Goal: Task Accomplishment & Management: Use online tool/utility

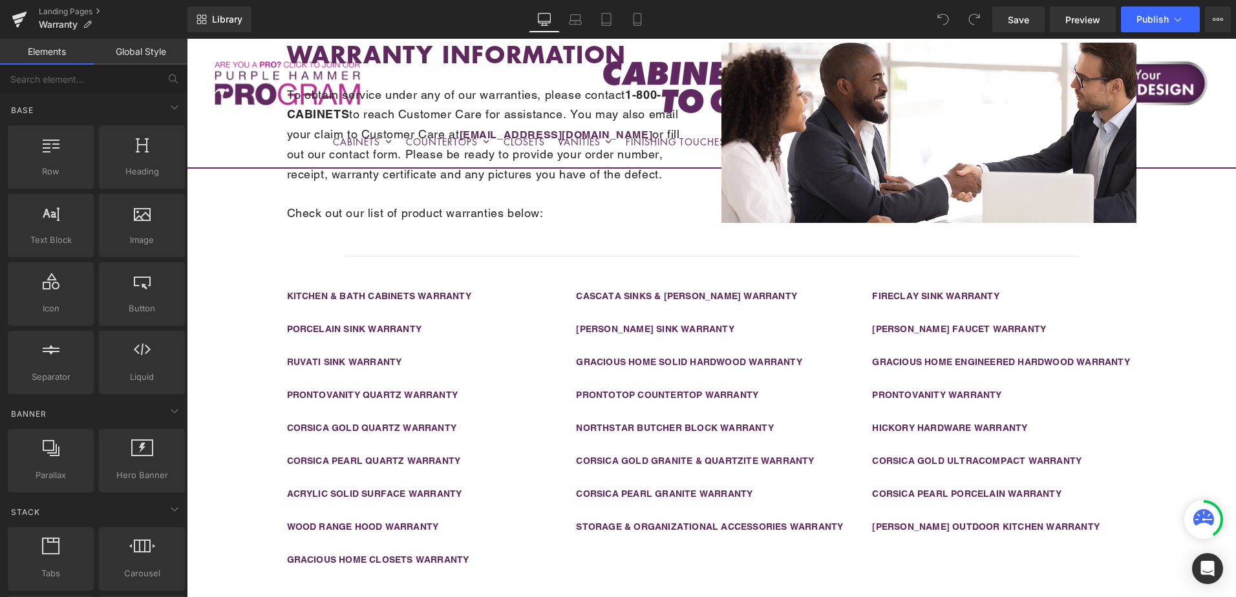
scroll to position [323, 0]
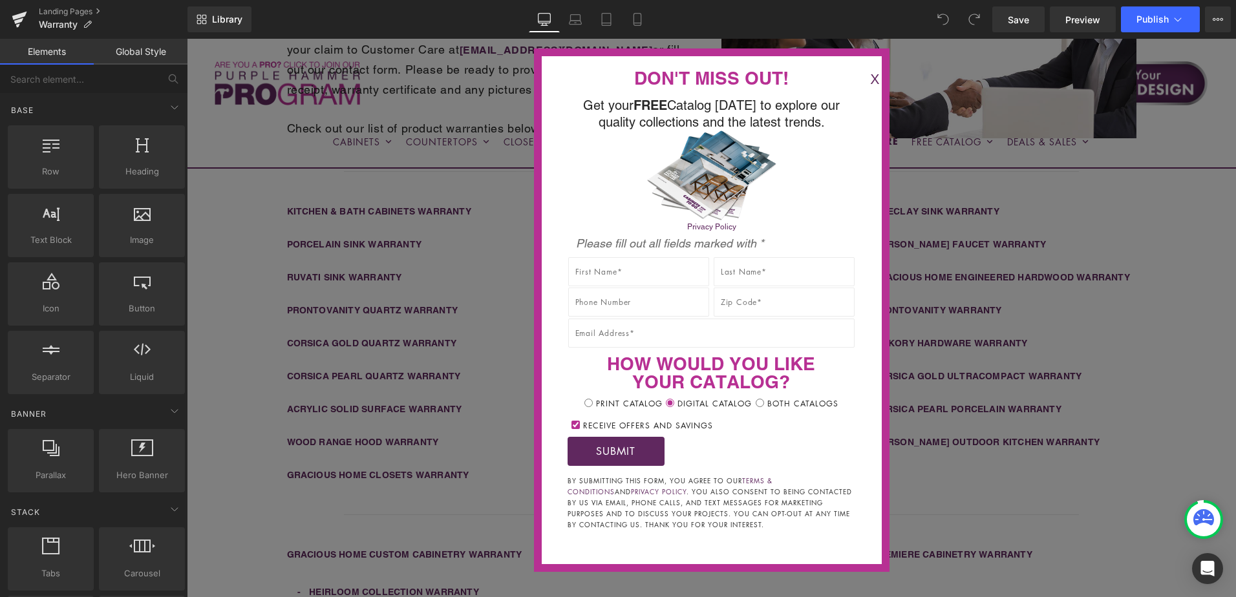
click at [862, 79] on button "X" at bounding box center [875, 79] width 26 height 21
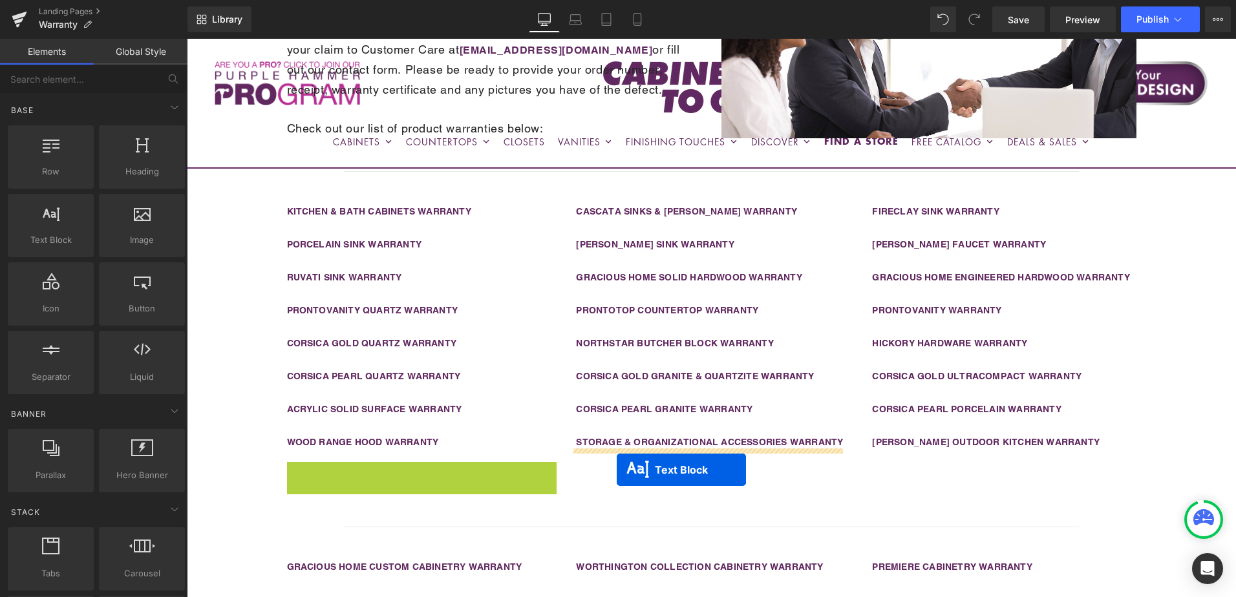
drag, startPoint x: 381, startPoint y: 470, endPoint x: 617, endPoint y: 470, distance: 235.3
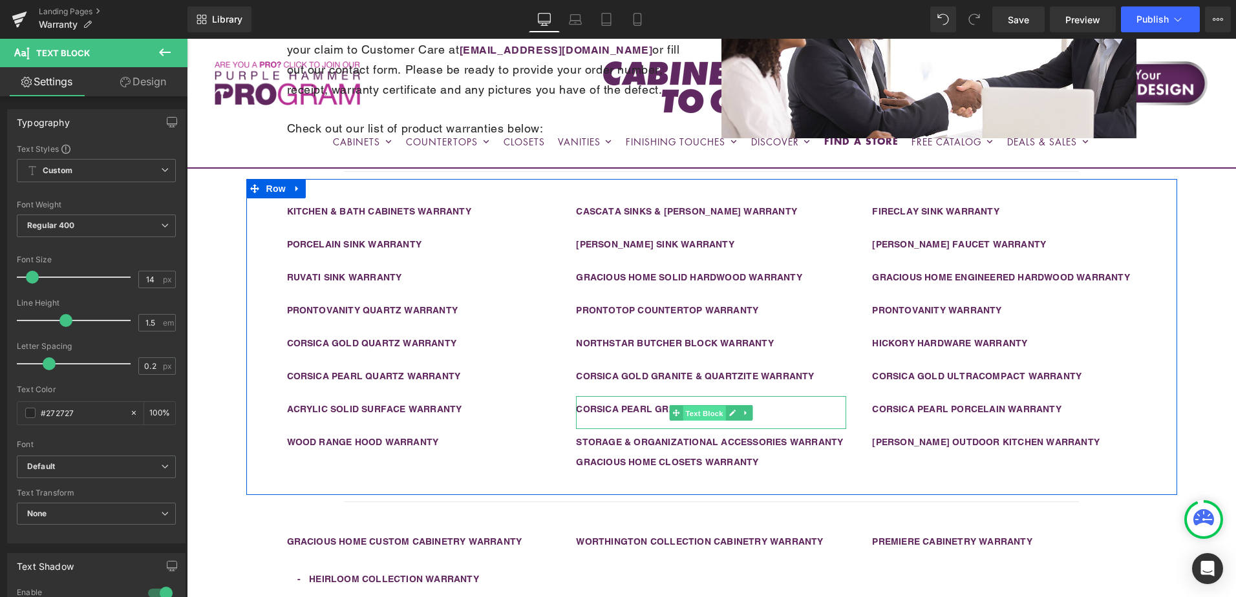
click at [683, 412] on span "Text Block" at bounding box center [704, 413] width 43 height 16
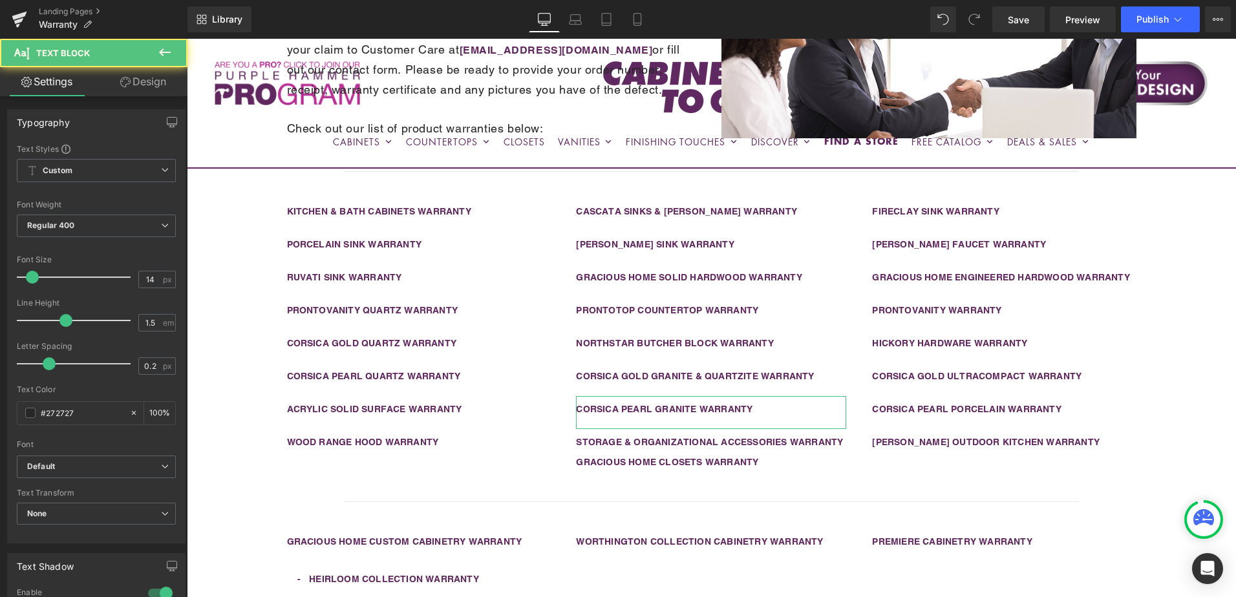
click at [142, 83] on link "Design" at bounding box center [143, 81] width 94 height 29
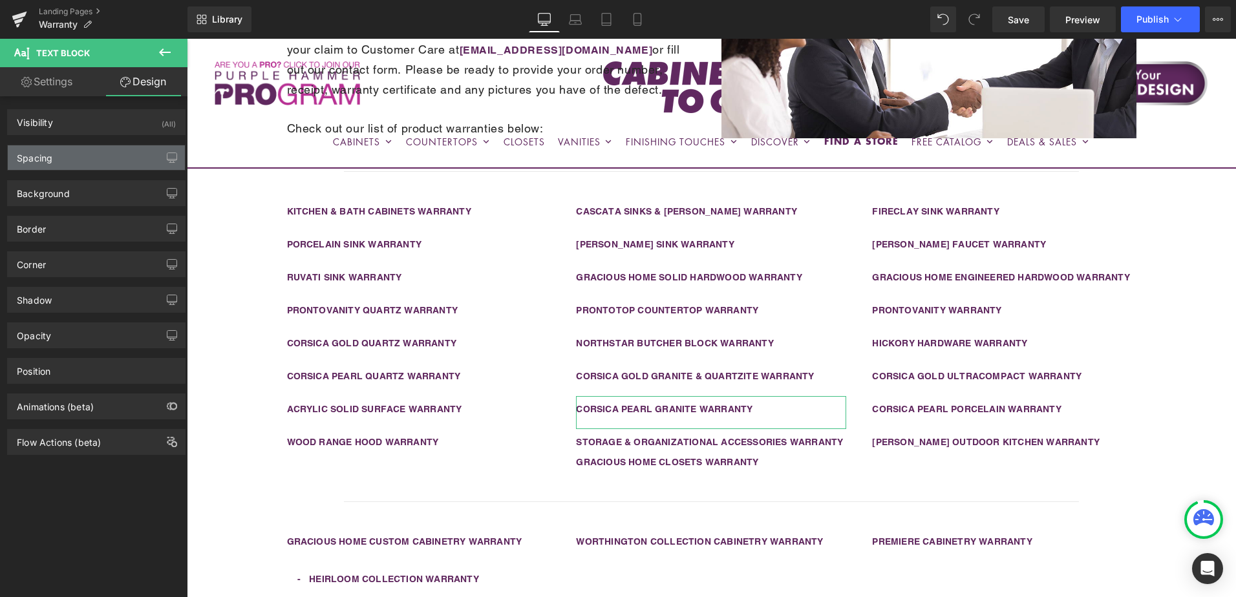
click at [113, 155] on div "Spacing" at bounding box center [96, 157] width 177 height 25
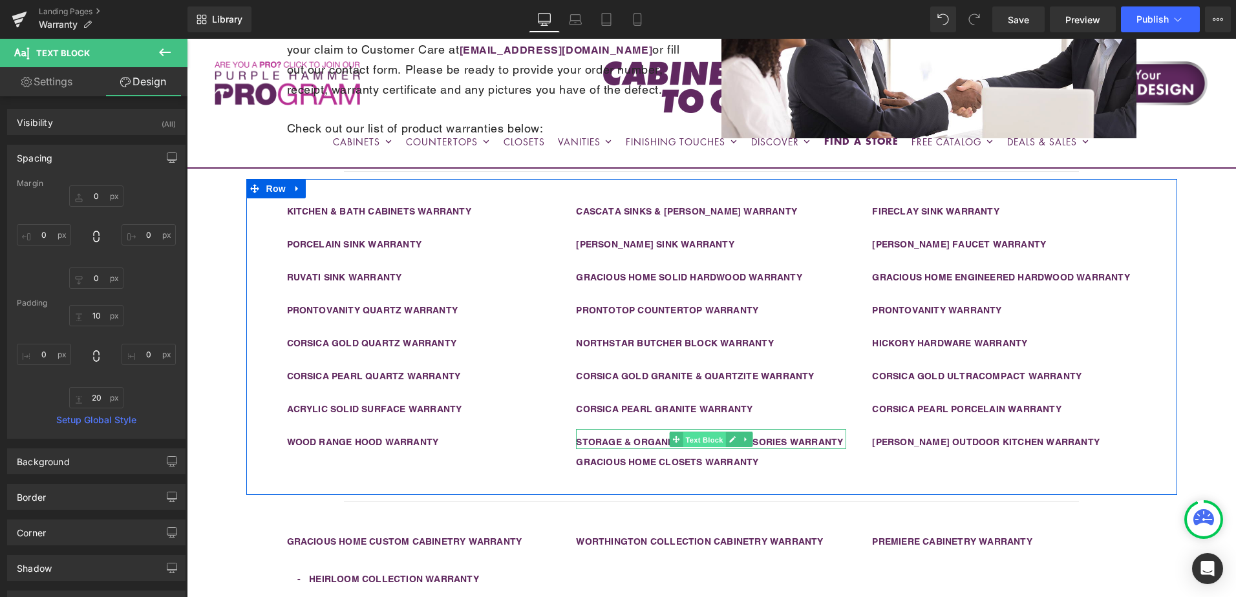
click at [691, 440] on span "Text Block" at bounding box center [704, 440] width 43 height 16
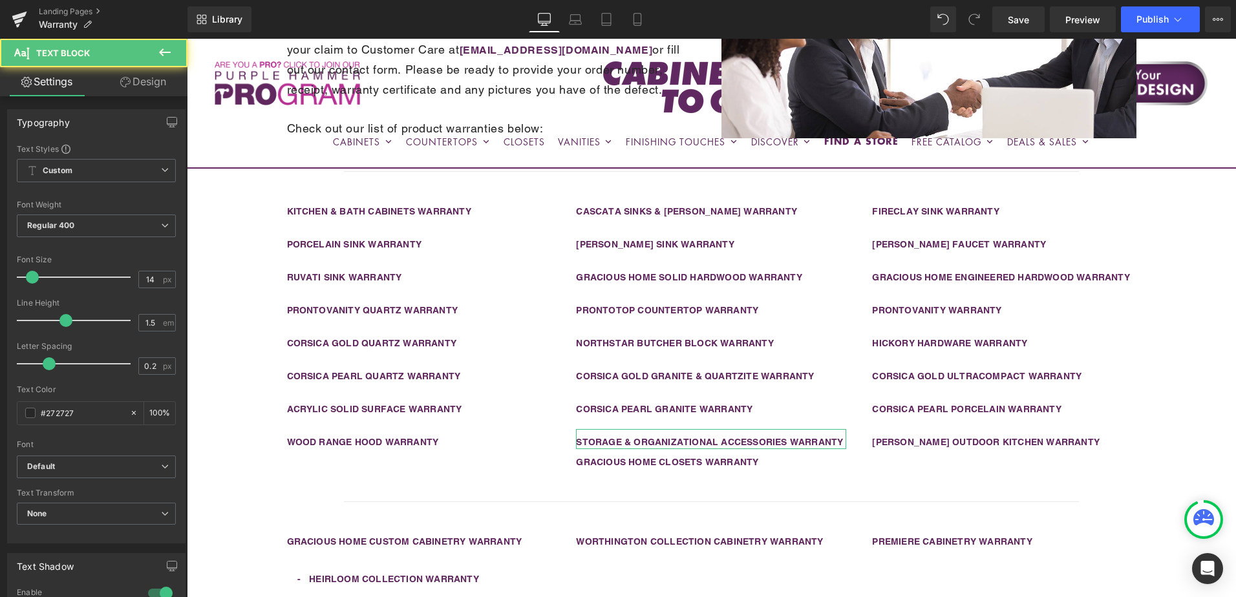
click at [127, 81] on icon at bounding box center [125, 82] width 10 height 10
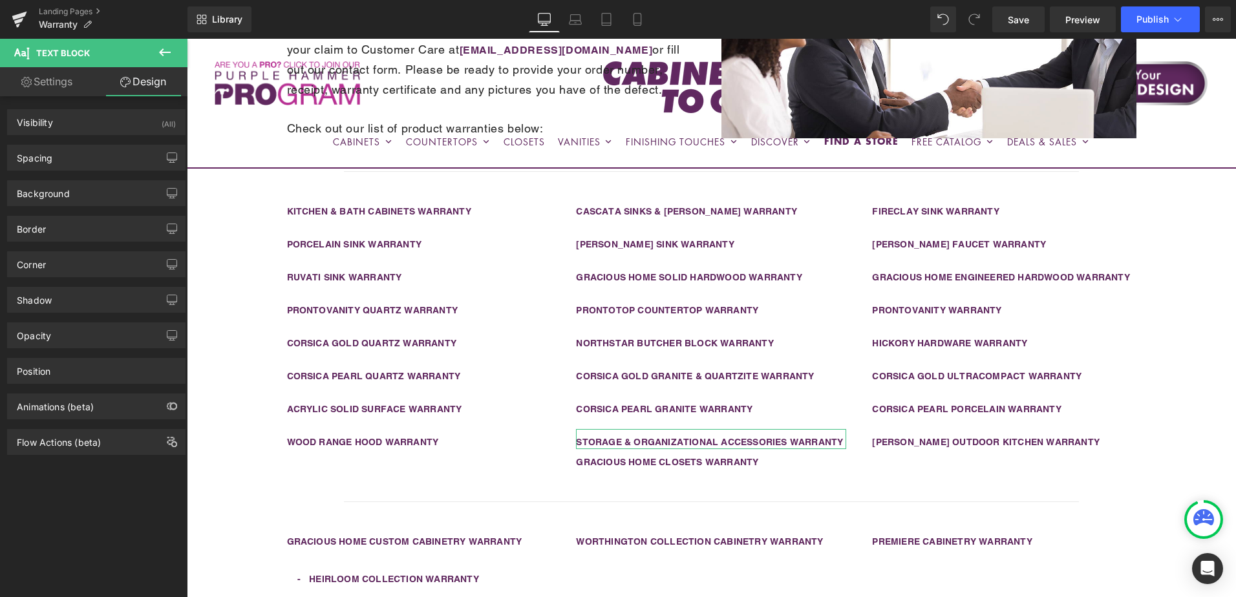
type input "0"
type input "10"
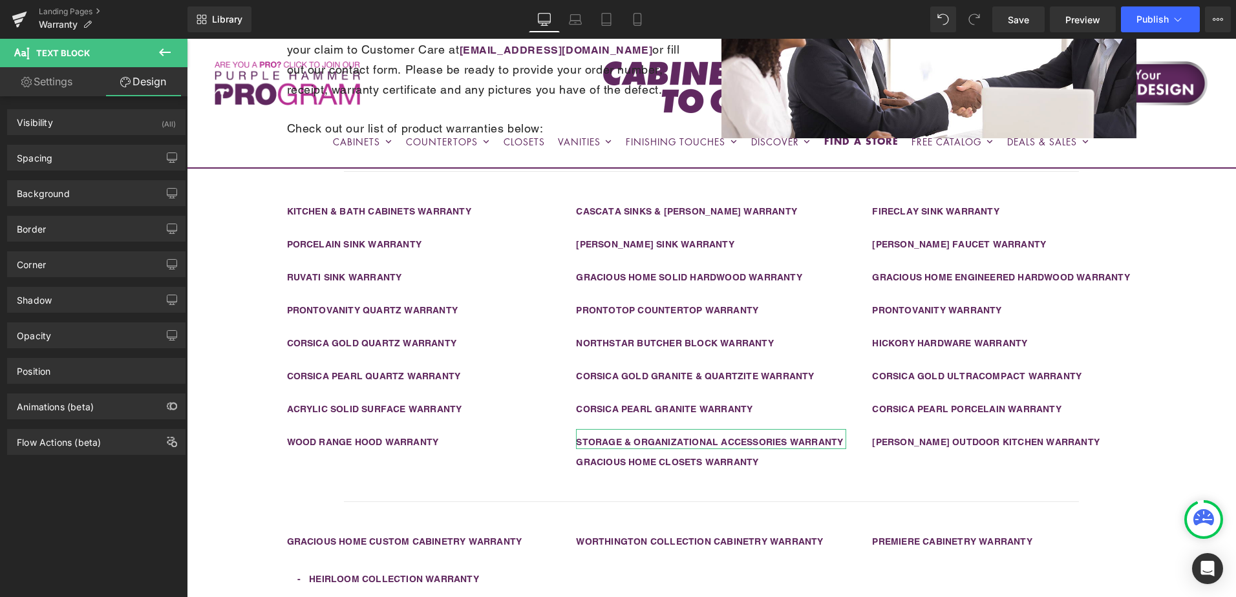
type input "0"
click at [100, 157] on div "Spacing" at bounding box center [96, 157] width 177 height 25
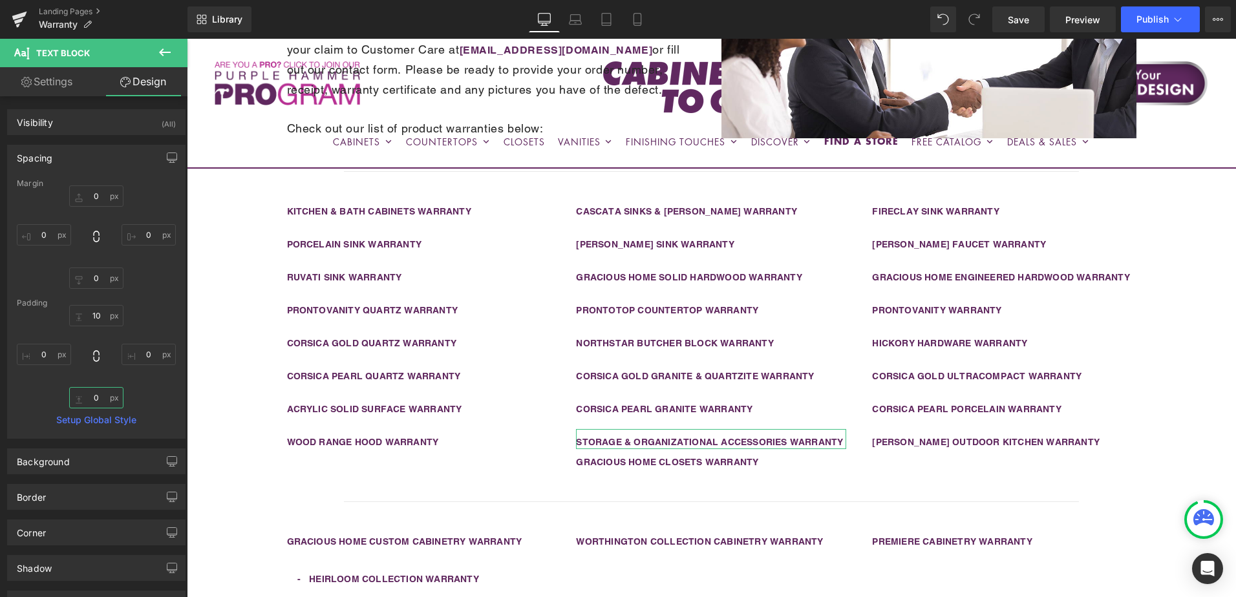
click at [94, 390] on input "0" at bounding box center [96, 397] width 54 height 21
drag, startPoint x: 94, startPoint y: 390, endPoint x: 123, endPoint y: 396, distance: 29.0
click at [123, 396] on div "10px 10 0px 0 0px 0 0px 0" at bounding box center [96, 356] width 159 height 103
click at [104, 397] on input "0" at bounding box center [96, 397] width 54 height 21
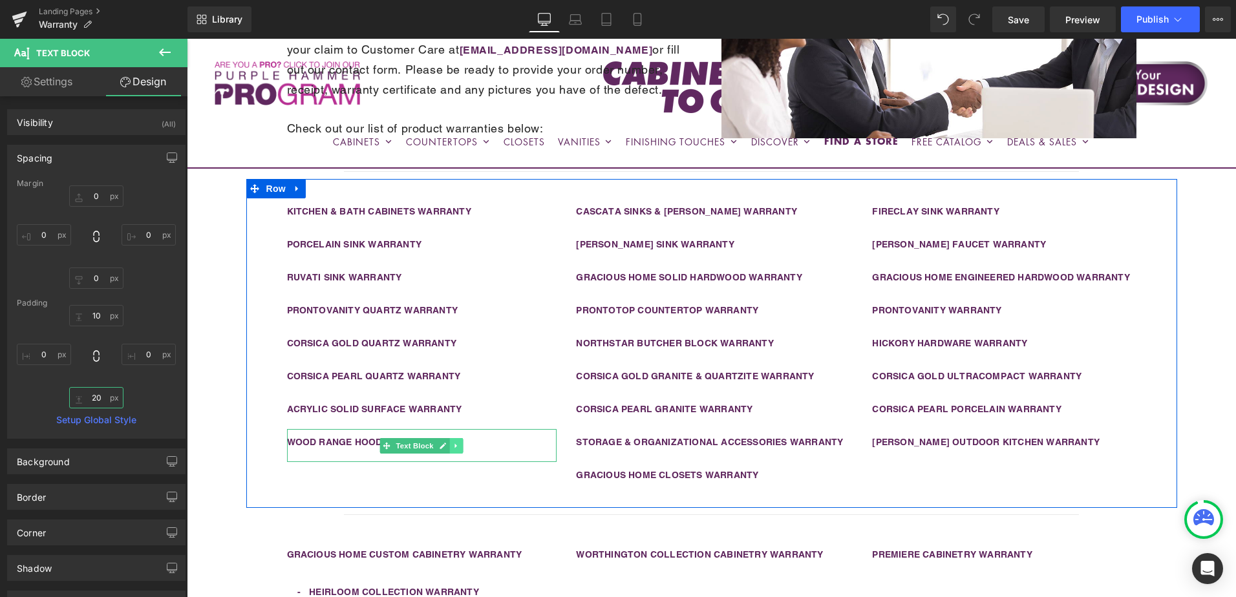
type input "20"
click at [453, 444] on icon at bounding box center [456, 446] width 7 height 8
click at [446, 446] on icon at bounding box center [449, 446] width 7 height 8
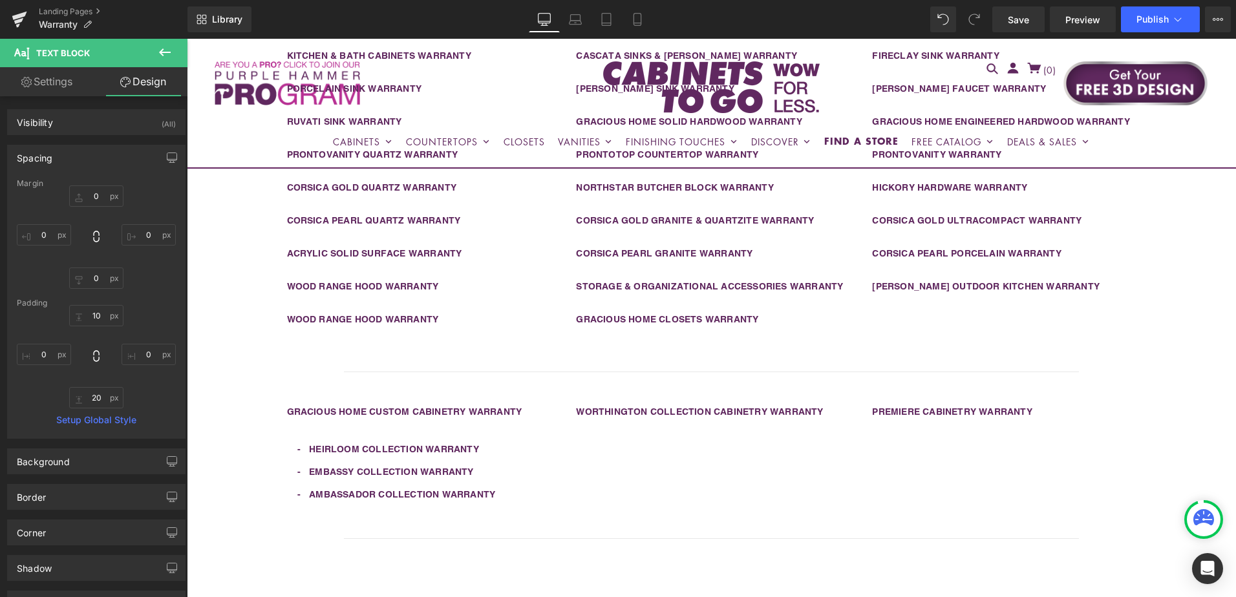
scroll to position [306, 0]
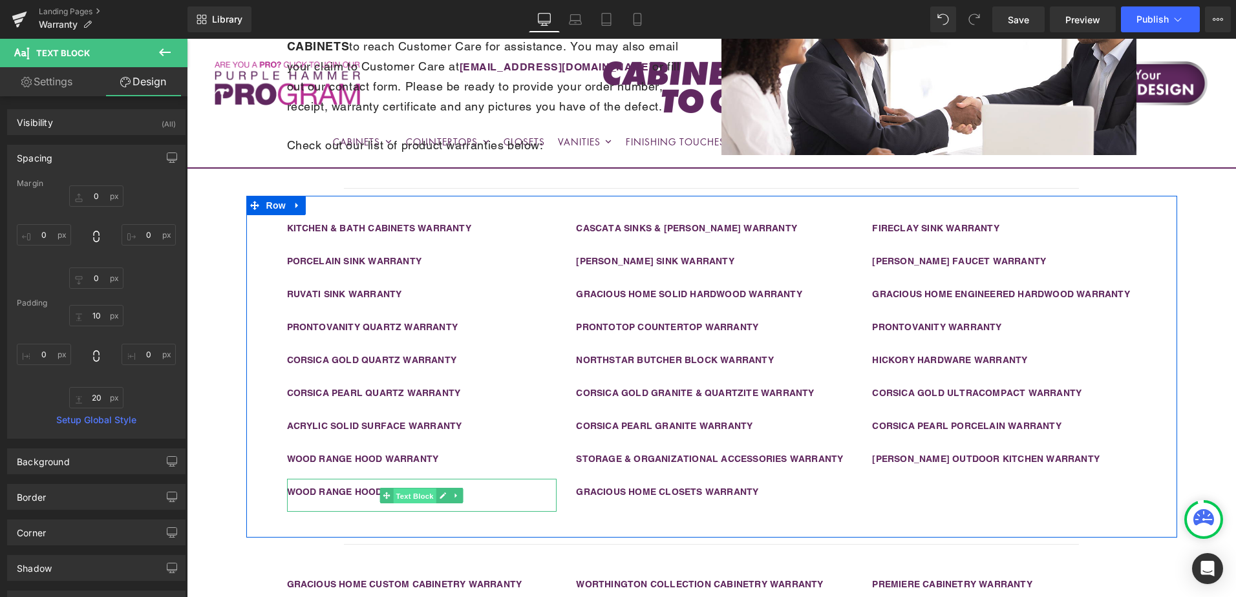
click at [400, 491] on span "Text Block" at bounding box center [415, 496] width 43 height 16
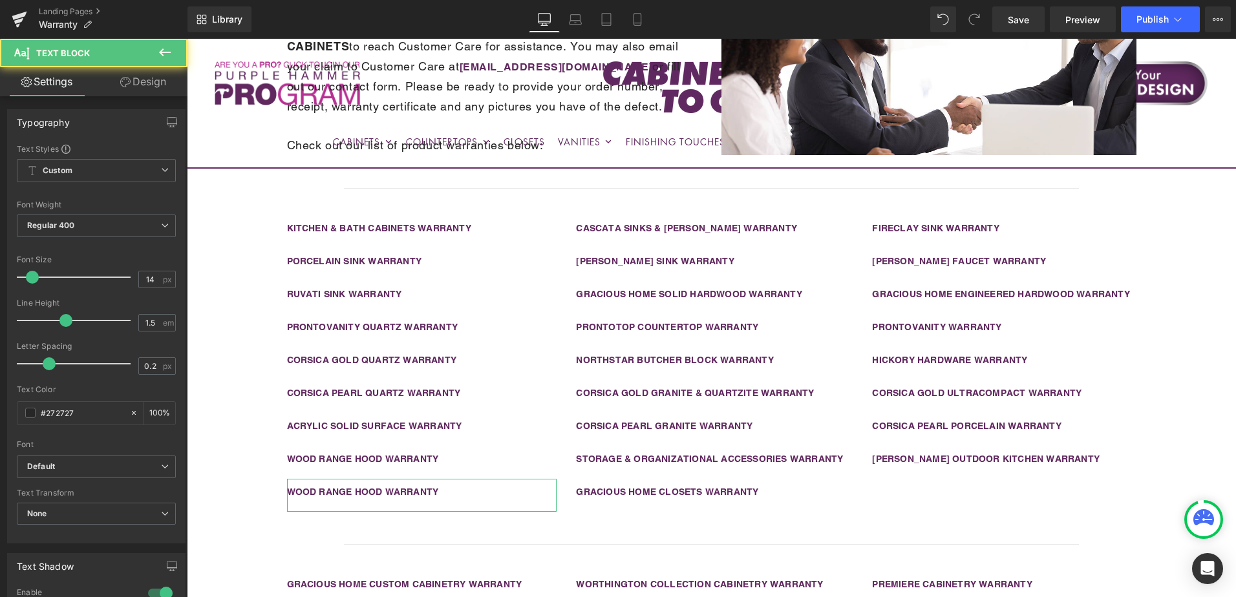
click at [158, 77] on link "Design" at bounding box center [143, 81] width 94 height 29
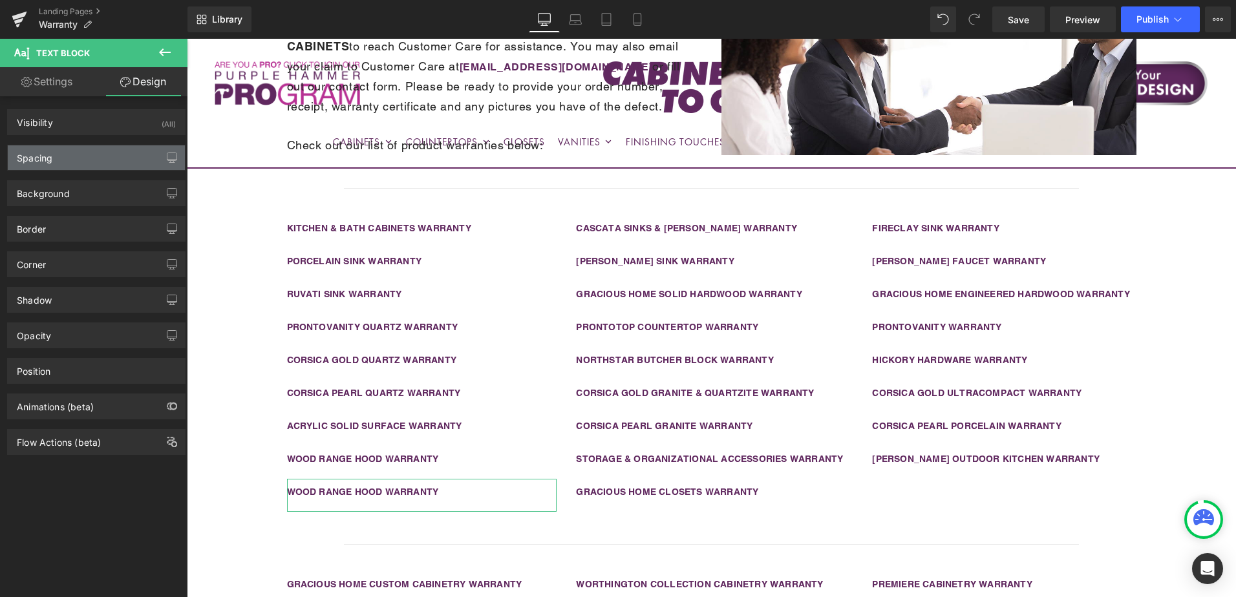
type input "0"
type input "10"
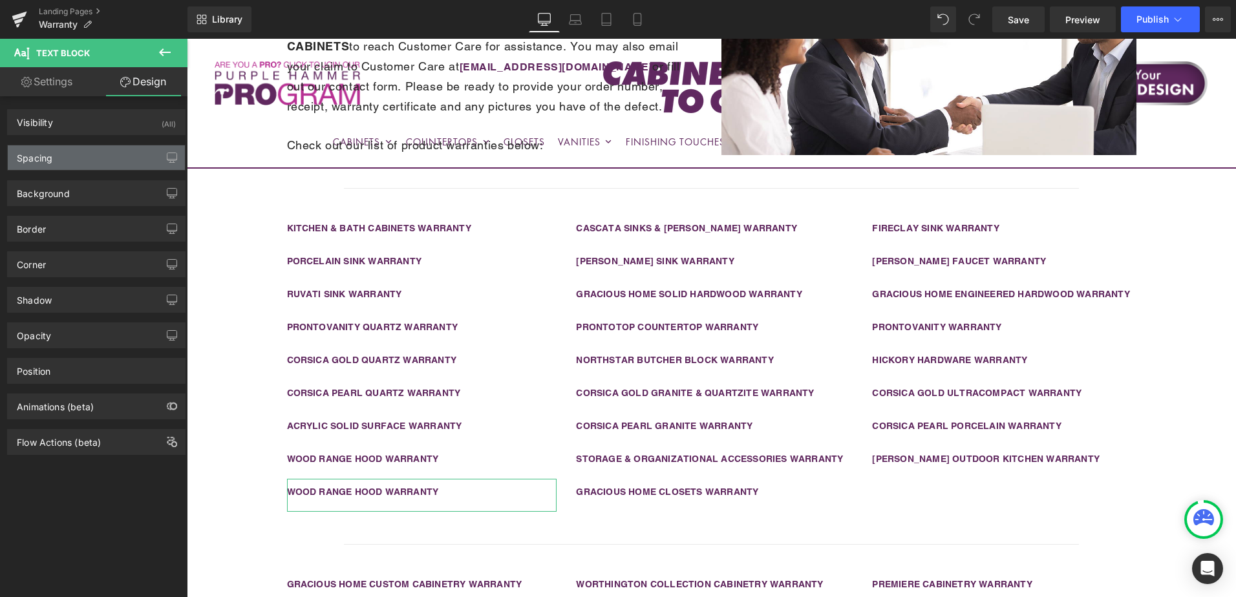
type input "0"
type input "20"
type input "0"
click at [98, 163] on div "Spacing" at bounding box center [96, 157] width 177 height 25
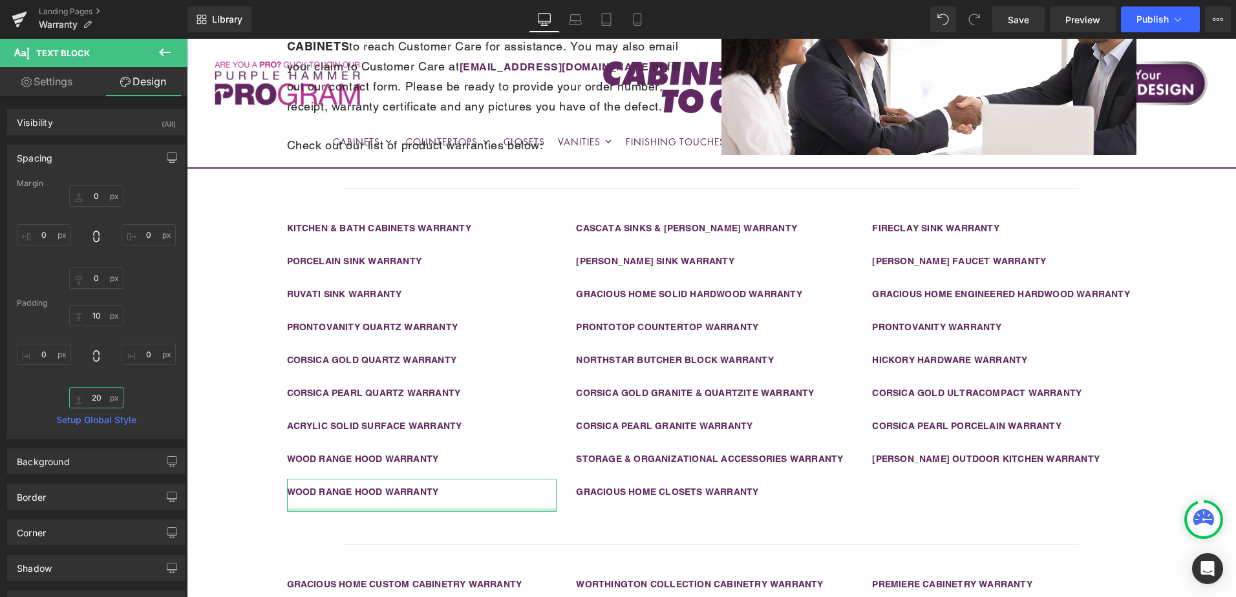
click at [97, 395] on input "20" at bounding box center [96, 397] width 54 height 21
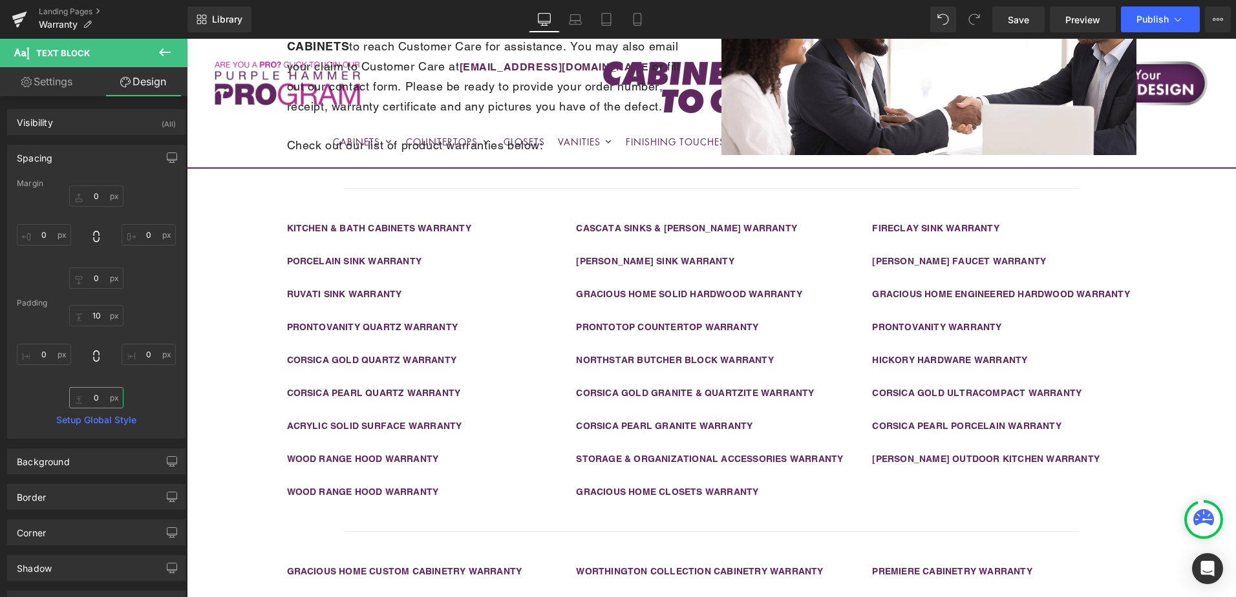
type input "0"
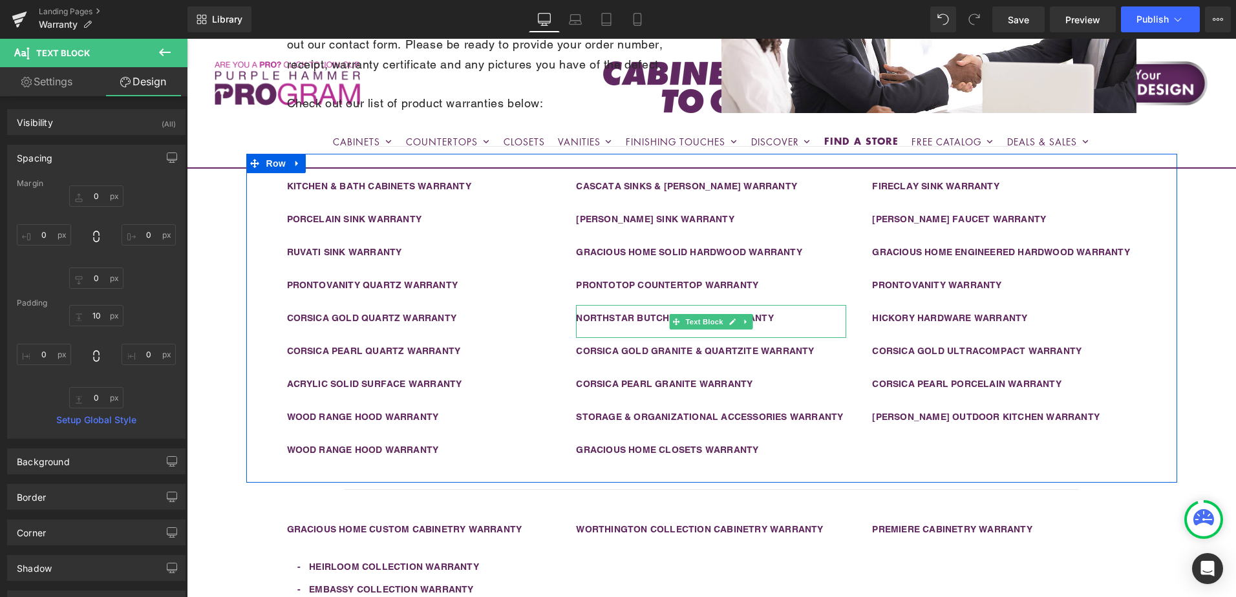
scroll to position [371, 0]
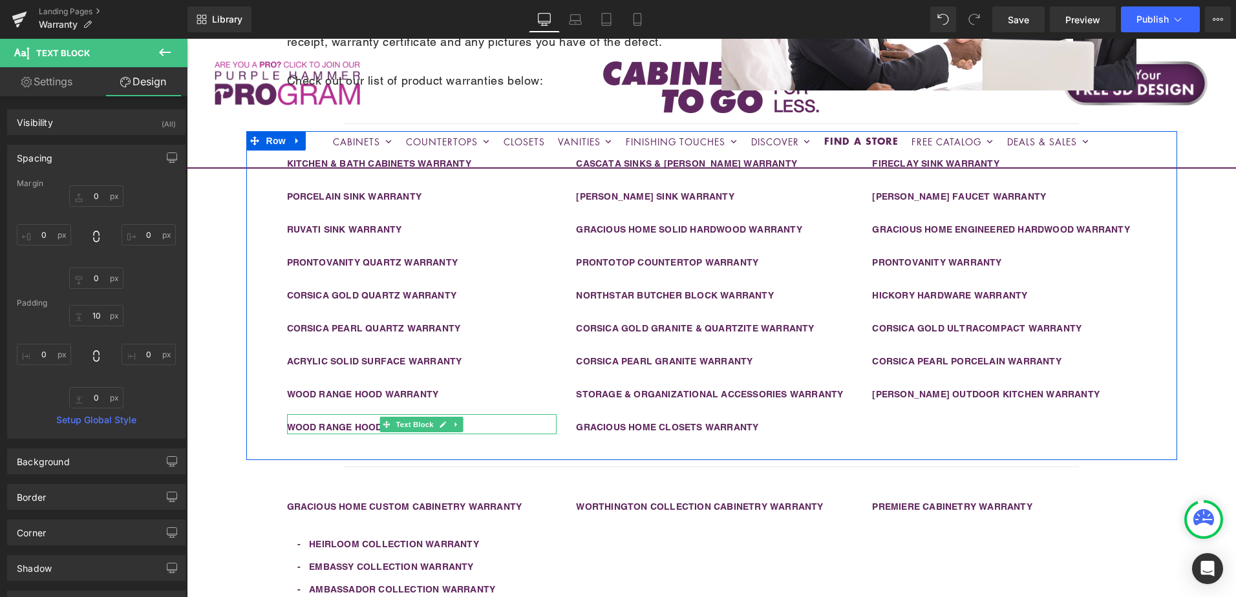
click at [468, 427] on p "WOOD RANGE HOOD WARRANTY" at bounding box center [422, 428] width 270 height 14
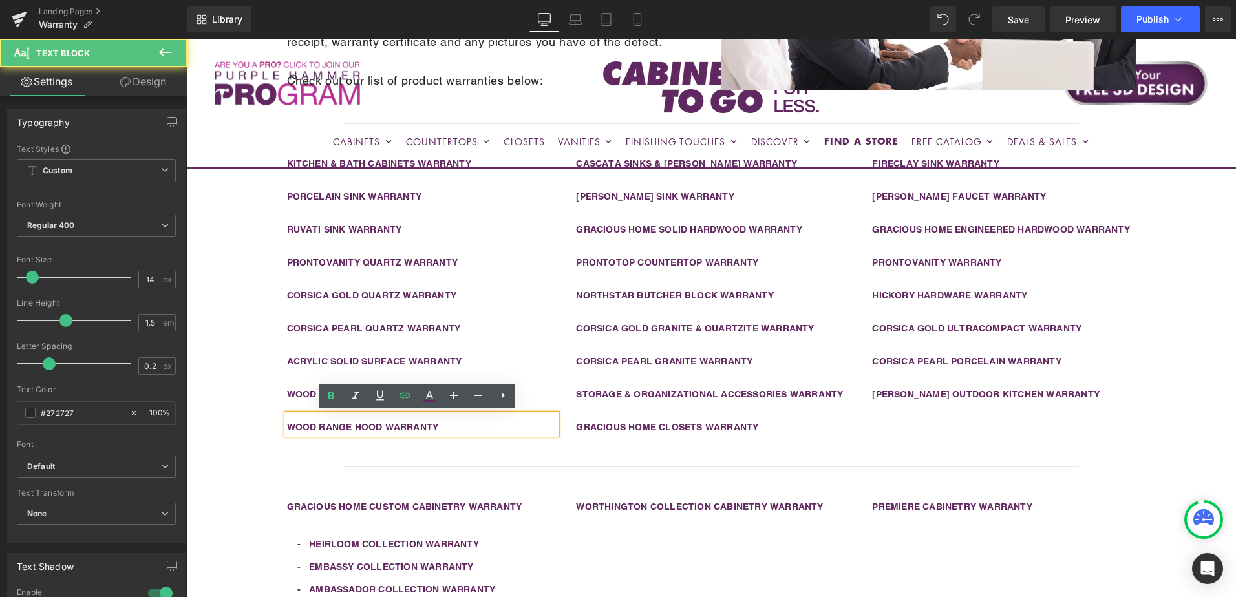
click at [462, 428] on p "WOOD RANGE HOOD WARRANTY" at bounding box center [422, 428] width 270 height 14
click at [370, 429] on link "WOOD RANGE HOOD WARRANTY" at bounding box center [363, 427] width 152 height 10
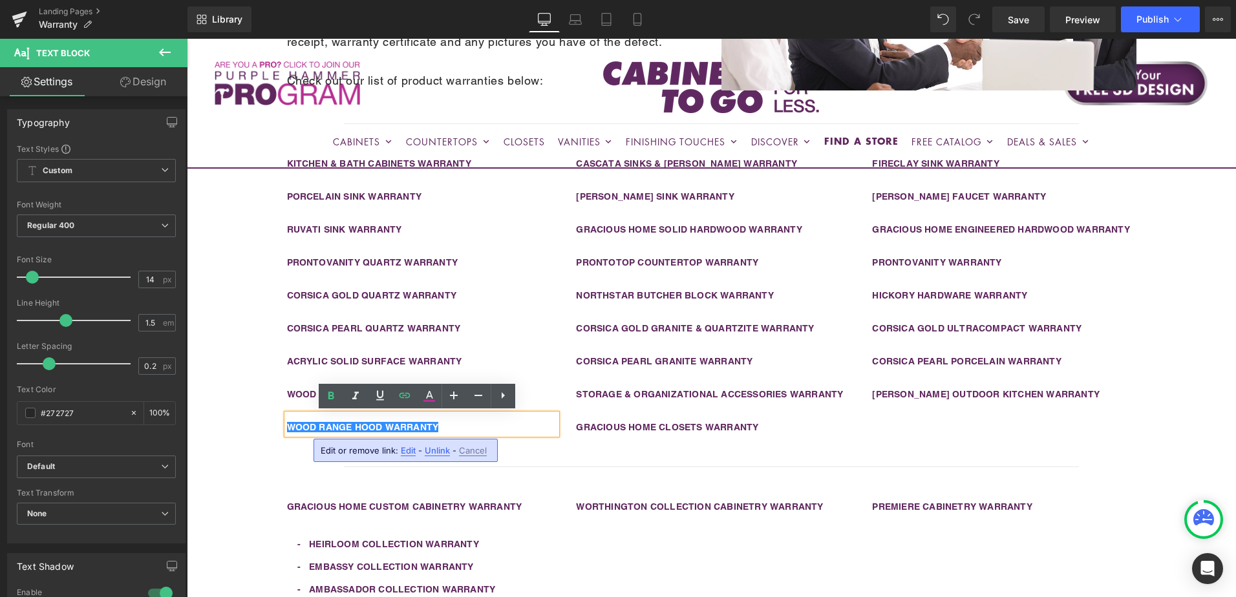
click at [434, 451] on span "Unlink" at bounding box center [437, 450] width 25 height 11
click at [368, 425] on b "WOOD RANGE HOOD WARRANTY" at bounding box center [363, 427] width 152 height 10
drag, startPoint x: 378, startPoint y: 425, endPoint x: 272, endPoint y: 428, distance: 106.1
click at [272, 428] on div "KITCHEN & BATH CABINETS WARRANTY Text Block PORCELAIN SINK WARRANTY Text Block …" at bounding box center [711, 295] width 931 height 329
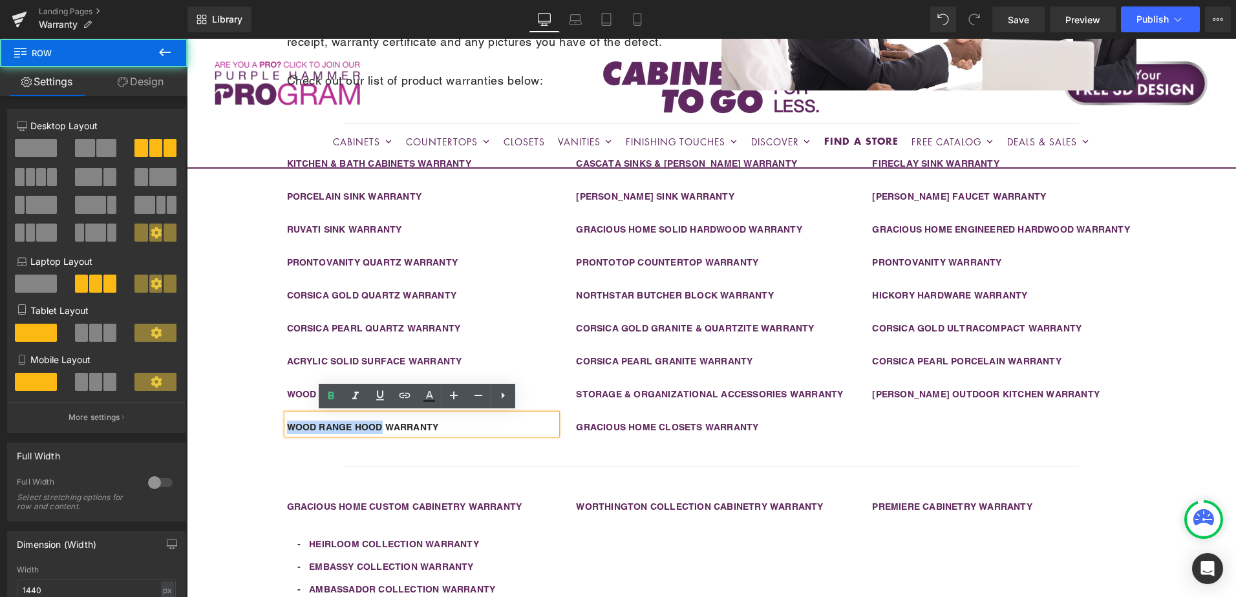
click at [272, 428] on div "KITCHEN & BATH CABINETS WARRANTY Text Block PORCELAIN SINK WARRANTY Text Block …" at bounding box center [711, 295] width 931 height 329
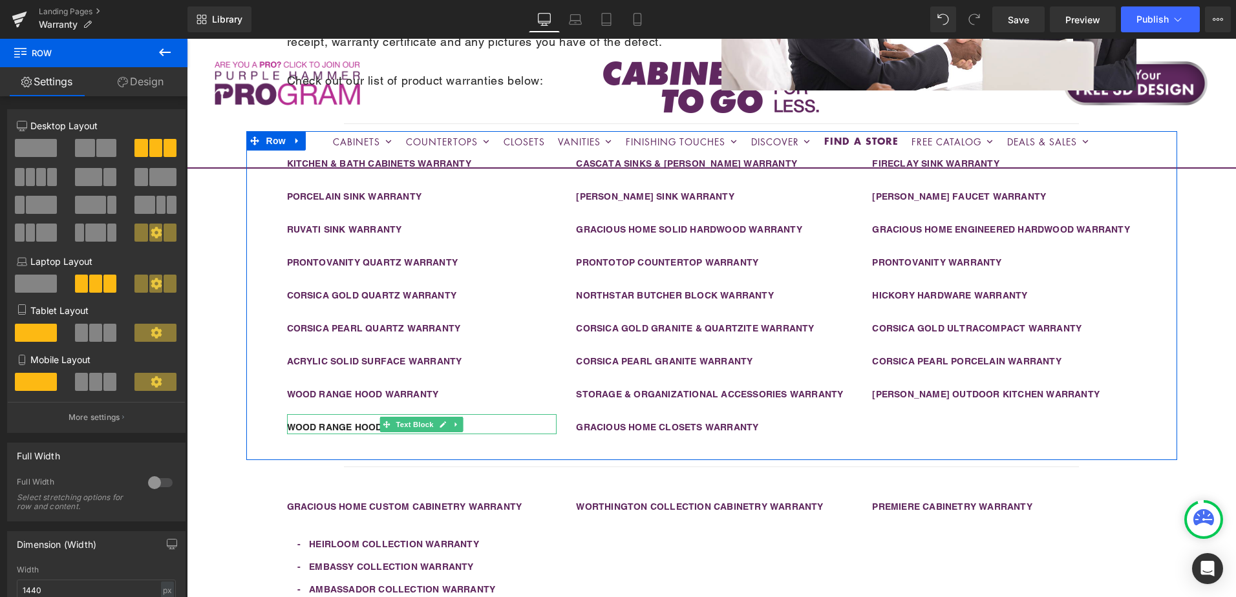
click at [332, 421] on div "WOOD RANGE HOOD WARRANTY" at bounding box center [422, 424] width 270 height 20
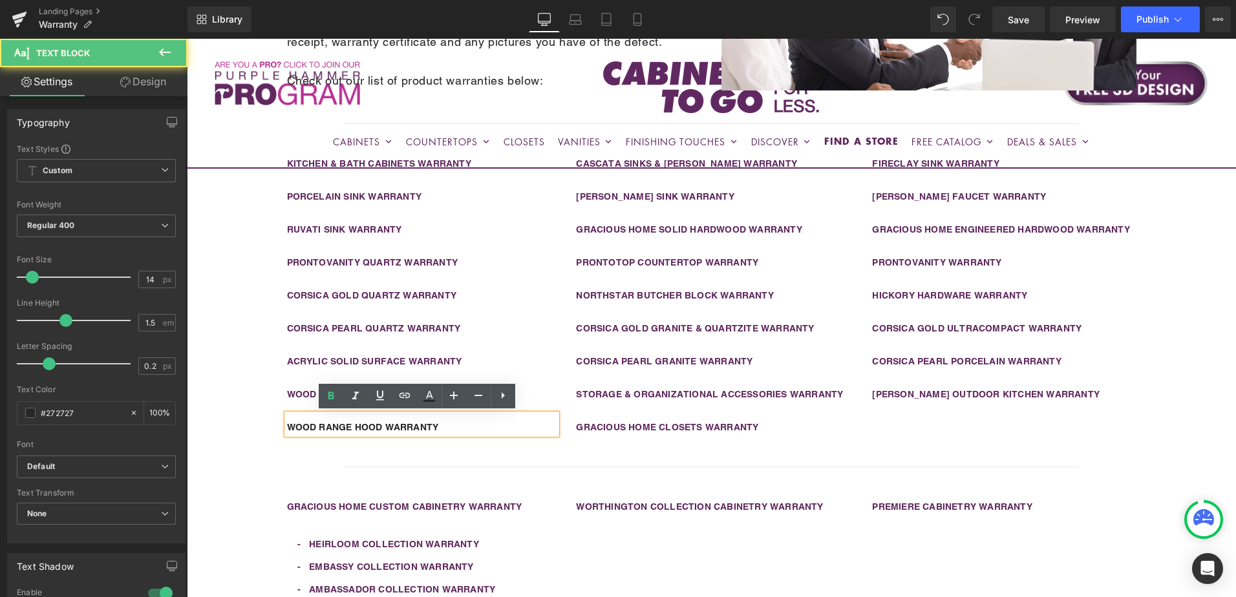
click at [352, 422] on p "WOOD RANGE HOOD WARRANTY" at bounding box center [422, 428] width 270 height 14
drag, startPoint x: 378, startPoint y: 429, endPoint x: 241, endPoint y: 431, distance: 137.1
click at [246, 431] on div "KITCHEN & BATH CABINETS WARRANTY Text Block PORCELAIN SINK WARRANTY Text Block …" at bounding box center [711, 295] width 931 height 329
click at [339, 427] on b "XRP HARD SURFACE FLOORING WARRANTY" at bounding box center [388, 427] width 203 height 10
click at [368, 429] on b "XRP HARD SURFACE FLOORING WARRANTY" at bounding box center [388, 427] width 203 height 10
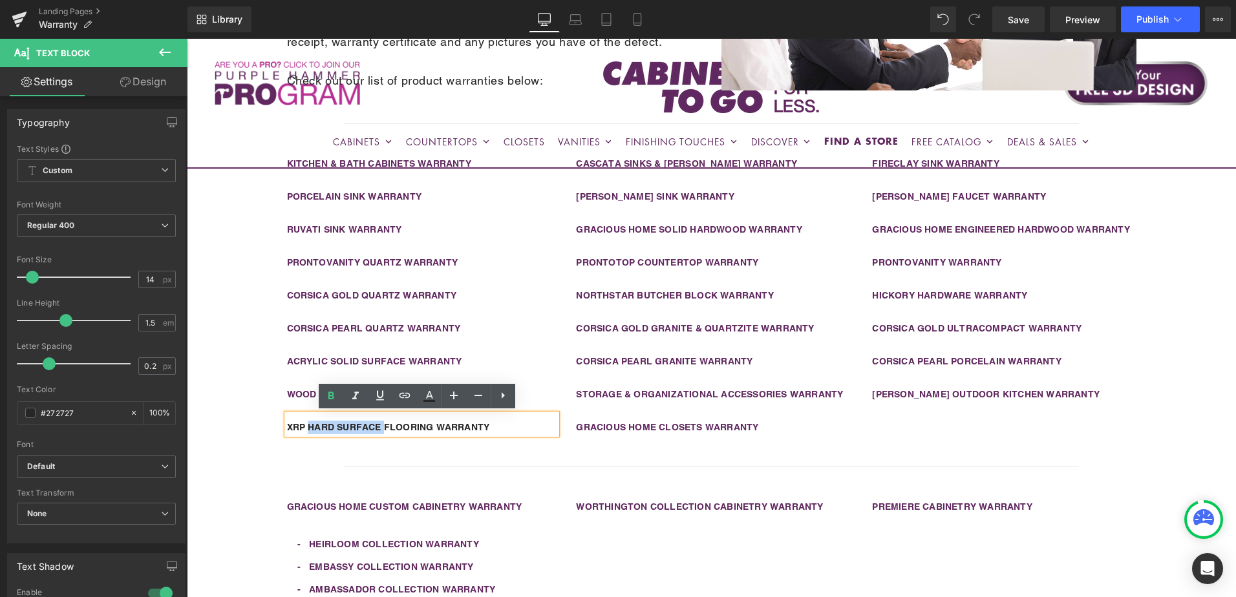
drag, startPoint x: 381, startPoint y: 429, endPoint x: 306, endPoint y: 429, distance: 75.0
click at [306, 429] on b "XRP HARD SURFACE FLOORING WARRANTY" at bounding box center [388, 427] width 203 height 10
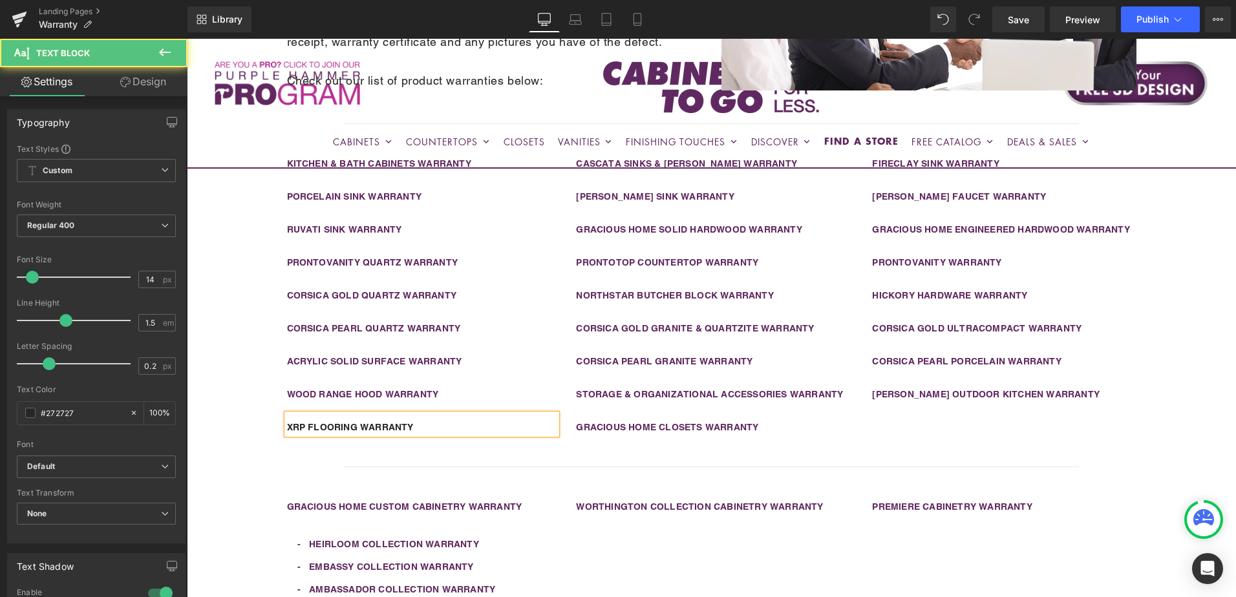
click at [357, 430] on b "XRP FLOORING WARRANTY" at bounding box center [350, 427] width 127 height 10
click at [358, 427] on b "XRP FLOORING WARRANTY" at bounding box center [350, 427] width 127 height 10
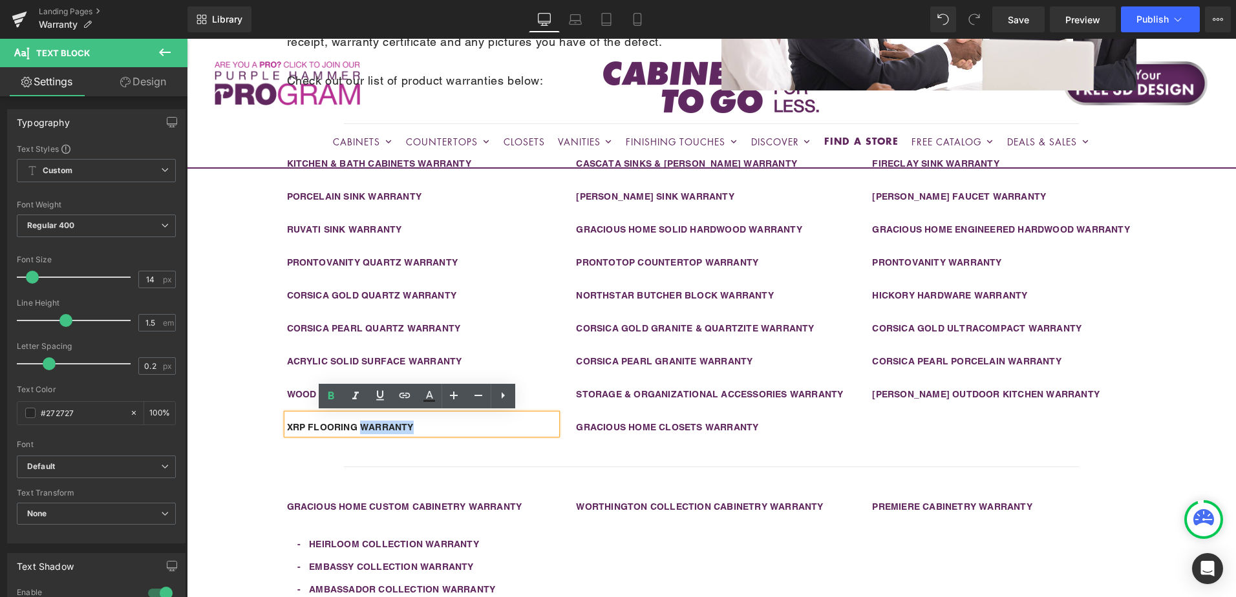
click at [358, 427] on b "XRP FLOORING WARRANTY" at bounding box center [350, 427] width 127 height 10
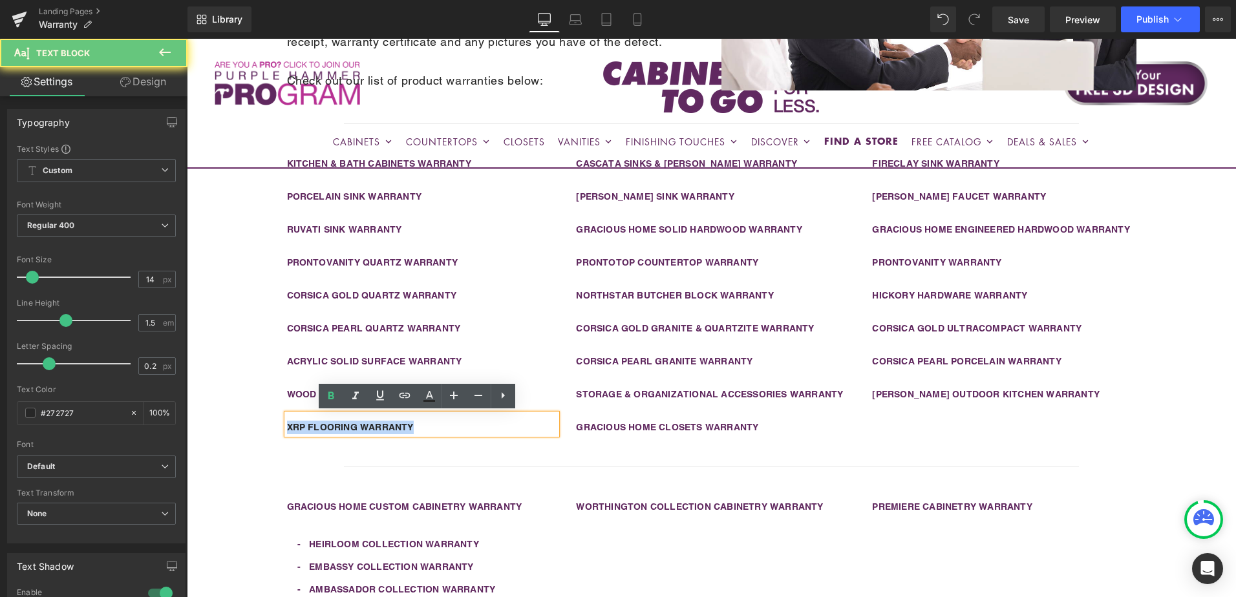
click at [358, 427] on b "XRP FLOORING WARRANTY" at bounding box center [350, 427] width 127 height 10
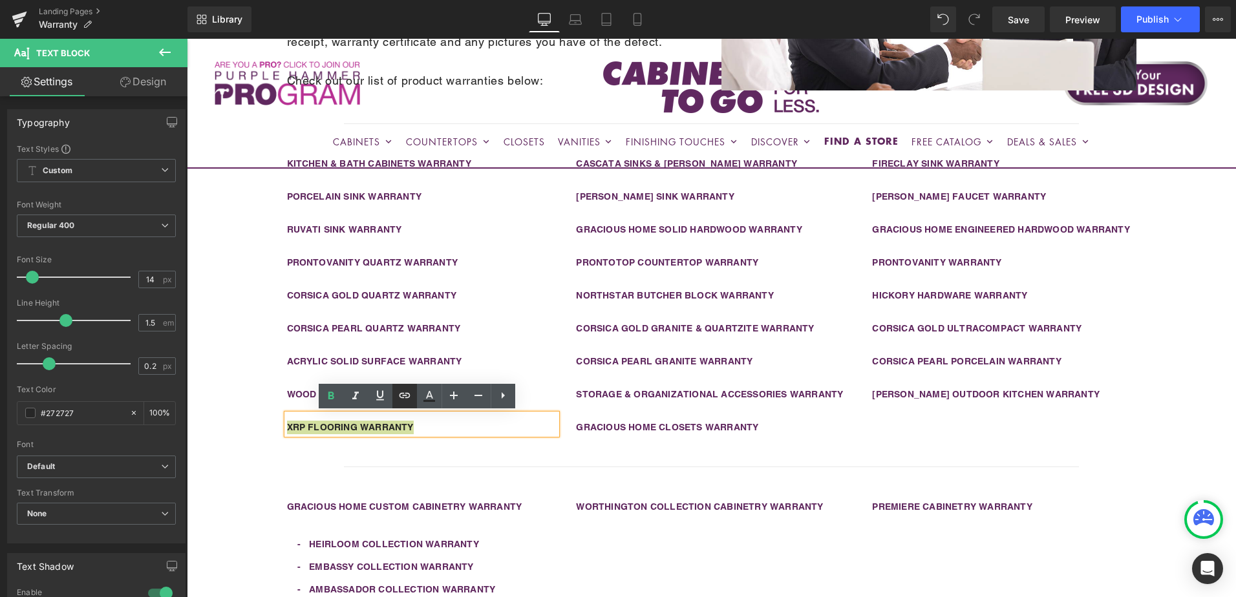
click at [403, 396] on icon at bounding box center [405, 395] width 11 height 5
click at [408, 454] on input "text" at bounding box center [376, 453] width 199 height 32
paste input "[URL][DOMAIN_NAME]"
type input "[URL][DOMAIN_NAME]"
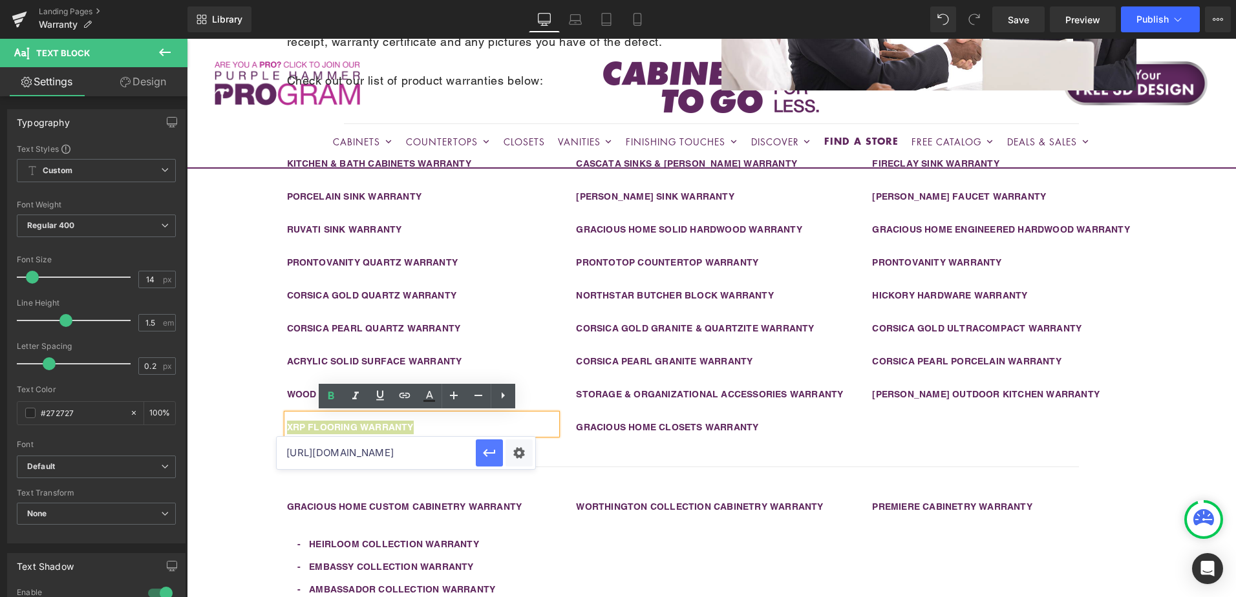
scroll to position [0, 0]
click at [487, 456] on icon "button" at bounding box center [489, 453] width 12 height 8
click at [1180, 445] on div "Liquid Row Warranty Information Heading To obtain service under any of our warr…" at bounding box center [711, 348] width 1049 height 993
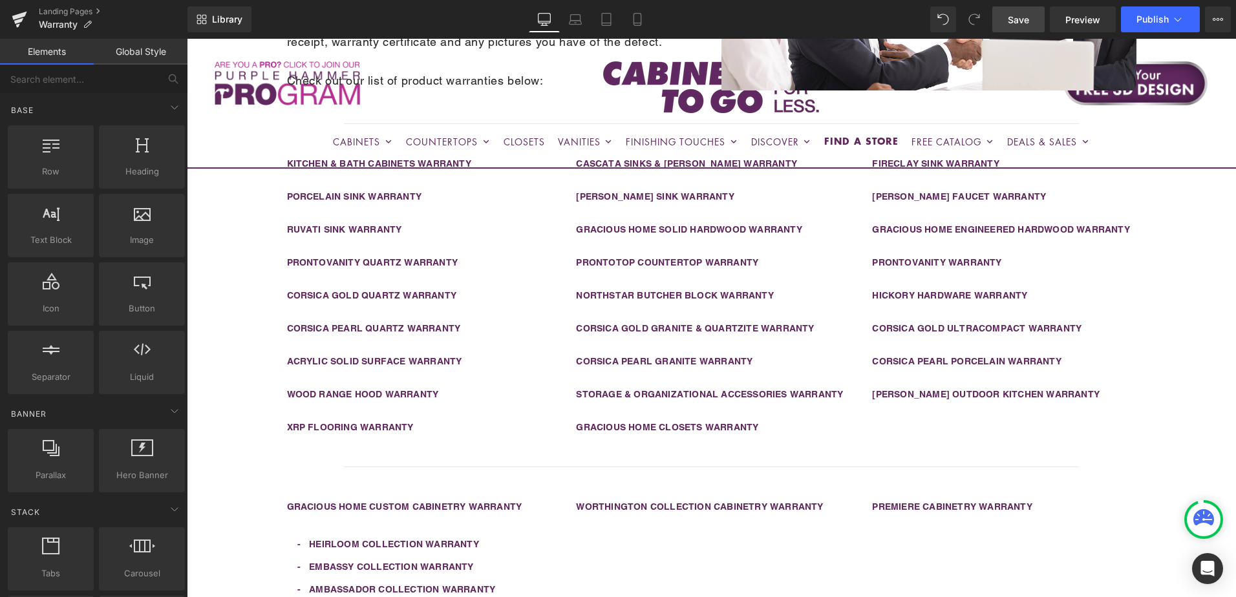
click at [1021, 13] on span "Save" at bounding box center [1018, 20] width 21 height 14
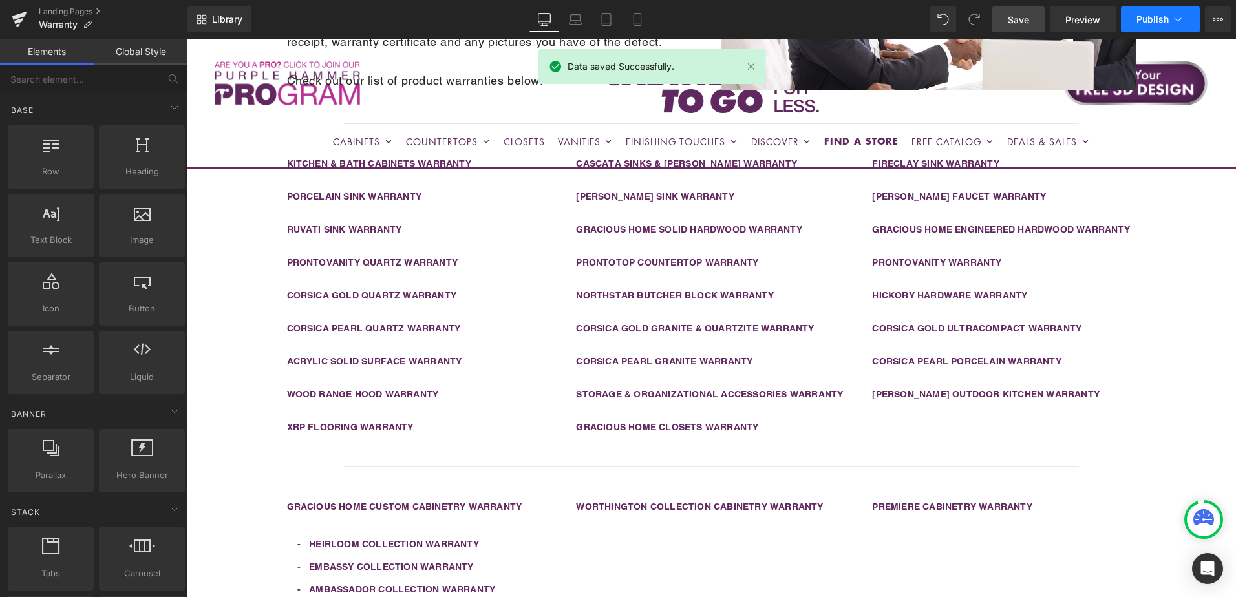
click at [1173, 17] on icon at bounding box center [1177, 19] width 13 height 13
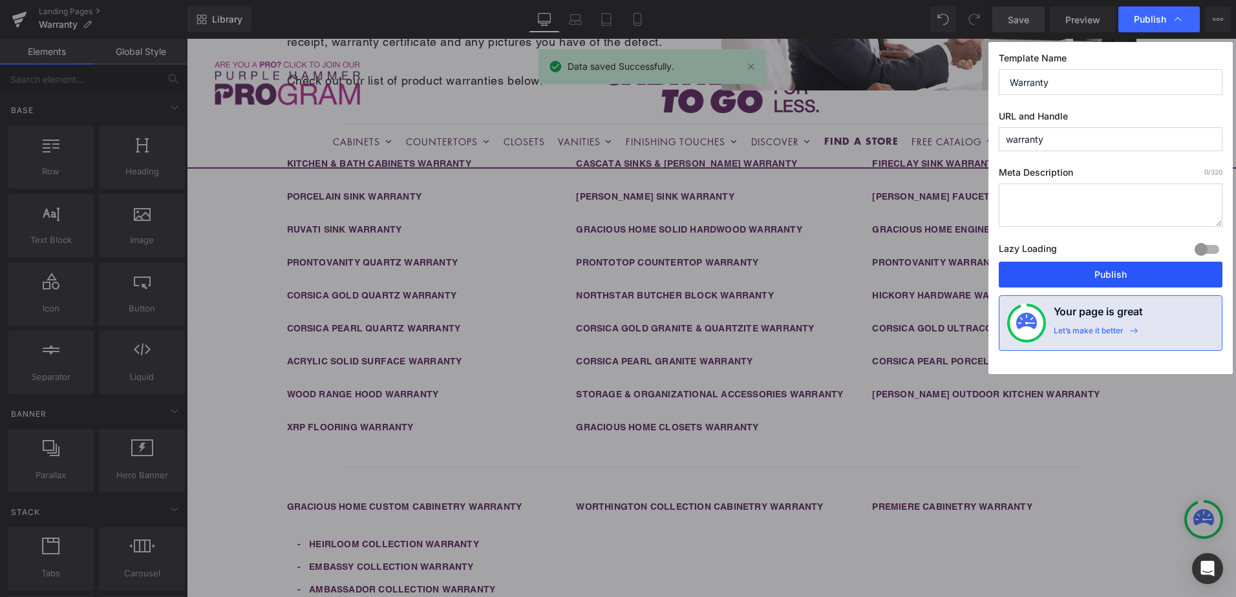
drag, startPoint x: 1126, startPoint y: 273, endPoint x: 983, endPoint y: 304, distance: 146.1
click at [1126, 273] on button "Publish" at bounding box center [1111, 275] width 224 height 26
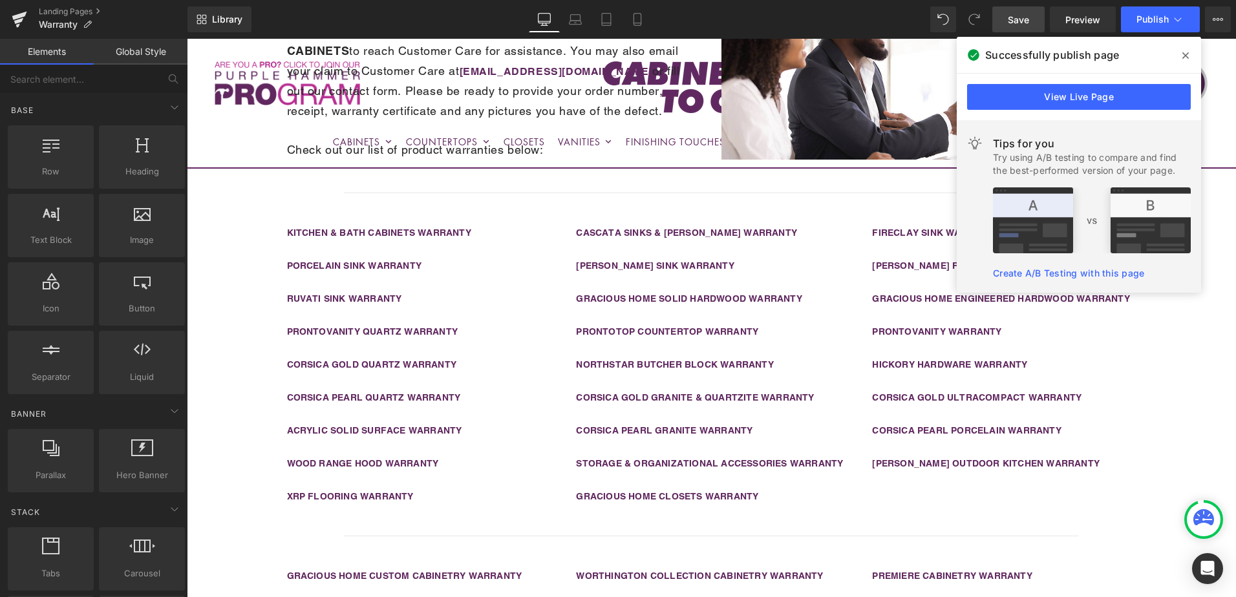
scroll to position [306, 0]
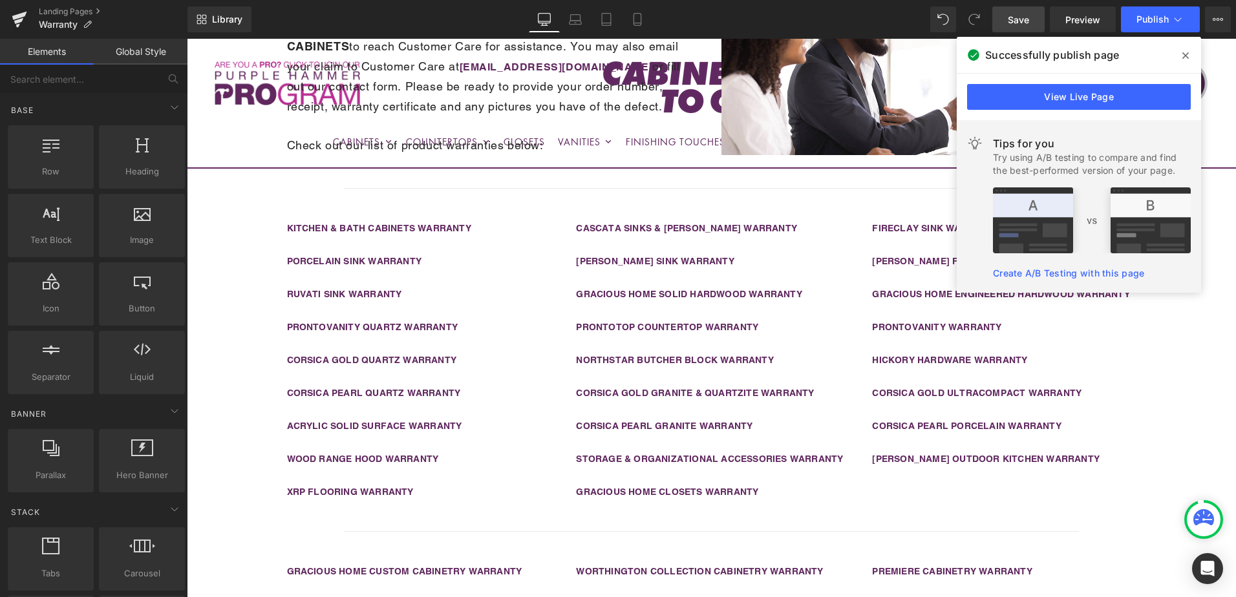
click at [1188, 55] on icon at bounding box center [1185, 55] width 6 height 10
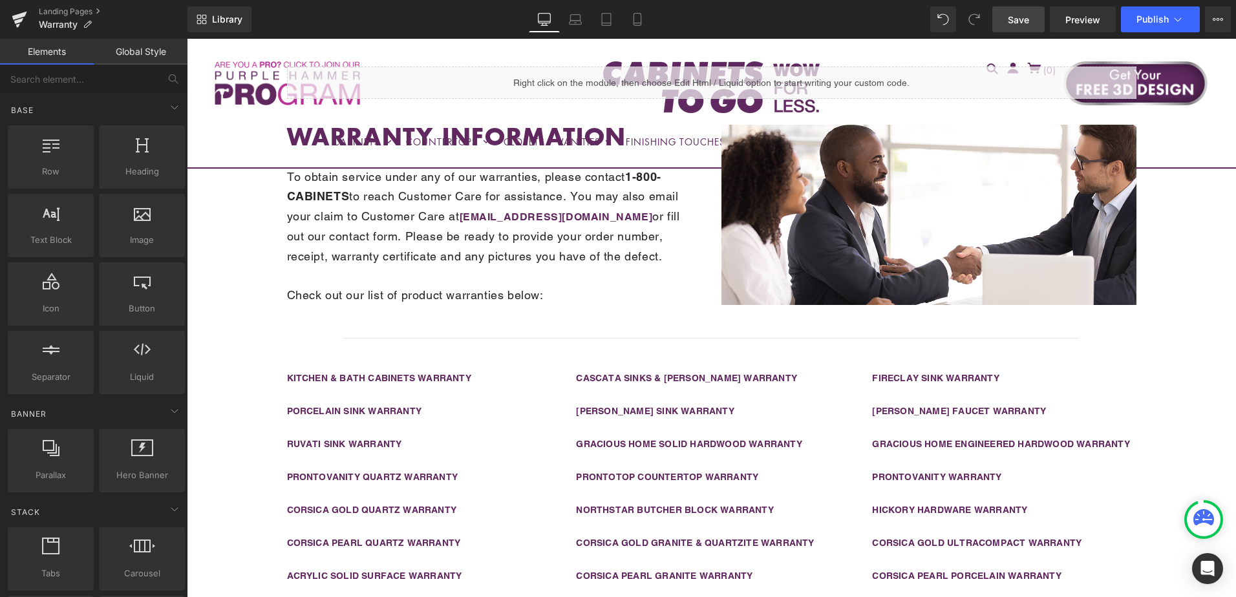
scroll to position [112, 0]
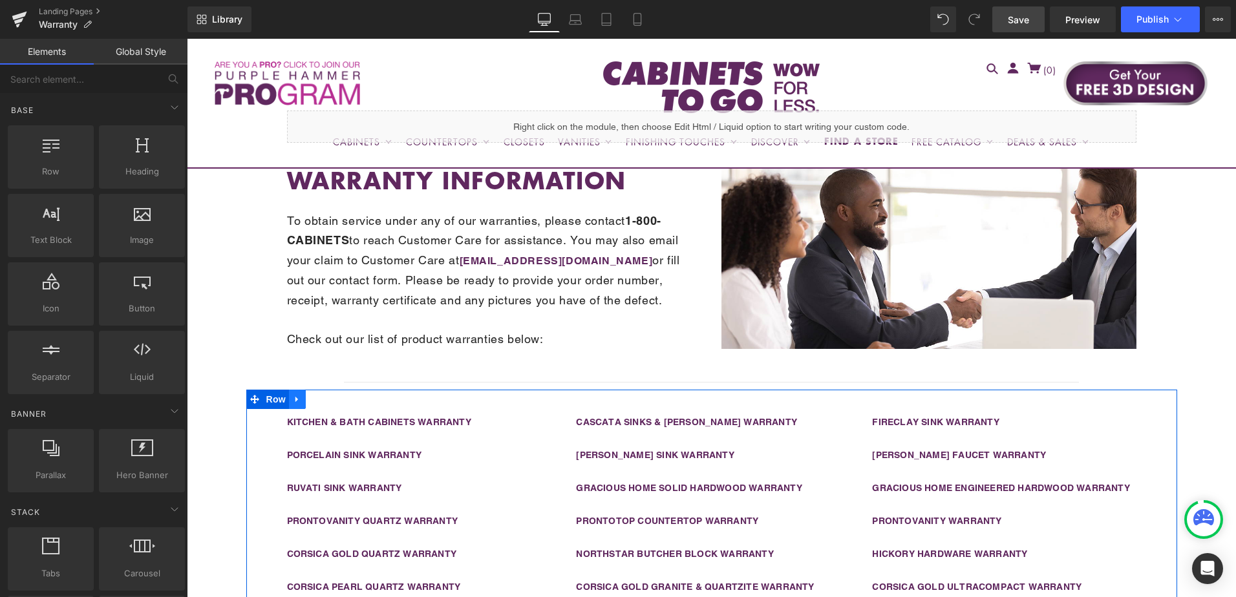
click at [293, 402] on icon at bounding box center [297, 400] width 9 height 10
click at [310, 401] on icon at bounding box center [314, 399] width 9 height 9
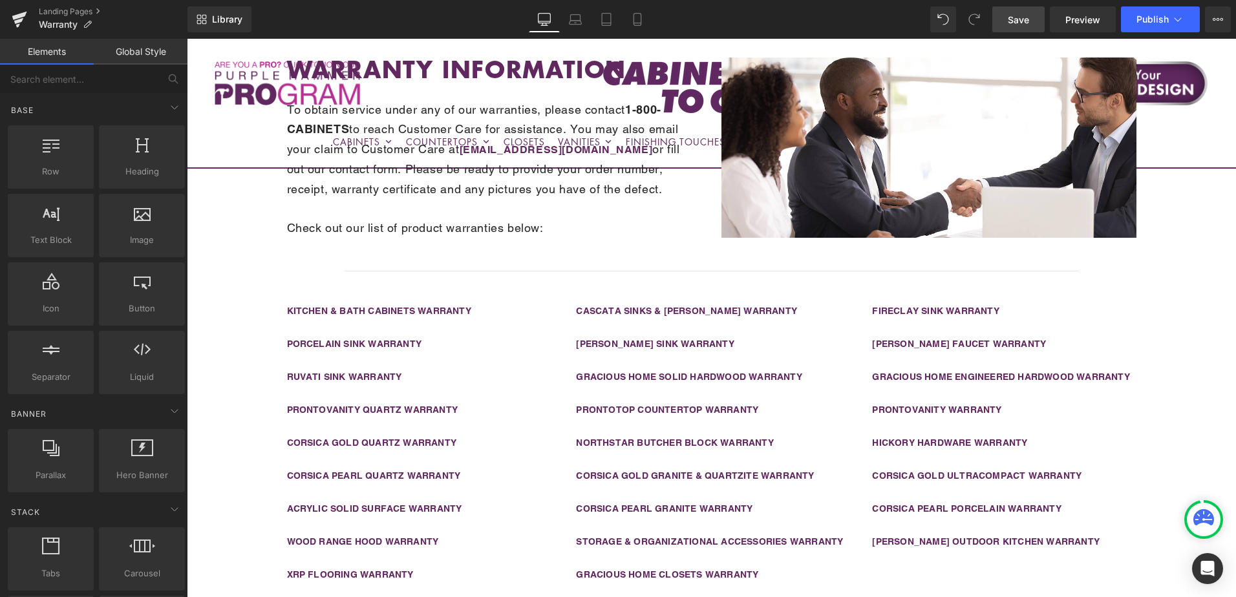
scroll to position [223, 0]
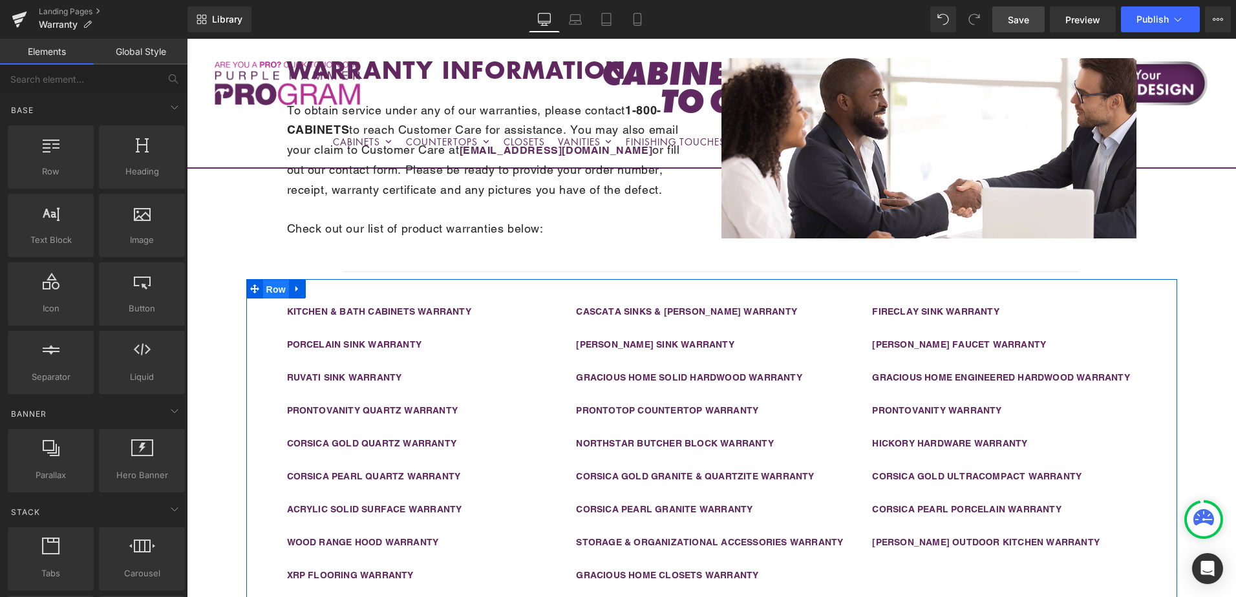
click at [273, 294] on span "Row" at bounding box center [276, 289] width 26 height 19
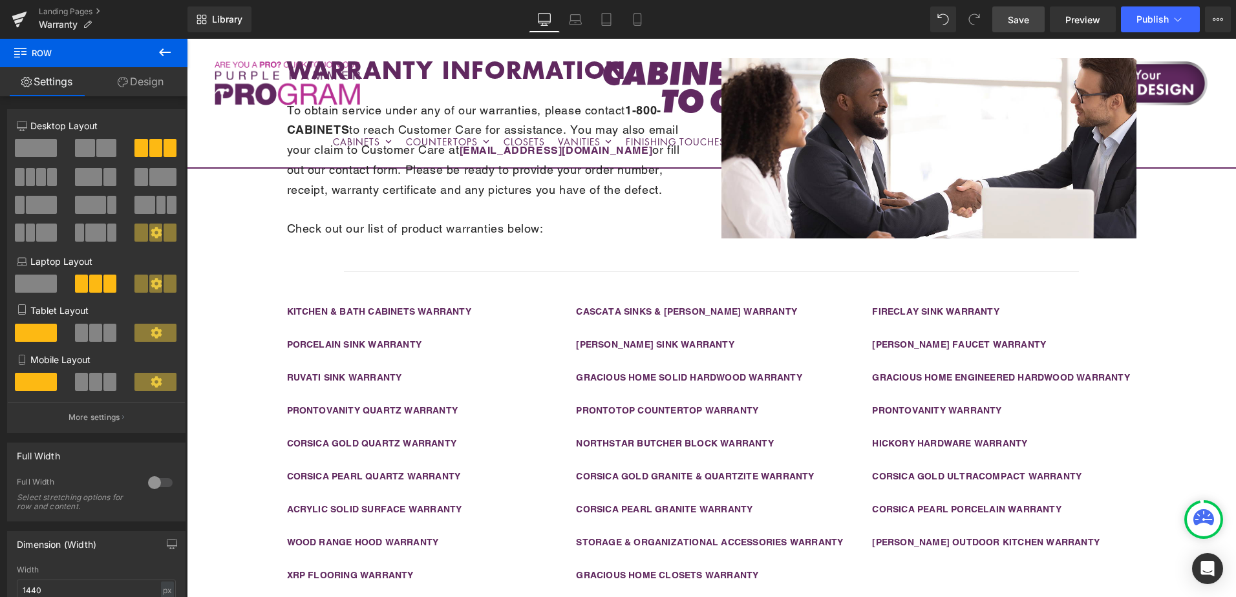
click at [165, 55] on icon at bounding box center [165, 53] width 16 height 16
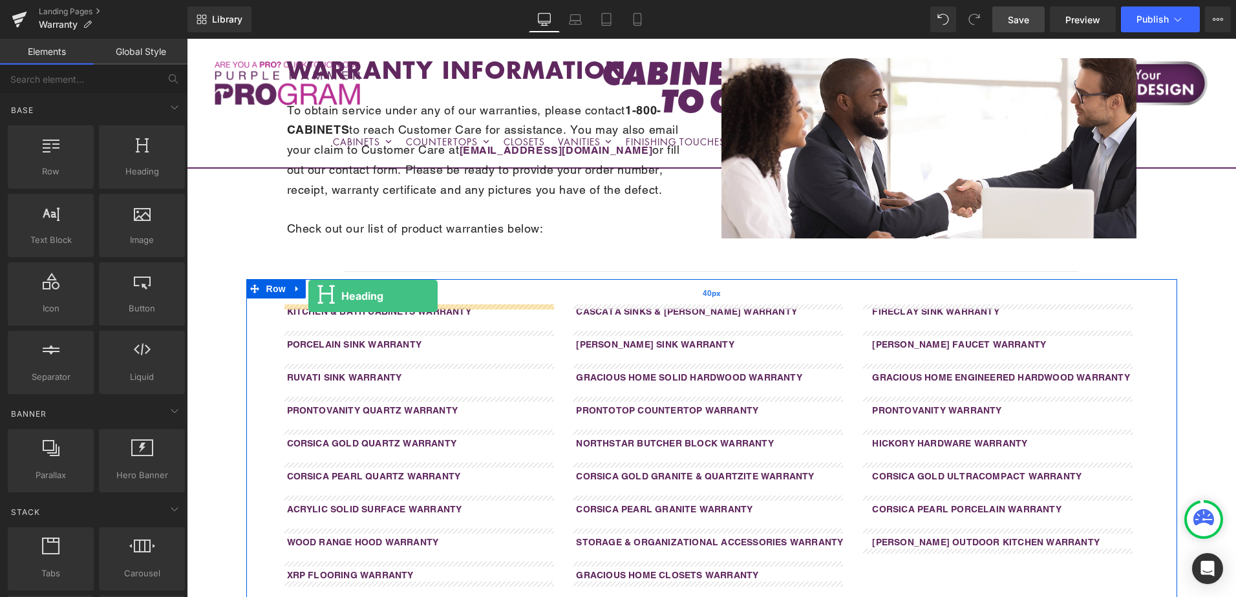
drag, startPoint x: 317, startPoint y: 217, endPoint x: 308, endPoint y: 296, distance: 79.3
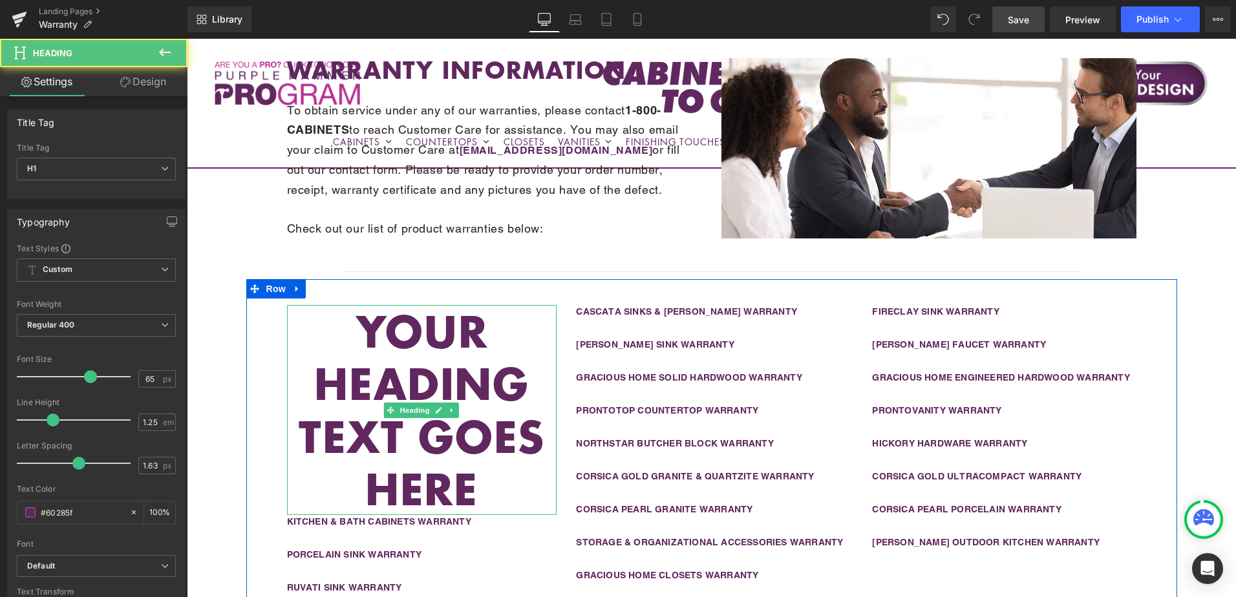
click at [413, 327] on h1 "Your heading text goes here" at bounding box center [422, 410] width 270 height 210
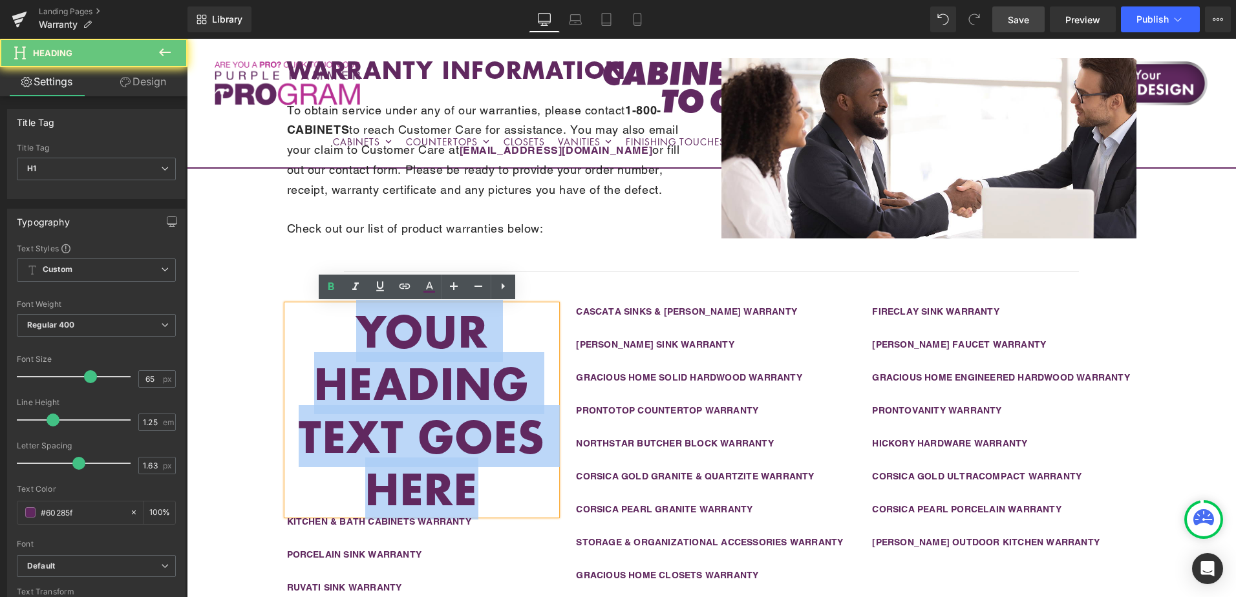
click at [413, 327] on h1 "Your heading text goes here" at bounding box center [422, 410] width 270 height 210
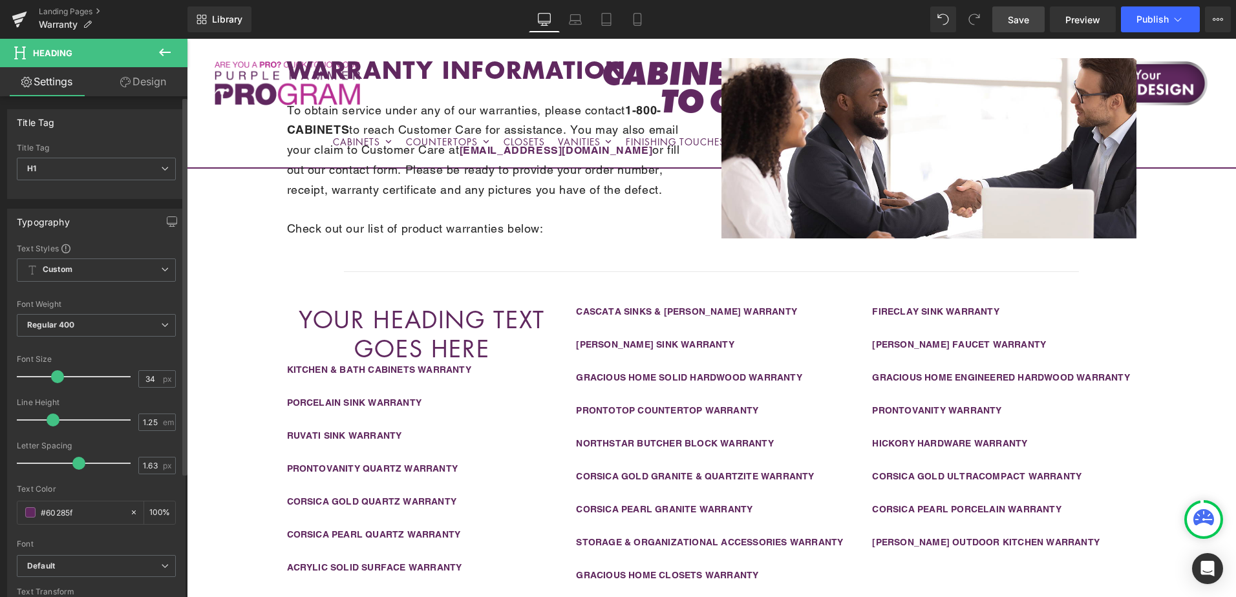
type input "33"
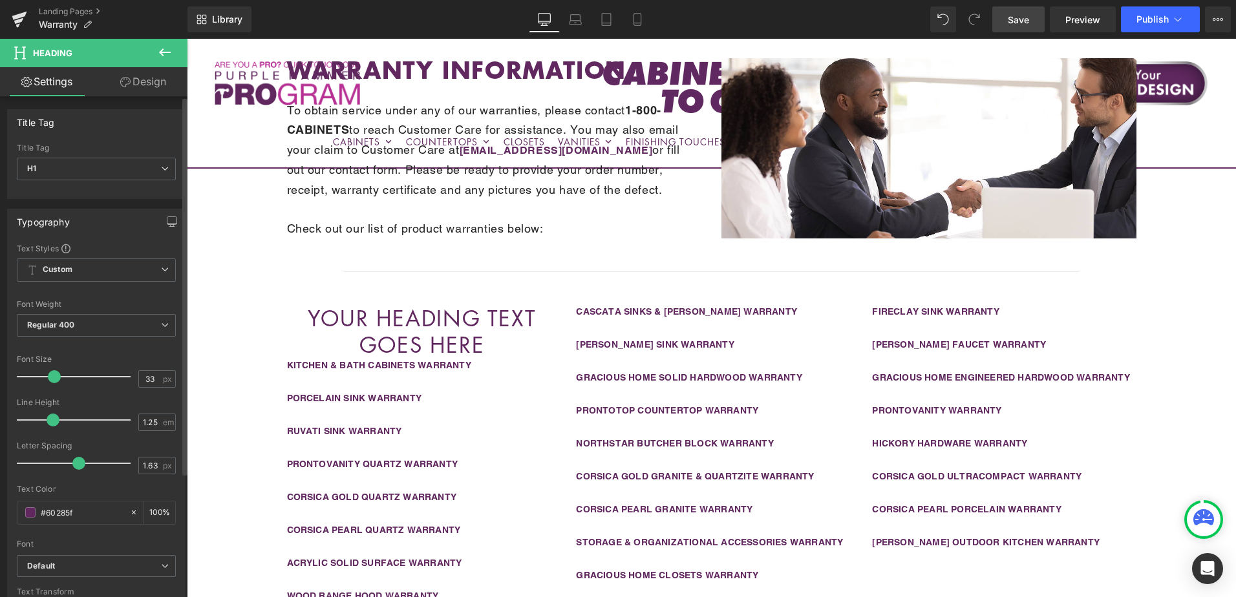
drag, startPoint x: 86, startPoint y: 378, endPoint x: 52, endPoint y: 378, distance: 34.3
click at [52, 378] on span at bounding box center [54, 376] width 13 height 13
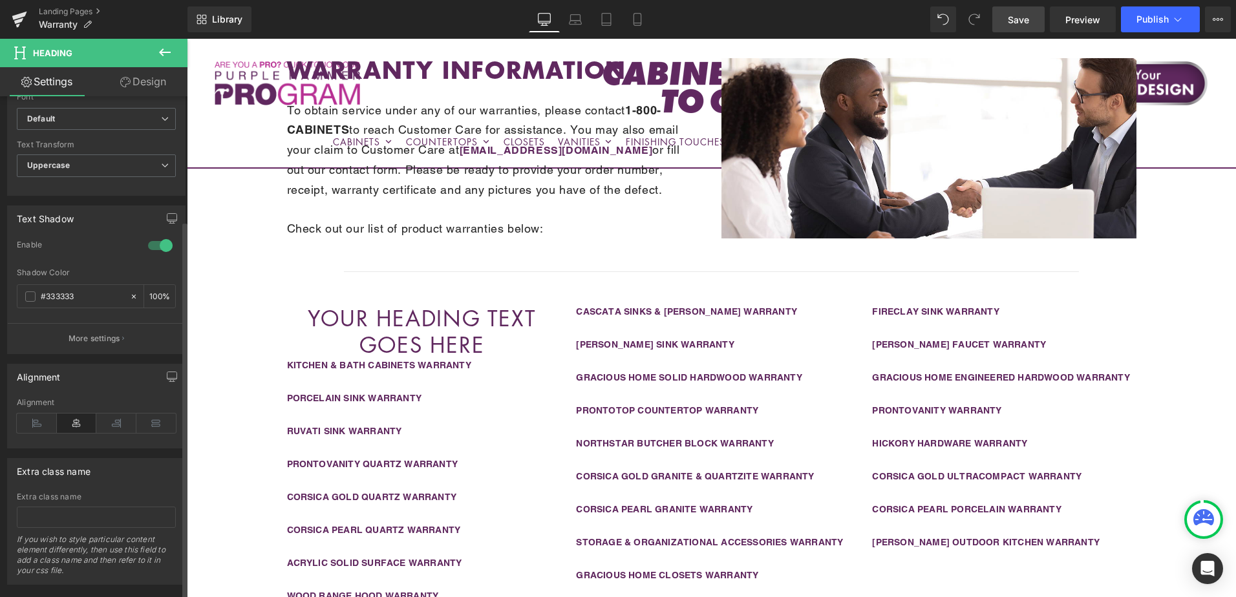
scroll to position [453, 0]
click at [33, 418] on icon at bounding box center [37, 418] width 40 height 19
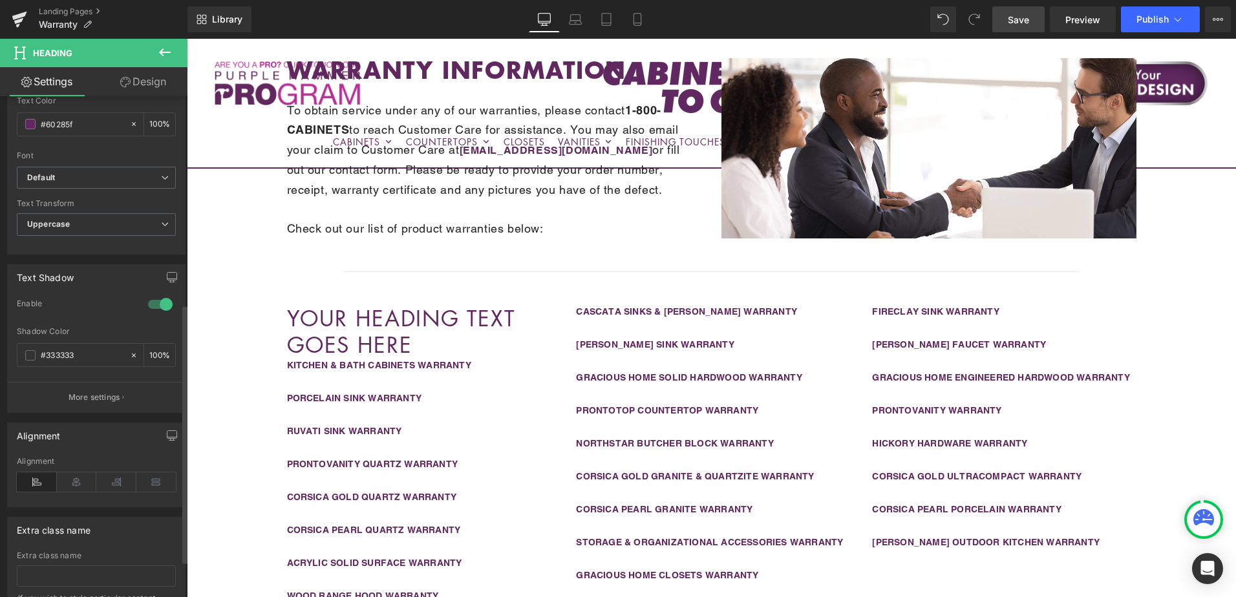
scroll to position [388, 0]
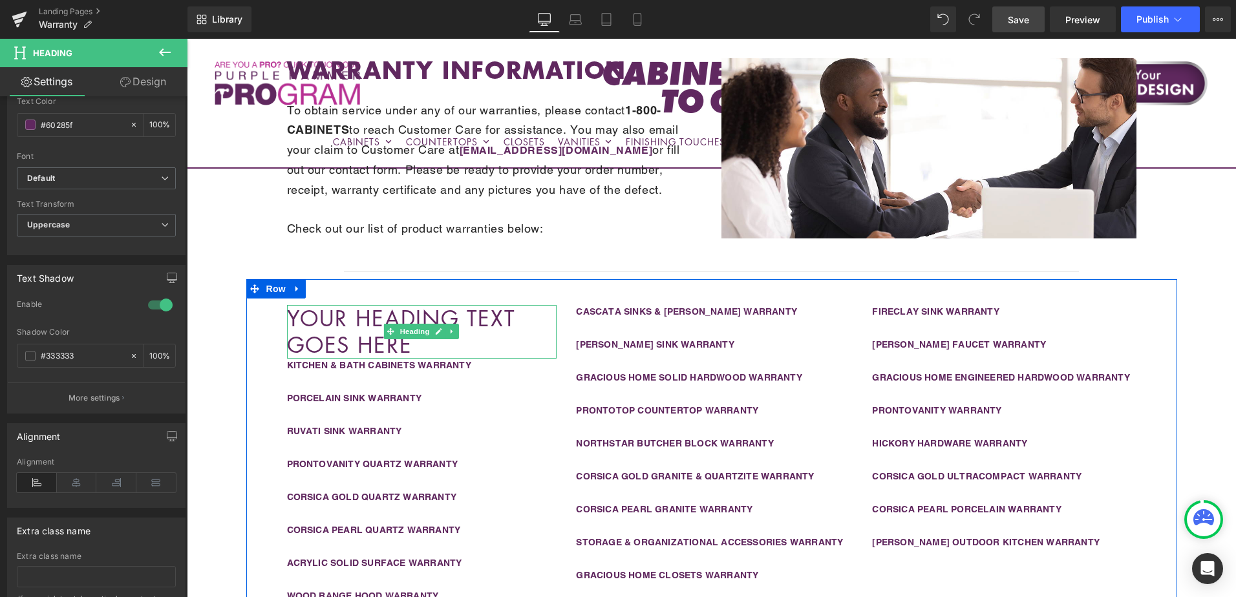
click at [345, 319] on h1 "Your heading text goes here" at bounding box center [422, 332] width 270 height 54
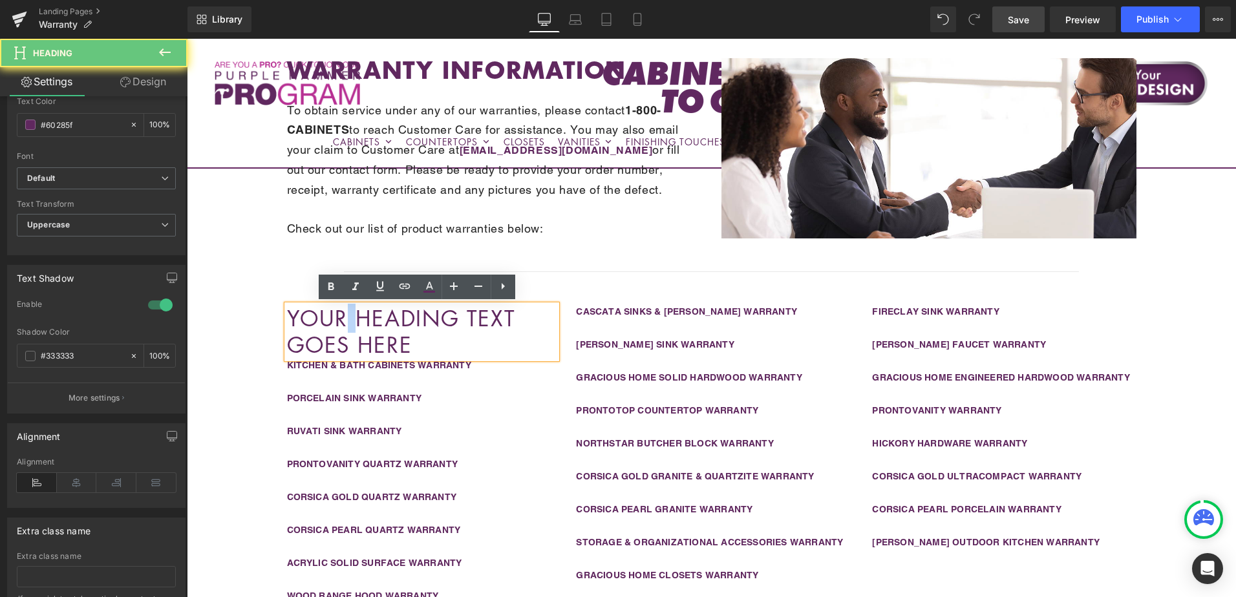
click at [345, 319] on h1 "Your heading text goes here" at bounding box center [422, 332] width 270 height 54
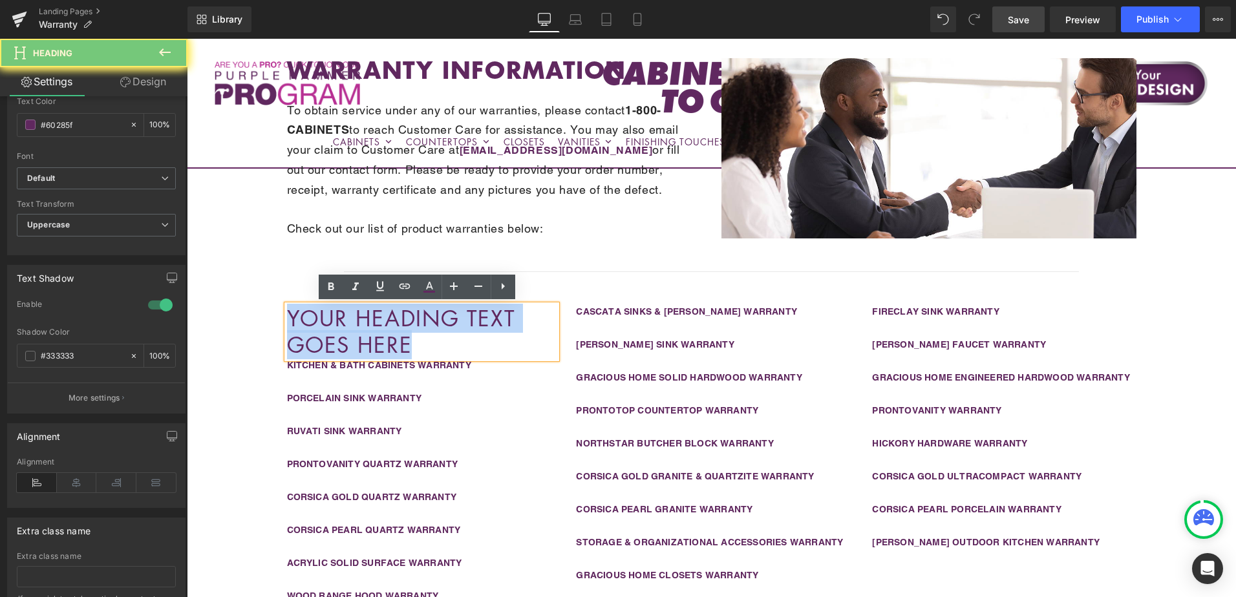
click at [345, 319] on h1 "Your heading text goes here" at bounding box center [422, 332] width 270 height 54
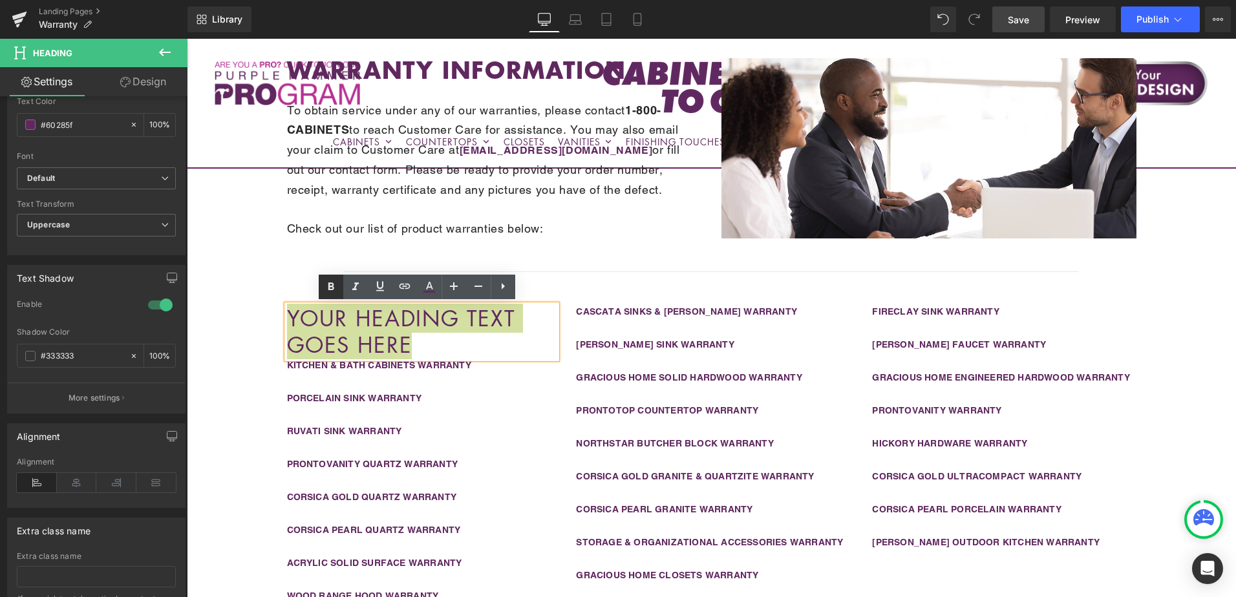
click at [328, 292] on icon at bounding box center [331, 287] width 16 height 16
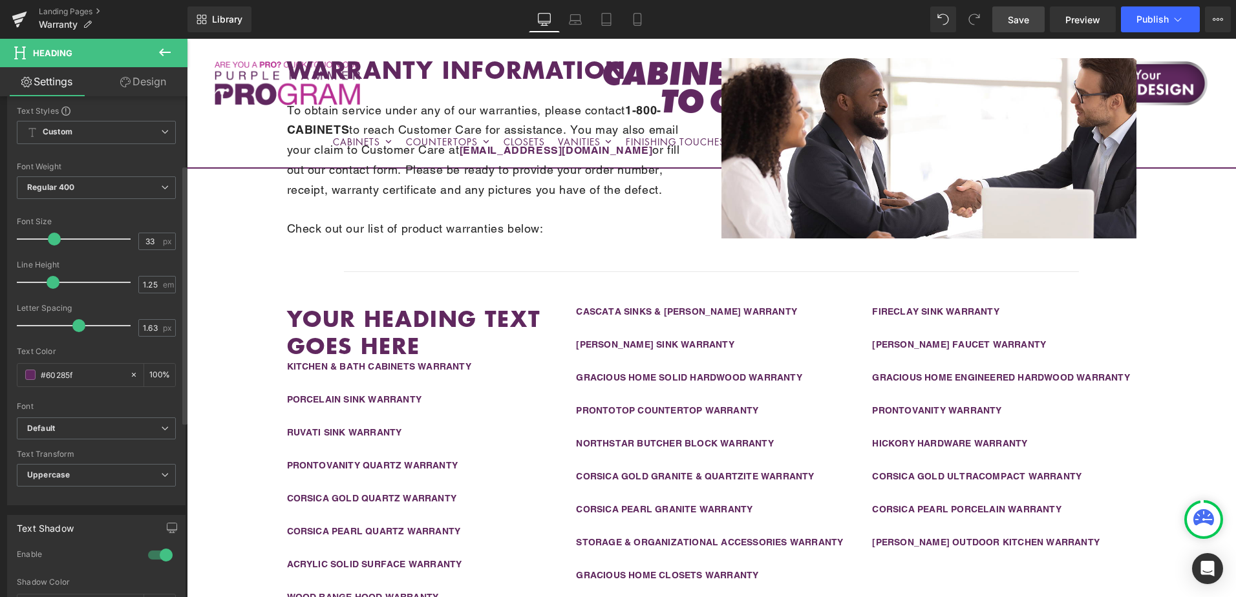
scroll to position [129, 0]
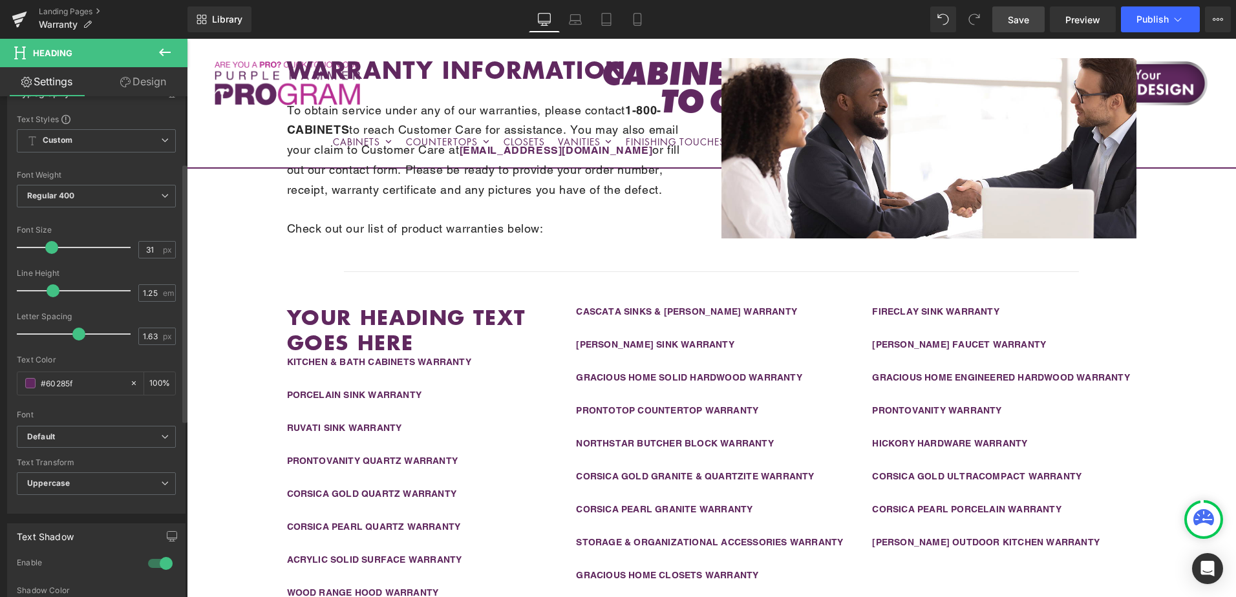
type input "30"
click at [47, 248] on span at bounding box center [50, 247] width 13 height 13
click at [76, 336] on span at bounding box center [76, 334] width 13 height 13
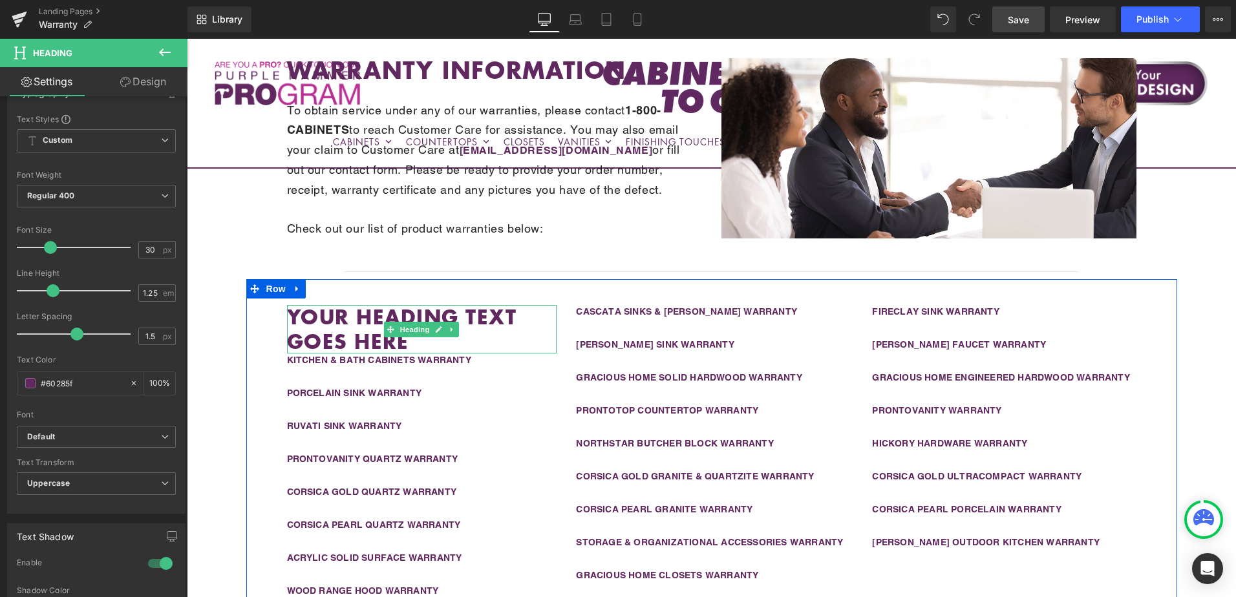
click at [358, 321] on strong "Your heading text goes here" at bounding box center [402, 329] width 230 height 53
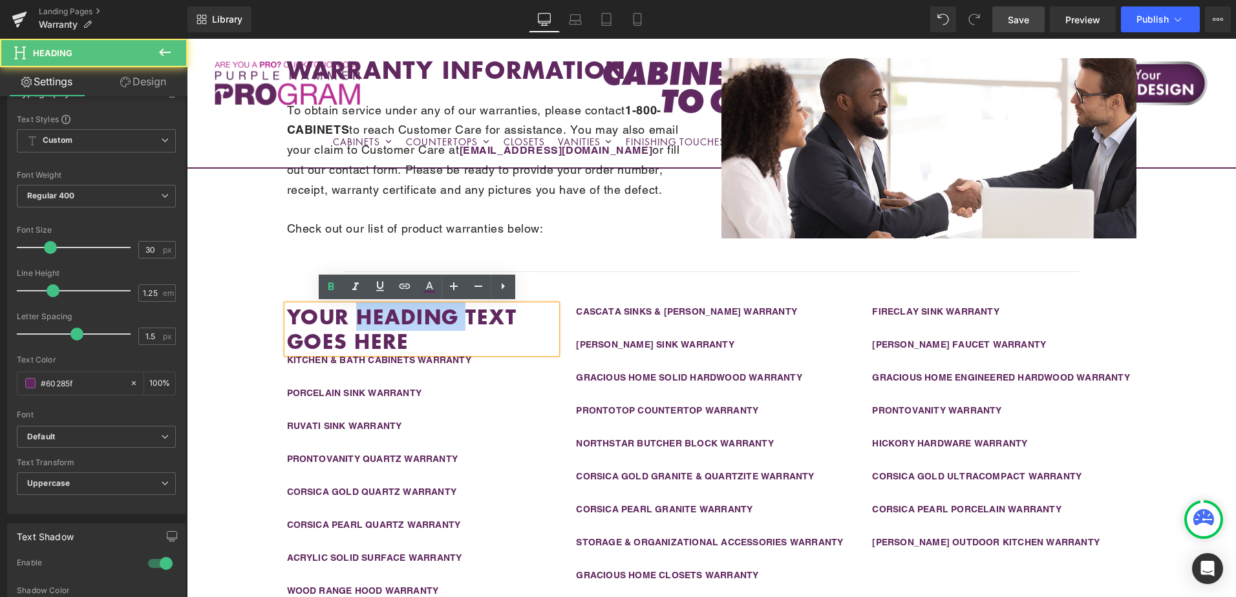
click at [358, 321] on strong "Your heading text goes here" at bounding box center [402, 329] width 230 height 53
click at [357, 321] on strong "Your heading text goes here" at bounding box center [402, 329] width 230 height 53
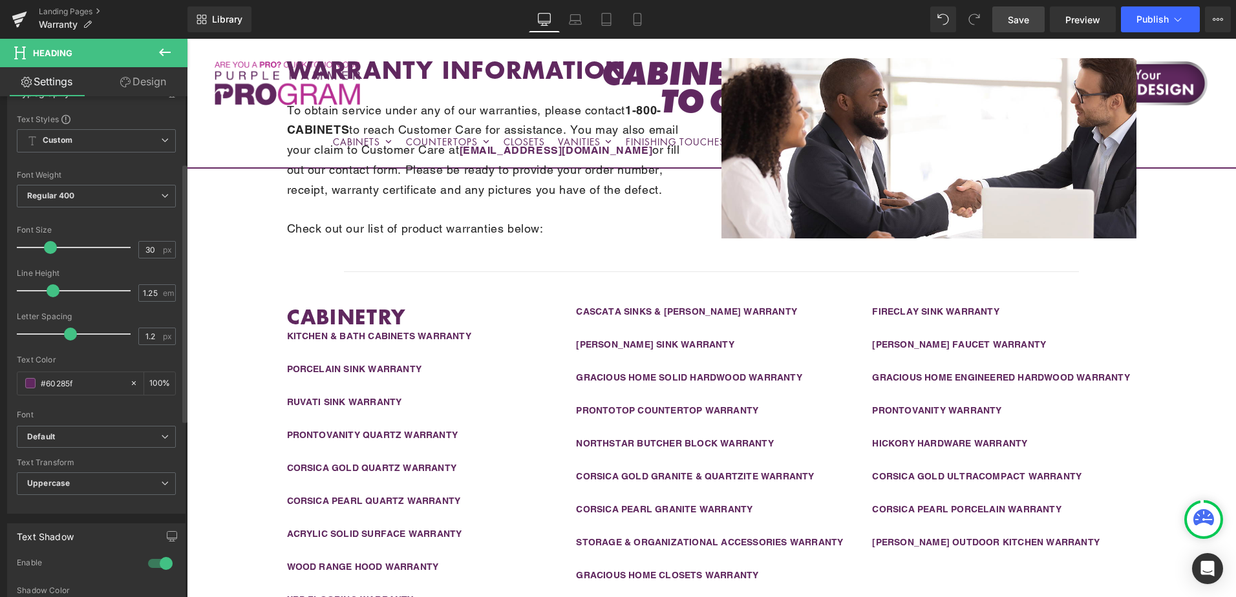
type input "1"
drag, startPoint x: 74, startPoint y: 337, endPoint x: 63, endPoint y: 337, distance: 10.3
click at [63, 337] on span at bounding box center [65, 334] width 13 height 13
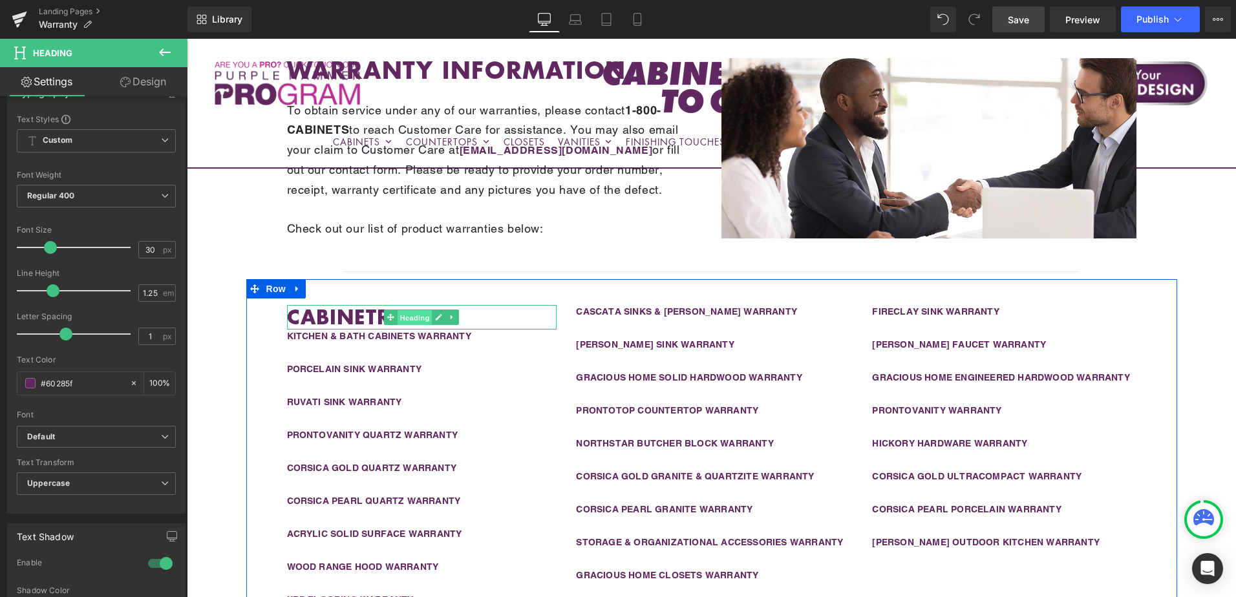
click at [407, 318] on span "Heading" at bounding box center [415, 318] width 35 height 16
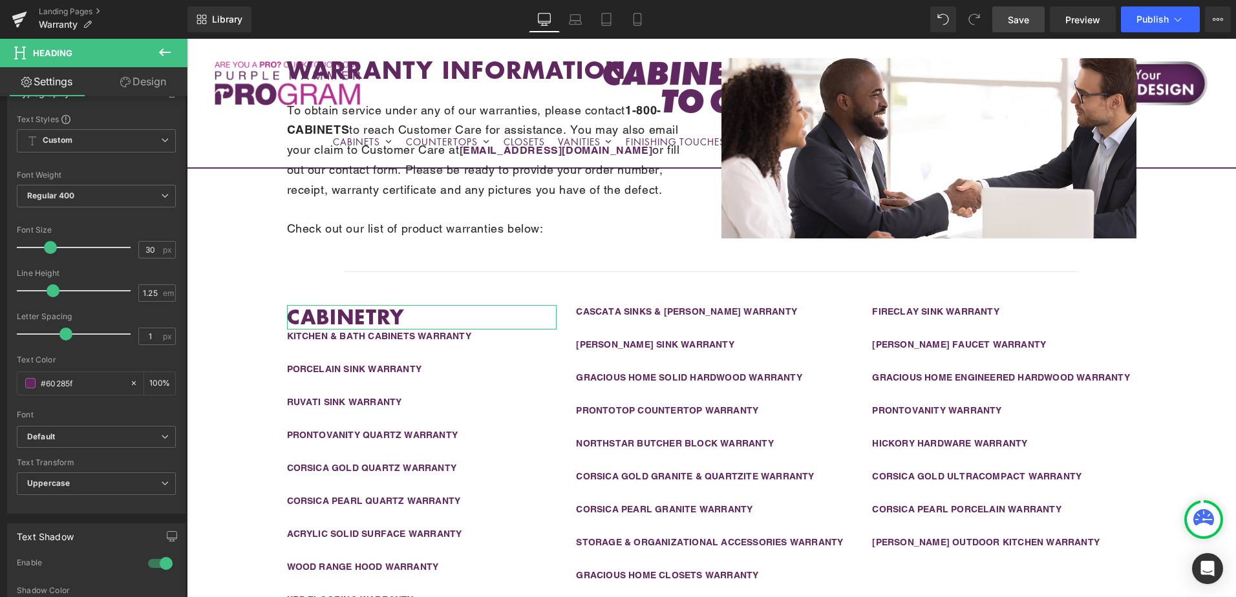
click at [145, 83] on link "Design" at bounding box center [143, 81] width 94 height 29
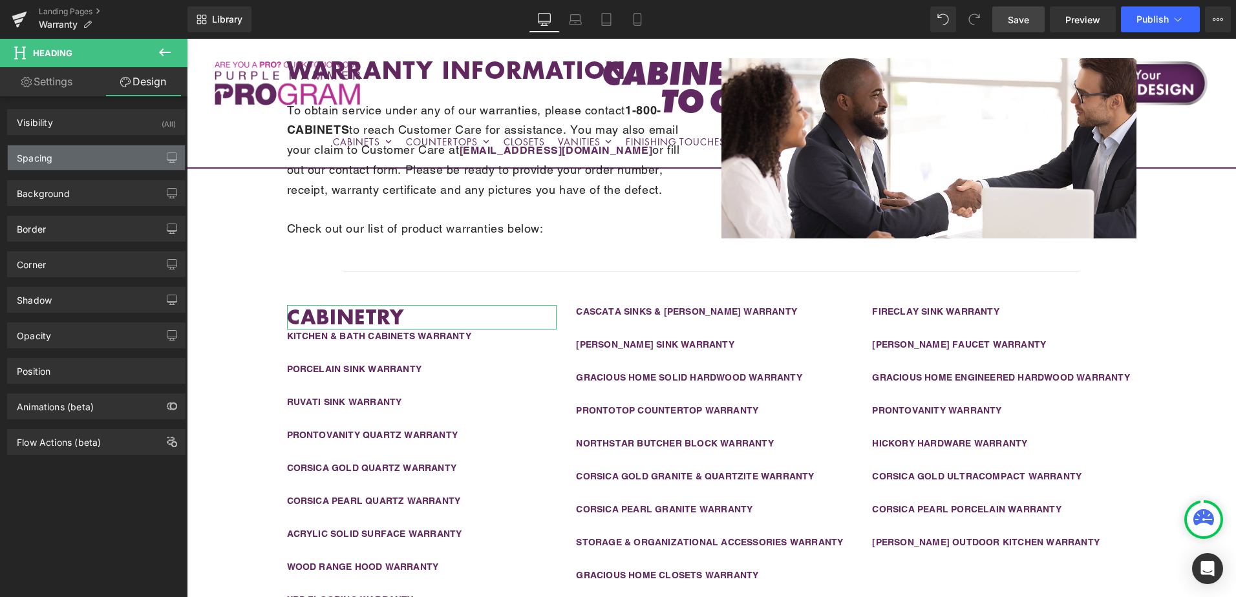
click at [99, 156] on div "Spacing" at bounding box center [96, 157] width 177 height 25
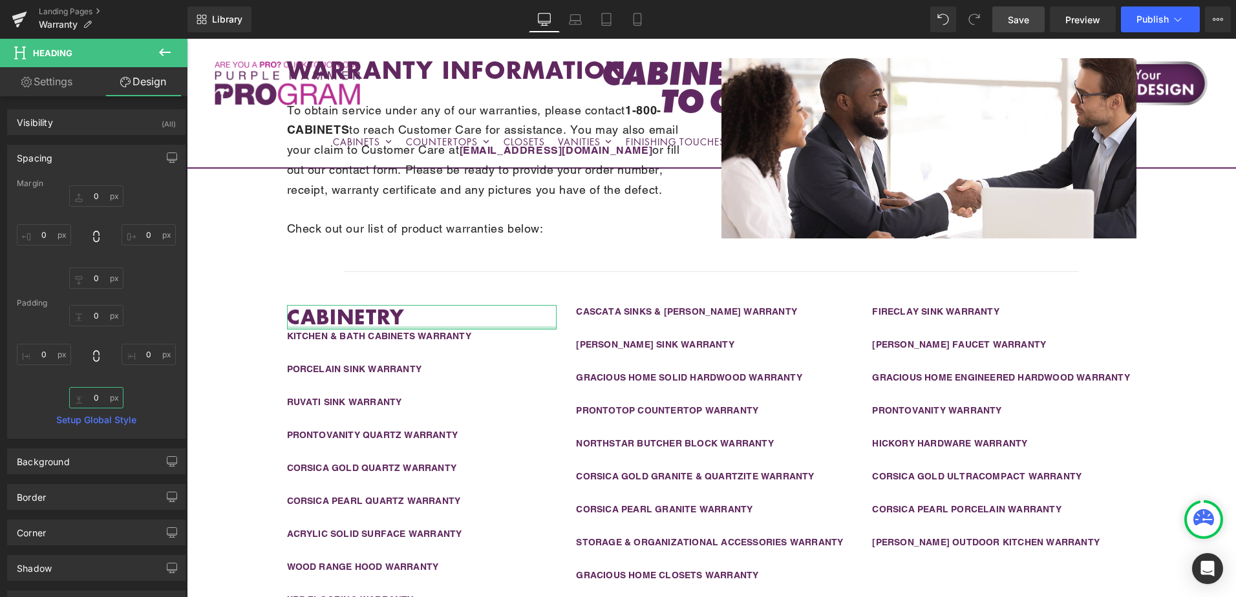
click at [95, 394] on input "0" at bounding box center [96, 397] width 54 height 21
type input "20"
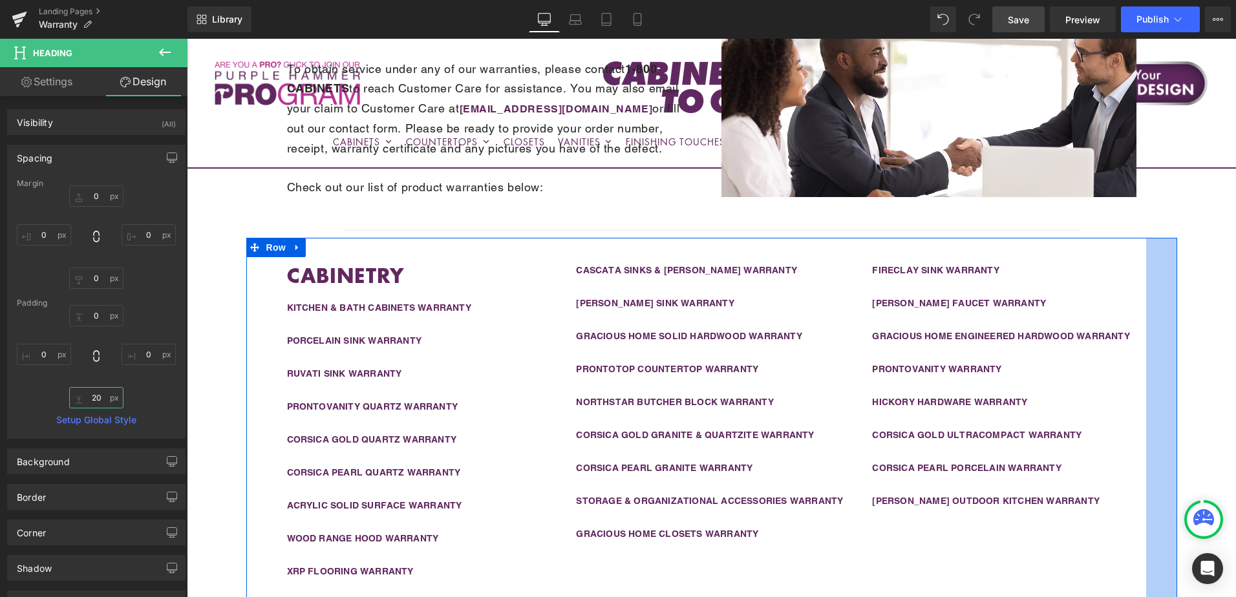
scroll to position [288, 0]
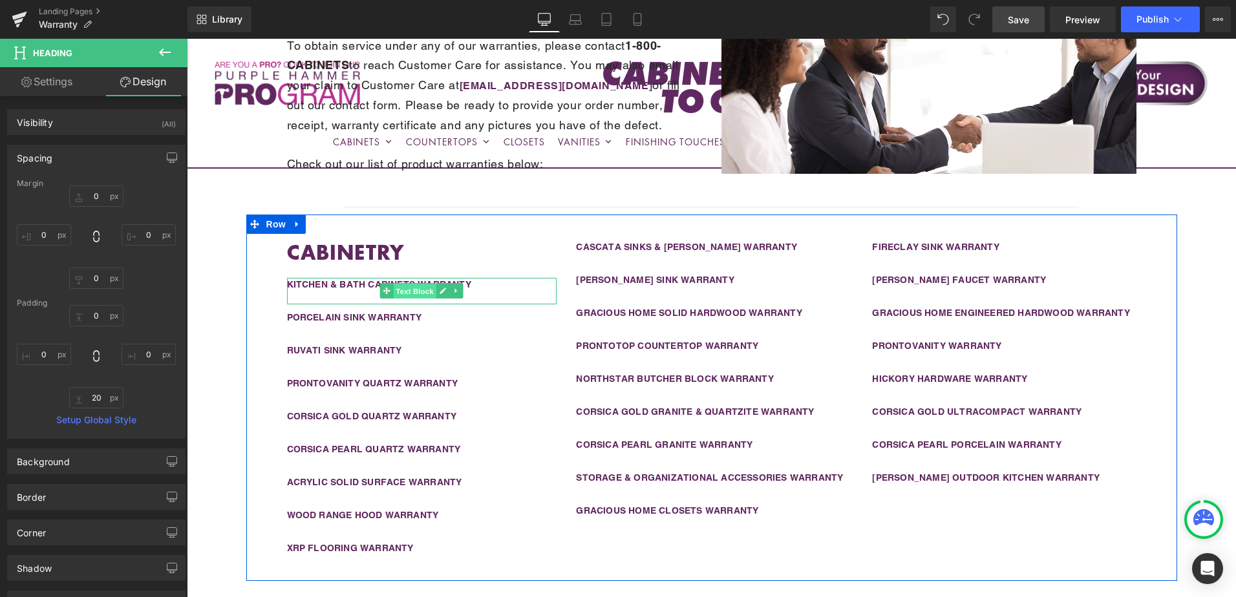
click at [405, 292] on span "Text Block" at bounding box center [415, 292] width 43 height 16
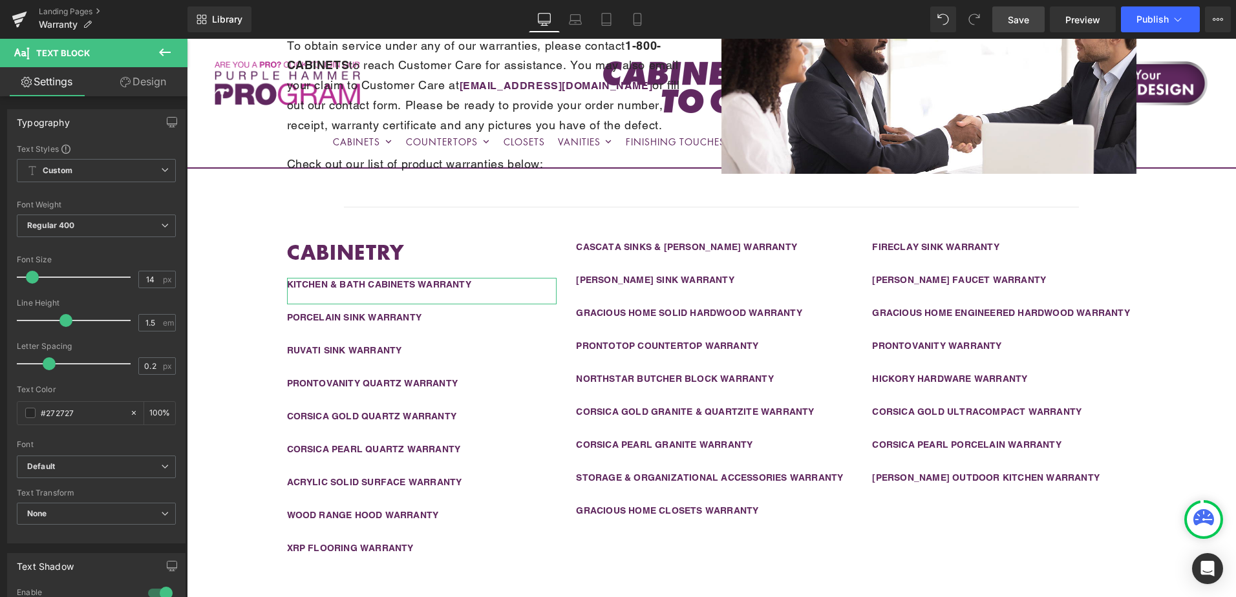
click at [151, 85] on link "Design" at bounding box center [143, 81] width 94 height 29
click at [0, 0] on div "Spacing" at bounding box center [0, 0] width 0 height 0
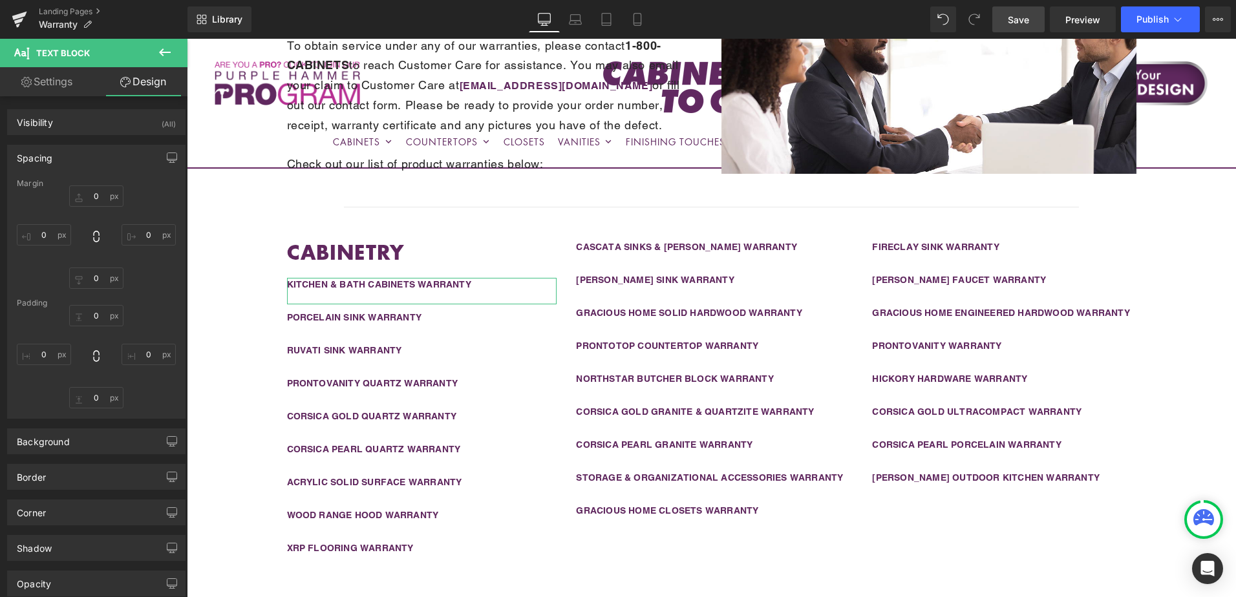
type input "0"
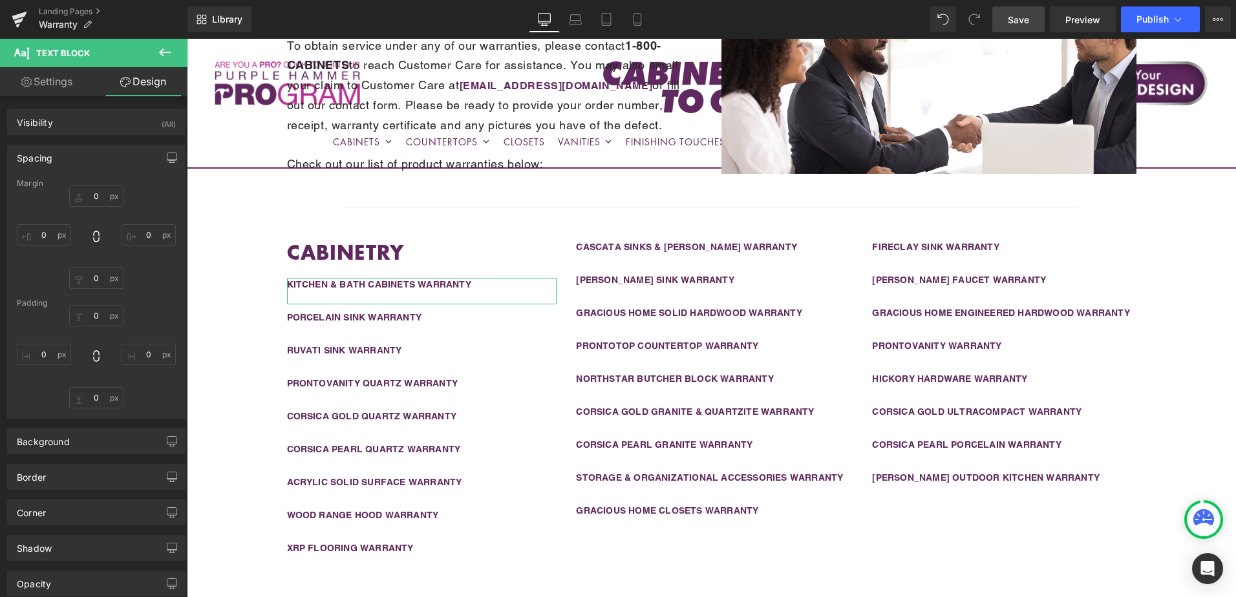
type input "0"
type input "20"
type input "0"
click at [101, 400] on input "20" at bounding box center [96, 397] width 54 height 21
type input "10"
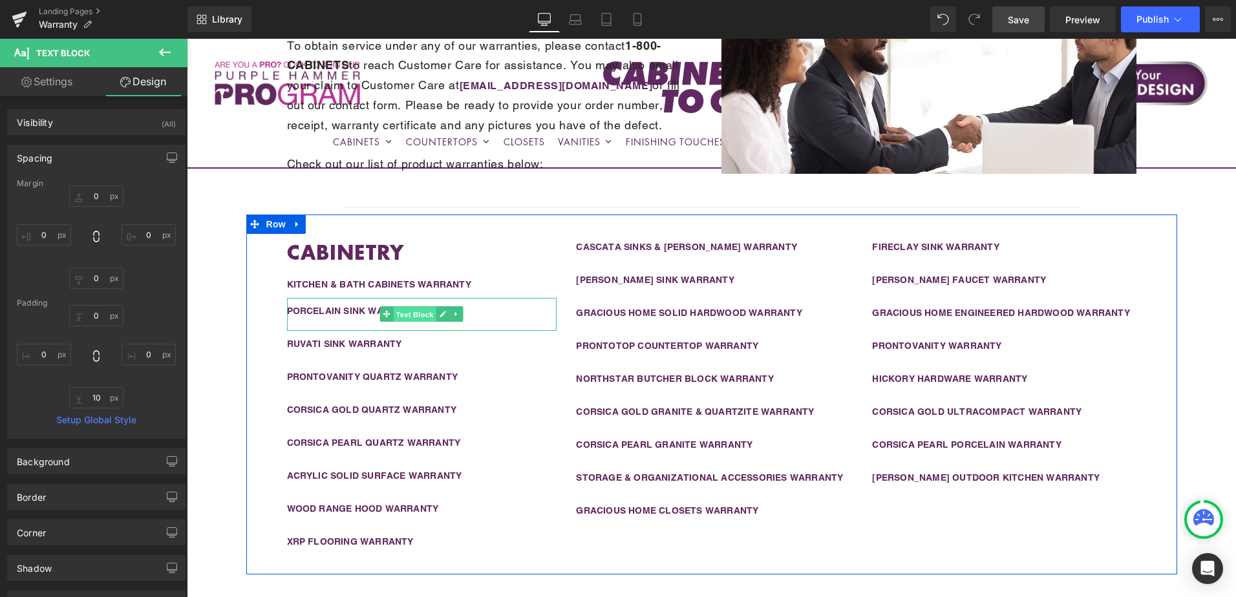
click at [402, 311] on span "Text Block" at bounding box center [415, 315] width 43 height 16
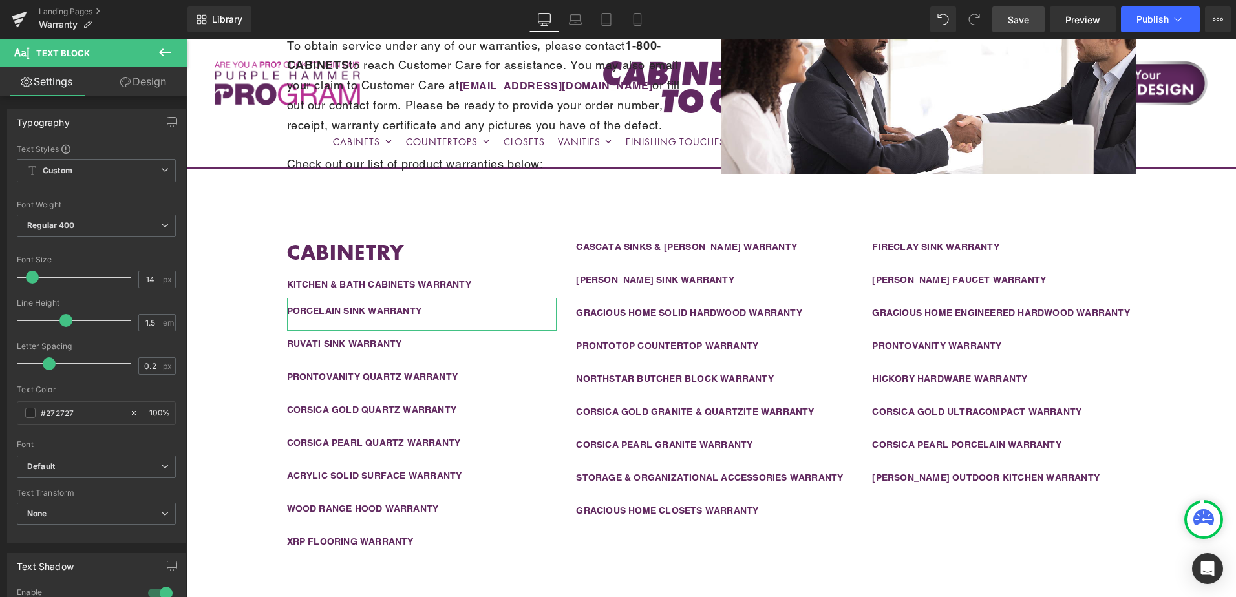
click at [125, 80] on icon at bounding box center [125, 82] width 10 height 10
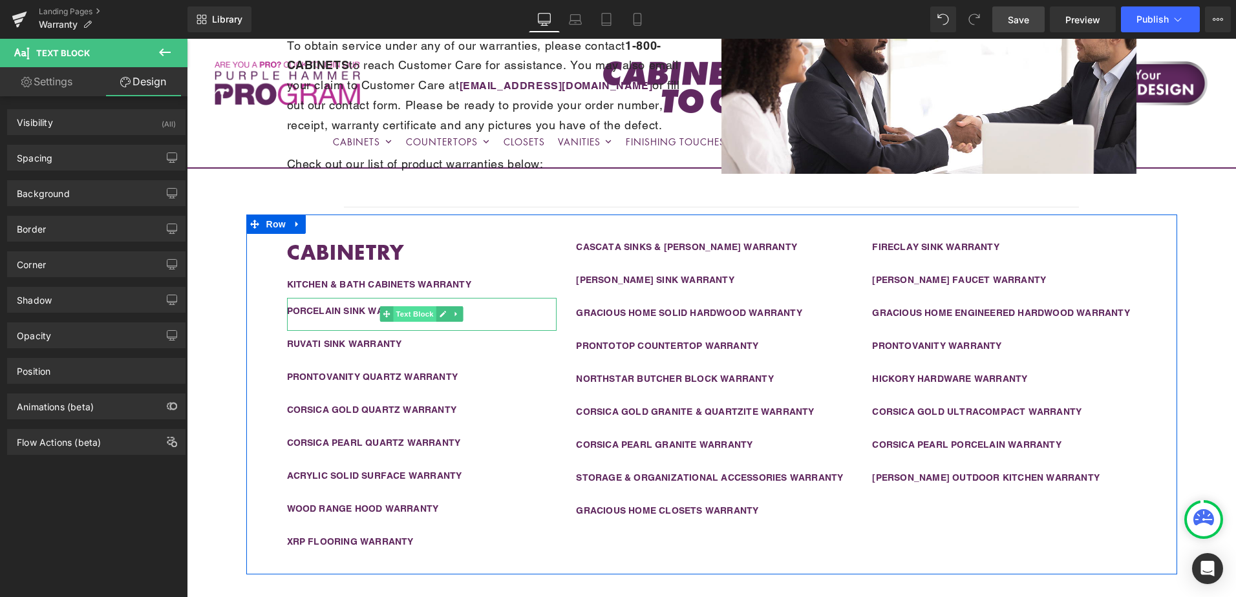
click at [406, 314] on span "Text Block" at bounding box center [415, 314] width 43 height 16
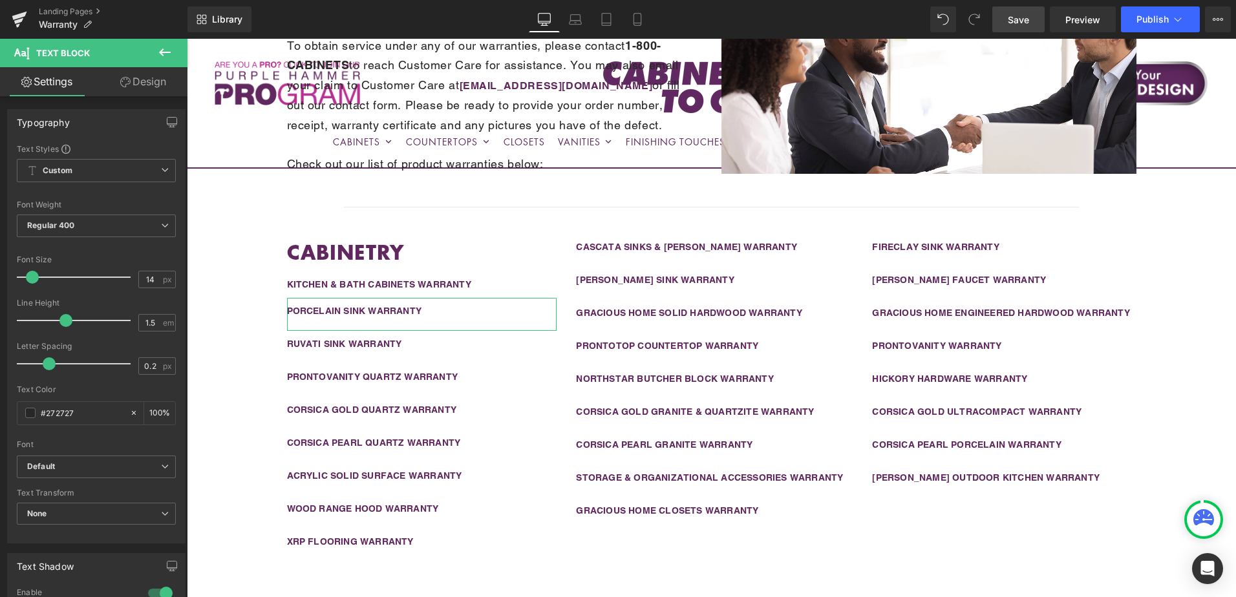
click at [151, 89] on link "Design" at bounding box center [143, 81] width 94 height 29
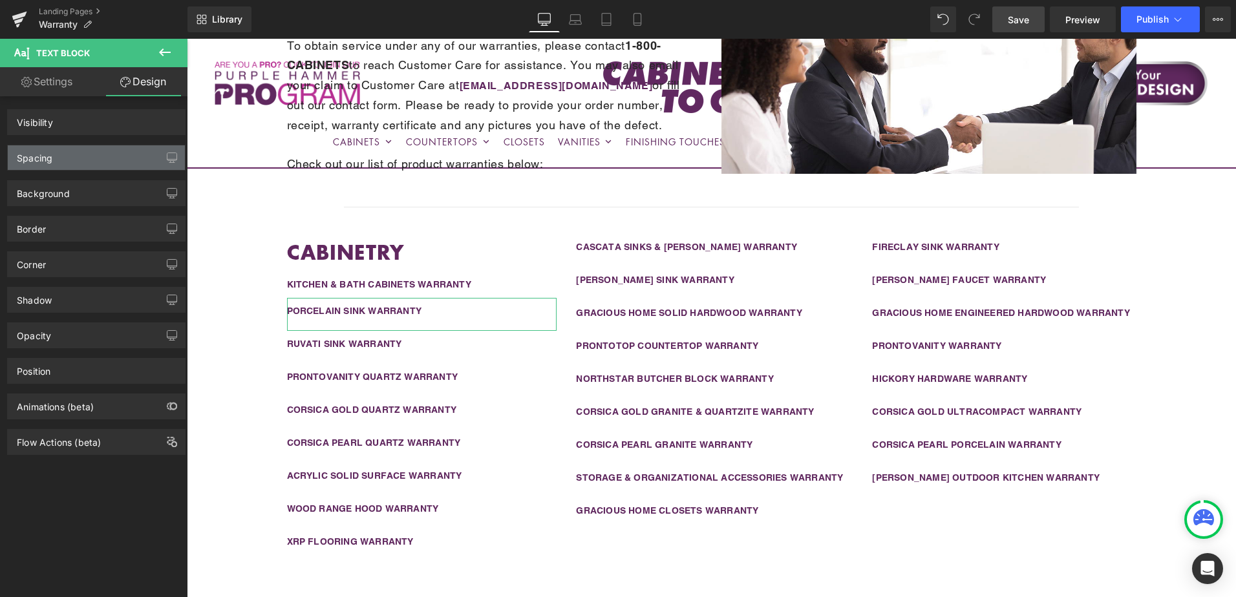
click at [94, 167] on div "Spacing" at bounding box center [96, 157] width 177 height 25
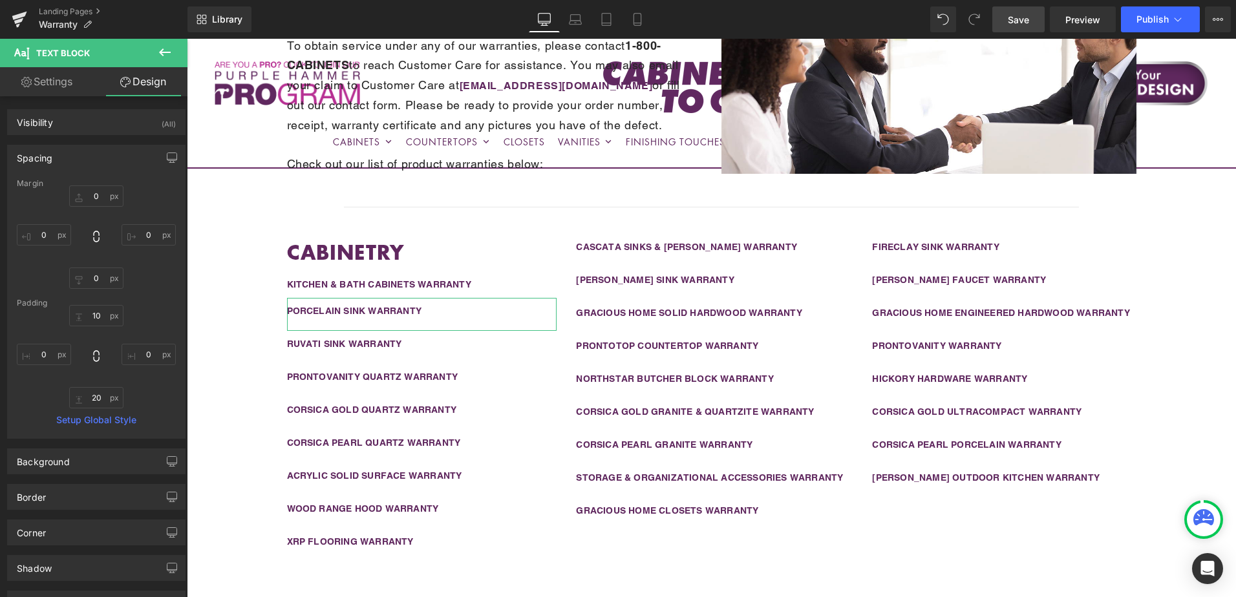
type input "0"
type input "10"
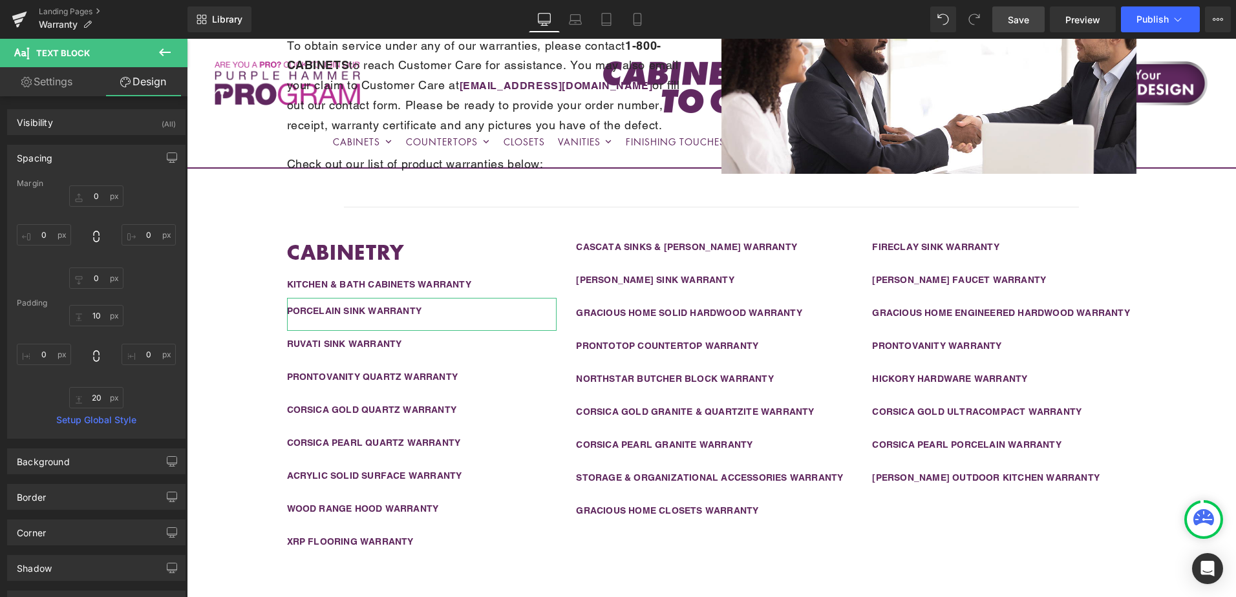
type input "0"
type input "20"
type input "0"
click at [90, 393] on input "20" at bounding box center [96, 397] width 54 height 21
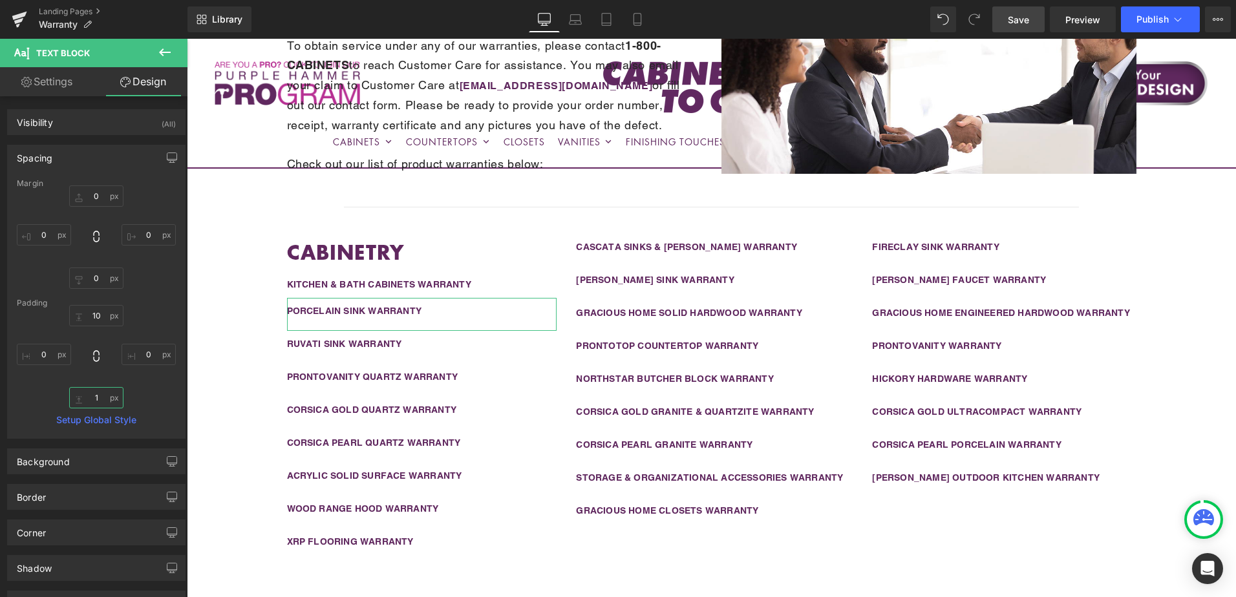
type input "10"
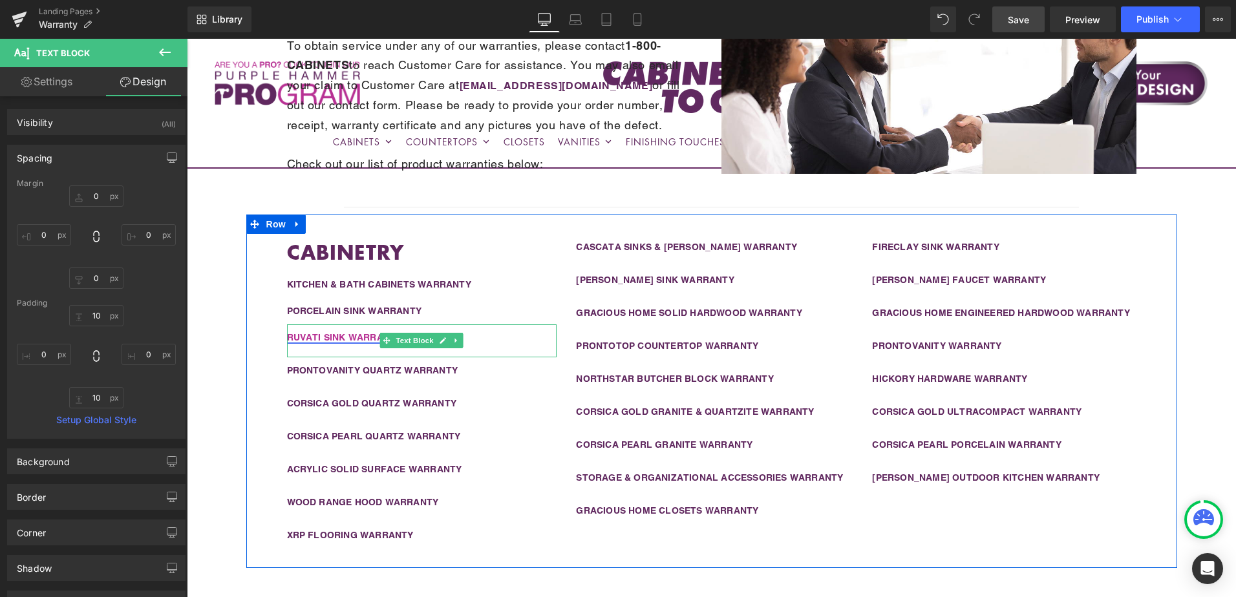
click at [349, 337] on link "RUVATI SINK WARRANTY" at bounding box center [344, 337] width 115 height 10
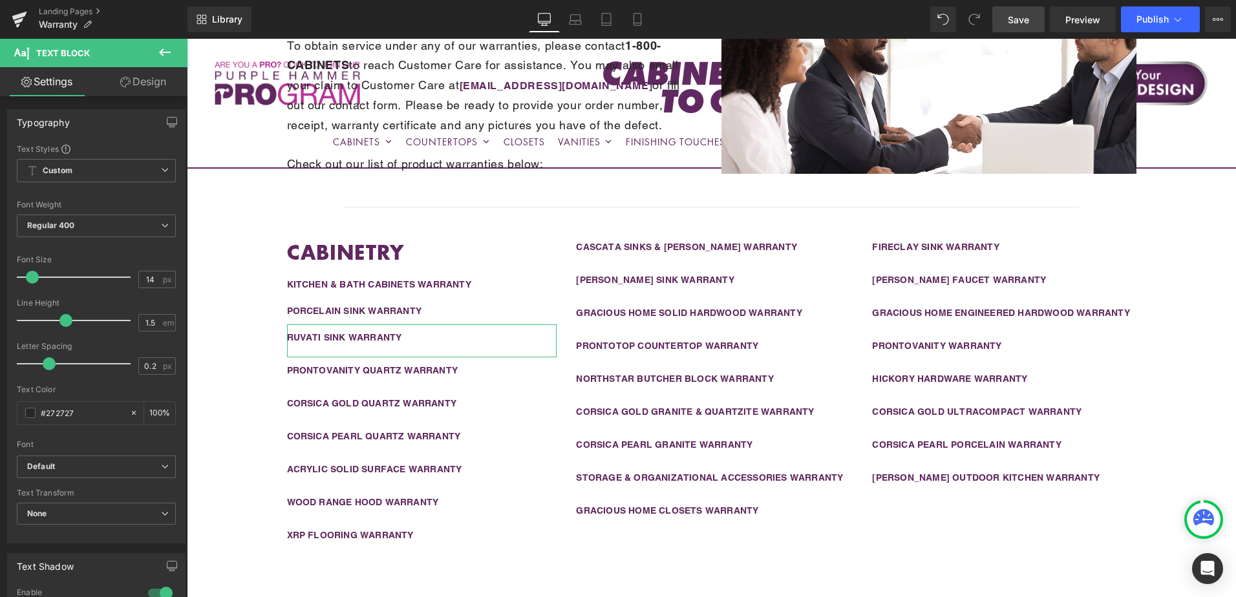
click at [144, 81] on link "Design" at bounding box center [143, 81] width 94 height 29
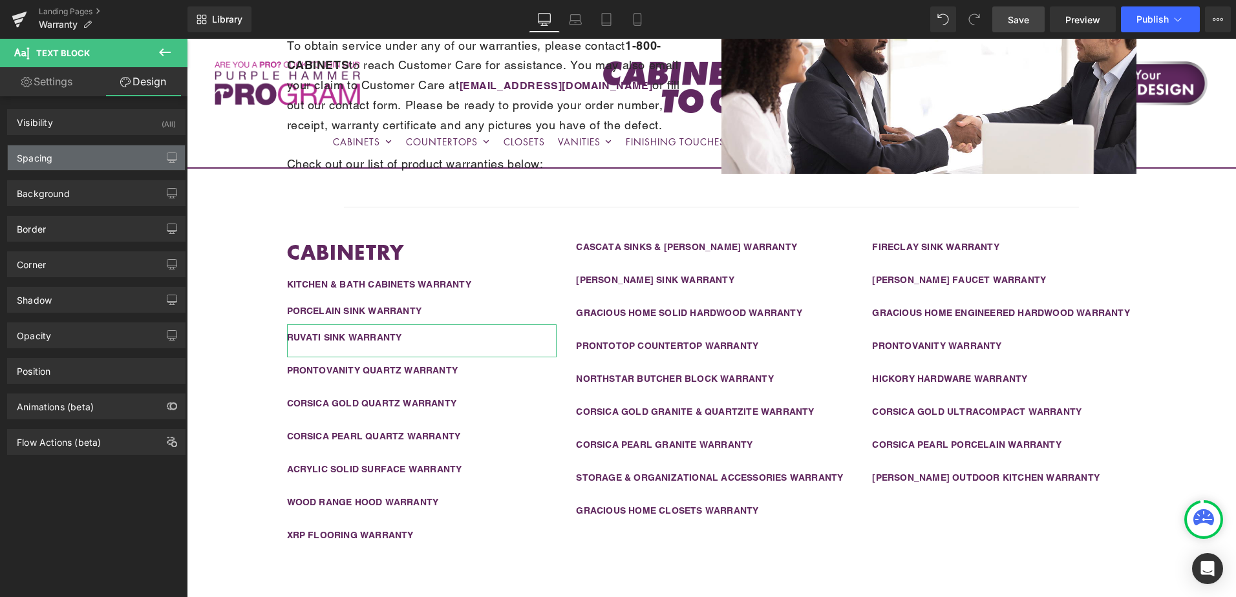
click at [96, 158] on div "Spacing" at bounding box center [96, 157] width 177 height 25
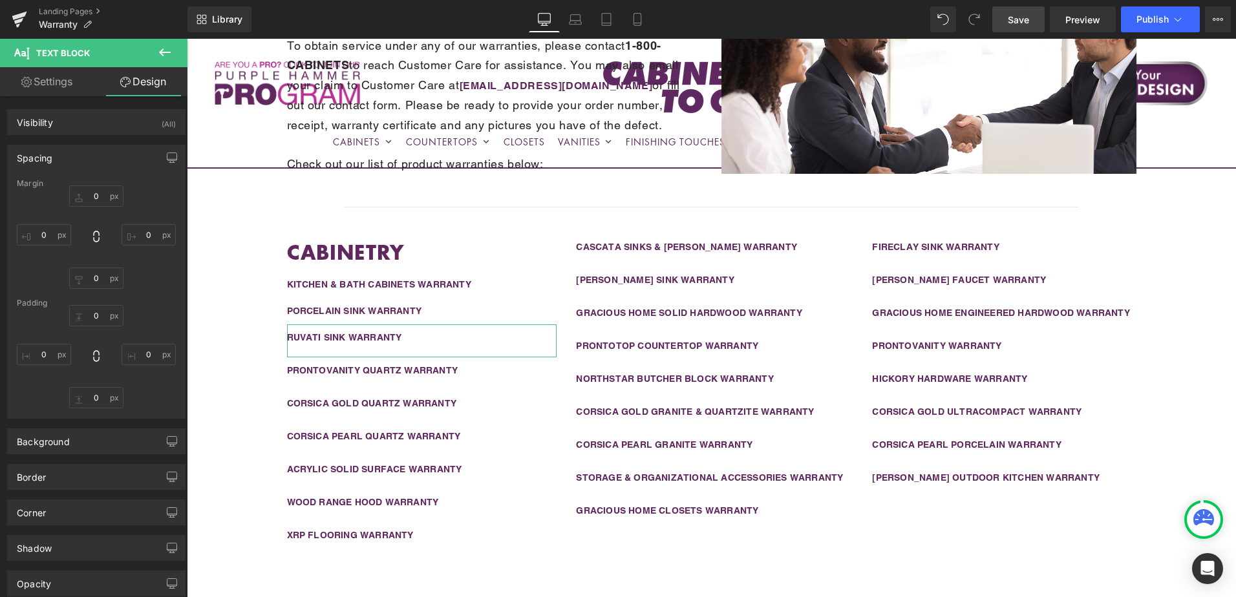
type input "0"
type input "10"
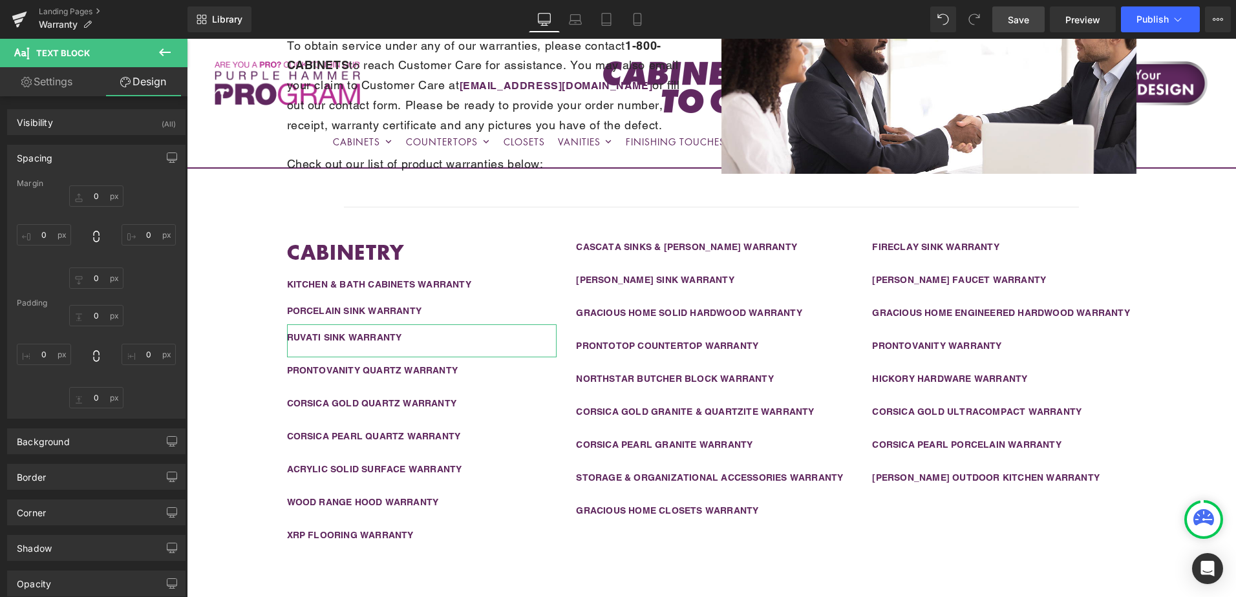
type input "0"
type input "20"
type input "0"
click at [94, 401] on input "20" at bounding box center [96, 397] width 54 height 21
type input "10"
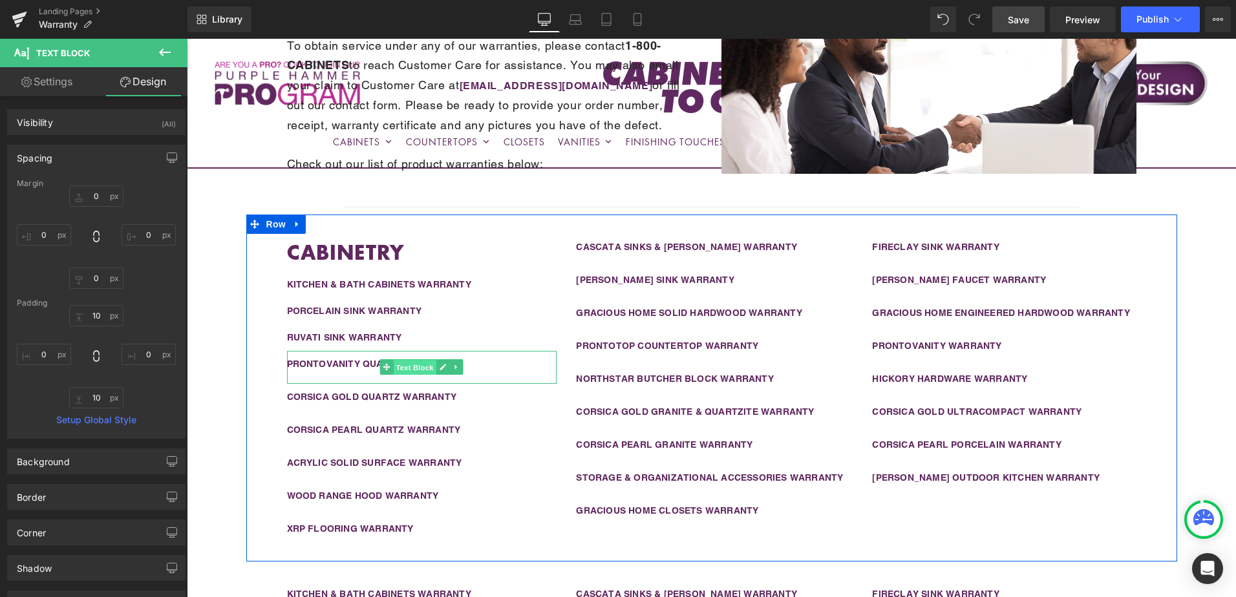
click at [418, 365] on span "Text Block" at bounding box center [415, 368] width 43 height 16
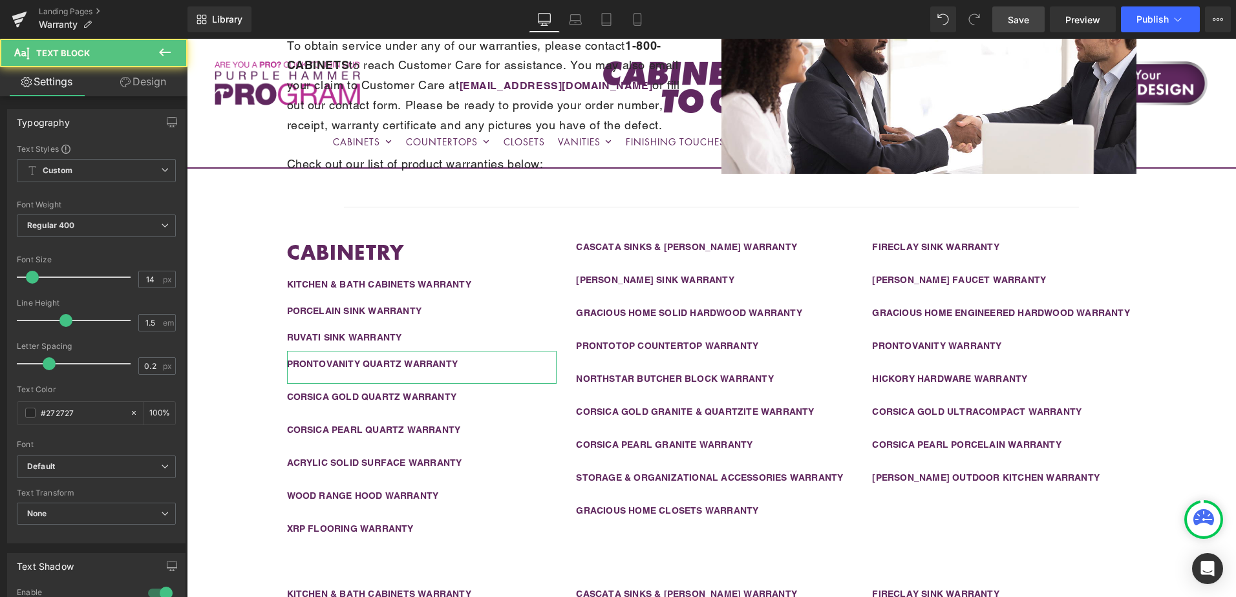
click at [156, 89] on link "Design" at bounding box center [143, 81] width 94 height 29
click at [0, 0] on div "Spacing" at bounding box center [0, 0] width 0 height 0
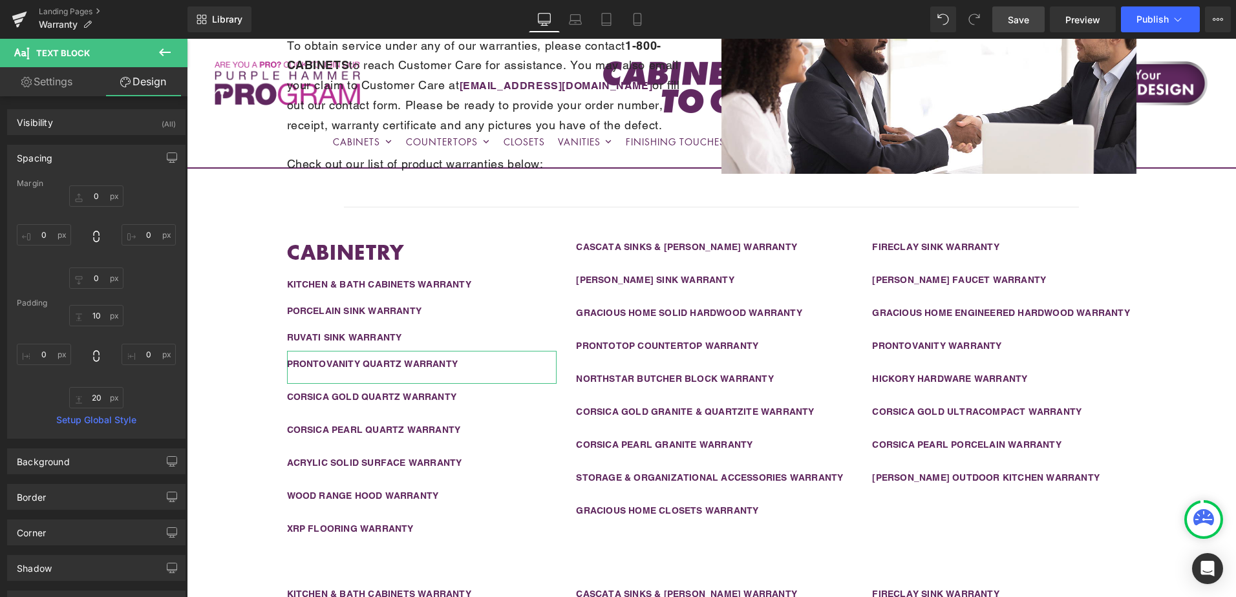
type input "0"
type input "10"
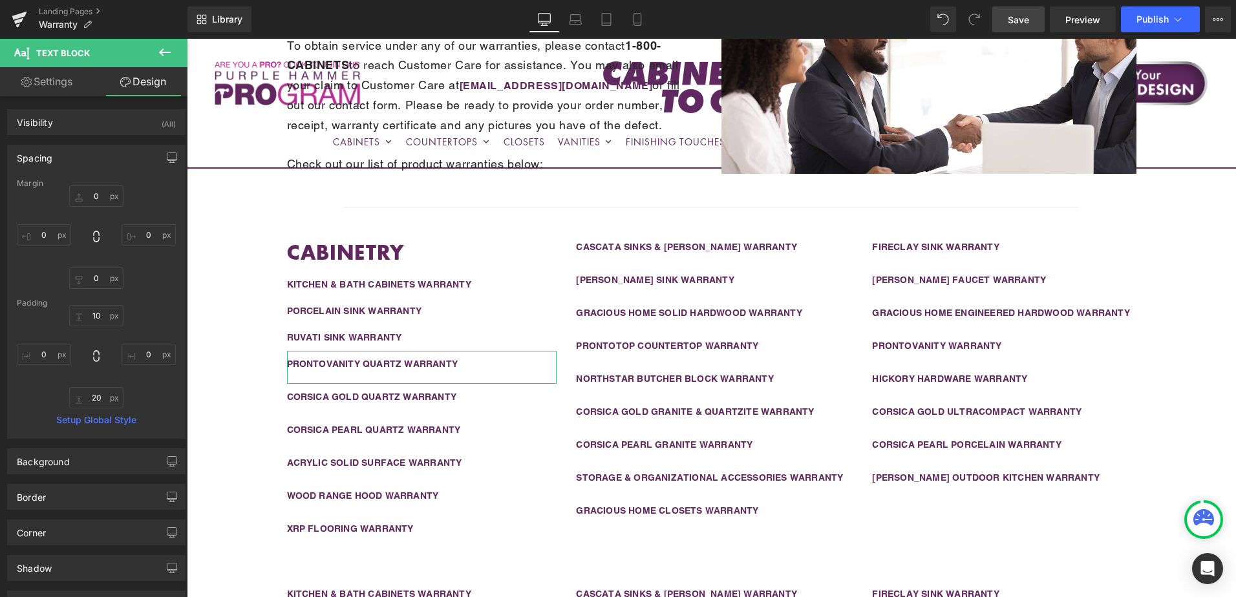
type input "0"
type input "20"
type input "0"
click at [97, 402] on input "20" at bounding box center [96, 397] width 54 height 21
click at [105, 401] on input "20" at bounding box center [96, 397] width 54 height 21
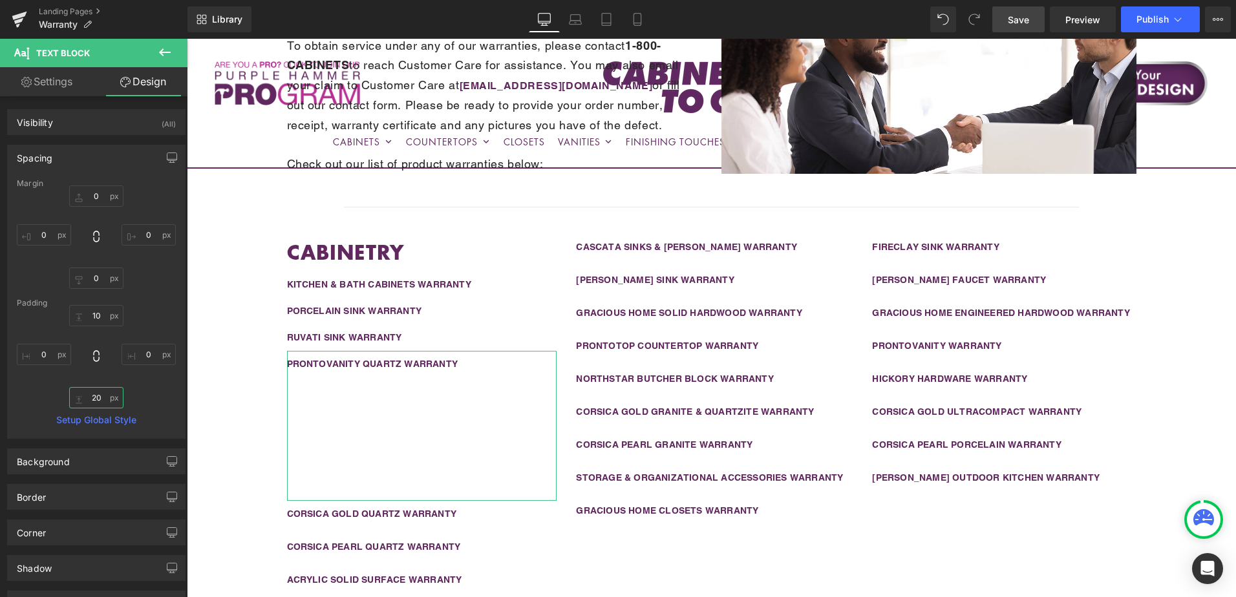
type input "2"
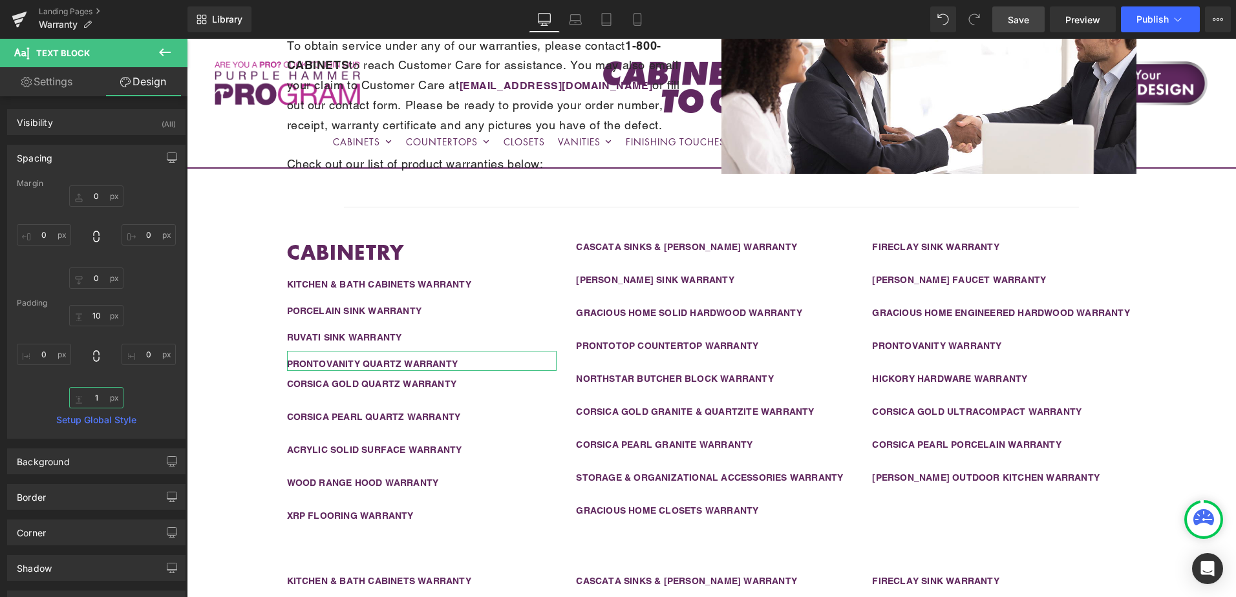
type input "10"
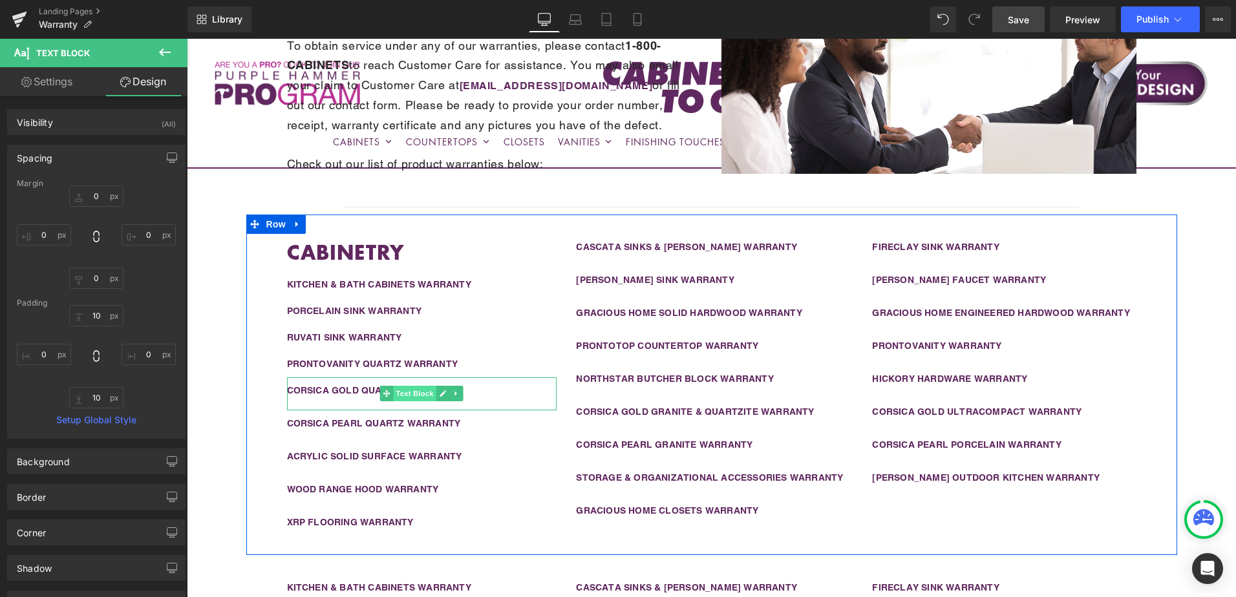
click at [406, 394] on span "Text Block" at bounding box center [415, 394] width 43 height 16
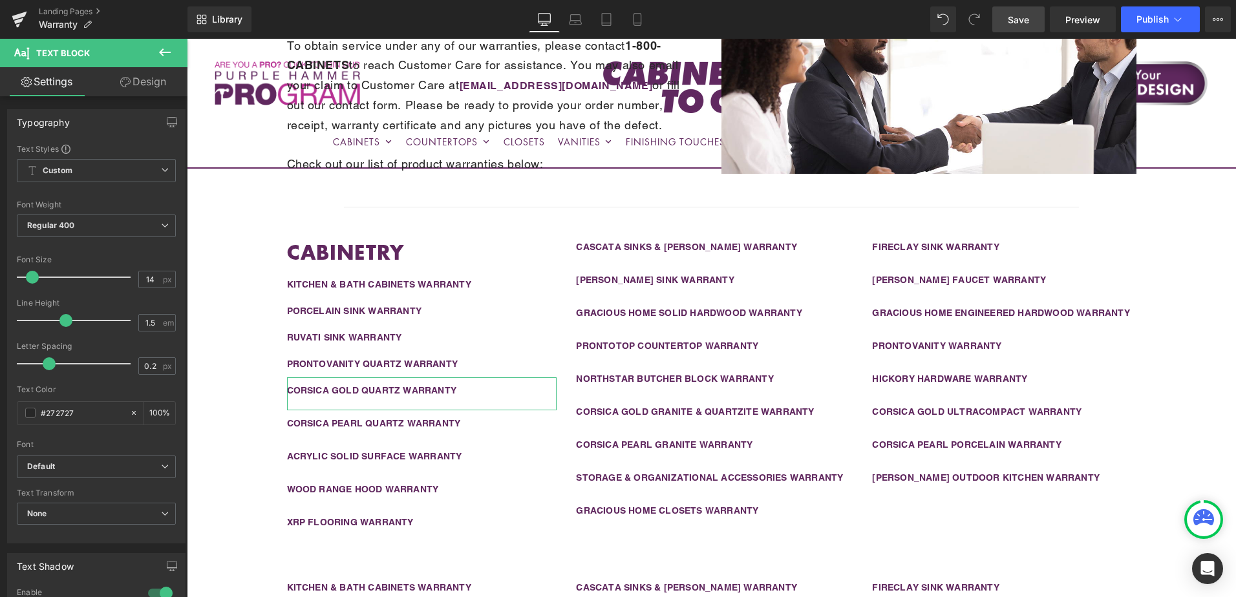
click at [153, 83] on link "Design" at bounding box center [143, 81] width 94 height 29
click at [0, 0] on div "Spacing" at bounding box center [0, 0] width 0 height 0
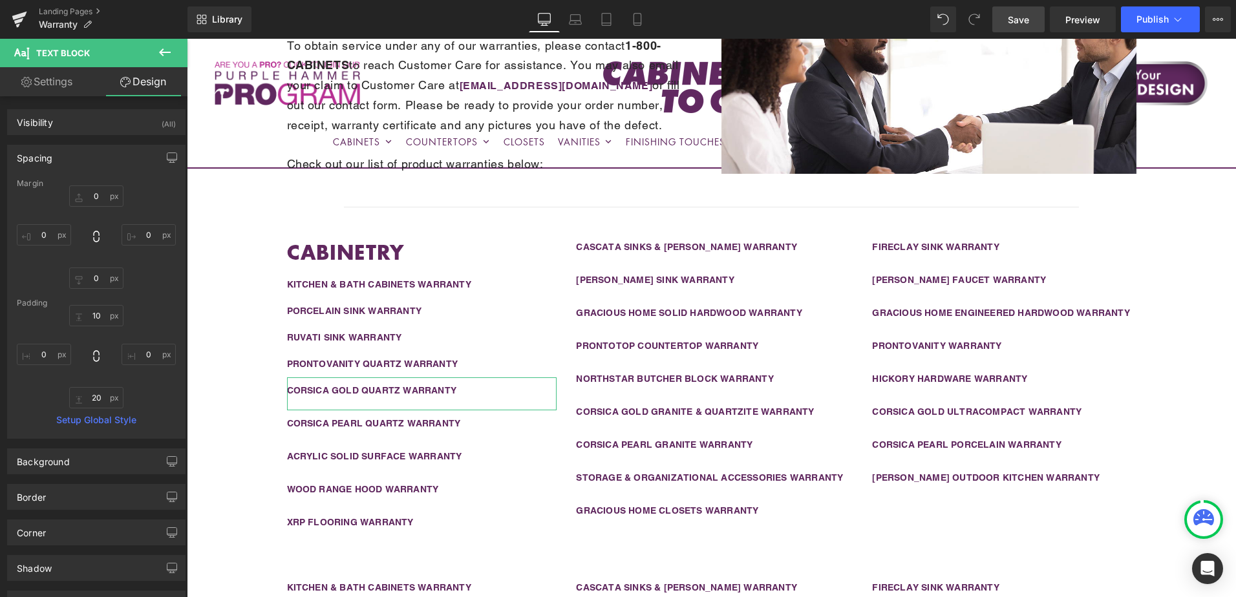
type input "0"
type input "10"
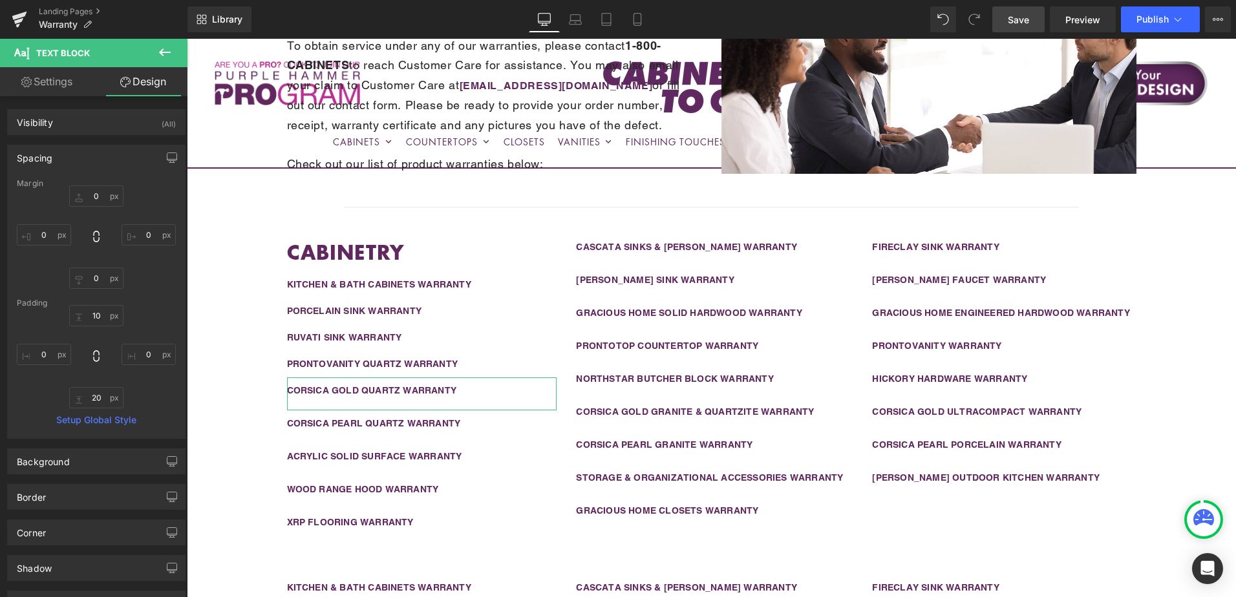
type input "0"
type input "20"
type input "0"
click at [100, 397] on input "20" at bounding box center [96, 397] width 54 height 21
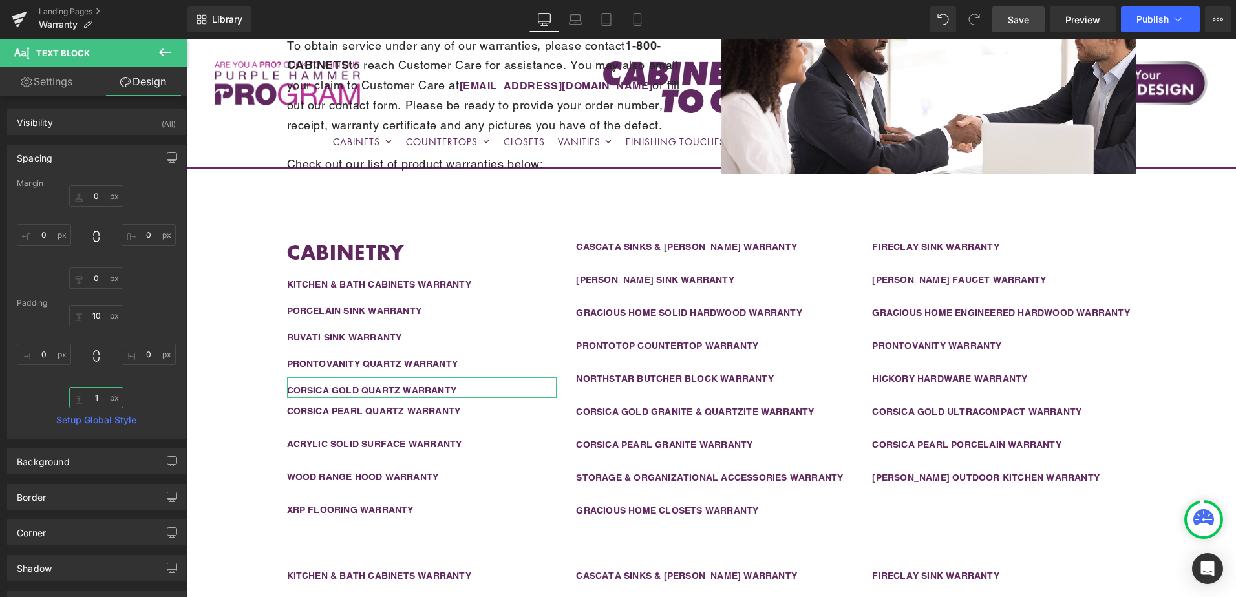
type input "10"
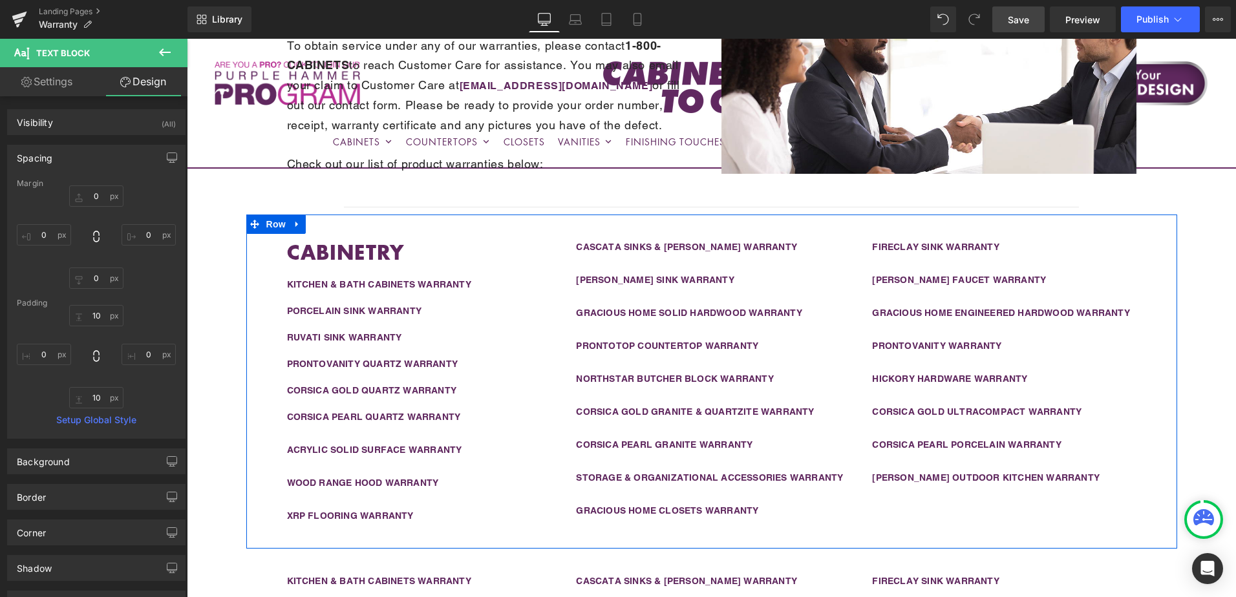
drag, startPoint x: 413, startPoint y: 464, endPoint x: 355, endPoint y: 464, distance: 58.2
click at [394, 464] on div "ACRYLIC SOLID SURFACE WARRANTY" at bounding box center [422, 453] width 270 height 33
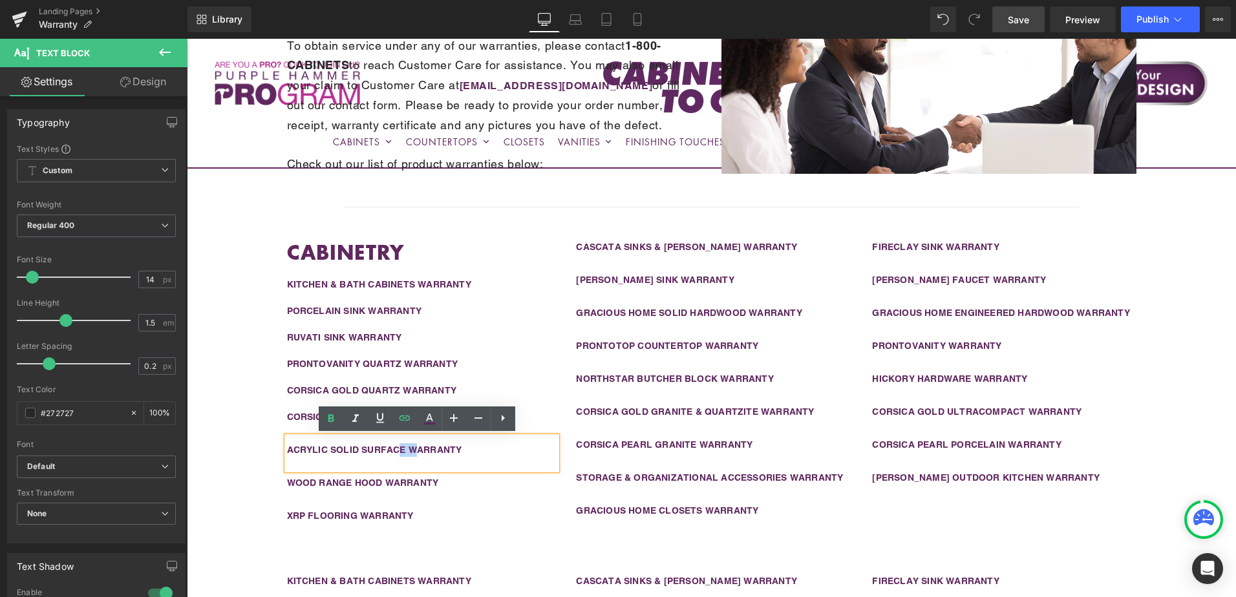
click at [1118, 520] on div "CABINETRY Heading KITCHEN & BATH CABINETS WARRANTY Text Block PORCELAIN SINK WA…" at bounding box center [711, 382] width 931 height 334
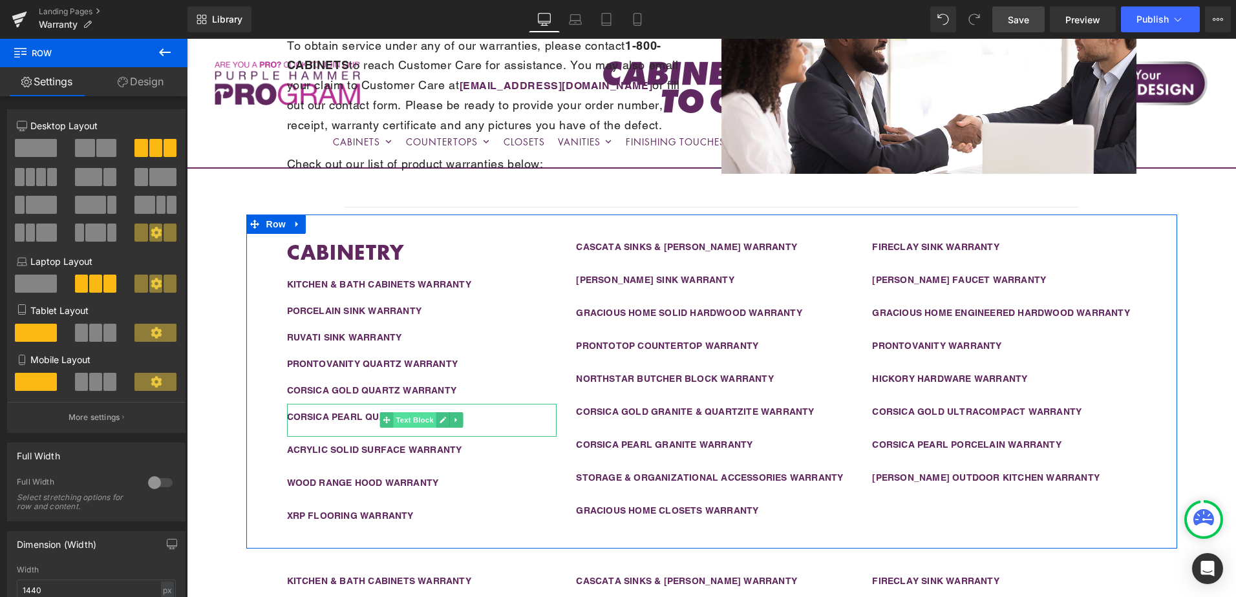
click at [407, 412] on span "Text Block" at bounding box center [415, 420] width 43 height 16
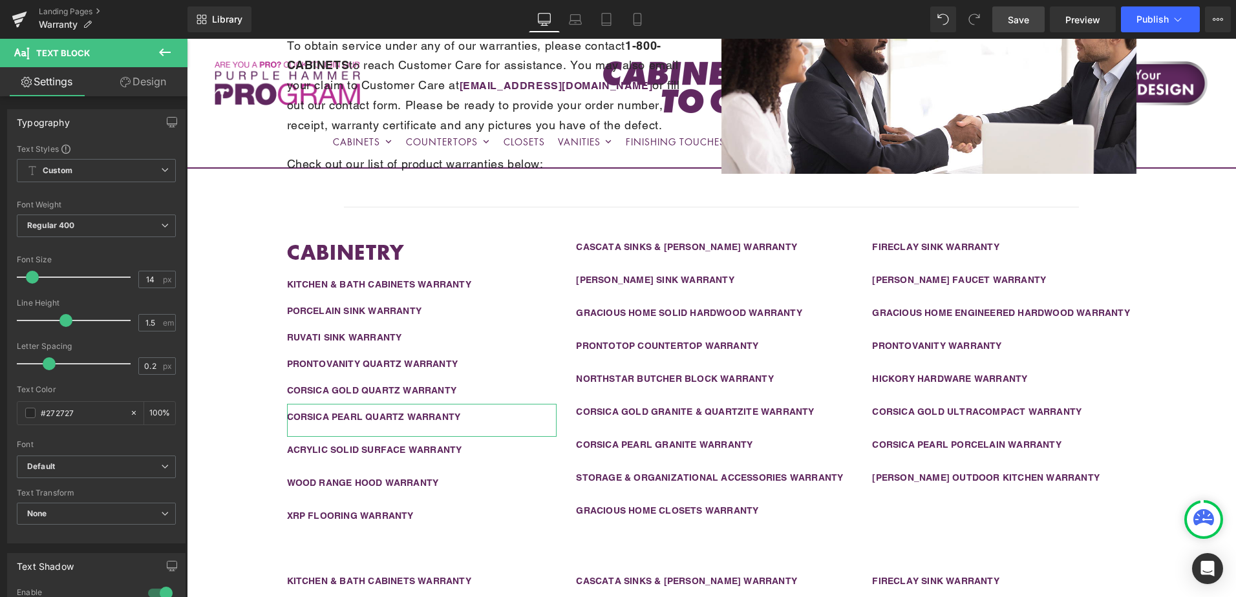
click at [131, 85] on link "Design" at bounding box center [143, 81] width 94 height 29
click at [0, 0] on div "Spacing" at bounding box center [0, 0] width 0 height 0
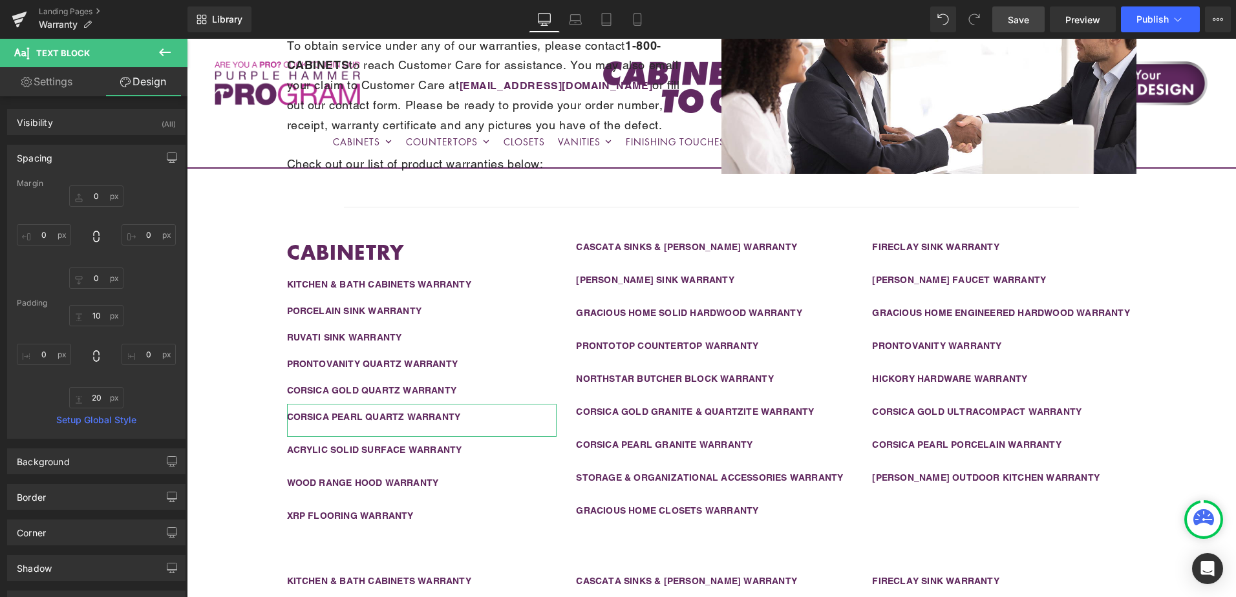
type input "0"
type input "10"
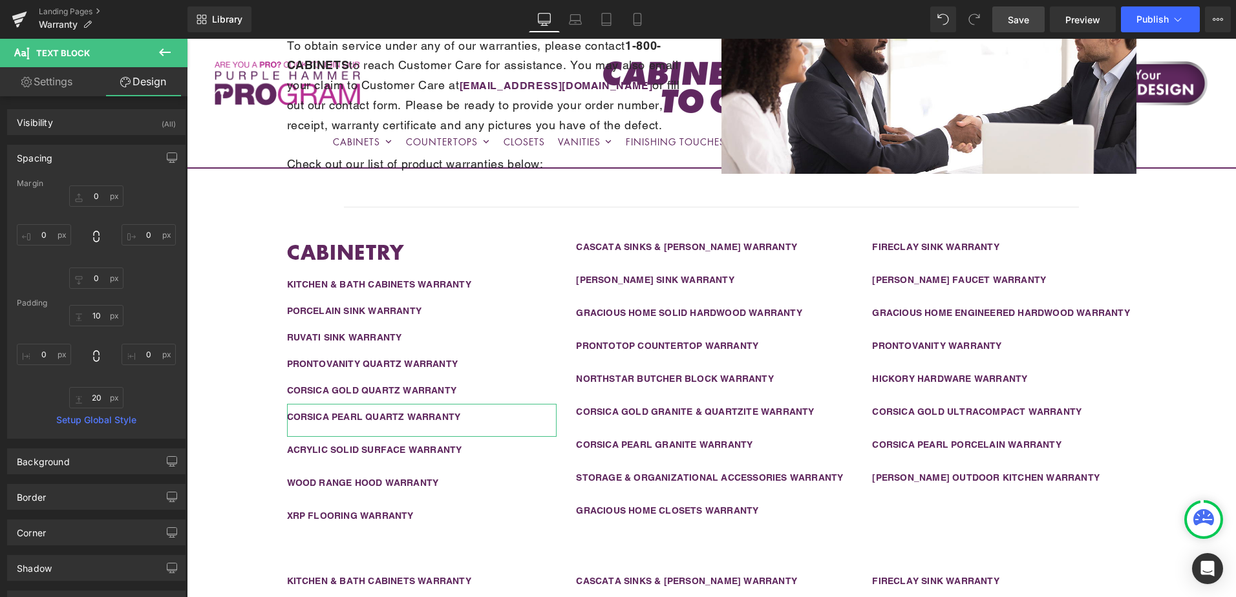
type input "0"
type input "20"
type input "0"
click at [100, 398] on input "20" at bounding box center [96, 397] width 54 height 21
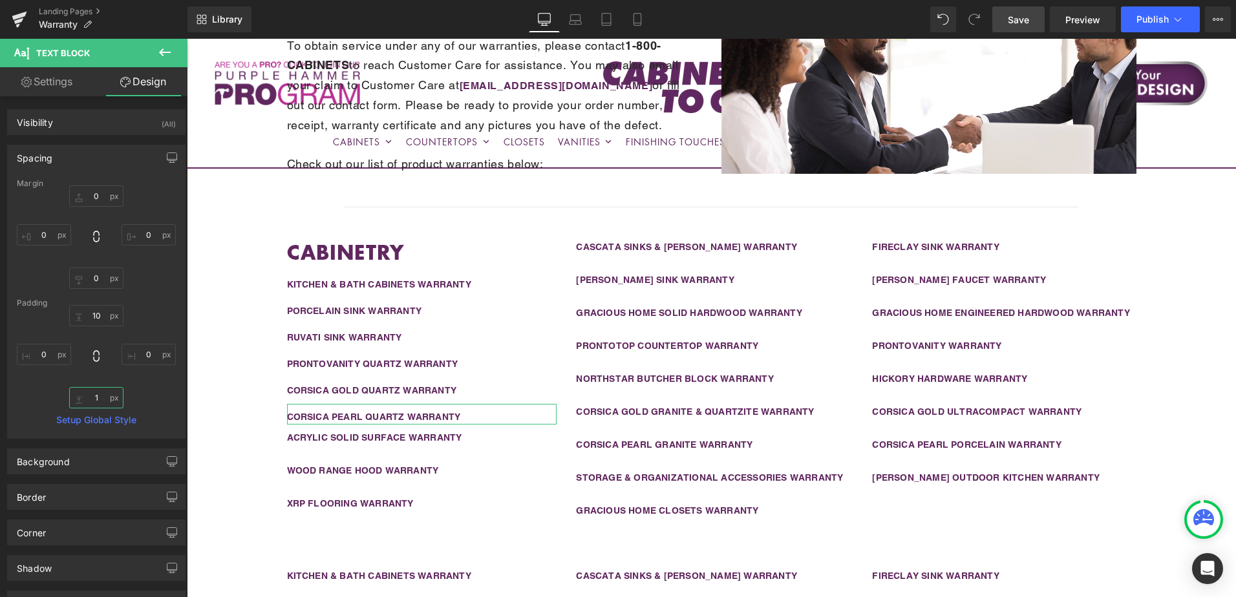
type input "10"
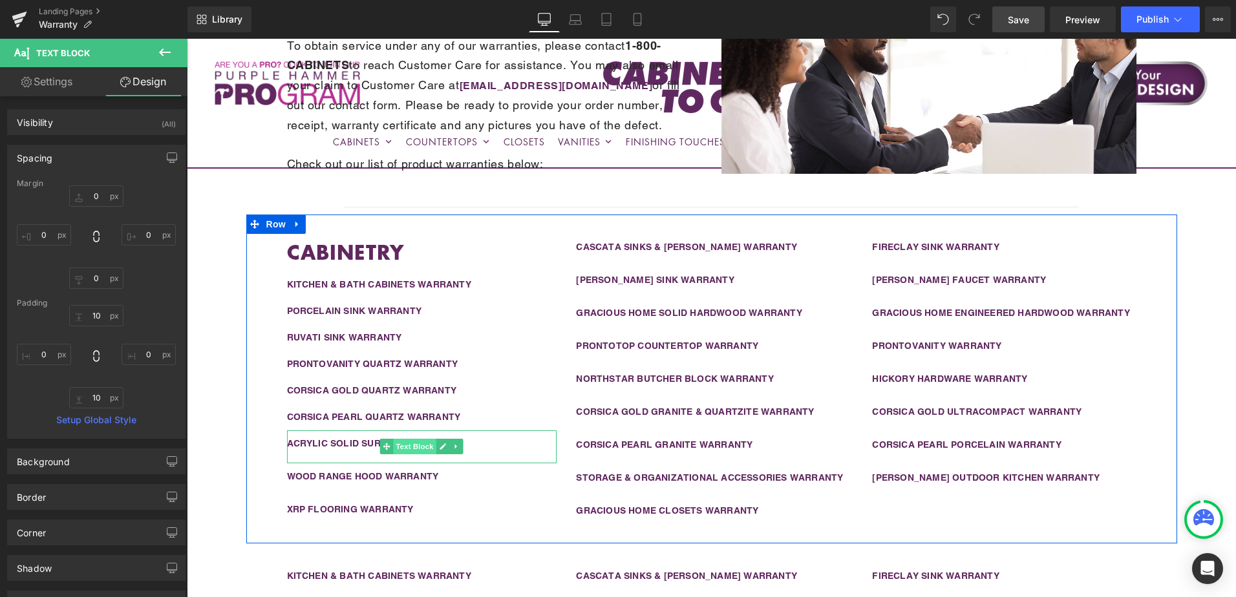
click at [404, 449] on span "Text Block" at bounding box center [415, 447] width 43 height 16
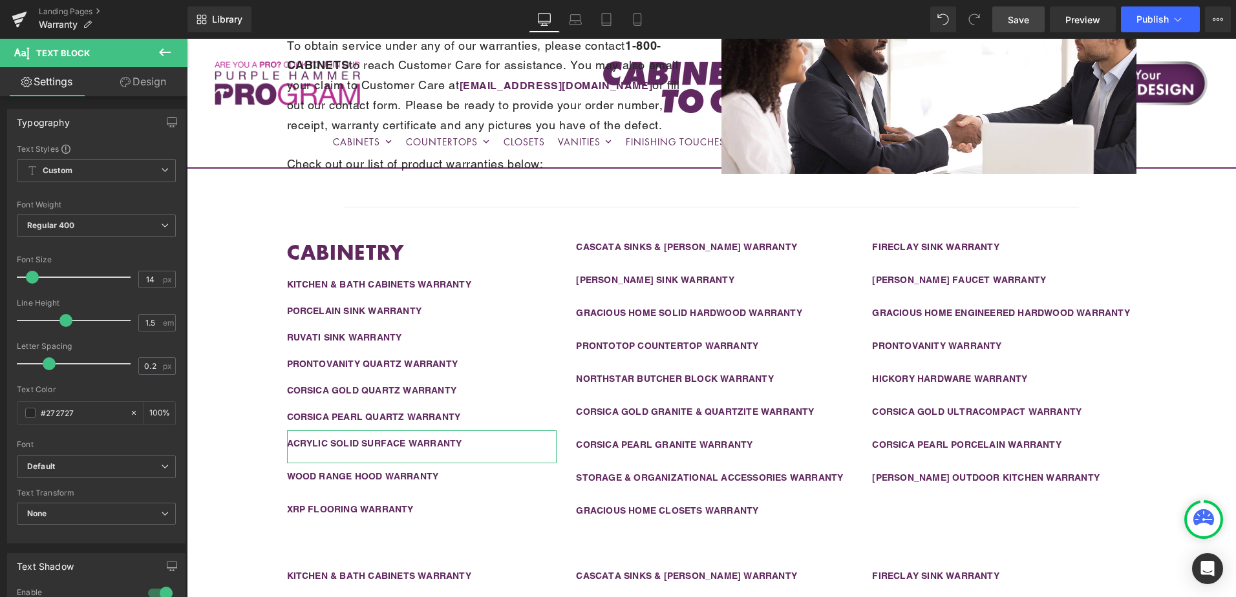
click at [144, 78] on link "Design" at bounding box center [143, 81] width 94 height 29
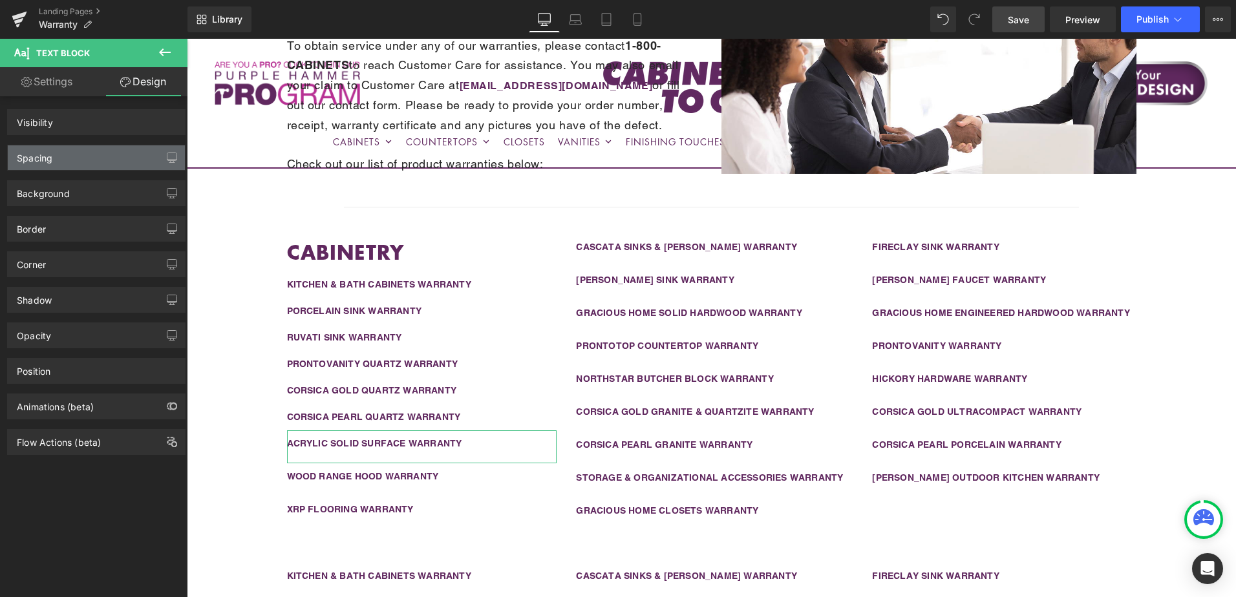
click at [98, 156] on div "Spacing" at bounding box center [96, 157] width 177 height 25
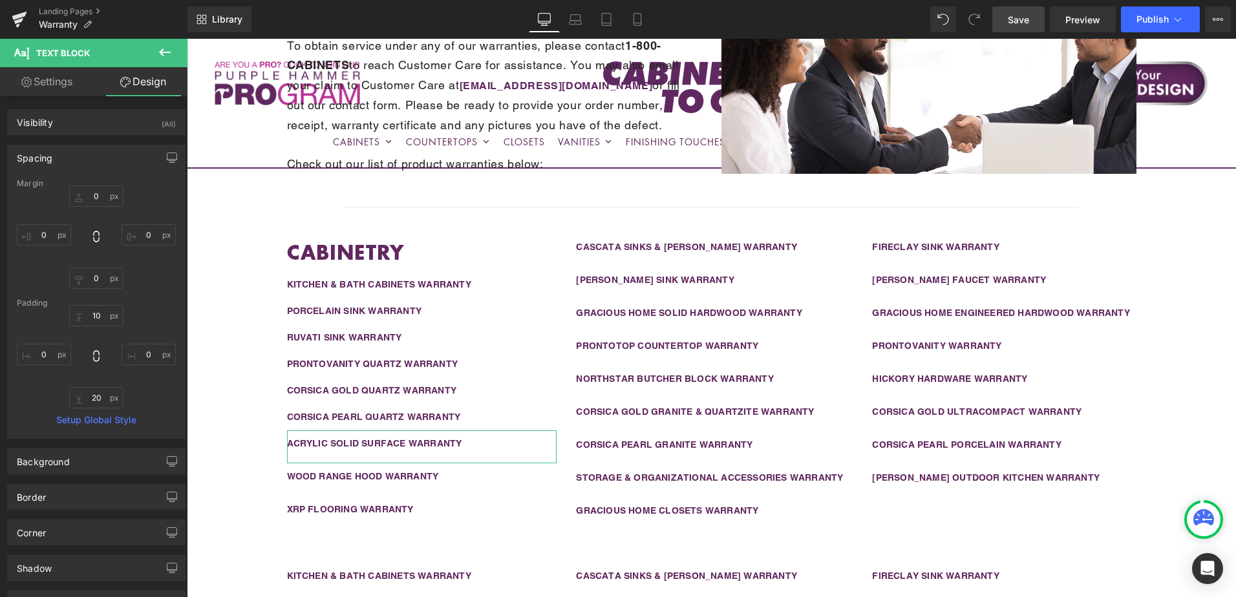
type input "0"
type input "10"
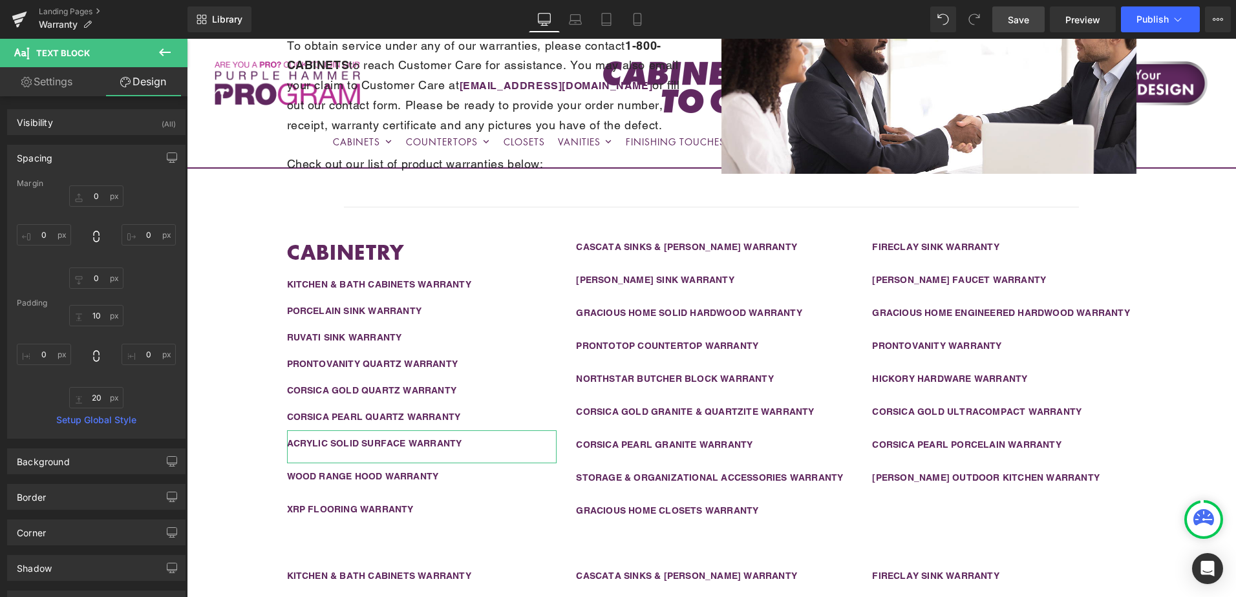
type input "0"
type input "20"
type input "0"
click at [97, 395] on input "20" at bounding box center [96, 397] width 54 height 21
type input "10"
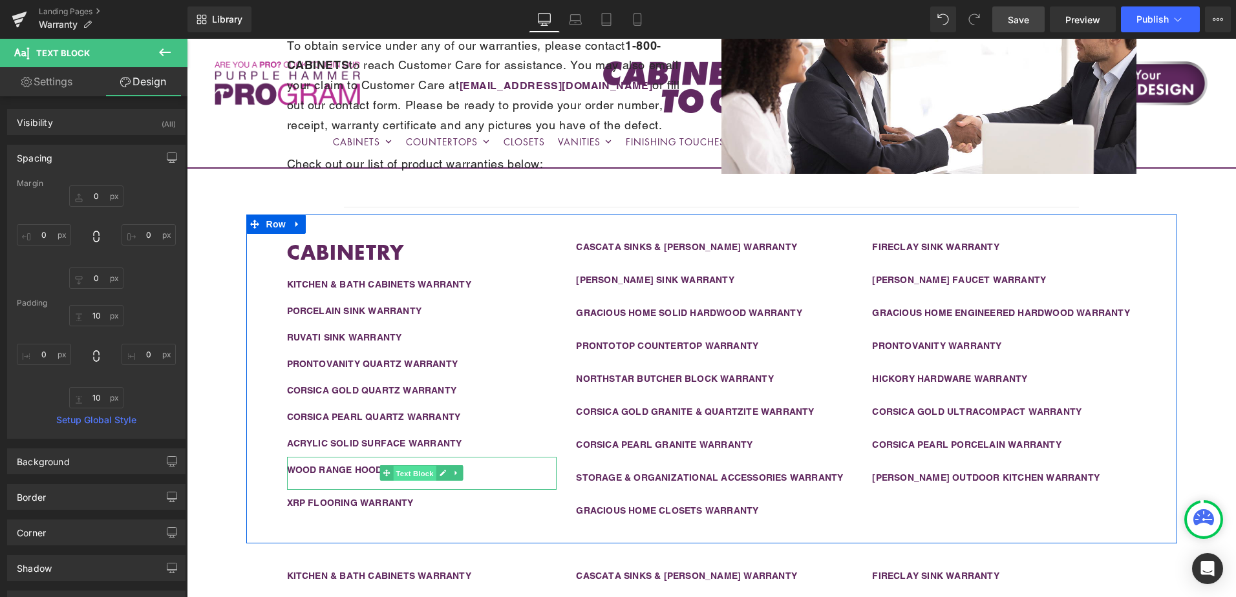
click at [384, 469] on link "Text Block" at bounding box center [408, 473] width 56 height 16
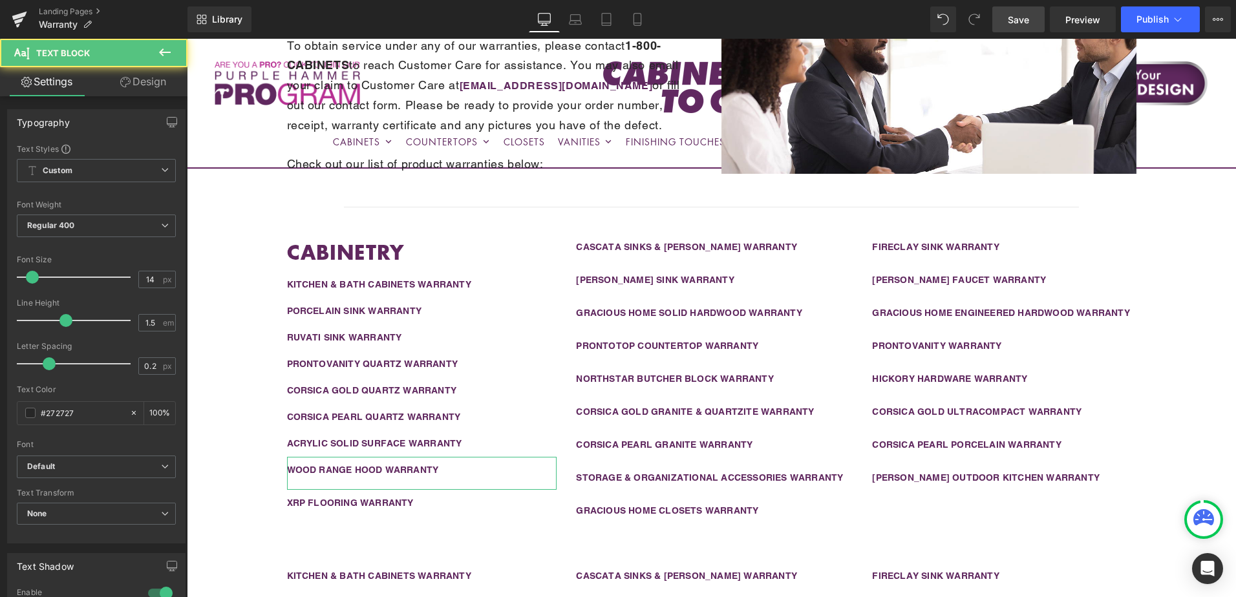
click at [116, 83] on link "Design" at bounding box center [143, 81] width 94 height 29
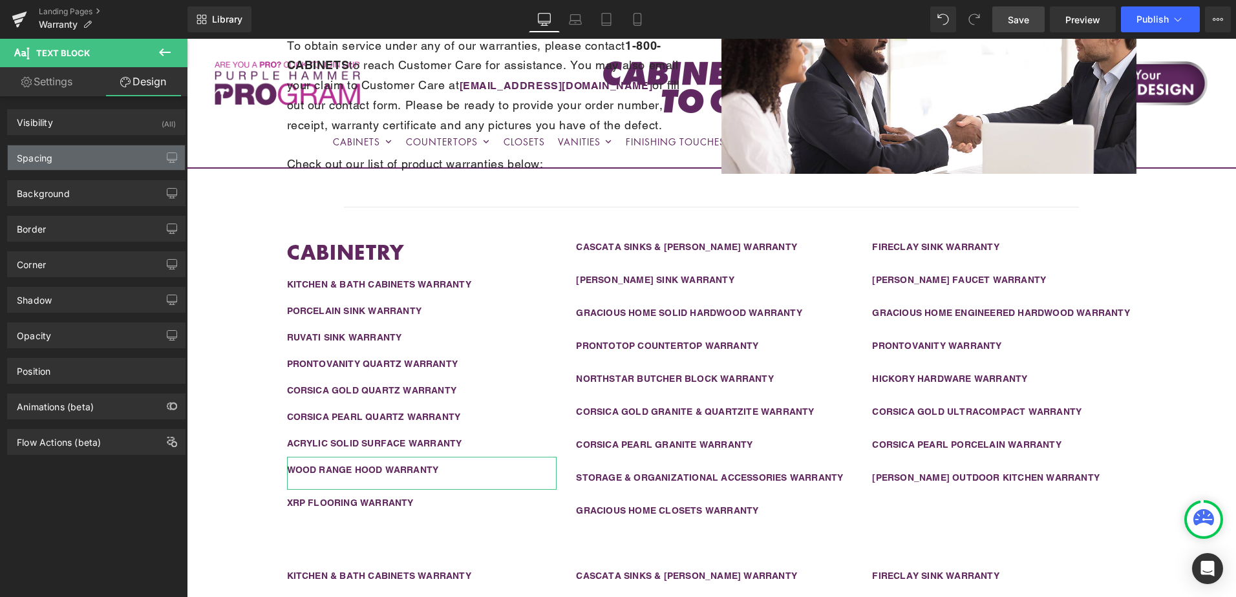
click at [83, 163] on div "Spacing" at bounding box center [96, 157] width 177 height 25
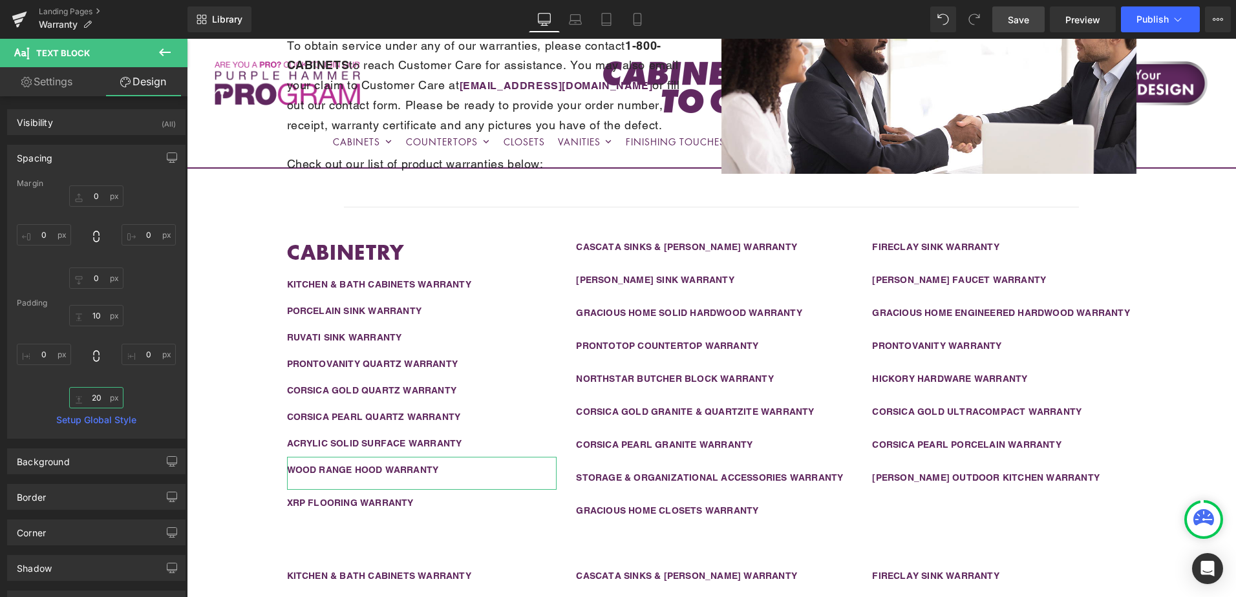
click at [96, 400] on input "20" at bounding box center [96, 397] width 54 height 21
type input "10"
click at [426, 478] on div "CABINETRY Heading KITCHEN & BATH CABINETS WARRANTY Text Block PORCELAIN SINK WA…" at bounding box center [422, 371] width 290 height 263
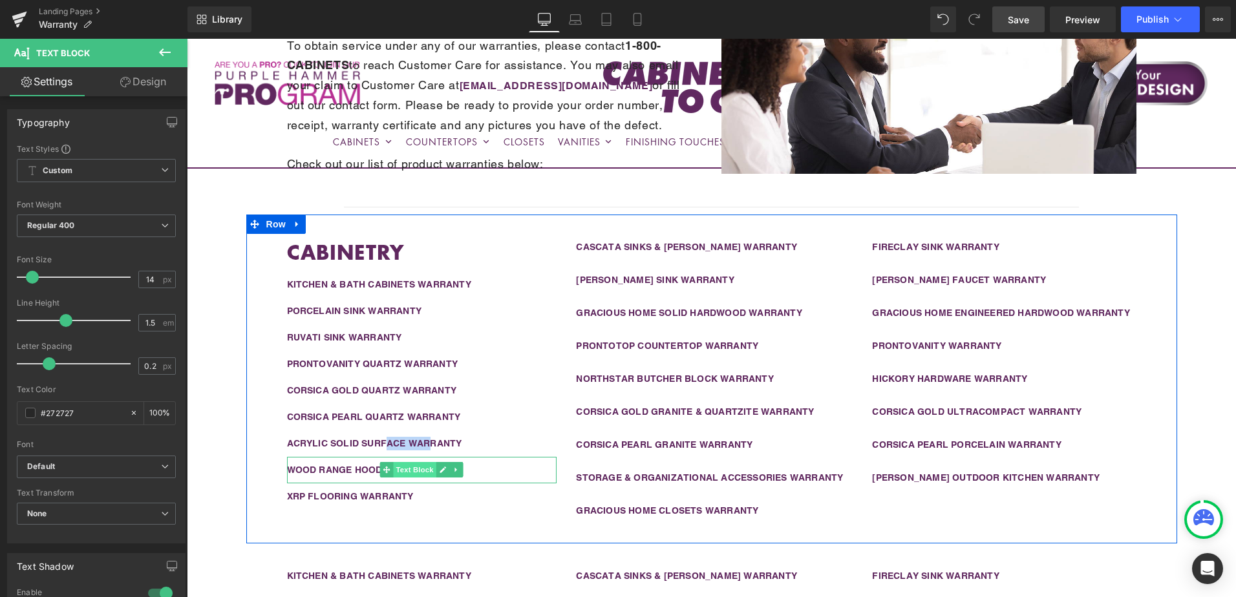
click at [409, 471] on span "Text Block" at bounding box center [415, 470] width 43 height 16
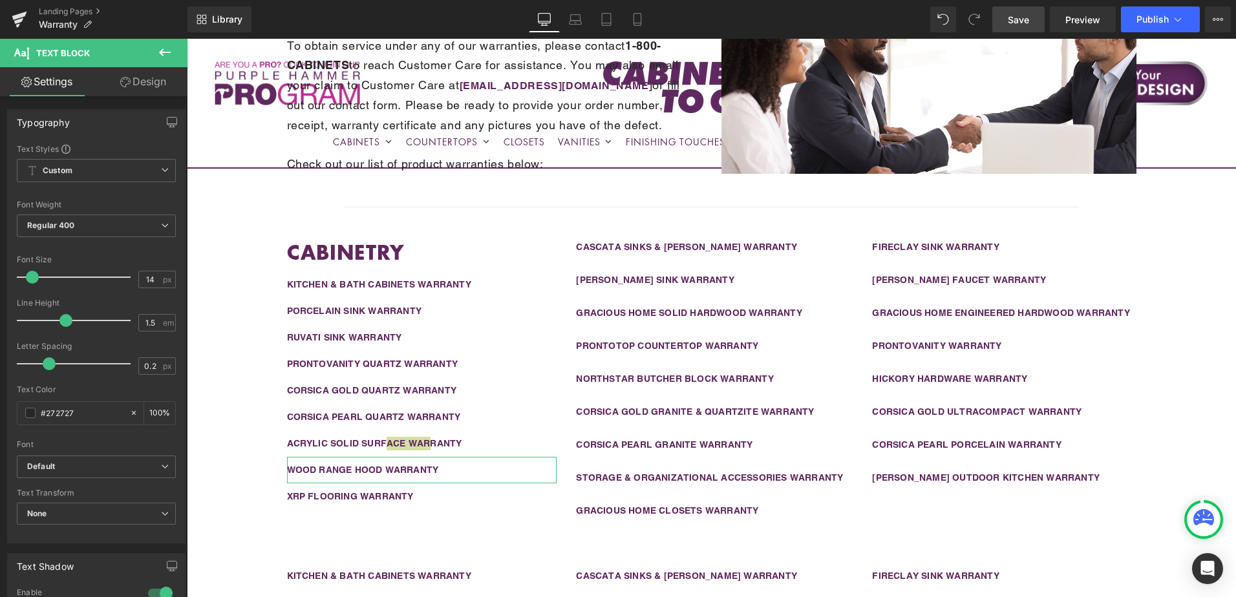
click at [145, 82] on link "Design" at bounding box center [143, 81] width 94 height 29
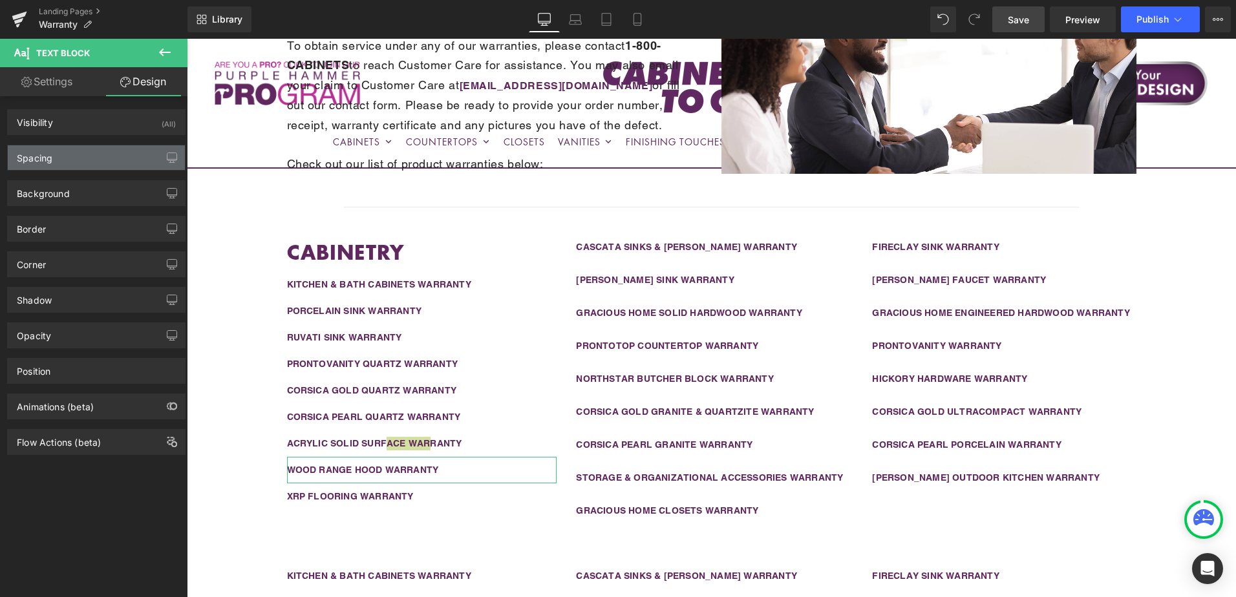
click at [89, 158] on div "Spacing" at bounding box center [96, 157] width 177 height 25
type input "0"
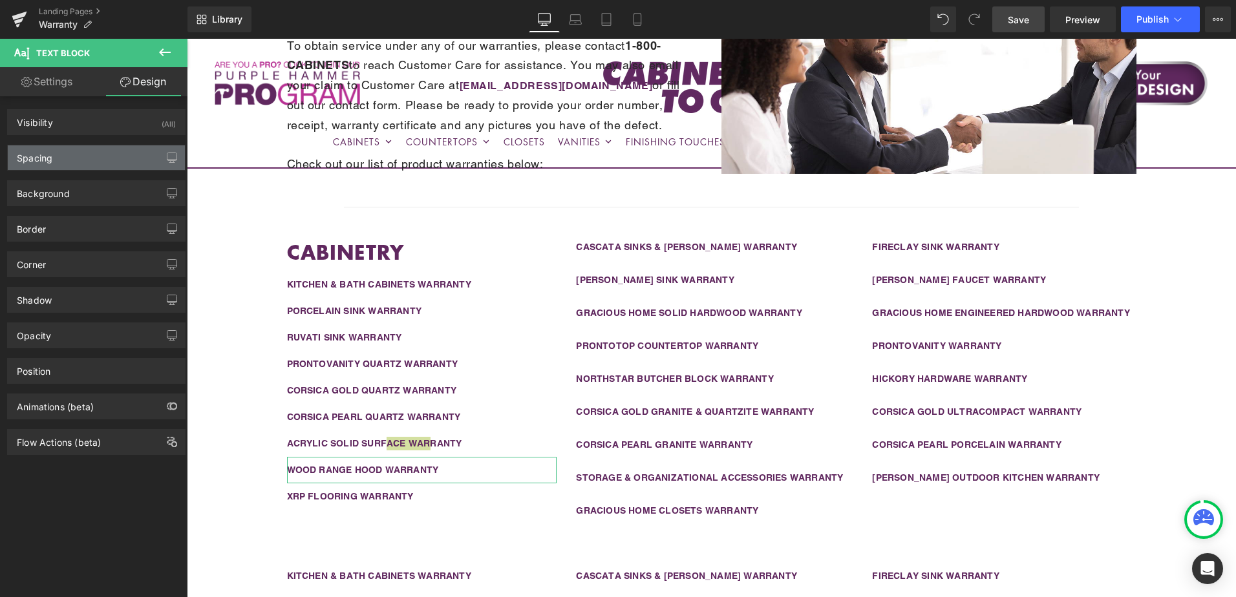
type input "10"
type input "0"
type input "10"
type input "0"
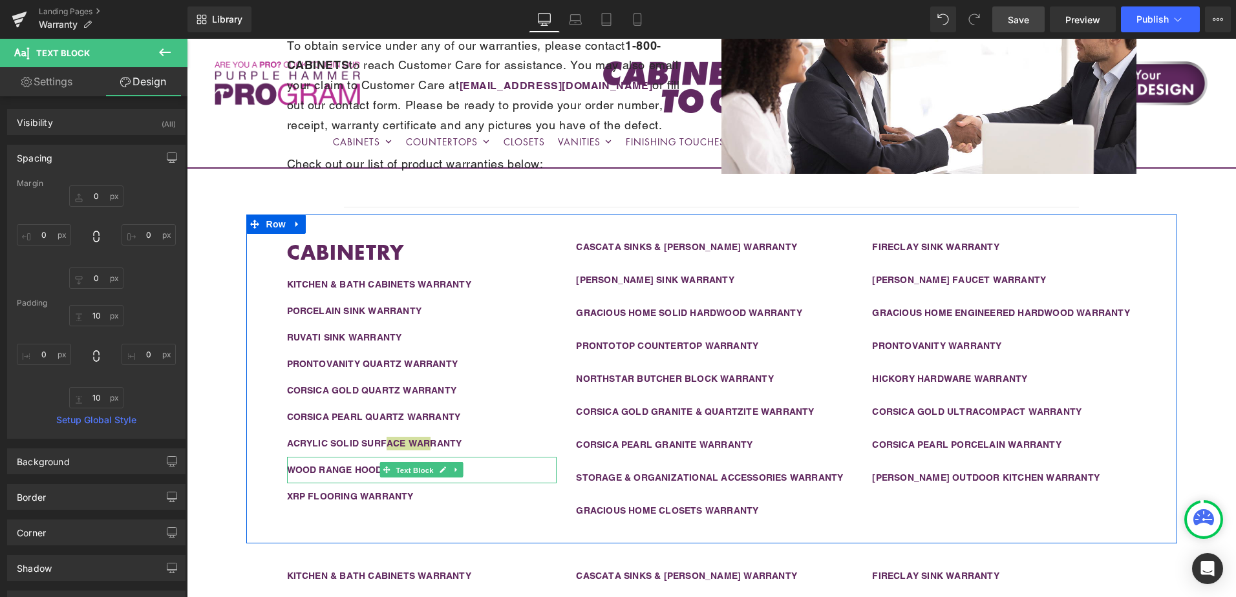
drag, startPoint x: 400, startPoint y: 469, endPoint x: 392, endPoint y: 458, distance: 13.5
click at [400, 469] on span "Text Block" at bounding box center [415, 471] width 43 height 16
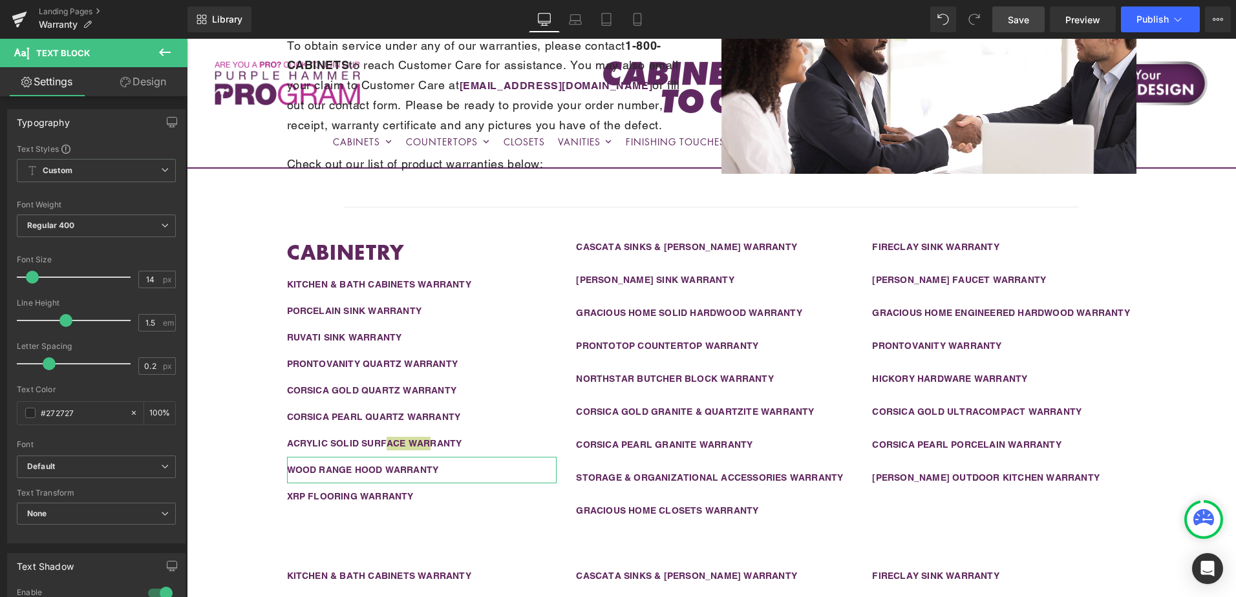
click at [147, 86] on link "Design" at bounding box center [143, 81] width 94 height 29
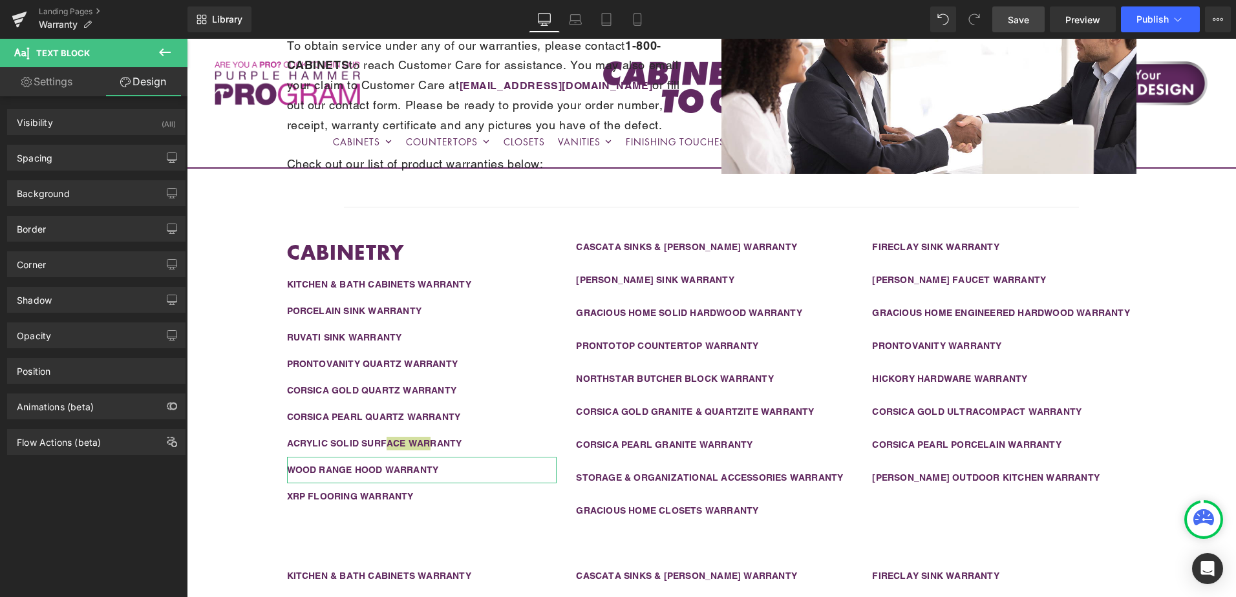
type input "0"
type input "10"
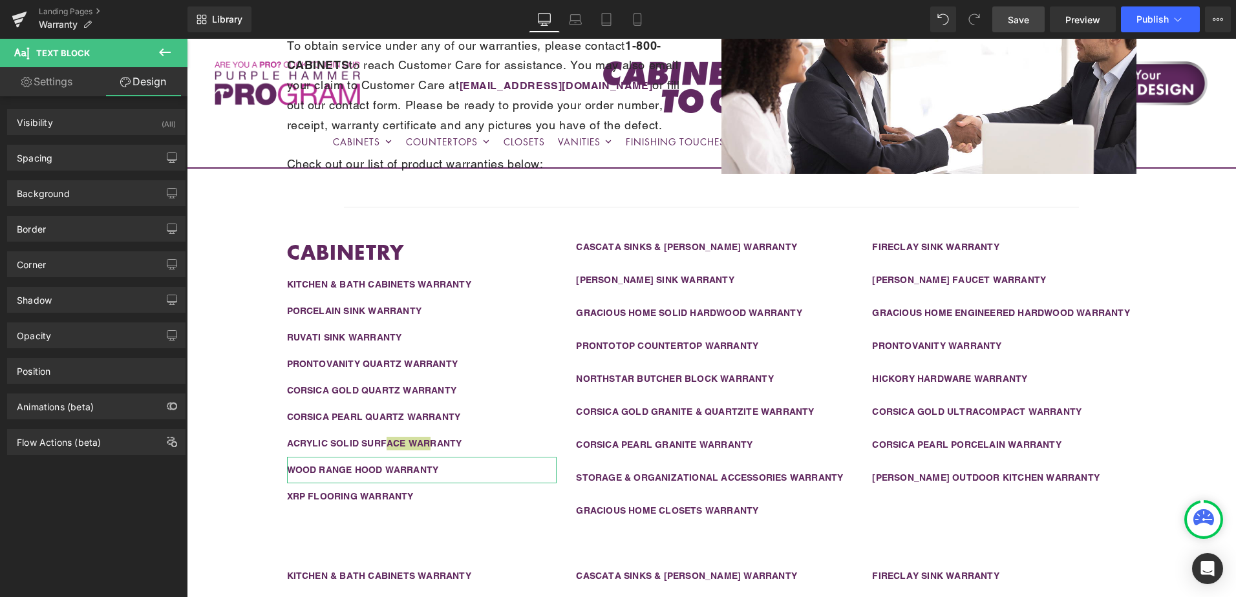
type input "0"
type input "10"
type input "0"
click at [99, 164] on div "Spacing" at bounding box center [96, 157] width 177 height 25
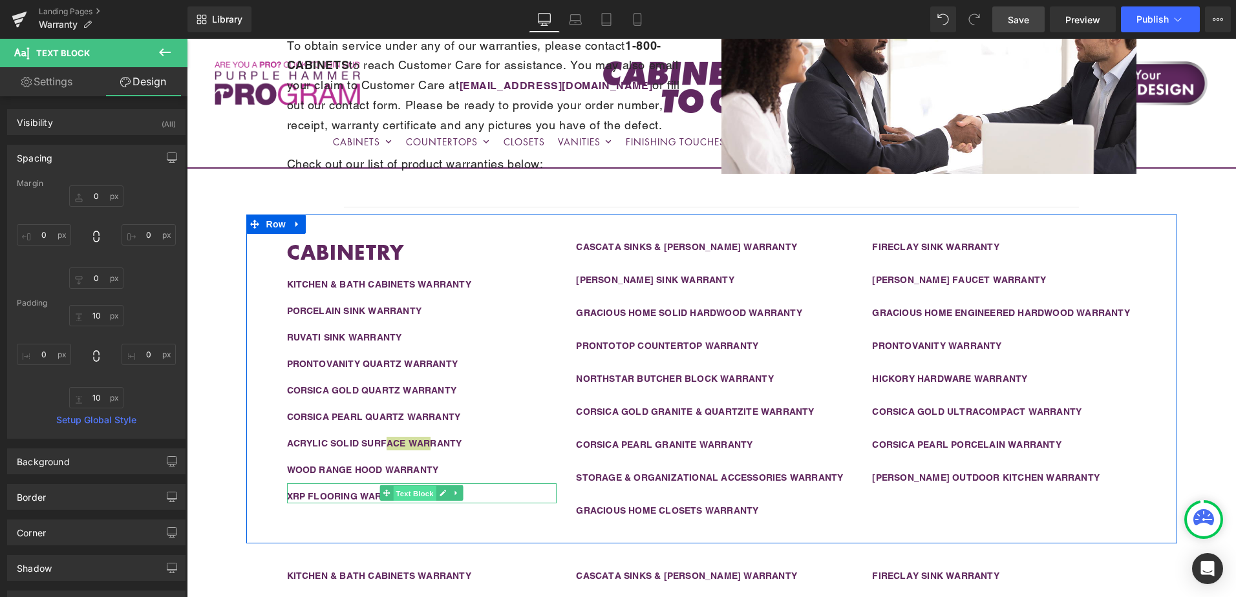
click at [403, 497] on span "Text Block" at bounding box center [415, 494] width 43 height 16
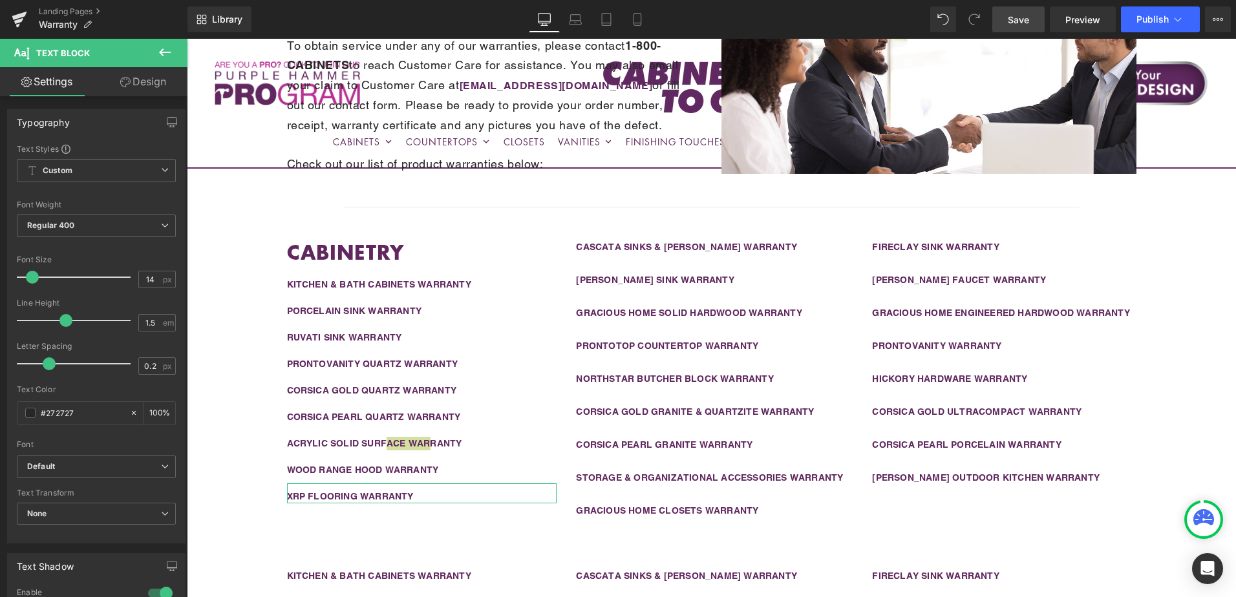
click at [127, 87] on link "Design" at bounding box center [143, 81] width 94 height 29
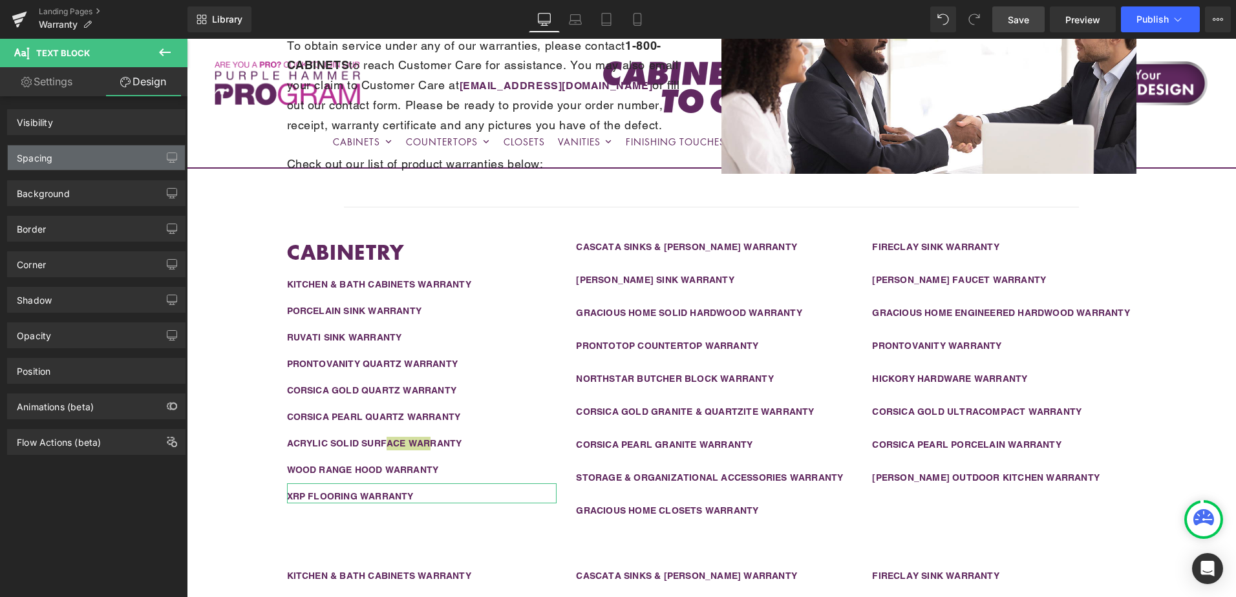
click at [83, 158] on div "Spacing" at bounding box center [96, 157] width 177 height 25
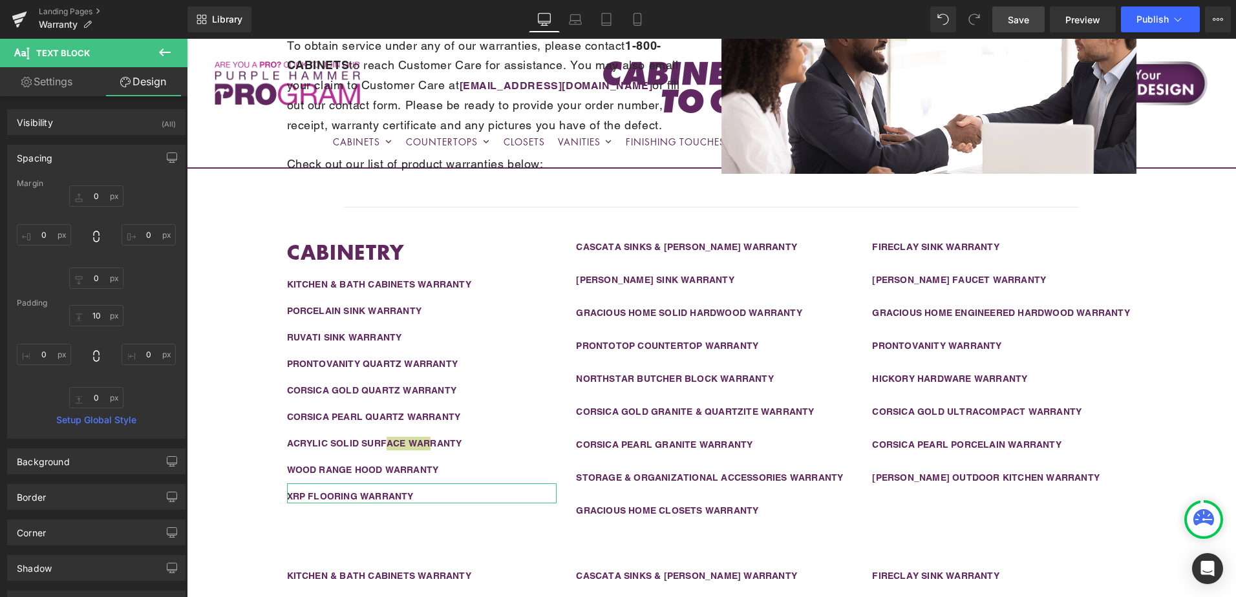
type input "0"
type input "10"
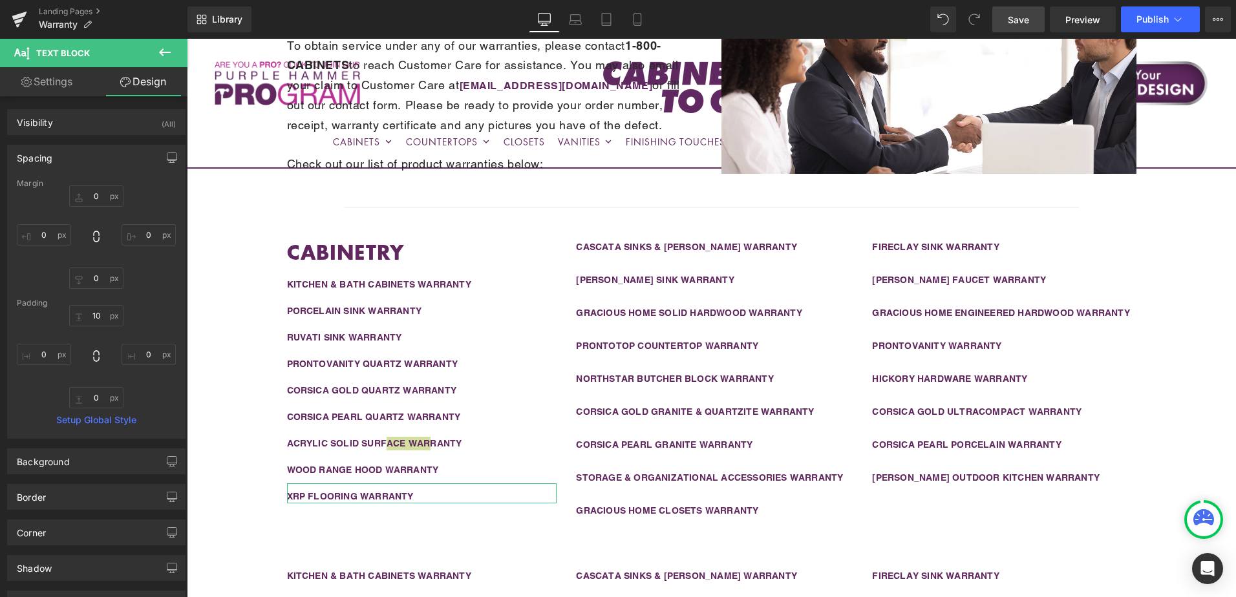
type input "0"
click at [1210, 363] on div "Liquid Row Warranty Information Heading To obtain service under any of our warr…" at bounding box center [711, 596] width 1049 height 1322
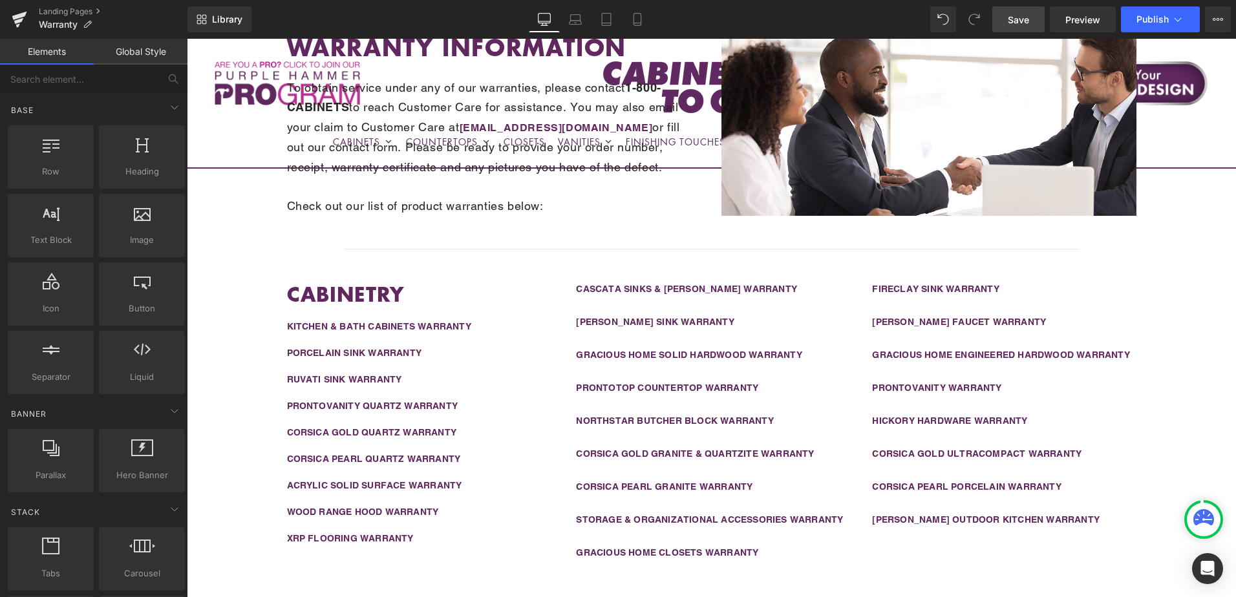
scroll to position [223, 0]
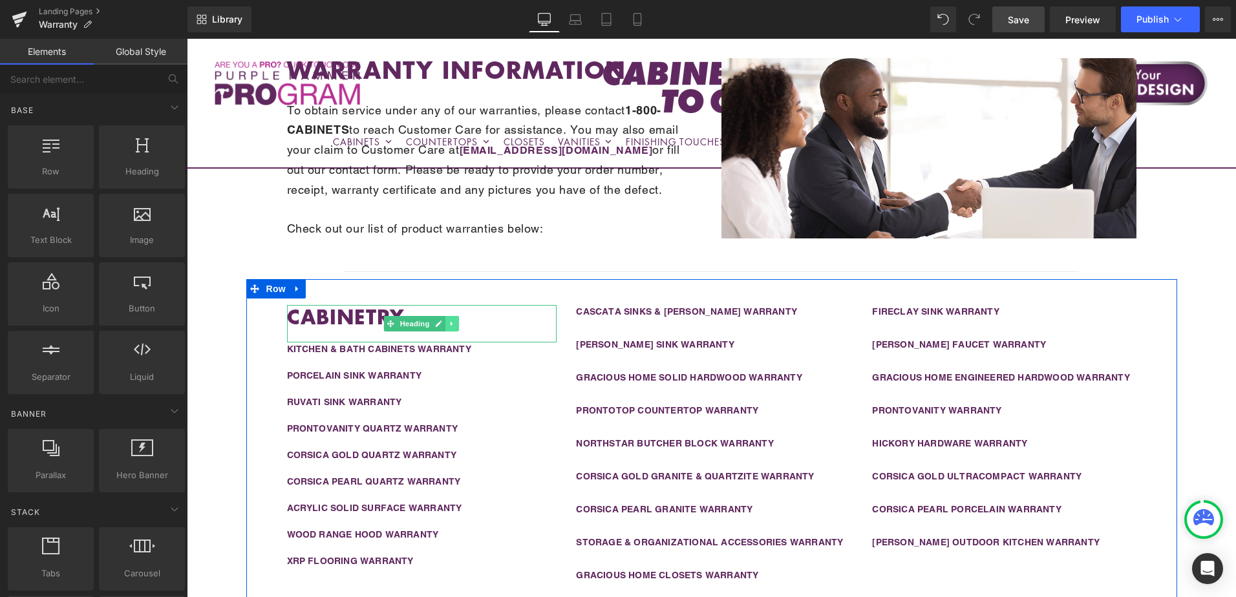
click at [449, 323] on icon at bounding box center [452, 324] width 7 height 8
click at [442, 325] on icon at bounding box center [445, 324] width 7 height 8
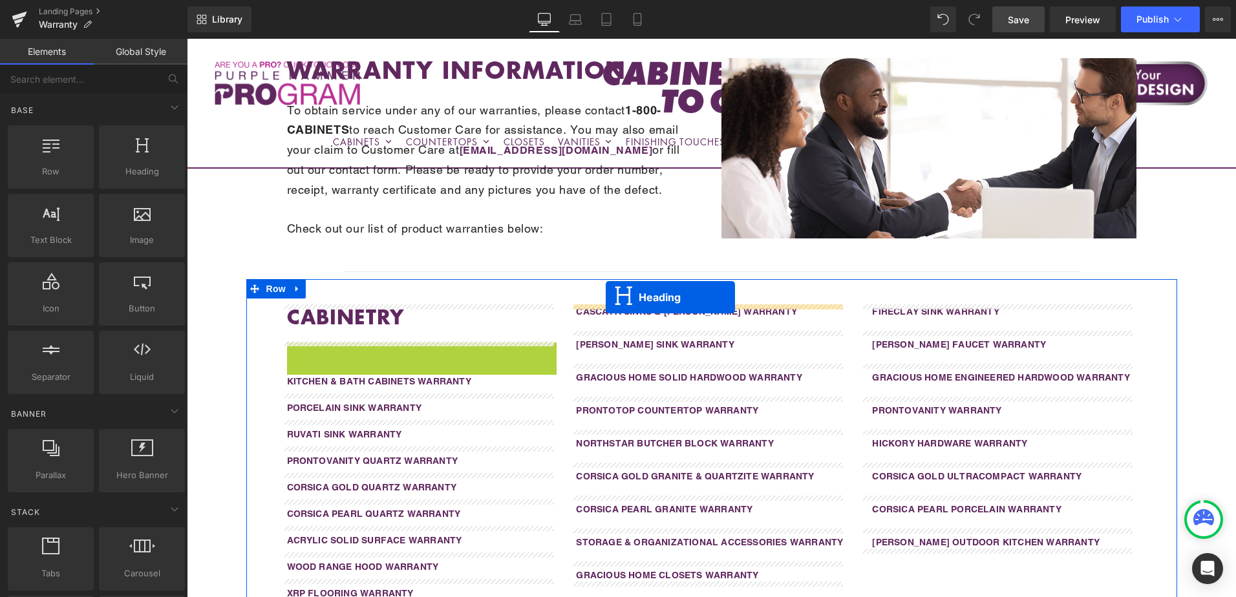
drag, startPoint x: 384, startPoint y: 365, endPoint x: 606, endPoint y: 297, distance: 231.7
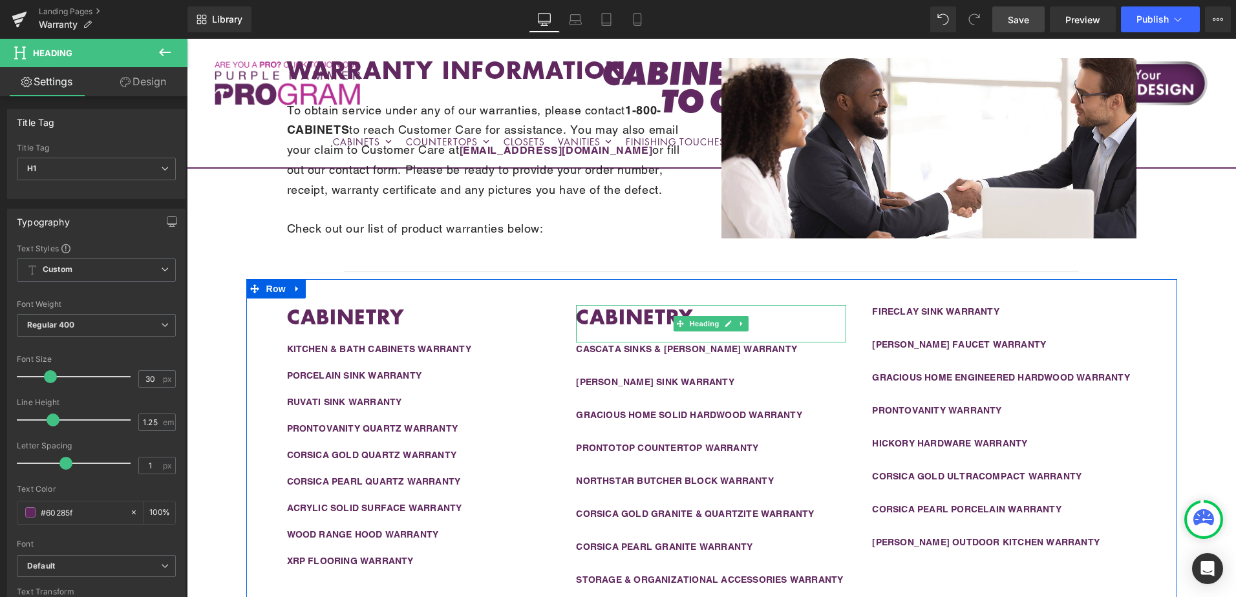
click at [632, 314] on strong "CABINETRY" at bounding box center [634, 317] width 117 height 28
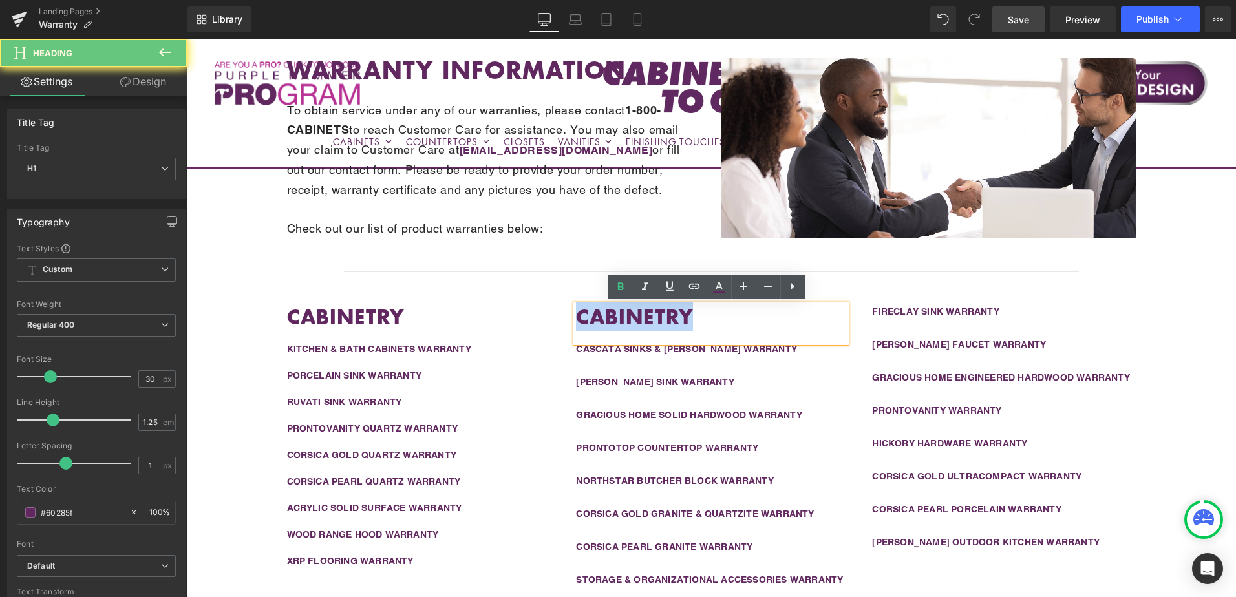
click at [632, 314] on strong "CABINETRY" at bounding box center [634, 317] width 117 height 28
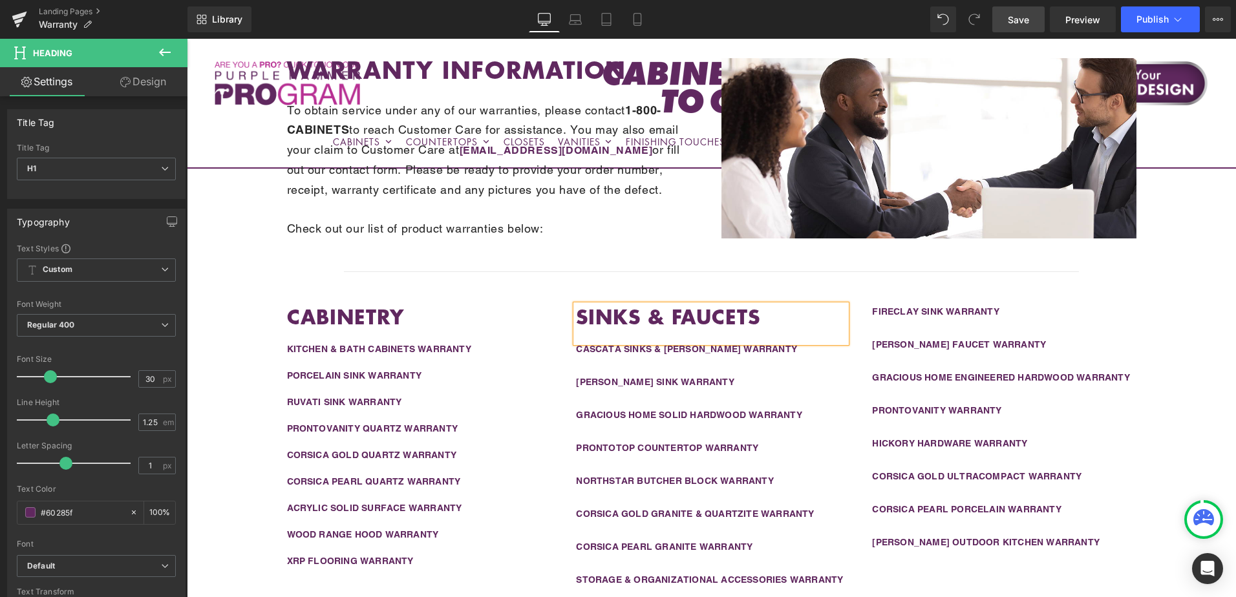
click at [1142, 323] on div "CABINETRY Heading KITCHEN & BATH CABINETS WARRANTY Text Block PORCELAIN SINK WA…" at bounding box center [711, 462] width 931 height 367
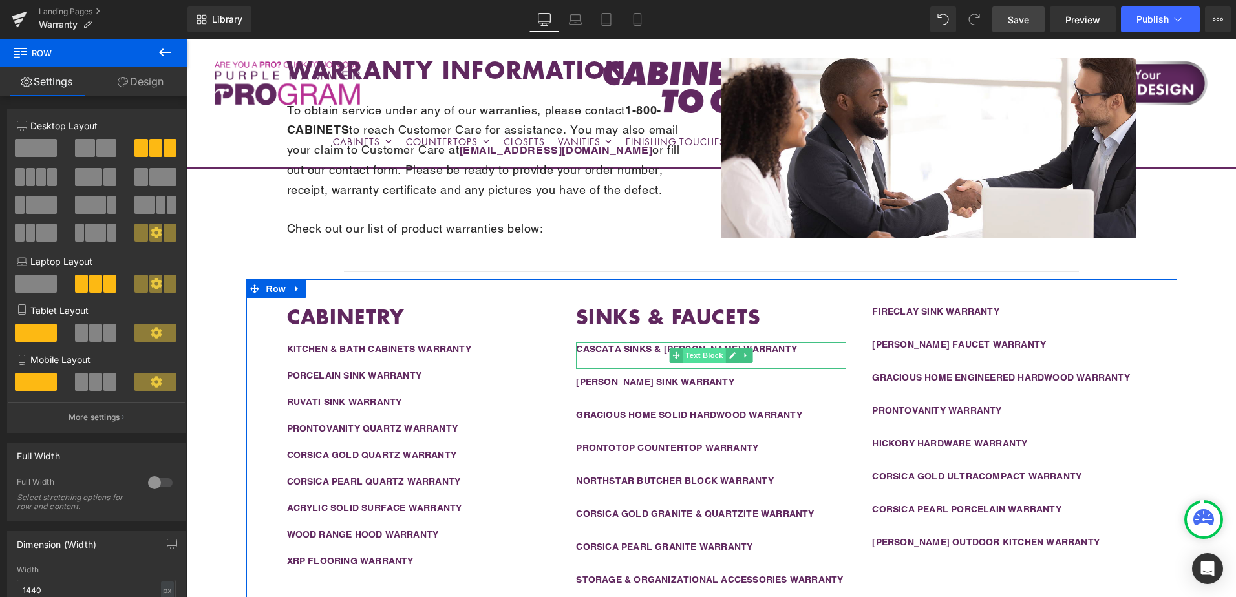
click at [692, 352] on span "Text Block" at bounding box center [704, 356] width 43 height 16
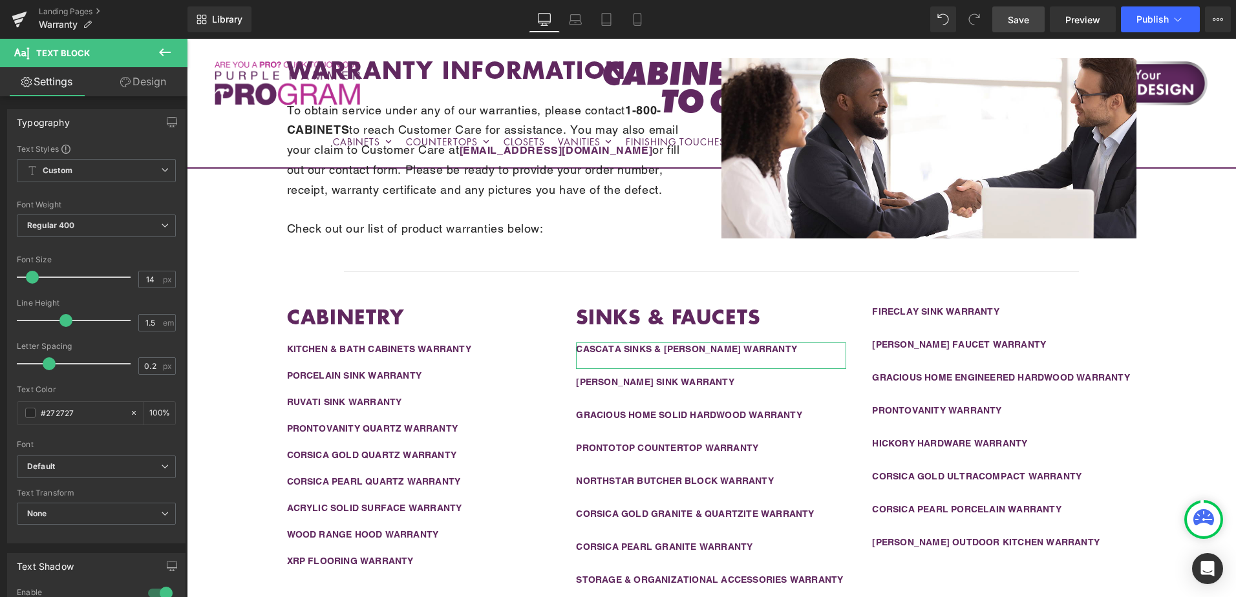
click at [147, 80] on link "Design" at bounding box center [143, 81] width 94 height 29
click at [0, 0] on div "Spacing" at bounding box center [0, 0] width 0 height 0
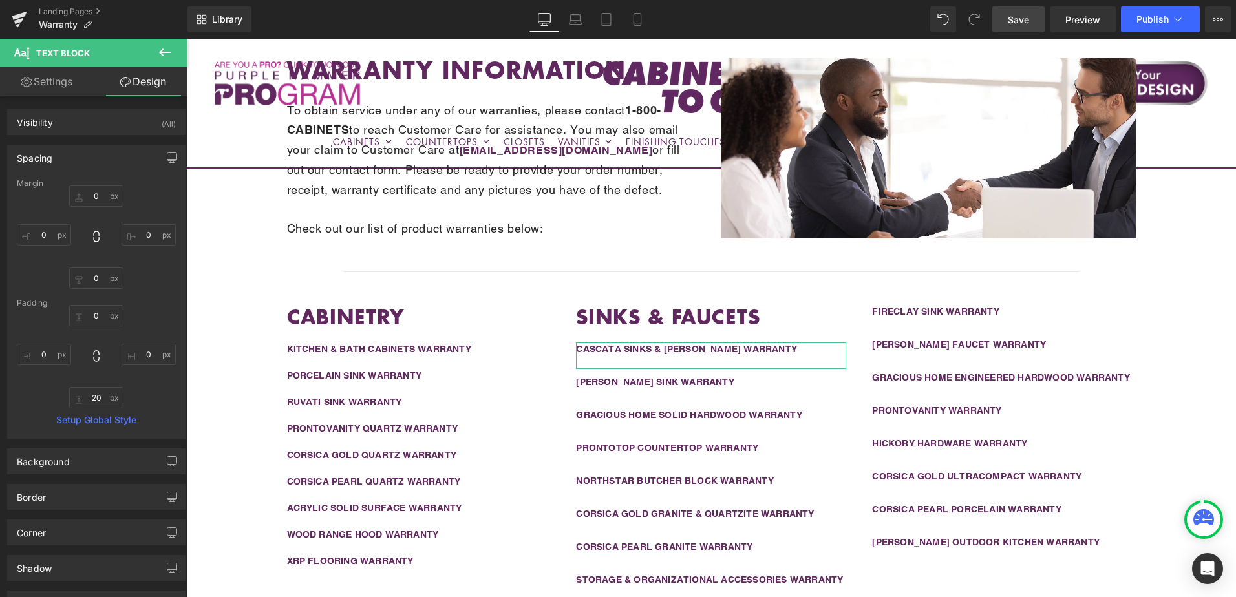
type input "0"
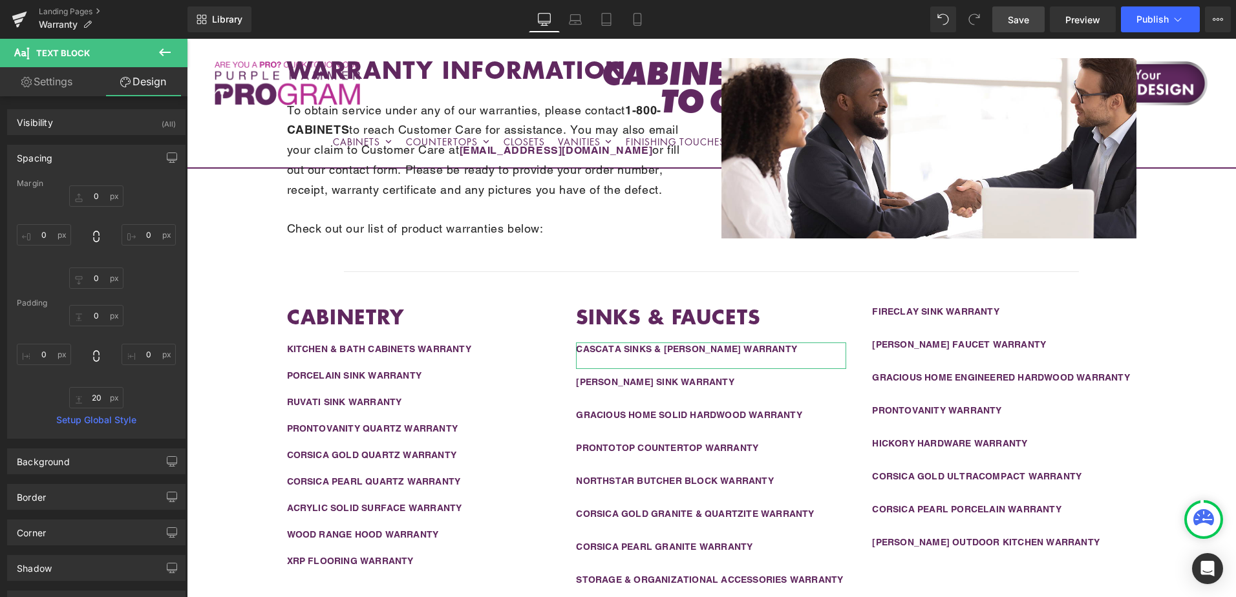
type input "0"
type input "20"
type input "0"
click at [99, 401] on input "20" at bounding box center [96, 397] width 54 height 21
type input "10"
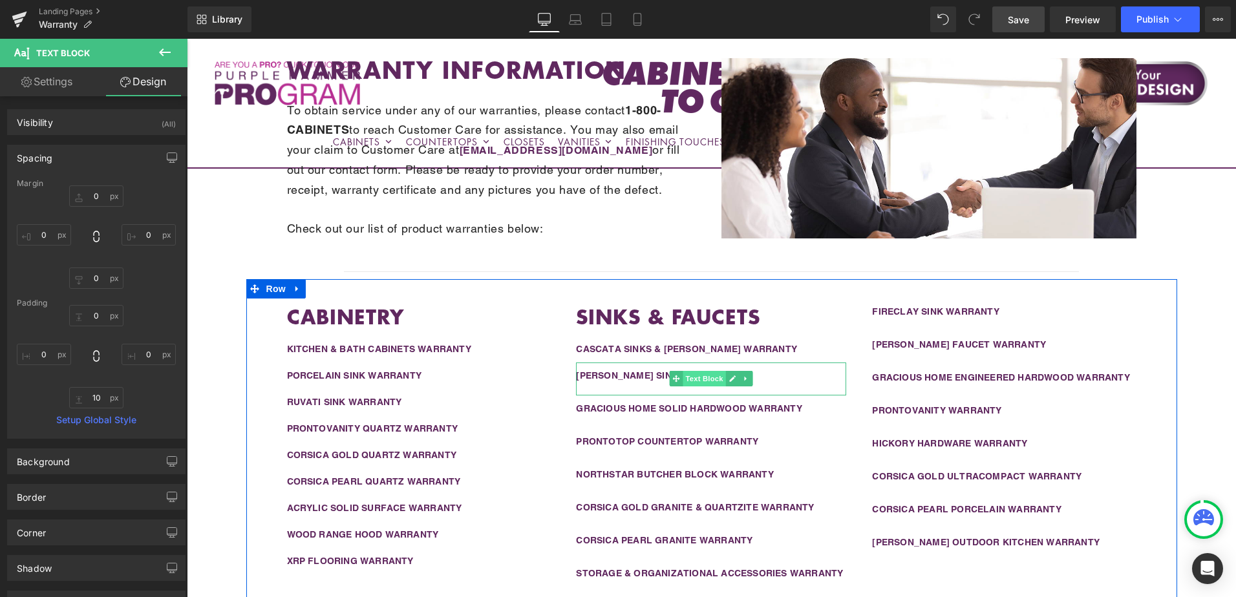
click at [696, 371] on span "Text Block" at bounding box center [704, 379] width 43 height 16
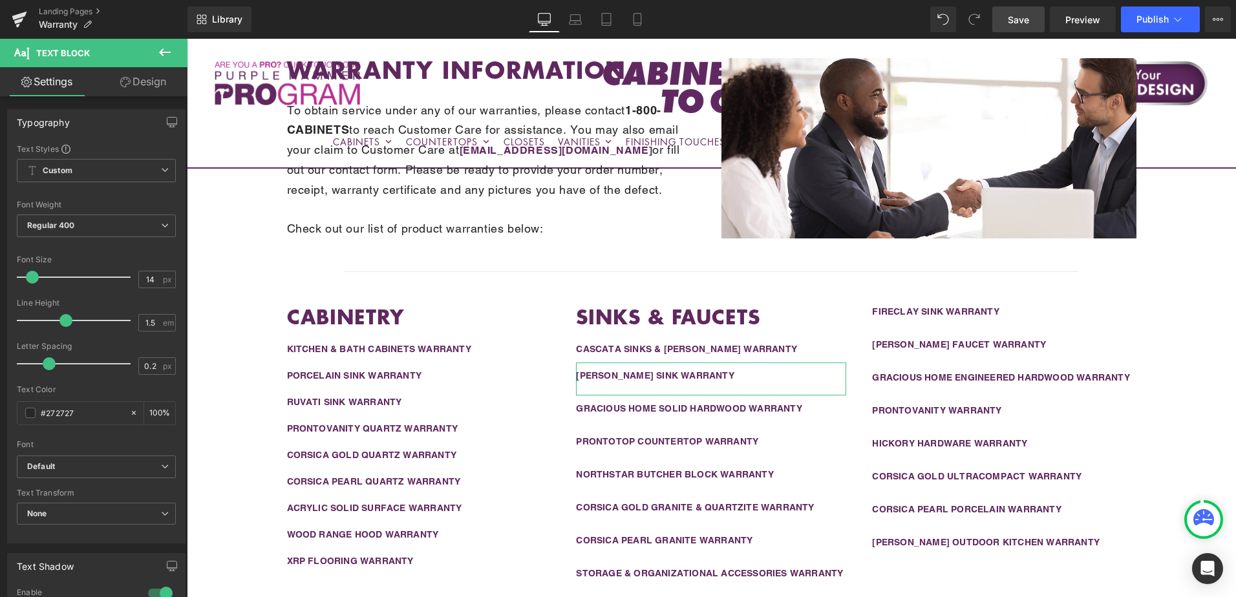
click at [144, 79] on link "Design" at bounding box center [143, 81] width 94 height 29
click at [0, 0] on div "Spacing" at bounding box center [0, 0] width 0 height 0
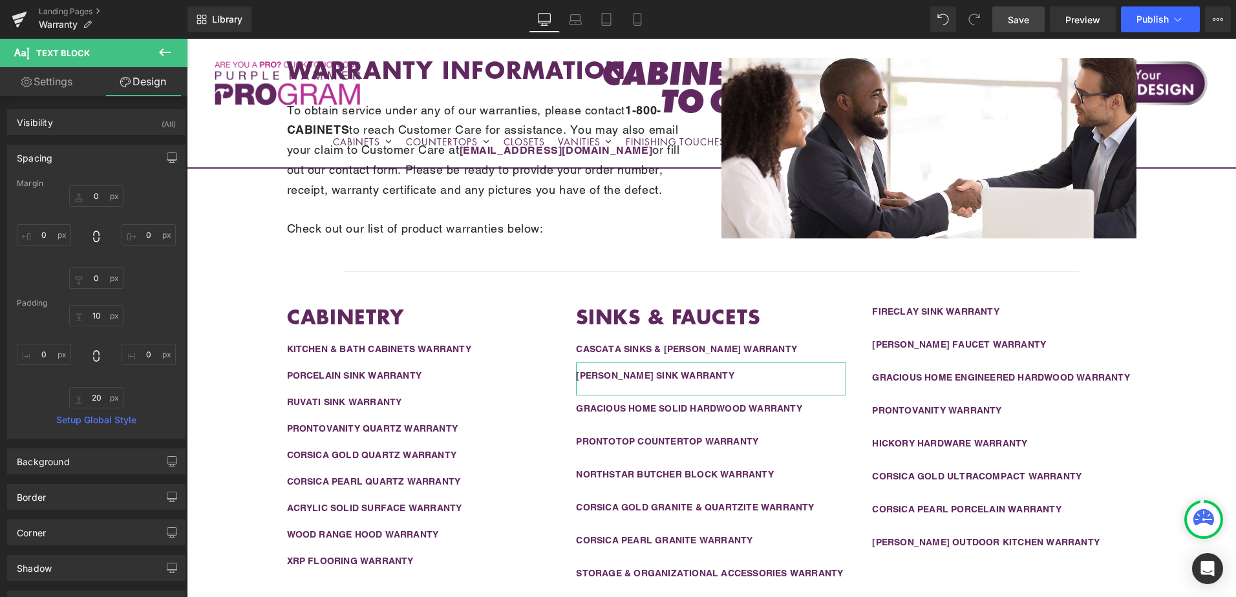
type input "0"
type input "10"
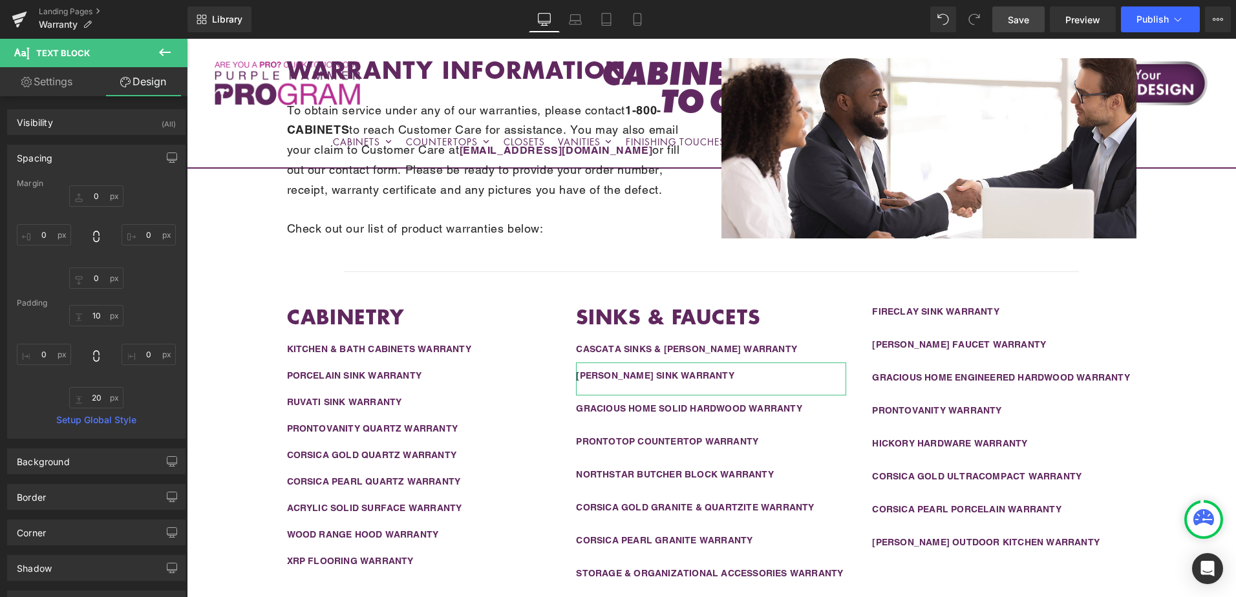
type input "0"
type input "20"
type input "0"
click at [89, 402] on input "20" at bounding box center [96, 397] width 54 height 21
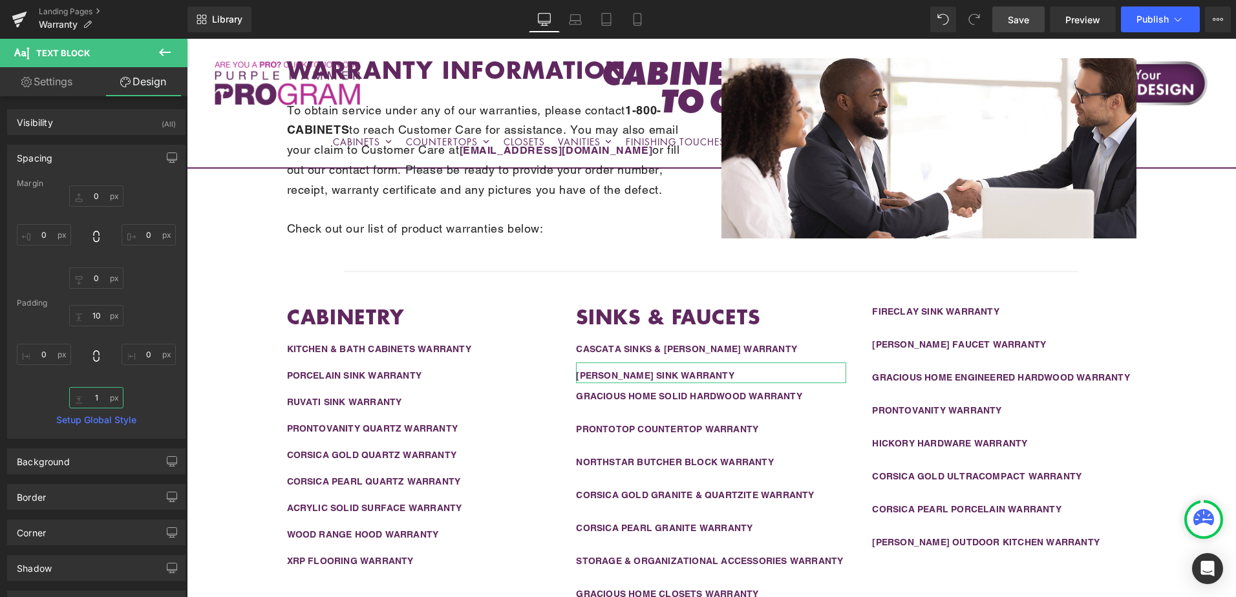
type input "10"
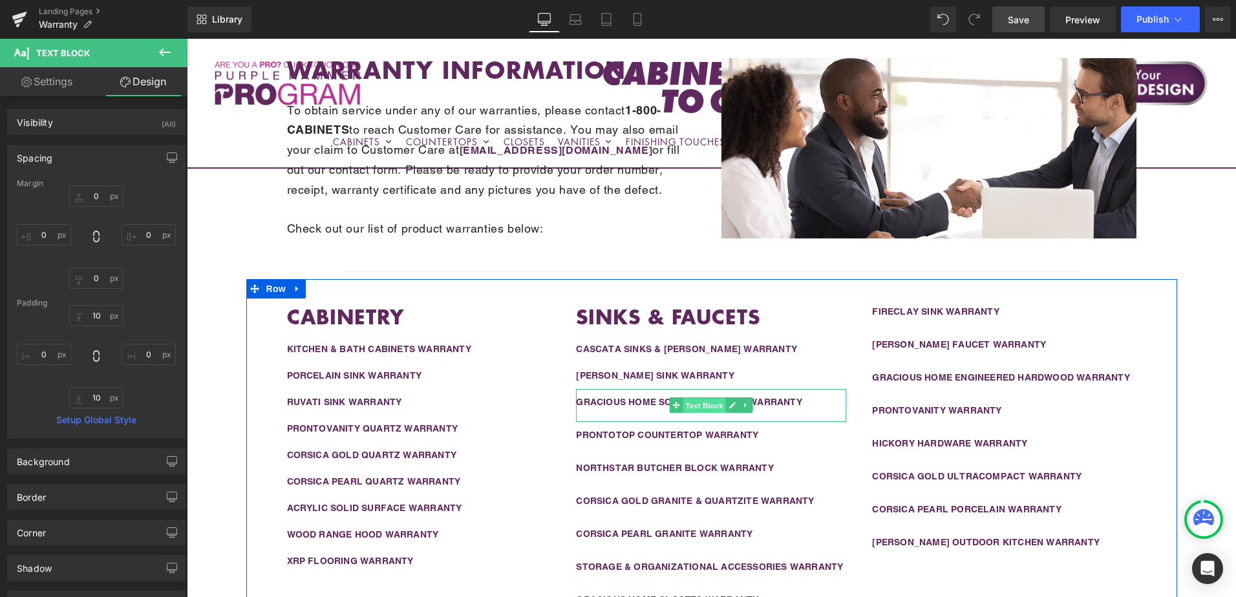
click at [686, 398] on span "Text Block" at bounding box center [704, 406] width 43 height 16
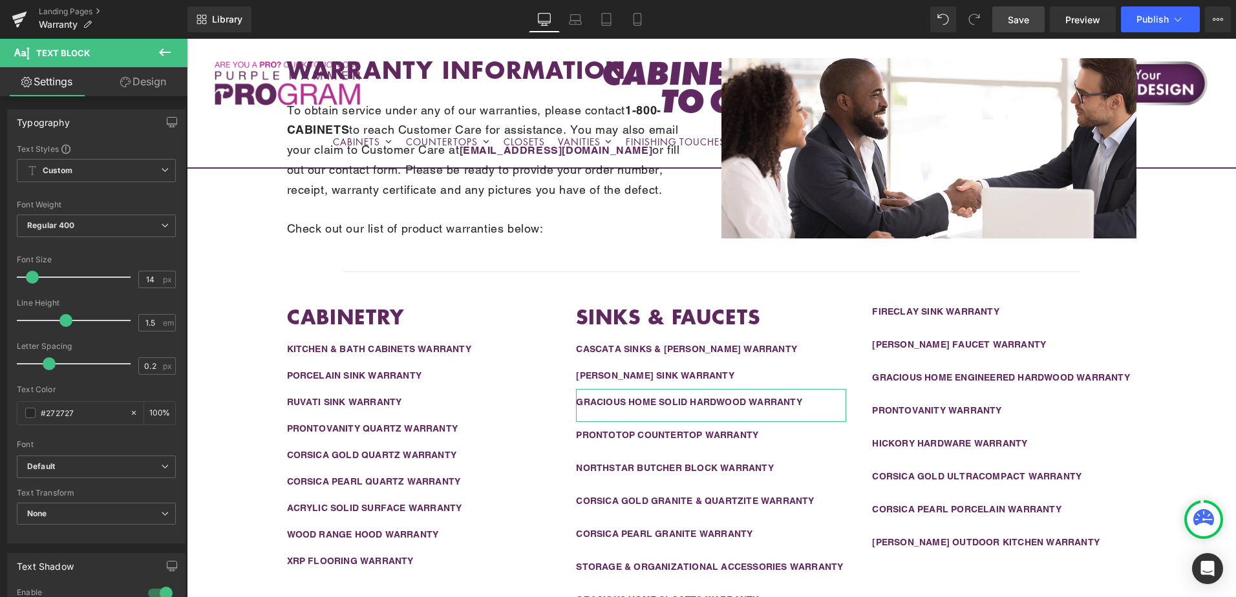
click at [151, 83] on link "Design" at bounding box center [143, 81] width 94 height 29
click at [0, 0] on div "Spacing" at bounding box center [0, 0] width 0 height 0
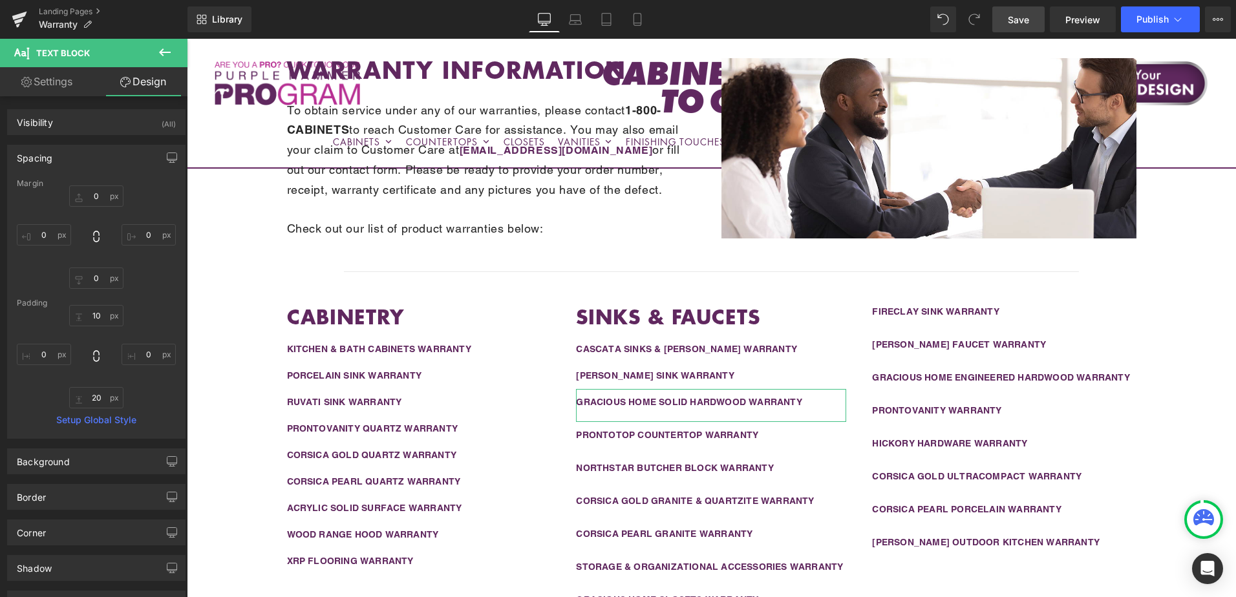
type input "0"
type input "10"
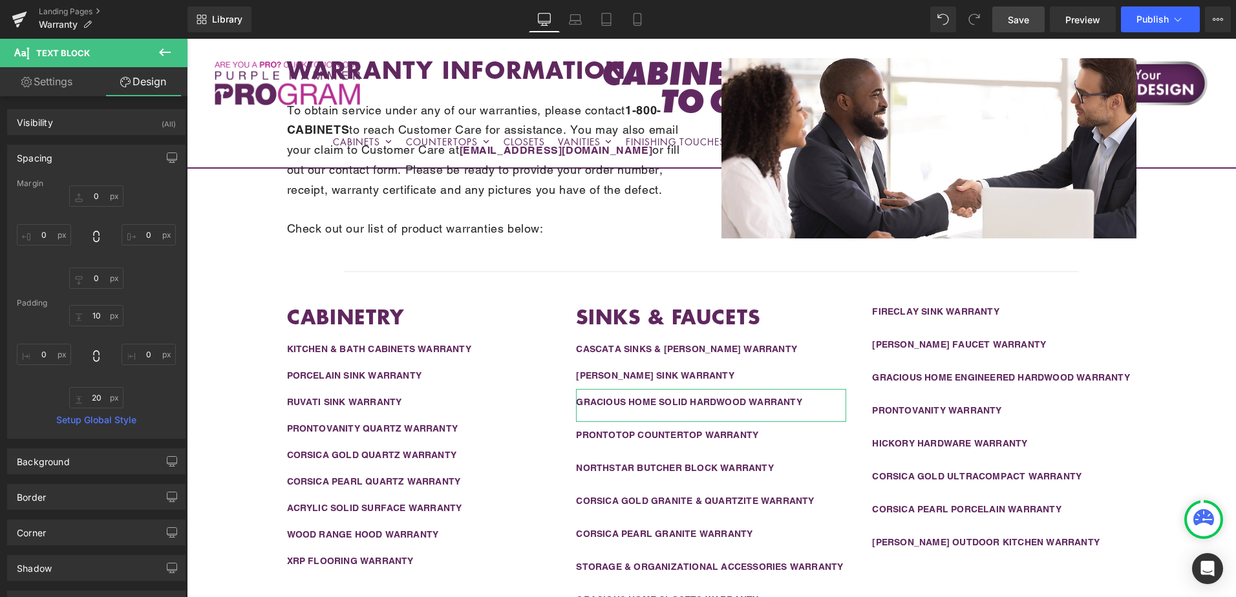
type input "0"
type input "20"
type input "0"
click at [95, 398] on input "20" at bounding box center [96, 397] width 54 height 21
type input "10"
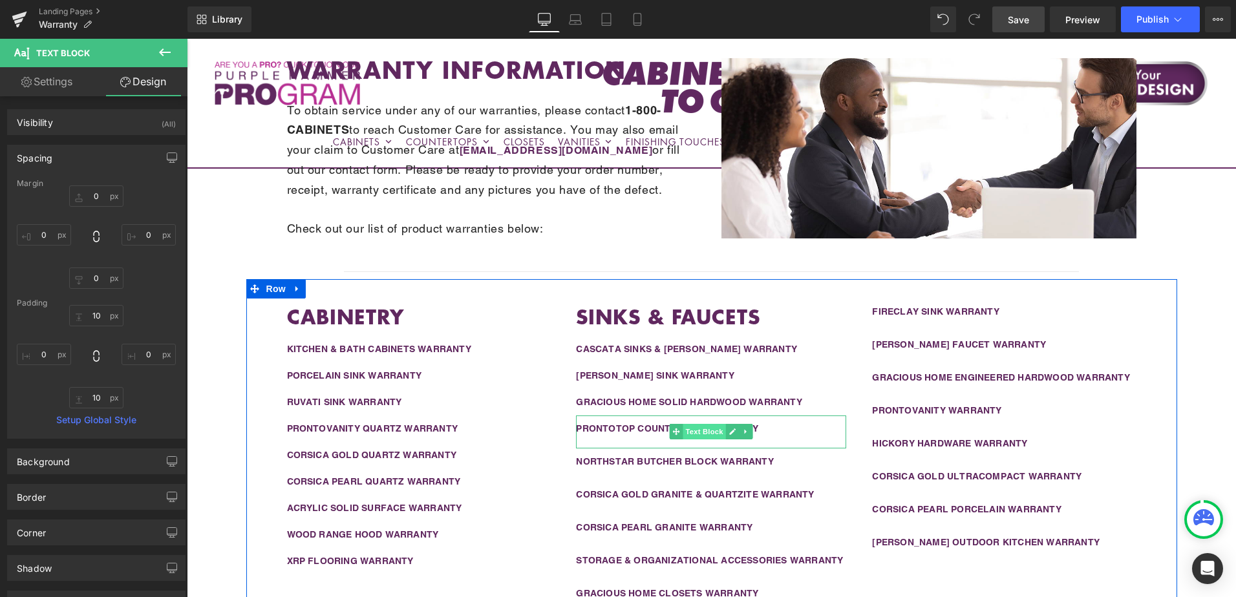
click at [694, 426] on span "Text Block" at bounding box center [704, 432] width 43 height 16
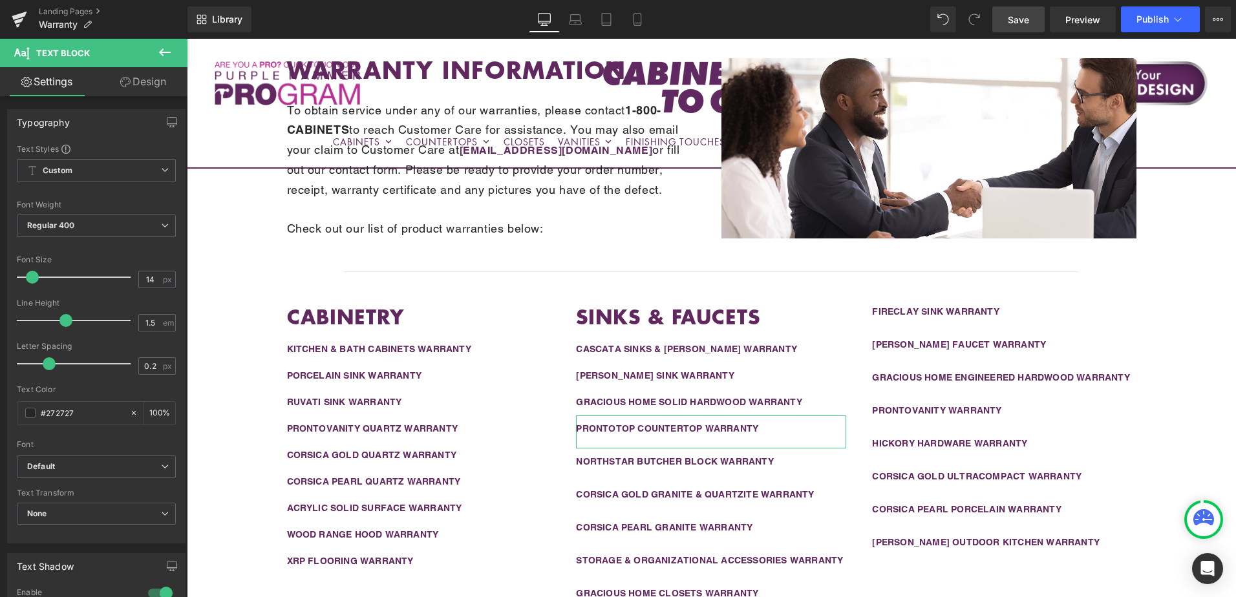
click at [144, 80] on link "Design" at bounding box center [143, 81] width 94 height 29
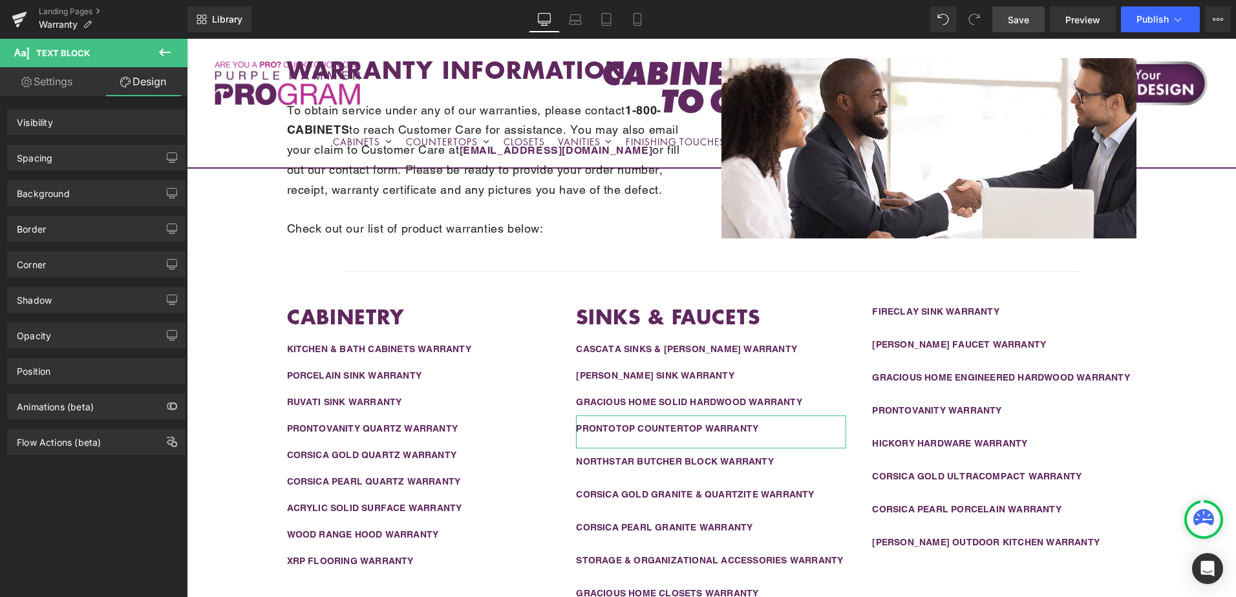
click at [98, 172] on div "Background" at bounding box center [96, 189] width 193 height 36
type input "0"
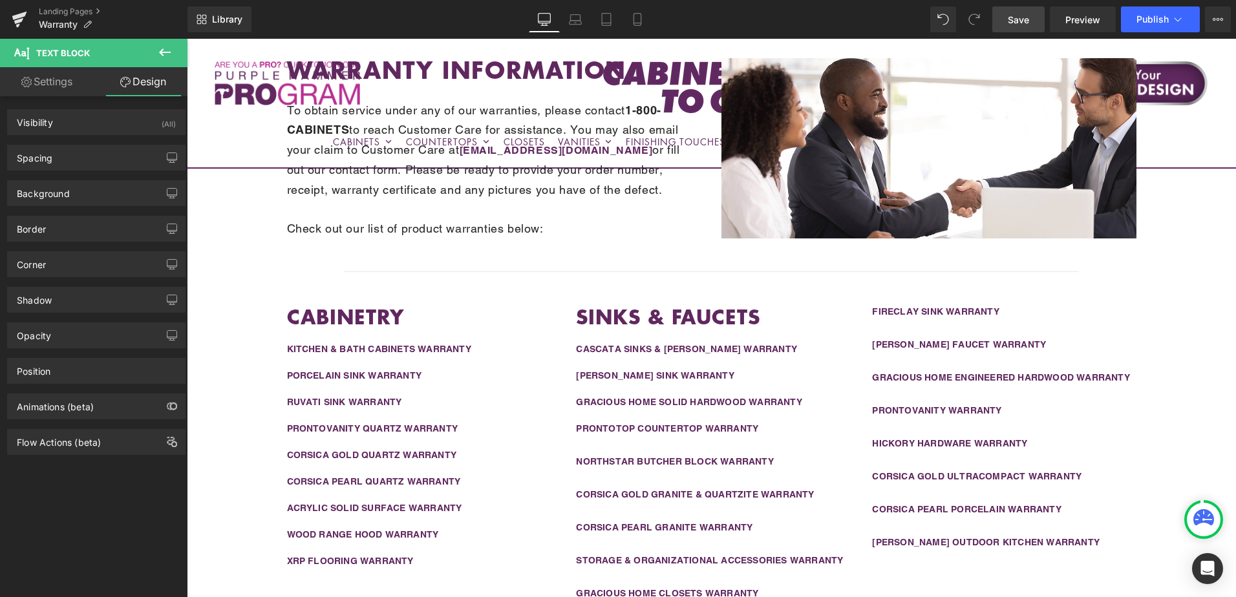
type input "10"
type input "0"
type input "20"
type input "0"
drag, startPoint x: 98, startPoint y: 172, endPoint x: 91, endPoint y: 162, distance: 12.6
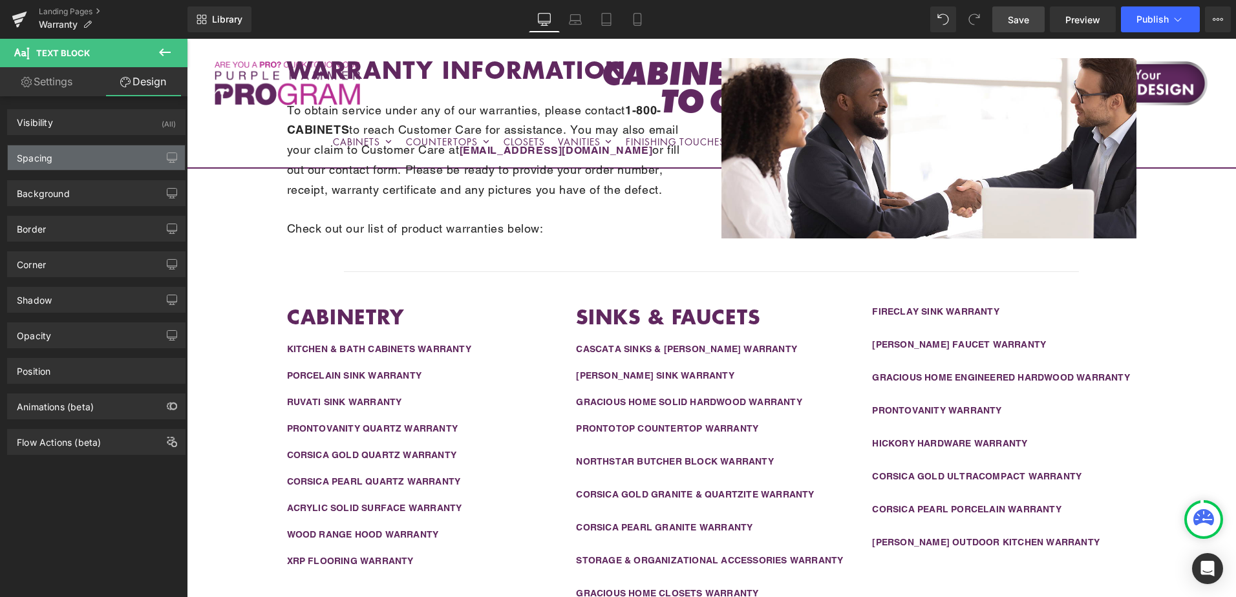
click at [91, 162] on div "Spacing" at bounding box center [96, 157] width 177 height 25
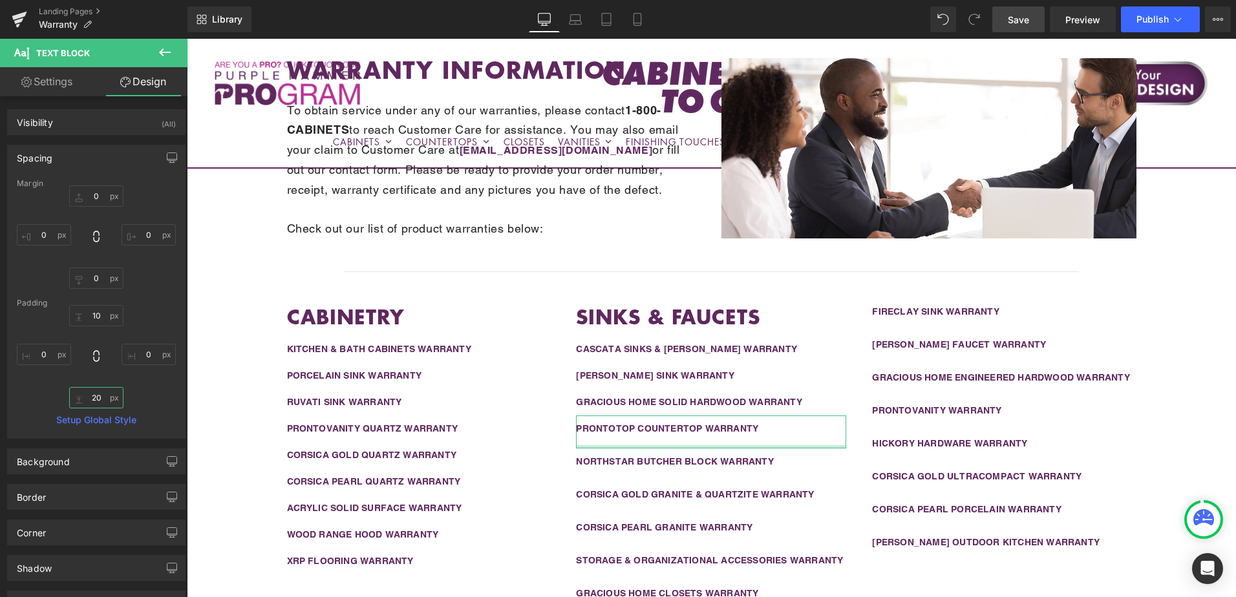
click at [107, 401] on input "20" at bounding box center [96, 397] width 54 height 21
type input "10"
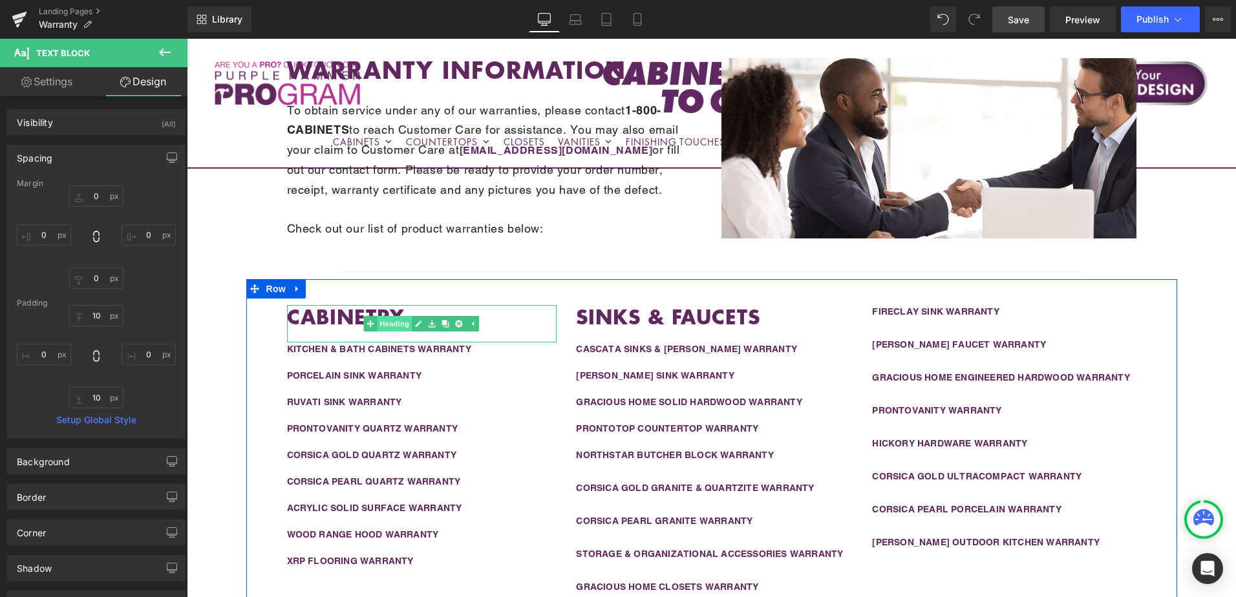
click at [390, 325] on link "Heading" at bounding box center [388, 324] width 48 height 16
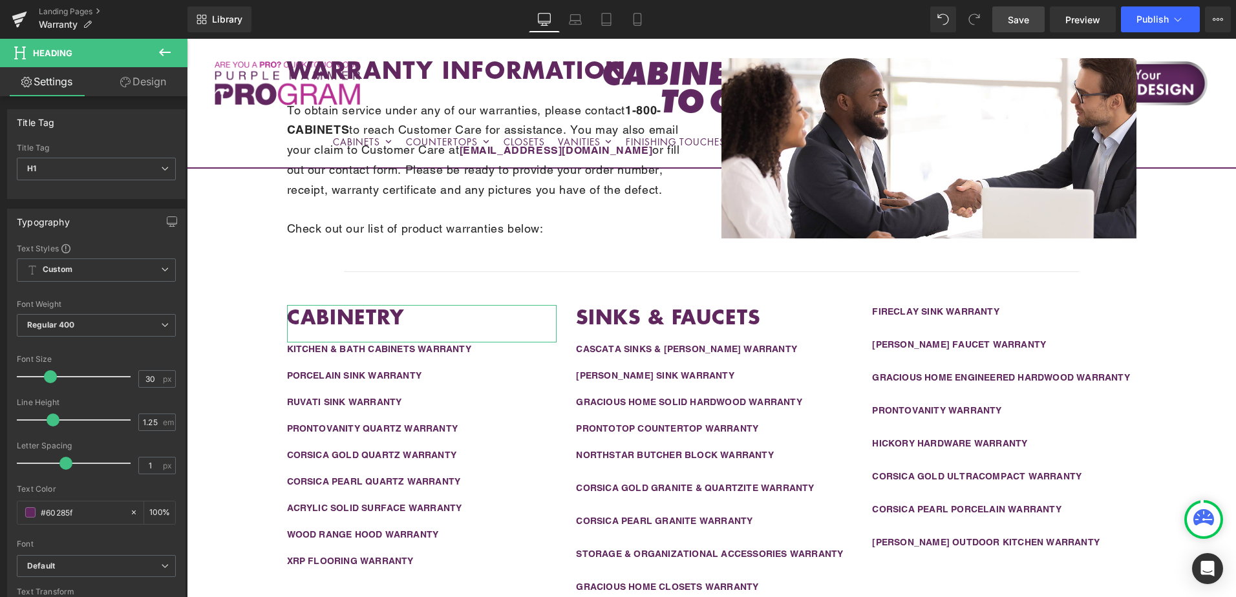
click at [147, 83] on link "Design" at bounding box center [143, 81] width 94 height 29
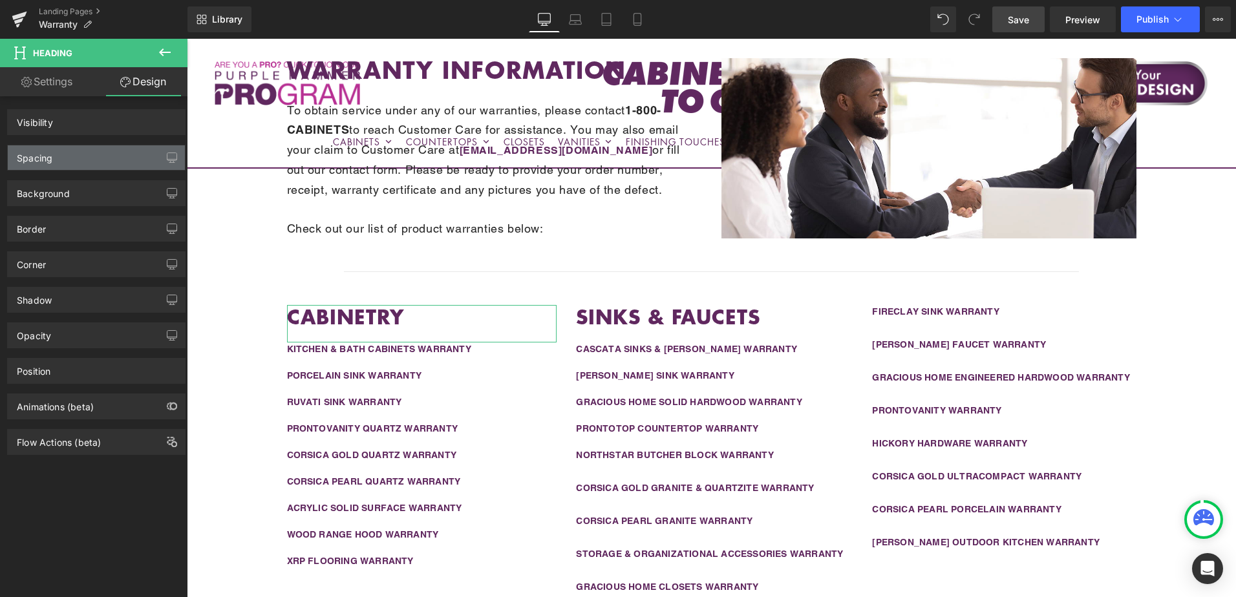
click at [109, 154] on div "Spacing" at bounding box center [96, 157] width 177 height 25
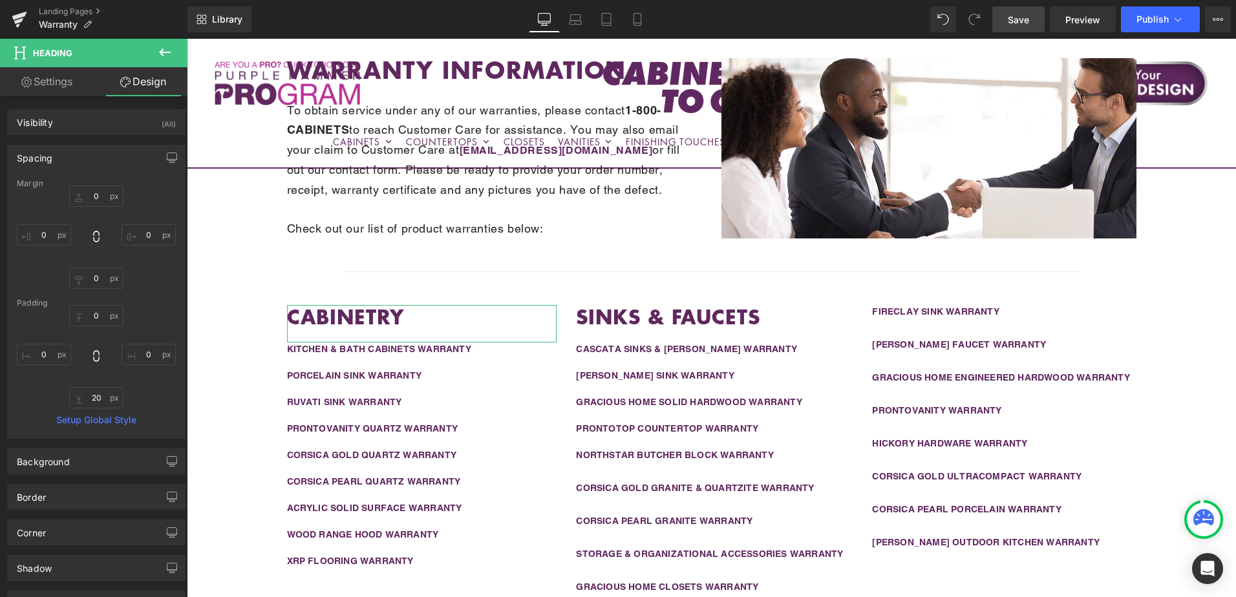
type input "0"
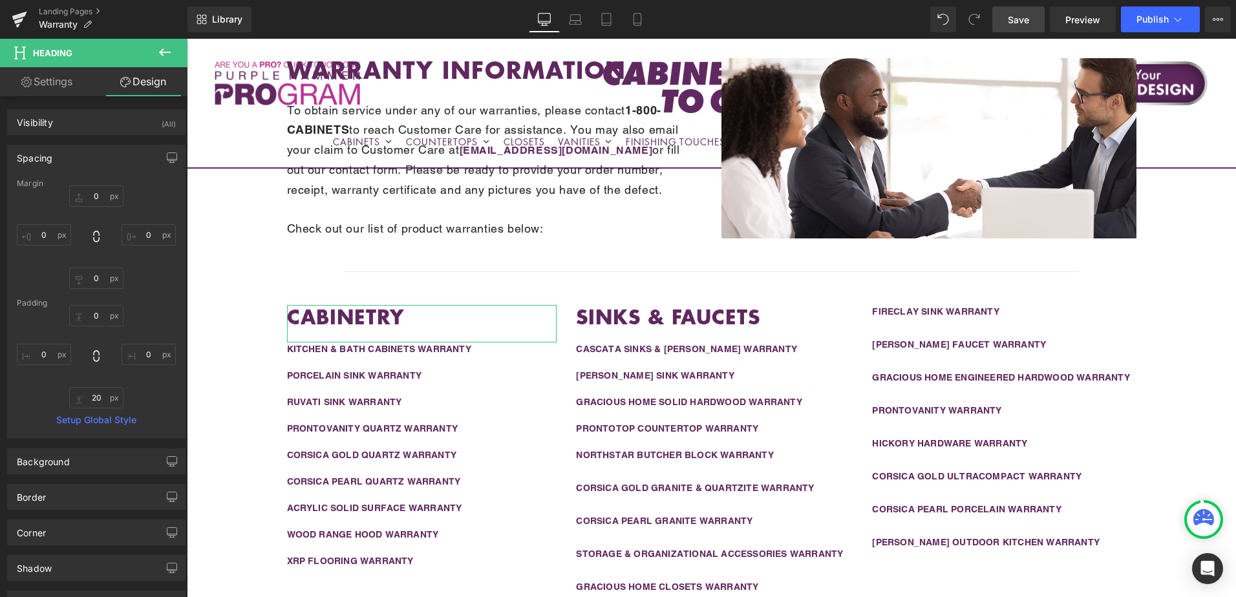
type input "0"
type input "20"
type input "0"
click at [101, 280] on input "0" at bounding box center [96, 278] width 54 height 21
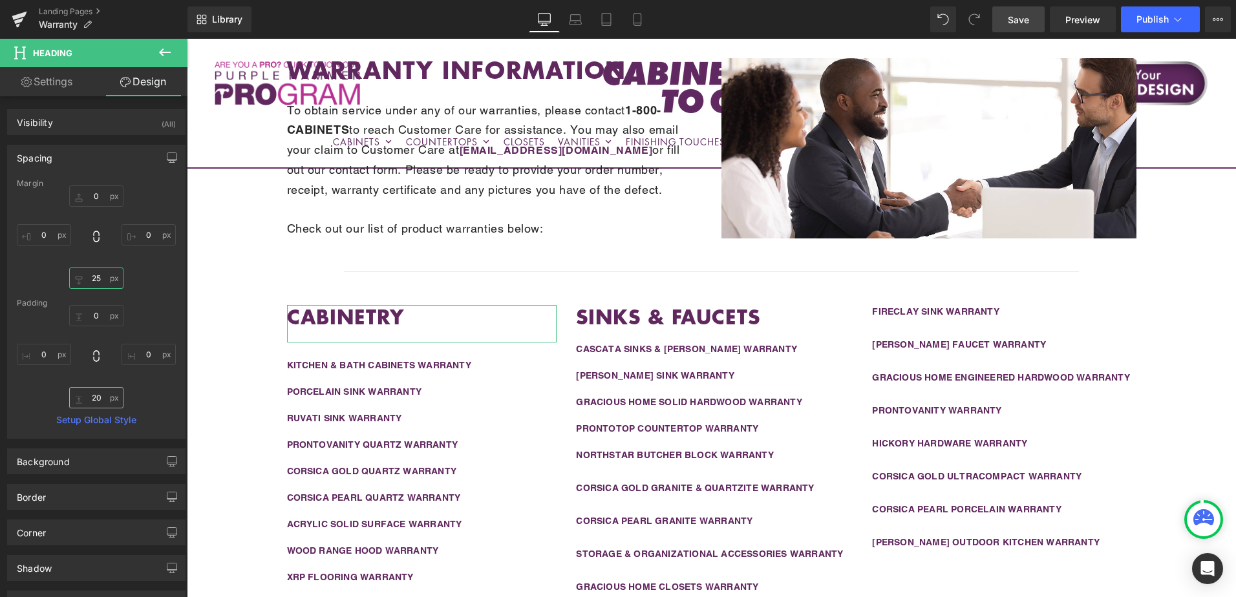
type input "25"
click at [101, 396] on input "20" at bounding box center [96, 397] width 54 height 21
type input "0"
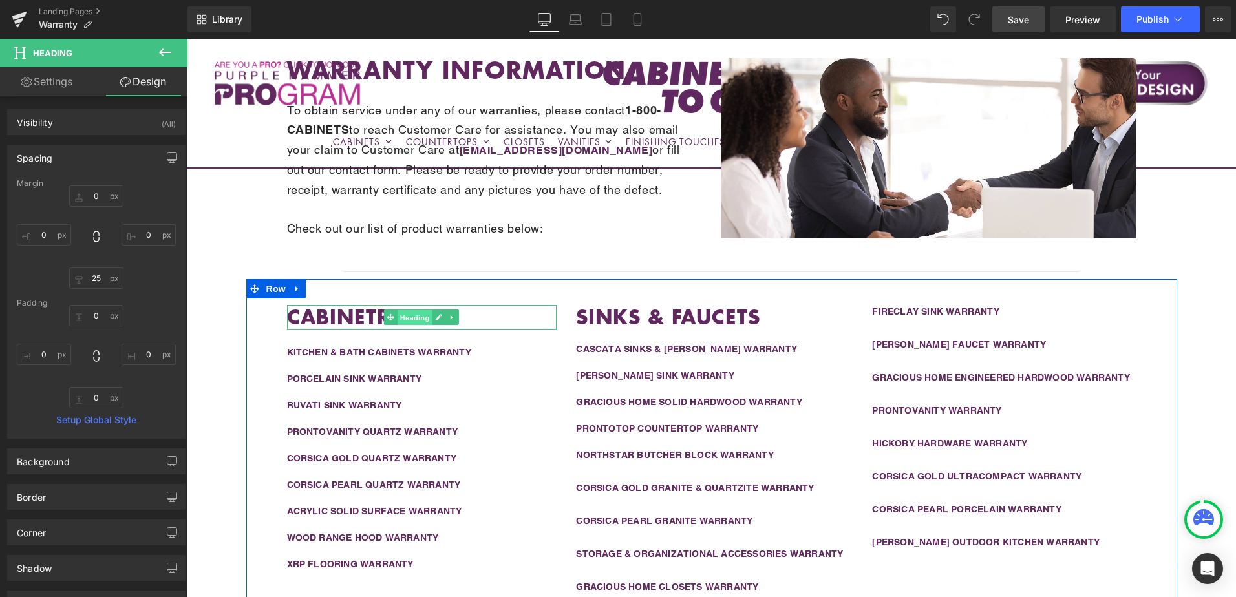
click at [401, 317] on span "Heading" at bounding box center [415, 318] width 35 height 16
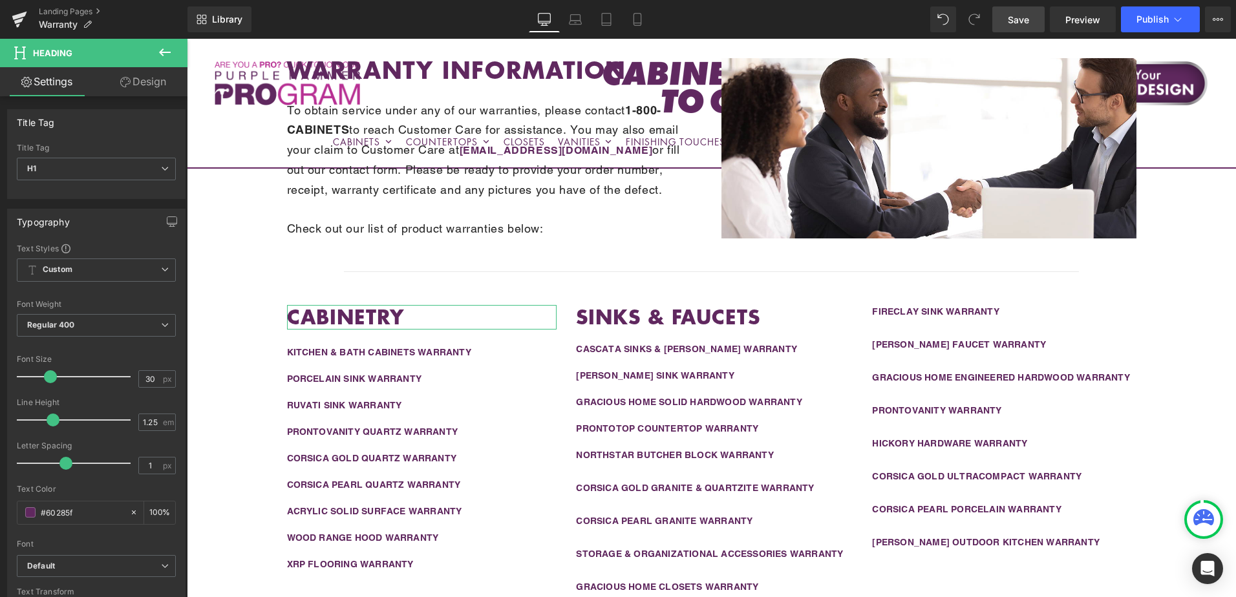
click at [136, 88] on link "Design" at bounding box center [143, 81] width 94 height 29
click at [0, 0] on div "Spacing" at bounding box center [0, 0] width 0 height 0
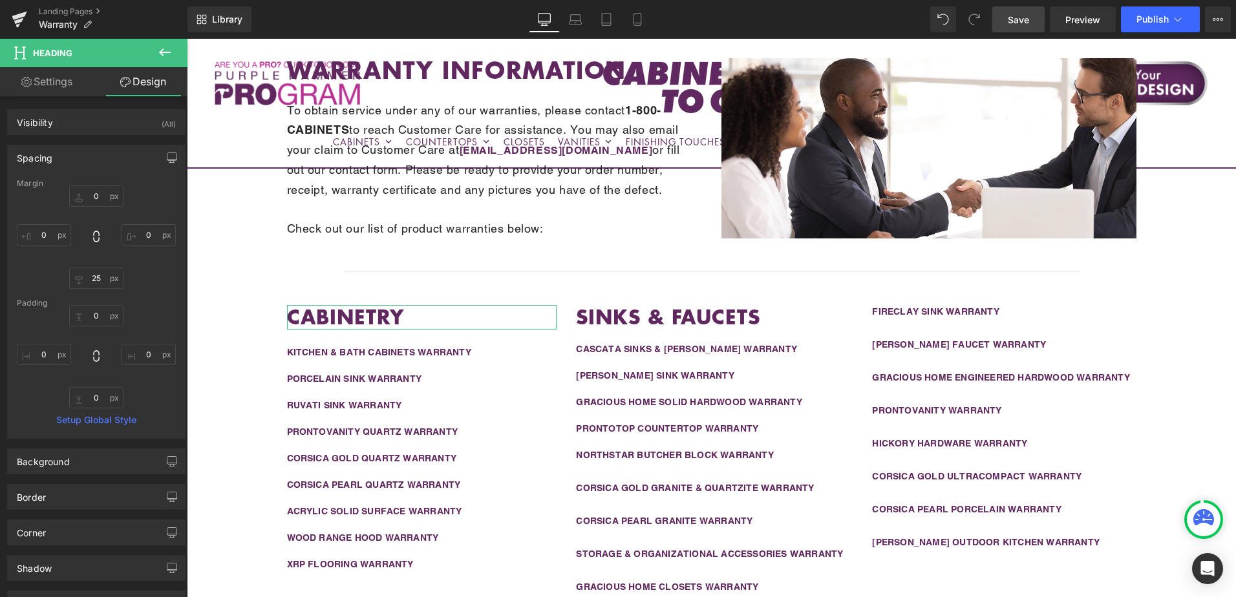
type input "0"
type input "25"
type input "0"
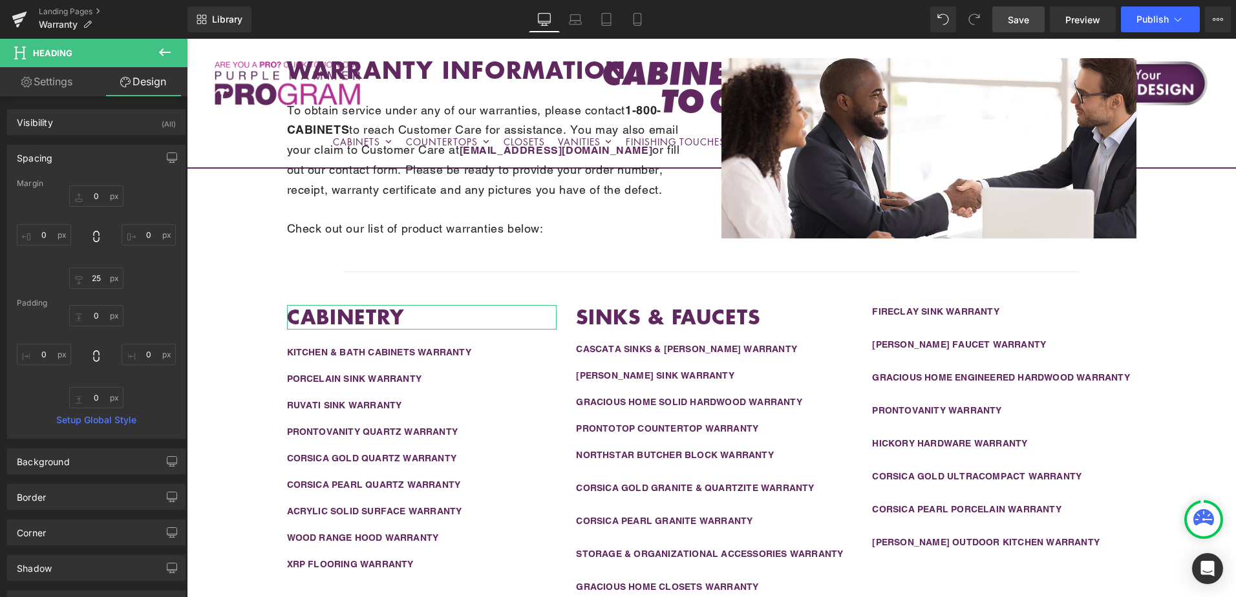
type input "0"
click at [100, 275] on input "25" at bounding box center [96, 278] width 54 height 21
type input "30"
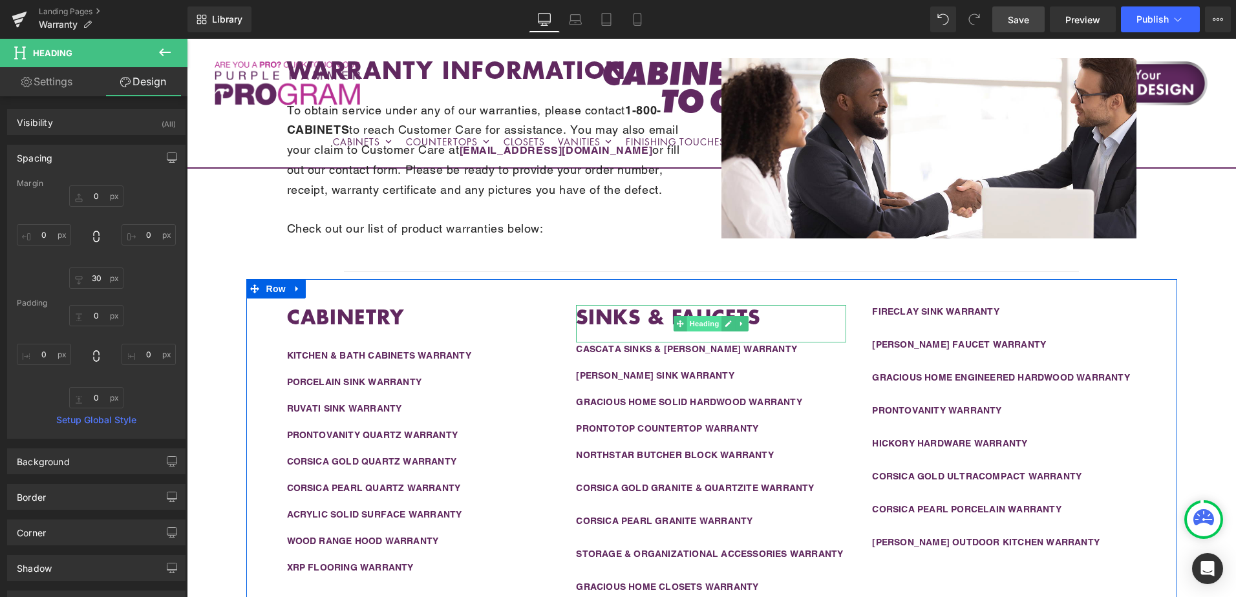
click at [695, 322] on span "Heading" at bounding box center [704, 324] width 35 height 16
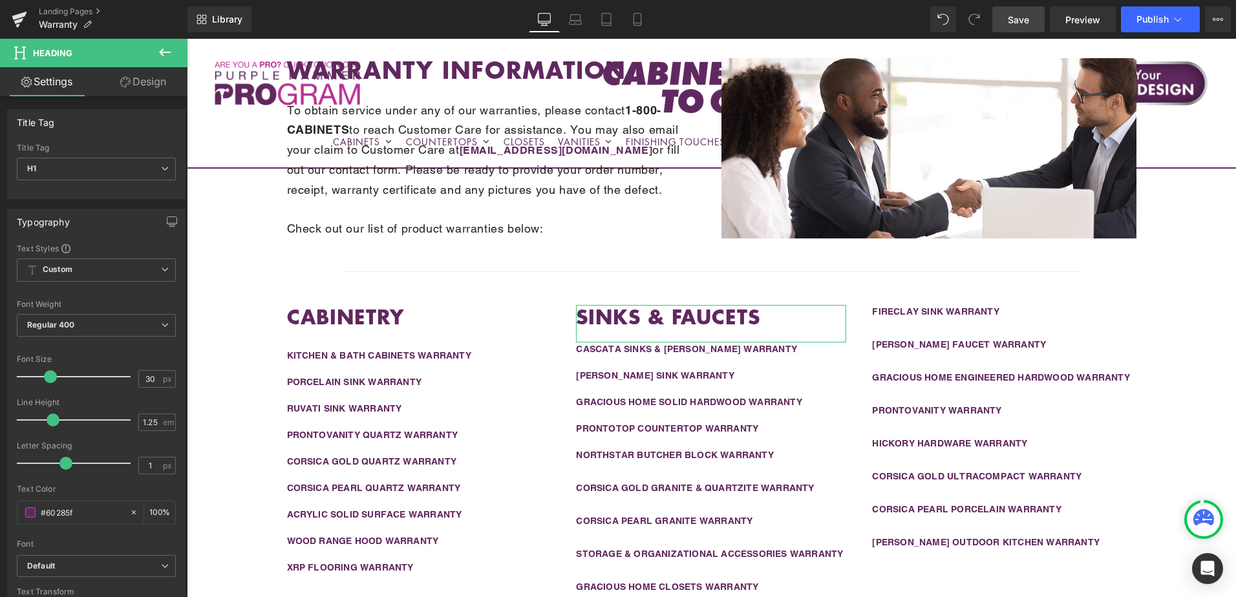
click at [140, 89] on link "Design" at bounding box center [143, 81] width 94 height 29
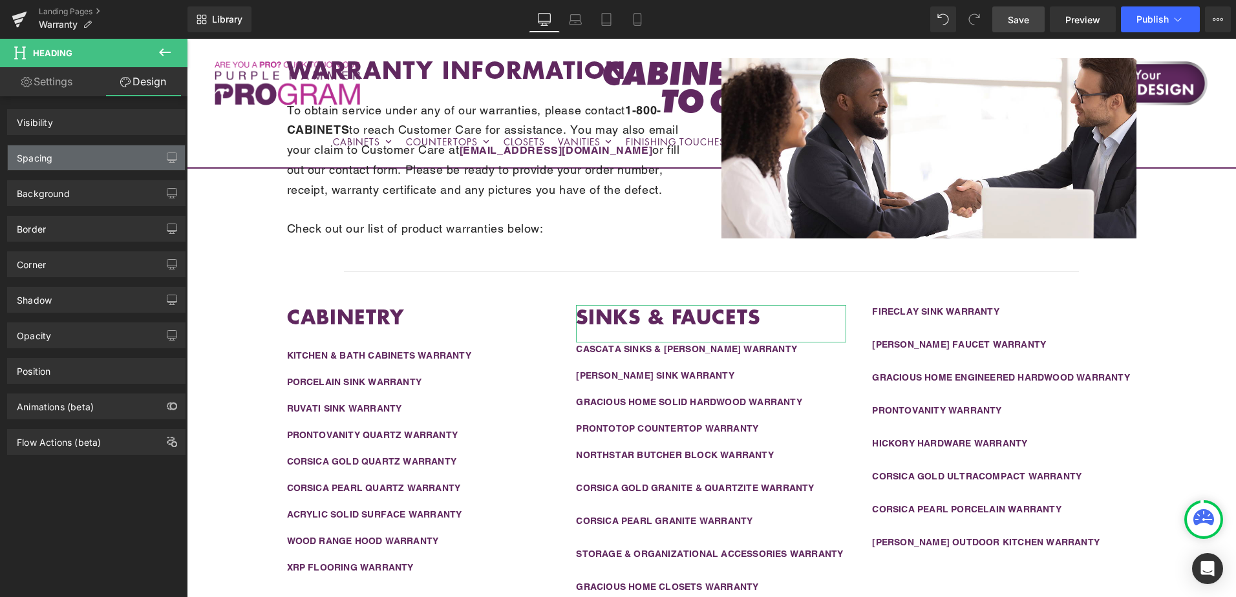
click at [76, 160] on div "Spacing" at bounding box center [96, 157] width 177 height 25
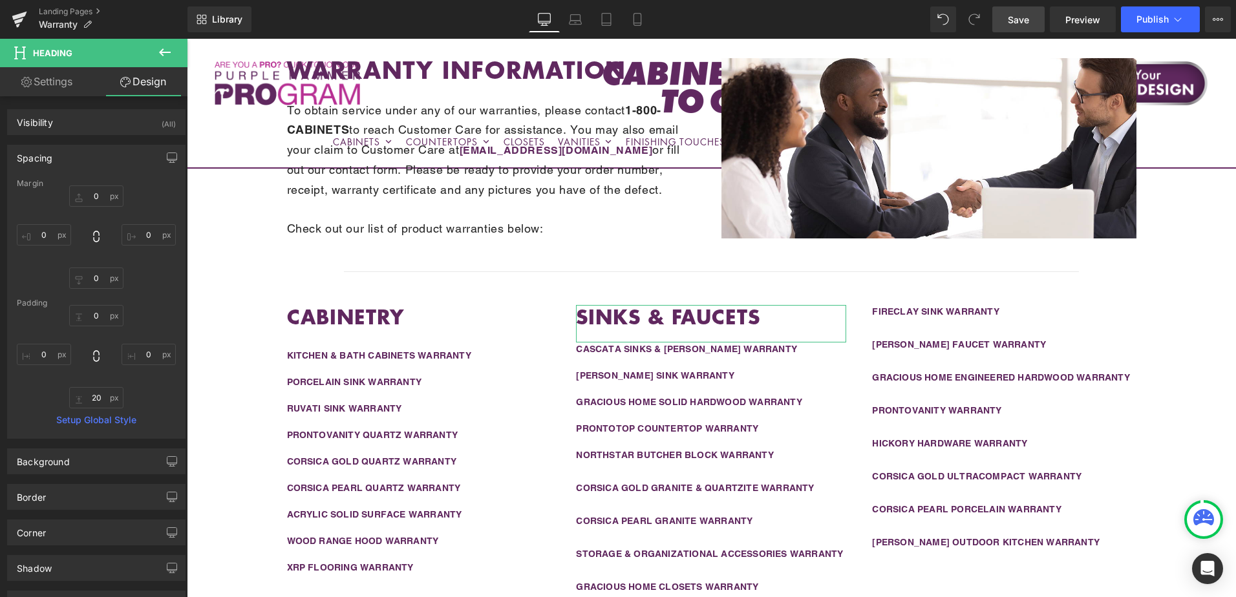
type input "0"
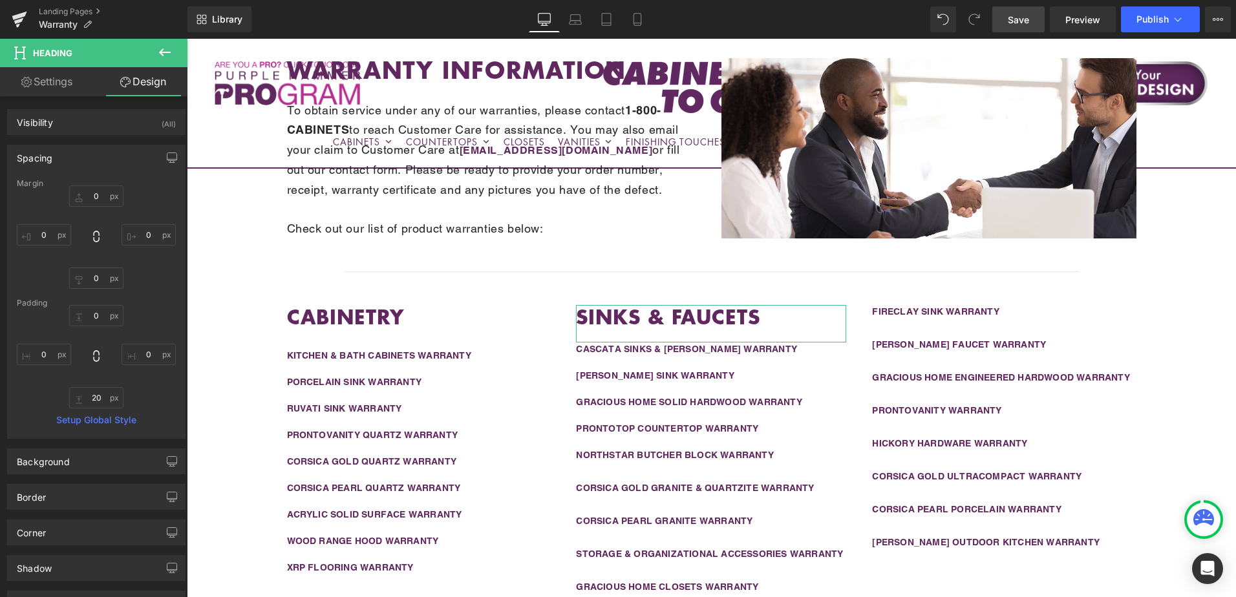
type input "0"
type input "20"
type input "0"
click at [98, 278] on input "0" at bounding box center [96, 278] width 54 height 21
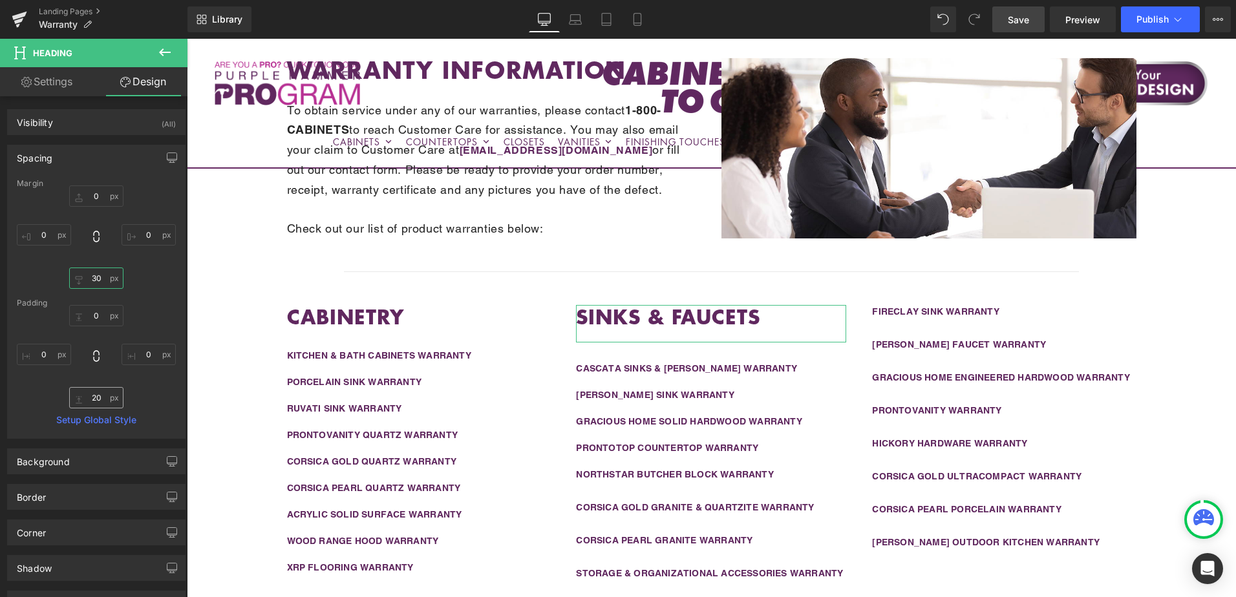
type input "30"
click at [101, 397] on input "20" at bounding box center [96, 397] width 54 height 21
type input "0"
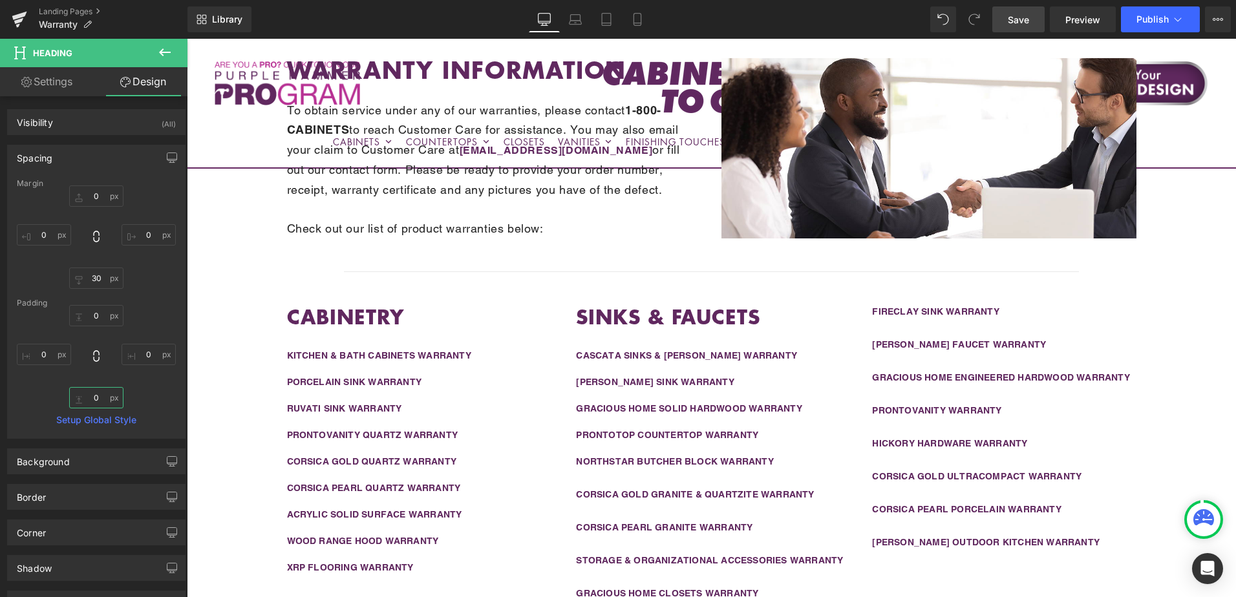
scroll to position [288, 0]
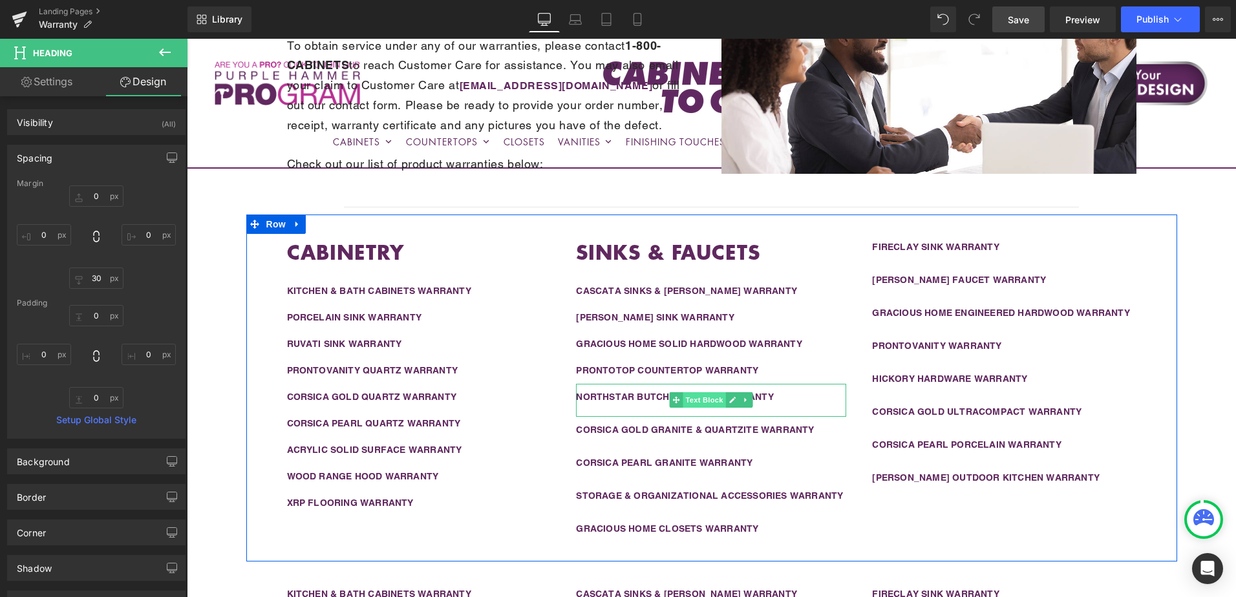
click at [687, 401] on span "Text Block" at bounding box center [704, 400] width 43 height 16
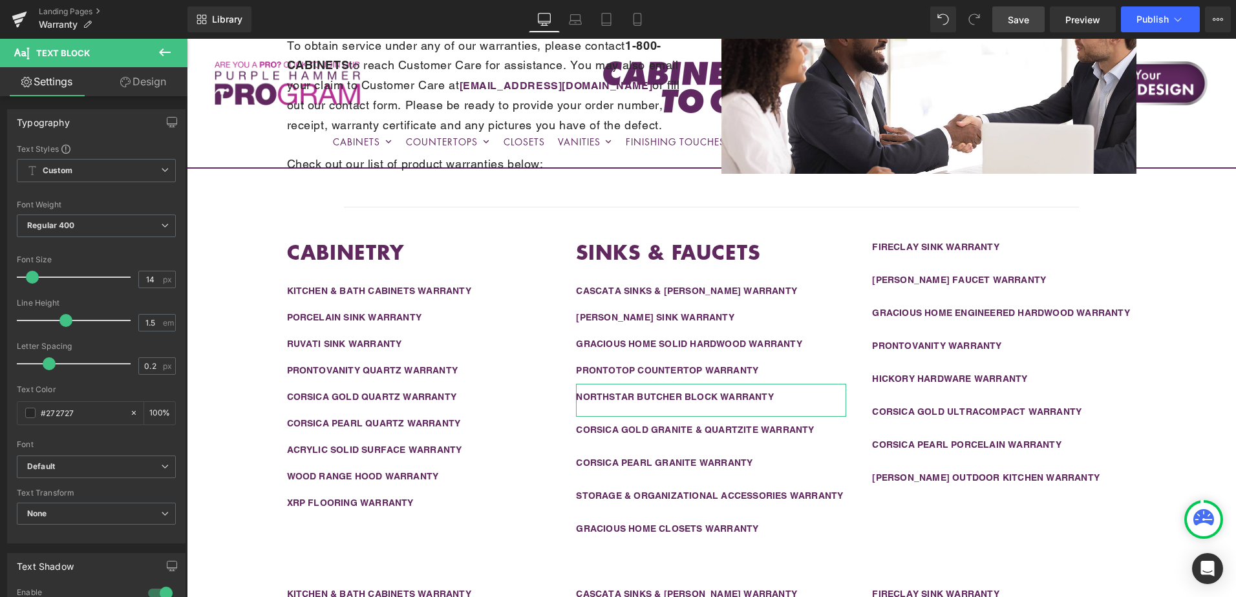
click at [134, 84] on link "Design" at bounding box center [143, 81] width 94 height 29
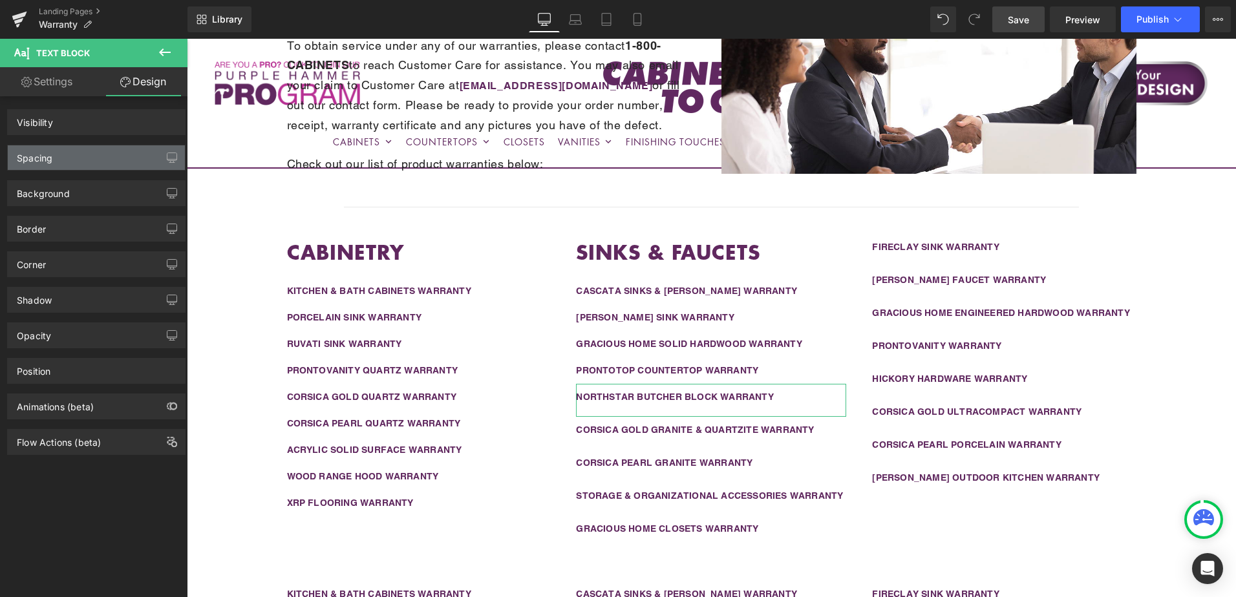
click at [107, 162] on div "Spacing" at bounding box center [96, 157] width 177 height 25
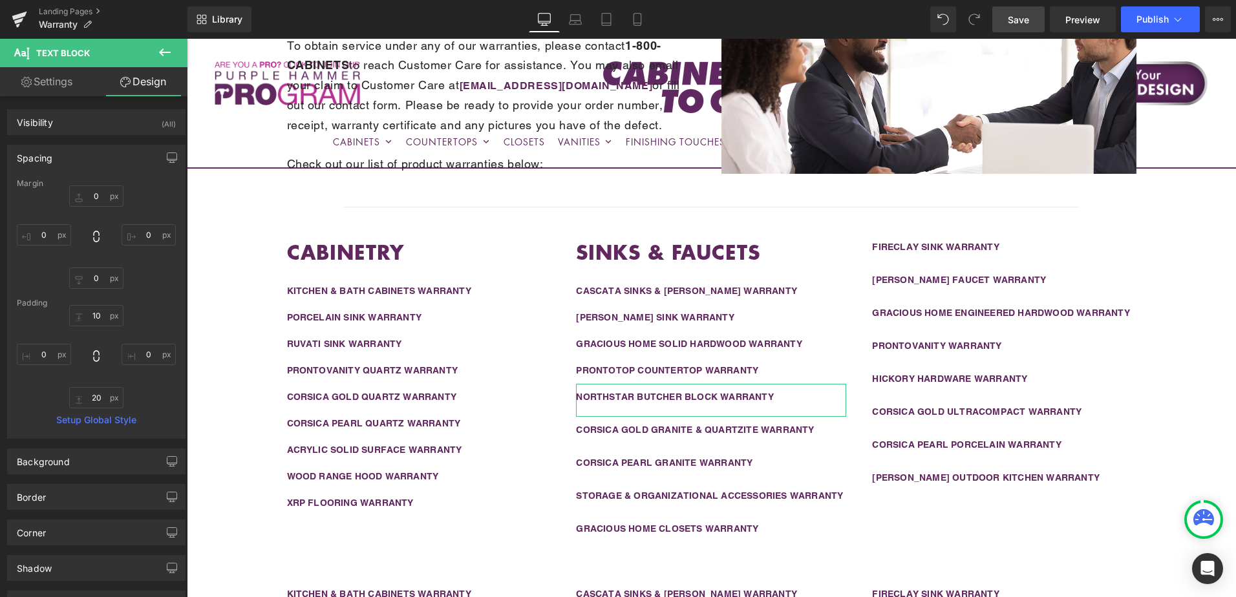
type input "0"
type input "10"
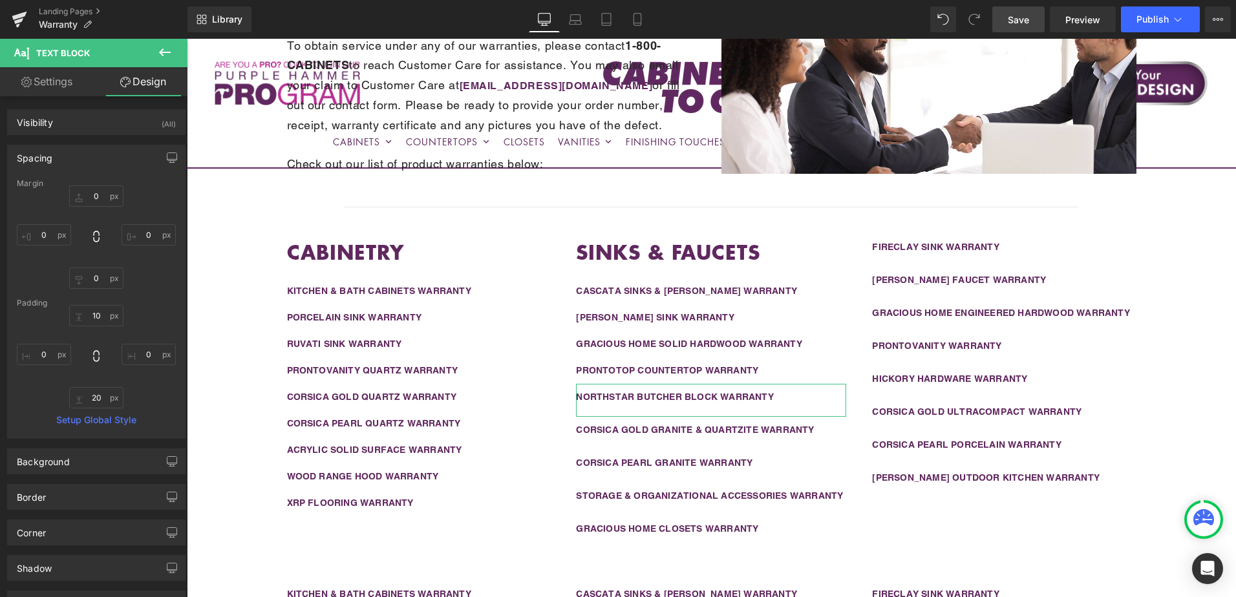
type input "0"
type input "20"
type input "0"
click at [96, 401] on input "20" at bounding box center [96, 397] width 54 height 21
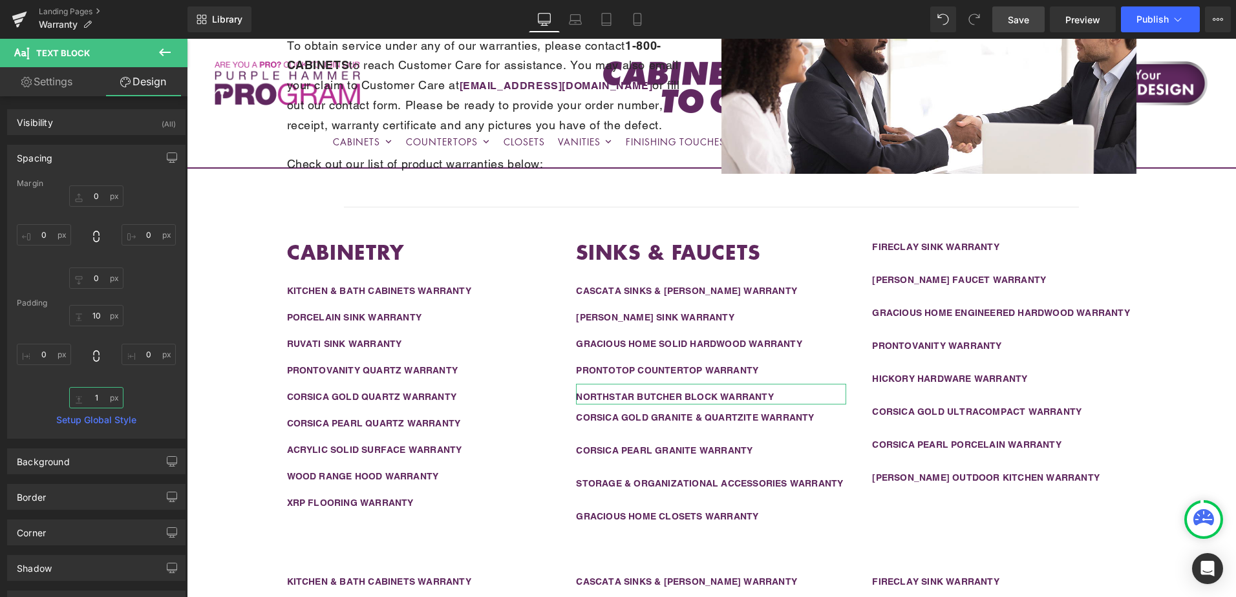
type input "15"
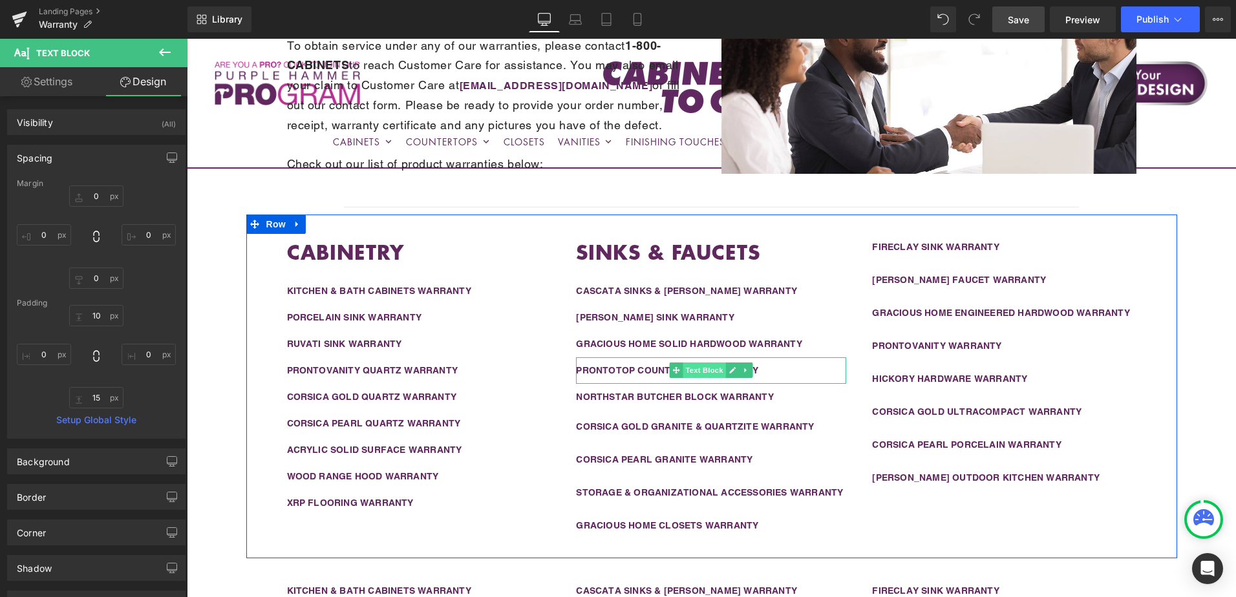
click at [694, 368] on span "Text Block" at bounding box center [704, 371] width 43 height 16
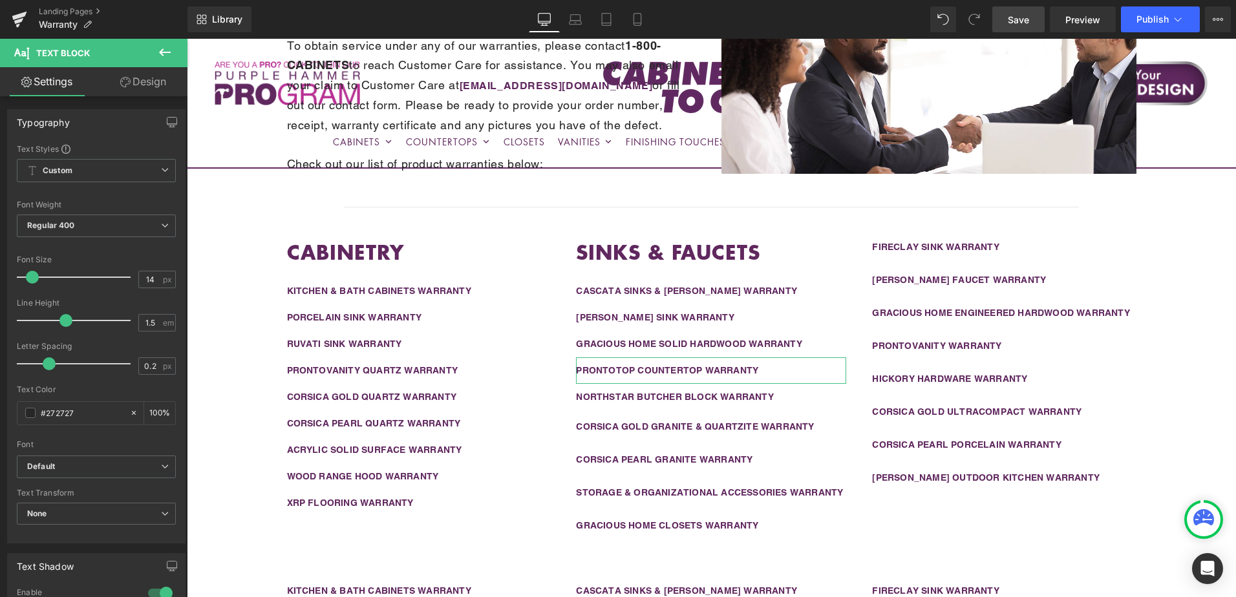
click at [134, 80] on link "Design" at bounding box center [143, 81] width 94 height 29
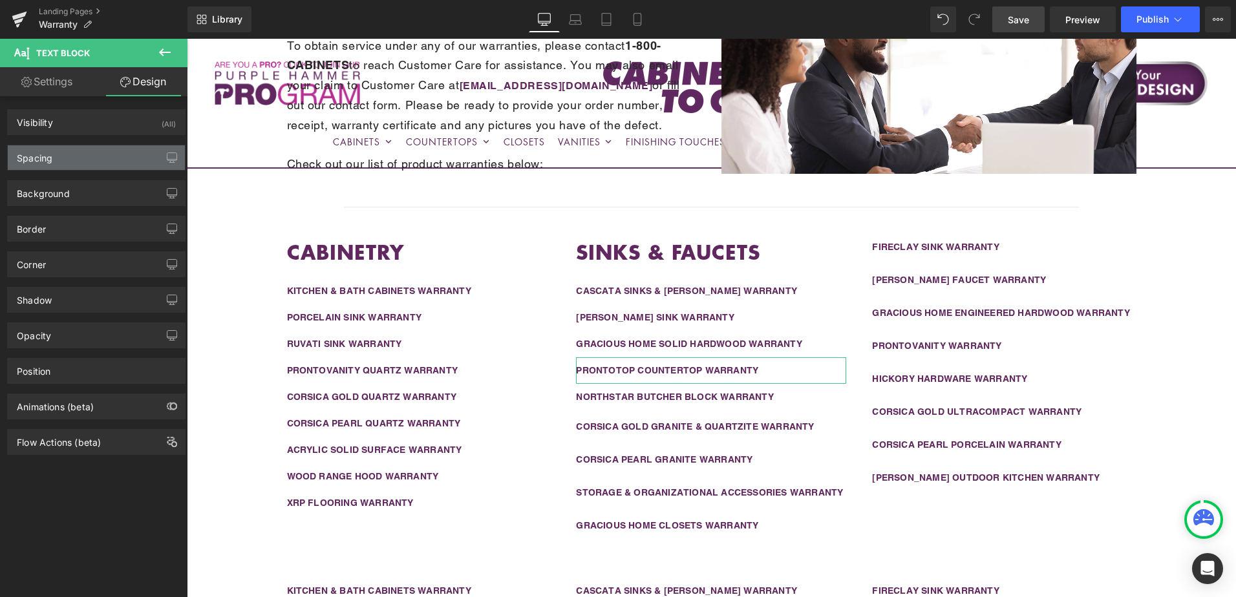
type input "0"
type input "10"
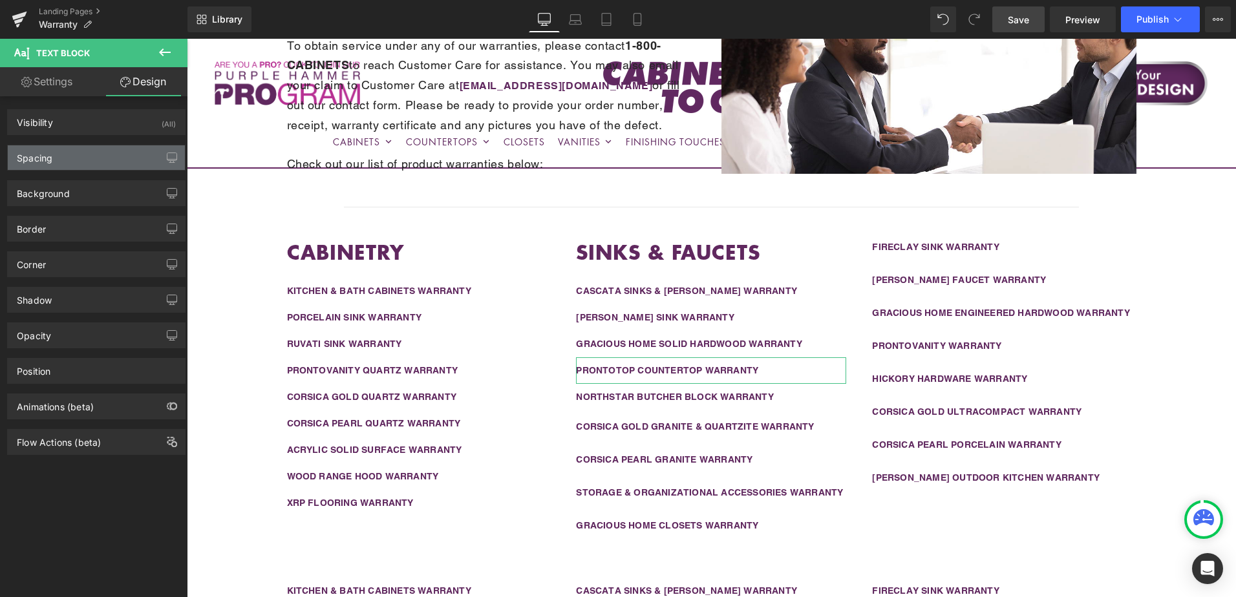
type input "0"
type input "10"
type input "0"
click at [101, 161] on div "Spacing" at bounding box center [96, 157] width 177 height 25
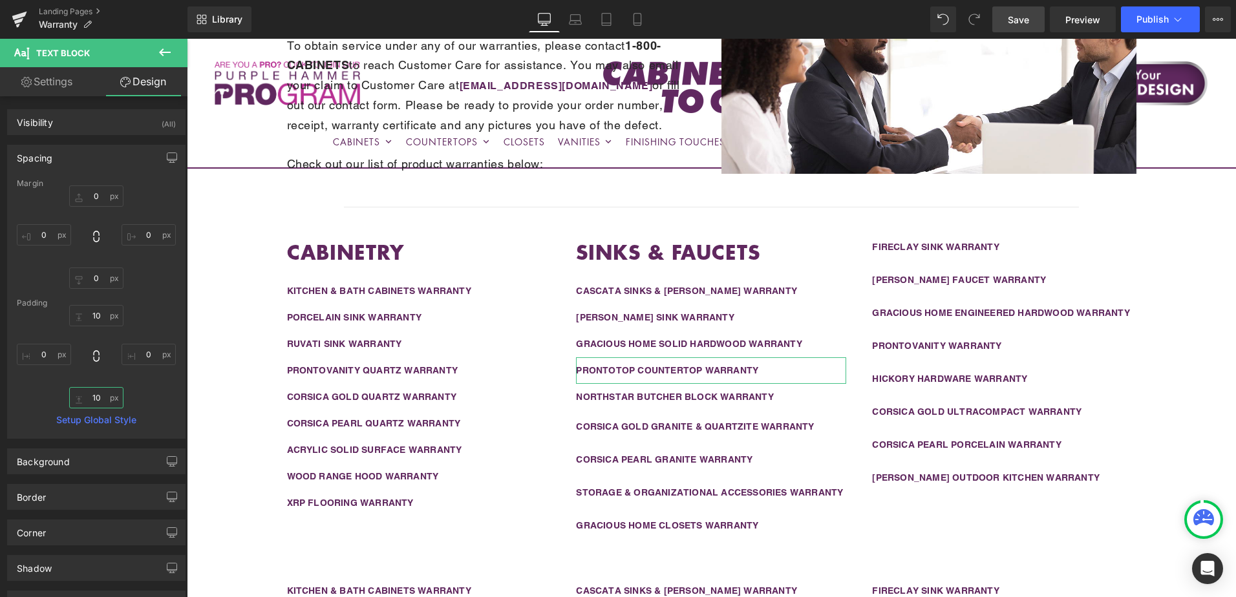
click at [96, 400] on input "10" at bounding box center [96, 397] width 54 height 21
type input "15"
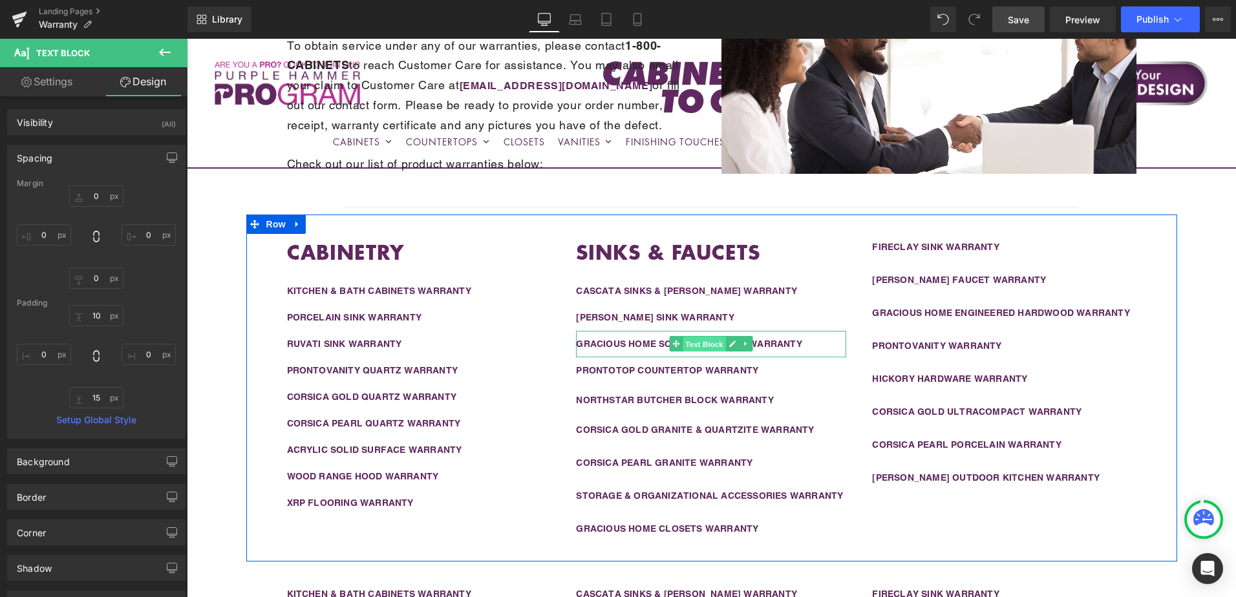
click at [695, 341] on span "Text Block" at bounding box center [704, 345] width 43 height 16
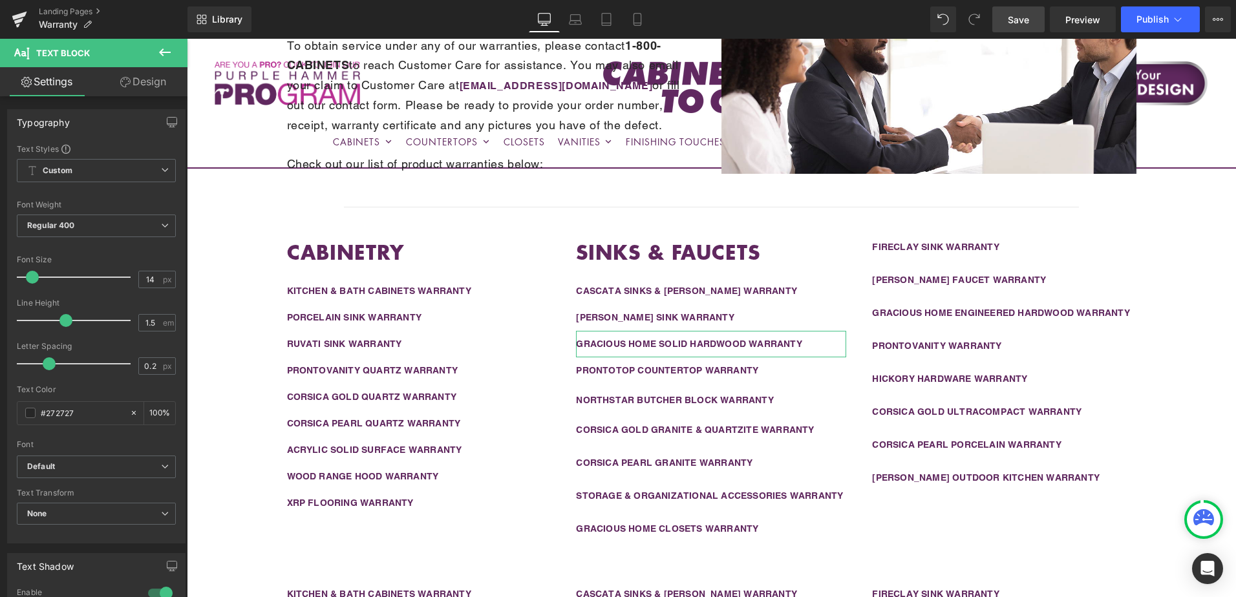
click at [136, 85] on link "Design" at bounding box center [143, 81] width 94 height 29
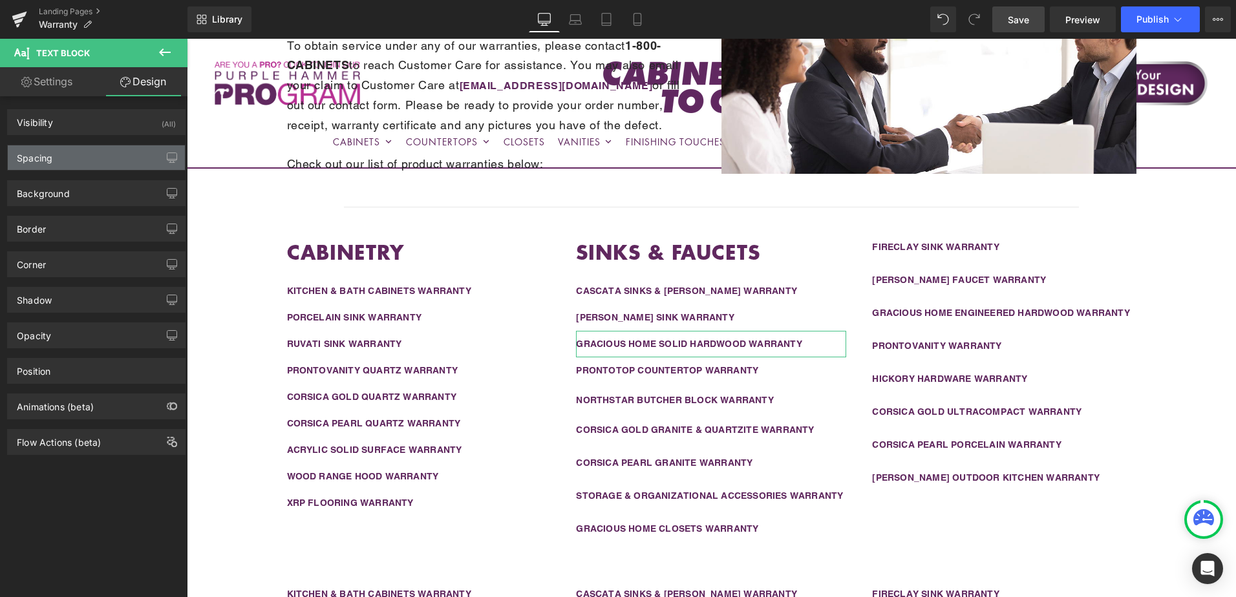
click at [94, 164] on div "Spacing" at bounding box center [96, 157] width 177 height 25
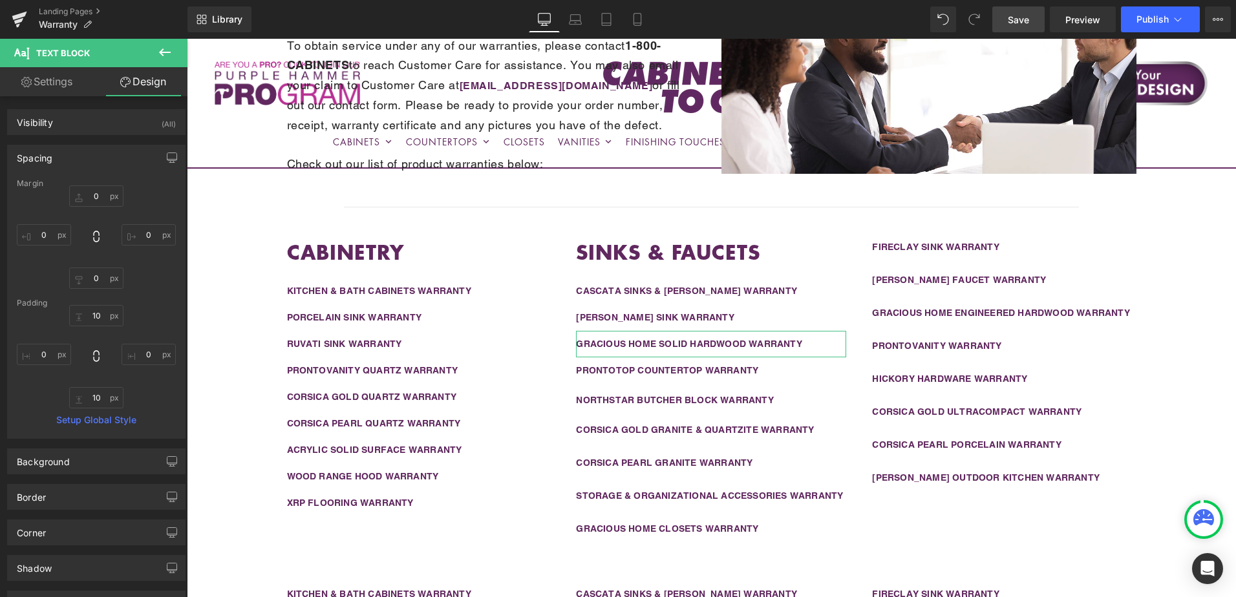
type input "0"
click at [94, 398] on input "10" at bounding box center [96, 397] width 54 height 21
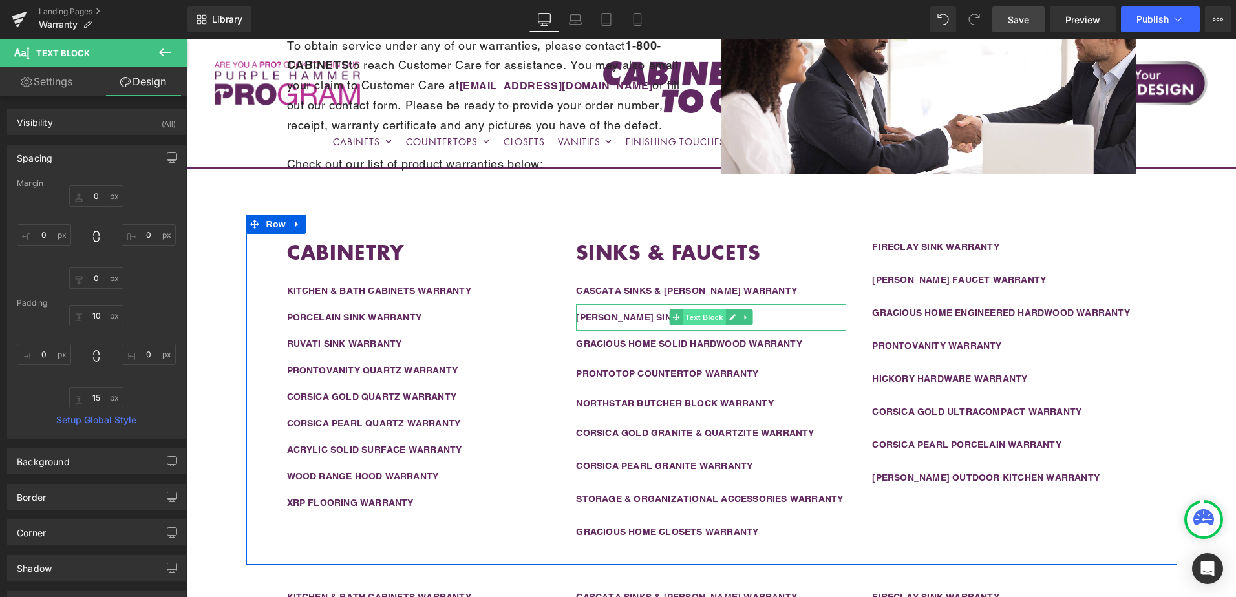
click at [703, 317] on span "Text Block" at bounding box center [704, 318] width 43 height 16
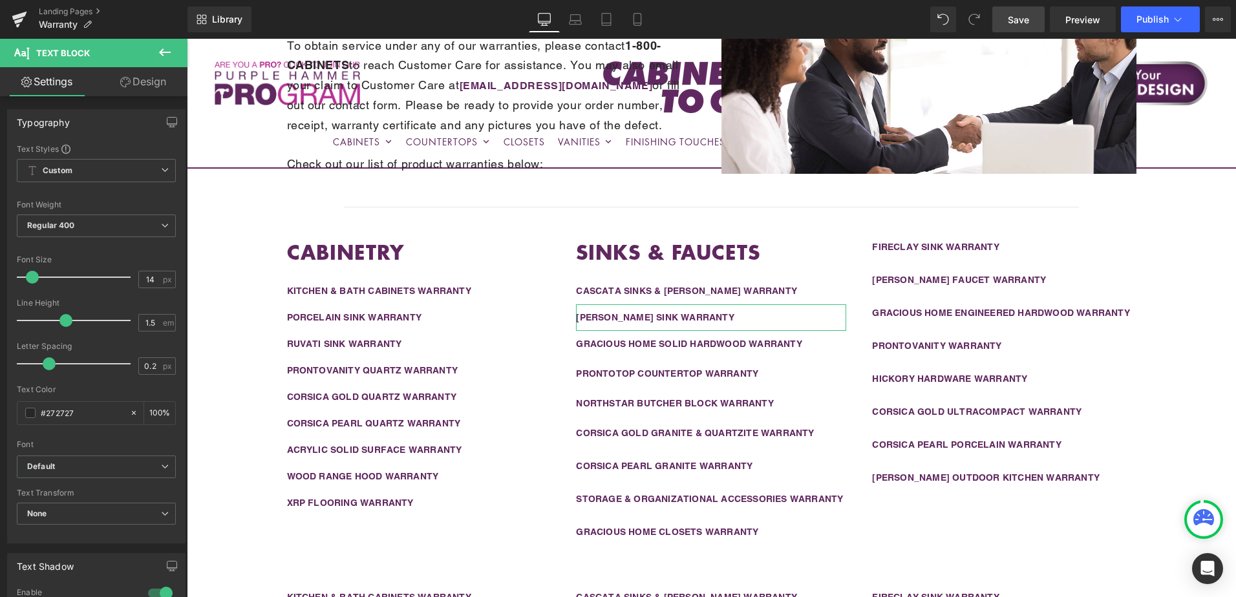
click at [142, 83] on link "Design" at bounding box center [143, 81] width 94 height 29
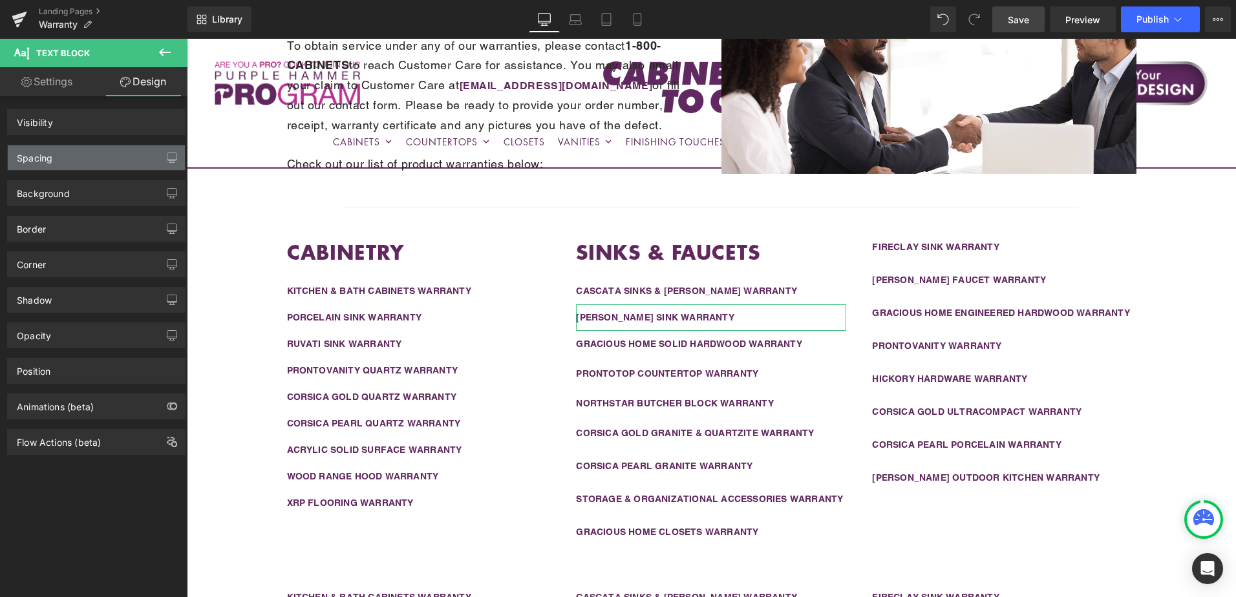
click at [109, 158] on div "Spacing" at bounding box center [96, 157] width 177 height 25
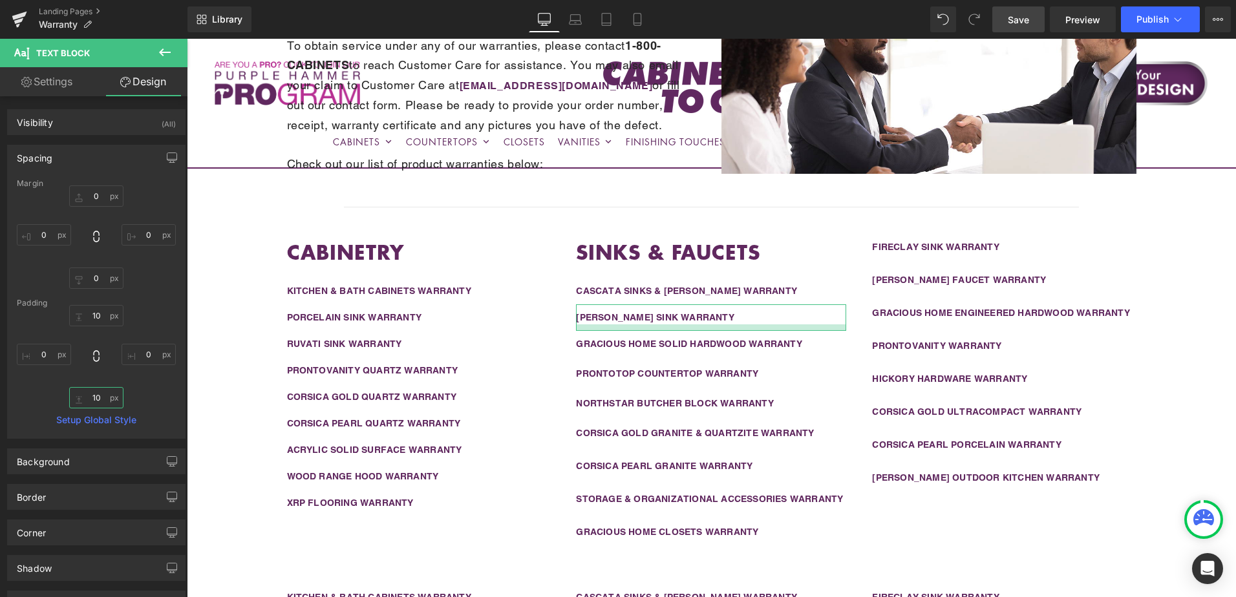
click at [102, 399] on input "10" at bounding box center [96, 397] width 54 height 21
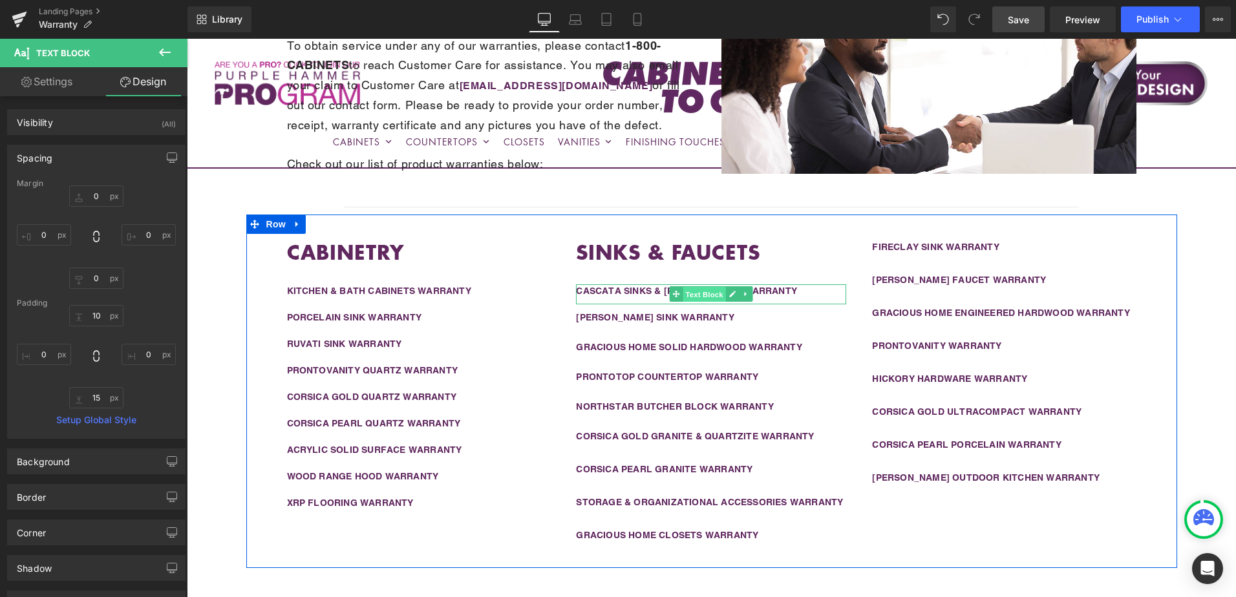
click at [699, 289] on span "Text Block" at bounding box center [704, 295] width 43 height 16
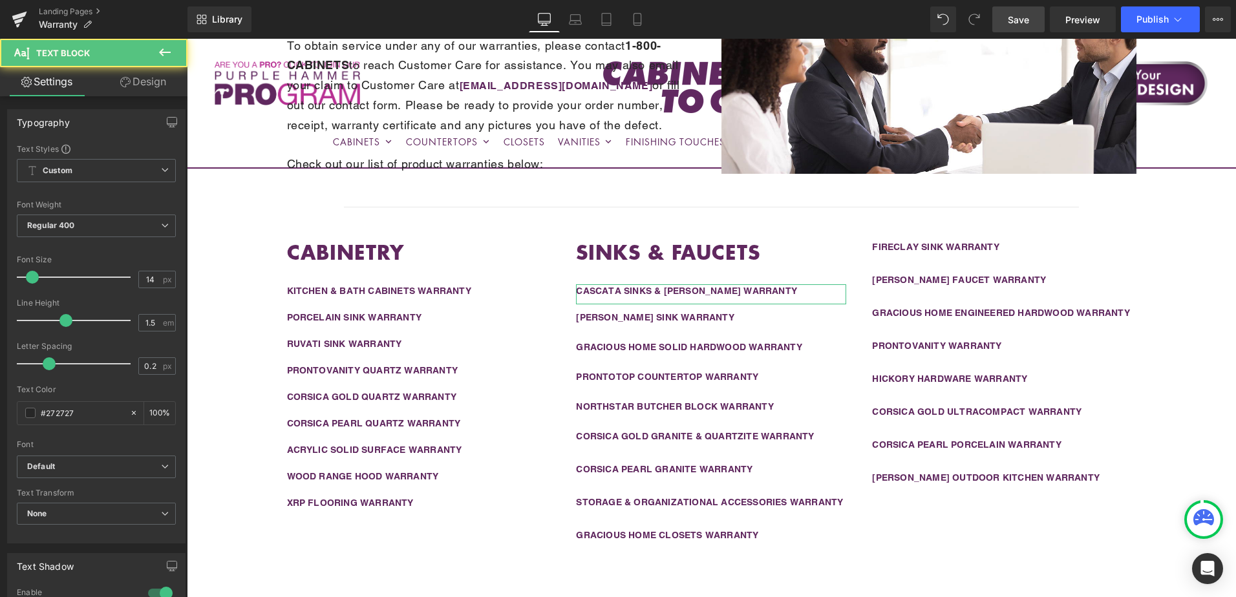
click at [136, 81] on link "Design" at bounding box center [143, 81] width 94 height 29
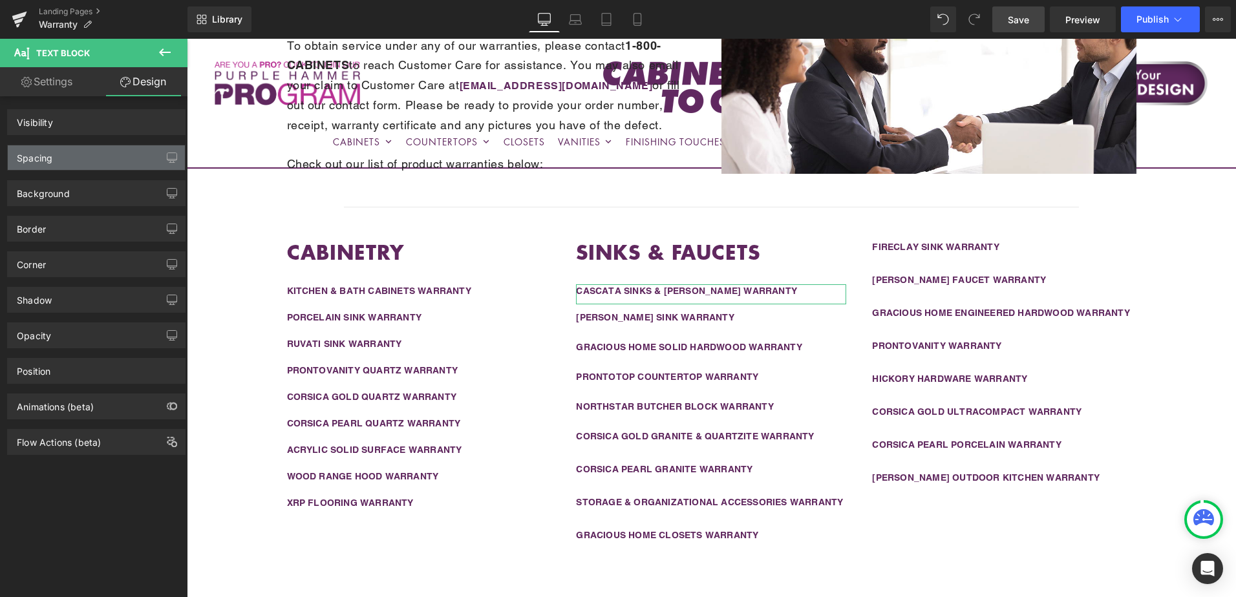
click at [101, 158] on div "Spacing" at bounding box center [96, 157] width 177 height 25
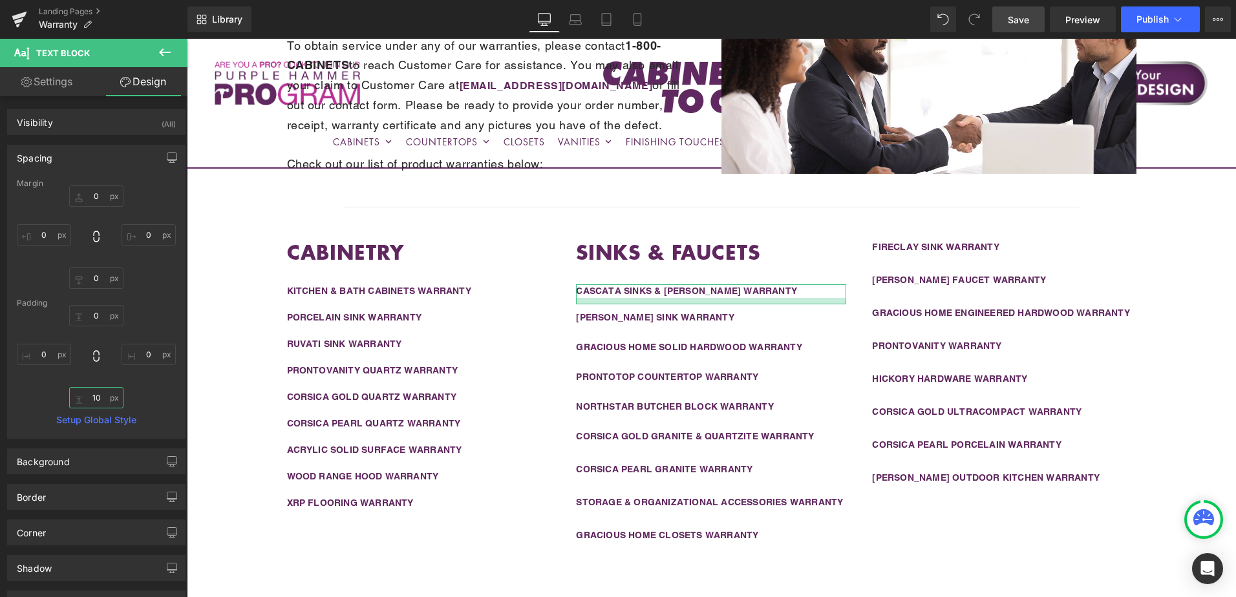
click at [97, 402] on input "10" at bounding box center [96, 397] width 54 height 21
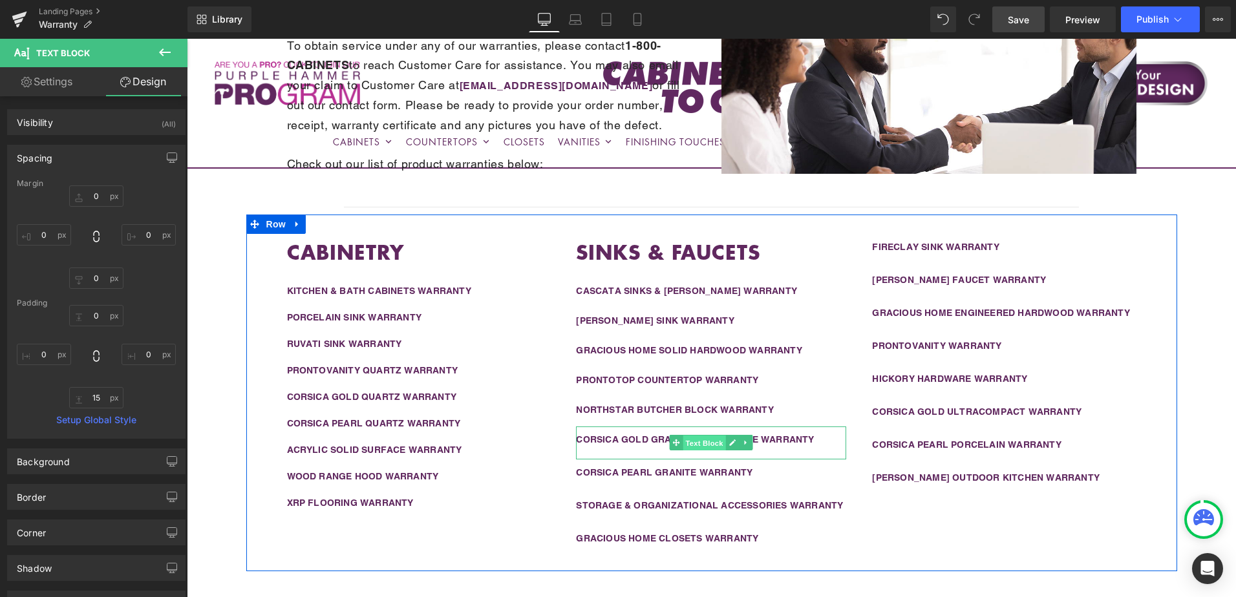
click at [693, 445] on span "Text Block" at bounding box center [704, 444] width 43 height 16
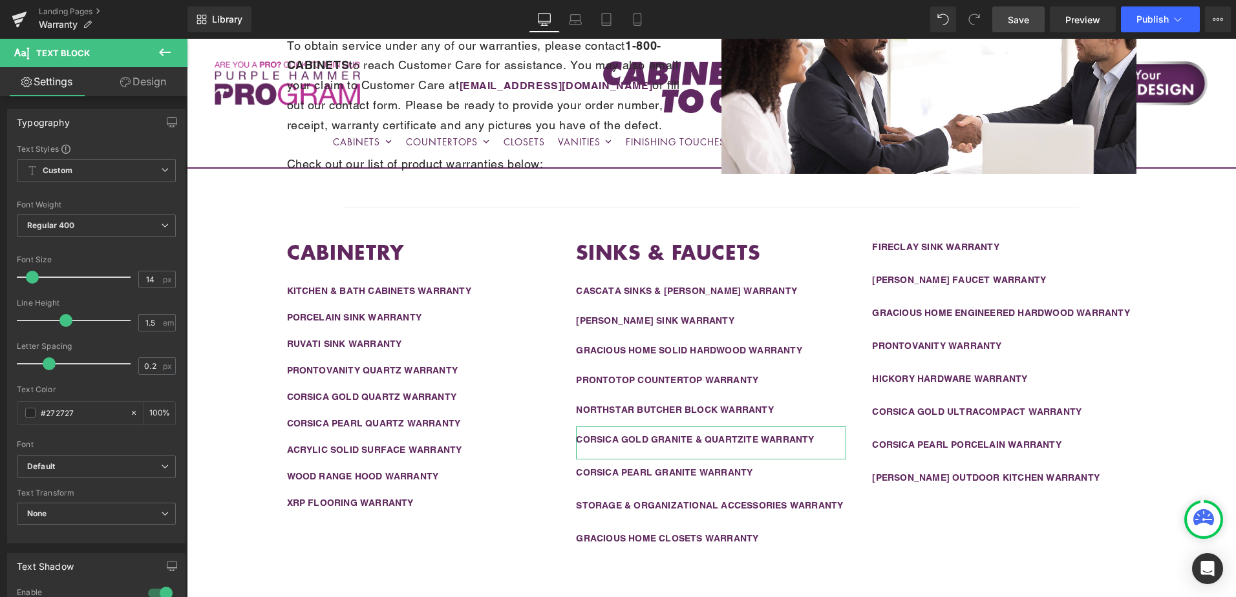
click at [127, 89] on link "Design" at bounding box center [143, 81] width 94 height 29
click at [0, 0] on div "Spacing" at bounding box center [0, 0] width 0 height 0
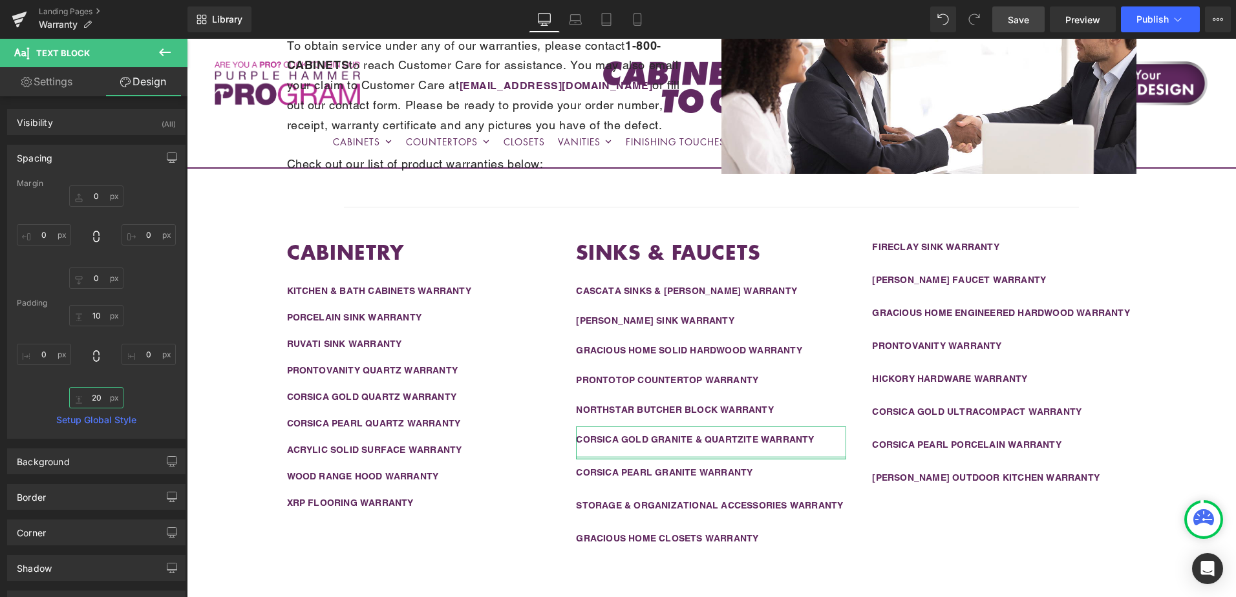
click at [96, 399] on input "20" at bounding box center [96, 397] width 54 height 21
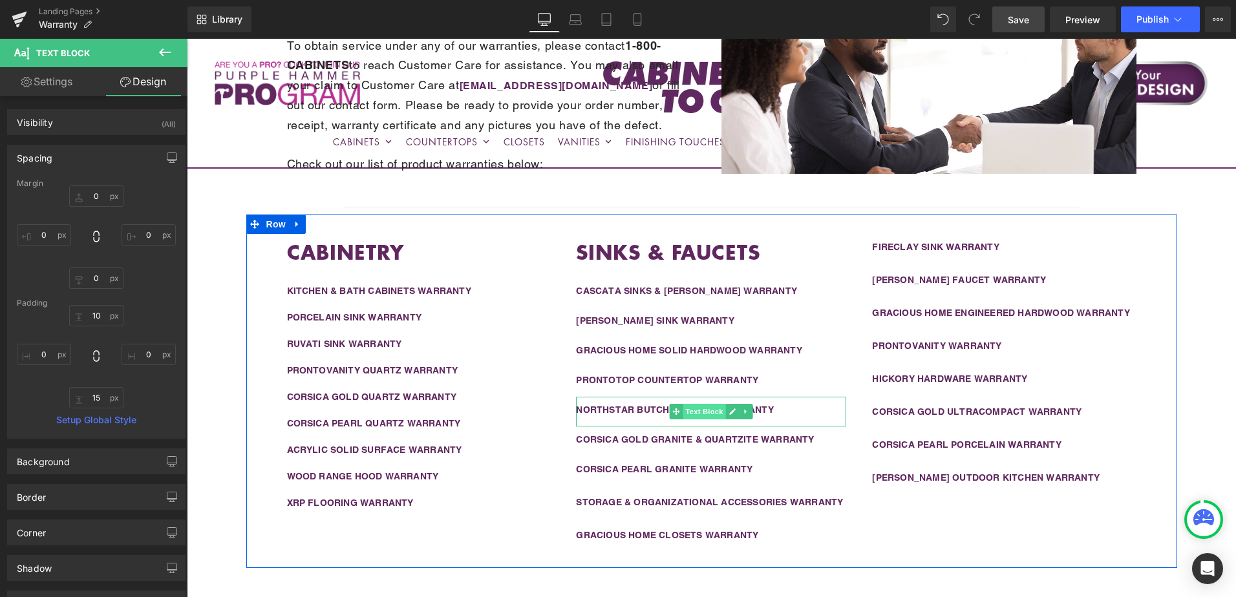
click at [687, 411] on span "Text Block" at bounding box center [704, 412] width 43 height 16
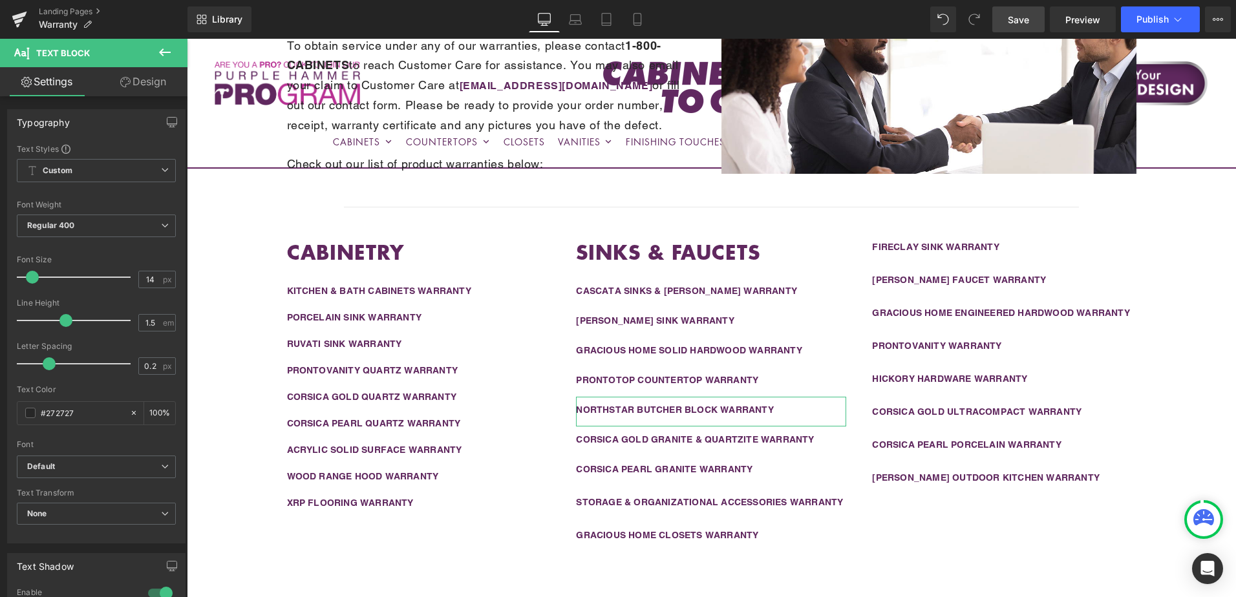
click at [164, 78] on link "Design" at bounding box center [143, 81] width 94 height 29
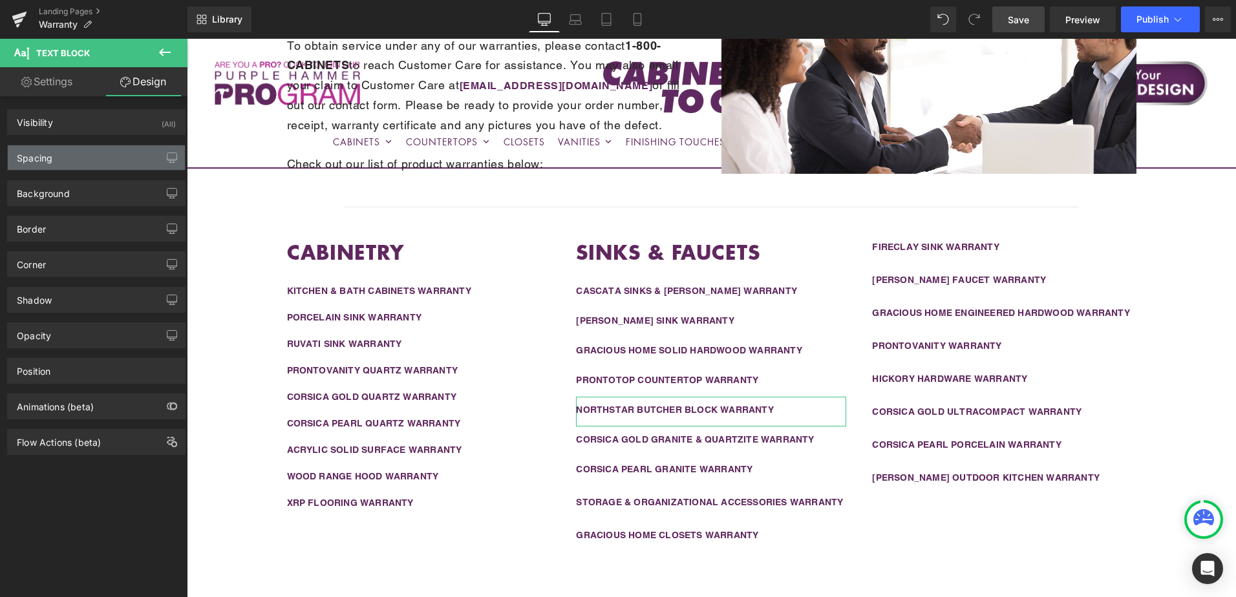
click at [80, 160] on div "Spacing" at bounding box center [96, 157] width 177 height 25
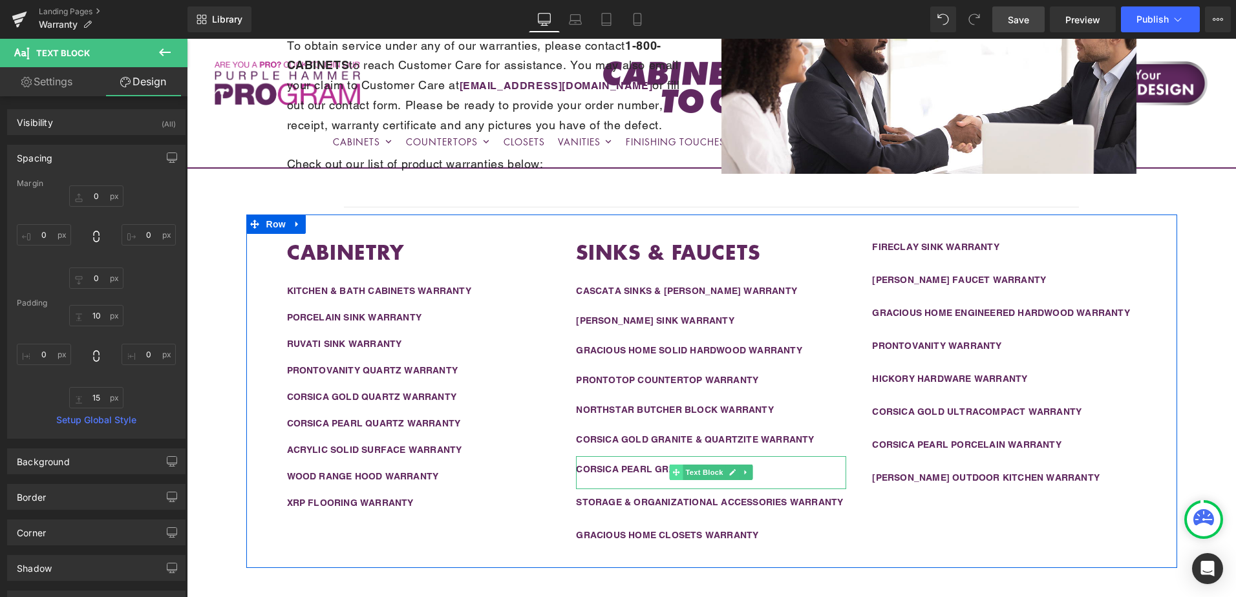
click at [676, 469] on icon at bounding box center [676, 473] width 7 height 8
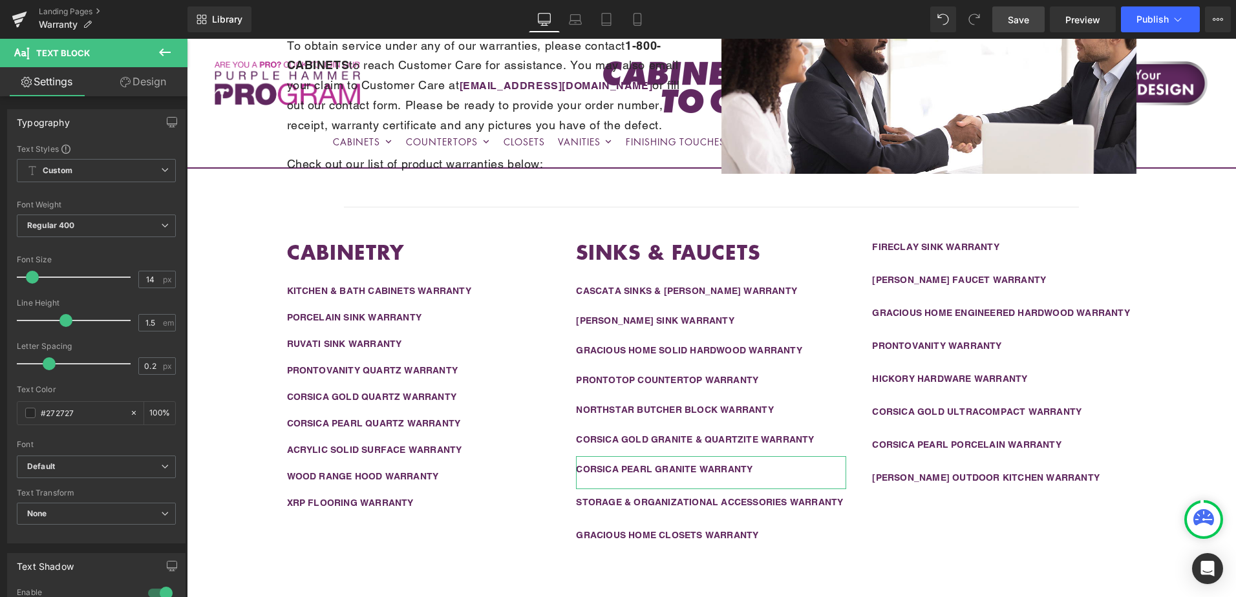
click at [162, 86] on link "Design" at bounding box center [143, 81] width 94 height 29
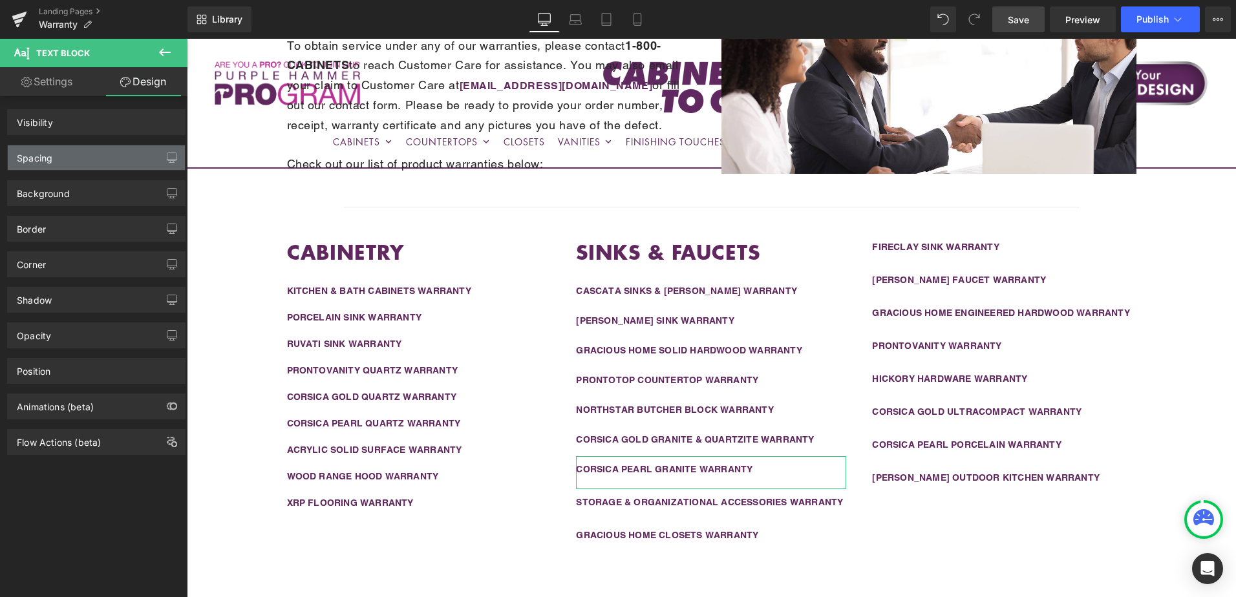
click at [105, 155] on div "Spacing" at bounding box center [96, 157] width 177 height 25
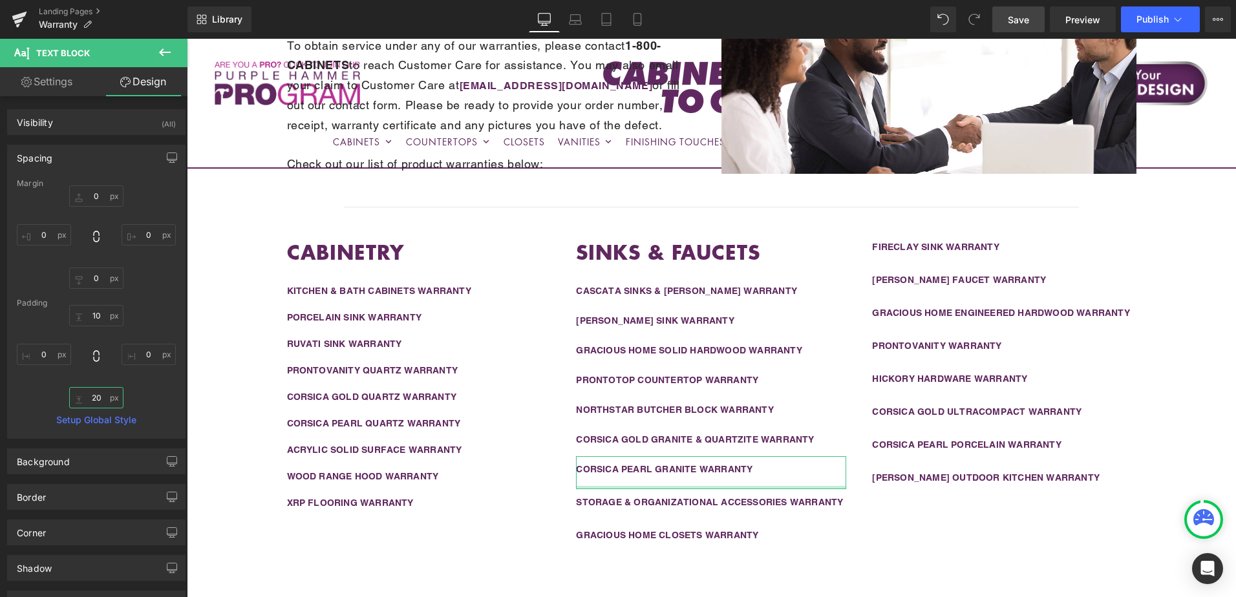
click at [97, 396] on input "20" at bounding box center [96, 397] width 54 height 21
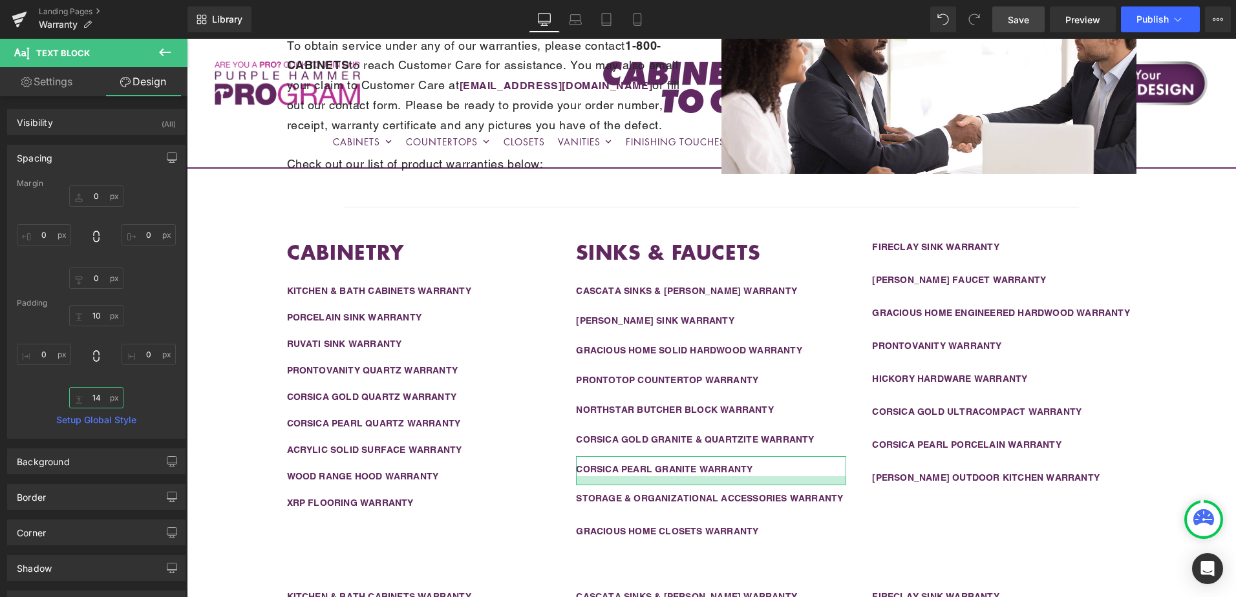
drag, startPoint x: 103, startPoint y: 396, endPoint x: 87, endPoint y: 399, distance: 16.5
click at [87, 399] on input "14" at bounding box center [96, 397] width 54 height 21
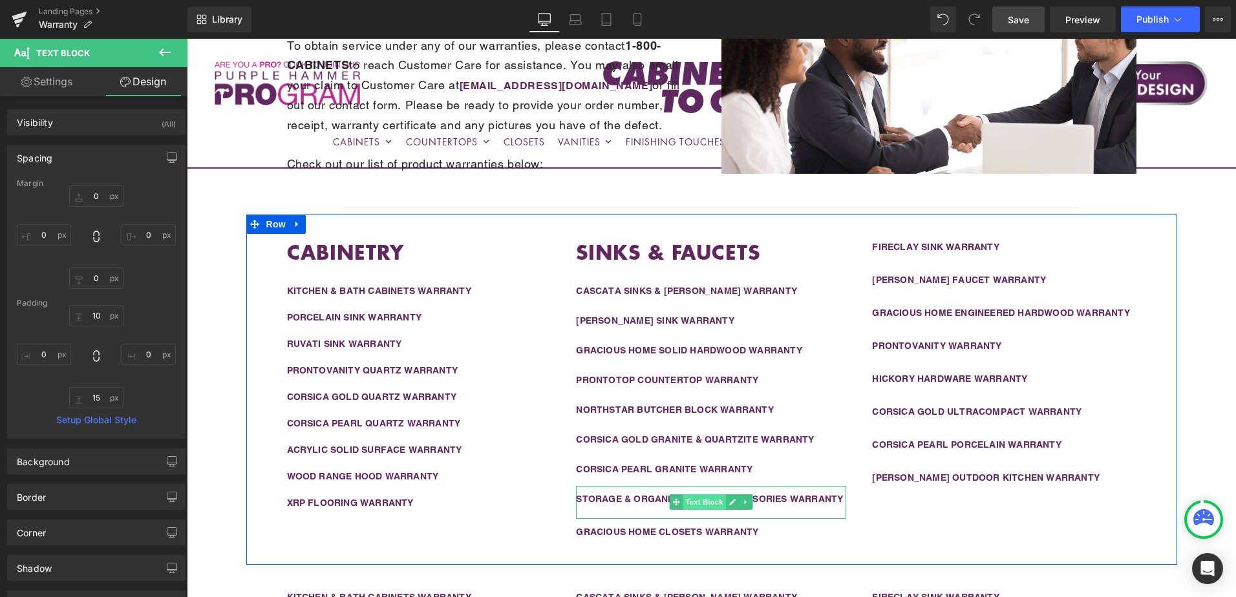
click at [694, 498] on span "Text Block" at bounding box center [704, 503] width 43 height 16
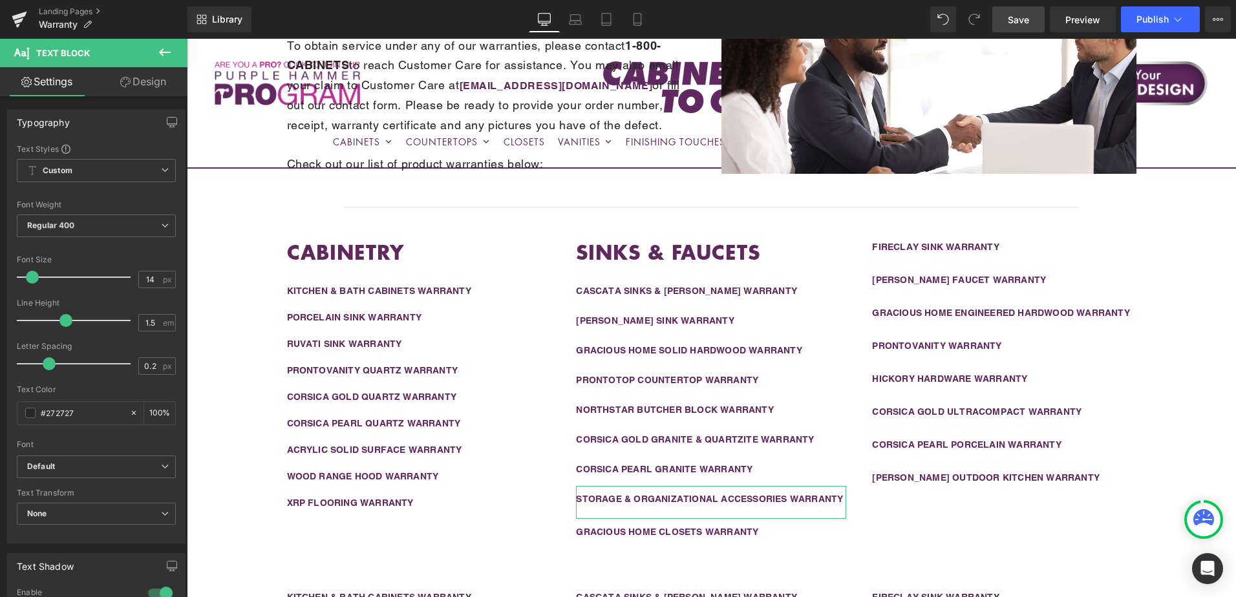
click at [137, 87] on link "Design" at bounding box center [143, 81] width 94 height 29
click at [0, 0] on div "Spacing" at bounding box center [0, 0] width 0 height 0
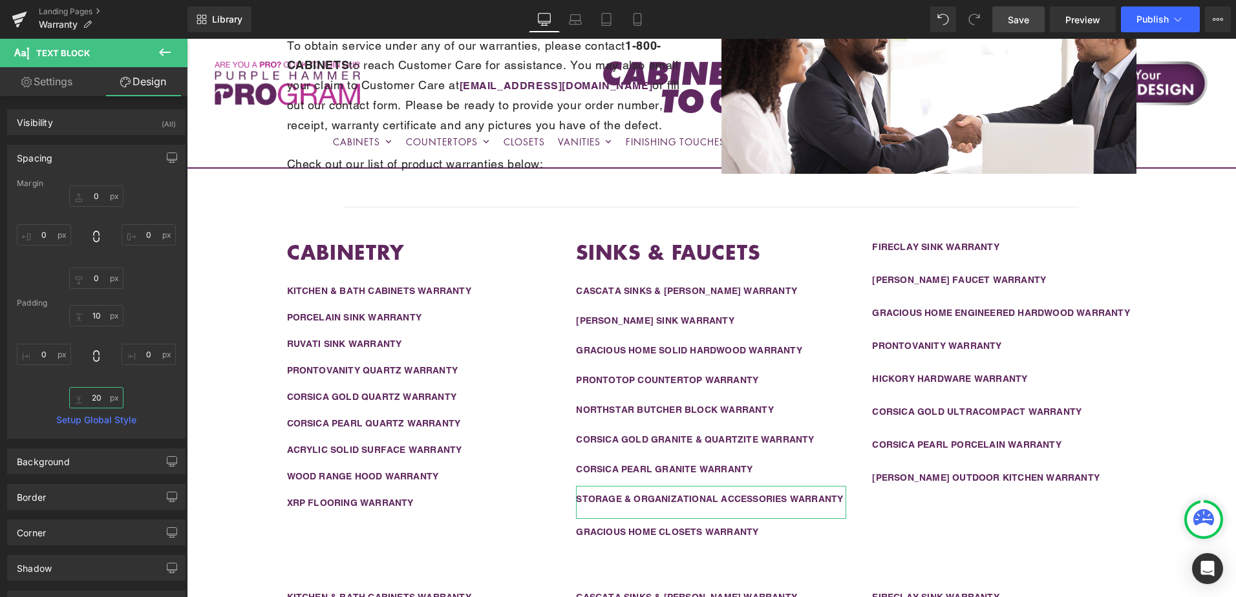
click at [98, 395] on input "20" at bounding box center [96, 397] width 54 height 21
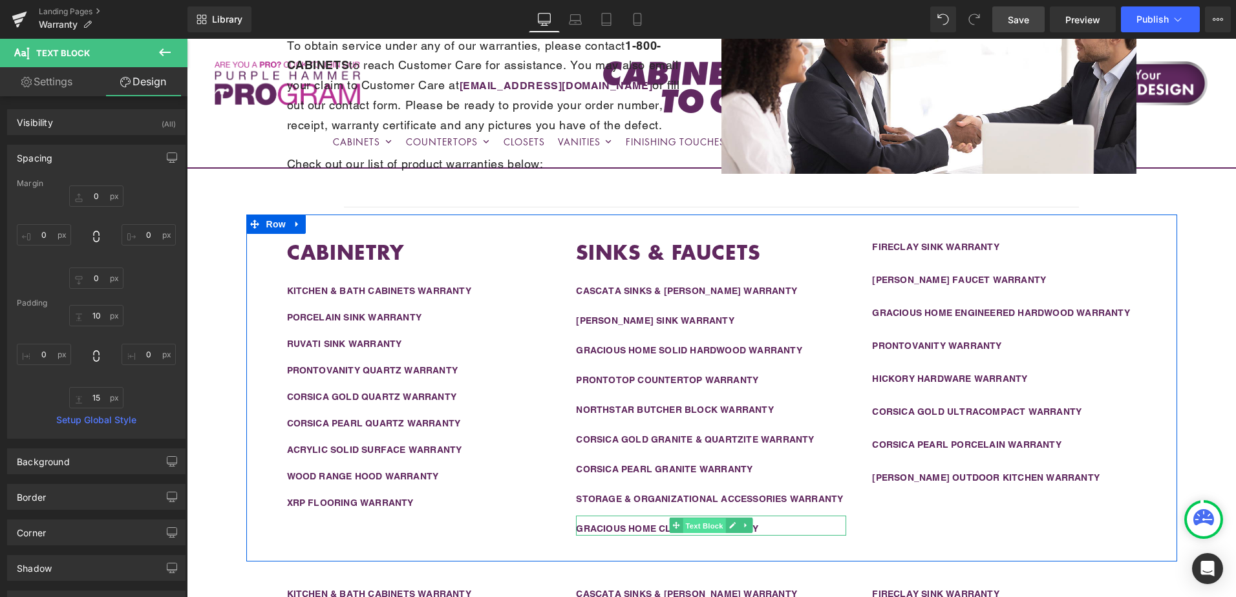
click at [698, 527] on span "Text Block" at bounding box center [704, 526] width 43 height 16
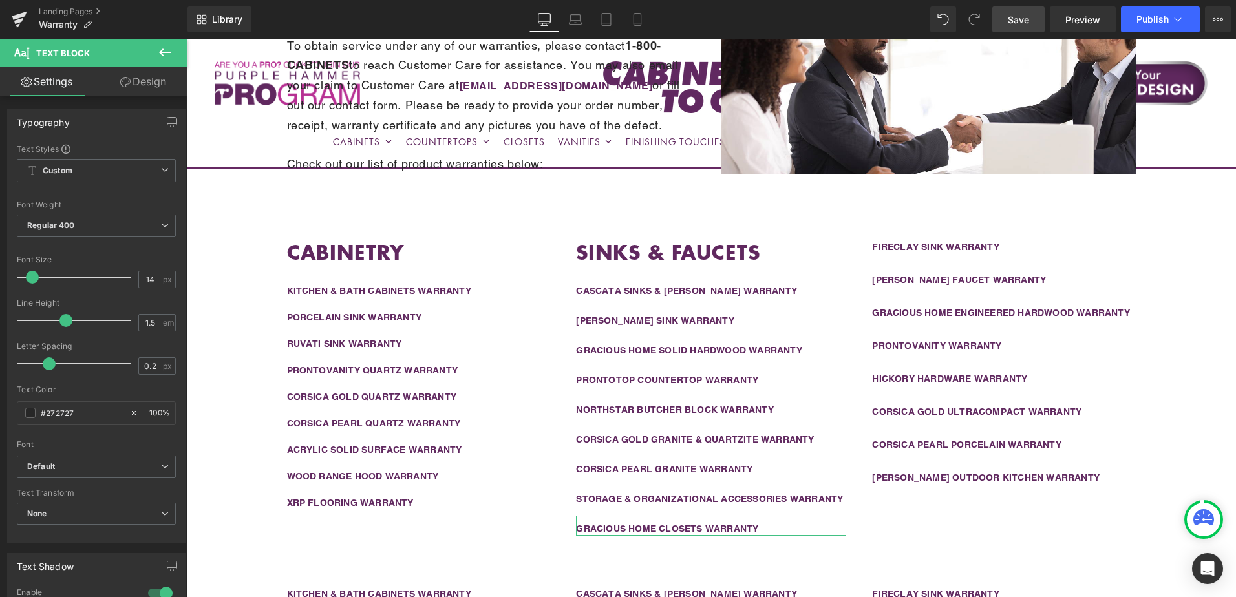
click at [127, 83] on icon at bounding box center [125, 82] width 10 height 10
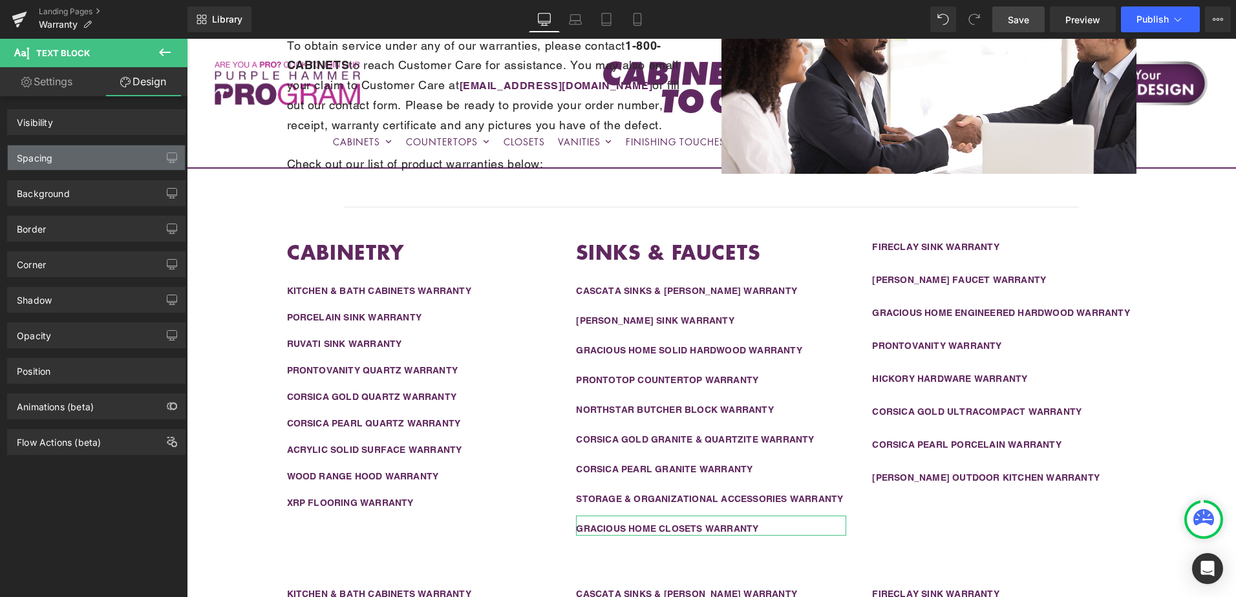
click at [94, 167] on div "Spacing" at bounding box center [96, 157] width 177 height 25
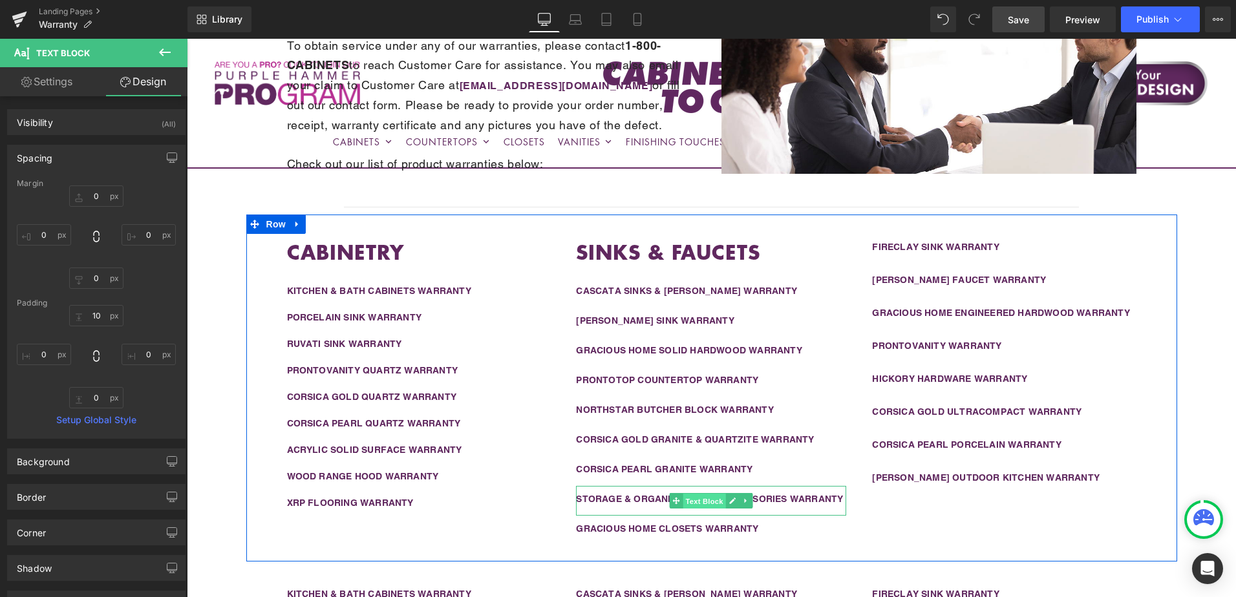
click at [700, 497] on span "Text Block" at bounding box center [704, 501] width 43 height 16
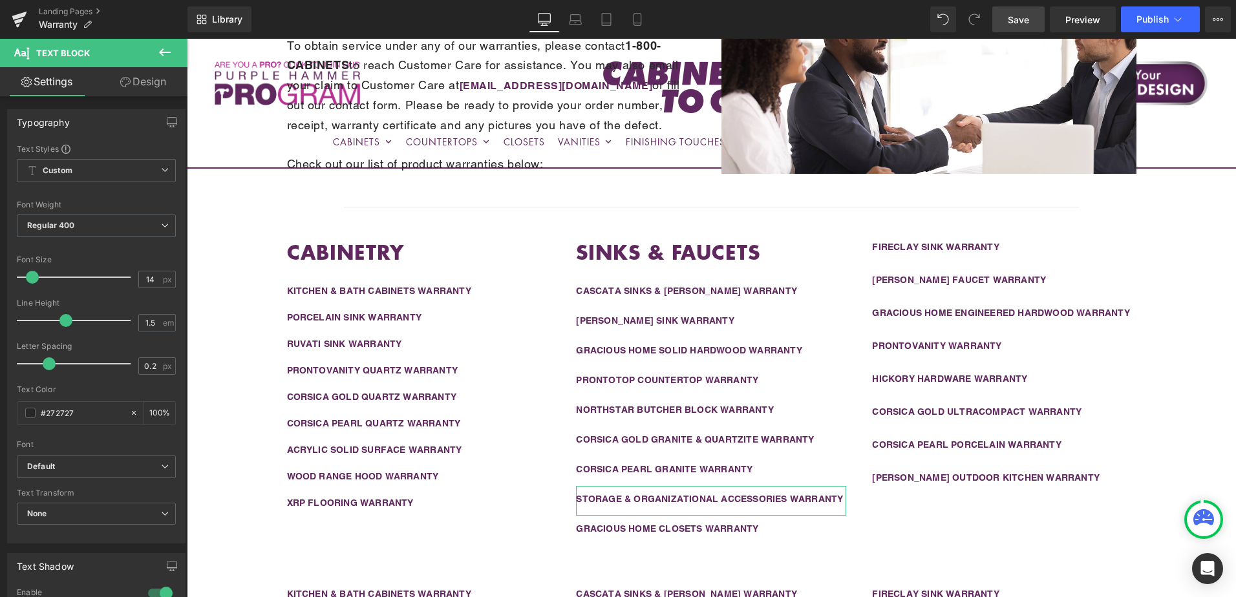
click at [143, 78] on link "Design" at bounding box center [143, 81] width 94 height 29
click at [0, 0] on div "Spacing" at bounding box center [0, 0] width 0 height 0
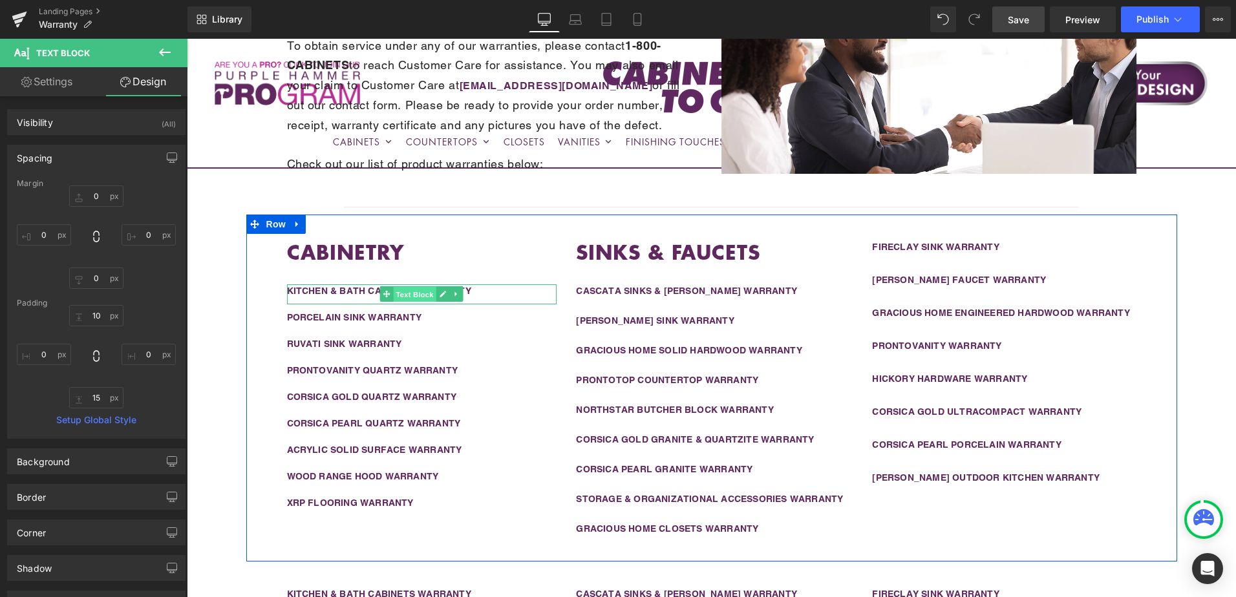
click at [400, 292] on span "Text Block" at bounding box center [415, 295] width 43 height 16
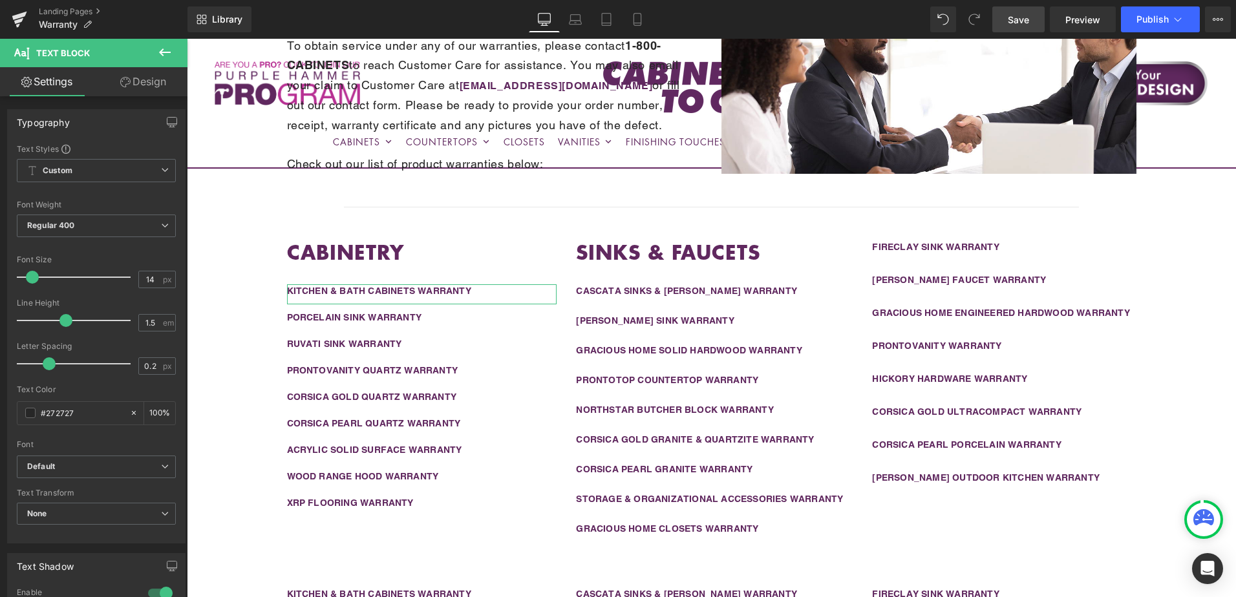
click at [148, 87] on link "Design" at bounding box center [143, 81] width 94 height 29
click at [0, 0] on div "Spacing" at bounding box center [0, 0] width 0 height 0
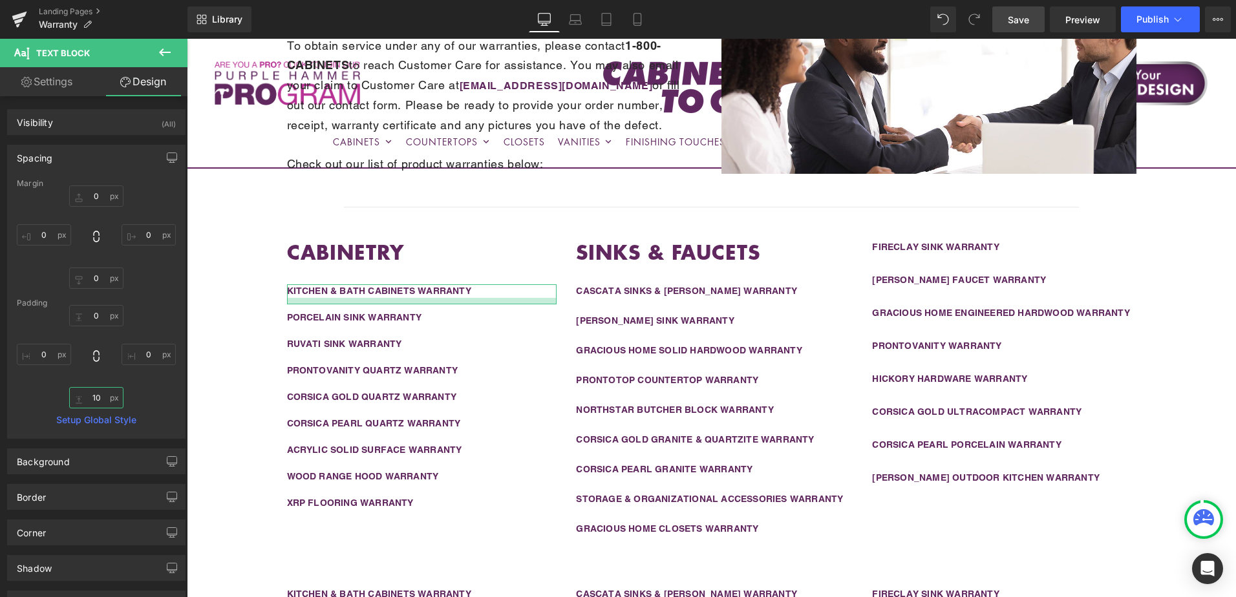
click at [98, 399] on input "10" at bounding box center [96, 397] width 54 height 21
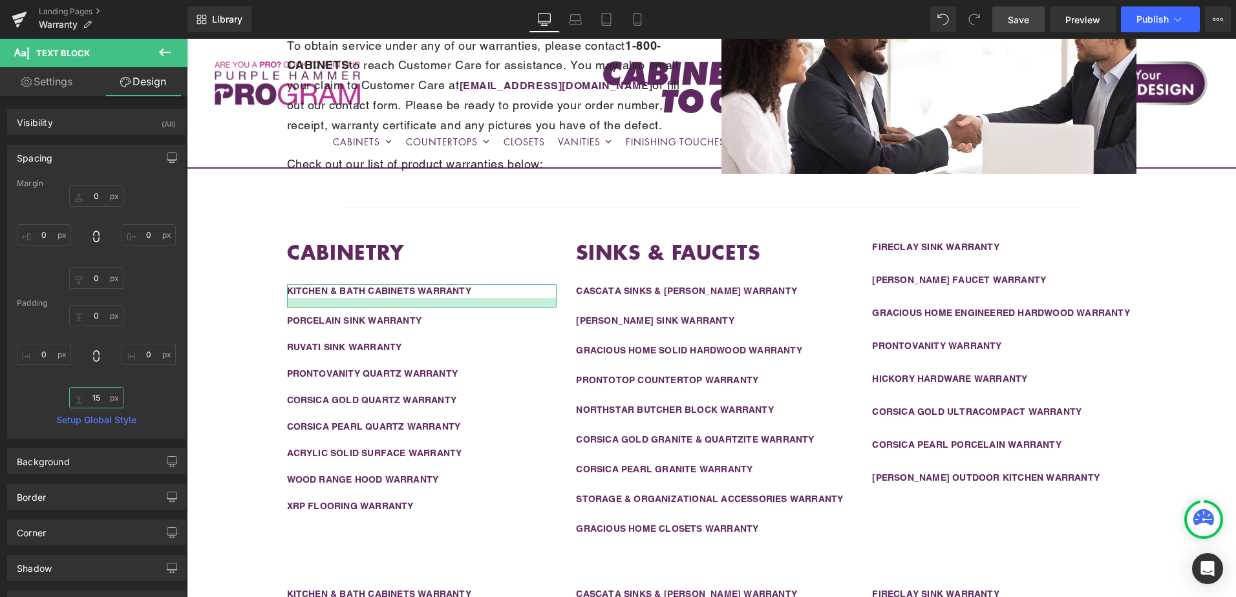
click at [96, 400] on input "15" at bounding box center [96, 397] width 54 height 21
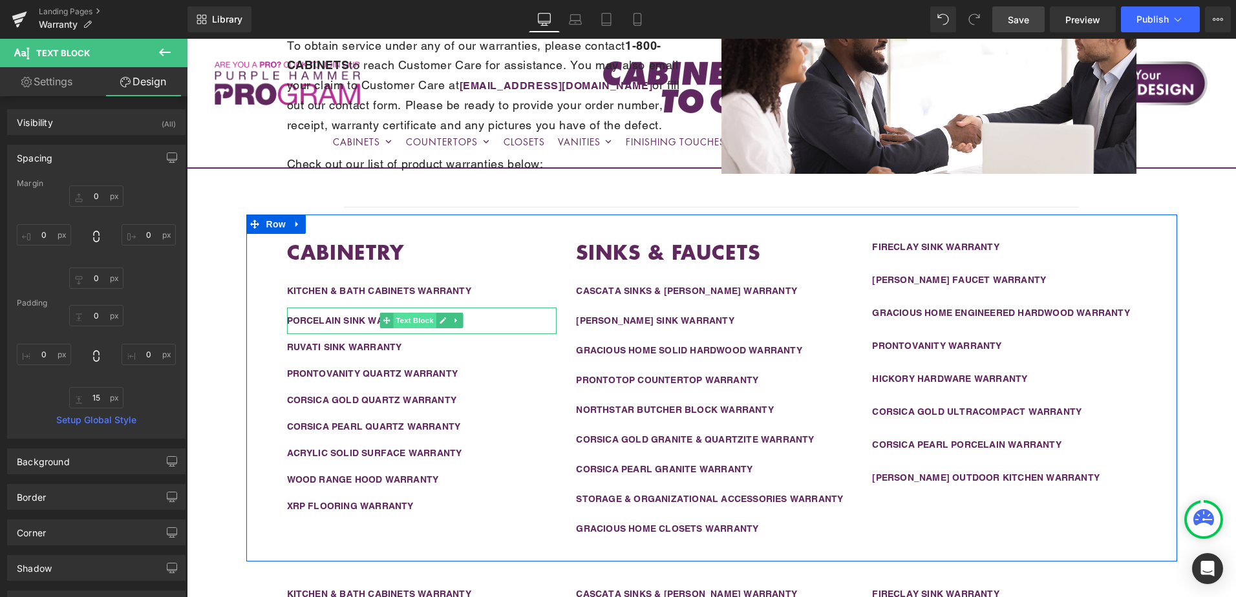
click at [396, 320] on span "Text Block" at bounding box center [415, 321] width 43 height 16
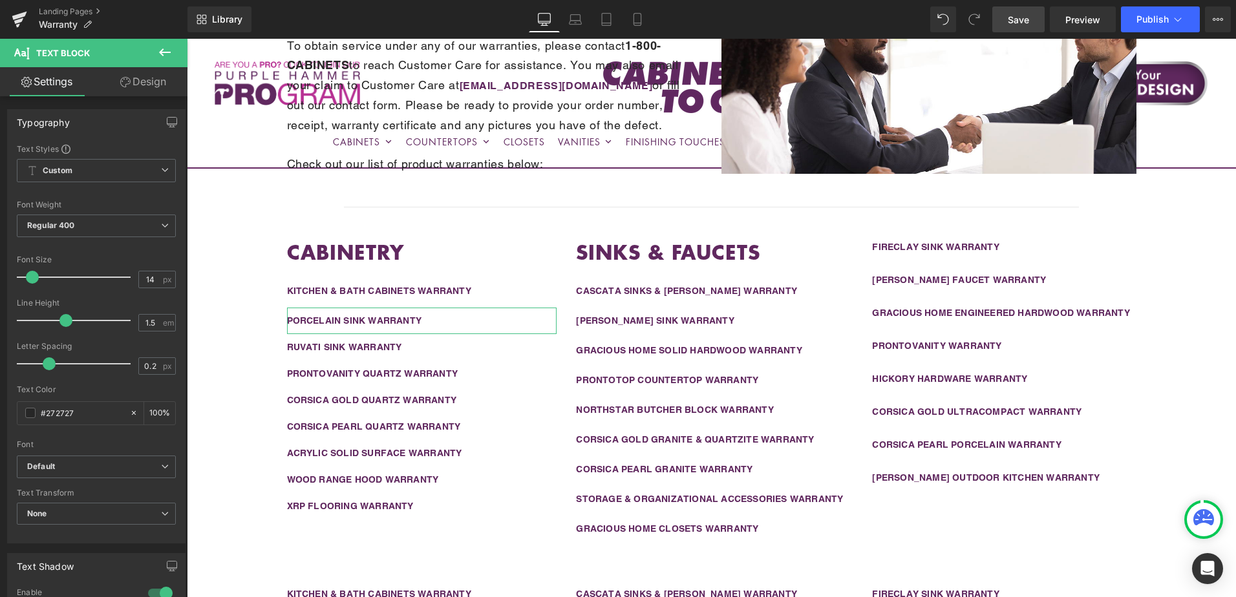
click at [148, 81] on link "Design" at bounding box center [143, 81] width 94 height 29
click at [0, 0] on div "Spacing" at bounding box center [0, 0] width 0 height 0
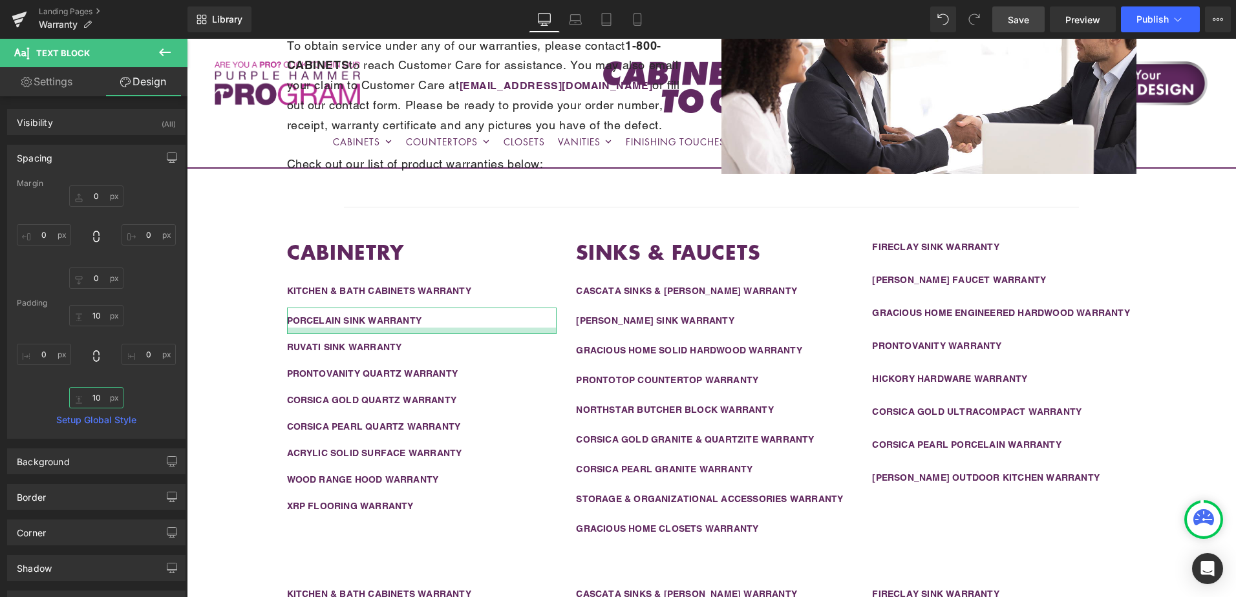
click at [98, 401] on input "10" at bounding box center [96, 397] width 54 height 21
paste input "5"
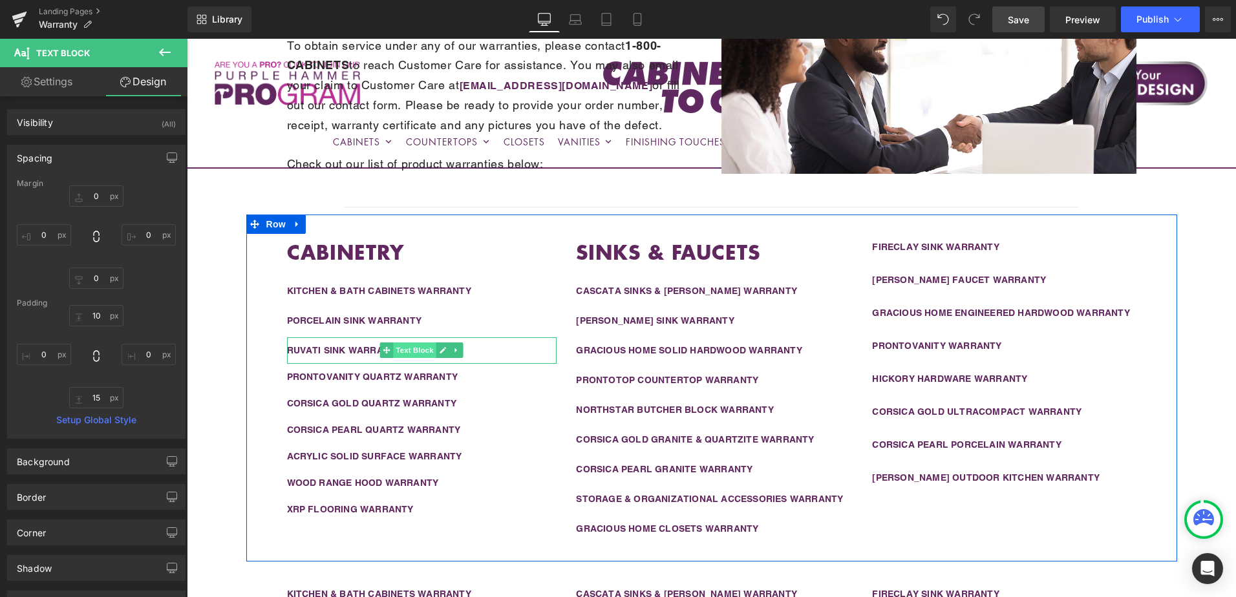
click at [398, 348] on span "Text Block" at bounding box center [415, 351] width 43 height 16
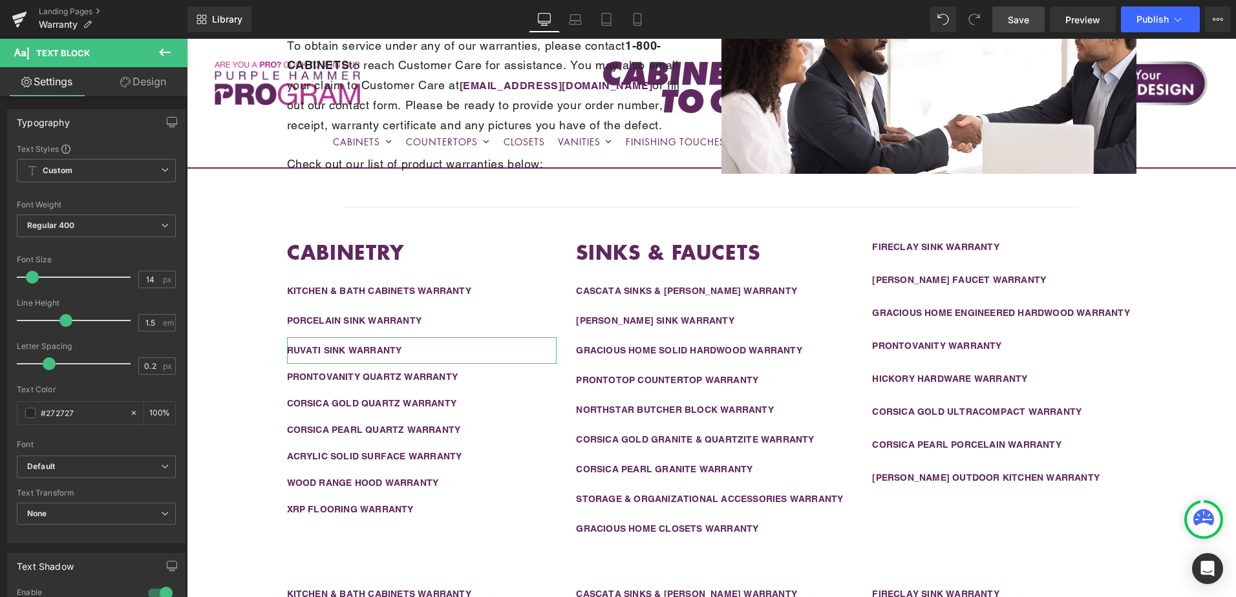
click at [147, 81] on link "Design" at bounding box center [143, 81] width 94 height 29
click at [0, 0] on div "Spacing" at bounding box center [0, 0] width 0 height 0
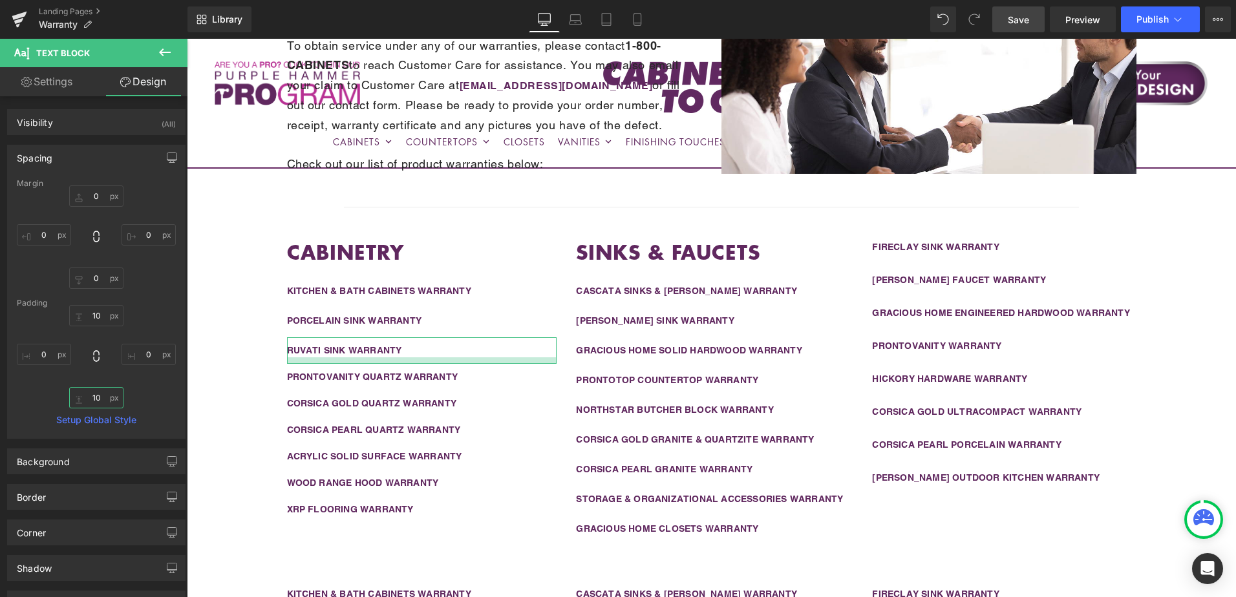
click at [94, 401] on input "10" at bounding box center [96, 397] width 54 height 21
paste input "5"
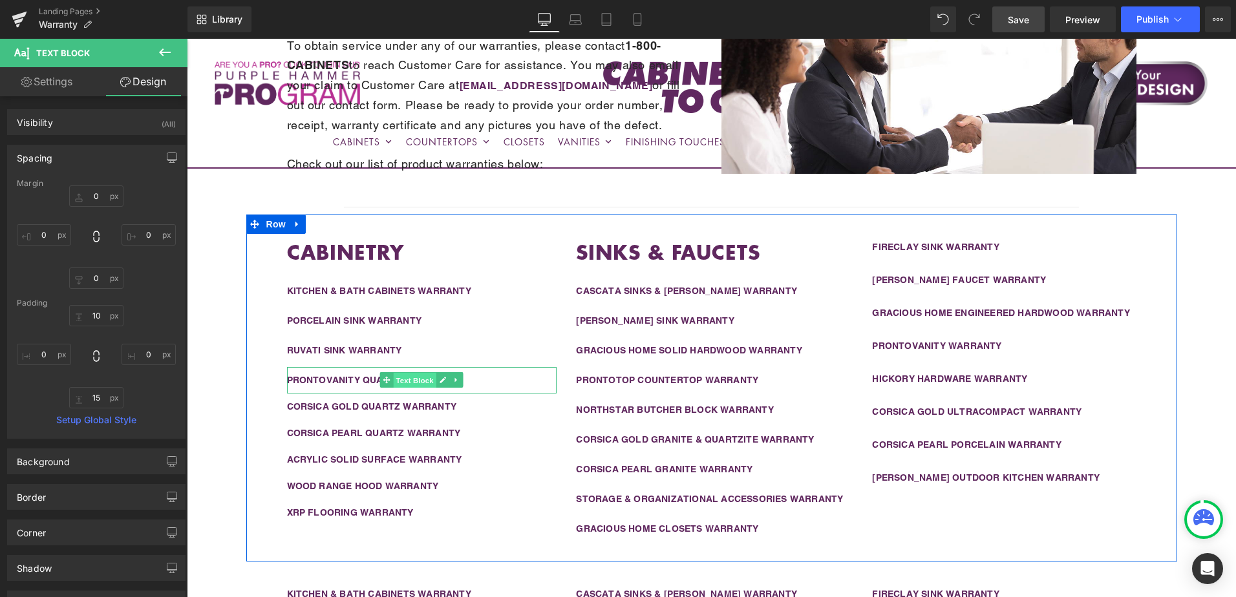
click at [398, 383] on span "Text Block" at bounding box center [415, 381] width 43 height 16
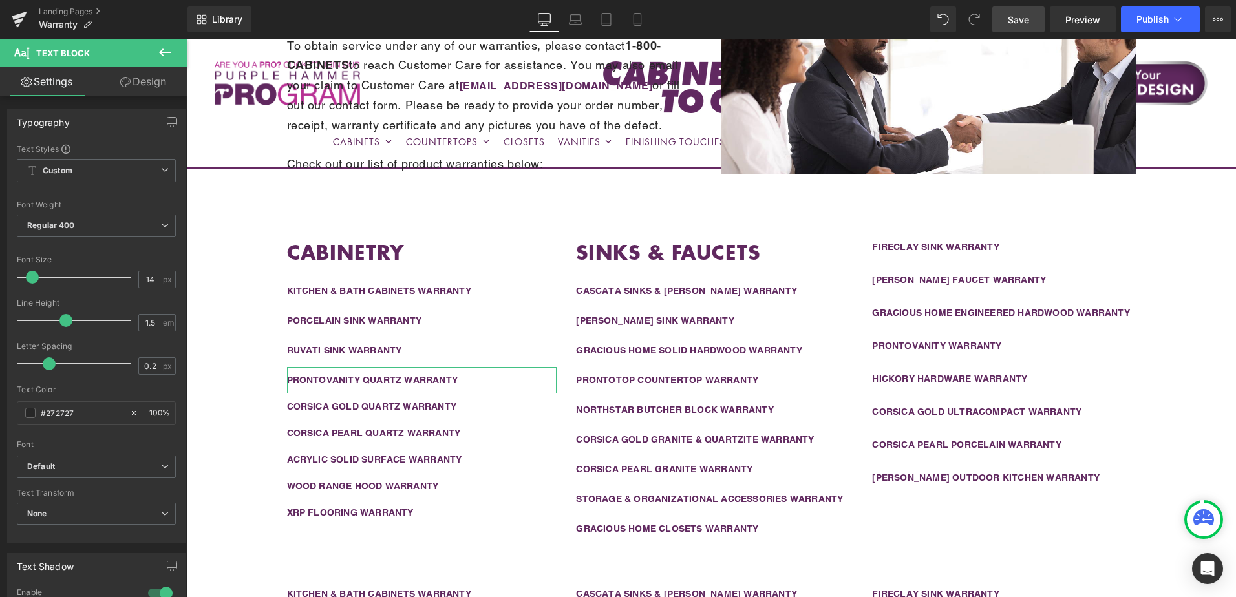
click at [145, 79] on link "Design" at bounding box center [143, 81] width 94 height 29
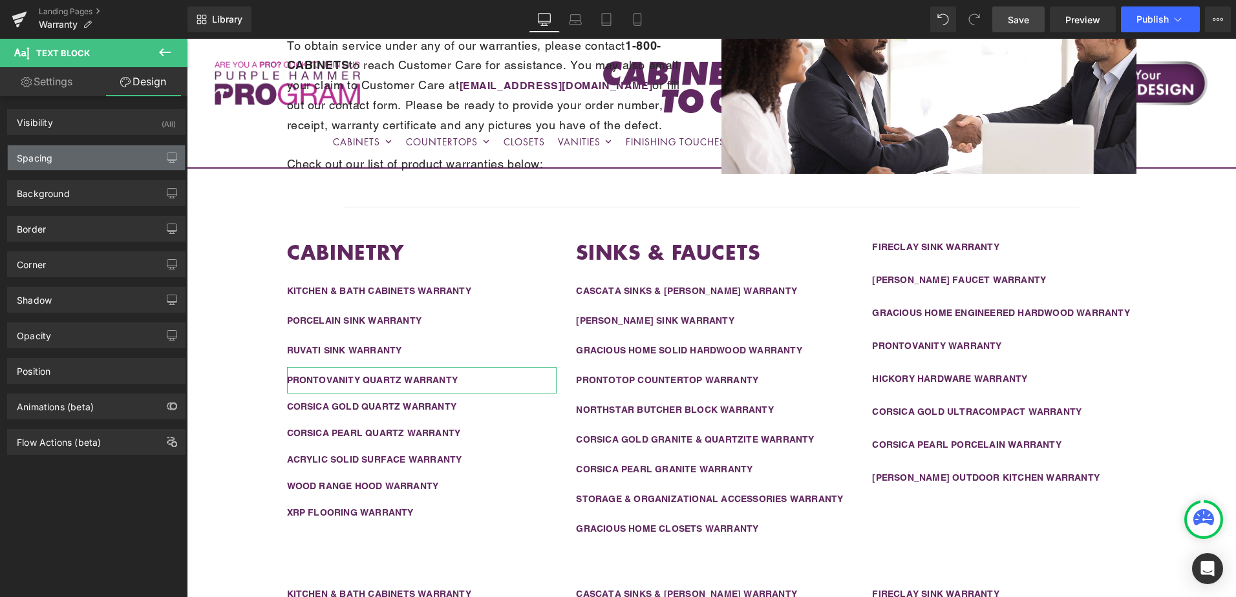
click at [103, 158] on div "Spacing" at bounding box center [96, 157] width 177 height 25
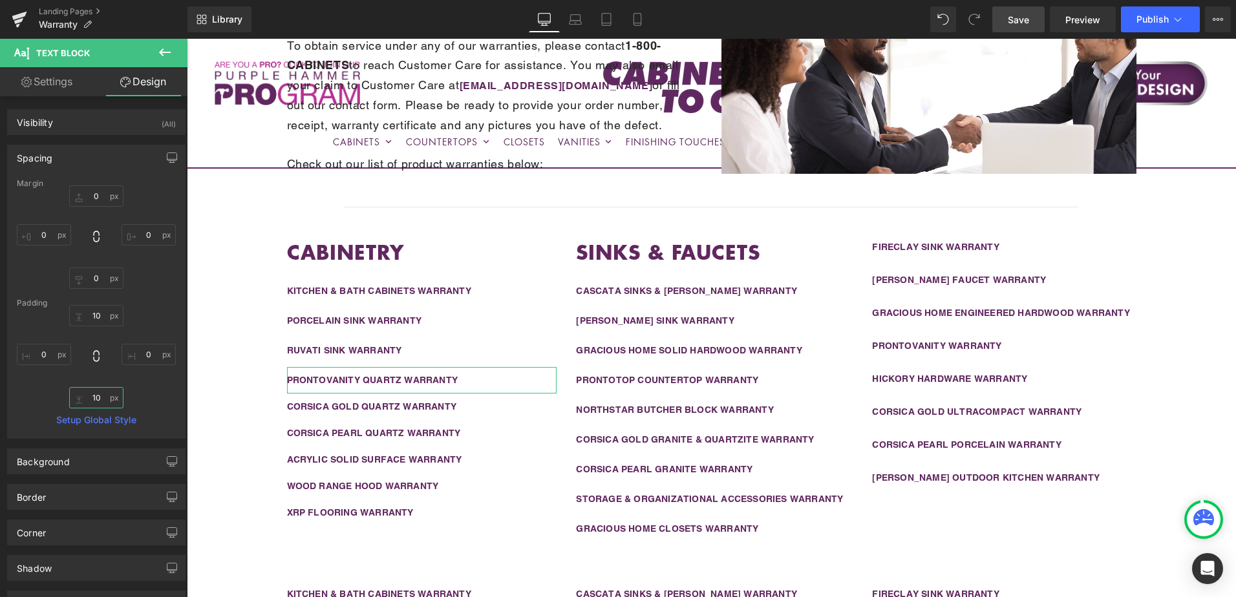
click at [99, 400] on input "10" at bounding box center [96, 397] width 54 height 21
paste input "5"
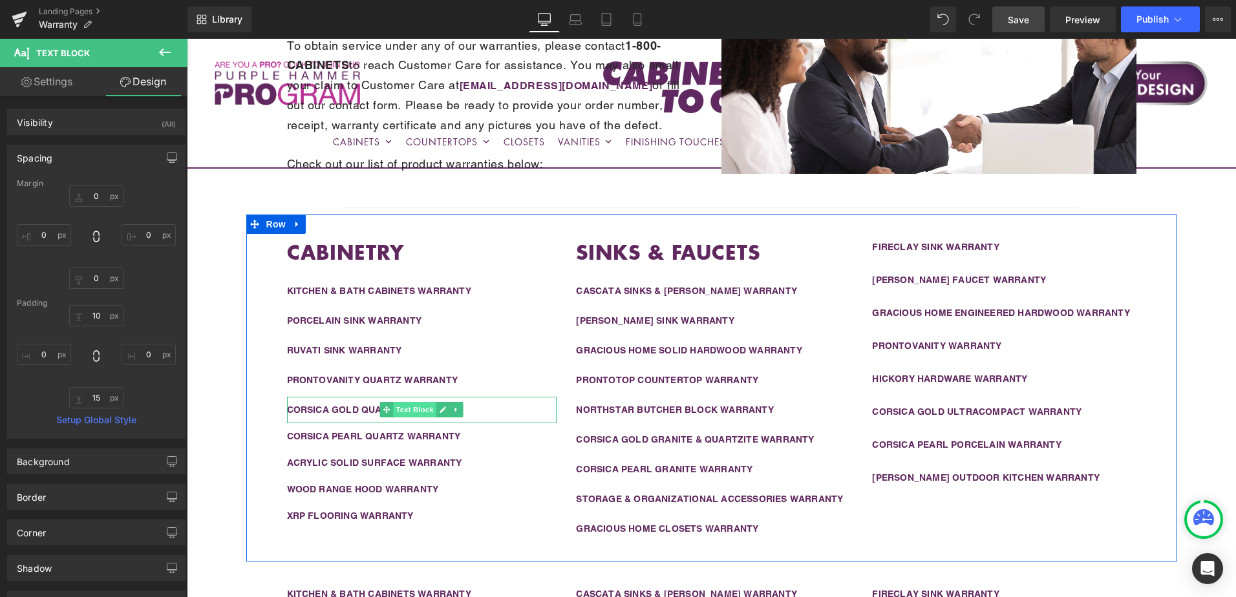
click at [399, 411] on span "Text Block" at bounding box center [415, 410] width 43 height 16
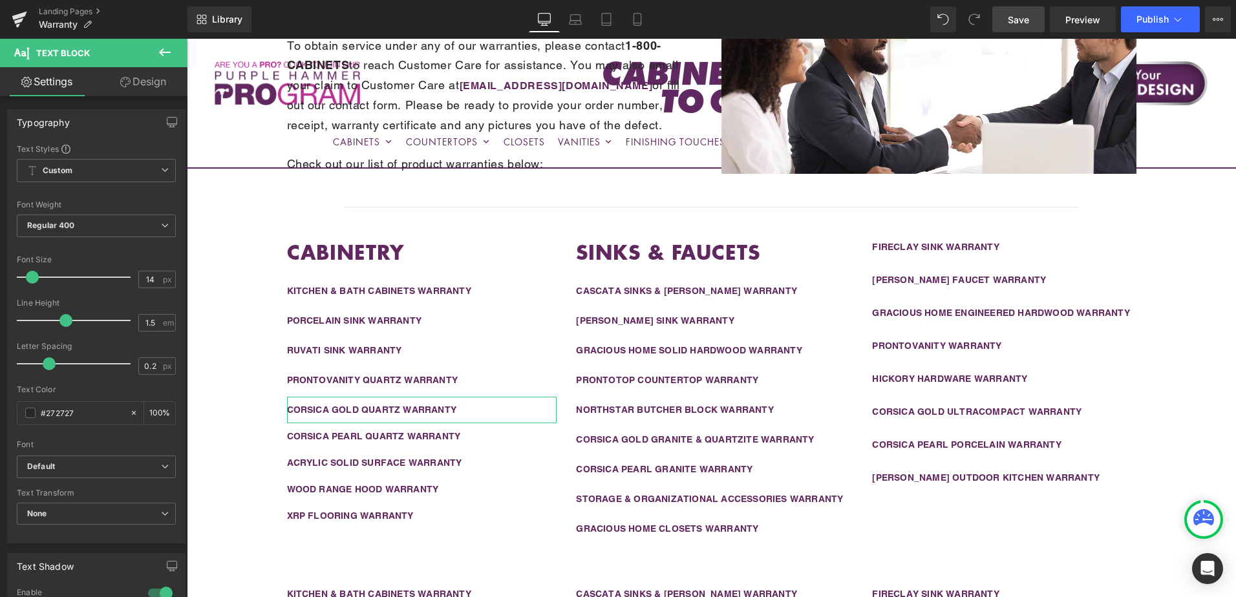
click at [133, 80] on link "Design" at bounding box center [143, 81] width 94 height 29
click at [0, 0] on div "Spacing" at bounding box center [0, 0] width 0 height 0
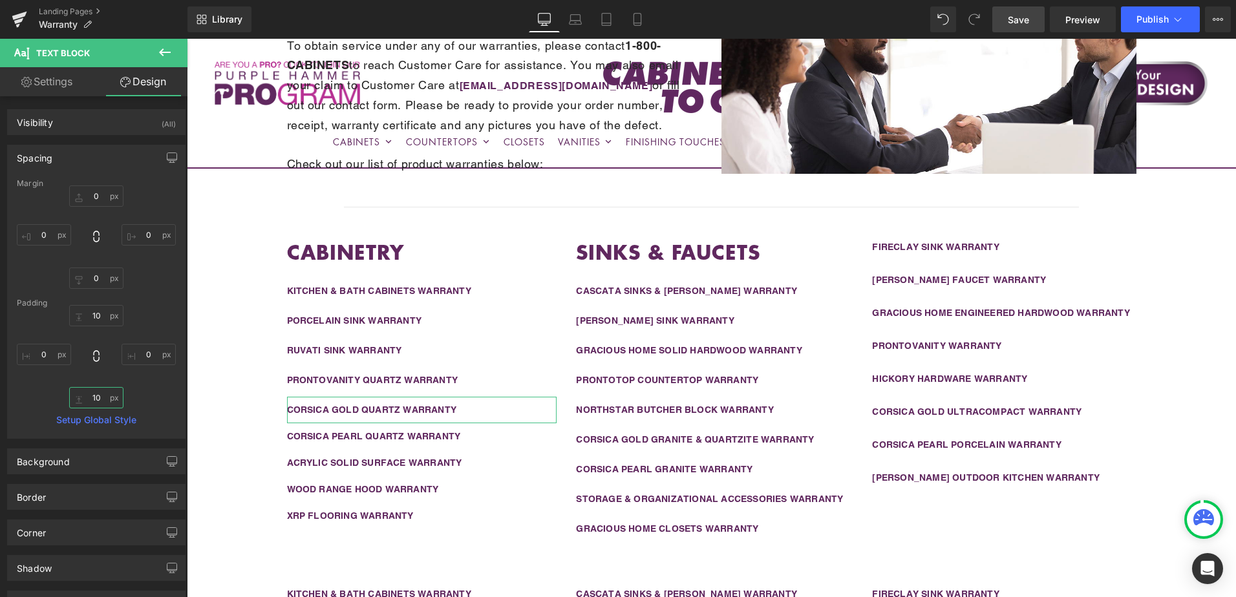
click at [97, 392] on input "10" at bounding box center [96, 397] width 54 height 21
paste input "5"
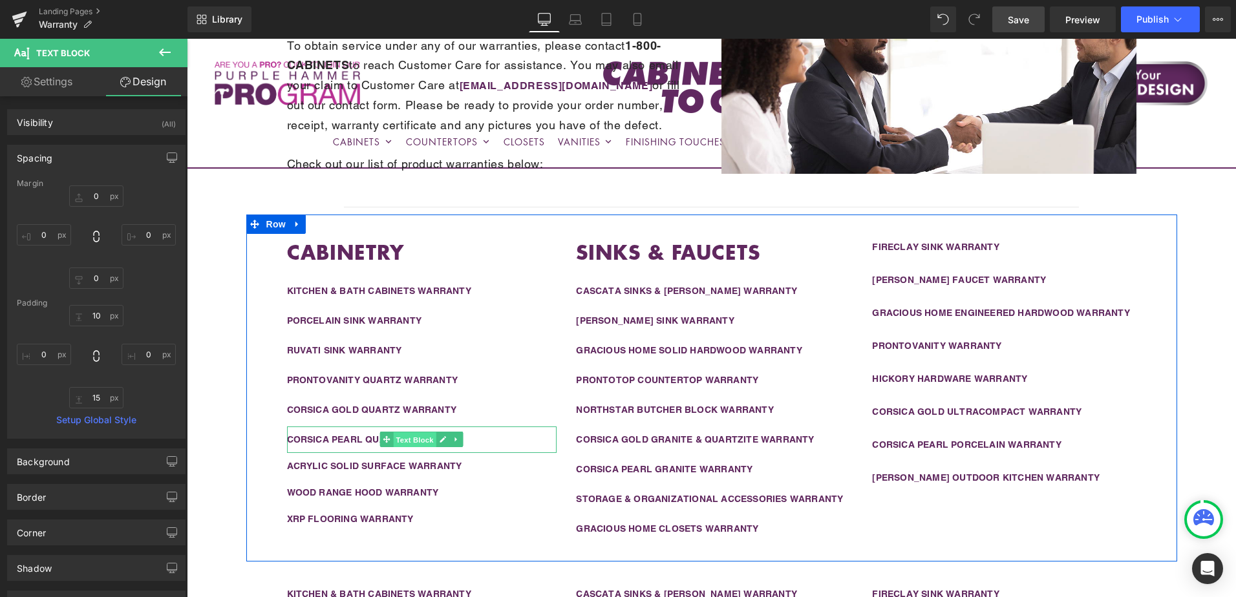
click at [403, 443] on span "Text Block" at bounding box center [415, 440] width 43 height 16
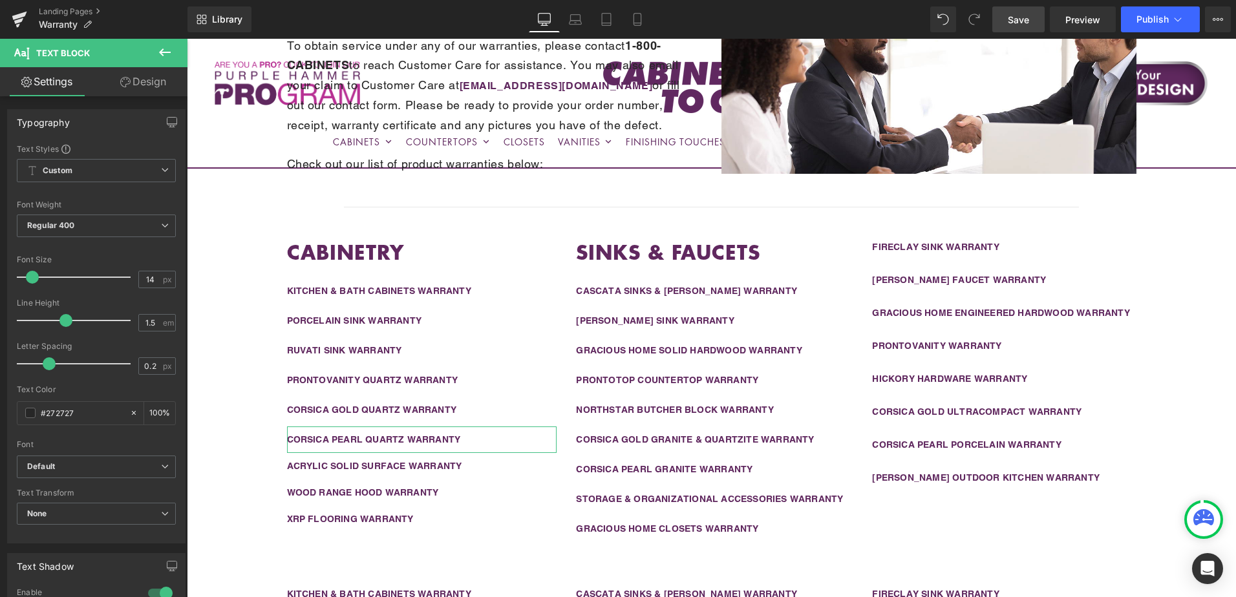
click at [141, 80] on link "Design" at bounding box center [143, 81] width 94 height 29
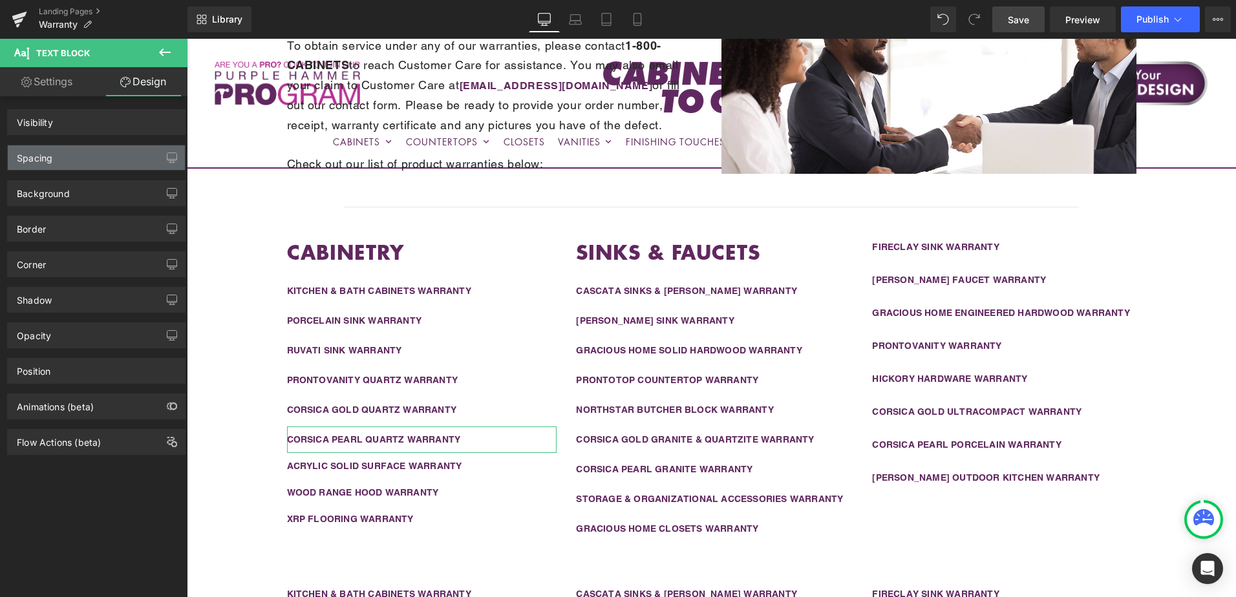
click at [87, 156] on div "Spacing" at bounding box center [96, 157] width 177 height 25
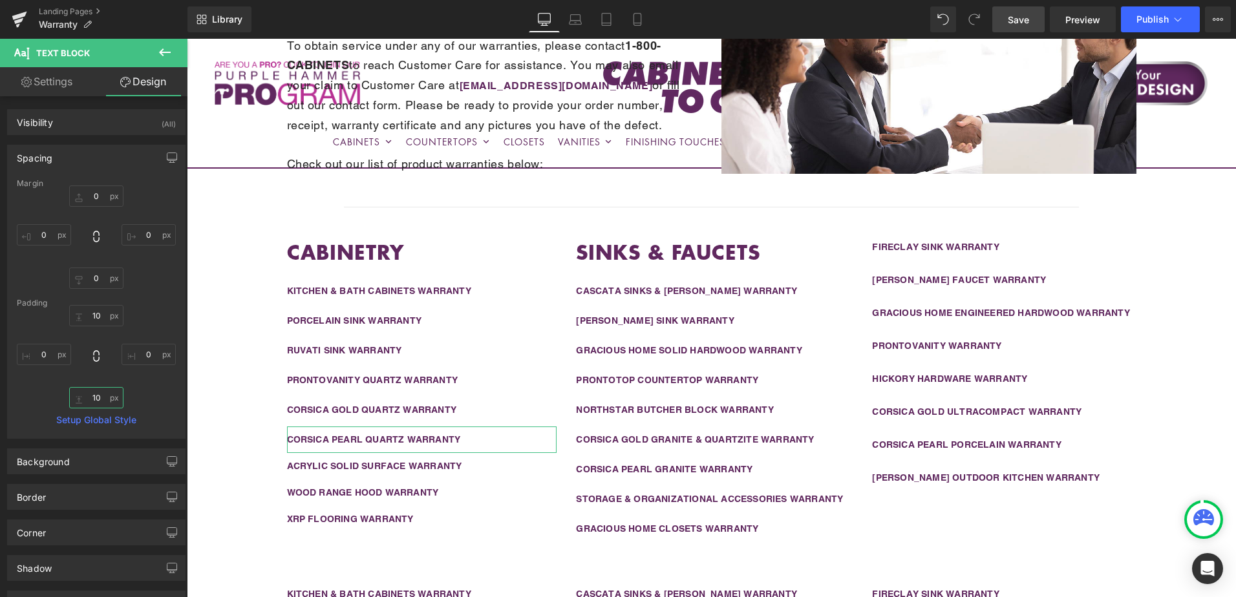
click at [95, 402] on input "10" at bounding box center [96, 397] width 54 height 21
paste input "5"
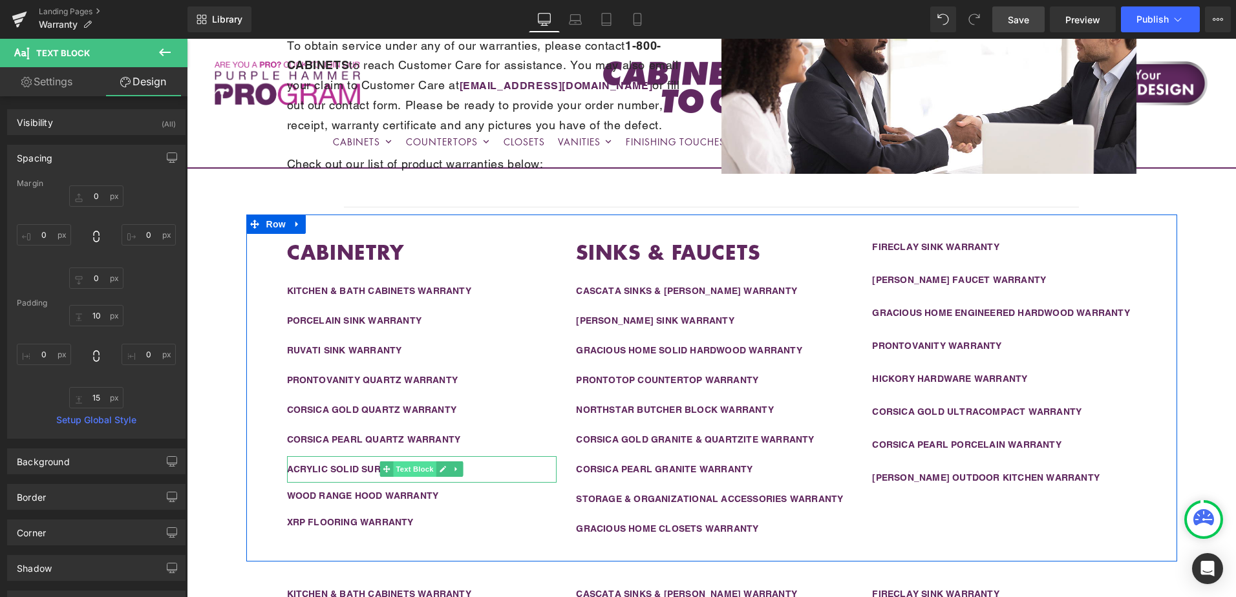
click at [398, 472] on span "Text Block" at bounding box center [415, 470] width 43 height 16
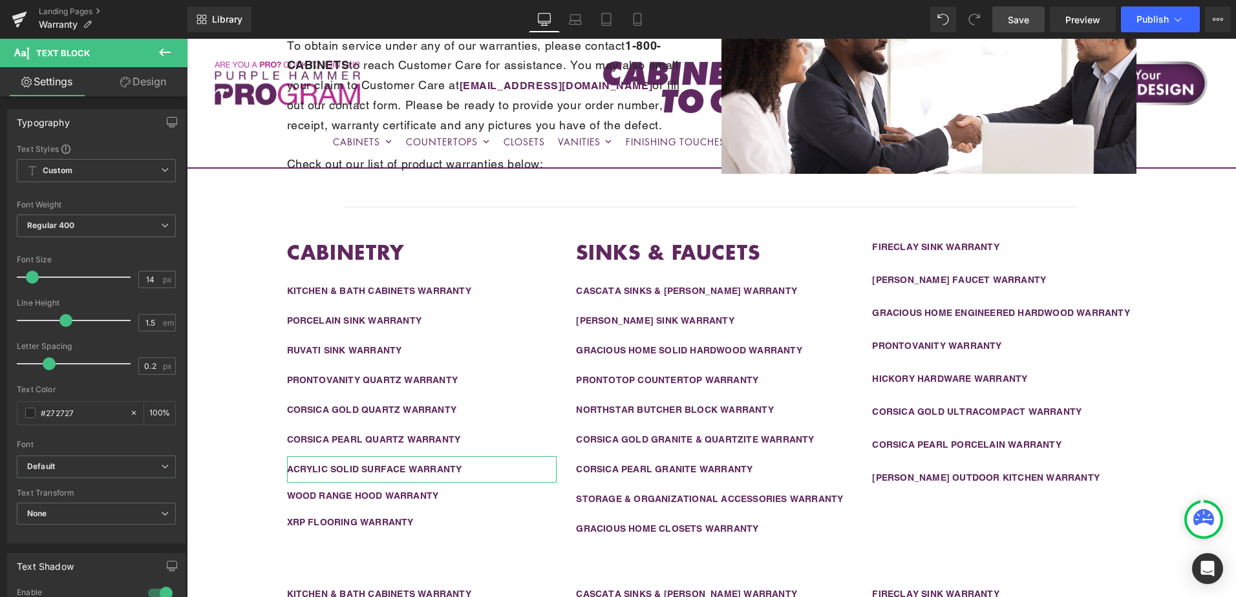
click at [140, 83] on link "Design" at bounding box center [143, 81] width 94 height 29
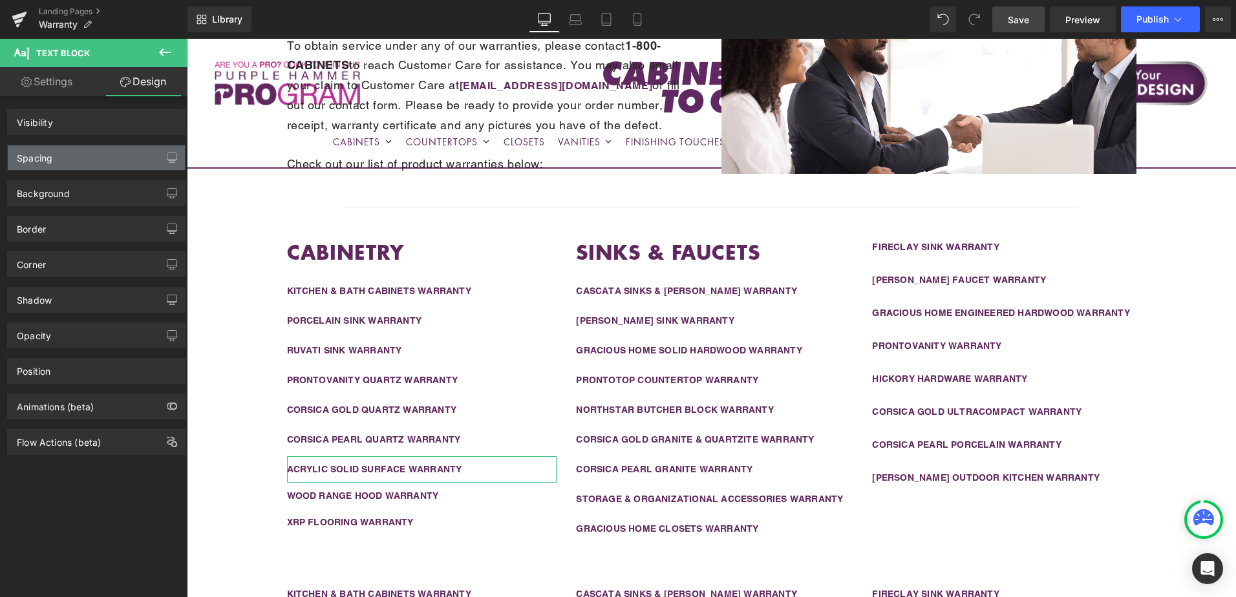
click at [93, 158] on div "Spacing" at bounding box center [96, 157] width 177 height 25
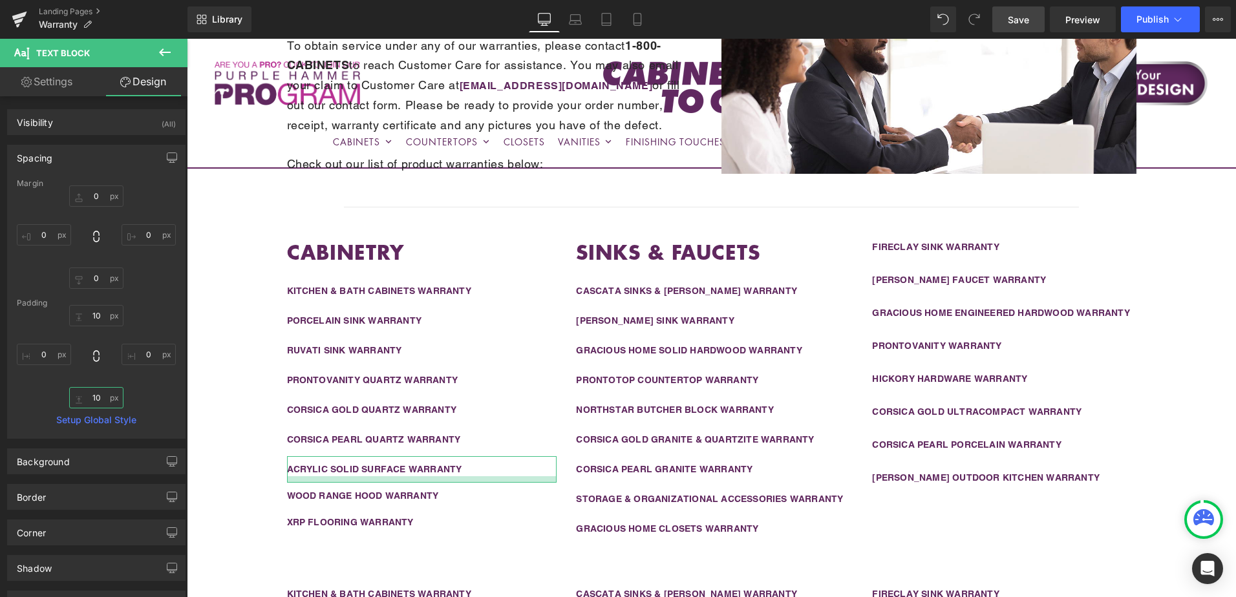
click at [98, 398] on input "10" at bounding box center [96, 397] width 54 height 21
paste input "5"
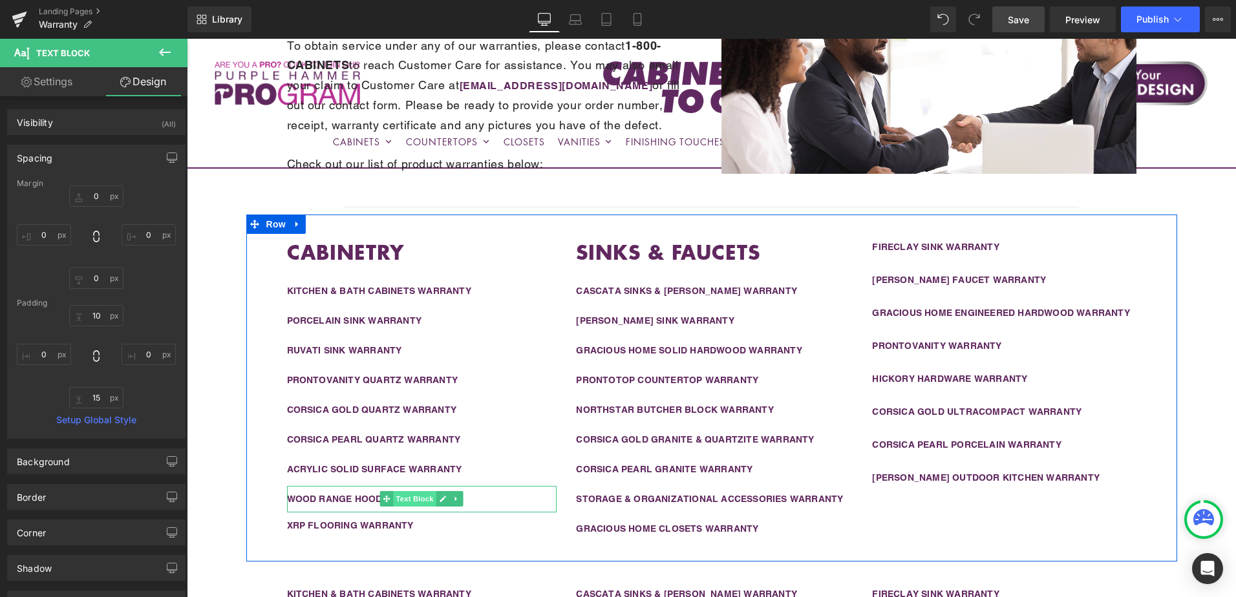
click at [398, 499] on span "Text Block" at bounding box center [415, 499] width 43 height 16
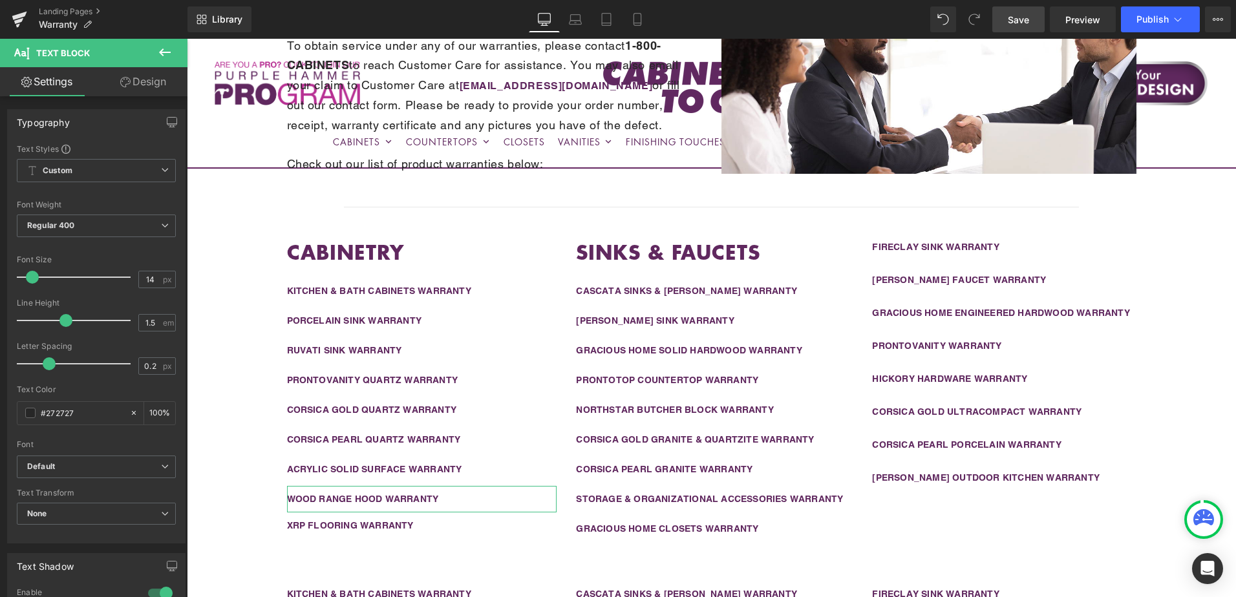
click at [130, 83] on link "Design" at bounding box center [143, 81] width 94 height 29
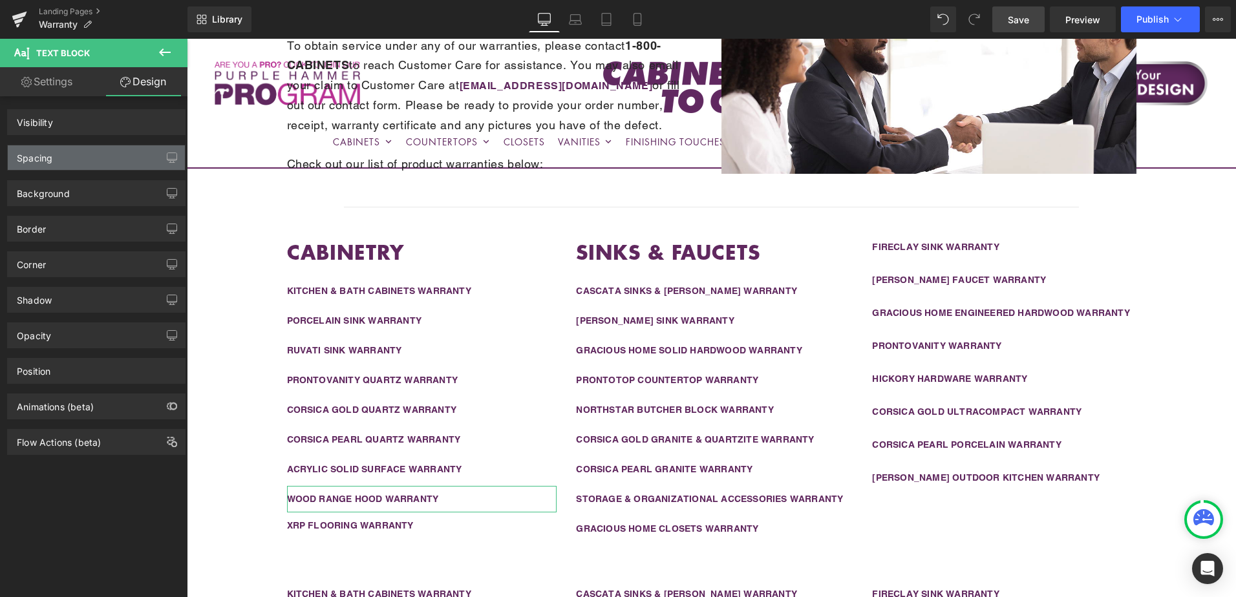
click at [101, 158] on div "Spacing" at bounding box center [96, 157] width 177 height 25
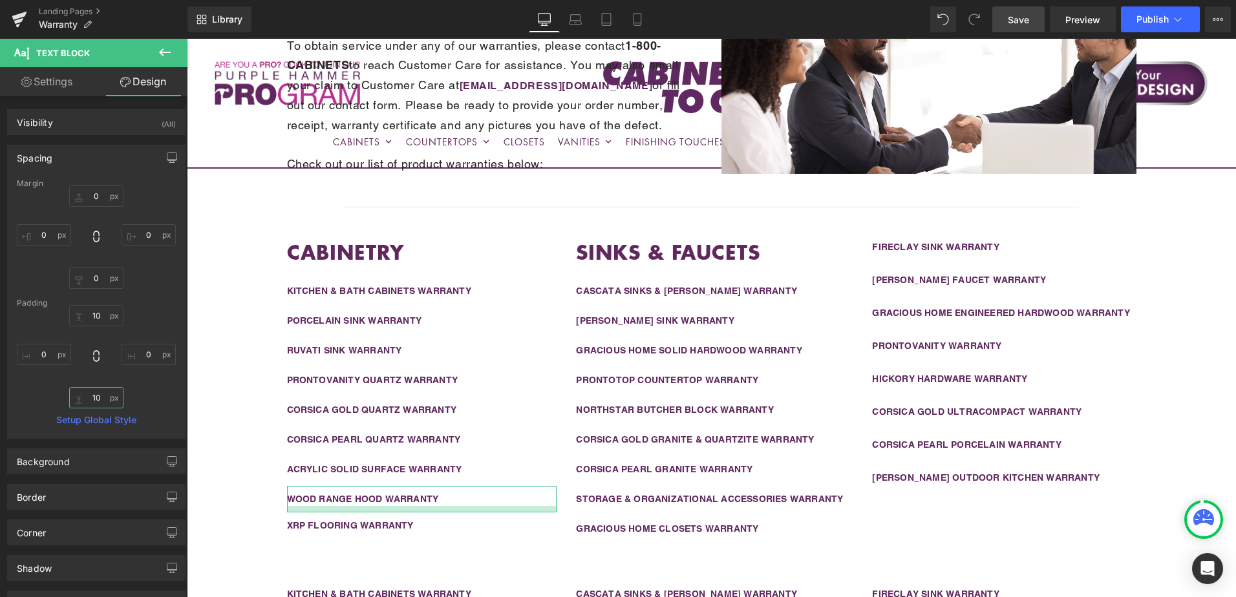
click at [95, 401] on input "10" at bounding box center [96, 397] width 54 height 21
paste input "5"
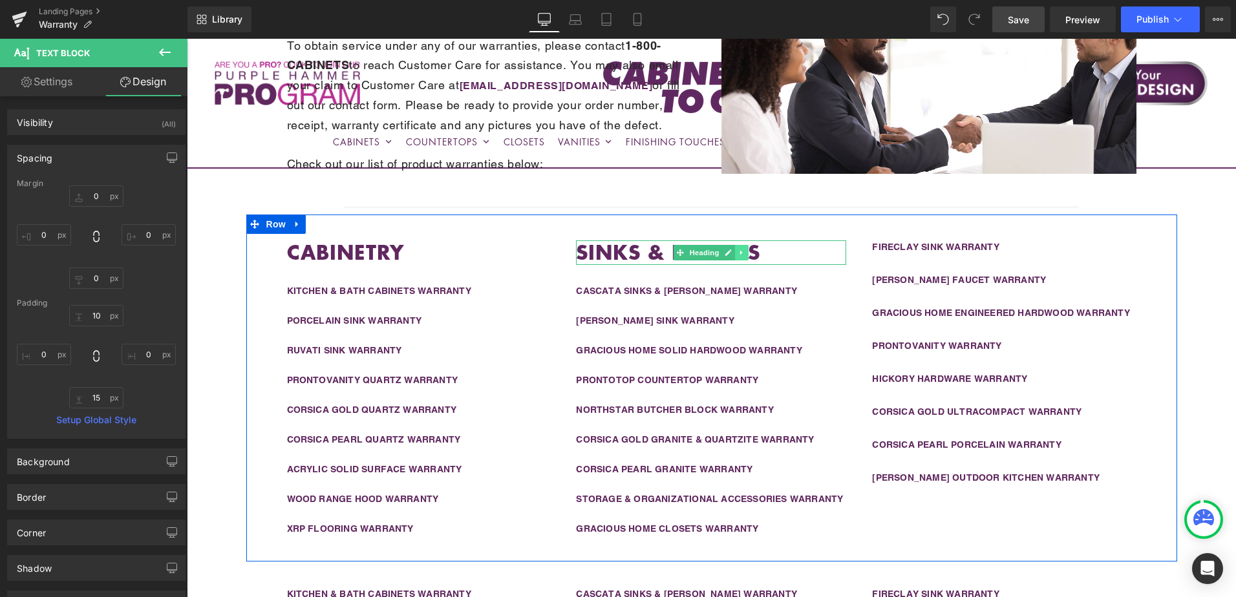
click at [741, 255] on icon at bounding box center [742, 252] width 2 height 5
click at [732, 253] on icon at bounding box center [735, 252] width 7 height 7
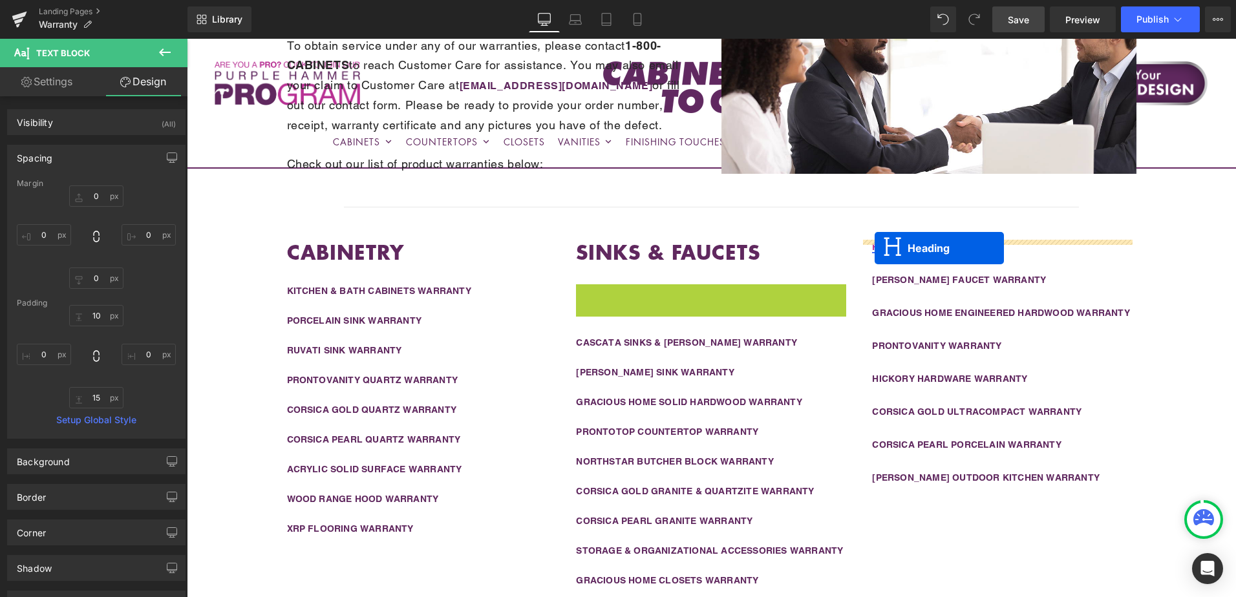
drag, startPoint x: 677, startPoint y: 299, endPoint x: 875, endPoint y: 248, distance: 204.3
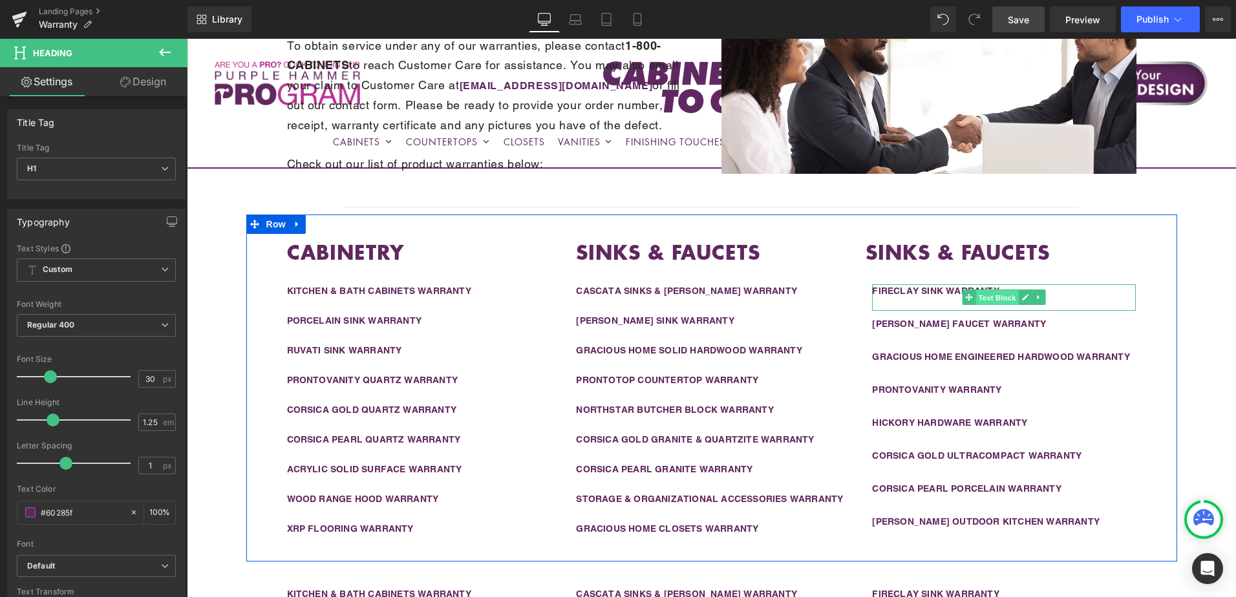
click at [997, 296] on span "Text Block" at bounding box center [997, 298] width 43 height 16
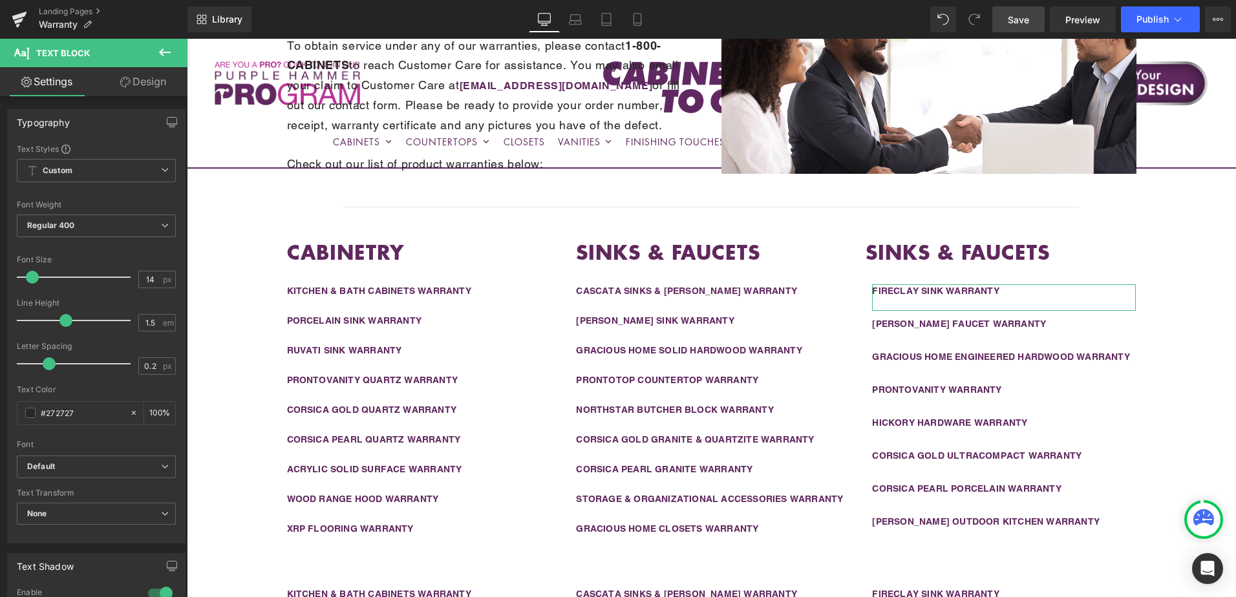
click at [135, 86] on link "Design" at bounding box center [143, 81] width 94 height 29
click at [0, 0] on div "Spacing" at bounding box center [0, 0] width 0 height 0
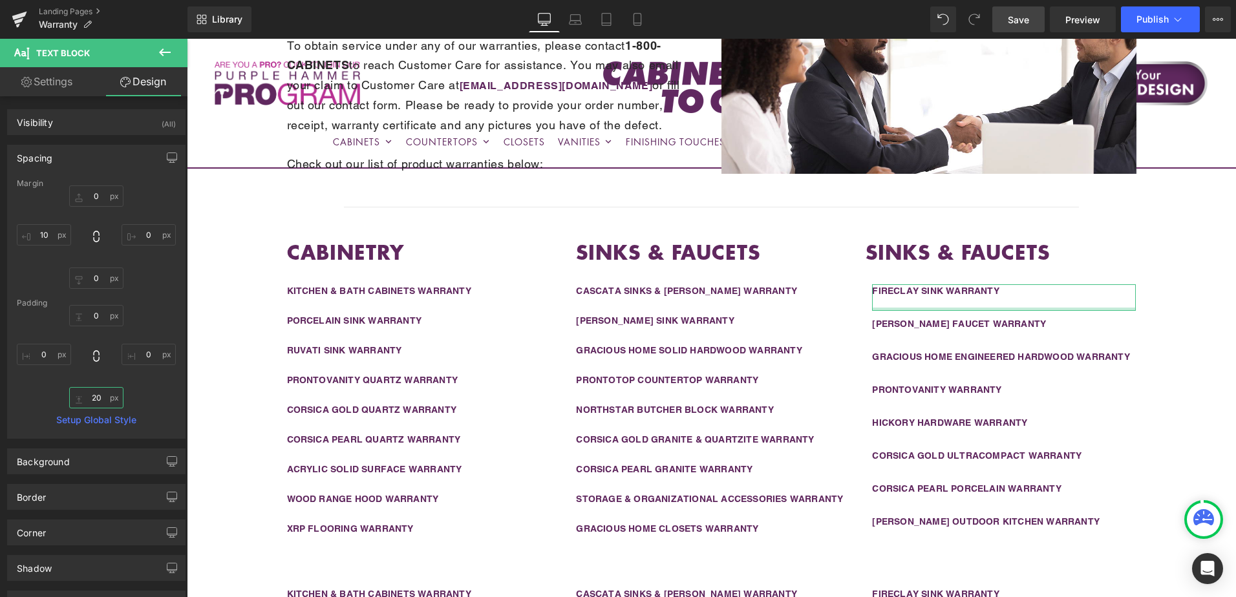
click at [98, 398] on input "20" at bounding box center [96, 397] width 54 height 21
paste input "15"
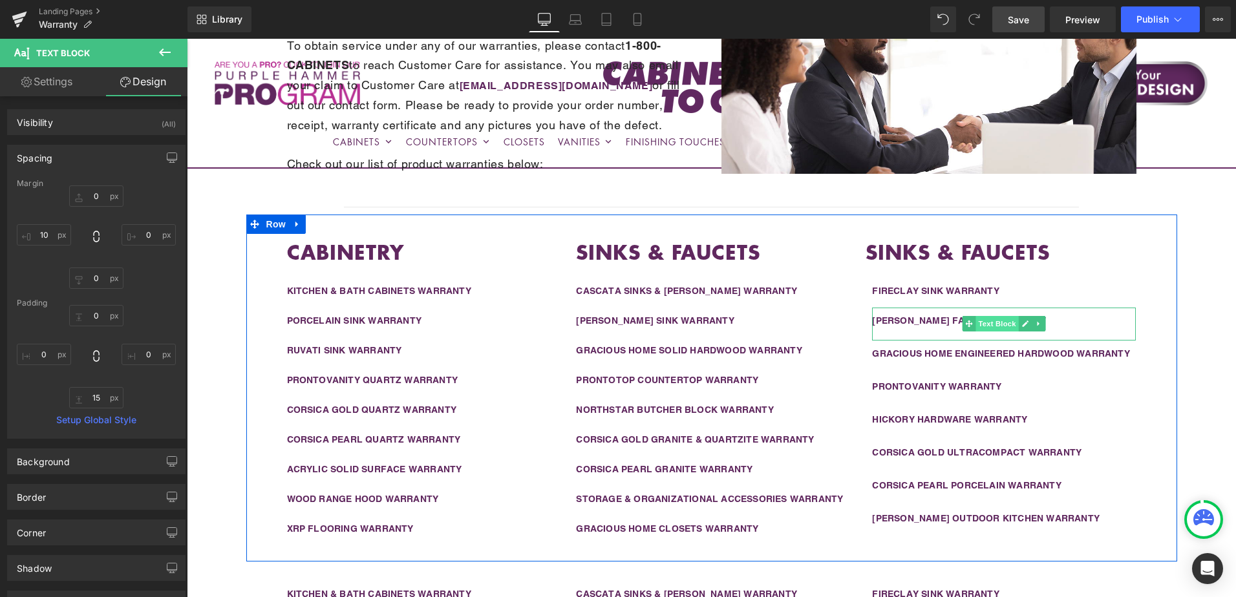
click at [994, 328] on span "Text Block" at bounding box center [997, 324] width 43 height 16
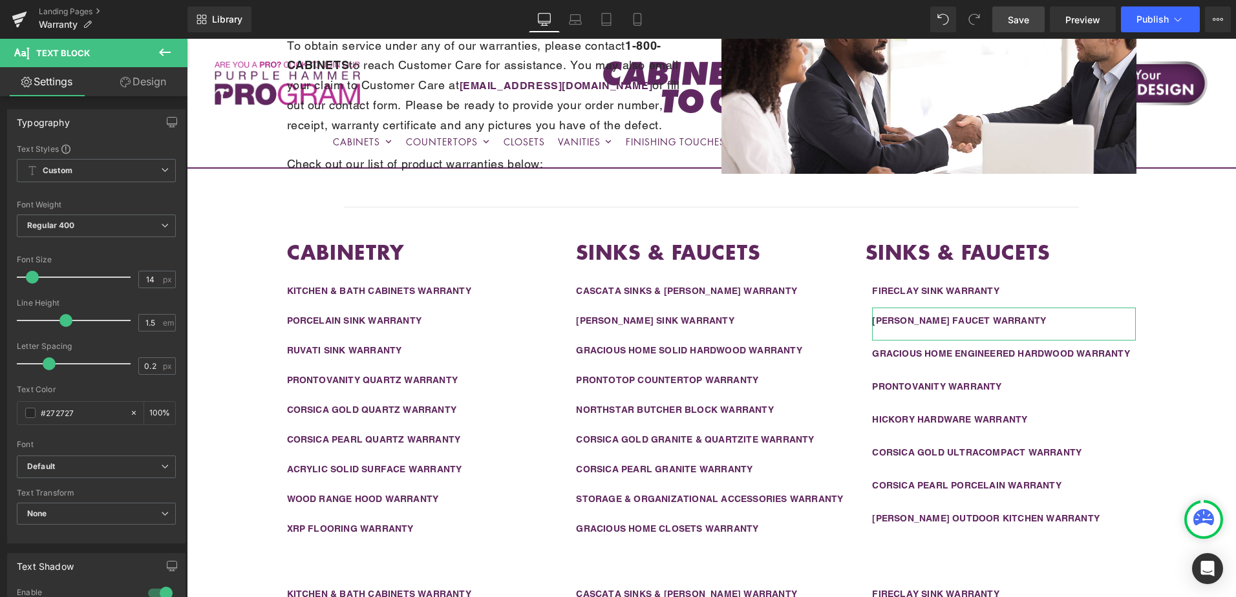
drag, startPoint x: 149, startPoint y: 85, endPoint x: 92, endPoint y: 158, distance: 92.5
click at [149, 85] on link "Design" at bounding box center [143, 81] width 94 height 29
click at [0, 0] on div "Spacing" at bounding box center [0, 0] width 0 height 0
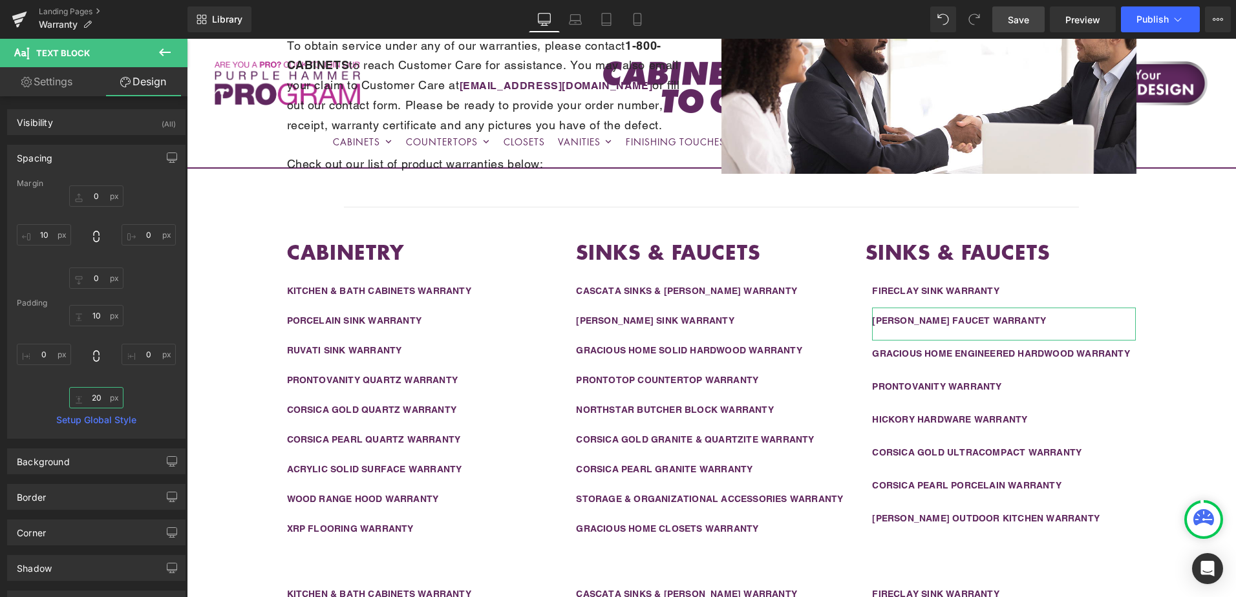
click at [101, 400] on input "20" at bounding box center [96, 397] width 54 height 21
paste input "15"
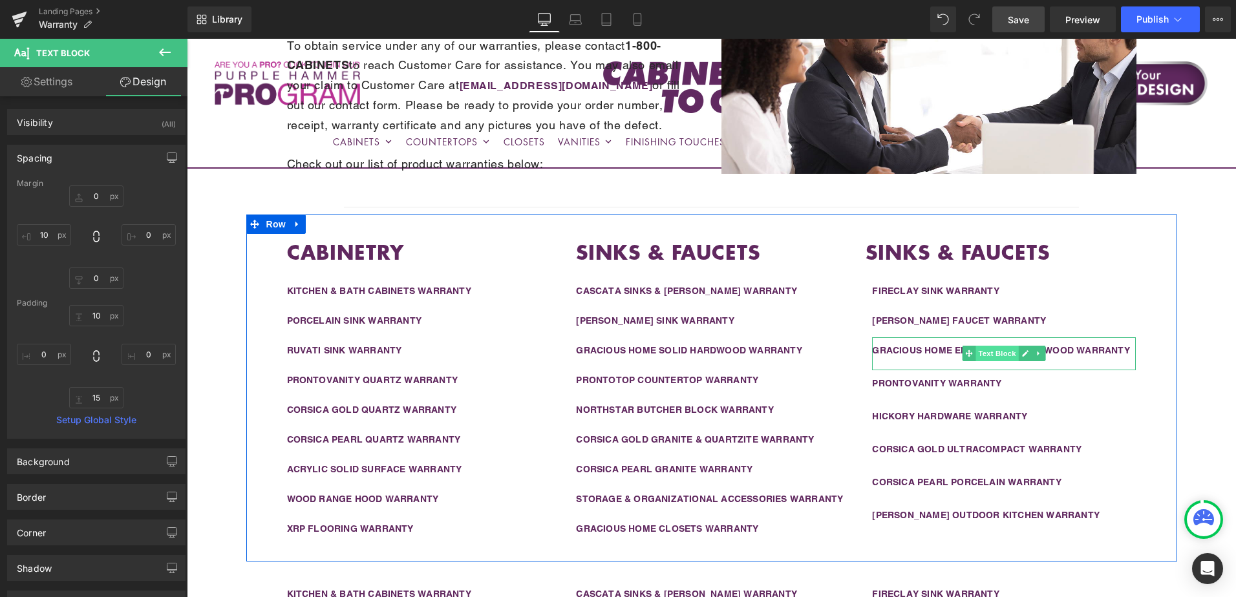
click at [992, 354] on span "Text Block" at bounding box center [997, 354] width 43 height 16
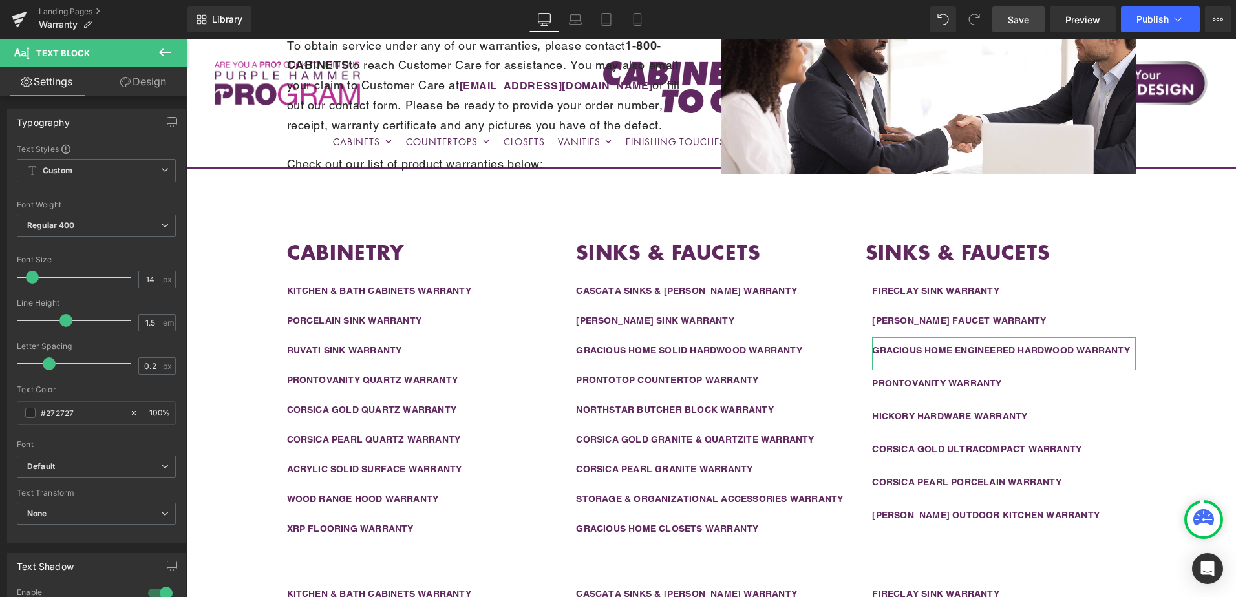
click at [134, 78] on link "Design" at bounding box center [143, 81] width 94 height 29
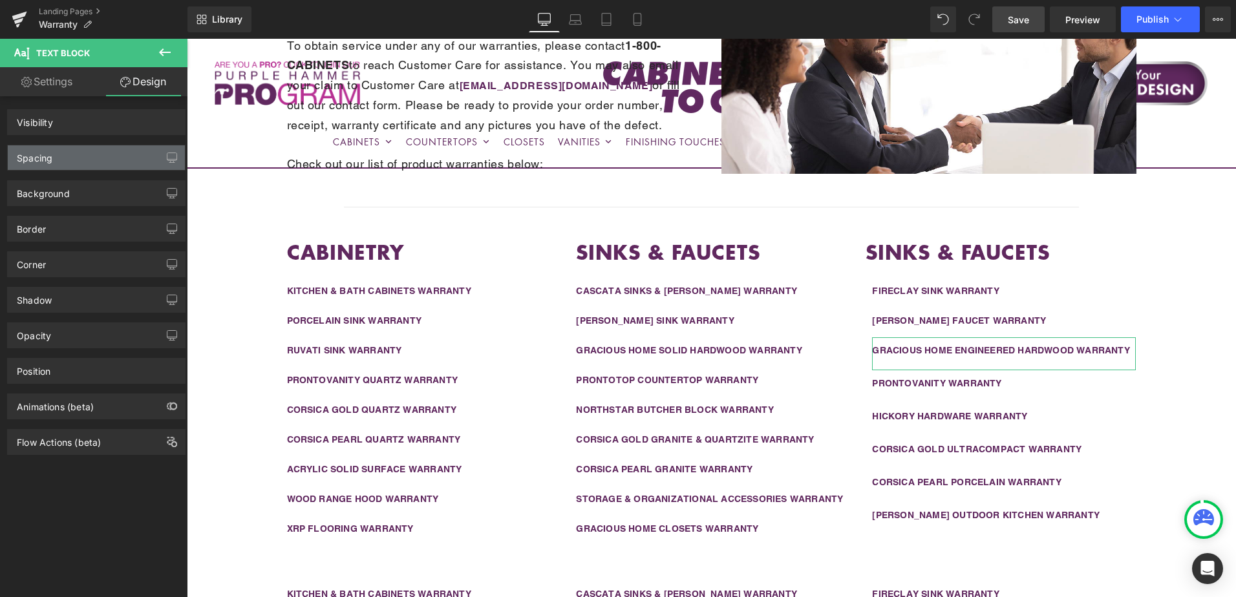
click at [79, 159] on div "Spacing" at bounding box center [96, 157] width 177 height 25
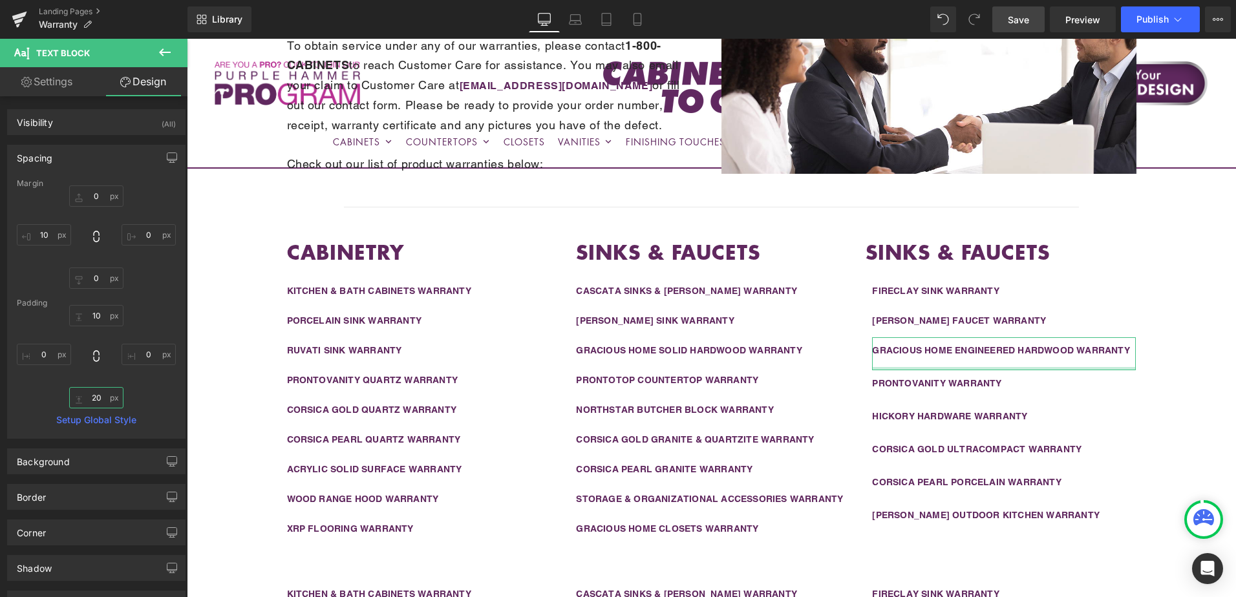
click at [96, 402] on input "20" at bounding box center [96, 397] width 54 height 21
paste input "15"
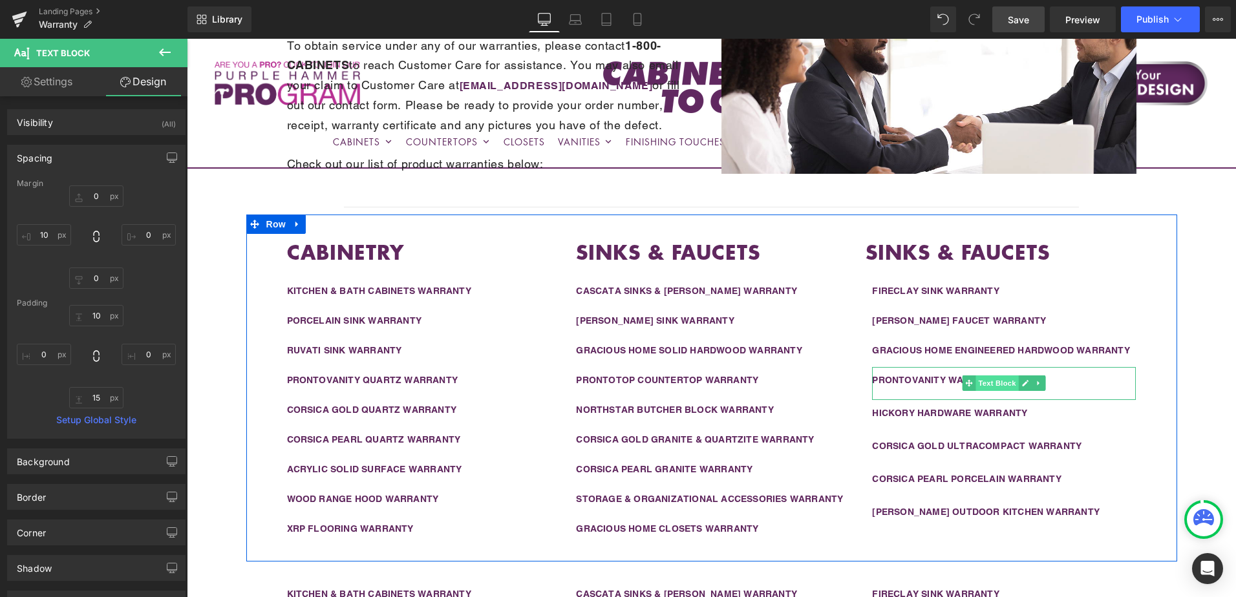
click at [981, 379] on span "Text Block" at bounding box center [997, 384] width 43 height 16
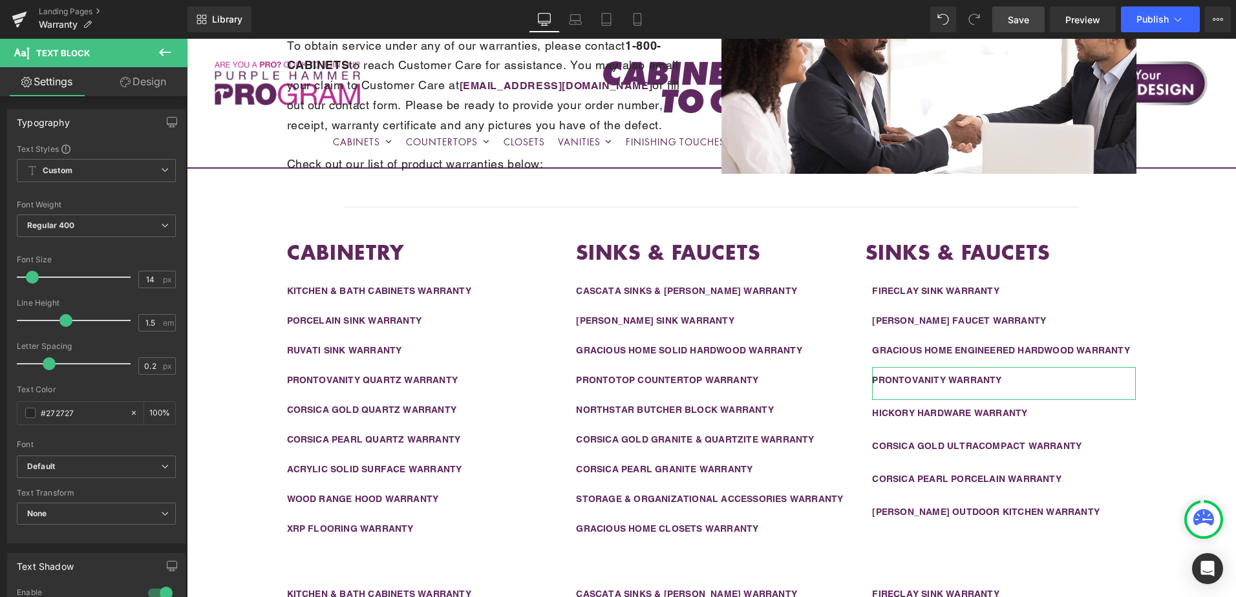
drag, startPoint x: 142, startPoint y: 82, endPoint x: 103, endPoint y: 151, distance: 79.6
click at [142, 82] on link "Design" at bounding box center [143, 81] width 94 height 29
click at [0, 0] on div "Spacing" at bounding box center [0, 0] width 0 height 0
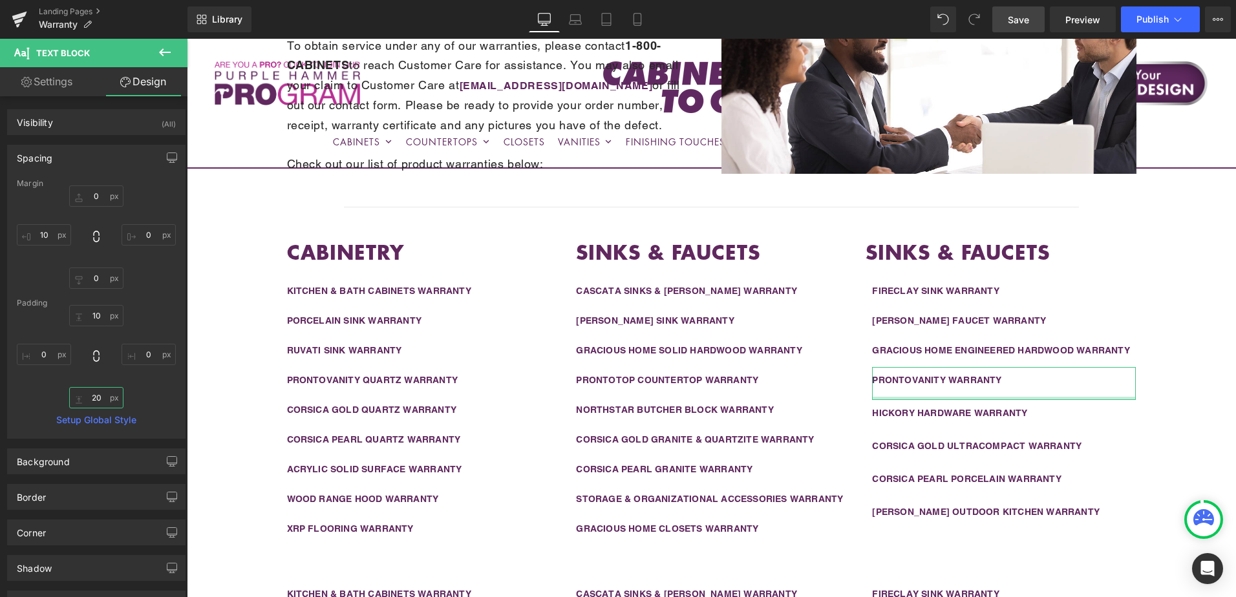
paste input "15"
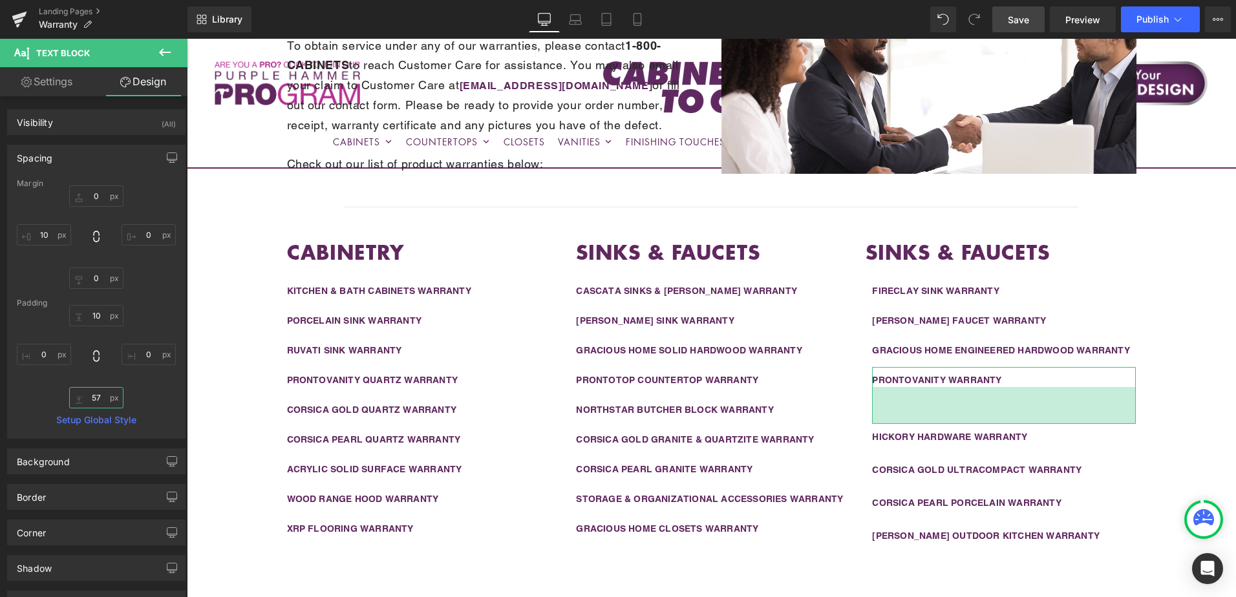
click at [98, 399] on input "57" at bounding box center [96, 397] width 54 height 21
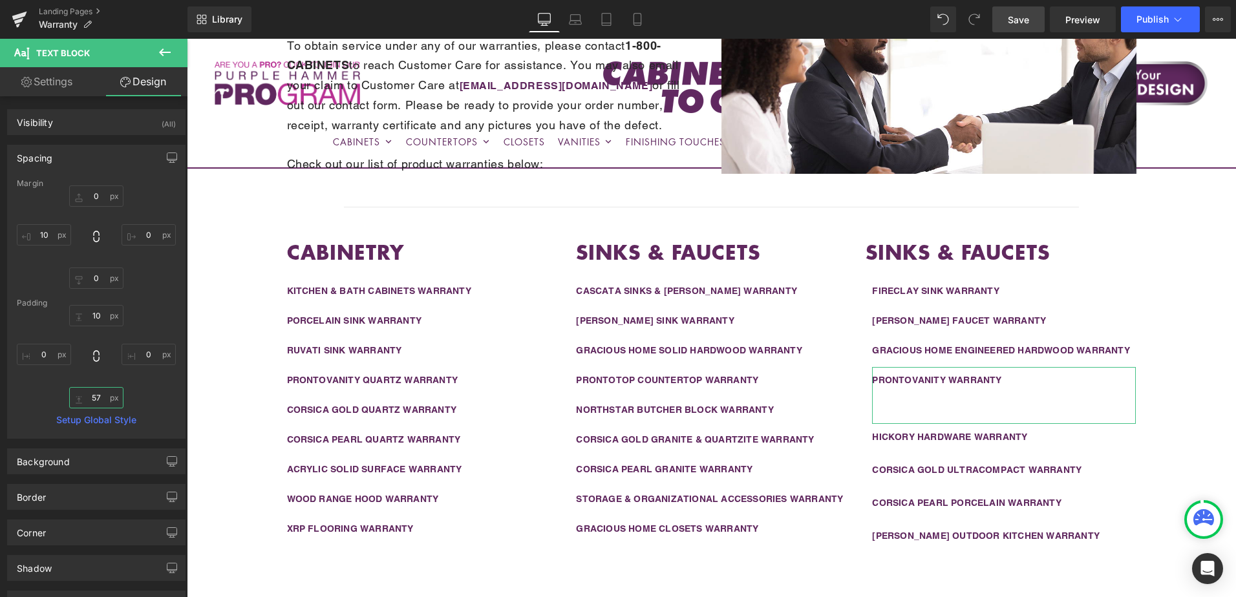
click at [98, 399] on input "57" at bounding box center [96, 397] width 54 height 21
paste input "15"
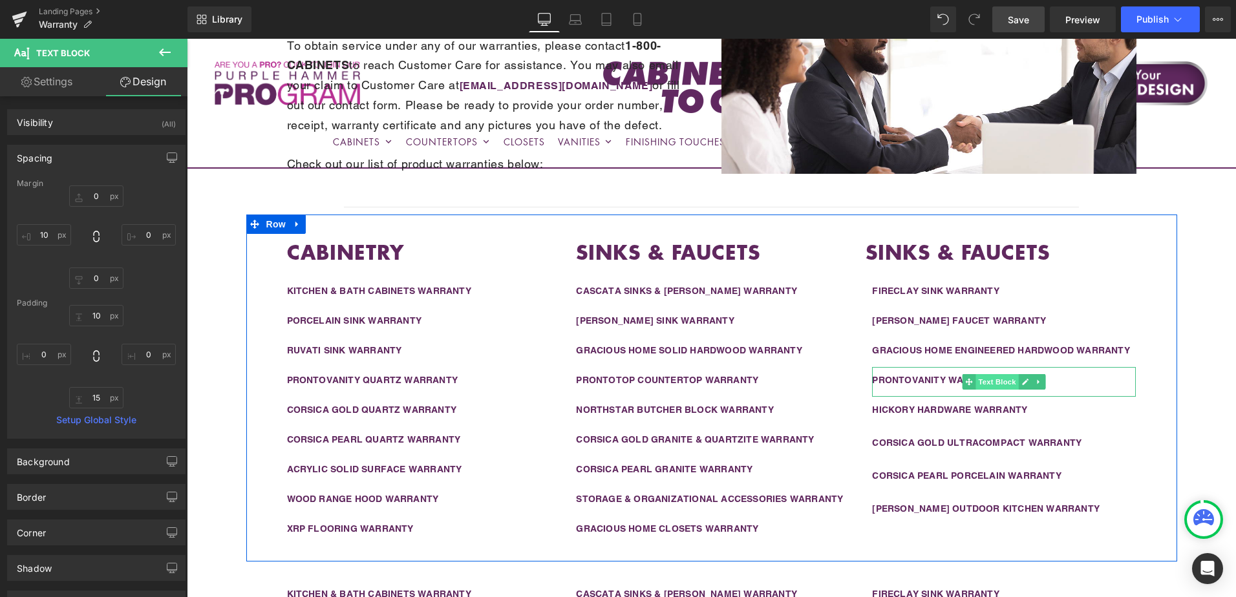
click at [990, 384] on span "Text Block" at bounding box center [997, 382] width 43 height 16
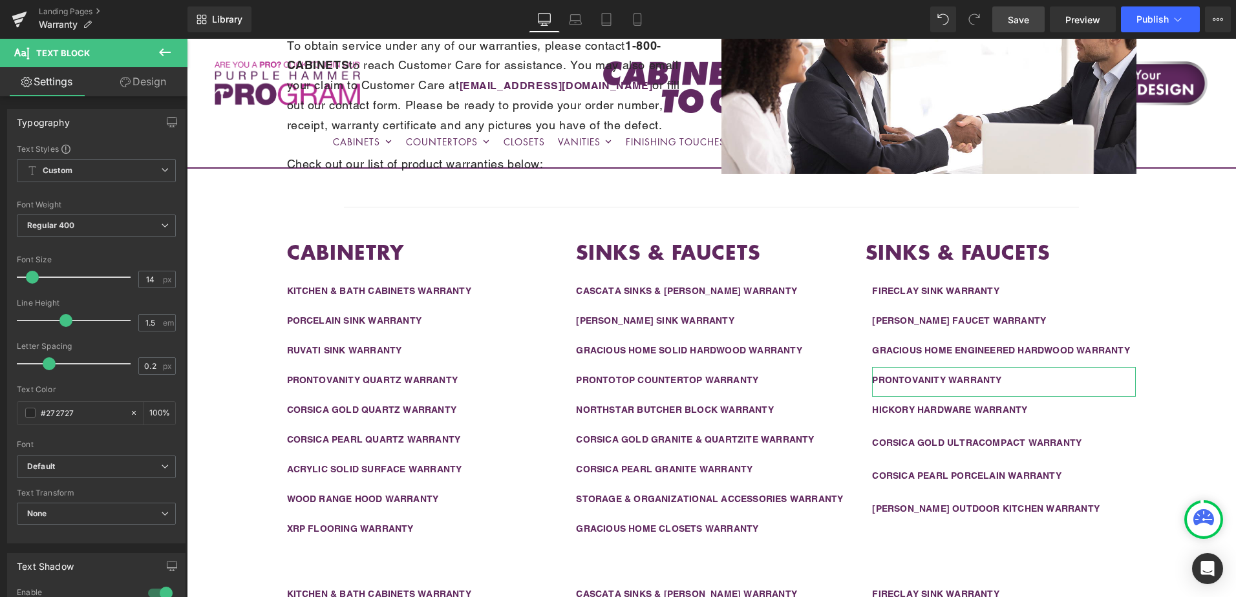
click at [151, 85] on link "Design" at bounding box center [143, 81] width 94 height 29
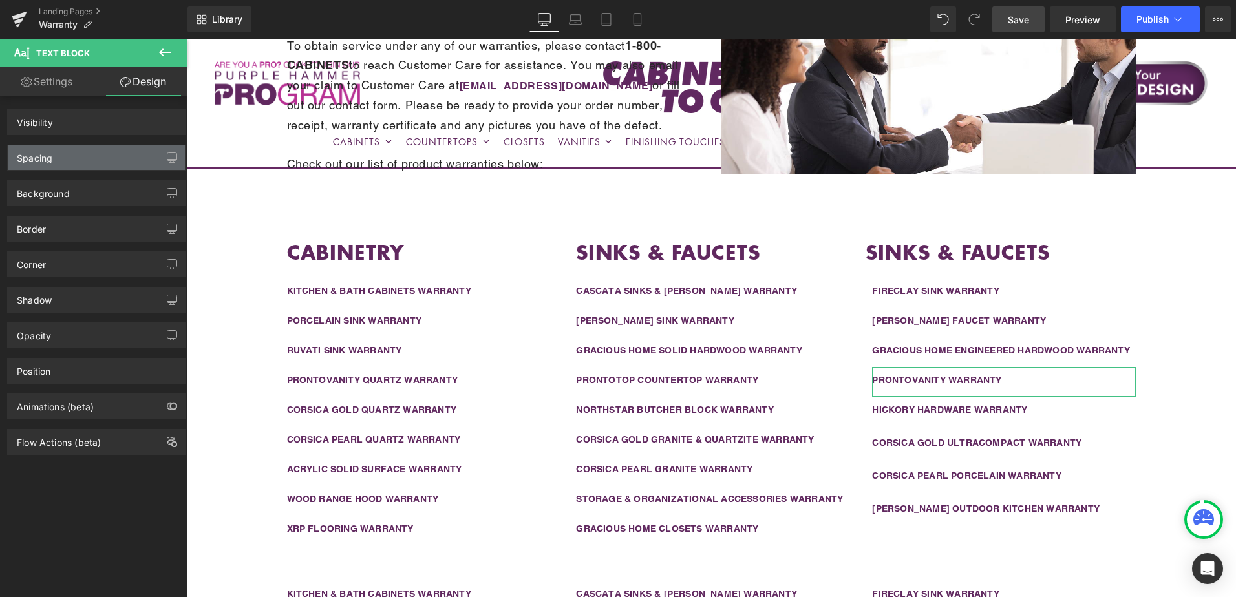
click at [92, 164] on div "Spacing" at bounding box center [96, 157] width 177 height 25
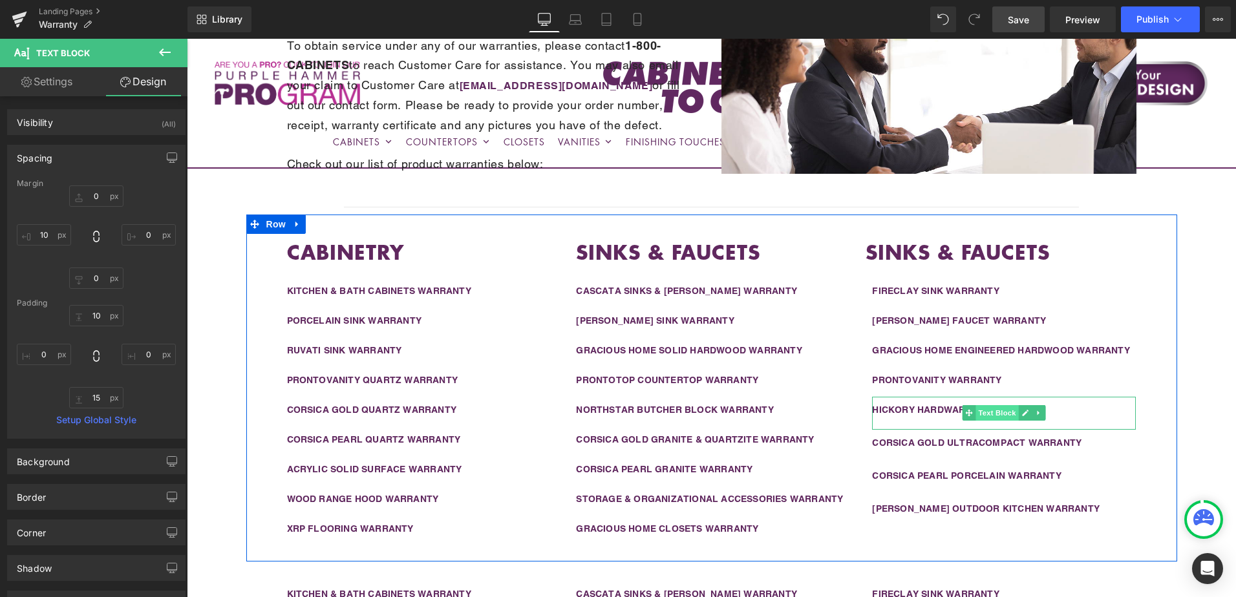
click at [987, 412] on span "Text Block" at bounding box center [997, 413] width 43 height 16
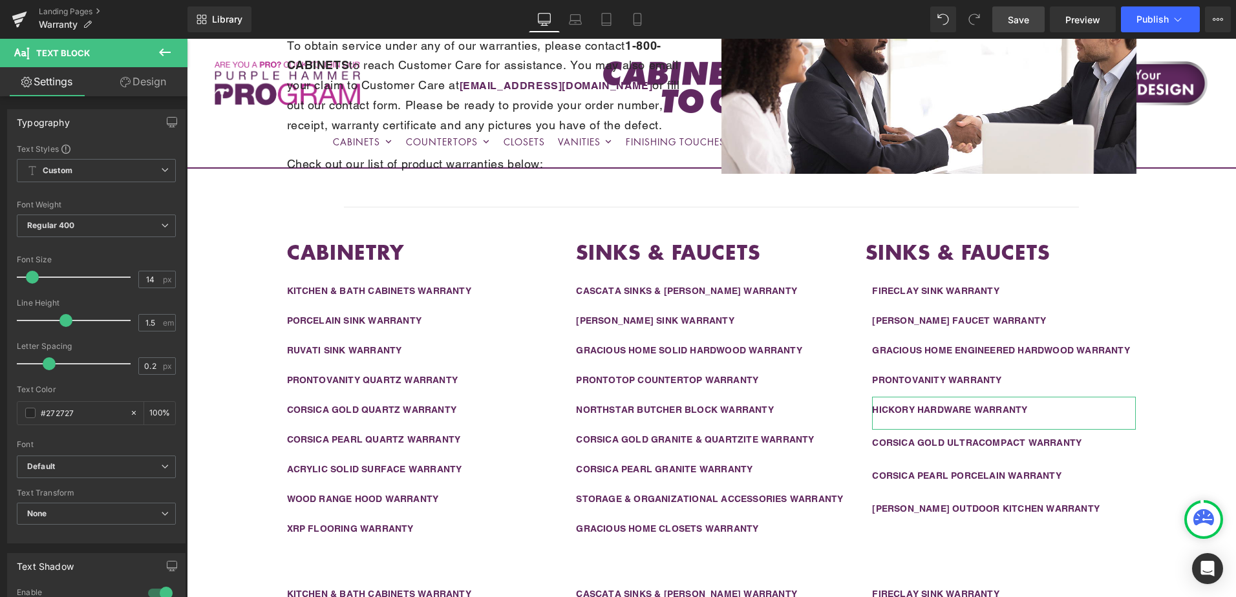
click at [129, 73] on link "Design" at bounding box center [143, 81] width 94 height 29
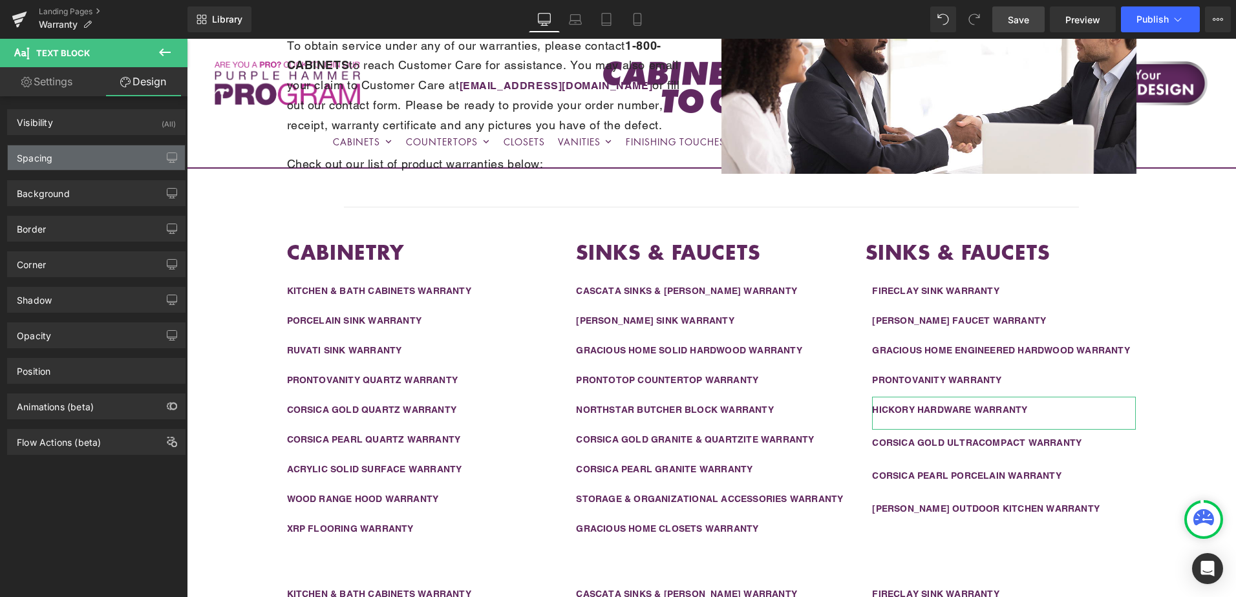
click at [79, 161] on div "Spacing" at bounding box center [96, 157] width 177 height 25
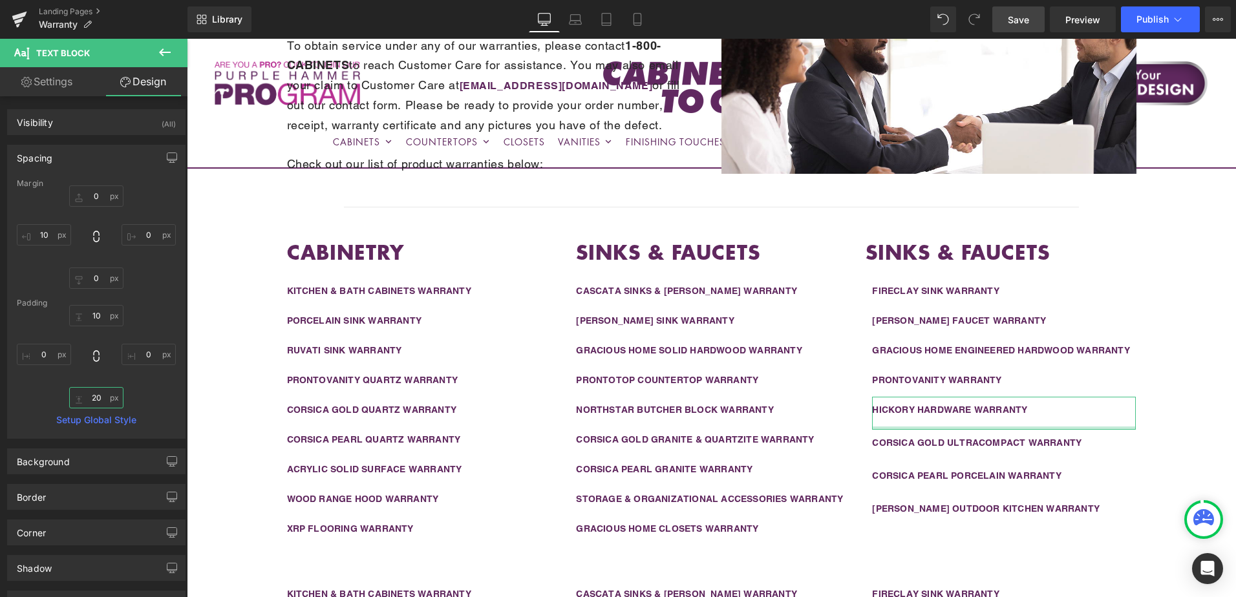
click at [100, 397] on input "20" at bounding box center [96, 397] width 54 height 21
paste input "15"
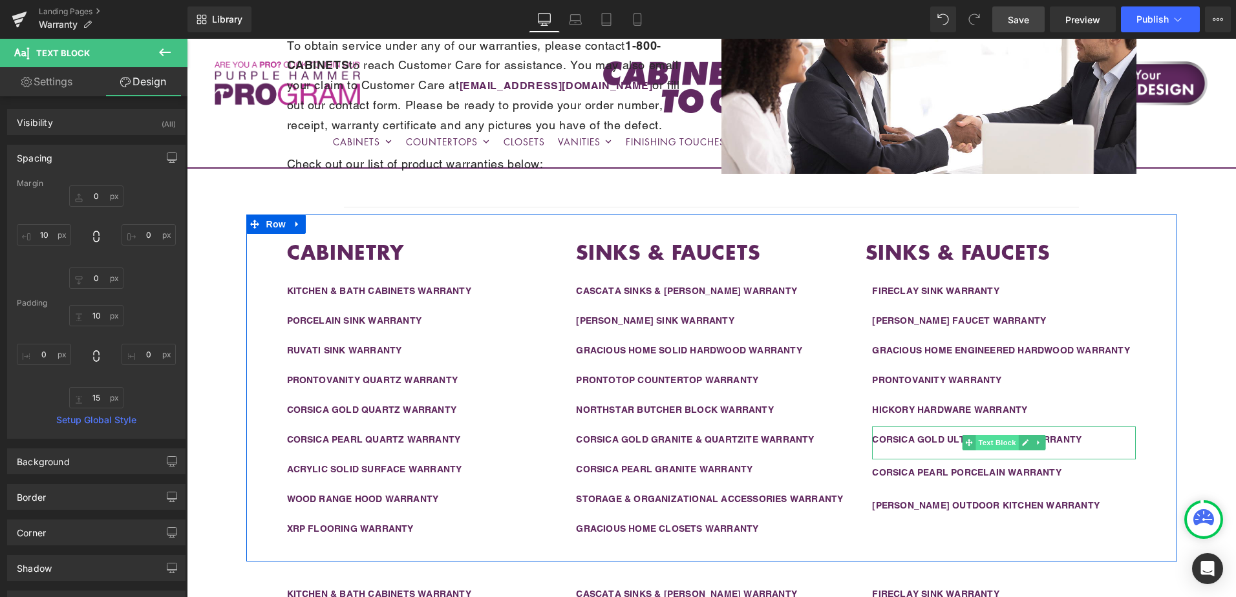
click at [985, 438] on span "Text Block" at bounding box center [997, 443] width 43 height 16
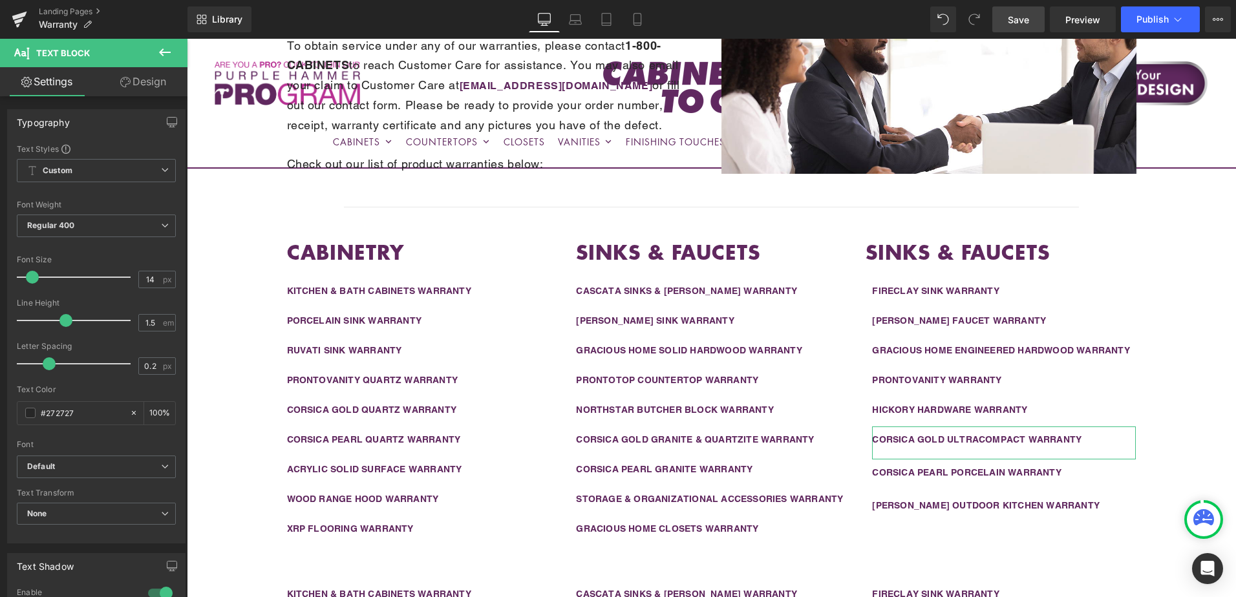
click at [147, 81] on link "Design" at bounding box center [143, 81] width 94 height 29
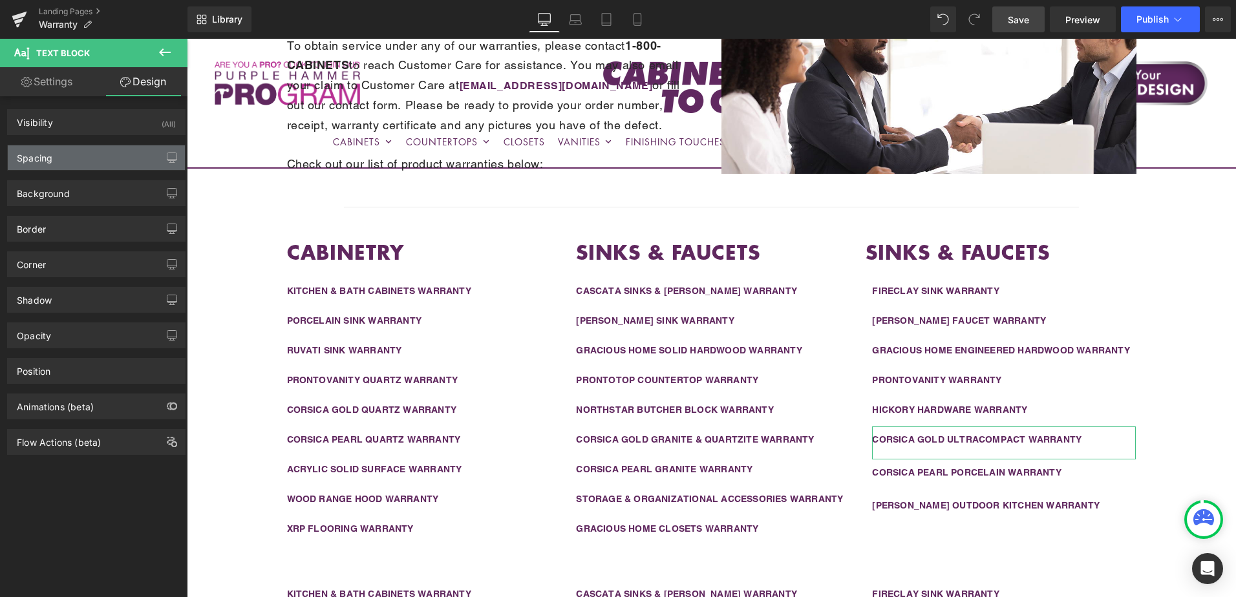
click at [96, 158] on div "Spacing" at bounding box center [96, 157] width 177 height 25
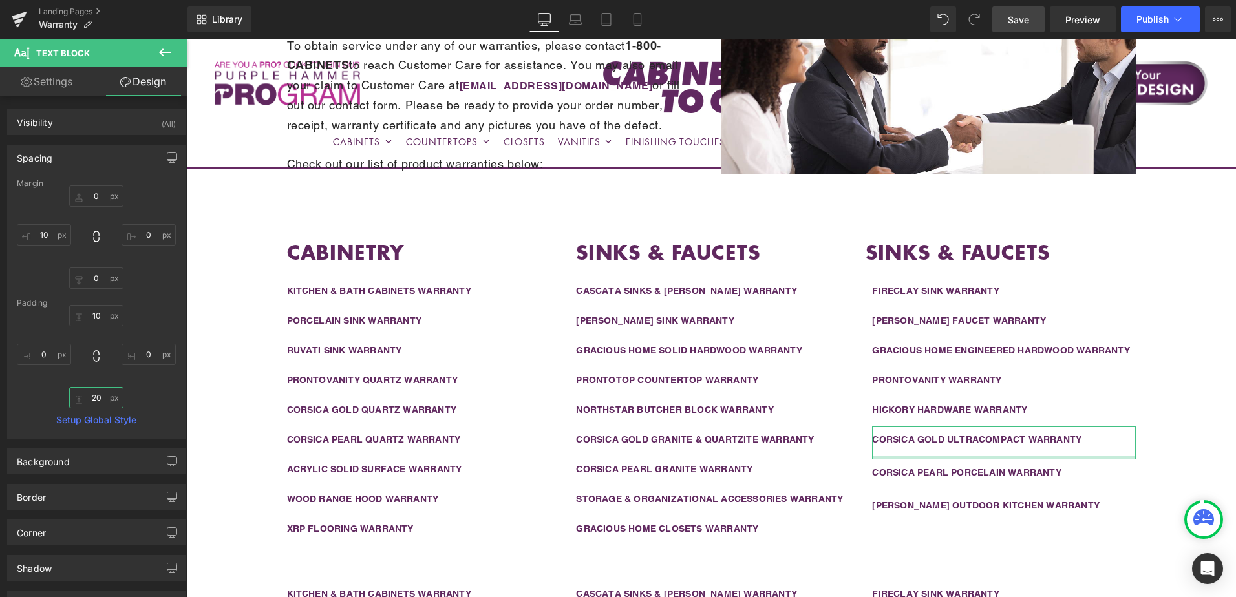
click at [98, 400] on input "20" at bounding box center [96, 397] width 54 height 21
paste input "15"
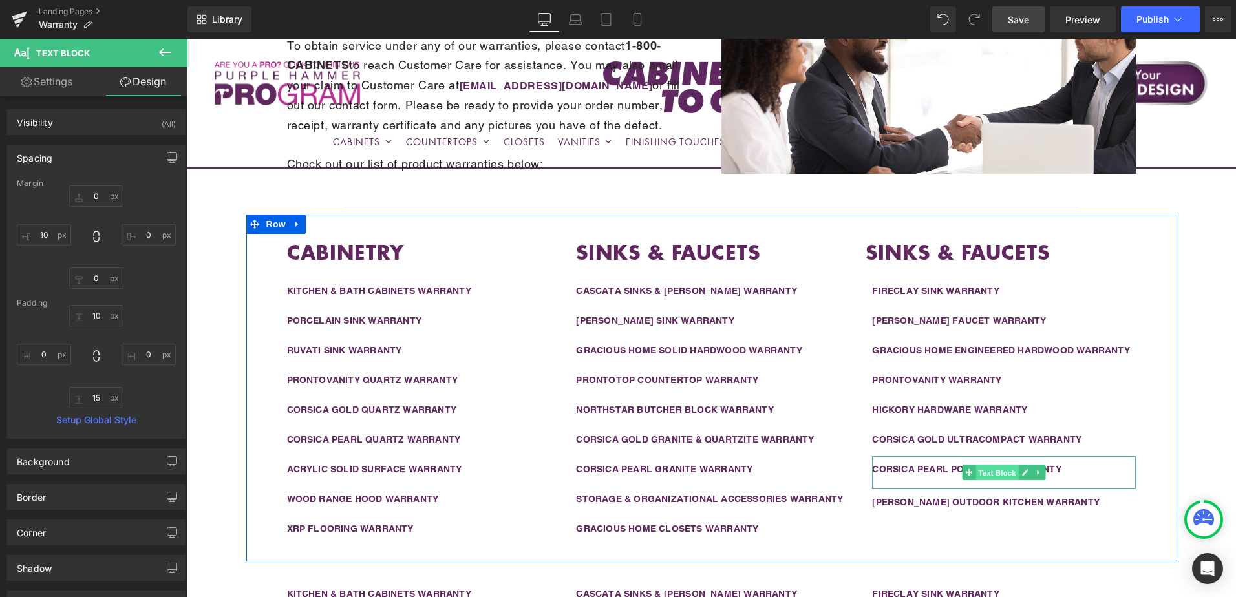
click at [981, 473] on span "Text Block" at bounding box center [997, 473] width 43 height 16
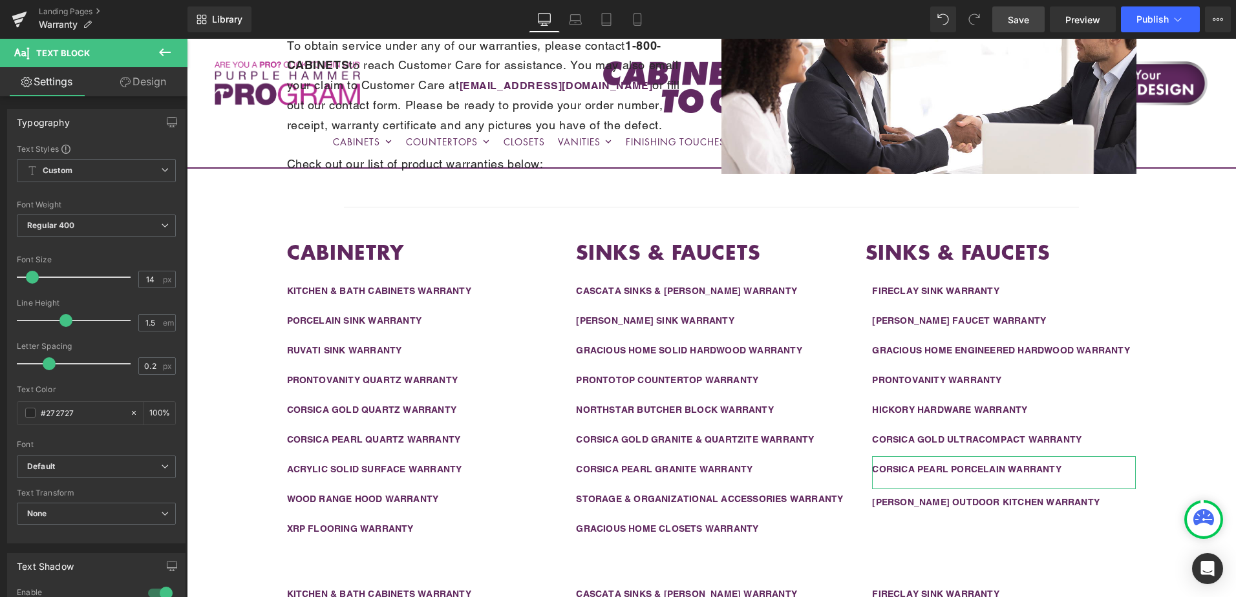
click at [129, 89] on link "Design" at bounding box center [143, 81] width 94 height 29
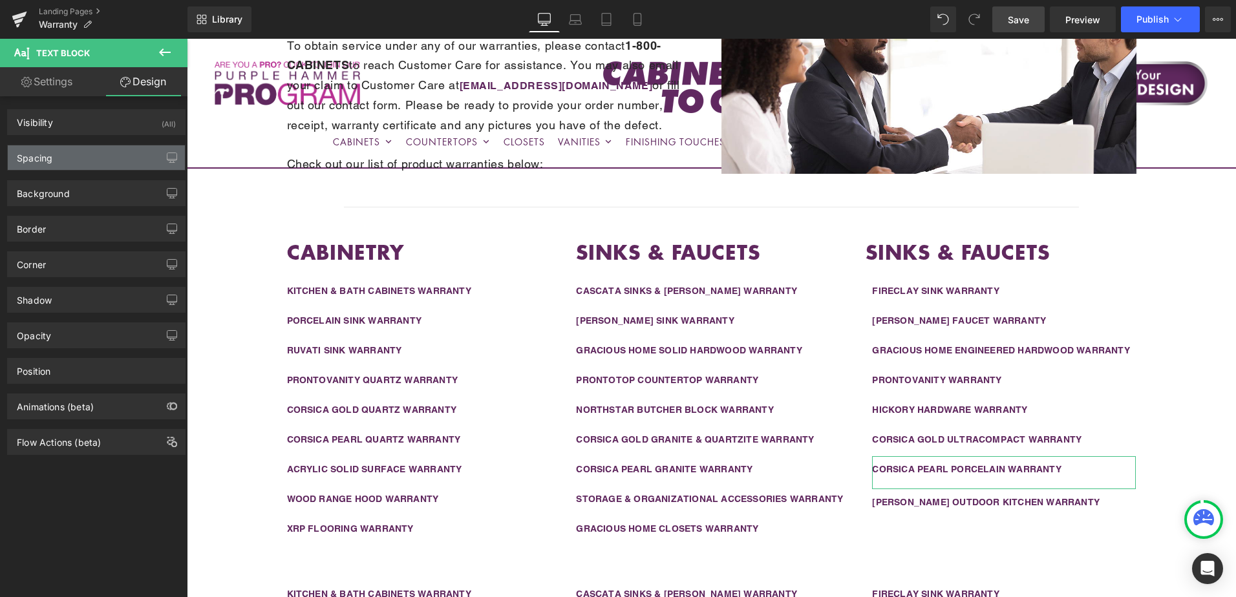
click at [97, 156] on div "Spacing" at bounding box center [96, 157] width 177 height 25
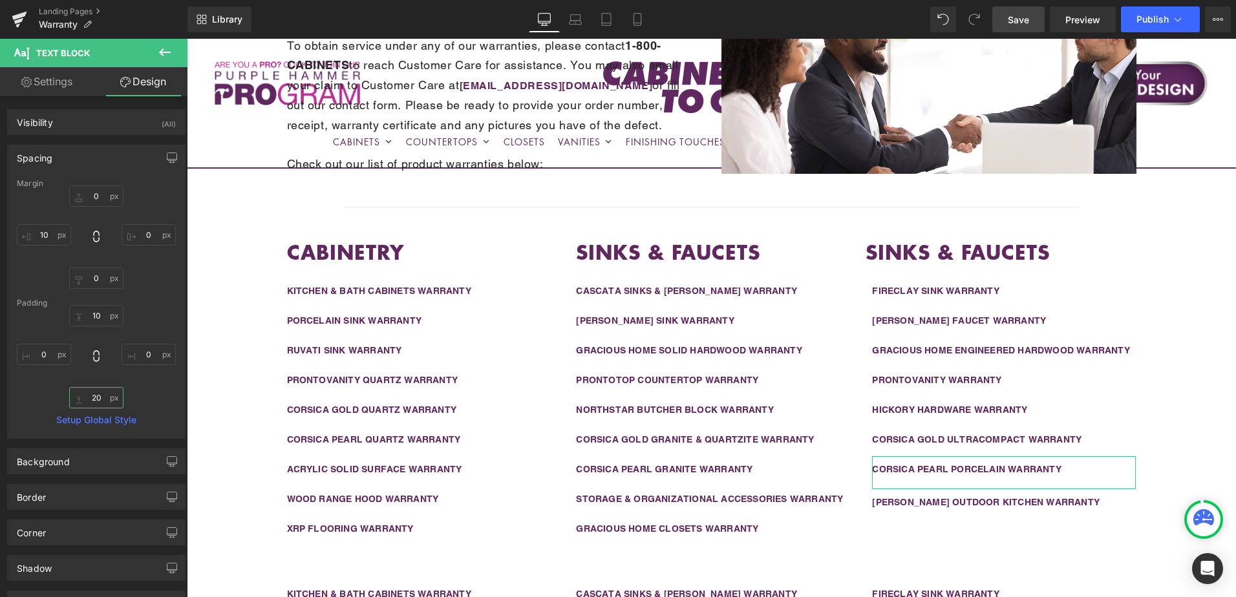
click at [100, 396] on input "20" at bounding box center [96, 397] width 54 height 21
paste input "15"
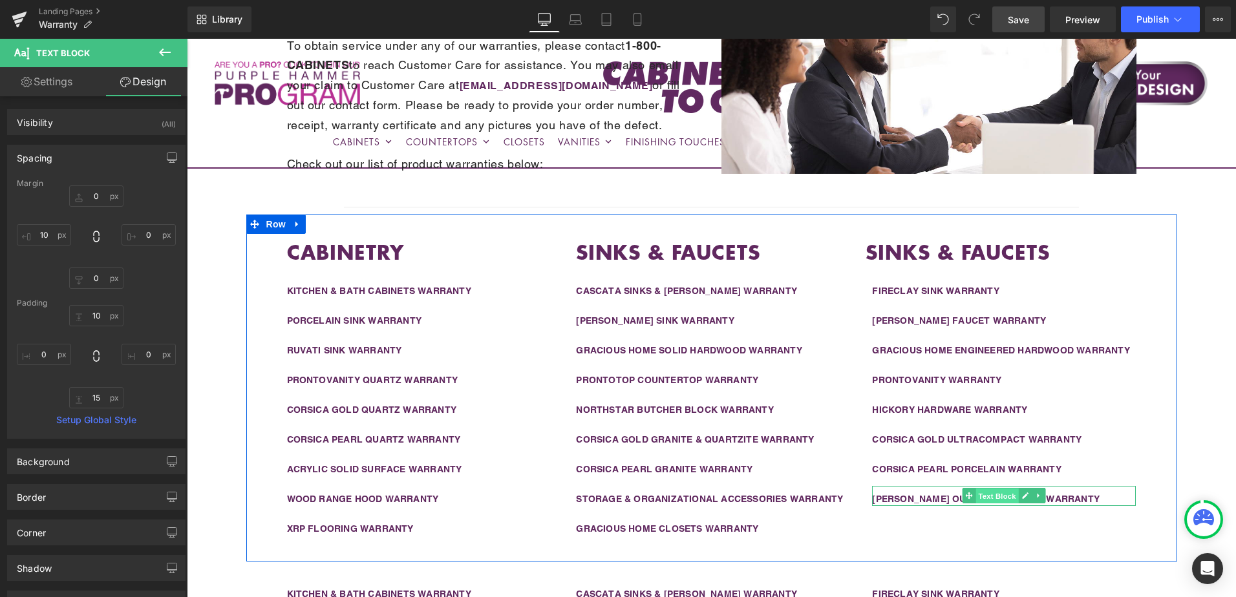
click at [976, 498] on span "Text Block" at bounding box center [997, 497] width 43 height 16
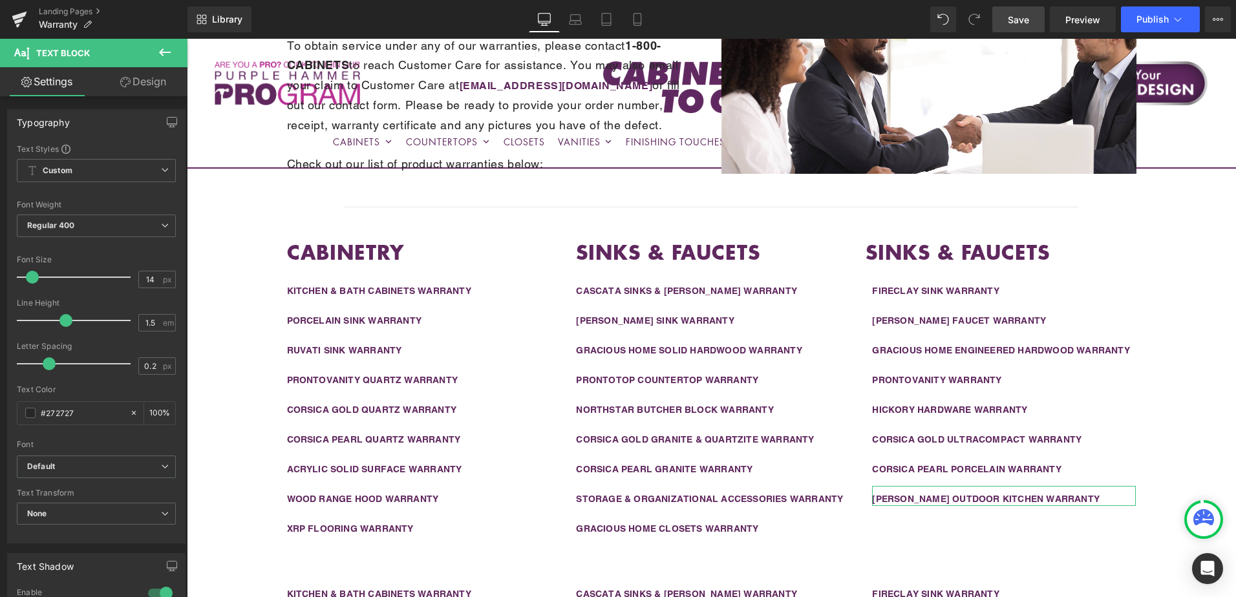
click at [135, 89] on link "Design" at bounding box center [143, 81] width 94 height 29
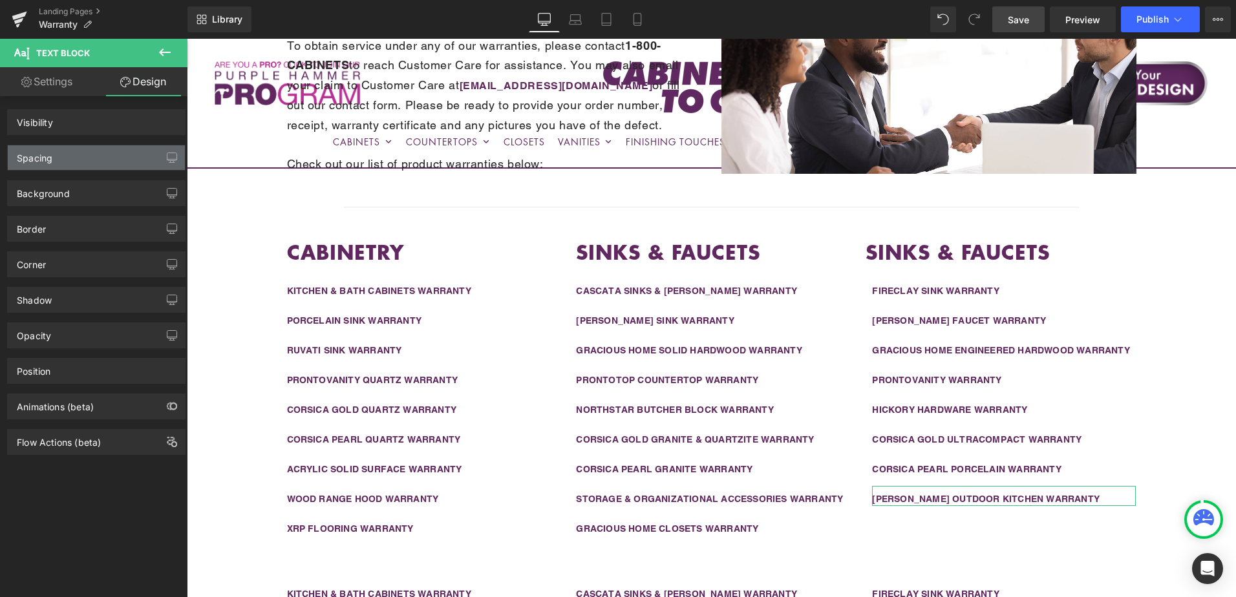
click at [96, 161] on div "Spacing" at bounding box center [96, 157] width 177 height 25
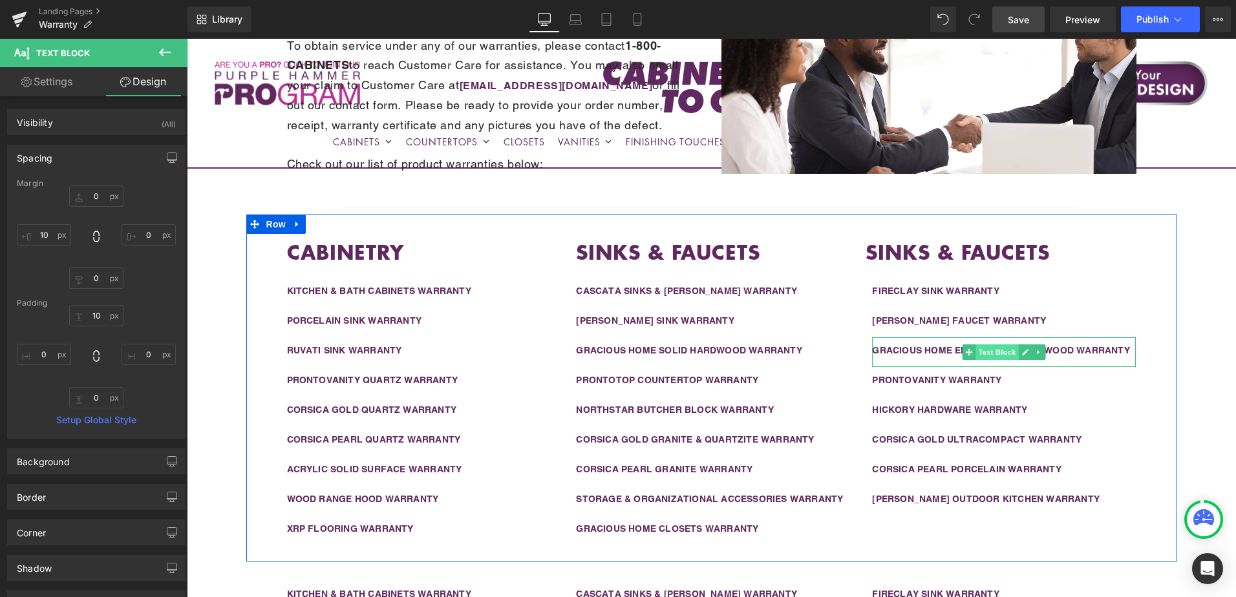
click at [1002, 356] on span "Text Block" at bounding box center [997, 353] width 43 height 16
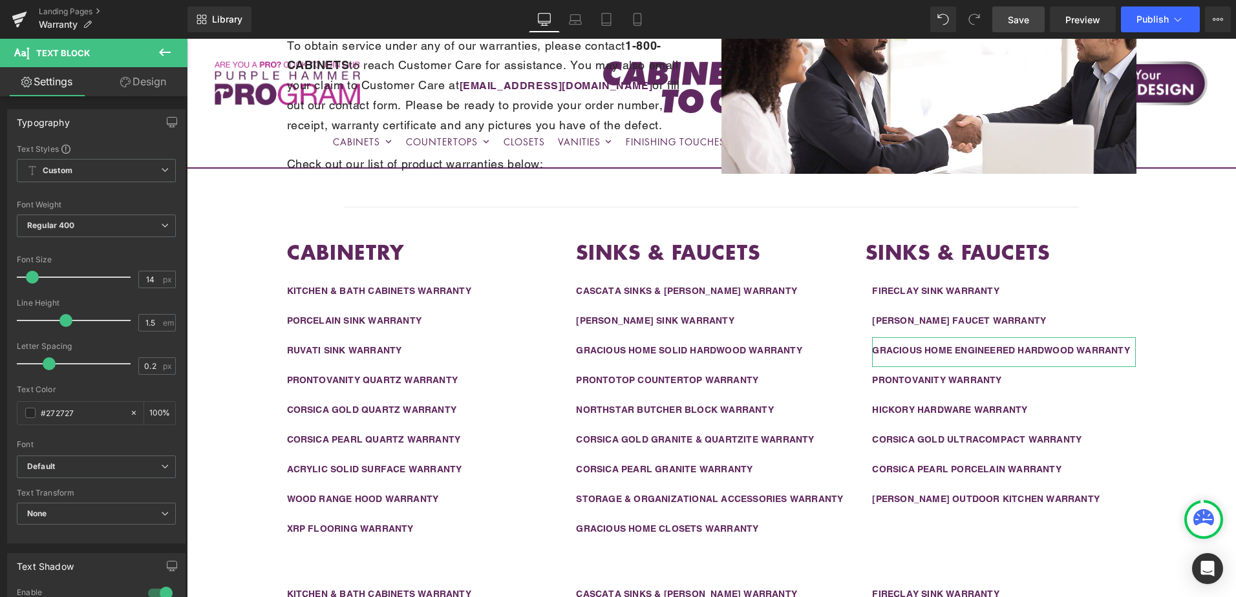
click at [150, 87] on link "Design" at bounding box center [143, 81] width 94 height 29
click at [0, 0] on div "Spacing" at bounding box center [0, 0] width 0 height 0
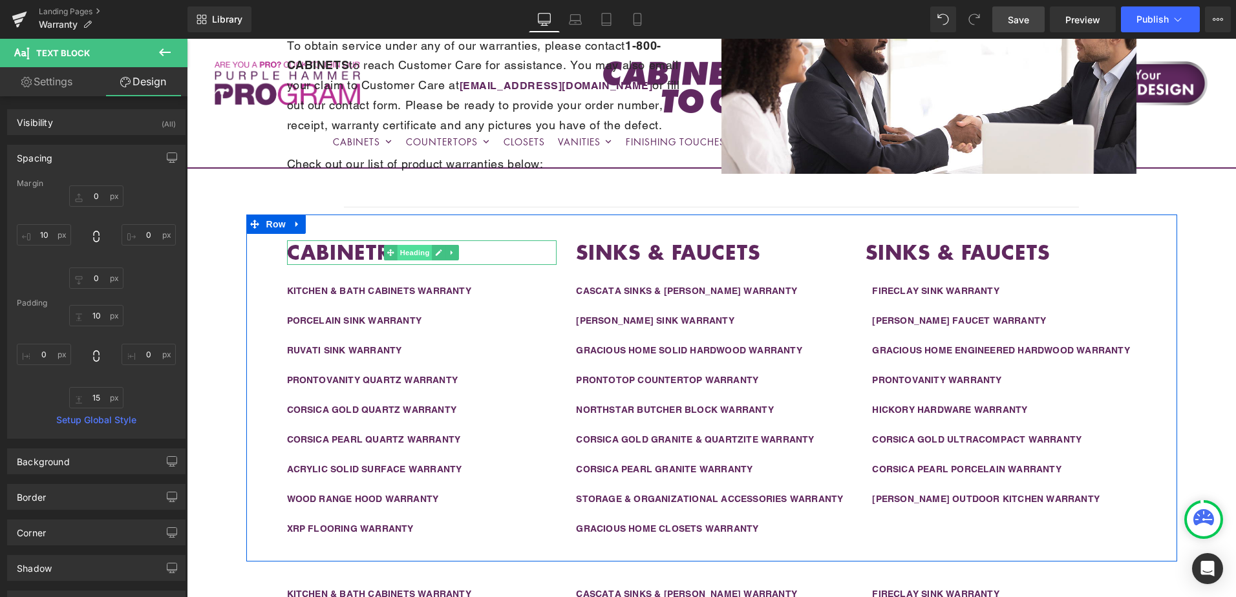
click at [404, 253] on span "Heading" at bounding box center [415, 253] width 35 height 16
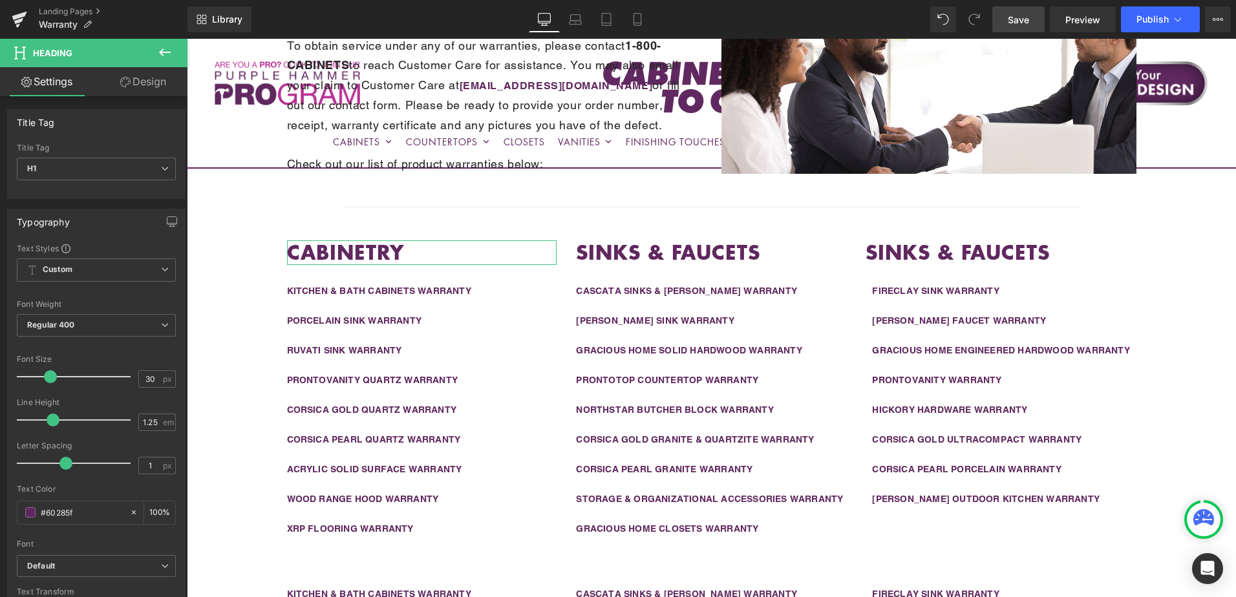
click at [139, 79] on link "Design" at bounding box center [143, 81] width 94 height 29
click at [0, 0] on div "Spacing" at bounding box center [0, 0] width 0 height 0
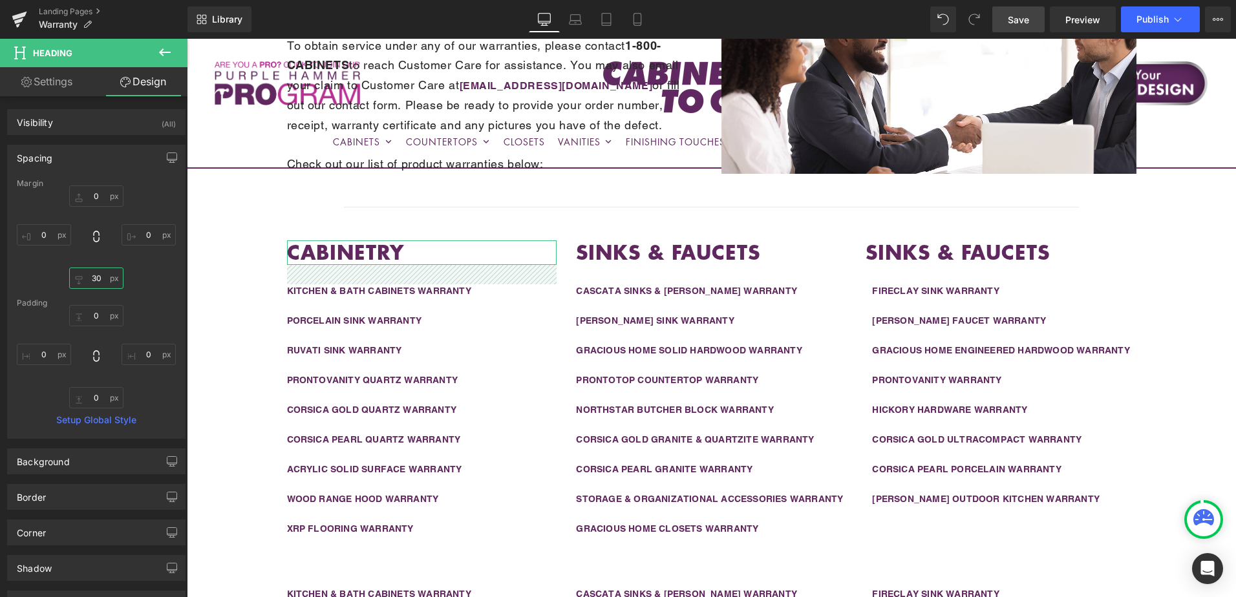
click at [100, 283] on input "30" at bounding box center [96, 278] width 54 height 21
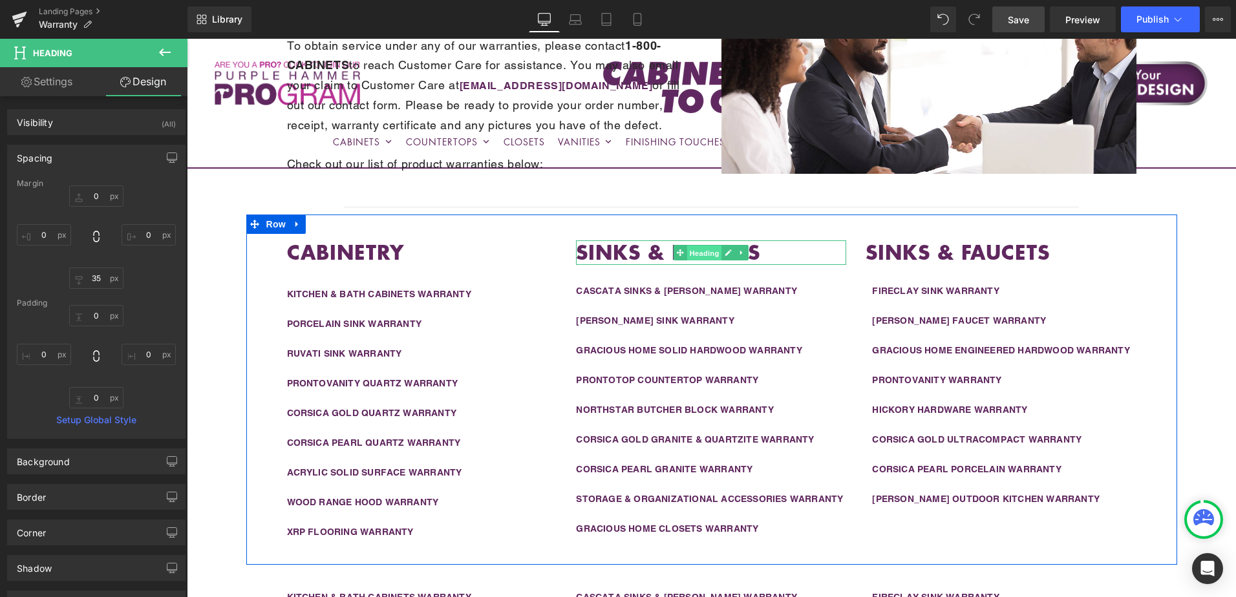
click at [680, 256] on link "Heading" at bounding box center [698, 253] width 48 height 16
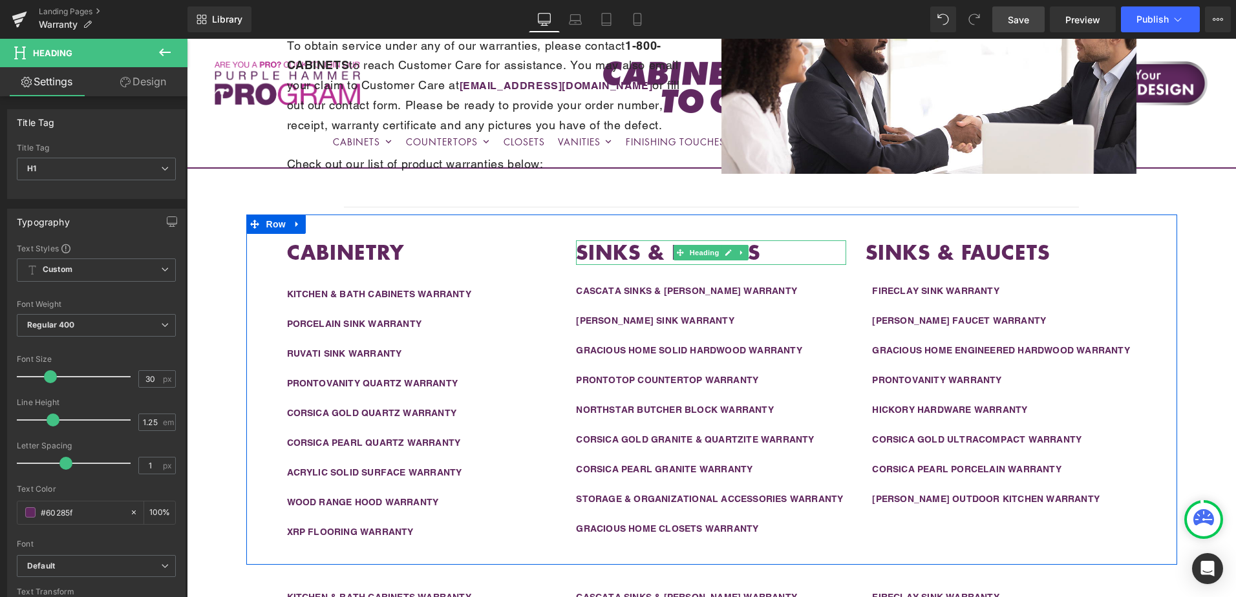
click at [654, 252] on strong "SINKS & FAUCETS" at bounding box center [668, 252] width 184 height 28
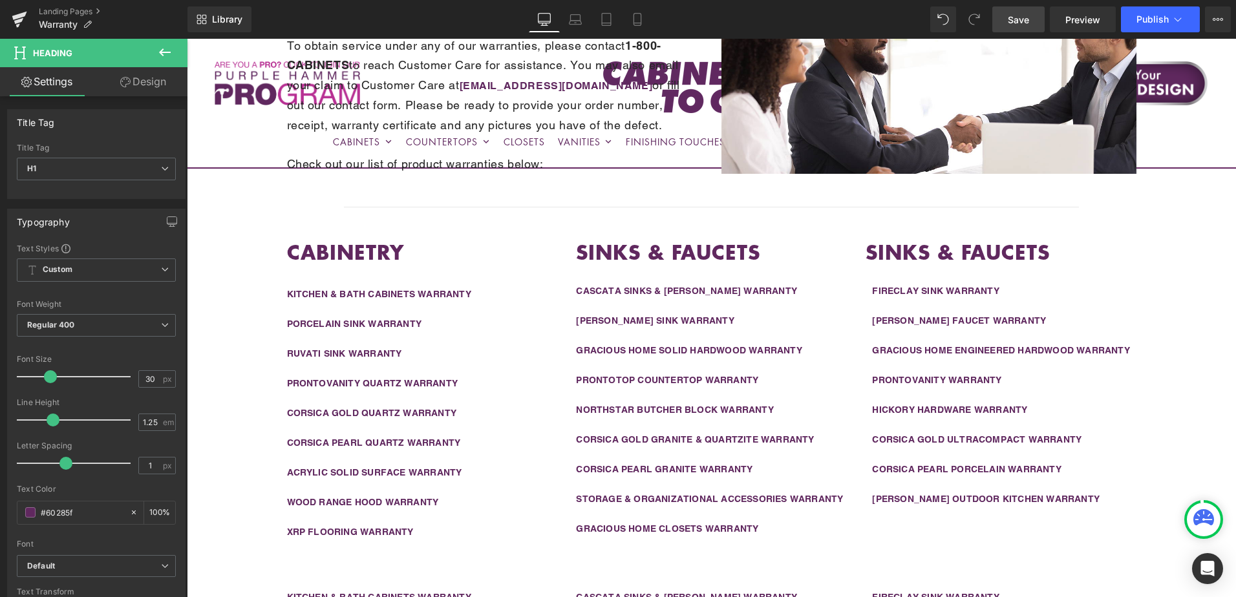
click at [152, 88] on link "Design" at bounding box center [143, 81] width 94 height 29
click at [0, 0] on div "Spacing" at bounding box center [0, 0] width 0 height 0
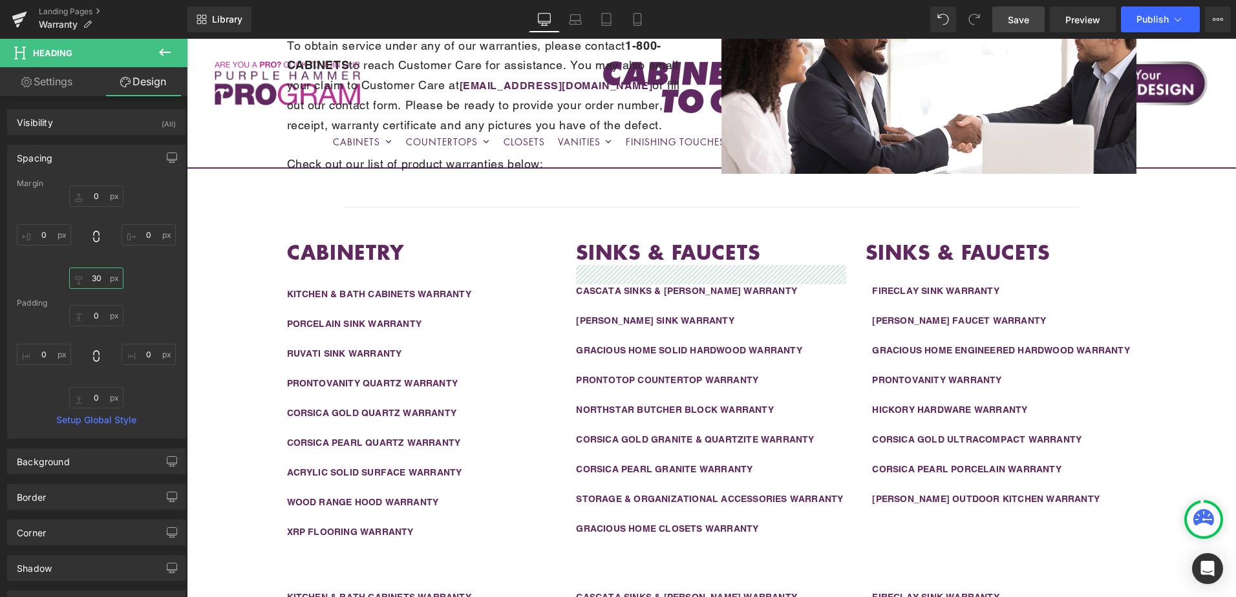
click at [103, 283] on input "30" at bounding box center [96, 278] width 54 height 21
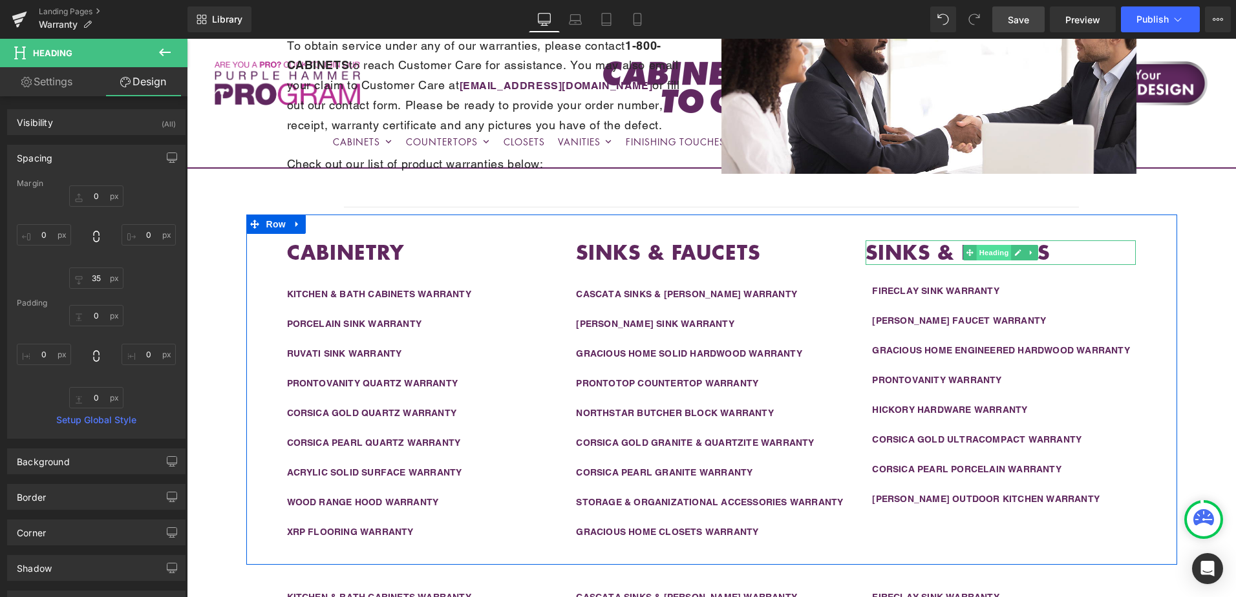
click at [982, 254] on span "Heading" at bounding box center [994, 253] width 35 height 16
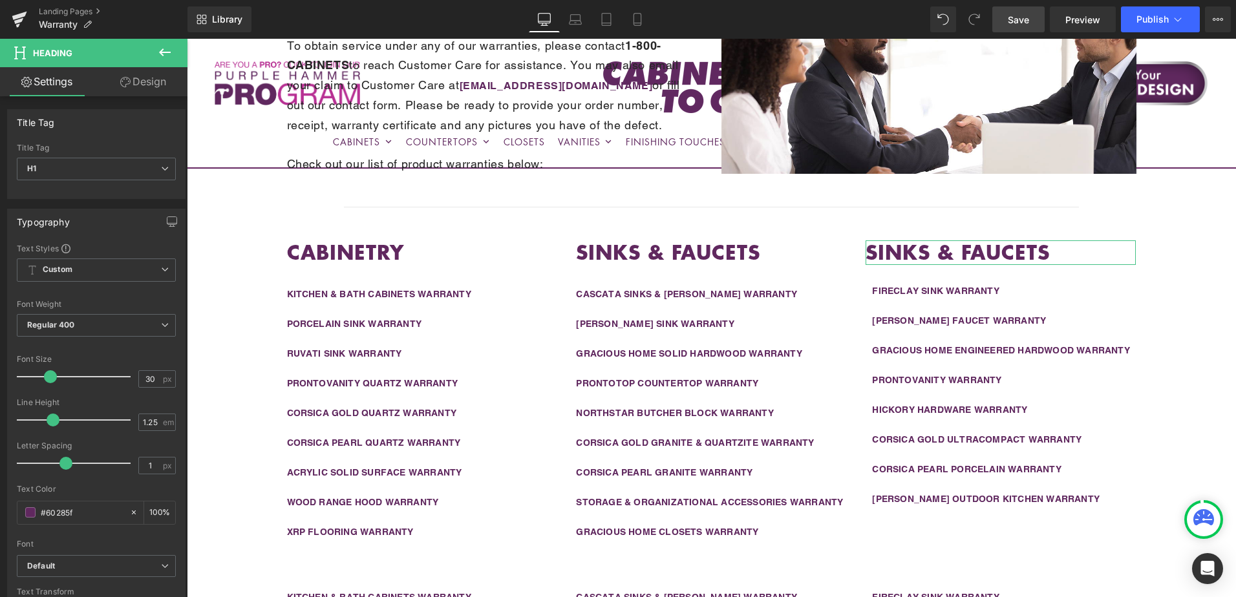
click at [147, 87] on link "Design" at bounding box center [143, 81] width 94 height 29
click at [0, 0] on div "Spacing" at bounding box center [0, 0] width 0 height 0
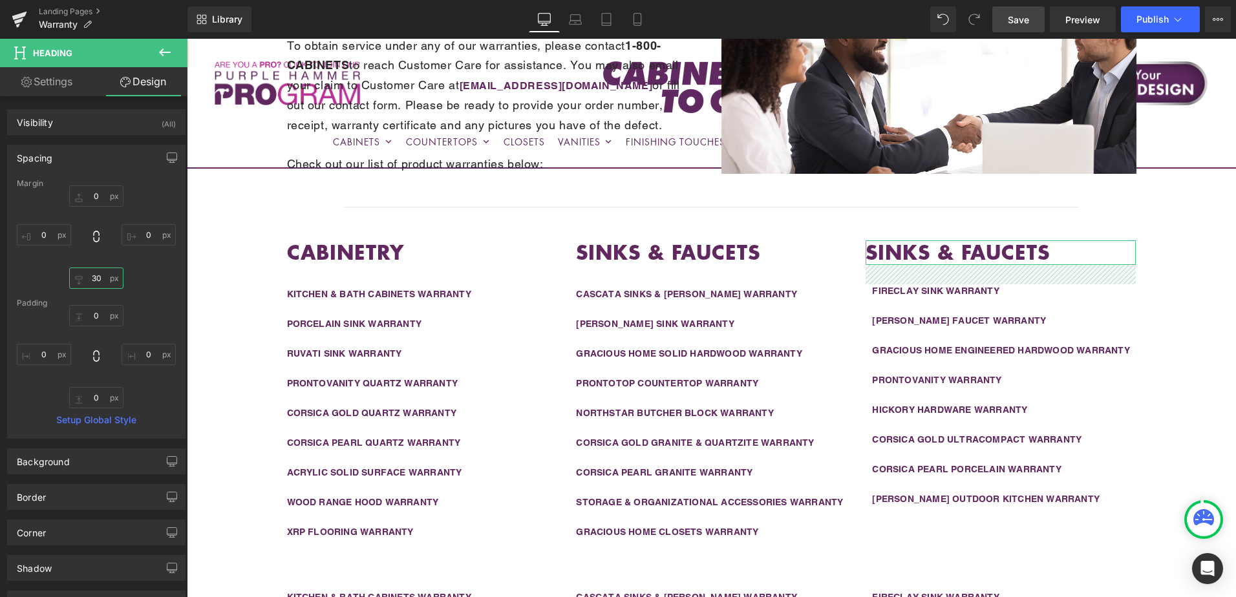
click at [94, 282] on input "30" at bounding box center [96, 278] width 54 height 21
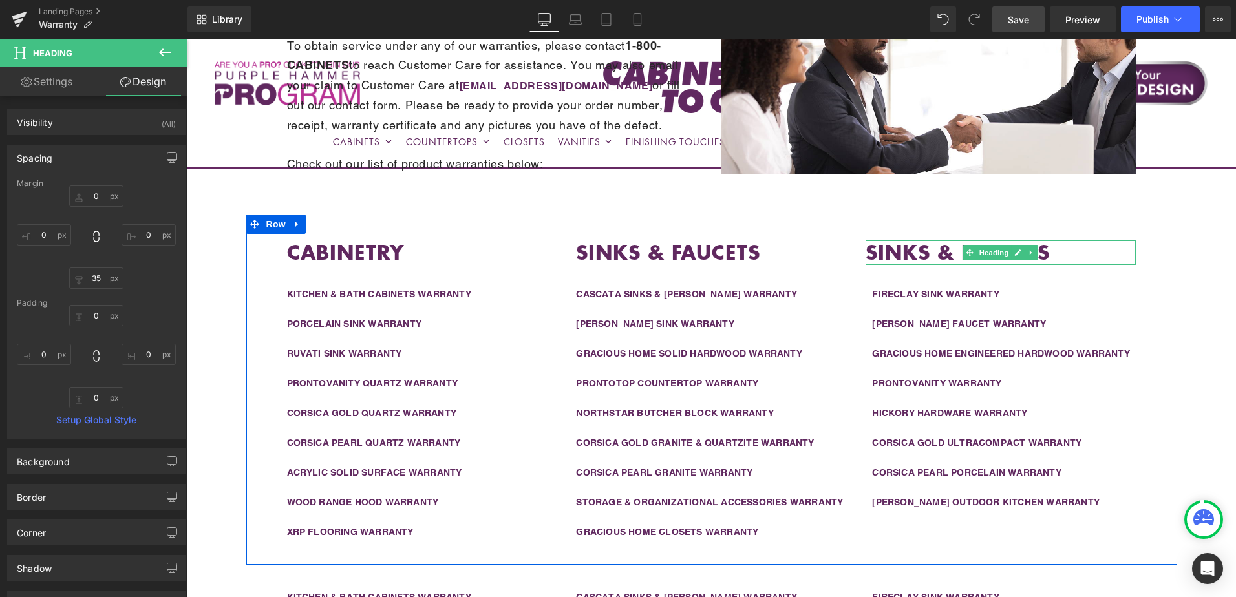
click at [941, 251] on strong "SINKS & FAUCETS" at bounding box center [958, 252] width 184 height 28
click at [941, 250] on strong "SINKS & FAUCETS" at bounding box center [958, 252] width 184 height 28
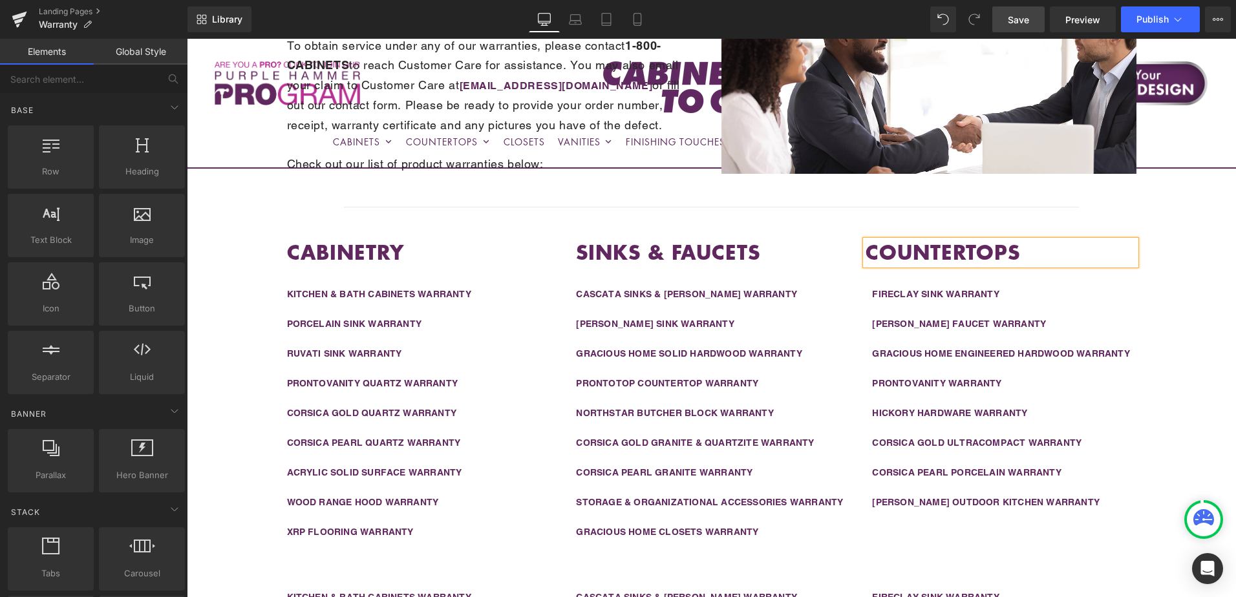
click at [1218, 269] on div "Liquid Row Warranty Information Heading To obtain service under any of our warr…" at bounding box center [711, 606] width 1049 height 1343
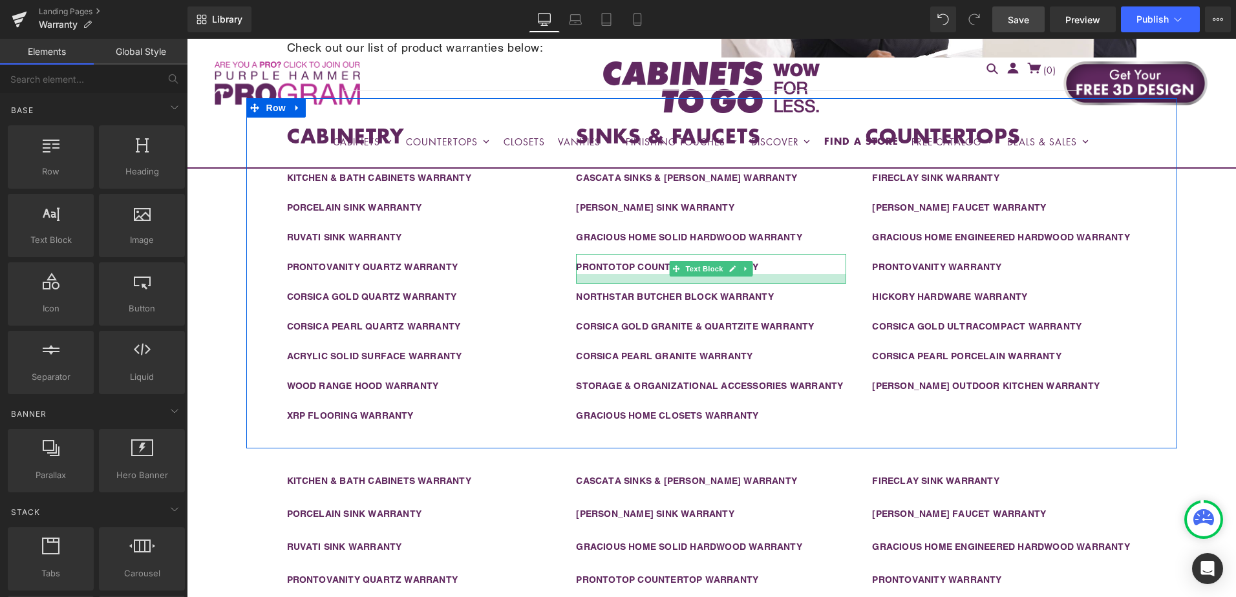
scroll to position [482, 0]
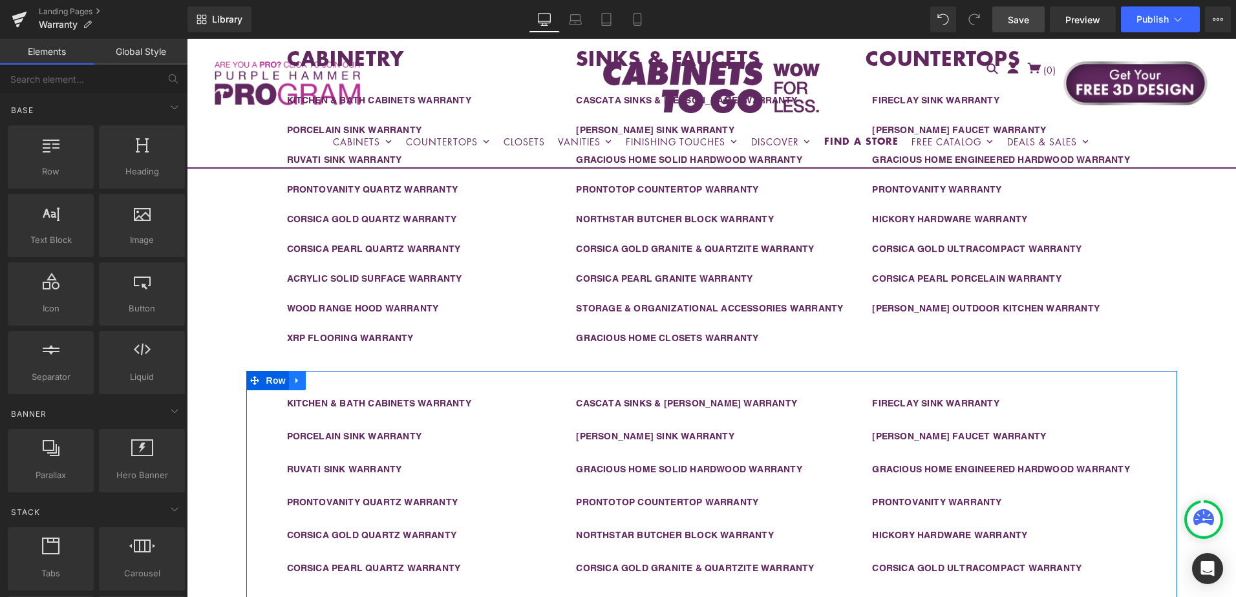
click at [294, 379] on icon at bounding box center [297, 381] width 9 height 10
click at [326, 380] on icon at bounding box center [330, 380] width 9 height 9
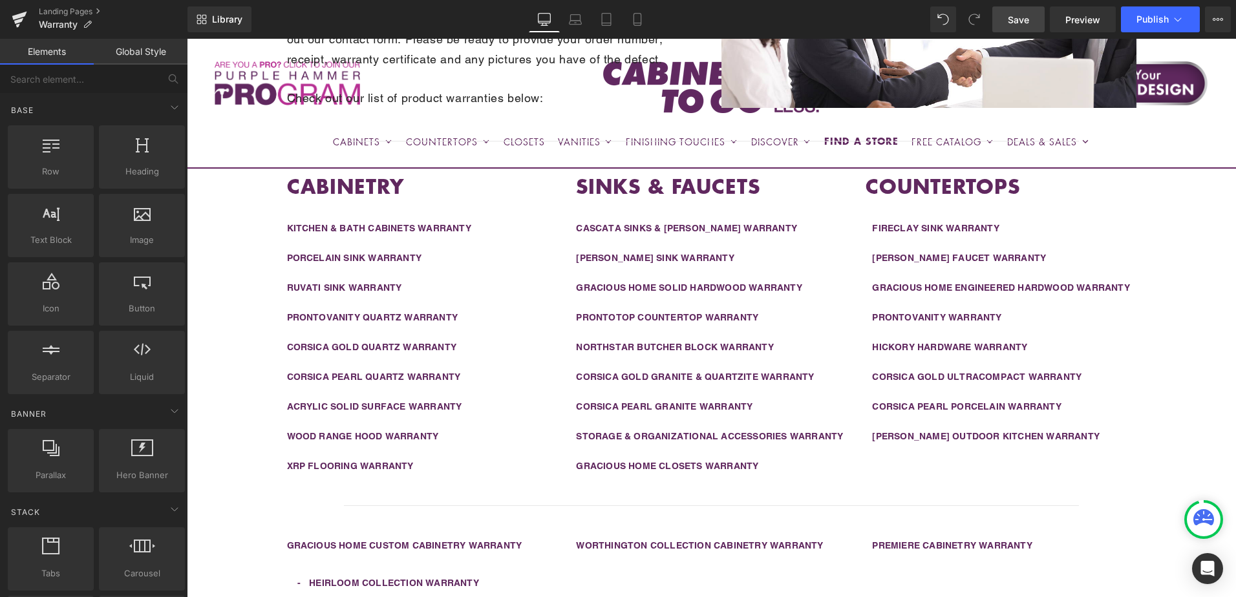
scroll to position [352, 0]
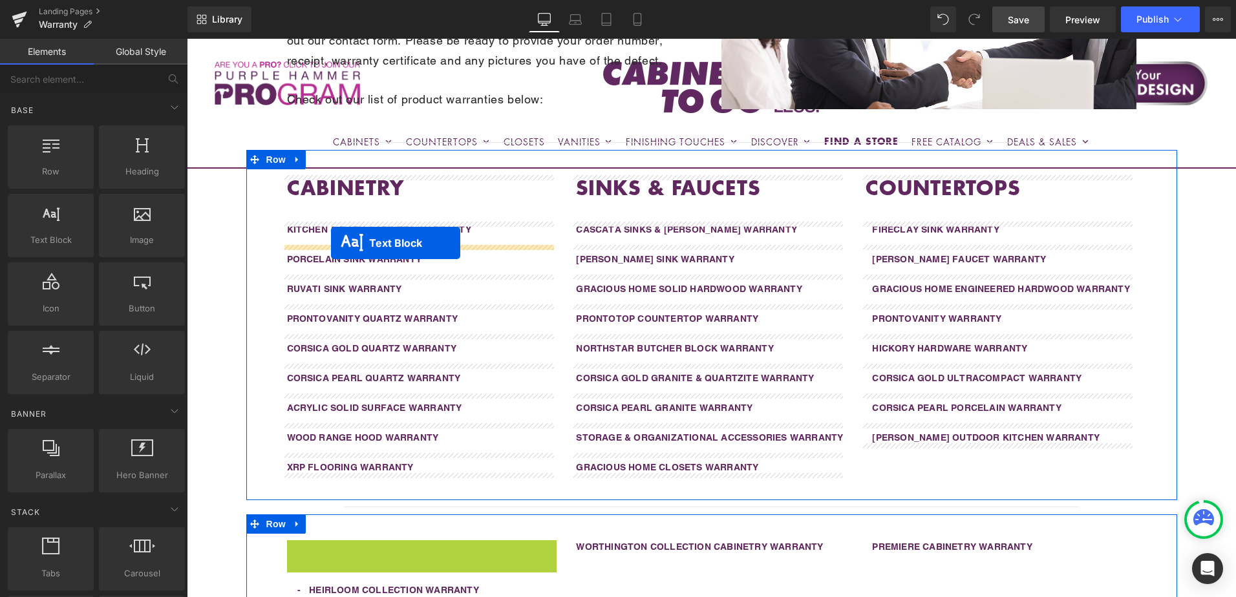
drag, startPoint x: 380, startPoint y: 551, endPoint x: 331, endPoint y: 243, distance: 311.6
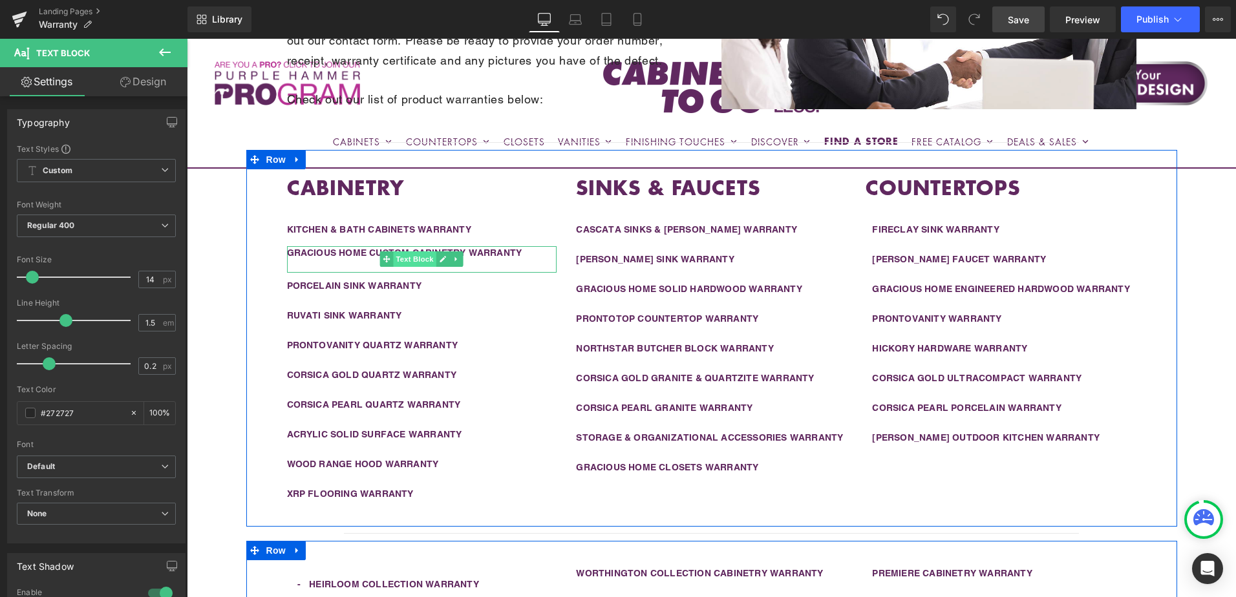
click at [401, 257] on span "Text Block" at bounding box center [415, 259] width 43 height 16
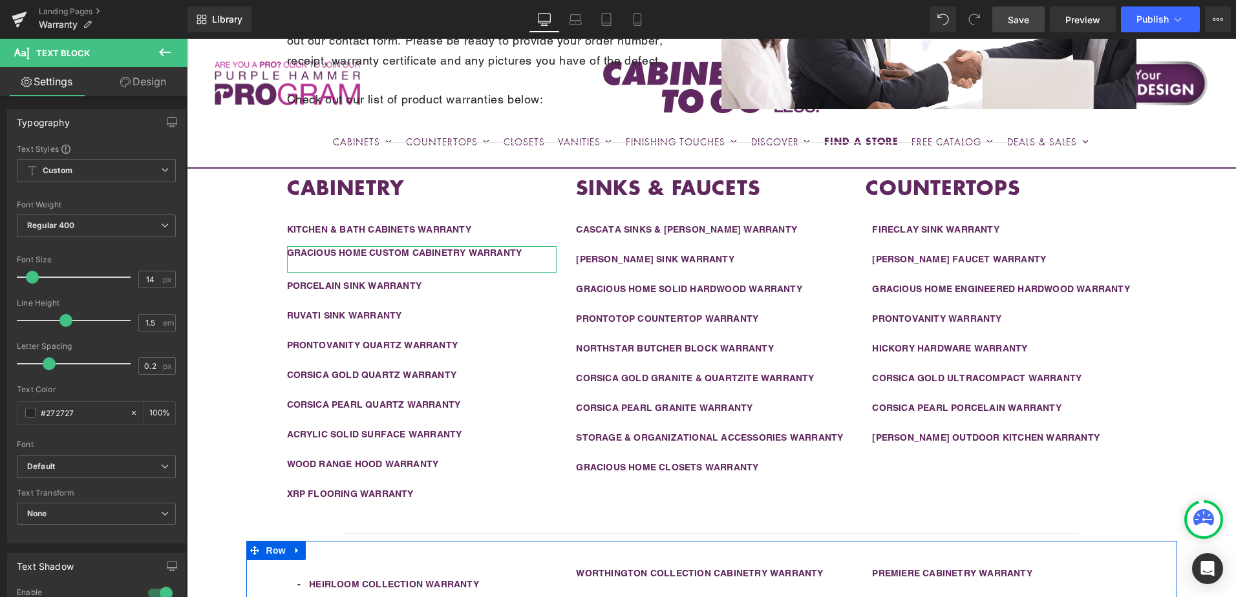
click at [147, 83] on link "Design" at bounding box center [143, 81] width 94 height 29
click at [0, 0] on div "Spacing" at bounding box center [0, 0] width 0 height 0
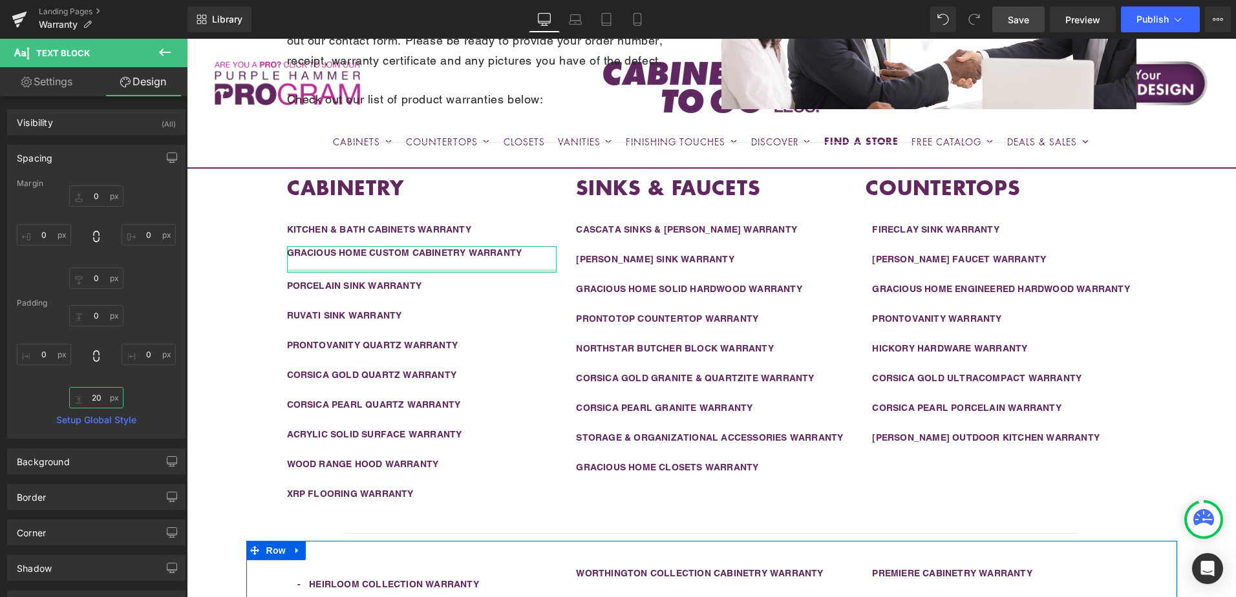
click at [100, 401] on input "20" at bounding box center [96, 397] width 54 height 21
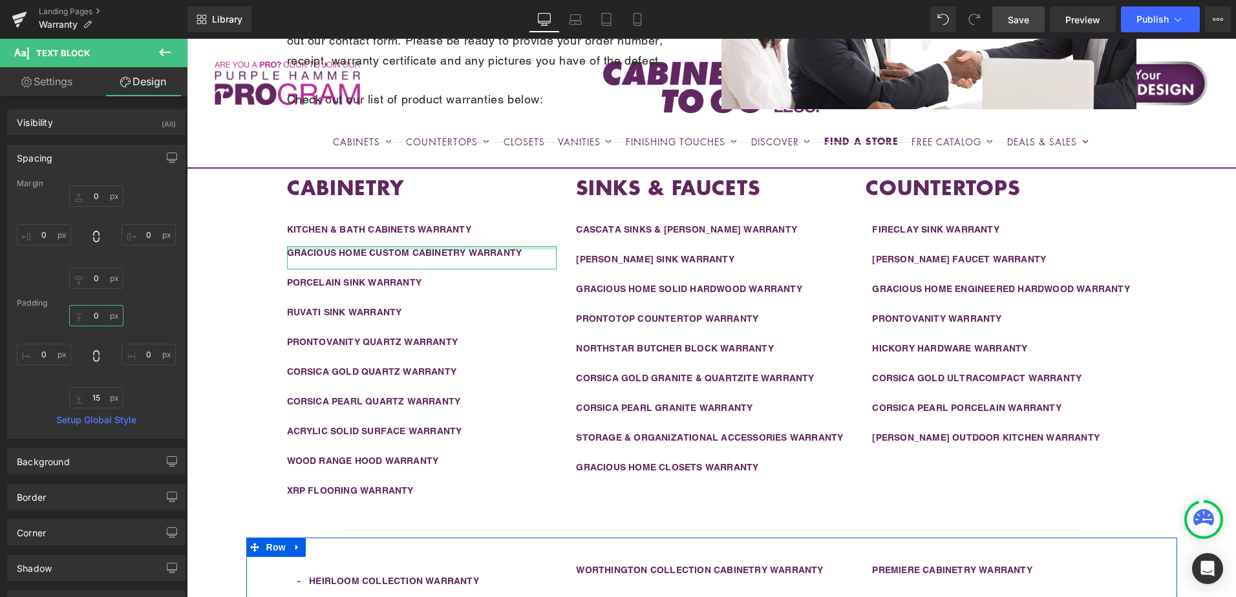
click at [100, 314] on input "0" at bounding box center [96, 315] width 54 height 21
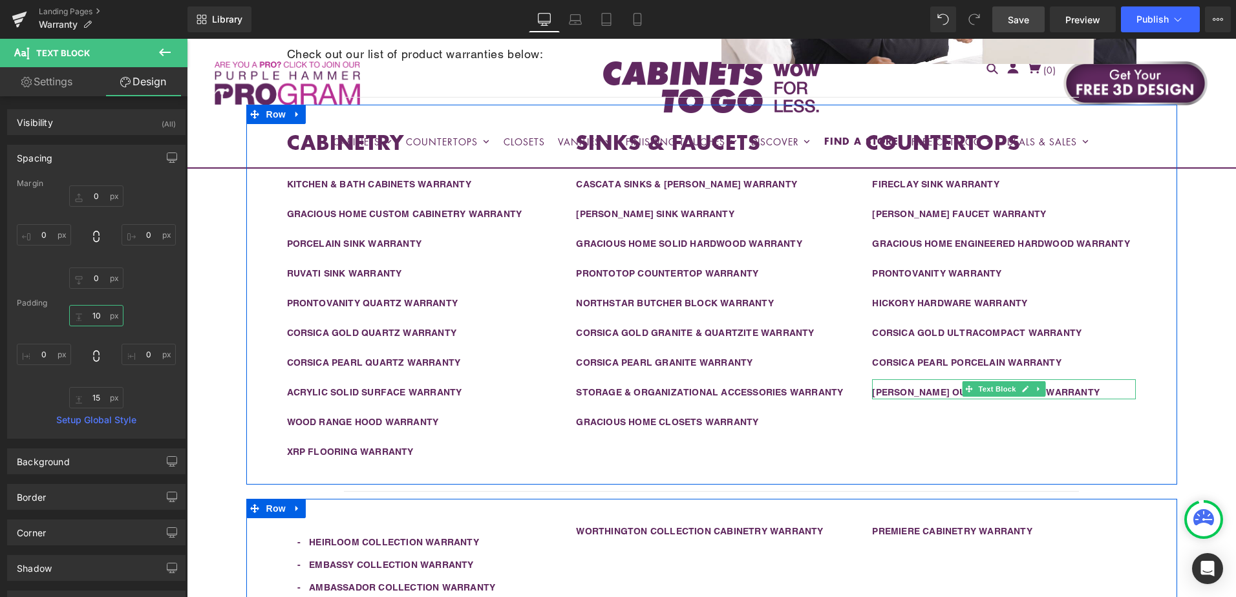
scroll to position [417, 0]
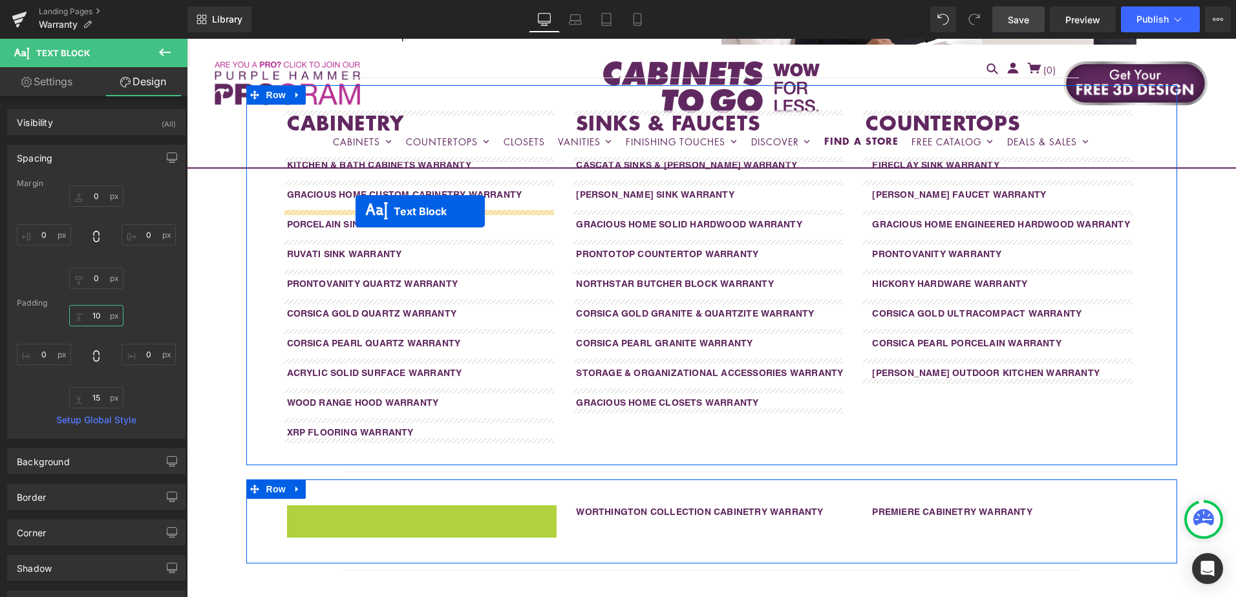
drag, startPoint x: 383, startPoint y: 542, endPoint x: 355, endPoint y: 211, distance: 331.6
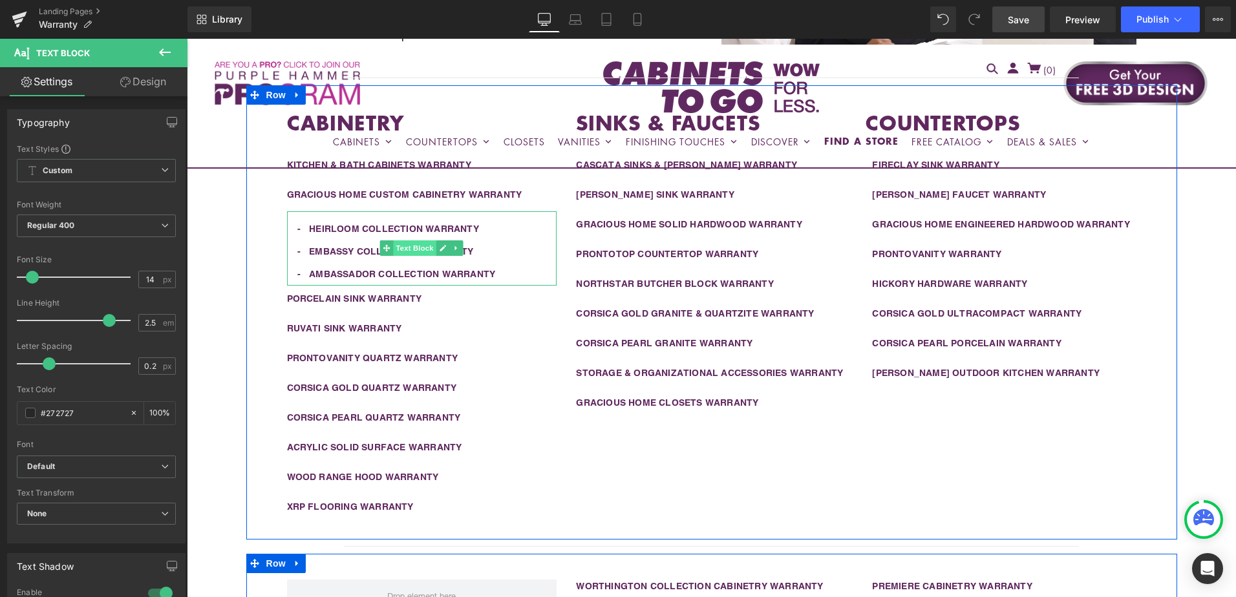
click at [409, 249] on span "Text Block" at bounding box center [415, 248] width 43 height 16
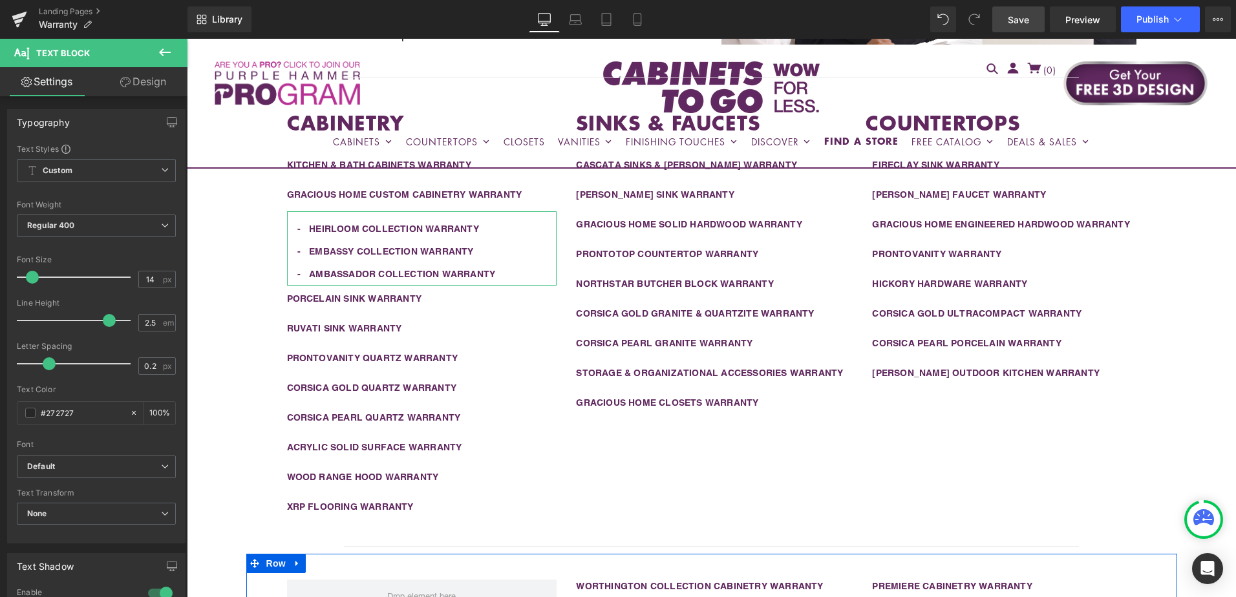
click at [148, 88] on link "Design" at bounding box center [143, 81] width 94 height 29
click at [0, 0] on div "Spacing" at bounding box center [0, 0] width 0 height 0
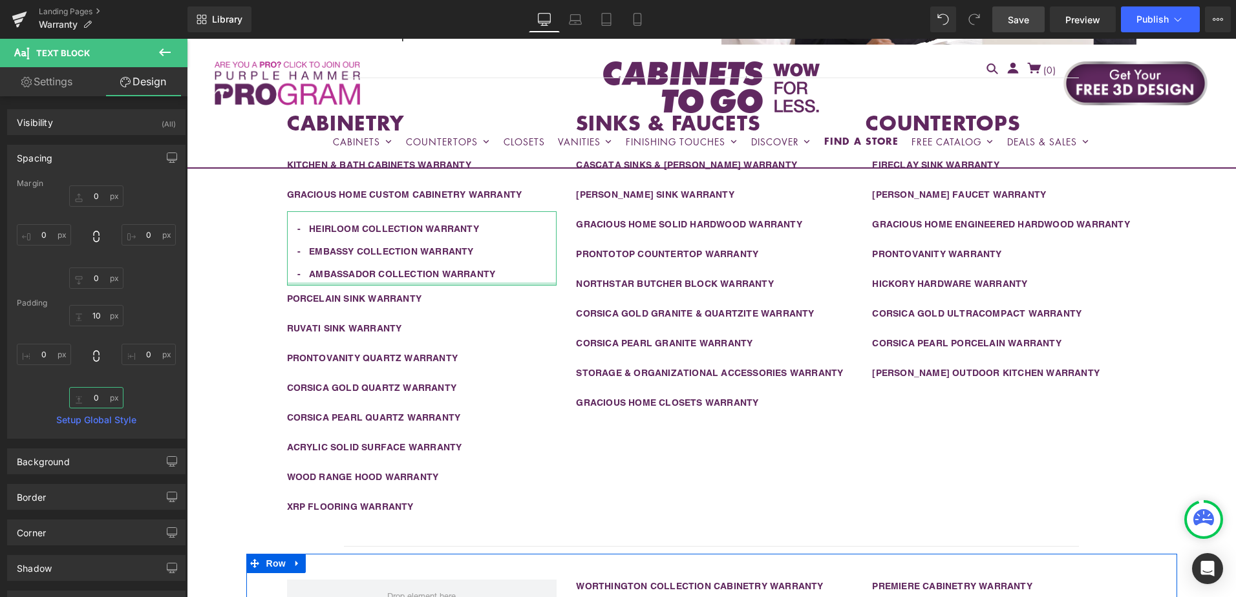
click at [96, 401] on input "0" at bounding box center [96, 397] width 54 height 21
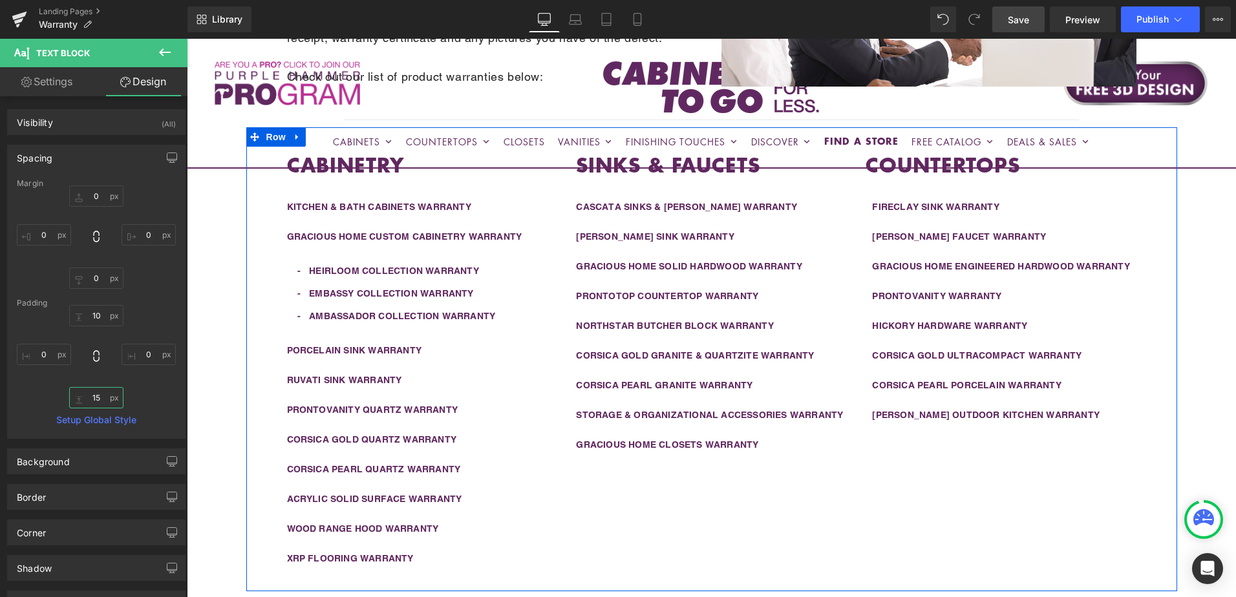
scroll to position [352, 0]
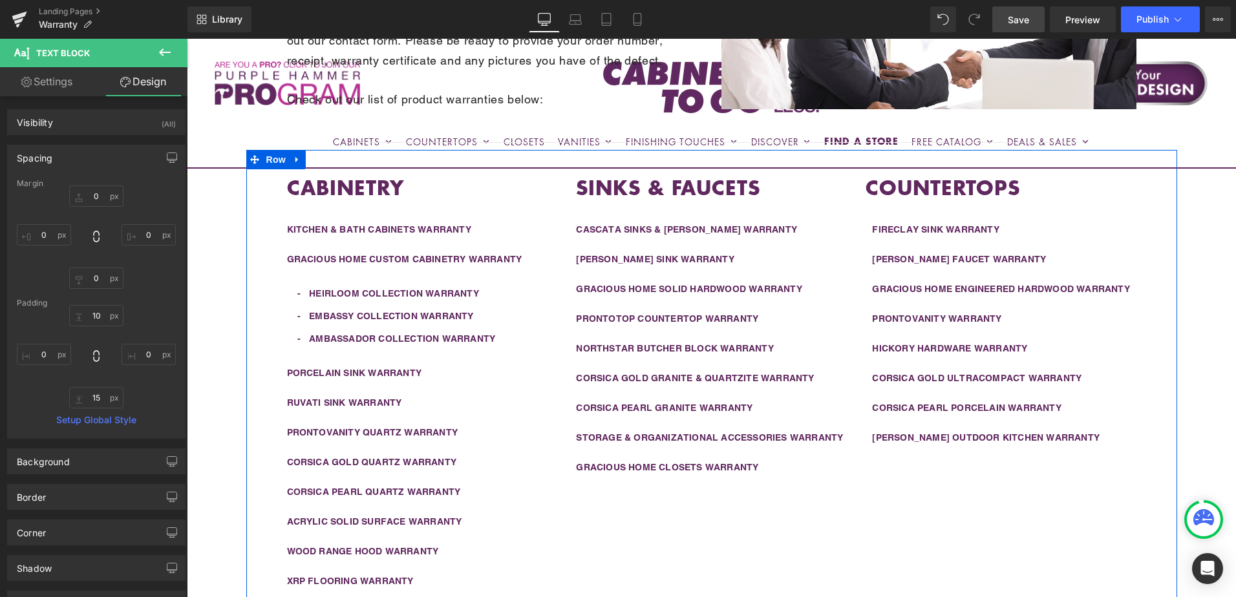
click at [566, 319] on div "SINKS & FAUCETS Heading CASCATA SINKS & FAUCETS WARRANTY Text Block MOEN SINK W…" at bounding box center [711, 325] width 290 height 299
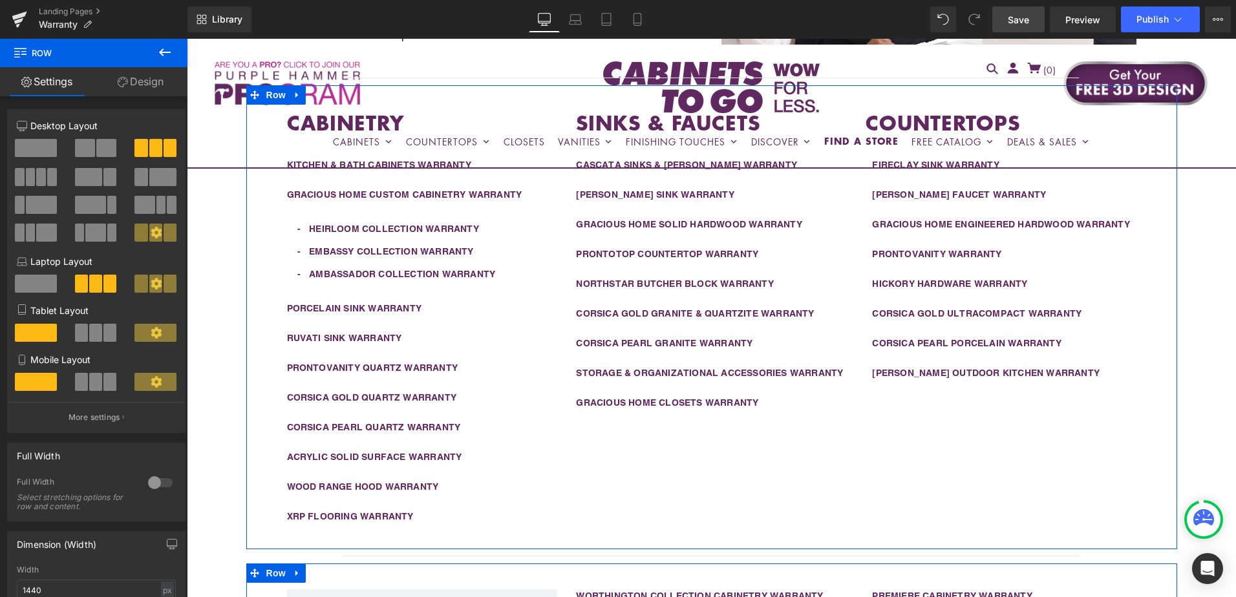
scroll to position [482, 0]
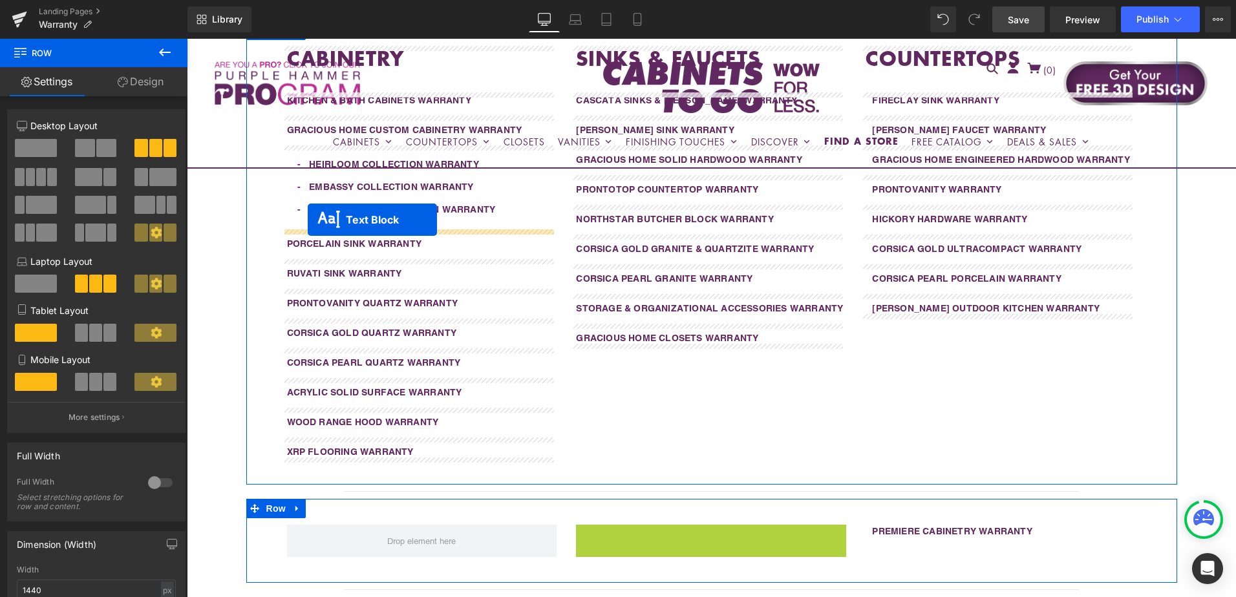
drag, startPoint x: 671, startPoint y: 537, endPoint x: 308, endPoint y: 220, distance: 482.5
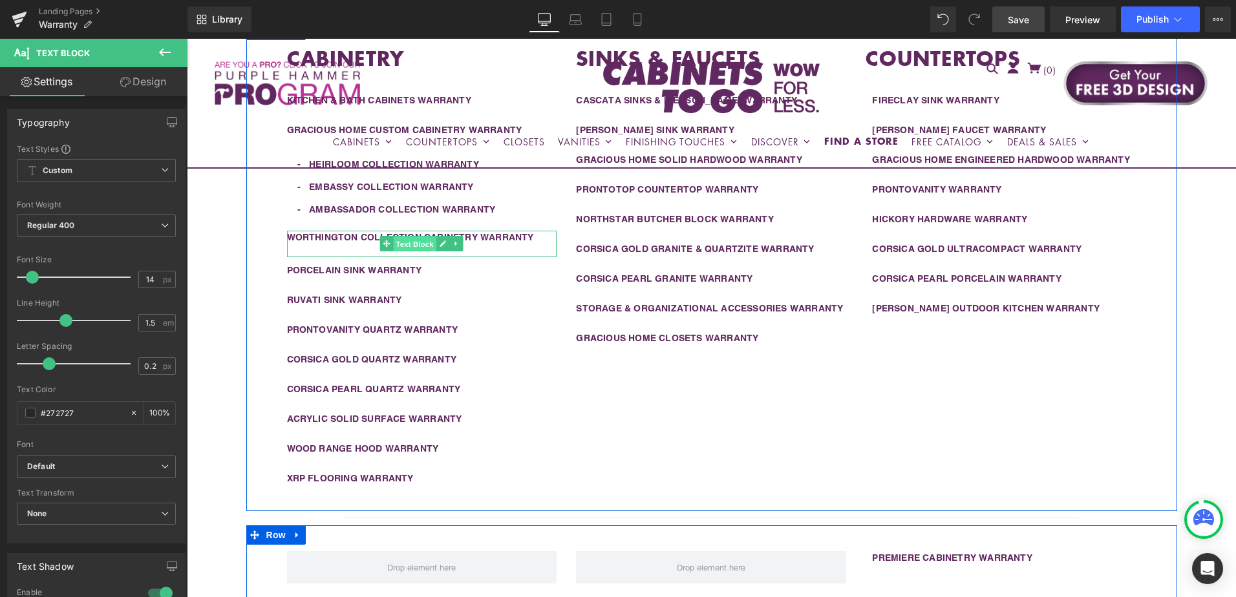
click at [409, 242] on span "Text Block" at bounding box center [415, 245] width 43 height 16
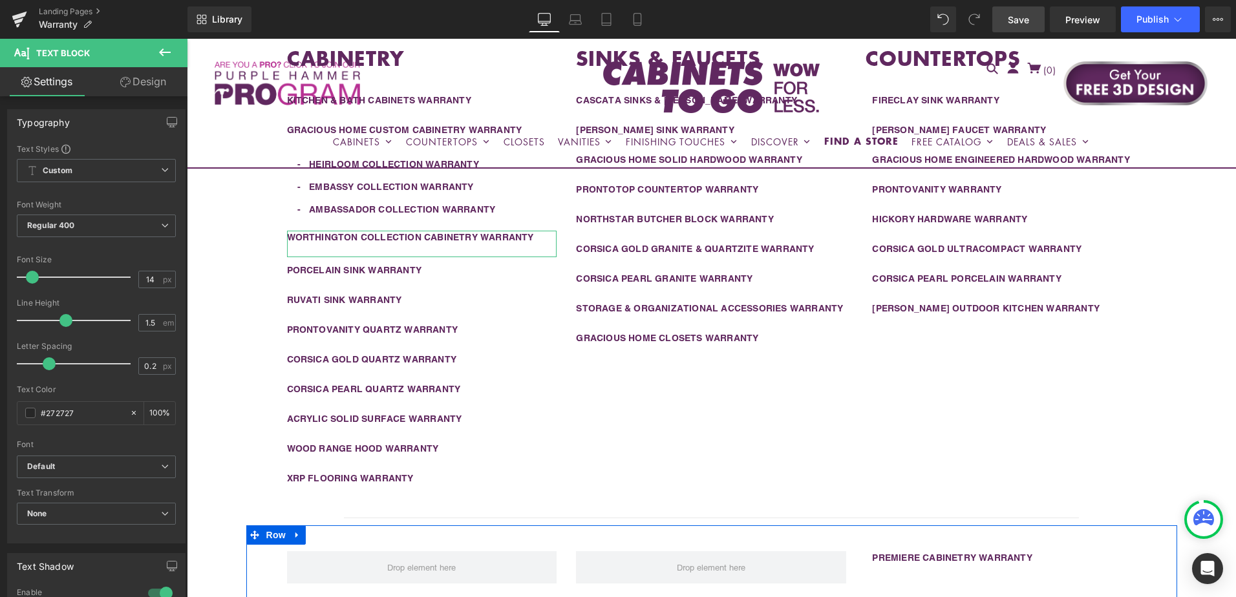
click at [131, 83] on link "Design" at bounding box center [143, 81] width 94 height 29
click at [0, 0] on div "Spacing" at bounding box center [0, 0] width 0 height 0
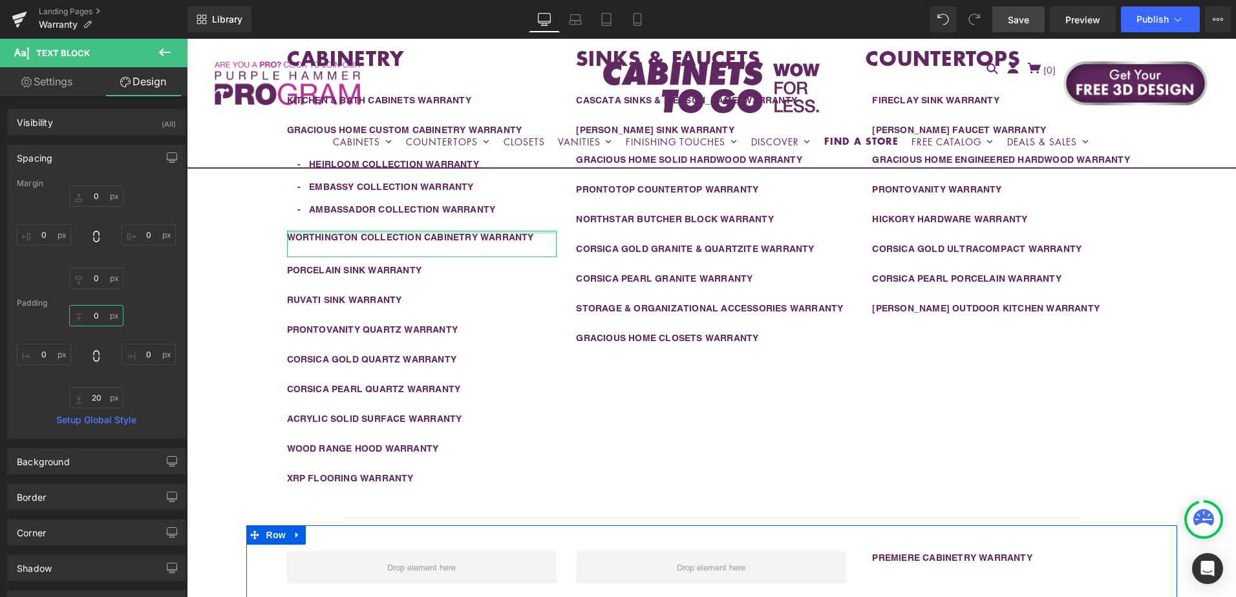
click at [98, 317] on input "0" at bounding box center [96, 315] width 54 height 21
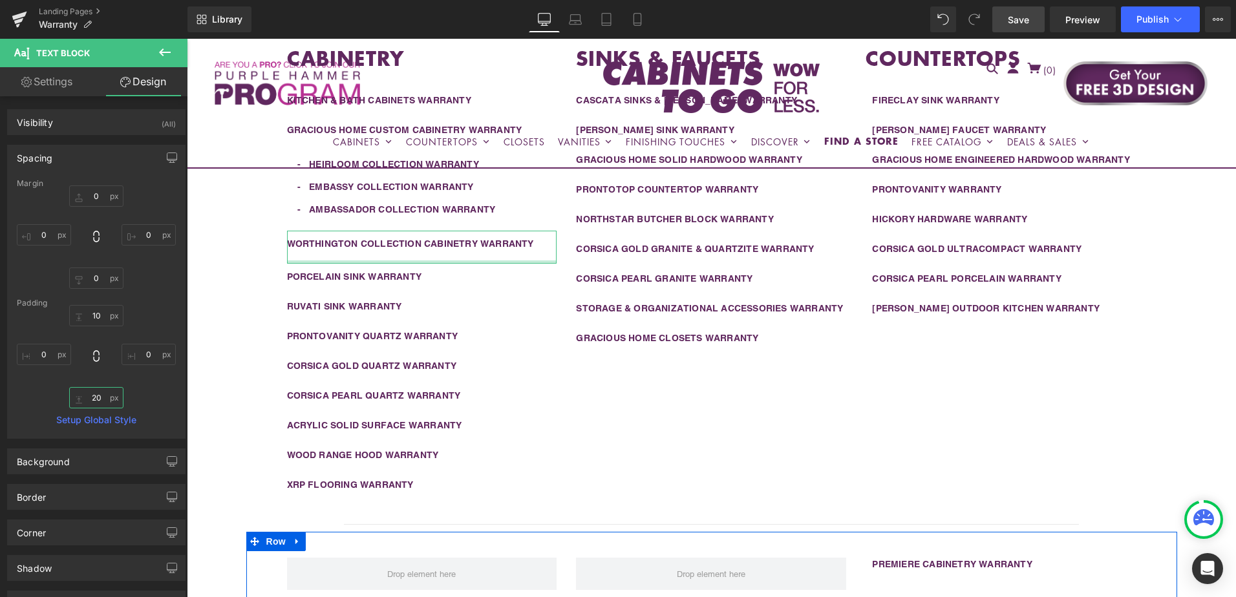
click at [99, 399] on input "20" at bounding box center [96, 397] width 54 height 21
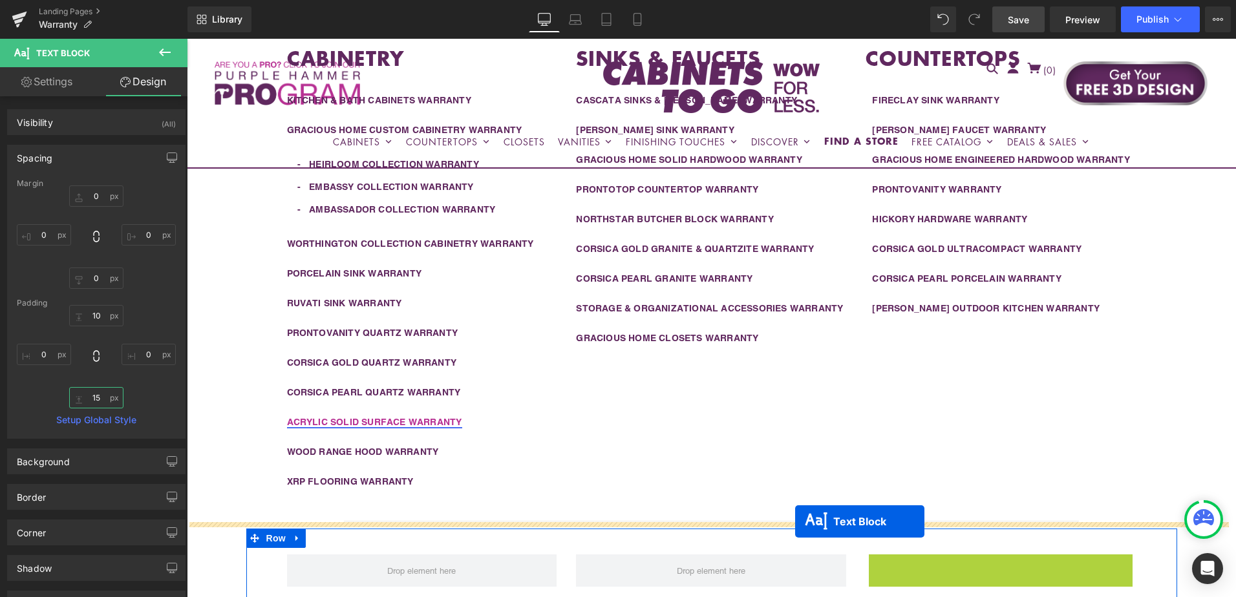
scroll to position [495, 0]
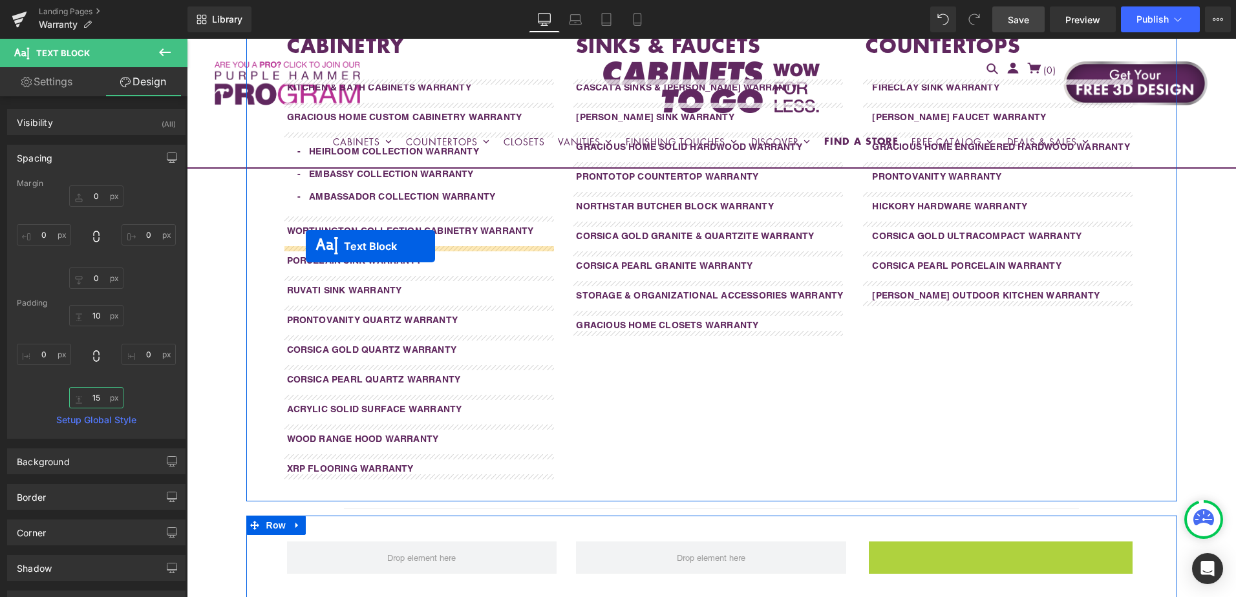
drag, startPoint x: 965, startPoint y: 569, endPoint x: 306, endPoint y: 246, distance: 733.5
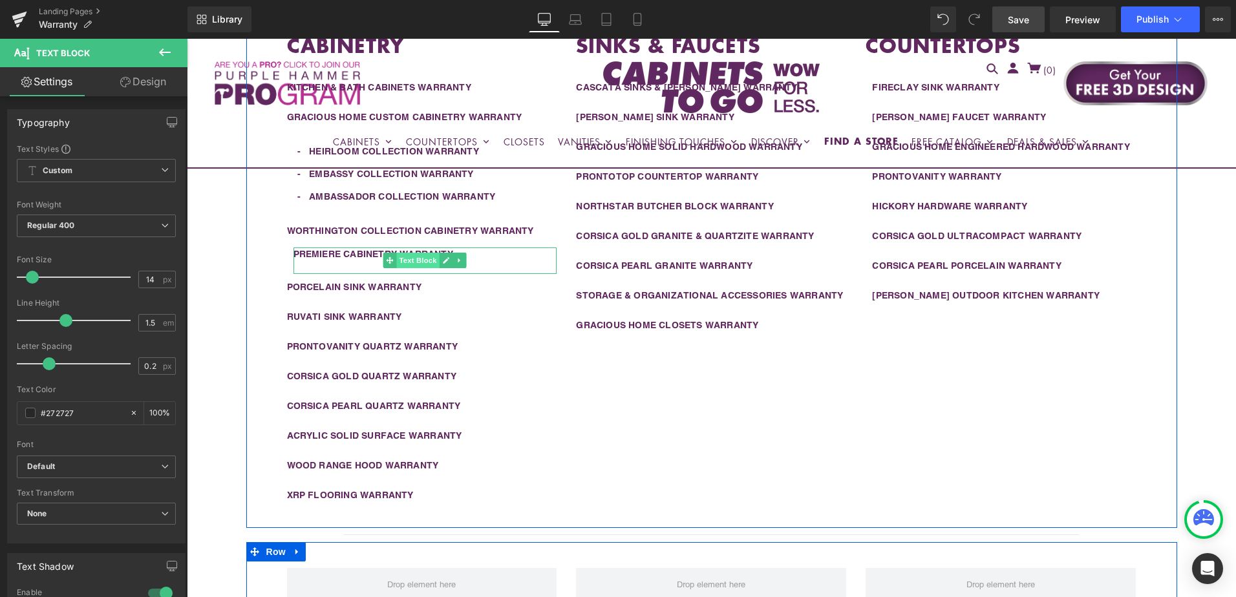
click at [417, 263] on span "Text Block" at bounding box center [418, 261] width 43 height 16
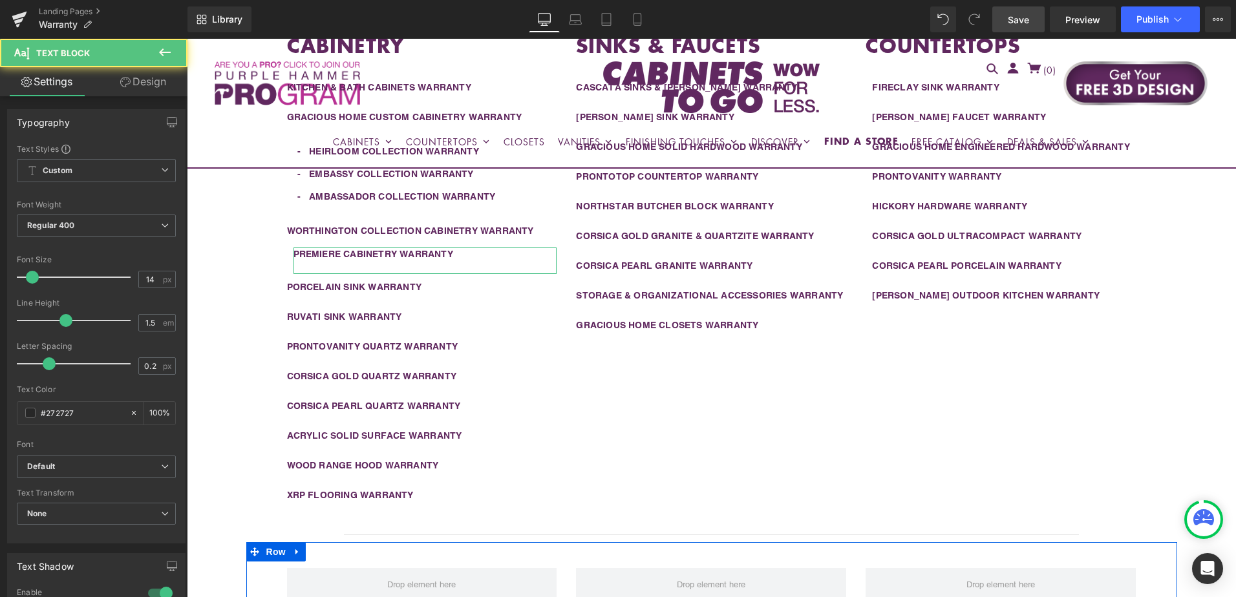
click at [132, 83] on link "Design" at bounding box center [143, 81] width 94 height 29
click at [0, 0] on div "Spacing" at bounding box center [0, 0] width 0 height 0
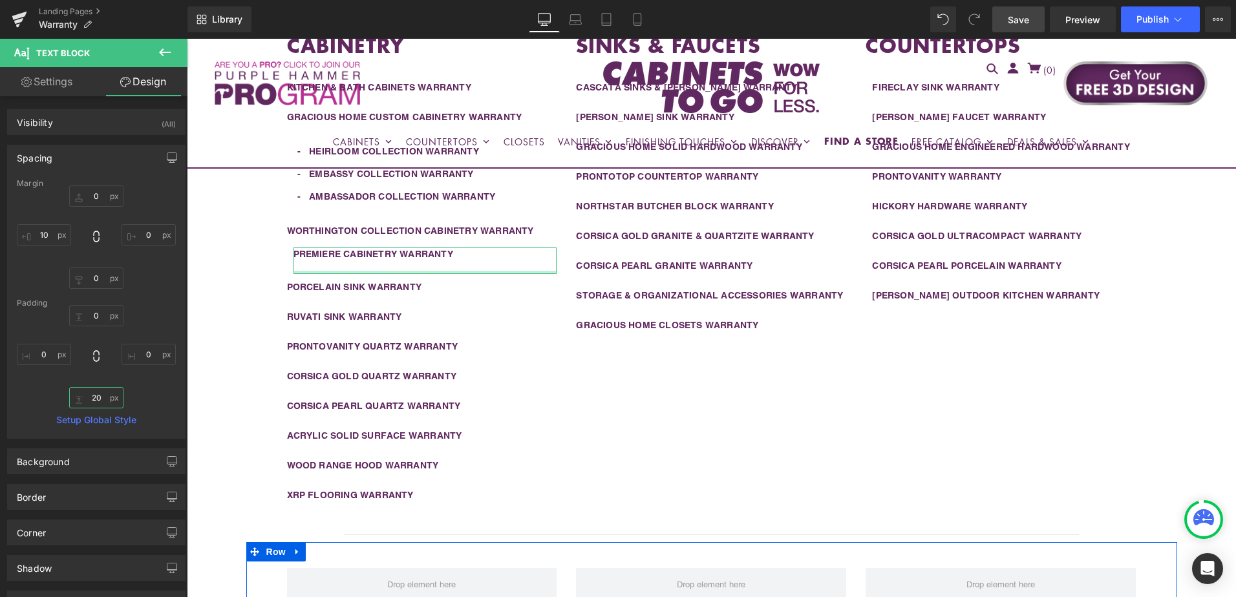
click at [95, 398] on input "20" at bounding box center [96, 397] width 54 height 21
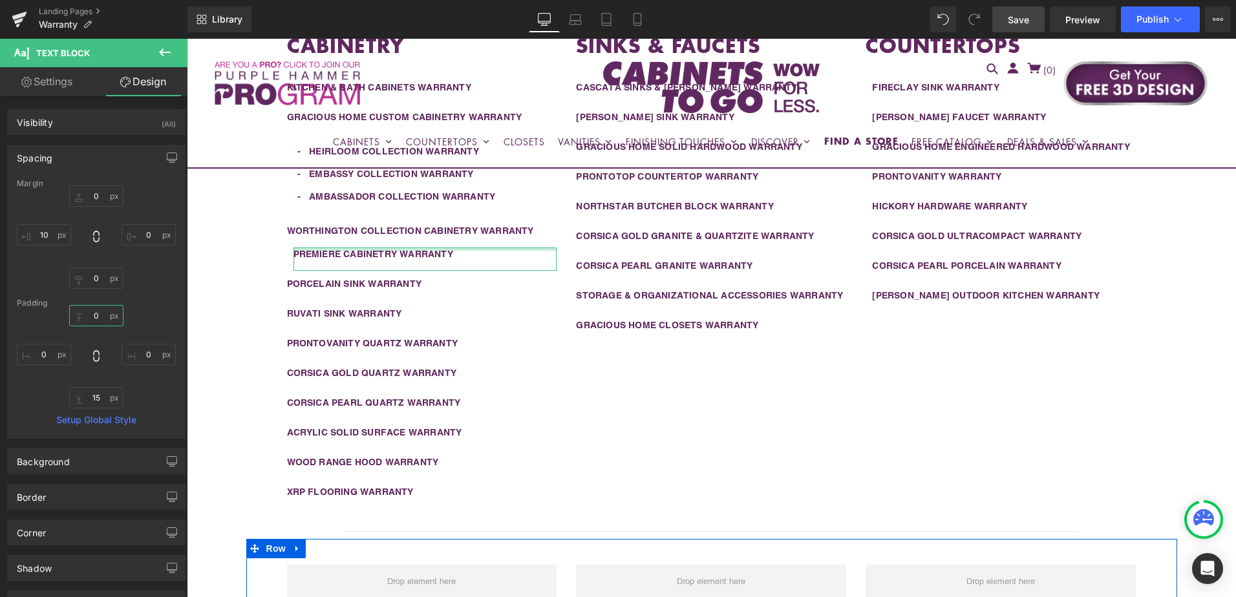
click at [97, 316] on input "0" at bounding box center [96, 315] width 54 height 21
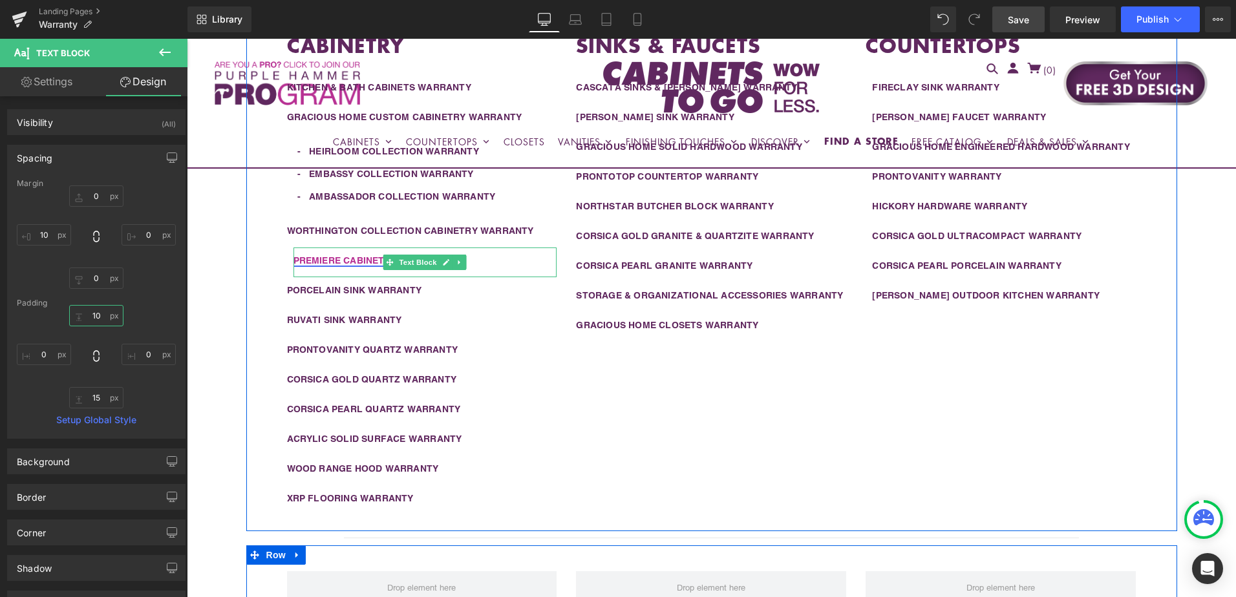
scroll to position [430, 0]
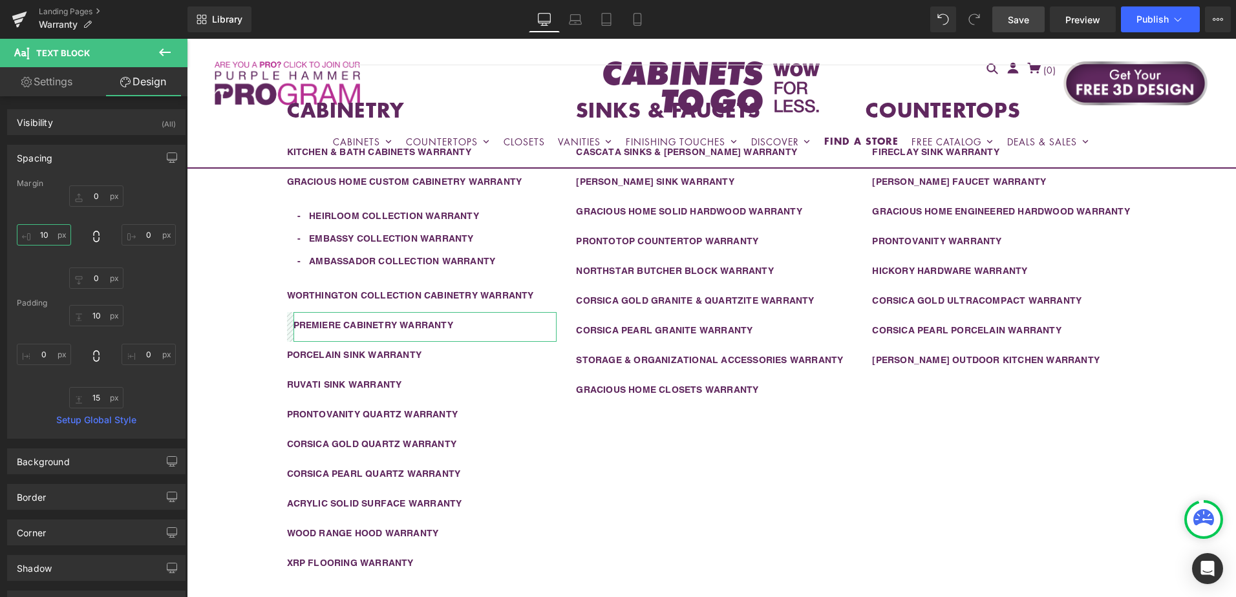
click at [50, 237] on input "10" at bounding box center [44, 234] width 54 height 21
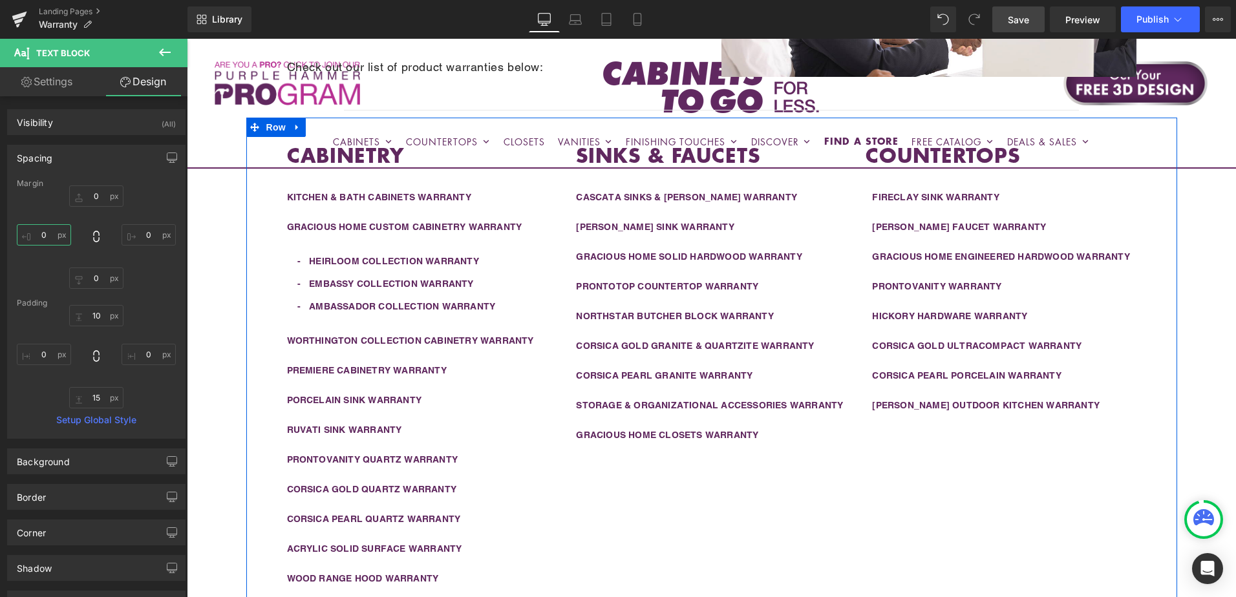
scroll to position [365, 0]
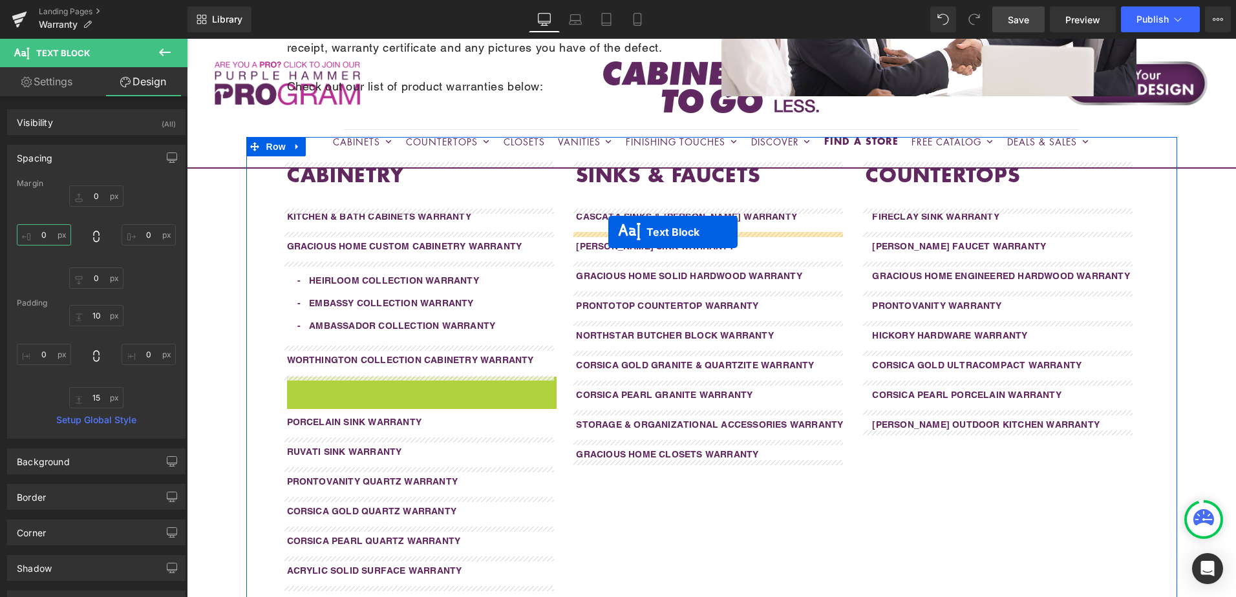
drag, startPoint x: 381, startPoint y: 393, endPoint x: 608, endPoint y: 232, distance: 278.2
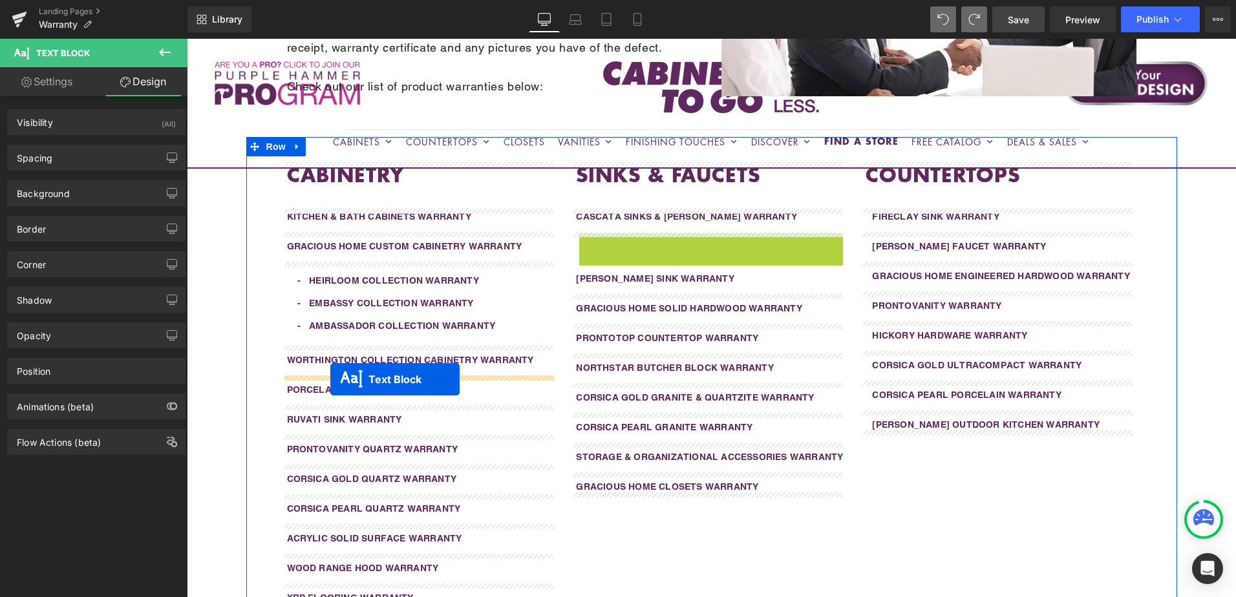
drag, startPoint x: 673, startPoint y: 244, endPoint x: 330, endPoint y: 379, distance: 368.6
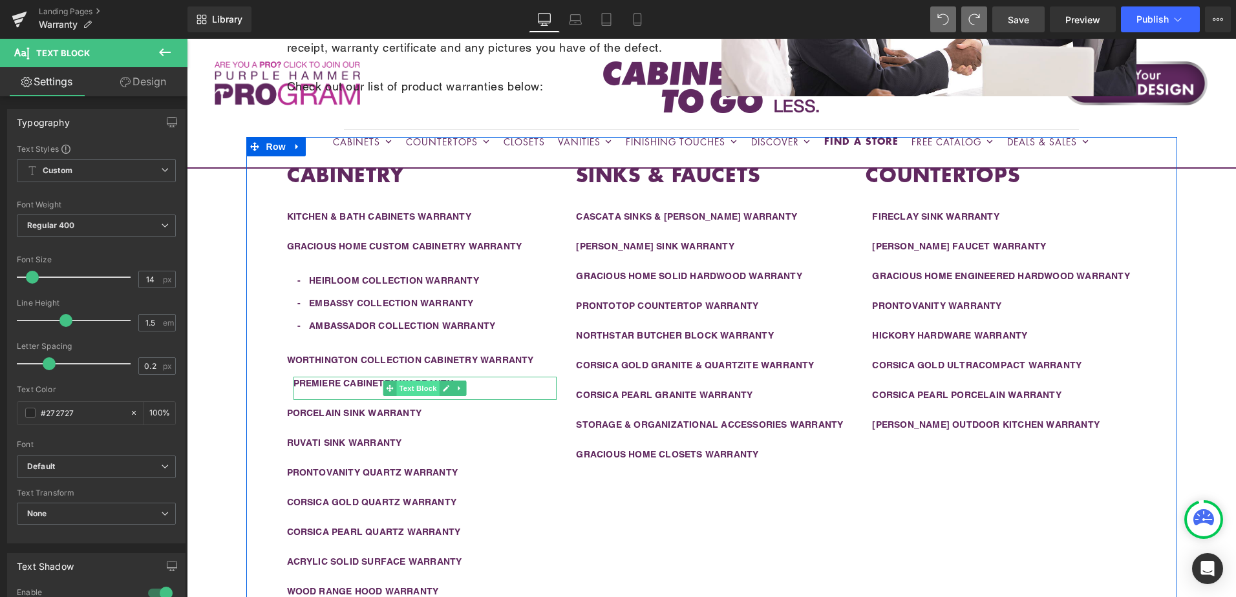
click at [403, 387] on span "Text Block" at bounding box center [418, 389] width 43 height 16
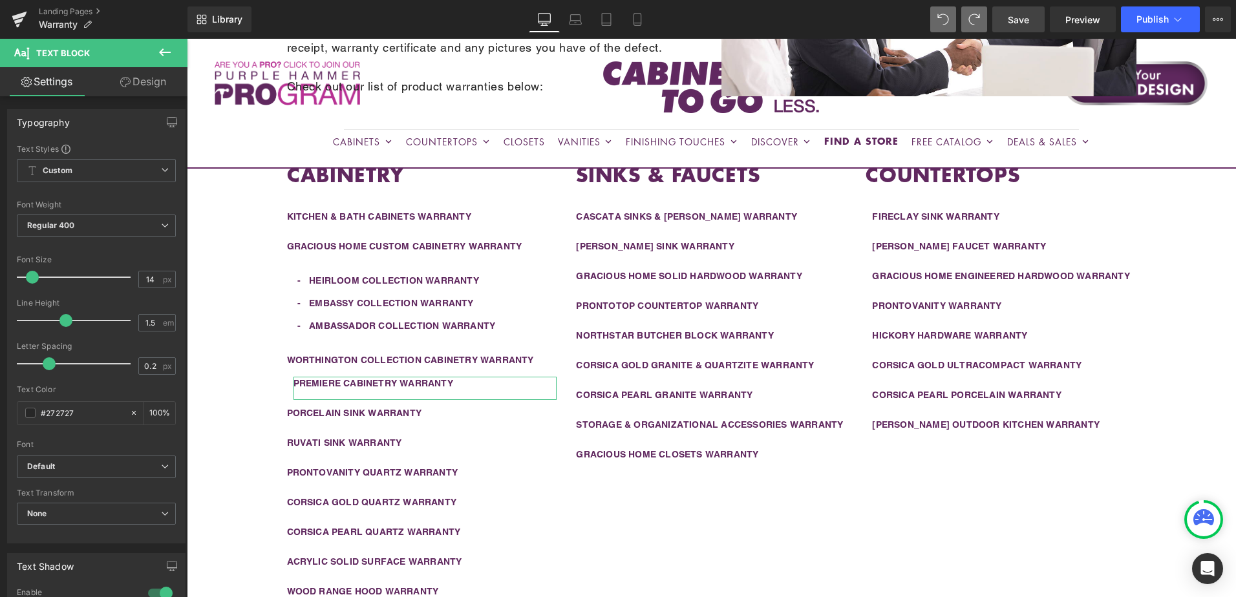
click at [144, 81] on link "Design" at bounding box center [143, 81] width 94 height 29
click at [0, 0] on div "Spacing" at bounding box center [0, 0] width 0 height 0
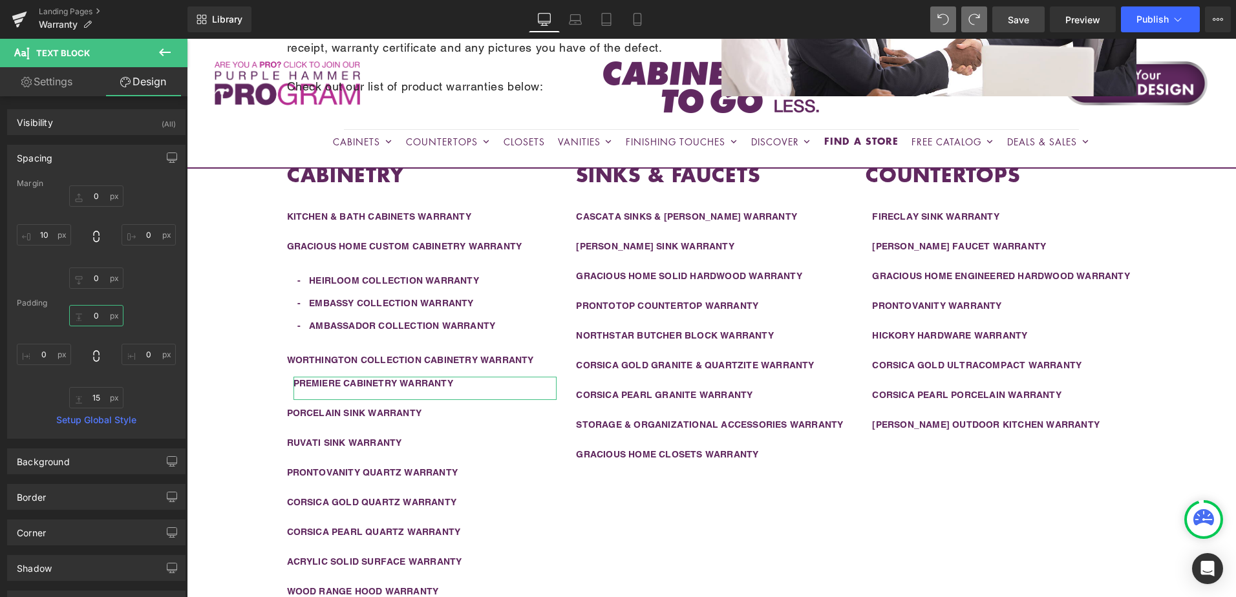
click at [99, 320] on input "0" at bounding box center [96, 315] width 54 height 21
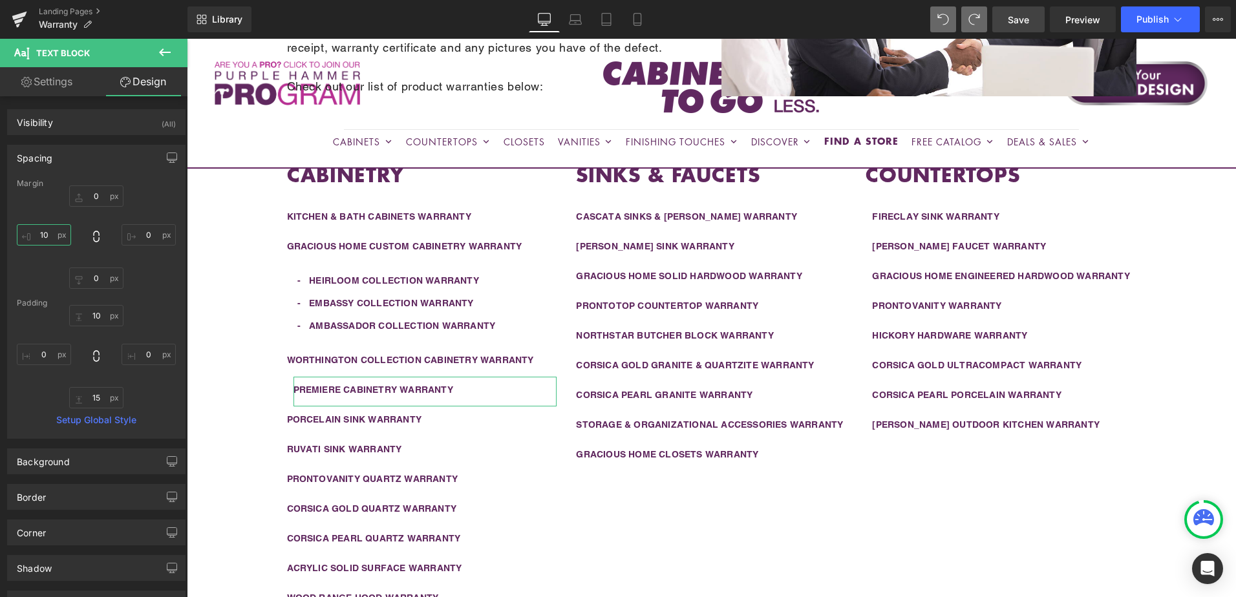
click at [56, 240] on input "10" at bounding box center [44, 234] width 54 height 21
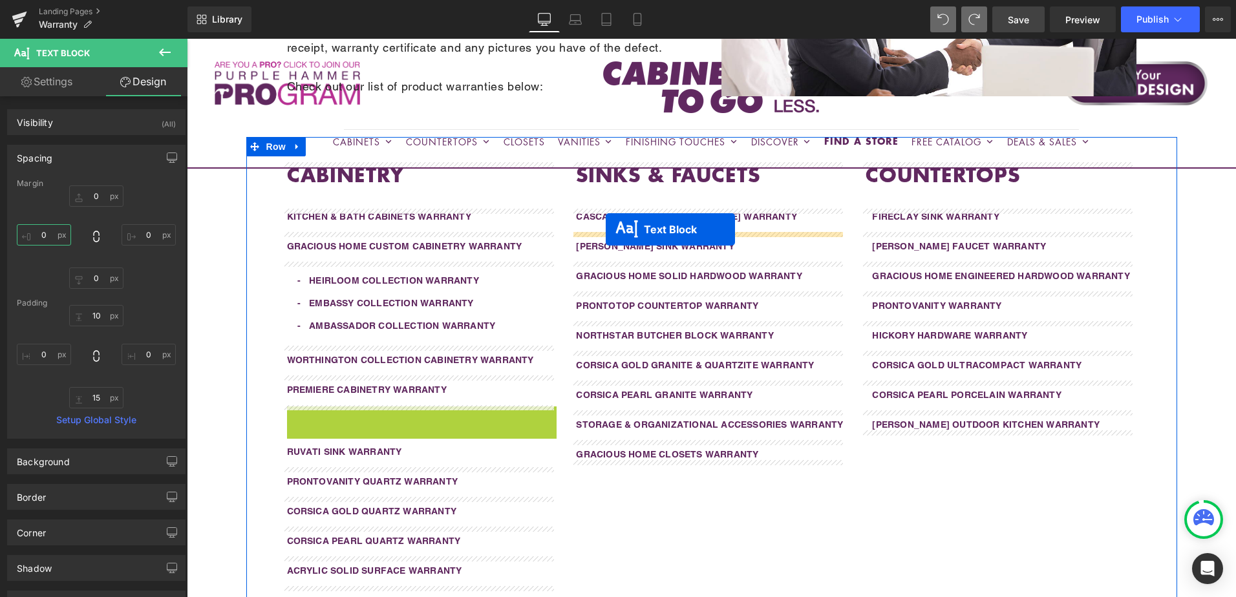
drag, startPoint x: 383, startPoint y: 419, endPoint x: 606, endPoint y: 230, distance: 292.1
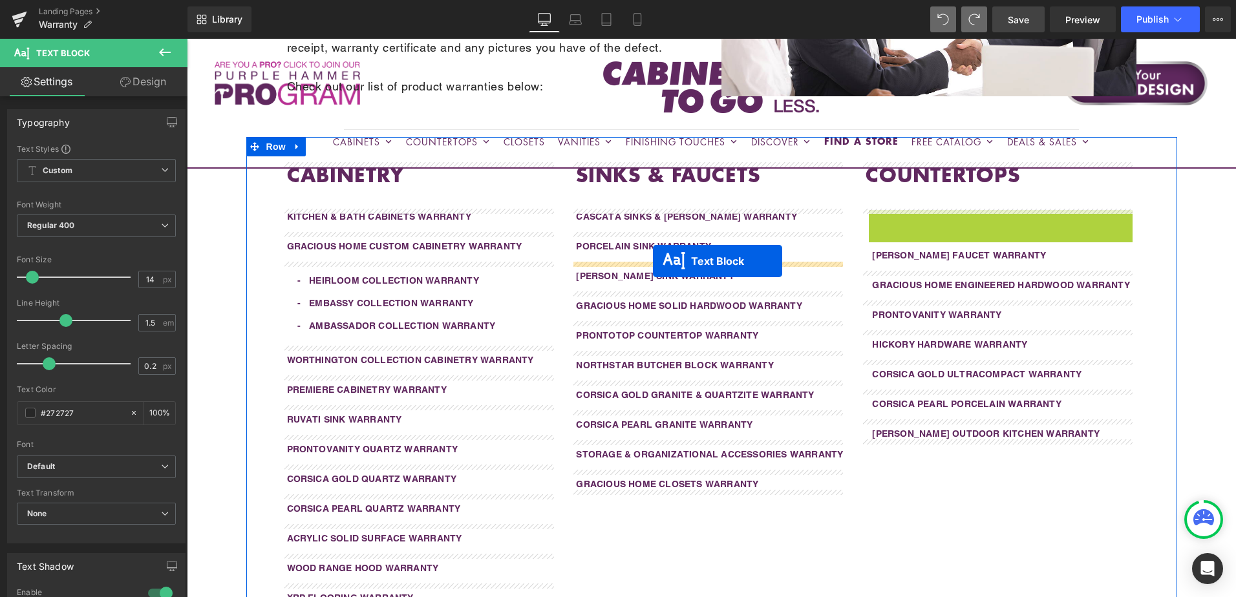
drag, startPoint x: 968, startPoint y: 222, endPoint x: 653, endPoint y: 261, distance: 317.3
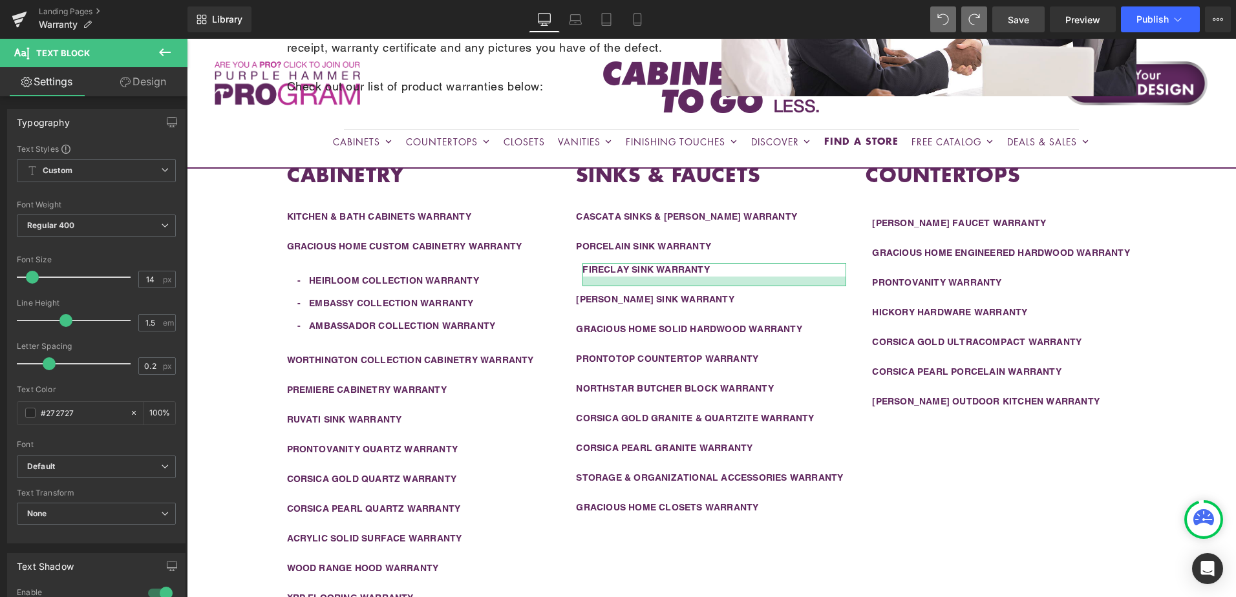
click at [147, 81] on link "Design" at bounding box center [143, 81] width 94 height 29
click at [0, 0] on div "Spacing" at bounding box center [0, 0] width 0 height 0
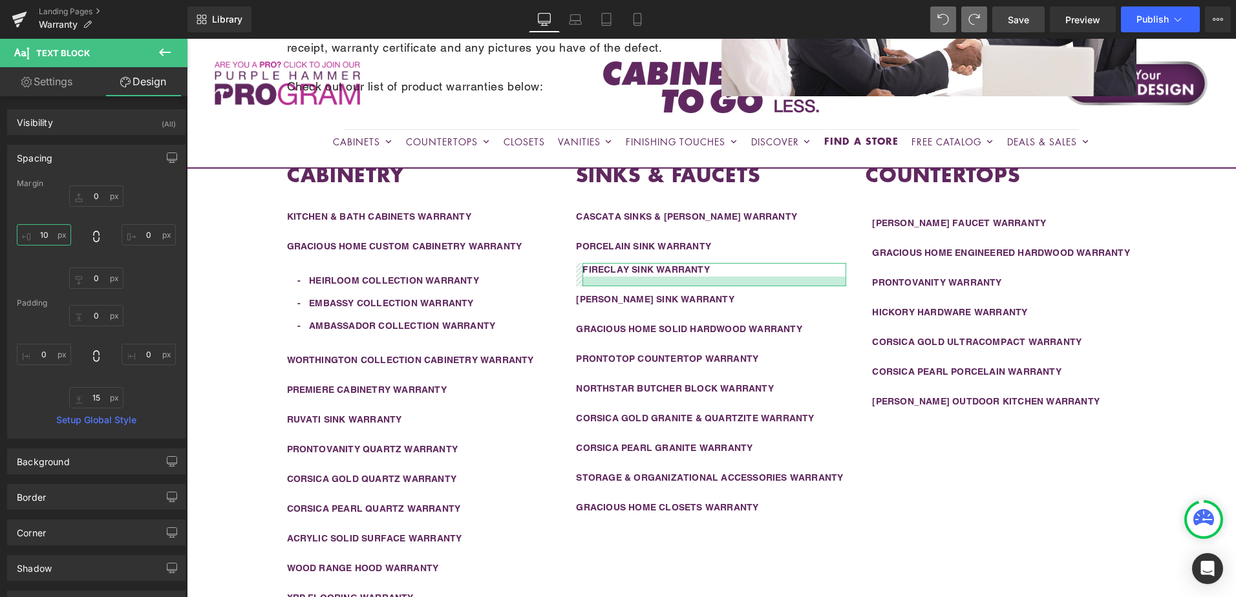
click at [51, 238] on input "10" at bounding box center [44, 234] width 54 height 21
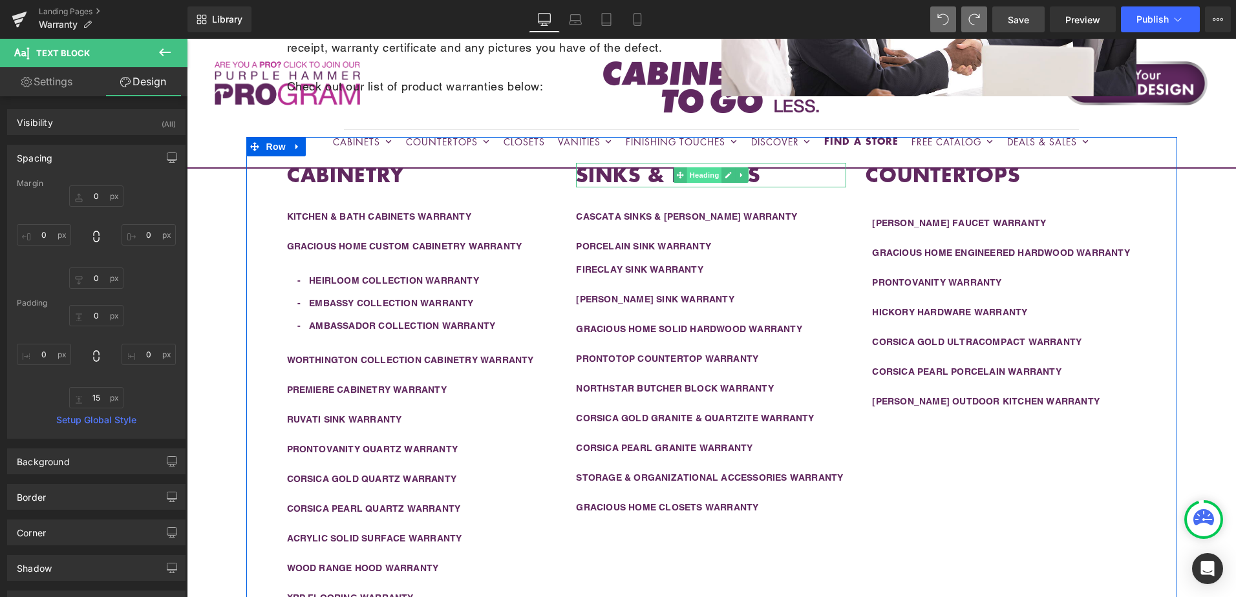
click at [689, 177] on span "Heading" at bounding box center [704, 175] width 35 height 16
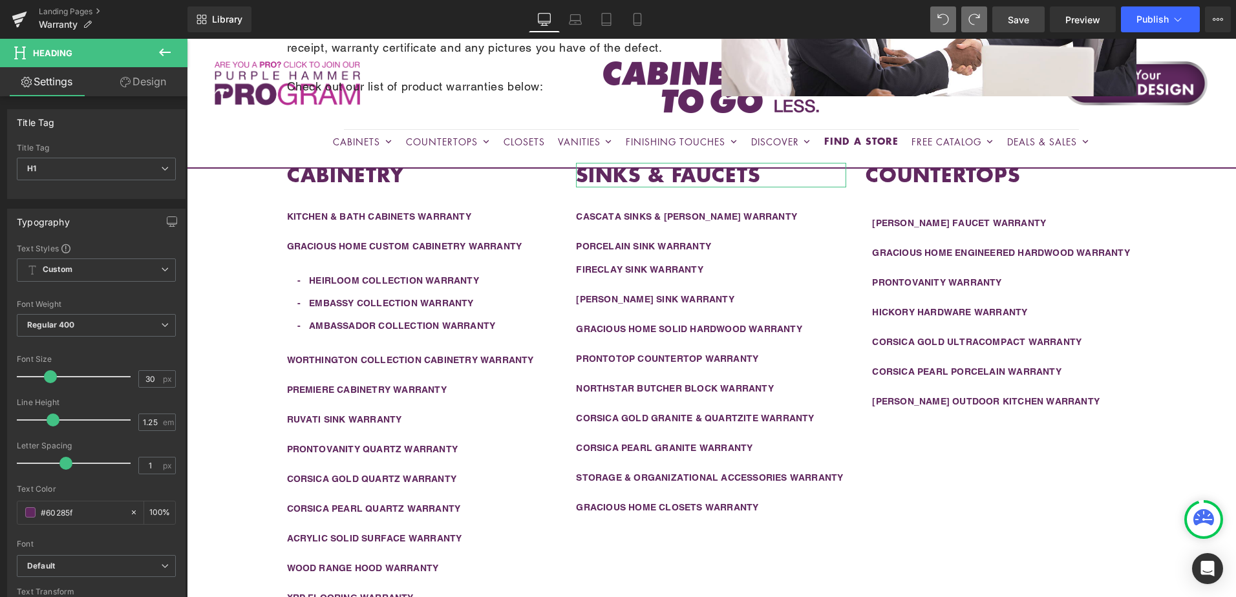
click at [134, 83] on link "Design" at bounding box center [143, 81] width 94 height 29
click at [0, 0] on div "Spacing" at bounding box center [0, 0] width 0 height 0
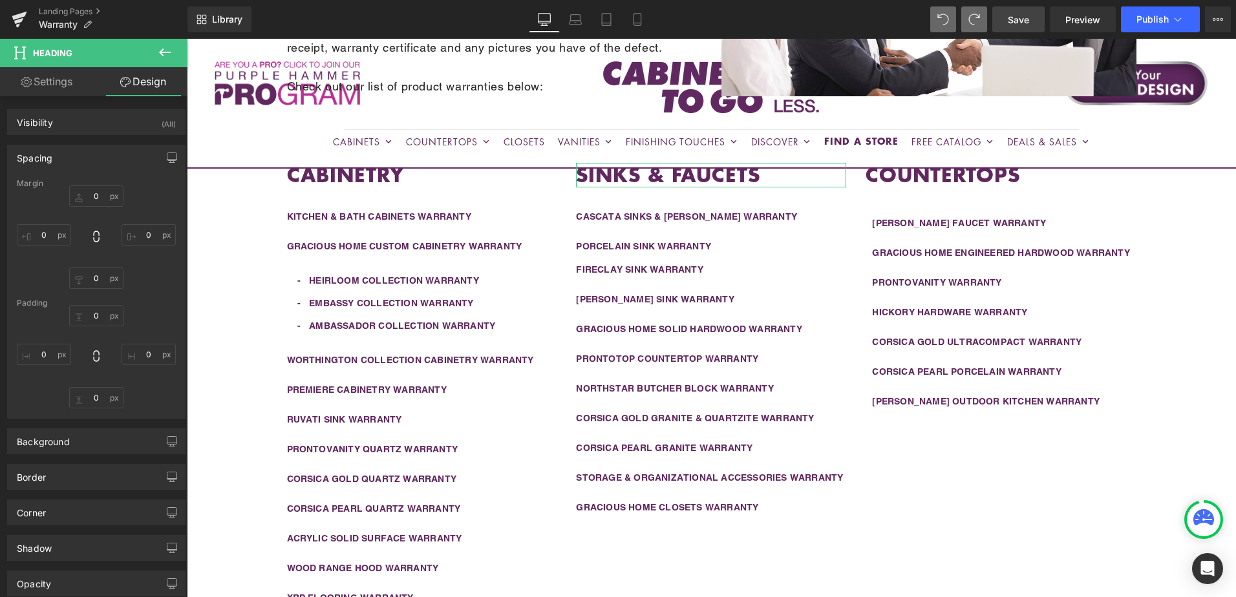
click at [82, 160] on div "Spacing" at bounding box center [96, 157] width 177 height 25
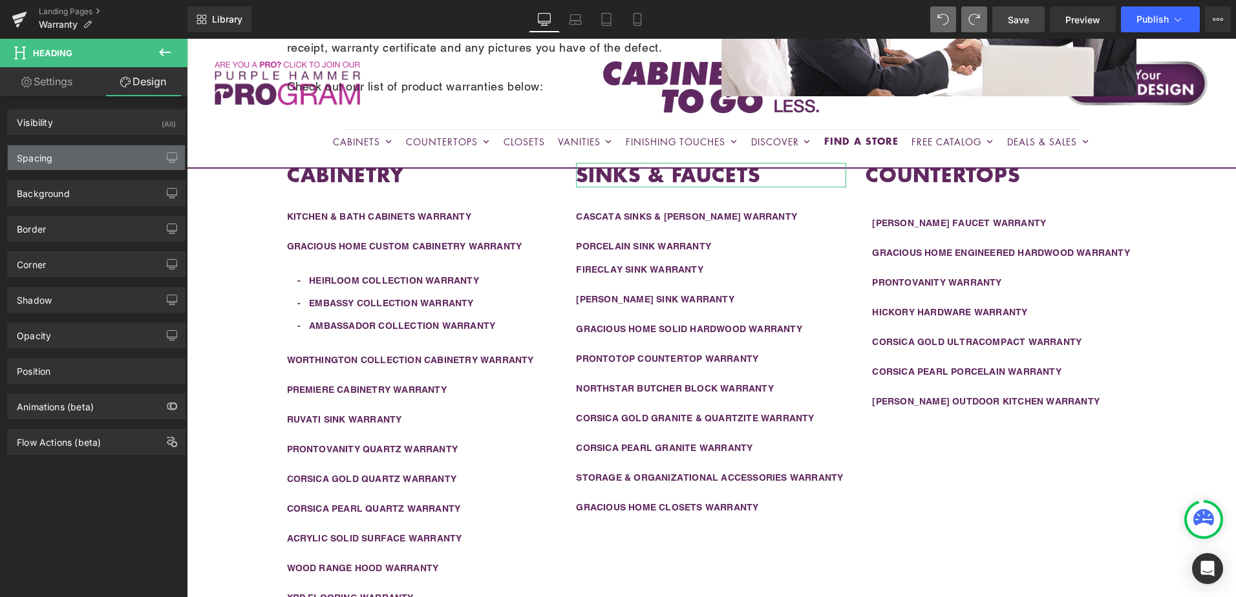
click at [82, 160] on div "Spacing" at bounding box center [96, 157] width 177 height 25
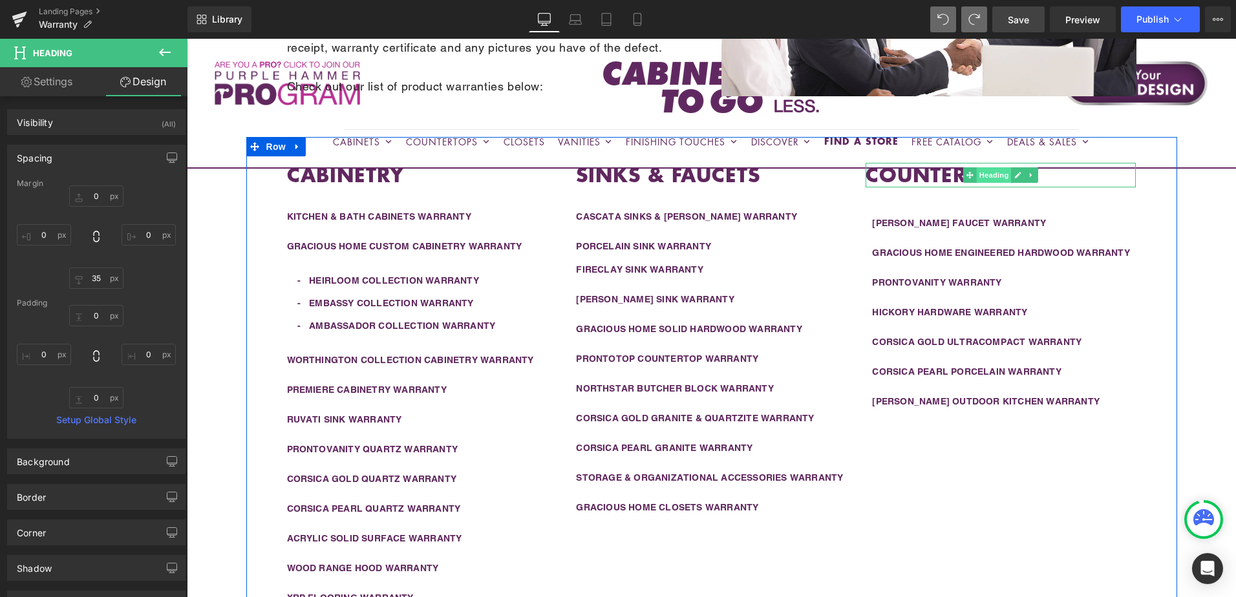
click at [983, 175] on span "Heading" at bounding box center [994, 175] width 35 height 16
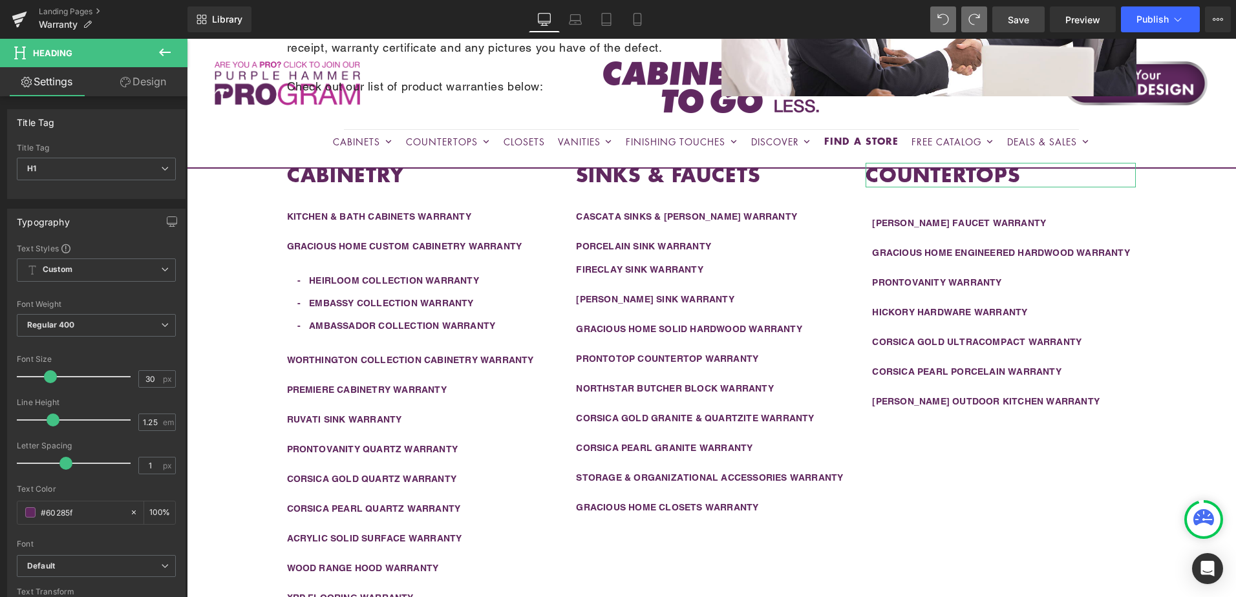
click at [131, 90] on link "Design" at bounding box center [143, 81] width 94 height 29
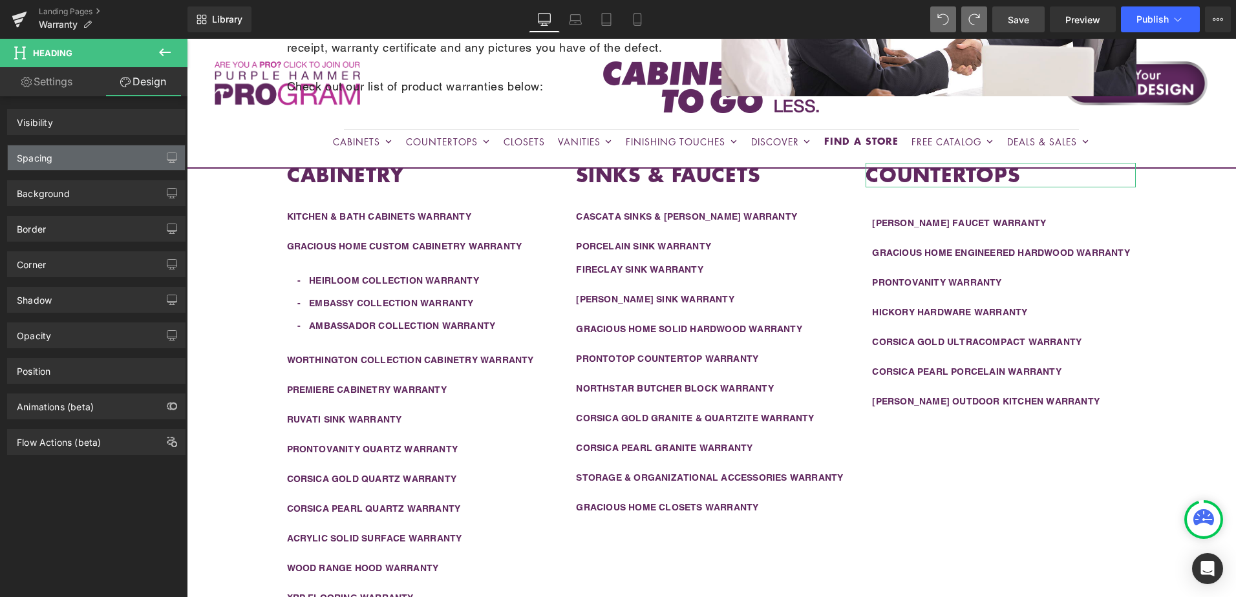
click at [68, 160] on div "Spacing" at bounding box center [96, 157] width 177 height 25
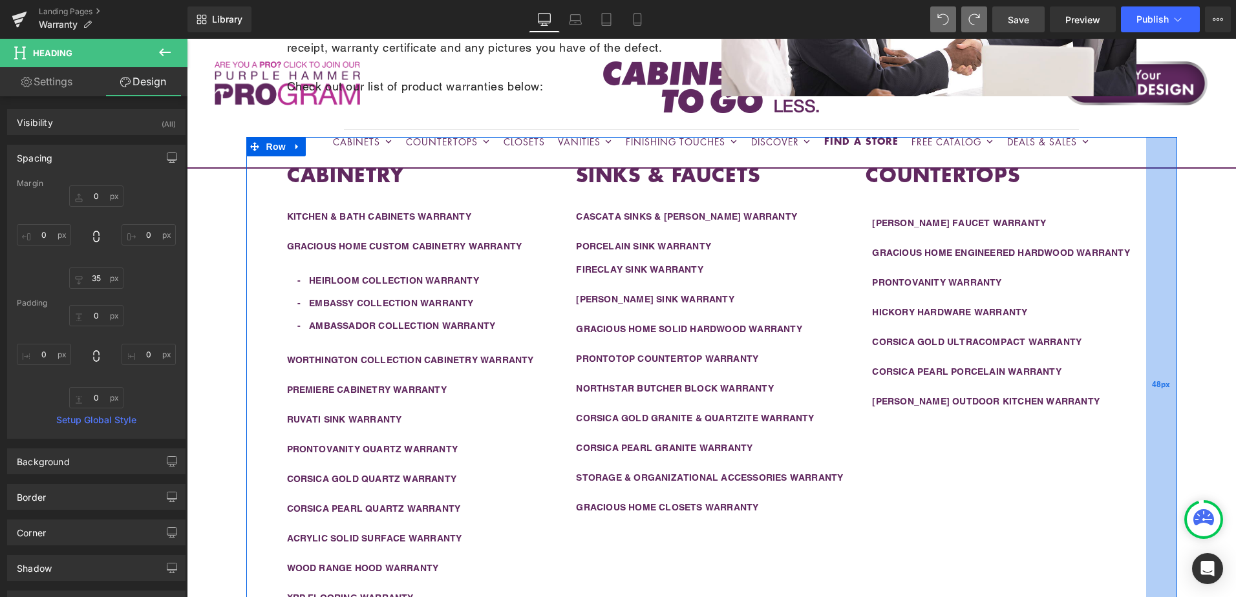
scroll to position [301, 0]
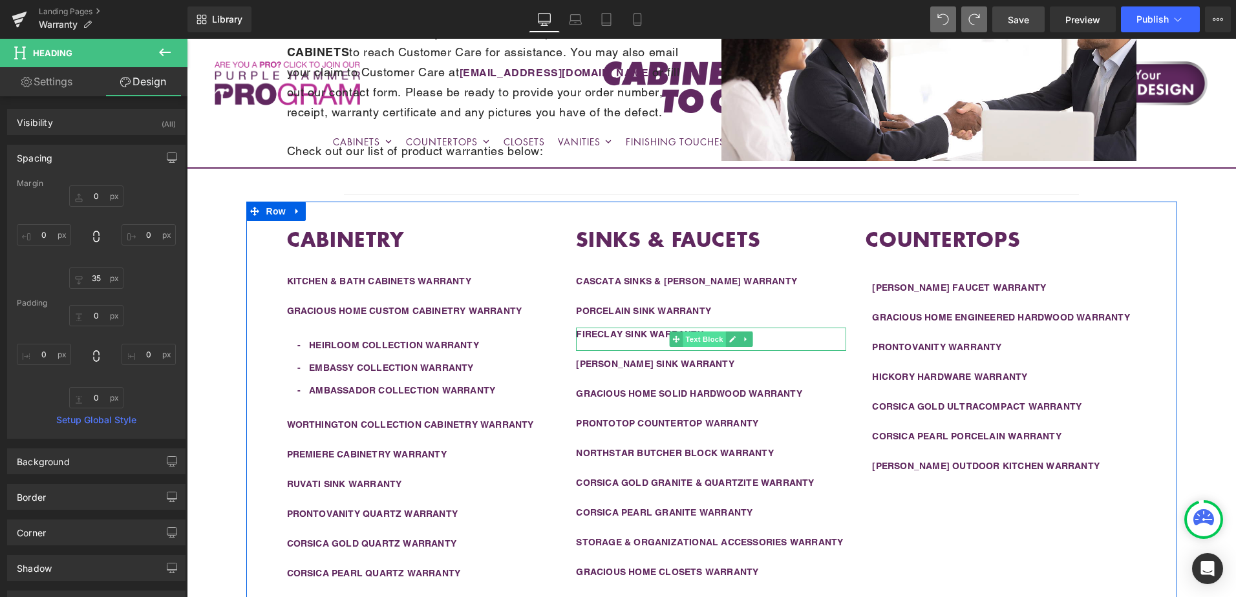
click at [699, 338] on span "Text Block" at bounding box center [704, 340] width 43 height 16
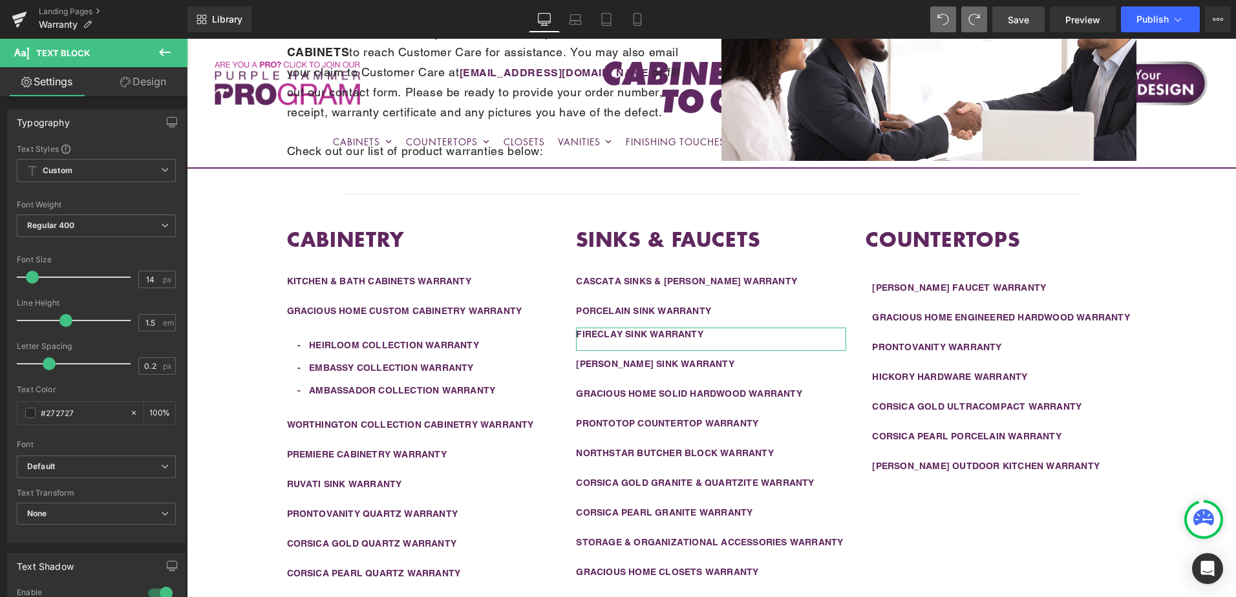
click at [140, 79] on link "Design" at bounding box center [143, 81] width 94 height 29
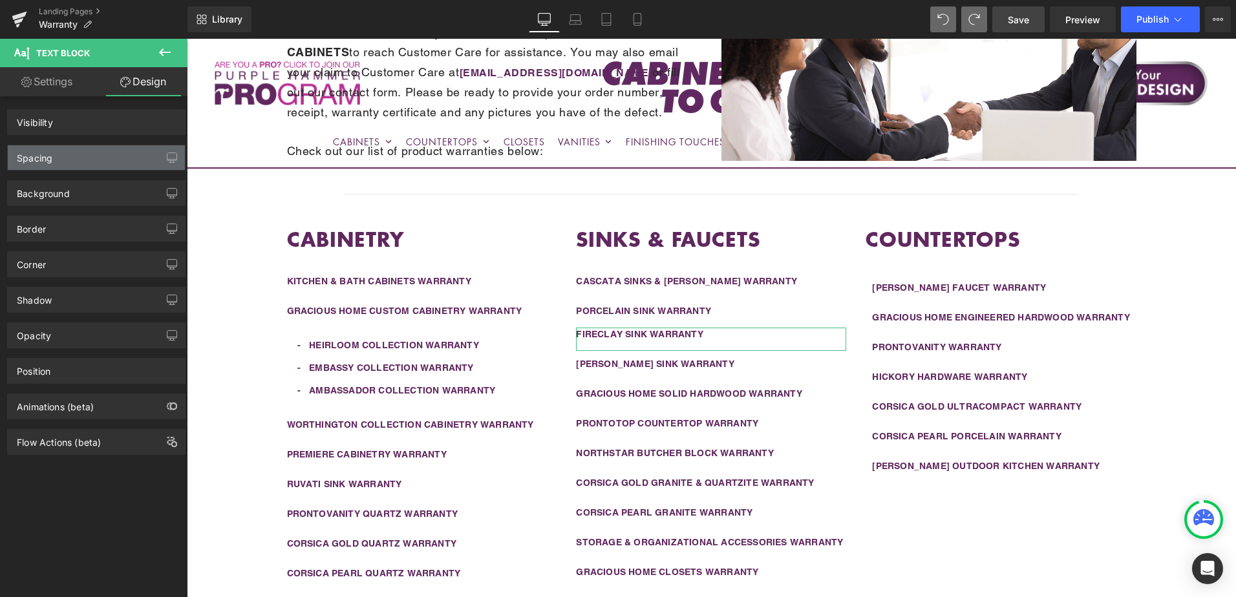
click at [98, 158] on div "Spacing" at bounding box center [96, 157] width 177 height 25
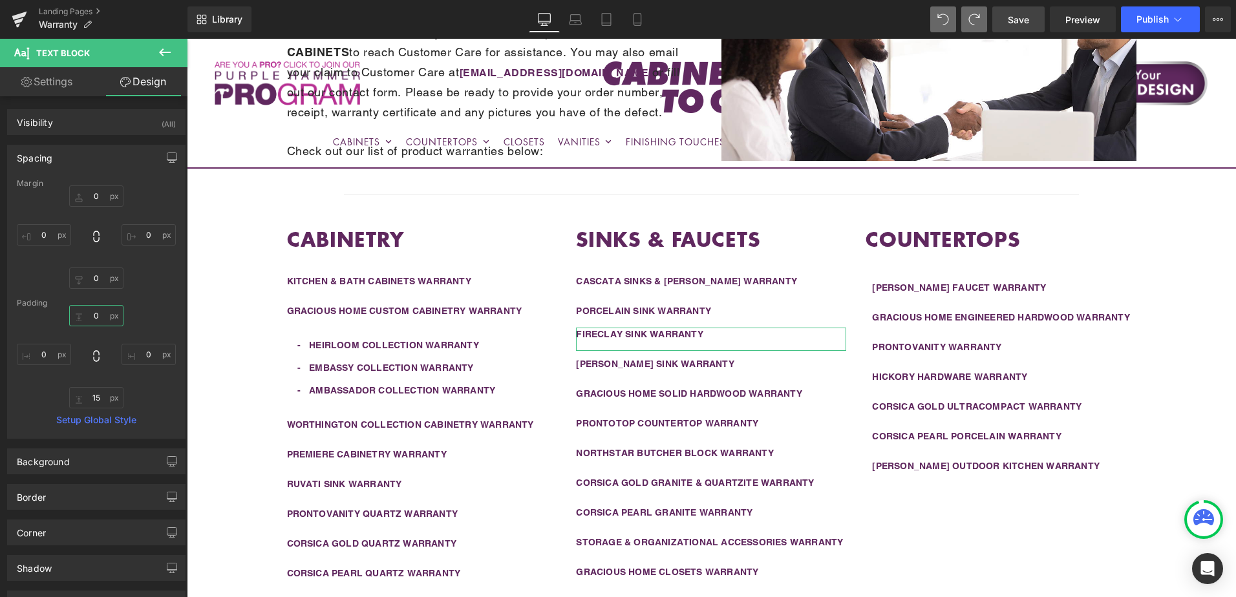
click at [100, 321] on input "0" at bounding box center [96, 315] width 54 height 21
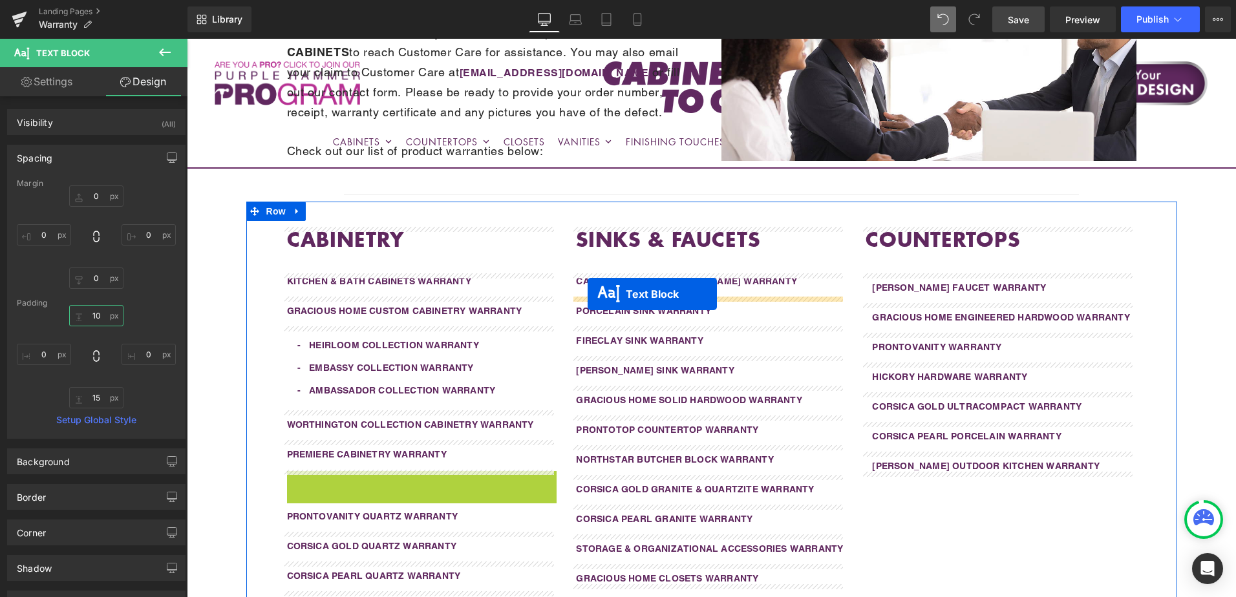
drag, startPoint x: 383, startPoint y: 487, endPoint x: 588, endPoint y: 294, distance: 281.7
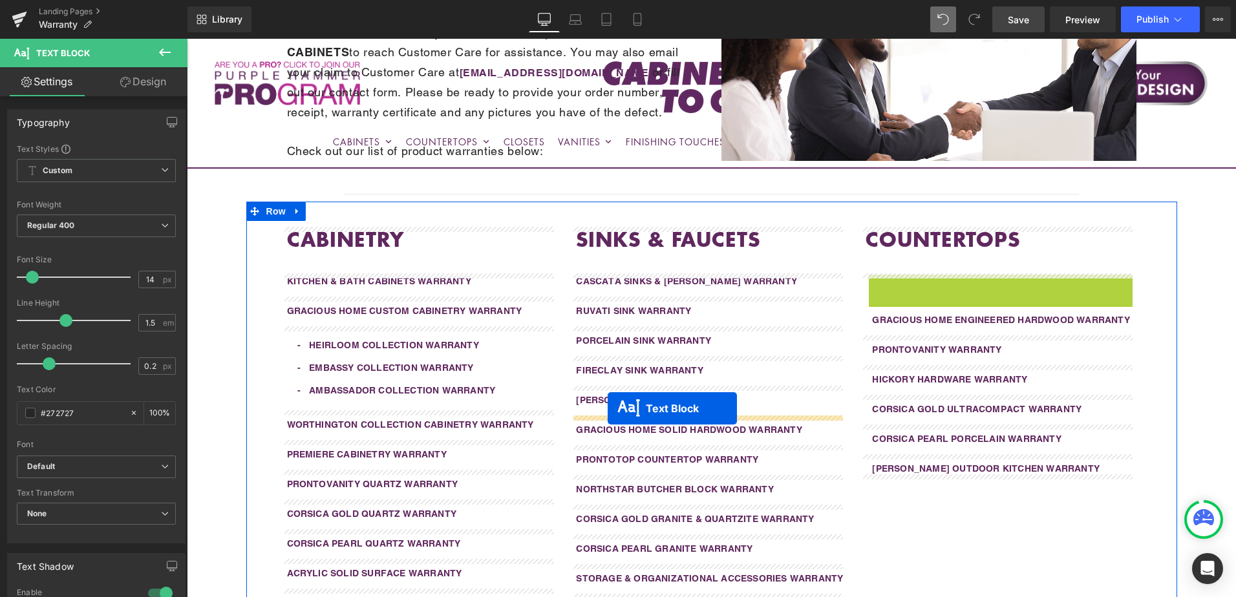
drag, startPoint x: 966, startPoint y: 286, endPoint x: 732, endPoint y: 396, distance: 258.5
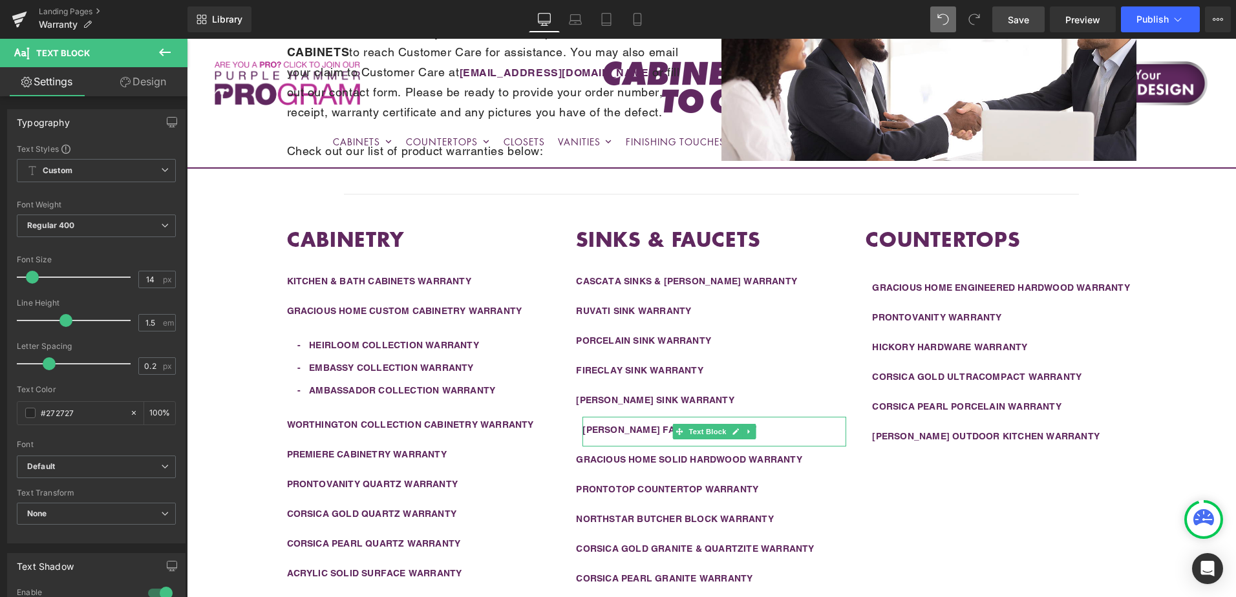
click at [140, 85] on link "Design" at bounding box center [143, 81] width 94 height 29
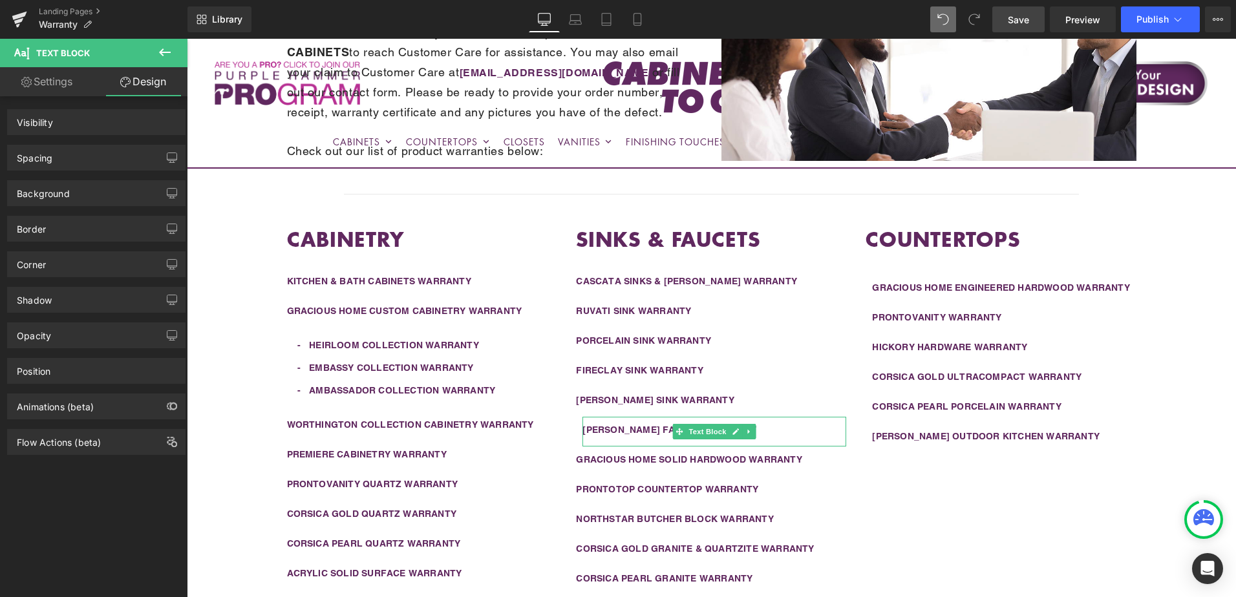
click at [103, 148] on div "Spacing" at bounding box center [96, 157] width 177 height 25
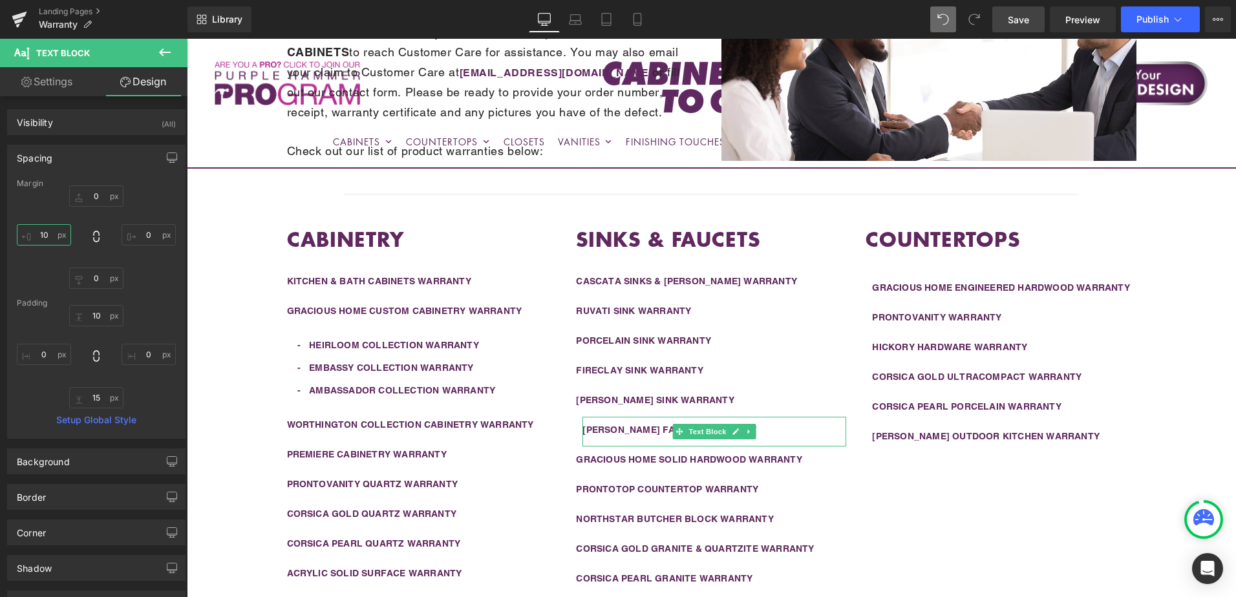
click at [53, 240] on input "10" at bounding box center [44, 234] width 54 height 21
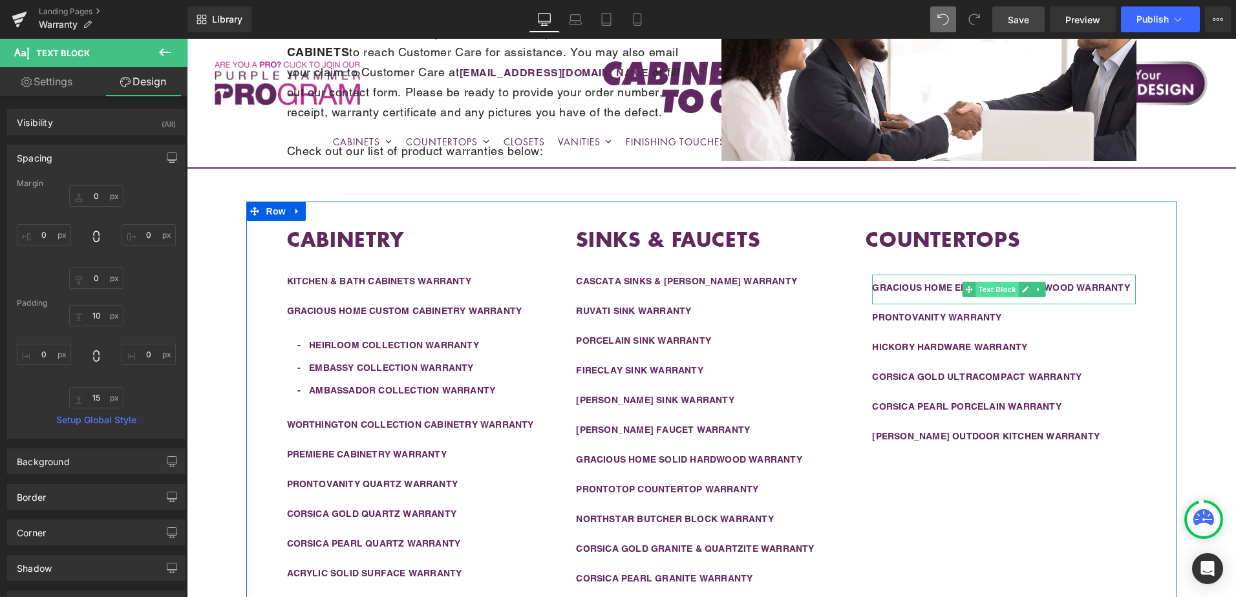
click at [990, 290] on span "Text Block" at bounding box center [997, 290] width 43 height 16
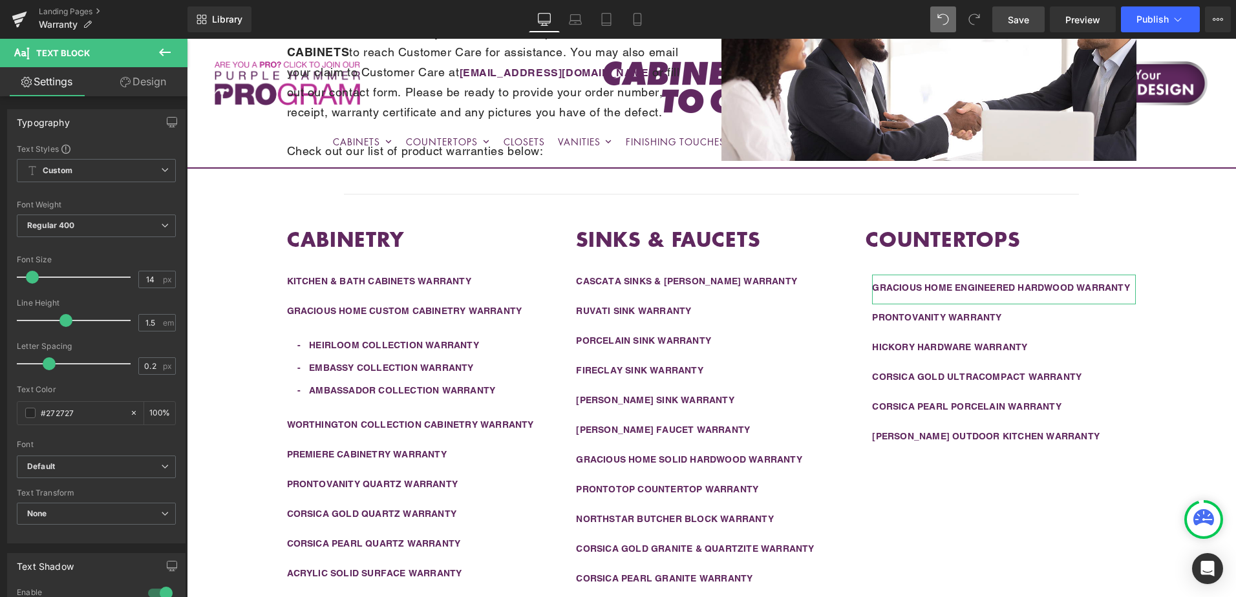
click at [133, 82] on link "Design" at bounding box center [143, 81] width 94 height 29
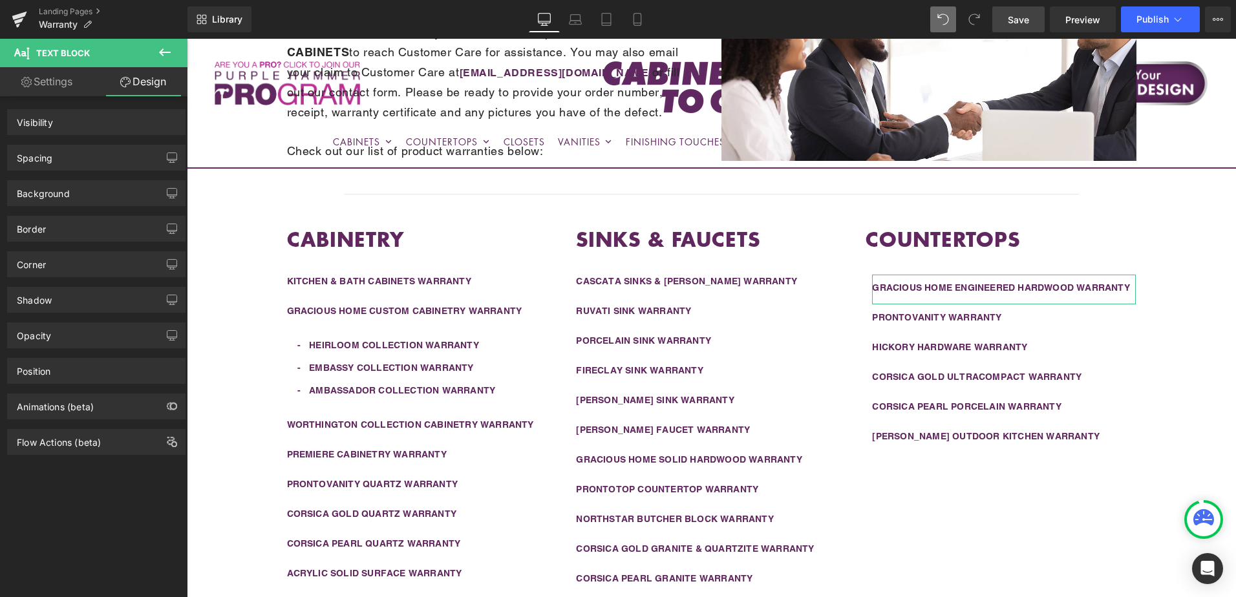
click at [70, 156] on div "Spacing" at bounding box center [96, 157] width 177 height 25
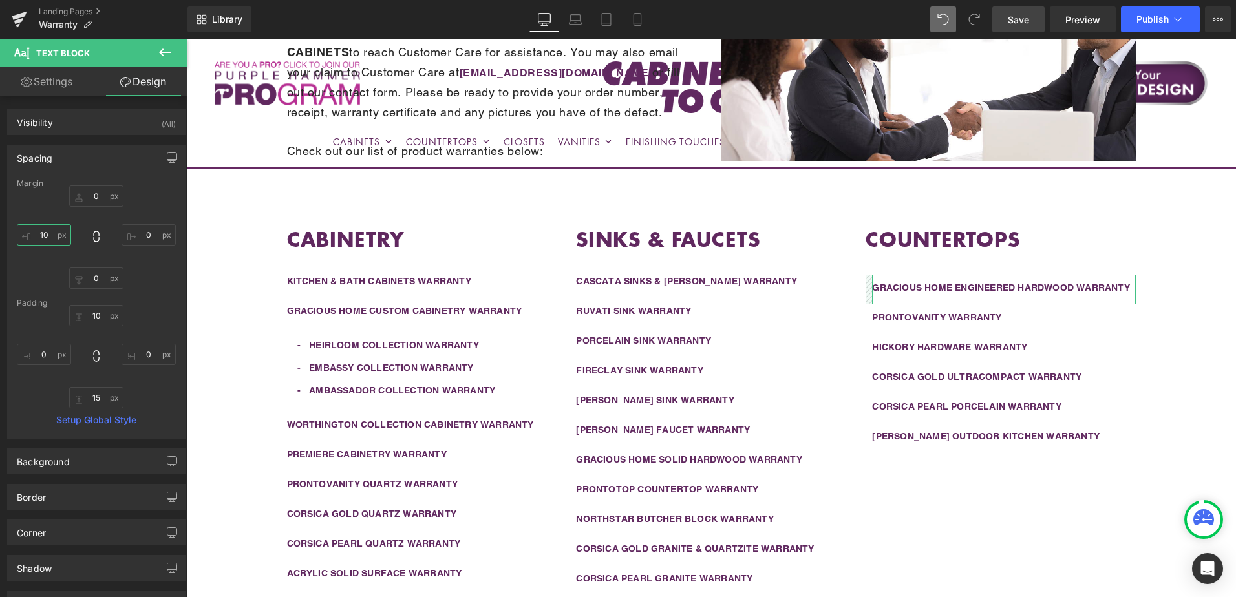
click at [53, 235] on input "10" at bounding box center [44, 234] width 54 height 21
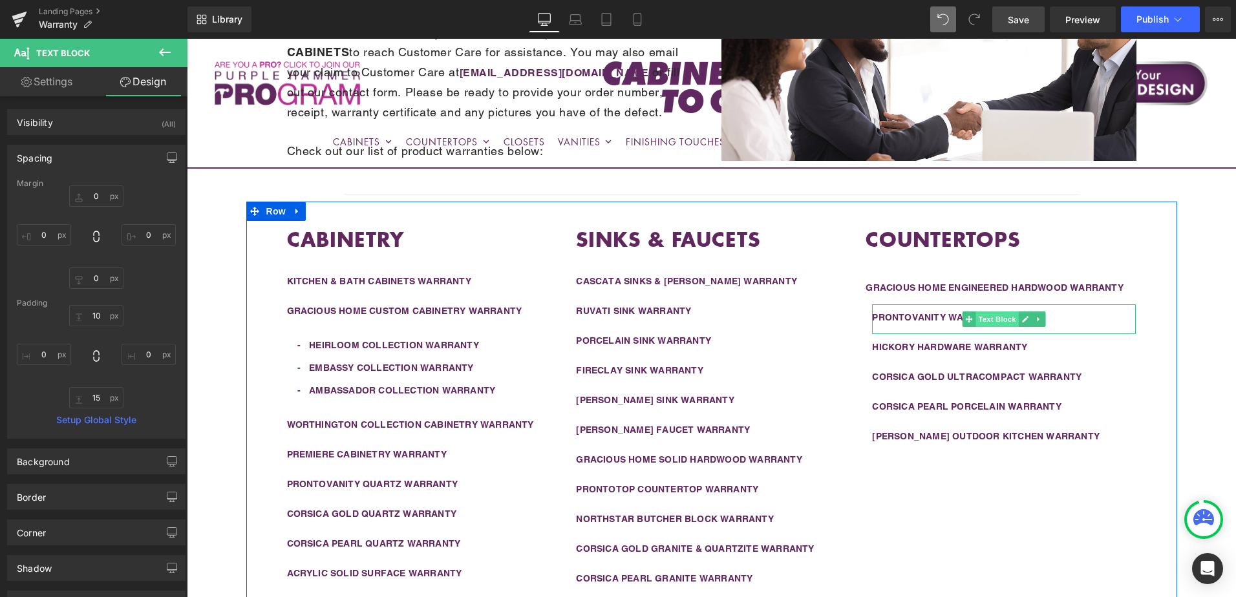
click at [989, 319] on span "Text Block" at bounding box center [997, 320] width 43 height 16
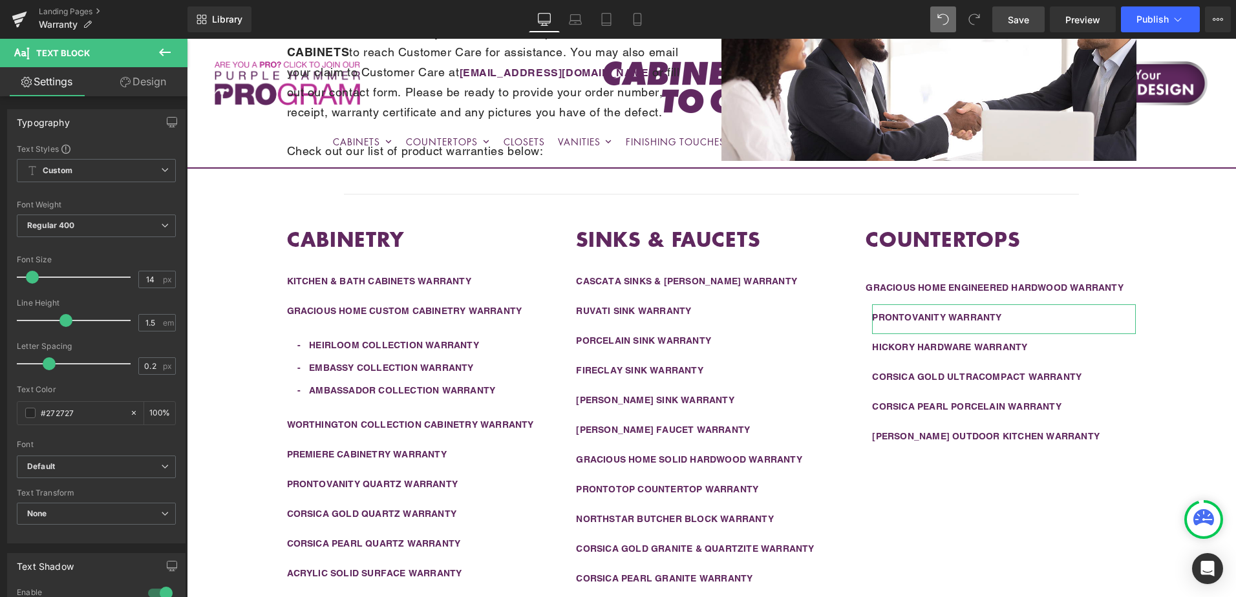
click at [134, 84] on link "Design" at bounding box center [143, 81] width 94 height 29
click at [0, 0] on div "Spacing" at bounding box center [0, 0] width 0 height 0
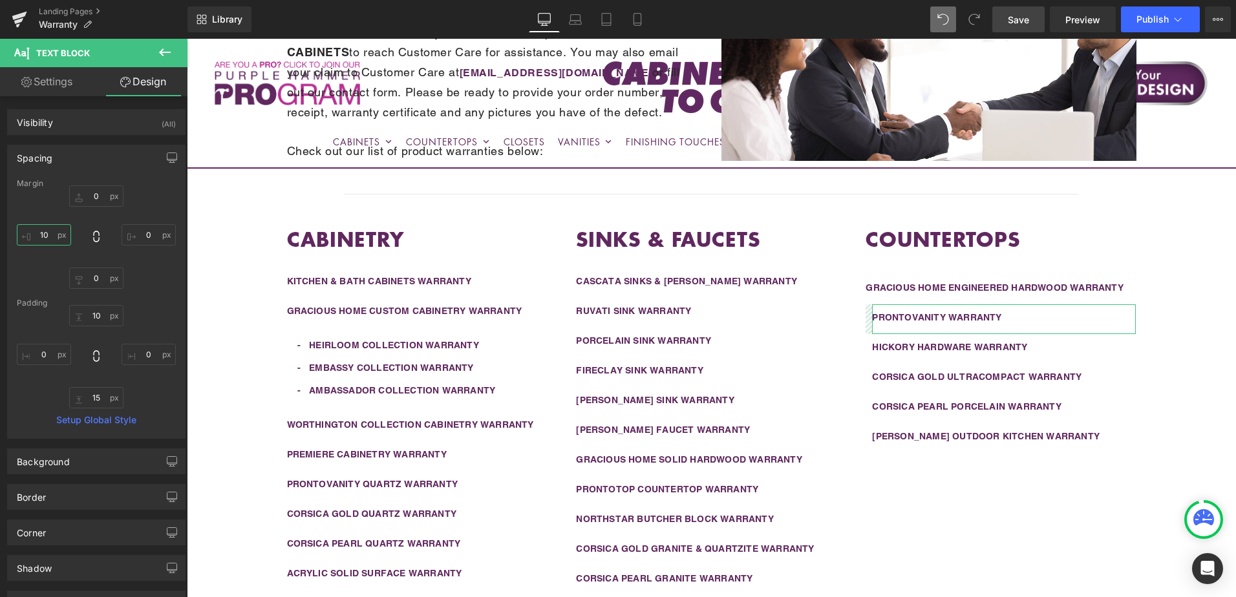
click at [52, 235] on input "10" at bounding box center [44, 234] width 54 height 21
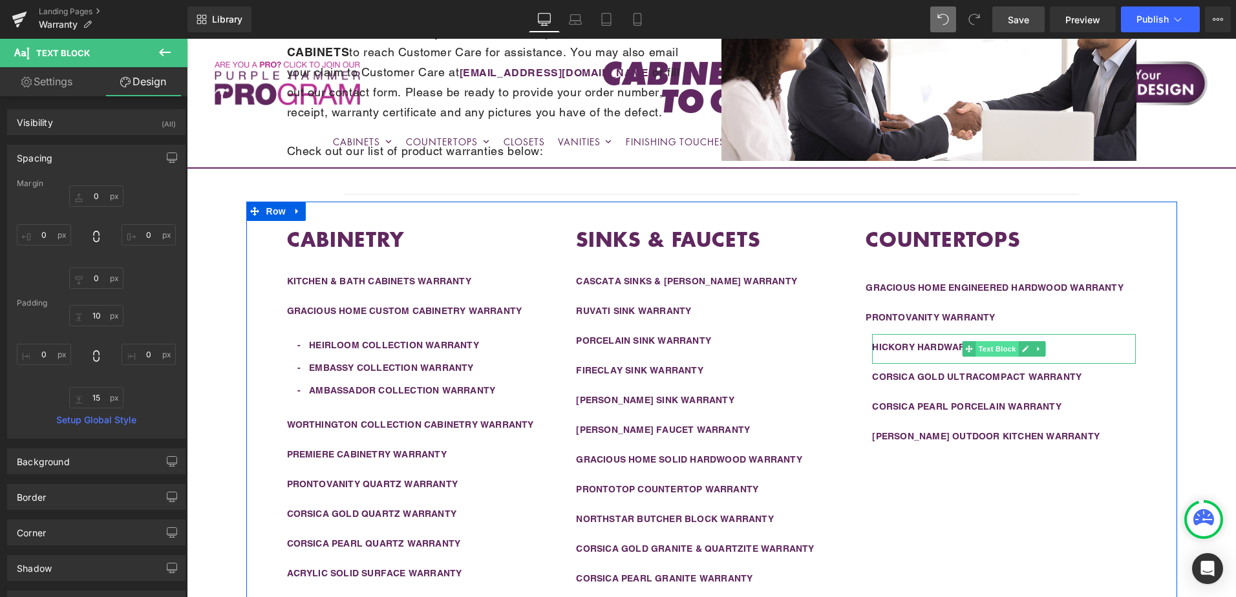
click at [976, 348] on span "Text Block" at bounding box center [997, 349] width 43 height 16
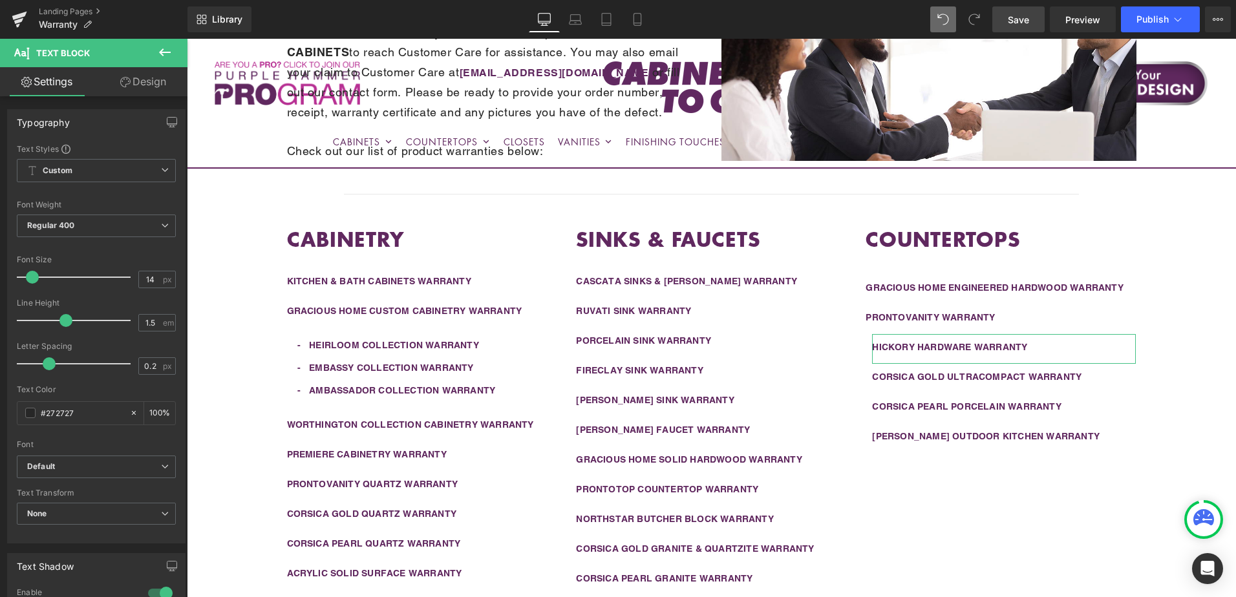
click at [137, 83] on link "Design" at bounding box center [143, 81] width 94 height 29
click at [0, 0] on div "Spacing" at bounding box center [0, 0] width 0 height 0
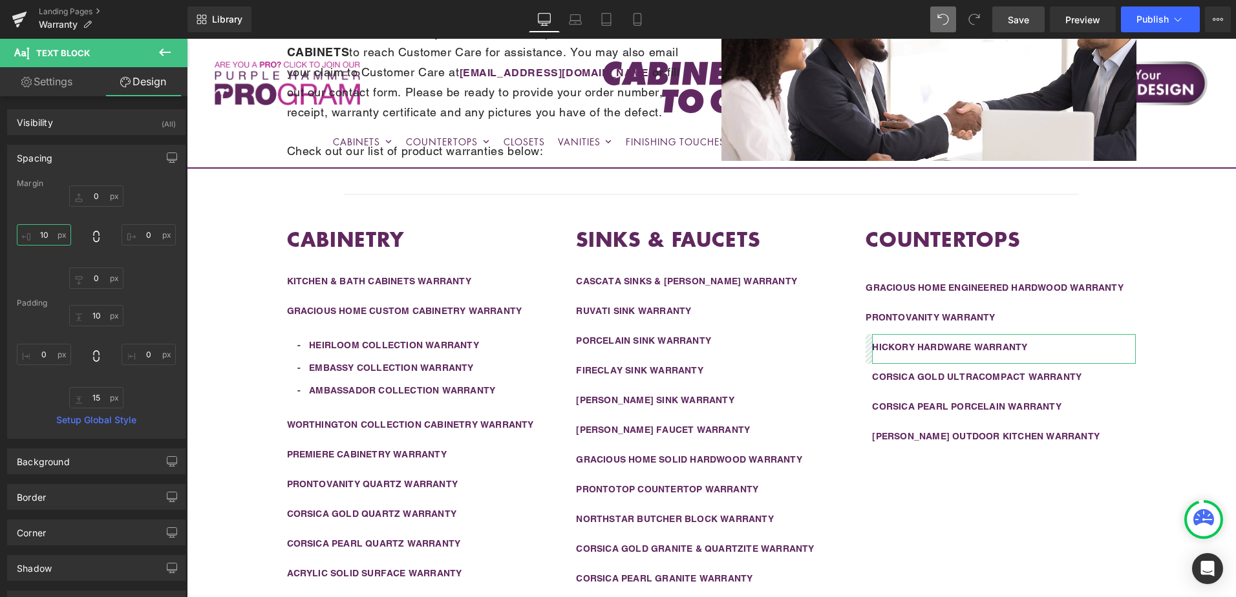
click at [41, 238] on input "10" at bounding box center [44, 234] width 54 height 21
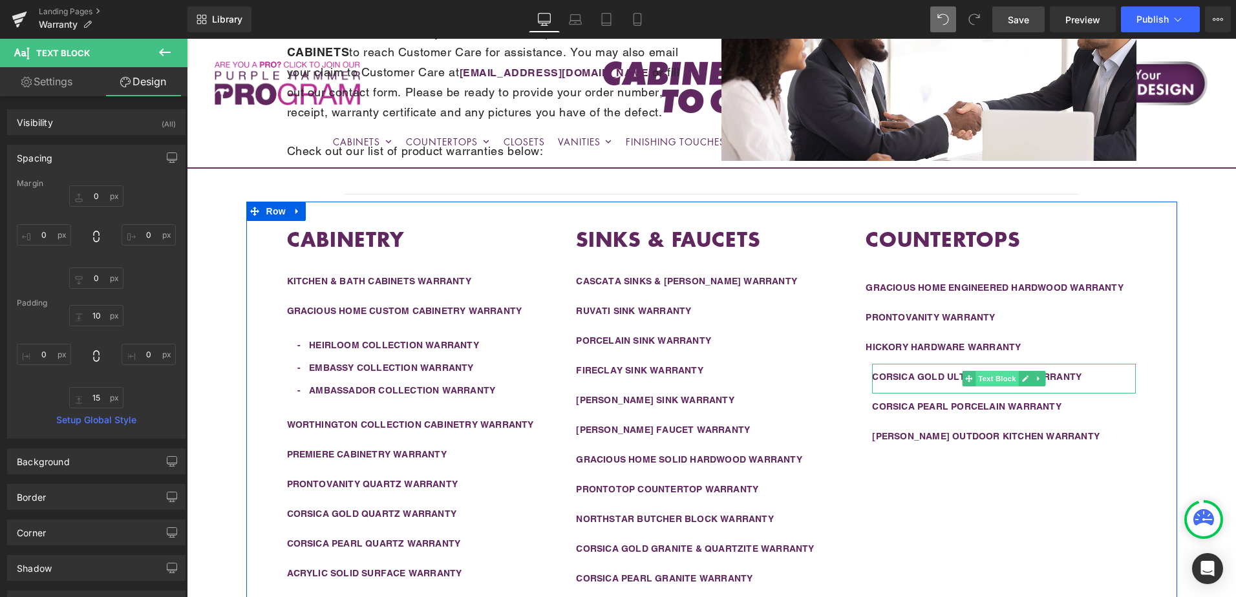
click at [983, 378] on span "Text Block" at bounding box center [997, 379] width 43 height 16
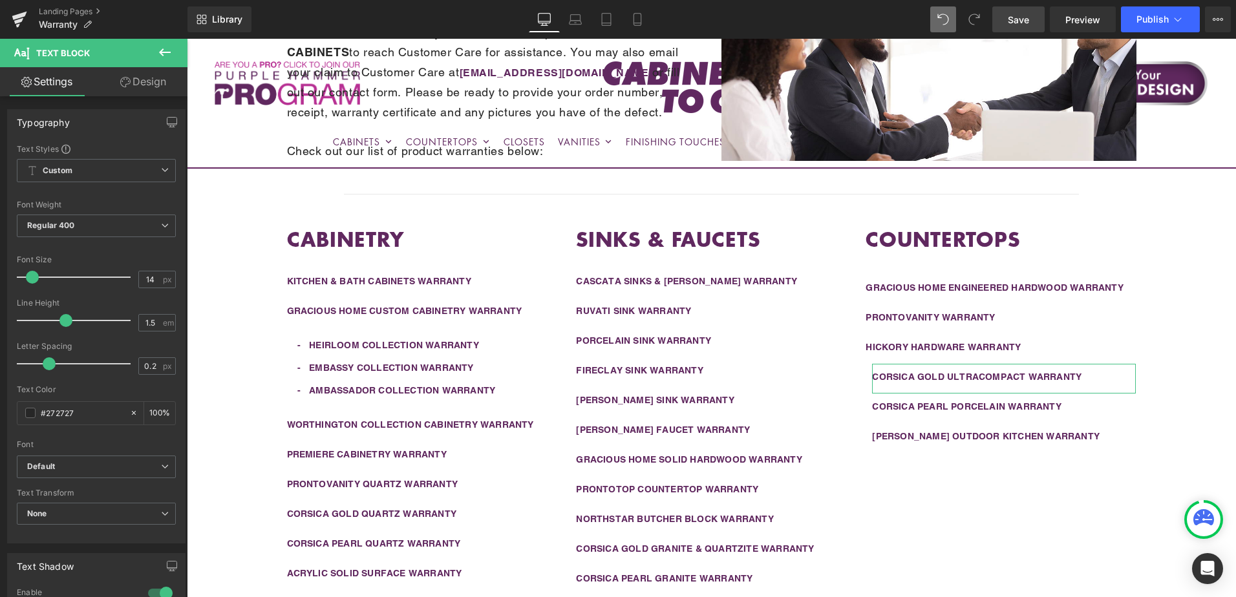
click at [136, 87] on link "Design" at bounding box center [143, 81] width 94 height 29
click at [0, 0] on div "Spacing" at bounding box center [0, 0] width 0 height 0
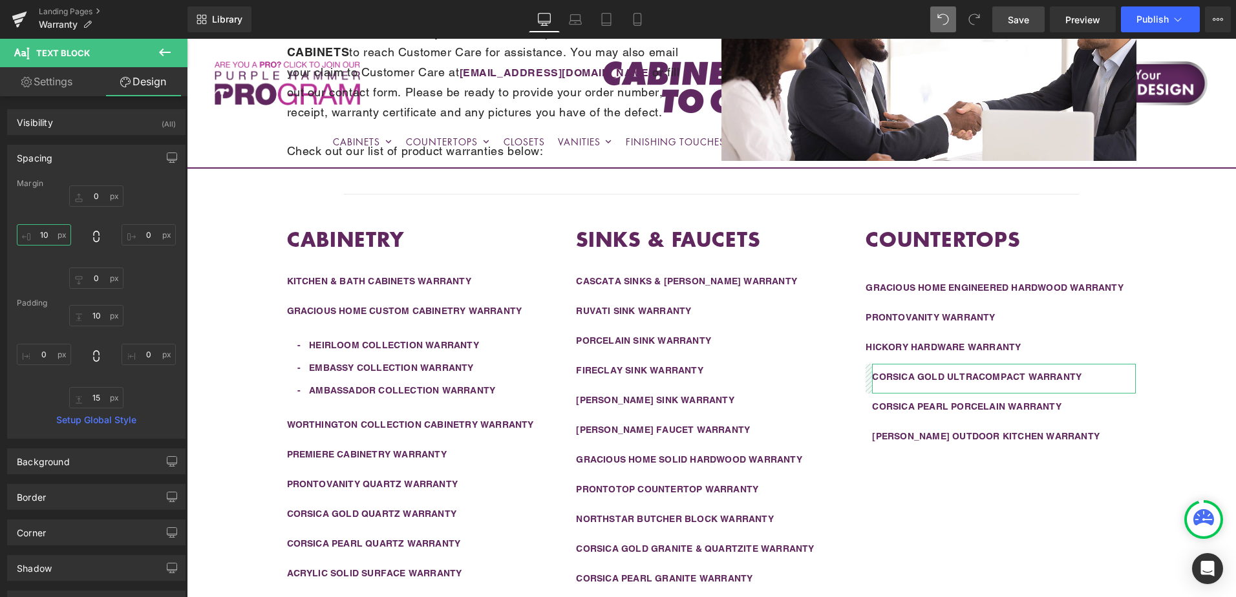
click at [47, 236] on input "10" at bounding box center [44, 234] width 54 height 21
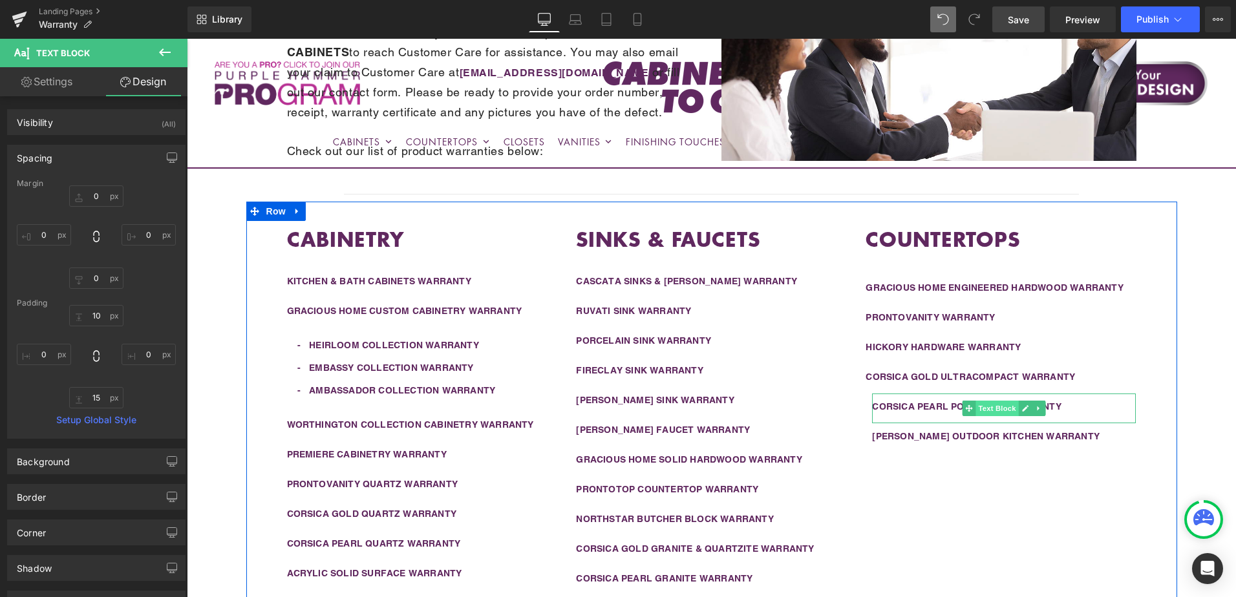
click at [987, 408] on span "Text Block" at bounding box center [997, 409] width 43 height 16
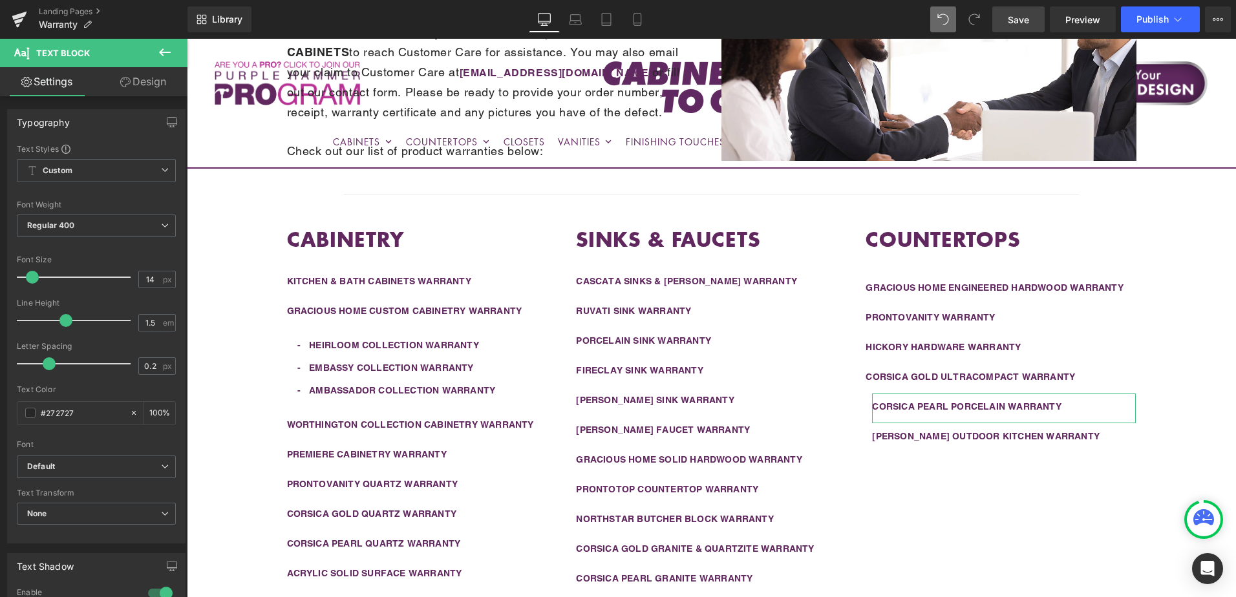
click at [144, 87] on link "Design" at bounding box center [143, 81] width 94 height 29
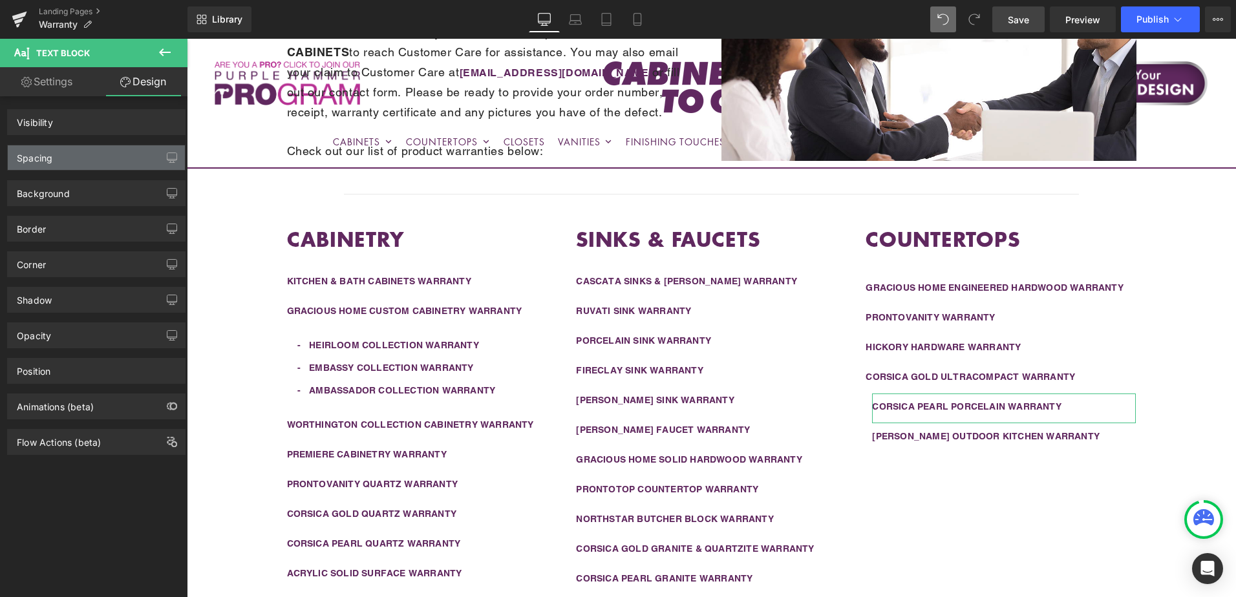
click at [73, 156] on div "Spacing" at bounding box center [96, 157] width 177 height 25
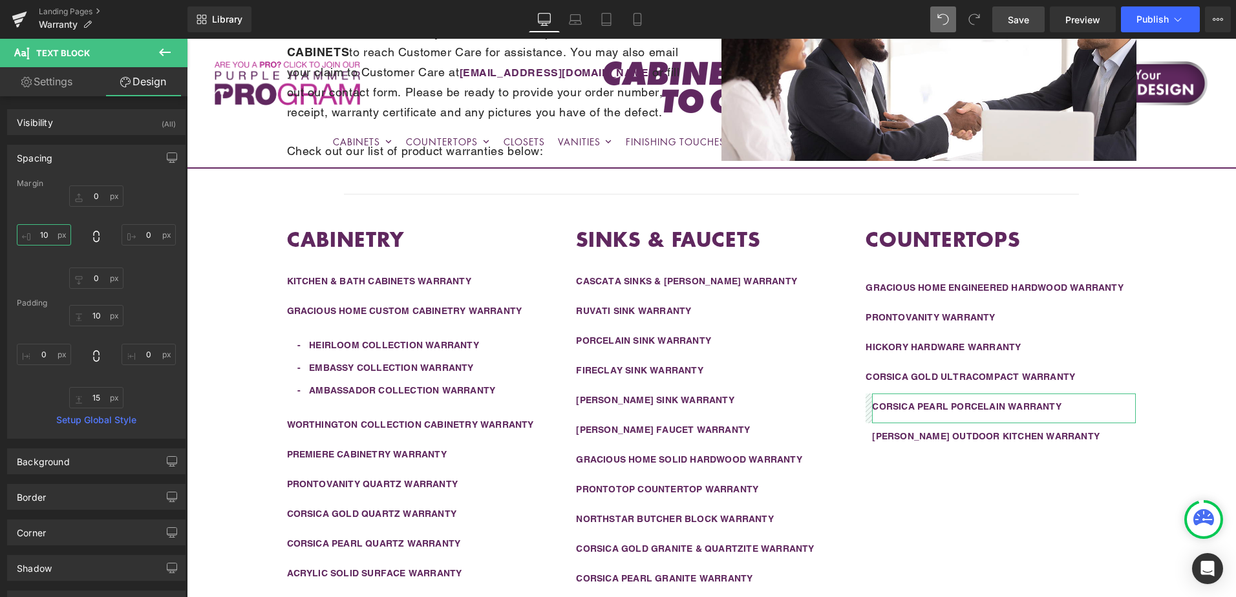
click at [48, 239] on input "10" at bounding box center [44, 234] width 54 height 21
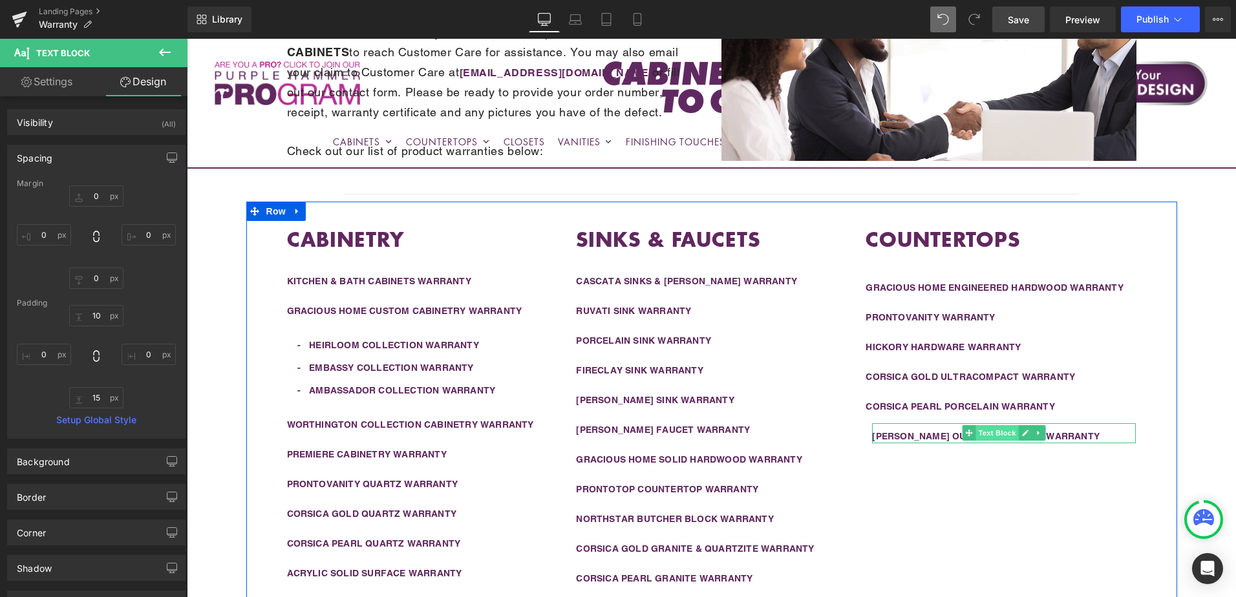
click at [994, 436] on span "Text Block" at bounding box center [997, 433] width 43 height 16
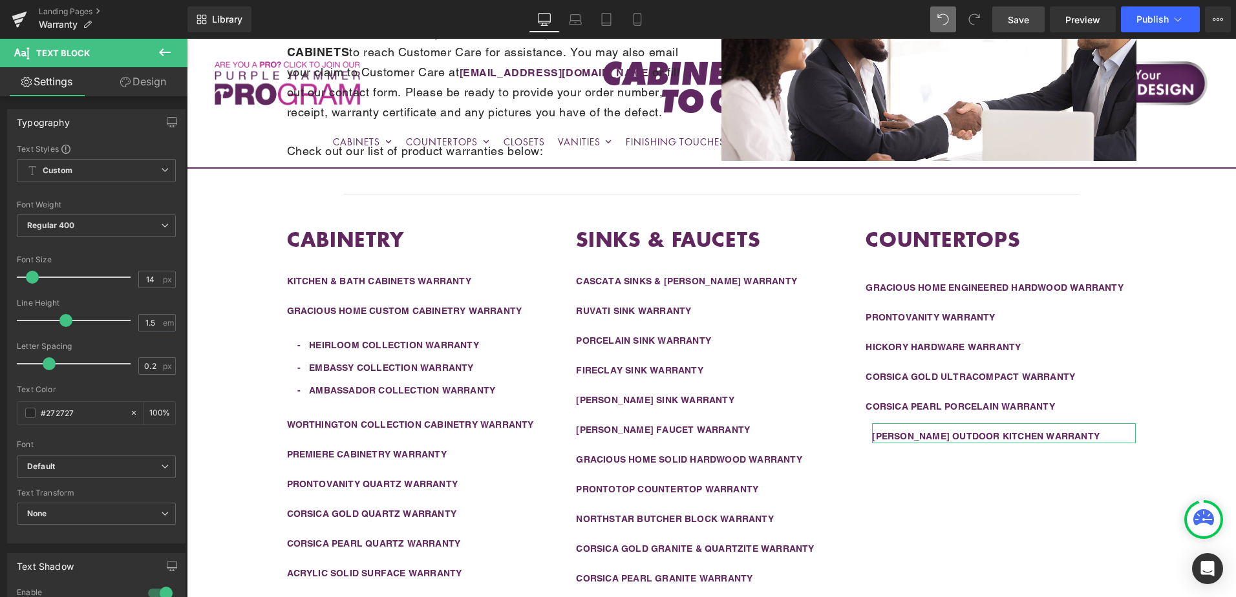
click at [155, 86] on link "Design" at bounding box center [143, 81] width 94 height 29
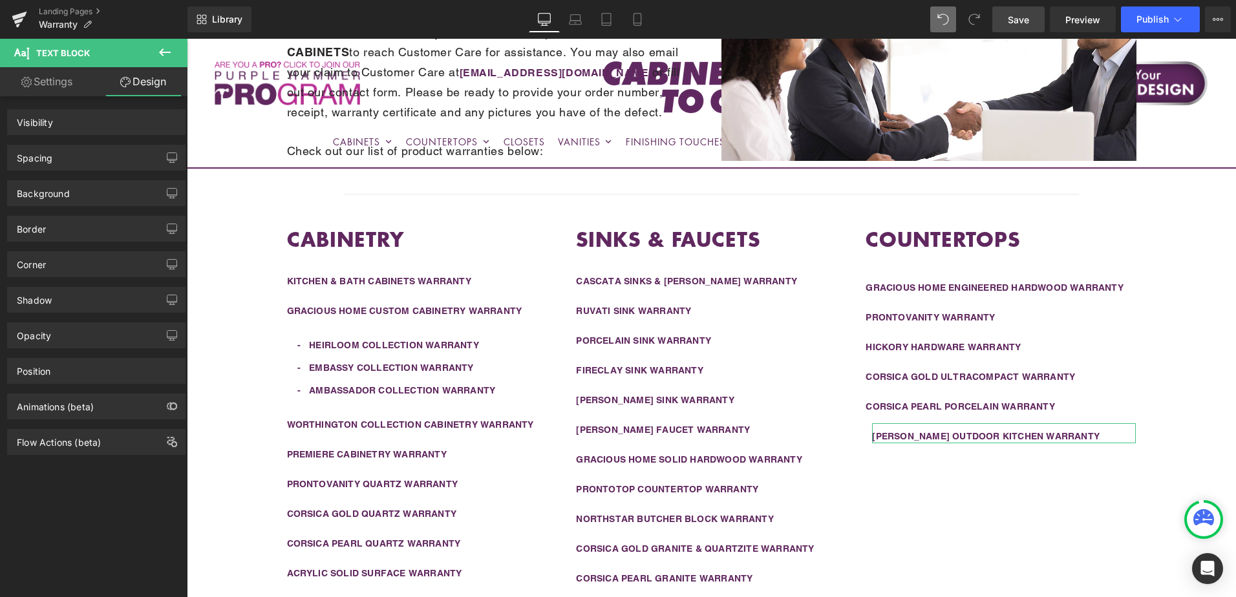
click at [61, 165] on div "Spacing" at bounding box center [96, 157] width 177 height 25
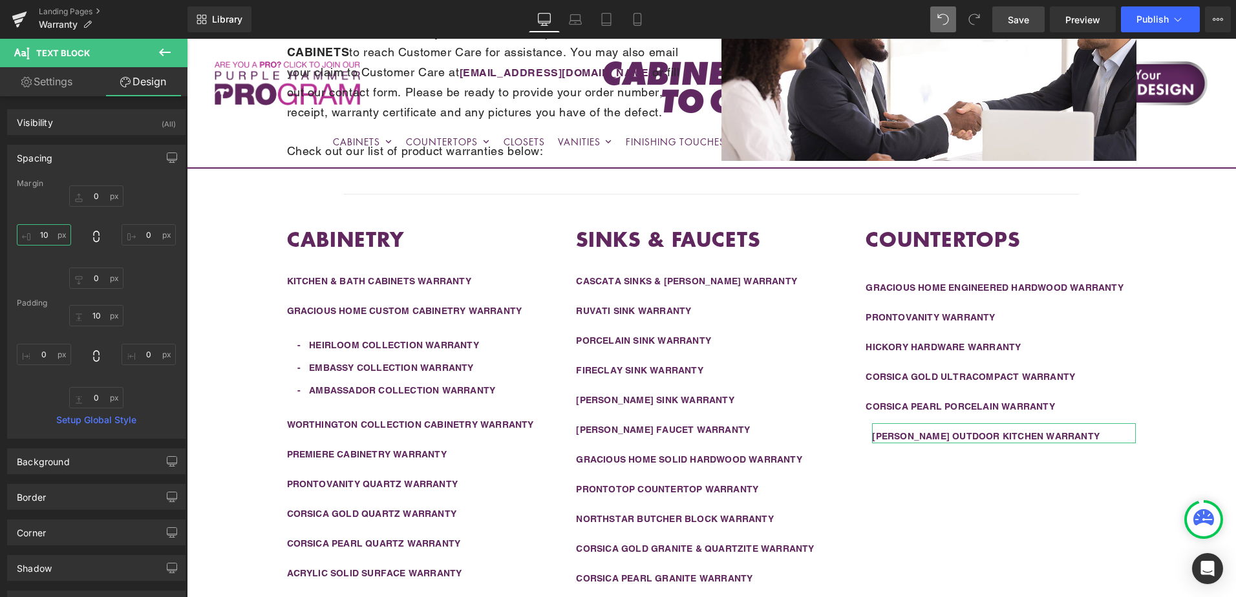
click at [49, 245] on input "10" at bounding box center [44, 234] width 54 height 21
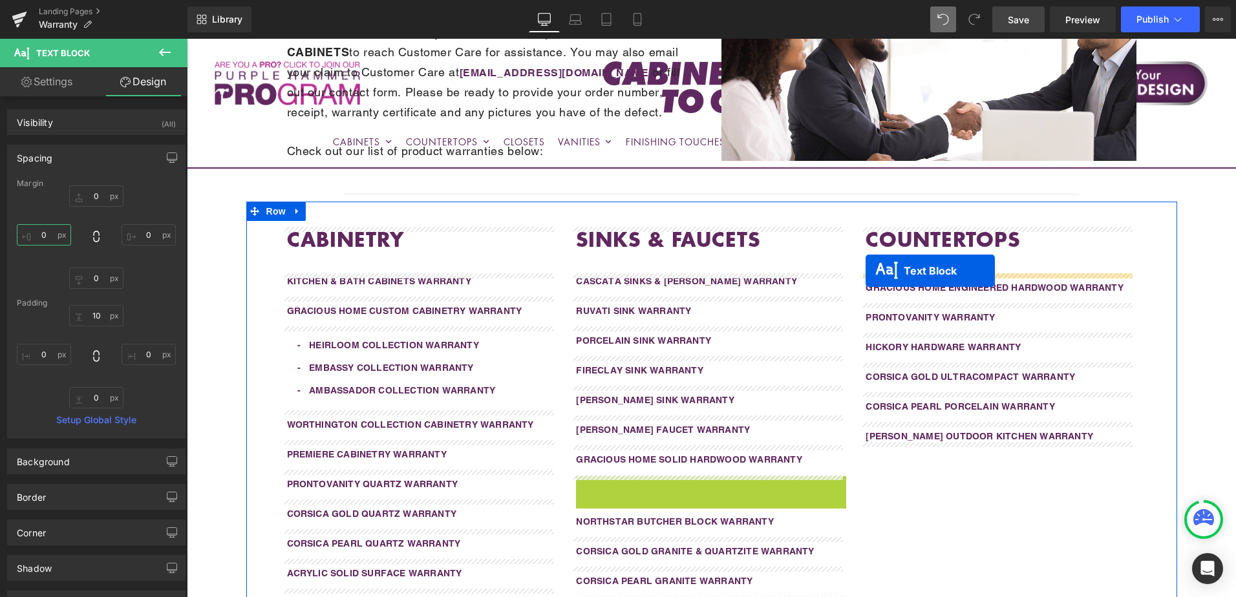
drag, startPoint x: 672, startPoint y: 491, endPoint x: 866, endPoint y: 271, distance: 293.6
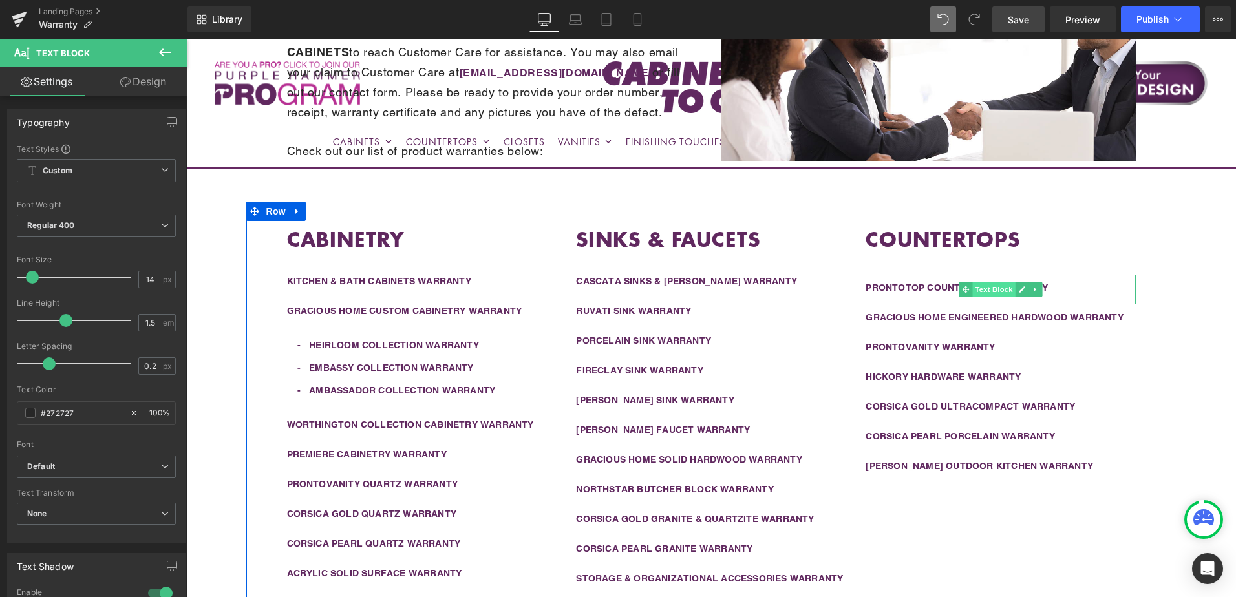
click at [981, 292] on span "Text Block" at bounding box center [994, 290] width 43 height 16
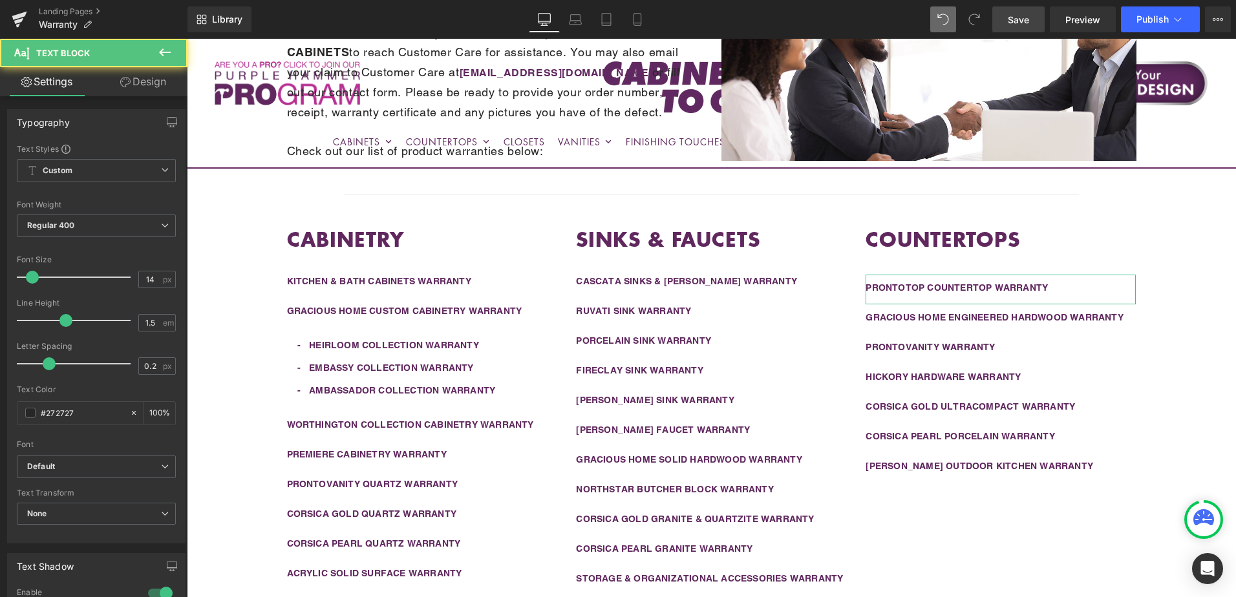
click at [155, 83] on link "Design" at bounding box center [143, 81] width 94 height 29
click at [0, 0] on div "Spacing" at bounding box center [0, 0] width 0 height 0
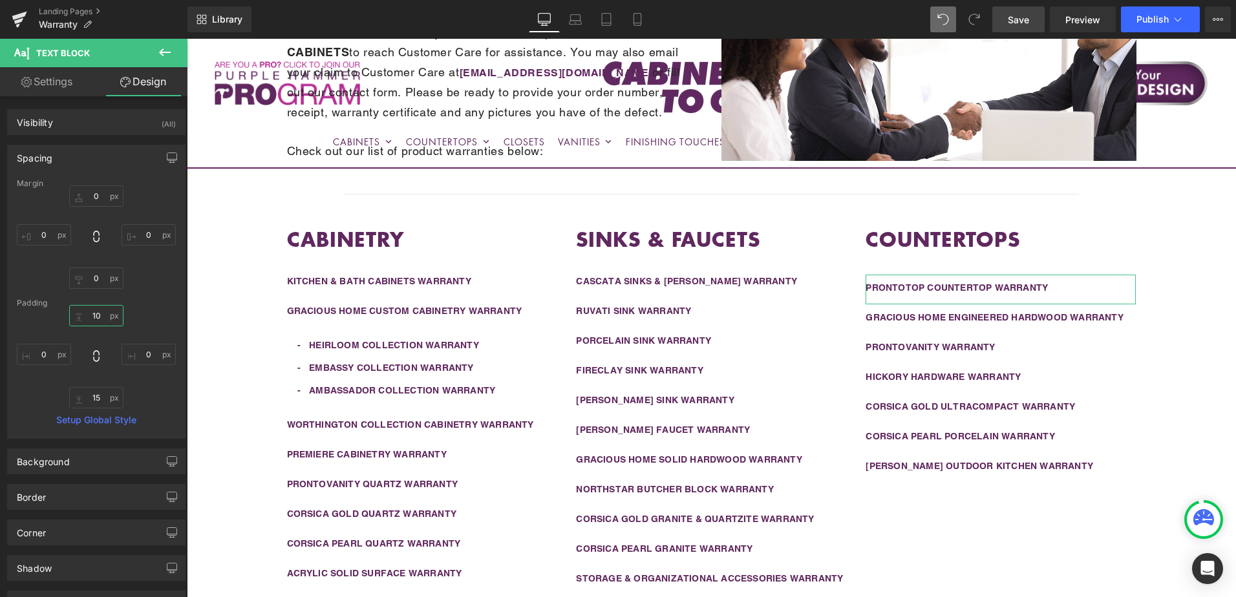
click at [92, 325] on input "10" at bounding box center [96, 315] width 54 height 21
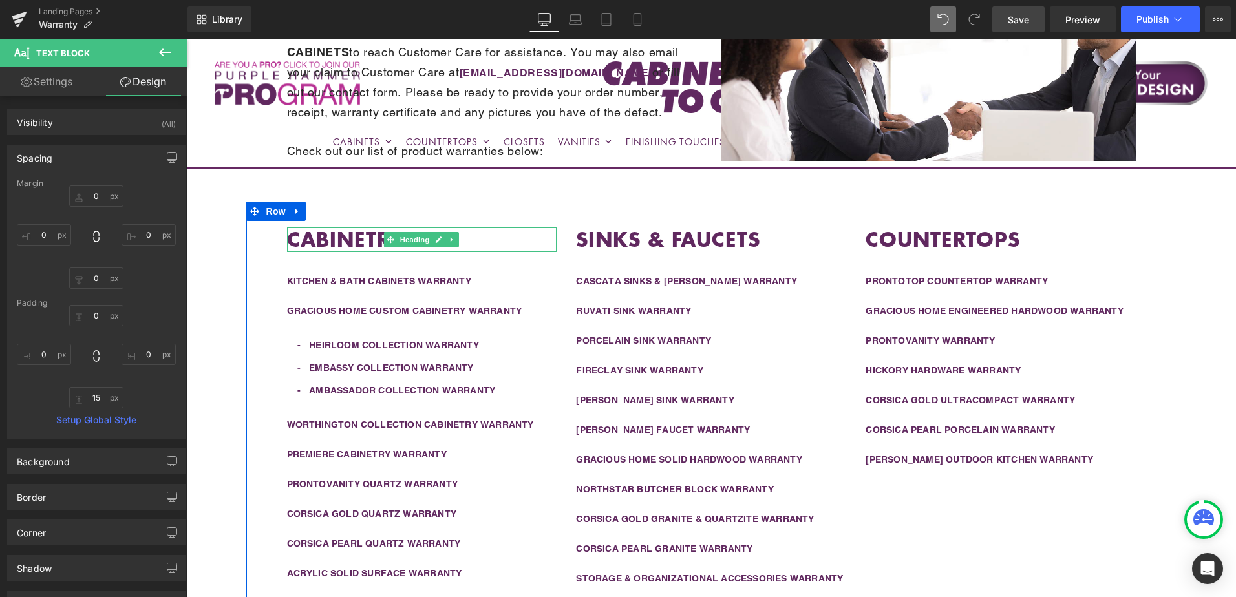
click at [363, 236] on strong "CABINETRY" at bounding box center [345, 239] width 117 height 28
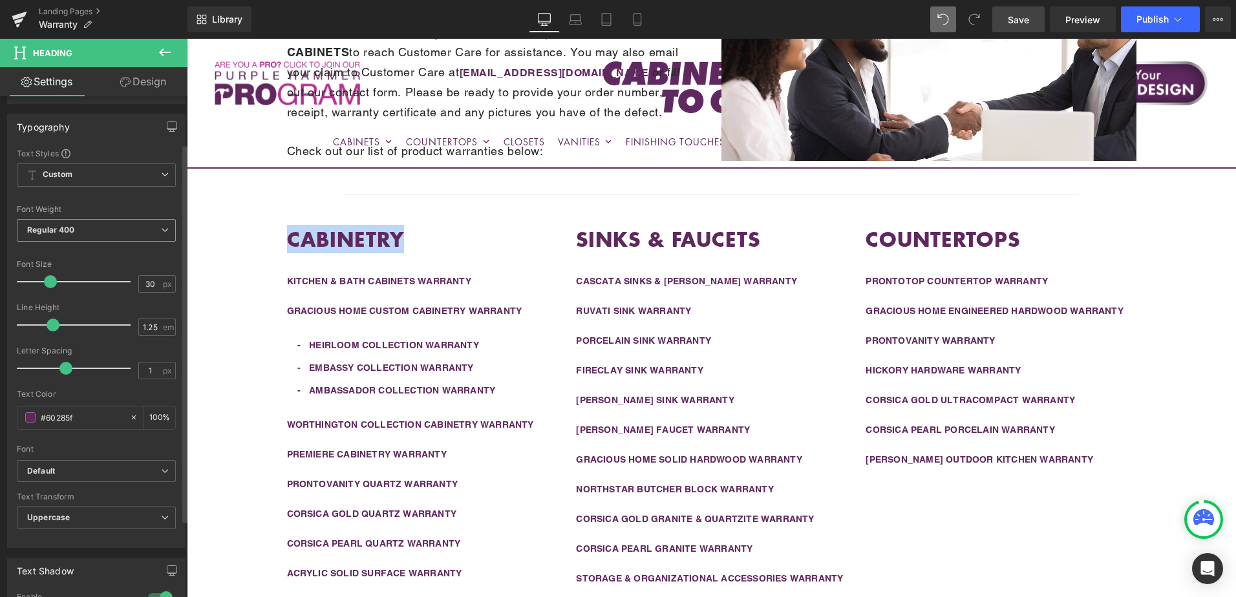
scroll to position [129, 0]
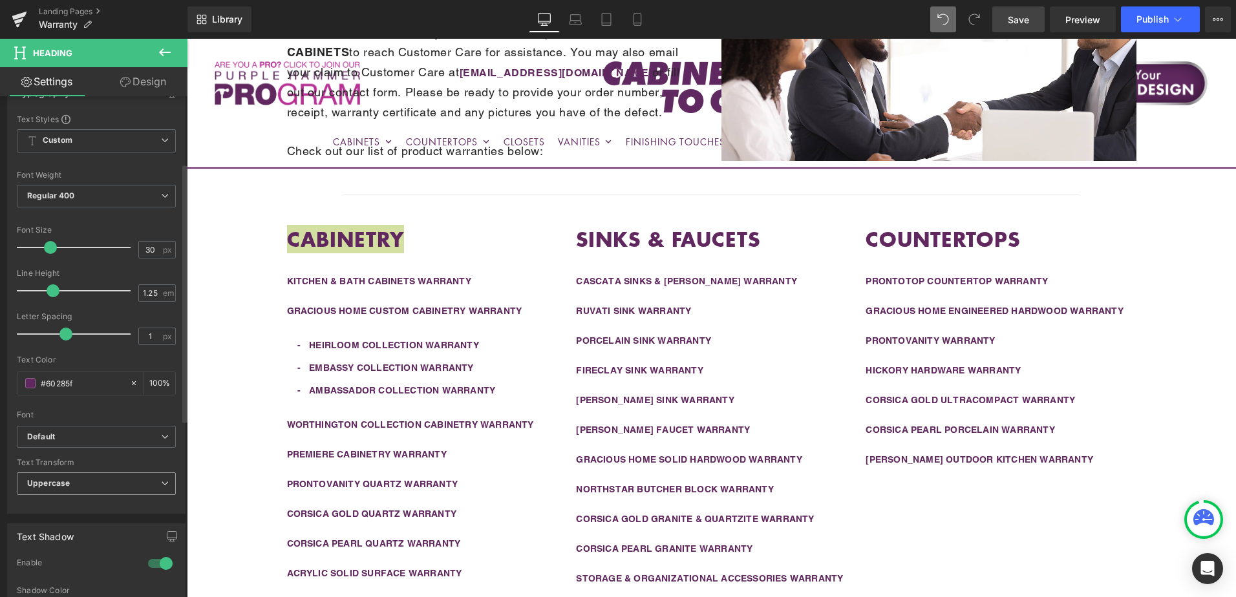
click at [78, 486] on span "Uppercase" at bounding box center [96, 484] width 159 height 23
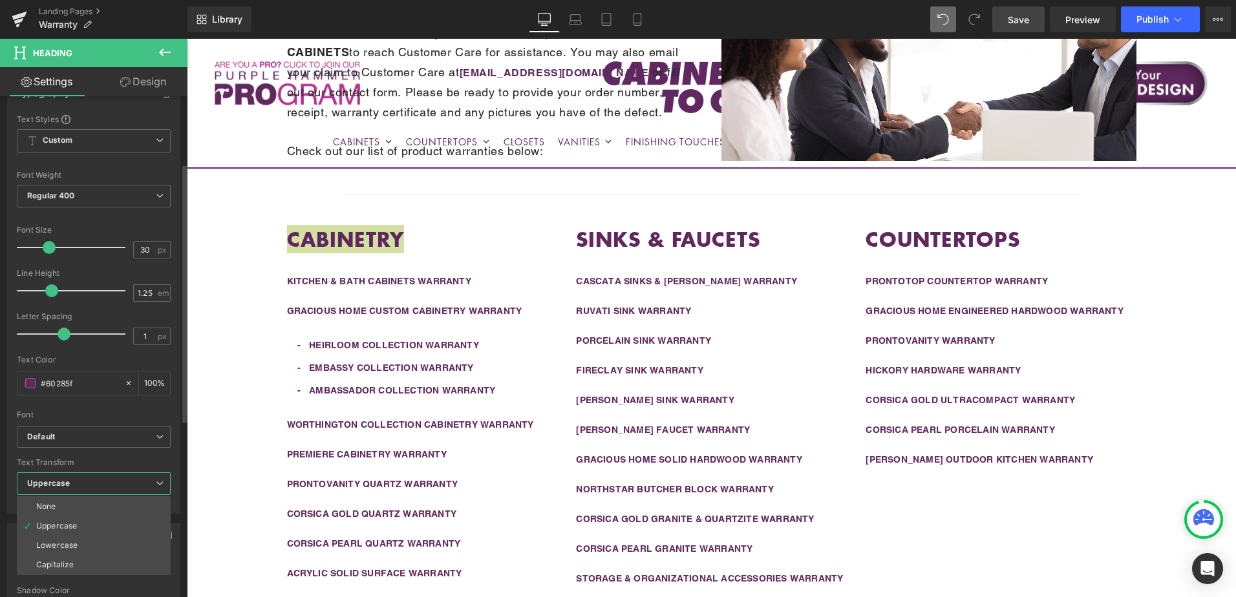
click at [78, 486] on span "Uppercase" at bounding box center [94, 484] width 154 height 23
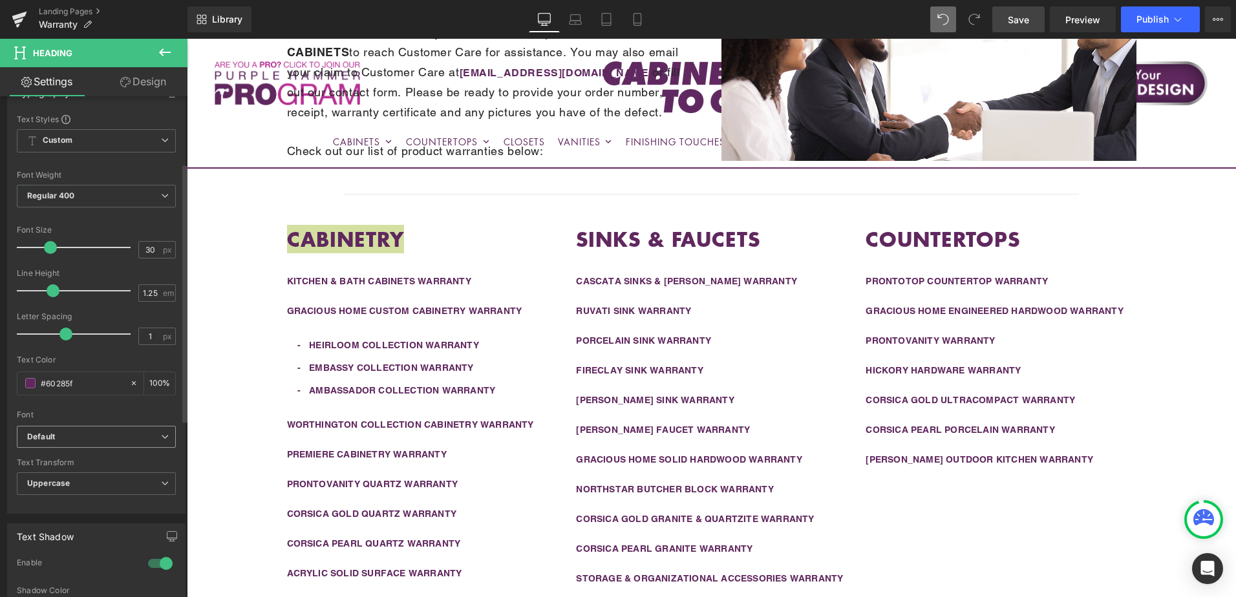
click at [90, 435] on b "Default" at bounding box center [94, 437] width 134 height 11
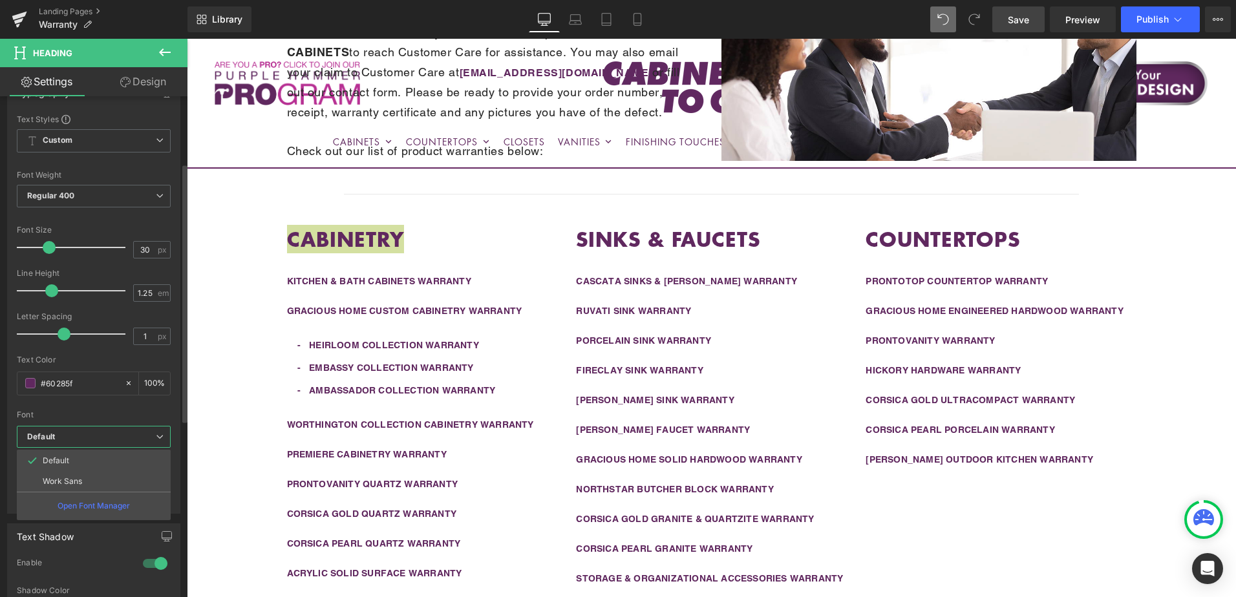
click at [90, 435] on b "Default" at bounding box center [91, 437] width 129 height 11
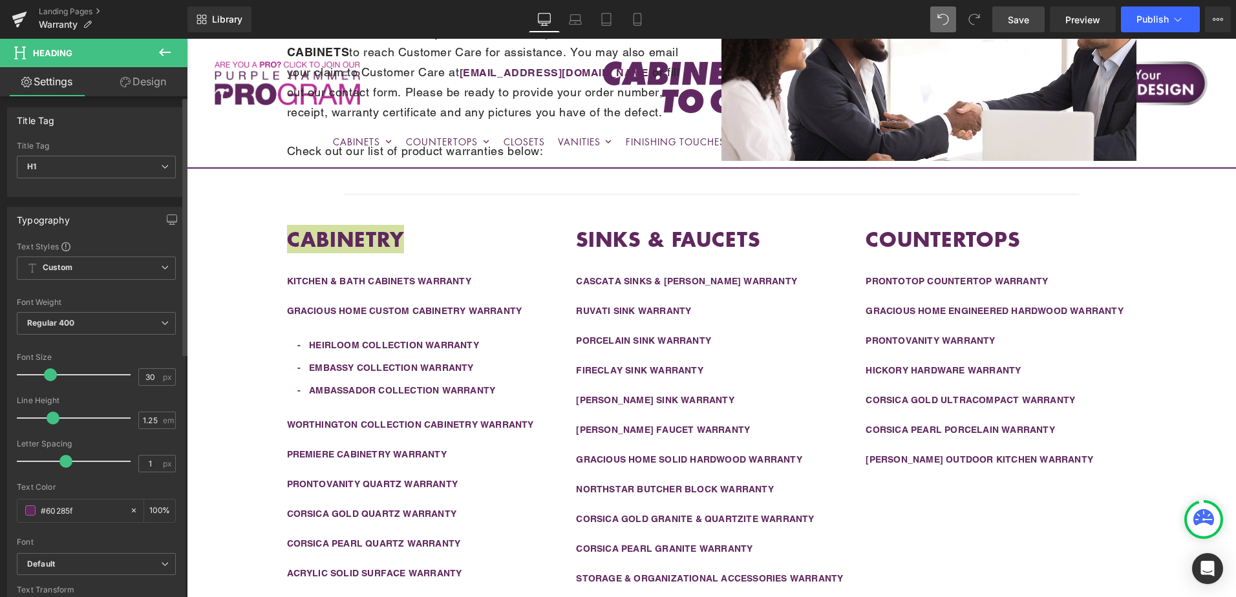
scroll to position [0, 0]
click at [96, 277] on span "Custom Setup Global Style" at bounding box center [96, 270] width 159 height 23
click at [100, 273] on span "Custom Setup Global Style" at bounding box center [94, 270] width 154 height 23
click at [78, 326] on span "Regular 400" at bounding box center [96, 325] width 159 height 23
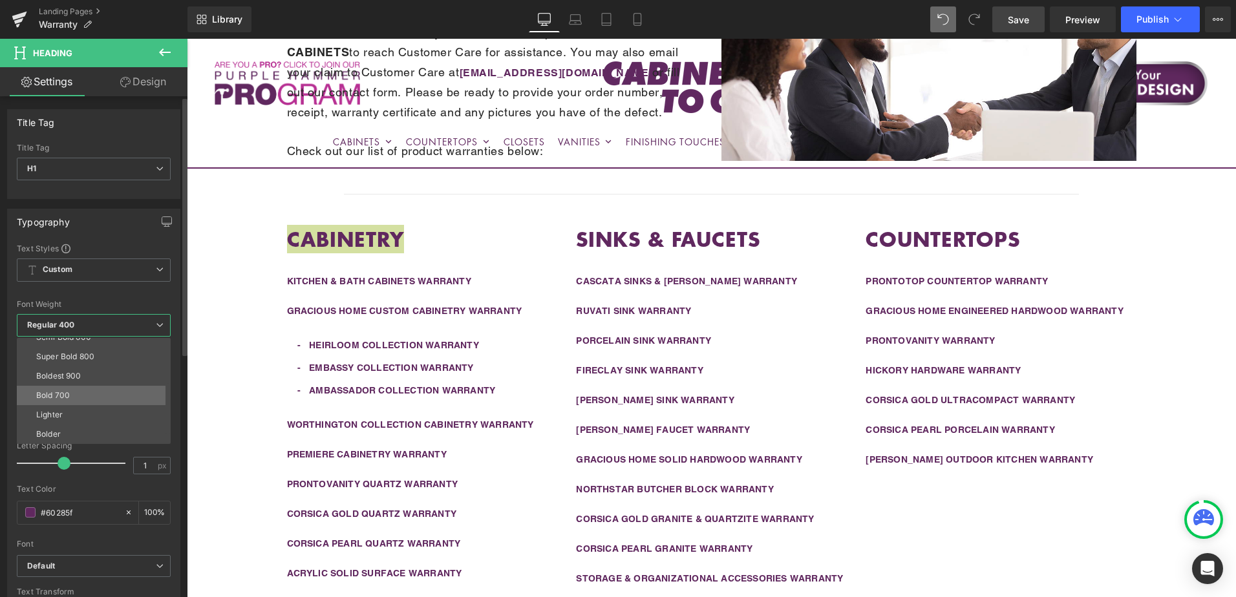
scroll to position [43, 0]
click at [70, 418] on div "Super Bold 800" at bounding box center [65, 421] width 58 height 9
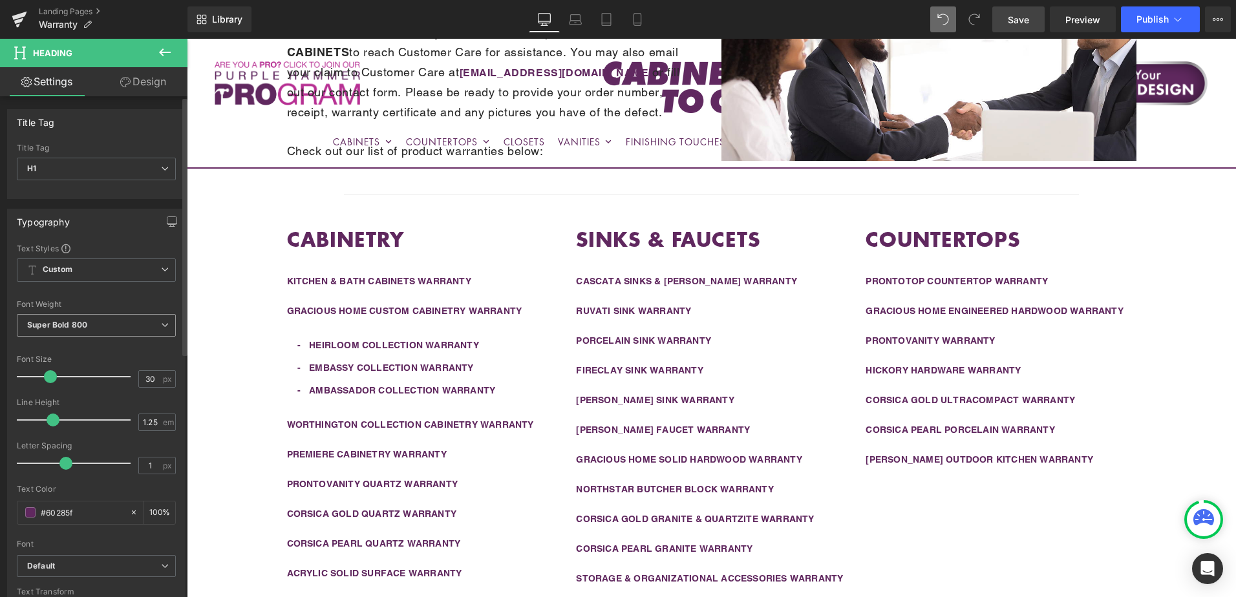
click at [70, 326] on b "Super Bold 800" at bounding box center [57, 325] width 60 height 10
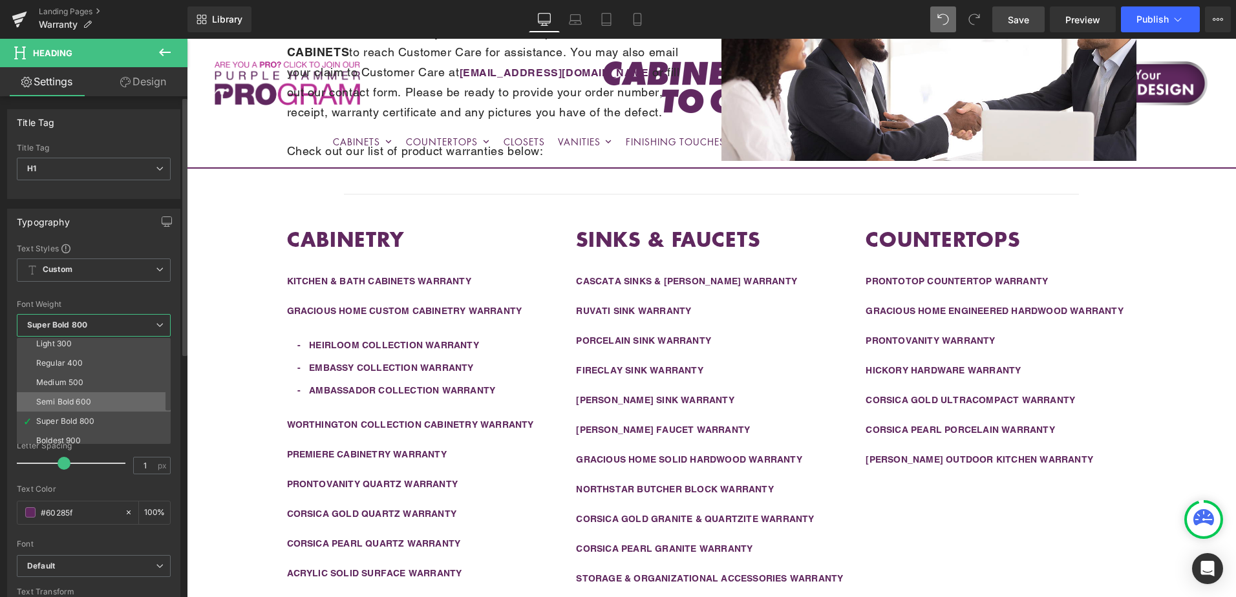
click at [61, 396] on li "Semi Bold 600" at bounding box center [97, 401] width 160 height 19
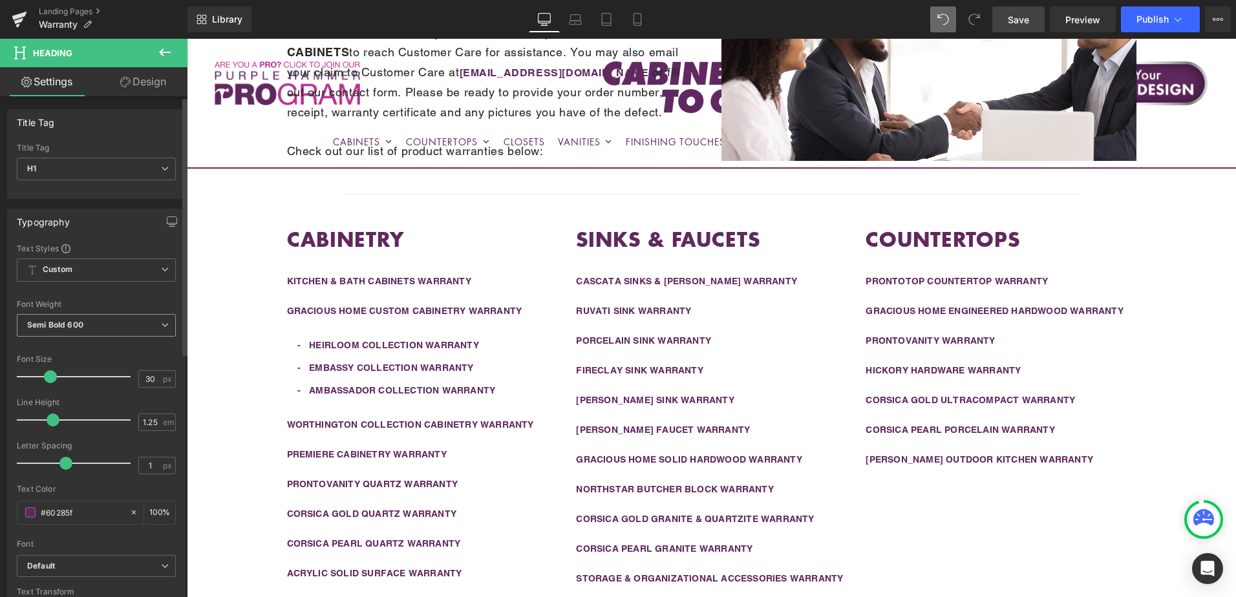
click at [65, 320] on b "Semi Bold 600" at bounding box center [55, 325] width 56 height 10
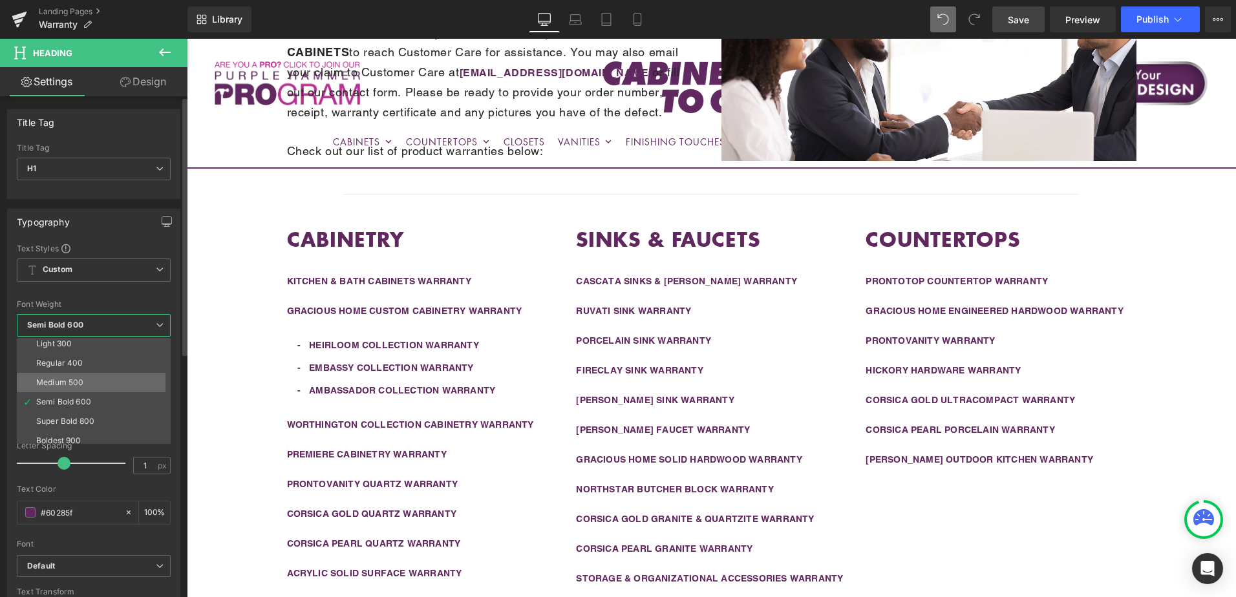
click at [57, 382] on div "Medium 500" at bounding box center [59, 382] width 47 height 9
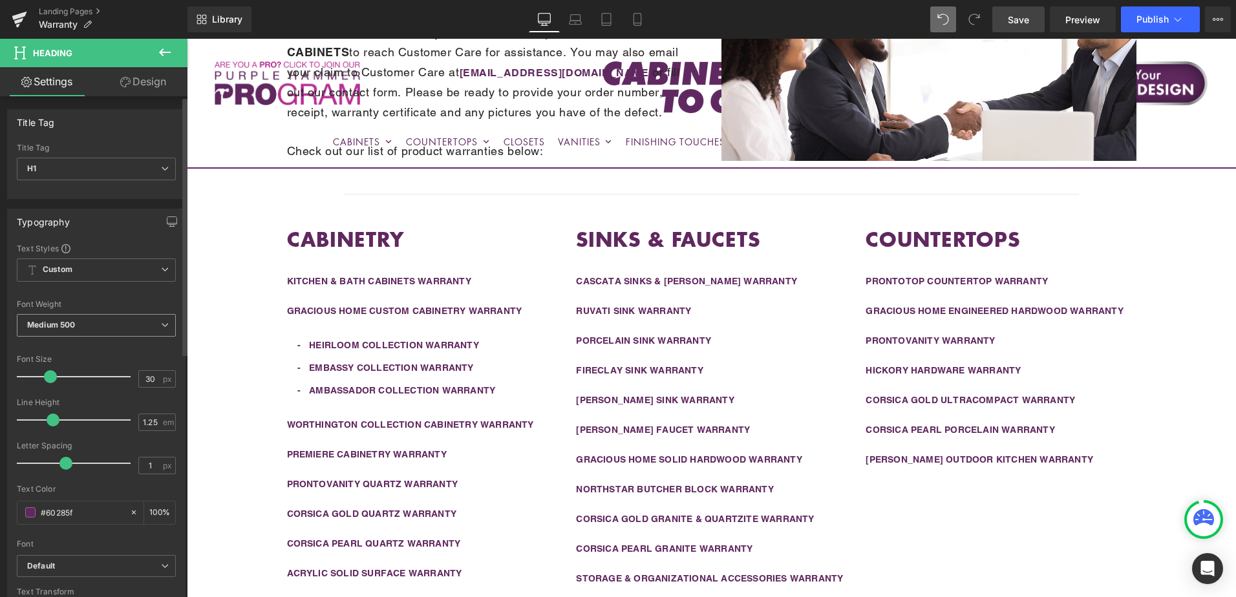
click at [62, 325] on b "Medium 500" at bounding box center [51, 325] width 48 height 10
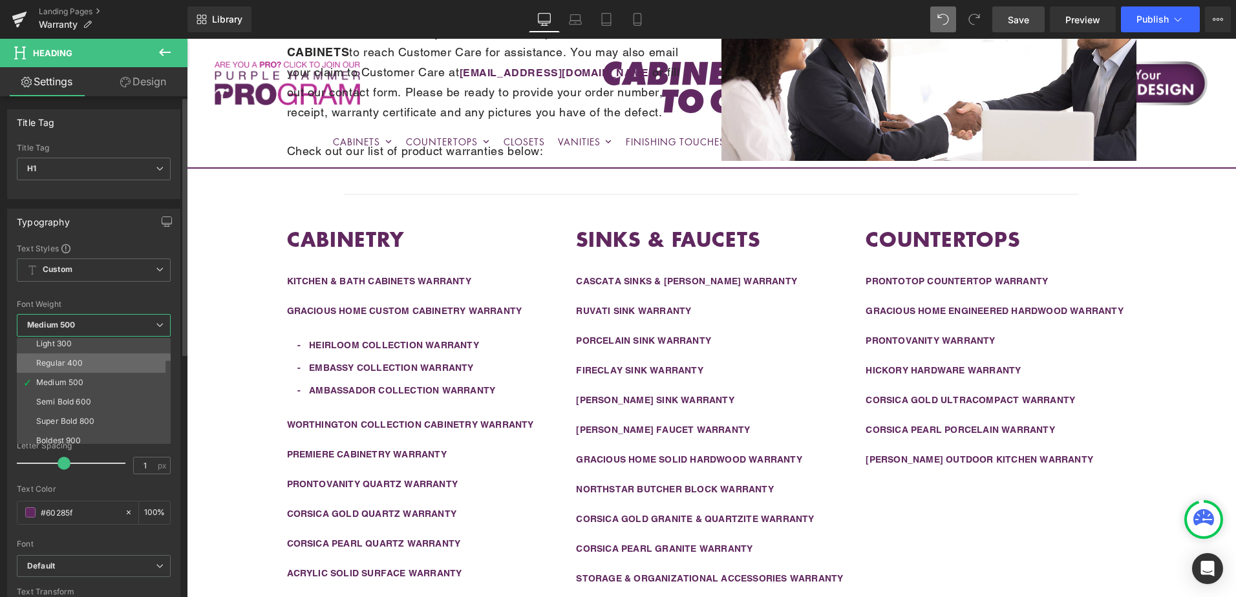
click at [61, 365] on div "Regular 400" at bounding box center [59, 363] width 47 height 9
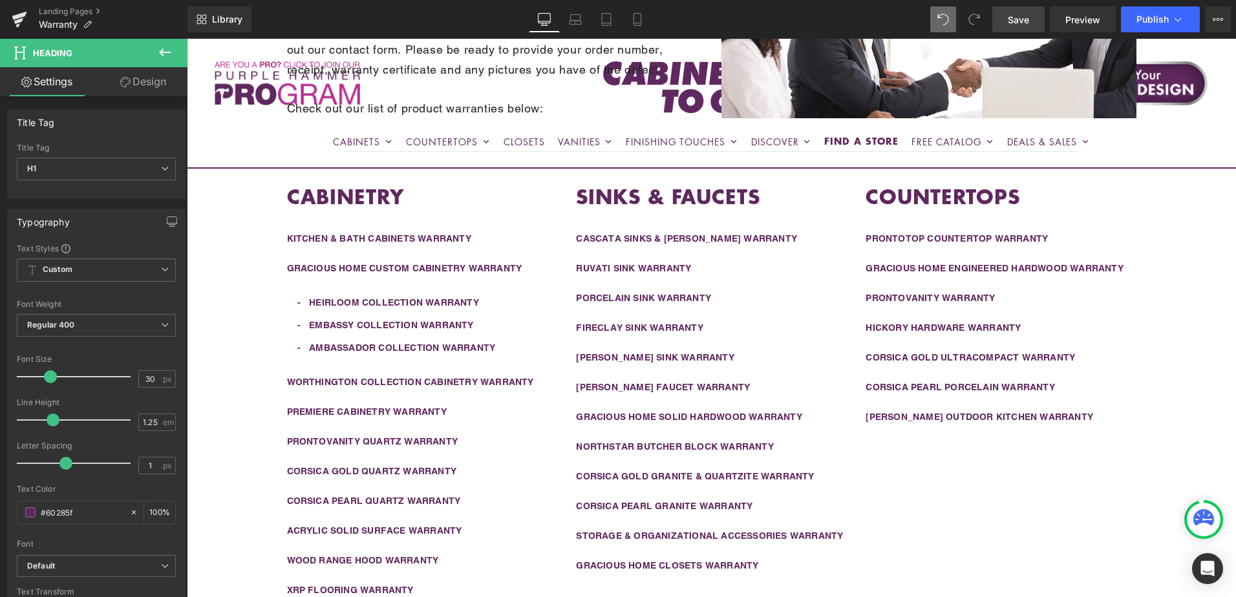
scroll to position [365, 0]
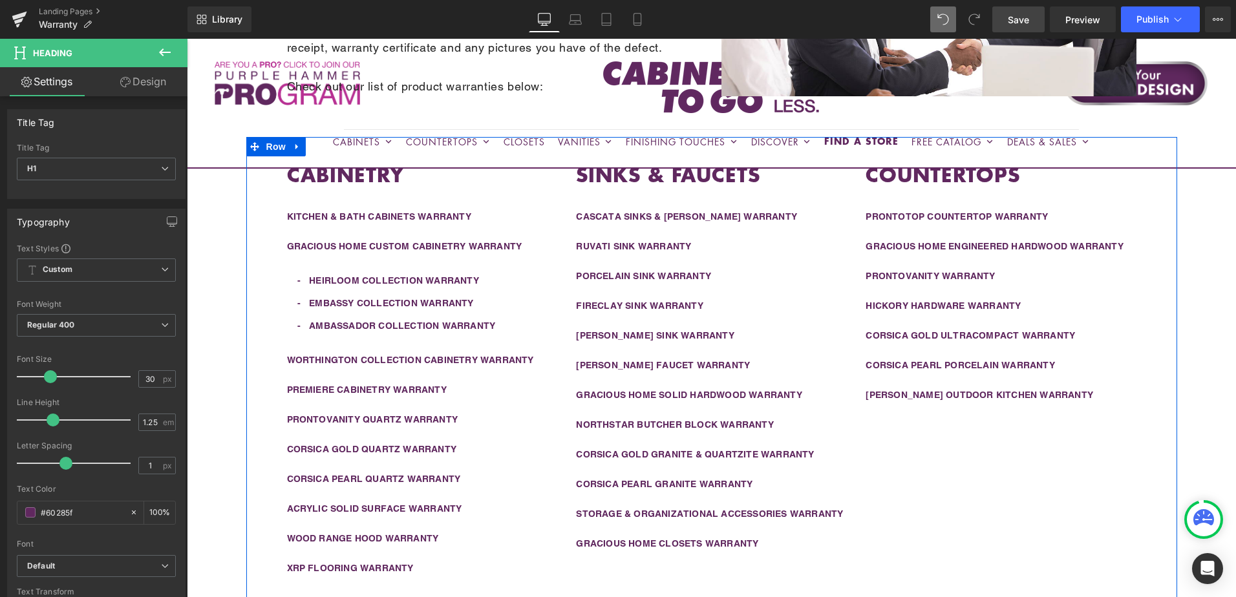
click at [1138, 513] on div "CABINETRY Heading KITCHEN & BATH CABINETS WARRANTY Text Block GRACIOUS HOME CUS…" at bounding box center [711, 369] width 931 height 464
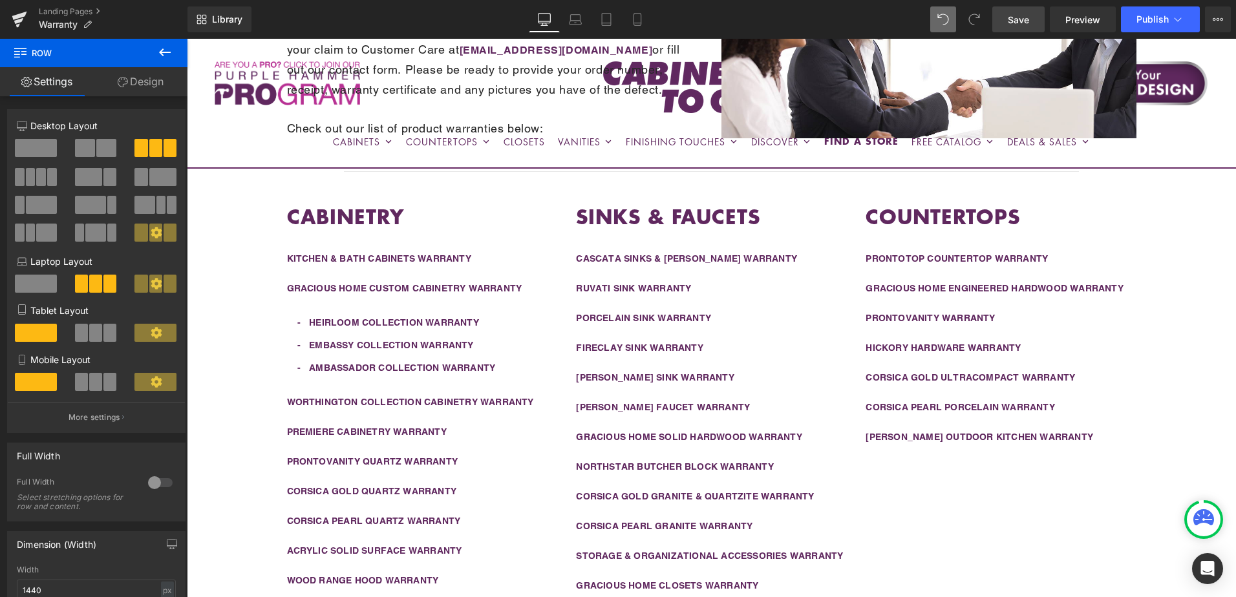
scroll to position [301, 0]
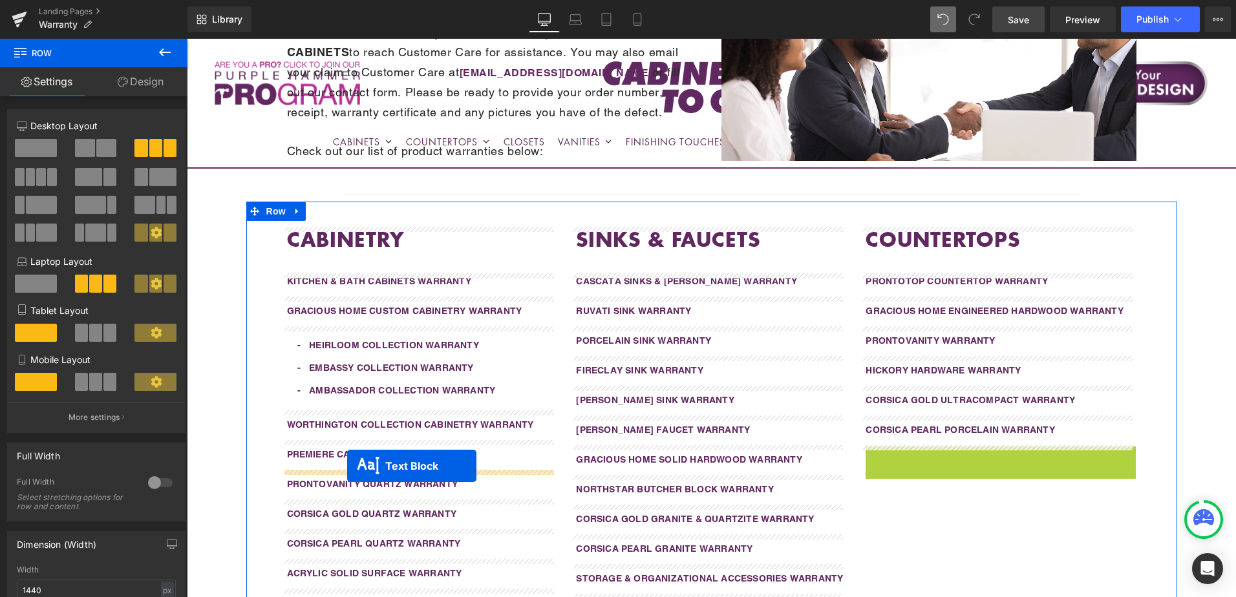
drag, startPoint x: 963, startPoint y: 456, endPoint x: 347, endPoint y: 467, distance: 615.5
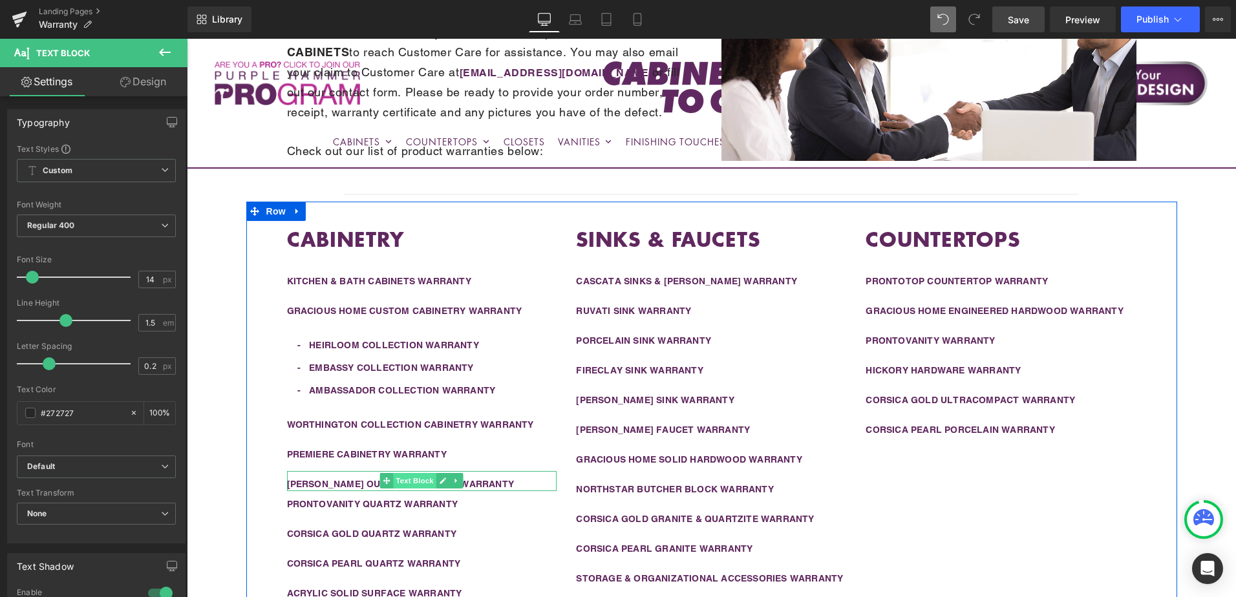
click at [401, 484] on span "Text Block" at bounding box center [415, 481] width 43 height 16
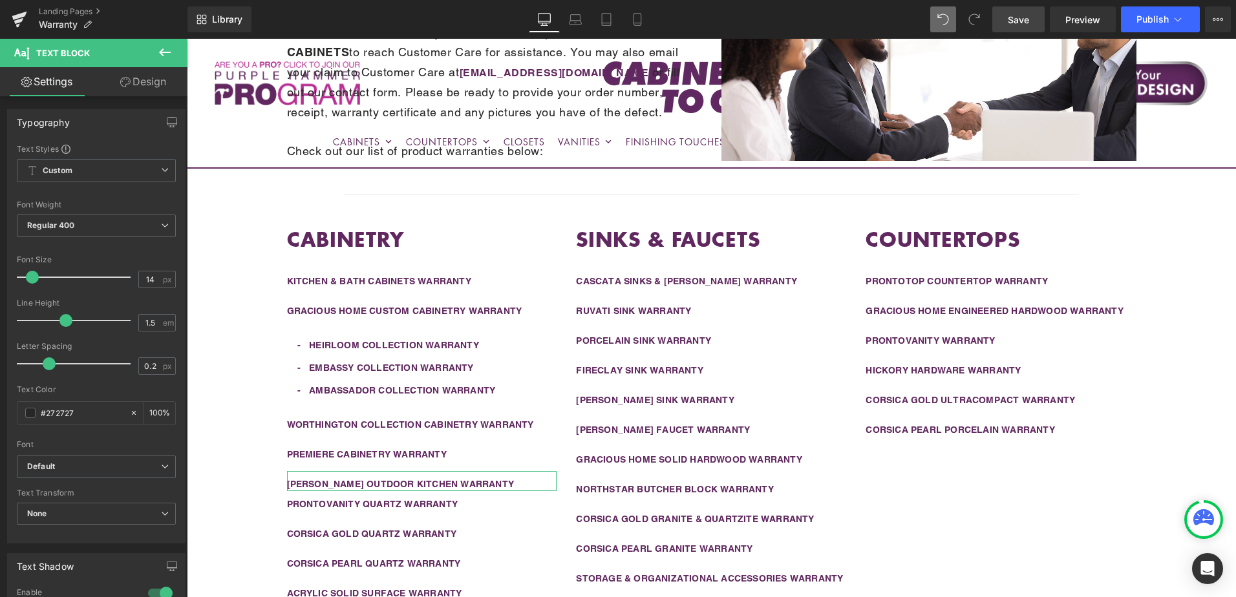
click at [147, 89] on link "Design" at bounding box center [143, 81] width 94 height 29
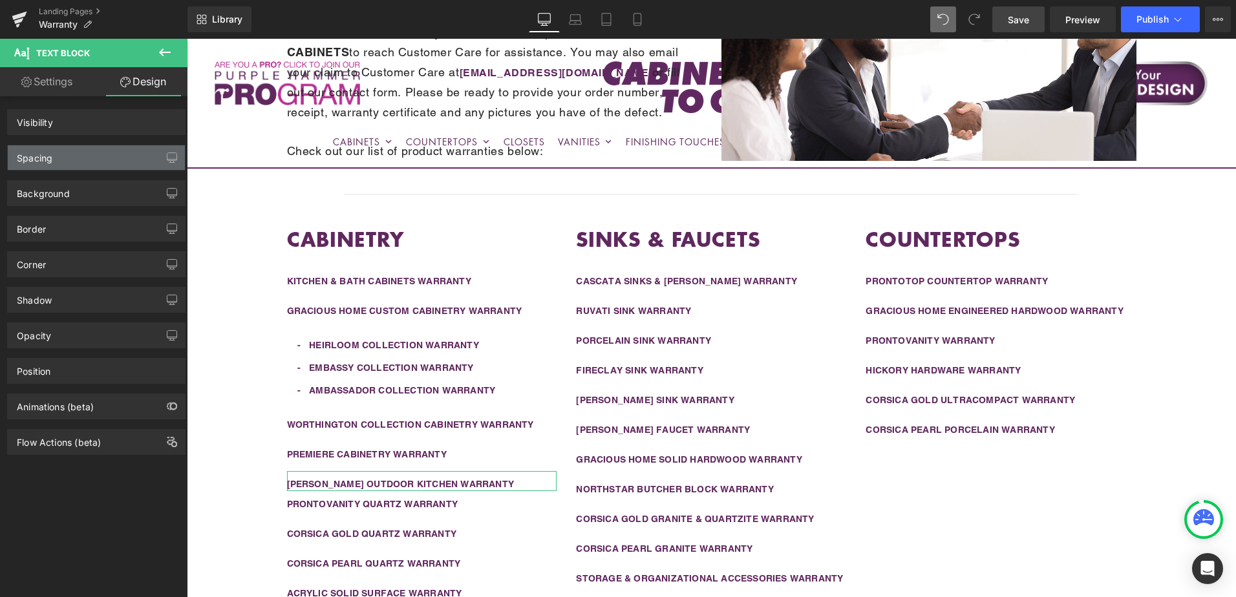
click at [93, 160] on div "Spacing" at bounding box center [96, 157] width 177 height 25
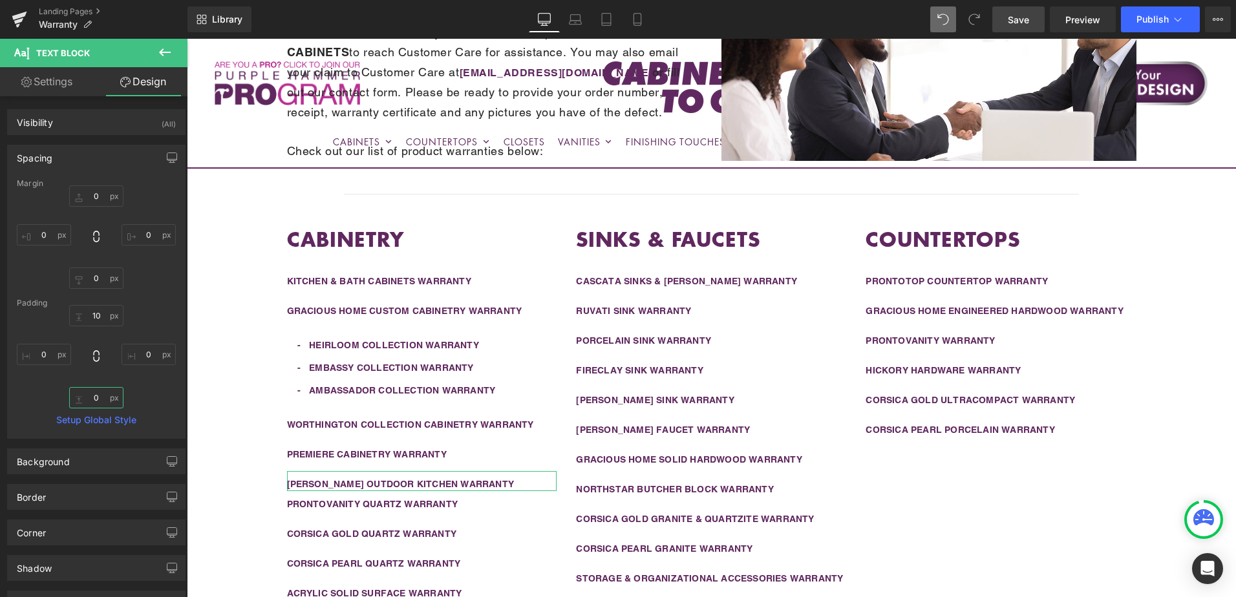
click at [100, 396] on input "0" at bounding box center [96, 397] width 54 height 21
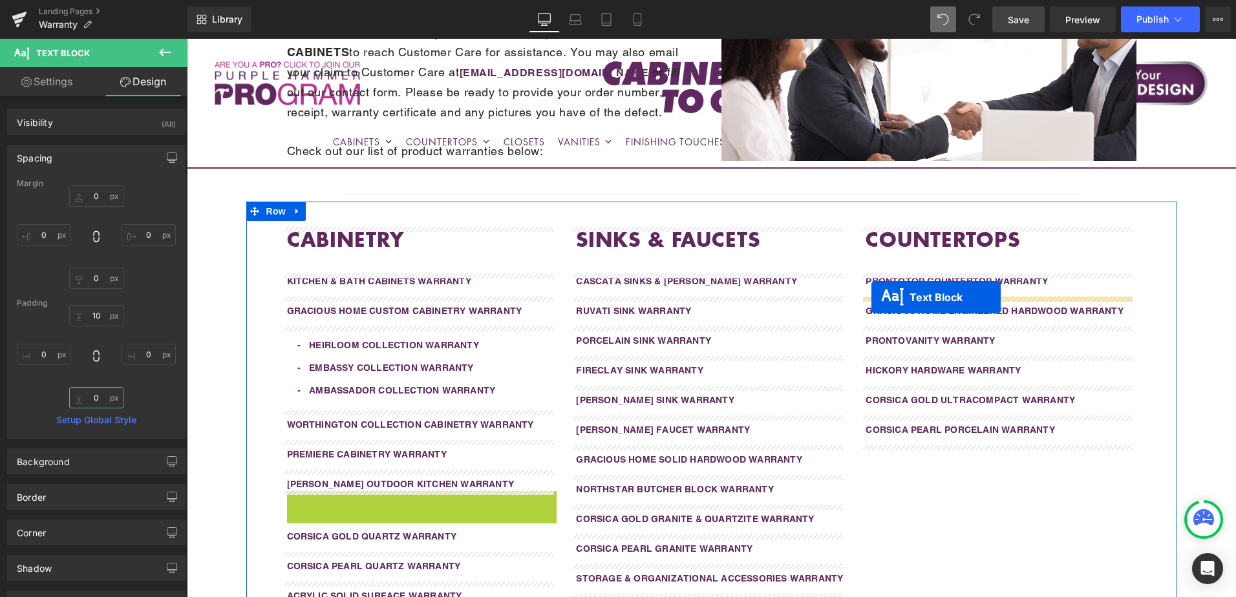
drag, startPoint x: 383, startPoint y: 507, endPoint x: 871, endPoint y: 297, distance: 532.0
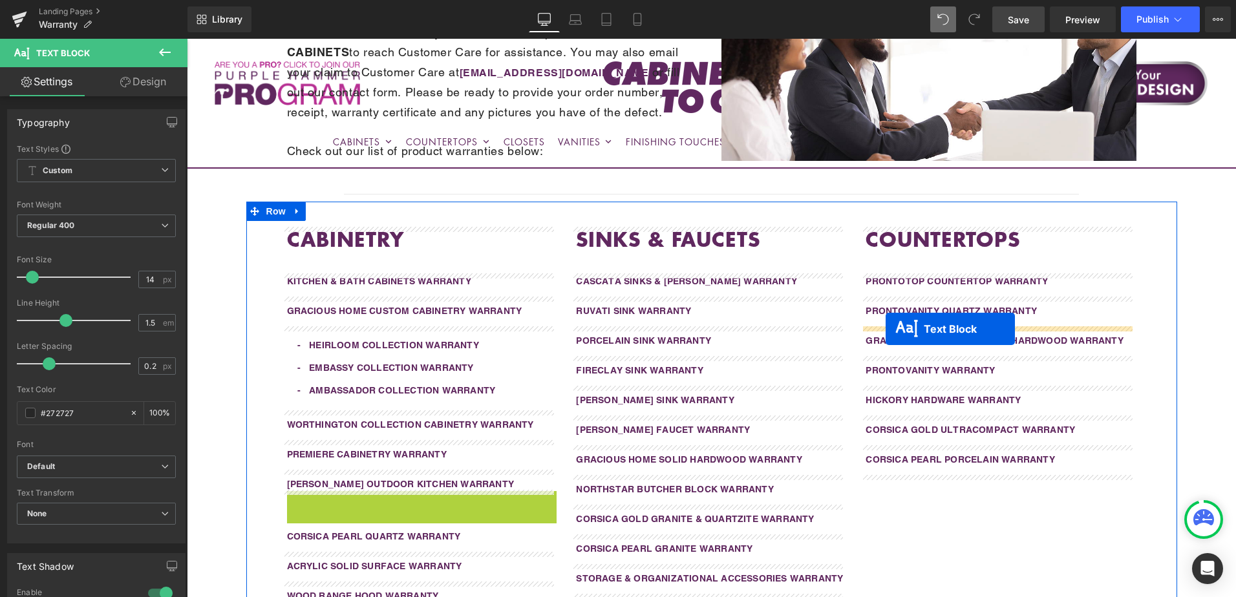
drag, startPoint x: 382, startPoint y: 507, endPoint x: 886, endPoint y: 329, distance: 534.1
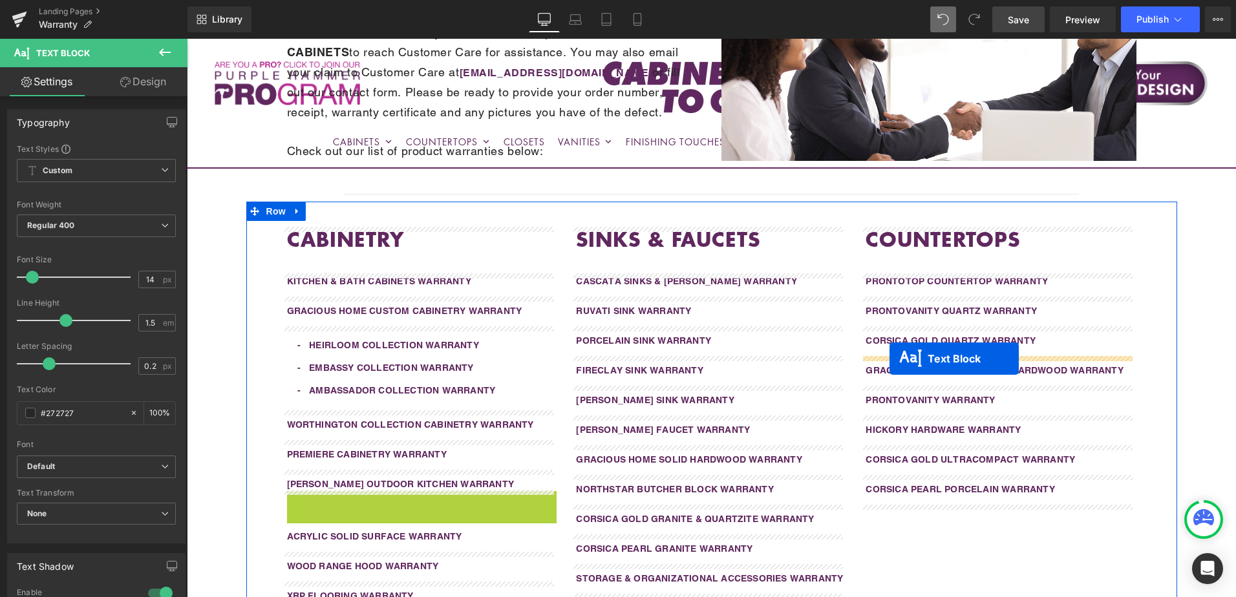
drag, startPoint x: 381, startPoint y: 504, endPoint x: 890, endPoint y: 359, distance: 528.5
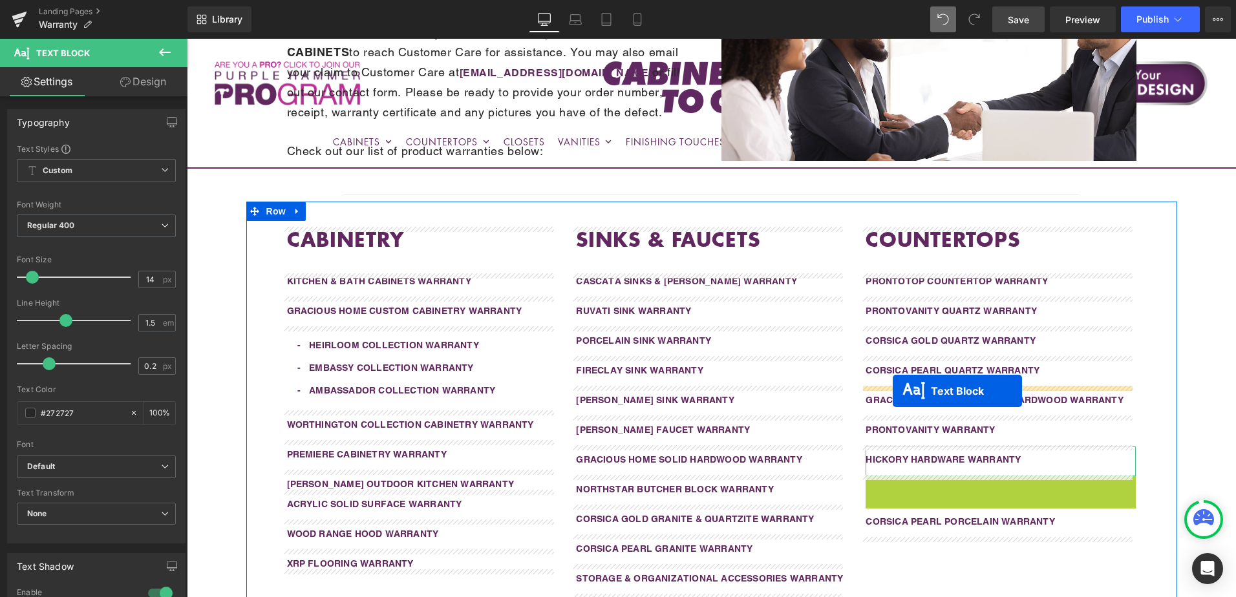
drag, startPoint x: 962, startPoint y: 493, endPoint x: 893, endPoint y: 391, distance: 122.8
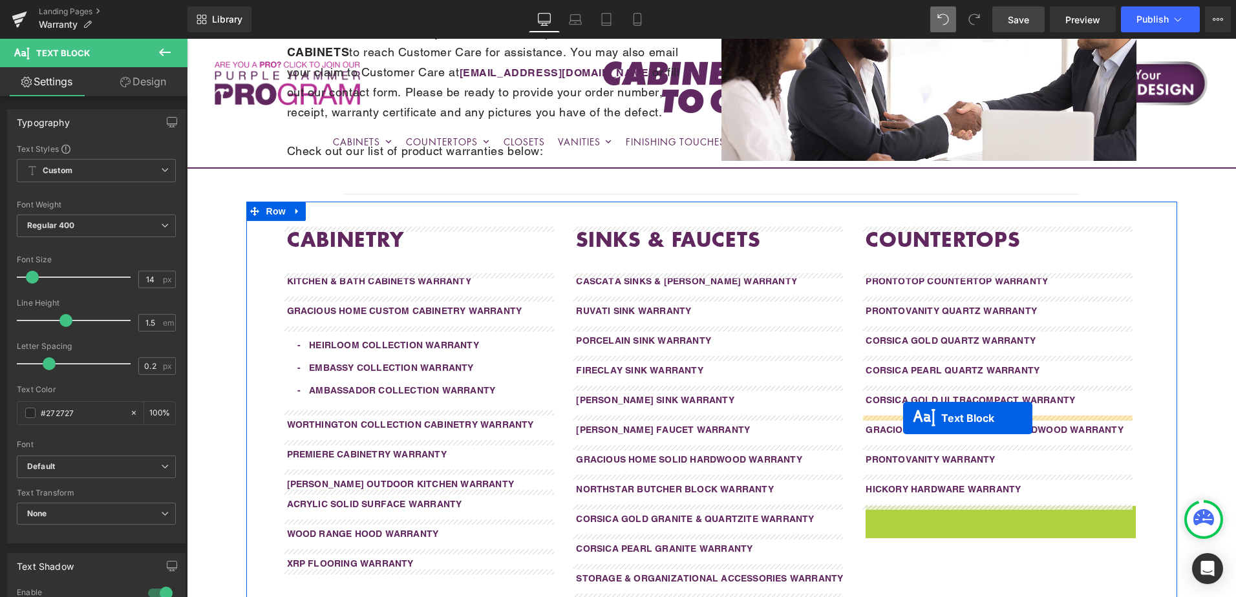
drag, startPoint x: 961, startPoint y: 522, endPoint x: 903, endPoint y: 418, distance: 118.9
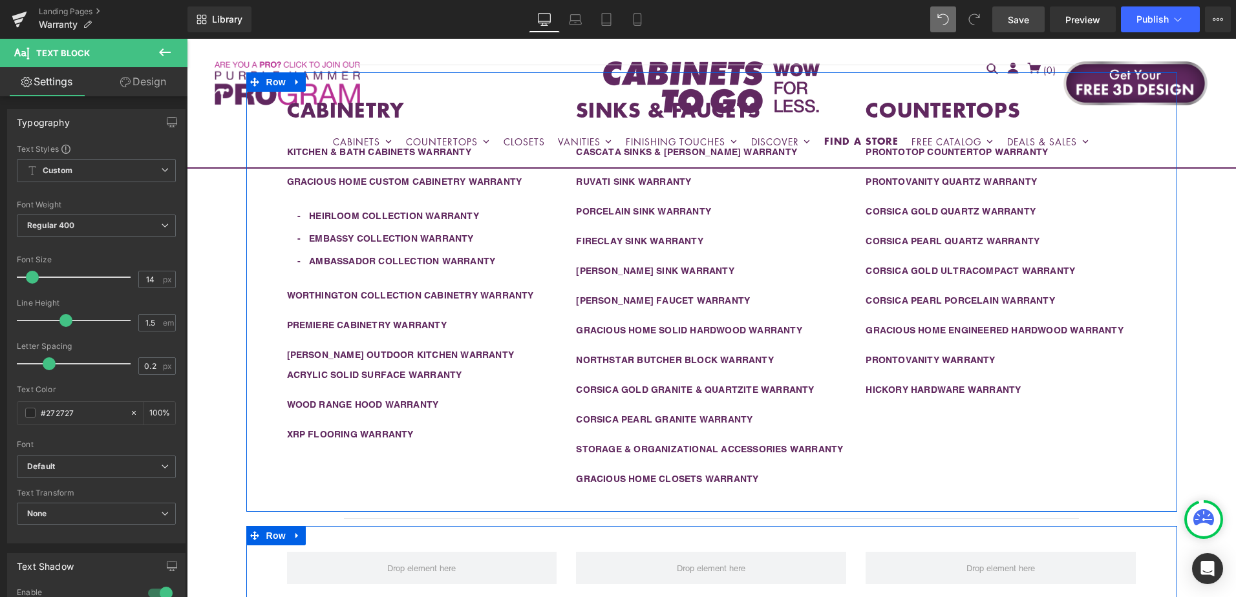
scroll to position [365, 0]
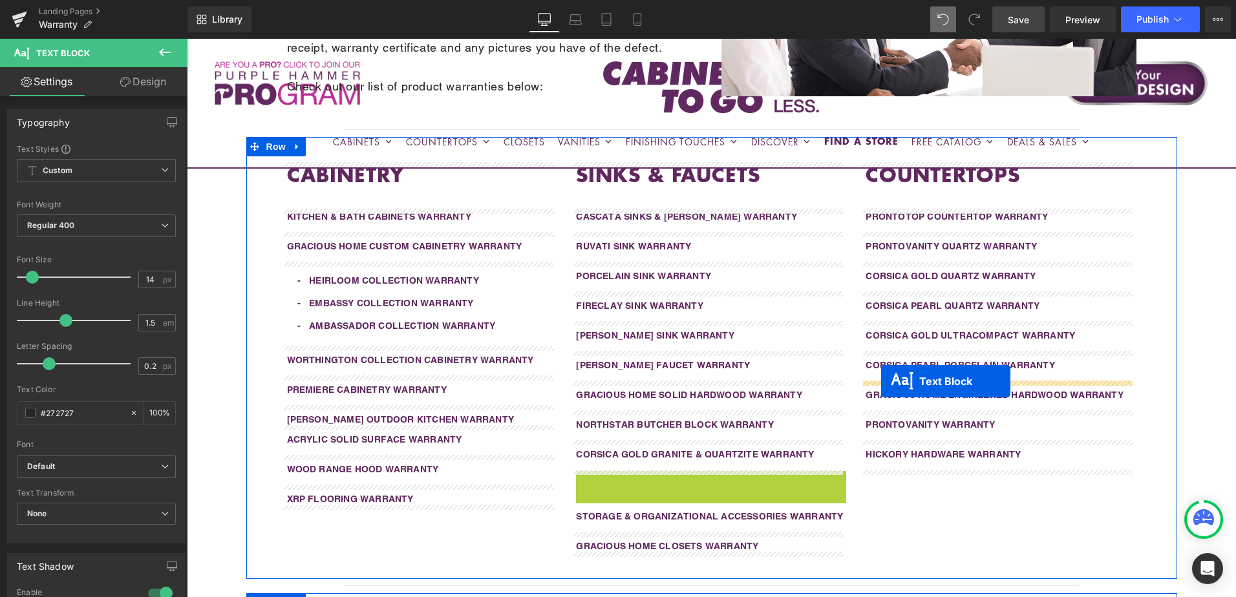
drag, startPoint x: 671, startPoint y: 487, endPoint x: 881, endPoint y: 381, distance: 235.3
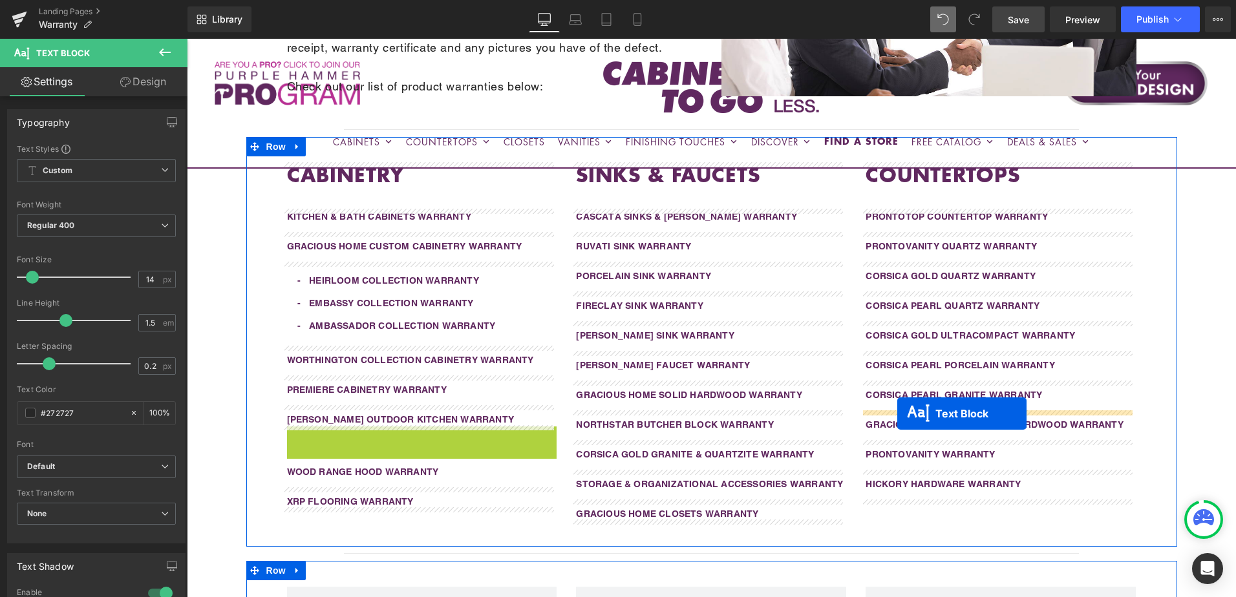
drag, startPoint x: 382, startPoint y: 440, endPoint x: 897, endPoint y: 414, distance: 515.9
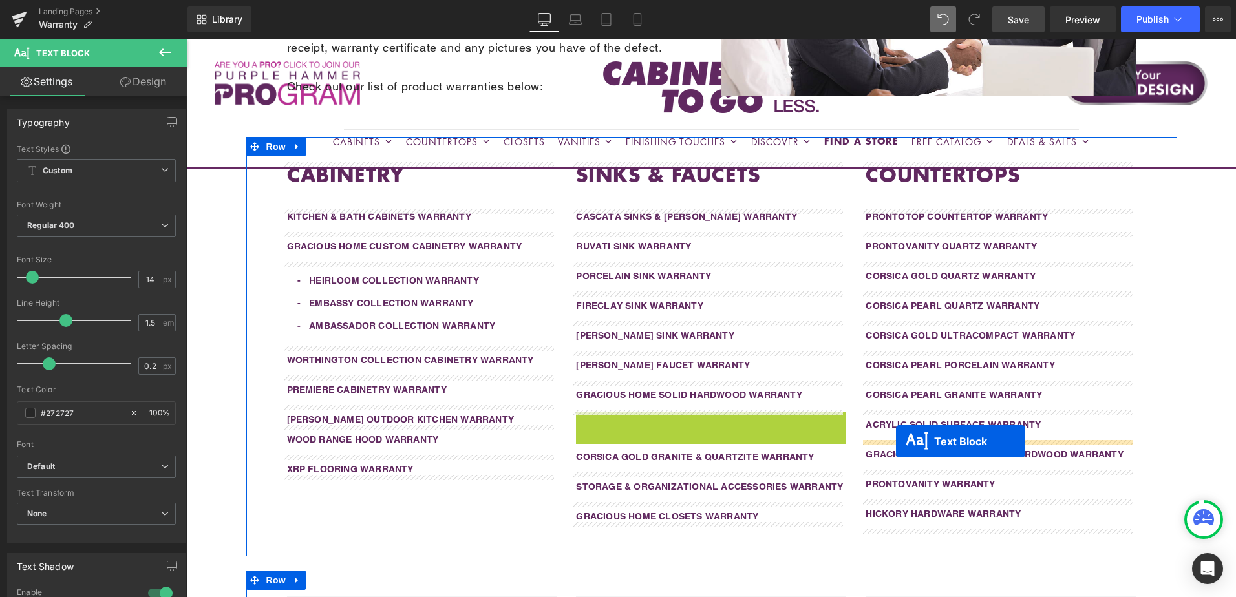
drag, startPoint x: 670, startPoint y: 425, endPoint x: 1079, endPoint y: 412, distance: 408.8
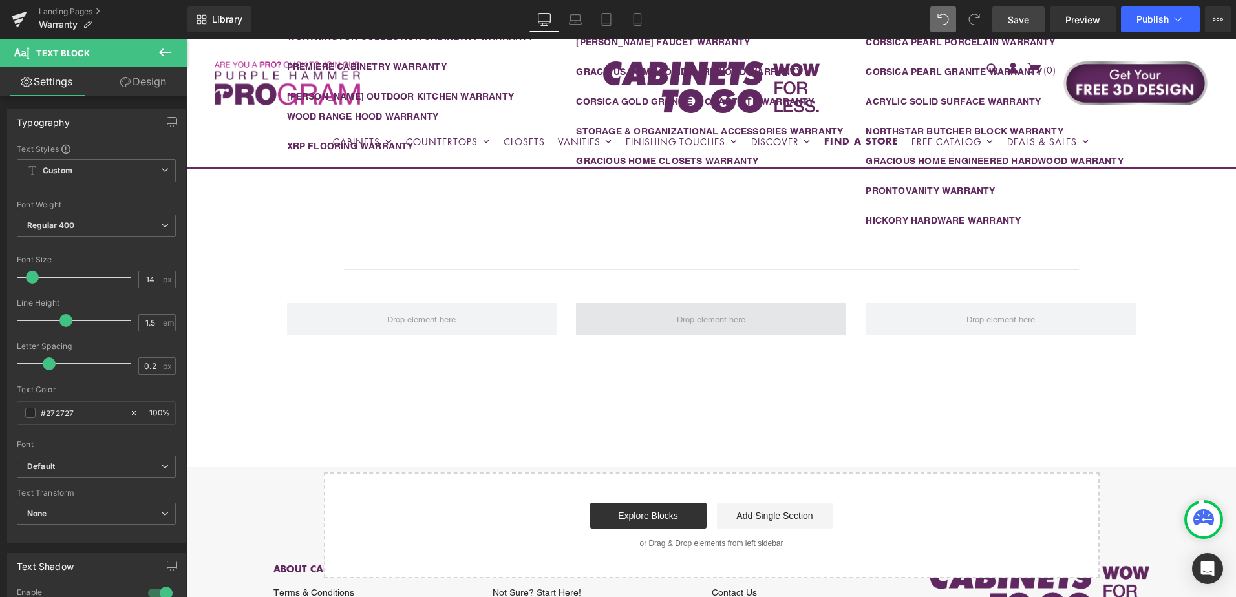
scroll to position [559, 0]
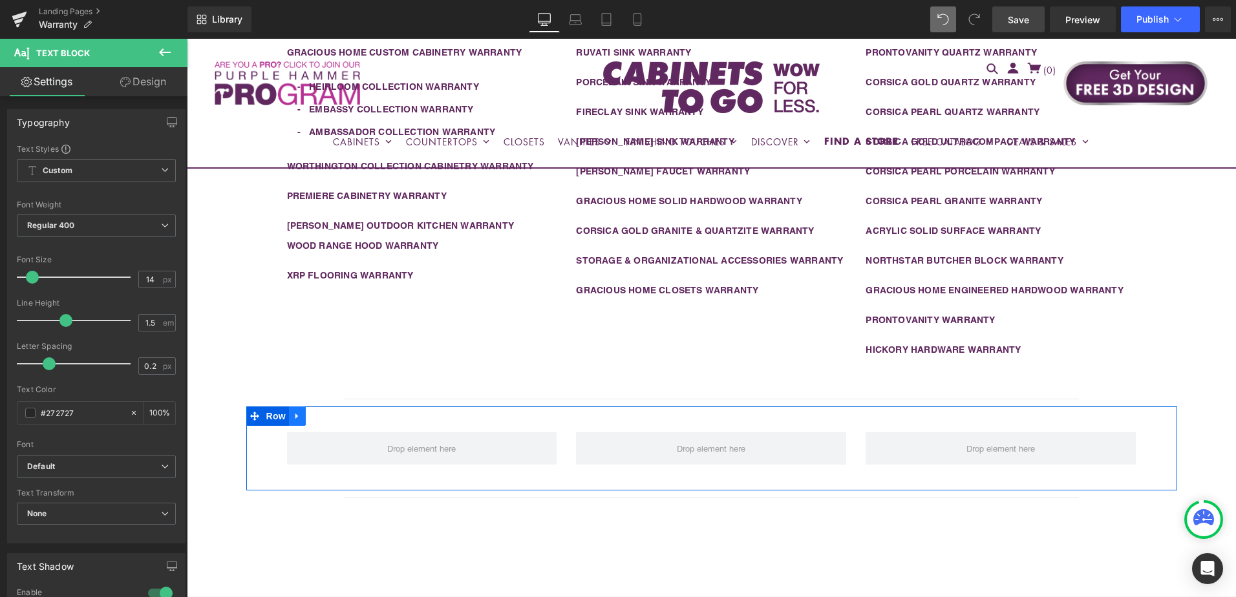
click at [293, 416] on icon at bounding box center [297, 416] width 9 height 10
click at [326, 418] on icon at bounding box center [330, 416] width 9 height 9
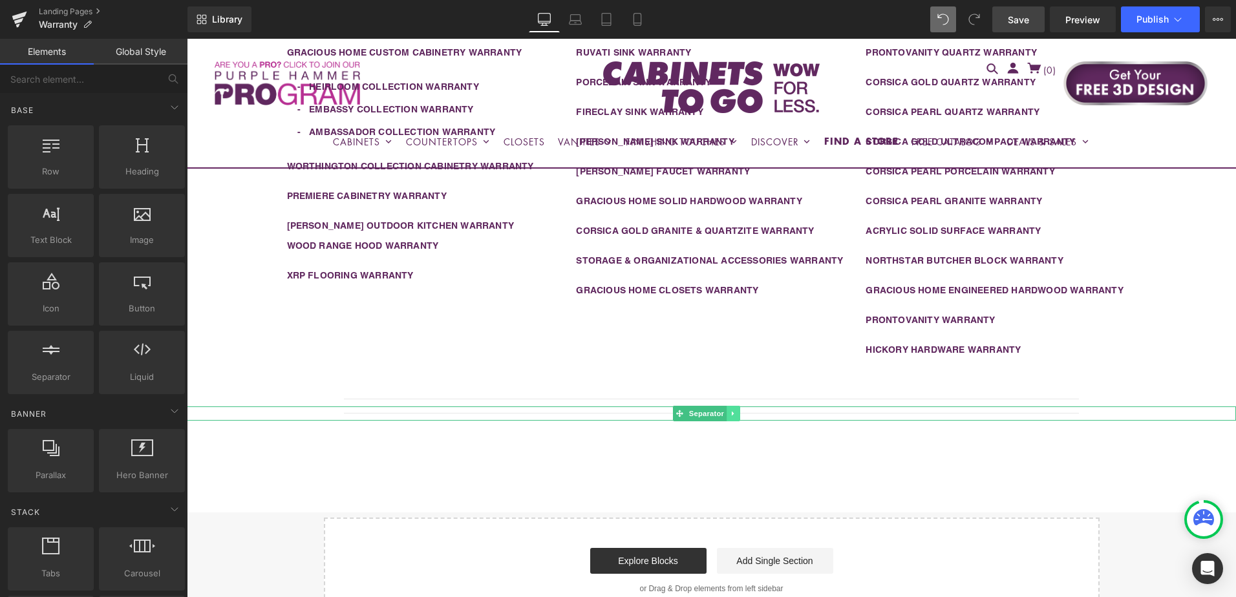
click at [734, 413] on icon at bounding box center [733, 414] width 7 height 8
click at [739, 415] on icon at bounding box center [739, 413] width 7 height 7
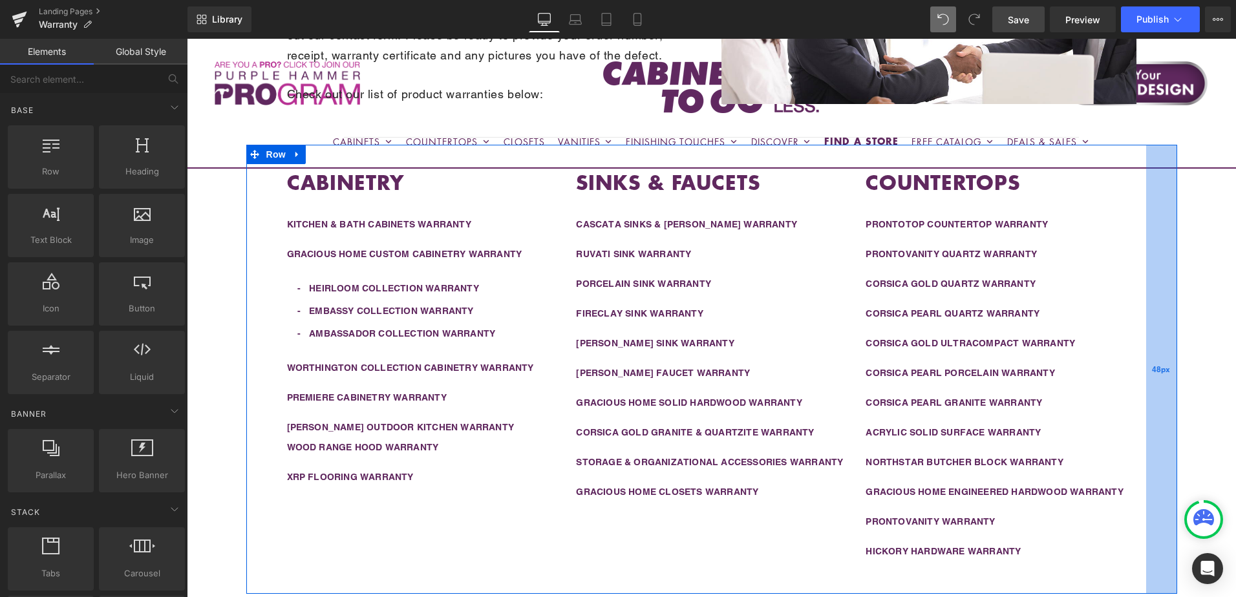
scroll to position [301, 0]
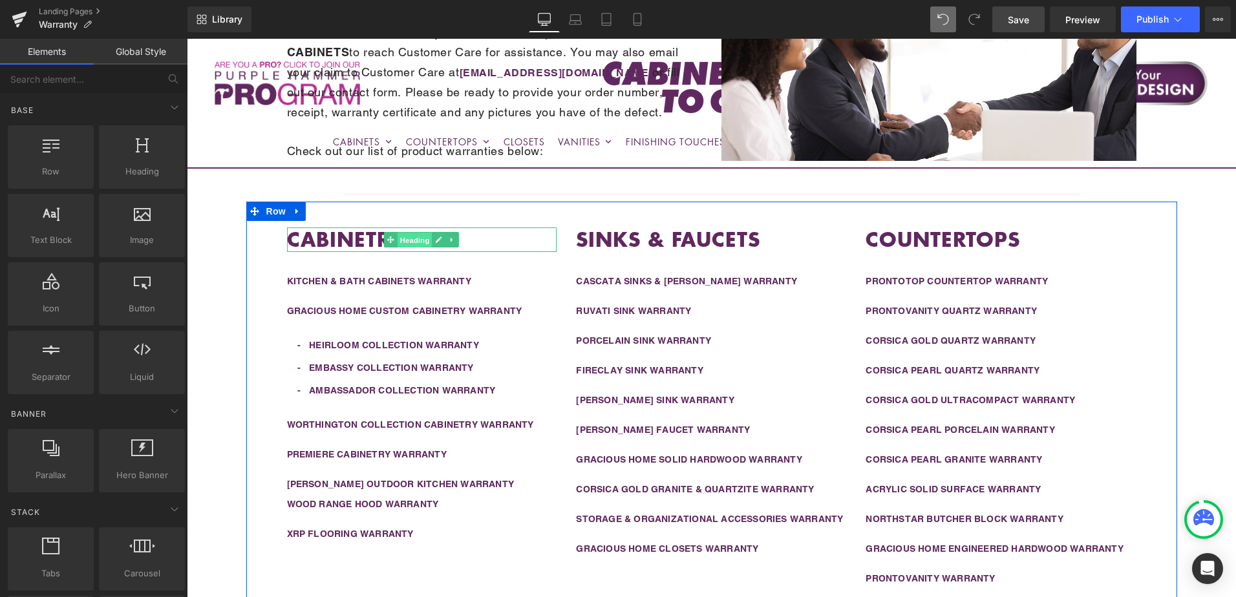
click at [404, 240] on span "Heading" at bounding box center [415, 241] width 35 height 16
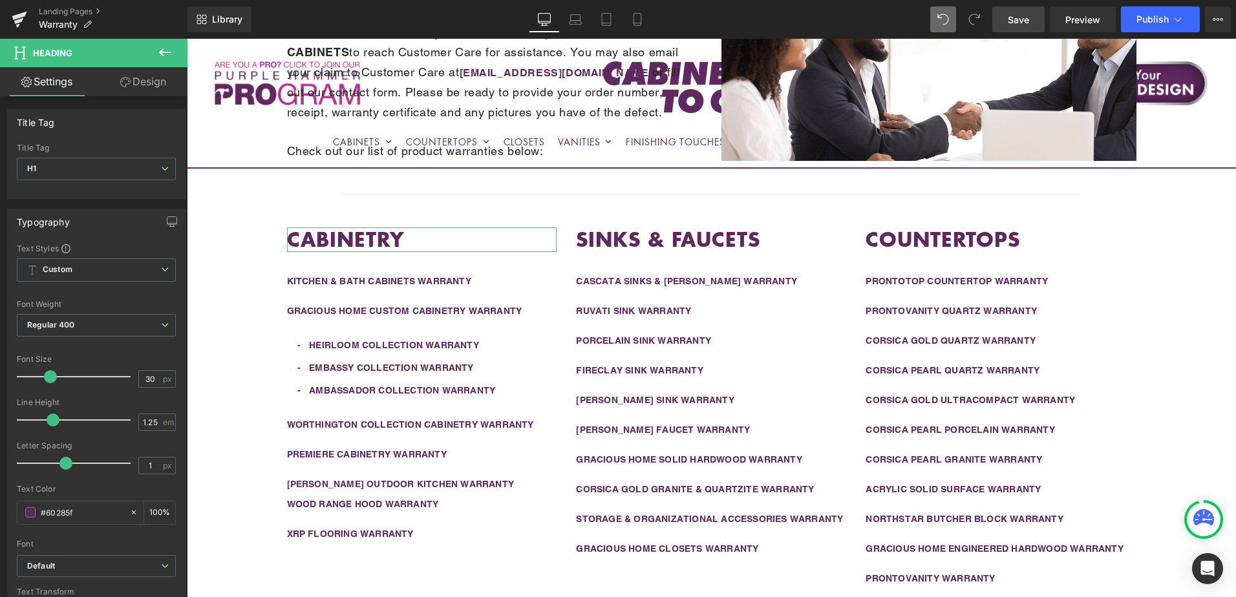
drag, startPoint x: 125, startPoint y: 86, endPoint x: 81, endPoint y: 162, distance: 88.0
click at [125, 86] on icon at bounding box center [125, 82] width 10 height 10
click at [0, 0] on div "Spacing" at bounding box center [0, 0] width 0 height 0
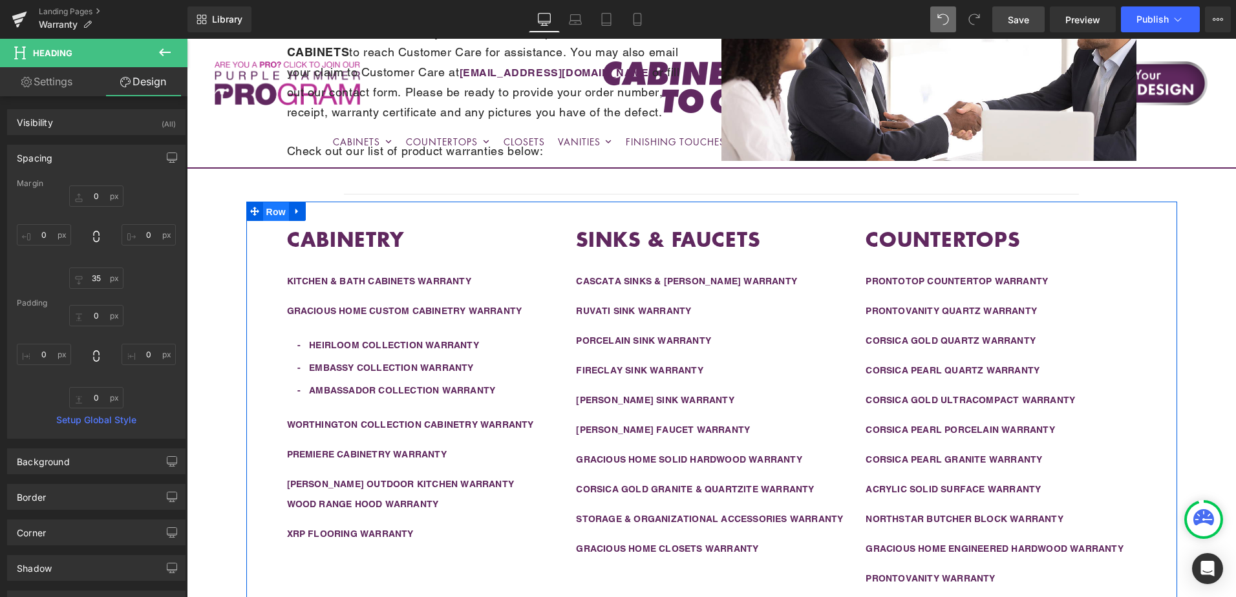
click at [268, 213] on span "Row" at bounding box center [276, 211] width 26 height 19
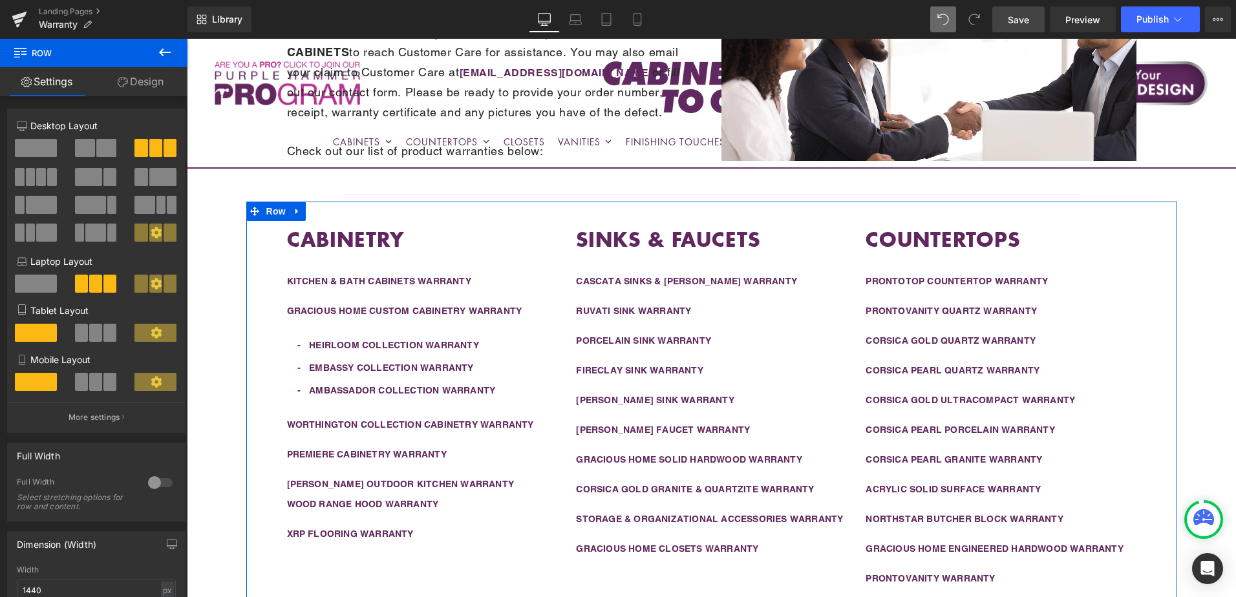
click at [141, 87] on link "Design" at bounding box center [141, 81] width 94 height 29
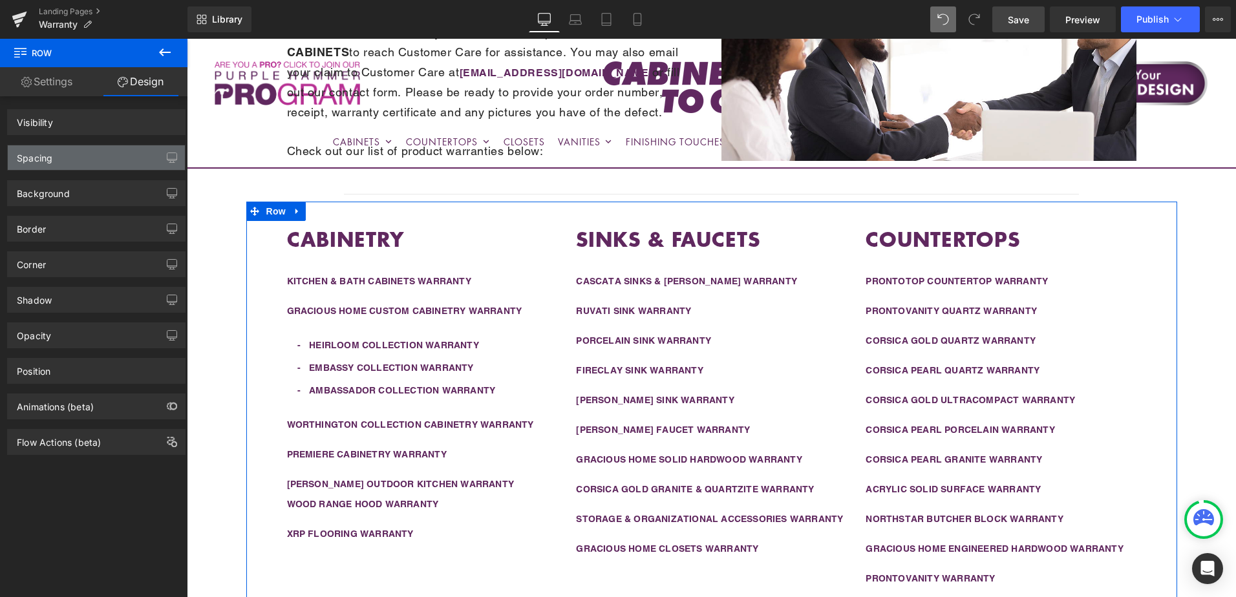
click at [94, 160] on div "Spacing" at bounding box center [96, 157] width 177 height 25
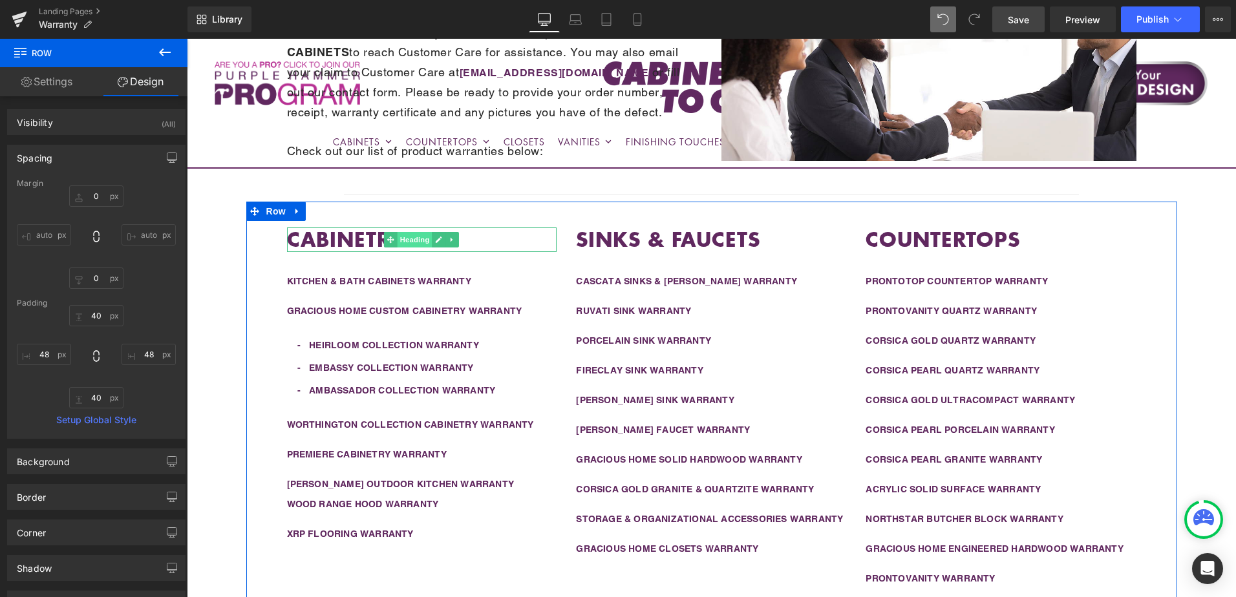
click at [403, 239] on span "Heading" at bounding box center [415, 240] width 35 height 16
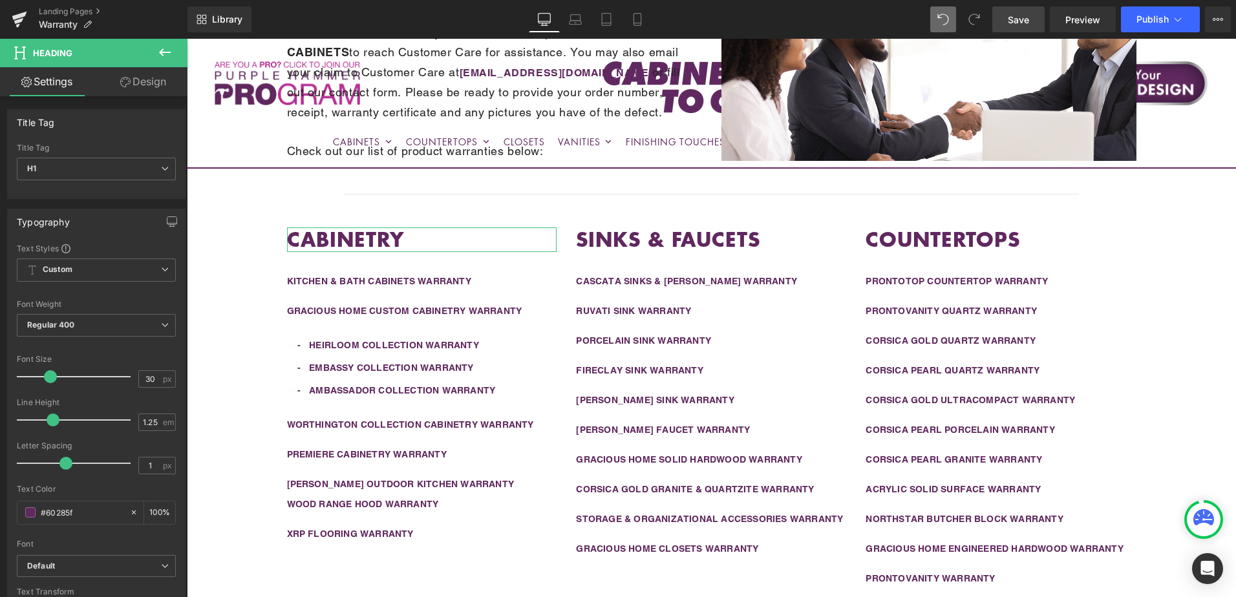
click at [148, 94] on link "Design" at bounding box center [143, 81] width 94 height 29
click at [0, 0] on div "Spacing" at bounding box center [0, 0] width 0 height 0
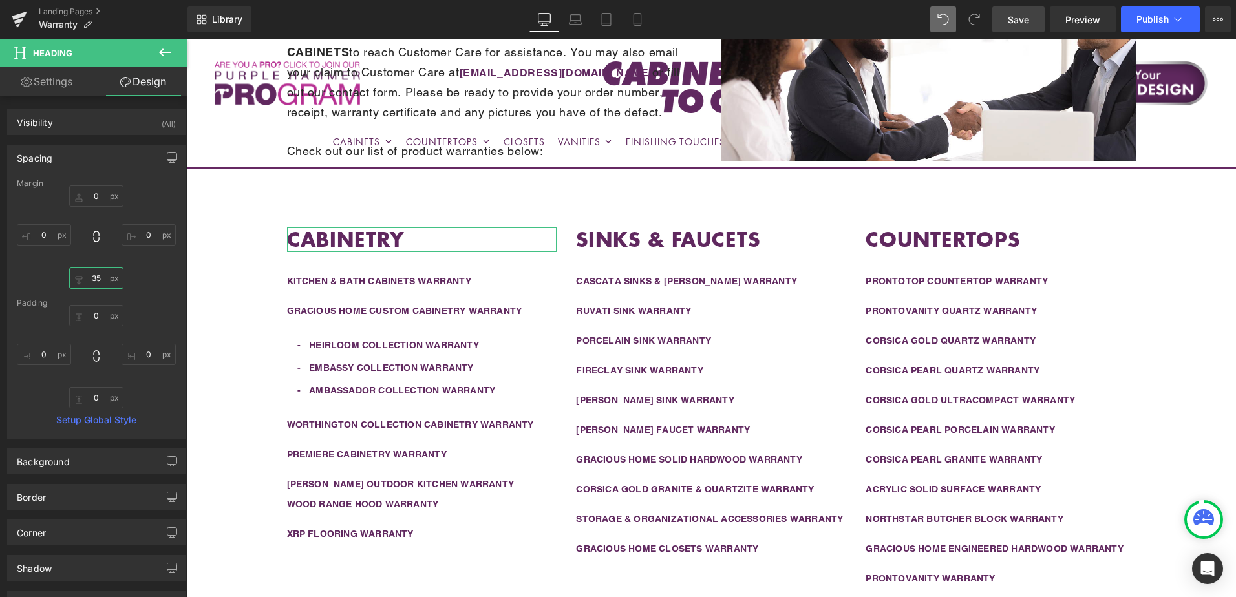
click at [98, 281] on input "35" at bounding box center [96, 278] width 54 height 21
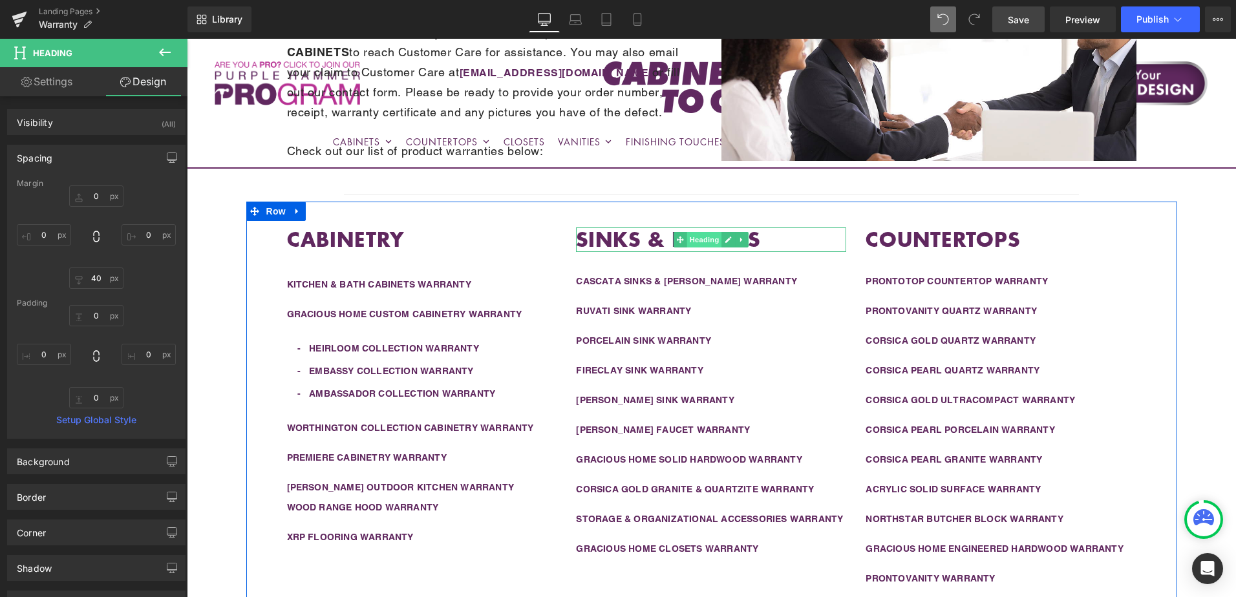
click at [696, 240] on span "Heading" at bounding box center [704, 240] width 35 height 16
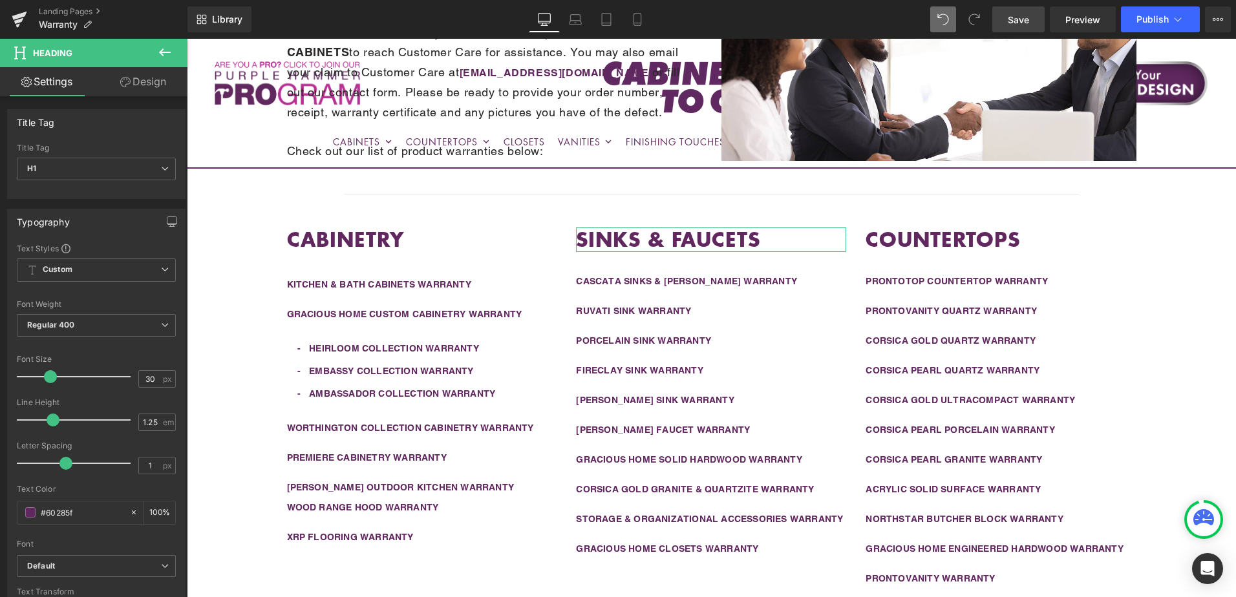
click at [134, 84] on link "Design" at bounding box center [143, 81] width 94 height 29
click at [0, 0] on div "Spacing" at bounding box center [0, 0] width 0 height 0
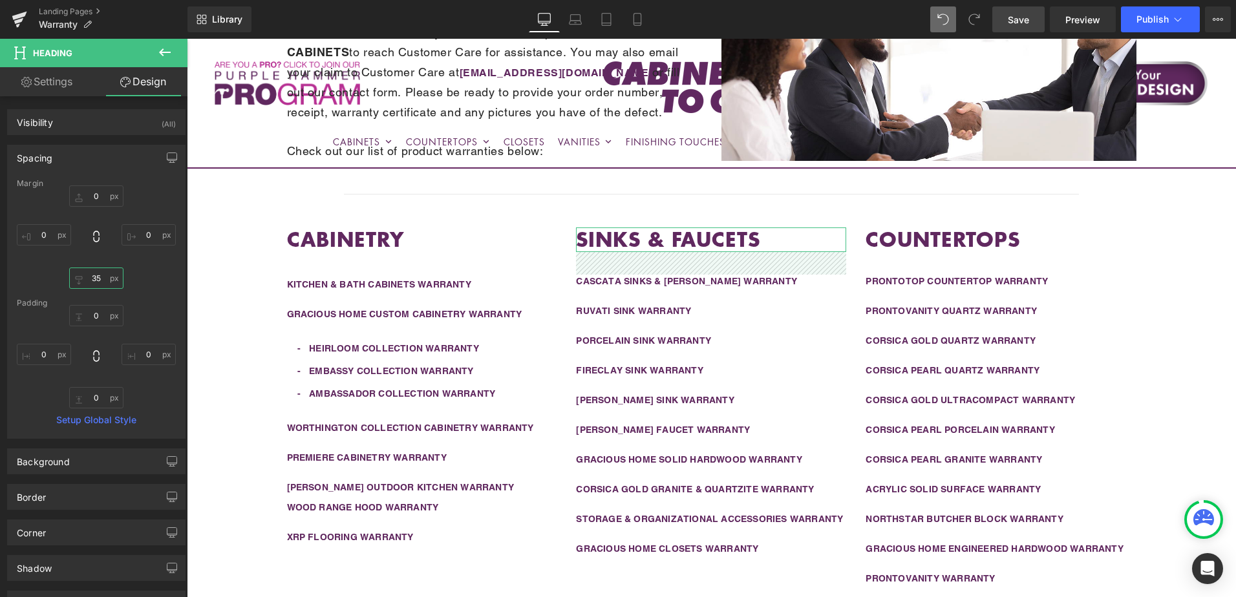
click at [98, 279] on input "35" at bounding box center [96, 278] width 54 height 21
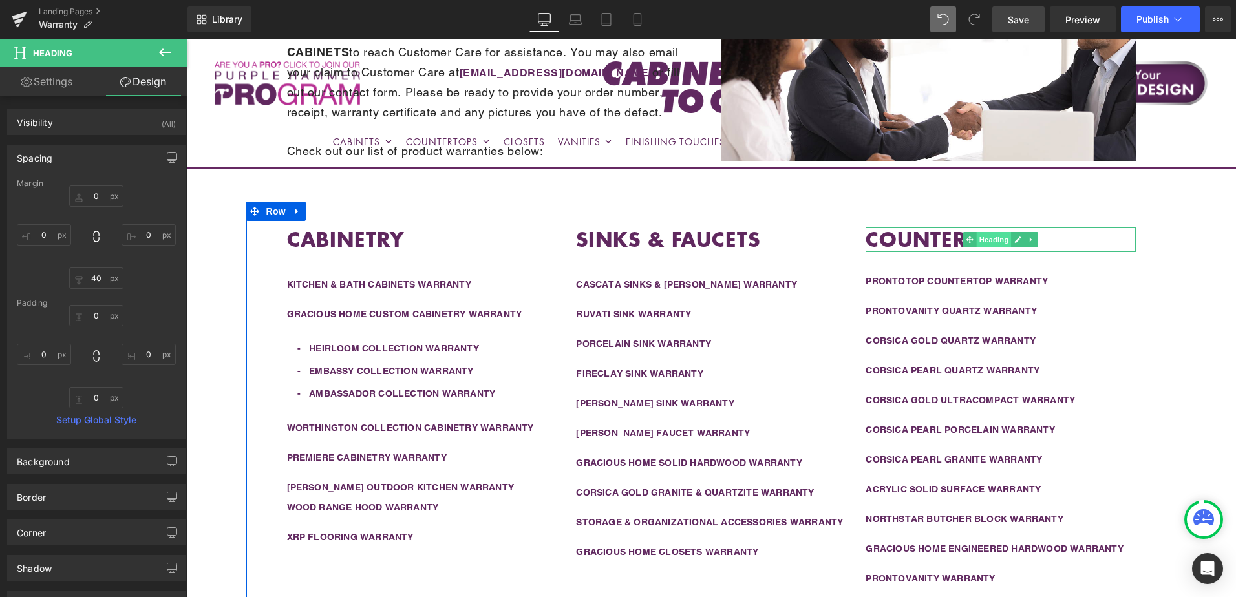
click at [979, 242] on span "Heading" at bounding box center [994, 240] width 35 height 16
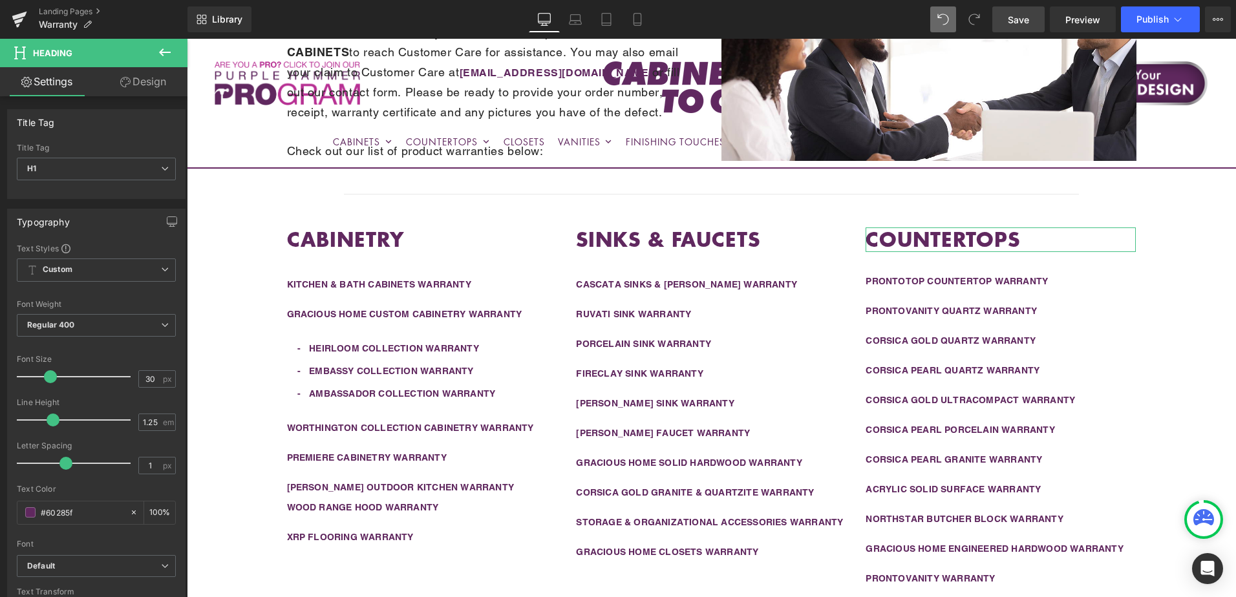
click at [151, 86] on link "Design" at bounding box center [143, 81] width 94 height 29
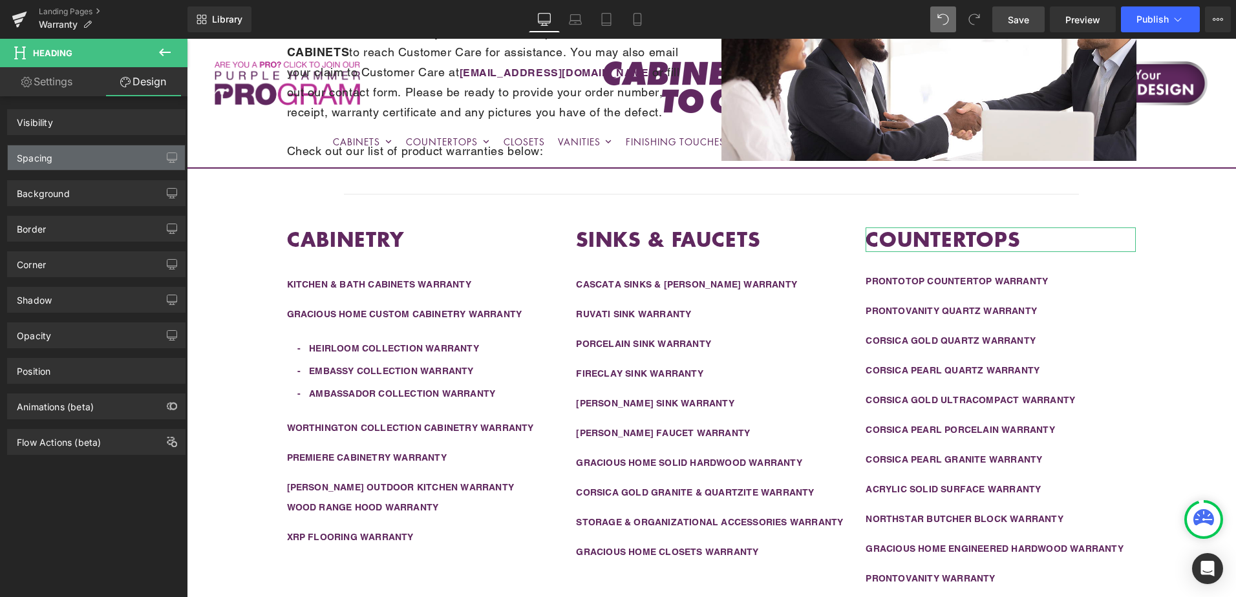
click at [103, 162] on div "Spacing" at bounding box center [96, 157] width 177 height 25
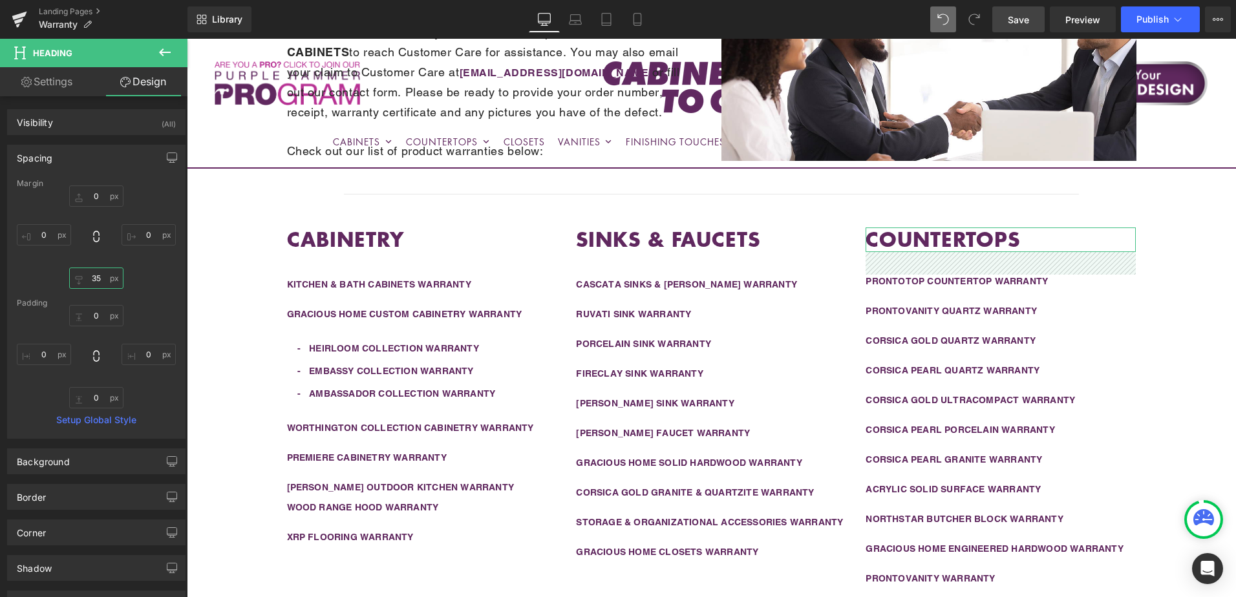
click at [94, 277] on input "35" at bounding box center [96, 278] width 54 height 21
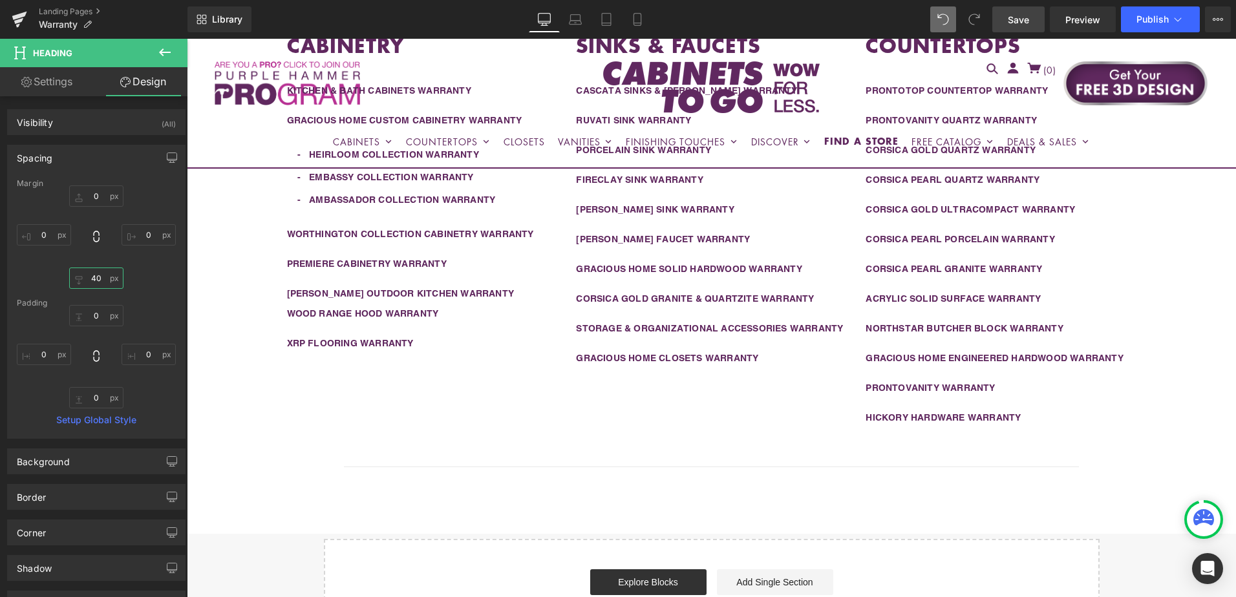
scroll to position [430, 0]
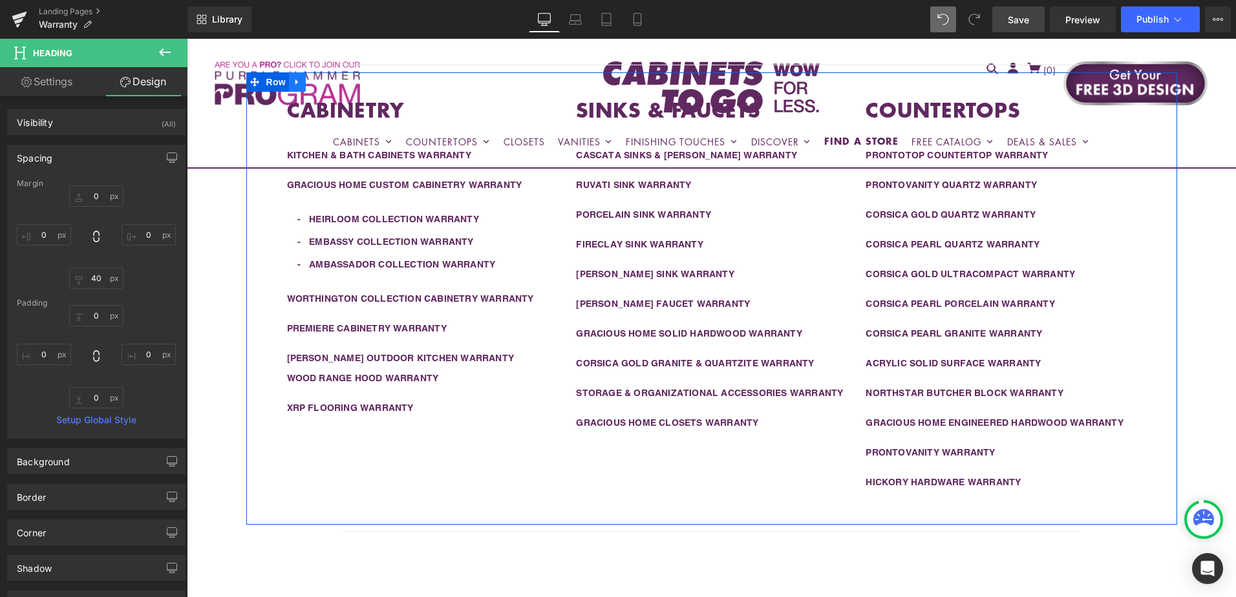
click at [293, 84] on icon at bounding box center [297, 83] width 9 height 10
click at [310, 84] on icon at bounding box center [314, 83] width 9 height 10
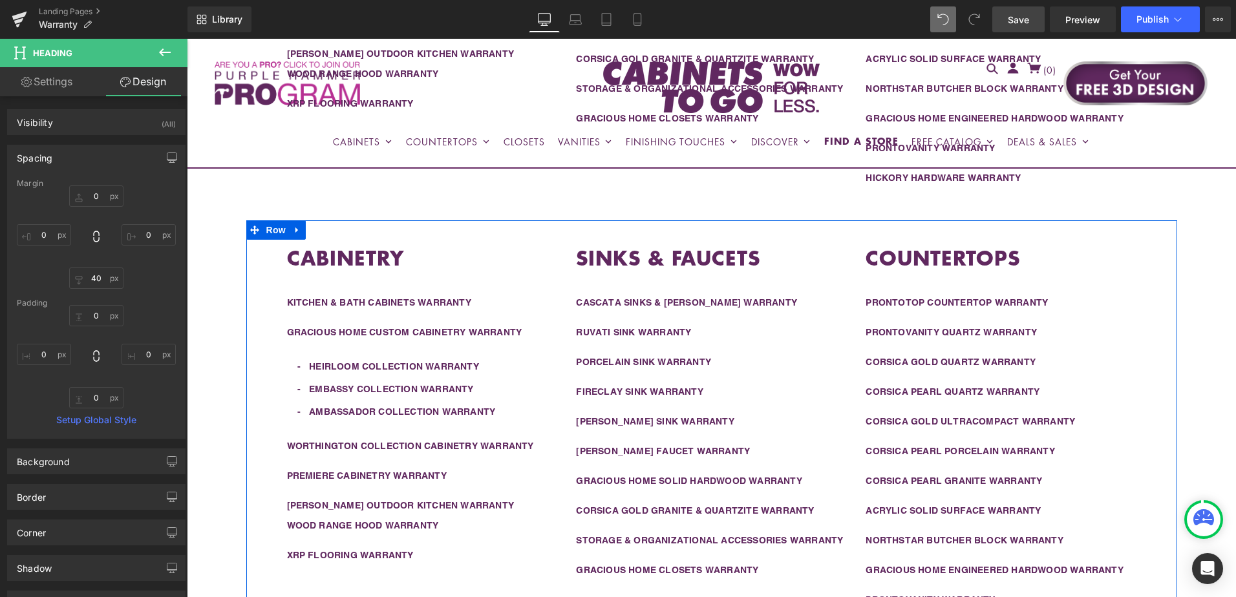
scroll to position [670, 0]
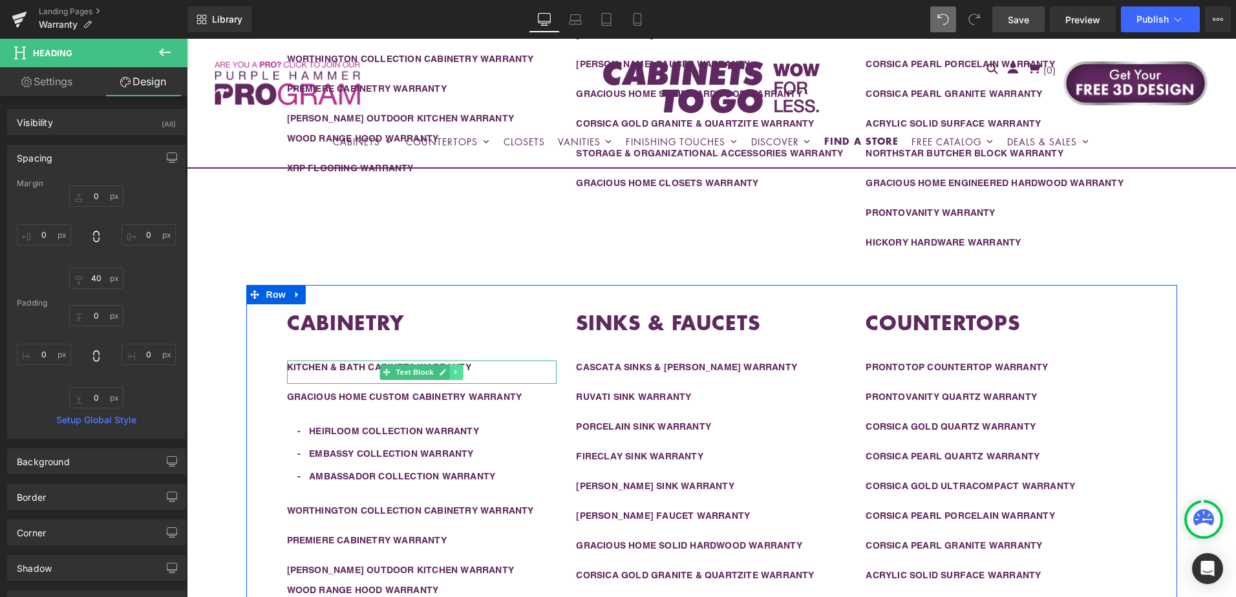
click at [453, 372] on icon at bounding box center [456, 372] width 7 height 8
click at [460, 374] on icon at bounding box center [463, 371] width 7 height 7
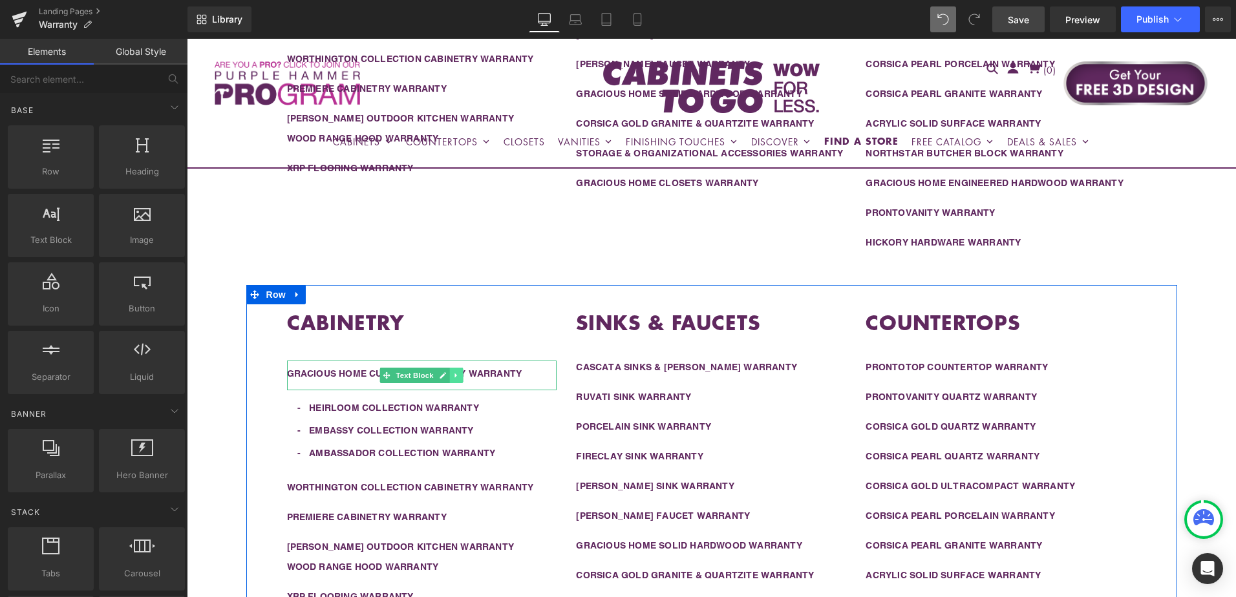
click at [453, 376] on icon at bounding box center [456, 376] width 7 height 8
click at [460, 376] on icon at bounding box center [463, 375] width 7 height 7
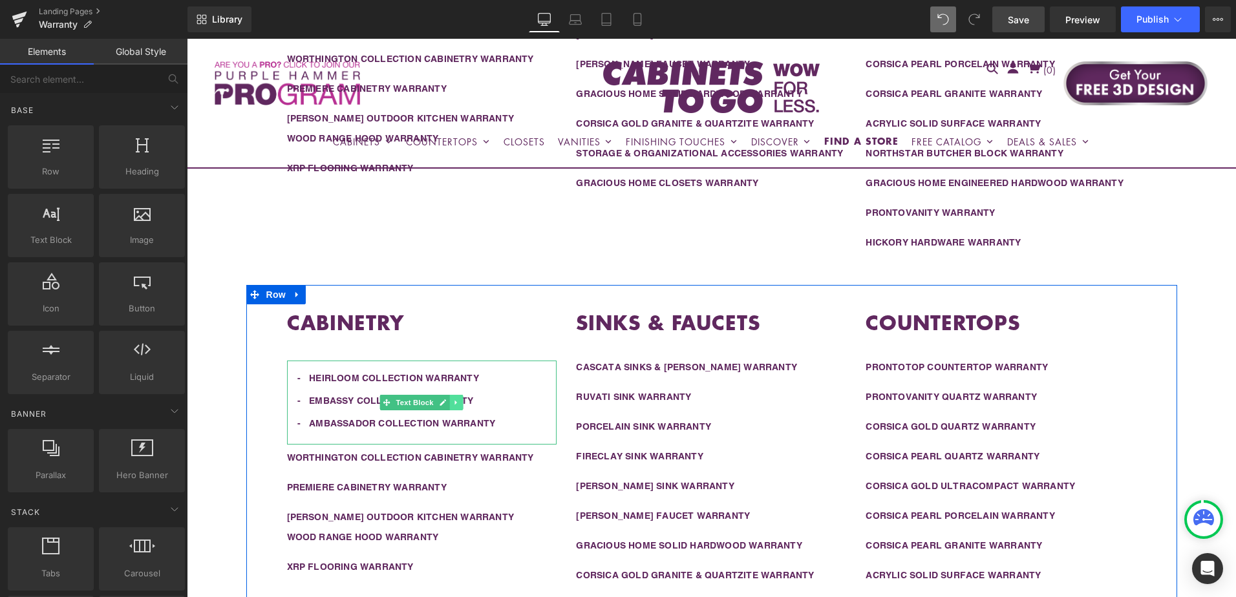
click at [455, 401] on link at bounding box center [457, 403] width 14 height 16
click at [460, 405] on icon at bounding box center [463, 402] width 7 height 7
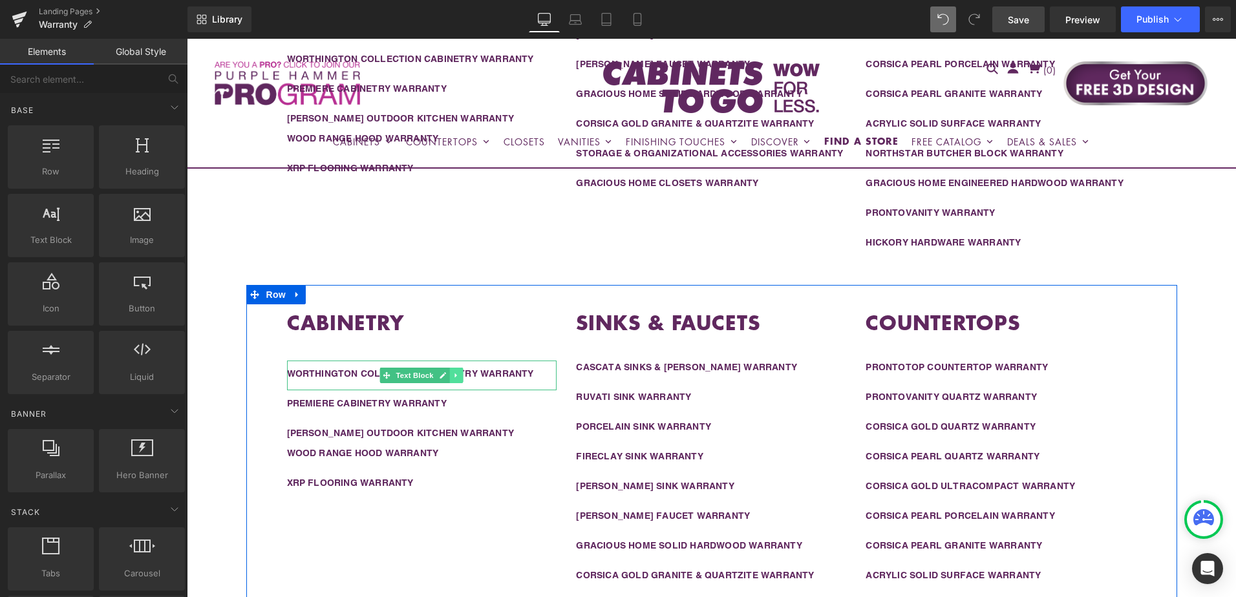
click at [453, 375] on icon at bounding box center [456, 376] width 7 height 8
click at [460, 376] on icon at bounding box center [463, 376] width 7 height 8
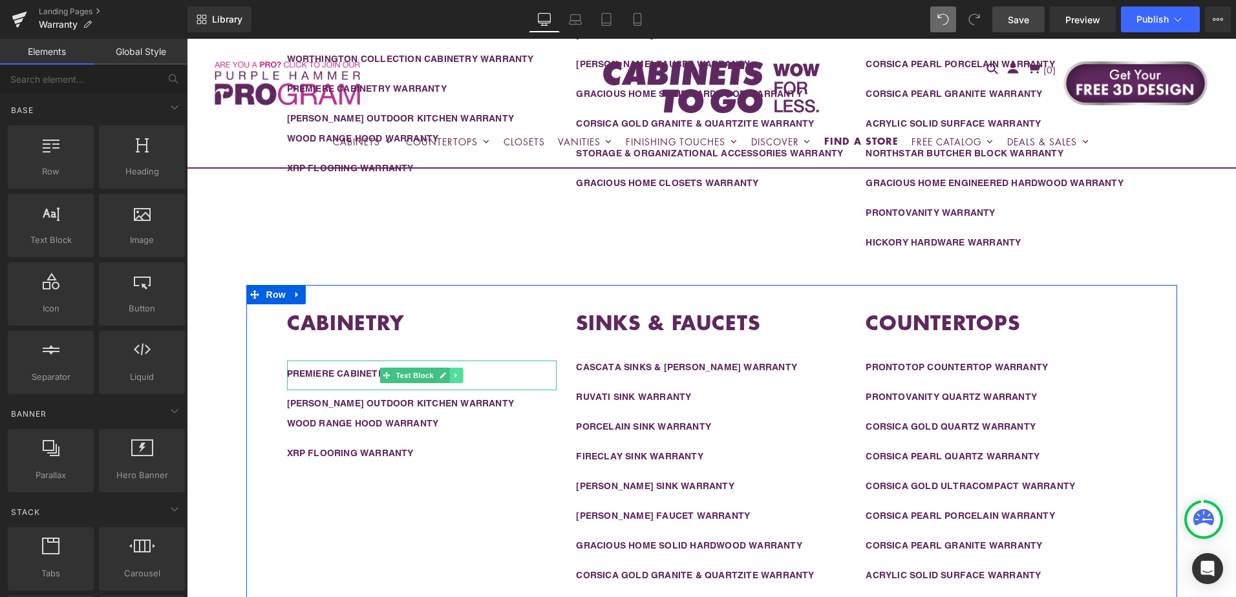
click at [453, 378] on icon at bounding box center [456, 376] width 7 height 8
click at [460, 375] on icon at bounding box center [463, 375] width 7 height 7
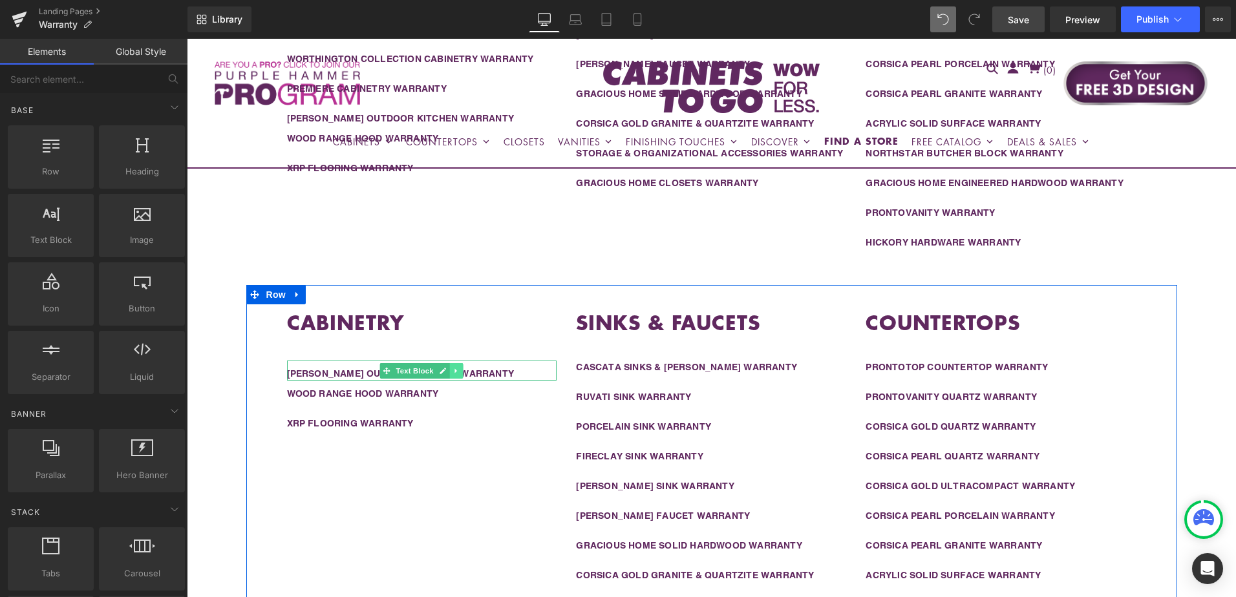
click at [453, 373] on icon at bounding box center [456, 371] width 7 height 8
click at [460, 371] on icon at bounding box center [463, 370] width 7 height 7
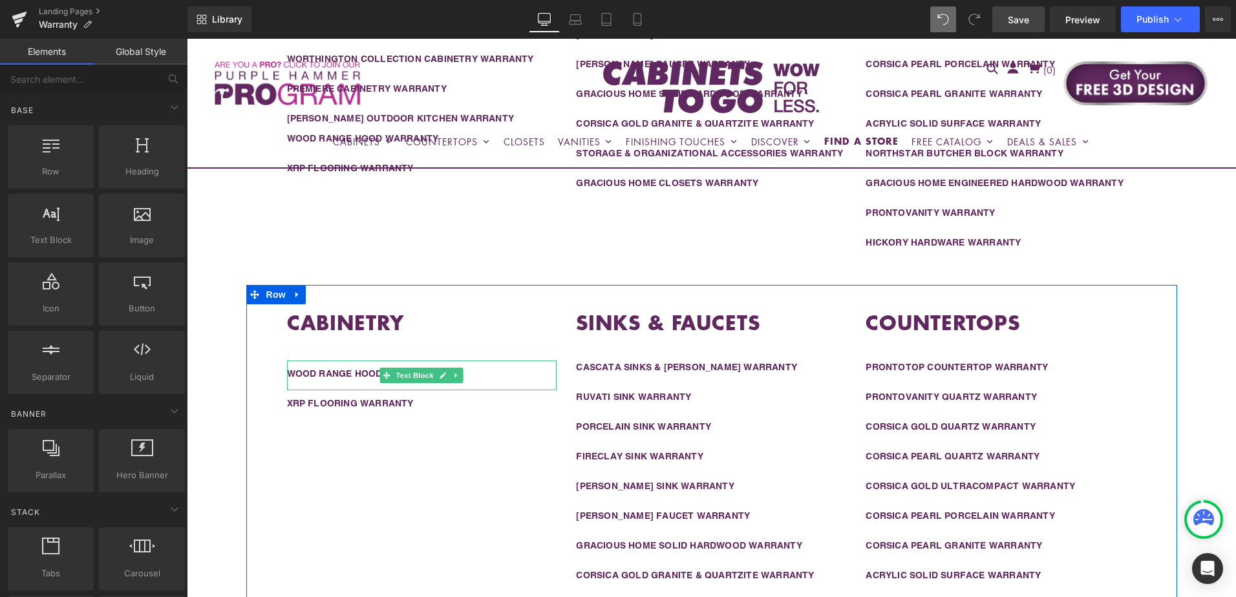
click at [453, 372] on icon at bounding box center [456, 376] width 7 height 8
click at [460, 377] on icon at bounding box center [463, 375] width 7 height 7
click at [455, 372] on icon at bounding box center [456, 370] width 2 height 5
click at [460, 372] on icon at bounding box center [463, 370] width 7 height 7
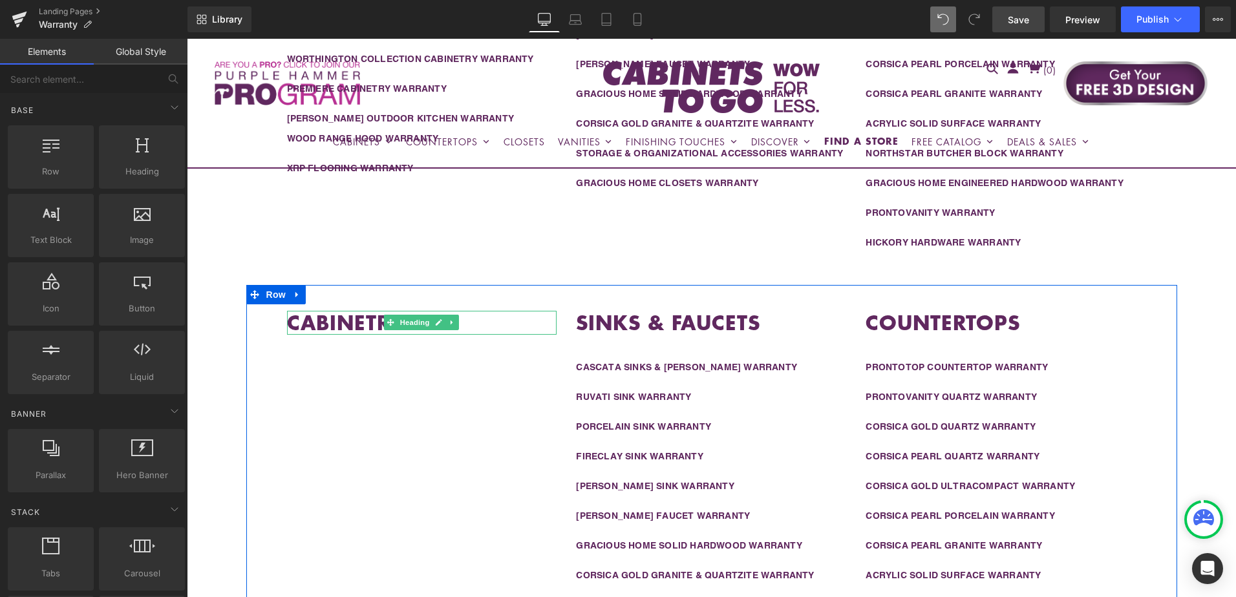
click at [361, 323] on strong "CABINETRY" at bounding box center [345, 322] width 117 height 28
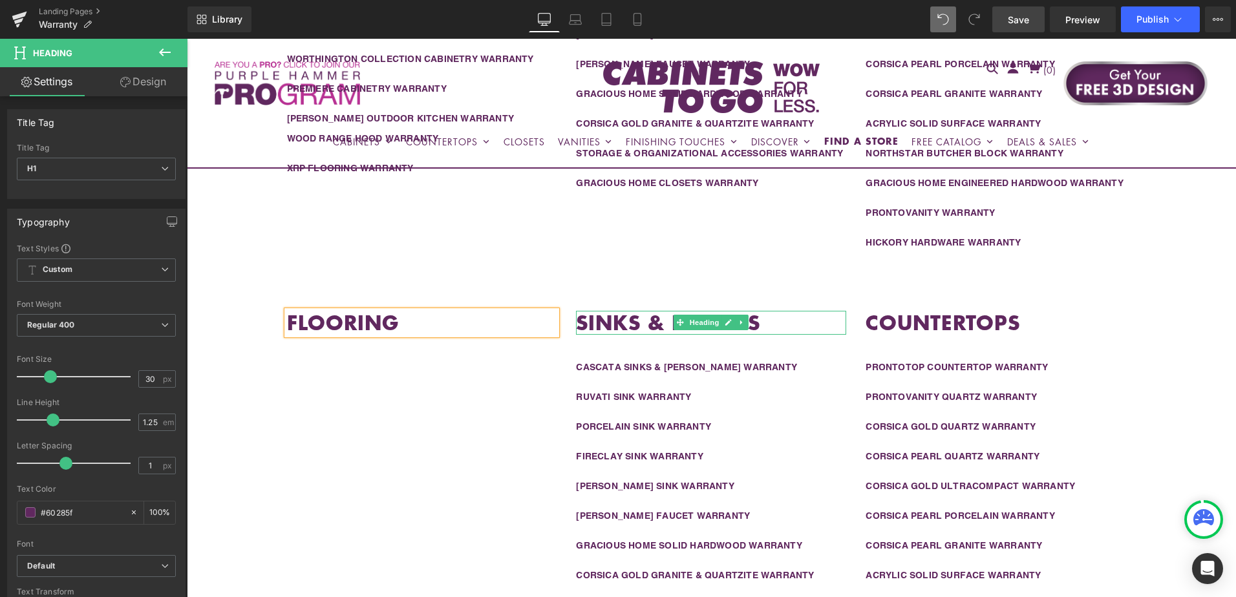
click at [641, 324] on strong "SINKS & FAUCETS" at bounding box center [668, 322] width 184 height 28
click at [645, 320] on strong "SINKS & FAUCETS" at bounding box center [668, 322] width 184 height 28
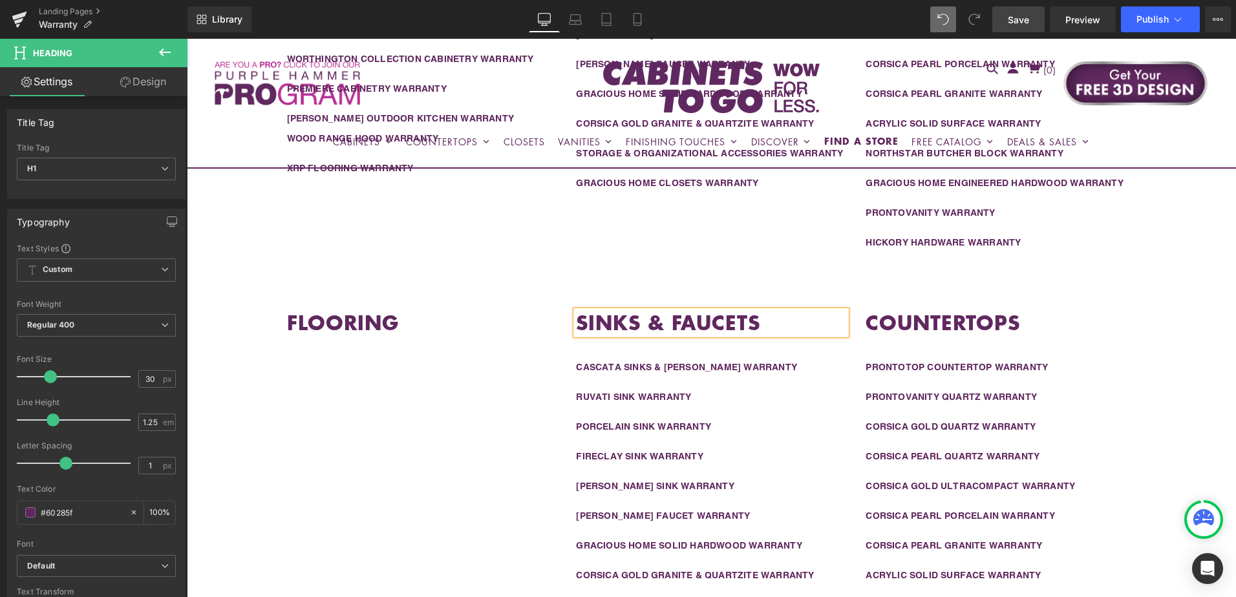
click at [645, 320] on strong "SINKS & FAUCETS" at bounding box center [668, 322] width 184 height 28
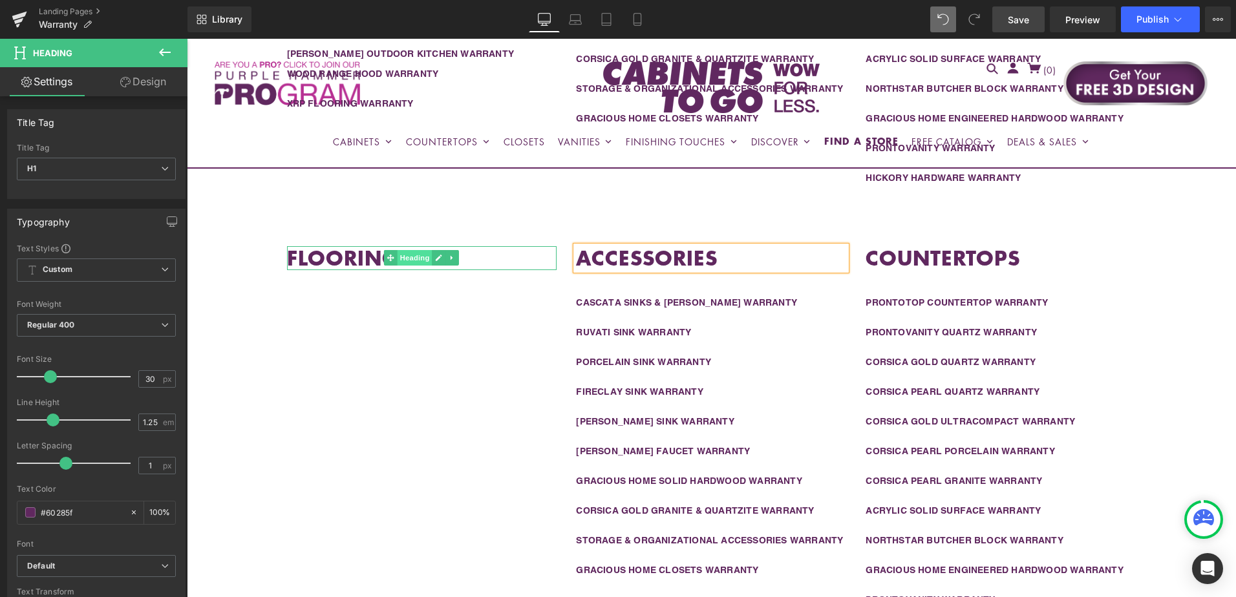
click at [412, 257] on span "Heading" at bounding box center [415, 258] width 35 height 16
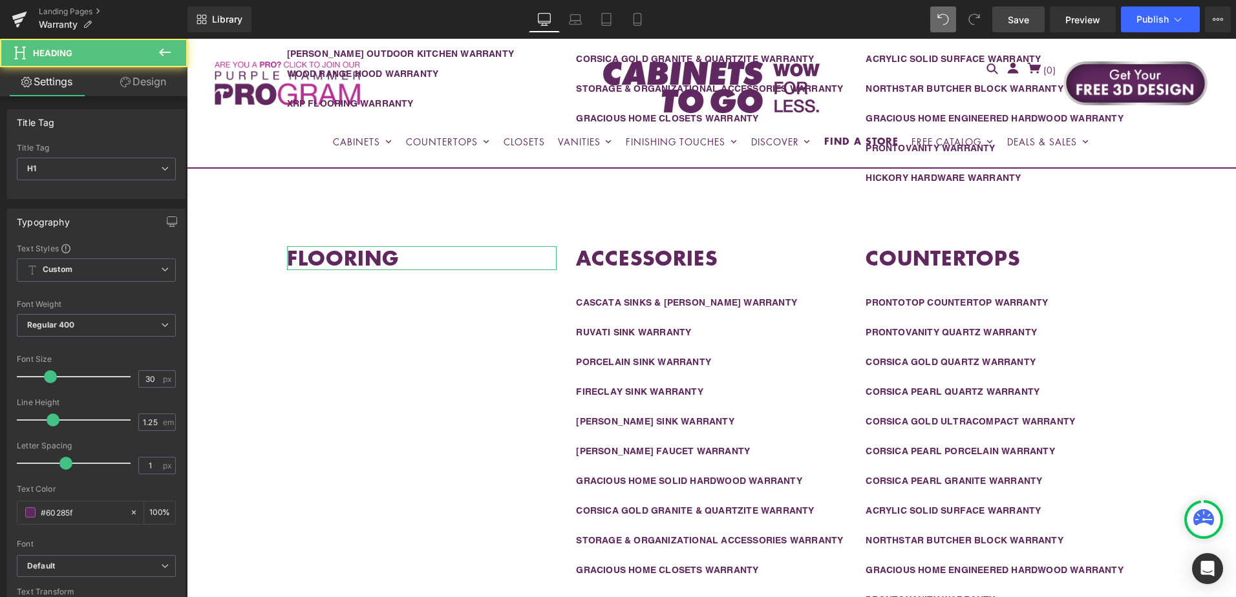
click at [134, 85] on link "Design" at bounding box center [143, 81] width 94 height 29
click at [0, 0] on div "Spacing" at bounding box center [0, 0] width 0 height 0
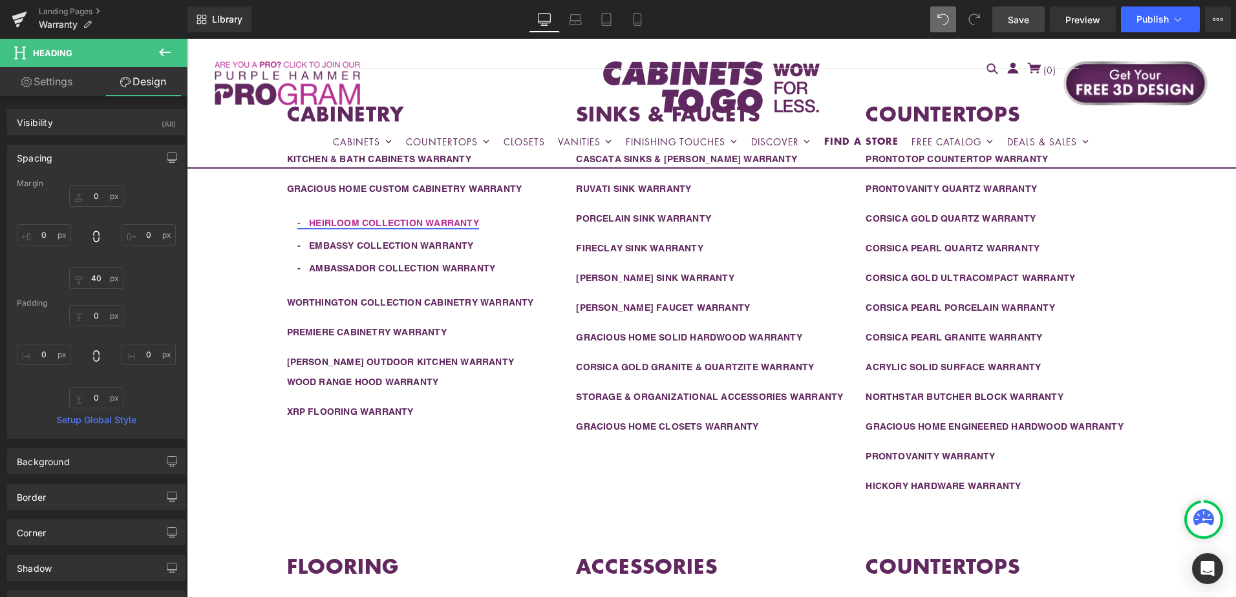
scroll to position [411, 0]
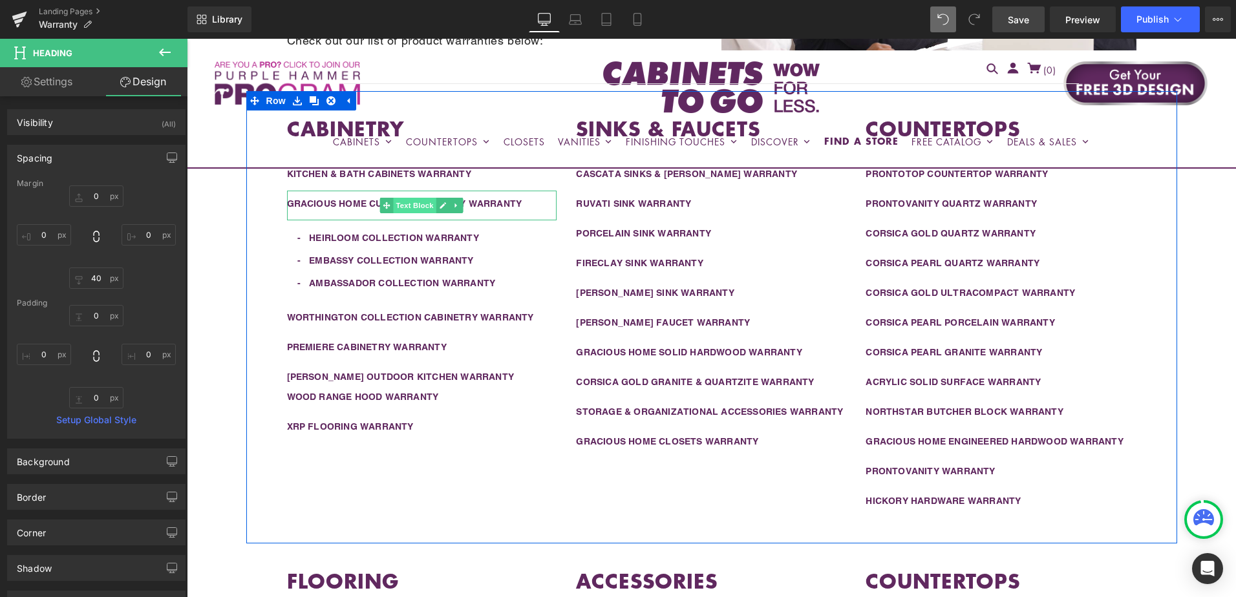
click at [416, 205] on span "Text Block" at bounding box center [415, 206] width 43 height 16
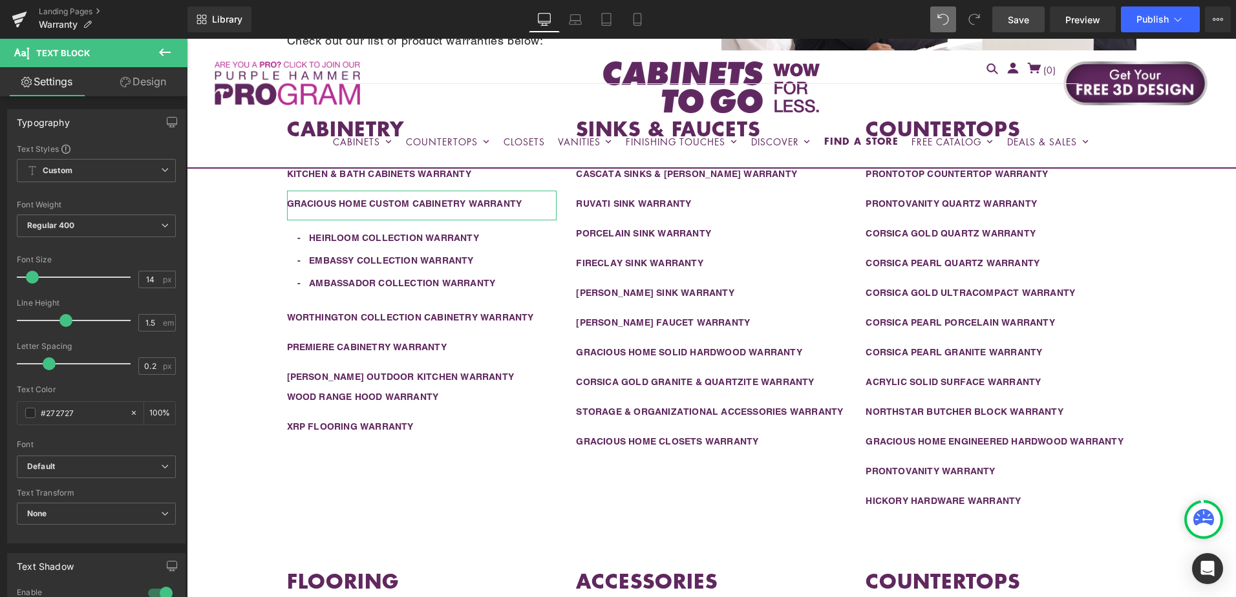
click at [133, 81] on link "Design" at bounding box center [143, 81] width 94 height 29
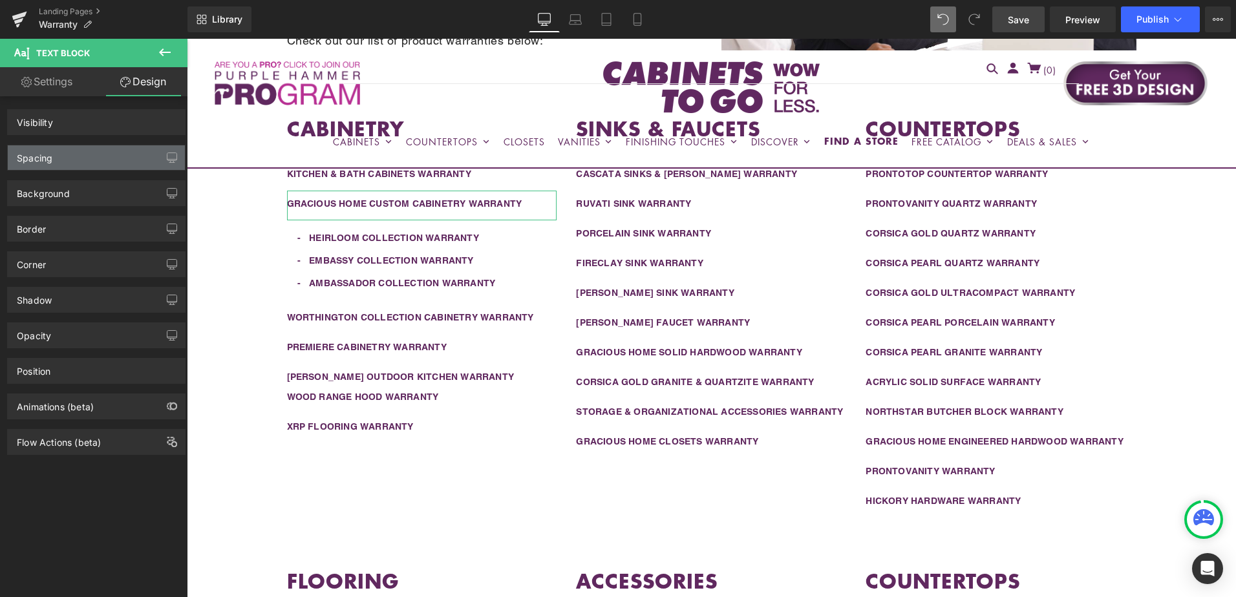
click at [103, 162] on div "Spacing" at bounding box center [96, 157] width 177 height 25
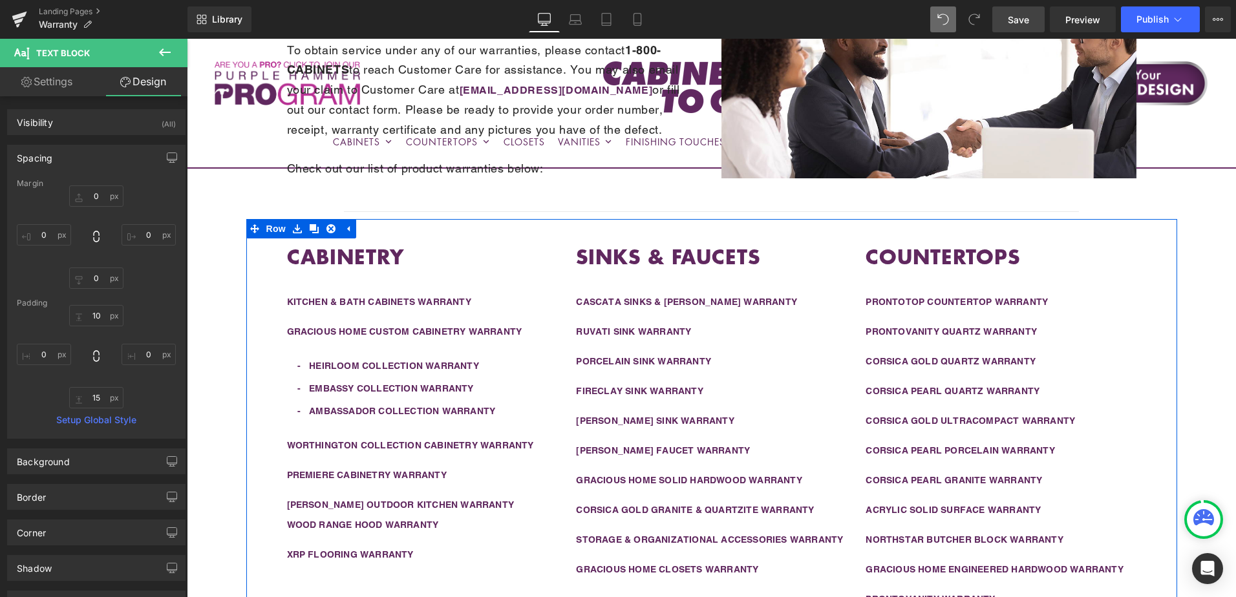
scroll to position [282, 0]
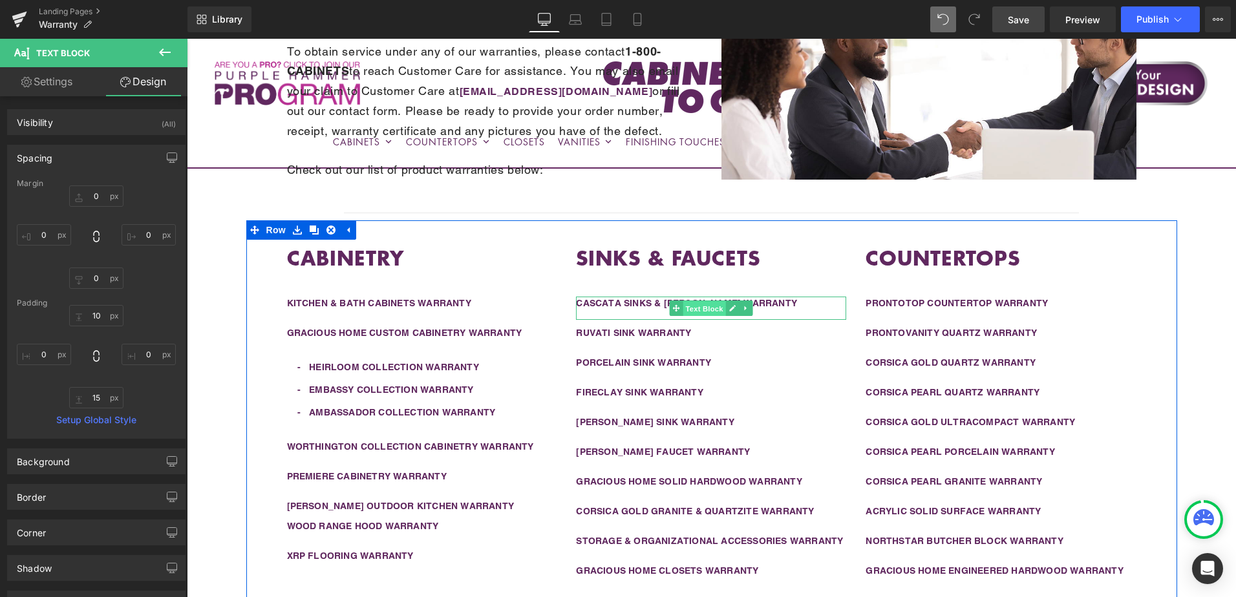
click at [696, 306] on span "Text Block" at bounding box center [704, 309] width 43 height 16
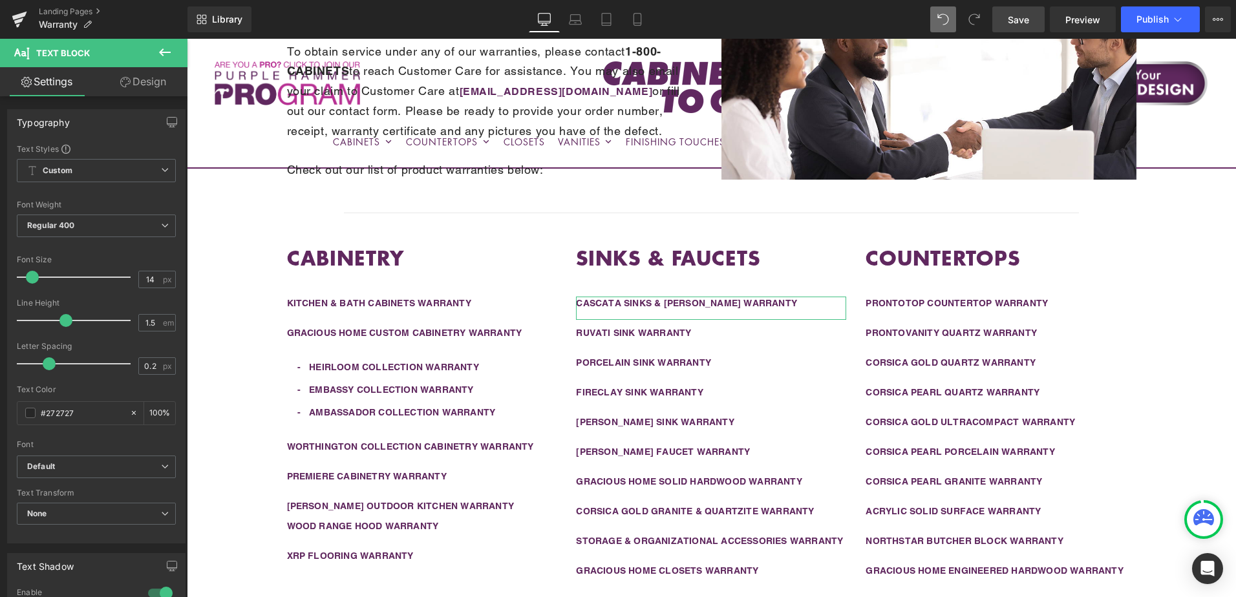
click at [149, 85] on link "Design" at bounding box center [143, 81] width 94 height 29
click at [0, 0] on div "Spacing" at bounding box center [0, 0] width 0 height 0
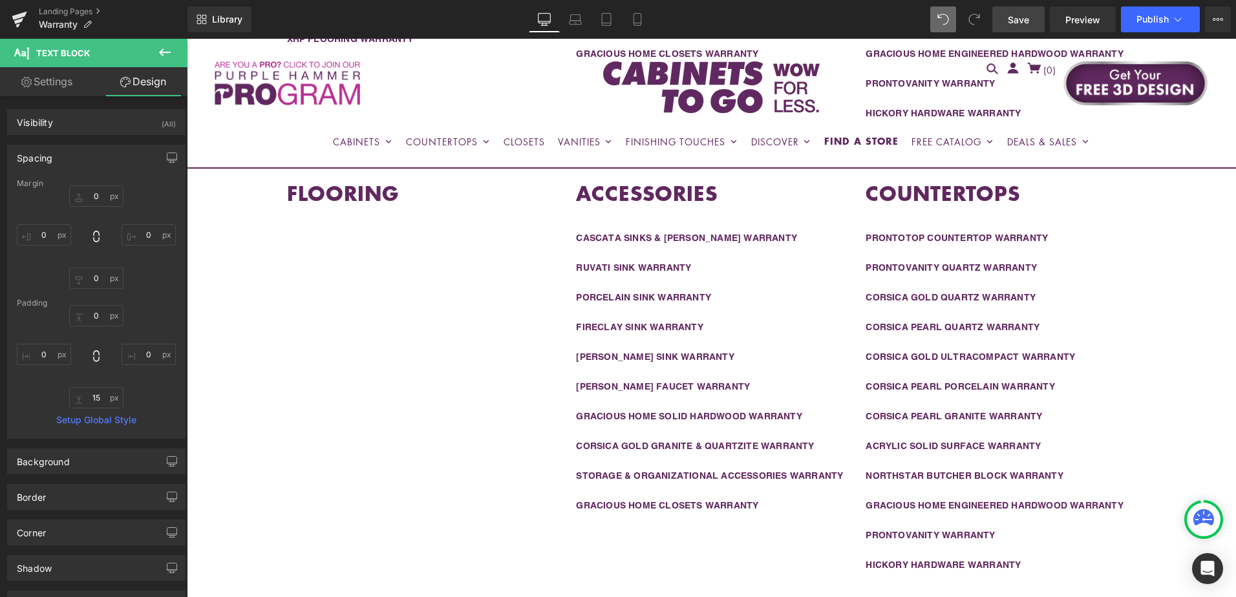
scroll to position [605, 0]
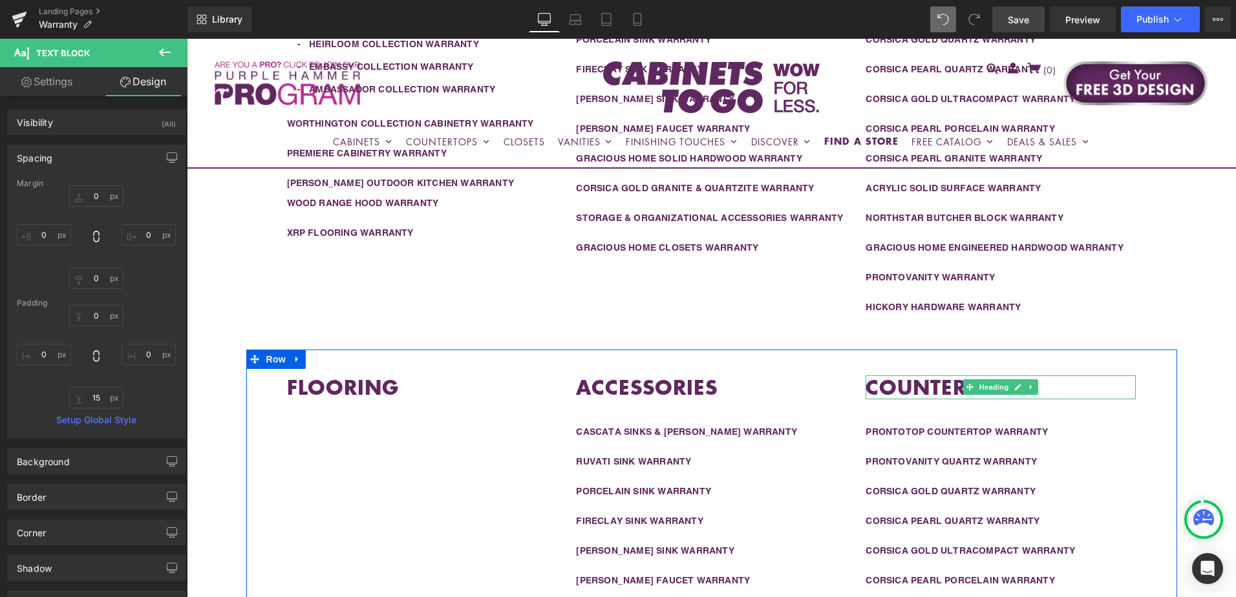
click at [915, 383] on strong "COUNTERTOPS" at bounding box center [943, 387] width 155 height 28
click at [917, 383] on strong "COUNTERTOPS" at bounding box center [943, 387] width 155 height 28
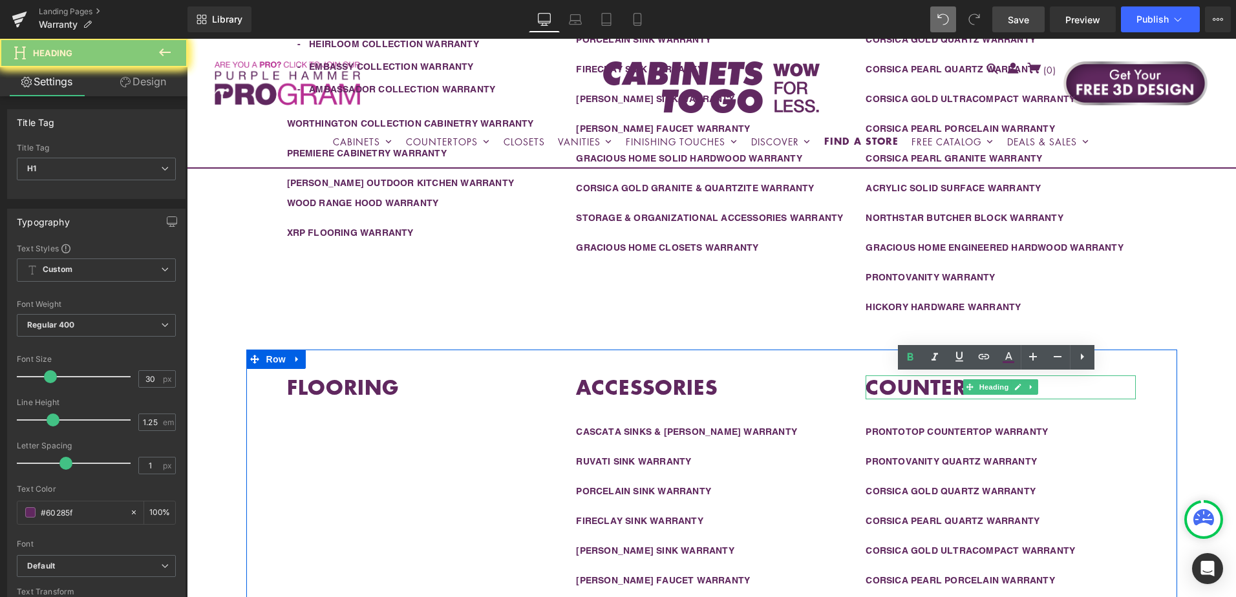
click at [917, 383] on strong "COUNTERTOPS" at bounding box center [943, 387] width 155 height 28
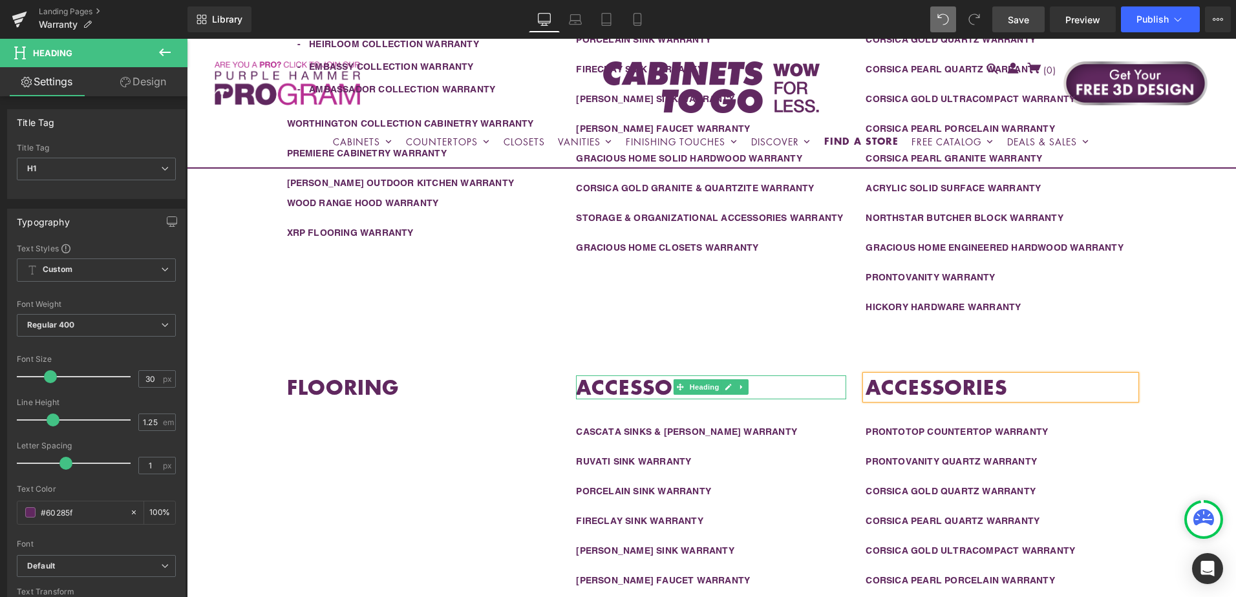
click at [635, 387] on strong "ACCESSORIES" at bounding box center [647, 387] width 142 height 28
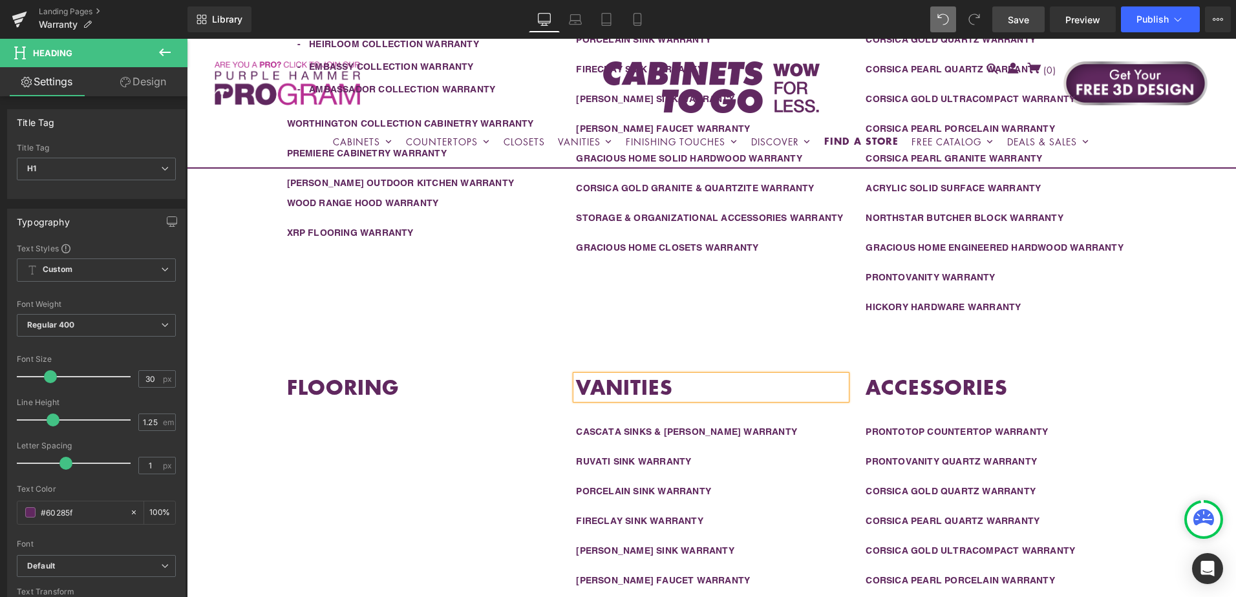
click at [1197, 383] on div "Liquid Row Warranty Information Heading To obtain service under any of our warr…" at bounding box center [711, 302] width 1049 height 1369
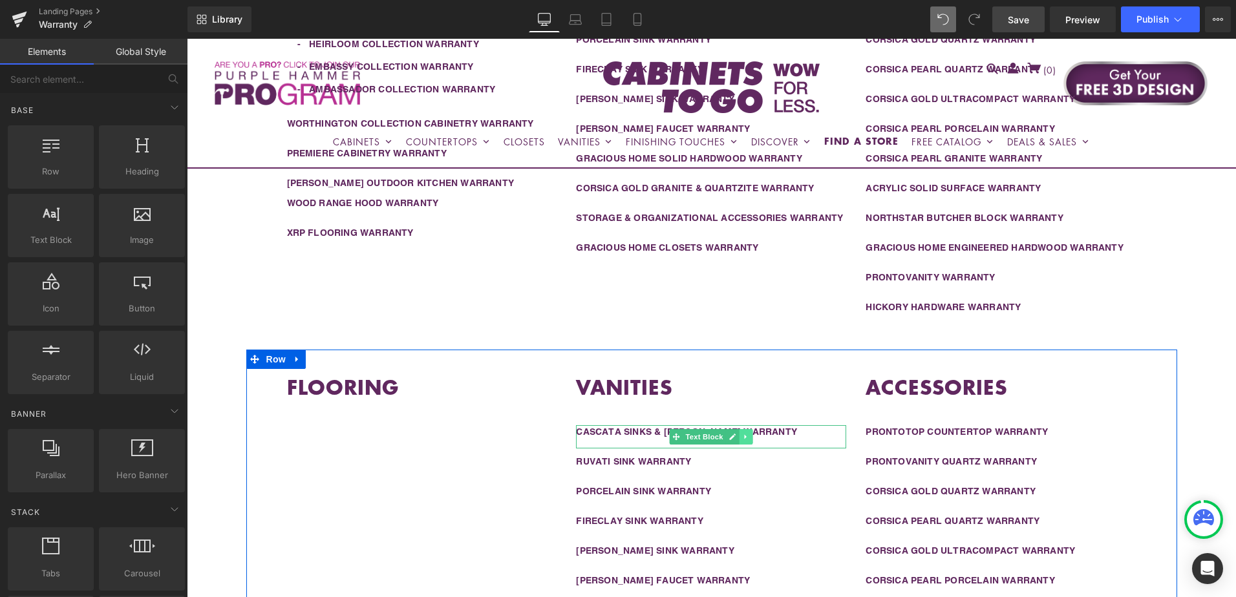
click at [745, 433] on link at bounding box center [747, 437] width 14 height 16
click at [749, 438] on icon at bounding box center [752, 436] width 7 height 7
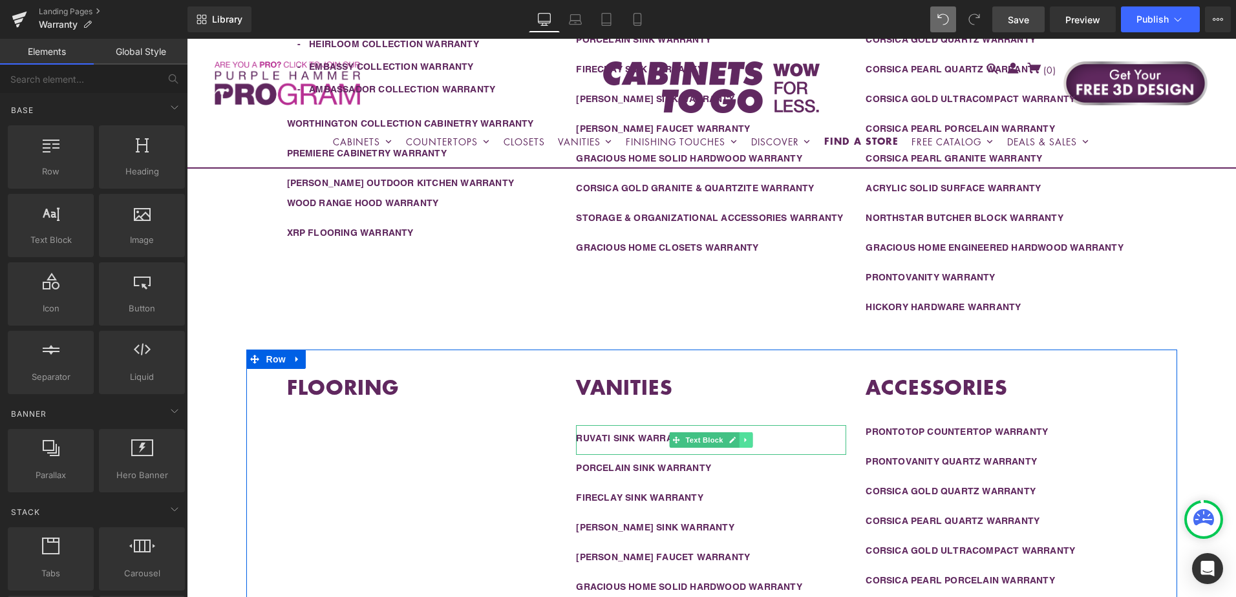
click at [745, 440] on icon at bounding box center [746, 440] width 2 height 5
click at [749, 439] on icon at bounding box center [752, 439] width 7 height 7
click at [743, 440] on icon at bounding box center [746, 440] width 7 height 8
click at [749, 440] on icon at bounding box center [752, 440] width 7 height 8
click at [743, 442] on icon at bounding box center [746, 440] width 7 height 8
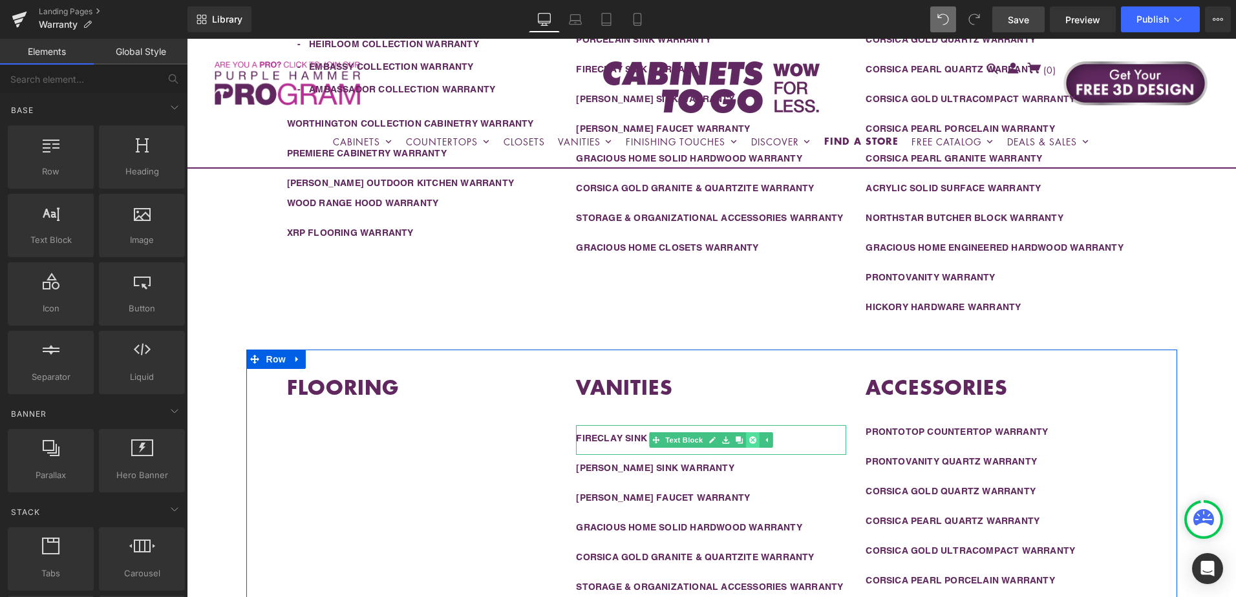
click at [749, 439] on icon at bounding box center [752, 440] width 7 height 8
click at [743, 442] on icon at bounding box center [746, 440] width 7 height 8
click at [749, 440] on icon at bounding box center [752, 440] width 7 height 8
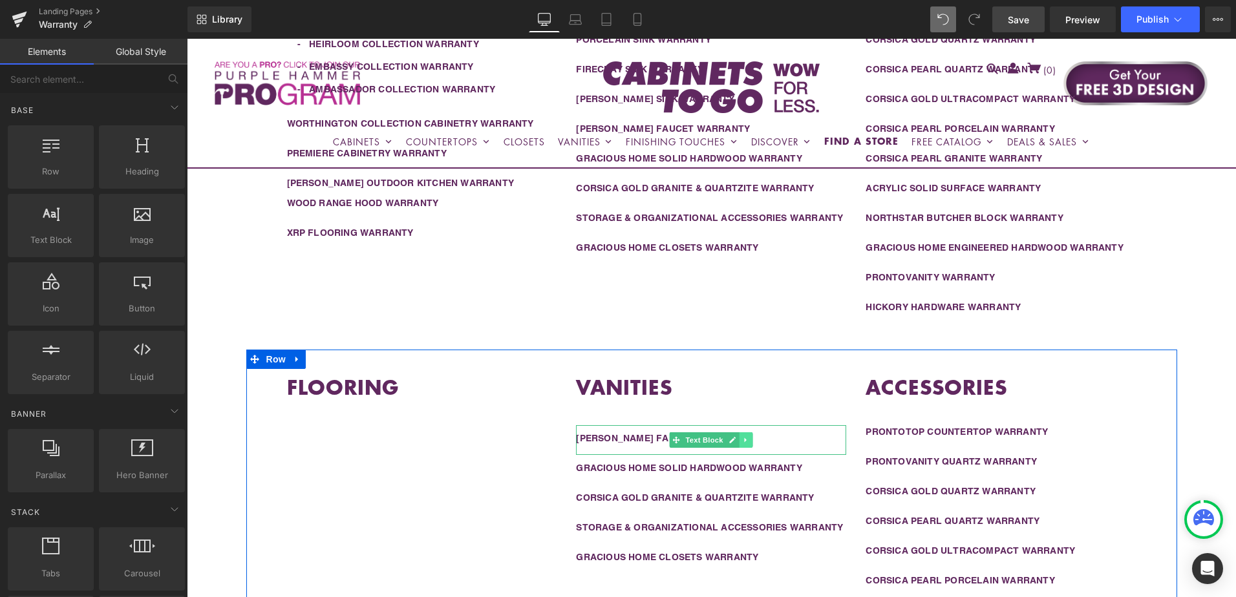
click at [745, 439] on link at bounding box center [747, 440] width 14 height 16
click at [749, 441] on icon at bounding box center [752, 440] width 7 height 8
click at [743, 438] on icon at bounding box center [746, 440] width 7 height 8
click at [749, 440] on icon at bounding box center [752, 439] width 7 height 7
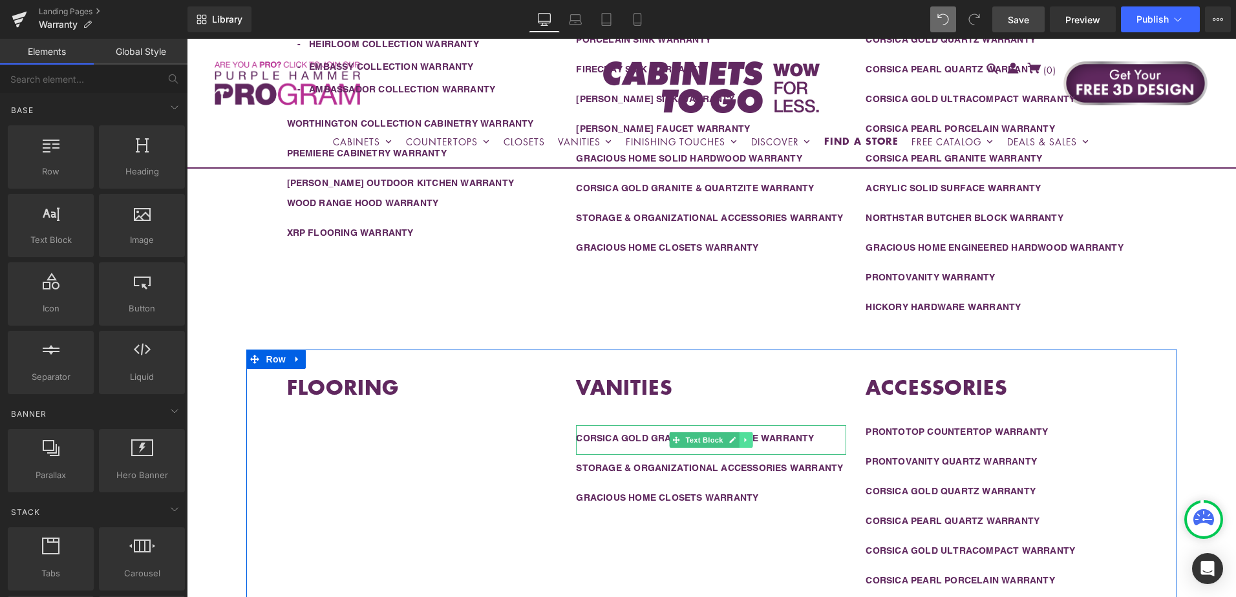
click at [743, 436] on icon at bounding box center [746, 440] width 7 height 8
click at [749, 440] on icon at bounding box center [752, 439] width 7 height 7
click at [743, 437] on icon at bounding box center [746, 440] width 7 height 8
click at [749, 439] on icon at bounding box center [752, 439] width 7 height 7
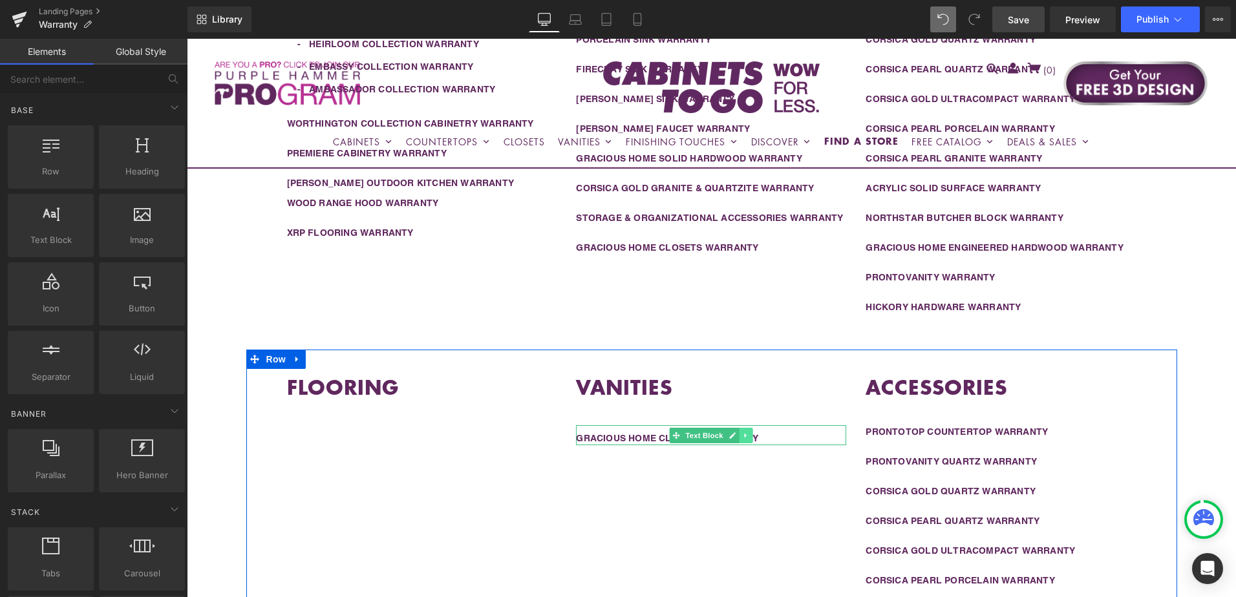
click at [745, 434] on link at bounding box center [747, 436] width 14 height 16
click at [749, 436] on icon at bounding box center [752, 435] width 7 height 7
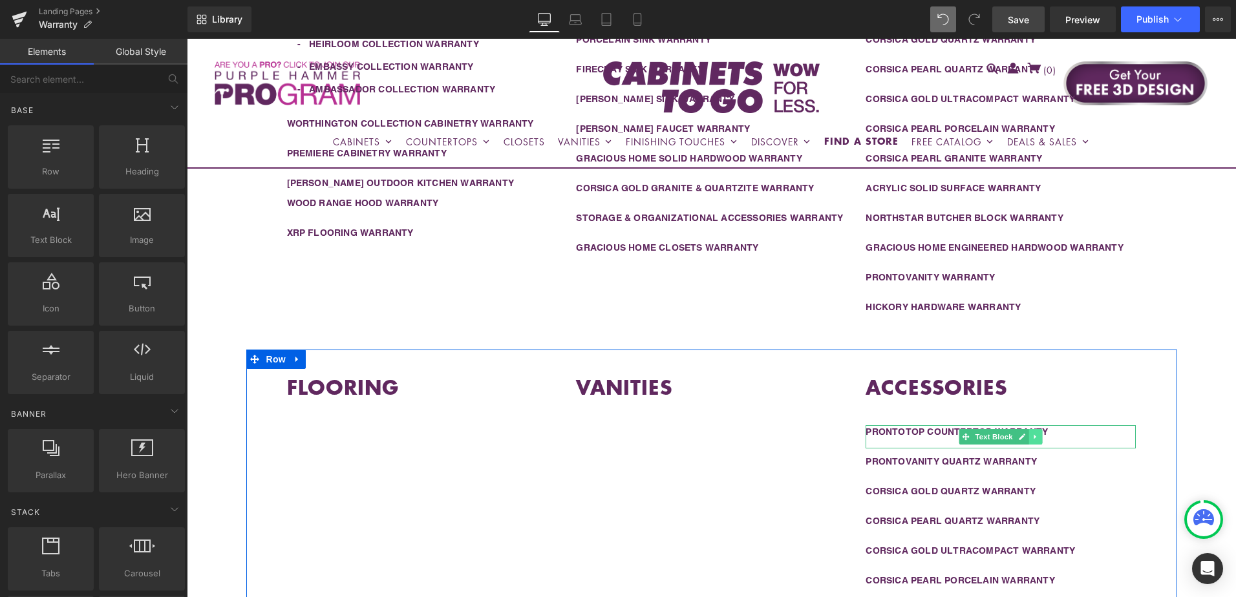
click at [1032, 438] on icon at bounding box center [1035, 437] width 7 height 8
click at [1039, 436] on icon at bounding box center [1042, 437] width 7 height 8
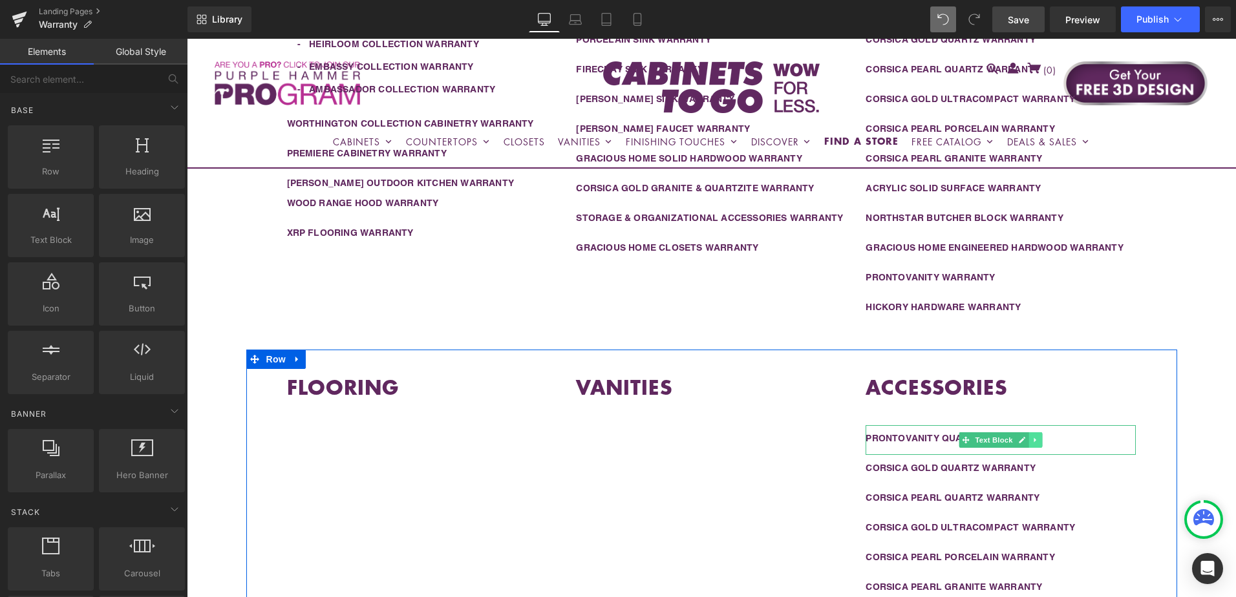
click at [1034, 436] on icon at bounding box center [1035, 440] width 7 height 8
click at [1039, 440] on icon at bounding box center [1042, 439] width 7 height 7
click at [1034, 440] on icon at bounding box center [1035, 440] width 2 height 5
click at [1039, 440] on icon at bounding box center [1042, 439] width 7 height 7
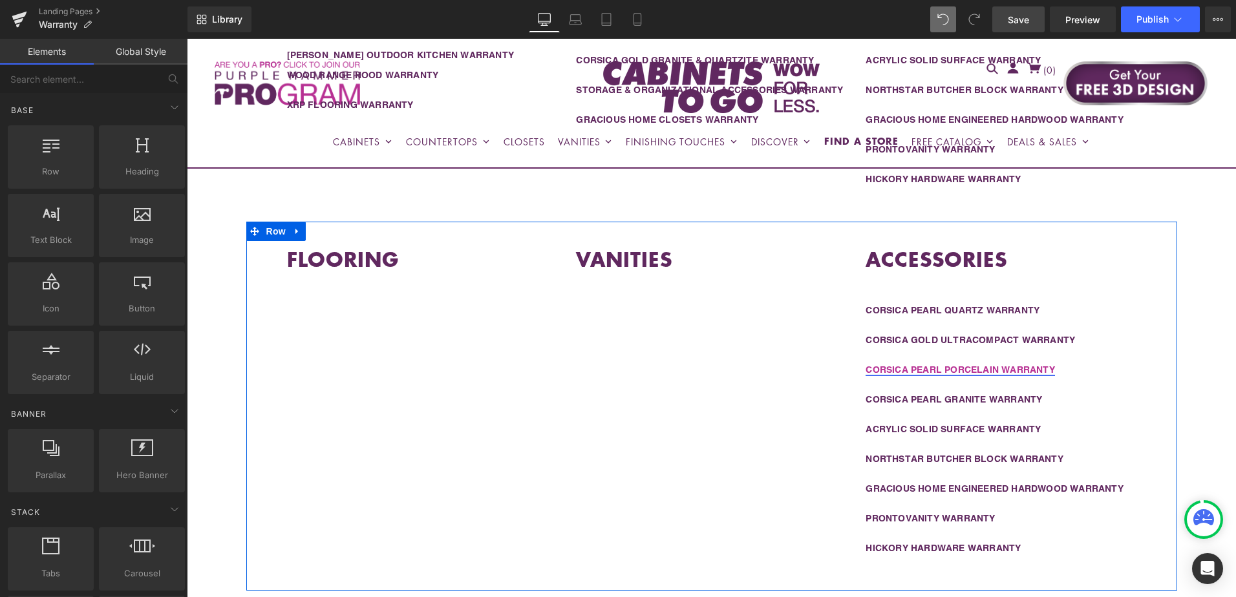
scroll to position [734, 0]
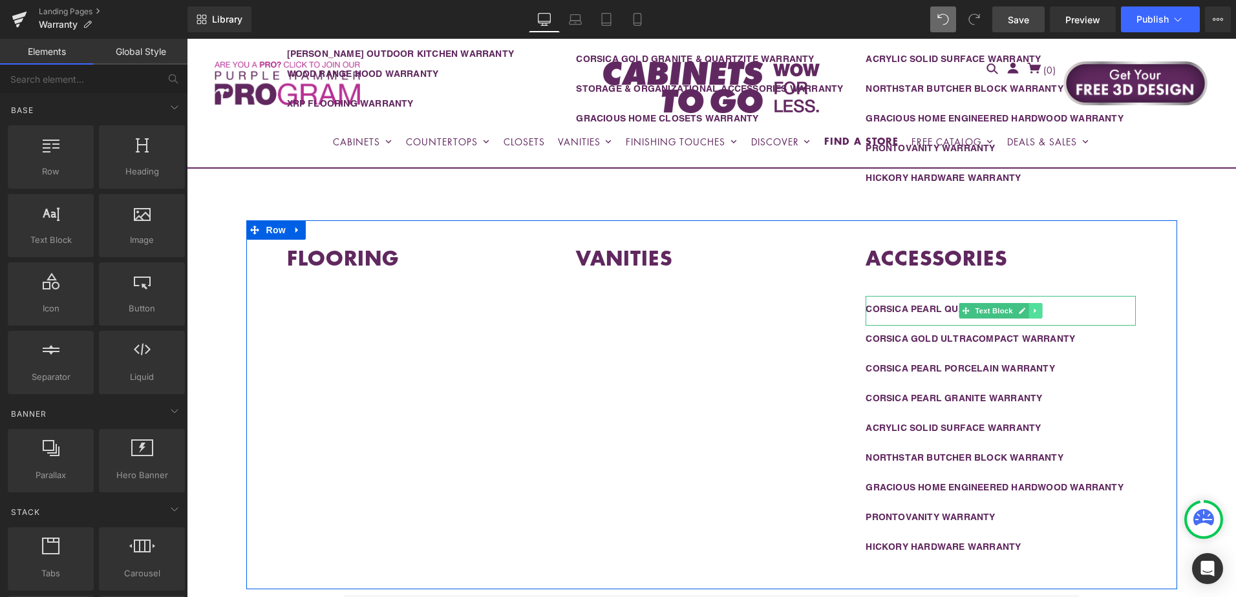
click at [1032, 309] on icon at bounding box center [1035, 311] width 7 height 8
click at [1039, 311] on icon at bounding box center [1042, 311] width 7 height 8
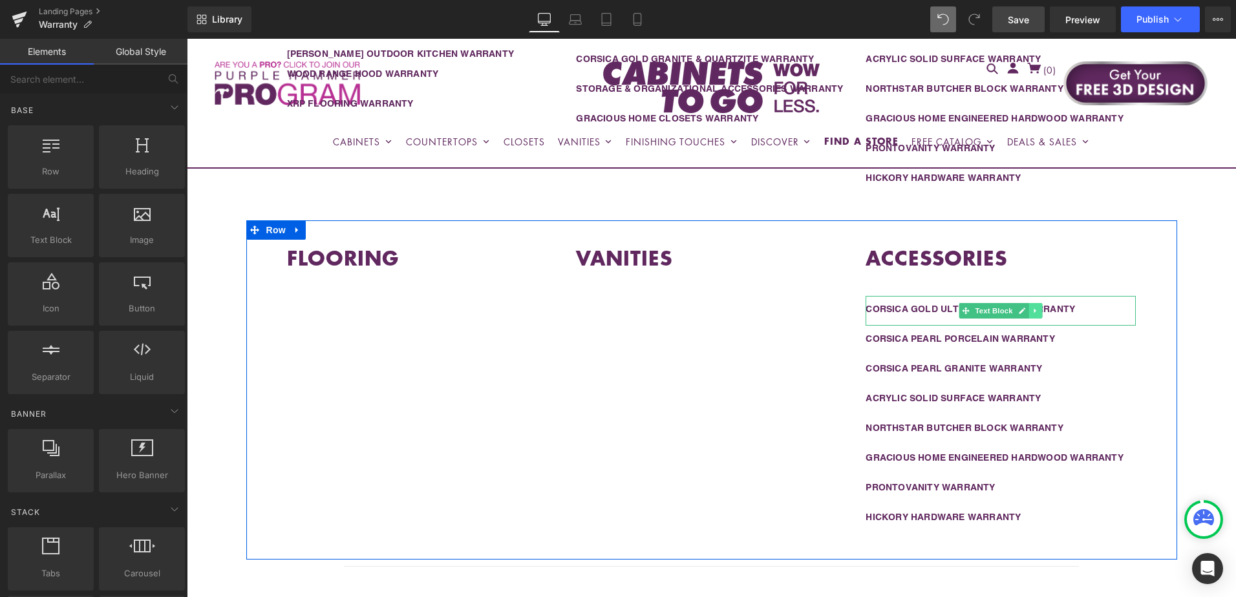
click at [1032, 311] on icon at bounding box center [1035, 311] width 7 height 8
click at [1039, 313] on icon at bounding box center [1042, 310] width 7 height 7
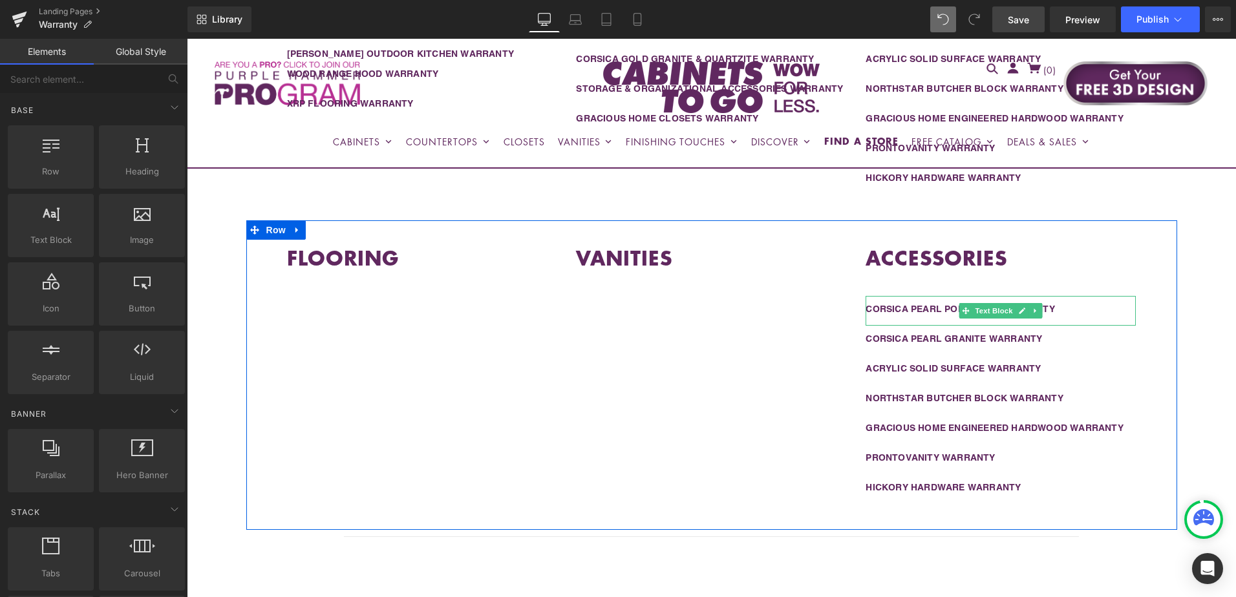
click at [1033, 309] on icon at bounding box center [1035, 311] width 7 height 8
click at [1039, 312] on icon at bounding box center [1042, 310] width 7 height 7
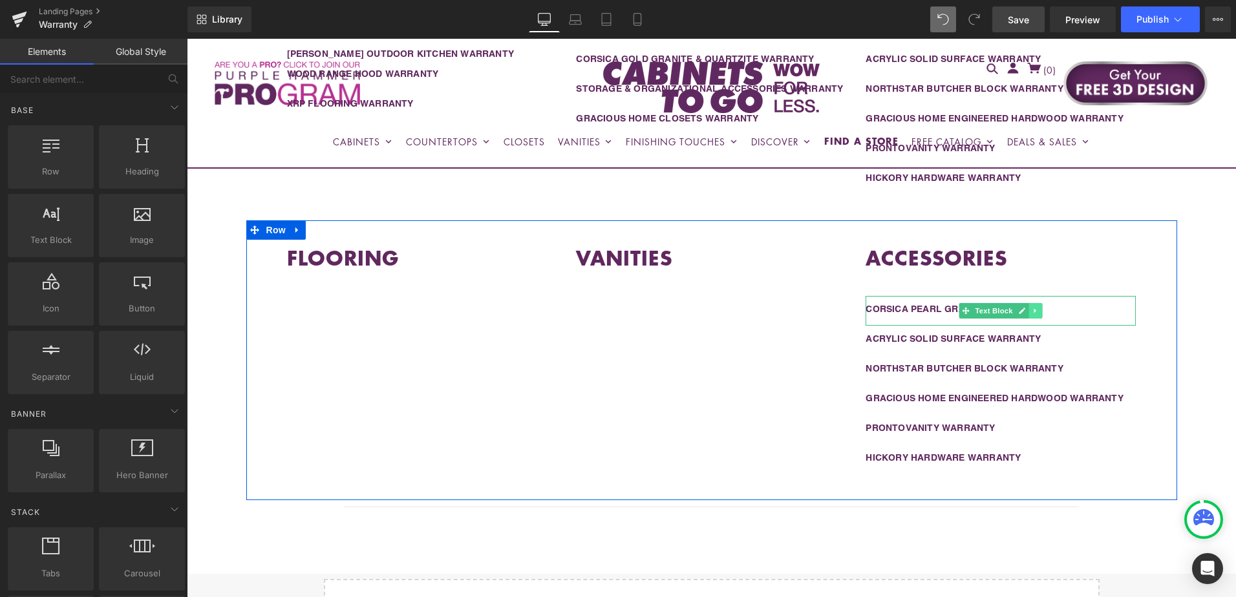
click at [1032, 310] on icon at bounding box center [1035, 311] width 7 height 8
click at [1039, 310] on icon at bounding box center [1042, 310] width 7 height 7
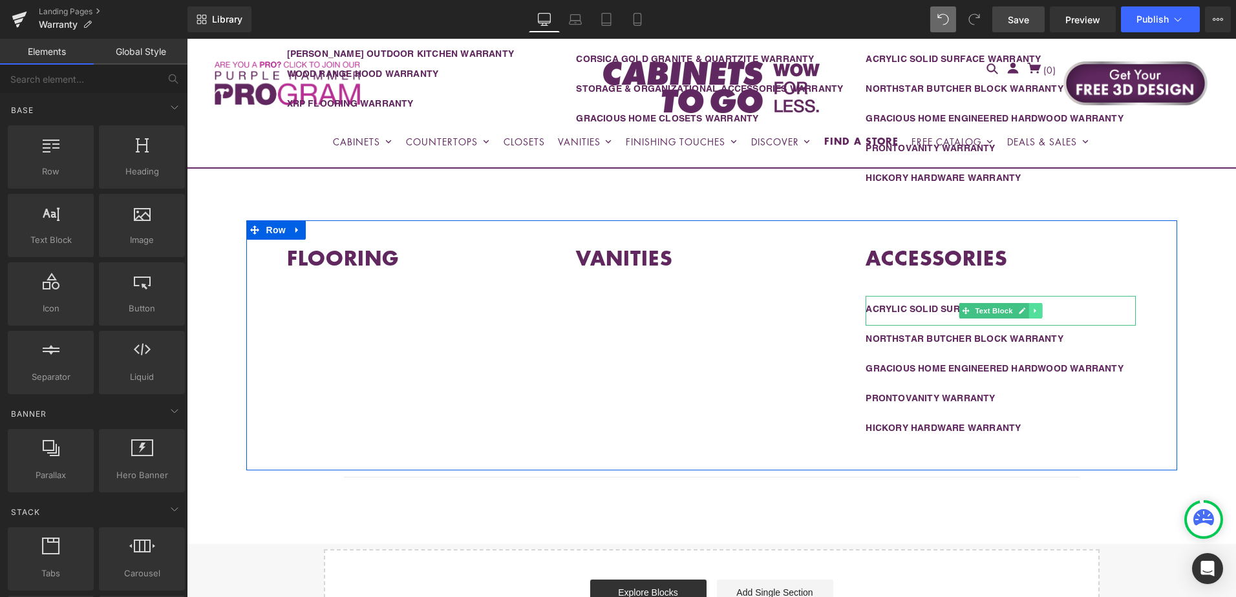
click at [1032, 310] on icon at bounding box center [1035, 311] width 7 height 8
click at [1039, 312] on icon at bounding box center [1042, 310] width 7 height 7
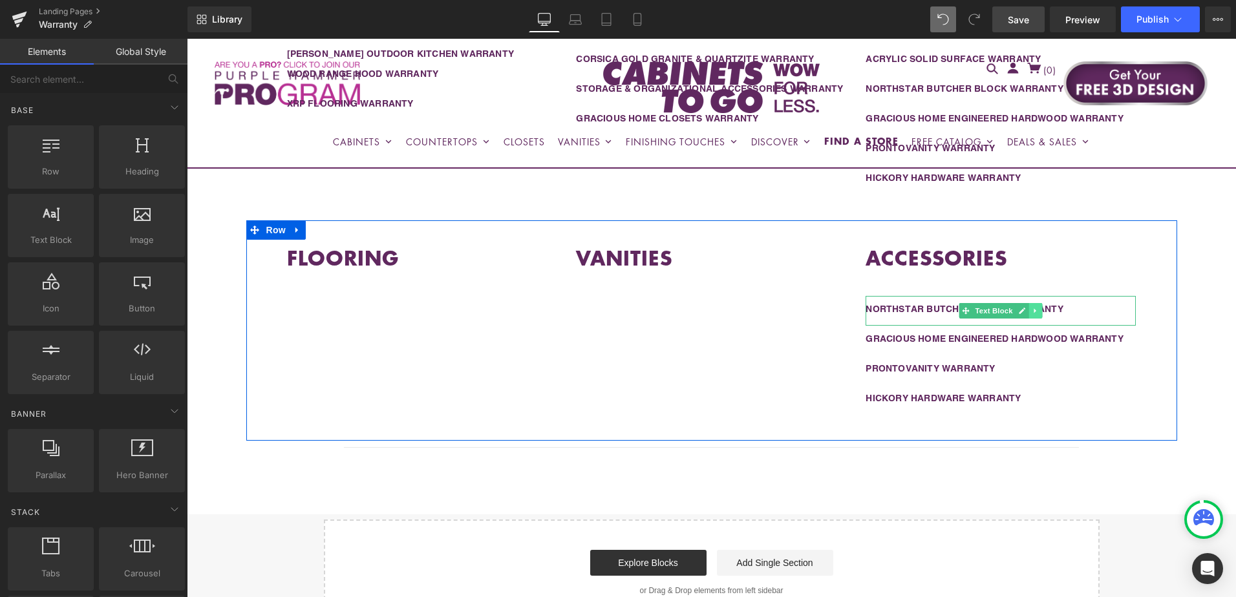
click at [1036, 310] on link at bounding box center [1036, 311] width 14 height 16
click at [1041, 312] on link at bounding box center [1043, 311] width 14 height 16
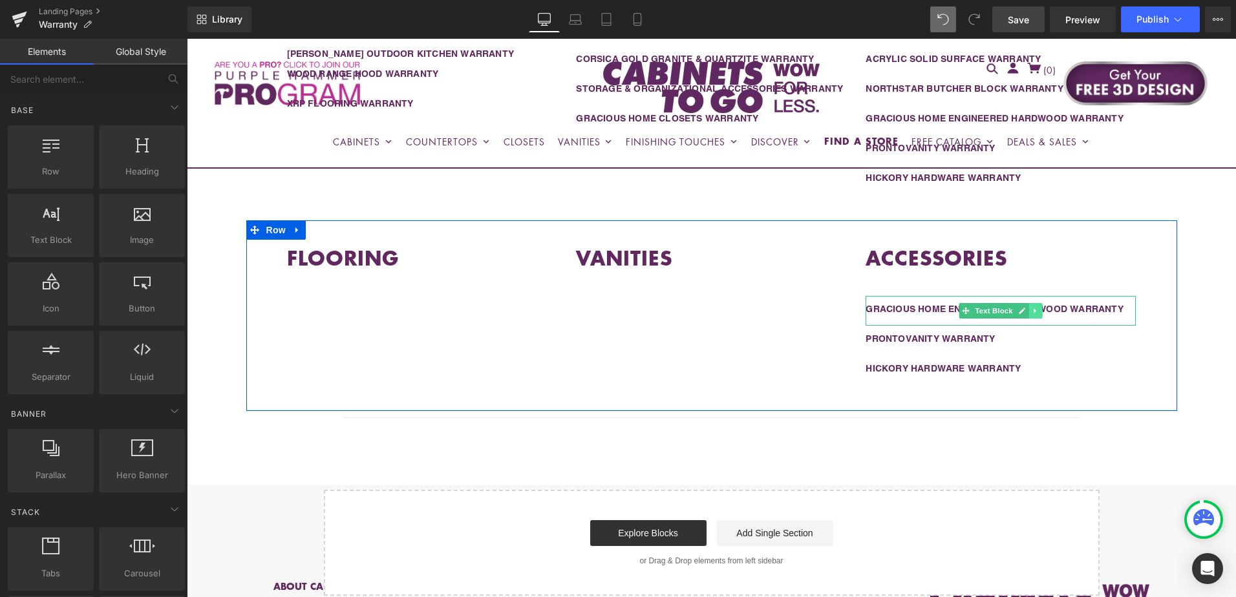
click at [1032, 311] on icon at bounding box center [1035, 311] width 7 height 8
click at [1039, 312] on icon at bounding box center [1042, 311] width 7 height 8
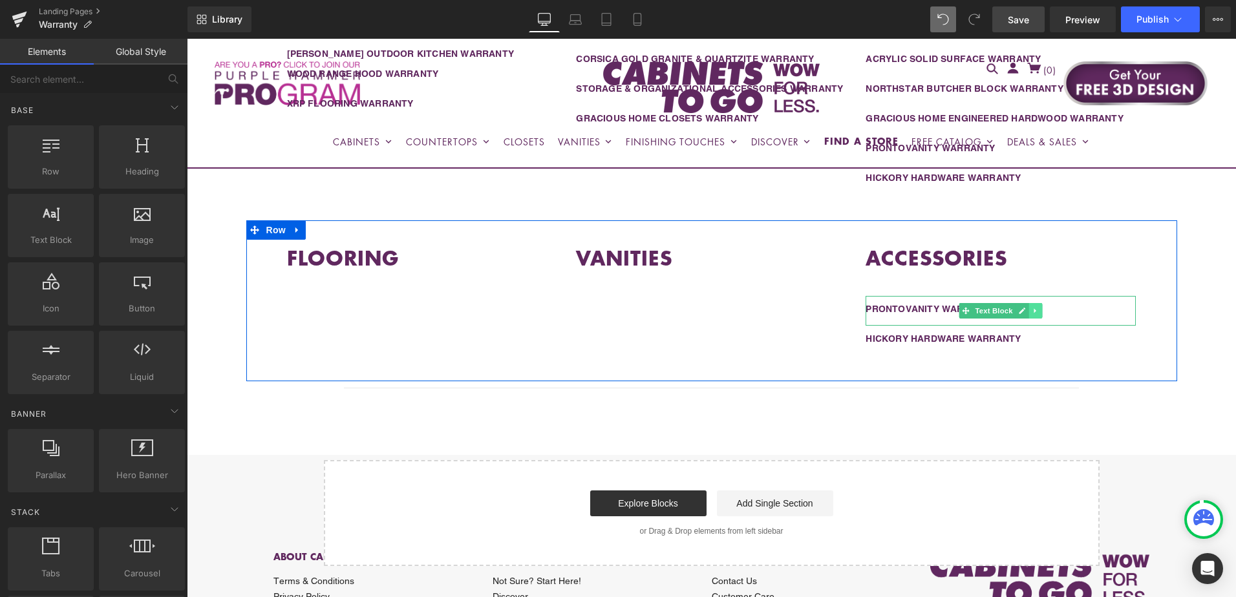
click at [1032, 310] on icon at bounding box center [1035, 311] width 7 height 8
click at [1039, 311] on icon at bounding box center [1042, 310] width 7 height 7
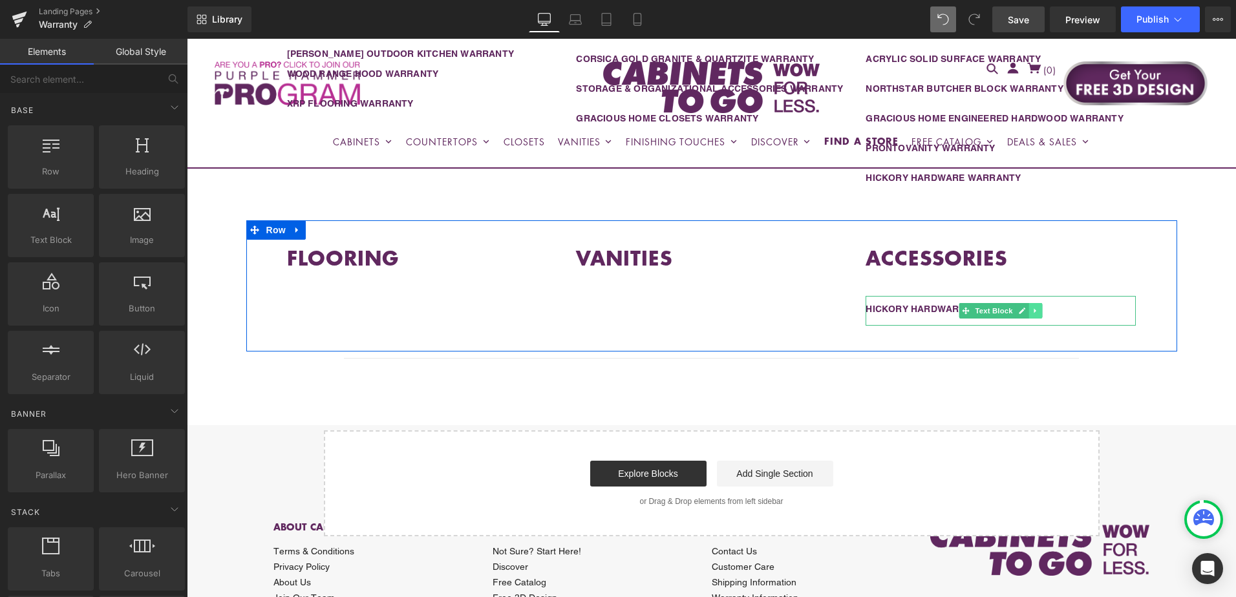
click at [1032, 308] on icon at bounding box center [1035, 311] width 7 height 8
click at [1039, 312] on icon at bounding box center [1042, 310] width 7 height 7
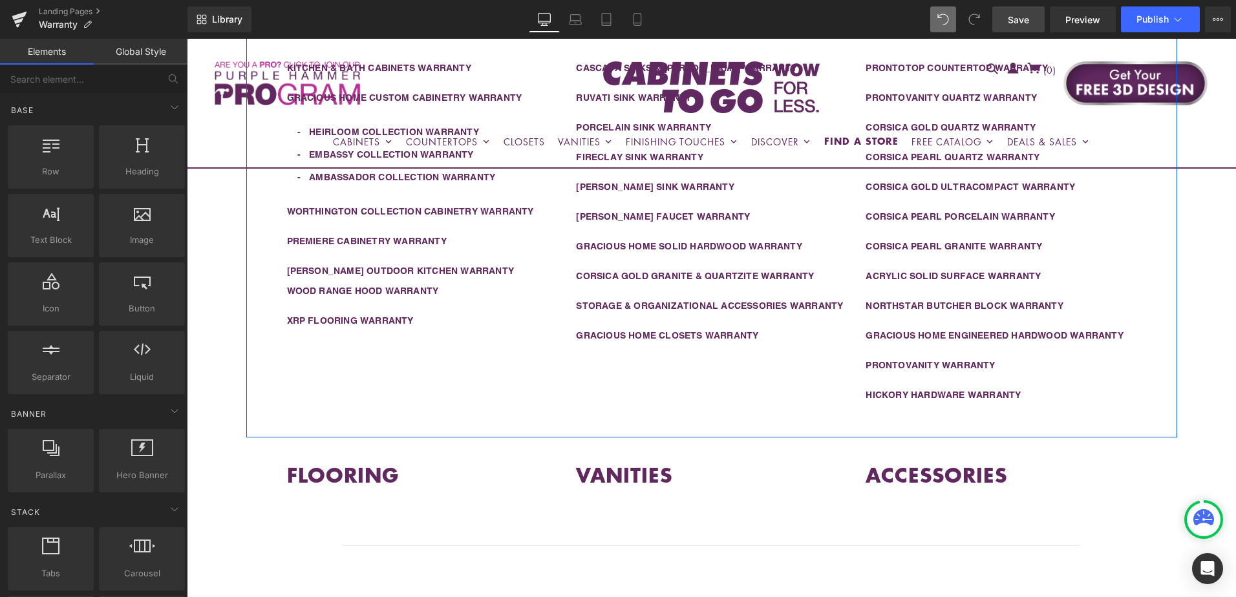
scroll to position [540, 0]
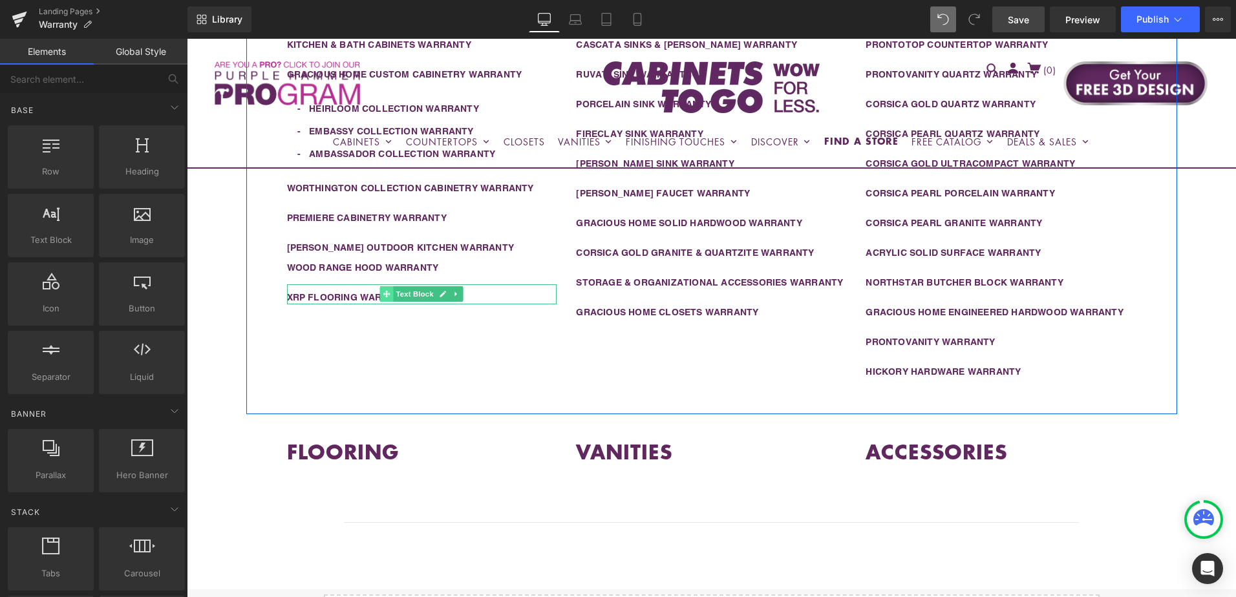
click at [387, 293] on span at bounding box center [387, 294] width 14 height 16
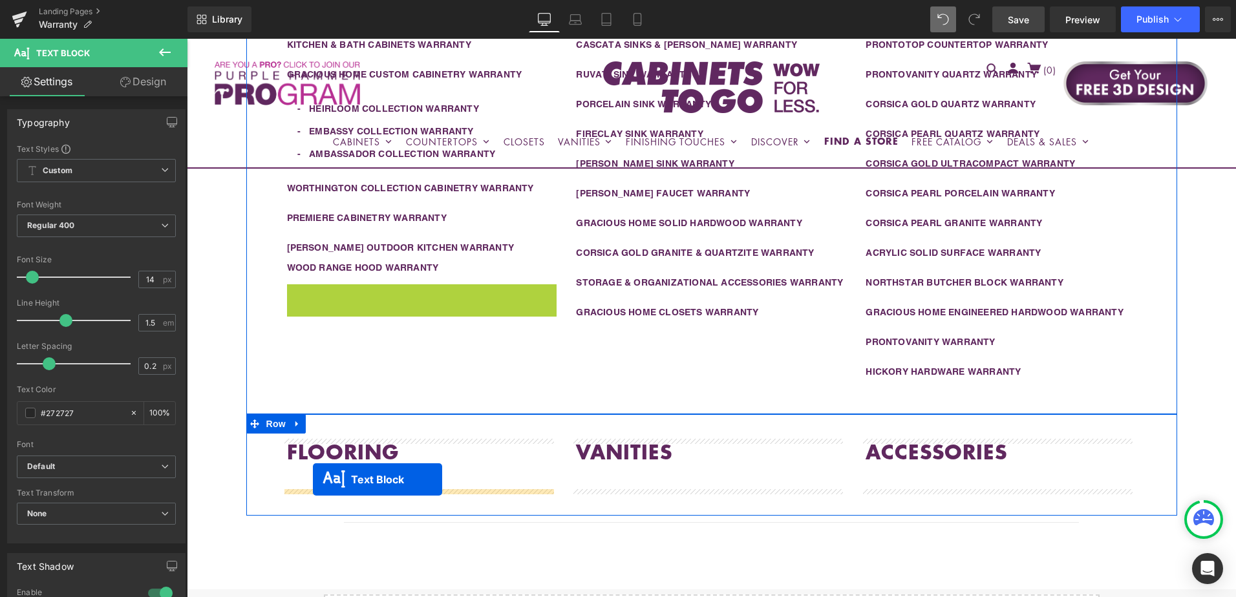
drag, startPoint x: 387, startPoint y: 293, endPoint x: 313, endPoint y: 480, distance: 201.7
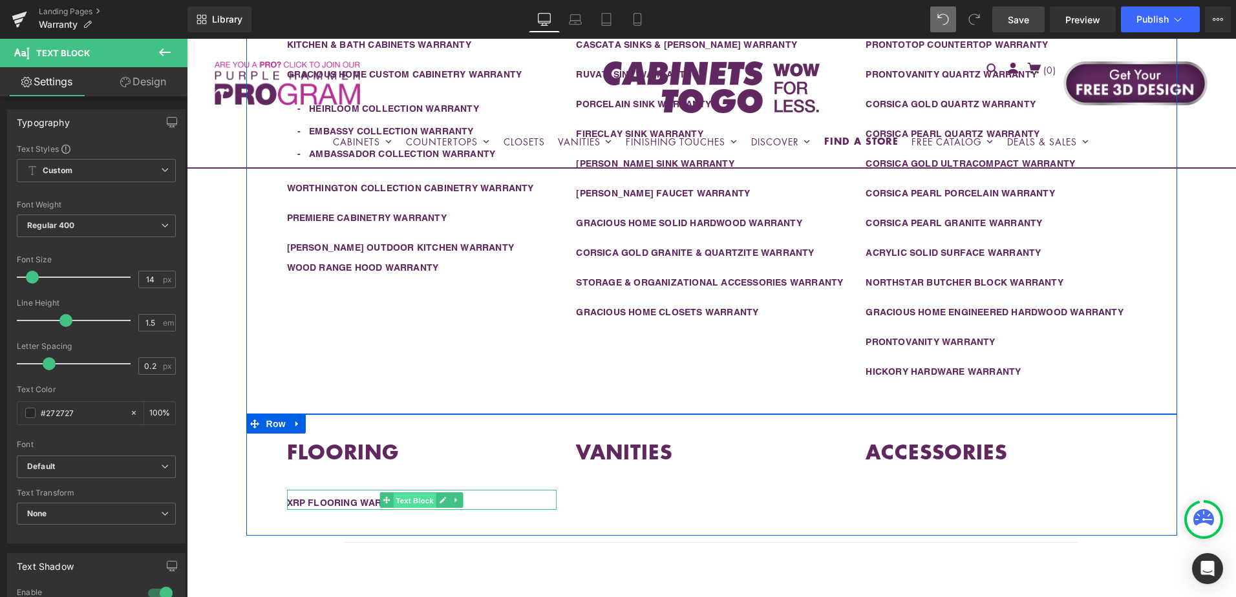
click at [400, 500] on span "Text Block" at bounding box center [415, 501] width 43 height 16
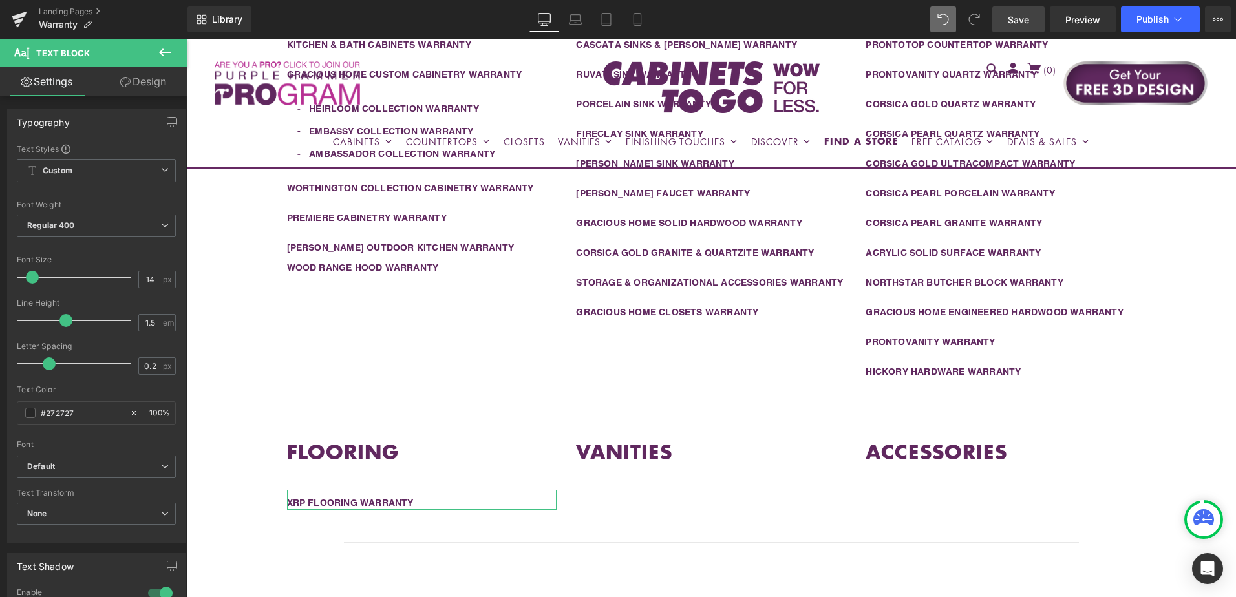
click at [133, 89] on link "Design" at bounding box center [143, 81] width 94 height 29
click at [0, 0] on div "Spacing" at bounding box center [0, 0] width 0 height 0
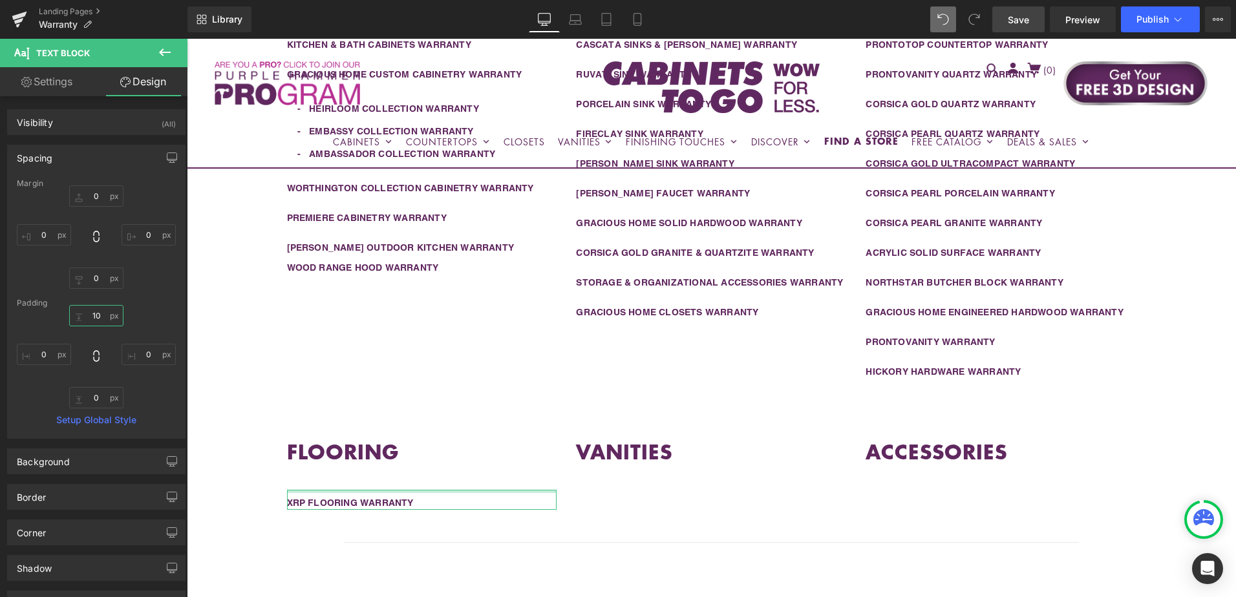
click at [102, 317] on input "10" at bounding box center [96, 315] width 54 height 21
click at [96, 400] on input "0" at bounding box center [96, 397] width 54 height 21
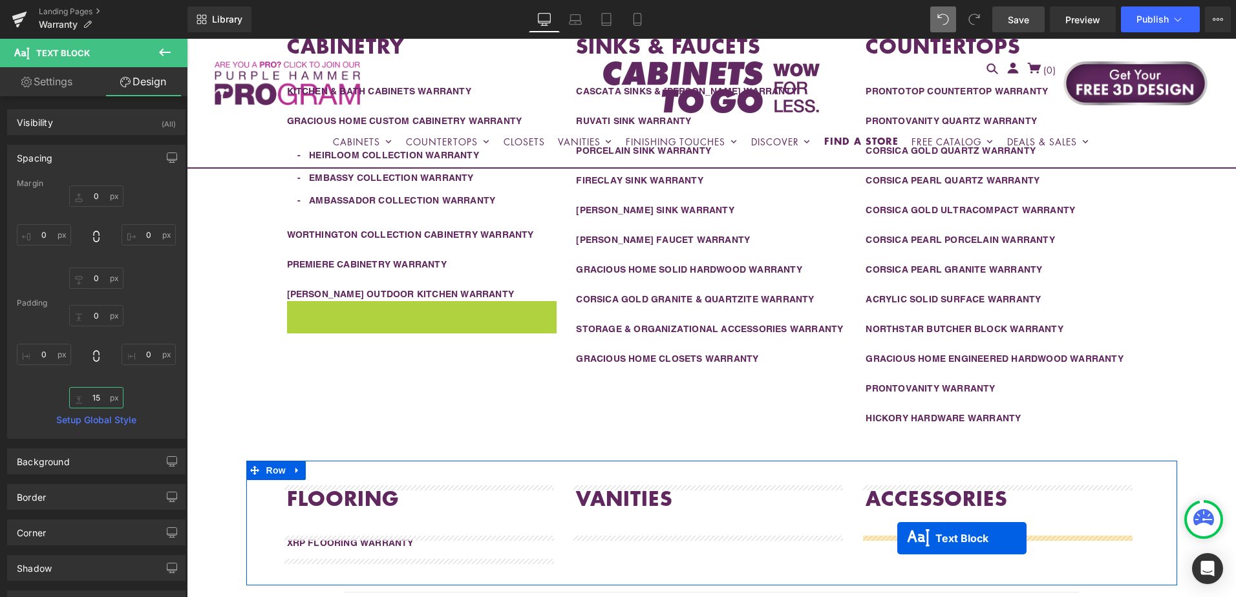
scroll to position [517, 0]
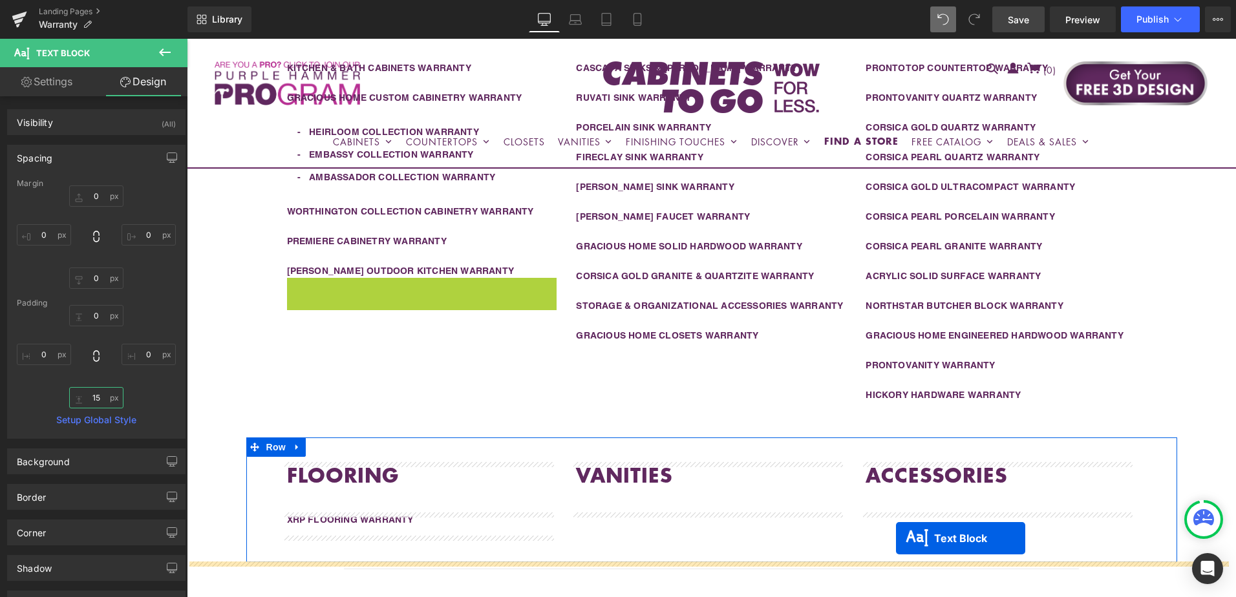
drag, startPoint x: 381, startPoint y: 336, endPoint x: 896, endPoint y: 551, distance: 558.1
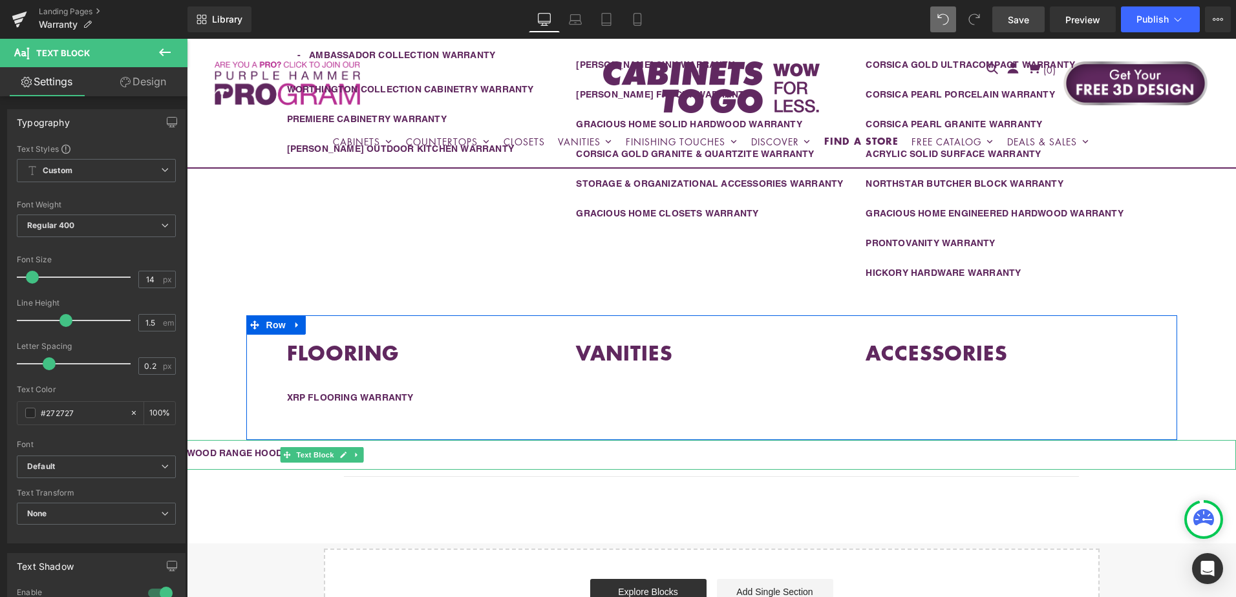
scroll to position [646, 0]
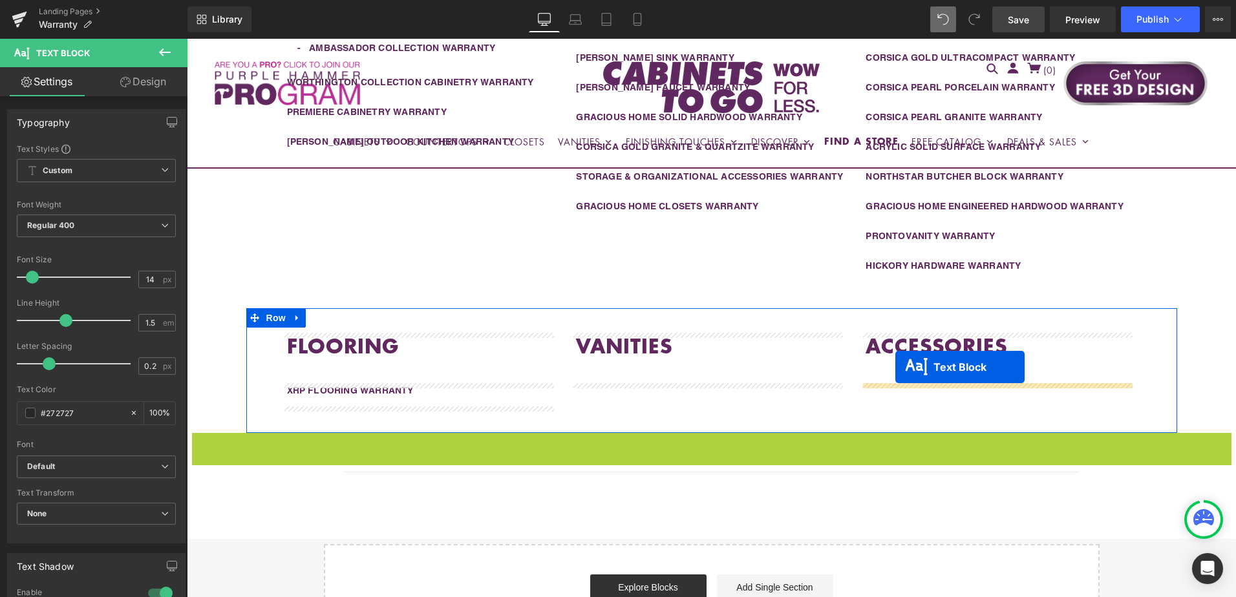
drag, startPoint x: 676, startPoint y: 446, endPoint x: 895, endPoint y: 367, distance: 233.5
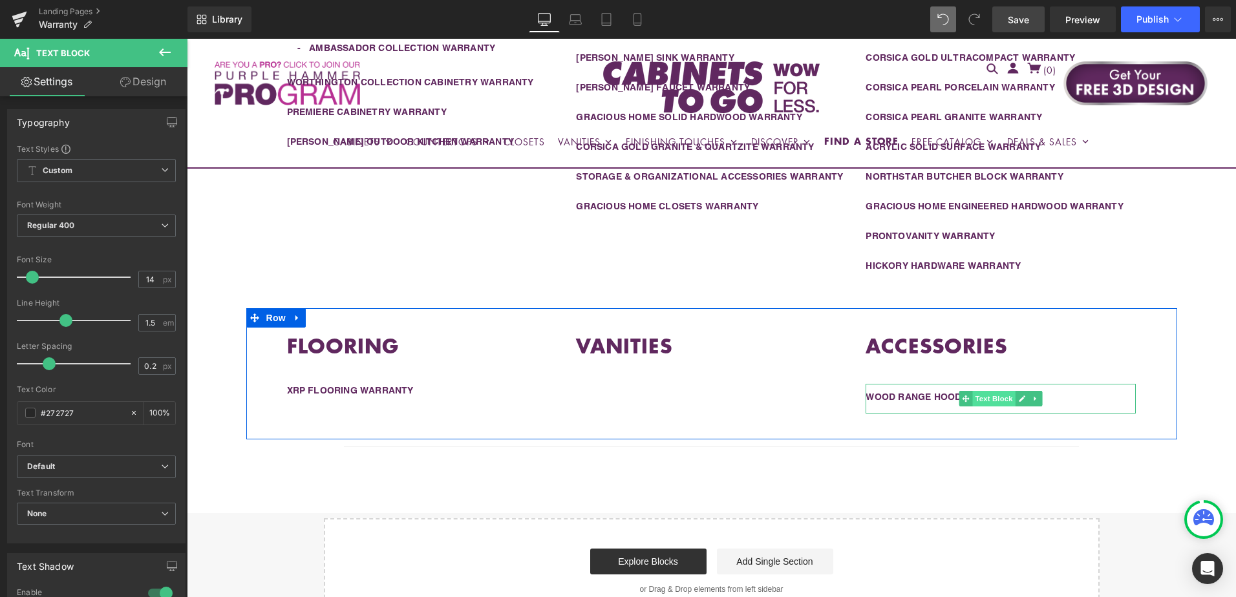
click at [993, 399] on span "Text Block" at bounding box center [994, 399] width 43 height 16
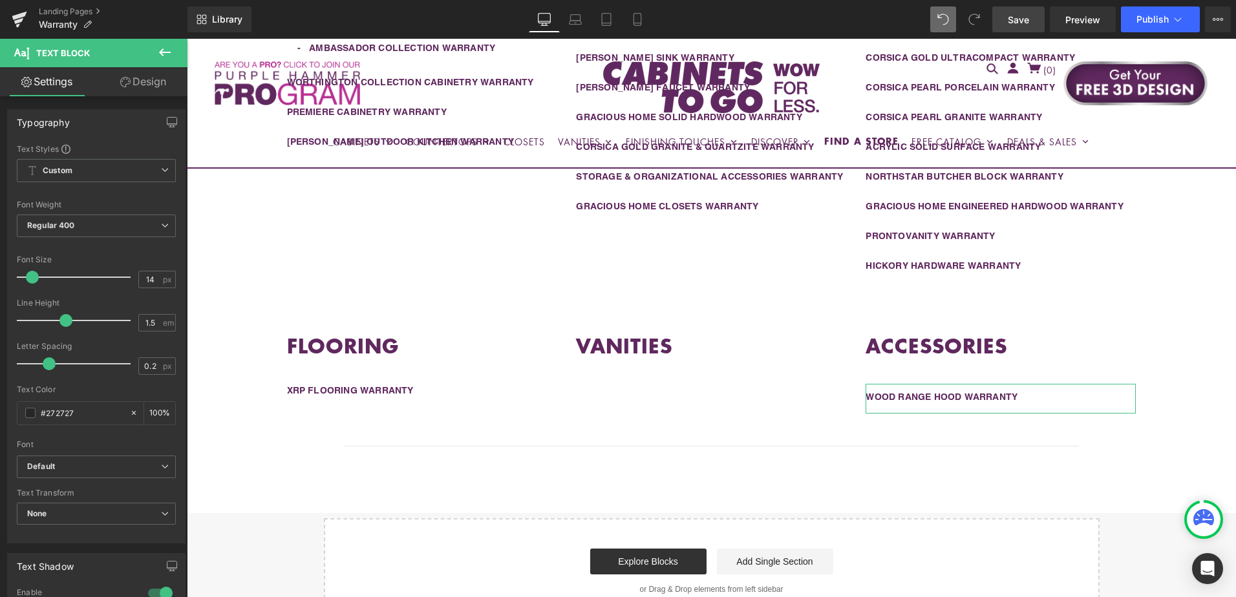
click at [133, 84] on link "Design" at bounding box center [143, 81] width 94 height 29
click at [0, 0] on div "Spacing" at bounding box center [0, 0] width 0 height 0
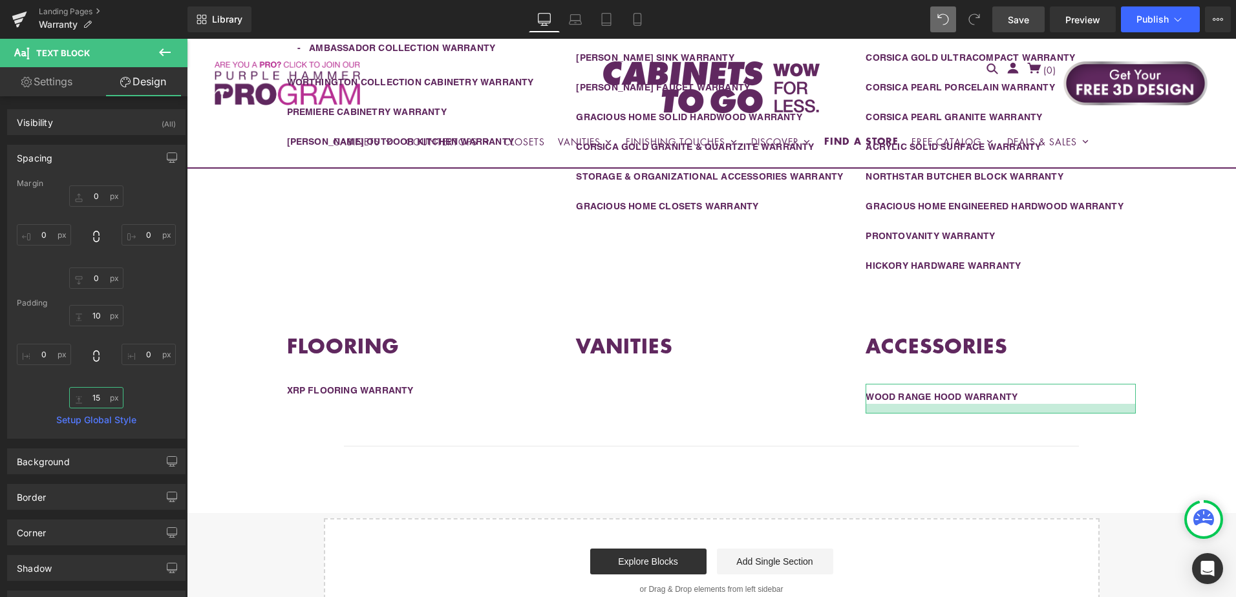
click at [98, 403] on input "15" at bounding box center [96, 397] width 54 height 21
click at [102, 305] on div "Padding" at bounding box center [96, 303] width 159 height 9
click at [97, 309] on input "10" at bounding box center [96, 315] width 54 height 21
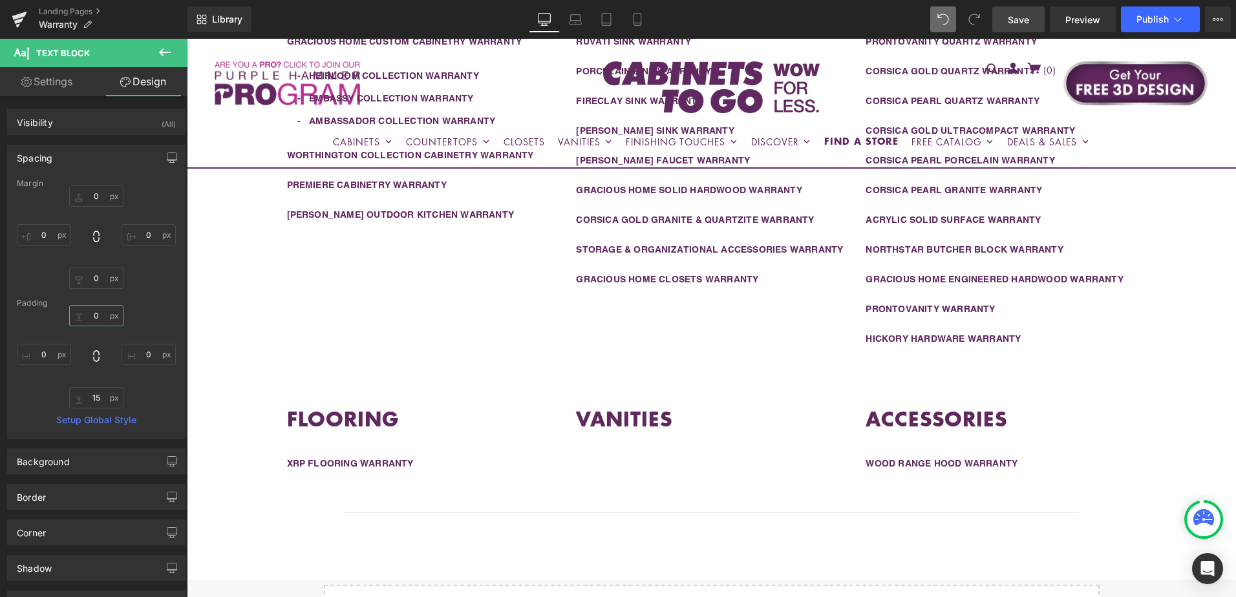
scroll to position [582, 0]
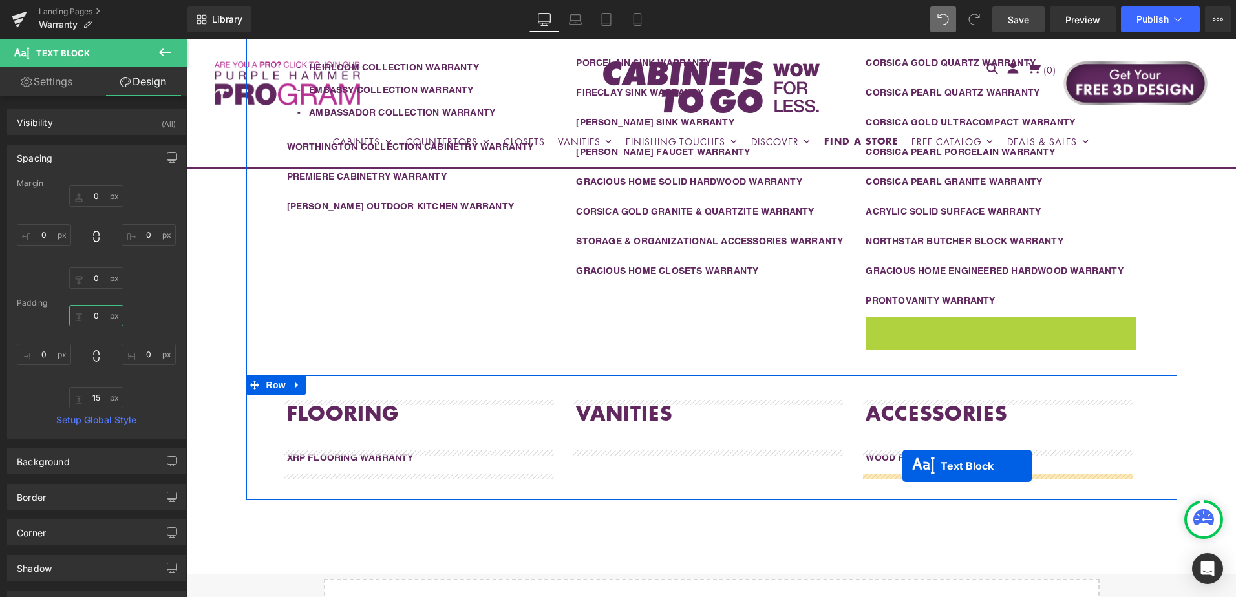
drag, startPoint x: 963, startPoint y: 332, endPoint x: 902, endPoint y: 467, distance: 148.2
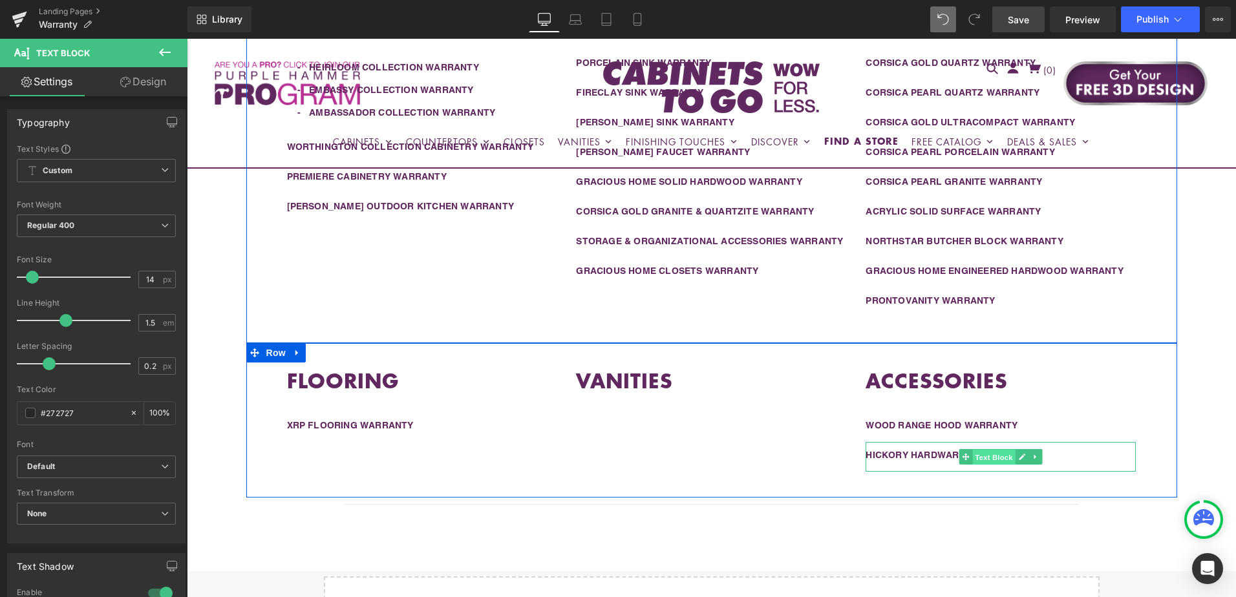
click at [983, 457] on span "Text Block" at bounding box center [994, 458] width 43 height 16
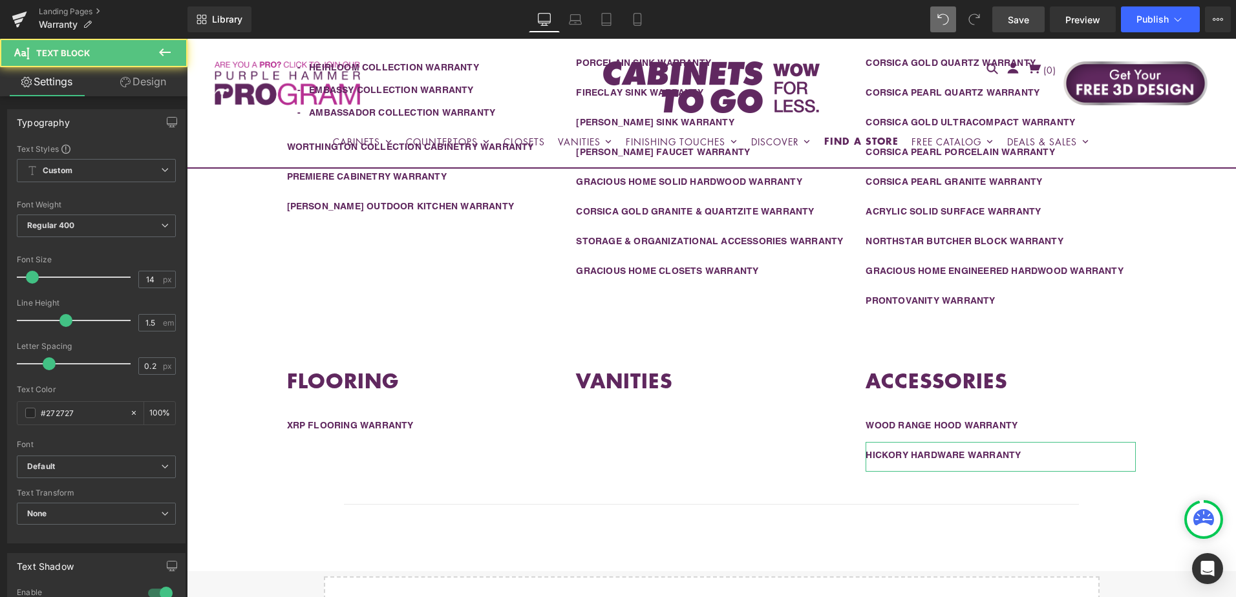
click at [134, 86] on link "Design" at bounding box center [143, 81] width 94 height 29
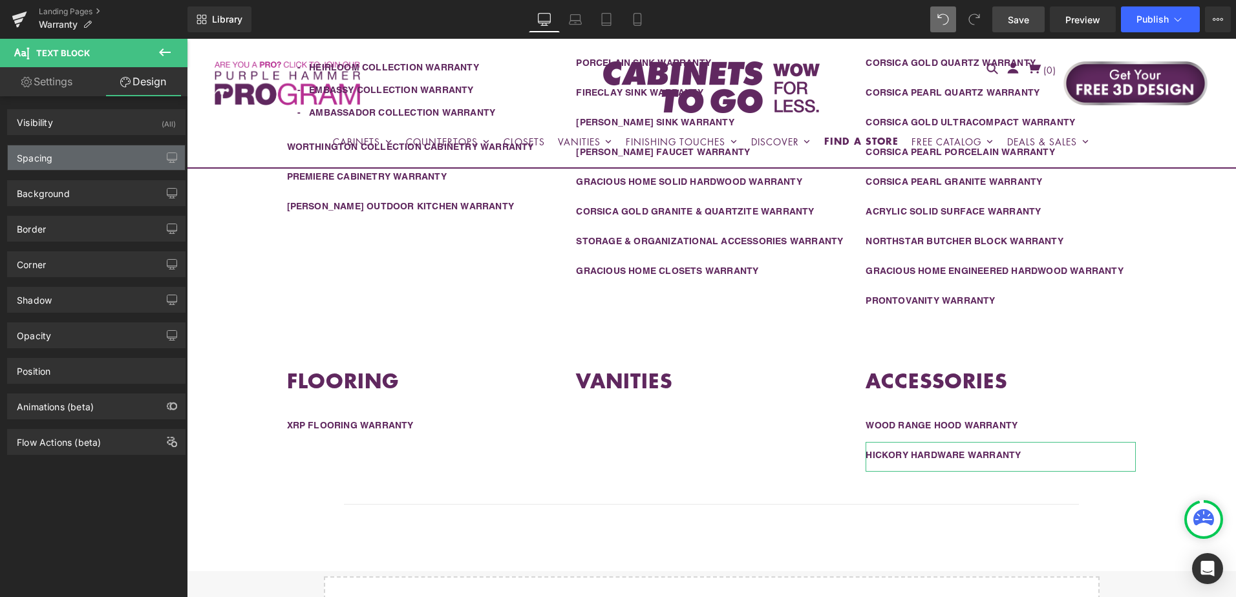
click at [103, 147] on div "Spacing" at bounding box center [96, 157] width 177 height 25
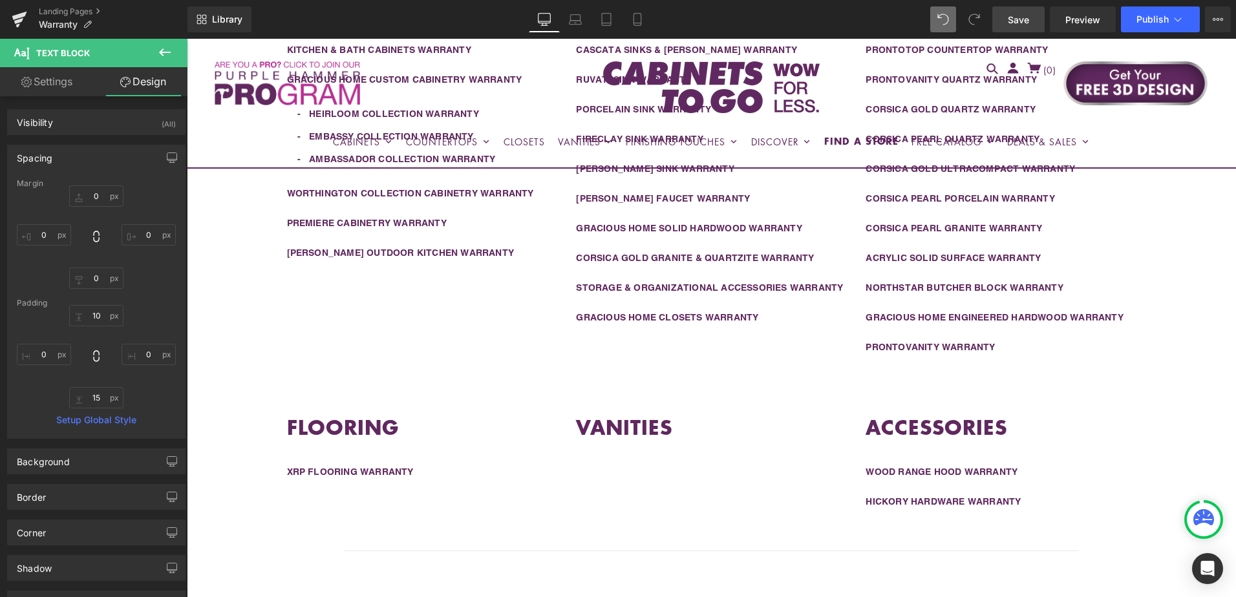
scroll to position [453, 0]
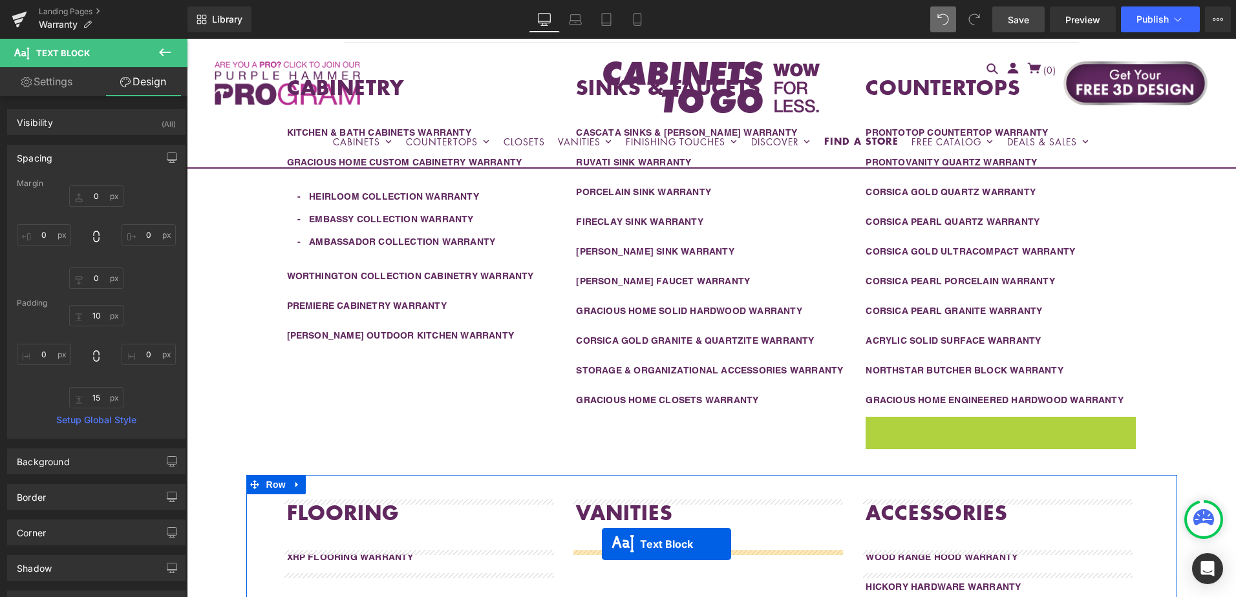
drag, startPoint x: 963, startPoint y: 434, endPoint x: 778, endPoint y: 513, distance: 200.4
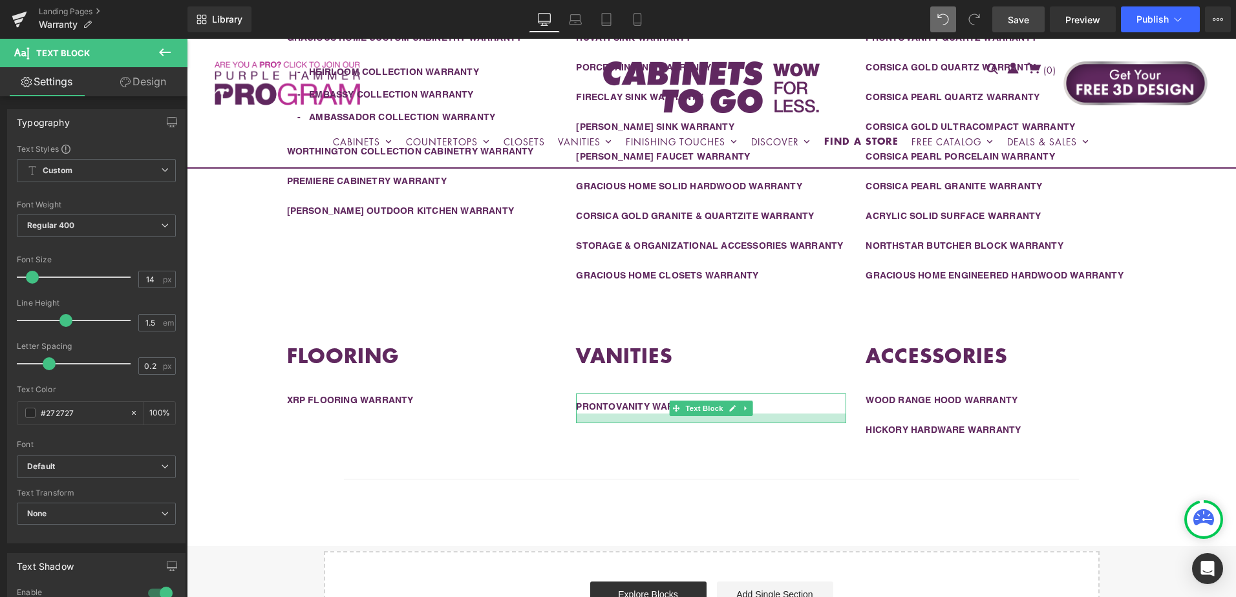
scroll to position [582, 0]
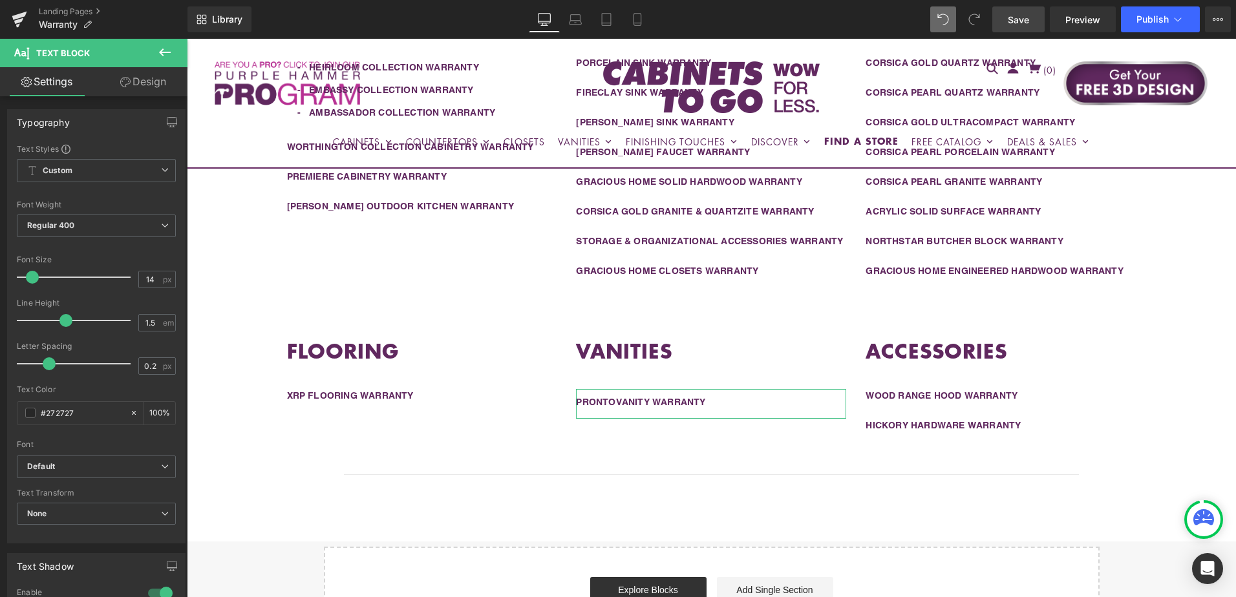
click at [134, 88] on link "Design" at bounding box center [143, 81] width 94 height 29
click at [0, 0] on div "Spacing" at bounding box center [0, 0] width 0 height 0
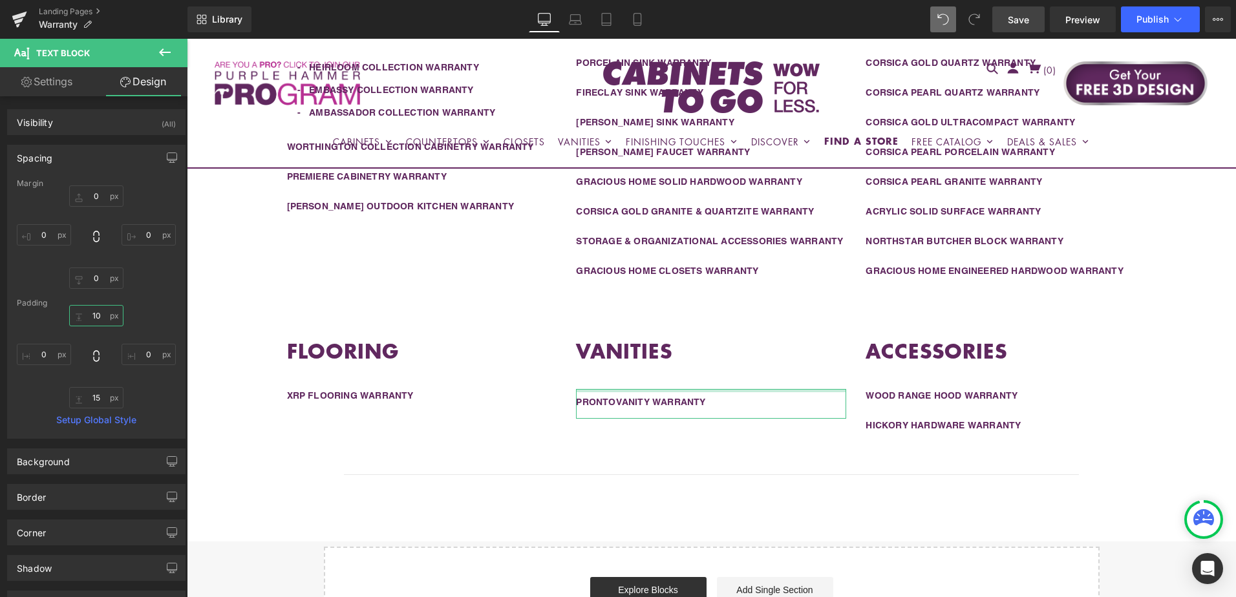
click at [101, 319] on input "10" at bounding box center [96, 315] width 54 height 21
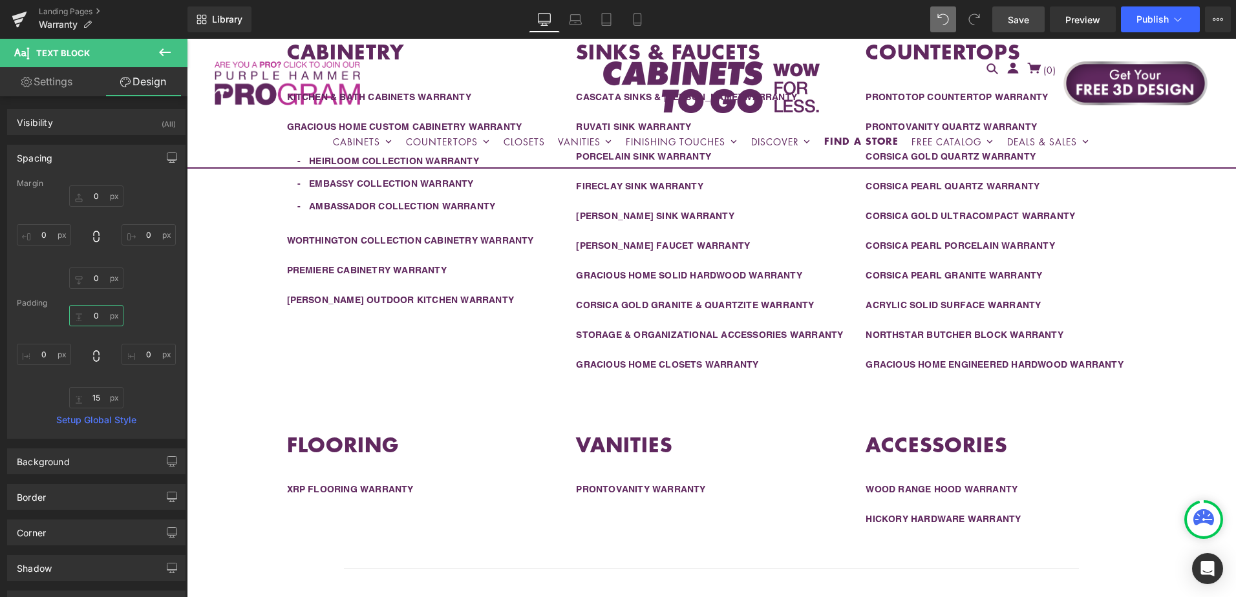
scroll to position [517, 0]
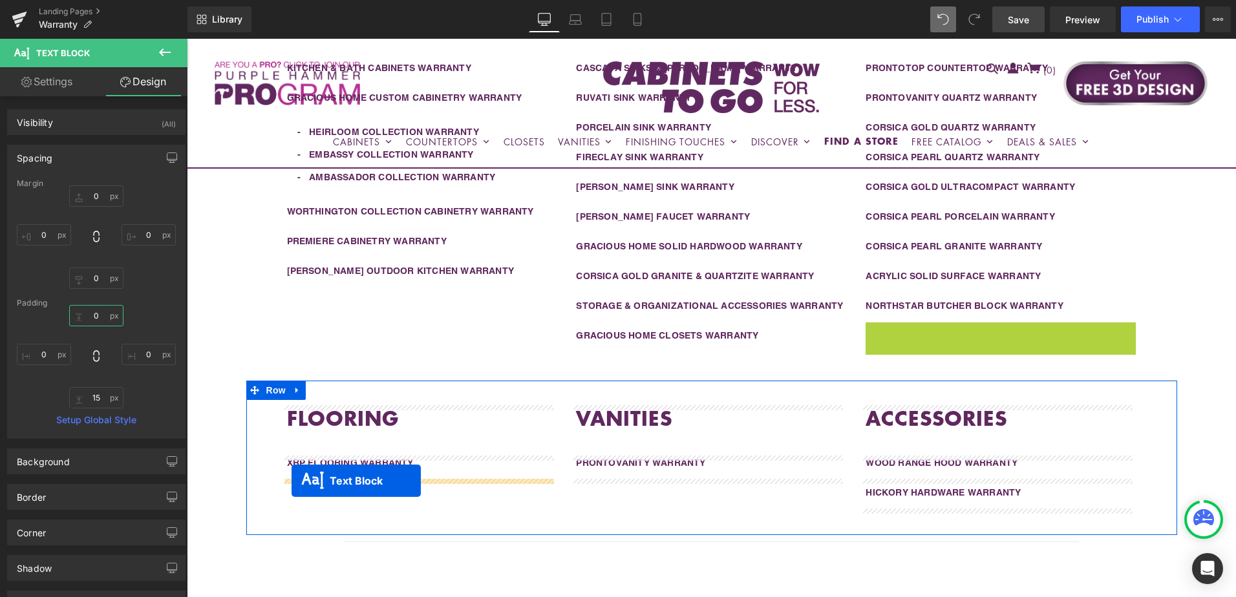
drag, startPoint x: 960, startPoint y: 337, endPoint x: 292, endPoint y: 481, distance: 683.8
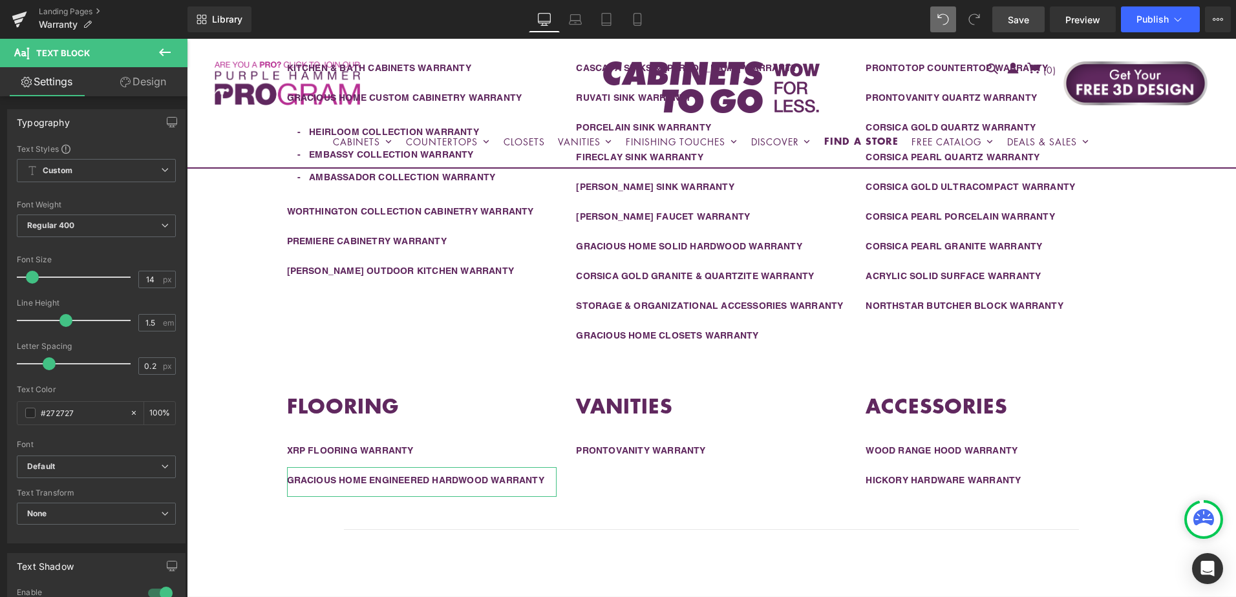
click at [129, 80] on icon at bounding box center [125, 82] width 10 height 10
click at [0, 0] on div "Spacing" at bounding box center [0, 0] width 0 height 0
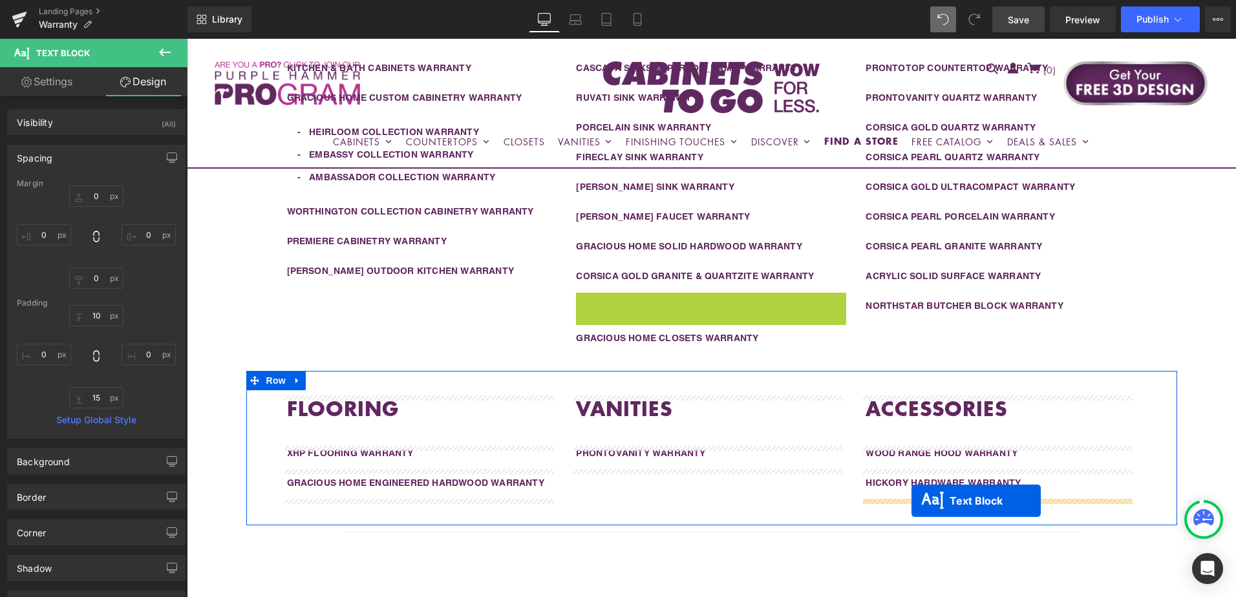
drag, startPoint x: 670, startPoint y: 305, endPoint x: 912, endPoint y: 501, distance: 310.7
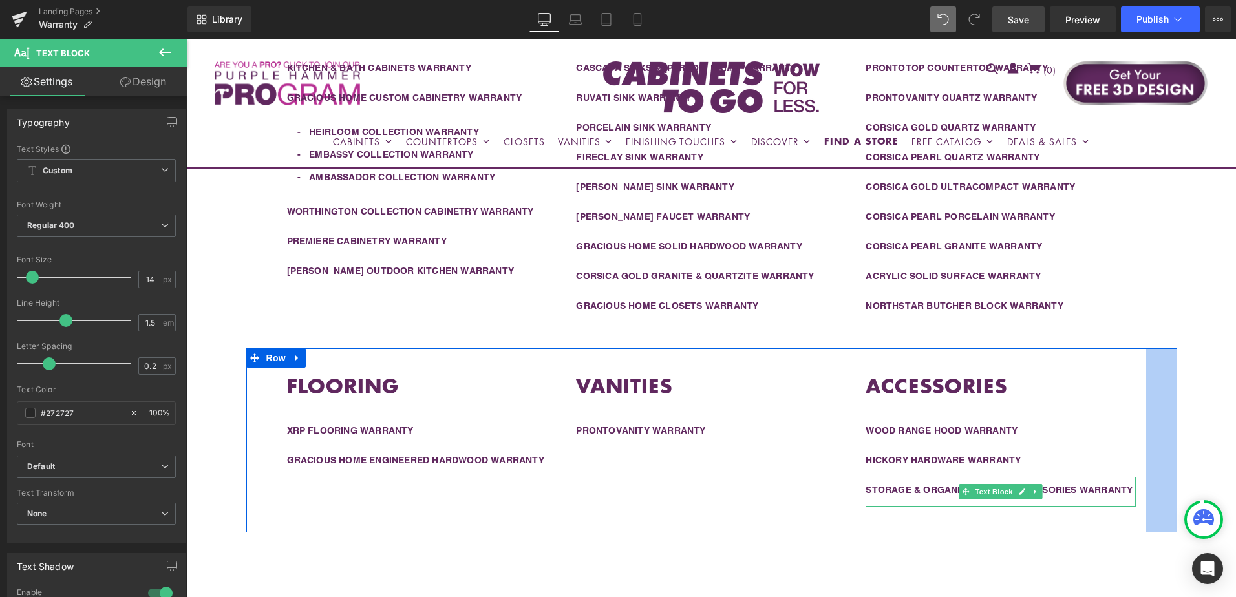
click at [1160, 347] on div "CABINETRY Heading KITCHEN & BATH CABINETS WARRANTY Text Block GRACIOUS HOME CUS…" at bounding box center [711, 166] width 931 height 363
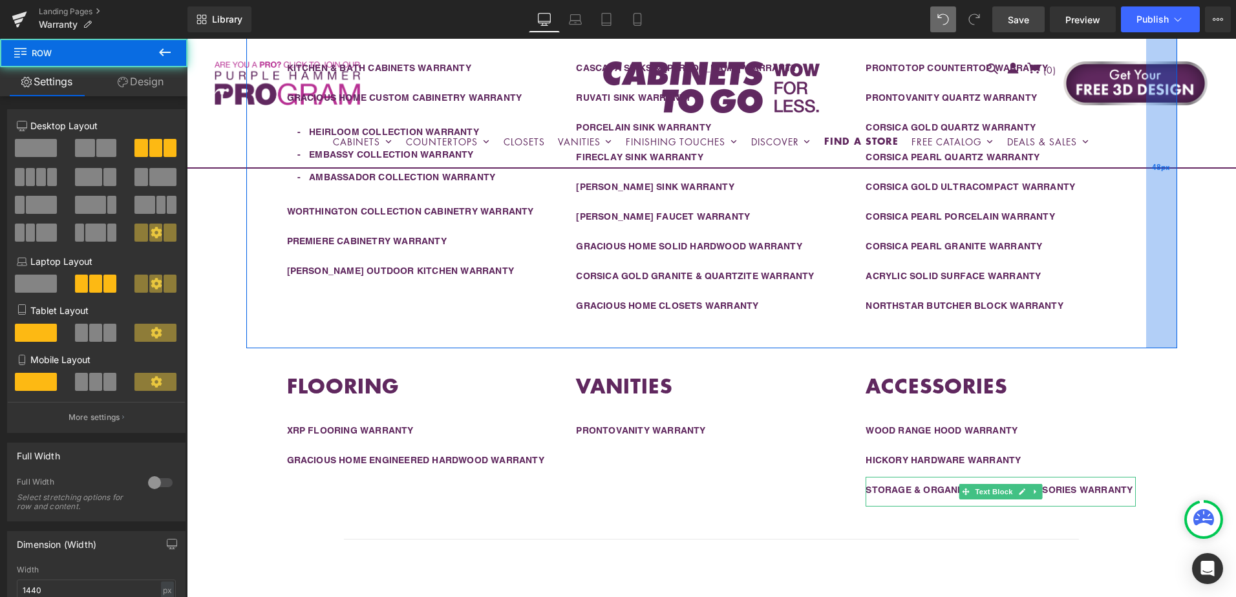
click at [1164, 323] on div "48px" at bounding box center [1161, 166] width 31 height 363
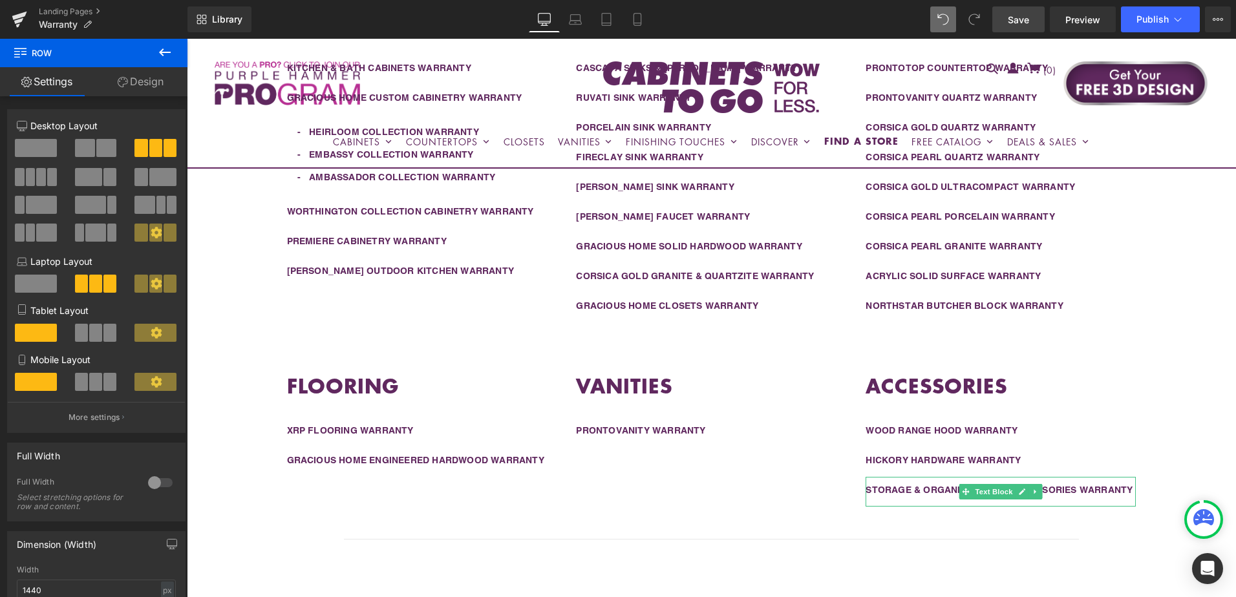
click at [1186, 371] on div "Liquid Row Warranty Information Heading To obtain service under any of our warr…" at bounding box center [711, 212] width 1049 height 1012
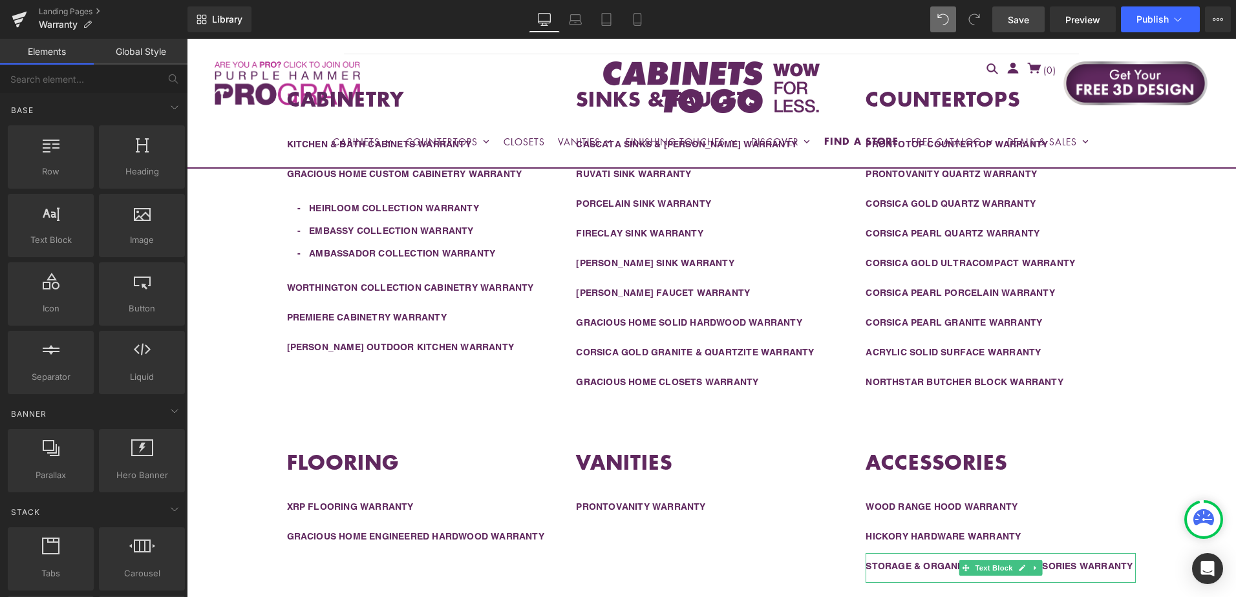
scroll to position [453, 0]
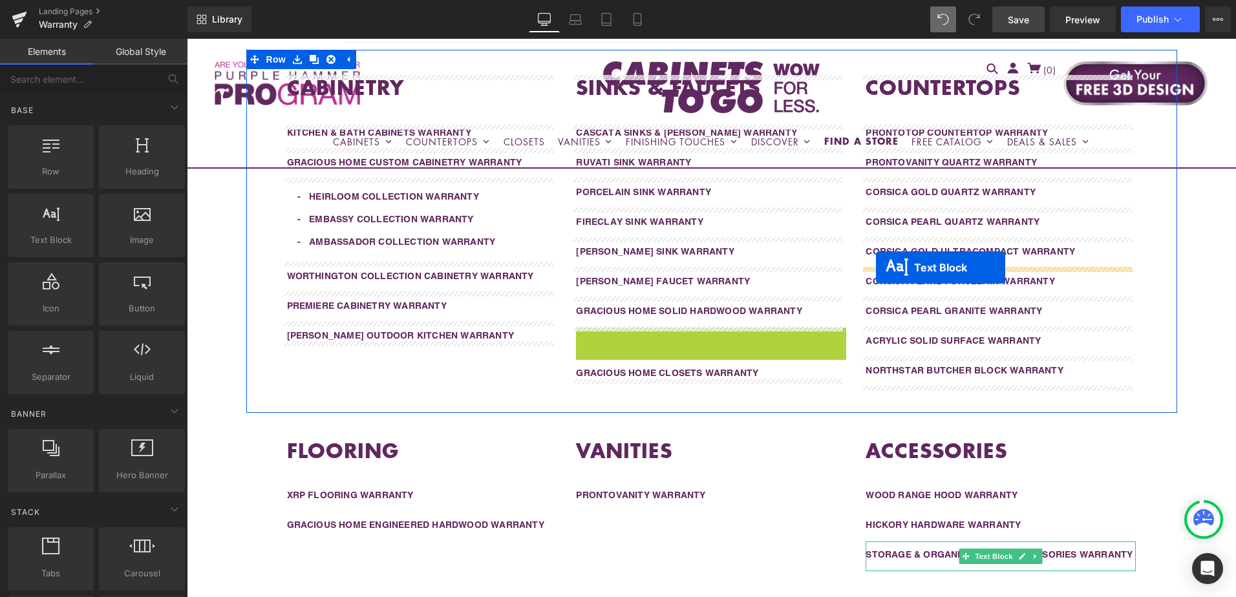
drag, startPoint x: 674, startPoint y: 341, endPoint x: 876, endPoint y: 268, distance: 214.7
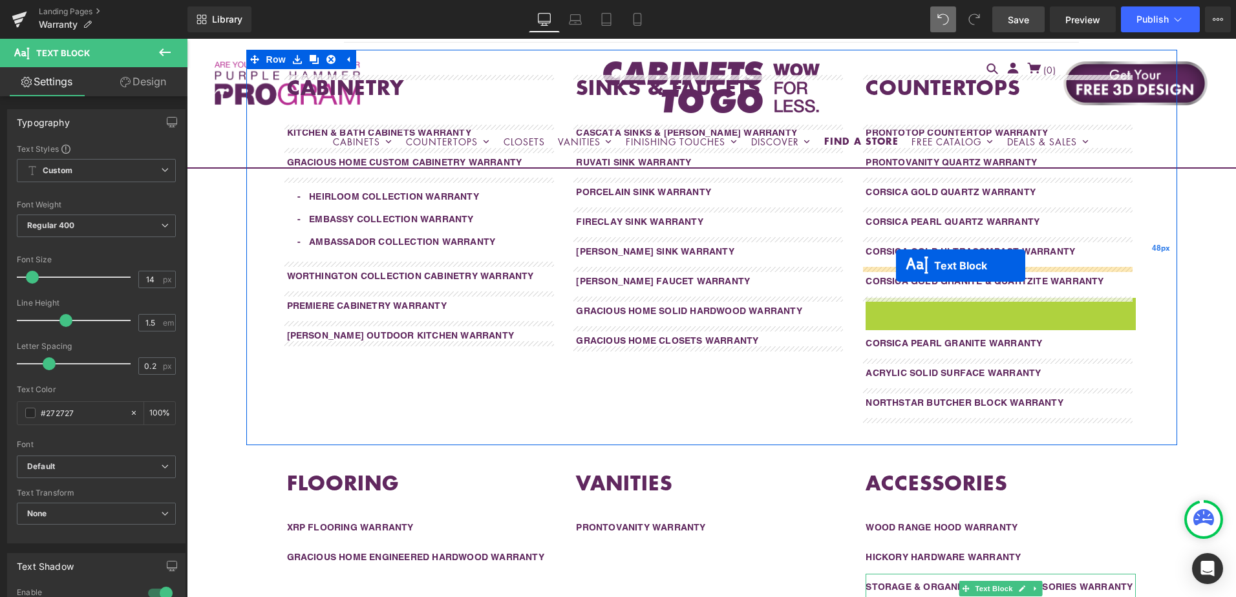
drag, startPoint x: 959, startPoint y: 310, endPoint x: 1155, endPoint y: 268, distance: 199.8
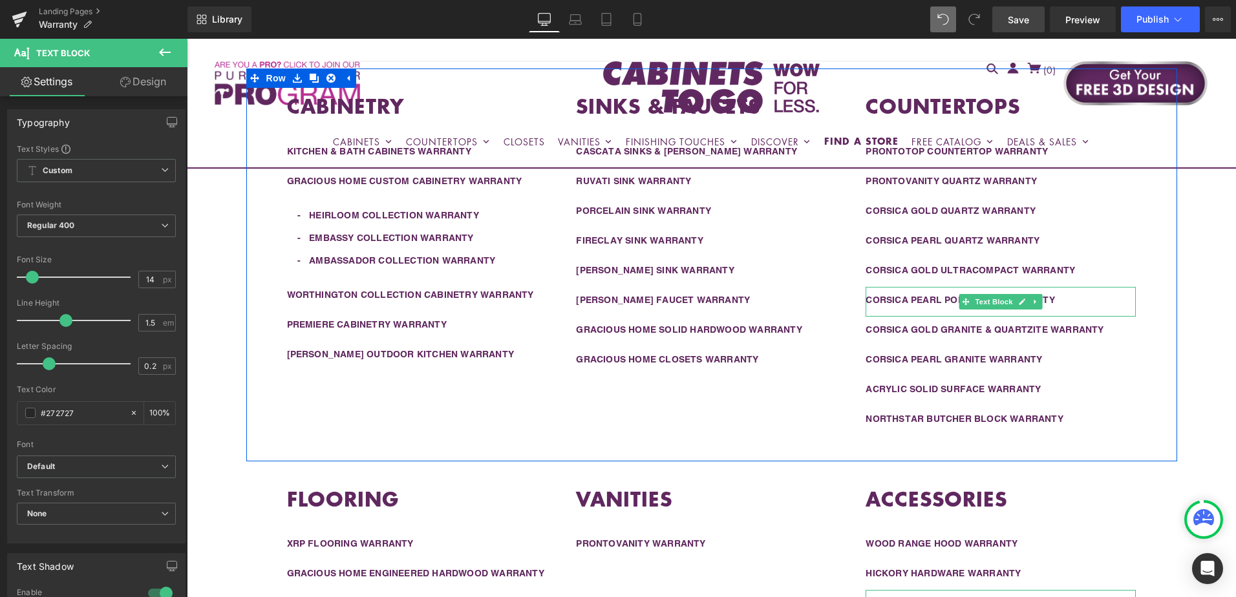
scroll to position [517, 0]
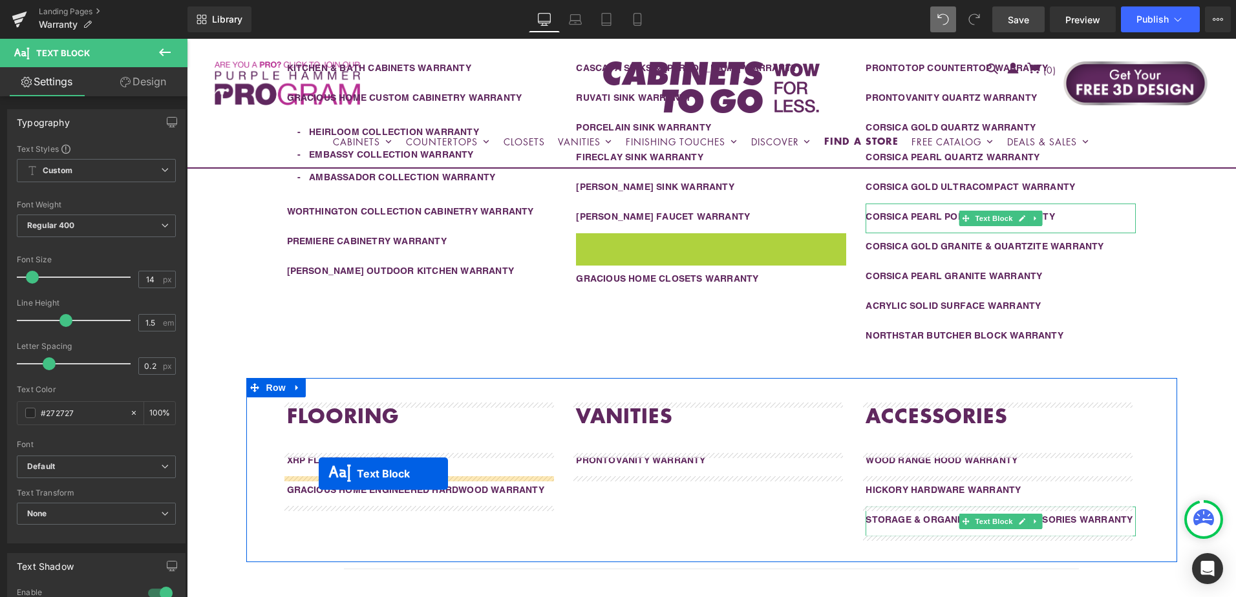
drag, startPoint x: 672, startPoint y: 246, endPoint x: 557, endPoint y: 465, distance: 247.2
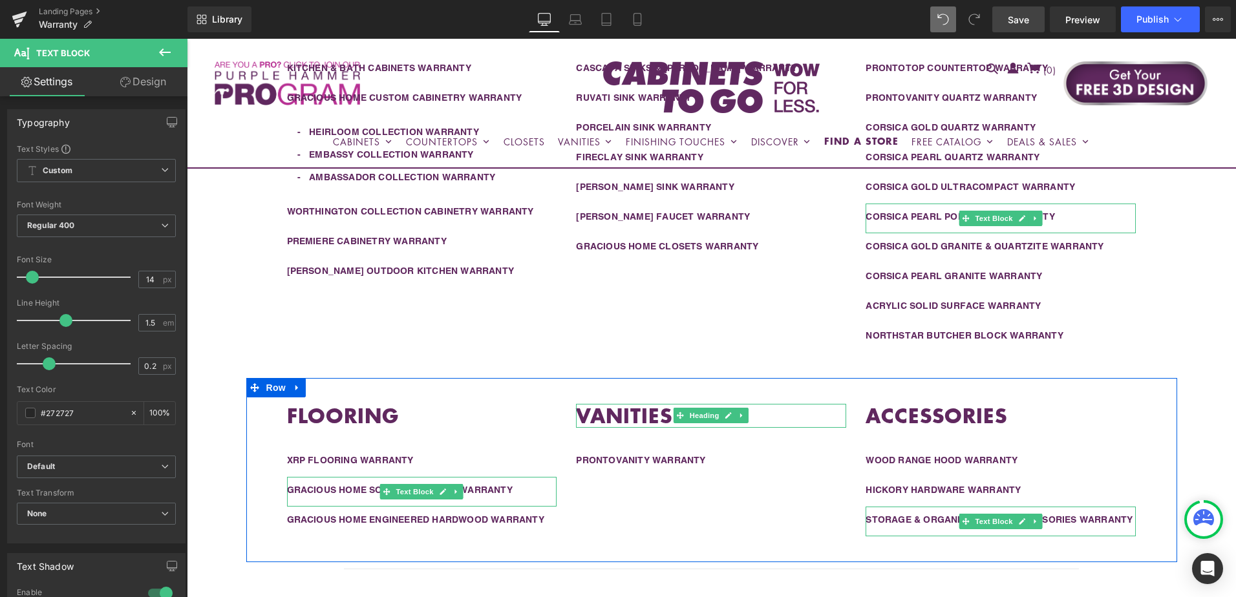
click at [760, 415] on h1 "VANITIES" at bounding box center [711, 416] width 270 height 25
click at [764, 414] on h1 "VANITIES" at bounding box center [711, 416] width 270 height 25
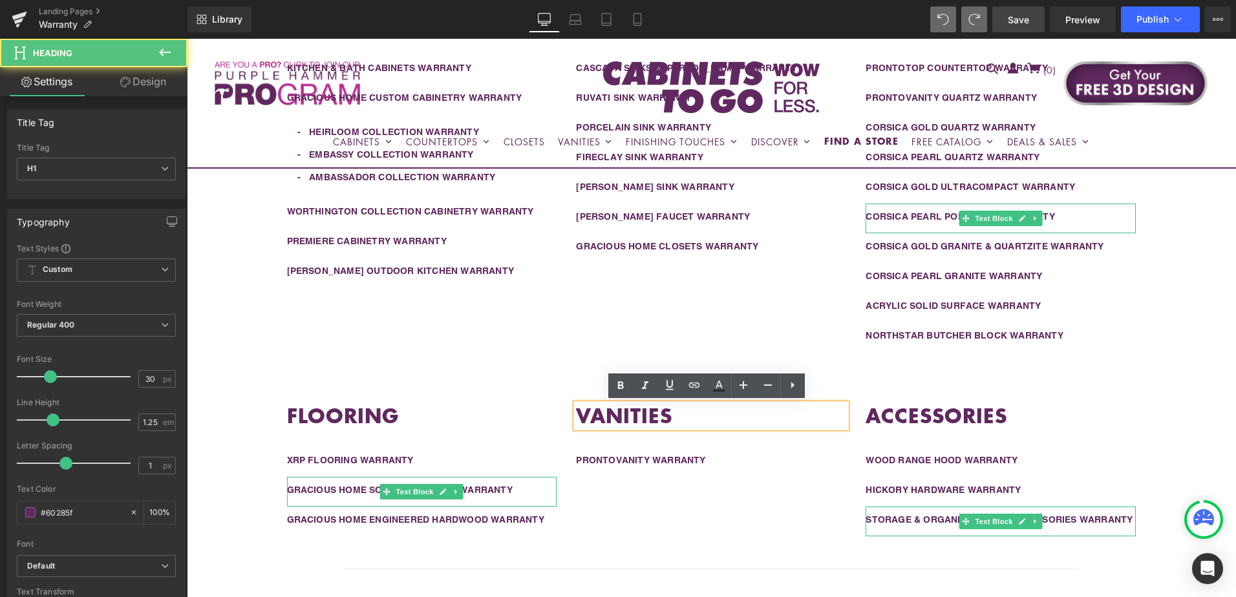
click at [578, 412] on strong "VANITIES" at bounding box center [624, 415] width 96 height 28
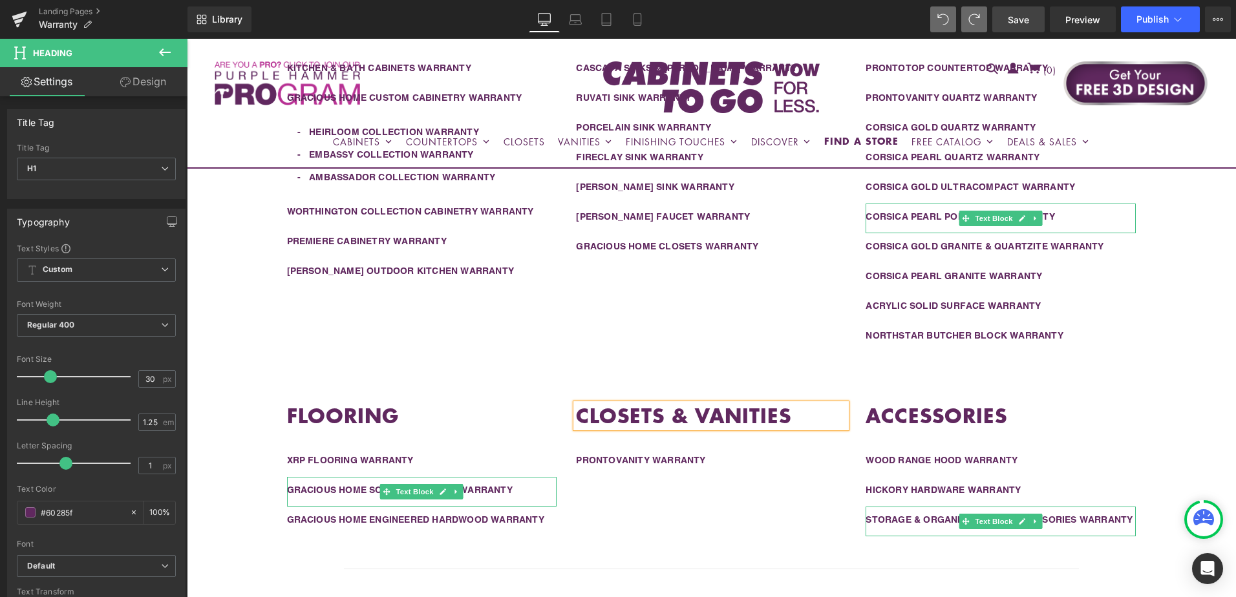
click at [1184, 426] on div "Liquid Row Warranty Information Heading To obtain service under any of our warr…" at bounding box center [711, 227] width 1049 height 1042
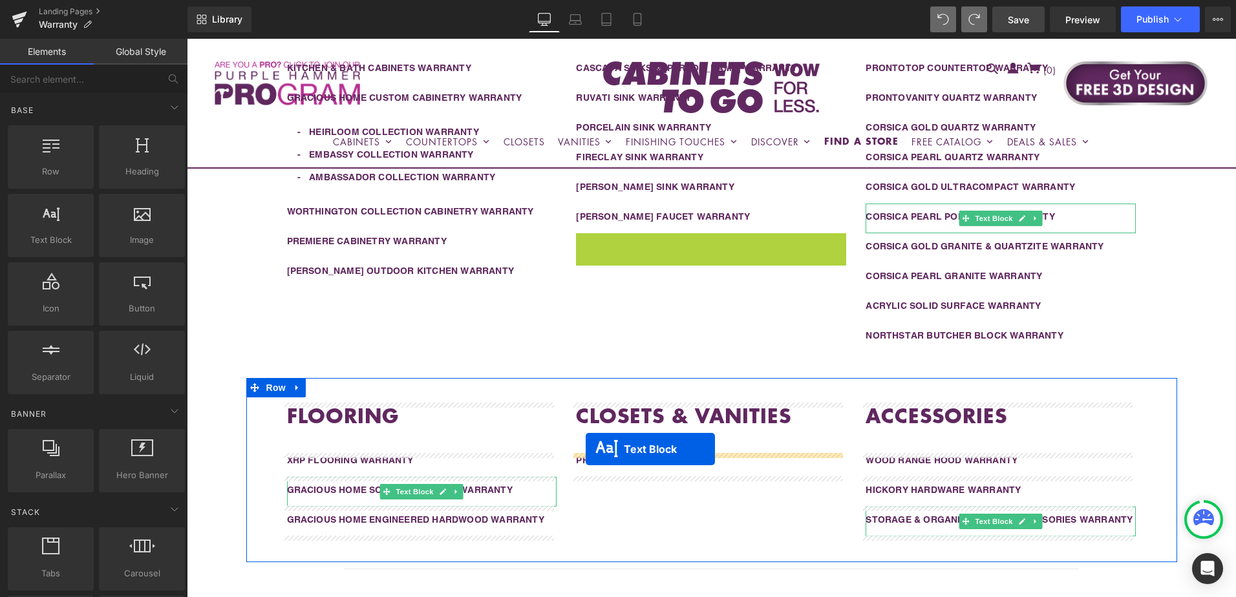
drag, startPoint x: 671, startPoint y: 245, endPoint x: 586, endPoint y: 449, distance: 221.4
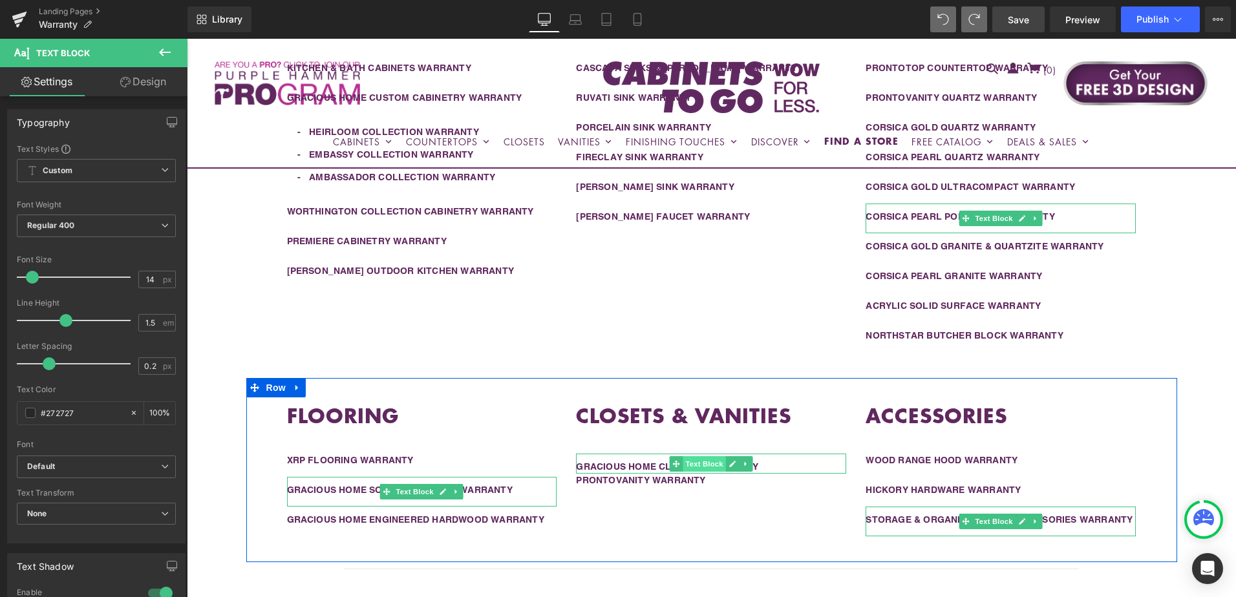
click at [699, 465] on span "Text Block" at bounding box center [704, 464] width 43 height 16
click at [144, 83] on link "Design" at bounding box center [143, 81] width 94 height 29
click at [0, 0] on div "Spacing" at bounding box center [0, 0] width 0 height 0
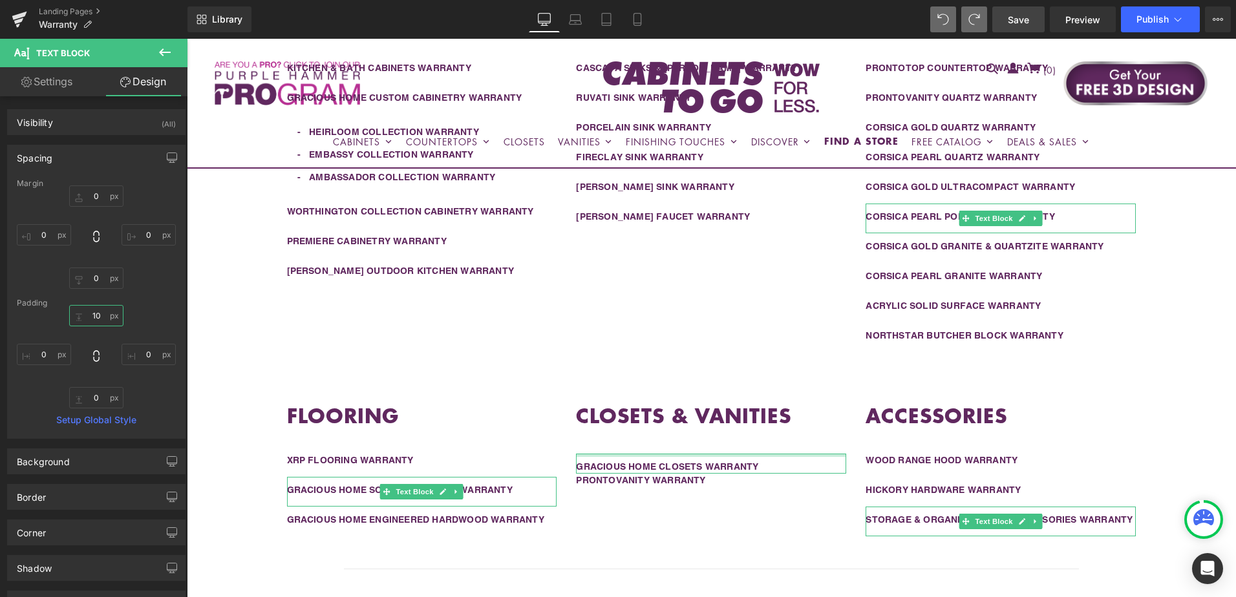
click at [101, 318] on input "10" at bounding box center [96, 315] width 54 height 21
click at [99, 396] on input "0" at bounding box center [96, 397] width 54 height 21
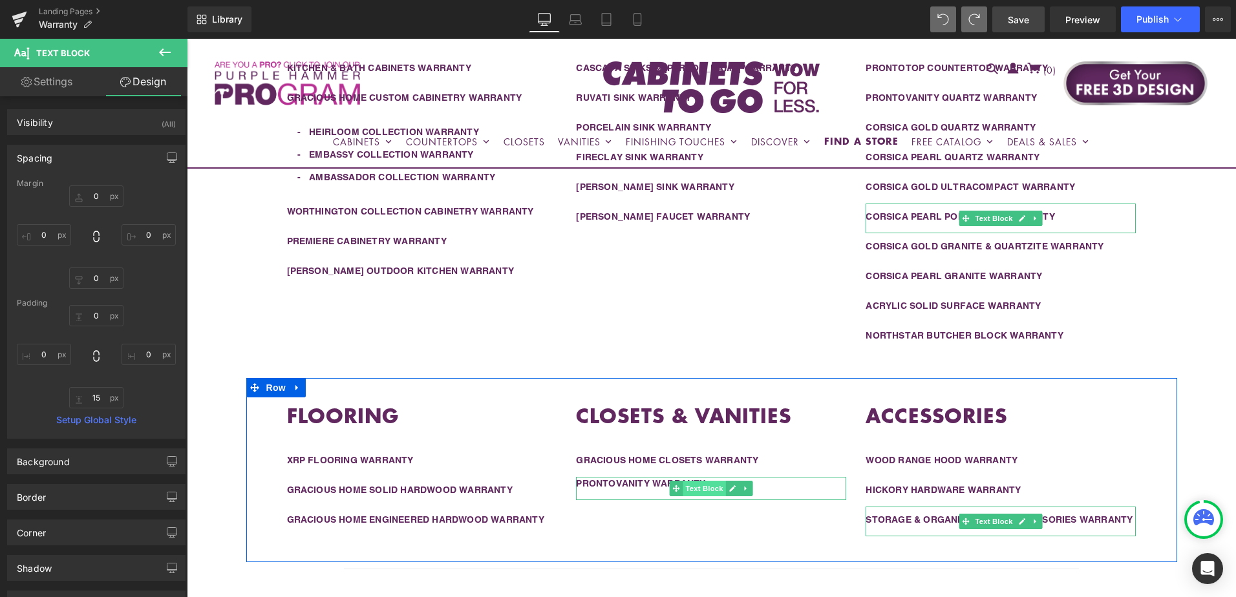
click at [691, 486] on span "Text Block" at bounding box center [704, 489] width 43 height 16
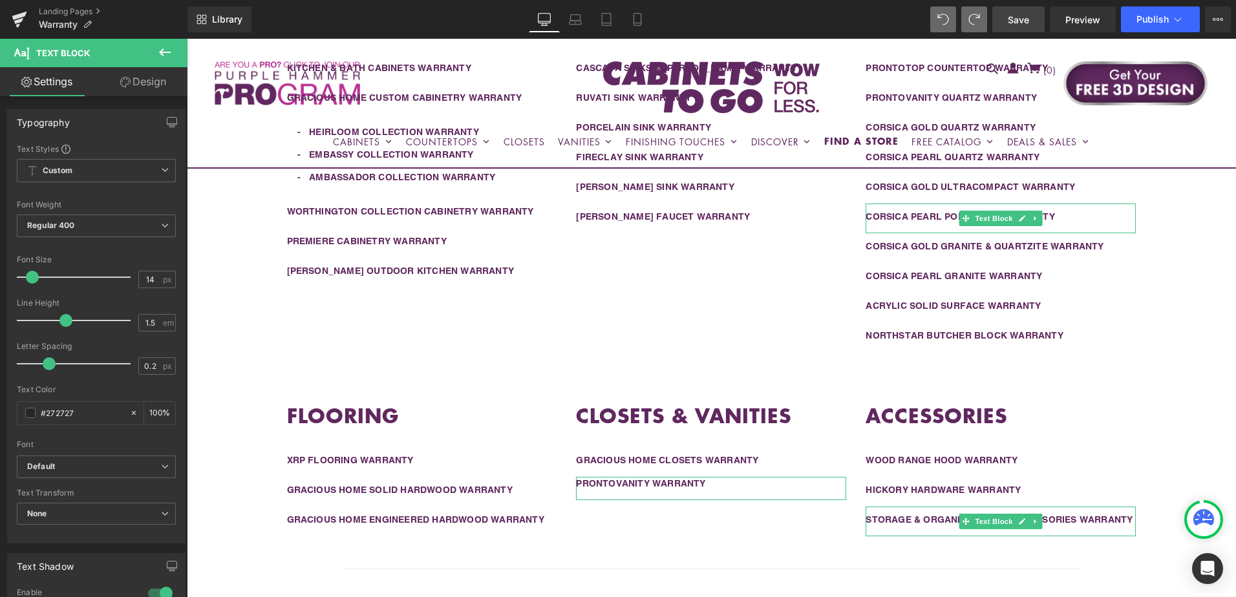
click at [136, 85] on link "Design" at bounding box center [143, 81] width 94 height 29
click at [0, 0] on div "Spacing" at bounding box center [0, 0] width 0 height 0
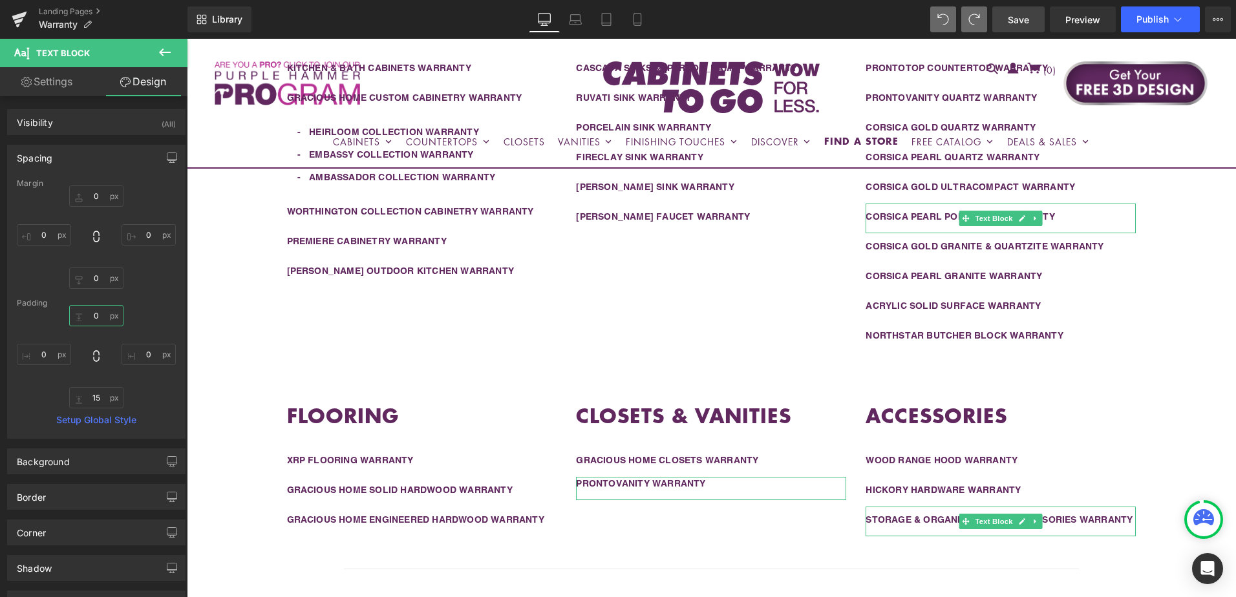
click at [100, 321] on input "0" at bounding box center [96, 315] width 54 height 21
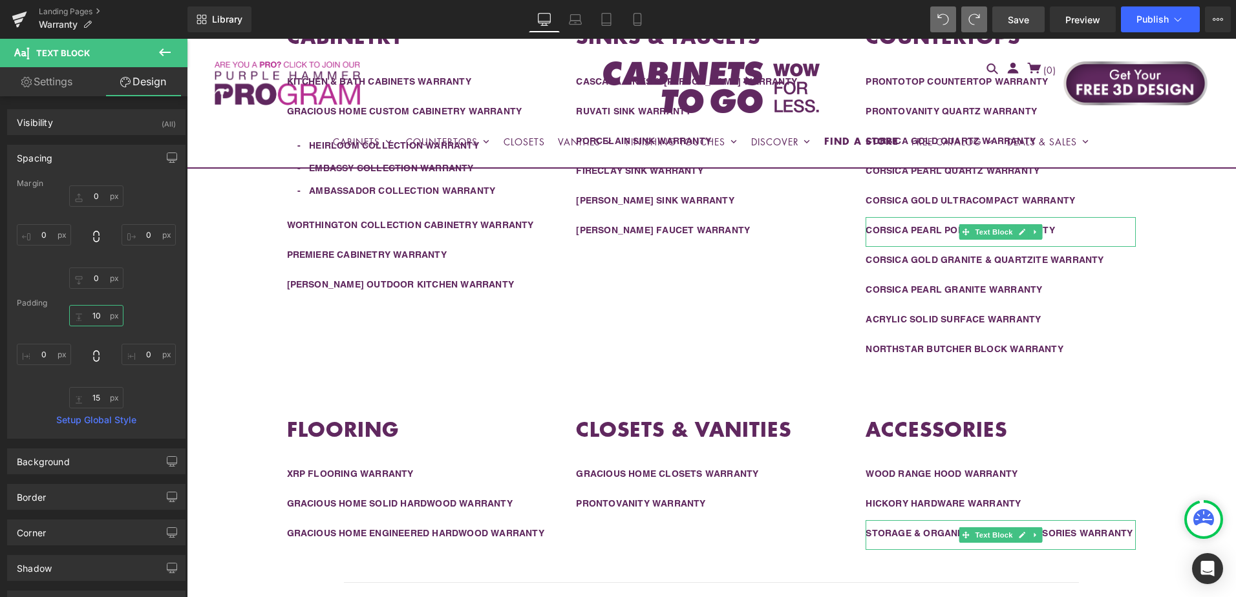
scroll to position [388, 0]
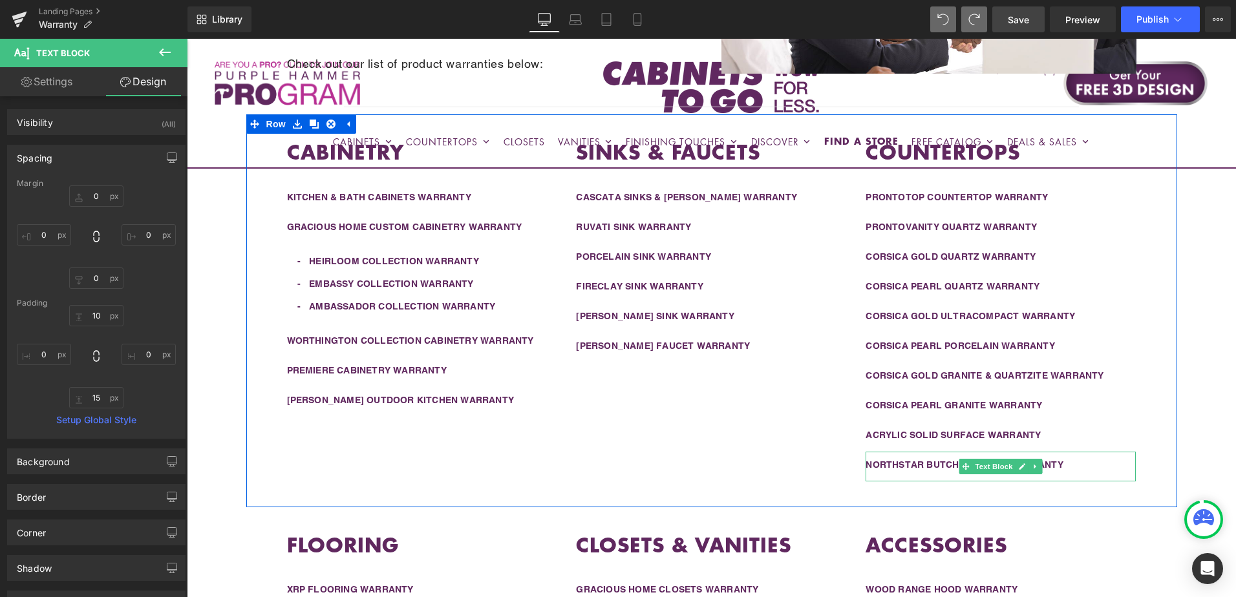
click at [985, 462] on span "Text Block" at bounding box center [994, 467] width 43 height 16
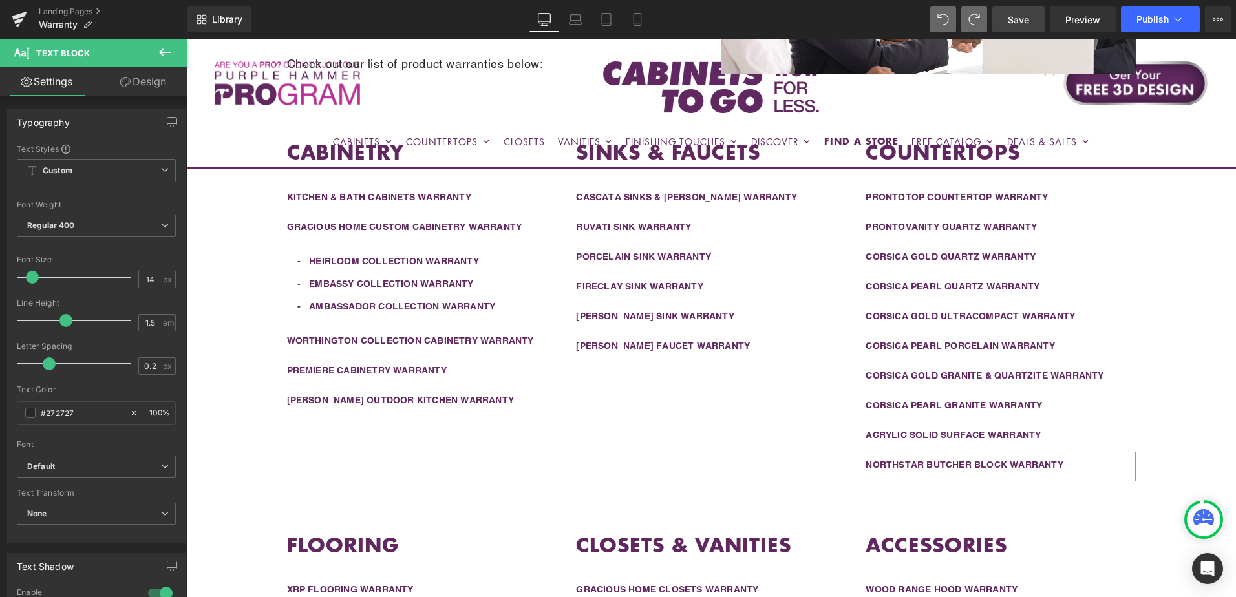
click at [137, 85] on link "Design" at bounding box center [143, 81] width 94 height 29
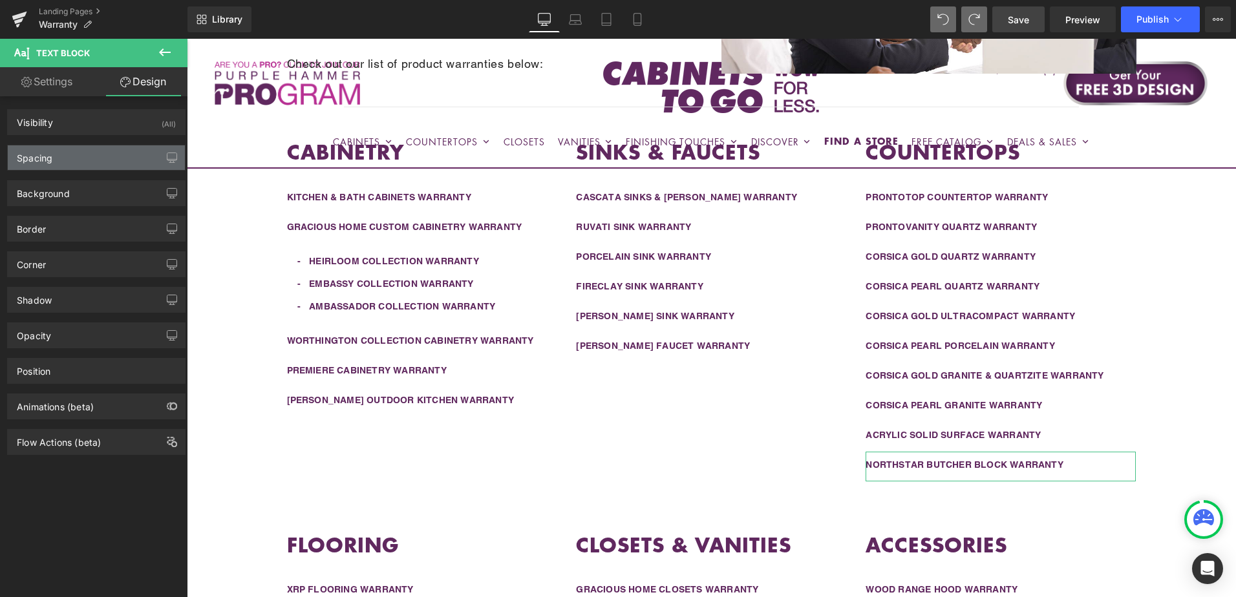
click at [81, 163] on div "Spacing" at bounding box center [96, 157] width 177 height 25
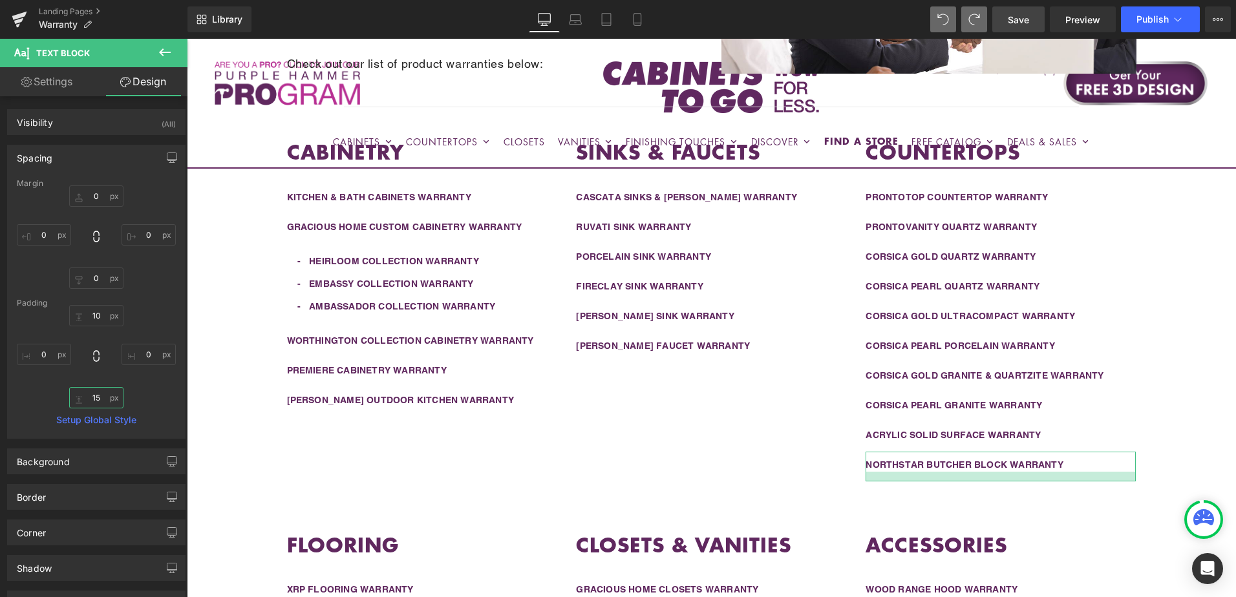
click at [101, 392] on input "15" at bounding box center [96, 397] width 54 height 21
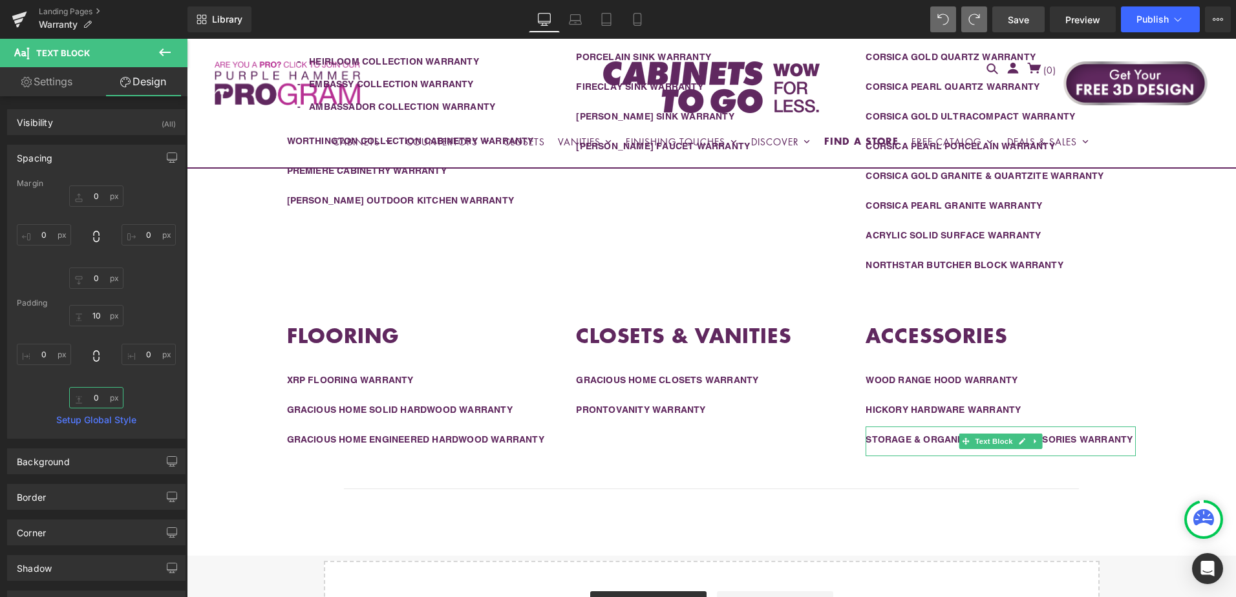
scroll to position [582, 0]
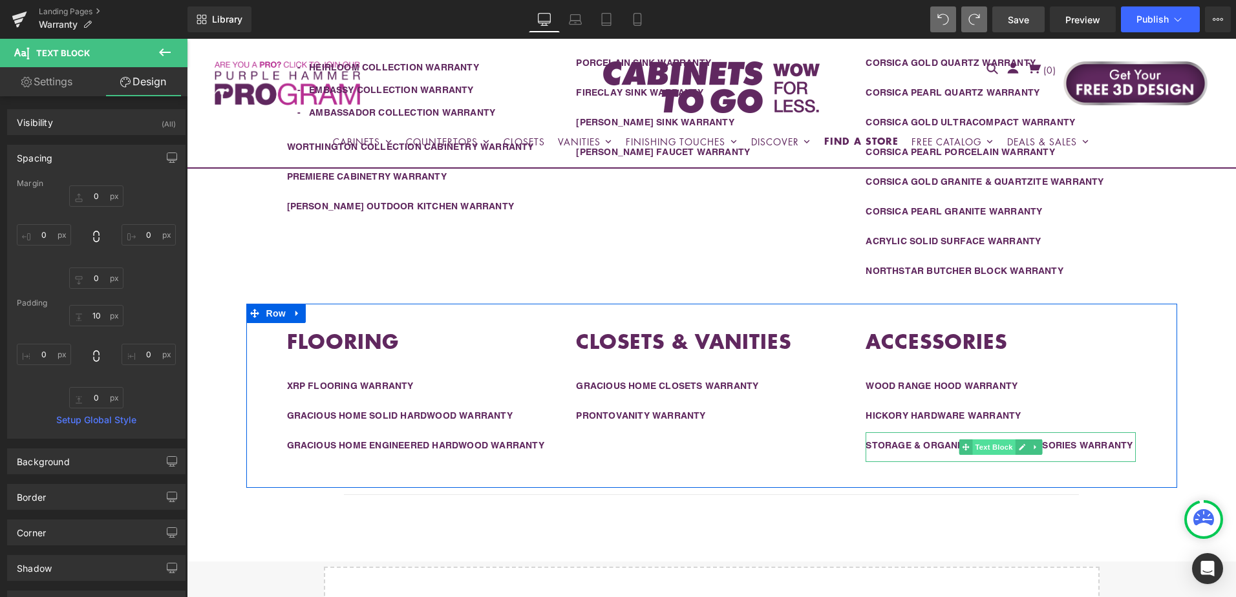
click at [994, 449] on span "Text Block" at bounding box center [994, 448] width 43 height 16
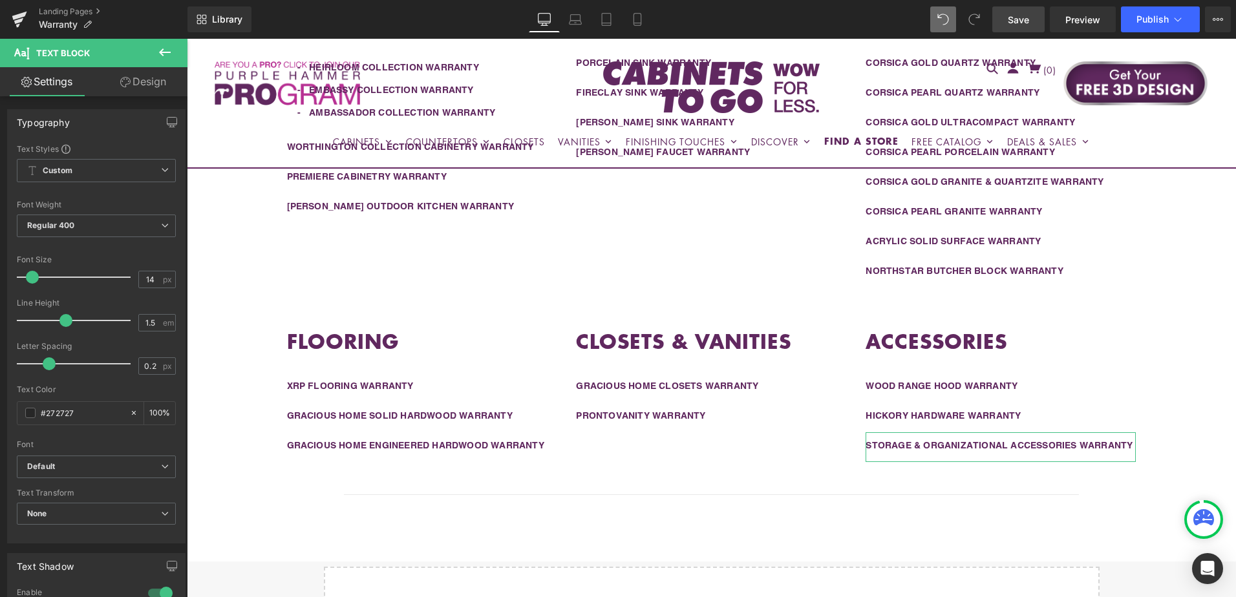
click at [129, 89] on link "Design" at bounding box center [143, 81] width 94 height 29
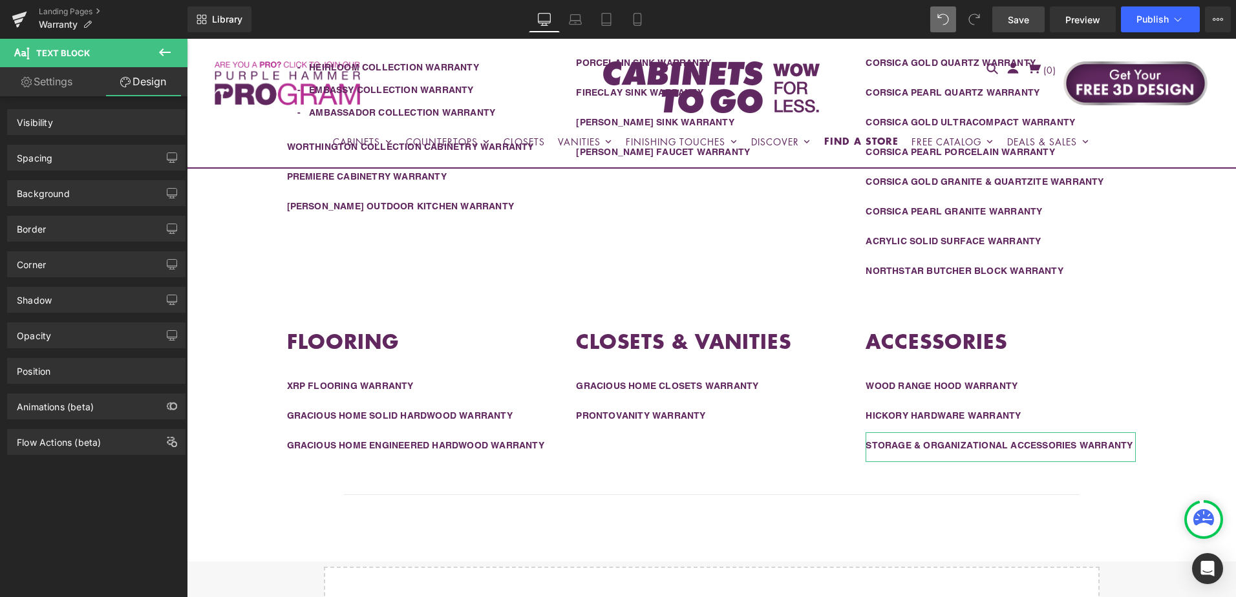
click at [111, 156] on div "Spacing" at bounding box center [96, 157] width 177 height 25
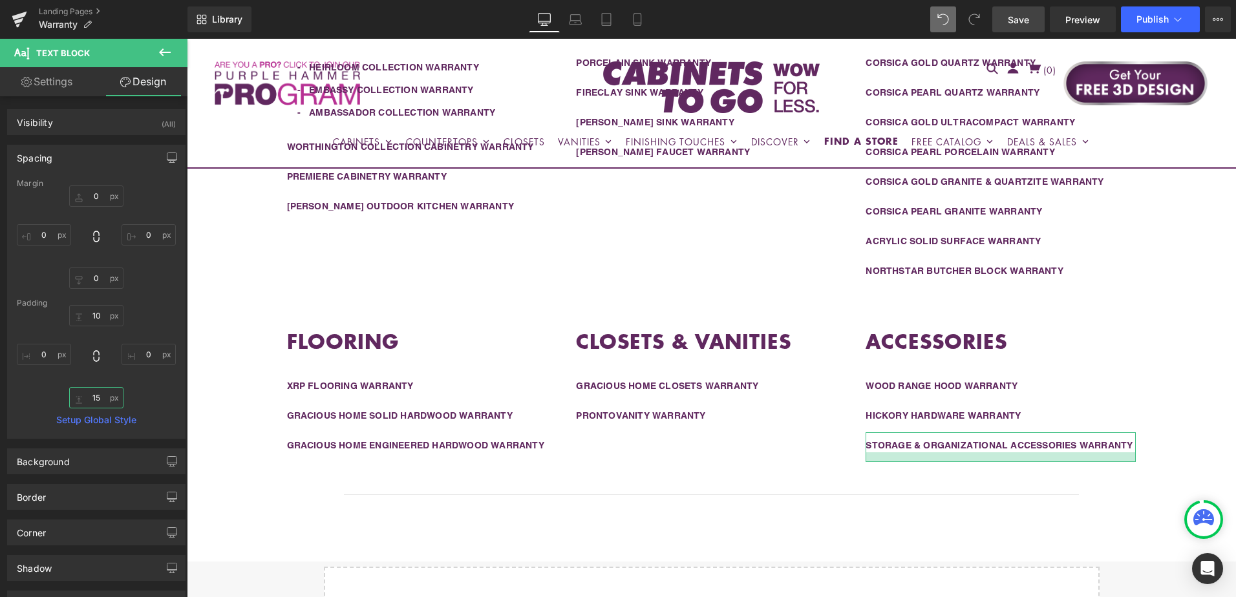
click at [98, 396] on input "15" at bounding box center [96, 397] width 54 height 21
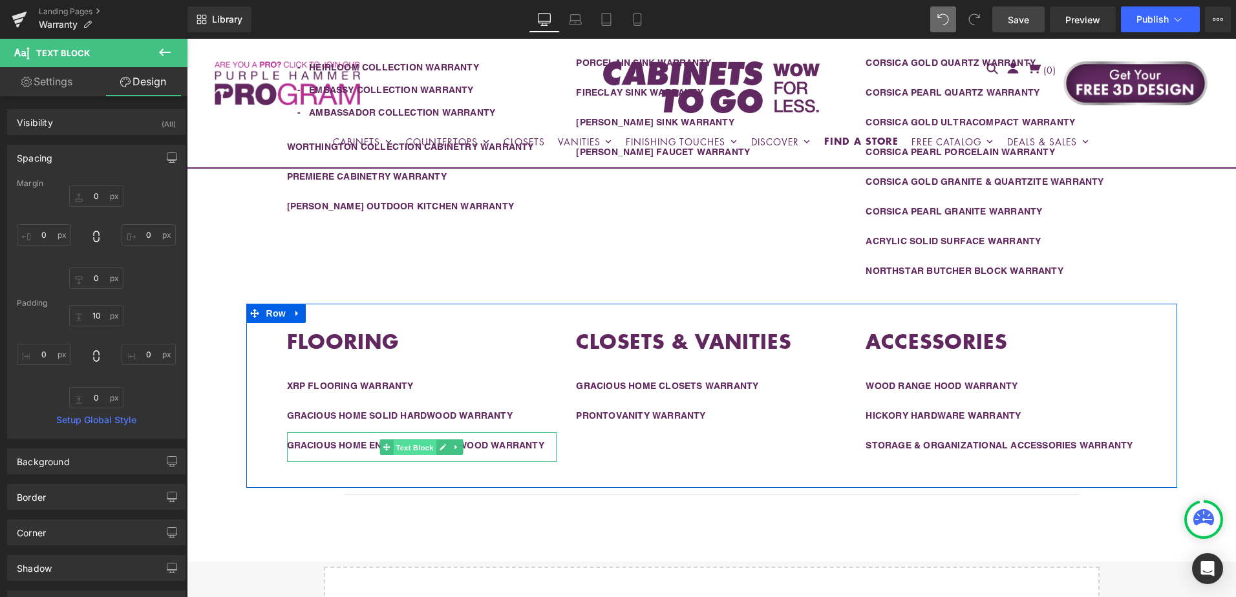
click at [419, 444] on span "Text Block" at bounding box center [415, 448] width 43 height 16
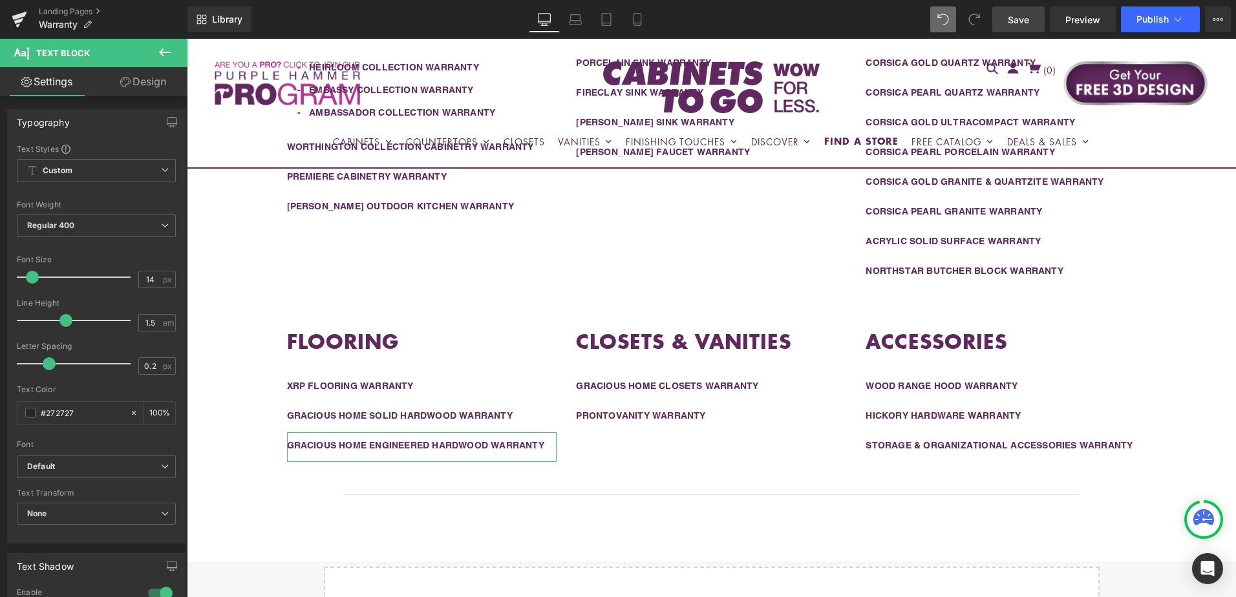
click at [129, 86] on link "Design" at bounding box center [143, 81] width 94 height 29
click at [0, 0] on div "Spacing" at bounding box center [0, 0] width 0 height 0
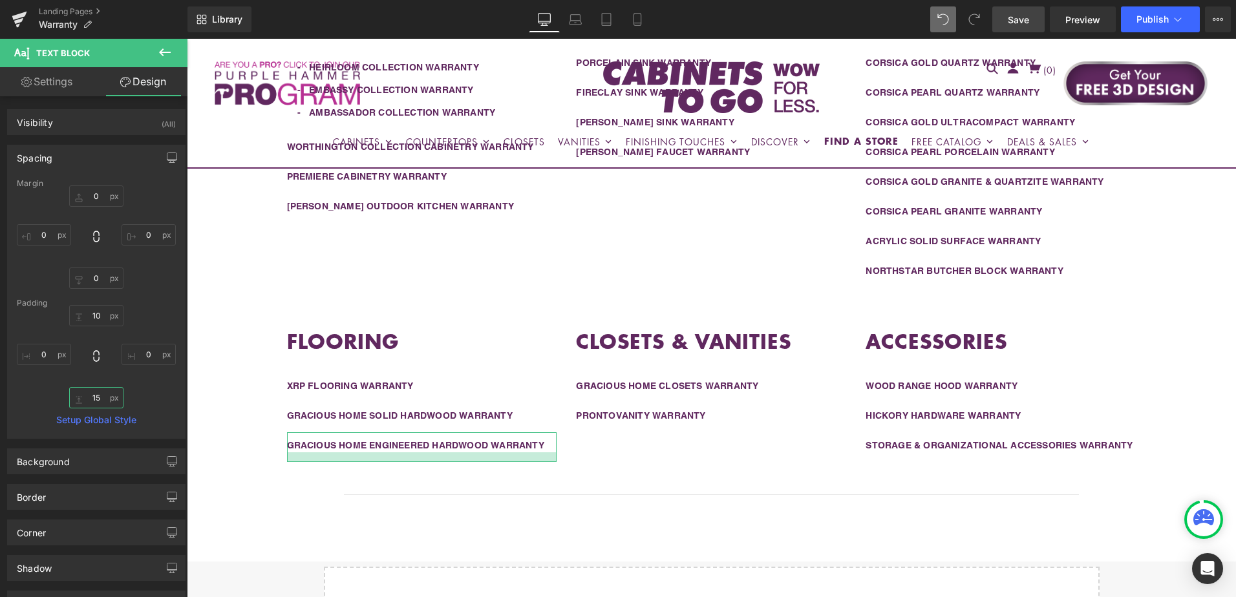
click at [92, 397] on input "15" at bounding box center [96, 397] width 54 height 21
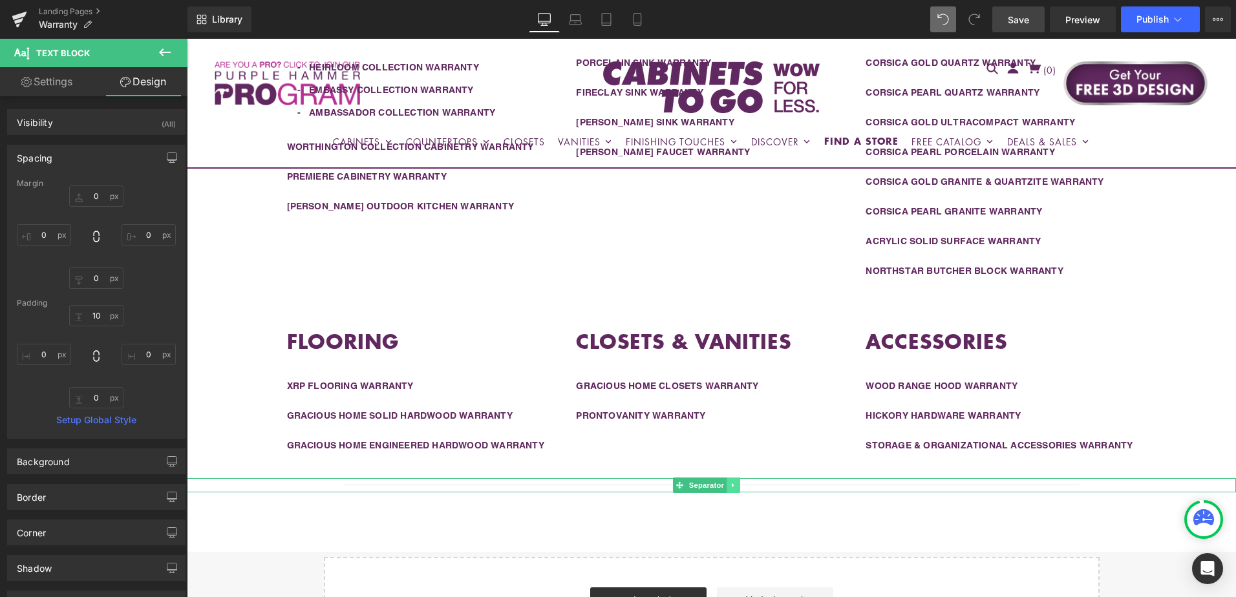
click at [732, 487] on icon at bounding box center [733, 486] width 7 height 8
click at [727, 487] on icon at bounding box center [726, 486] width 7 height 8
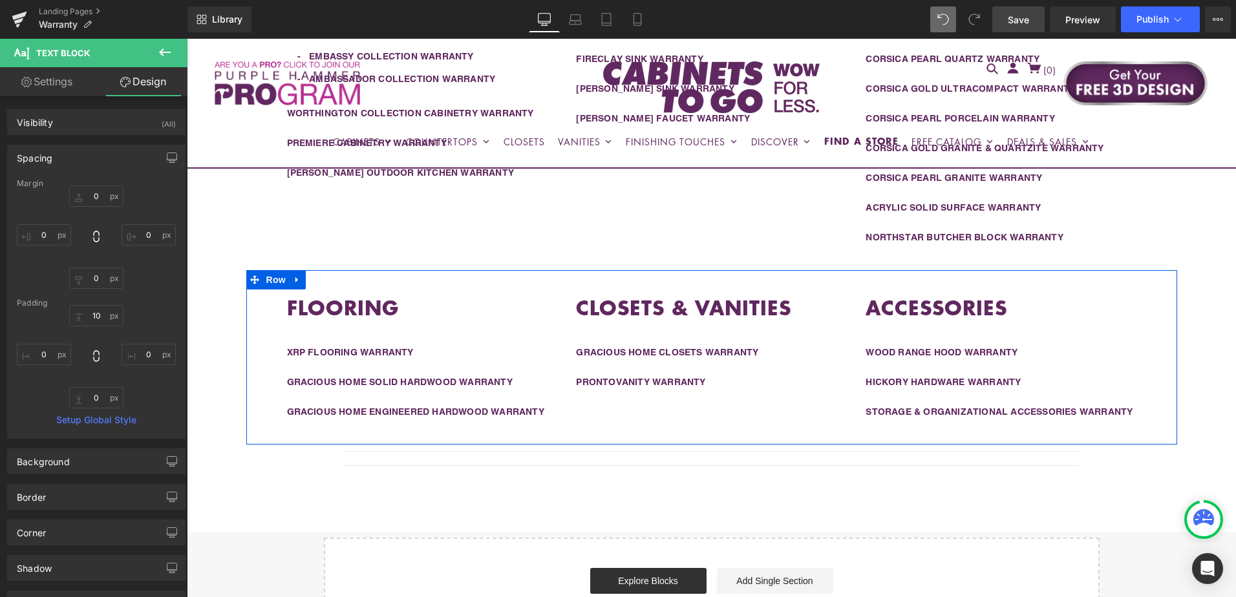
scroll to position [592, 0]
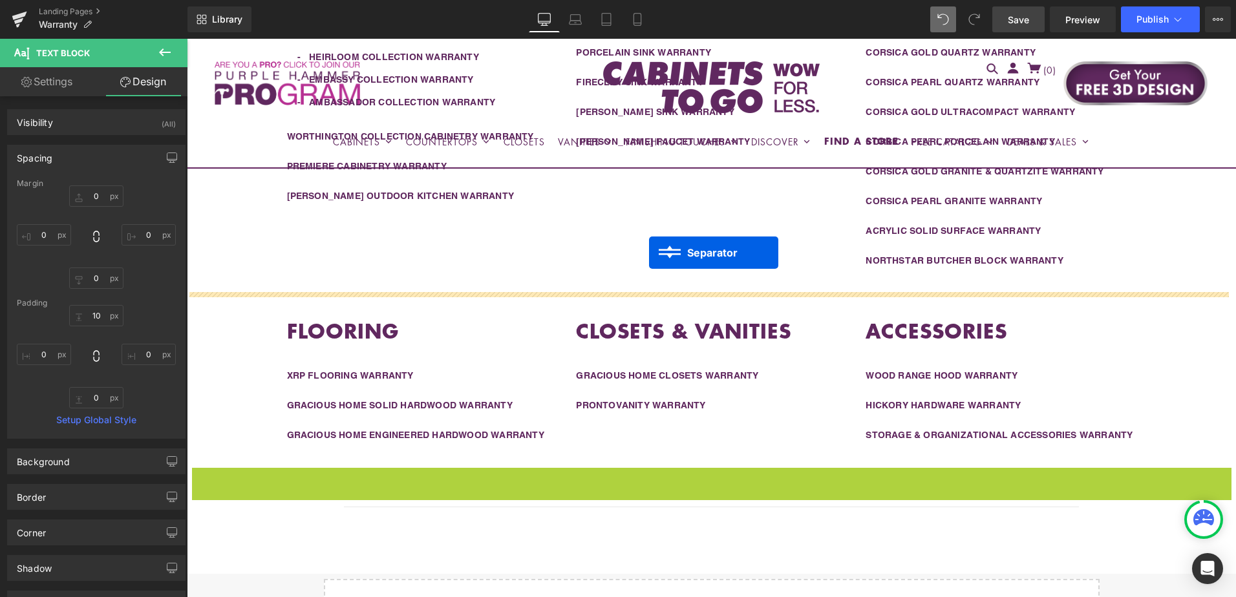
drag, startPoint x: 658, startPoint y: 475, endPoint x: 649, endPoint y: 253, distance: 221.9
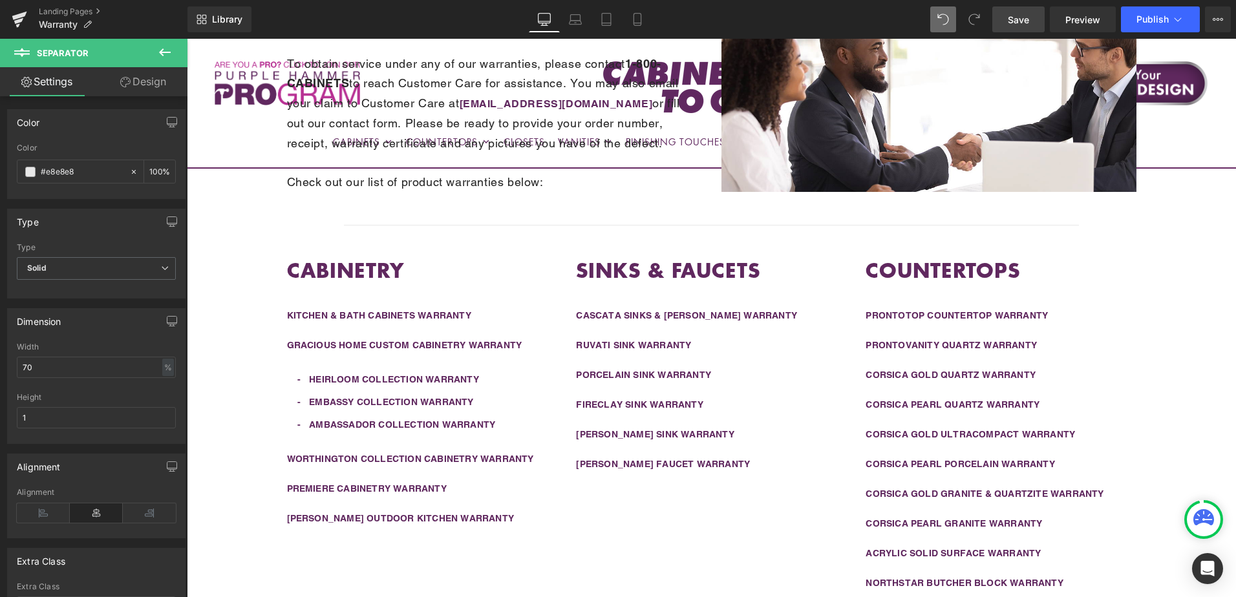
scroll to position [269, 0]
drag, startPoint x: 712, startPoint y: 227, endPoint x: 655, endPoint y: 229, distance: 56.9
click at [712, 227] on span "Separator" at bounding box center [707, 227] width 40 height 16
click at [134, 88] on link "Design" at bounding box center [143, 81] width 94 height 29
click at [0, 0] on div "Spacing" at bounding box center [0, 0] width 0 height 0
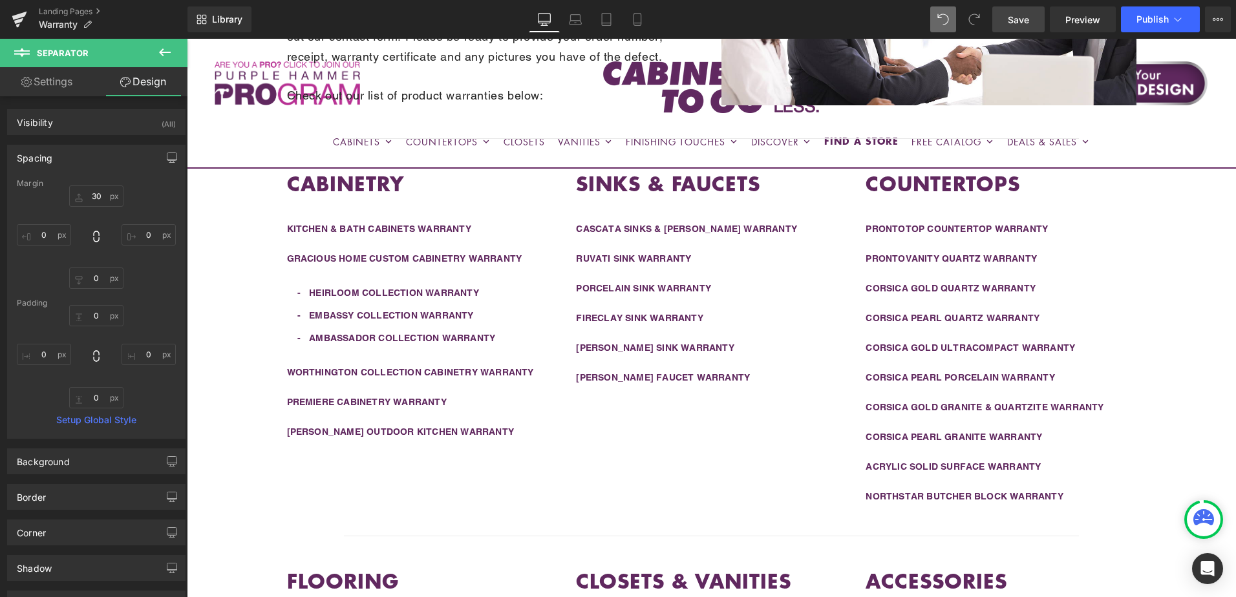
scroll to position [334, 0]
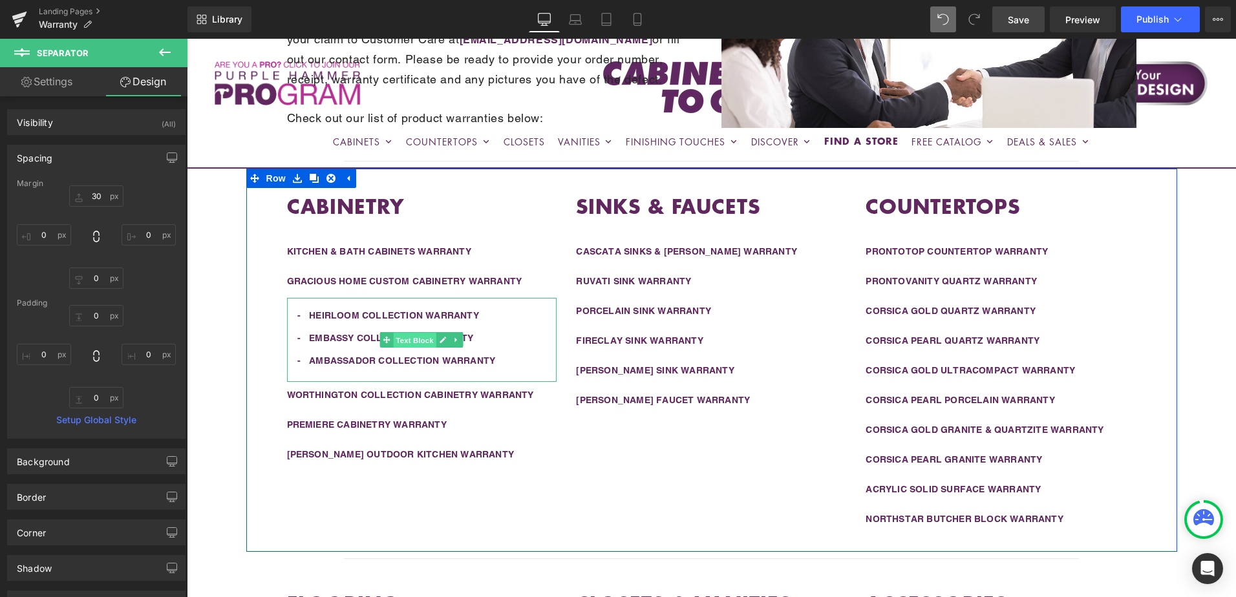
click at [409, 339] on span "Text Block" at bounding box center [415, 340] width 43 height 16
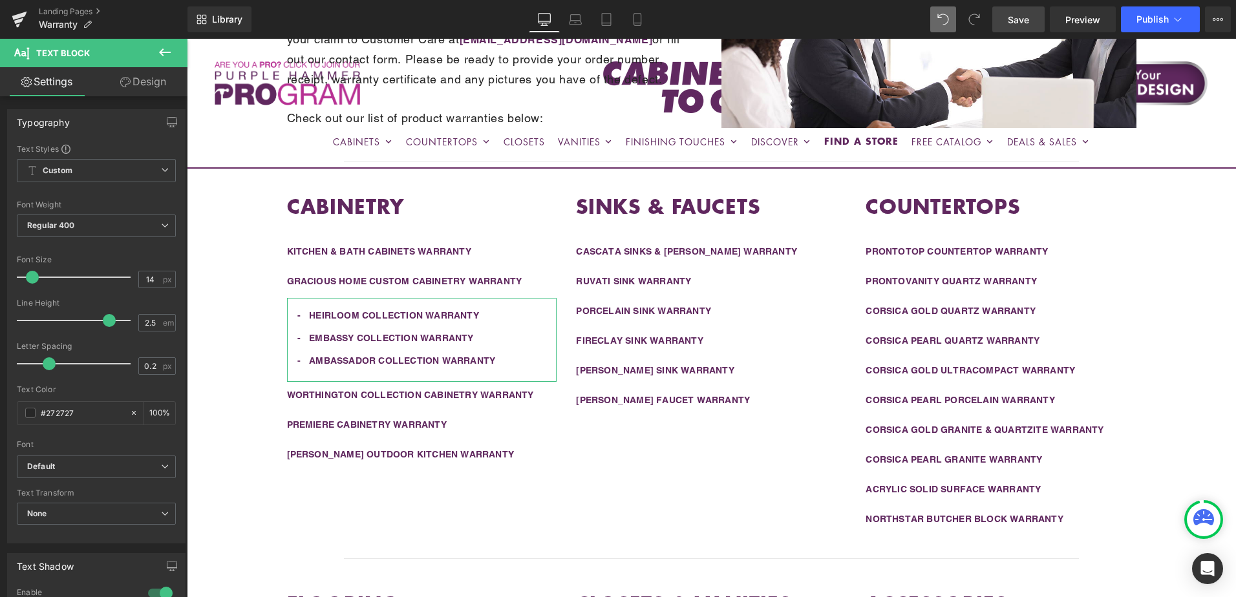
drag, startPoint x: 140, startPoint y: 89, endPoint x: 106, endPoint y: 228, distance: 143.0
click at [139, 89] on link "Design" at bounding box center [143, 81] width 94 height 29
click at [0, 0] on div "Spacing" at bounding box center [0, 0] width 0 height 0
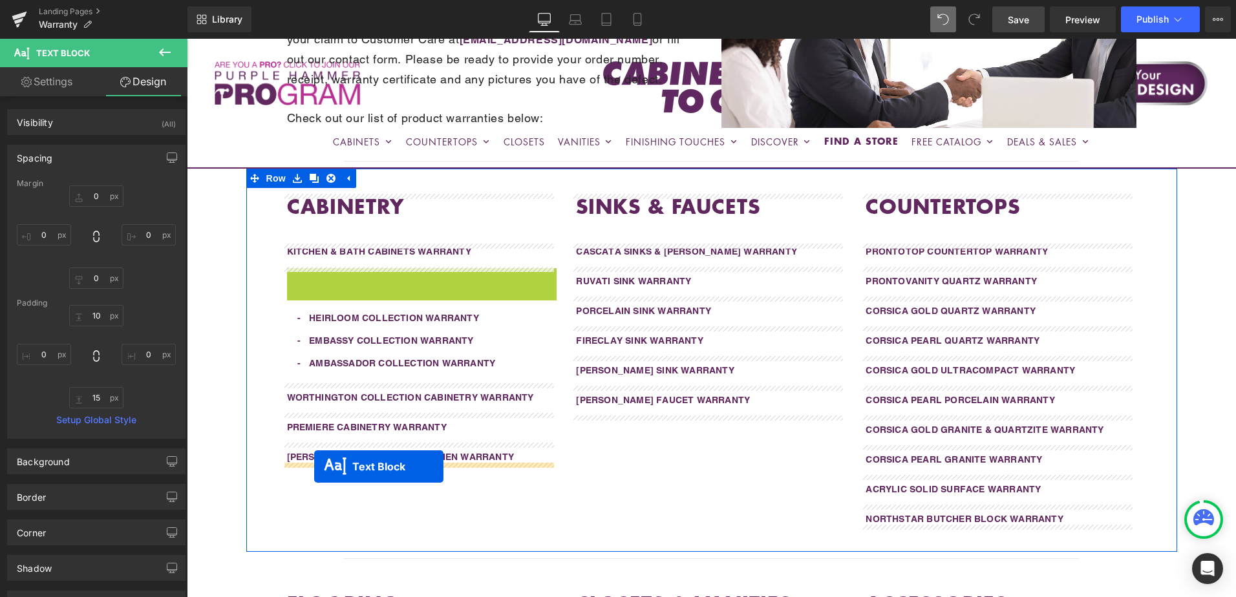
drag, startPoint x: 382, startPoint y: 284, endPoint x: 378, endPoint y: 341, distance: 56.4
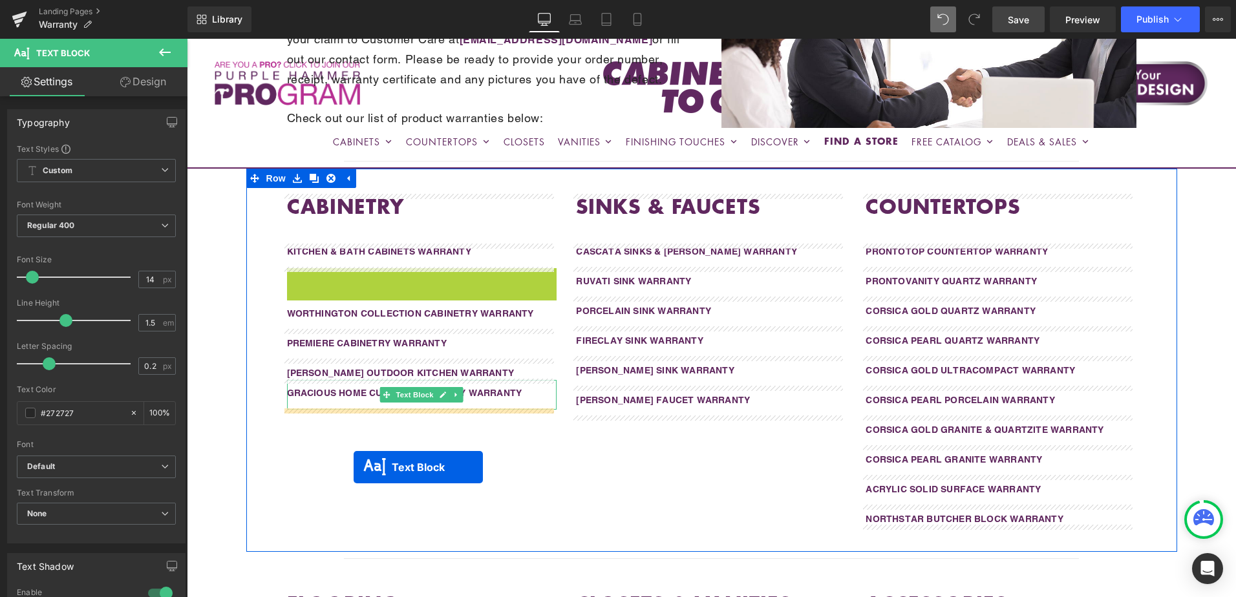
drag, startPoint x: 381, startPoint y: 310, endPoint x: 353, endPoint y: 468, distance: 160.2
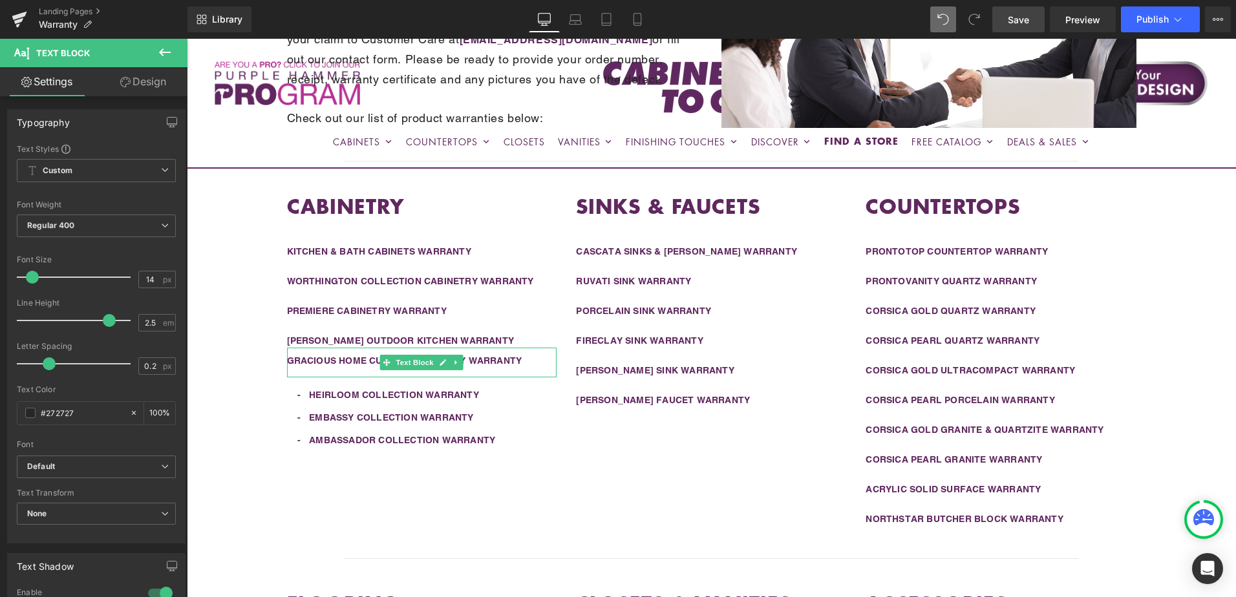
click at [1205, 306] on div "Liquid Row Warranty Information Heading To obtain service under any of our warr…" at bounding box center [711, 407] width 1049 height 1037
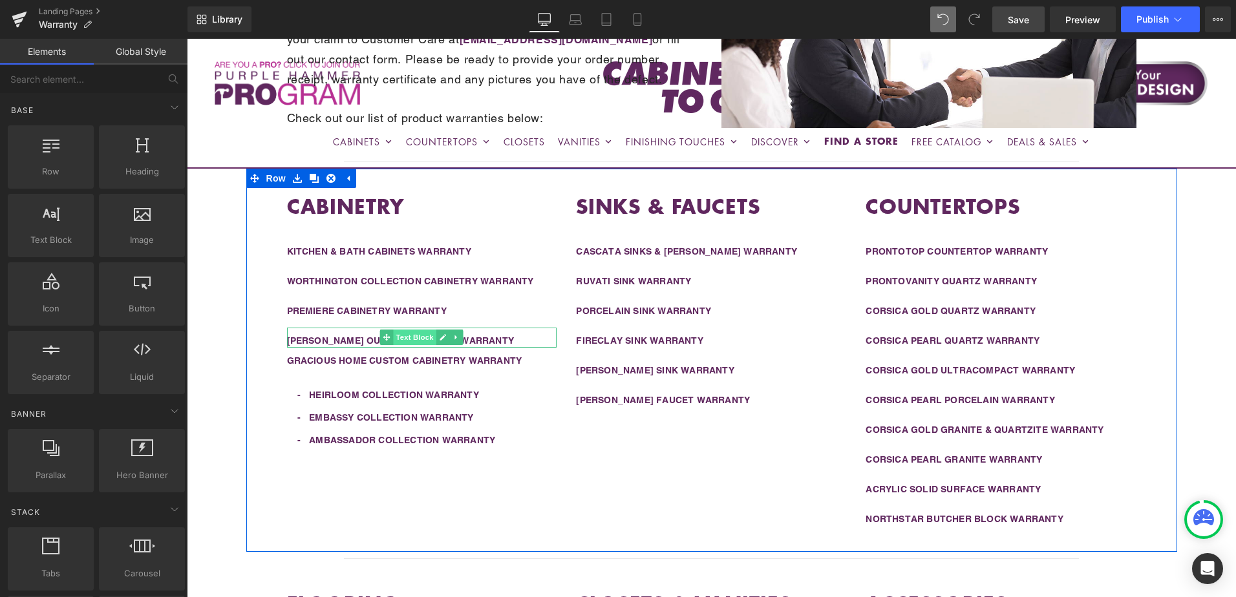
click at [405, 339] on span "Text Block" at bounding box center [415, 338] width 43 height 16
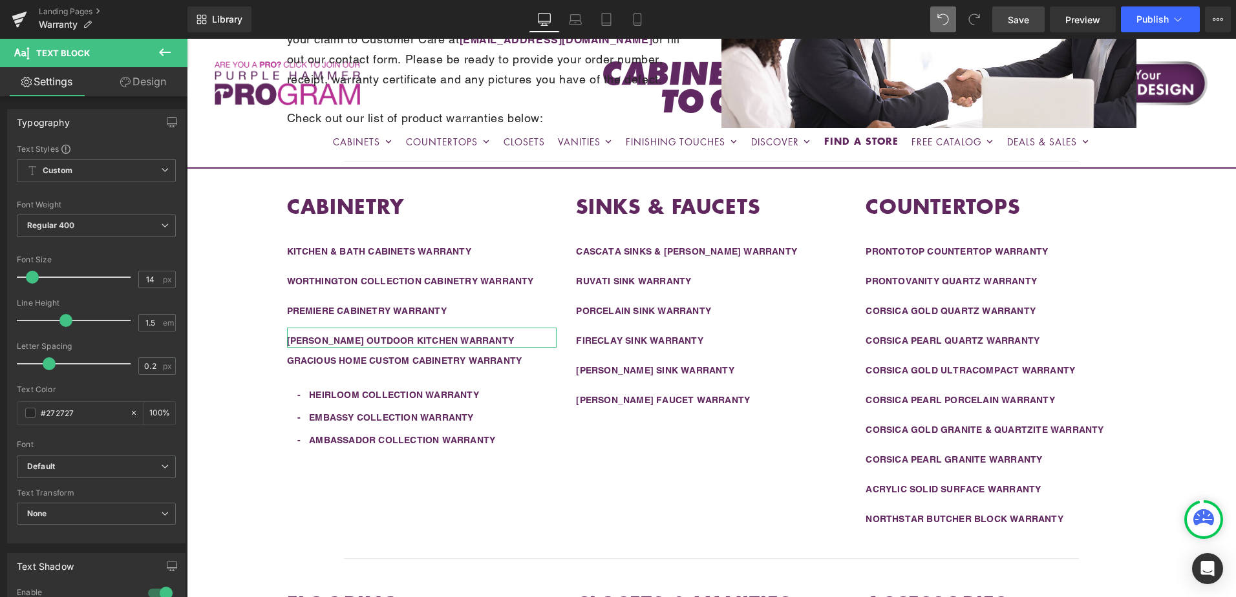
click at [133, 86] on link "Design" at bounding box center [143, 81] width 94 height 29
click at [0, 0] on div "Spacing" at bounding box center [0, 0] width 0 height 0
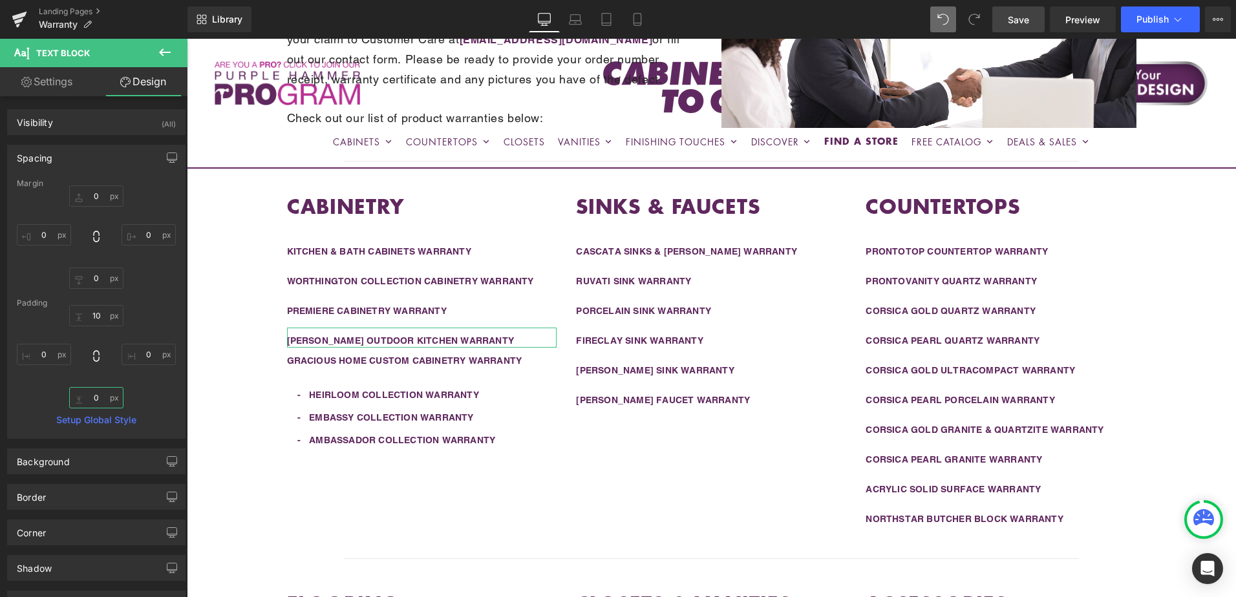
click at [96, 401] on input "0" at bounding box center [96, 397] width 54 height 21
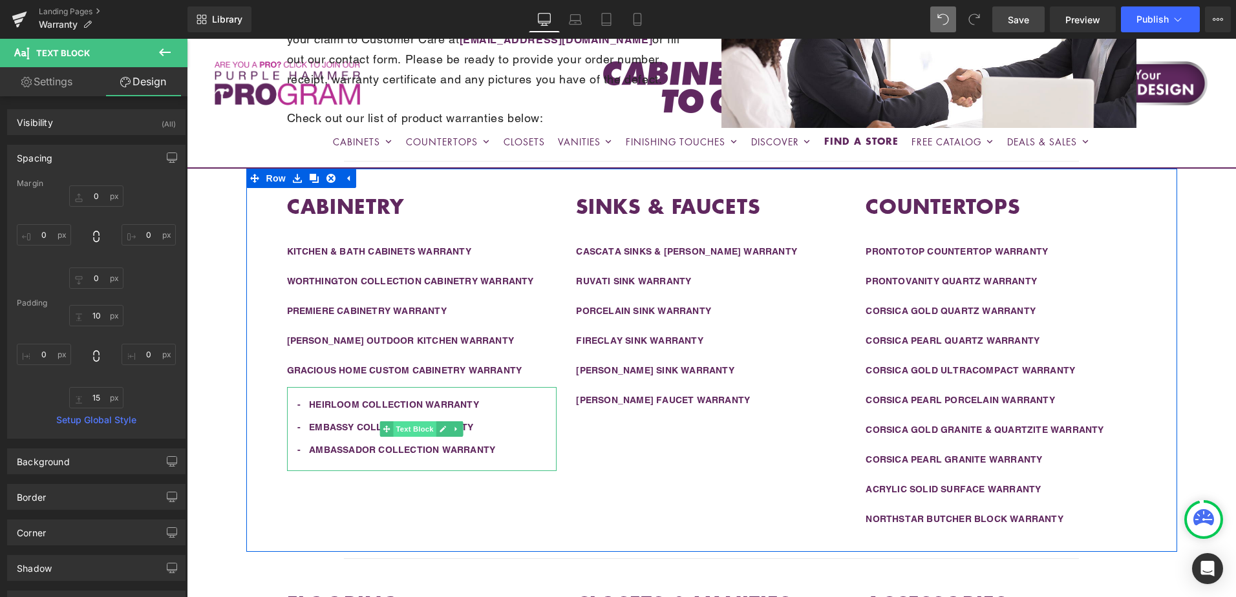
click at [409, 429] on span "Text Block" at bounding box center [415, 430] width 43 height 16
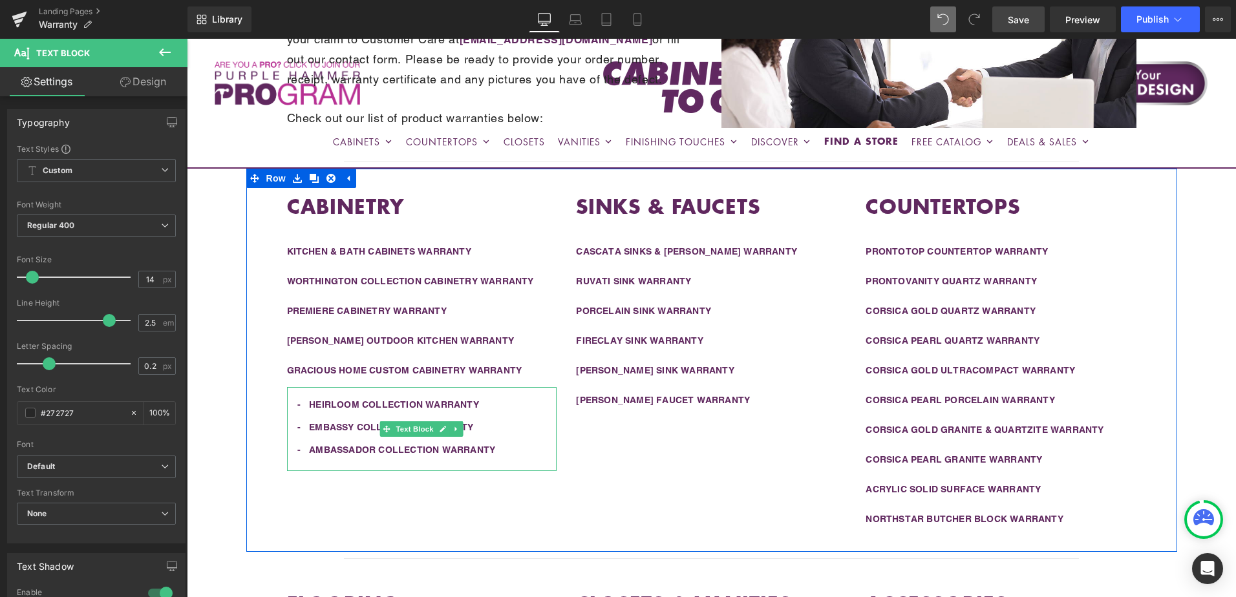
click at [287, 403] on b "- HEIRLOOM COLLECTION WARRANTY" at bounding box center [383, 405] width 192 height 10
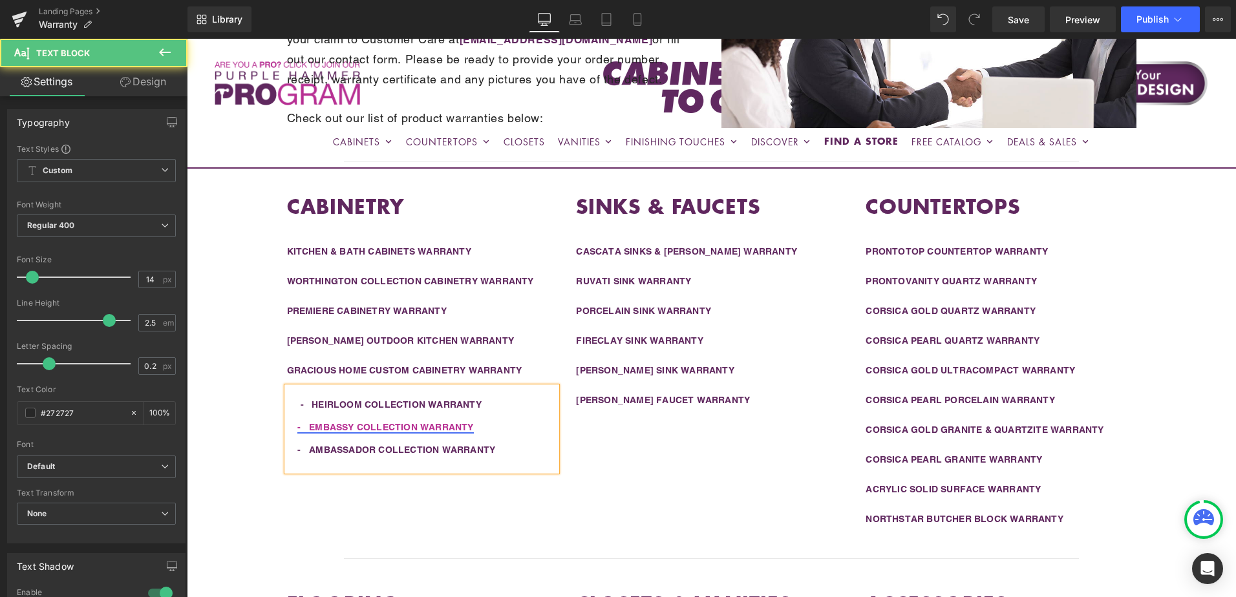
click at [297, 428] on link "- EMBASSY COLLECTION WARRANTY" at bounding box center [385, 427] width 176 height 10
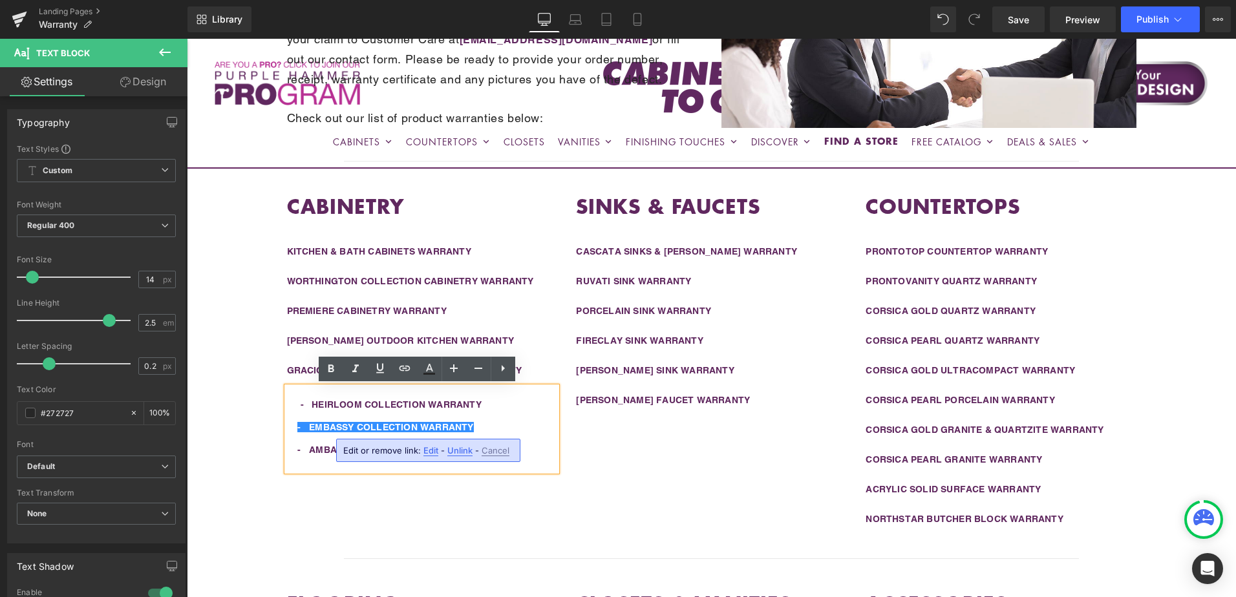
click at [291, 427] on div "- EMBASSY COLLECTION WARRANTY" at bounding box center [422, 427] width 270 height 23
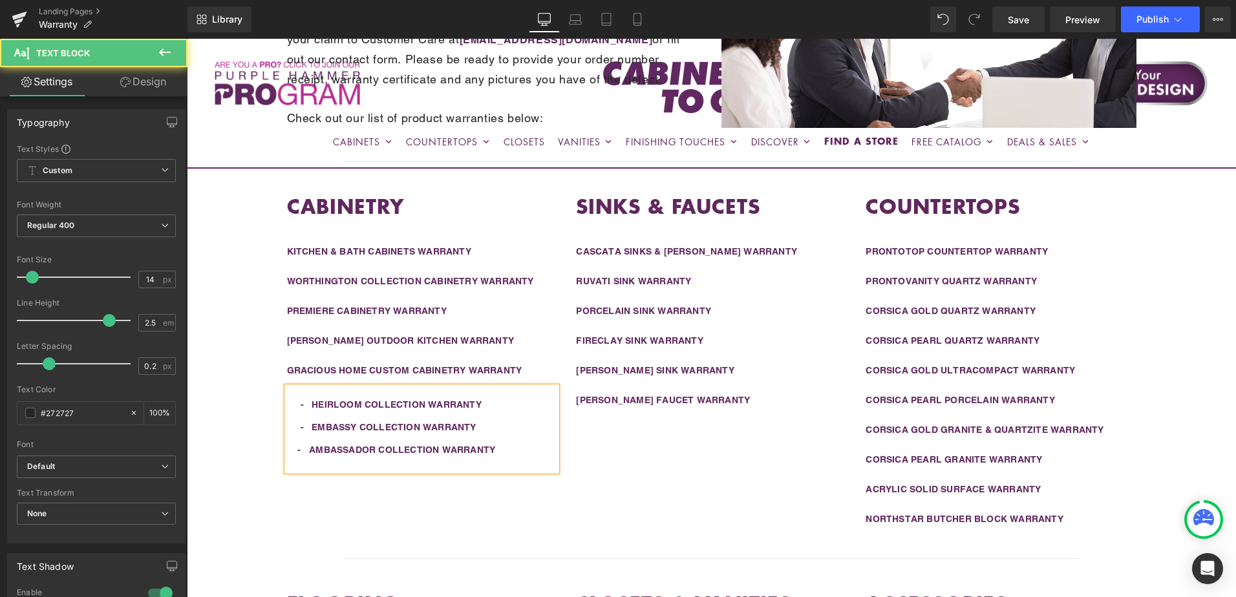
click at [287, 452] on div "- AMBASSADOR COLLECTION WARRANTY" at bounding box center [422, 450] width 270 height 23
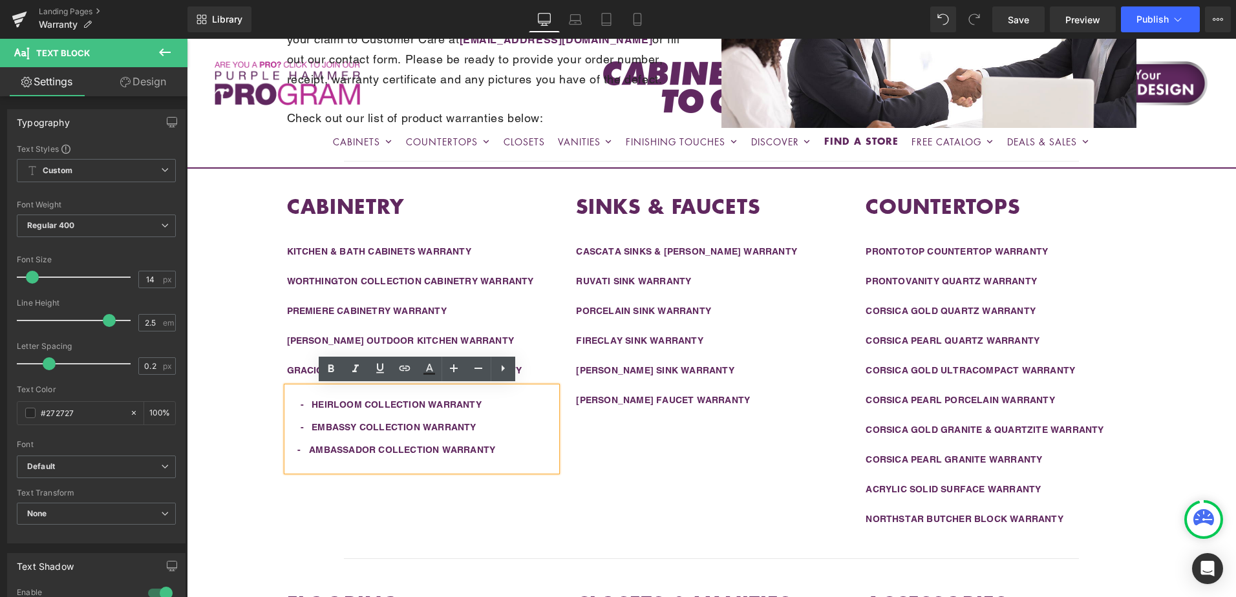
click at [292, 449] on div "- AMBASSADOR COLLECTION WARRANTY" at bounding box center [422, 450] width 270 height 23
click at [1162, 360] on div "CABINETRY Heading KITCHEN & BATH CABINETS WARRANTY Text Block WORTHINGTON COLLE…" at bounding box center [711, 360] width 931 height 383
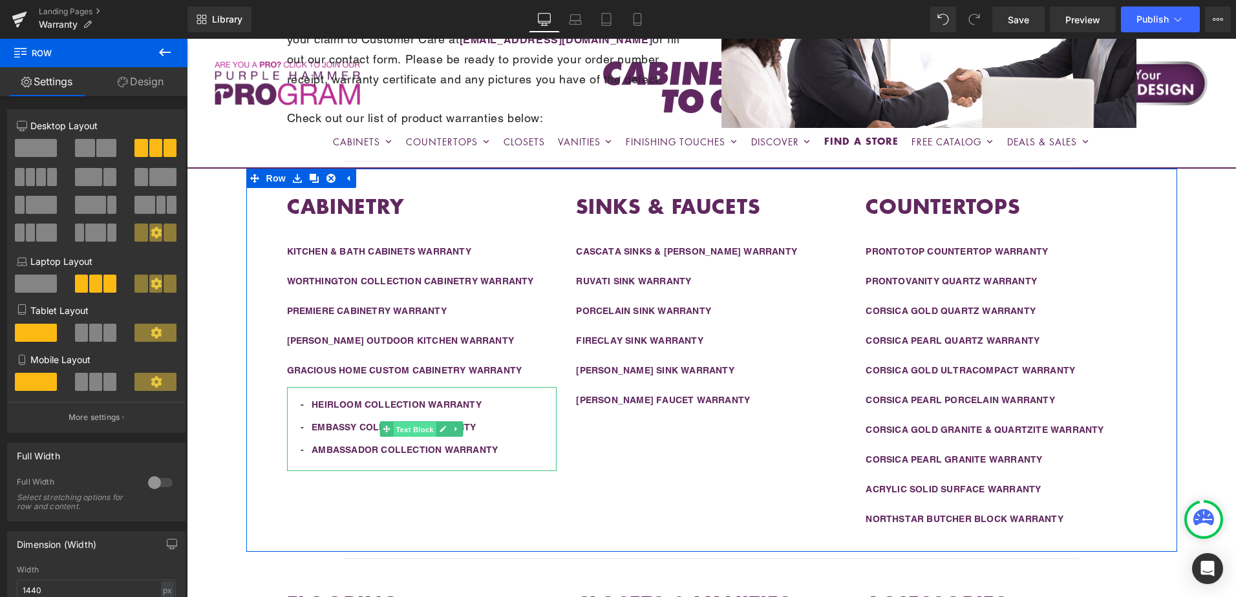
click at [408, 428] on span "Text Block" at bounding box center [415, 430] width 43 height 16
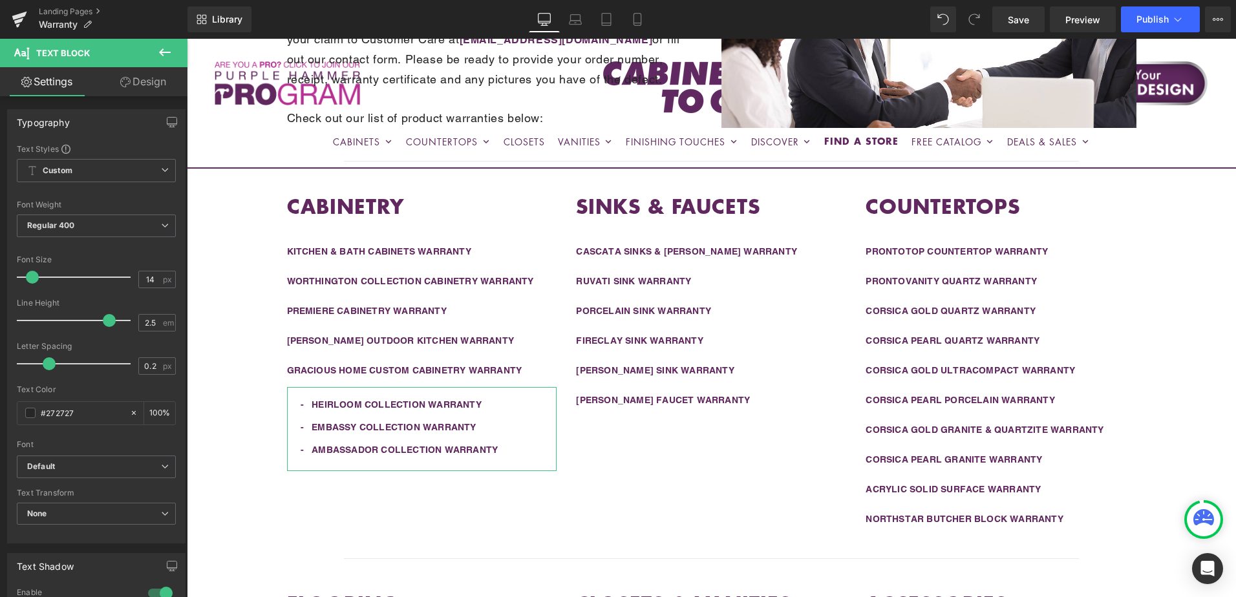
click at [142, 86] on link "Design" at bounding box center [143, 81] width 94 height 29
click at [0, 0] on div "Spacing" at bounding box center [0, 0] width 0 height 0
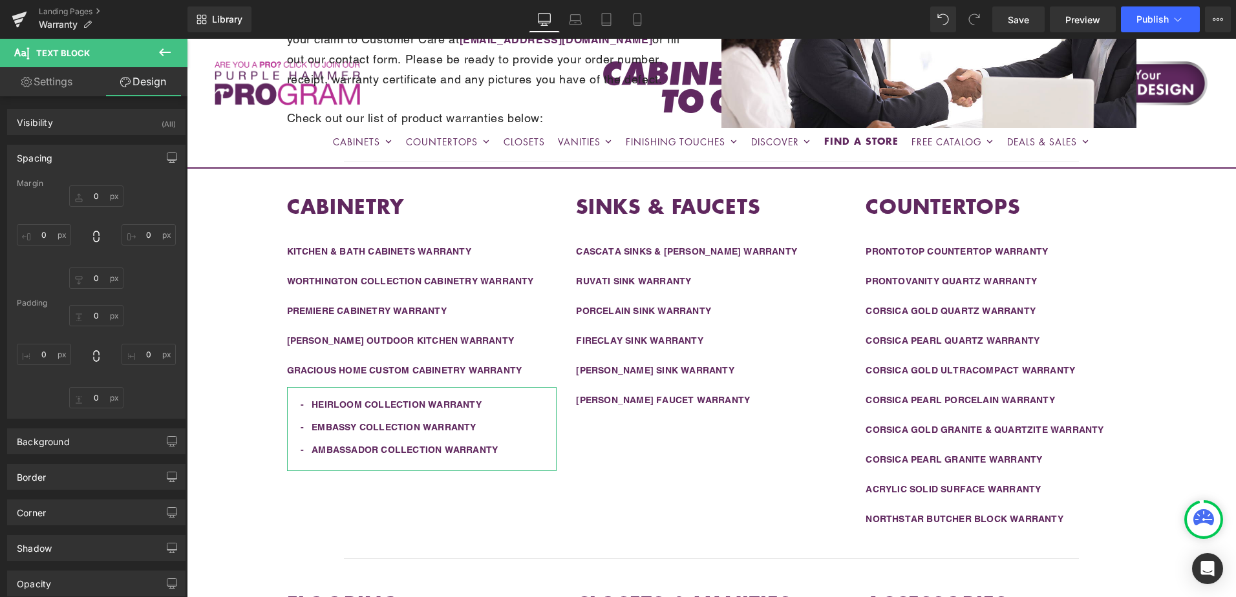
type input "0"
type input "10"
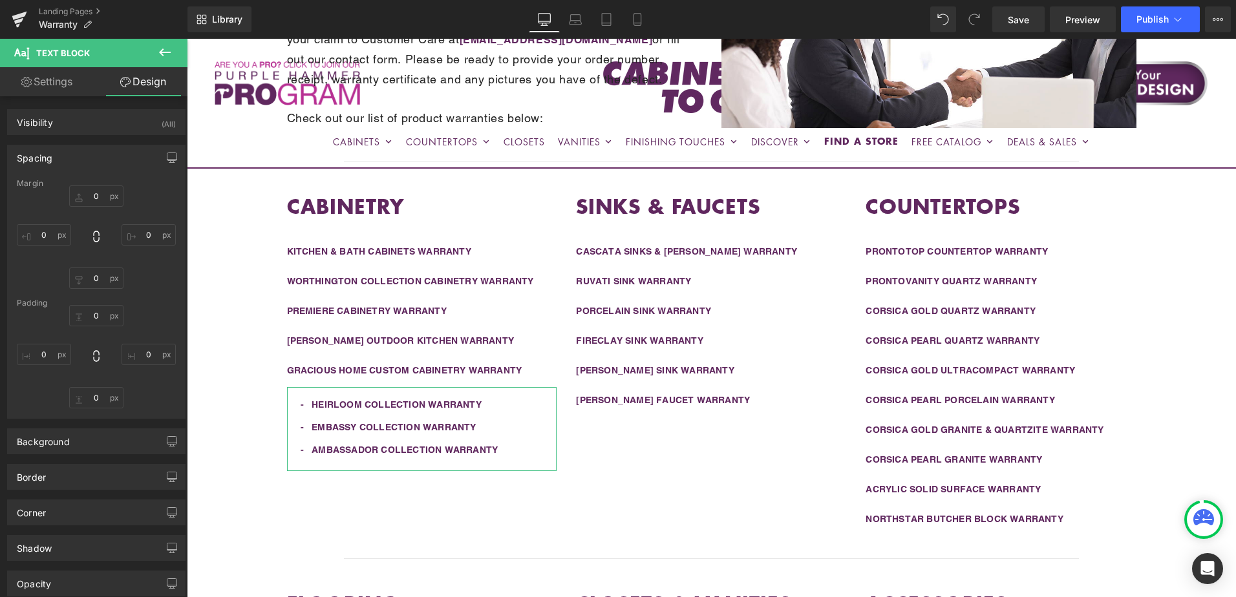
type input "0"
type input "15"
type input "0"
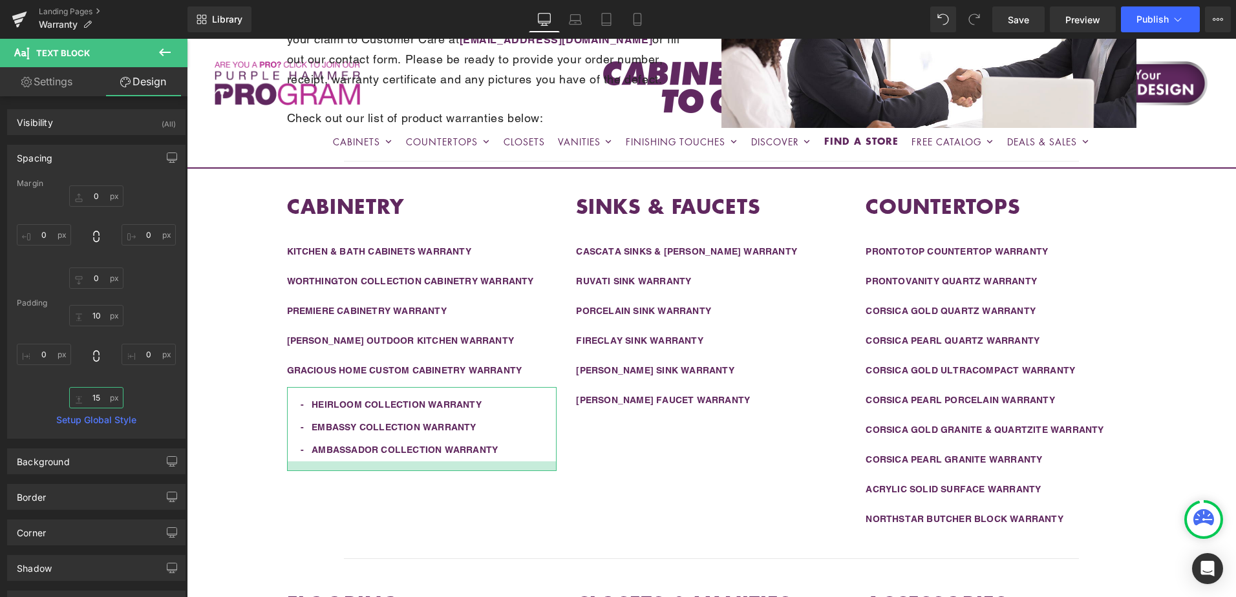
click at [99, 396] on input "15" at bounding box center [96, 397] width 54 height 21
type input "0"
click at [97, 317] on input "10" at bounding box center [96, 315] width 54 height 21
type input "5"
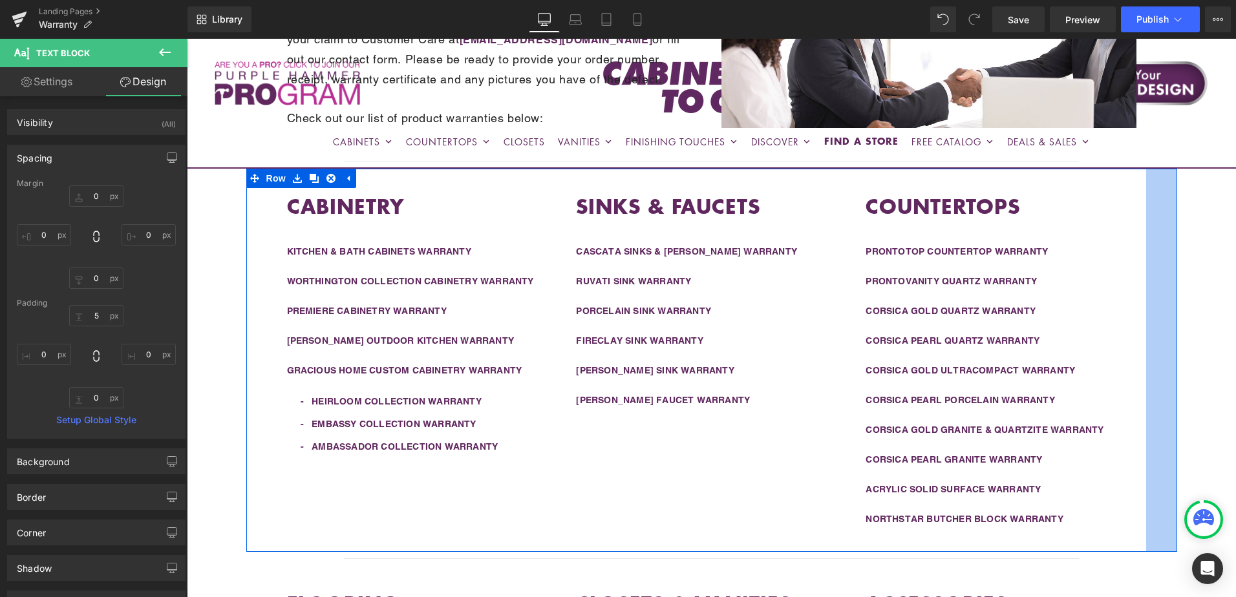
click at [1171, 339] on div "48px" at bounding box center [1161, 360] width 31 height 383
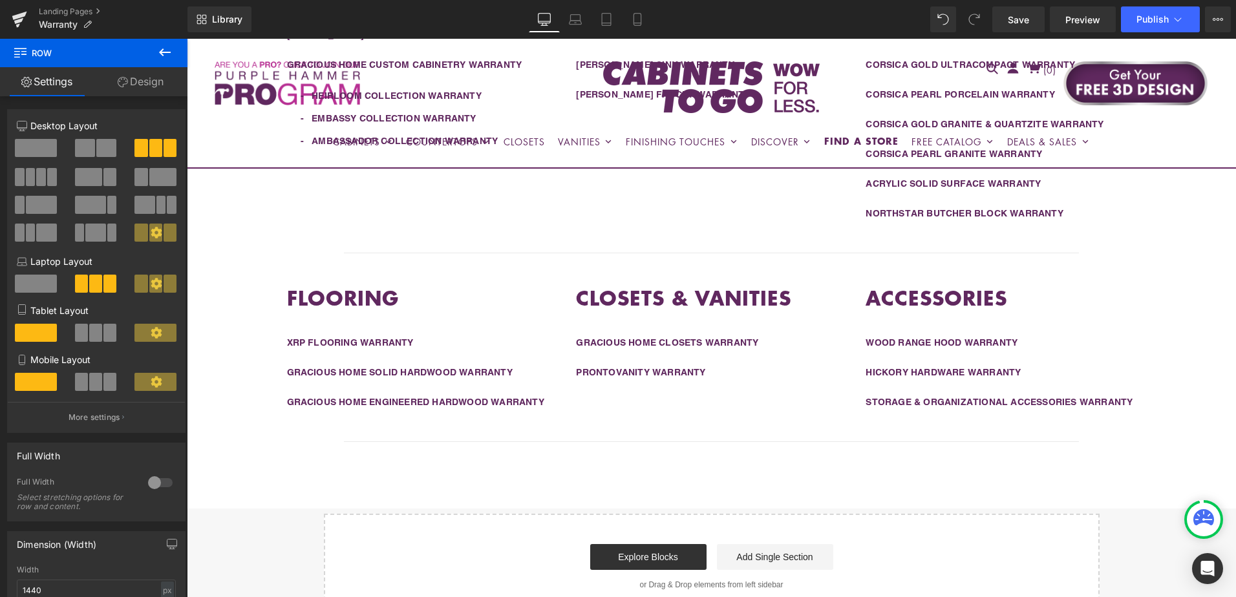
scroll to position [657, 0]
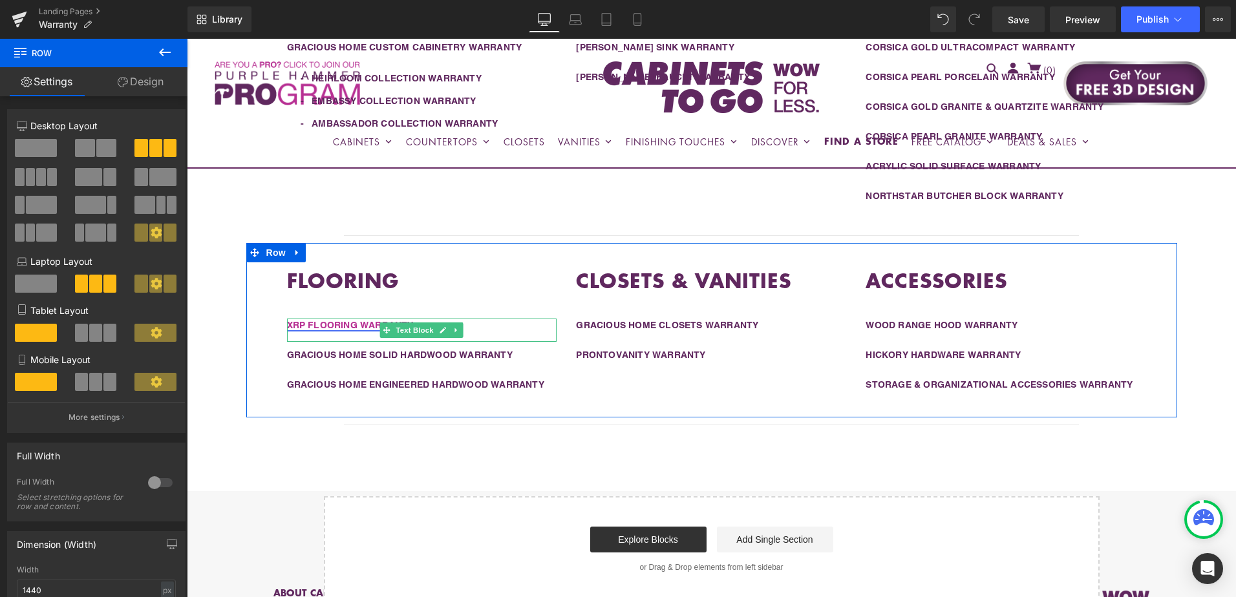
click at [303, 325] on link "XRP FLOORING WARRANTY" at bounding box center [350, 325] width 127 height 10
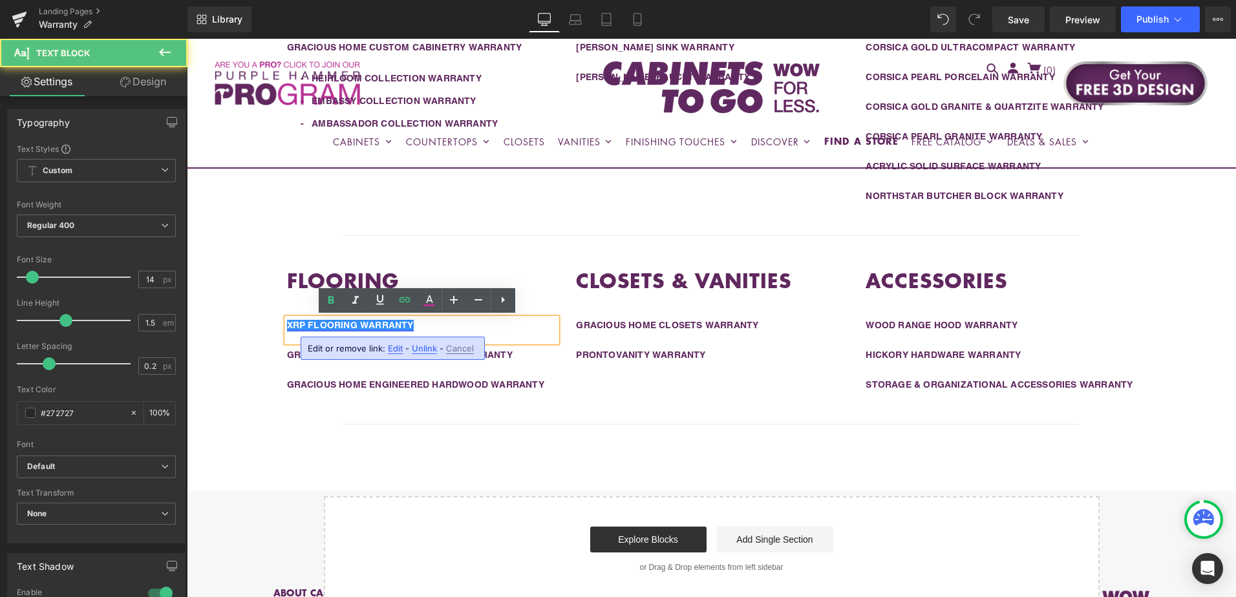
click at [303, 323] on link "XRP FLOORING WARRANTY" at bounding box center [350, 325] width 127 height 10
click at [305, 324] on link "XRP FLOORING WARRANTY" at bounding box center [350, 325] width 127 height 10
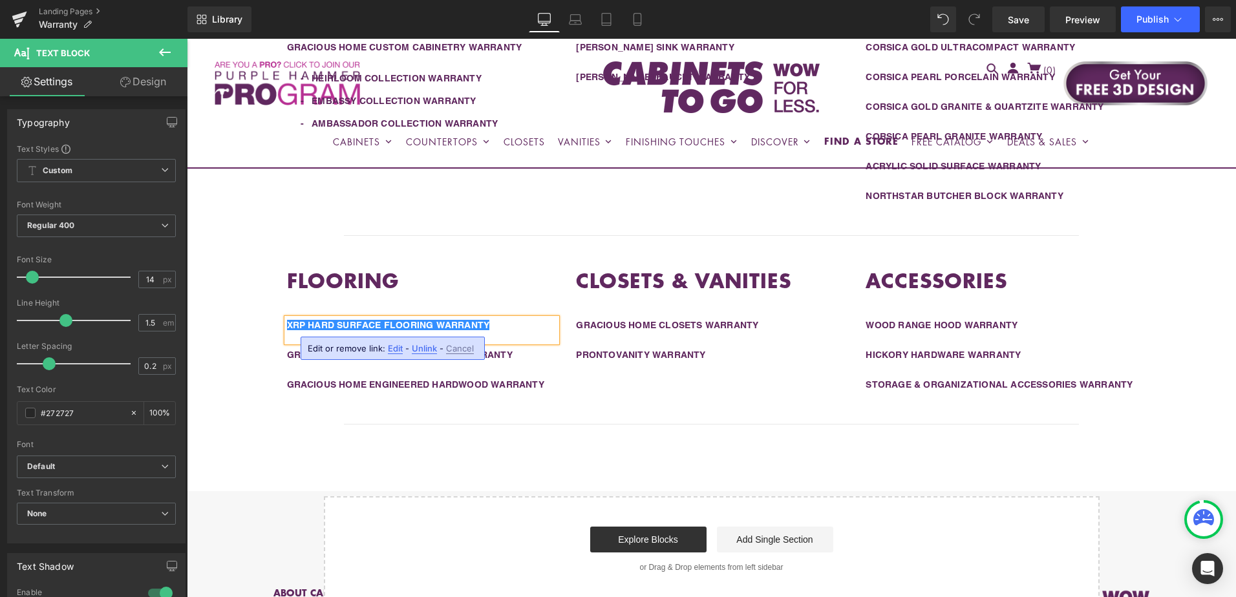
click at [594, 400] on div "FLOORING Heading XRP HARD SURFACE FLOORING WARRANTY Text Block GRACIOUS HOME SO…" at bounding box center [711, 330] width 931 height 175
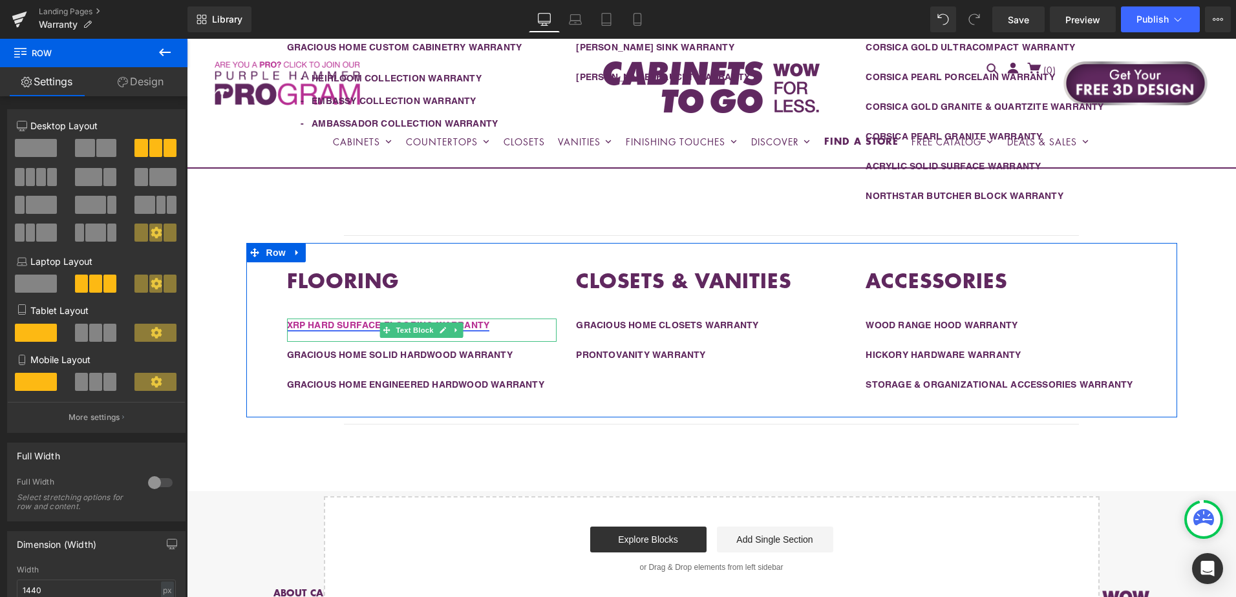
click at [515, 328] on p "XRP HARD SURFACE FLOORING WARRANTY" at bounding box center [422, 326] width 270 height 14
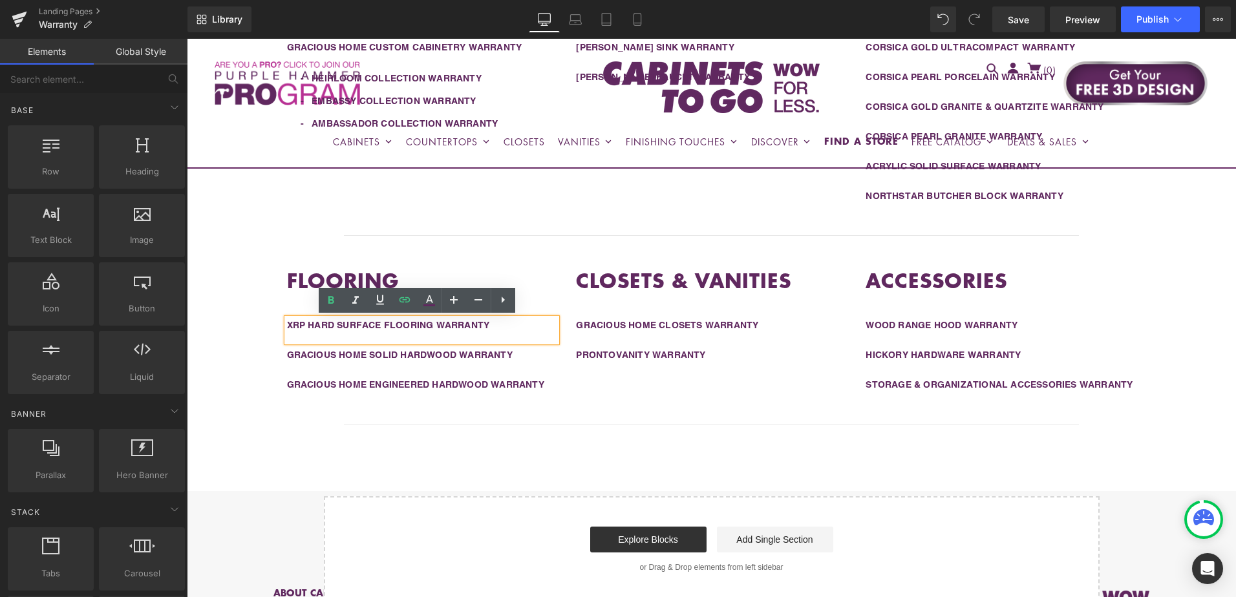
click at [1188, 299] on div "Liquid Row Warranty Information Heading To obtain service under any of our warr…" at bounding box center [711, 84] width 1049 height 1037
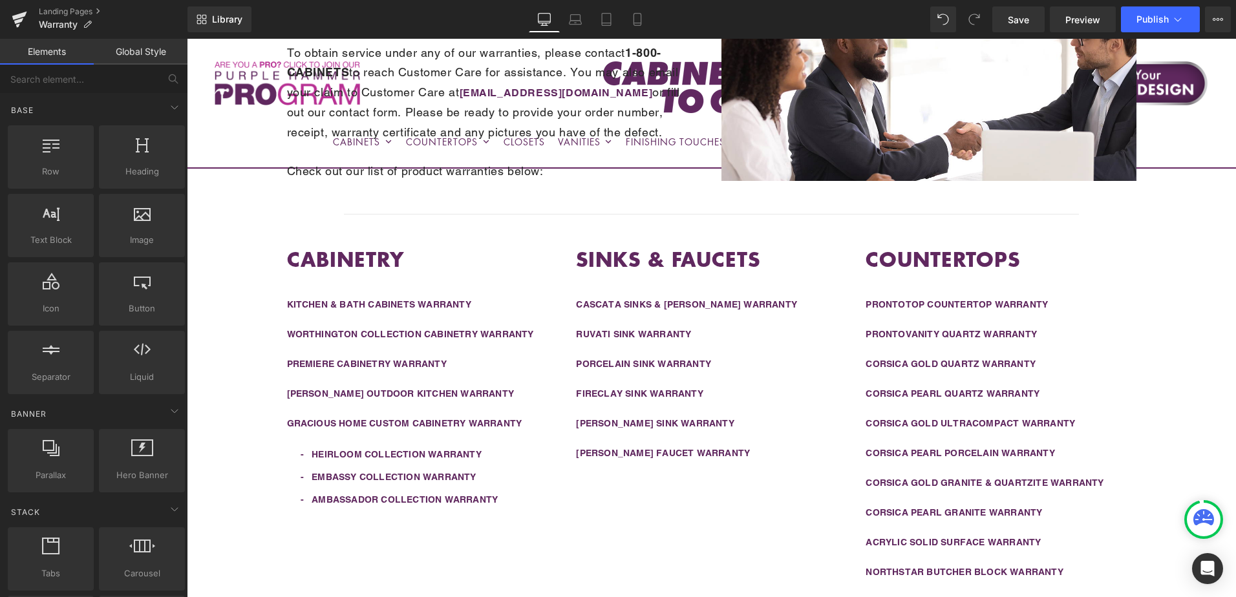
scroll to position [269, 0]
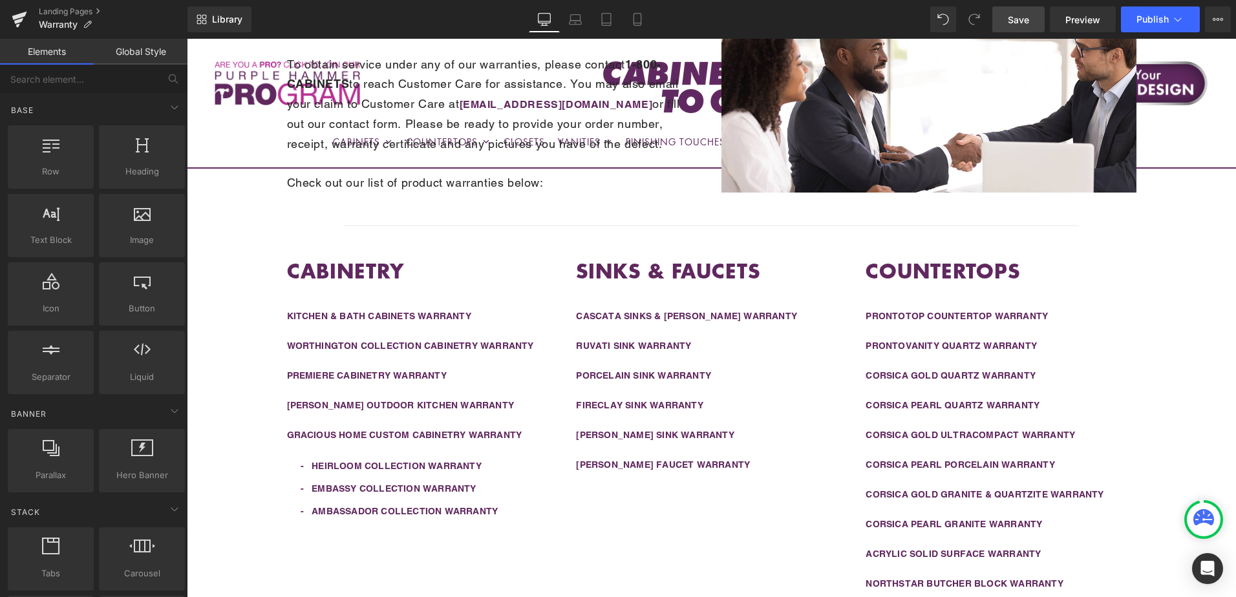
drag, startPoint x: 1026, startPoint y: 19, endPoint x: 856, endPoint y: 135, distance: 206.0
click at [1026, 19] on span "Save" at bounding box center [1018, 20] width 21 height 14
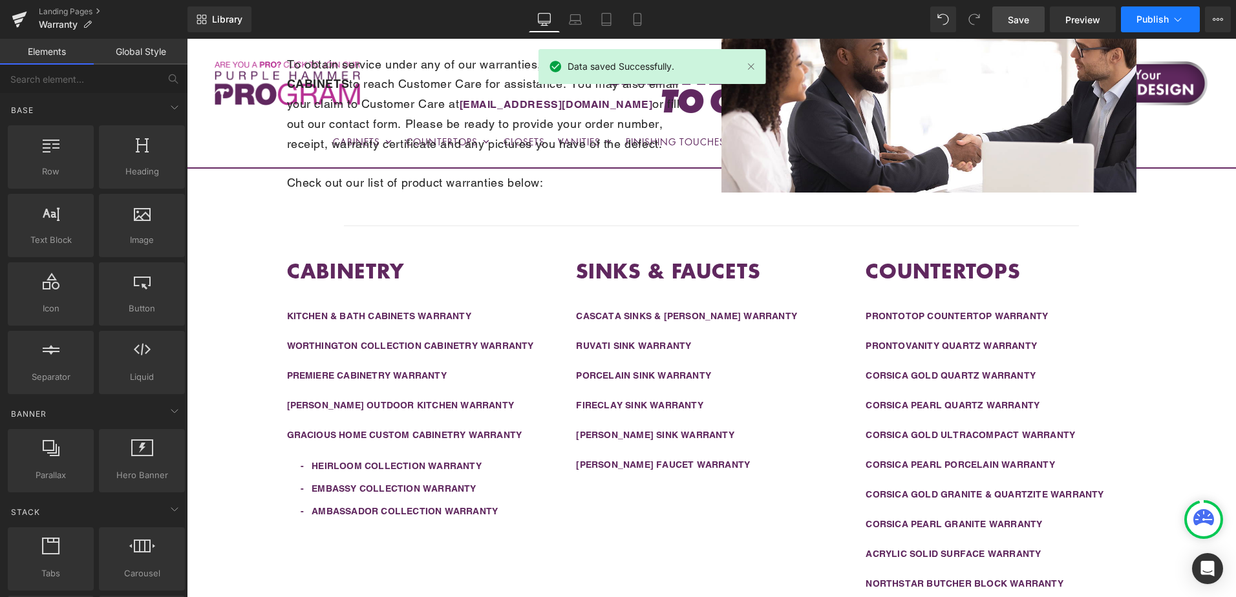
click at [1164, 20] on span "Publish" at bounding box center [1153, 19] width 32 height 10
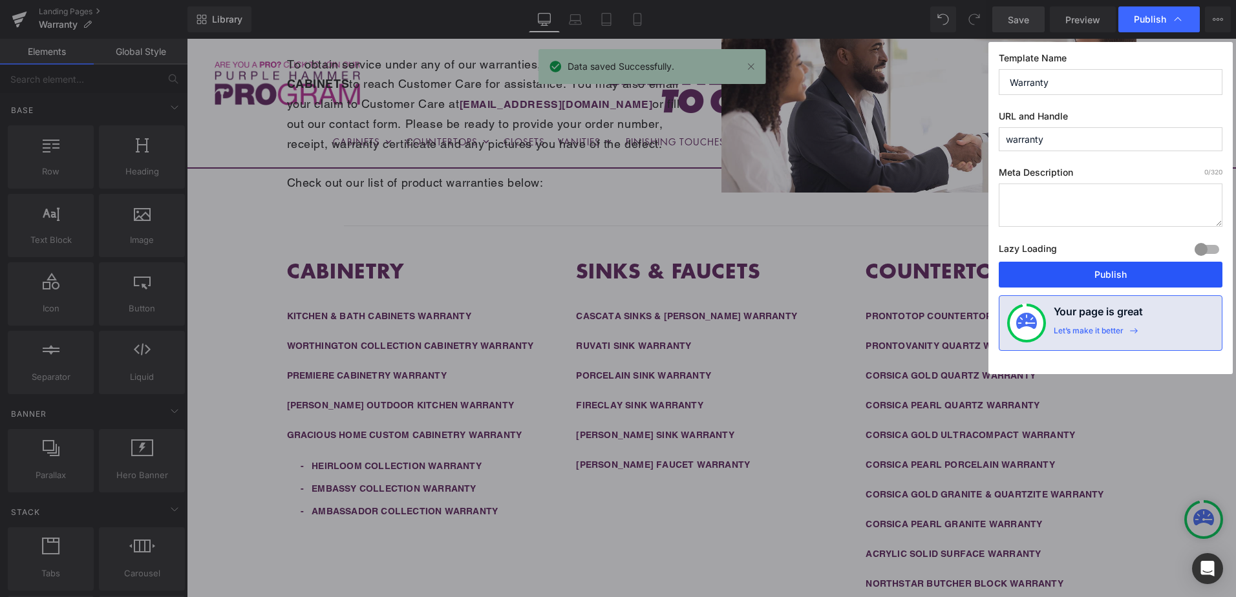
click at [1127, 275] on button "Publish" at bounding box center [1111, 275] width 224 height 26
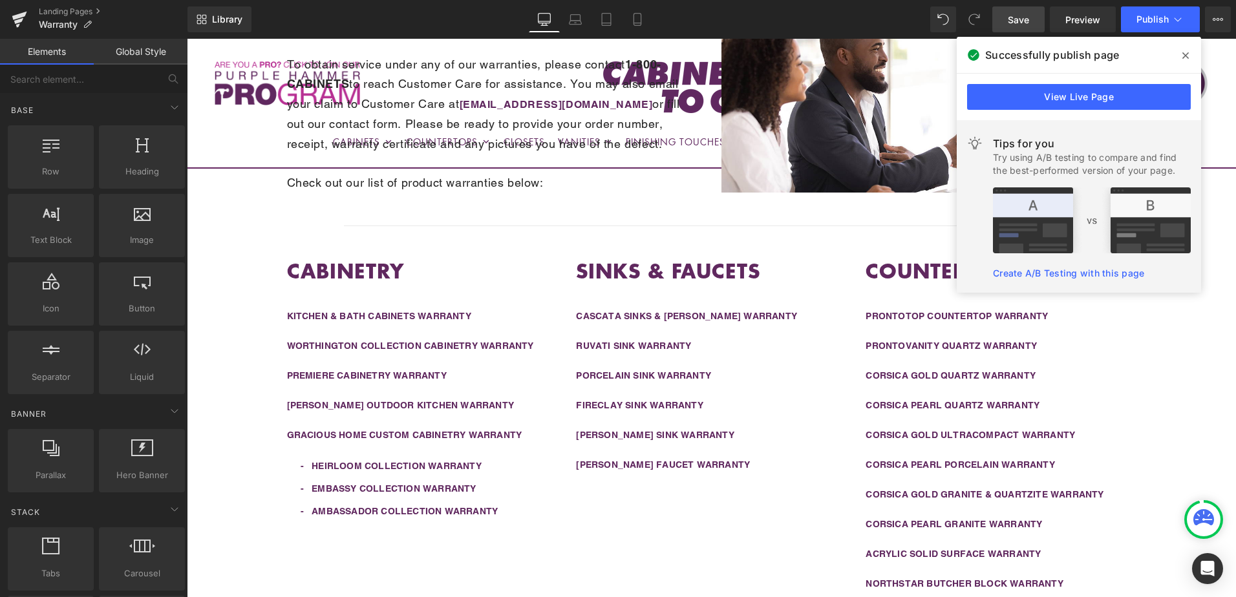
click at [1185, 54] on icon at bounding box center [1185, 55] width 6 height 10
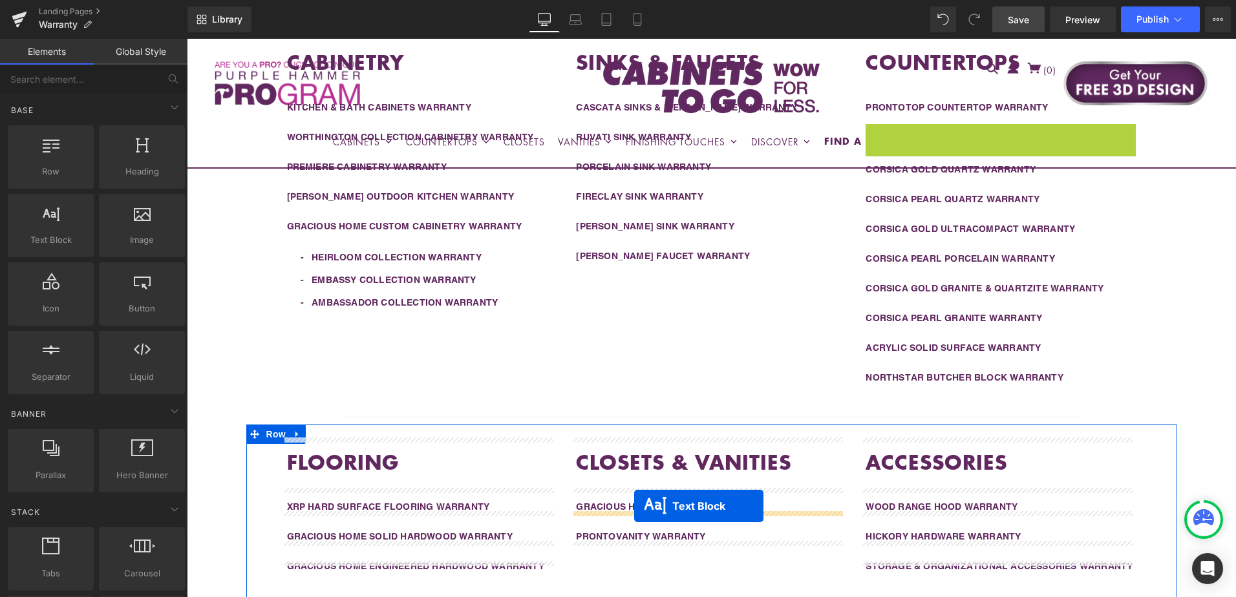
scroll to position [489, 0]
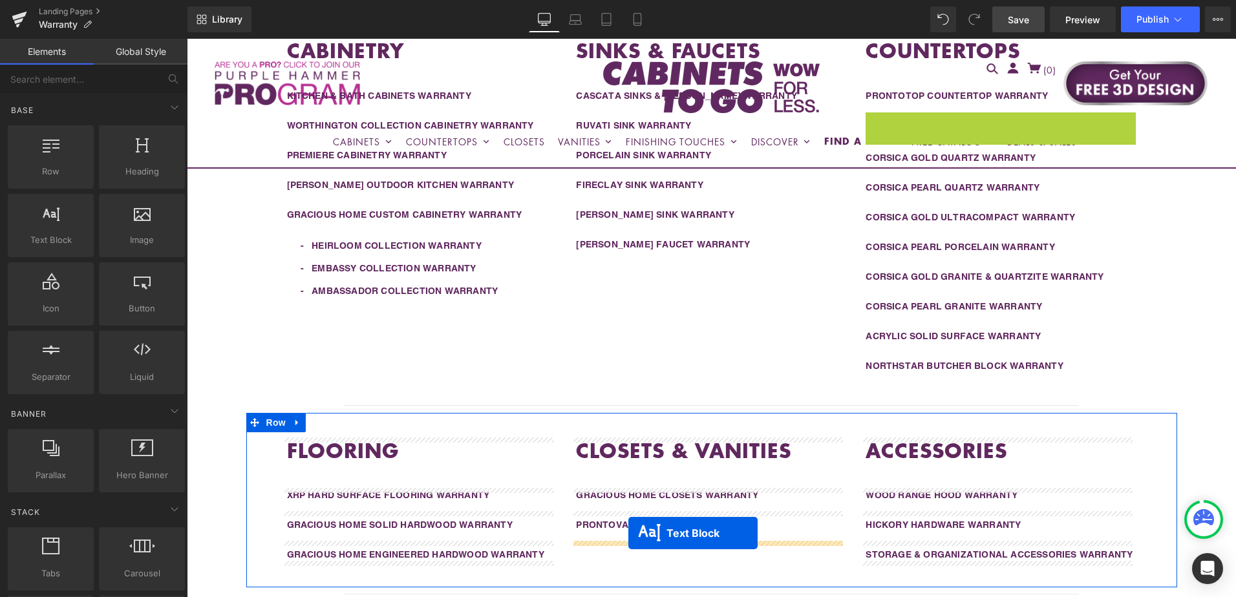
drag, startPoint x: 961, startPoint y: 218, endPoint x: 628, endPoint y: 533, distance: 458.7
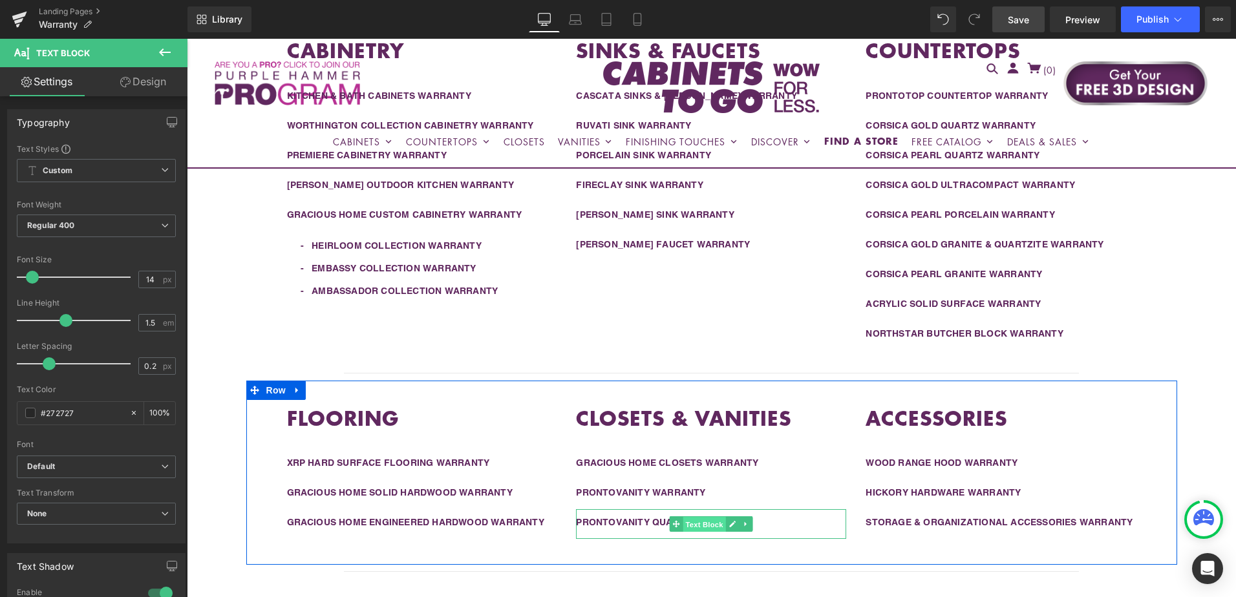
click at [696, 520] on span "Text Block" at bounding box center [704, 525] width 43 height 16
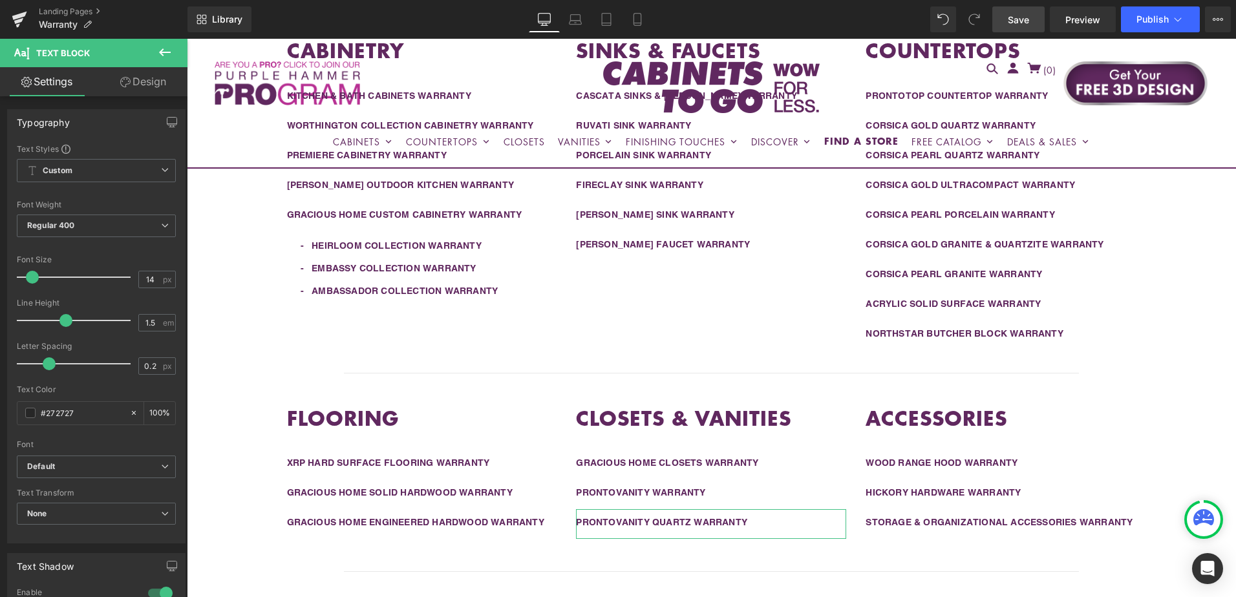
click at [133, 86] on link "Design" at bounding box center [143, 81] width 94 height 29
click at [0, 0] on div "Spacing" at bounding box center [0, 0] width 0 height 0
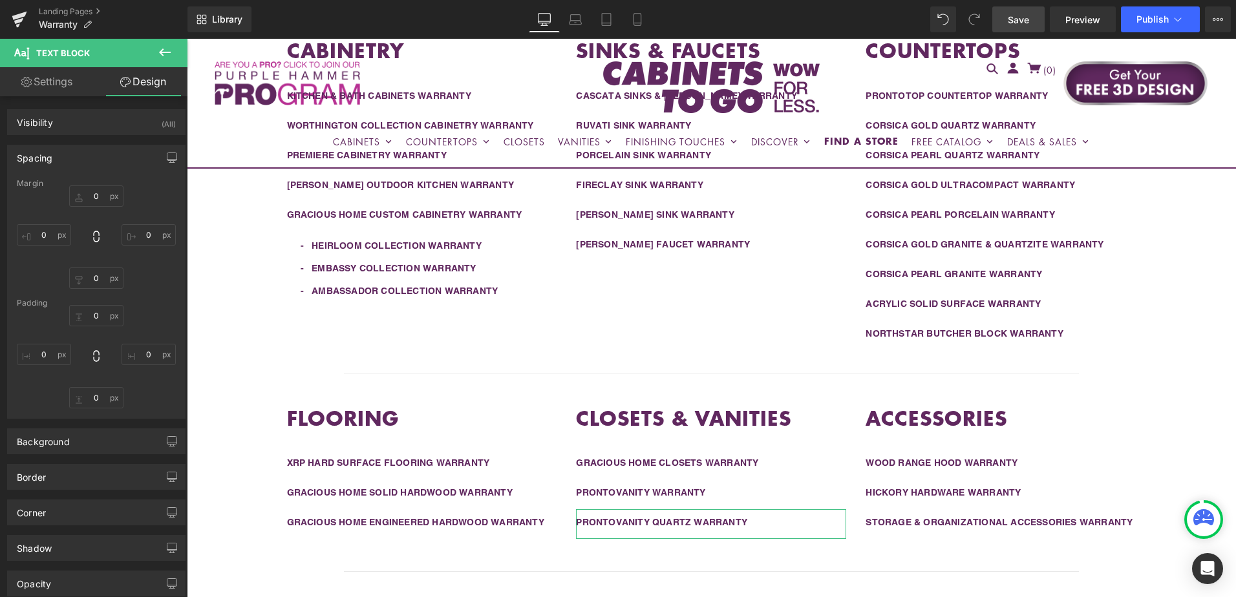
type input "0"
type input "10"
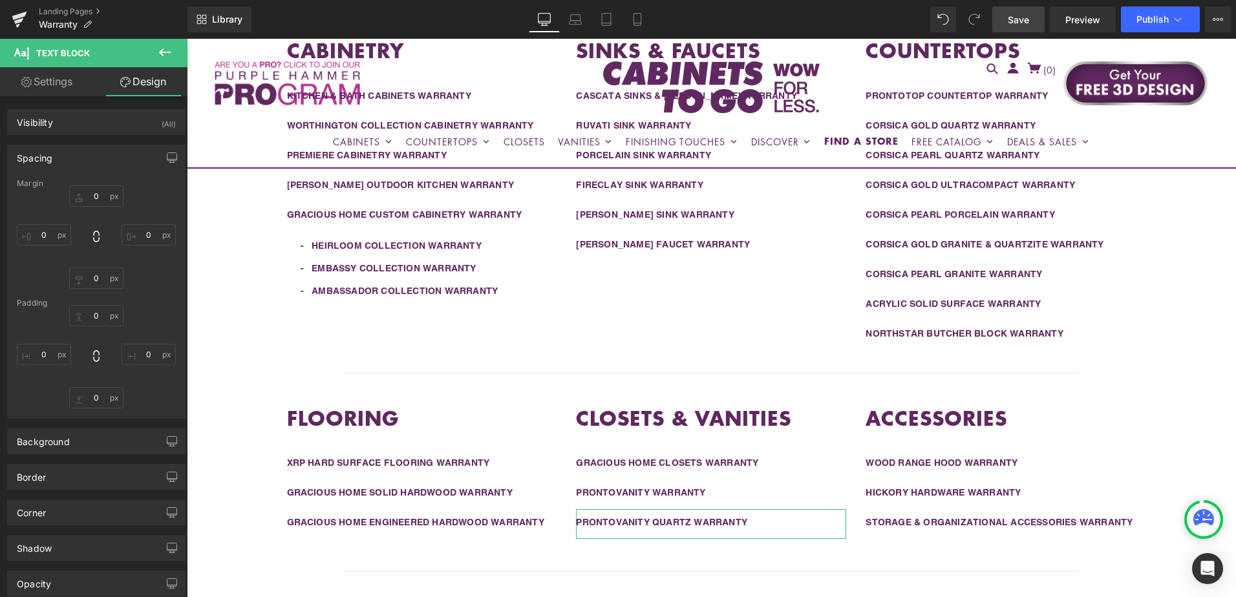
type input "0"
type input "15"
type input "0"
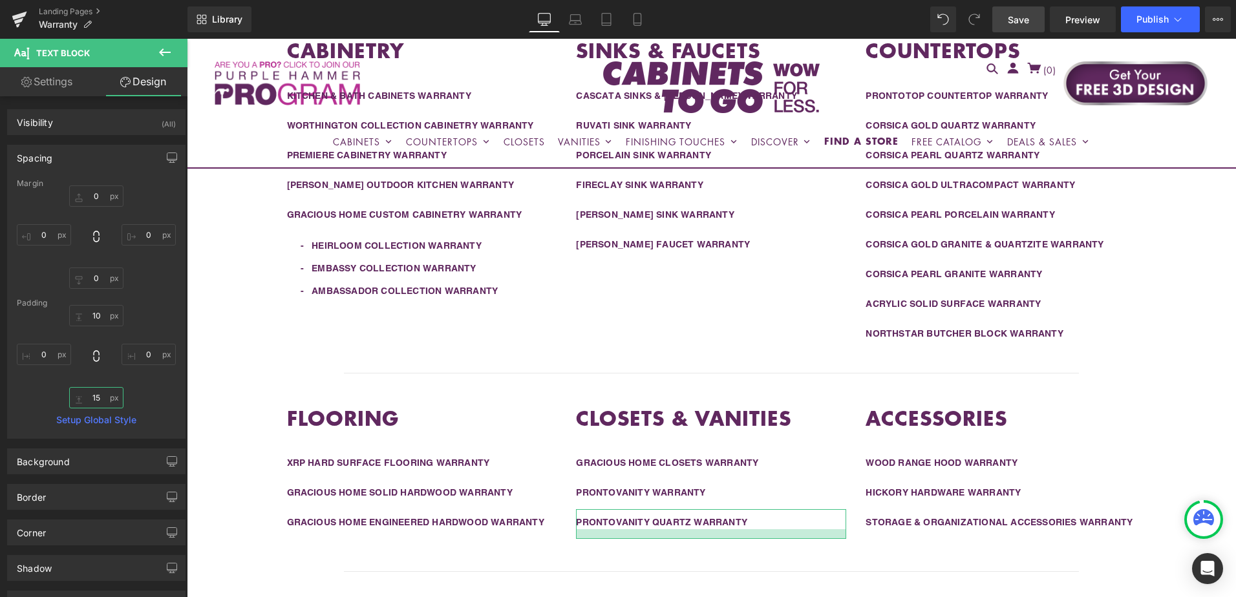
click at [100, 402] on input "15" at bounding box center [96, 397] width 54 height 21
type input "0"
click at [1019, 24] on span "Save" at bounding box center [1018, 20] width 21 height 14
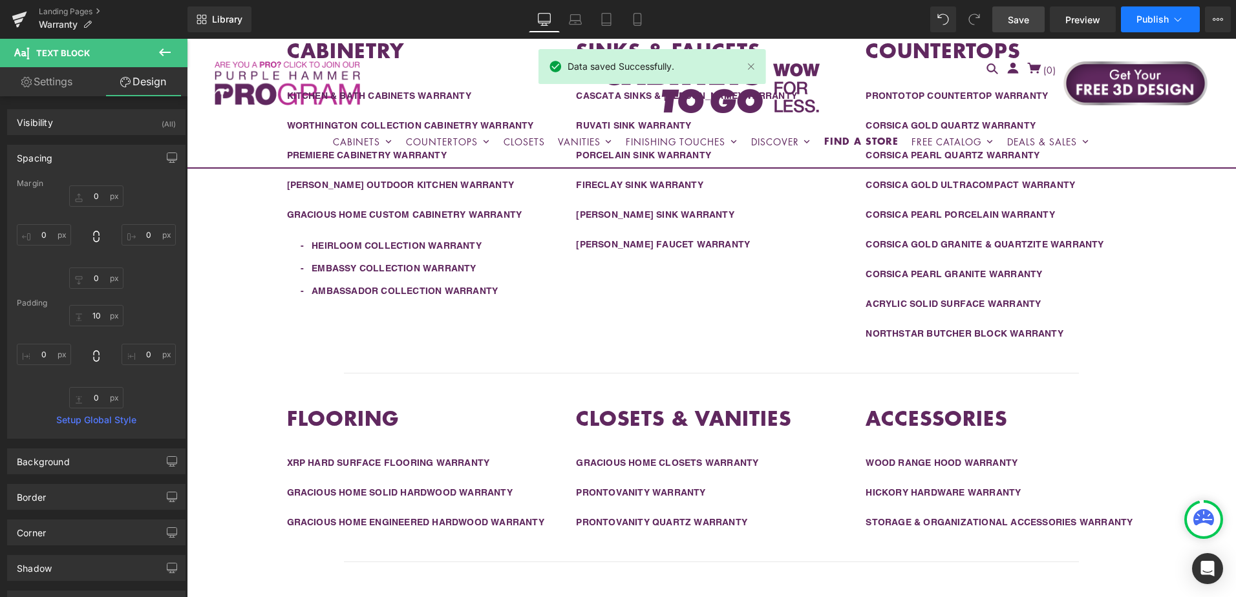
click at [1159, 23] on span "Publish" at bounding box center [1153, 19] width 32 height 10
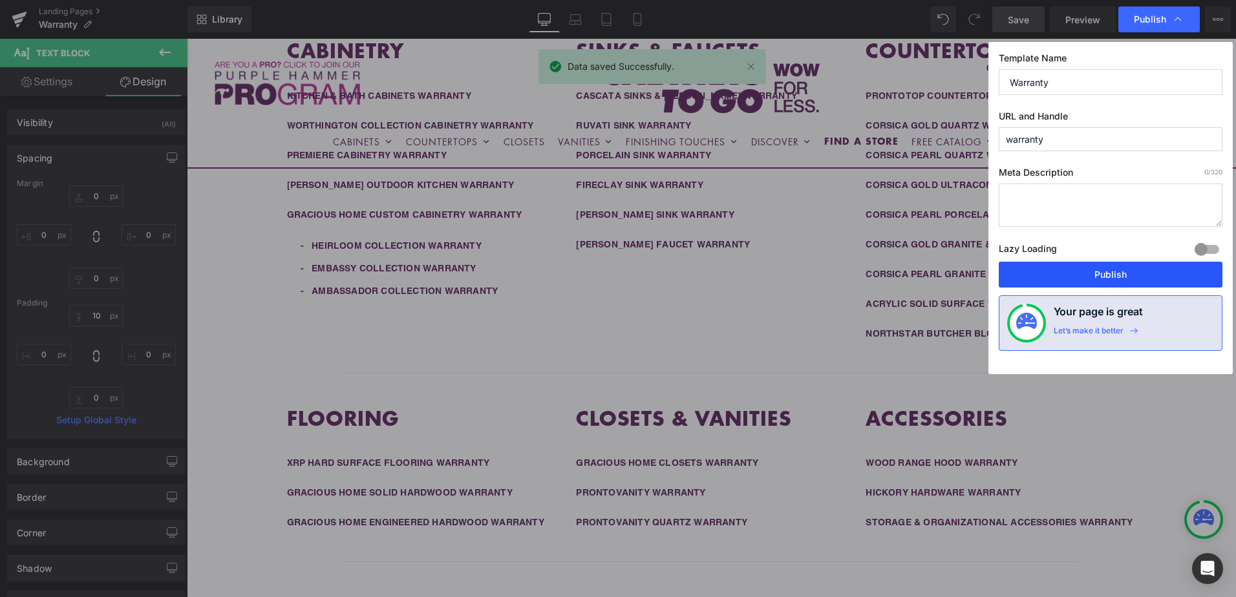
drag, startPoint x: 1122, startPoint y: 277, endPoint x: 1003, endPoint y: 330, distance: 131.1
click at [1122, 277] on button "Publish" at bounding box center [1111, 275] width 224 height 26
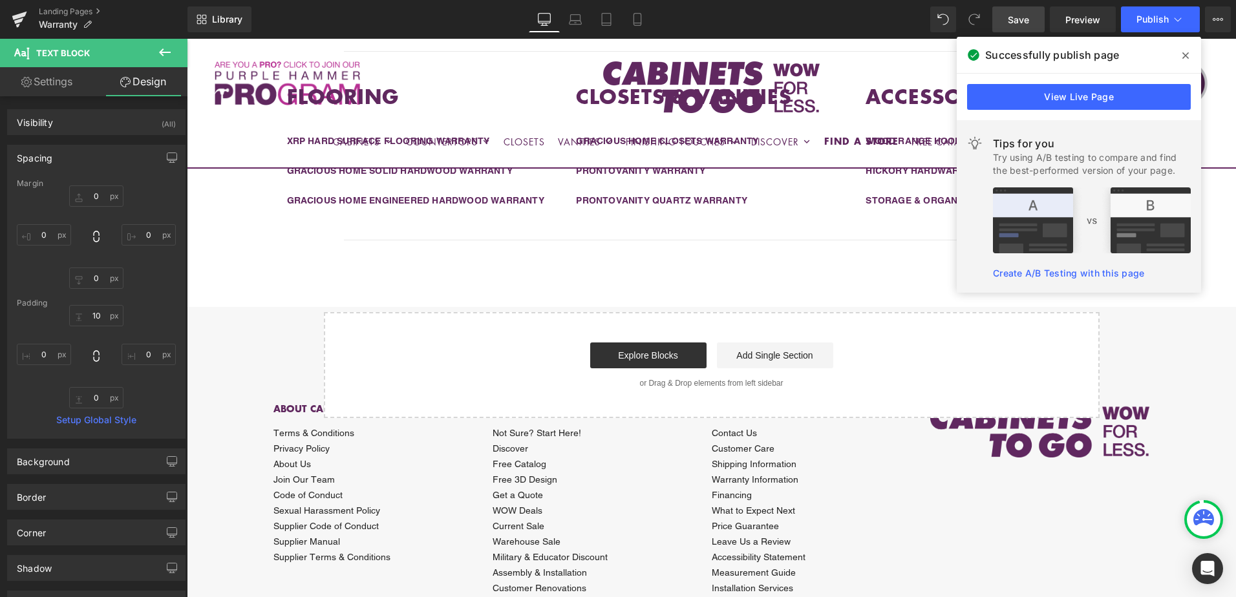
scroll to position [813, 0]
click at [704, 240] on span "Separator" at bounding box center [707, 240] width 40 height 16
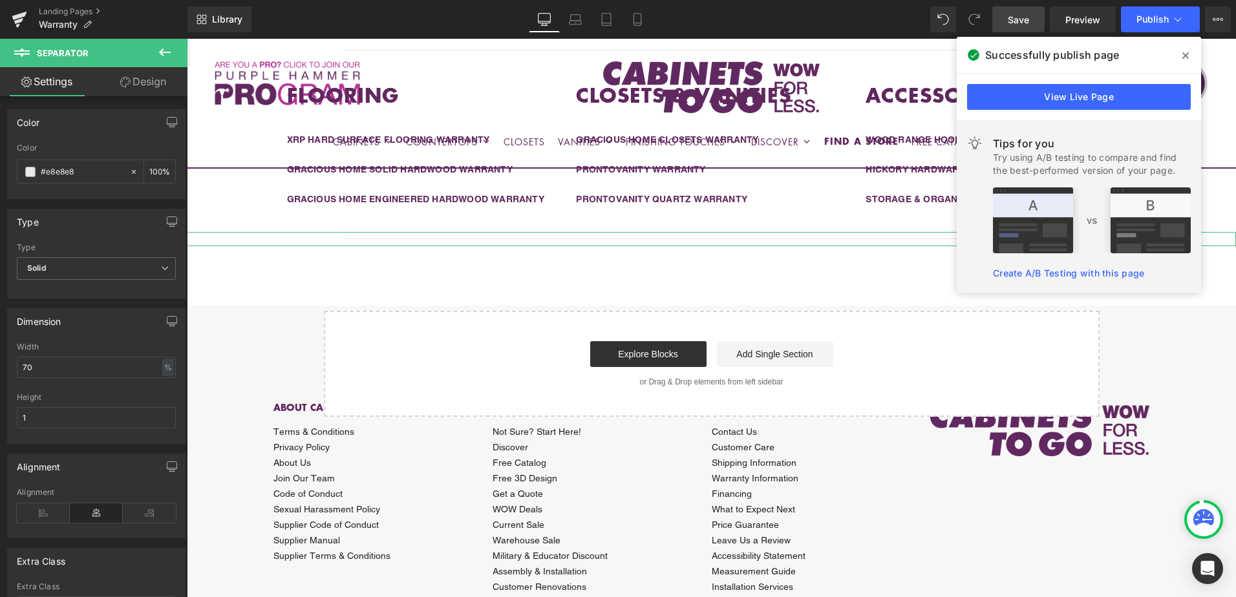
click at [138, 85] on link "Design" at bounding box center [143, 81] width 94 height 29
click at [0, 0] on div "Spacing" at bounding box center [0, 0] width 0 height 0
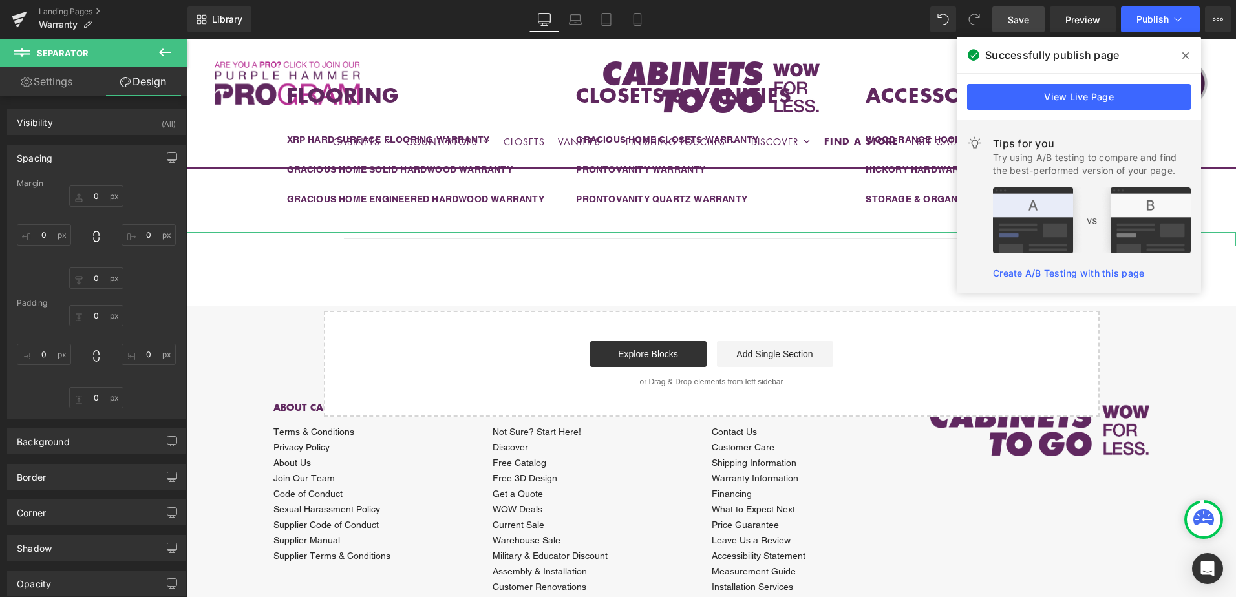
click at [82, 156] on div "Spacing" at bounding box center [96, 157] width 177 height 25
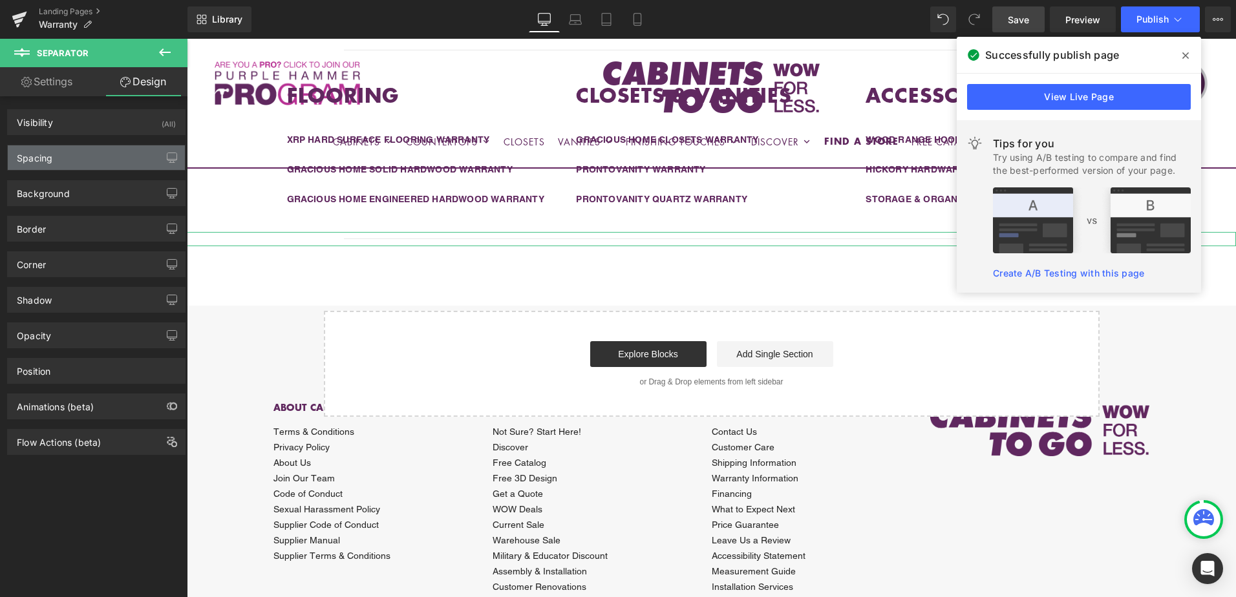
type input "0"
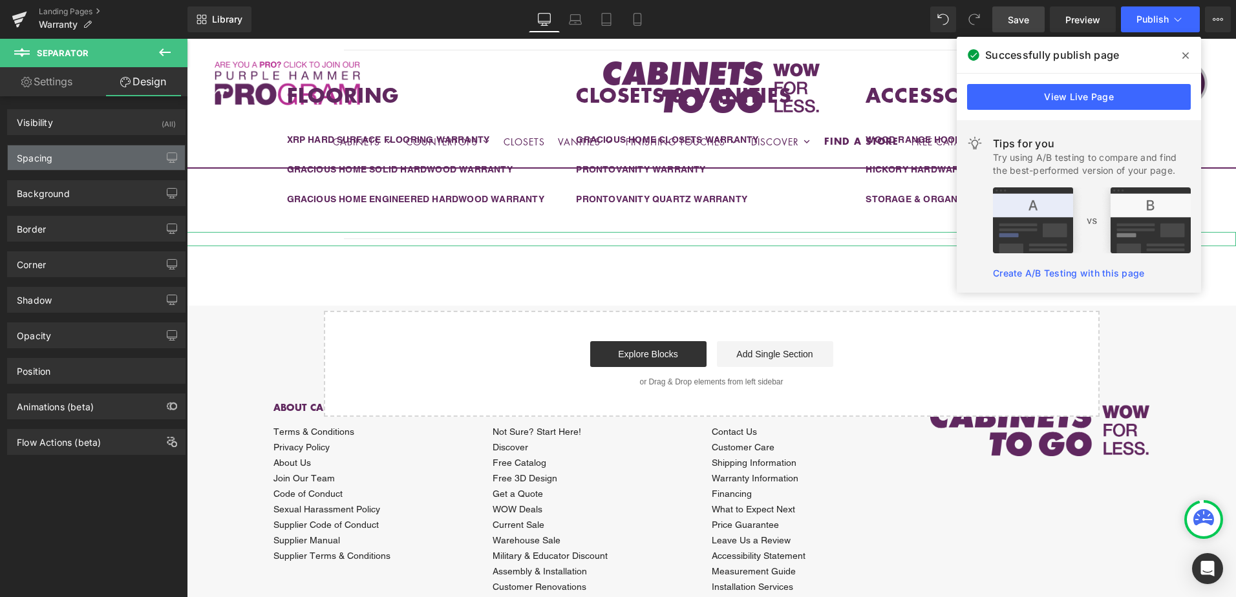
type input "0"
click at [92, 159] on div "Spacing" at bounding box center [96, 157] width 177 height 25
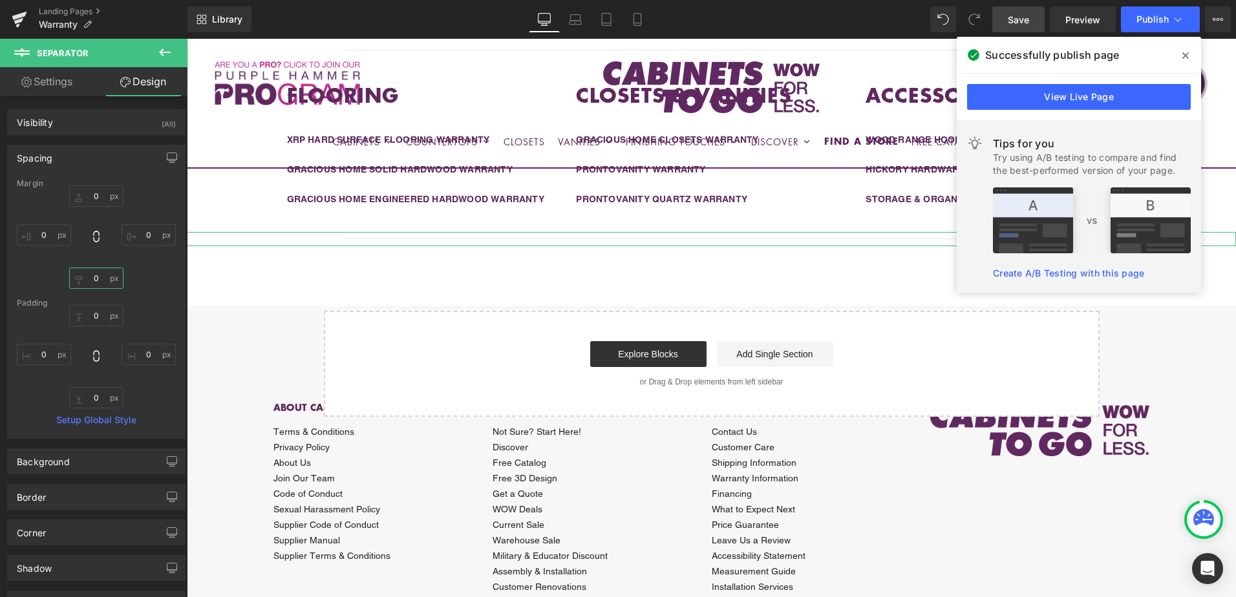
click at [93, 281] on input "0" at bounding box center [96, 278] width 54 height 21
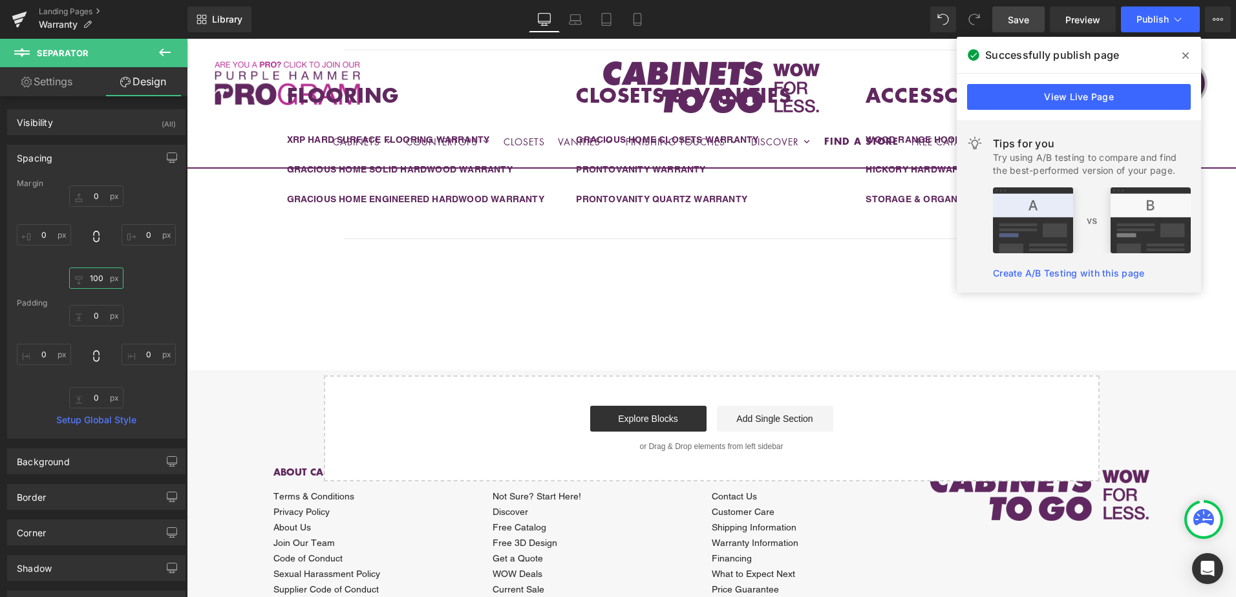
type input "100"
click at [1020, 30] on link "Save" at bounding box center [1018, 19] width 52 height 26
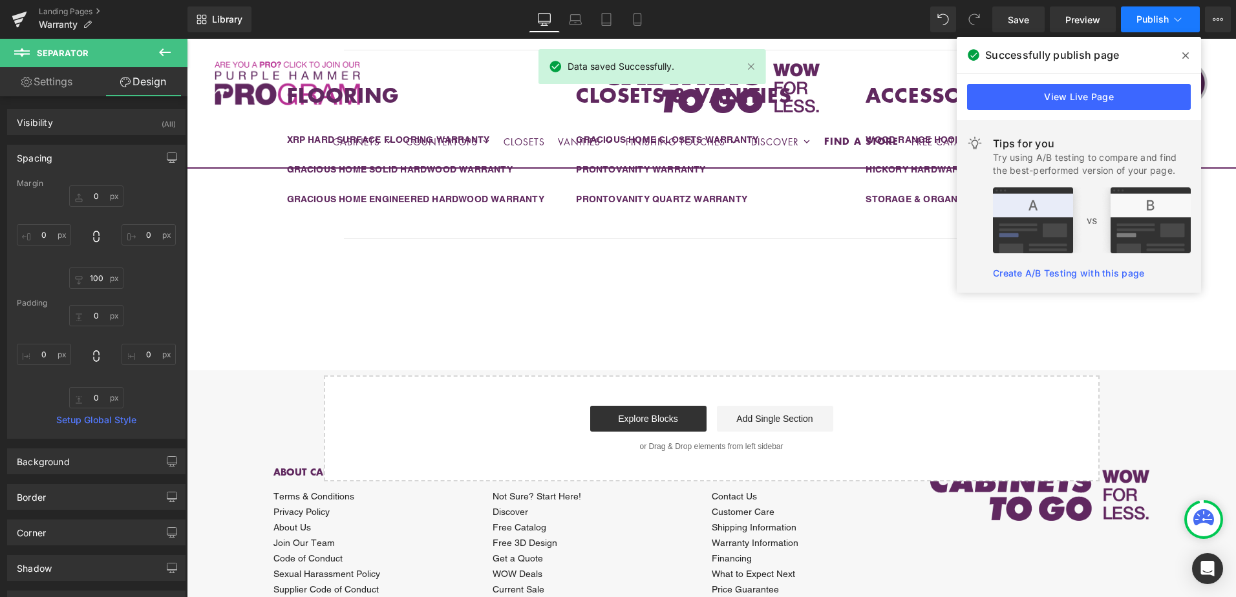
click at [1154, 25] on button "Publish" at bounding box center [1160, 19] width 79 height 26
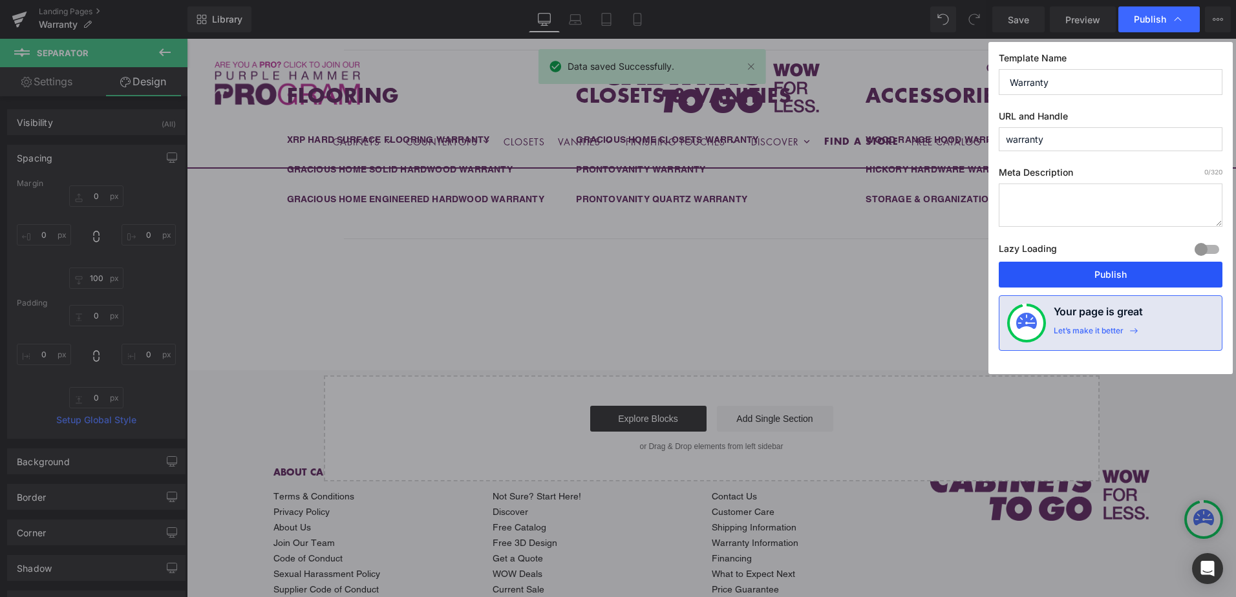
drag, startPoint x: 1111, startPoint y: 273, endPoint x: 954, endPoint y: 277, distance: 157.8
click at [1111, 273] on button "Publish" at bounding box center [1111, 275] width 224 height 26
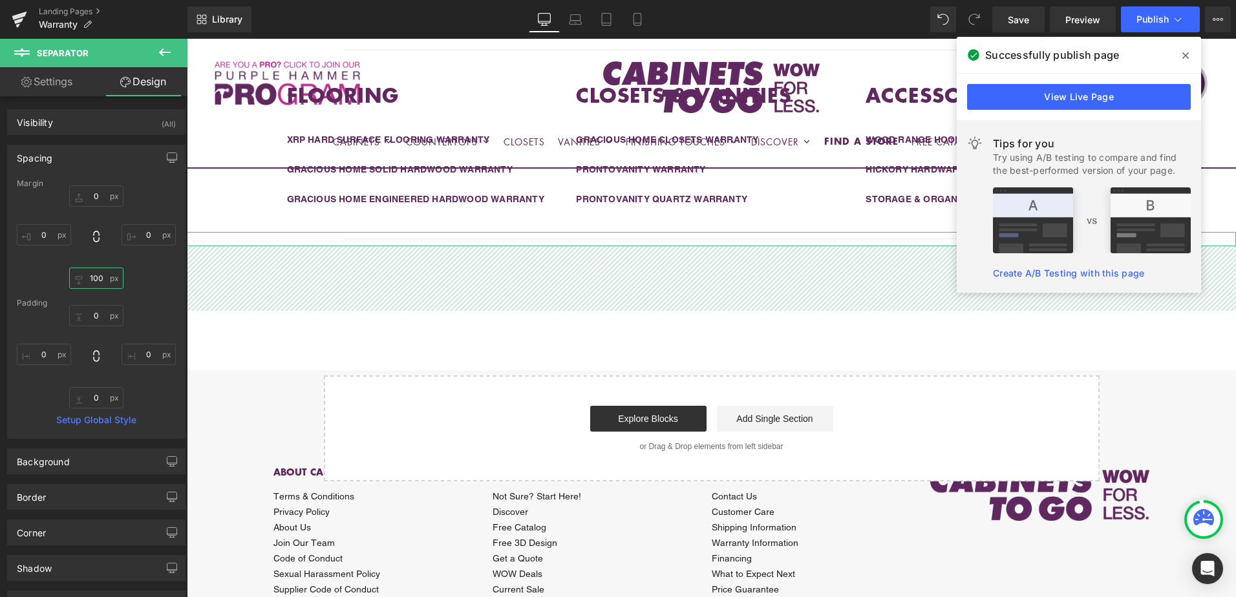
click at [103, 279] on input "100" at bounding box center [96, 278] width 54 height 21
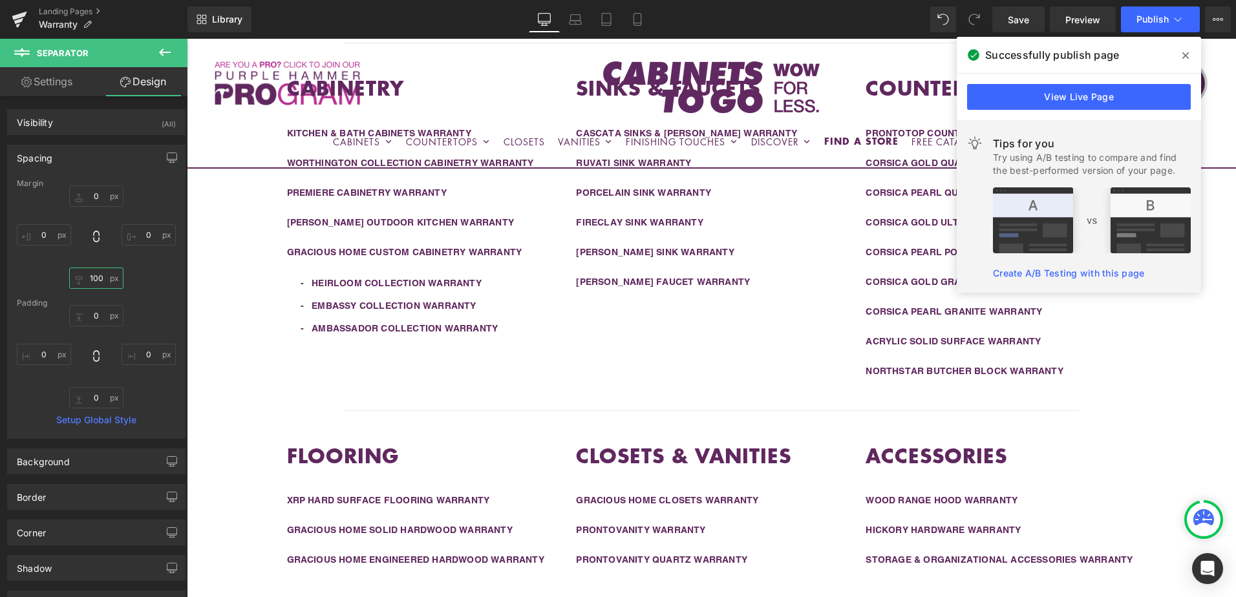
scroll to position [295, 0]
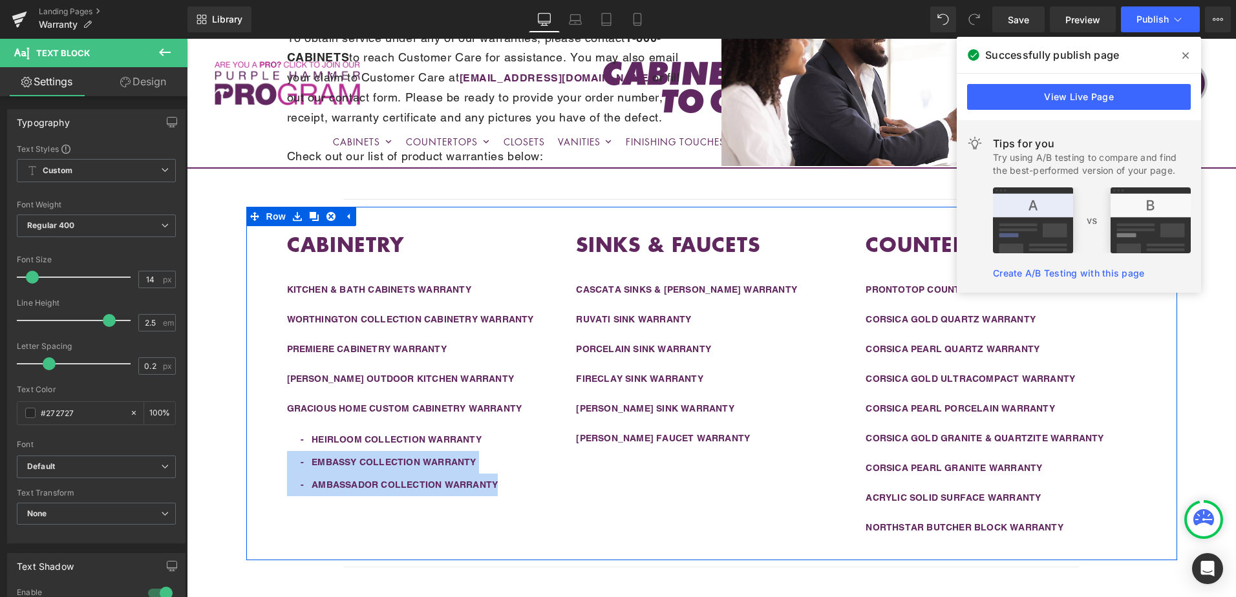
drag, startPoint x: 339, startPoint y: 470, endPoint x: 275, endPoint y: 459, distance: 64.9
click at [277, 459] on div "CABINETRY Heading KITCHEN & BATH CABINETS WARRANTY Text Block WORTHINGTON COLLE…" at bounding box center [422, 365] width 290 height 264
copy div "- EMBASSY COLLECTION WARRANTY - AMBASSADOR COLLECTION [PERSON_NAME]"
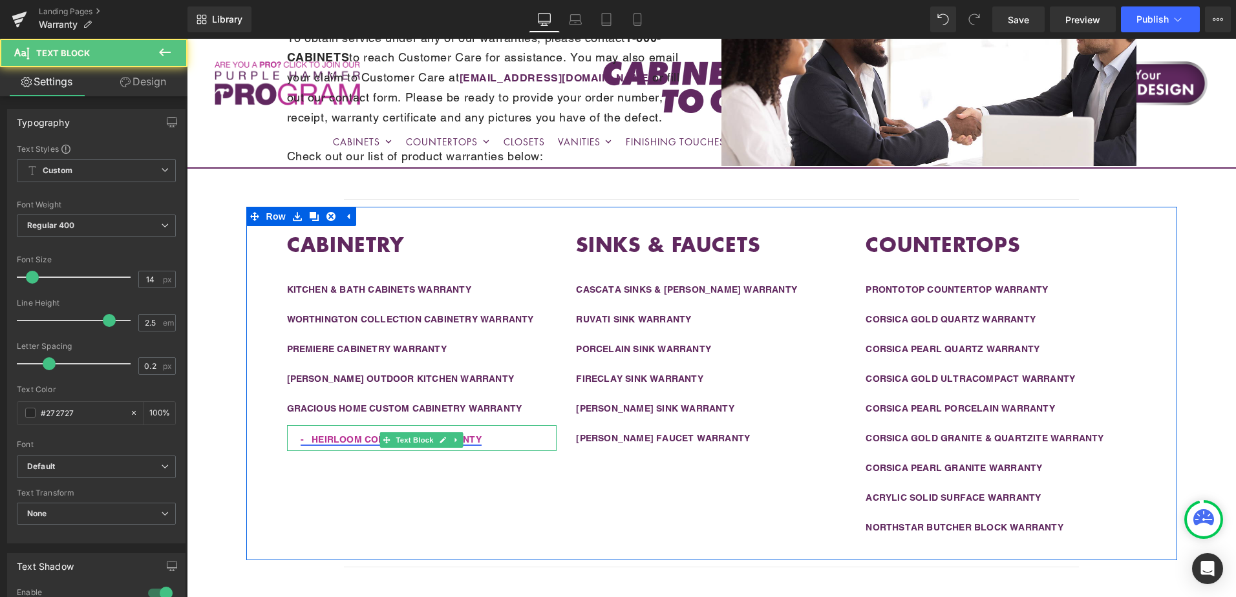
click at [306, 442] on link "- HEIRLOOM COLLECTION WARRANTY" at bounding box center [391, 439] width 181 height 10
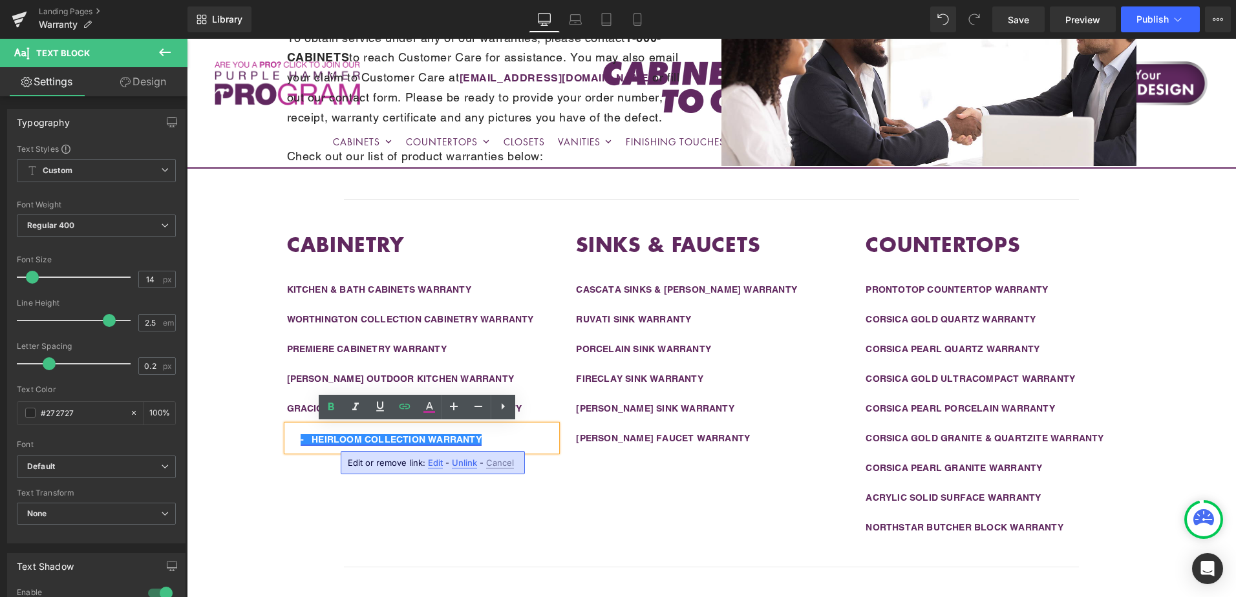
click at [310, 439] on link "- HEIRLOOM COLLECTION WARRANTY" at bounding box center [391, 439] width 181 height 10
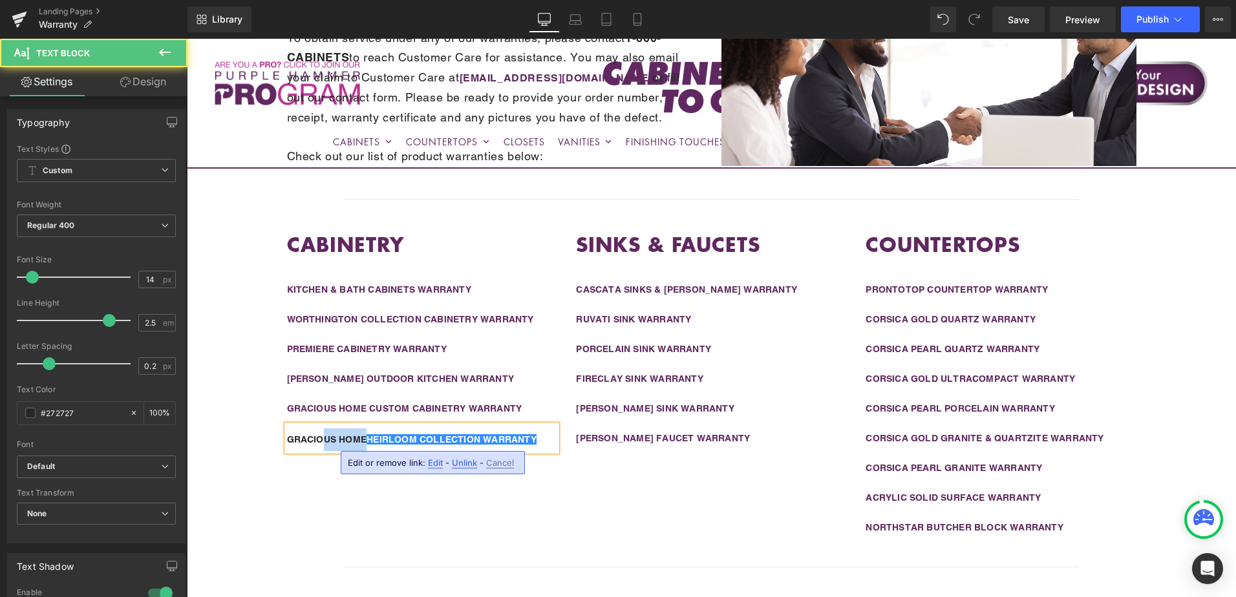
drag, startPoint x: 365, startPoint y: 440, endPoint x: 321, endPoint y: 438, distance: 44.0
click at [321, 438] on b "GRACIOUS HOME HEIRLOOM COLLECTION WARRANTY" at bounding box center [412, 439] width 250 height 10
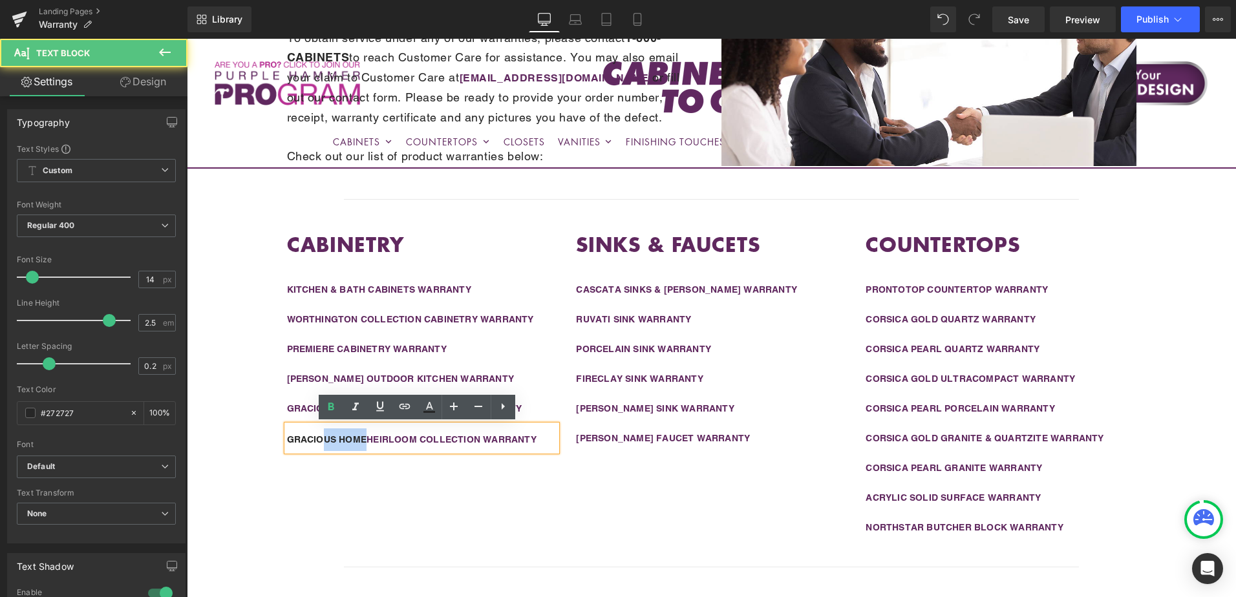
click at [349, 440] on b "GRACIOUS HOME HEIRLOOM COLLECTION WARRANTY" at bounding box center [412, 439] width 250 height 10
drag, startPoint x: 366, startPoint y: 440, endPoint x: 272, endPoint y: 436, distance: 93.8
click at [277, 436] on div "CABINETRY Heading KITCHEN & BATH CABINETS WARRANTY Text Block WORTHINGTON COLLE…" at bounding box center [422, 342] width 290 height 219
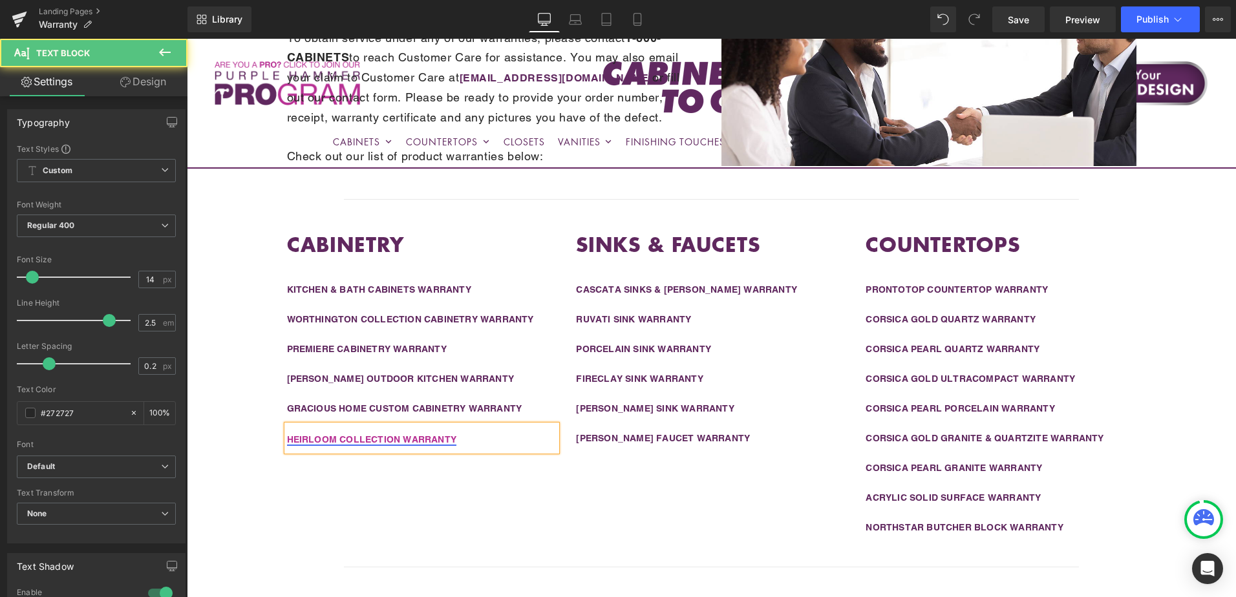
click at [336, 443] on link "HEIRLOOM COLLECTION WARRANTY" at bounding box center [372, 439] width 170 height 10
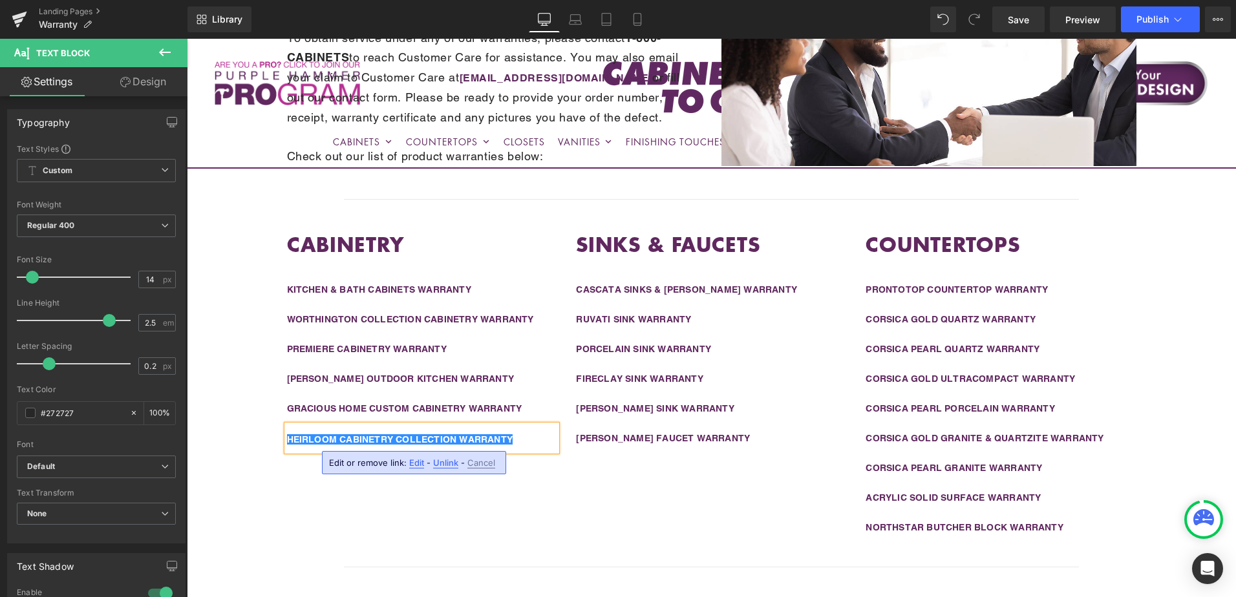
click at [619, 469] on div "CABINETRY Heading KITCHEN & BATH CABINETS WARRANTY Text Block WORTHINGTON COLLE…" at bounding box center [711, 384] width 931 height 354
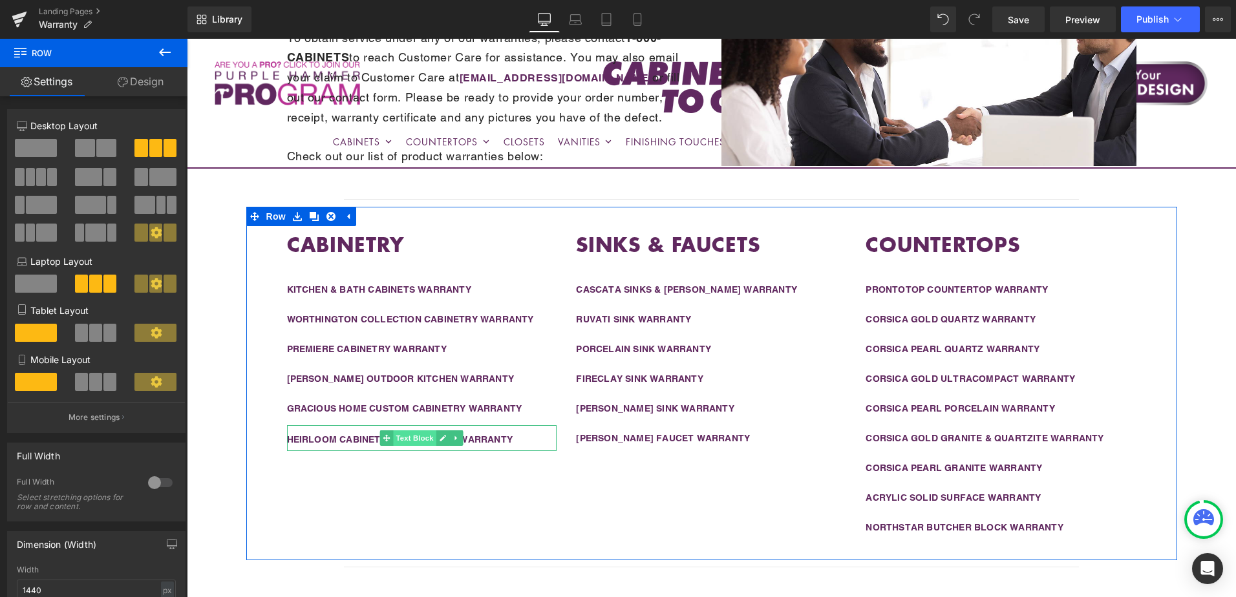
click at [409, 439] on span "Text Block" at bounding box center [415, 439] width 43 height 16
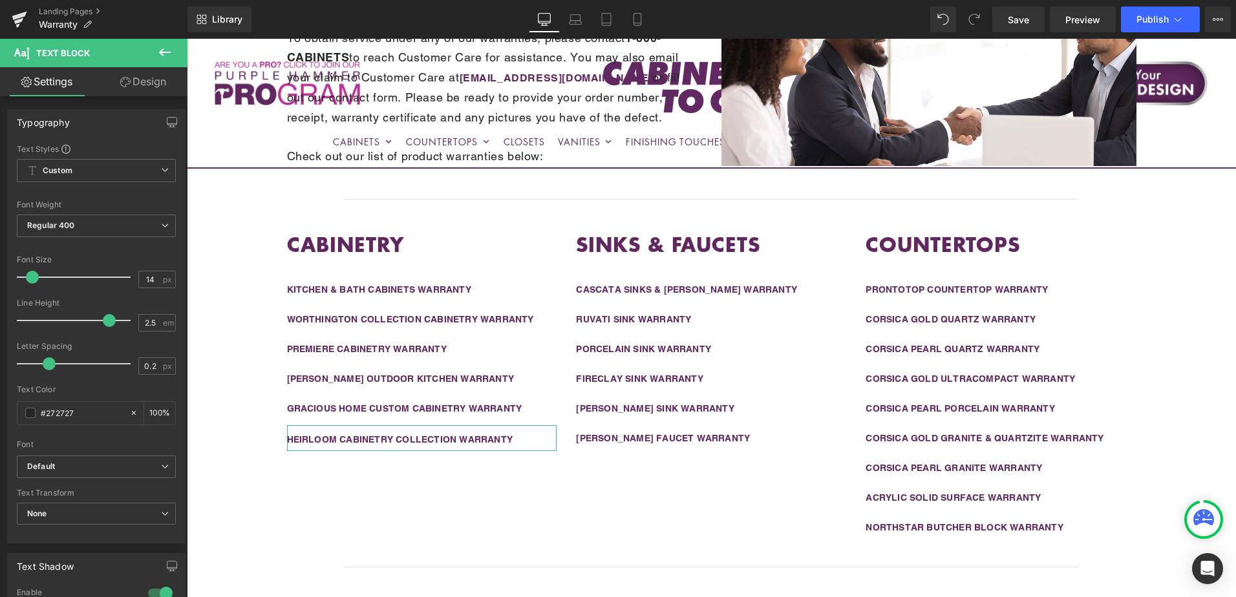
click at [131, 81] on link "Design" at bounding box center [143, 81] width 94 height 29
click at [0, 0] on div "Spacing" at bounding box center [0, 0] width 0 height 0
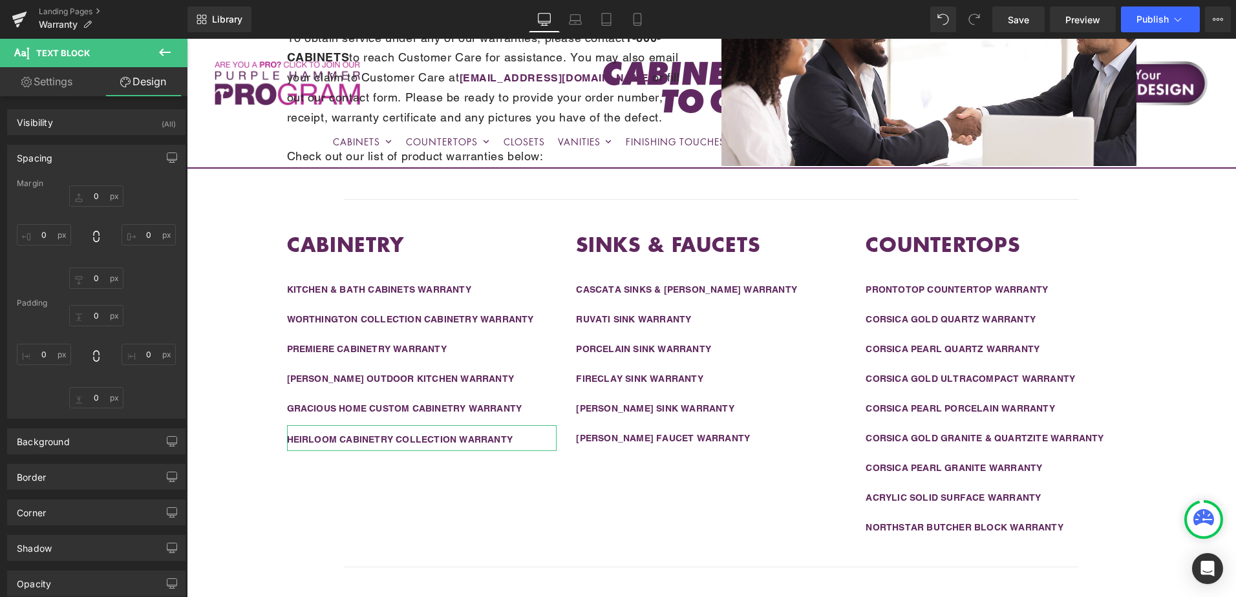
type input "0"
type input "5"
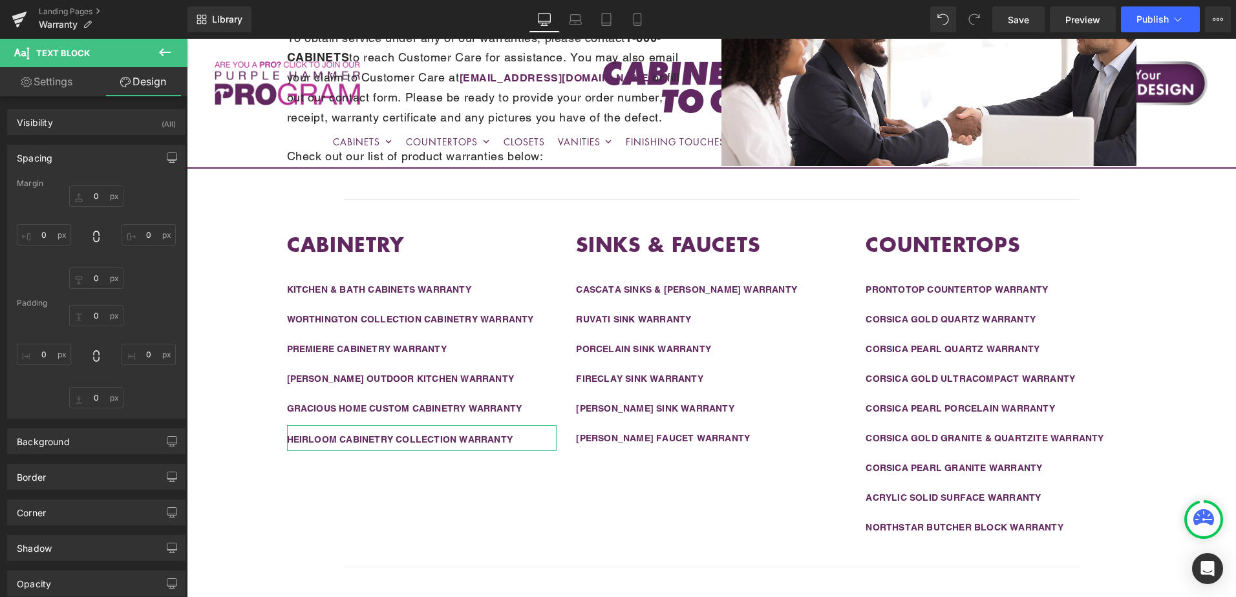
type input "0"
click at [100, 317] on input "5" at bounding box center [96, 315] width 54 height 21
type input "10"
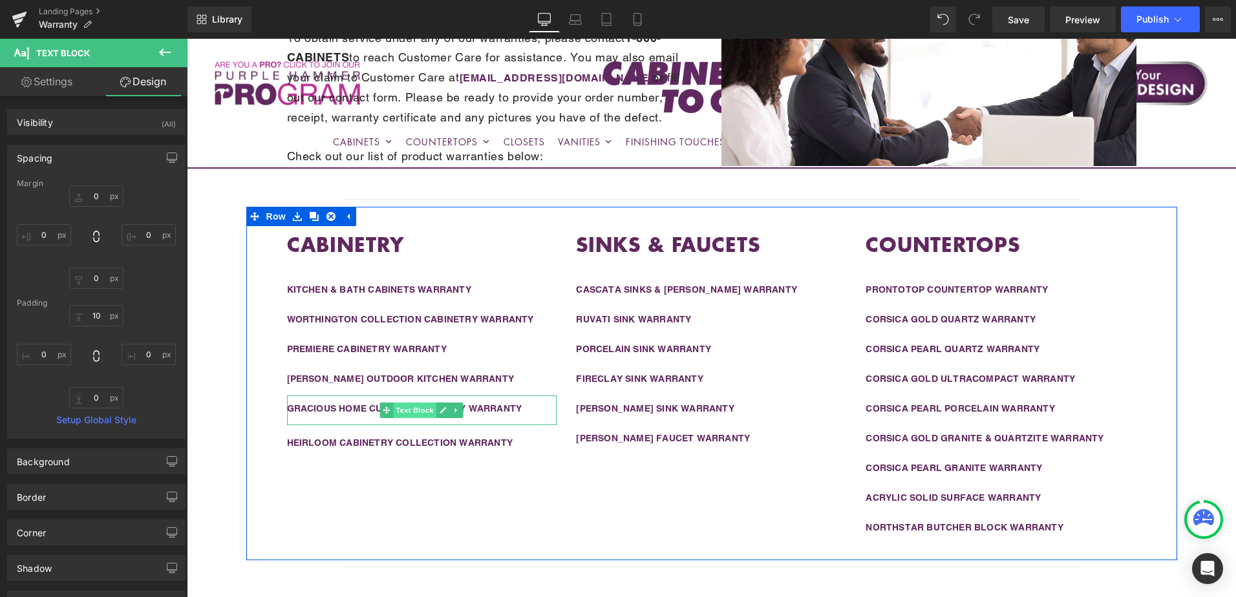
click at [400, 409] on span "Text Block" at bounding box center [415, 411] width 43 height 16
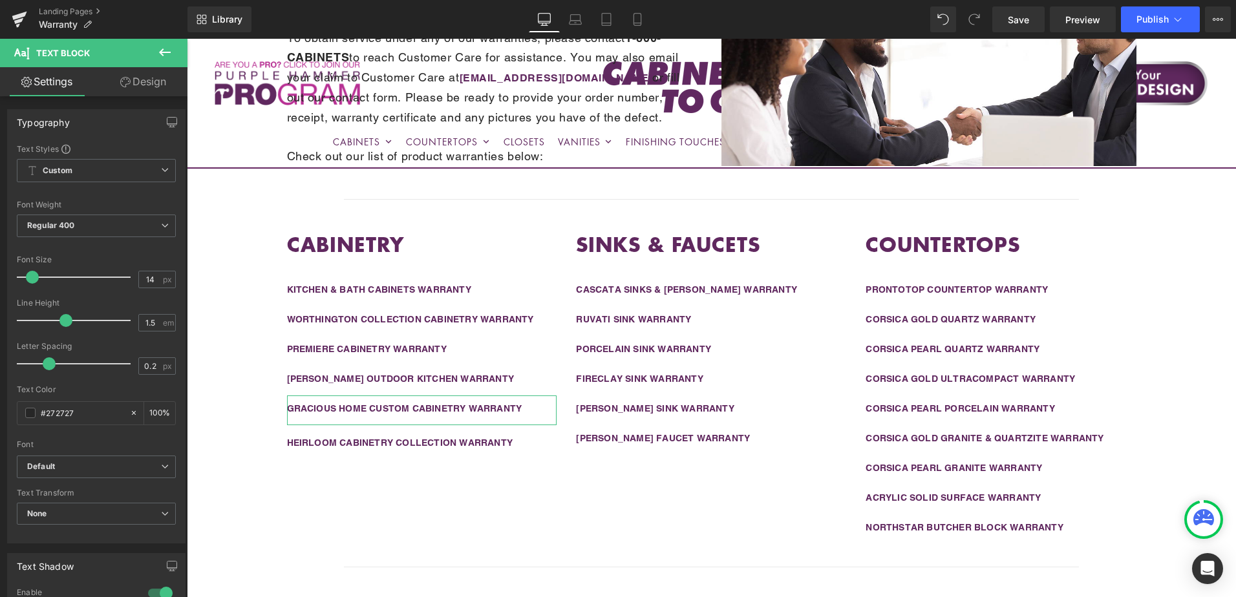
click at [138, 81] on link "Design" at bounding box center [143, 81] width 94 height 29
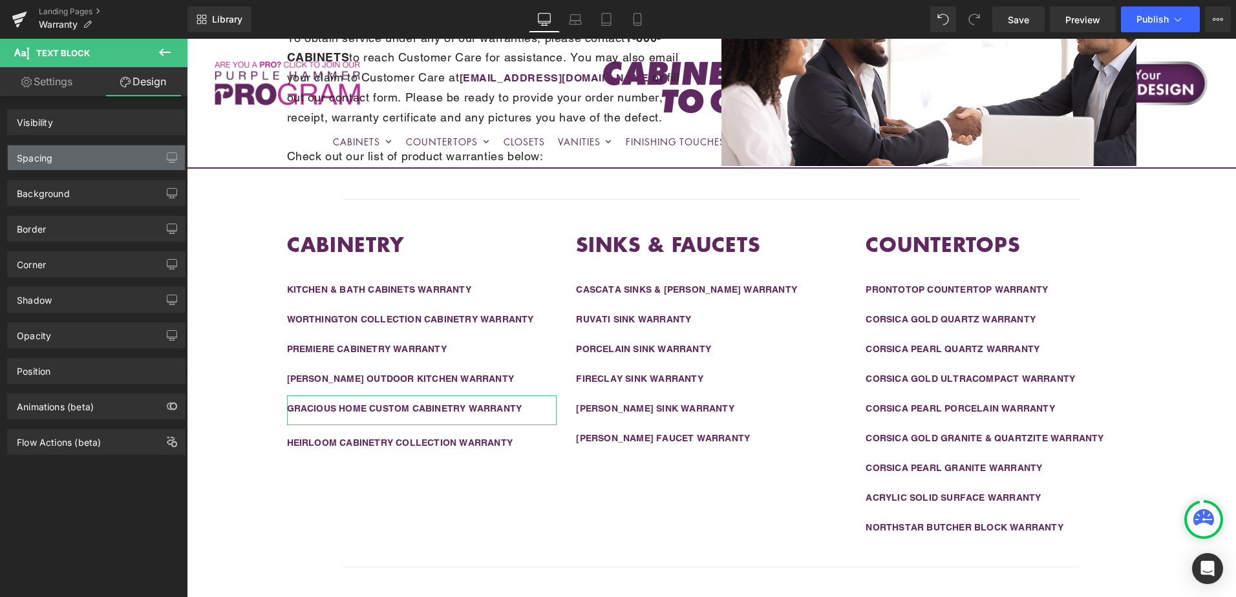
click at [95, 155] on div "Spacing" at bounding box center [96, 157] width 177 height 25
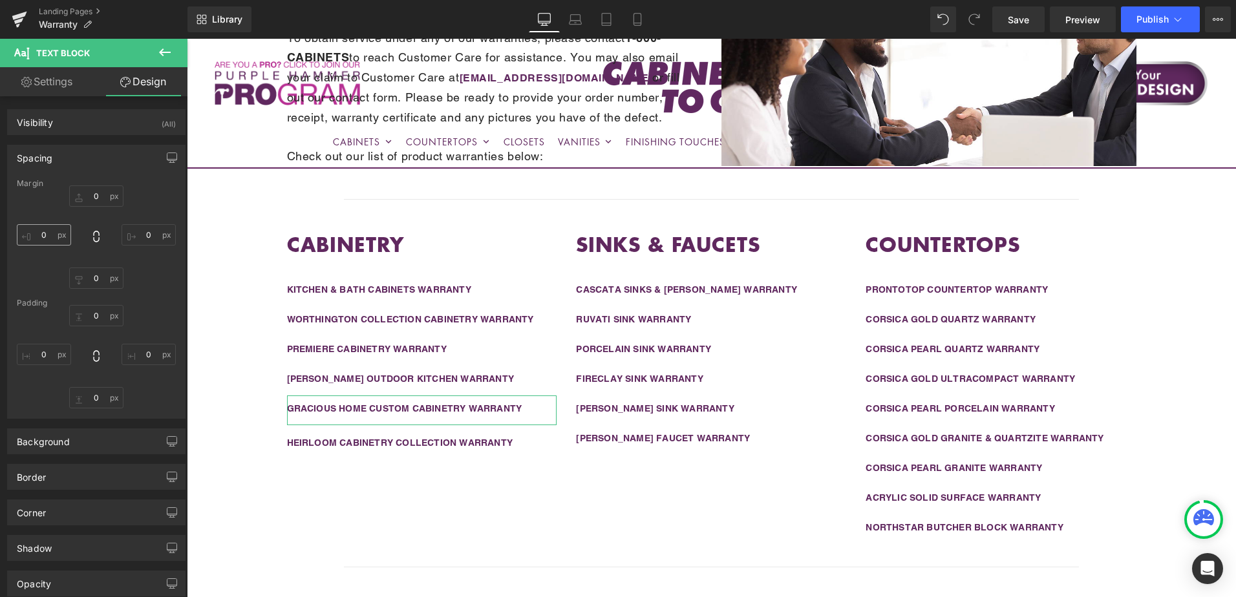
type input "0"
type input "10"
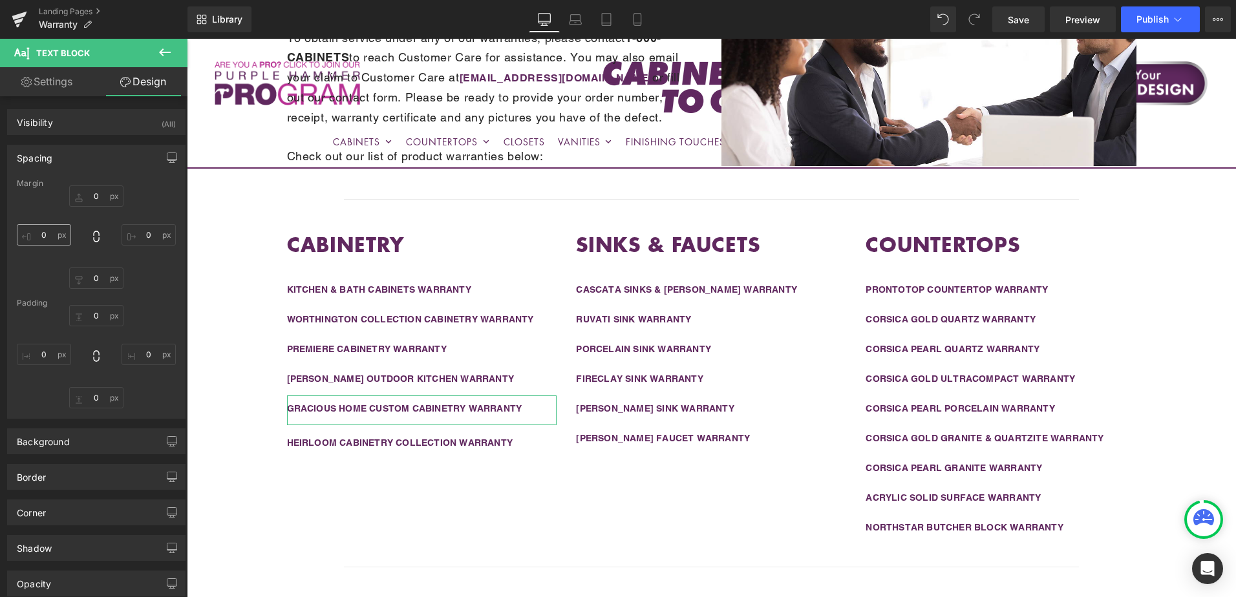
type input "0"
type input "15"
type input "0"
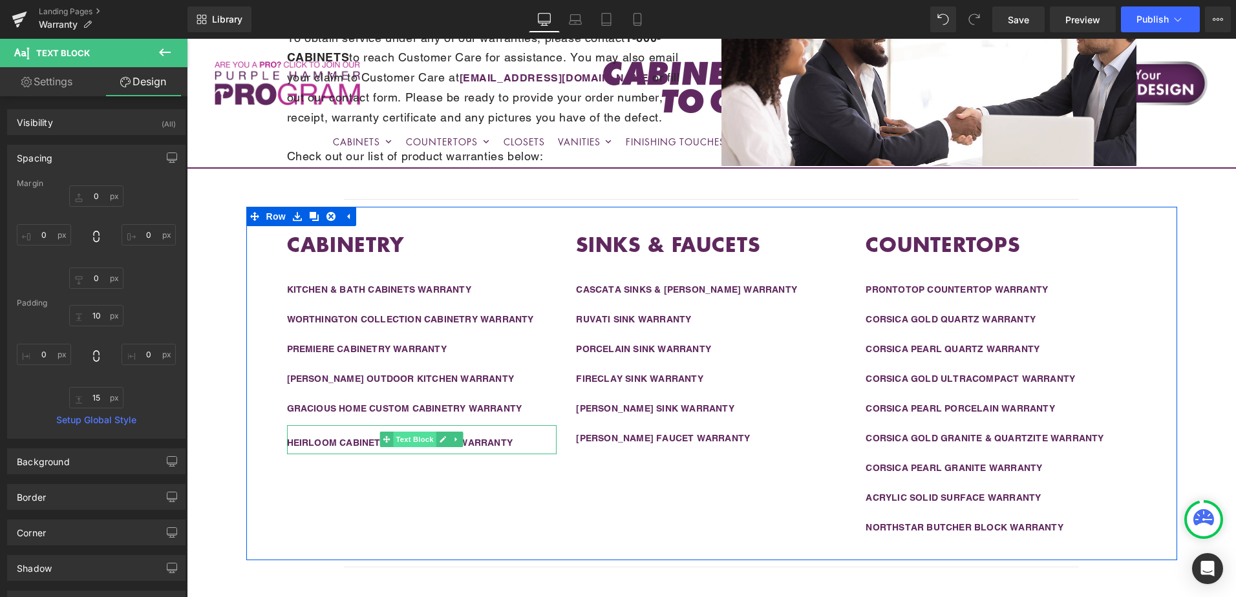
click at [405, 440] on span "Text Block" at bounding box center [415, 440] width 43 height 16
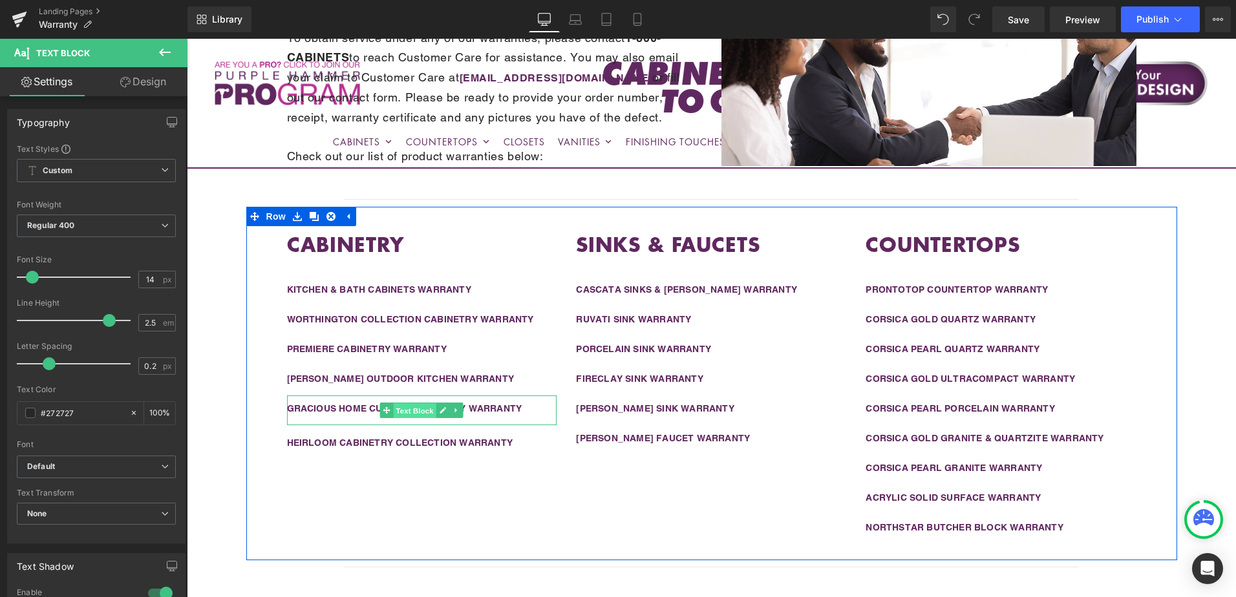
click at [396, 407] on span "Text Block" at bounding box center [415, 411] width 43 height 16
click at [406, 379] on span "Text Block" at bounding box center [415, 381] width 43 height 16
click at [396, 440] on span "Text Block" at bounding box center [415, 440] width 43 height 16
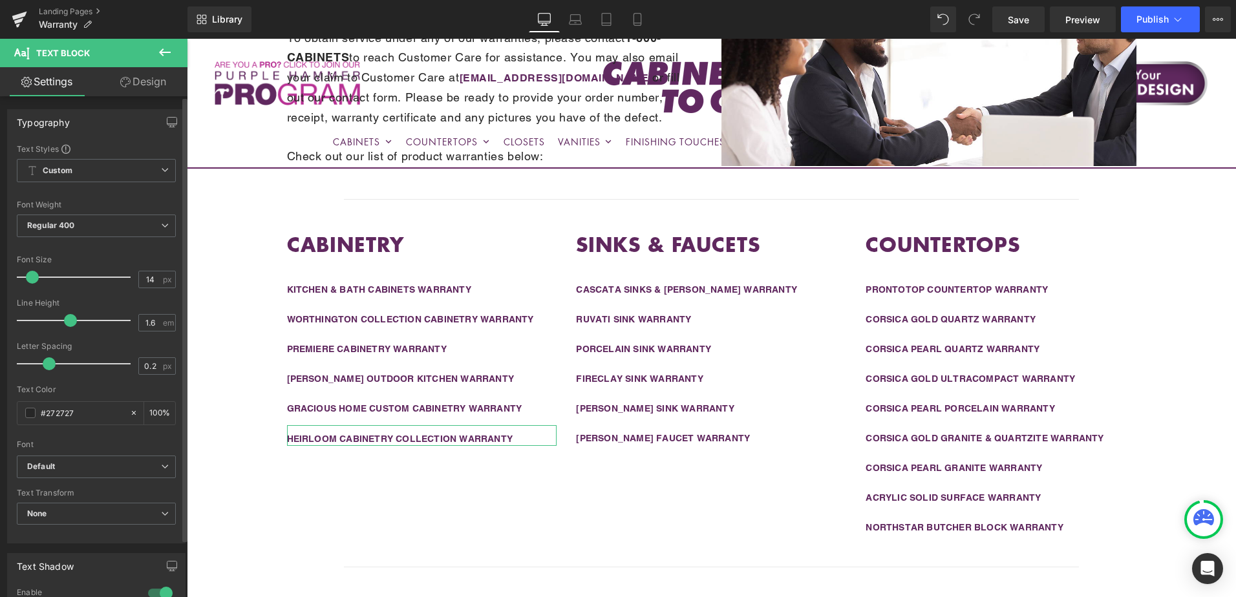
type input "1.5"
drag, startPoint x: 104, startPoint y: 321, endPoint x: 64, endPoint y: 323, distance: 40.1
click at [64, 323] on span at bounding box center [65, 320] width 13 height 13
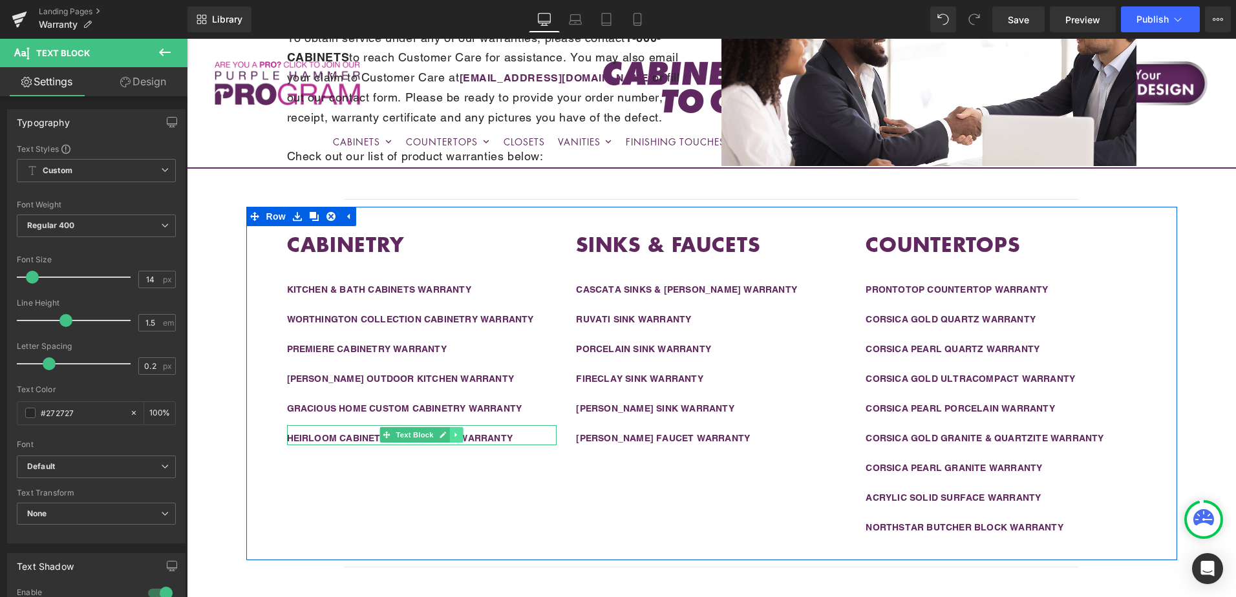
click at [453, 435] on icon at bounding box center [456, 435] width 7 height 8
click at [446, 436] on icon at bounding box center [449, 434] width 7 height 7
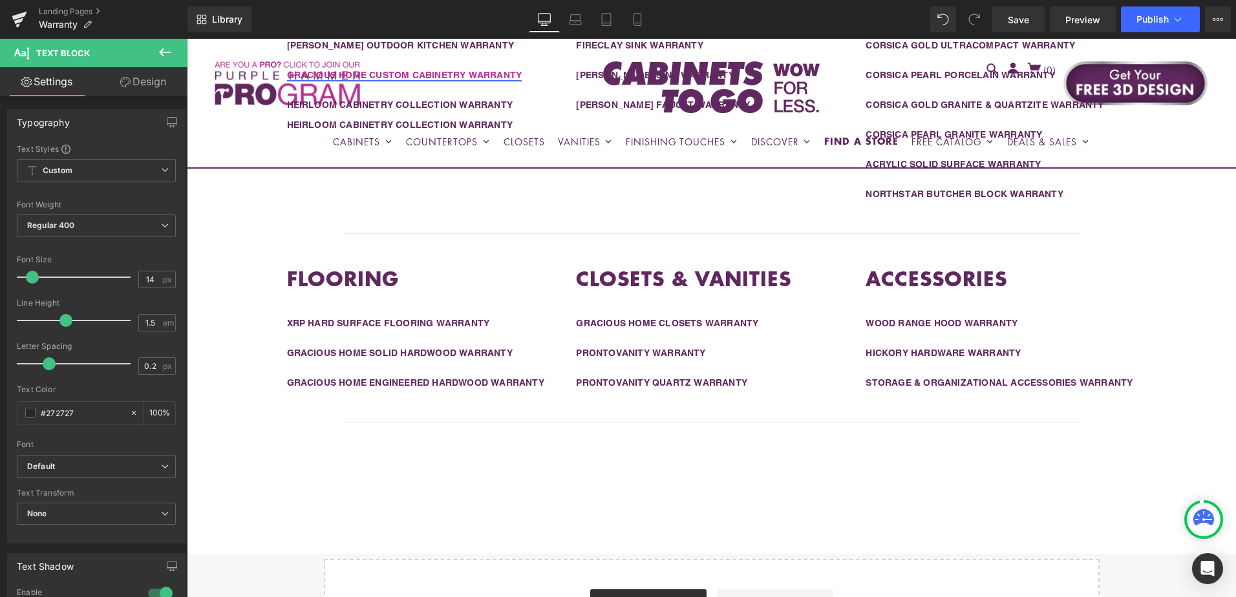
scroll to position [326, 0]
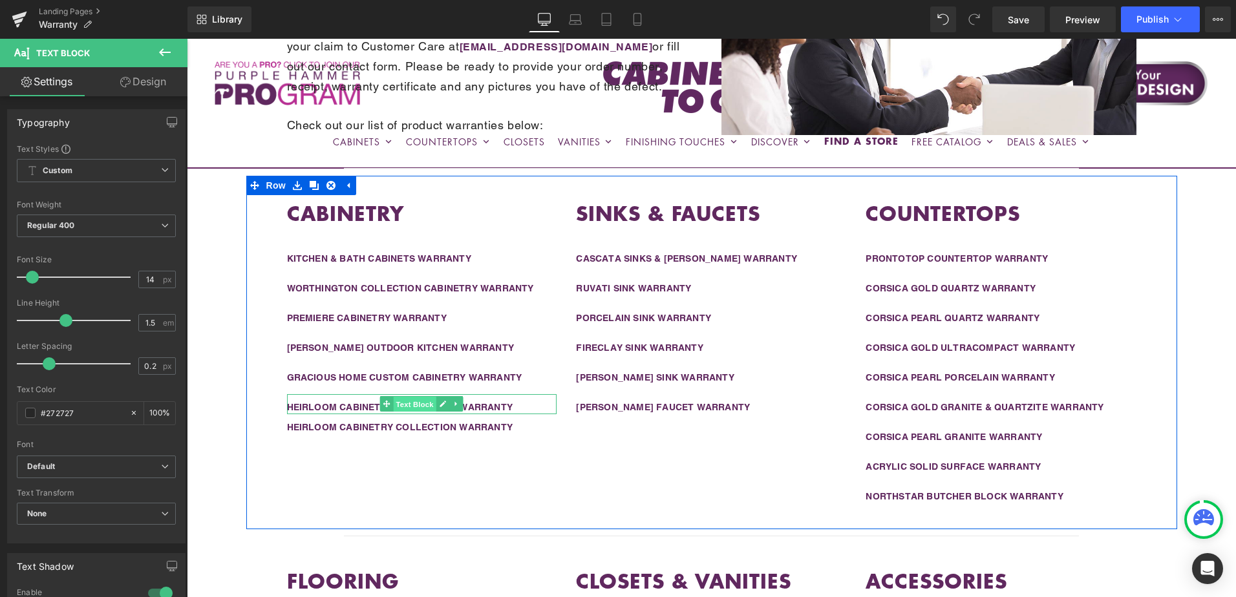
click at [398, 404] on span "Text Block" at bounding box center [415, 405] width 43 height 16
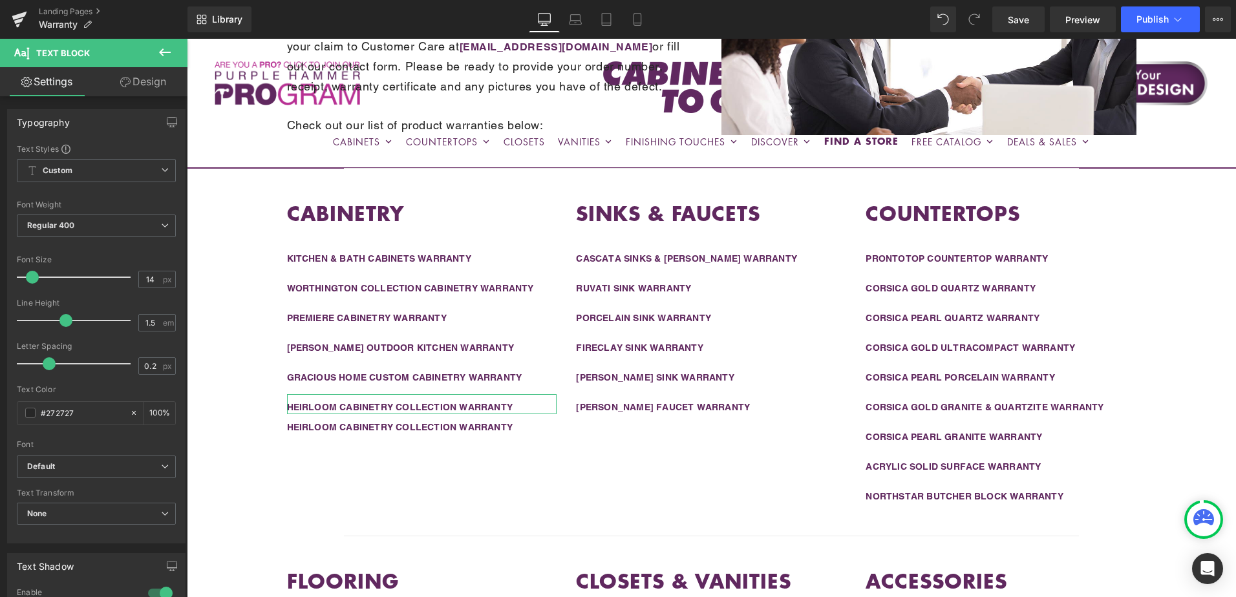
click at [139, 84] on link "Design" at bounding box center [143, 81] width 94 height 29
click at [0, 0] on div "Spacing" at bounding box center [0, 0] width 0 height 0
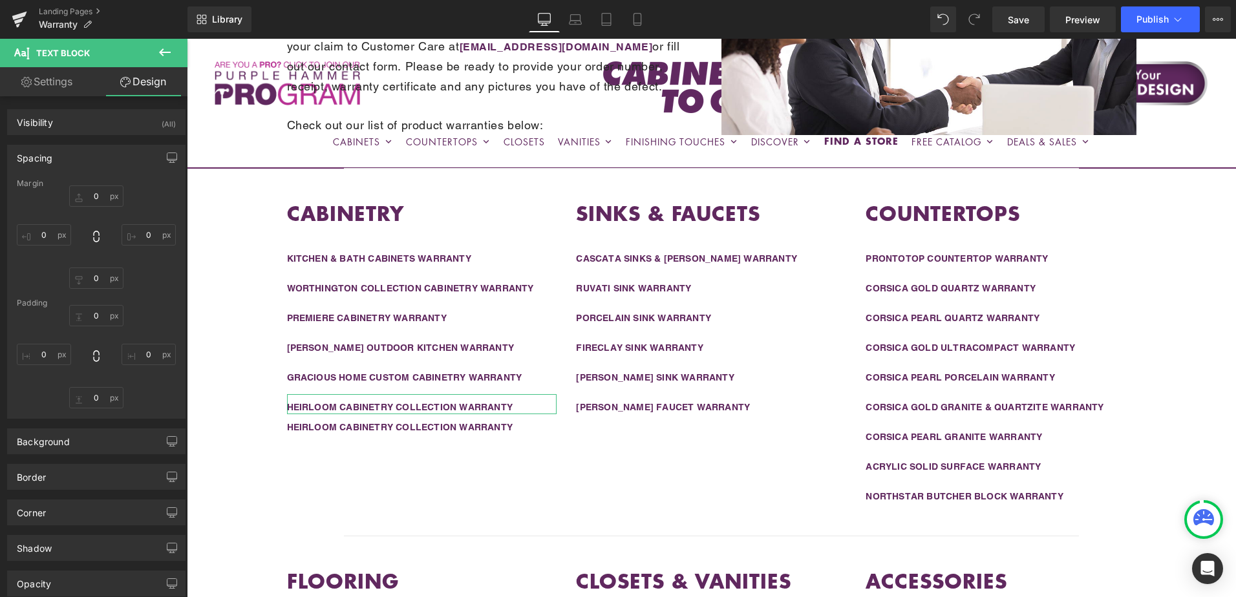
type input "0"
type input "10"
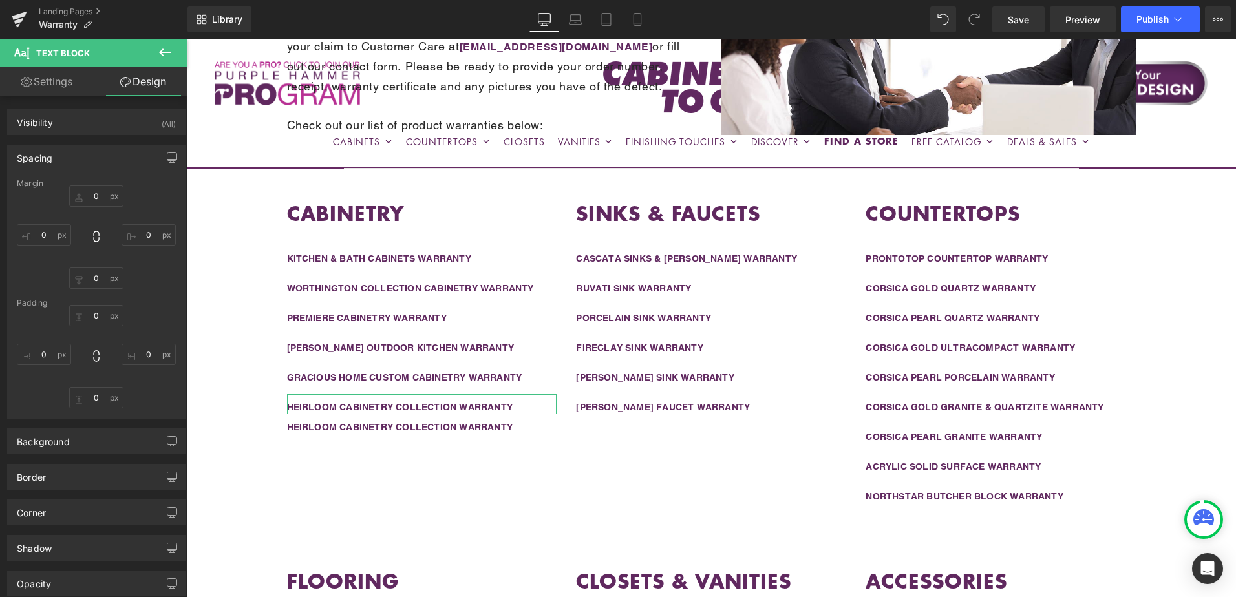
type input "0"
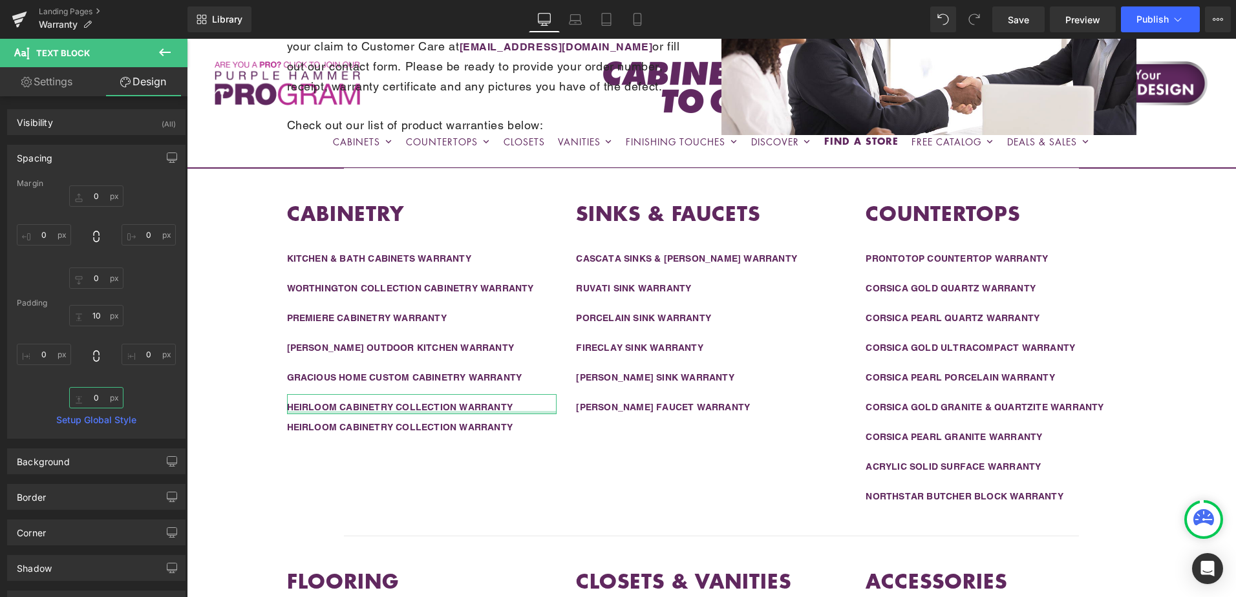
click at [96, 396] on input "0" at bounding box center [96, 397] width 54 height 21
type input "15"
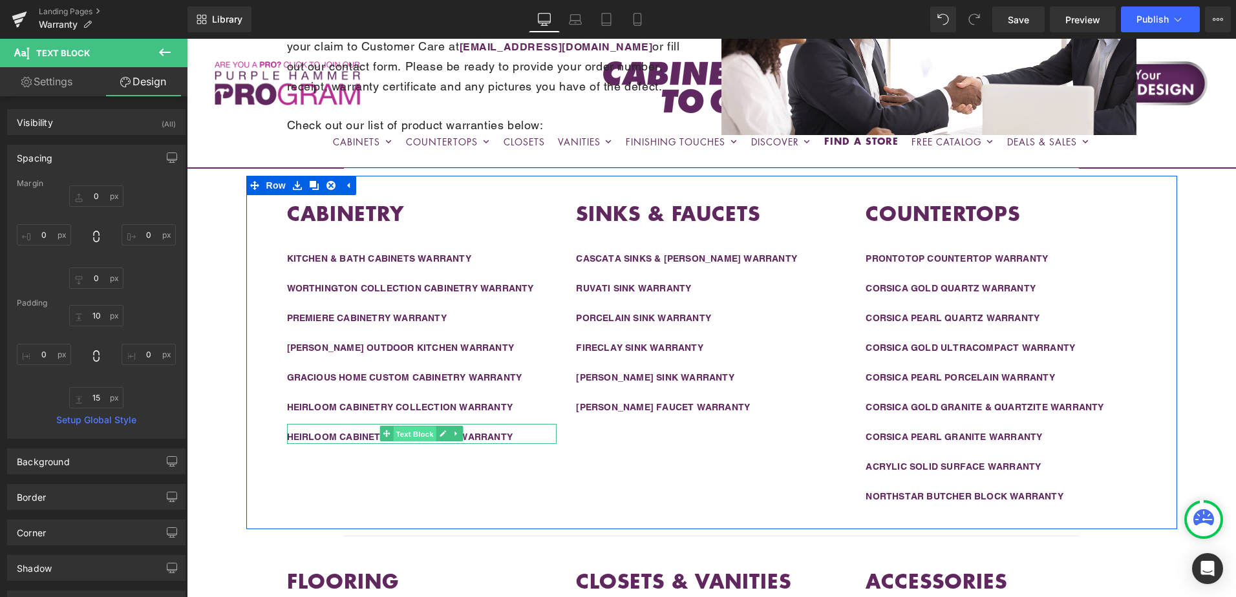
click at [408, 433] on span "Text Block" at bounding box center [415, 435] width 43 height 16
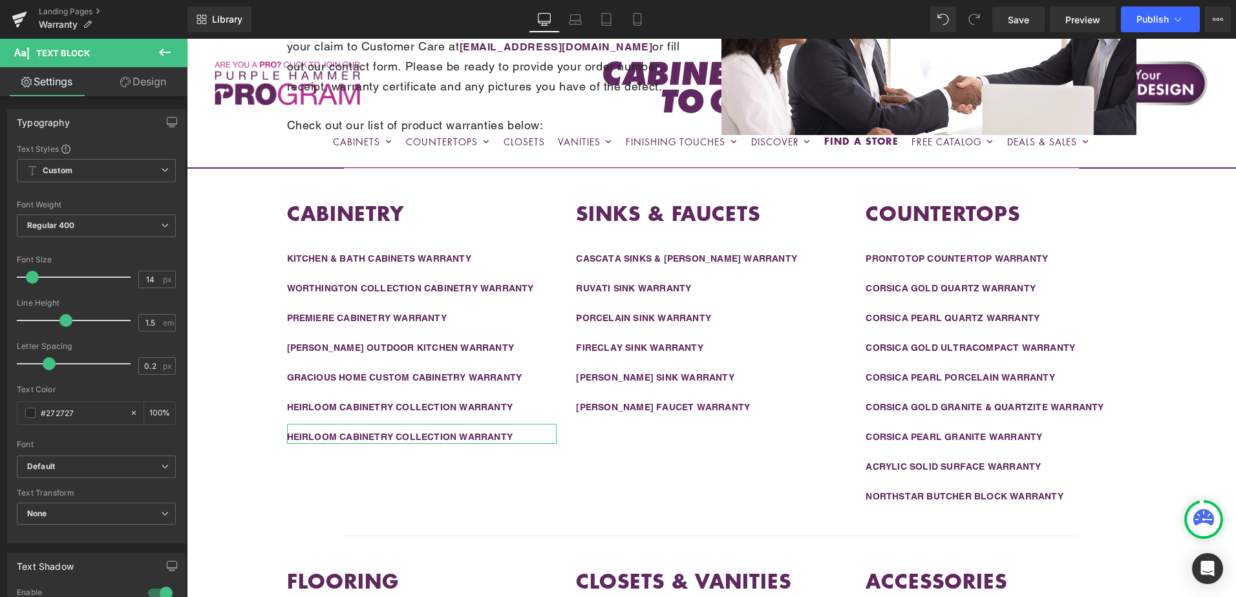
click at [133, 81] on link "Design" at bounding box center [143, 81] width 94 height 29
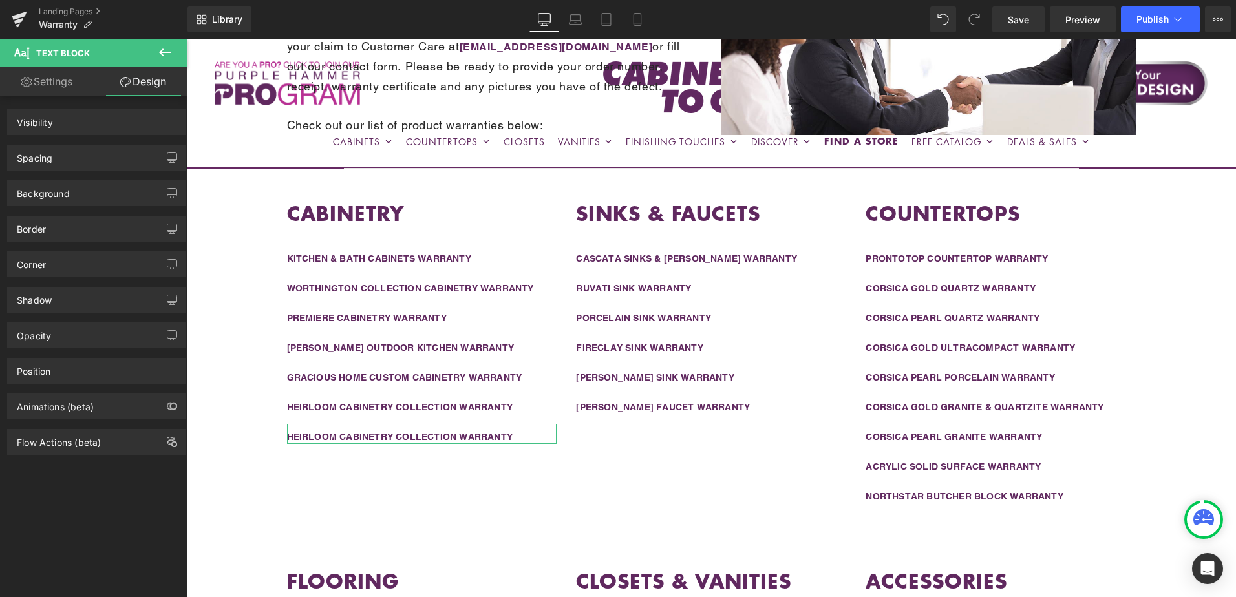
click at [99, 156] on div "Spacing" at bounding box center [96, 157] width 177 height 25
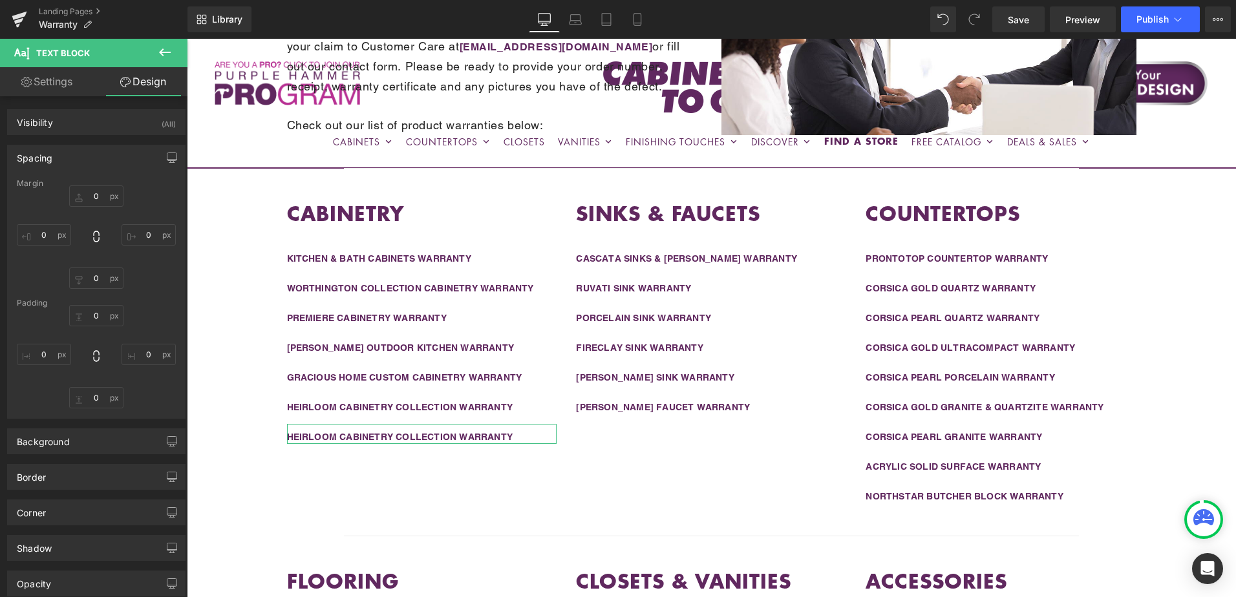
type input "0"
type input "10"
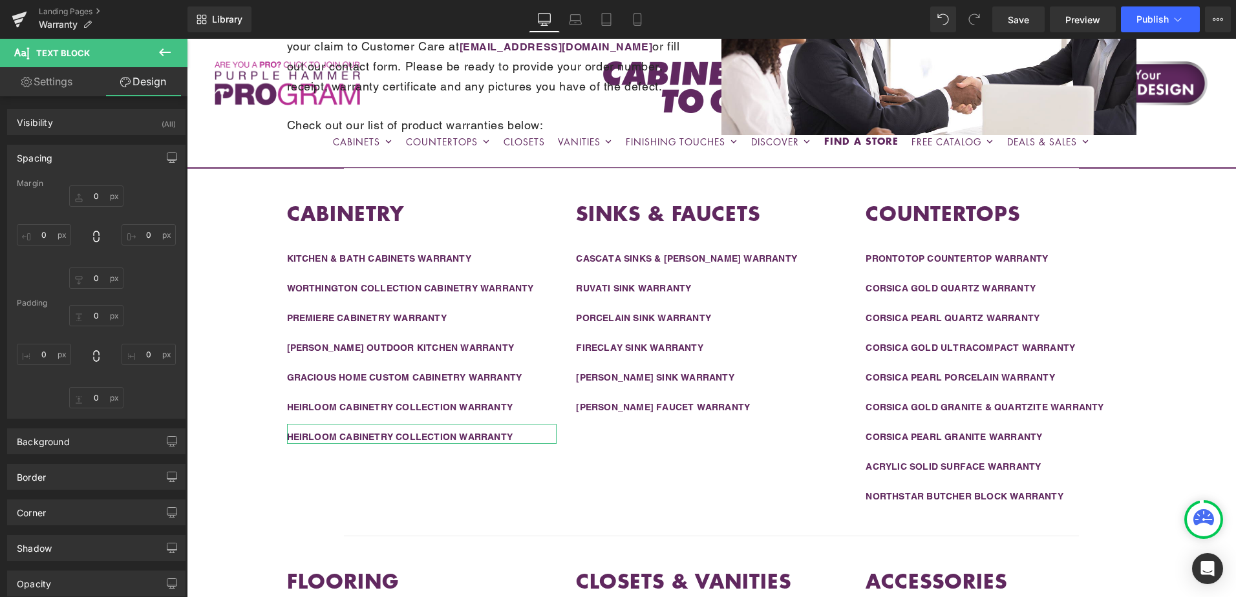
type input "0"
click at [101, 401] on input "0" at bounding box center [96, 397] width 54 height 21
type input "15"
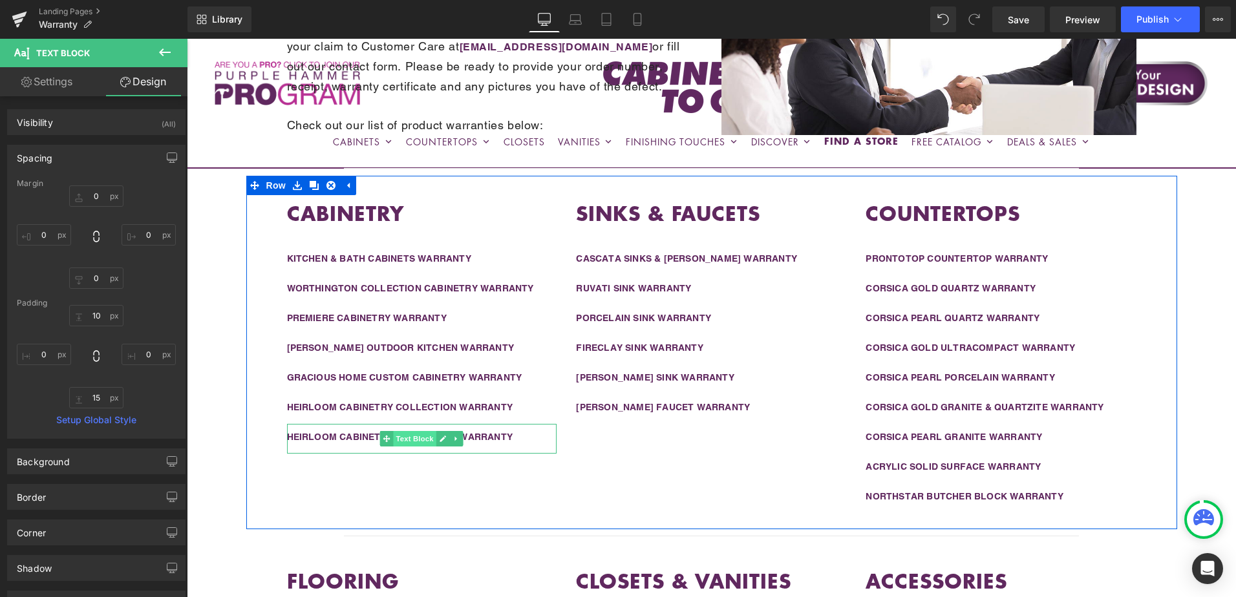
click at [403, 436] on span "Text Block" at bounding box center [415, 439] width 43 height 16
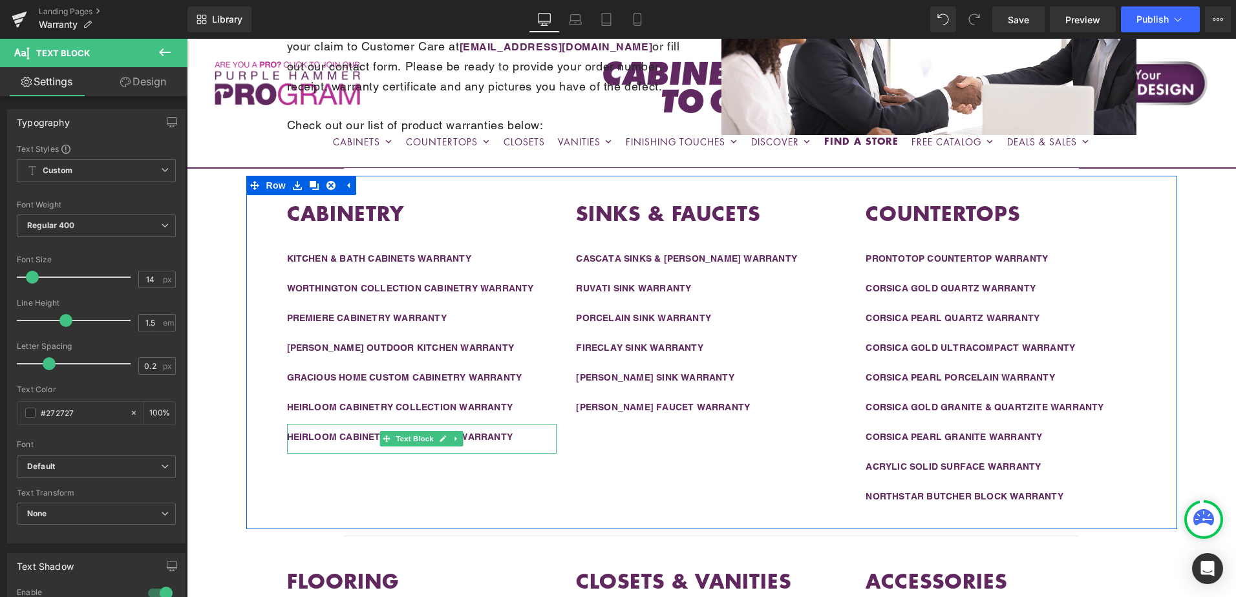
click at [520, 436] on div "HEIRLOOM CABINETRY COLLECTION WARRANTY" at bounding box center [422, 438] width 270 height 14
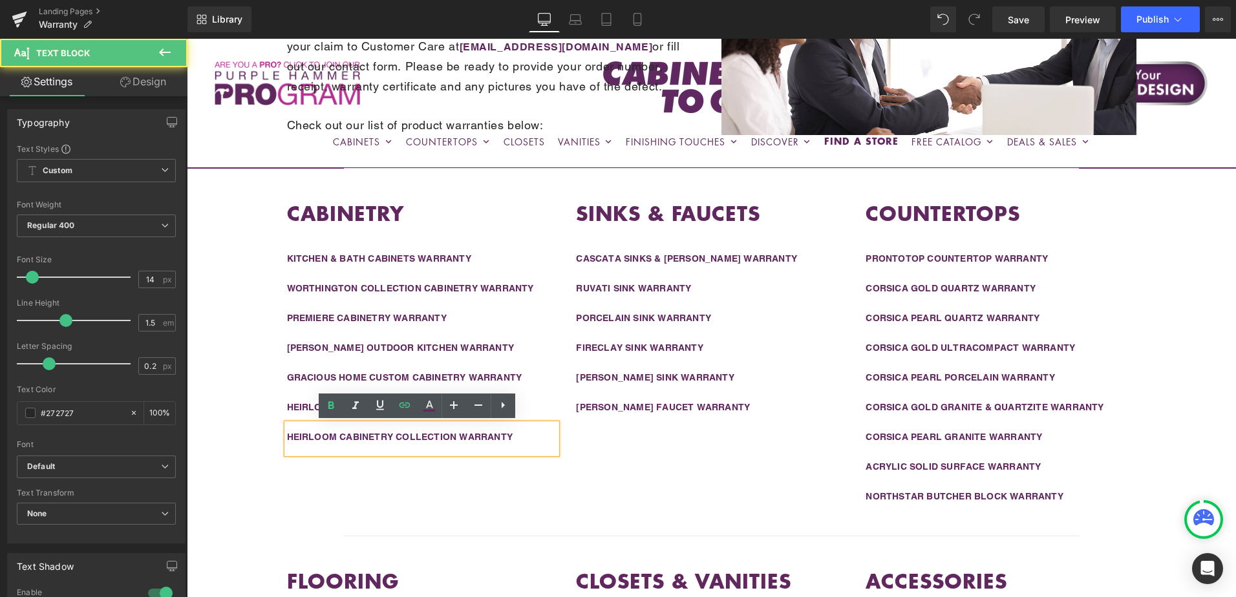
click at [520, 434] on div "HEIRLOOM CABINETRY COLLECTION WARRANTY" at bounding box center [422, 438] width 270 height 14
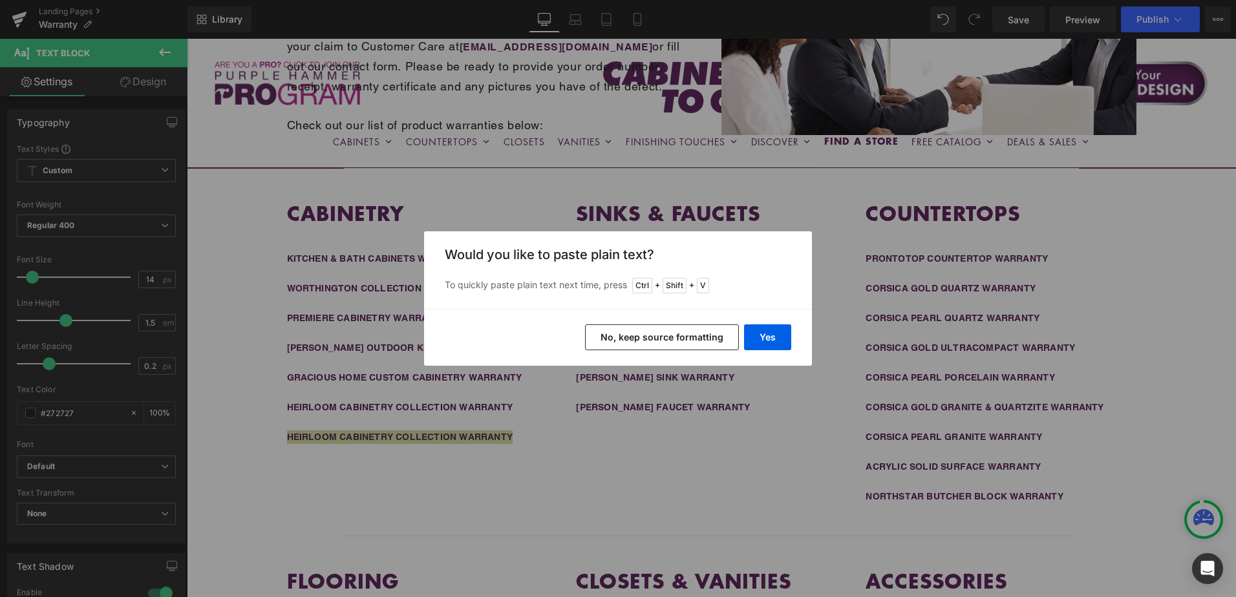
click at [685, 337] on button "No, keep source formatting" at bounding box center [662, 338] width 154 height 26
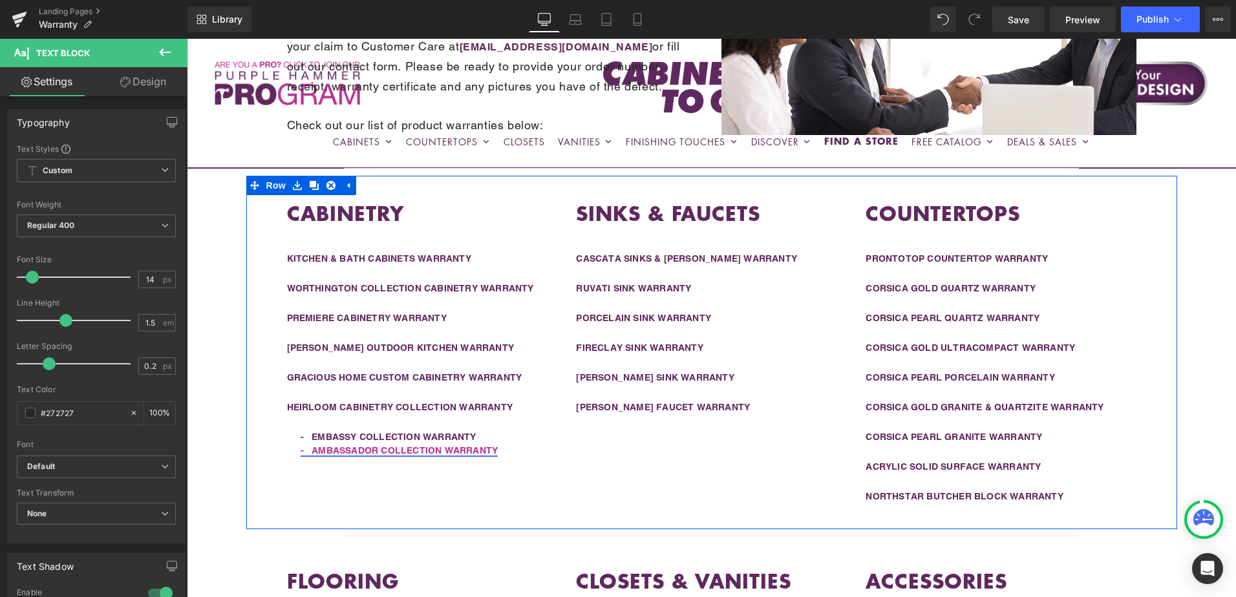
click at [639, 472] on div "CABINETRY Heading KITCHEN & BATH CABINETS WARRANTY Text Block WORTHINGTON COLLE…" at bounding box center [711, 353] width 931 height 354
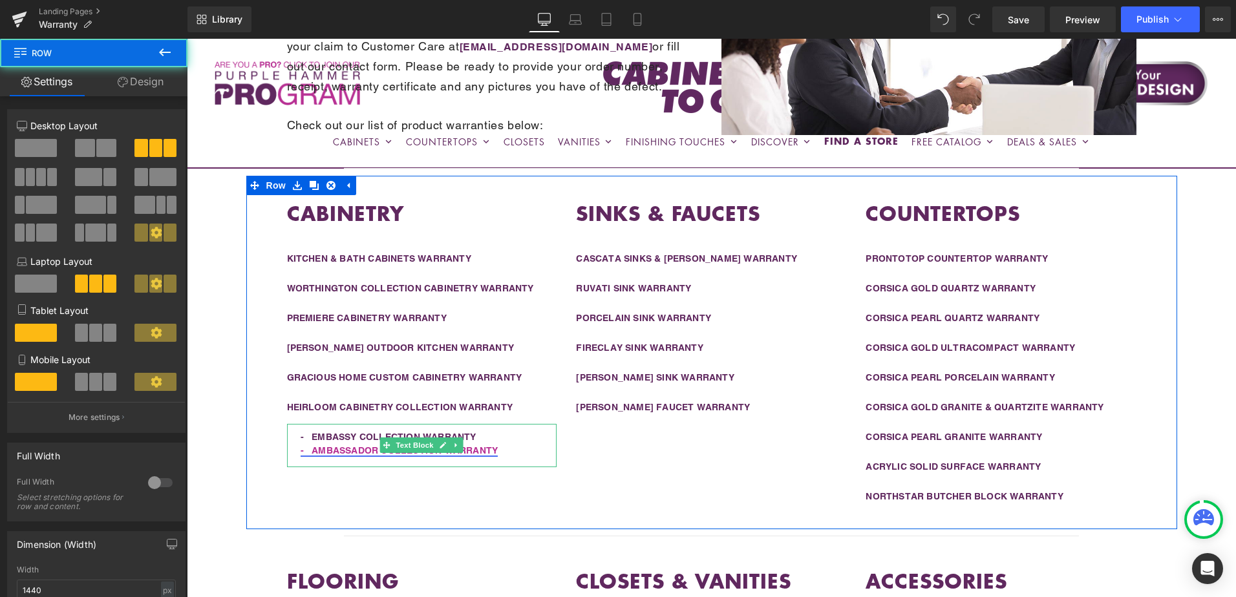
drag, startPoint x: 502, startPoint y: 449, endPoint x: 388, endPoint y: 456, distance: 114.0
click at [332, 452] on div "- AMBASSADOR COLLECTION WARRANTY" at bounding box center [422, 451] width 270 height 14
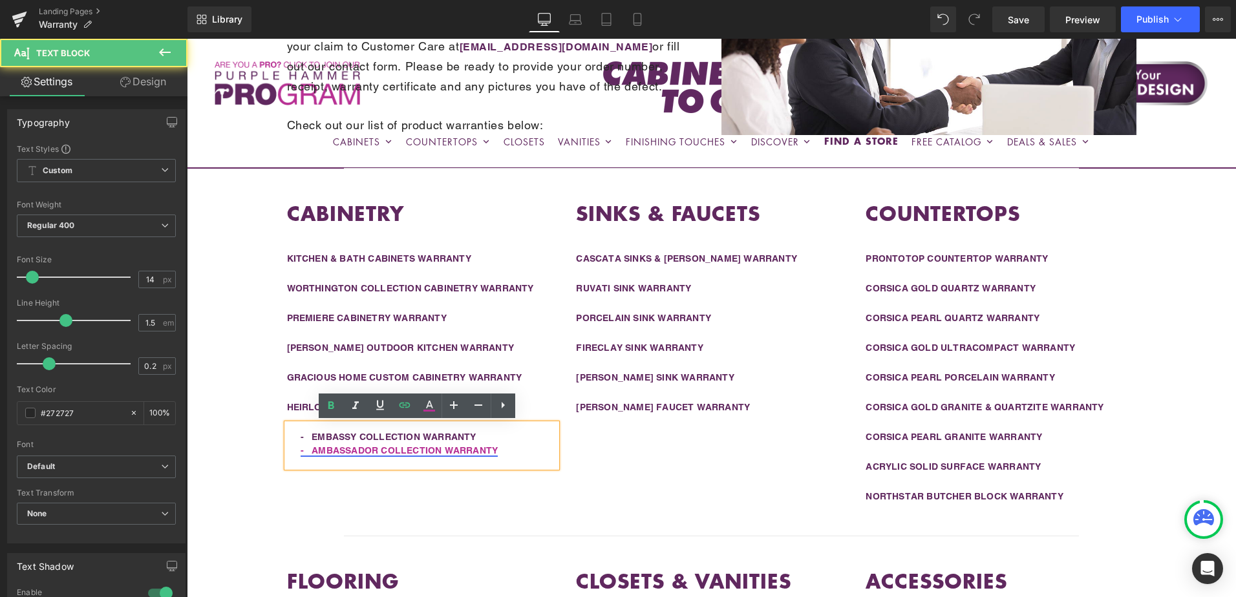
click at [518, 449] on div "- AMBASSADOR COLLECTION WARRANTY" at bounding box center [422, 451] width 270 height 14
drag, startPoint x: 511, startPoint y: 449, endPoint x: 284, endPoint y: 457, distance: 227.7
click at [287, 457] on div "- AMBASSADOR COLLECTION WARRANTY" at bounding box center [422, 451] width 270 height 14
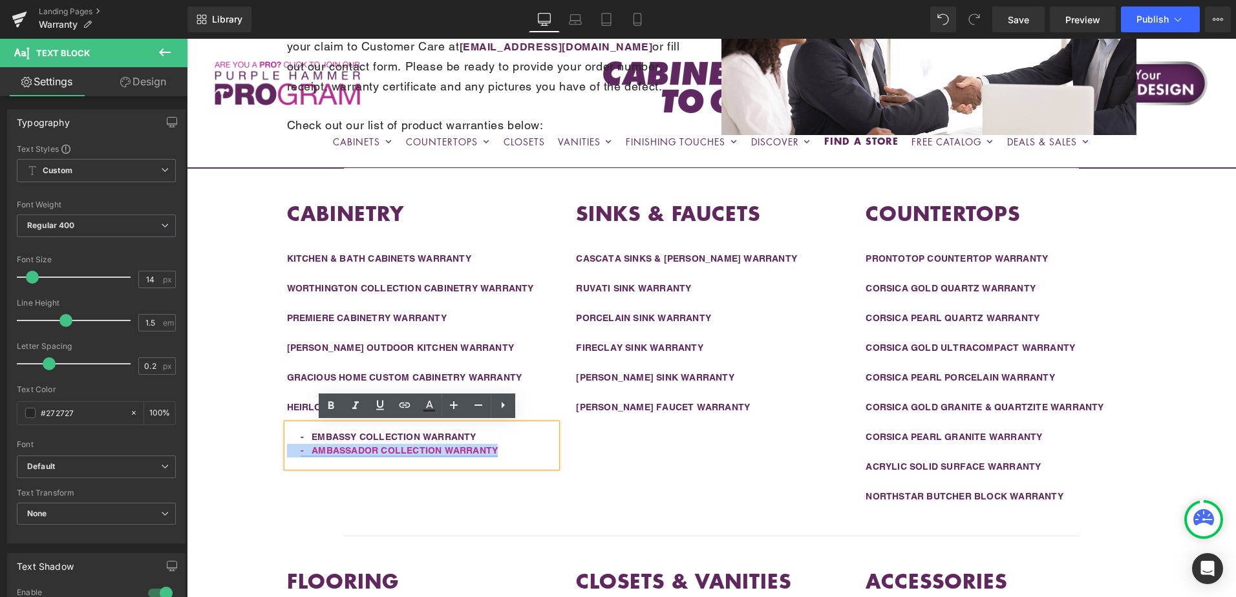
copy div "- AMBASSADOR COLLECTION WARRANTY"
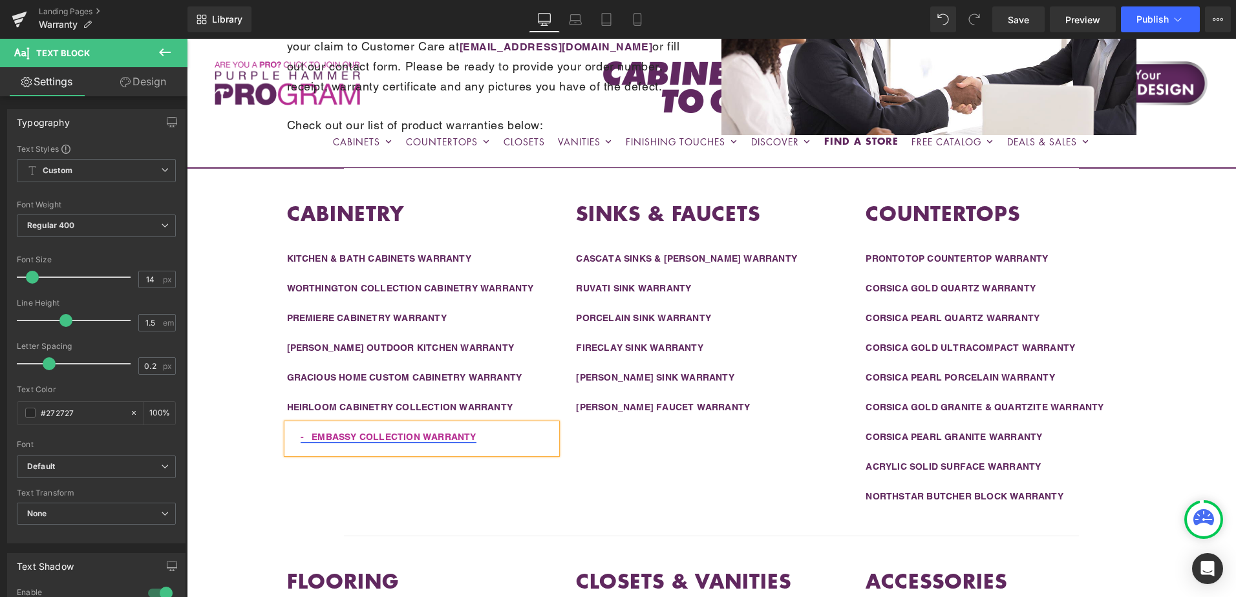
click at [306, 435] on link "- EMBASSY COLLECTION WARRANTY" at bounding box center [389, 437] width 176 height 10
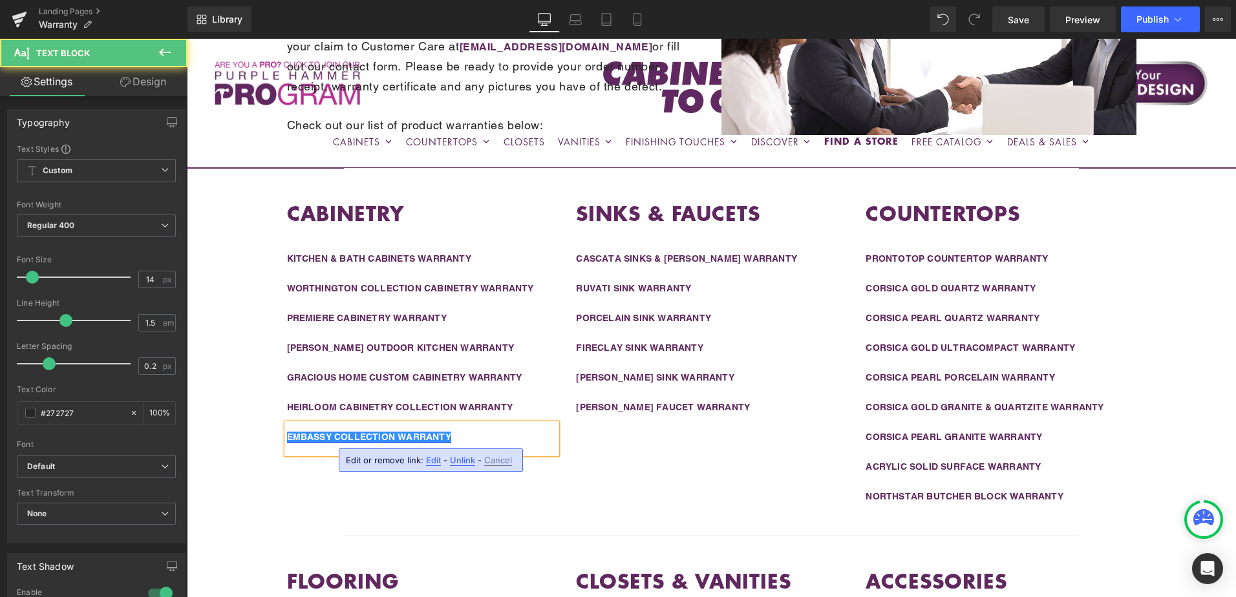
click at [332, 435] on link "EMBASSY COLLECTION WARRANTY" at bounding box center [369, 437] width 164 height 10
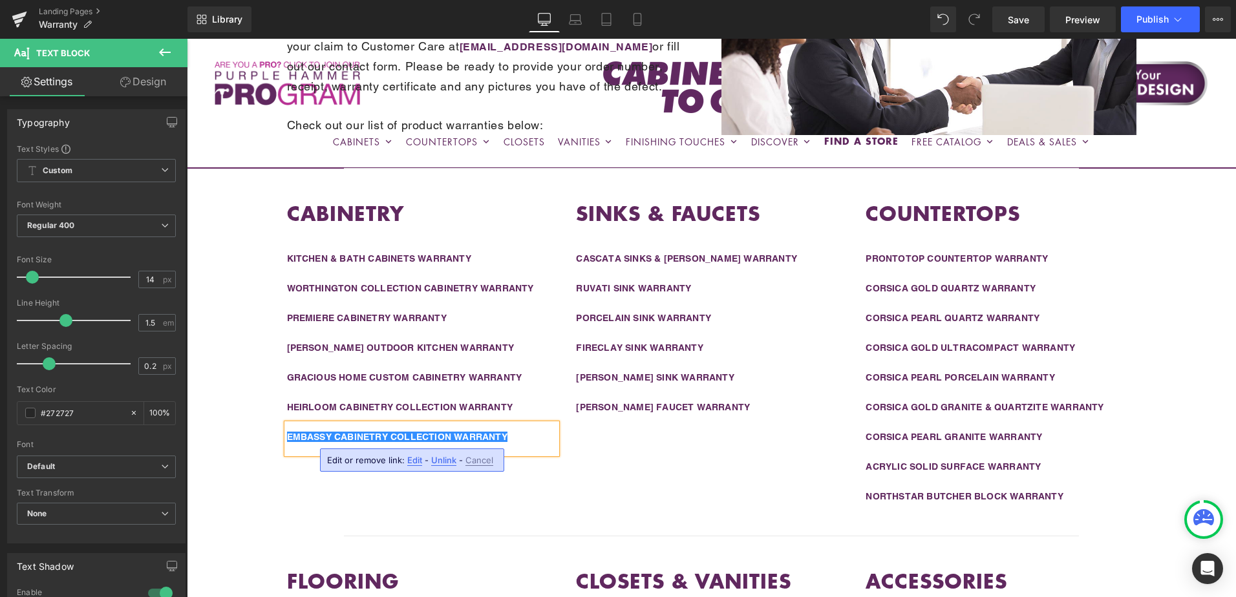
click at [633, 456] on div "CABINETRY Heading KITCHEN & BATH CABINETS WARRANTY Text Block WORTHINGTON COLLE…" at bounding box center [711, 353] width 931 height 354
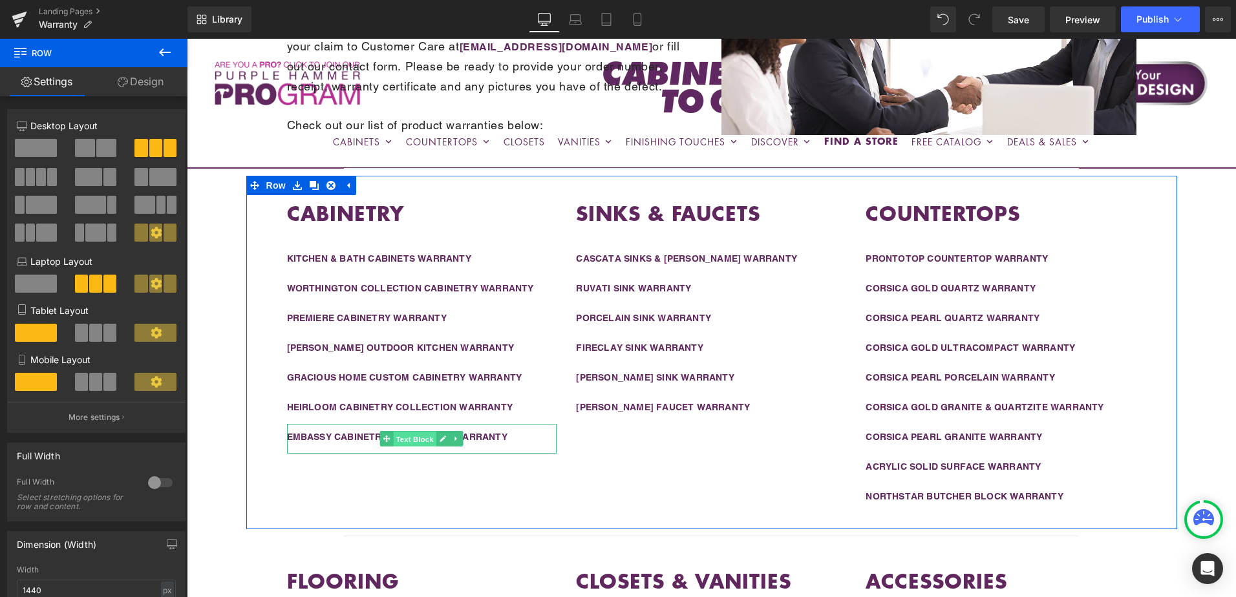
click at [409, 439] on span "Text Block" at bounding box center [415, 439] width 43 height 16
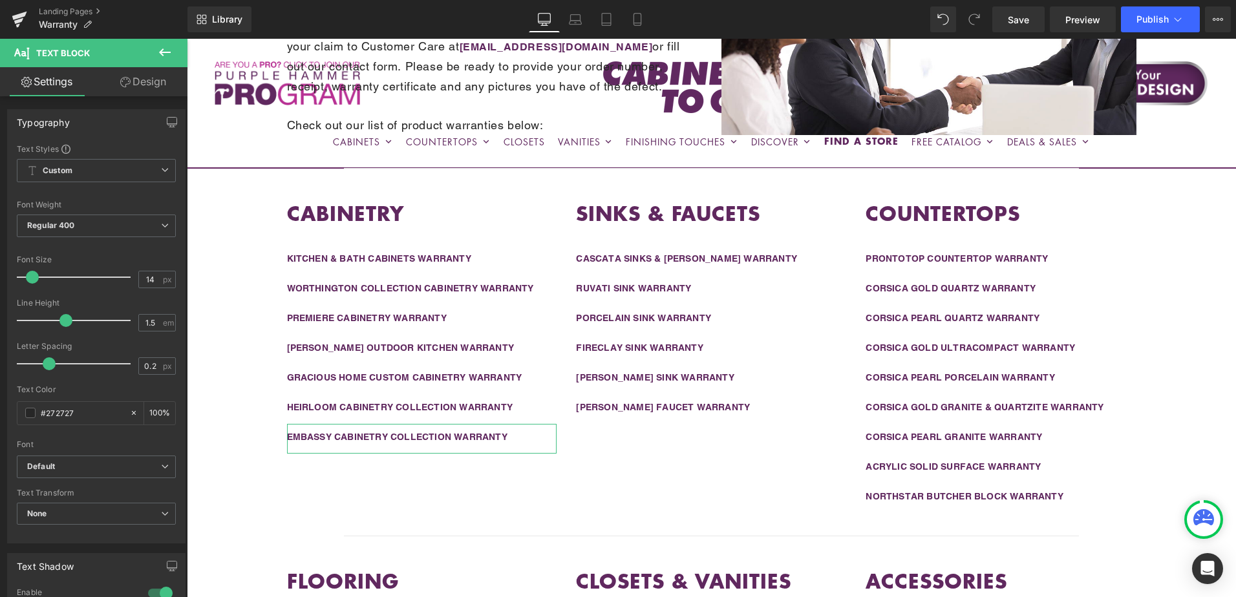
click at [147, 85] on link "Design" at bounding box center [143, 81] width 94 height 29
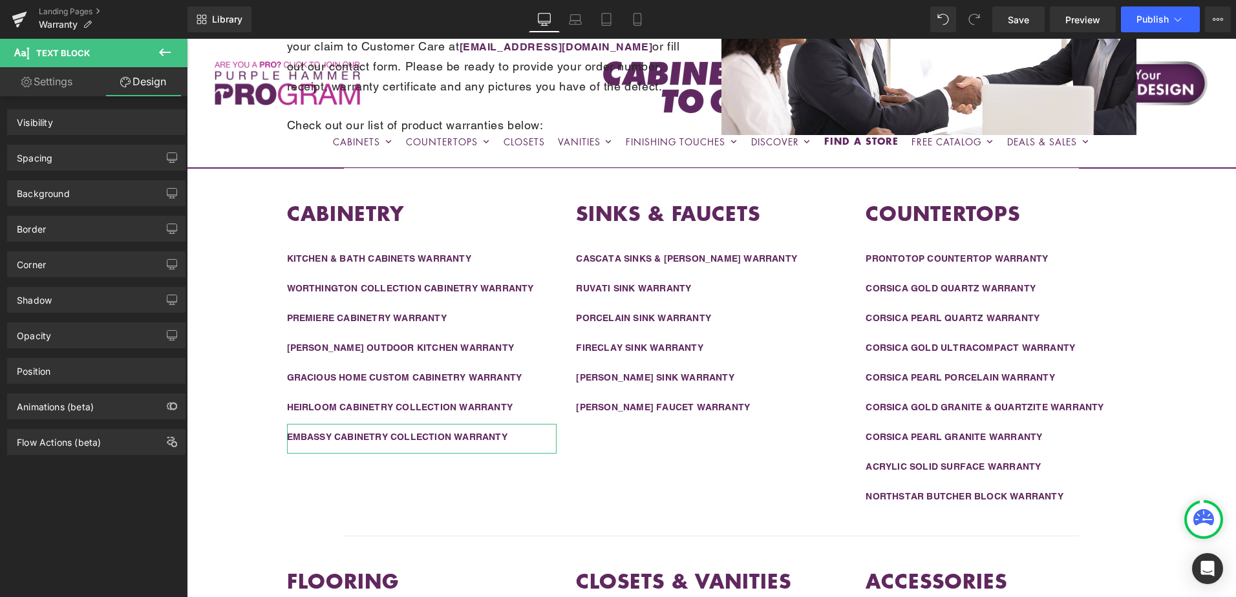
click at [84, 162] on div "Spacing" at bounding box center [96, 157] width 177 height 25
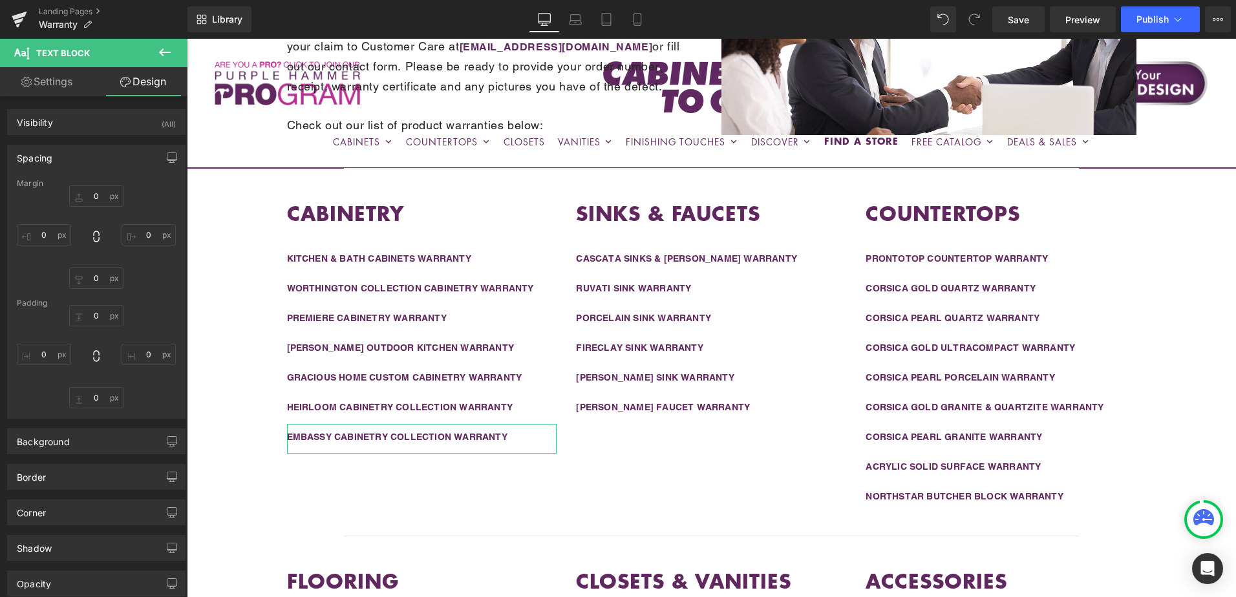
type input "0"
type input "10"
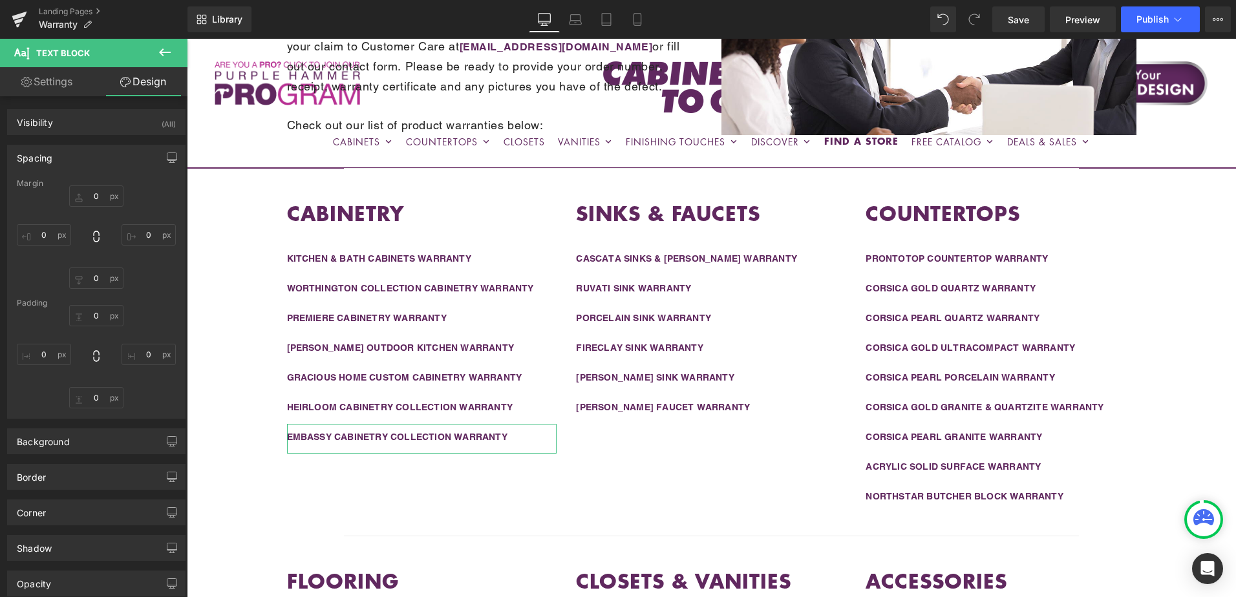
type input "0"
type input "15"
type input "0"
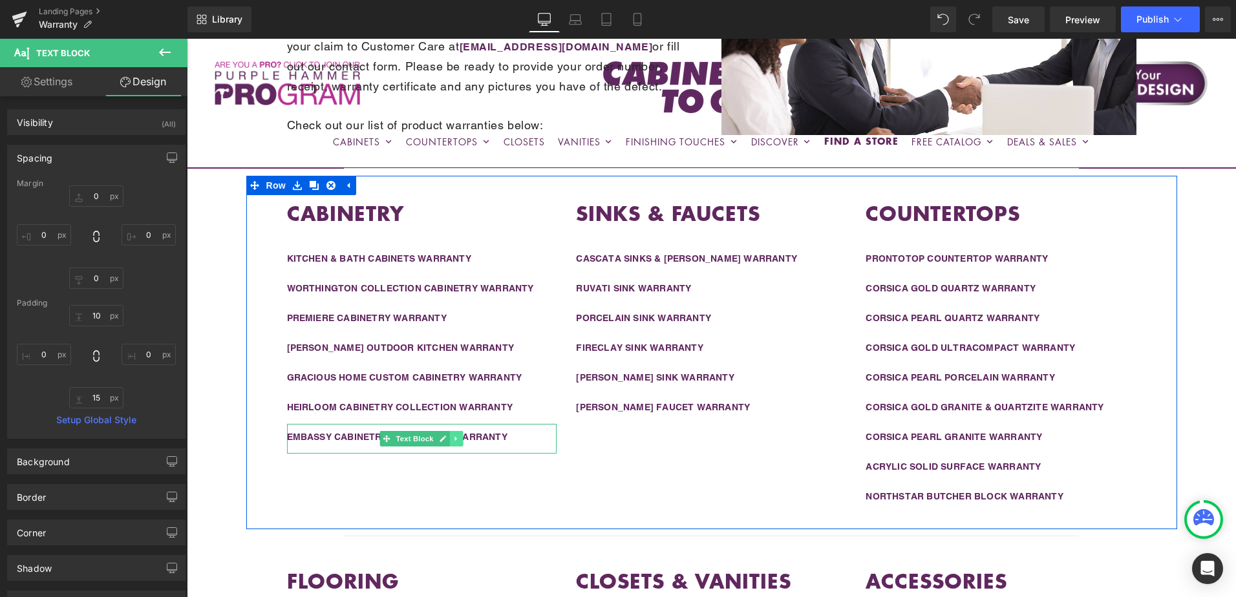
click at [453, 439] on icon at bounding box center [456, 439] width 7 height 8
click at [446, 439] on icon at bounding box center [449, 438] width 7 height 7
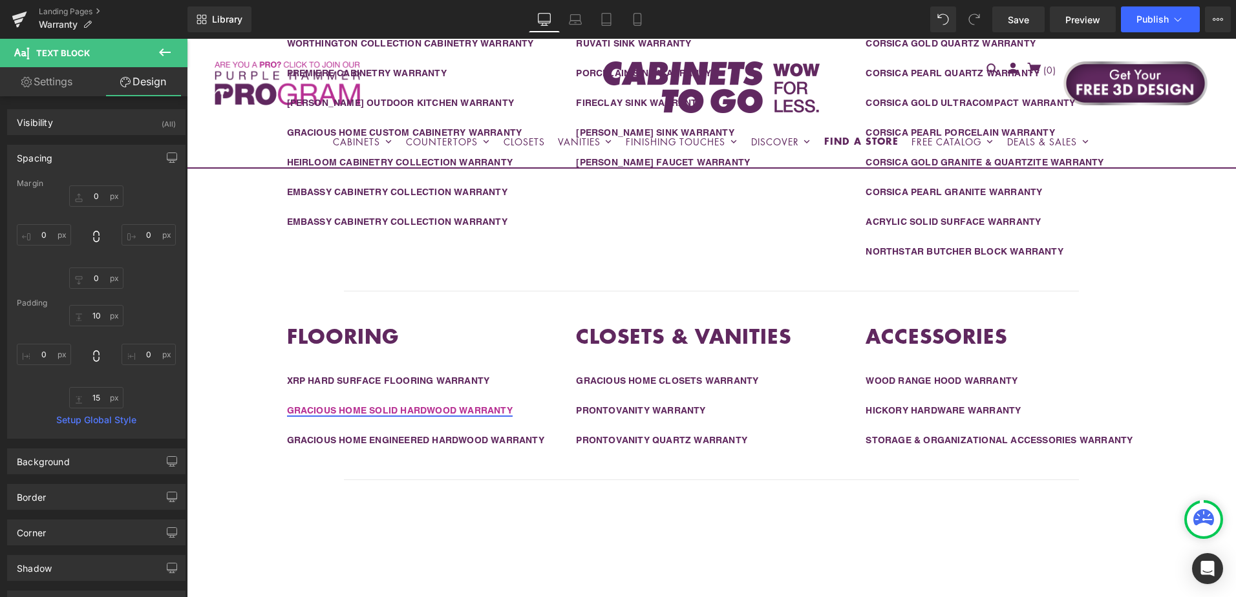
scroll to position [366, 0]
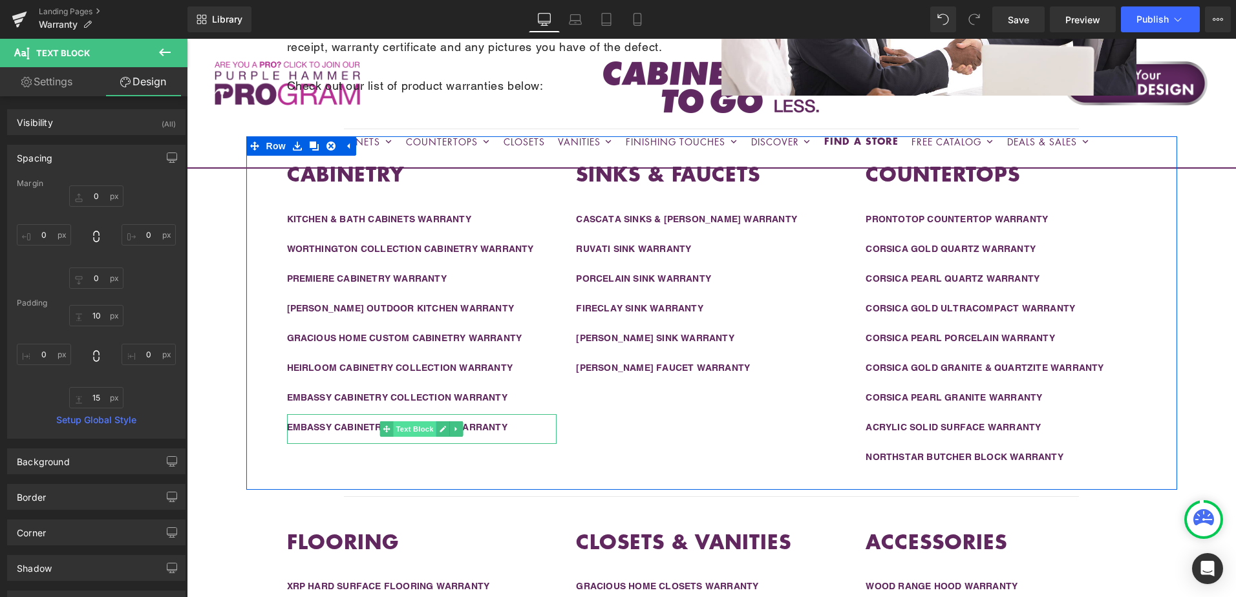
click at [409, 429] on span "Text Block" at bounding box center [415, 430] width 43 height 16
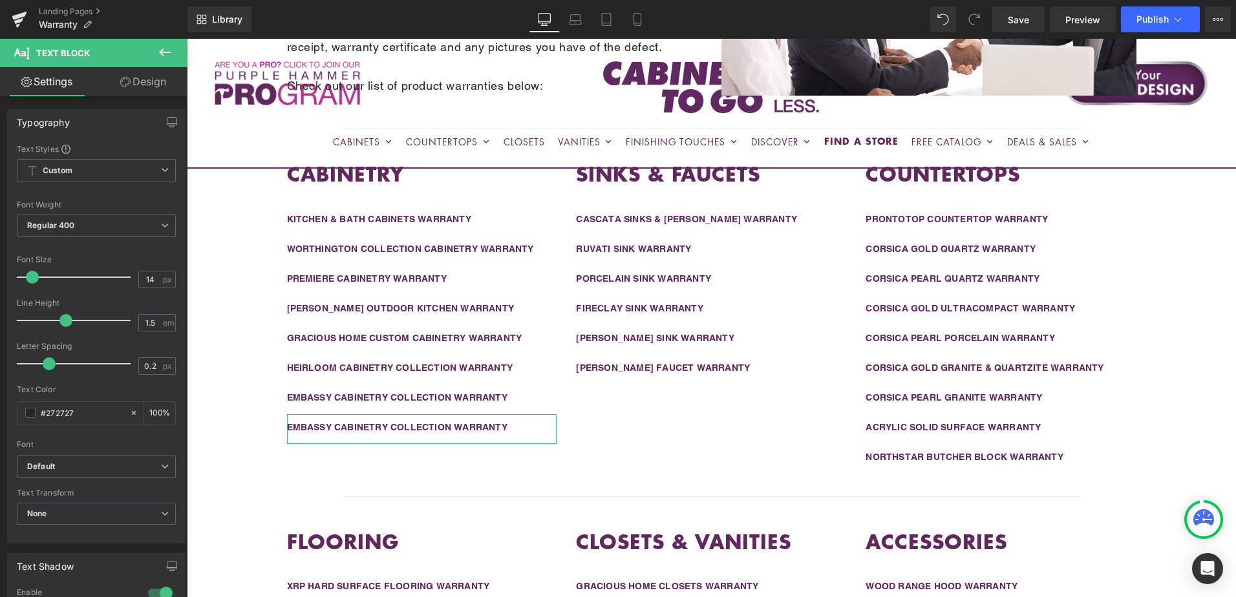
click at [137, 83] on link "Design" at bounding box center [143, 81] width 94 height 29
click at [0, 0] on div "Spacing" at bounding box center [0, 0] width 0 height 0
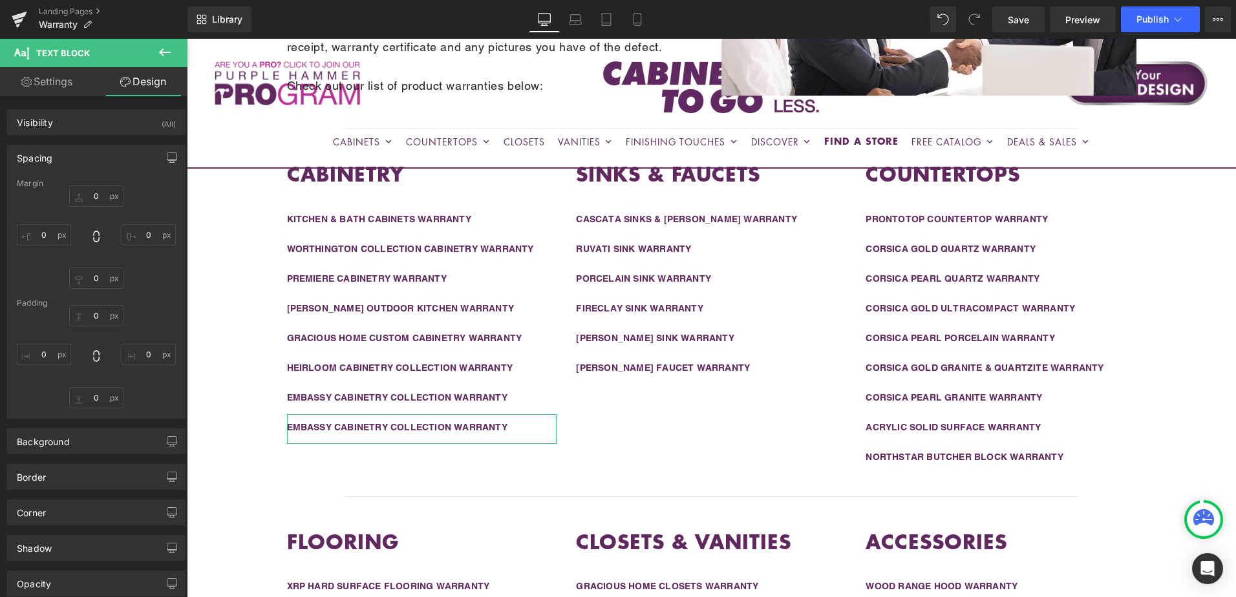
type input "0"
type input "10"
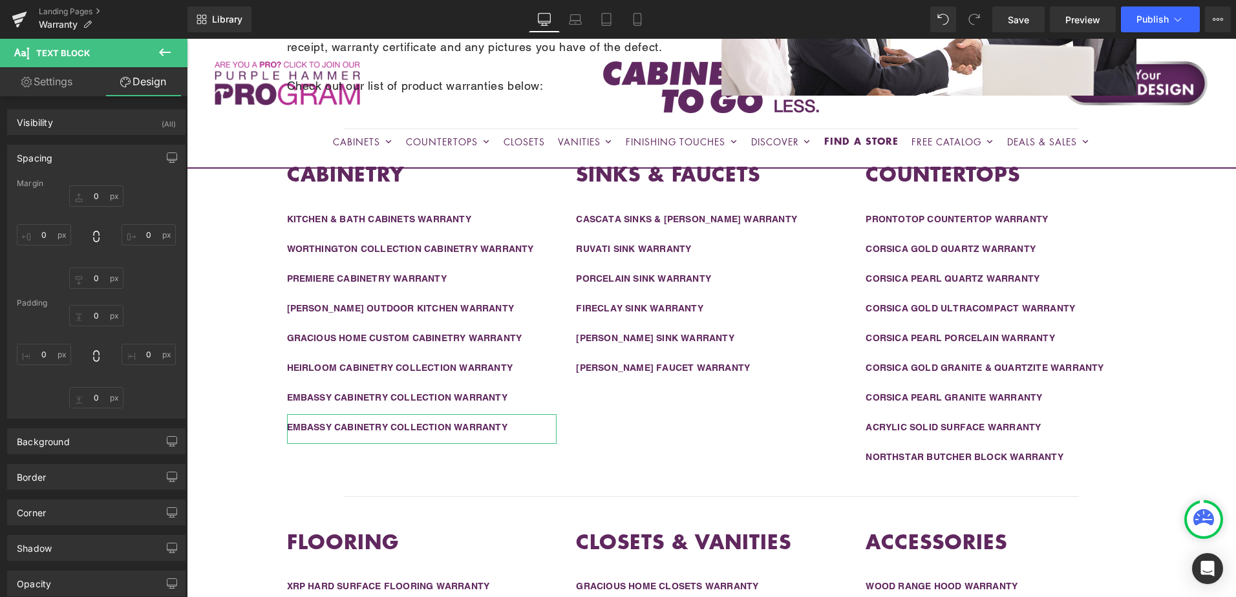
type input "0"
type input "15"
type input "0"
click at [105, 400] on input "15" at bounding box center [96, 397] width 54 height 21
type input "0"
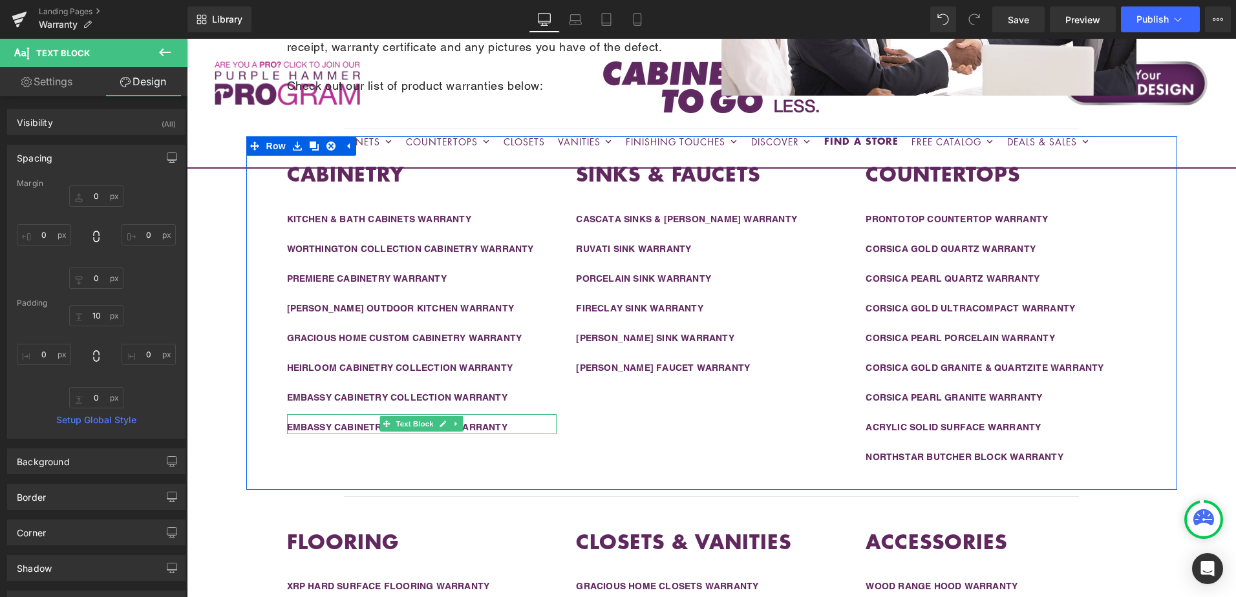
click at [515, 421] on div "EMBASSY CABINETRY COLLECTION WARRANTY" at bounding box center [422, 428] width 270 height 14
click at [511, 424] on div "EMBASSY CABINETRY COLLECTION WARRANTY" at bounding box center [422, 428] width 270 height 14
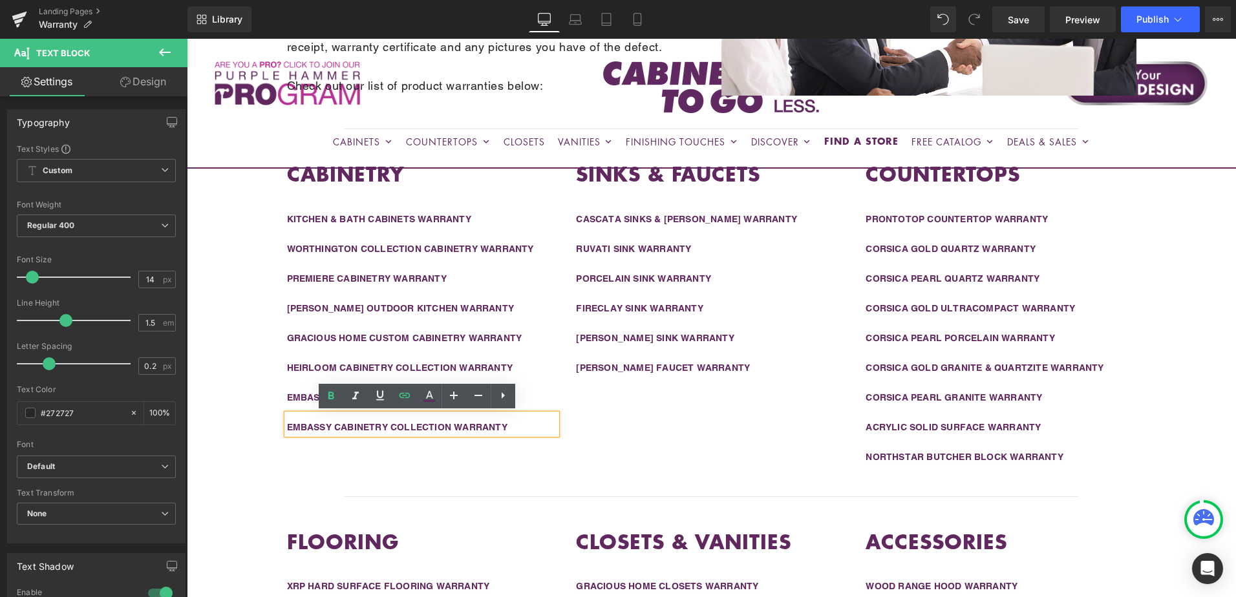
click at [513, 424] on div "EMBASSY CABINETRY COLLECTION WARRANTY" at bounding box center [422, 428] width 270 height 14
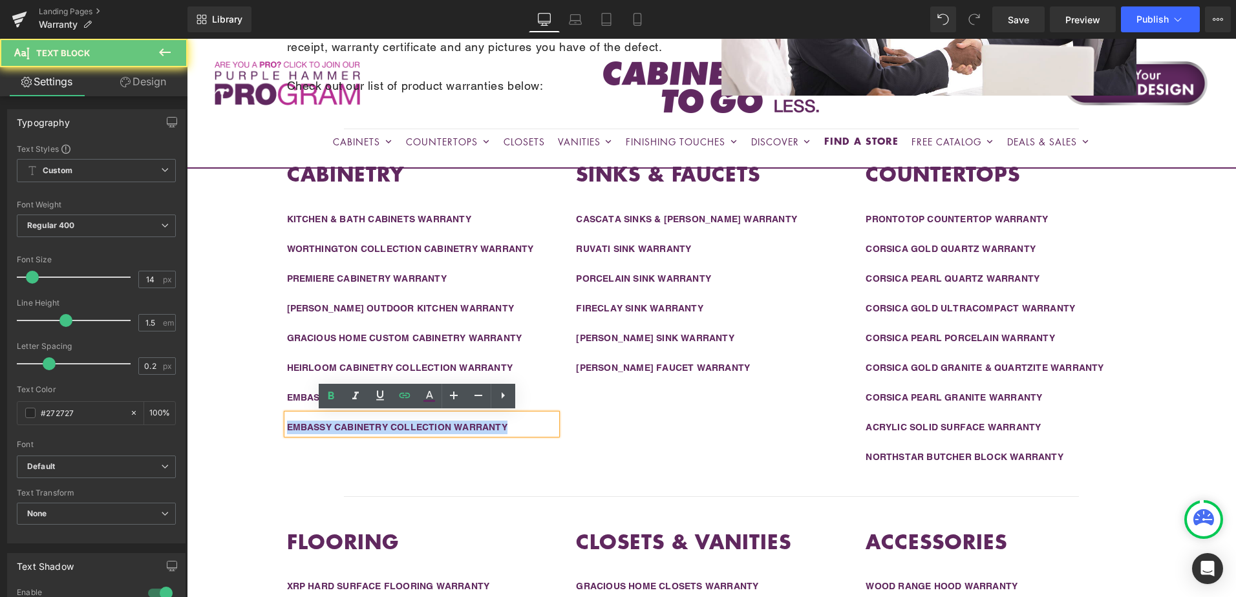
click at [510, 424] on div "EMBASSY CABINETRY COLLECTION WARRANTY" at bounding box center [422, 428] width 270 height 14
click at [509, 424] on div "EMBASSY CABINETRY COLLECTION WARRANTY" at bounding box center [422, 428] width 270 height 14
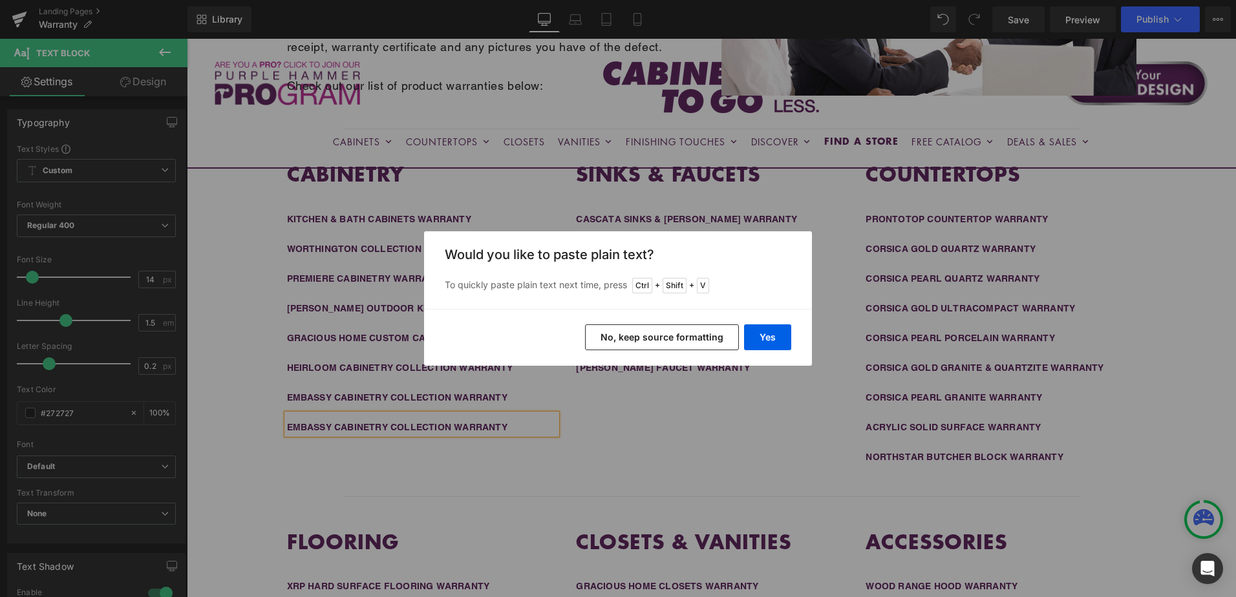
click at [514, 428] on div "Back to Library Insert Would you like to paste plain text? To quickly paste pla…" at bounding box center [618, 298] width 1236 height 597
click at [677, 337] on button "No, keep source formatting" at bounding box center [662, 338] width 154 height 26
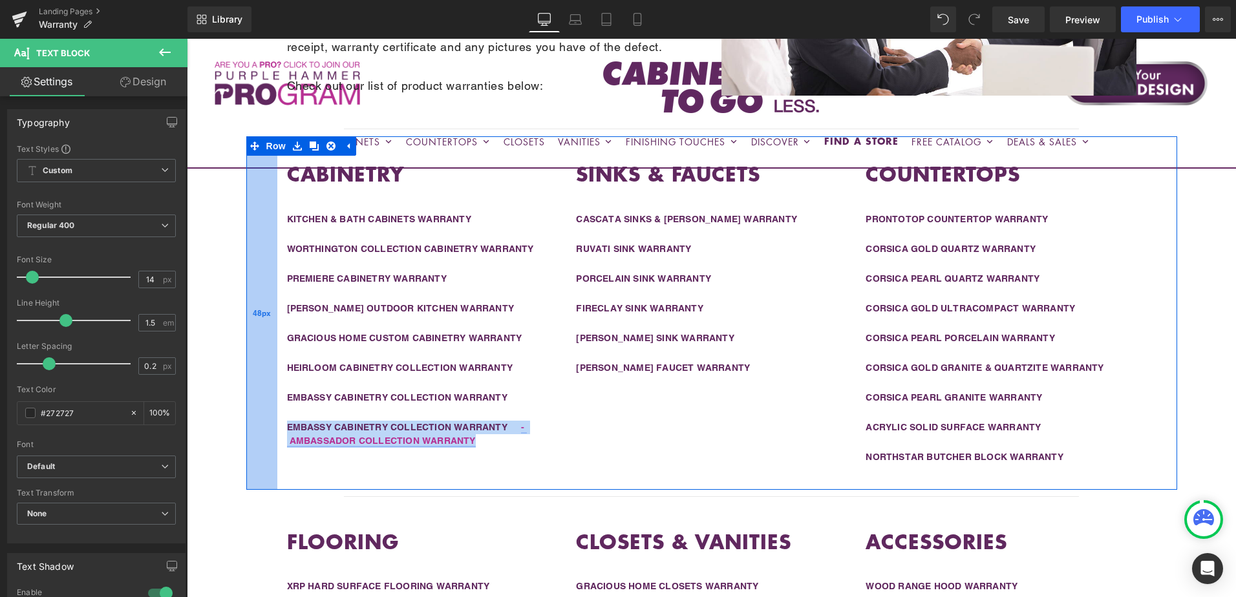
drag, startPoint x: 496, startPoint y: 438, endPoint x: 264, endPoint y: 425, distance: 232.5
click at [264, 425] on div "CABINETRY Heading KITCHEN & BATH CABINETS WARRANTY Text Block WORTHINGTON COLLE…" at bounding box center [711, 313] width 931 height 354
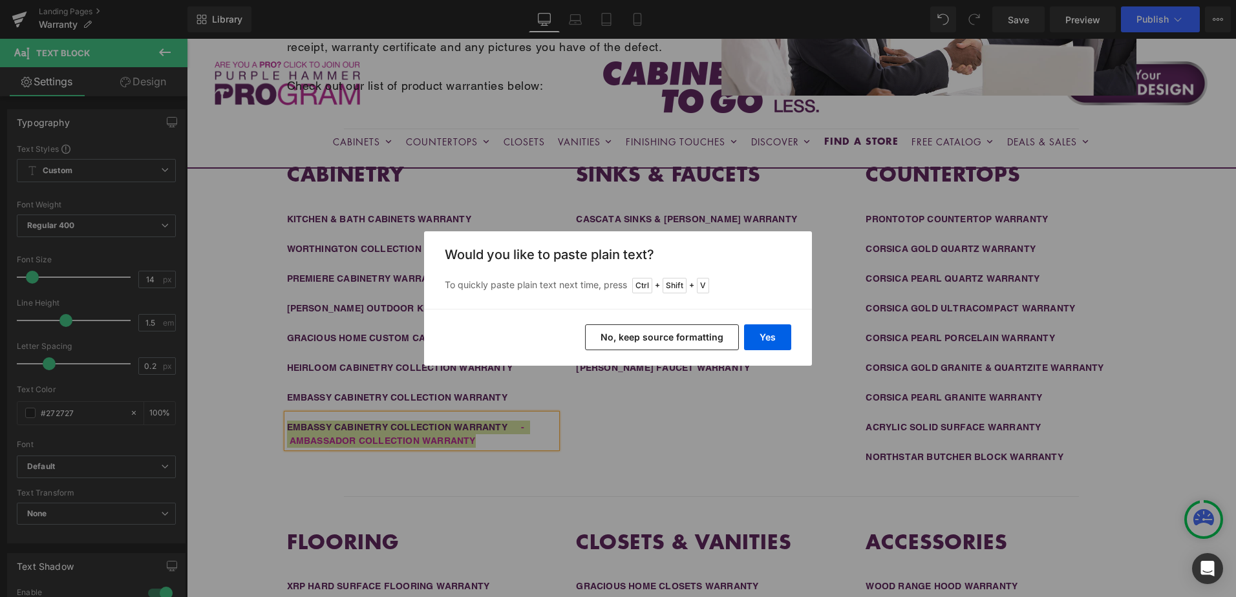
click at [663, 340] on button "No, keep source formatting" at bounding box center [662, 338] width 154 height 26
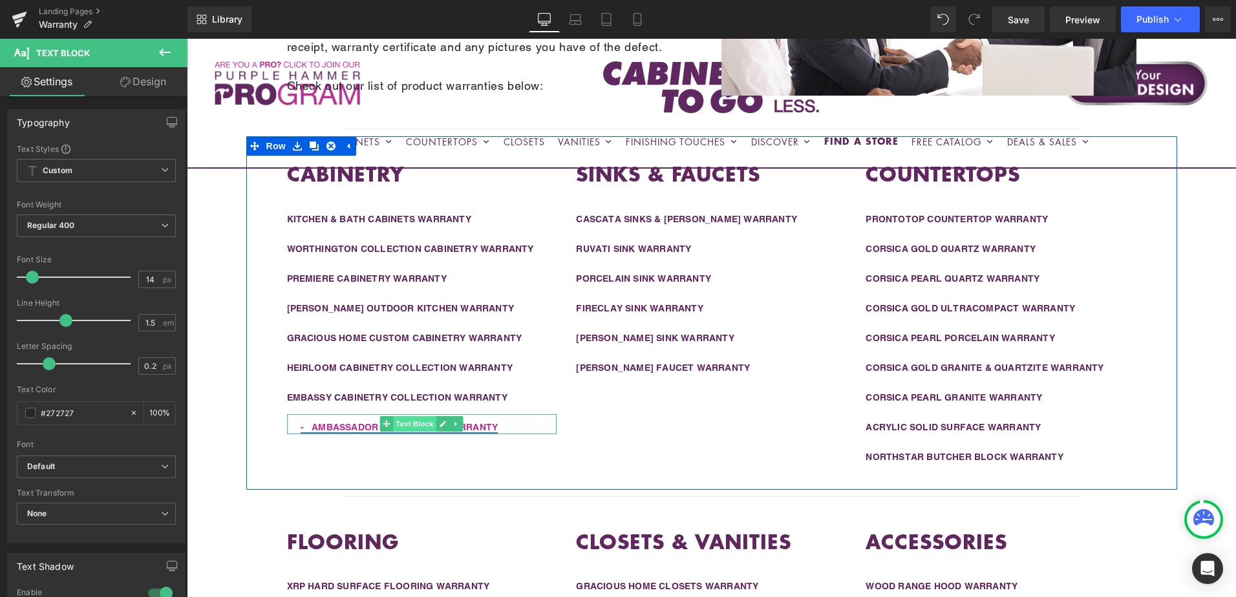
click at [402, 425] on span "Text Block" at bounding box center [415, 424] width 43 height 16
click at [515, 427] on div "- AMBASSADOR COLLECTION WARRANTY" at bounding box center [422, 428] width 270 height 14
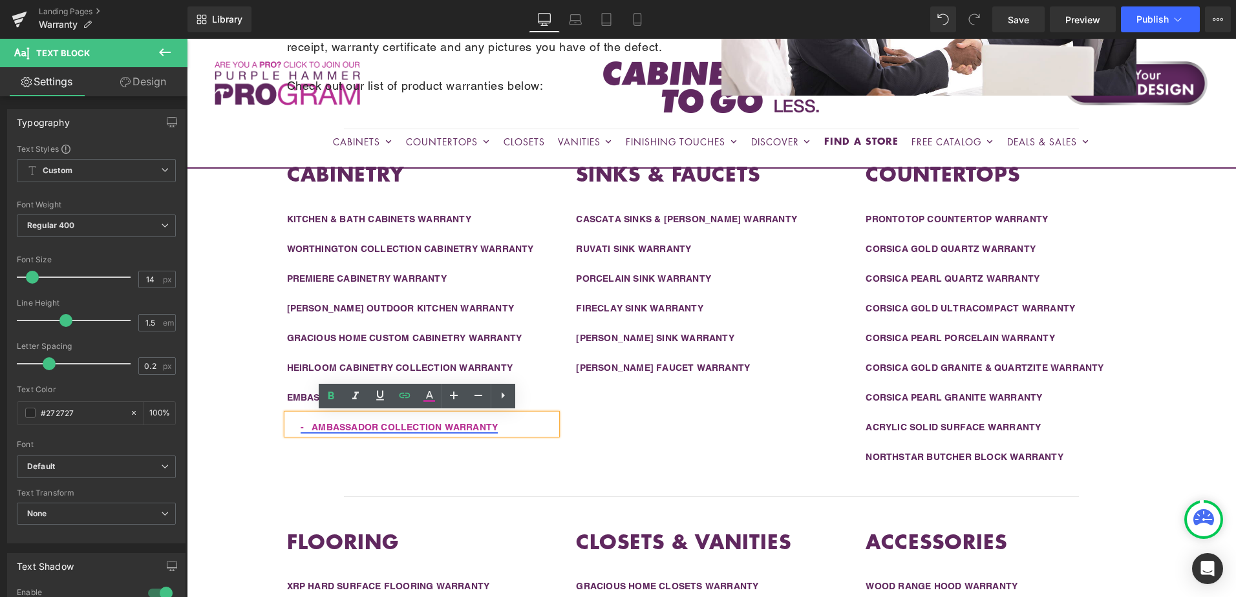
click at [400, 427] on link "- AMBASSADOR COLLECTION WARRANTY" at bounding box center [400, 427] width 198 height 10
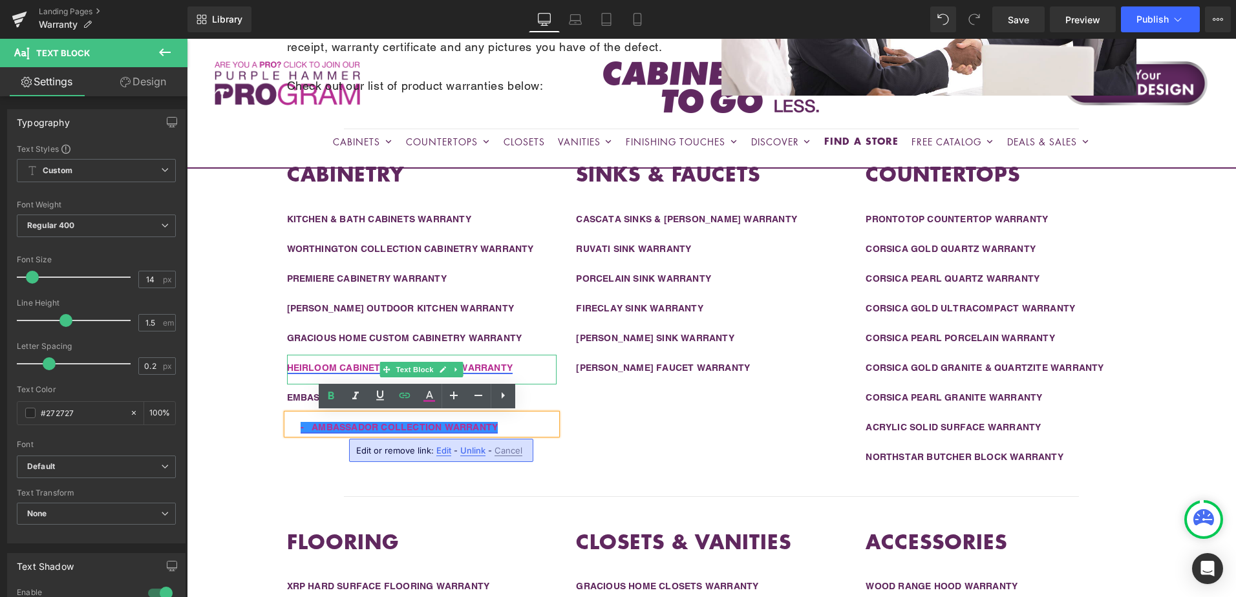
click at [486, 365] on link "HEIRLOOM CABINETRY COLLECTION WARRANTY" at bounding box center [400, 368] width 226 height 10
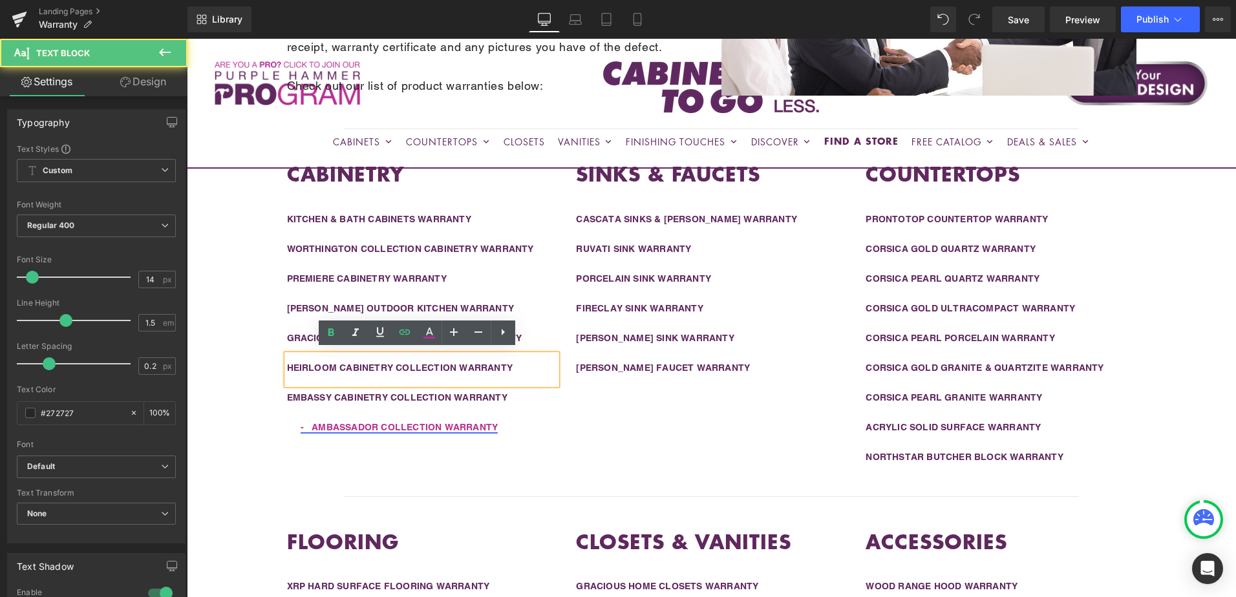
scroll to position [370, 0]
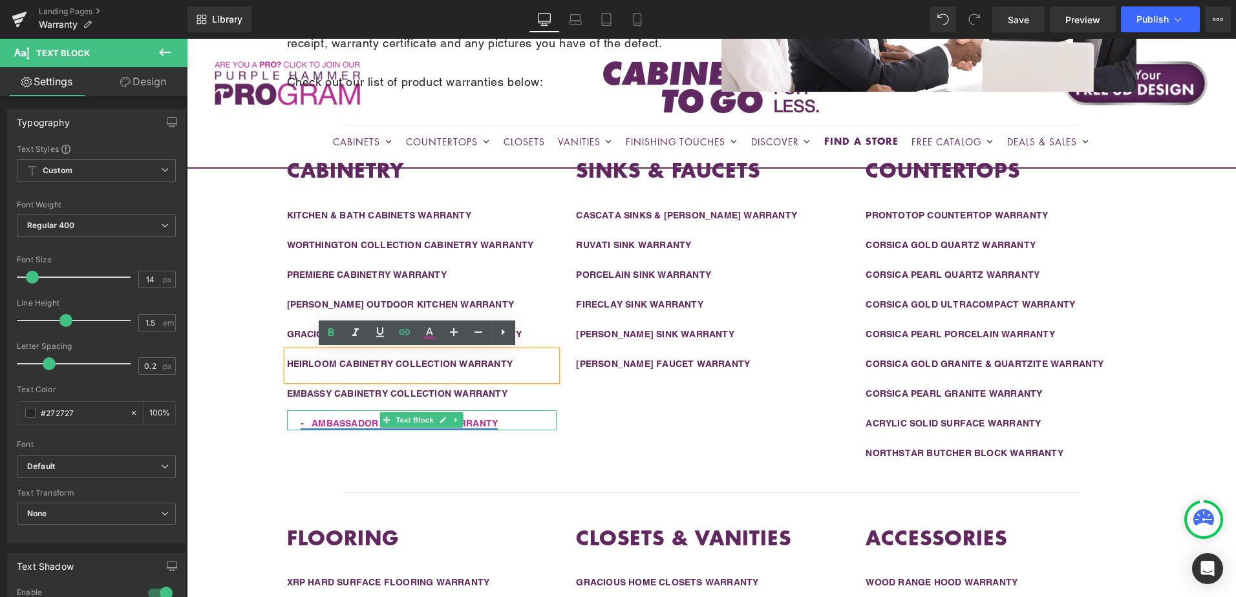
click at [478, 426] on link "- AMBASSADOR COLLECTION WARRANTY" at bounding box center [400, 423] width 198 height 10
click at [529, 425] on div "- AMBASSADOR COLLECTION WARRANTY" at bounding box center [422, 424] width 270 height 14
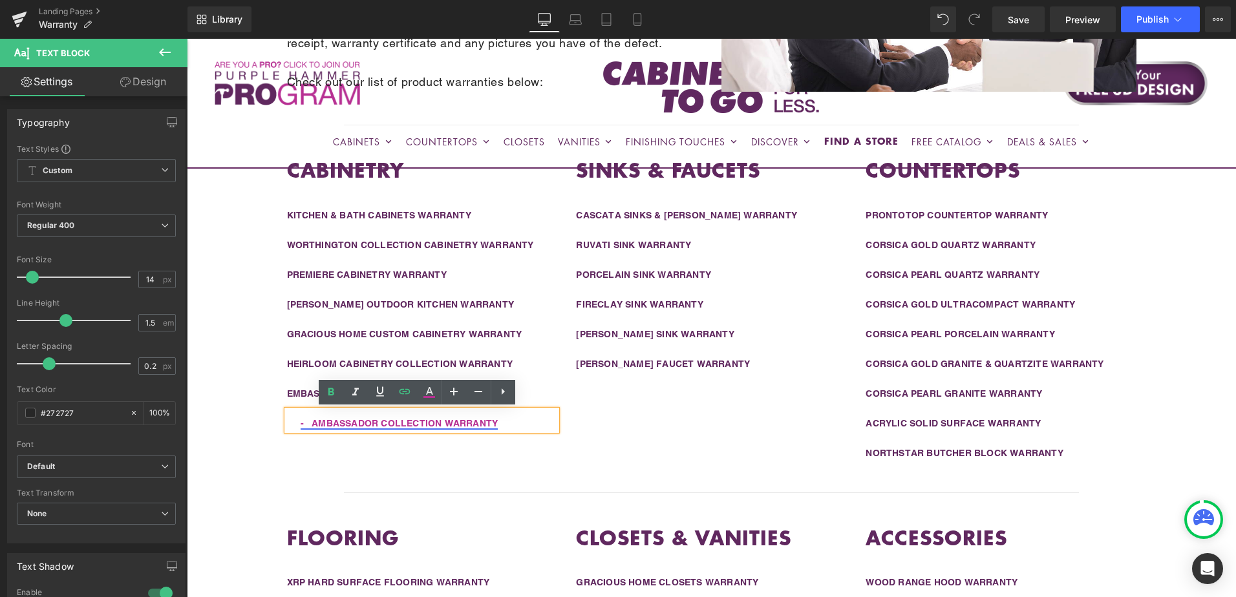
click at [410, 423] on link "- AMBASSADOR COLLECTION WARRANTY" at bounding box center [400, 423] width 198 height 10
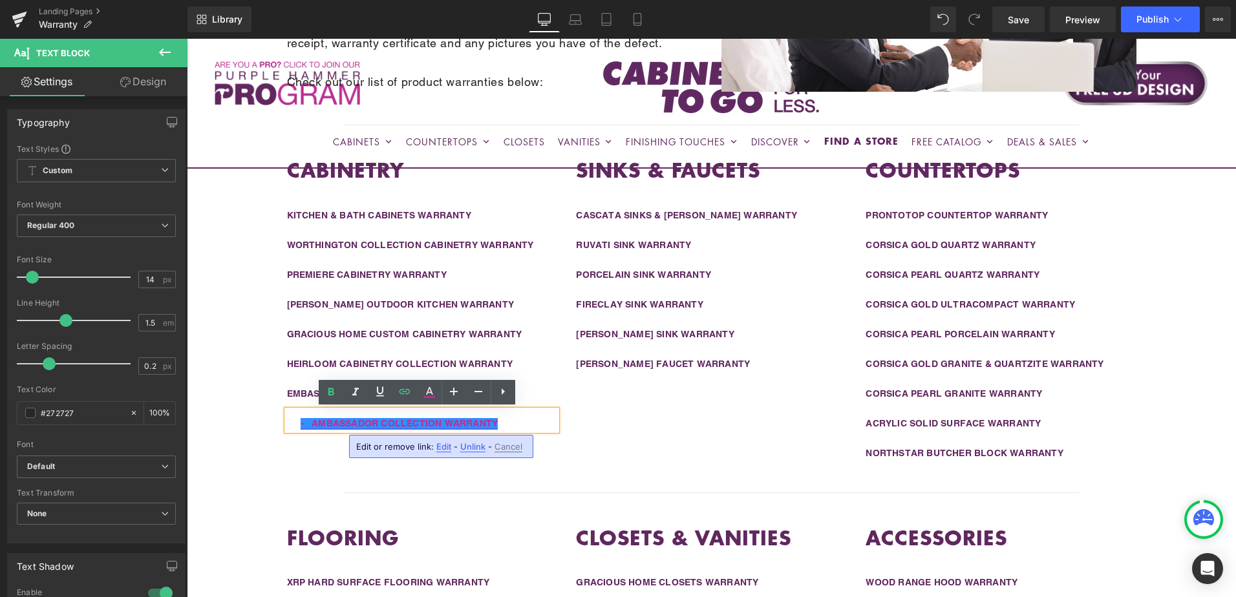
click at [443, 447] on span "Edit" at bounding box center [443, 447] width 15 height 11
click at [423, 449] on input "[URL][DOMAIN_NAME]" at bounding box center [393, 449] width 199 height 32
click at [631, 452] on div "CABINETRY Heading KITCHEN & BATH CABINETS WARRANTY Text Block WORTHINGTON COLLE…" at bounding box center [711, 310] width 931 height 354
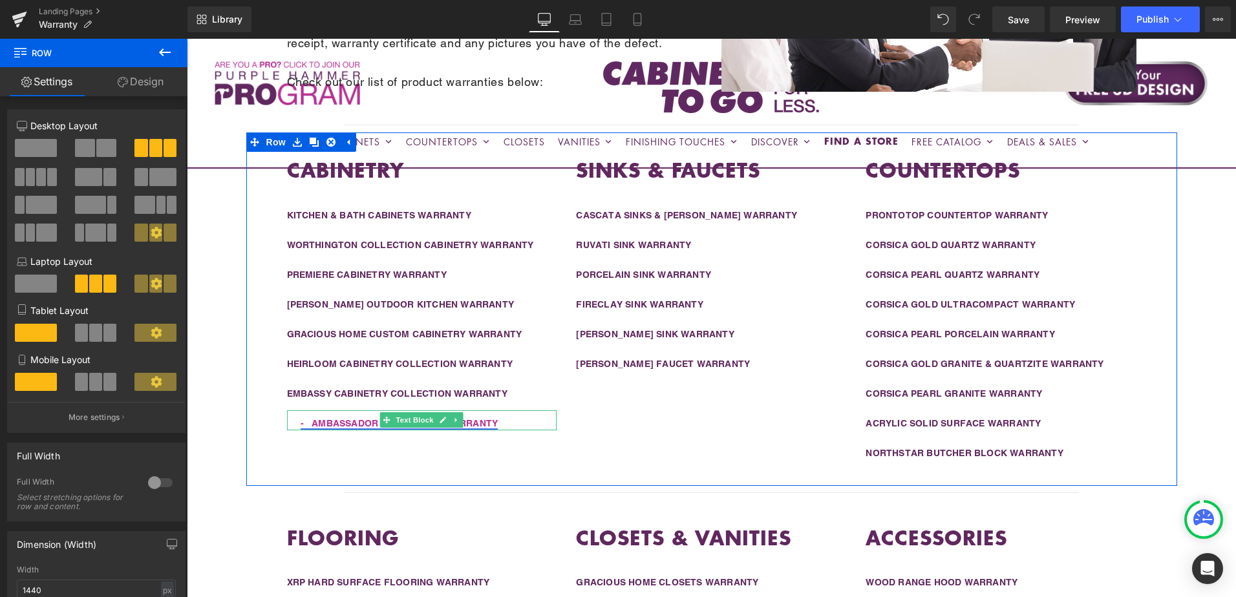
click at [498, 420] on div "- AMBASSADOR COLLECTION WARRANTY" at bounding box center [422, 424] width 270 height 14
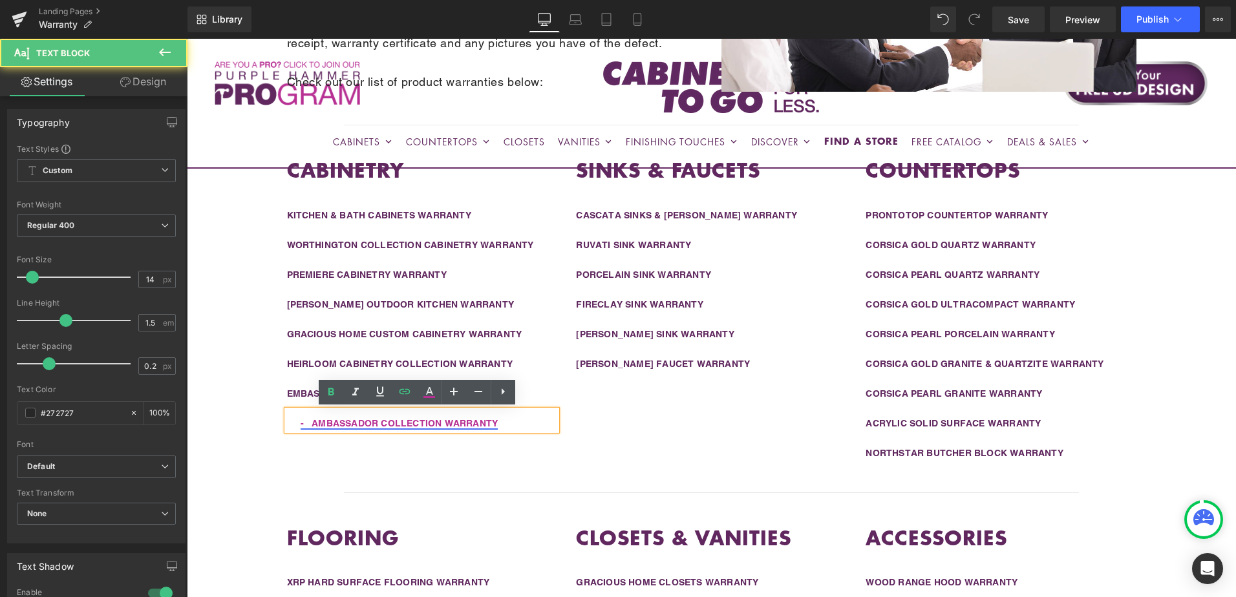
click at [440, 423] on link "- AMBASSADOR COLLECTION WARRANTY" at bounding box center [400, 423] width 198 height 10
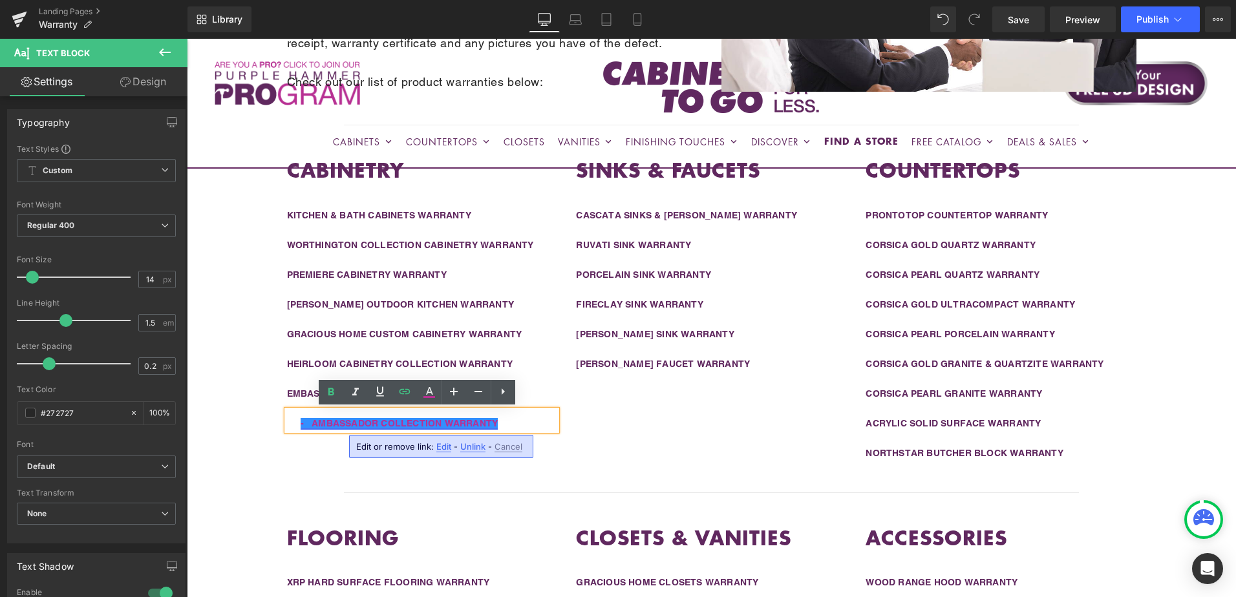
click at [466, 447] on span "Unlink" at bounding box center [472, 447] width 25 height 11
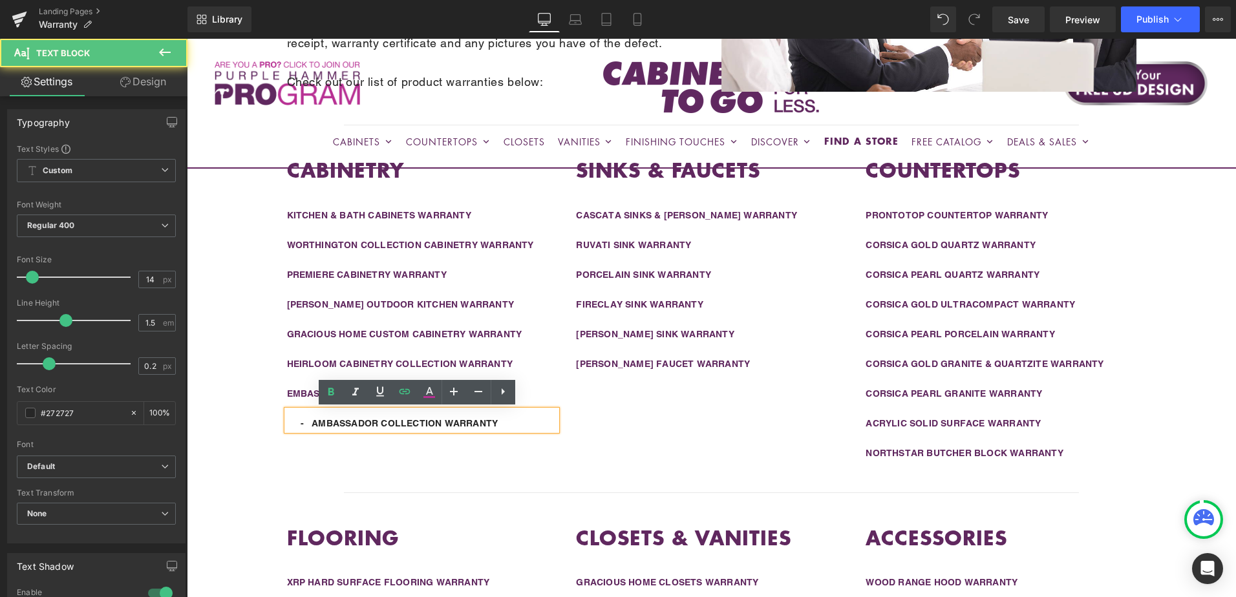
click at [306, 425] on span "- AMBASSADOR COLLECTION WARRANTY" at bounding box center [400, 423] width 198 height 10
drag, startPoint x: 310, startPoint y: 423, endPoint x: 235, endPoint y: 423, distance: 75.0
click at [235, 423] on div "Liquid Row Warranty Information Heading To obtain service under any of our warr…" at bounding box center [711, 389] width 1049 height 1072
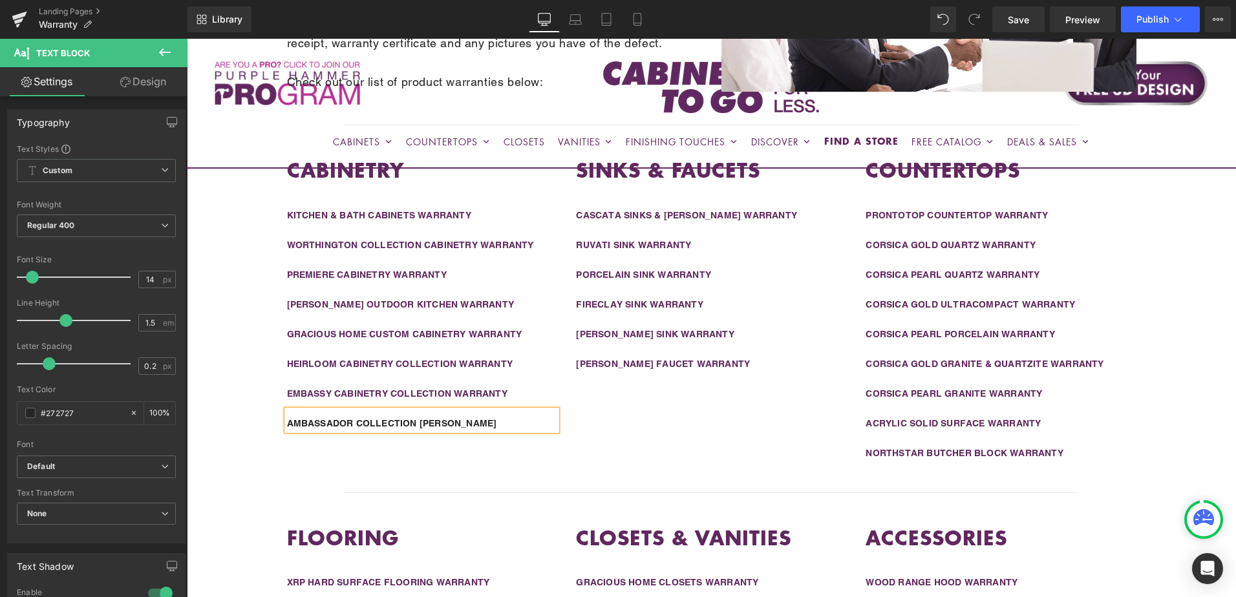
click at [355, 426] on span "AMBASSADOR COLLECTION [PERSON_NAME]" at bounding box center [392, 423] width 210 height 10
click at [413, 421] on span "AMBASSADOR CABINETRY COLLECTION WARRANTY" at bounding box center [408, 423] width 242 height 10
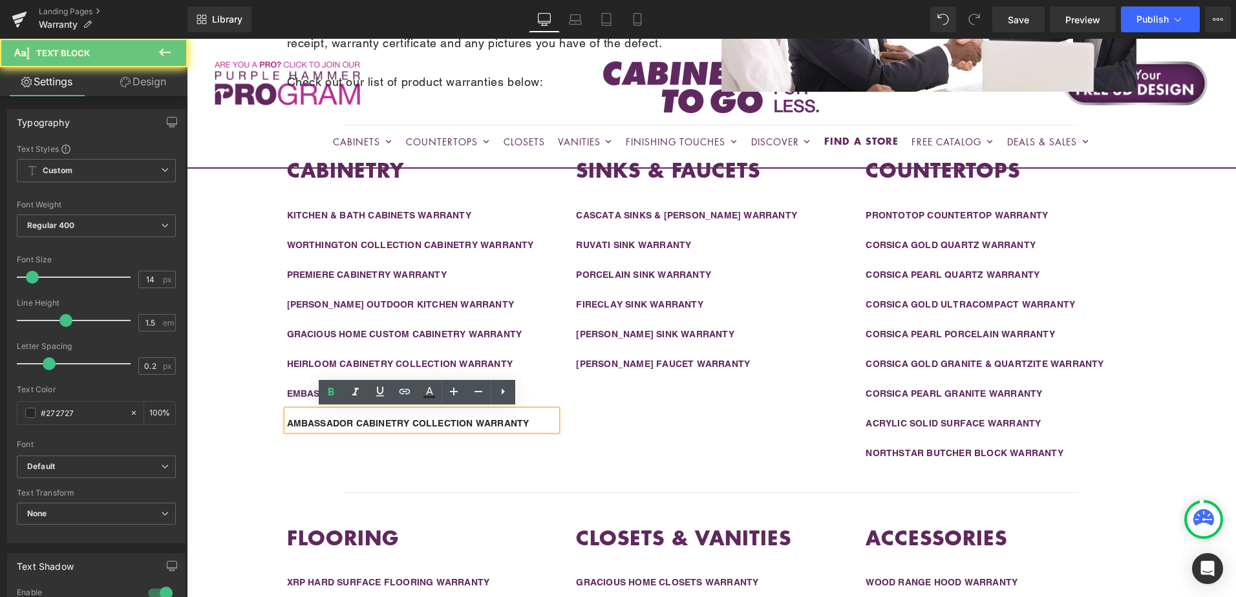
click at [413, 421] on span "AMBASSADOR CABINETRY COLLECTION WARRANTY" at bounding box center [408, 423] width 242 height 10
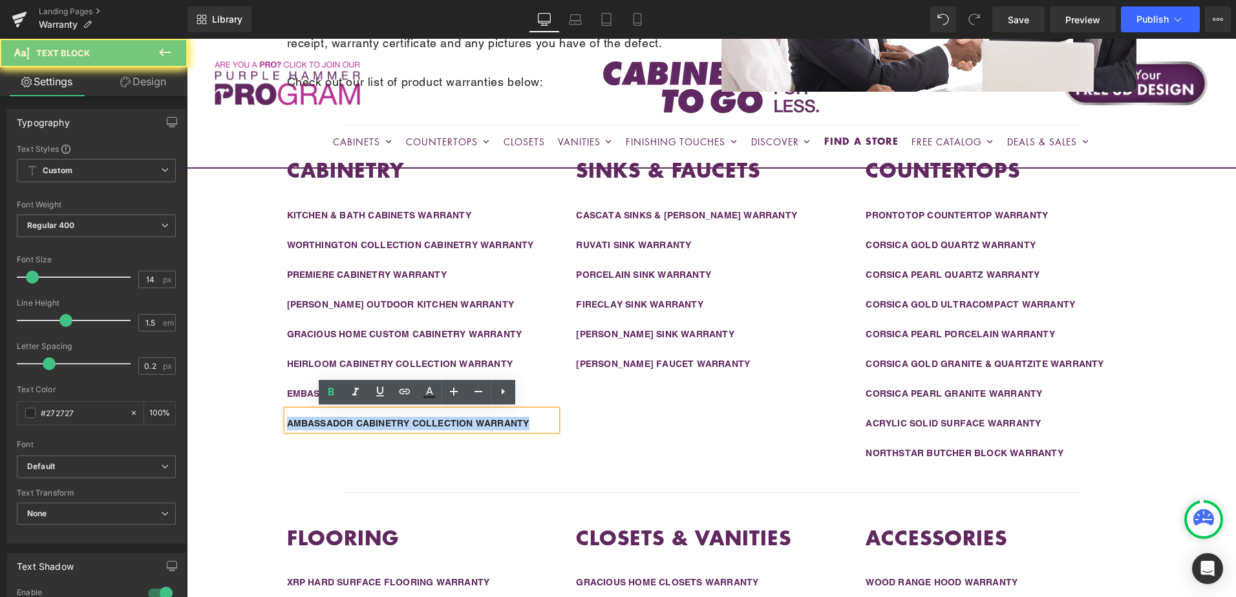
click at [413, 421] on span "AMBASSADOR CABINETRY COLLECTION WARRANTY" at bounding box center [408, 423] width 242 height 10
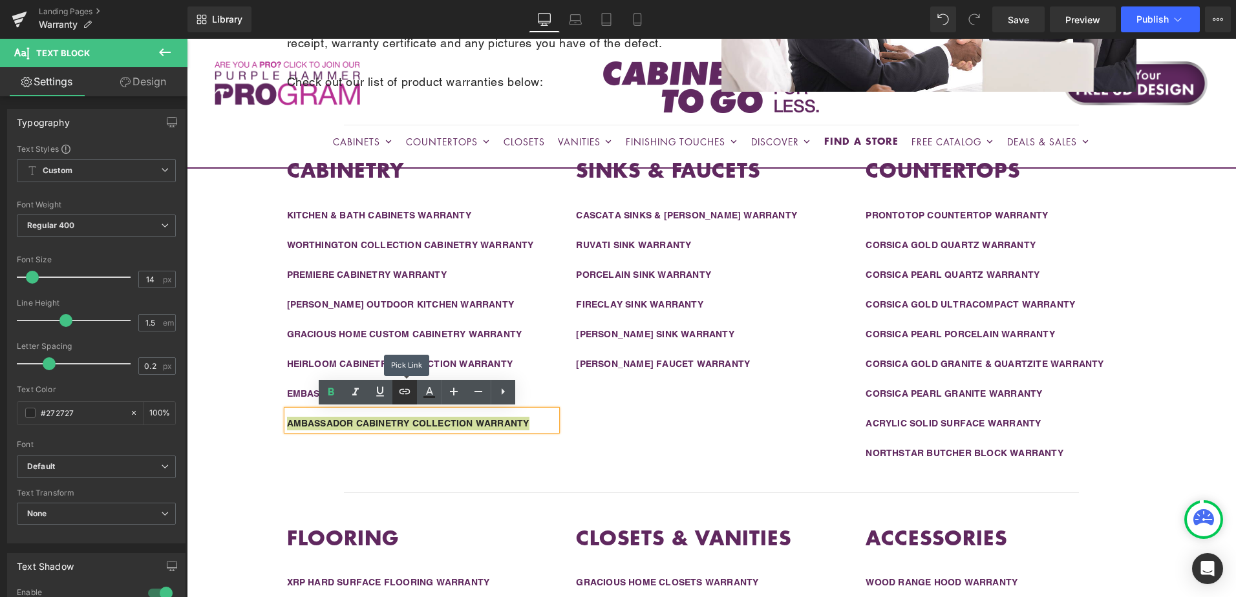
click at [404, 394] on icon at bounding box center [405, 391] width 11 height 5
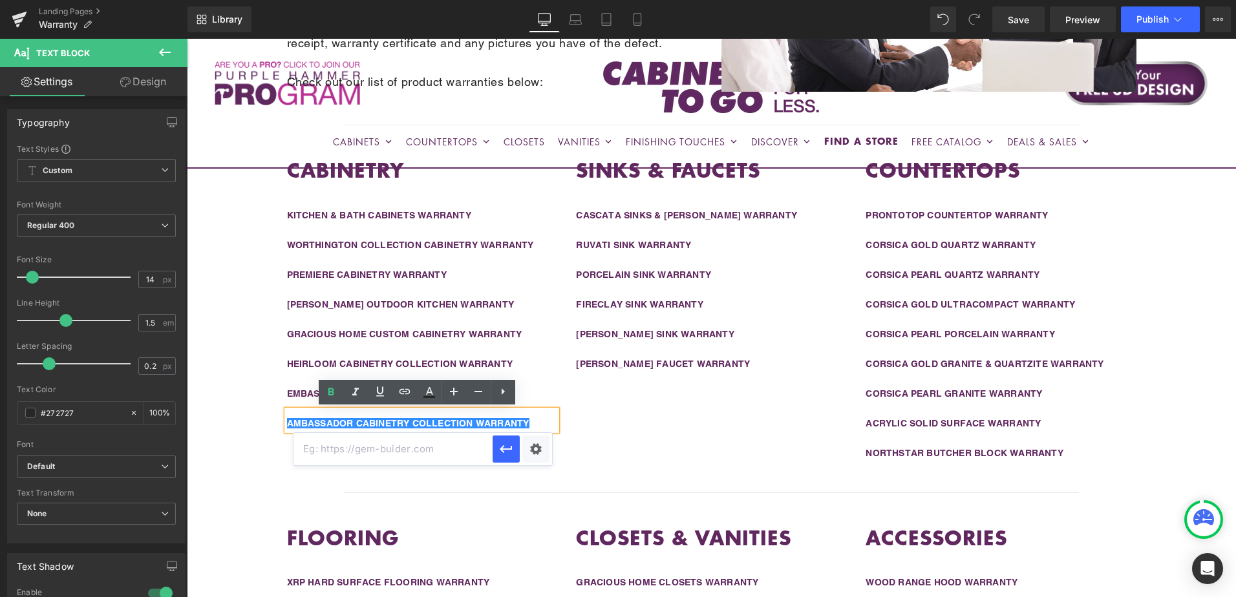
click at [410, 447] on input "text" at bounding box center [393, 449] width 199 height 32
paste input "[URL][DOMAIN_NAME]"
type input "[URL][DOMAIN_NAME]"
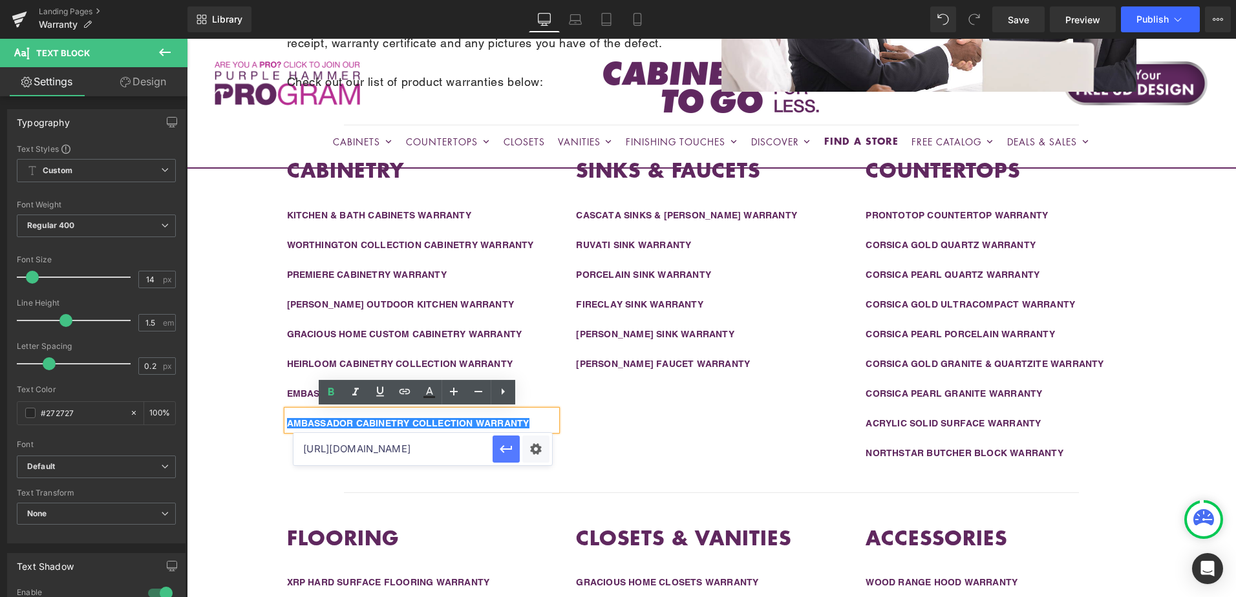
click at [506, 448] on icon "button" at bounding box center [506, 450] width 16 height 16
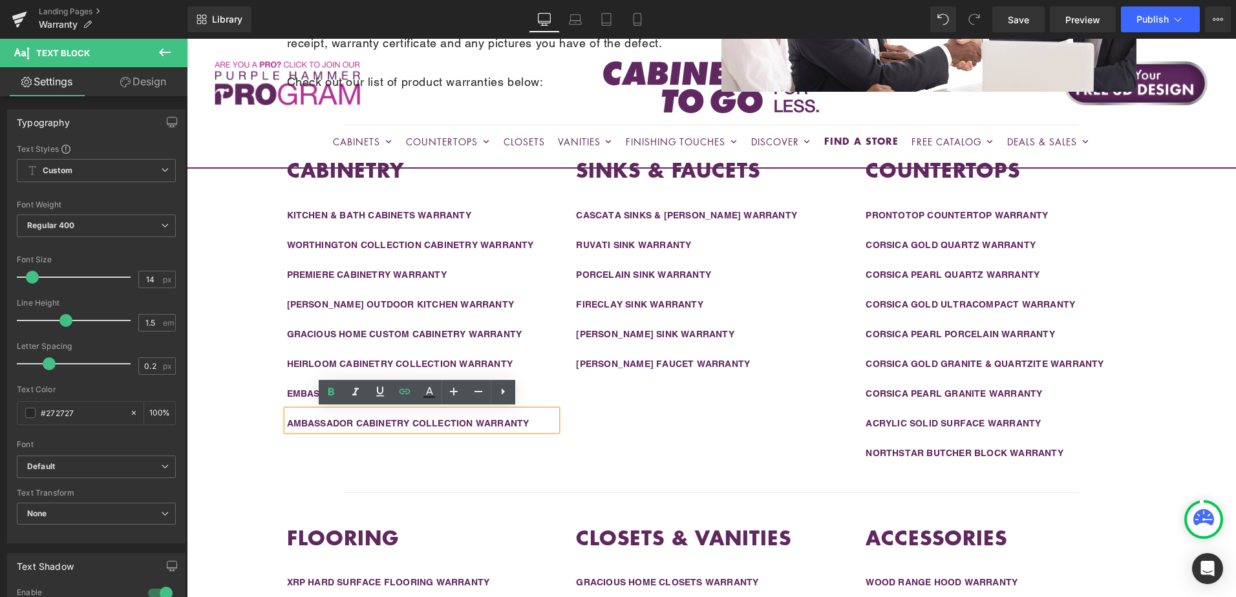
click at [640, 436] on div "CABINETRY Heading KITCHEN & BATH CABINETS WARRANTY Text Block WORTHINGTON COLLE…" at bounding box center [711, 310] width 931 height 354
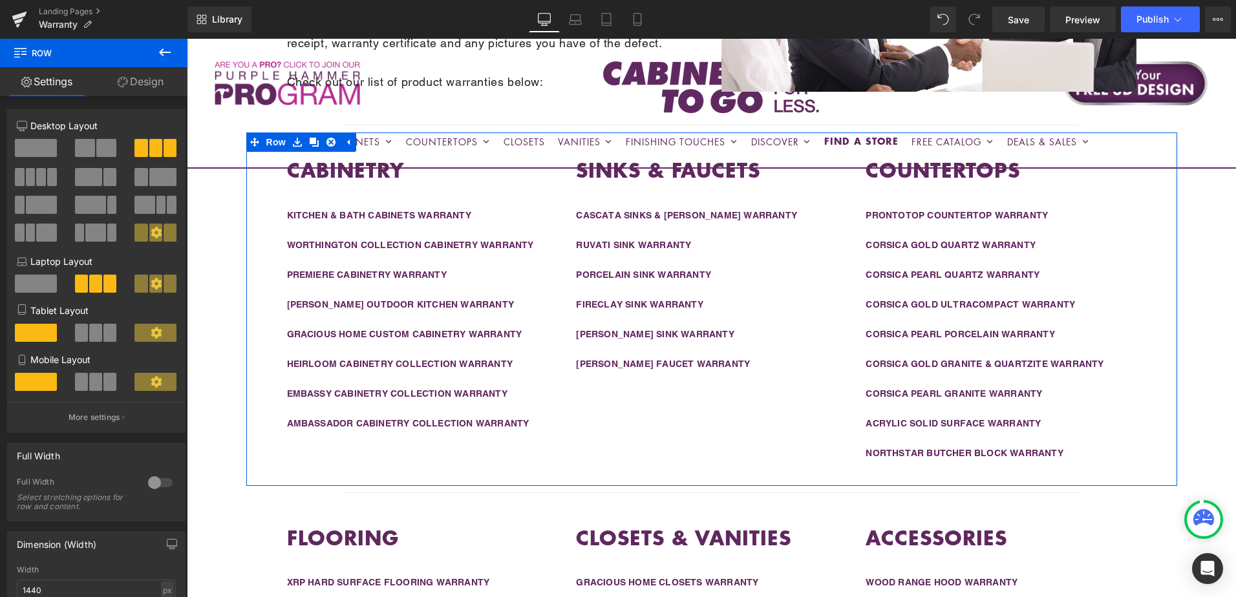
scroll to position [305, 0]
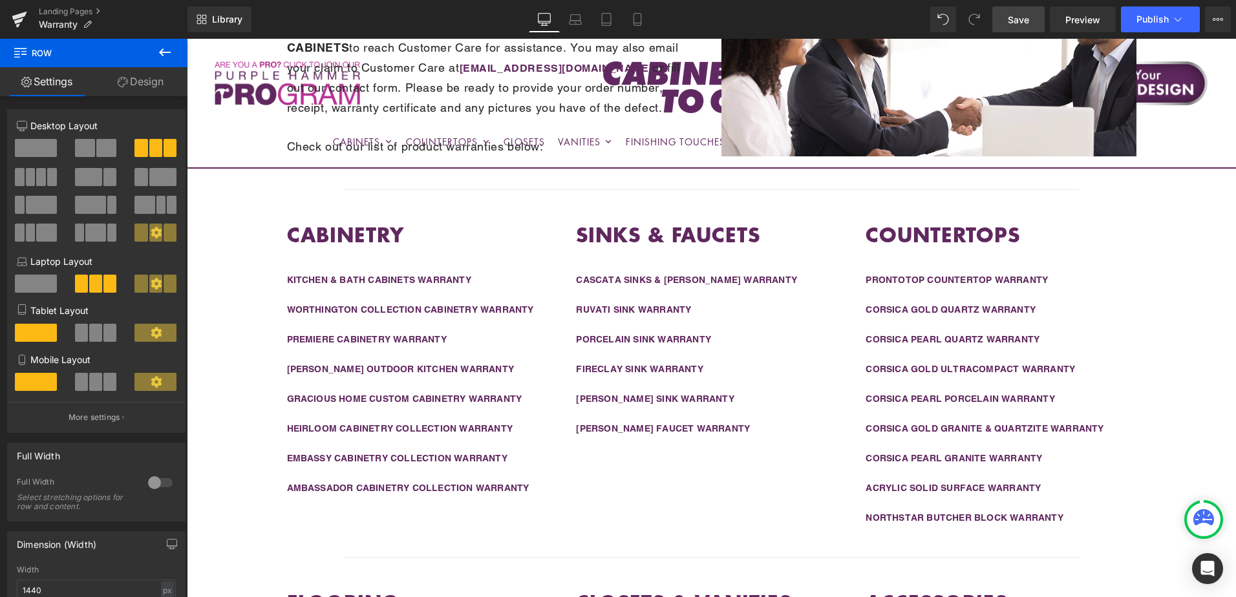
click at [1016, 24] on span "Save" at bounding box center [1018, 20] width 21 height 14
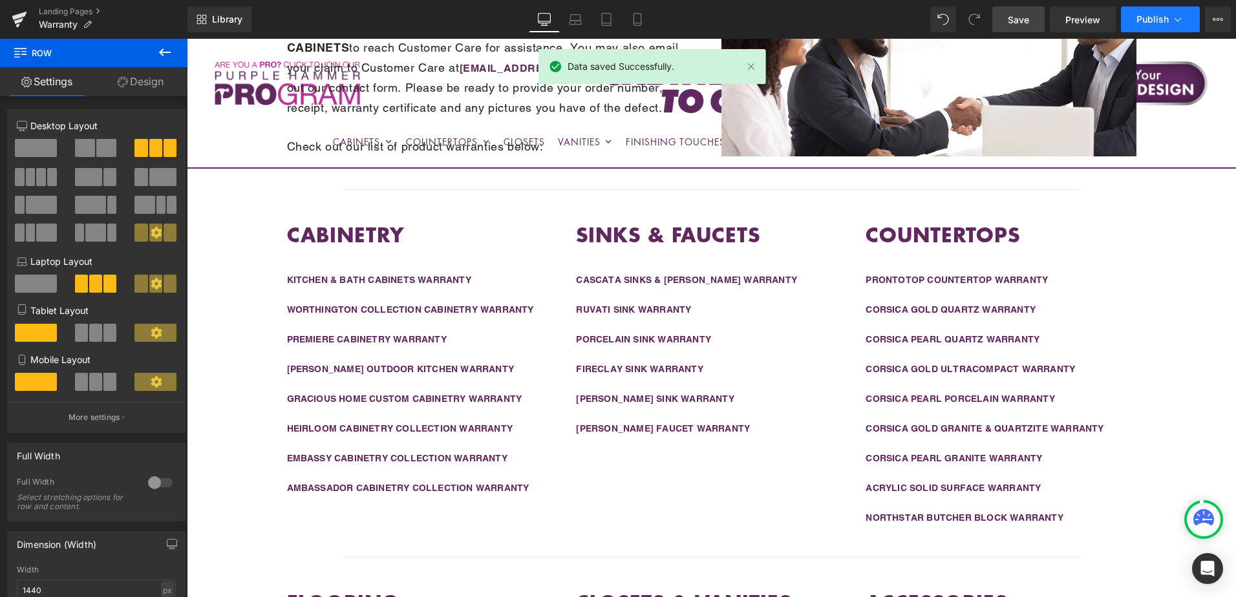
click at [1157, 23] on span "Publish" at bounding box center [1153, 19] width 32 height 10
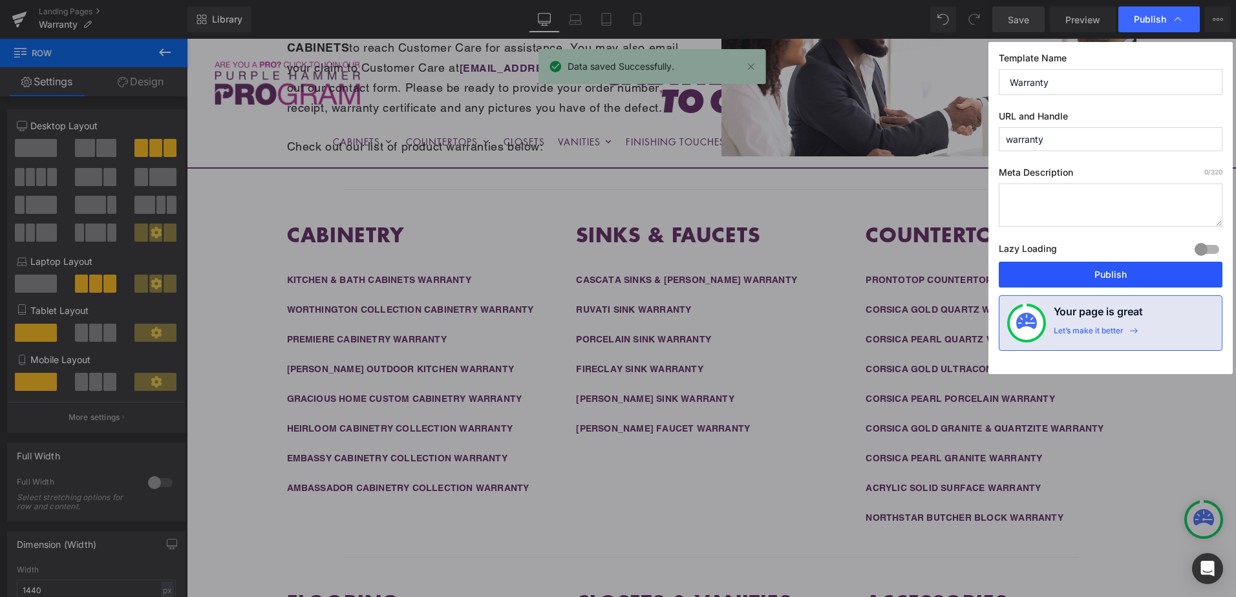
click at [1103, 281] on button "Publish" at bounding box center [1111, 275] width 224 height 26
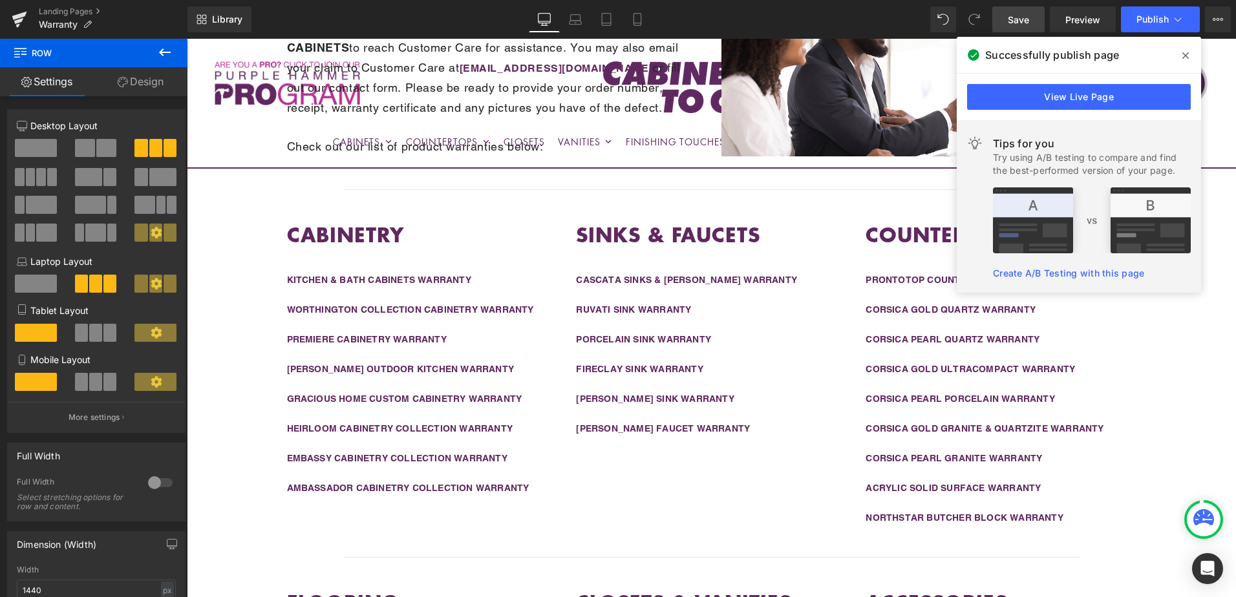
click at [1186, 55] on icon at bounding box center [1185, 55] width 6 height 6
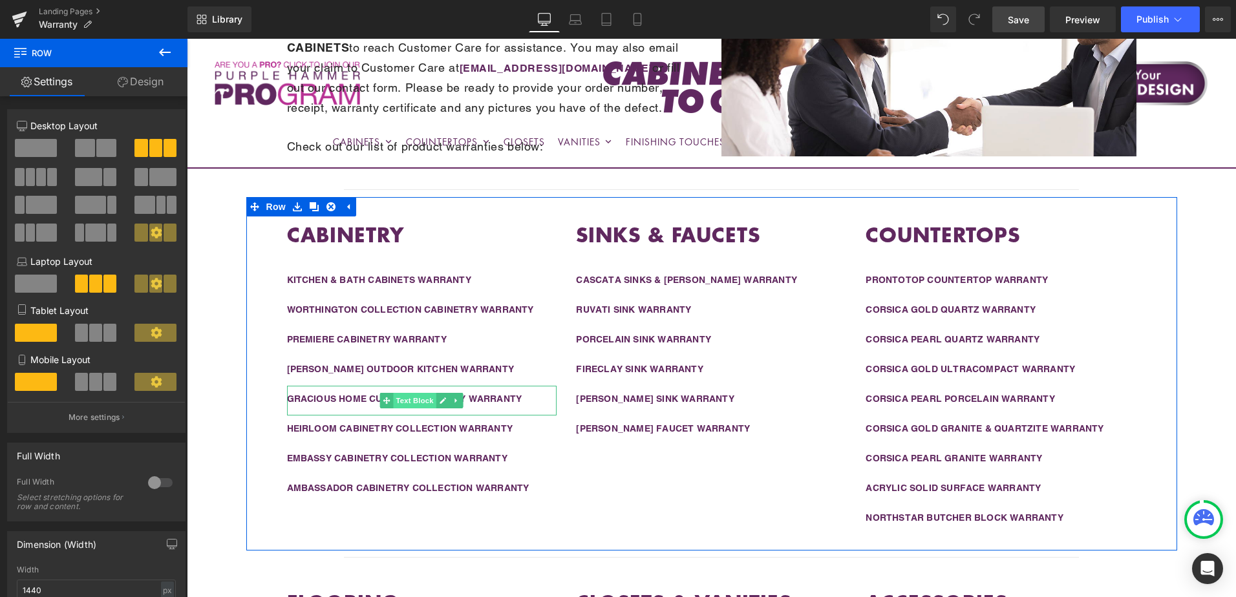
click at [417, 402] on span "Text Block" at bounding box center [415, 401] width 43 height 16
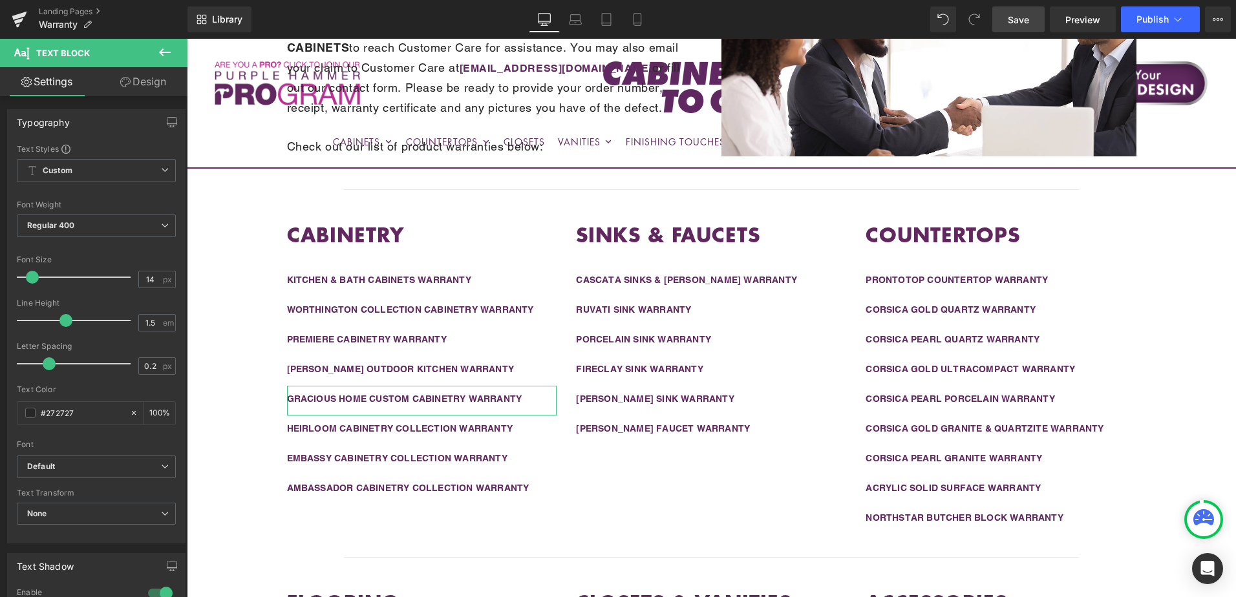
click at [148, 87] on link "Design" at bounding box center [143, 81] width 94 height 29
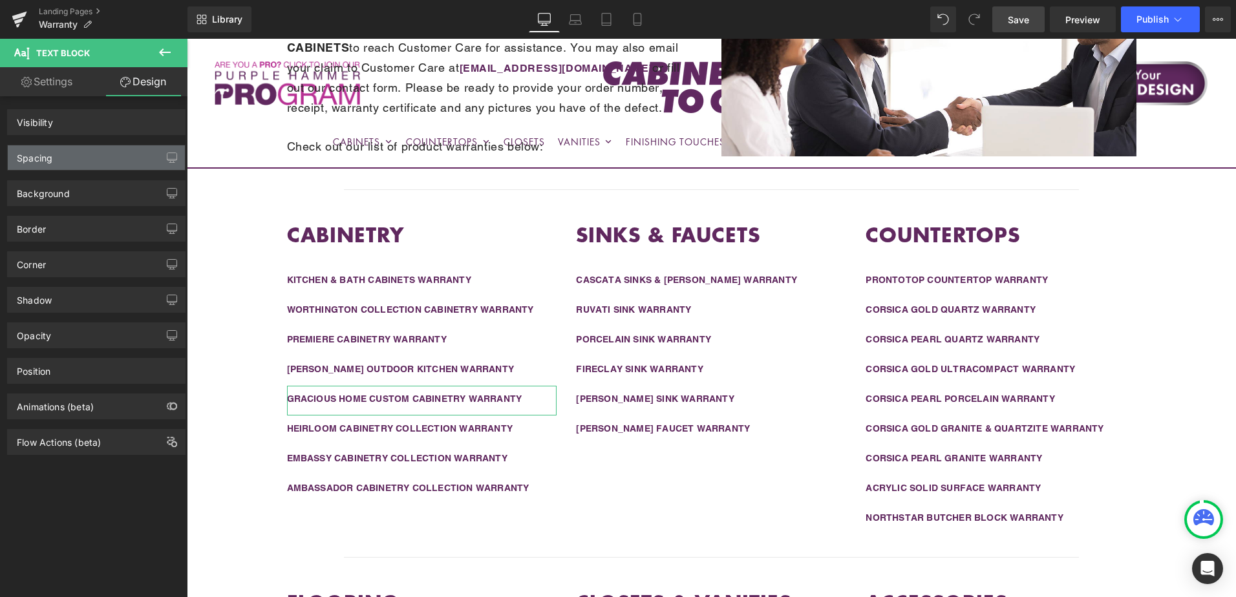
click at [120, 158] on div "Spacing" at bounding box center [96, 157] width 177 height 25
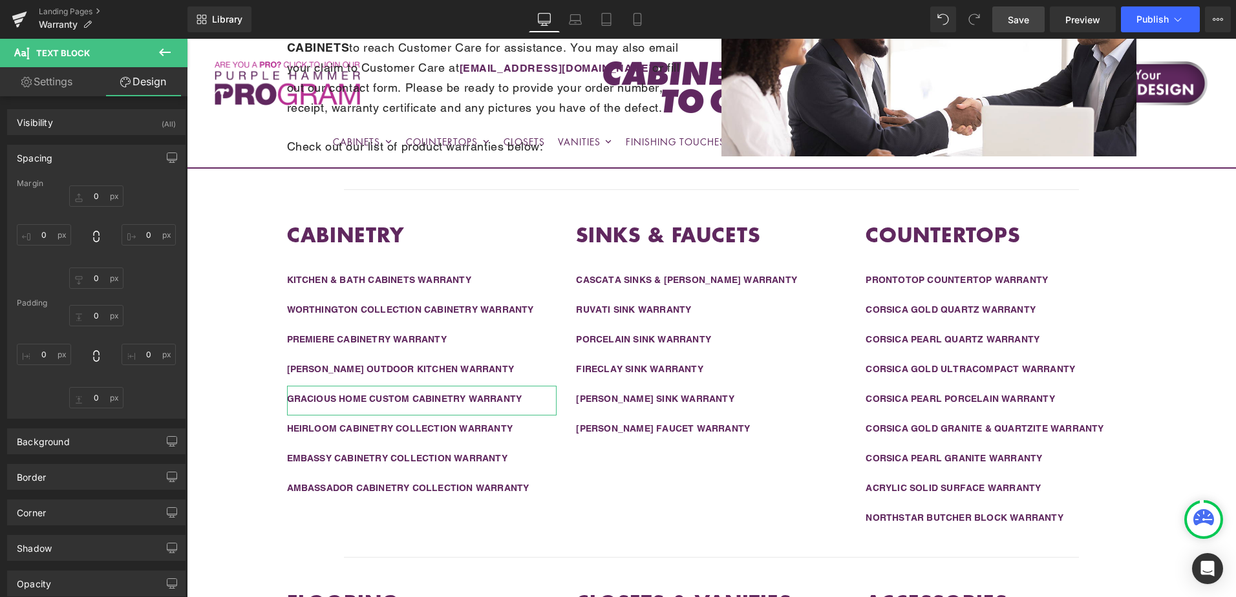
type input "0"
type input "10"
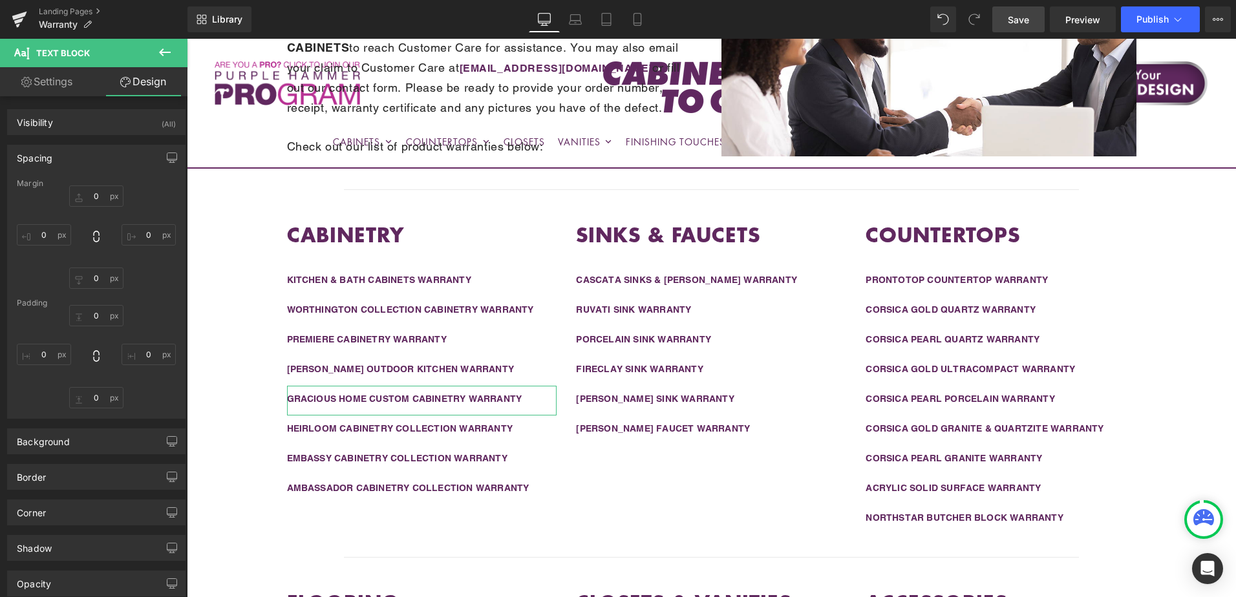
type input "0"
type input "15"
type input "0"
click at [50, 85] on link "Settings" at bounding box center [47, 81] width 94 height 29
type input "100"
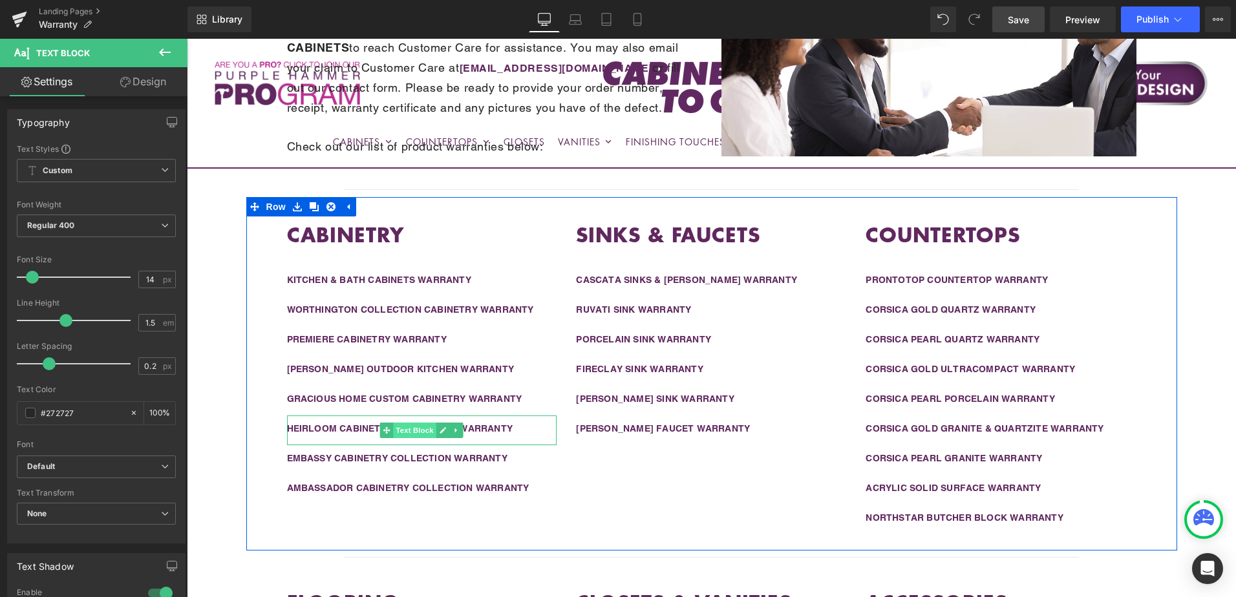
click at [411, 430] on span "Text Block" at bounding box center [415, 431] width 43 height 16
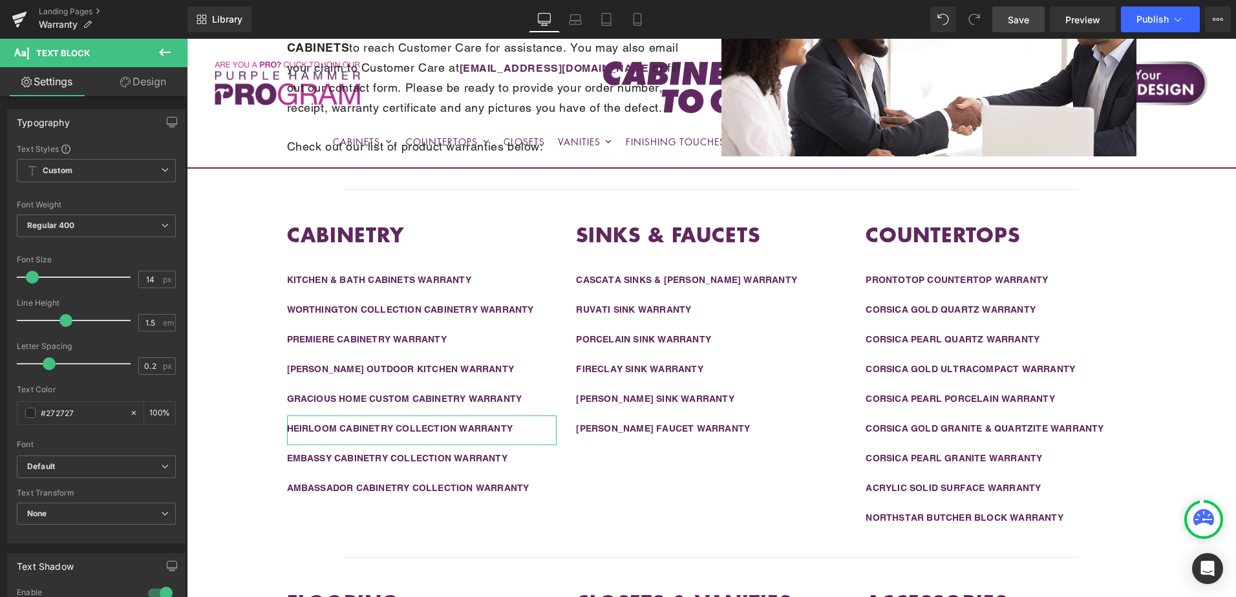
click at [134, 87] on link "Design" at bounding box center [143, 81] width 94 height 29
click at [0, 0] on div "Spacing" at bounding box center [0, 0] width 0 height 0
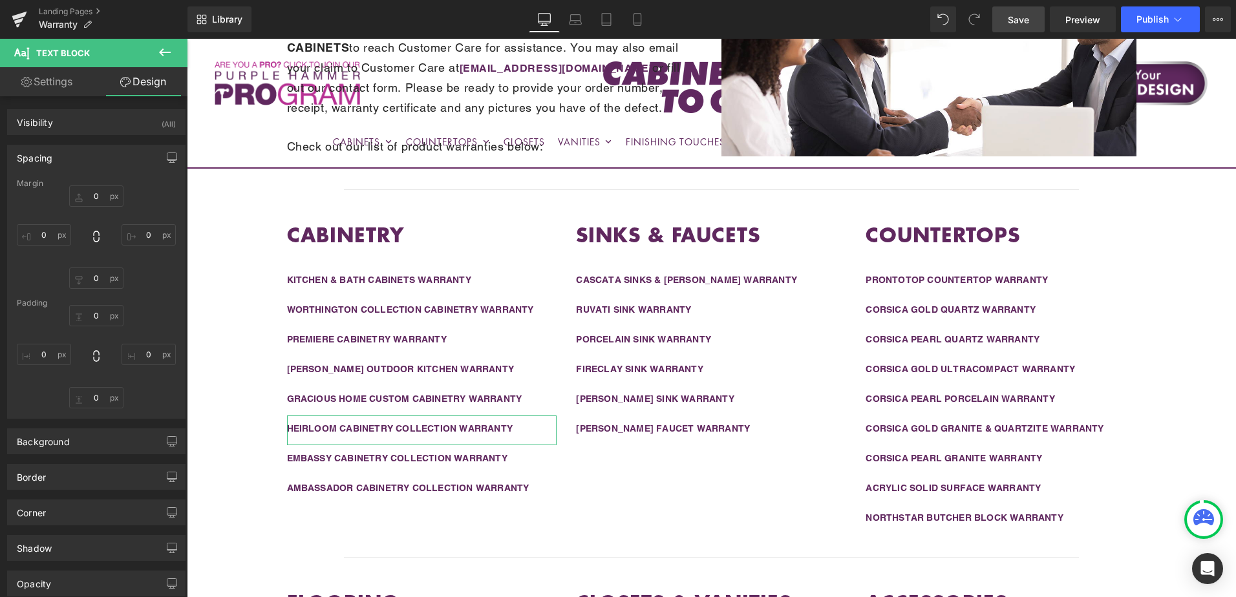
type input "0"
type input "10"
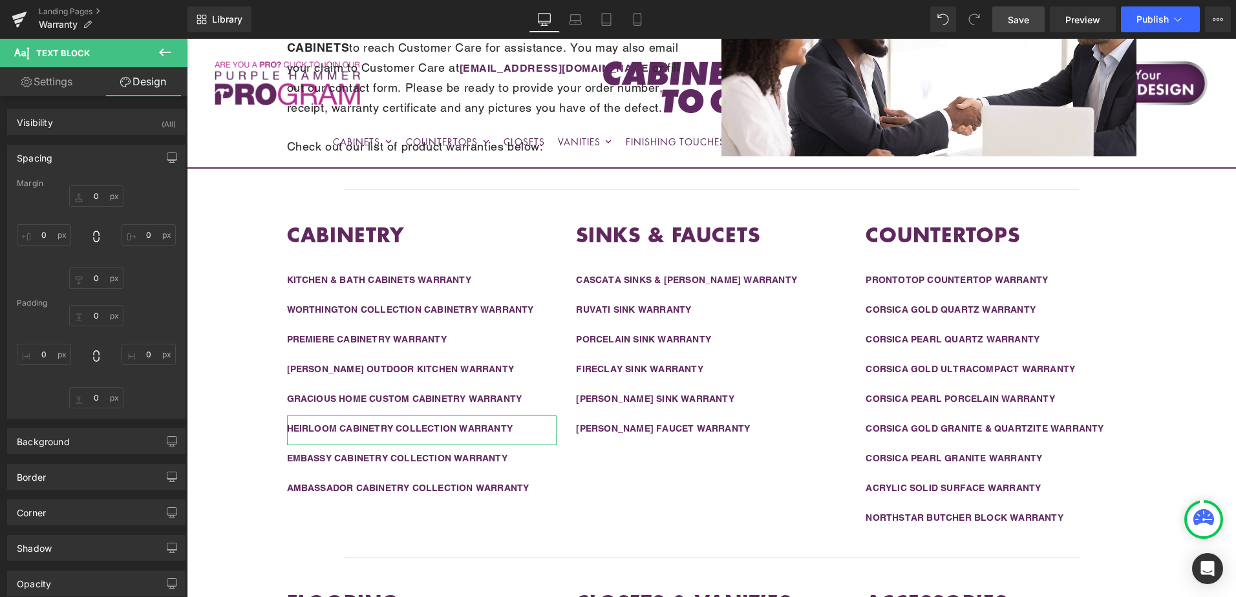
type input "0"
type input "15"
type input "0"
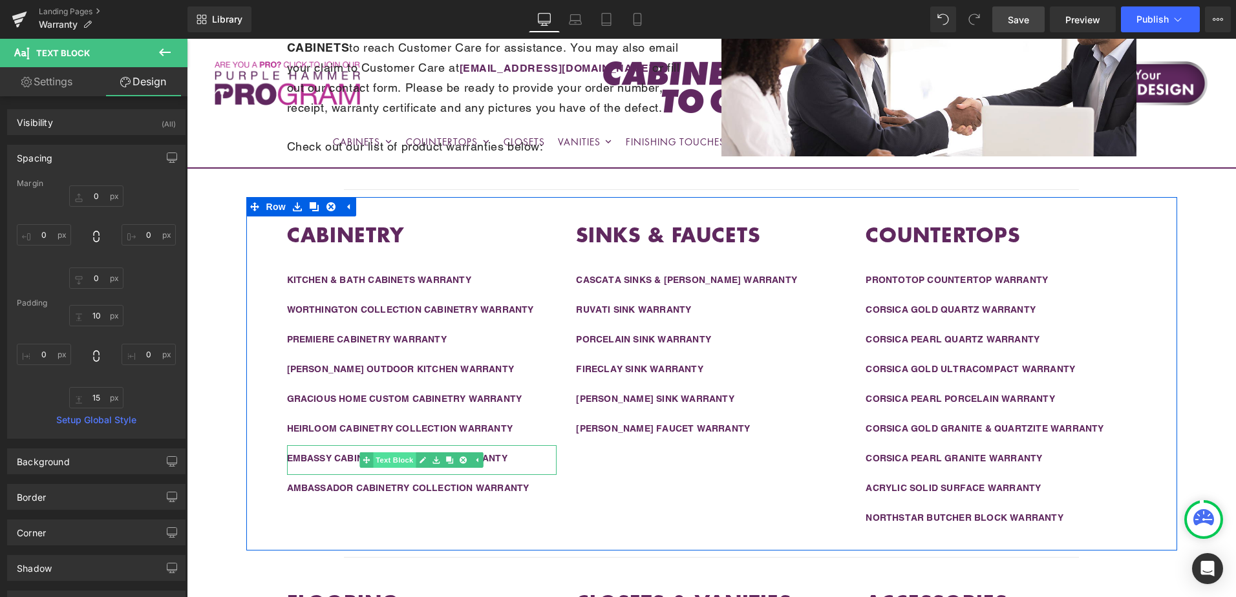
click at [400, 459] on span "Text Block" at bounding box center [395, 461] width 43 height 16
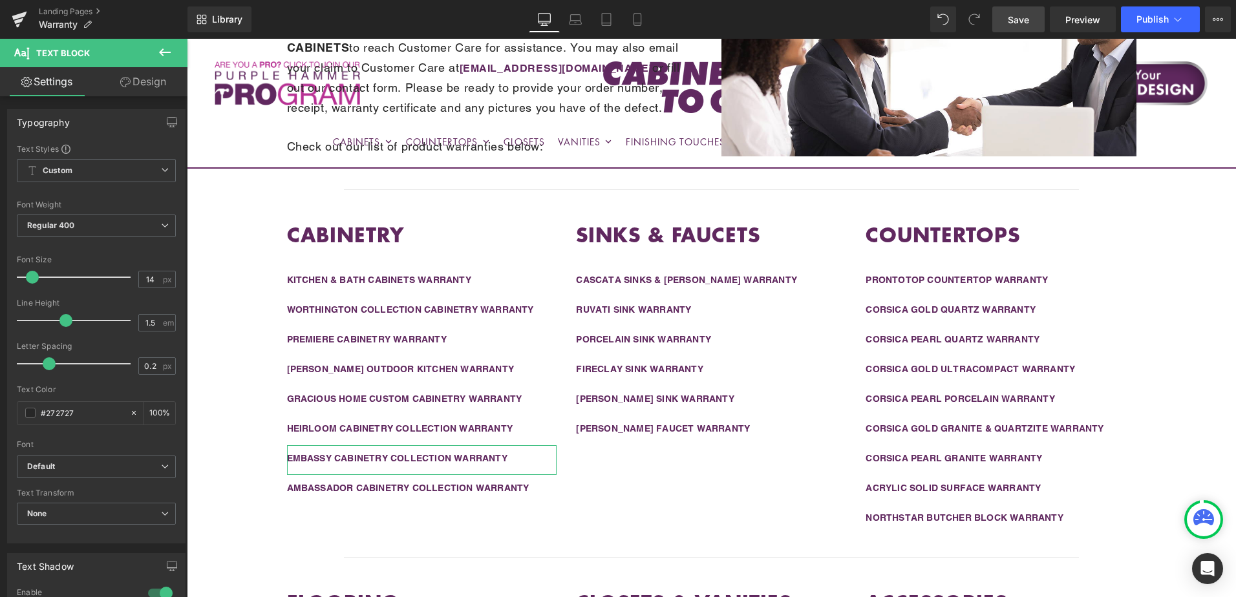
click at [156, 85] on link "Design" at bounding box center [143, 81] width 94 height 29
click at [0, 0] on div "Spacing" at bounding box center [0, 0] width 0 height 0
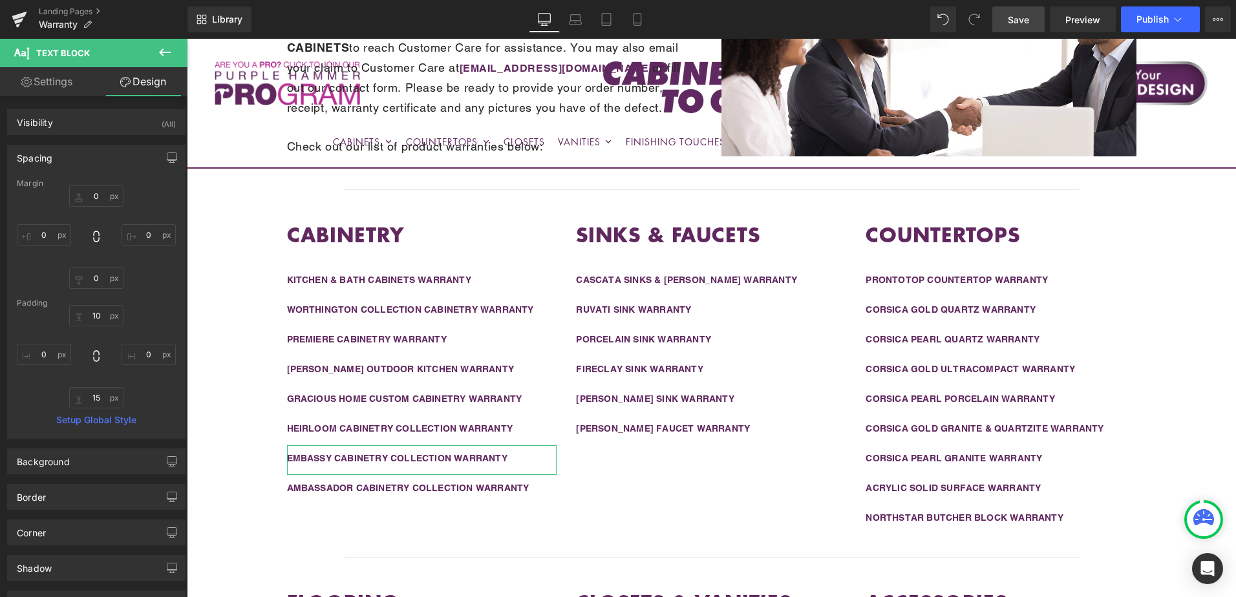
type input "0"
type input "10"
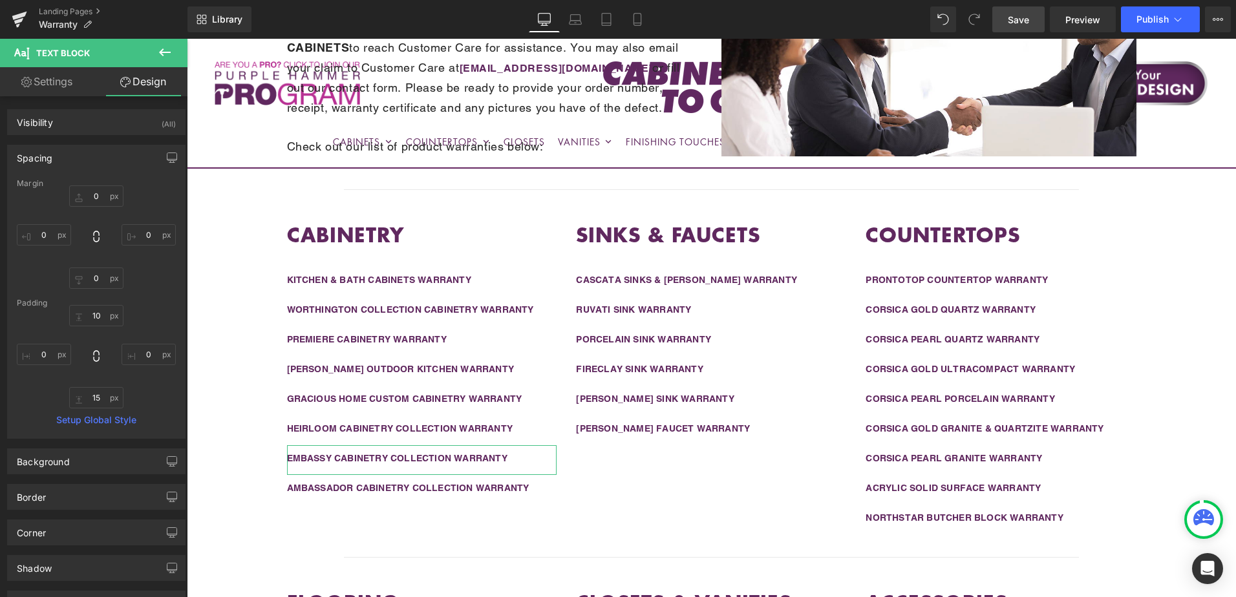
type input "0"
type input "15"
type input "0"
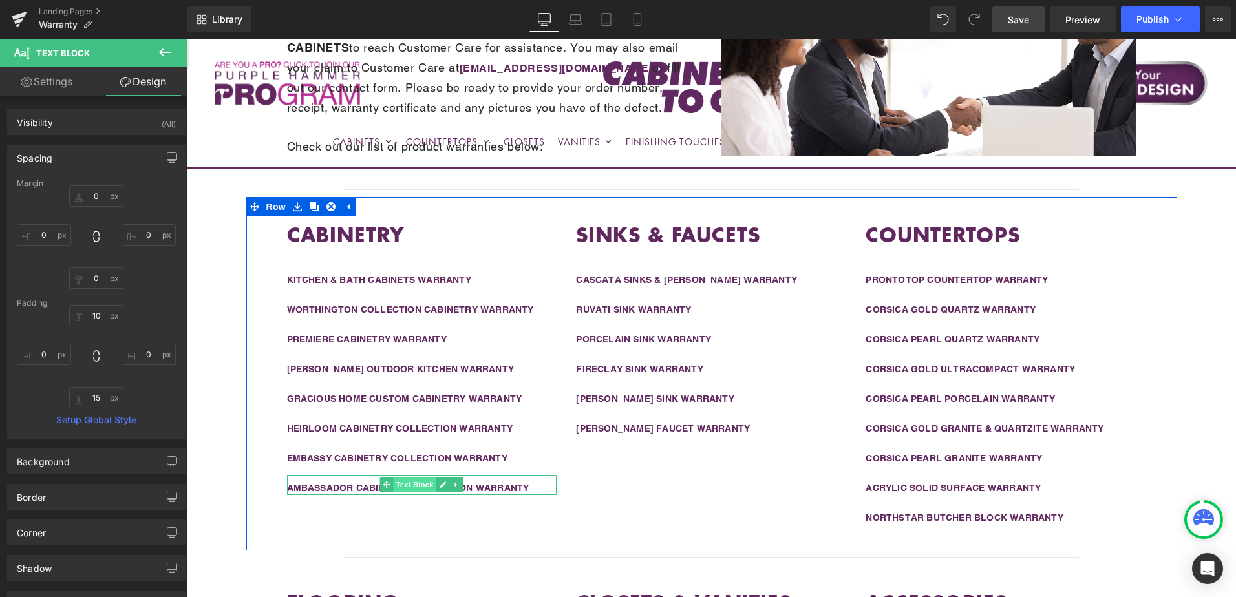
click at [403, 487] on span "Text Block" at bounding box center [415, 485] width 43 height 16
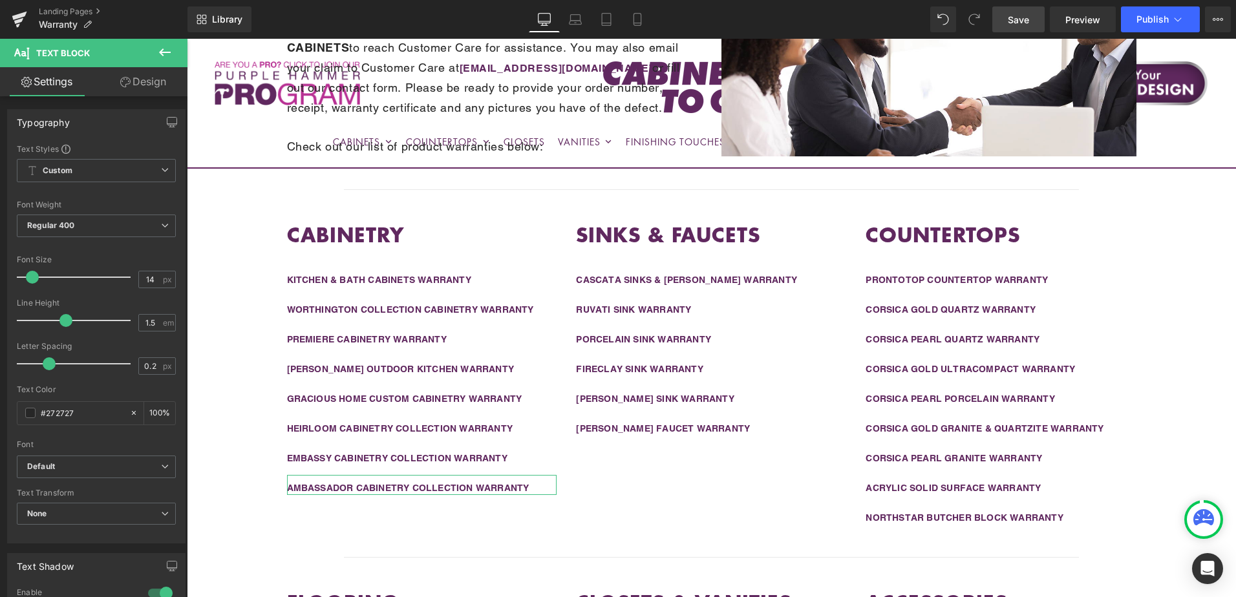
click at [138, 80] on link "Design" at bounding box center [143, 81] width 94 height 29
click at [0, 0] on div "Spacing" at bounding box center [0, 0] width 0 height 0
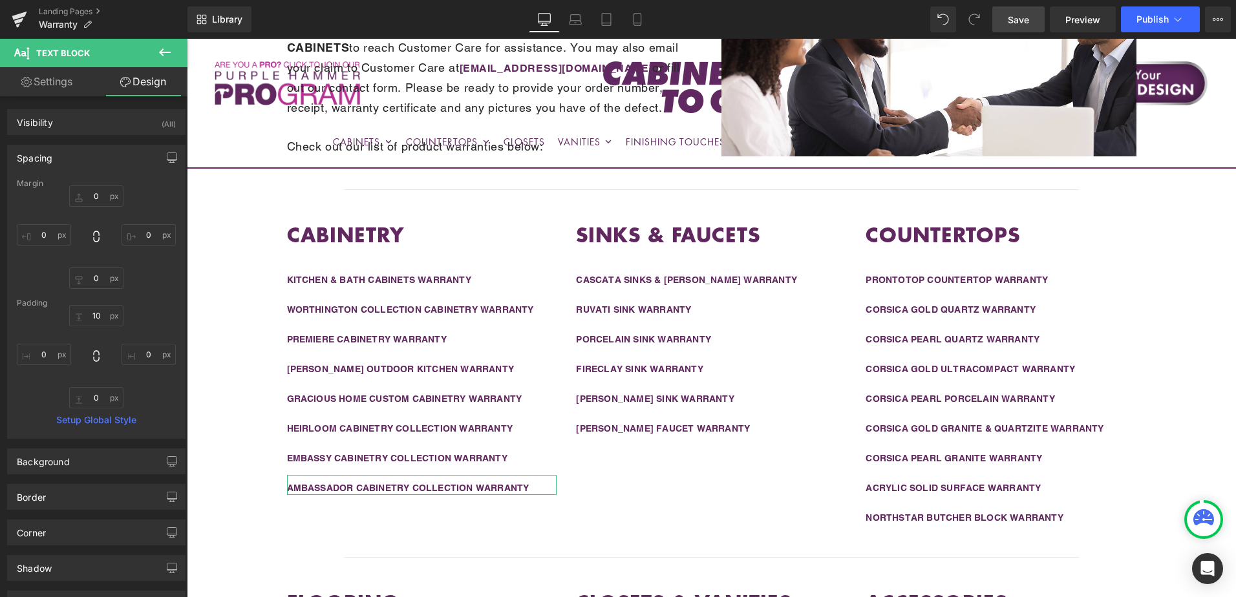
type input "0"
type input "10"
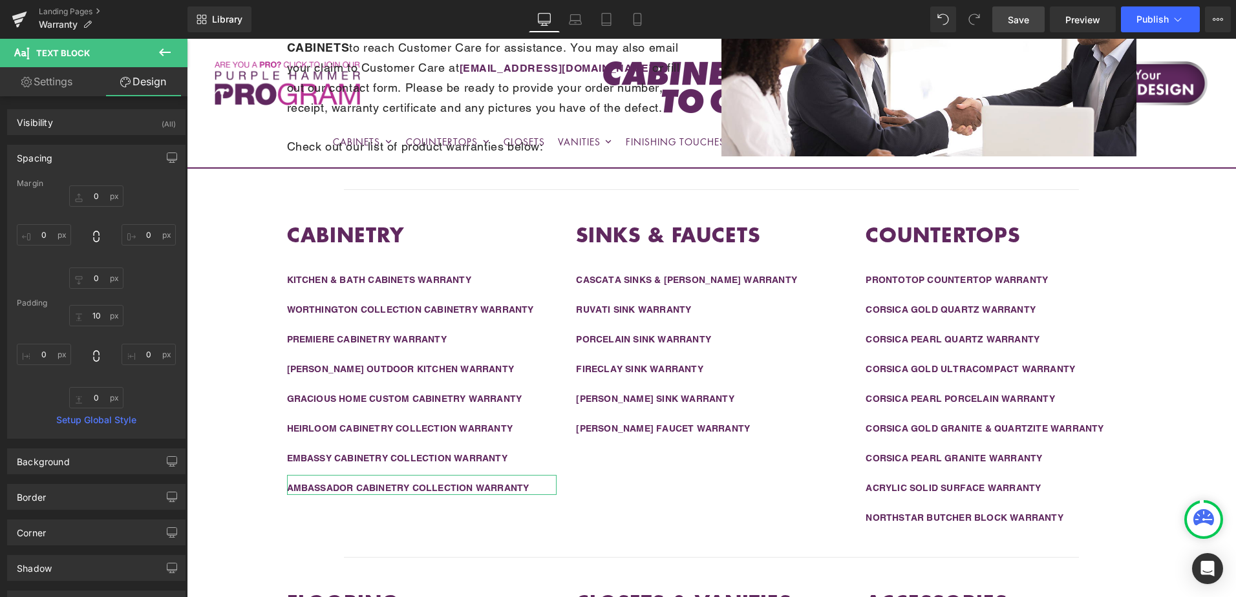
type input "0"
click at [1032, 23] on link "Save" at bounding box center [1018, 19] width 52 height 26
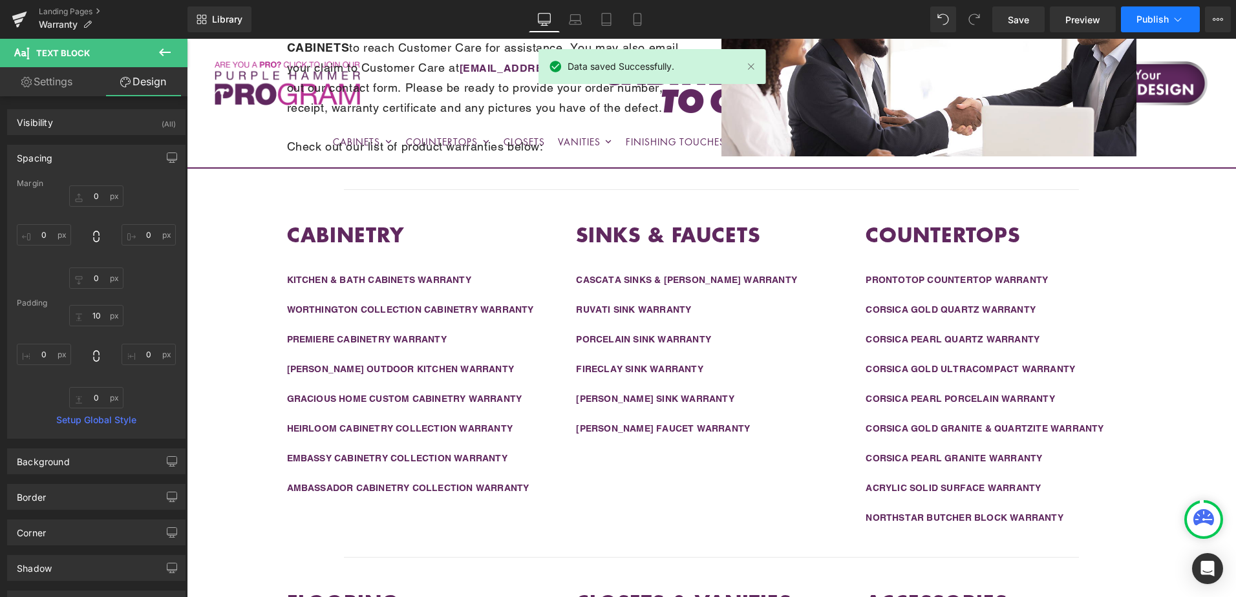
click at [1146, 17] on span "Publish" at bounding box center [1153, 19] width 32 height 10
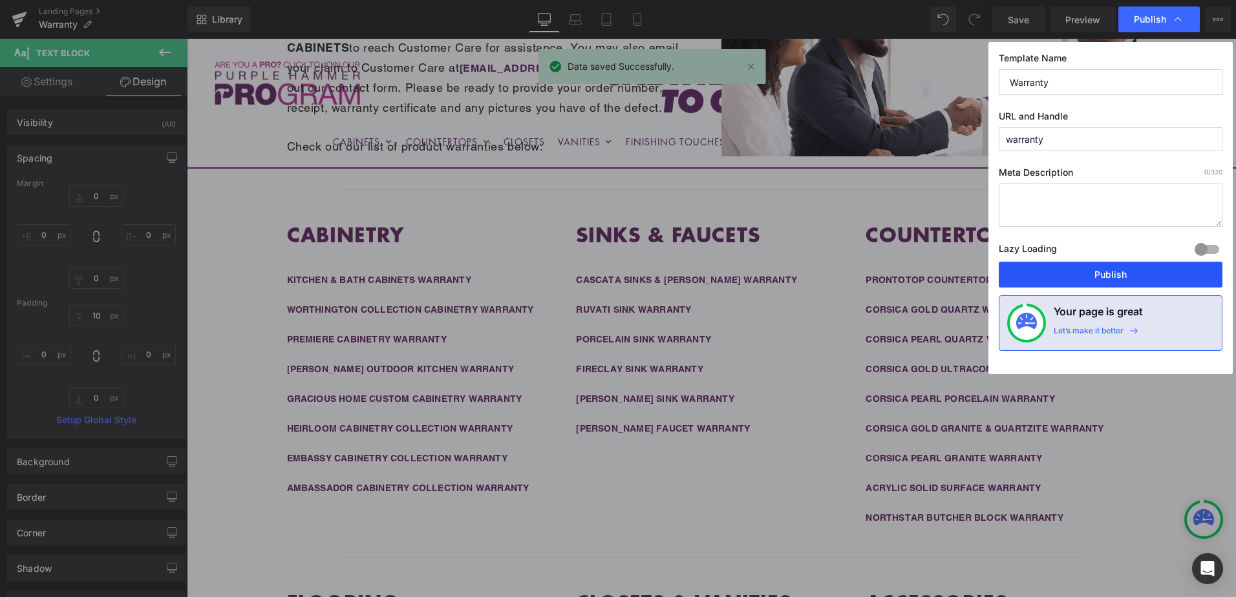
drag, startPoint x: 1129, startPoint y: 273, endPoint x: 942, endPoint y: 233, distance: 190.9
click at [1129, 273] on button "Publish" at bounding box center [1111, 275] width 224 height 26
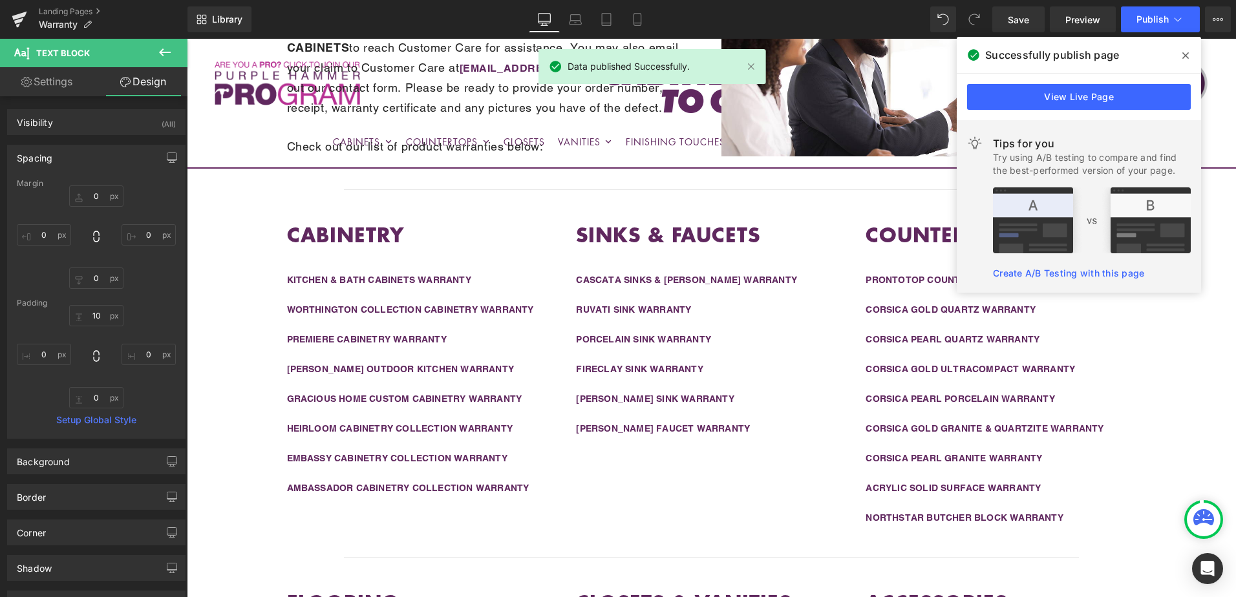
drag, startPoint x: 1184, startPoint y: 52, endPoint x: 991, endPoint y: 150, distance: 216.0
click at [1184, 52] on icon at bounding box center [1185, 55] width 6 height 10
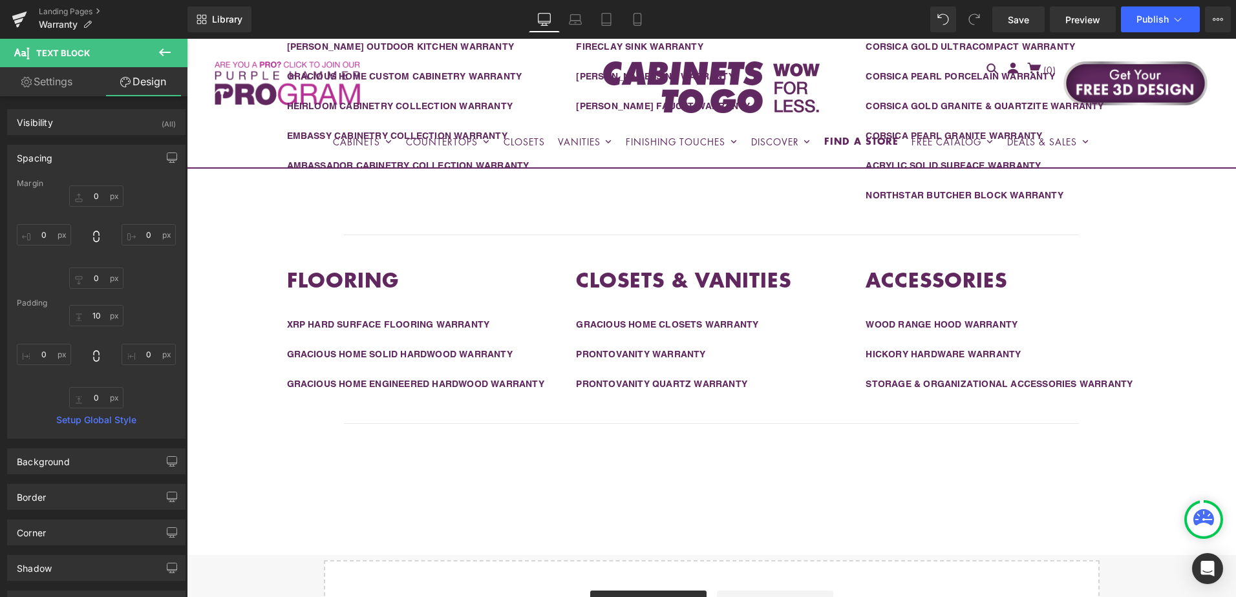
scroll to position [628, 0]
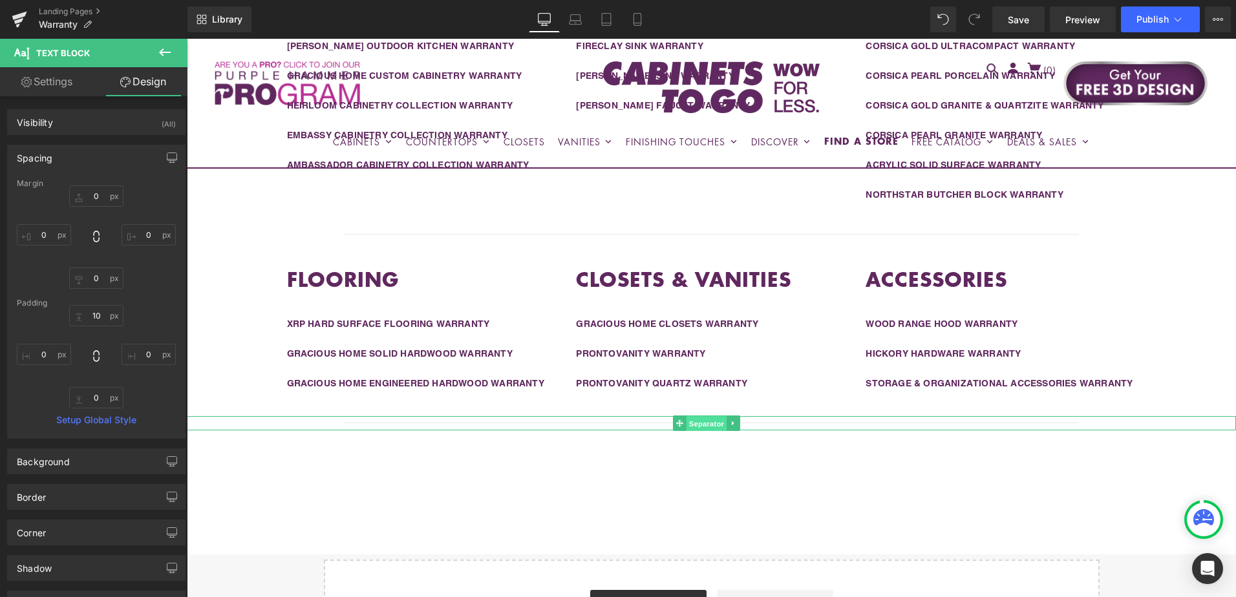
click at [710, 427] on span "Separator" at bounding box center [707, 424] width 40 height 16
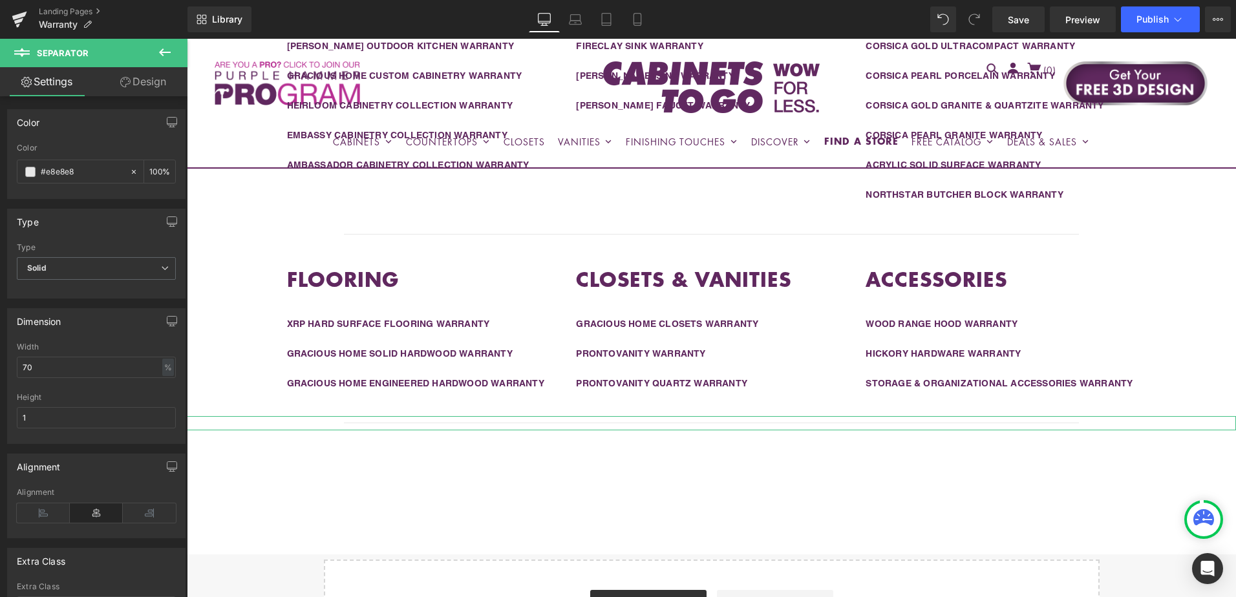
click at [150, 85] on link "Design" at bounding box center [143, 81] width 94 height 29
click at [0, 0] on div "Spacing" at bounding box center [0, 0] width 0 height 0
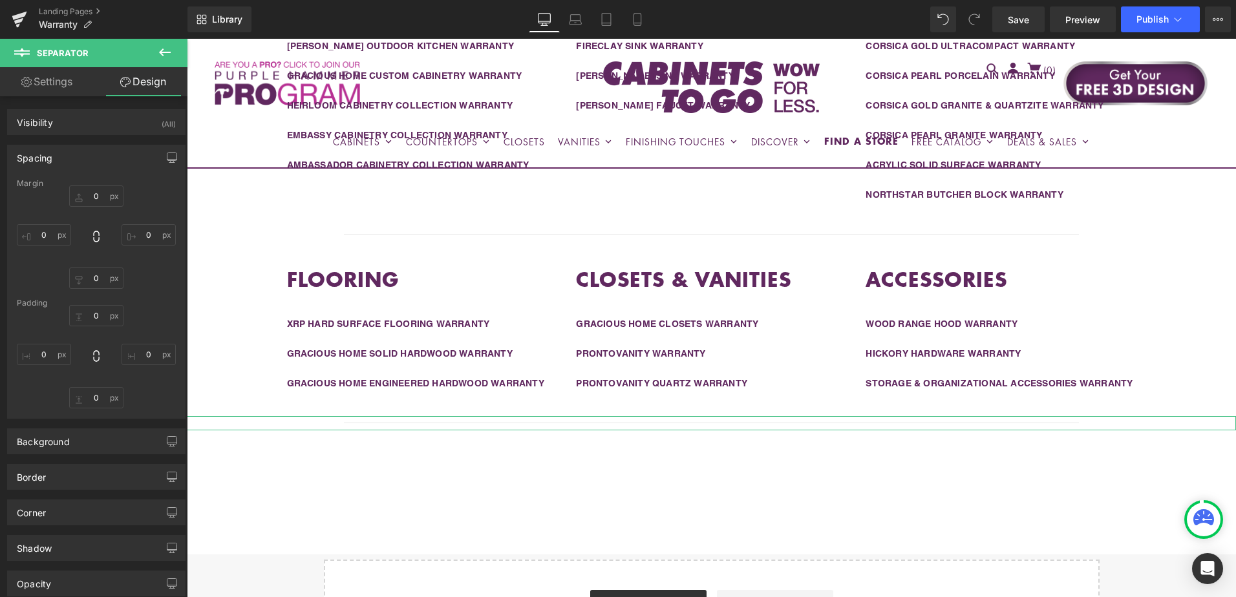
type input "0"
type input "100"
type input "0"
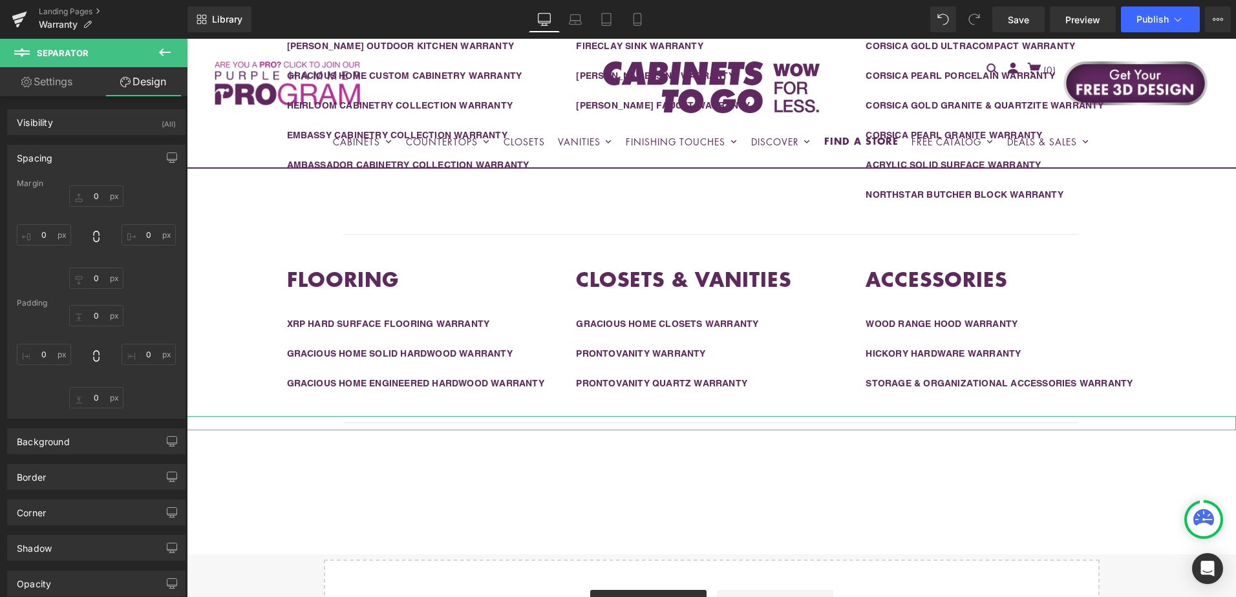
type input "0"
click at [96, 276] on input "100" at bounding box center [96, 278] width 54 height 21
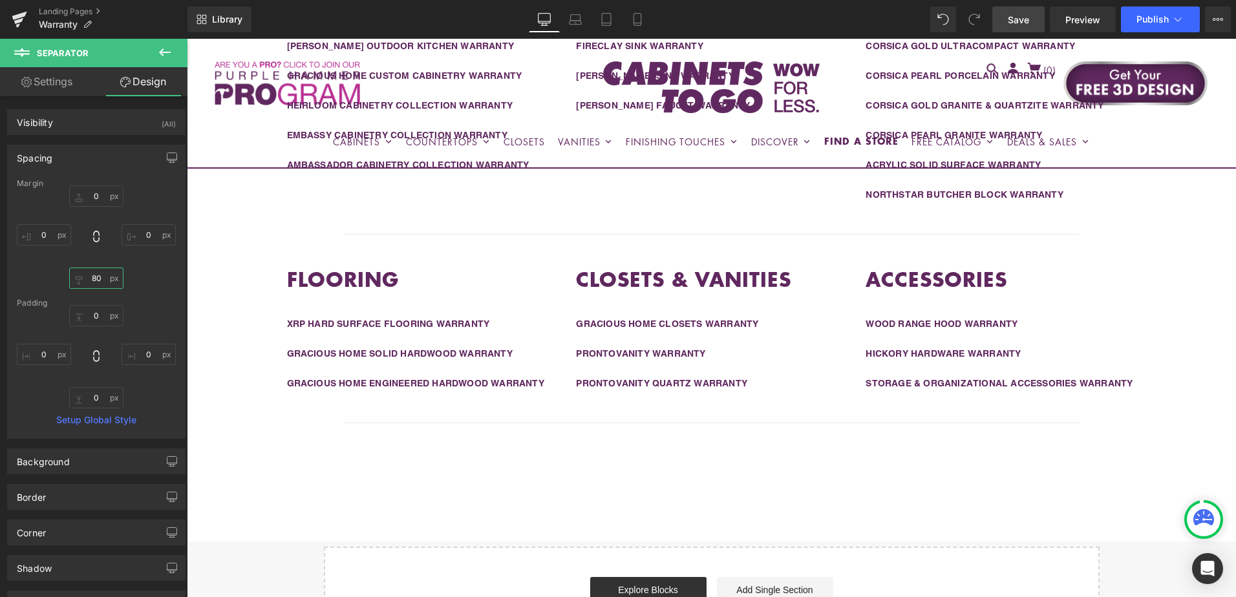
type input "80"
click at [1030, 17] on link "Save" at bounding box center [1018, 19] width 52 height 26
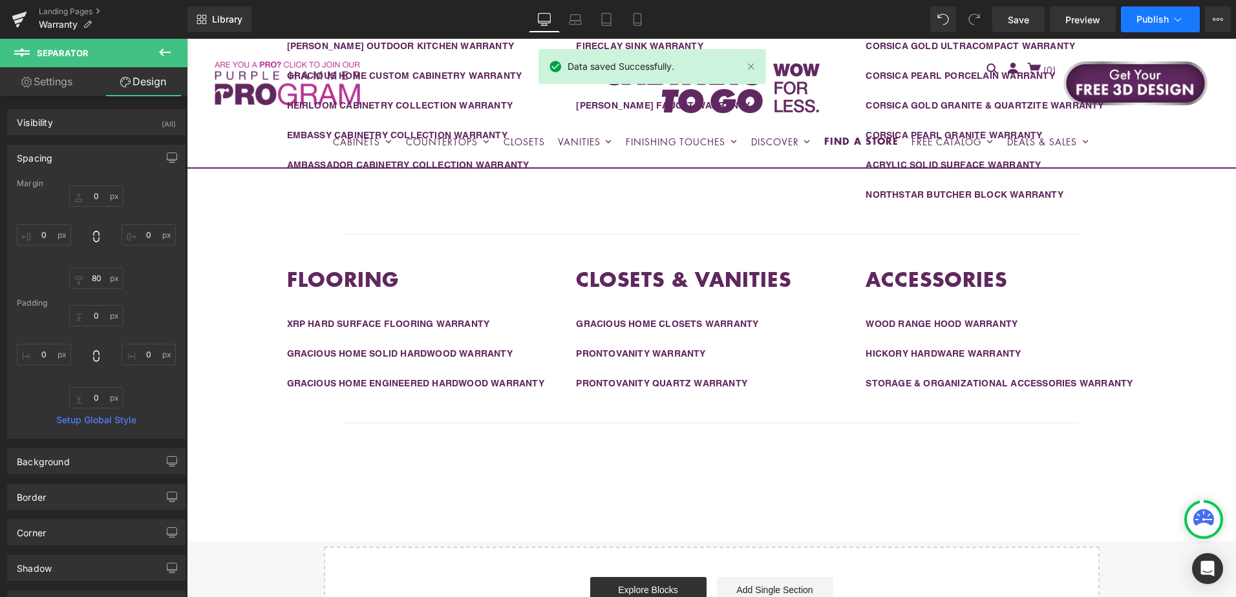
click at [1145, 17] on span "Publish" at bounding box center [1153, 19] width 32 height 10
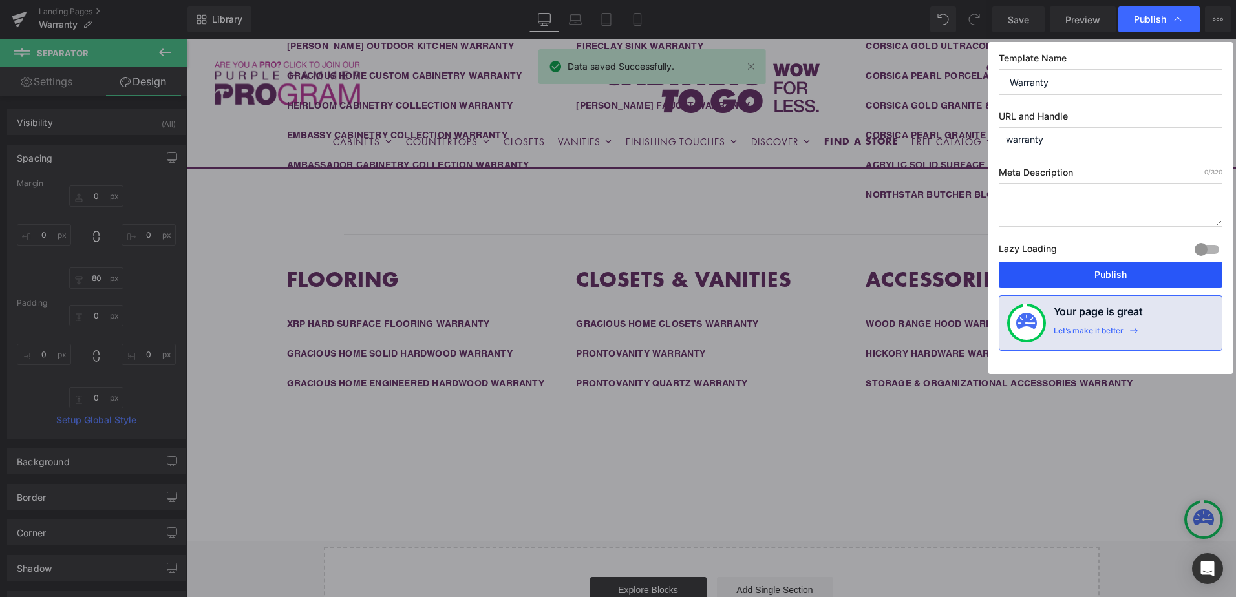
click at [1127, 273] on button "Publish" at bounding box center [1111, 275] width 224 height 26
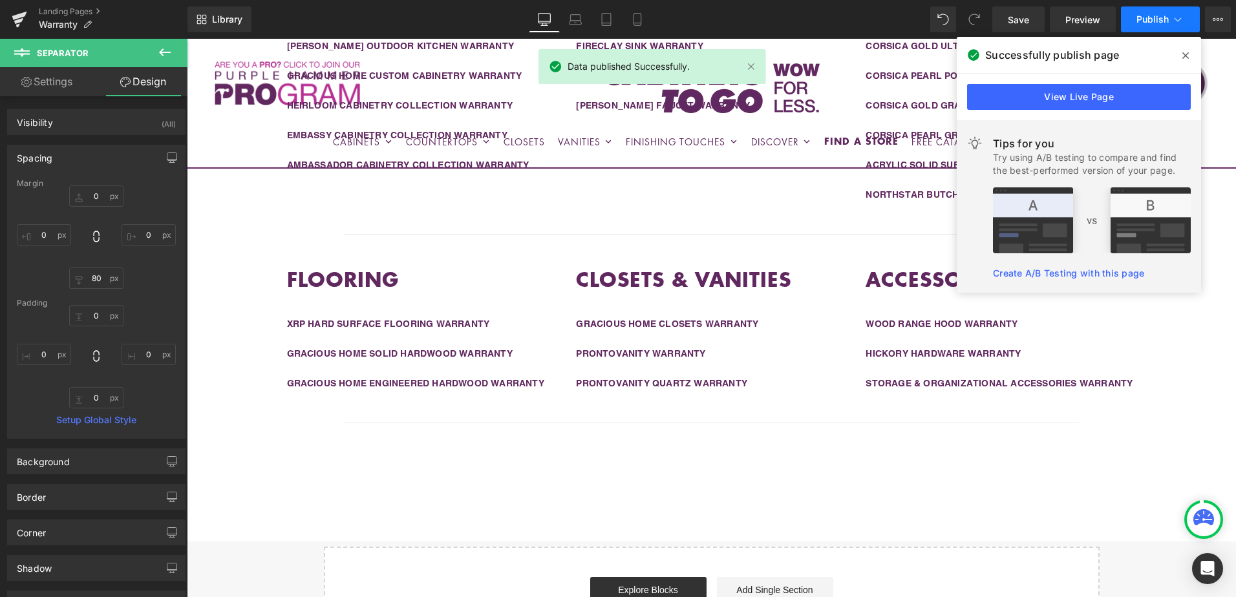
click at [1149, 21] on span "Publish" at bounding box center [1153, 19] width 32 height 10
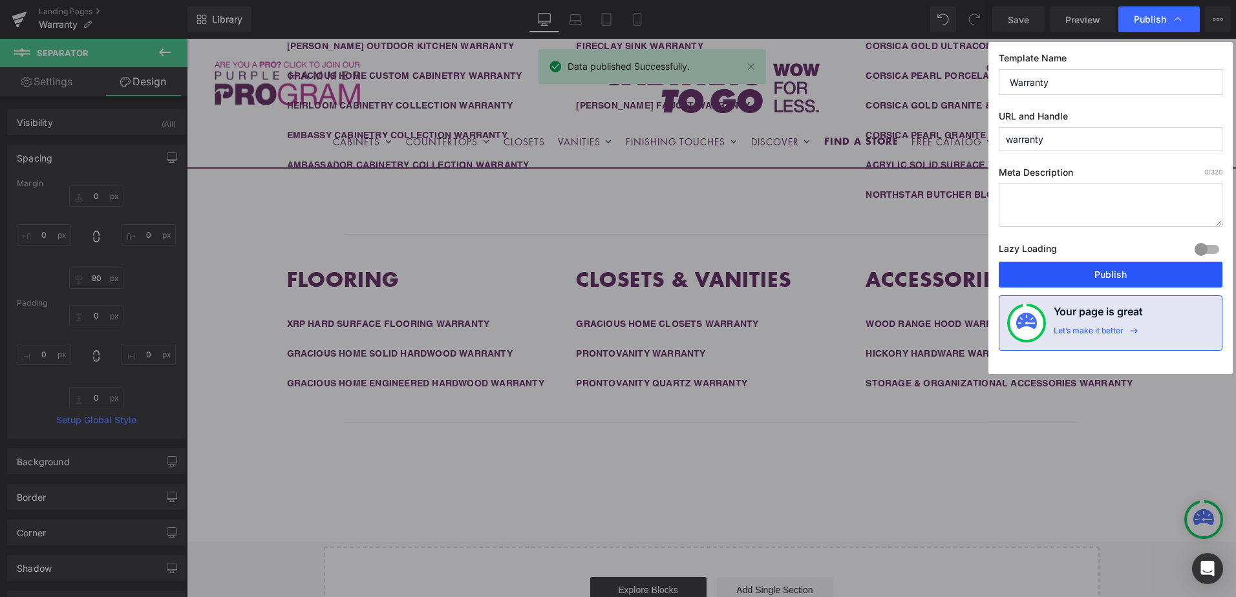
drag, startPoint x: 1123, startPoint y: 273, endPoint x: 248, endPoint y: 13, distance: 912.7
click at [1123, 273] on button "Publish" at bounding box center [1111, 275] width 224 height 26
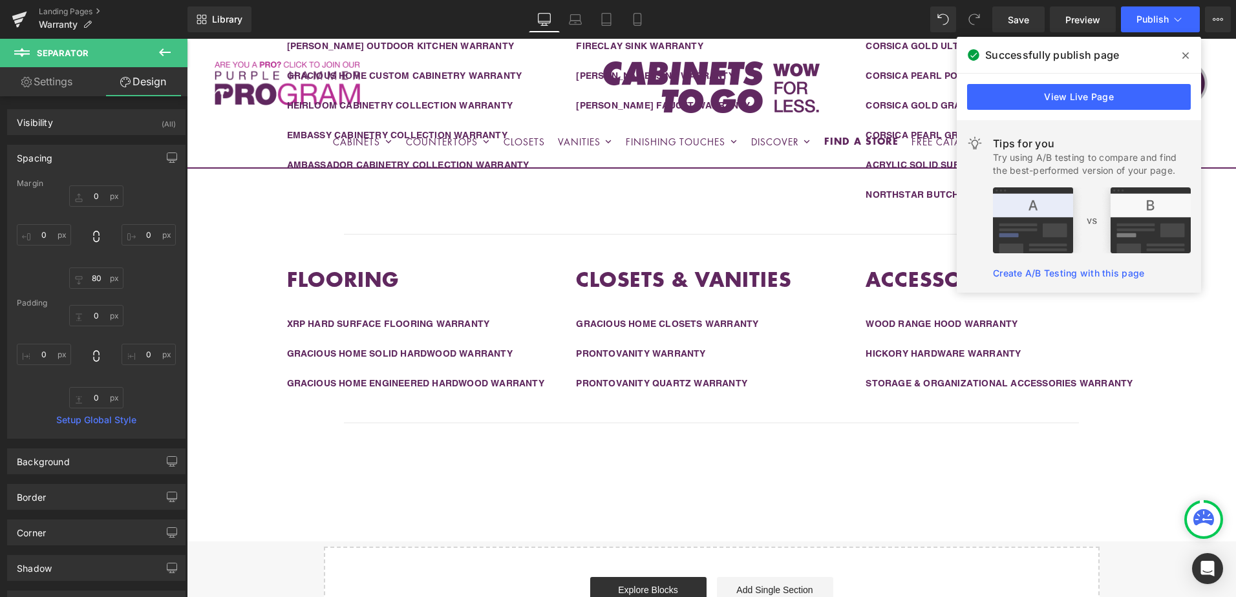
click at [1188, 58] on icon at bounding box center [1185, 55] width 6 height 6
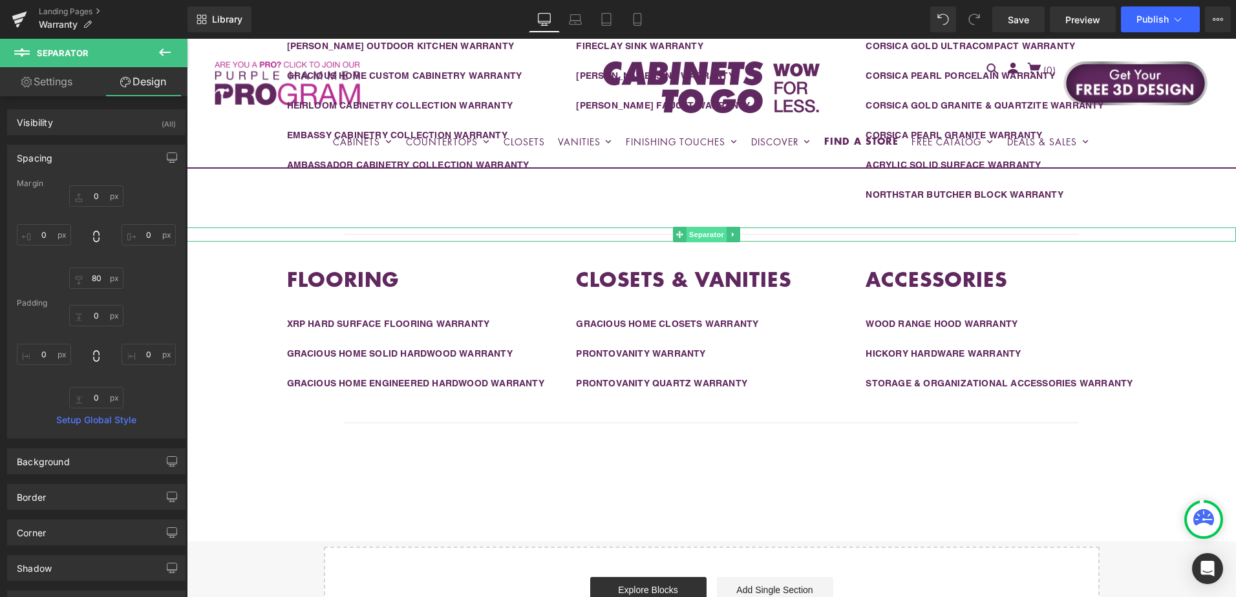
click at [693, 235] on span "Separator" at bounding box center [707, 235] width 40 height 16
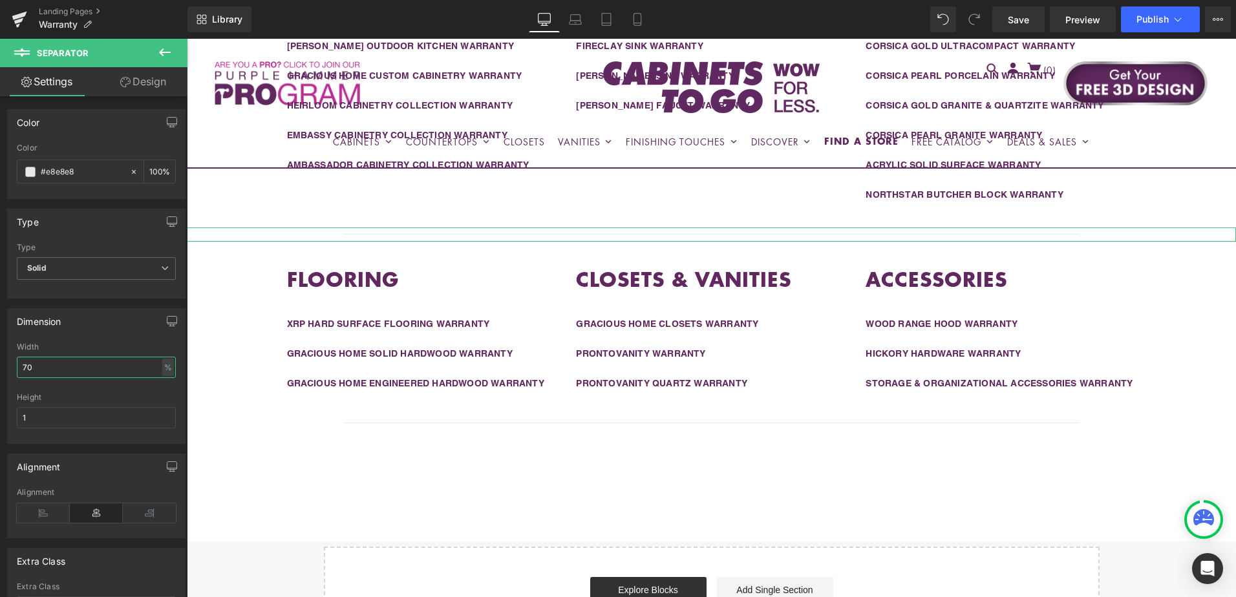
click at [43, 370] on input "70" at bounding box center [96, 367] width 159 height 21
type input "75"
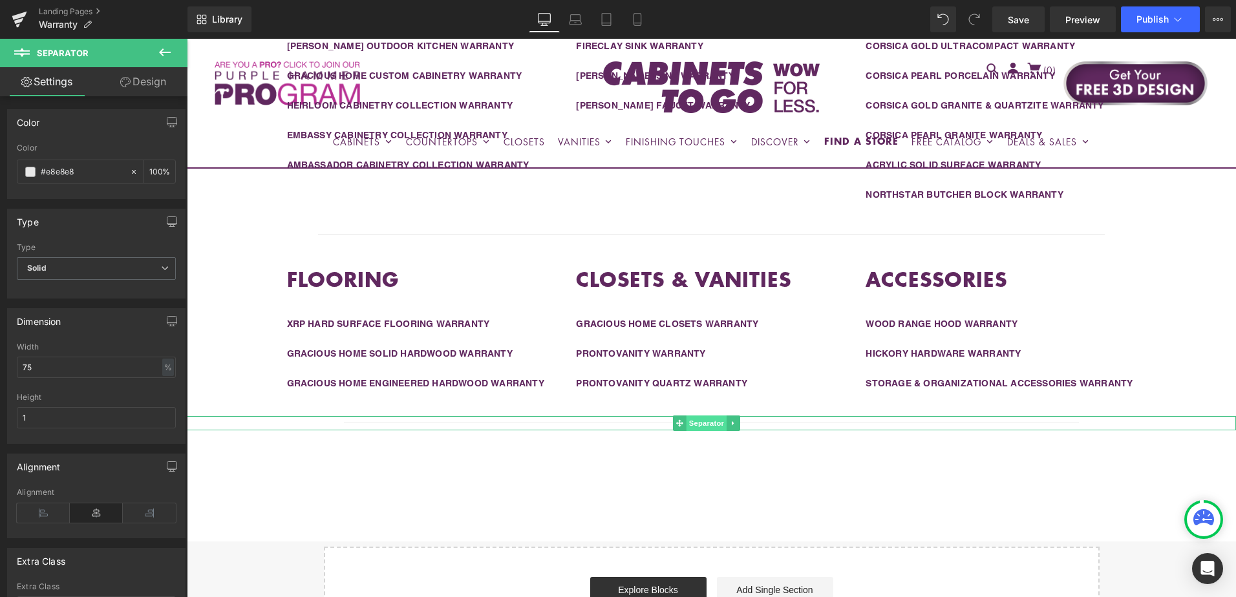
click at [707, 425] on span "Separator" at bounding box center [707, 424] width 40 height 16
click at [42, 368] on input "70" at bounding box center [96, 367] width 159 height 21
type input "75"
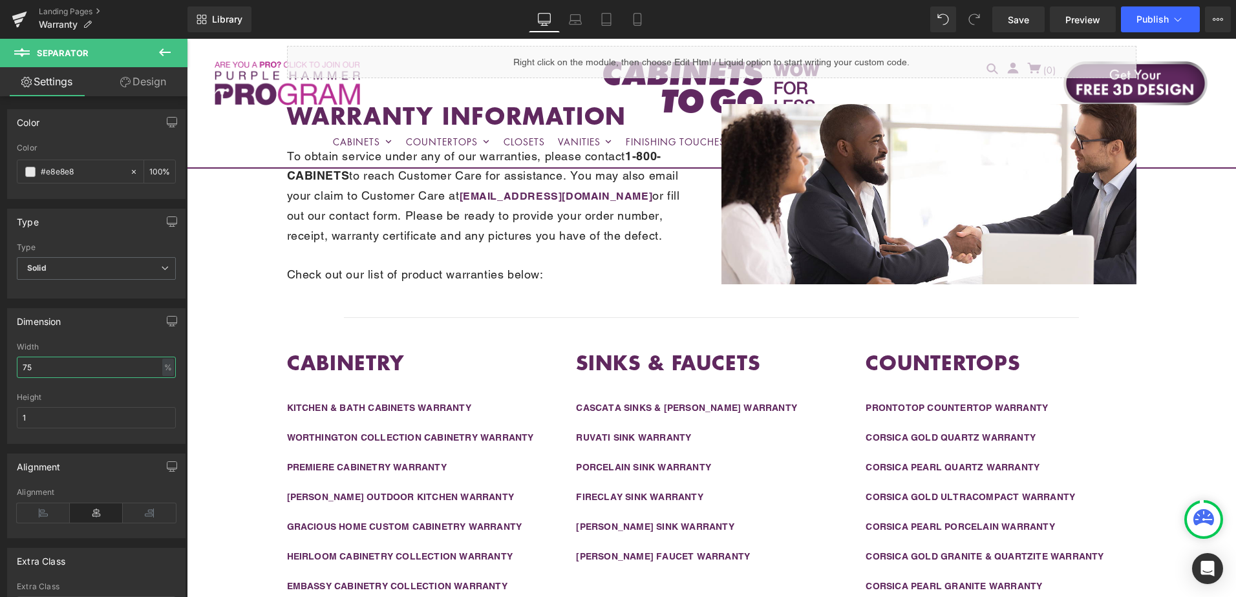
scroll to position [176, 0]
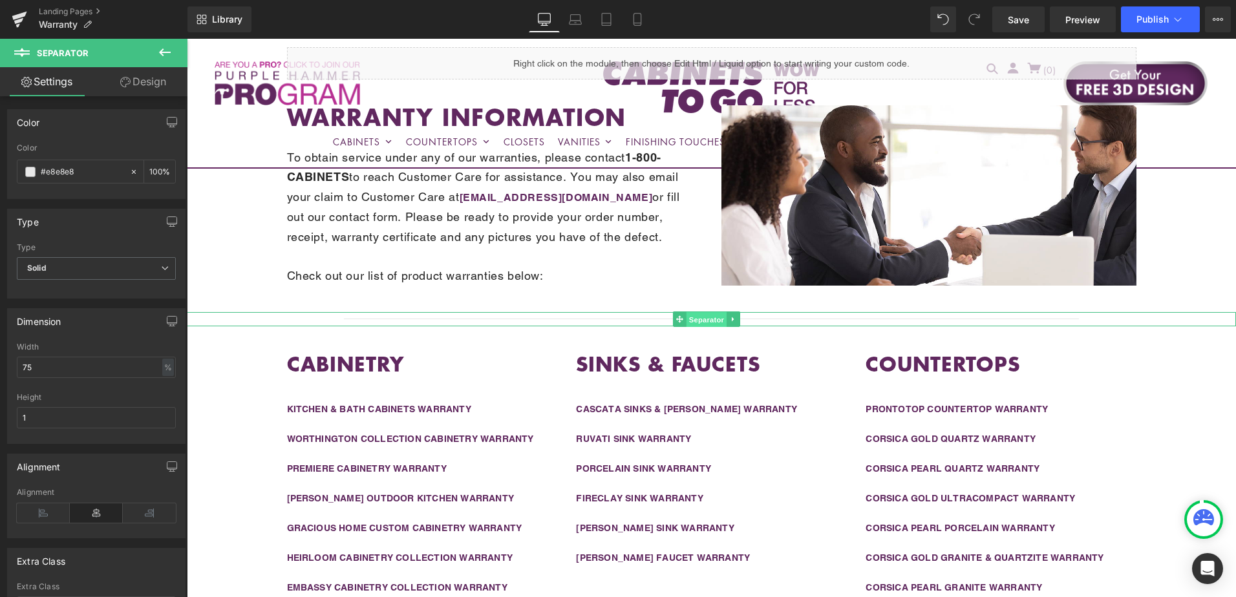
click at [714, 316] on span "Separator" at bounding box center [707, 320] width 40 height 16
click at [49, 369] on input "70" at bounding box center [96, 367] width 159 height 21
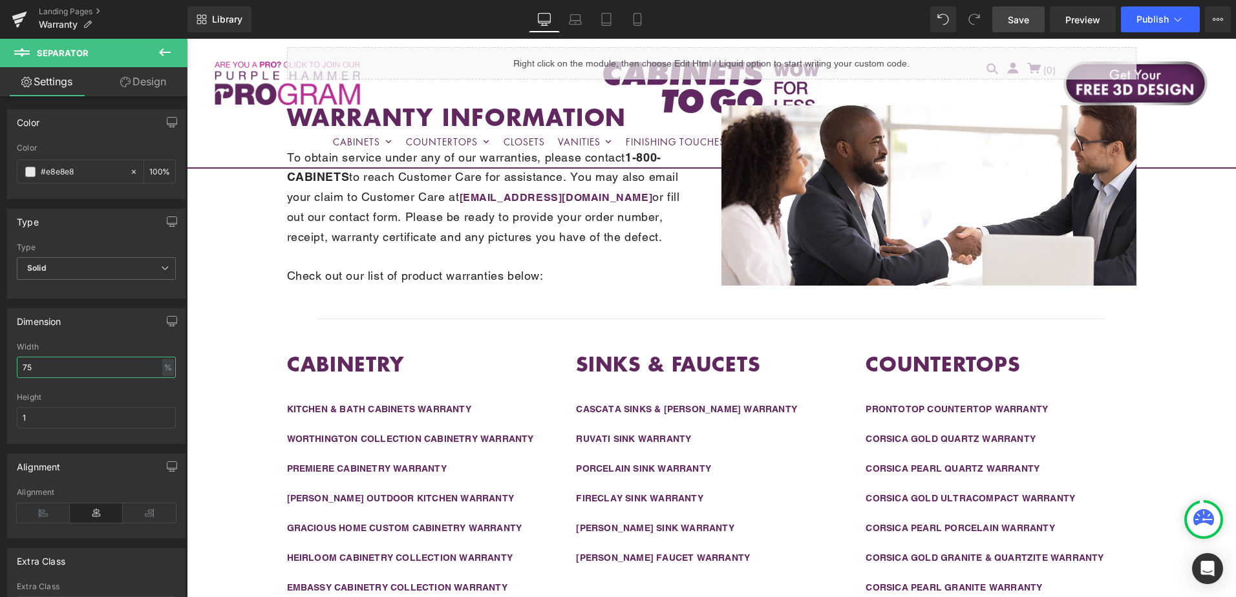
type input "75"
click at [1023, 23] on span "Save" at bounding box center [1018, 20] width 21 height 14
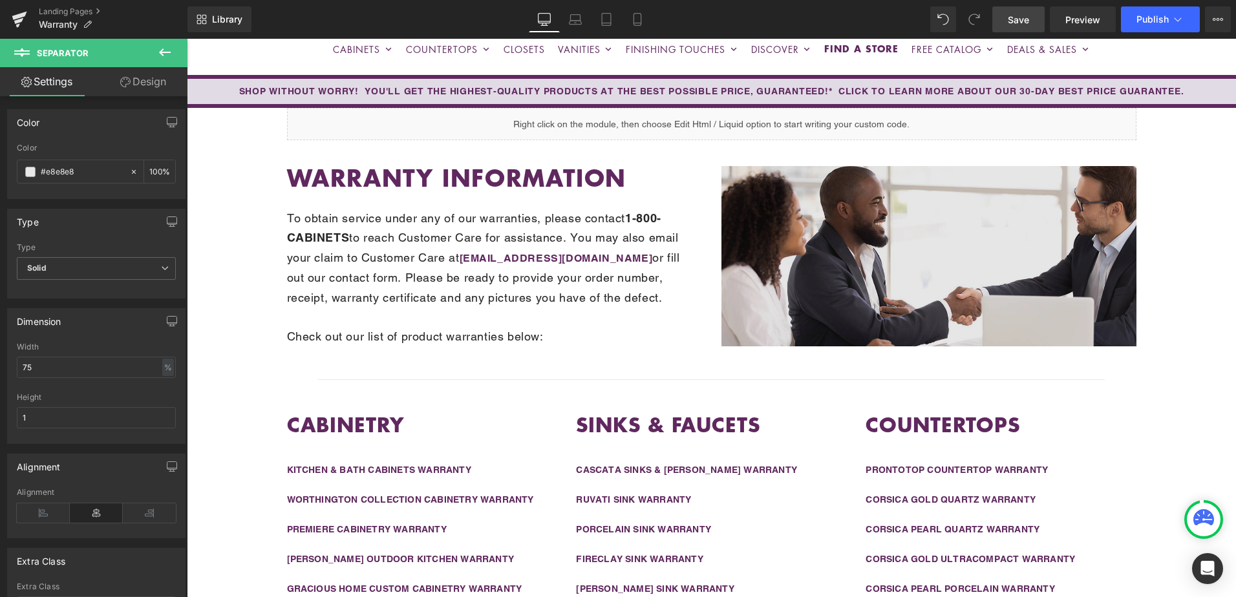
scroll to position [0, 0]
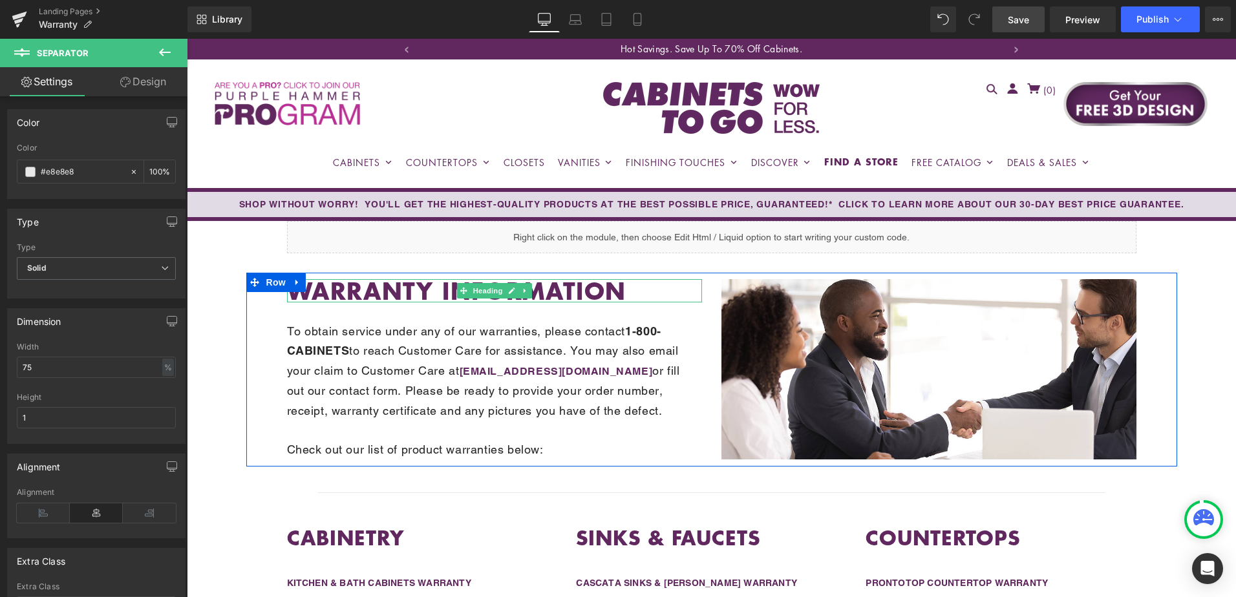
click at [430, 288] on strong "Warranty Information" at bounding box center [457, 290] width 340 height 34
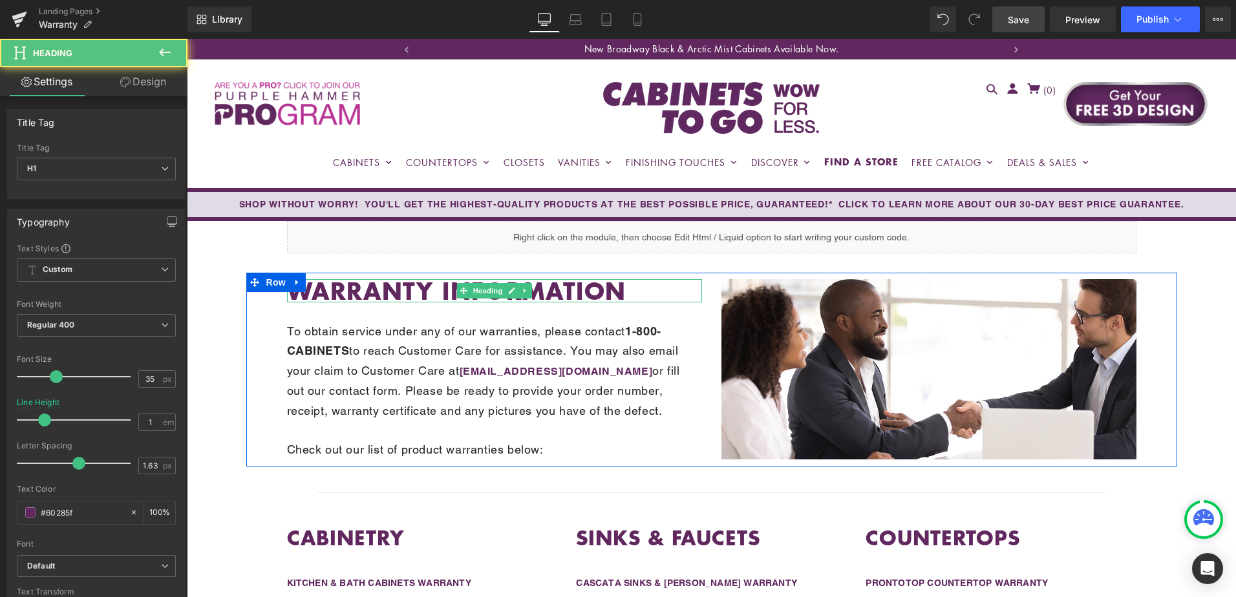
click at [348, 289] on strong "Warranty Information" at bounding box center [457, 290] width 340 height 34
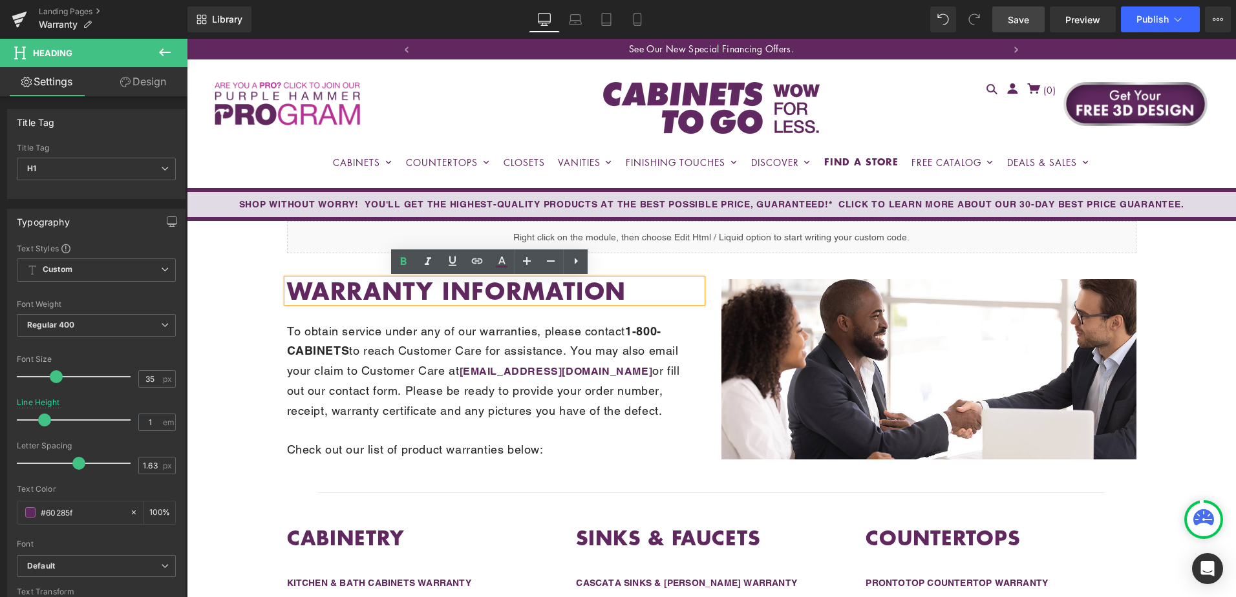
click at [344, 286] on strong "Warranty Information" at bounding box center [457, 290] width 340 height 34
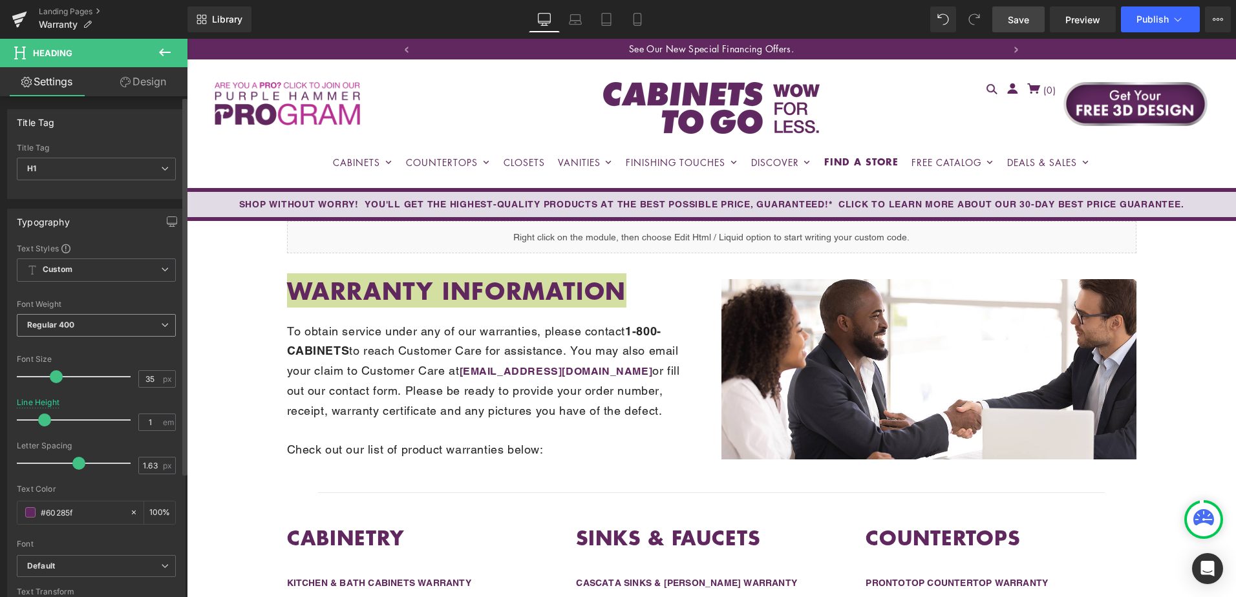
click at [87, 328] on span "Regular 400" at bounding box center [96, 325] width 159 height 23
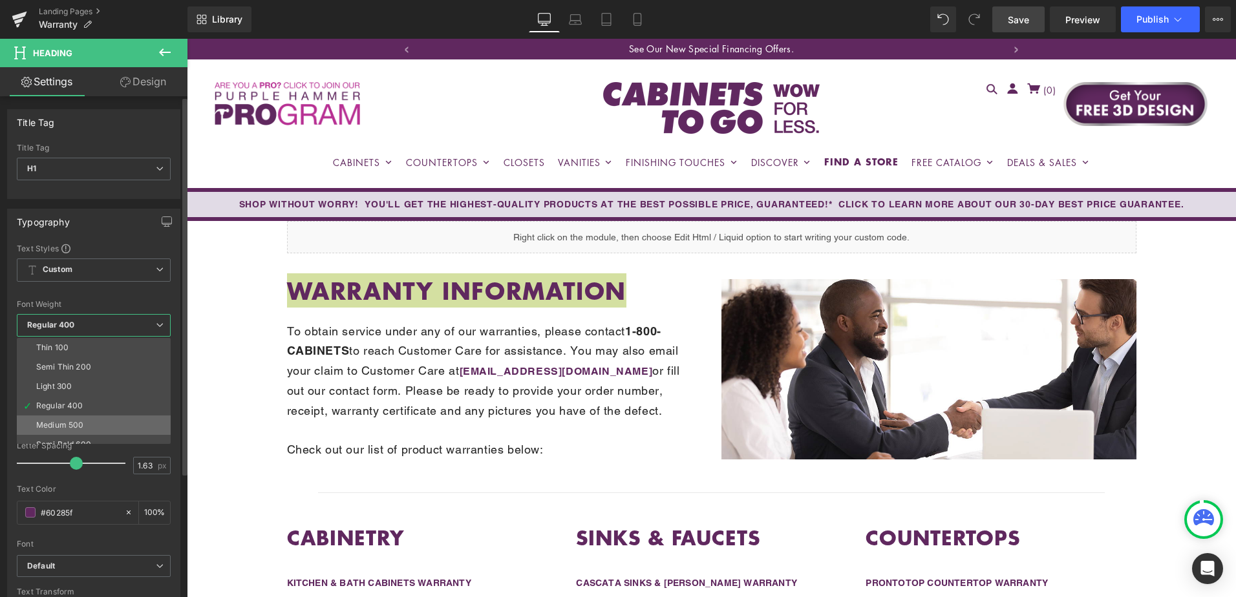
click at [66, 422] on div "Medium 500" at bounding box center [59, 425] width 47 height 9
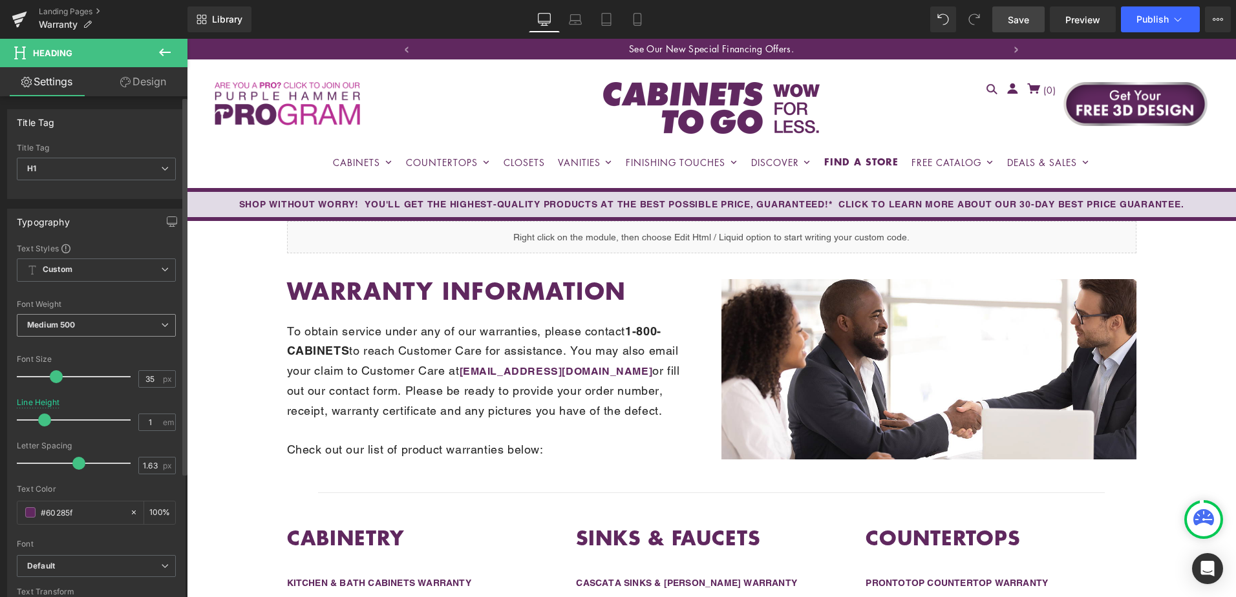
click at [87, 330] on span "Medium 500" at bounding box center [96, 325] width 159 height 23
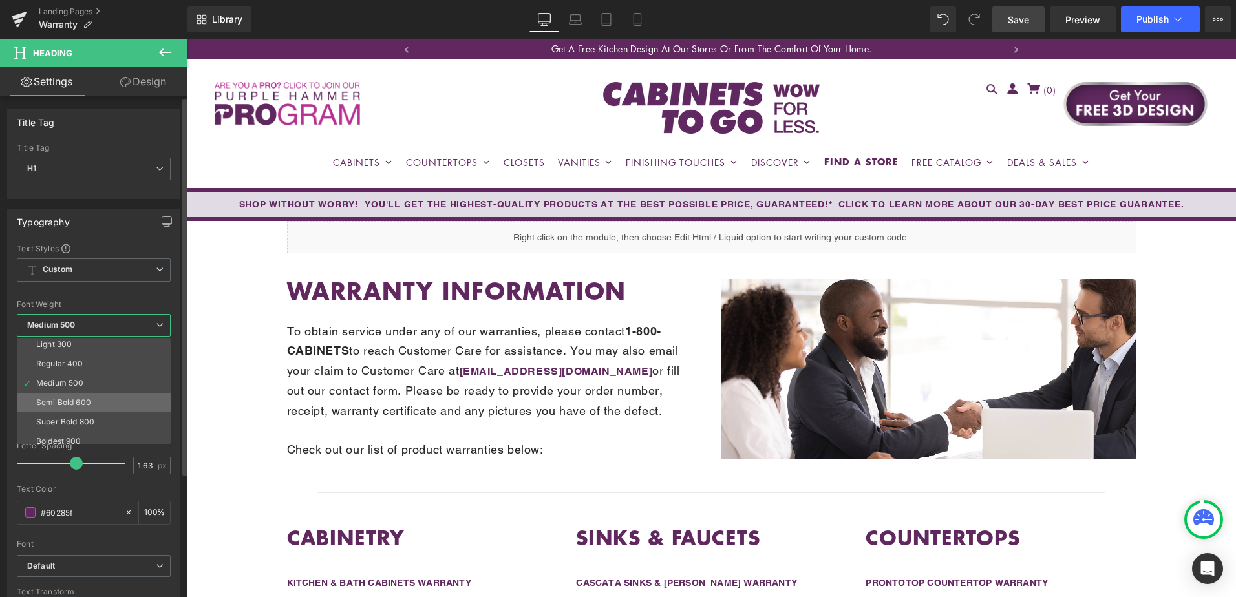
scroll to position [65, 0]
click at [65, 379] on div "Semi Bold 600" at bounding box center [63, 380] width 55 height 9
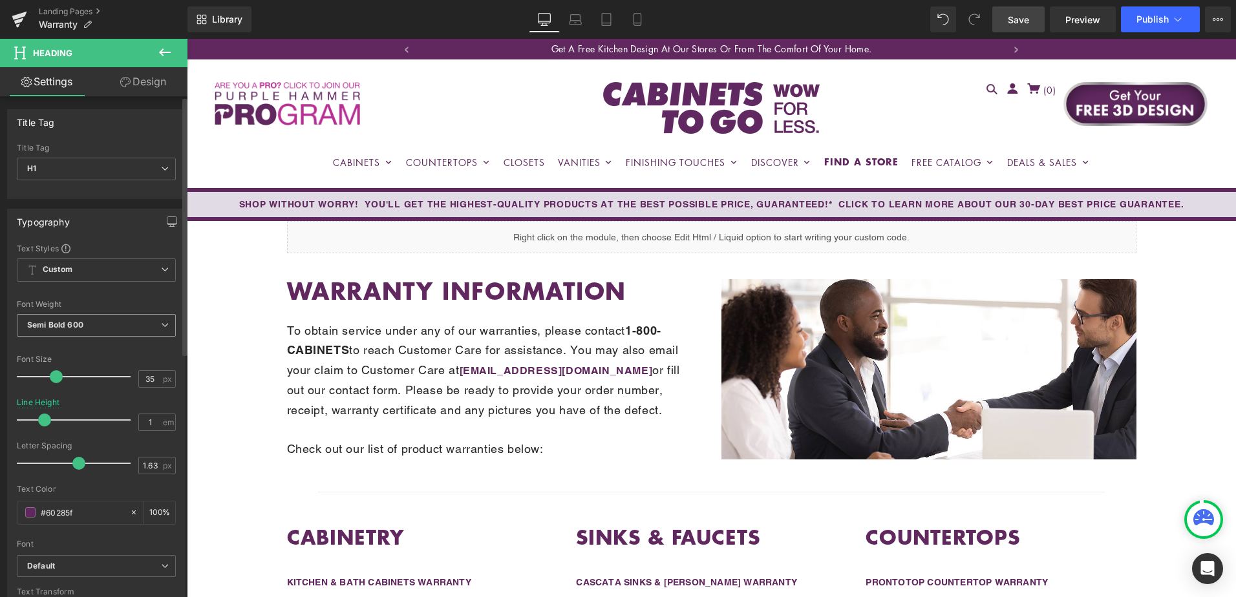
click at [69, 315] on span "Semi Bold 600" at bounding box center [96, 325] width 159 height 23
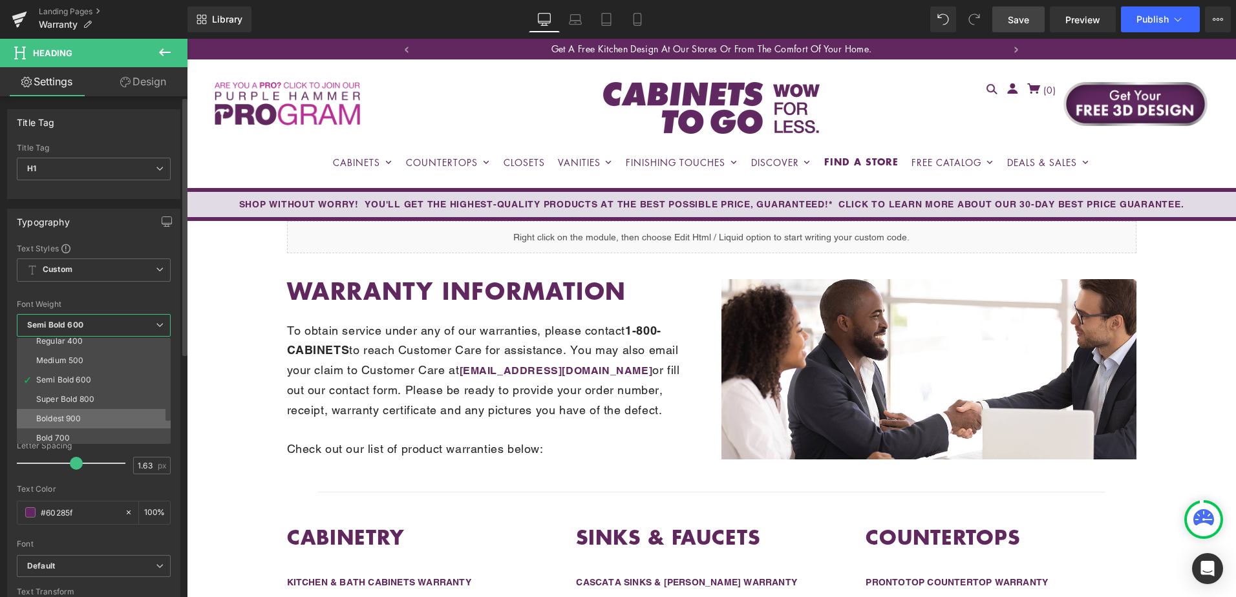
click at [63, 419] on div "Boldest 900" at bounding box center [58, 418] width 45 height 9
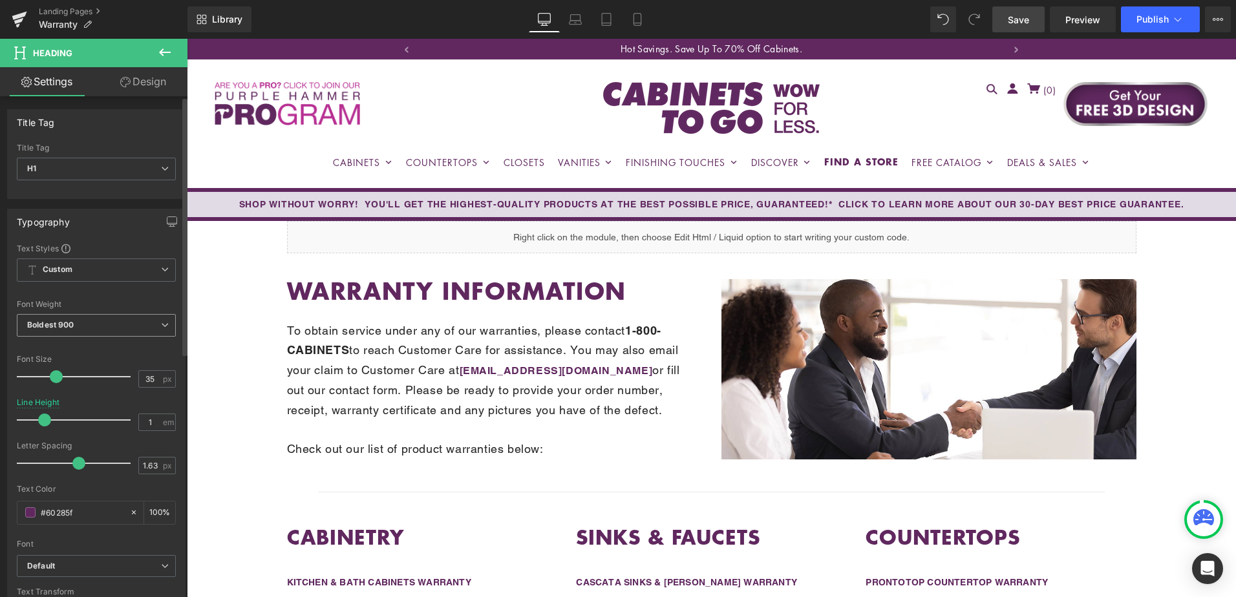
click at [59, 328] on b "Boldest 900" at bounding box center [50, 325] width 47 height 10
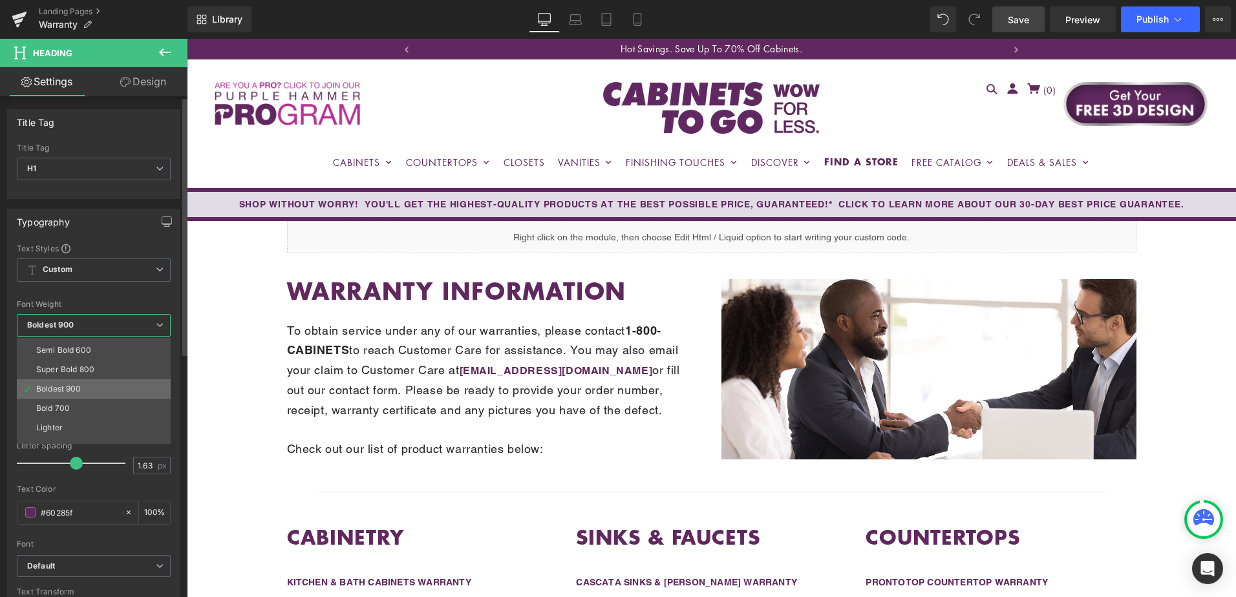
scroll to position [107, 0]
click at [66, 395] on div "Bold 700" at bounding box center [53, 395] width 34 height 9
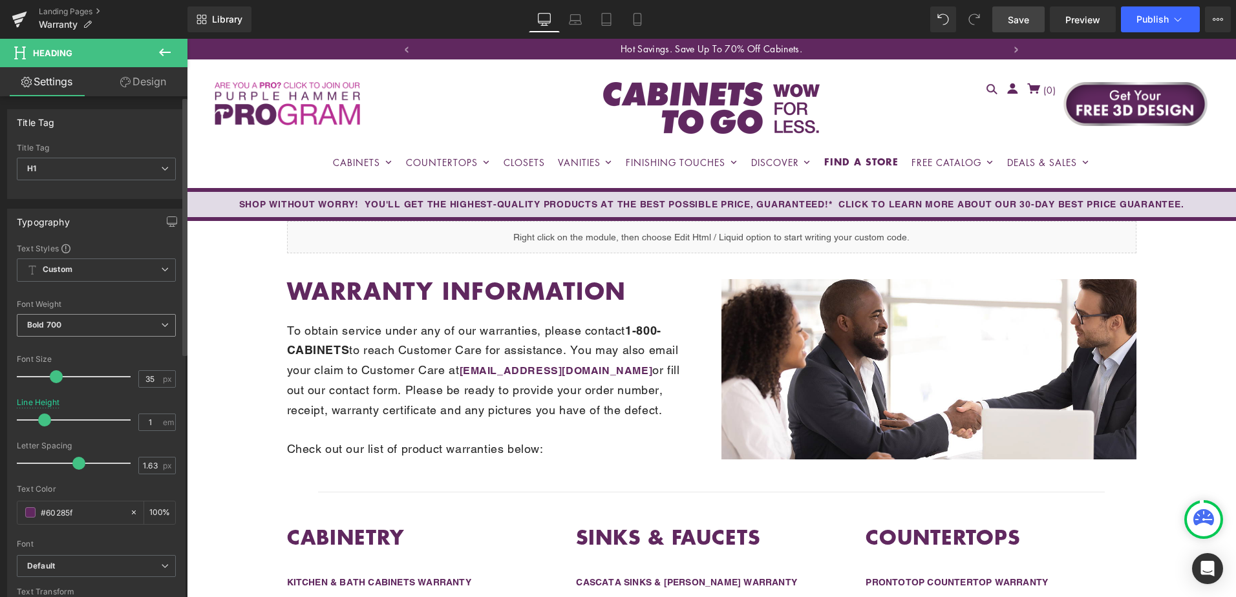
click at [69, 334] on span "Bold 700" at bounding box center [96, 325] width 159 height 23
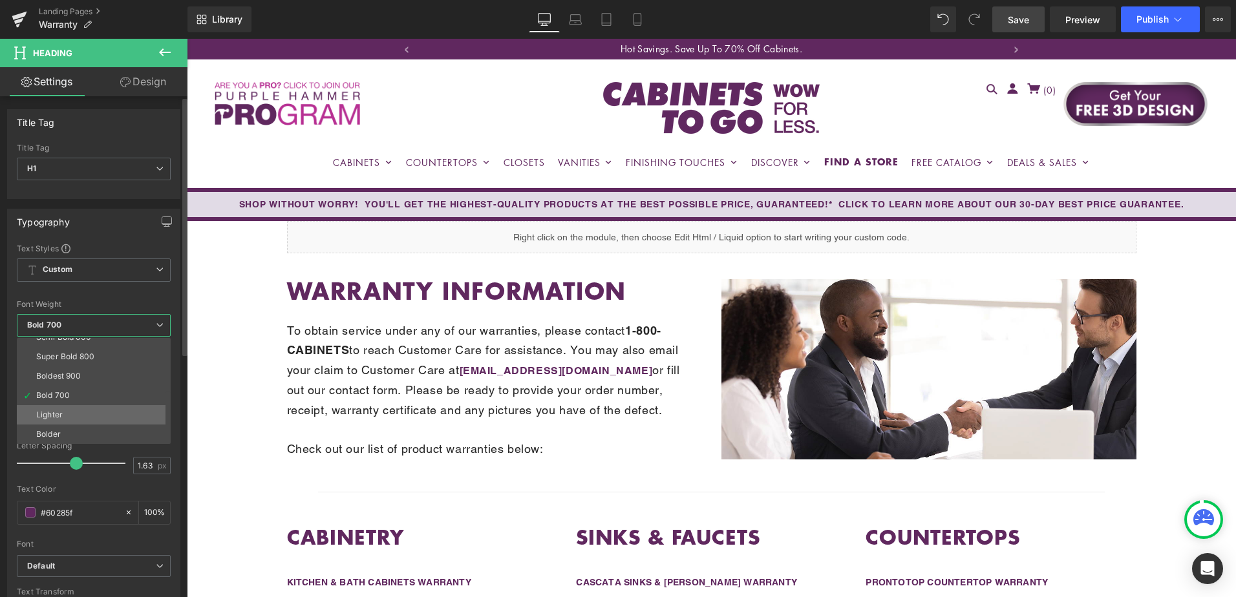
click at [65, 416] on li "Lighter" at bounding box center [97, 414] width 160 height 19
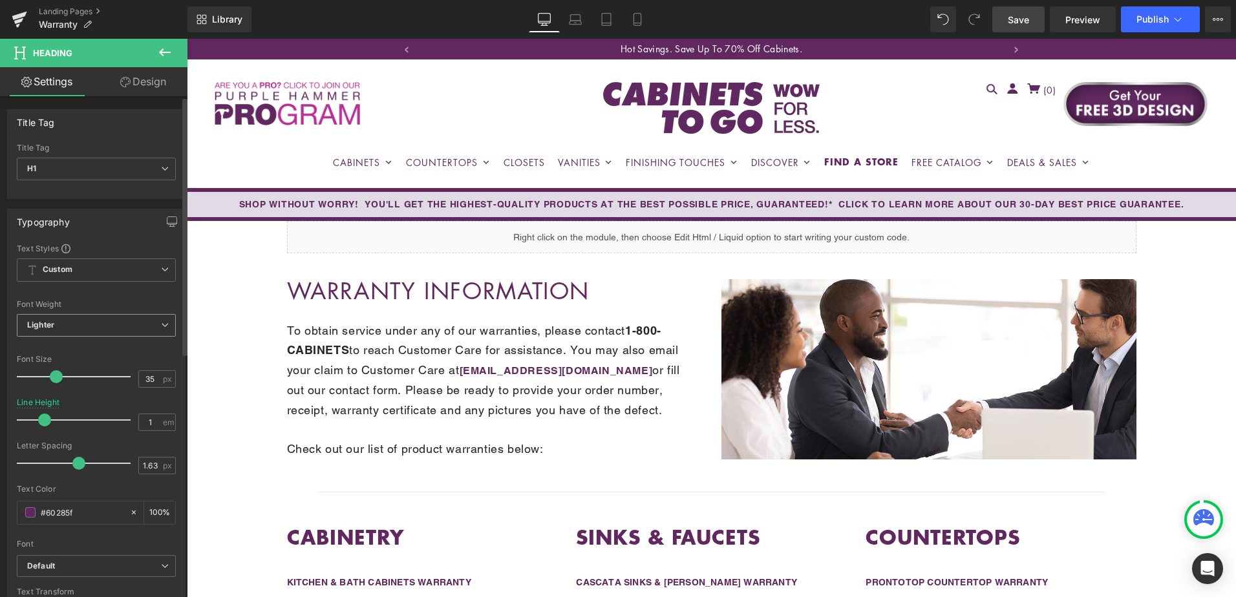
click at [66, 328] on span "Lighter" at bounding box center [96, 325] width 159 height 23
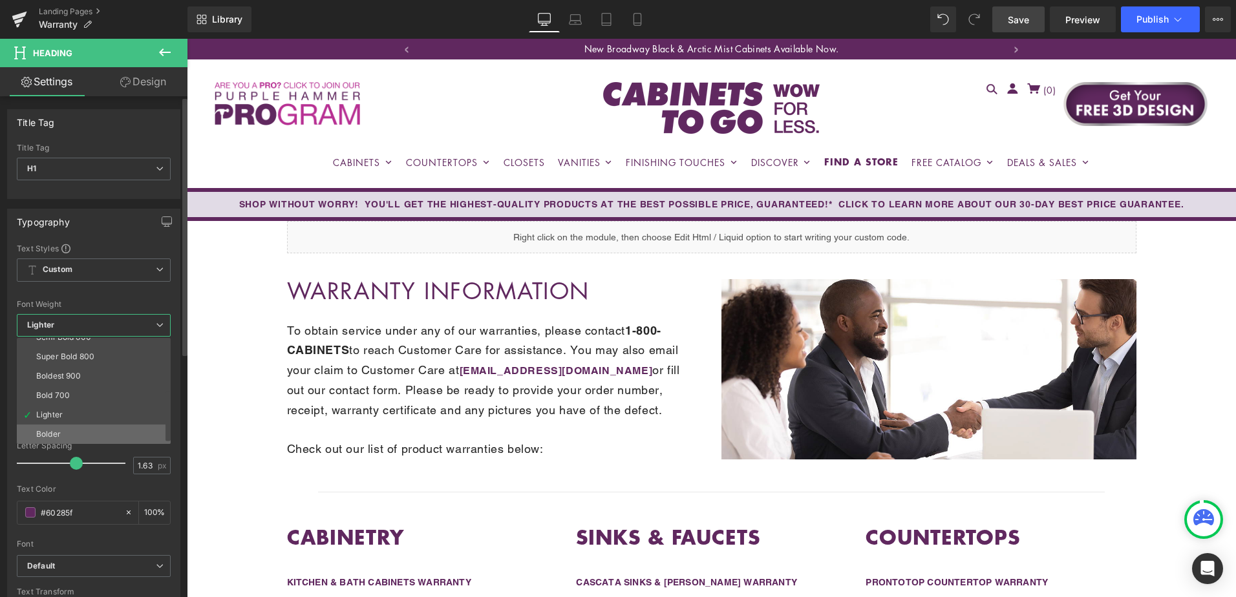
click at [67, 427] on li "Bolder" at bounding box center [97, 434] width 160 height 19
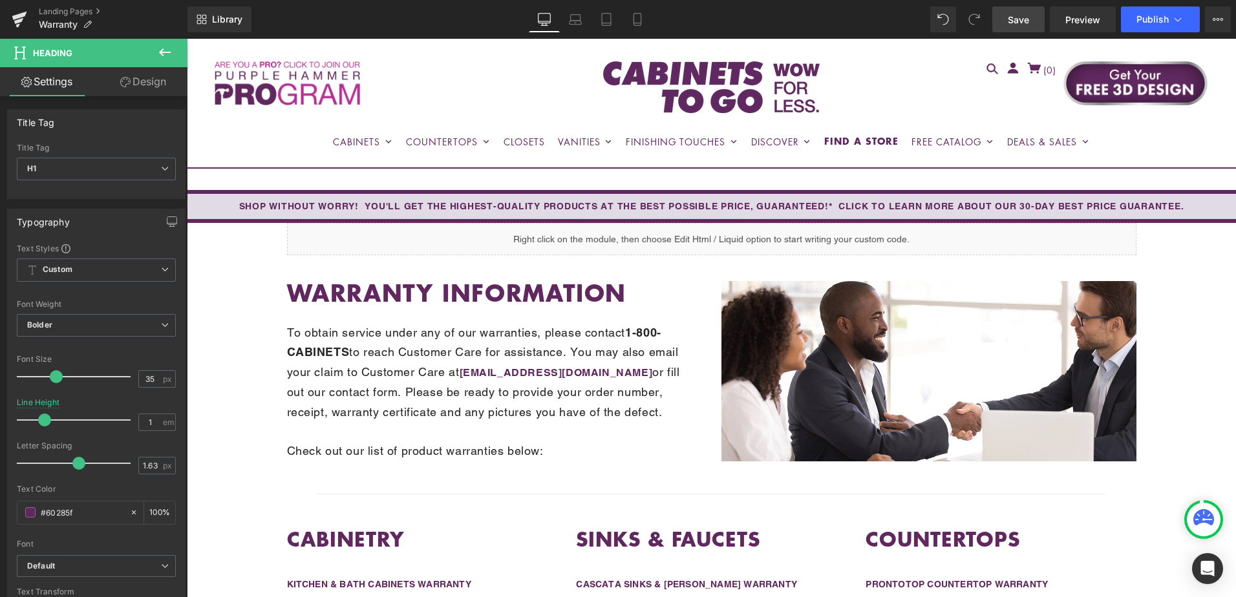
scroll to position [129, 0]
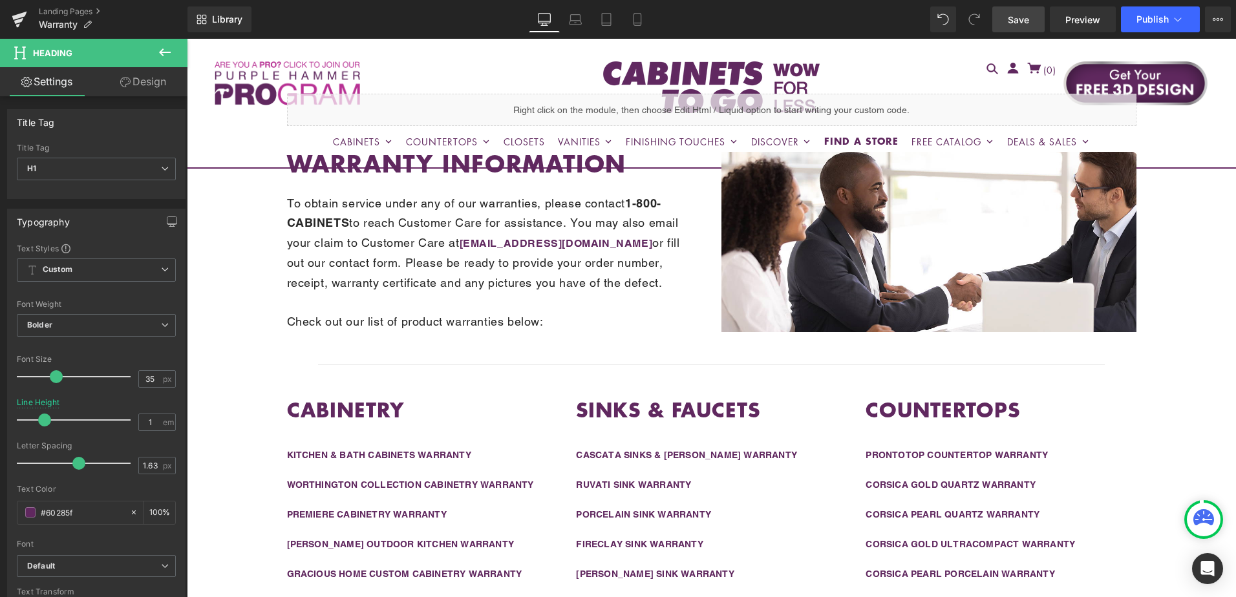
click at [1011, 19] on span "Save" at bounding box center [1018, 20] width 21 height 14
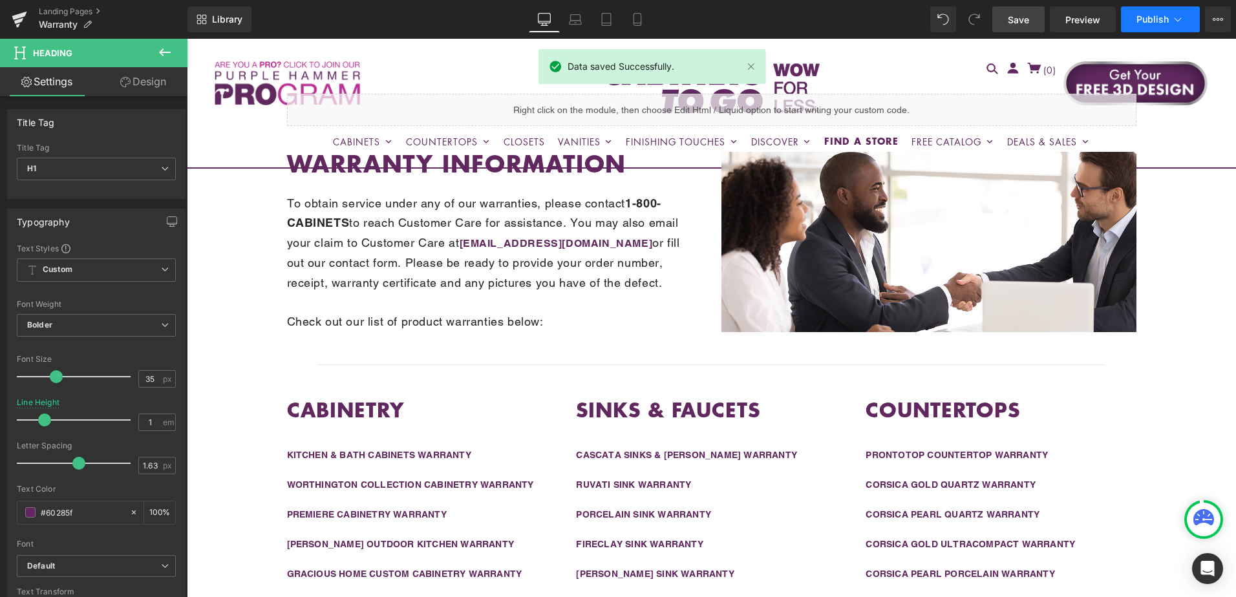
click at [1152, 18] on span "Publish" at bounding box center [1153, 19] width 32 height 10
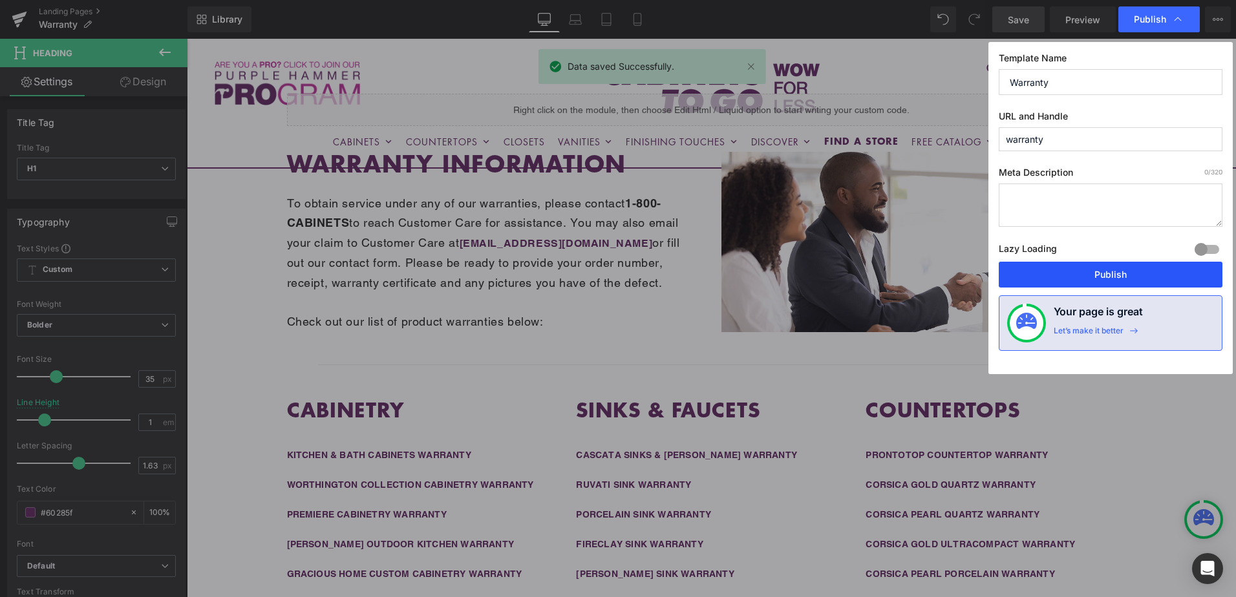
click at [1122, 279] on button "Publish" at bounding box center [1111, 275] width 224 height 26
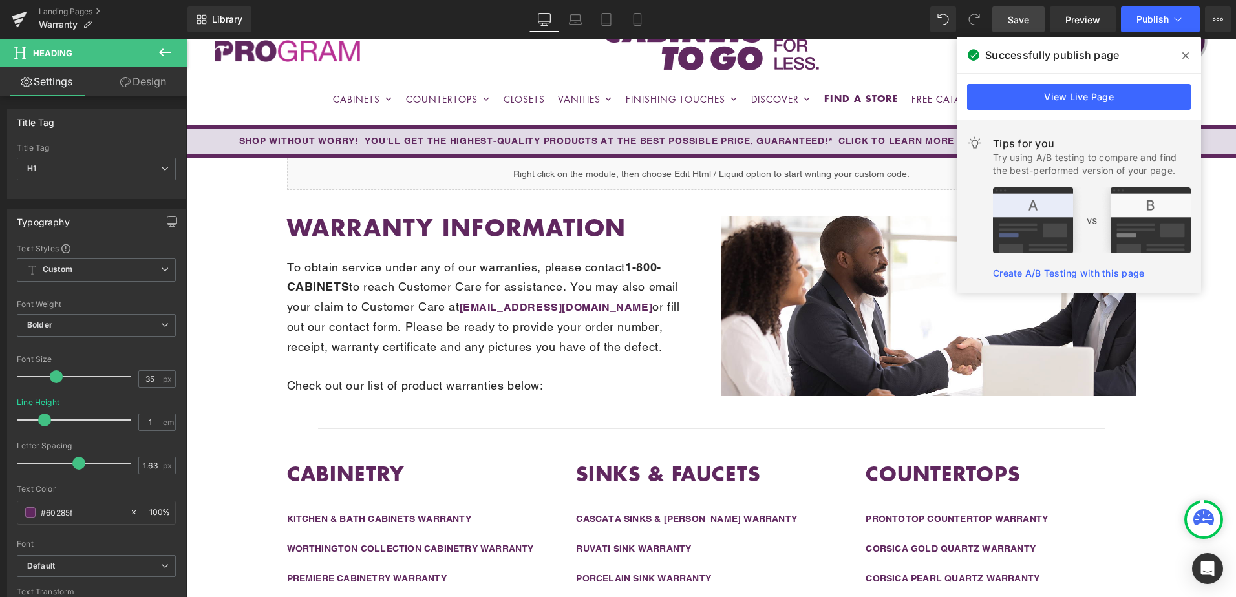
scroll to position [0, 0]
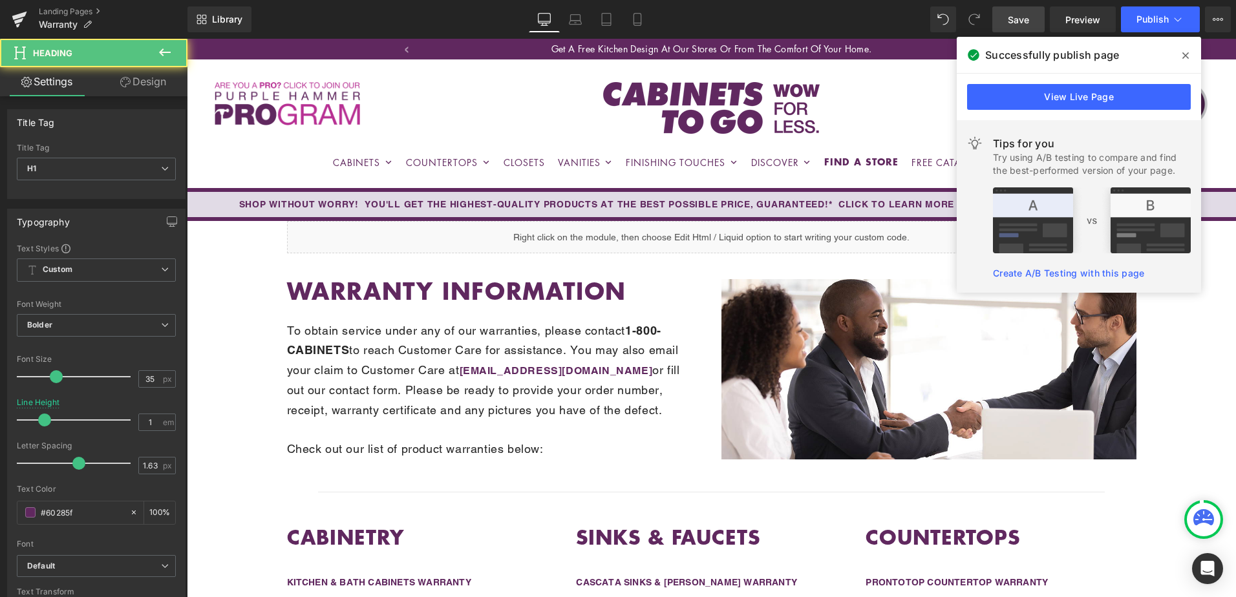
click at [388, 292] on strong "Warranty Information" at bounding box center [457, 290] width 340 height 34
click at [65, 319] on span "Bolder" at bounding box center [96, 325] width 159 height 23
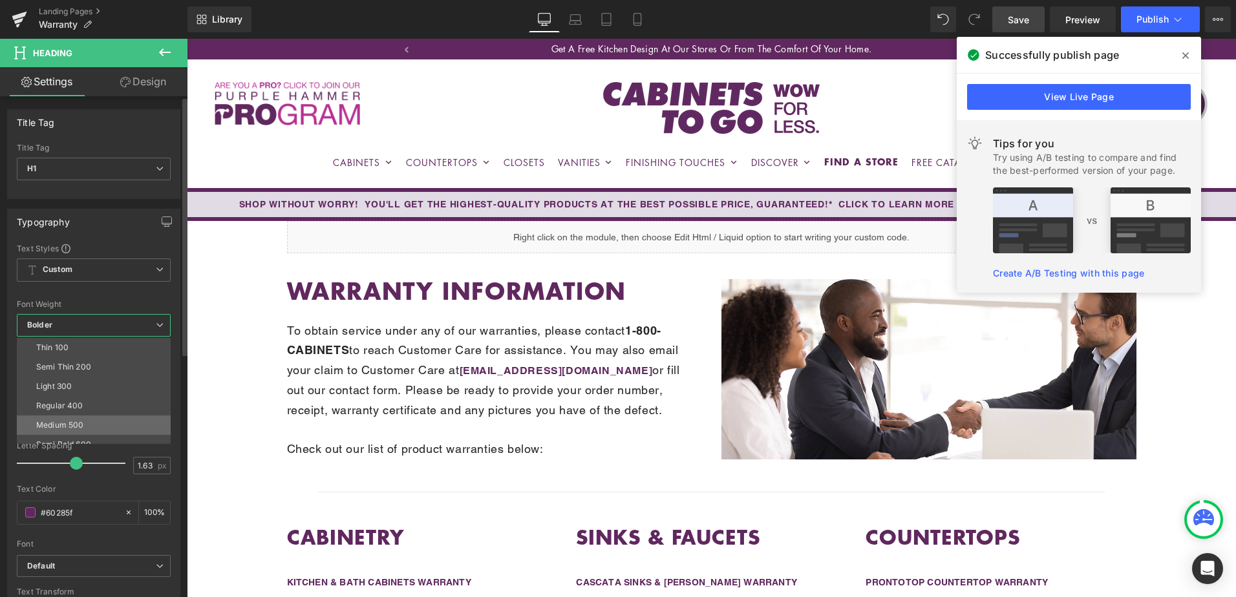
click at [73, 424] on div "Medium 500" at bounding box center [59, 425] width 47 height 9
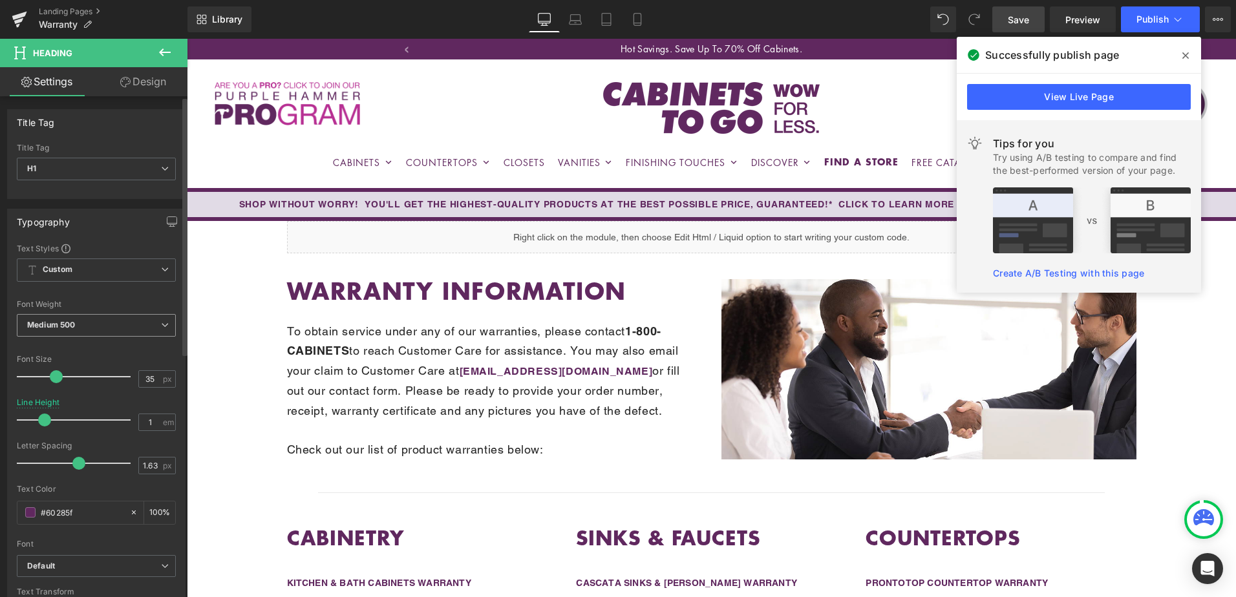
click at [75, 322] on b "Medium 500" at bounding box center [51, 325] width 48 height 10
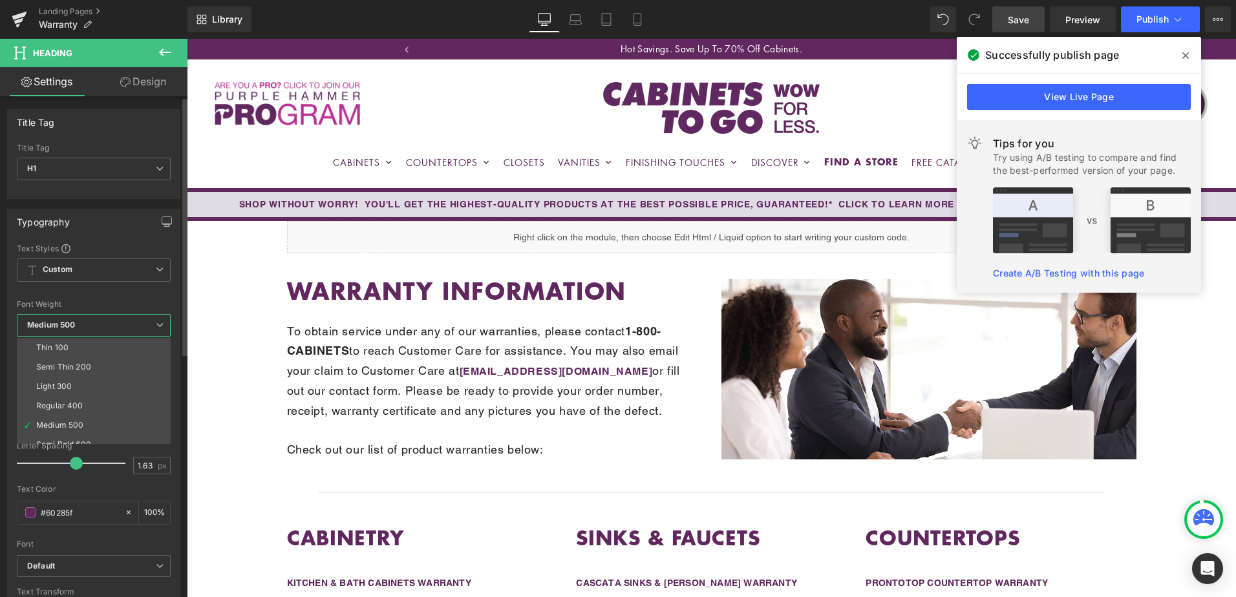
click at [72, 400] on li "Regular 400" at bounding box center [97, 405] width 160 height 19
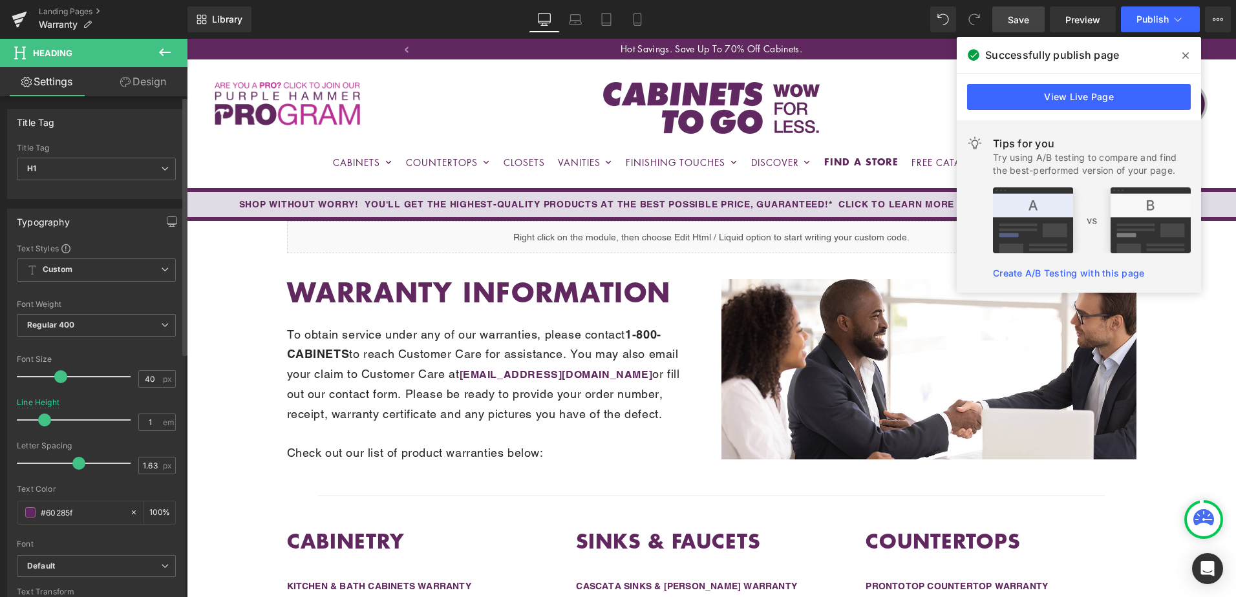
type input "39"
click at [62, 375] on span at bounding box center [60, 376] width 13 height 13
click at [1018, 19] on span "Save" at bounding box center [1018, 20] width 21 height 14
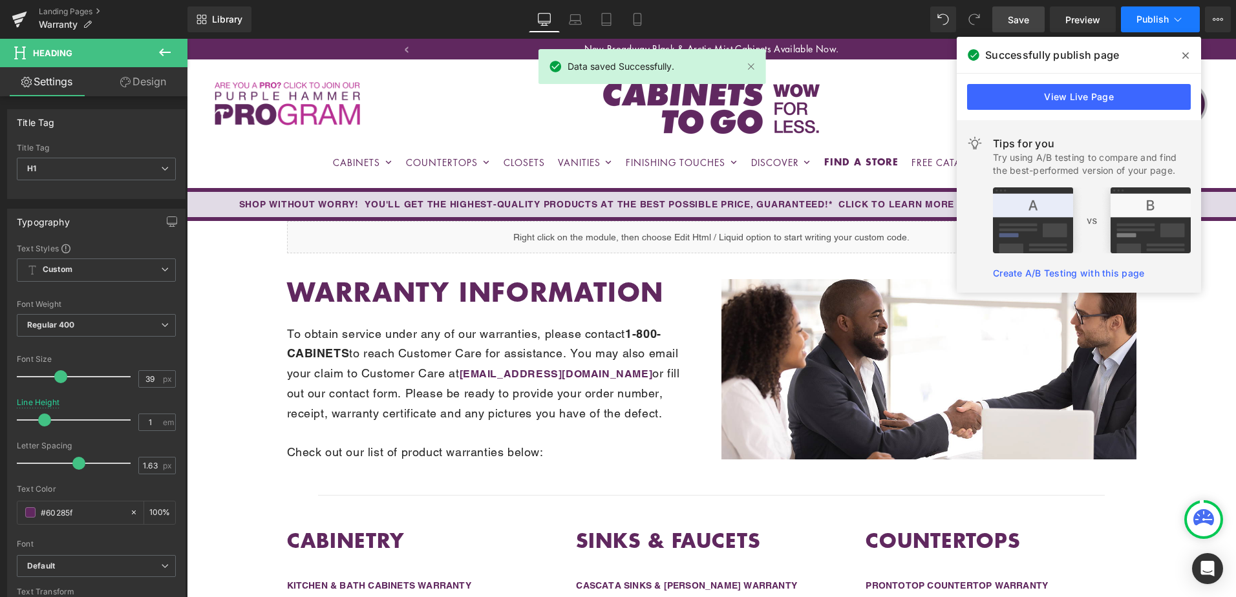
click at [1147, 18] on span "Publish" at bounding box center [1153, 19] width 32 height 10
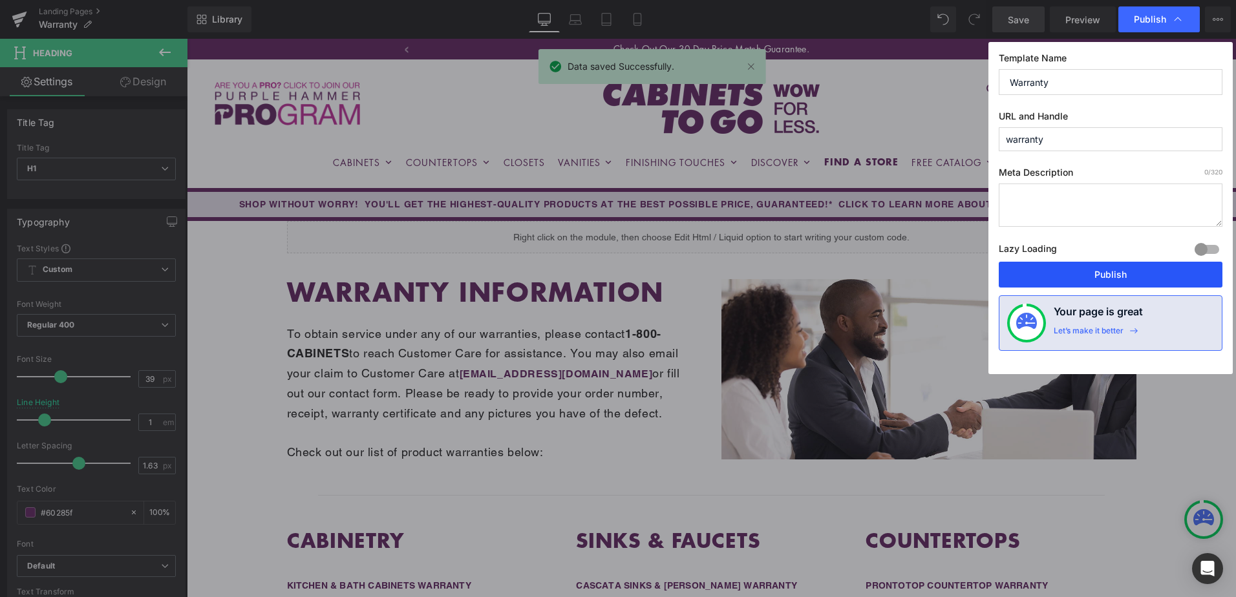
click at [1127, 273] on button "Publish" at bounding box center [1111, 275] width 224 height 26
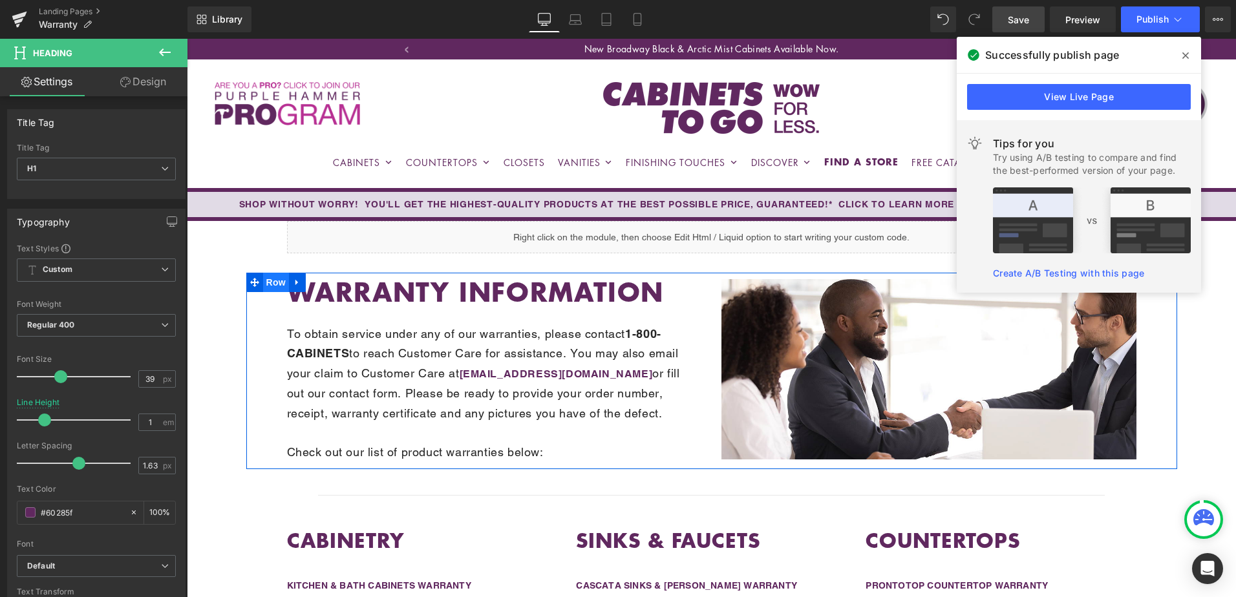
click at [279, 288] on span "Row" at bounding box center [276, 282] width 26 height 19
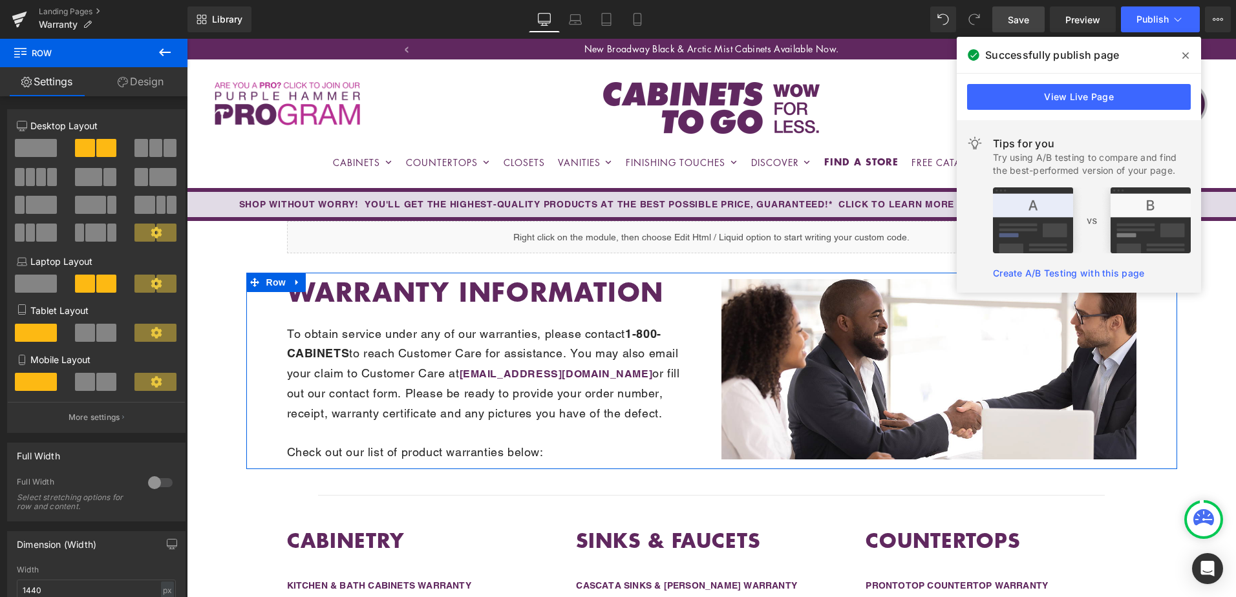
click at [143, 80] on link "Design" at bounding box center [141, 81] width 94 height 29
click at [0, 0] on div "Spacing" at bounding box center [0, 0] width 0 height 0
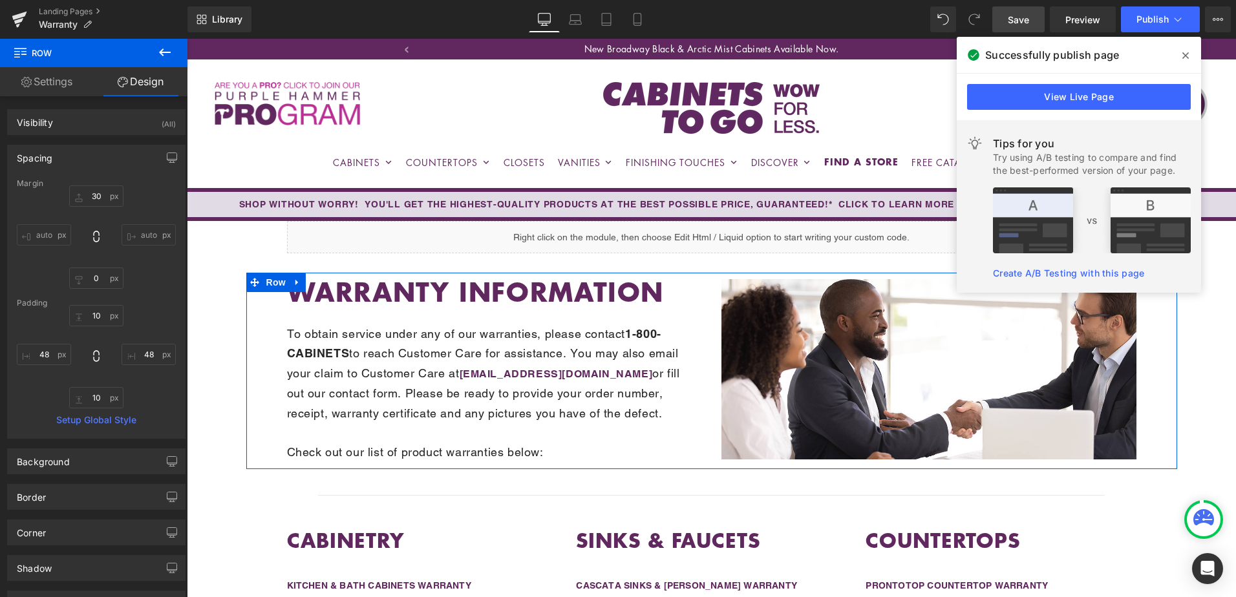
type input "30"
type input "0"
type input "10"
type input "48"
type input "10"
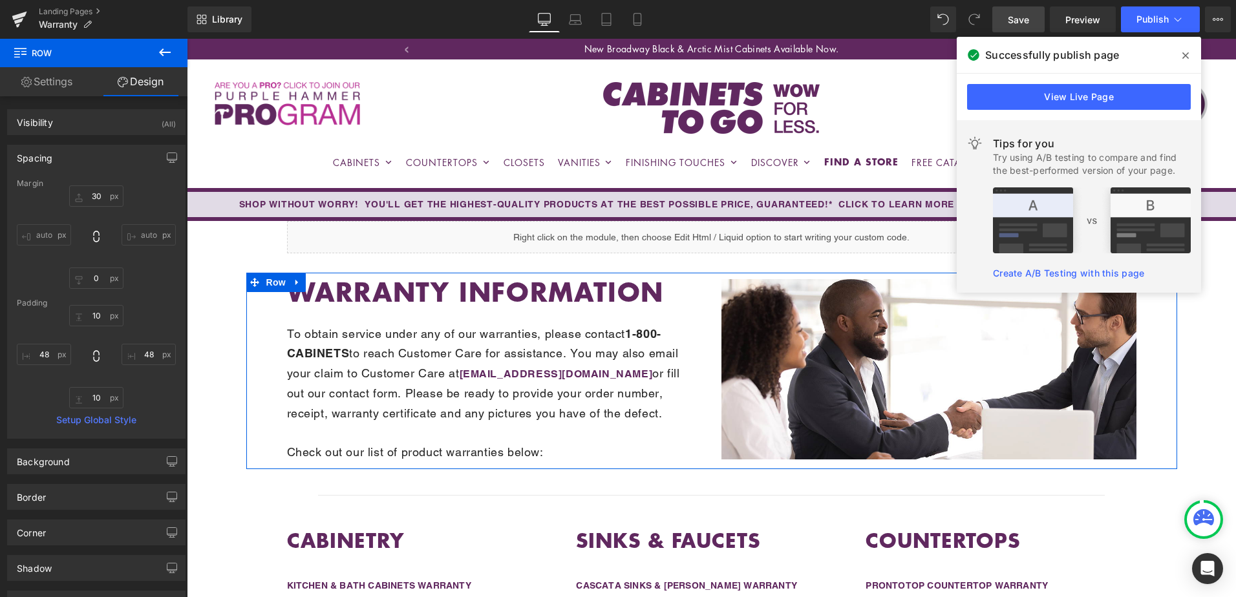
type input "48"
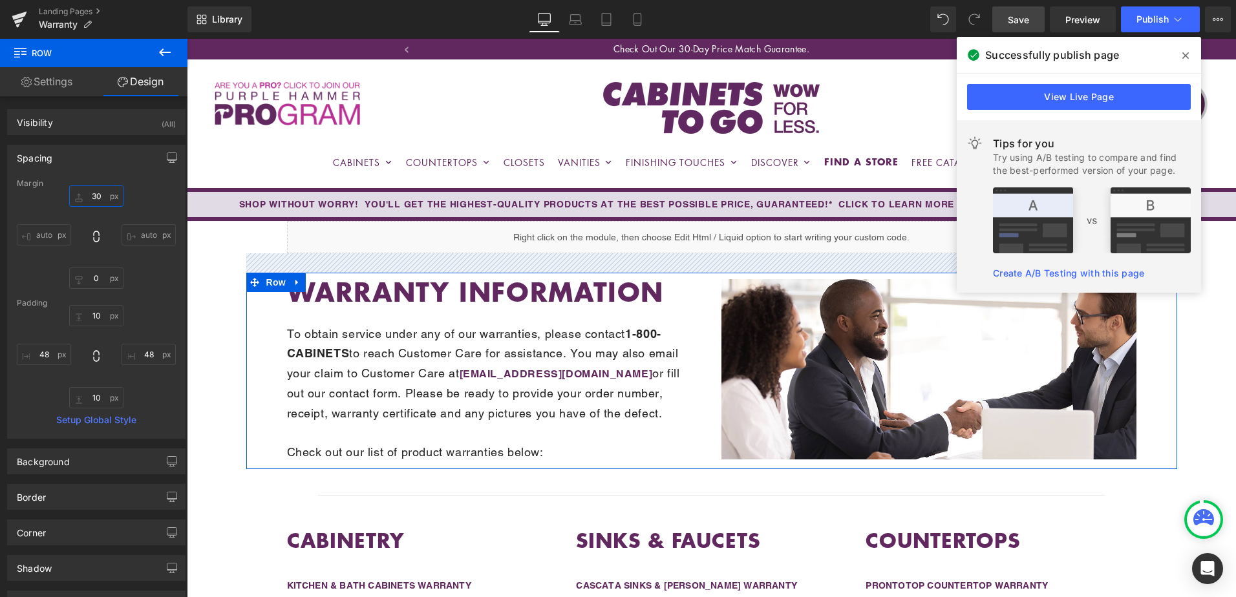
click at [100, 200] on input "30" at bounding box center [96, 196] width 54 height 21
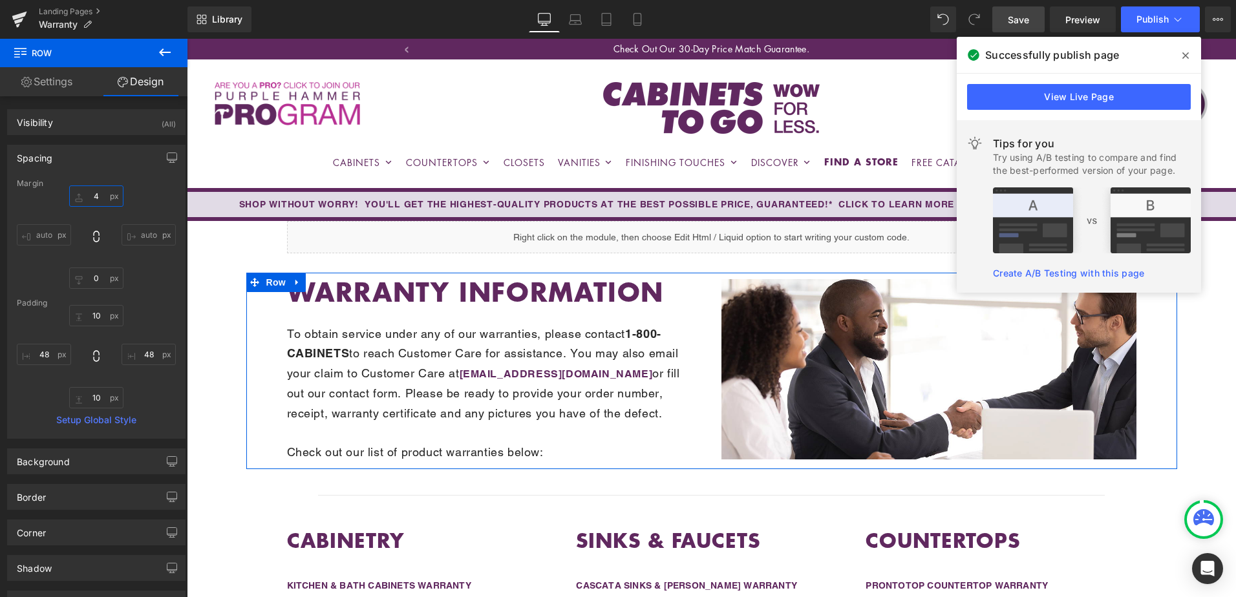
type input "40"
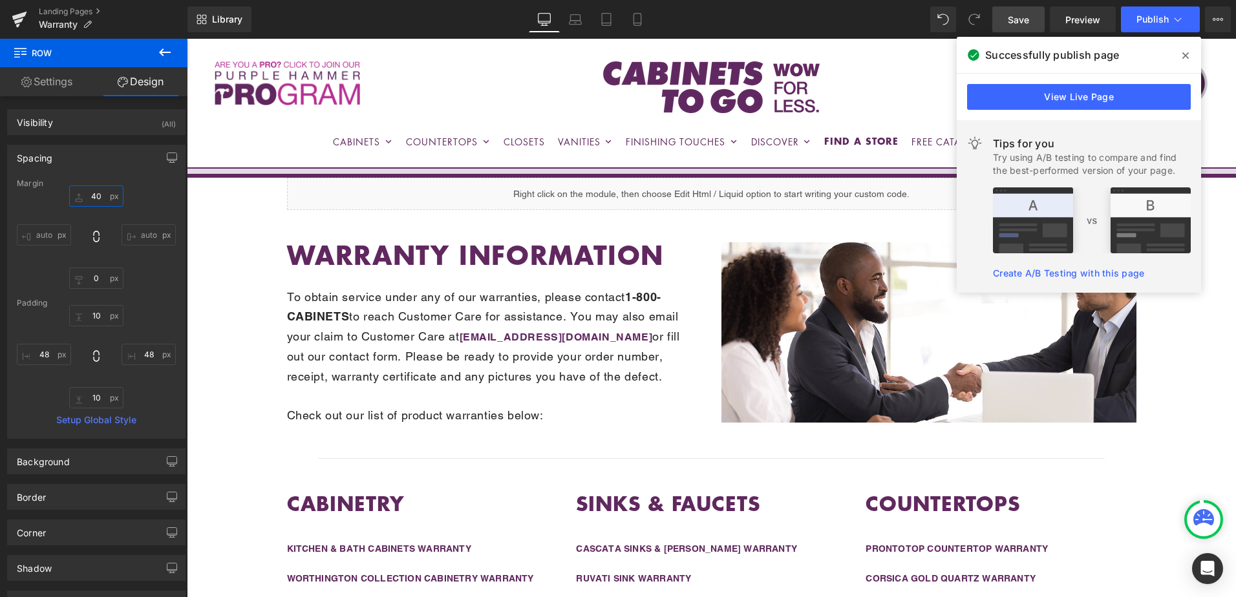
scroll to position [65, 0]
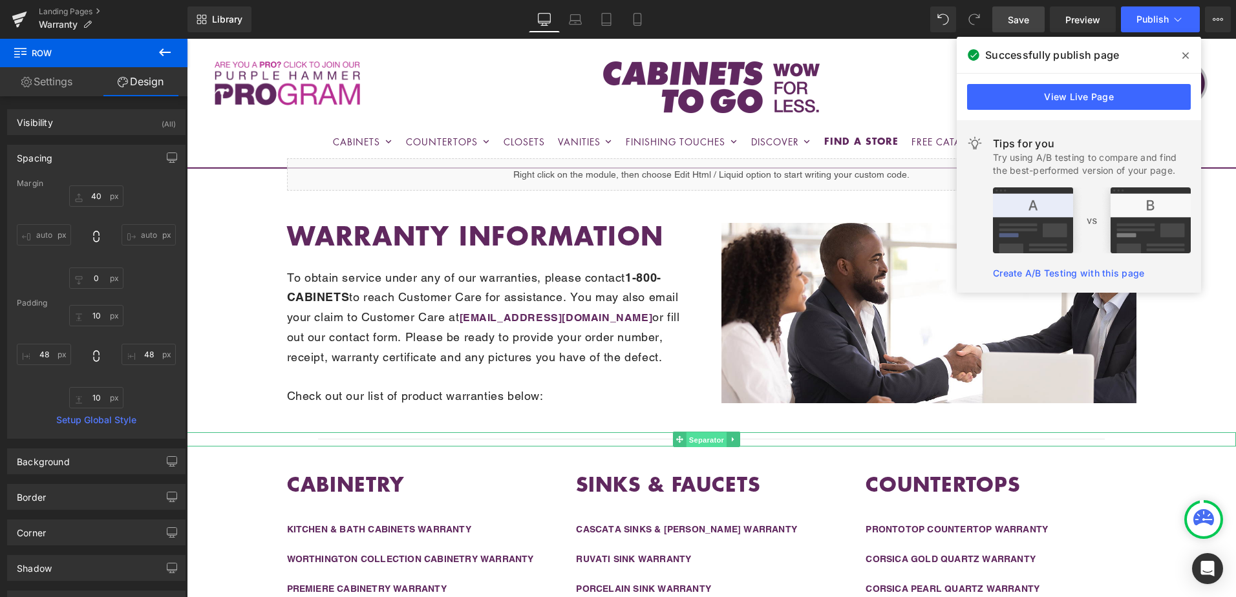
click at [708, 440] on span "Separator" at bounding box center [707, 440] width 40 height 16
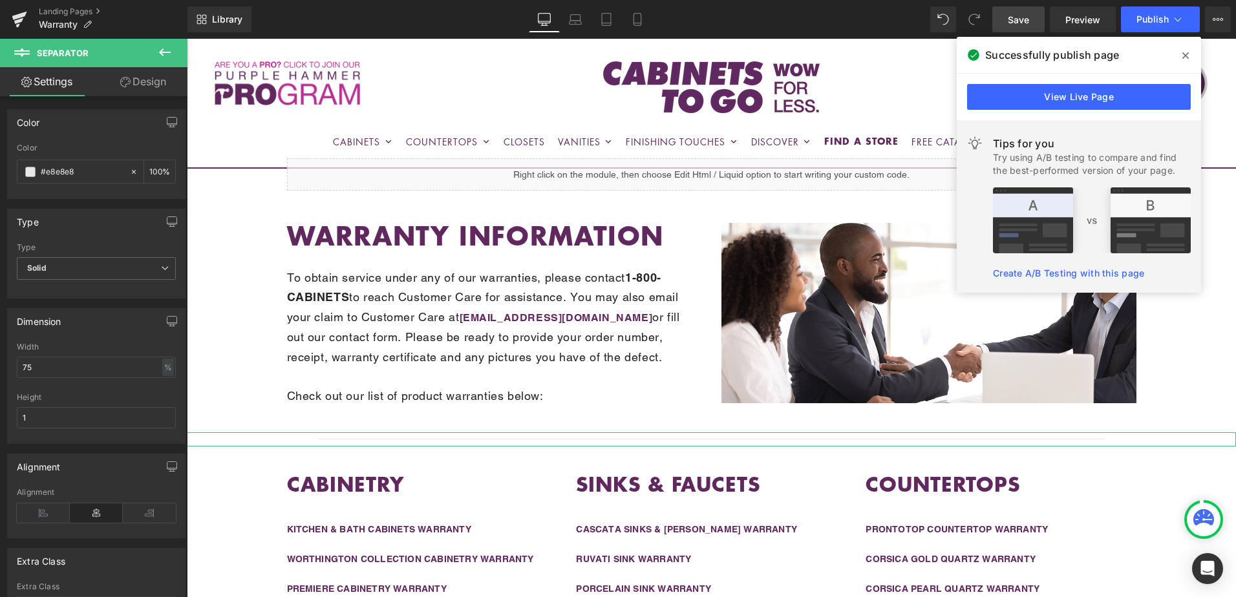
click at [139, 78] on link "Design" at bounding box center [143, 81] width 94 height 29
click at [0, 0] on div "Spacing" at bounding box center [0, 0] width 0 height 0
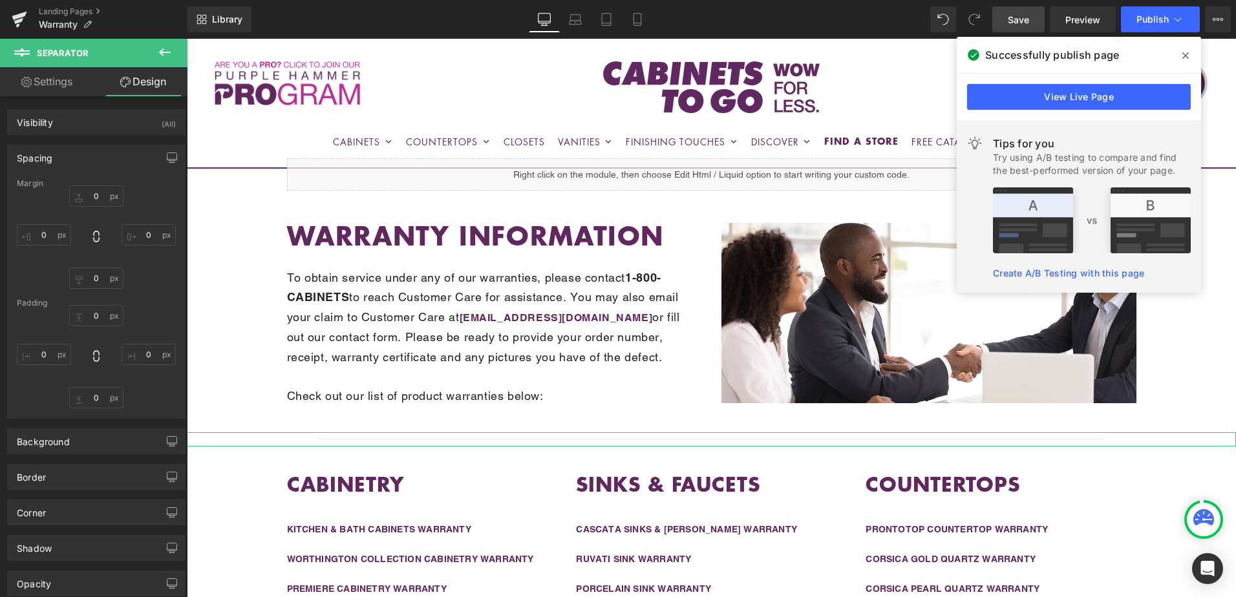
click at [92, 160] on div "Spacing" at bounding box center [96, 157] width 177 height 25
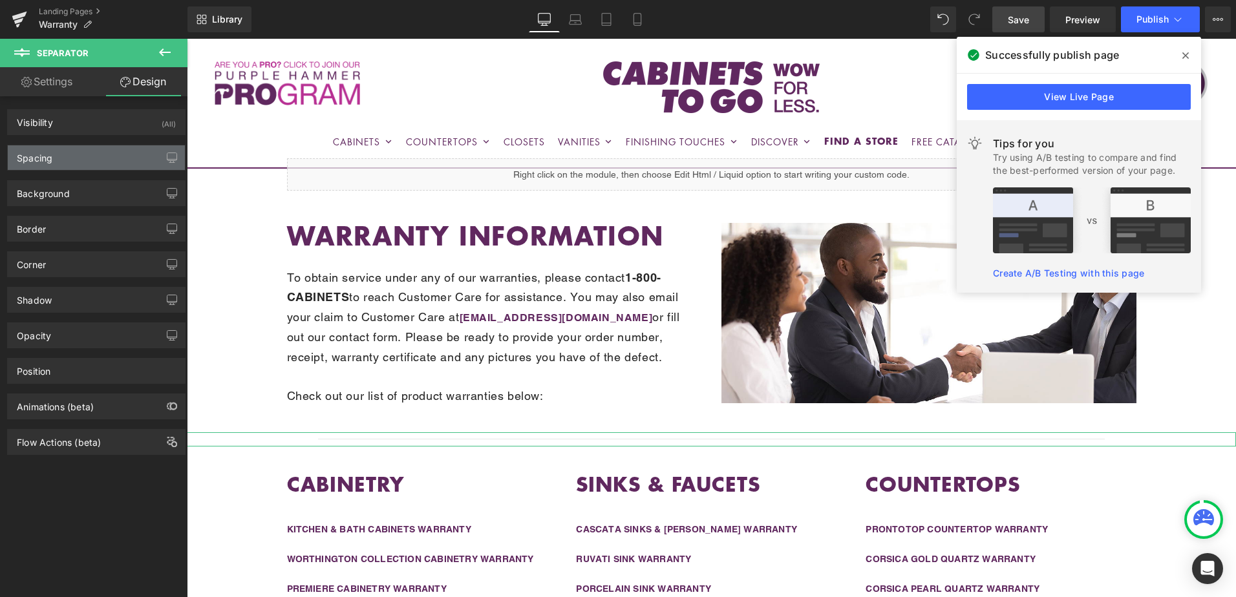
click at [92, 160] on div "Spacing" at bounding box center [96, 157] width 177 height 25
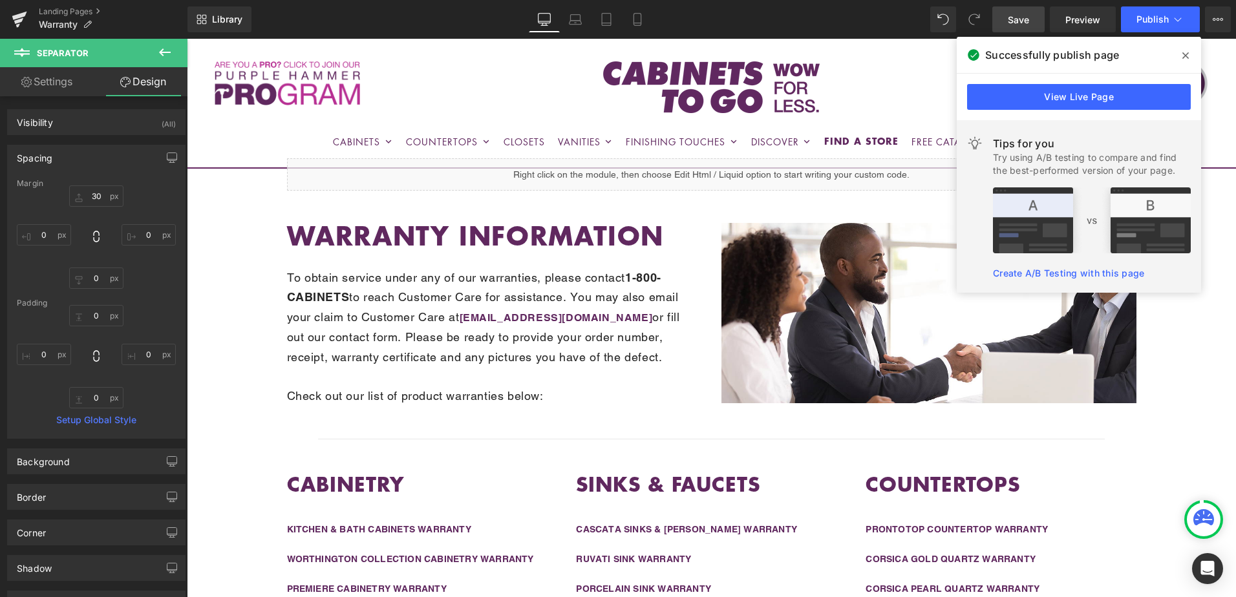
click at [1029, 19] on span "Save" at bounding box center [1018, 20] width 21 height 14
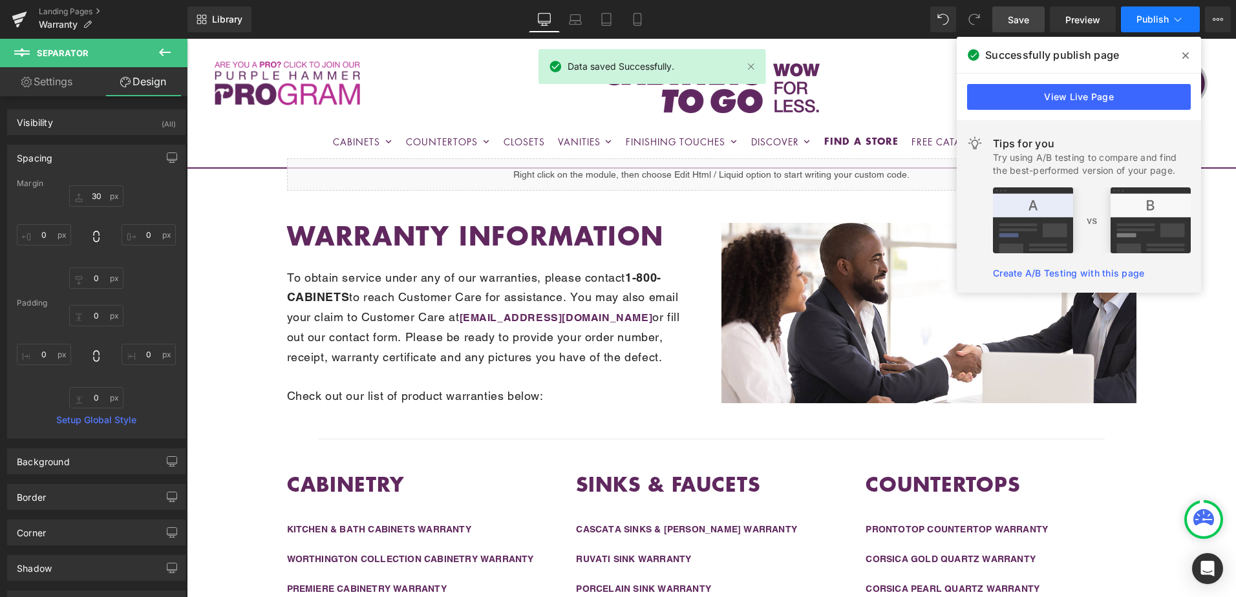
click at [1157, 26] on button "Publish" at bounding box center [1160, 19] width 79 height 26
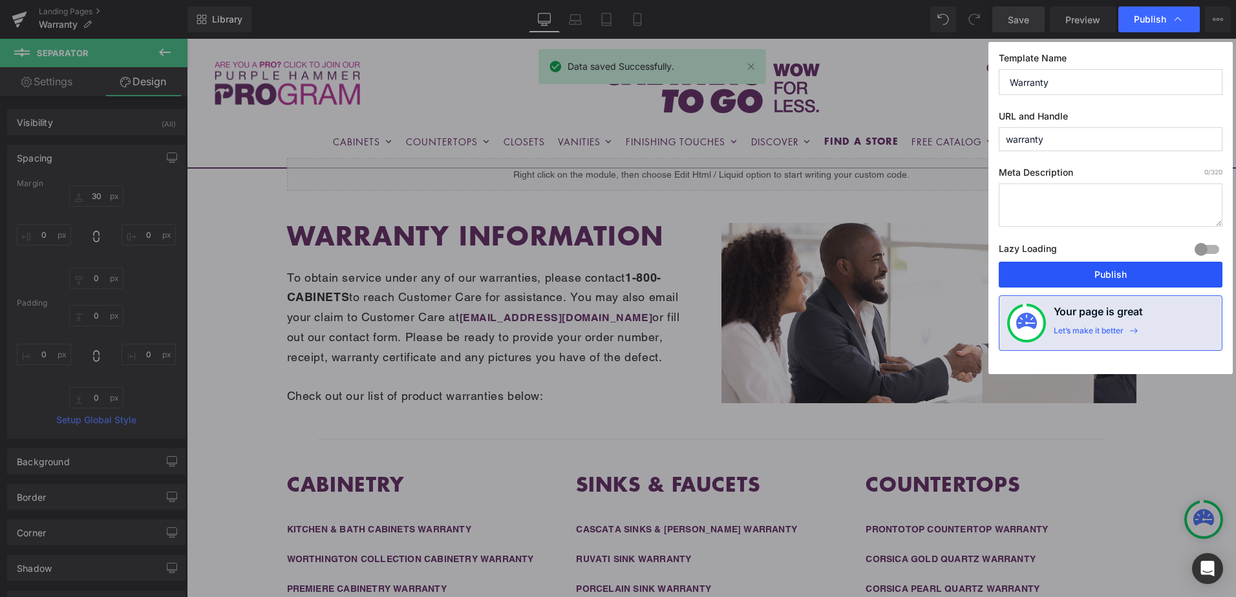
click at [1131, 279] on button "Publish" at bounding box center [1111, 275] width 224 height 26
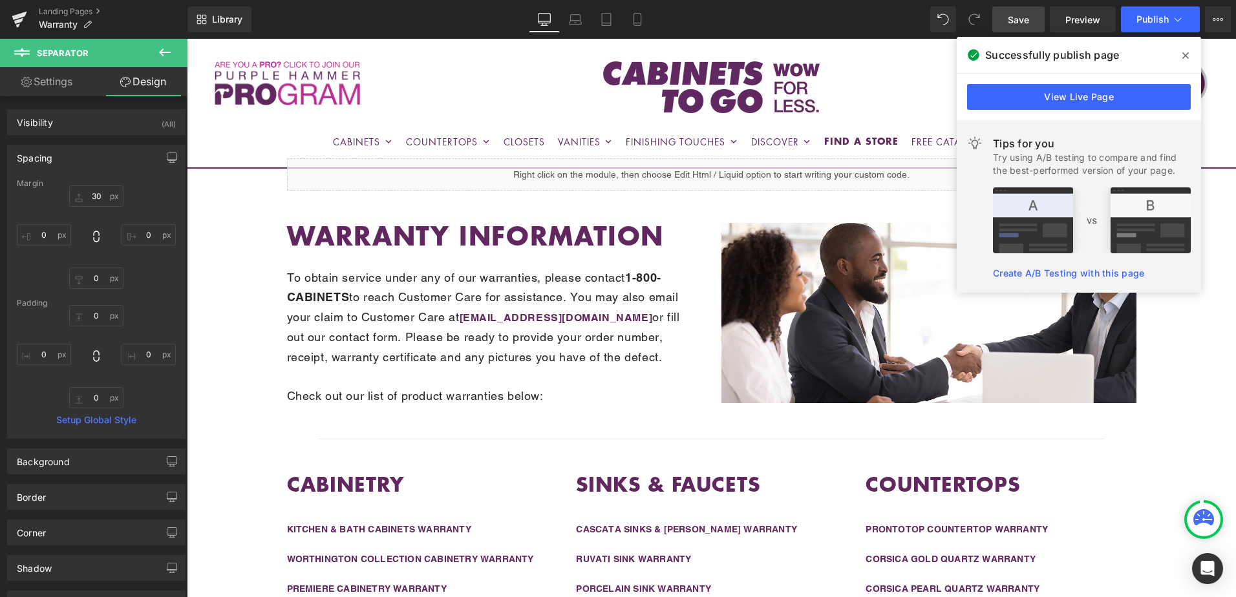
click at [1182, 57] on span at bounding box center [1185, 55] width 21 height 21
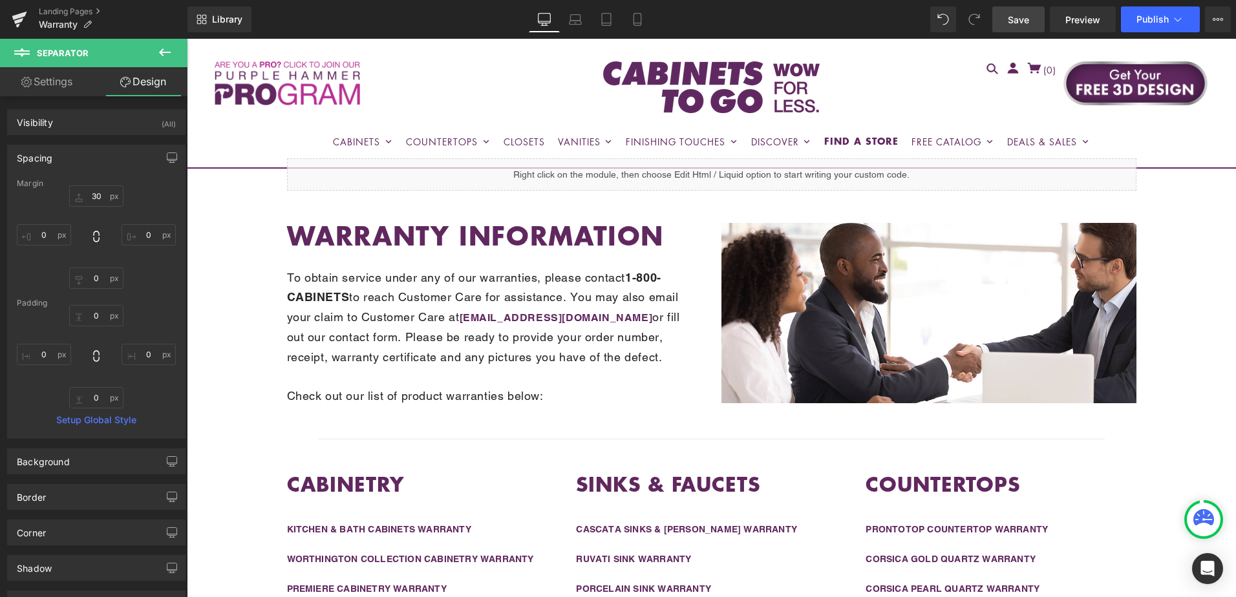
scroll to position [0, 0]
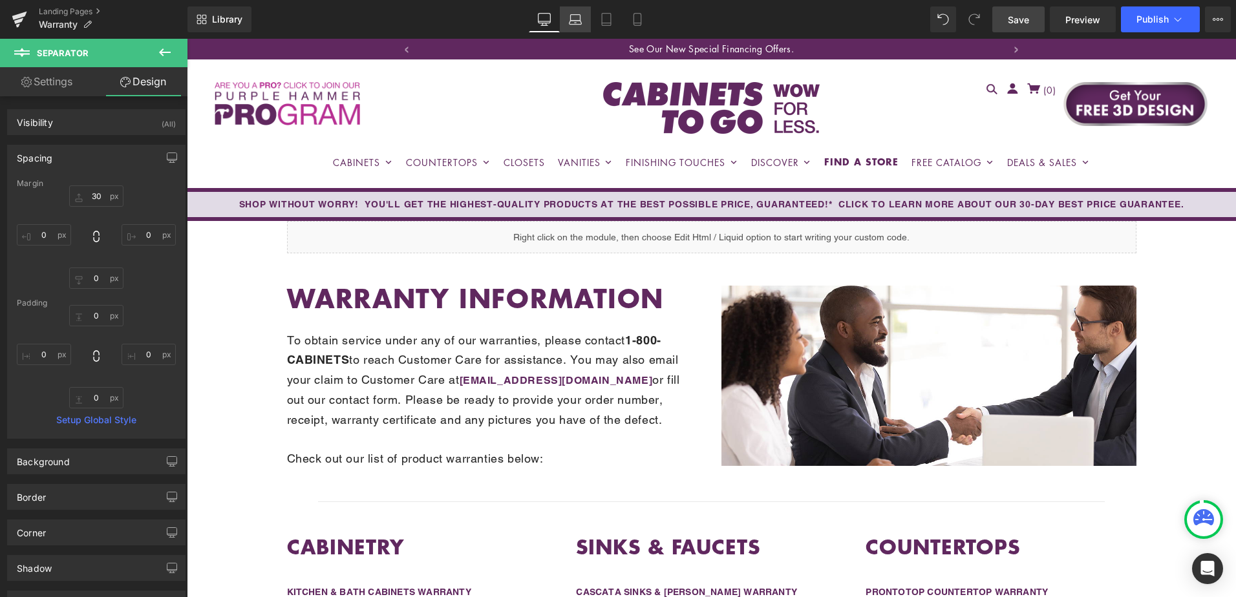
click at [575, 21] on icon at bounding box center [575, 19] width 13 height 13
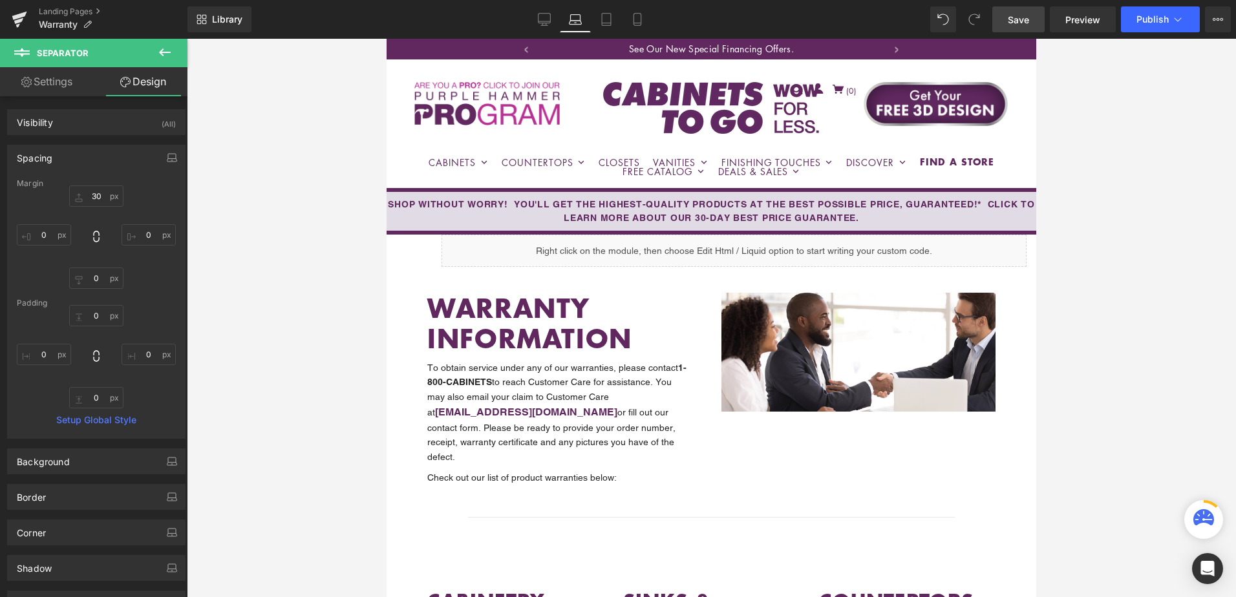
type input "30"
type input "0"
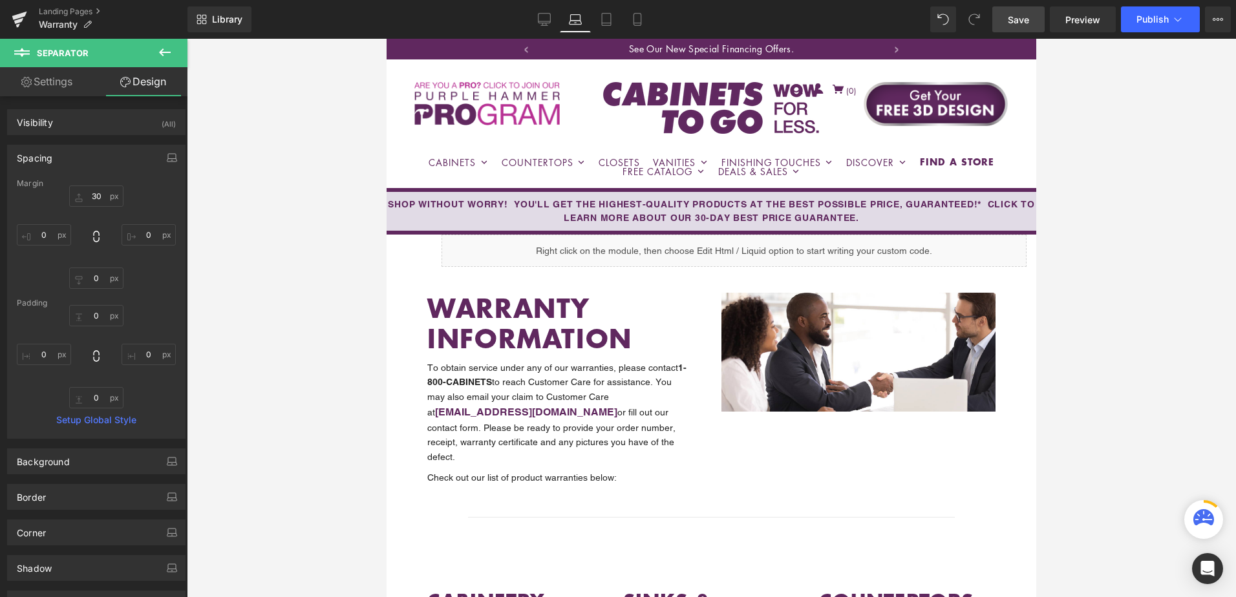
type input "0"
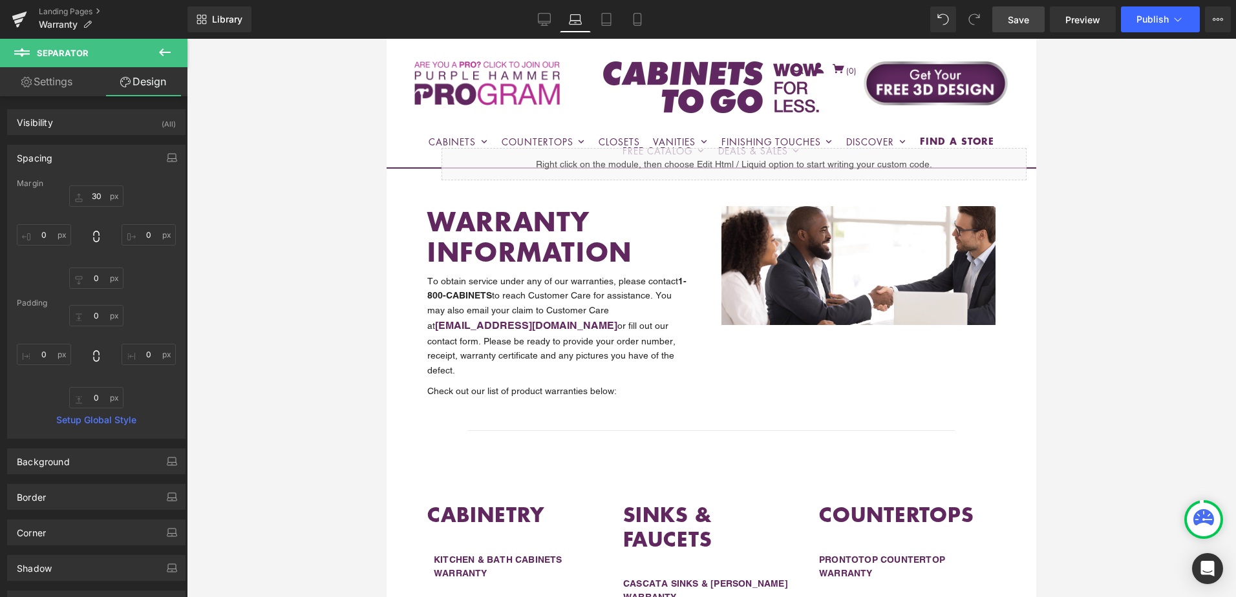
scroll to position [347, 0]
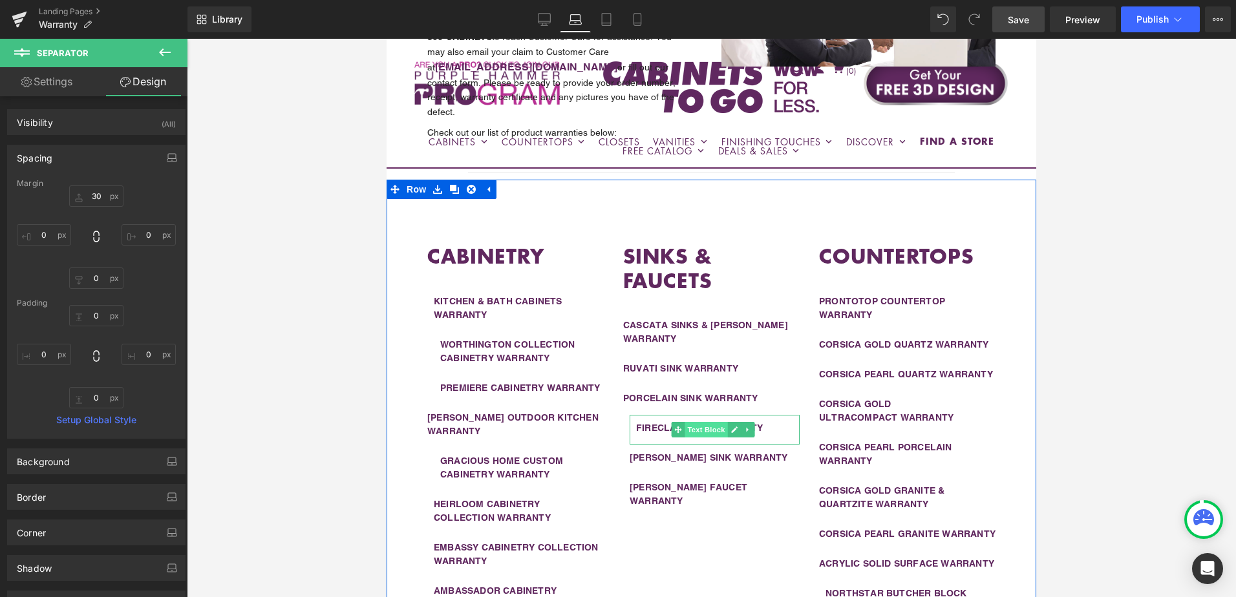
click at [692, 422] on span "Text Block" at bounding box center [706, 430] width 43 height 16
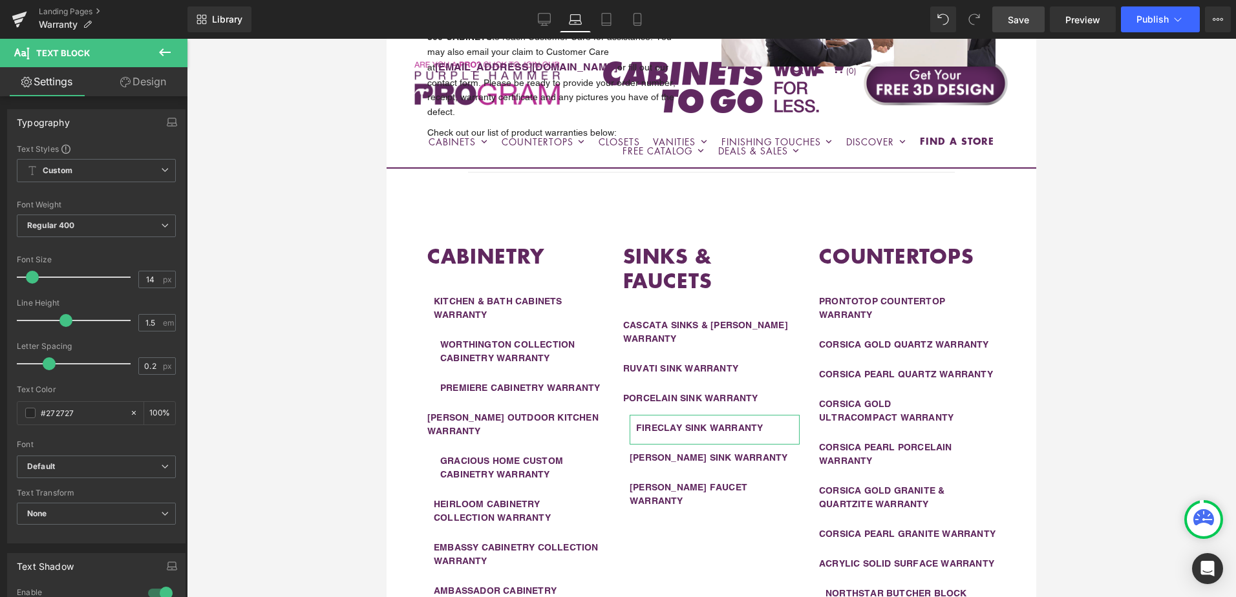
click at [152, 87] on link "Design" at bounding box center [143, 81] width 94 height 29
click at [0, 0] on div "Spacing" at bounding box center [0, 0] width 0 height 0
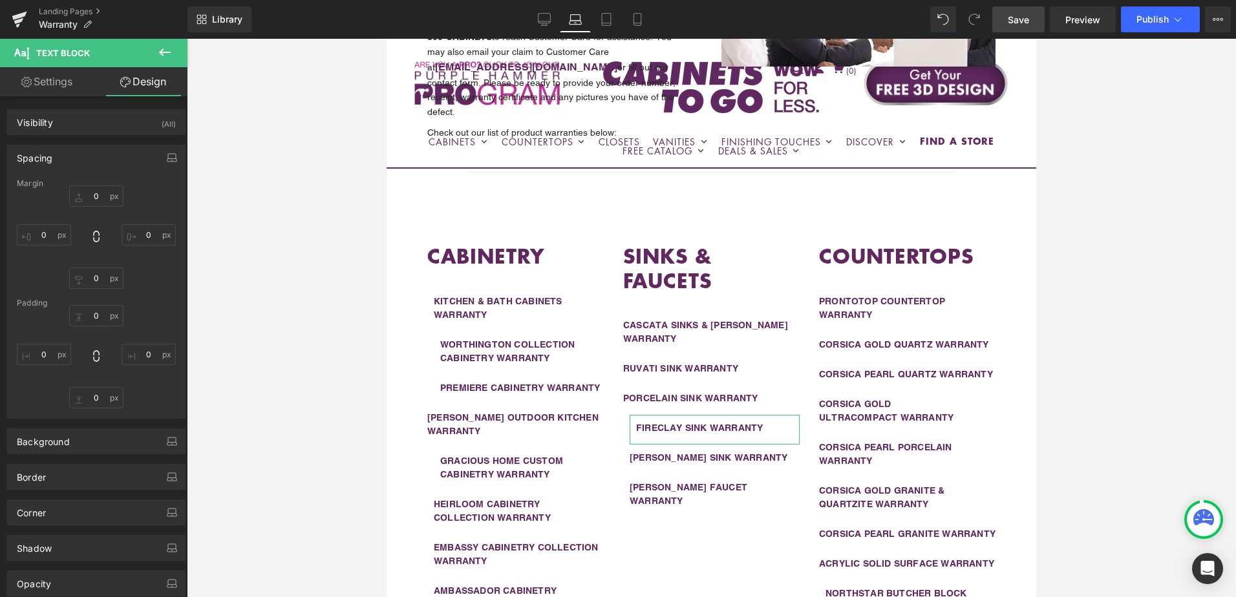
type input "0"
type input "10"
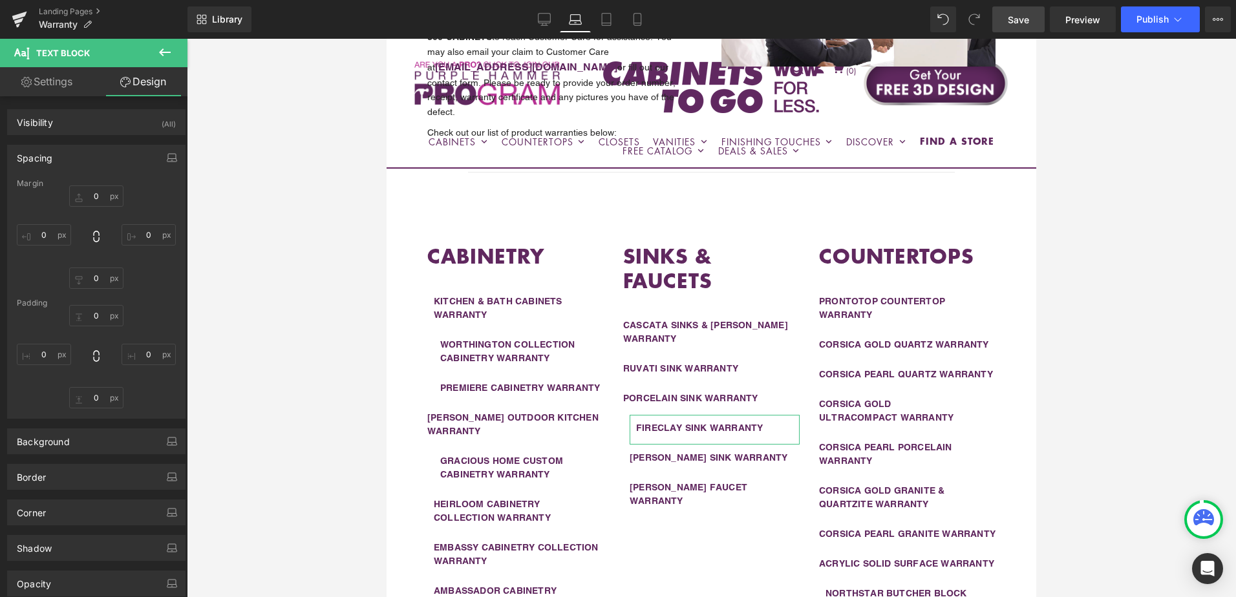
type input "0"
type input "15"
type input "10"
click at [48, 234] on input "10" at bounding box center [44, 234] width 54 height 21
type input "0"
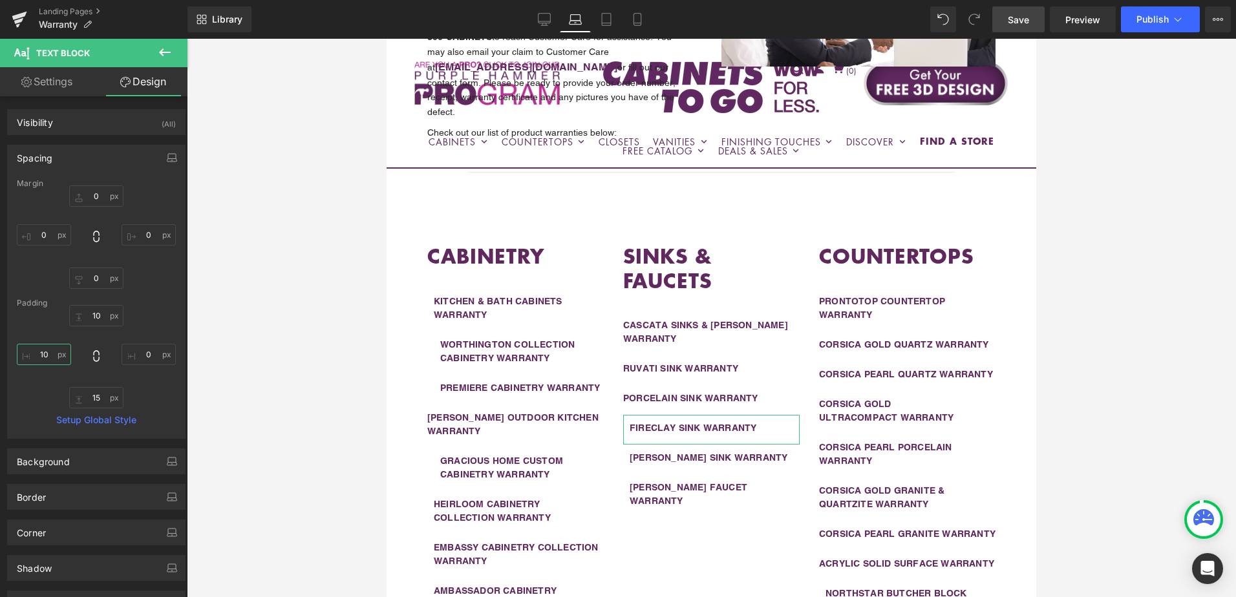
click at [43, 357] on input "10" at bounding box center [44, 354] width 54 height 21
type input "0"
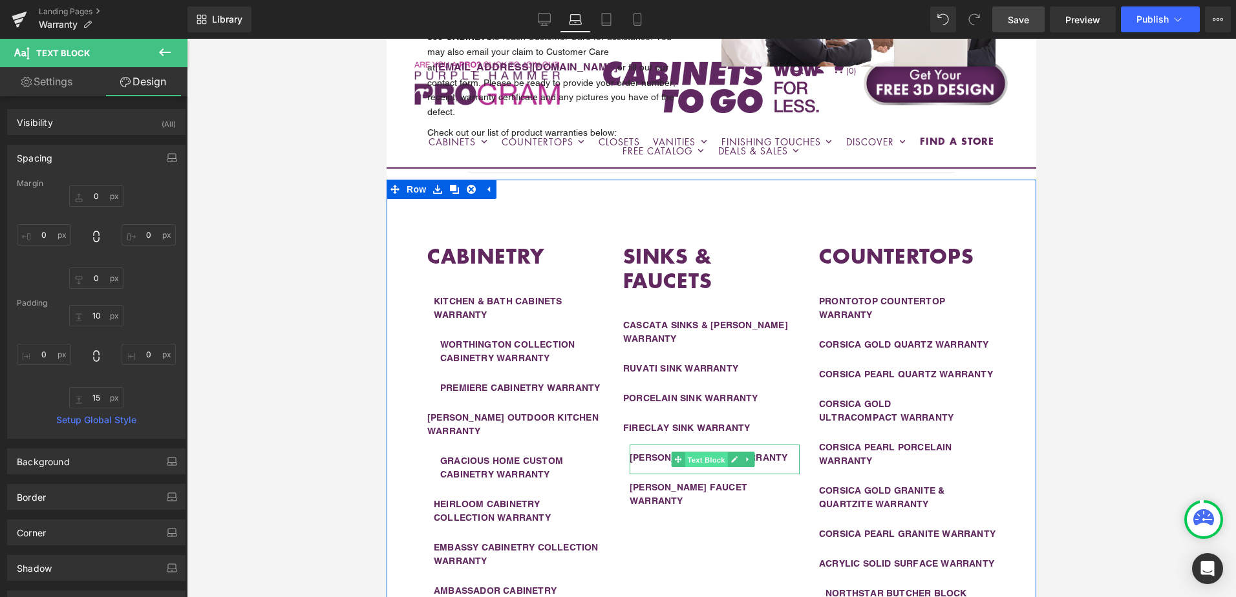
click at [689, 453] on span "Text Block" at bounding box center [706, 461] width 43 height 16
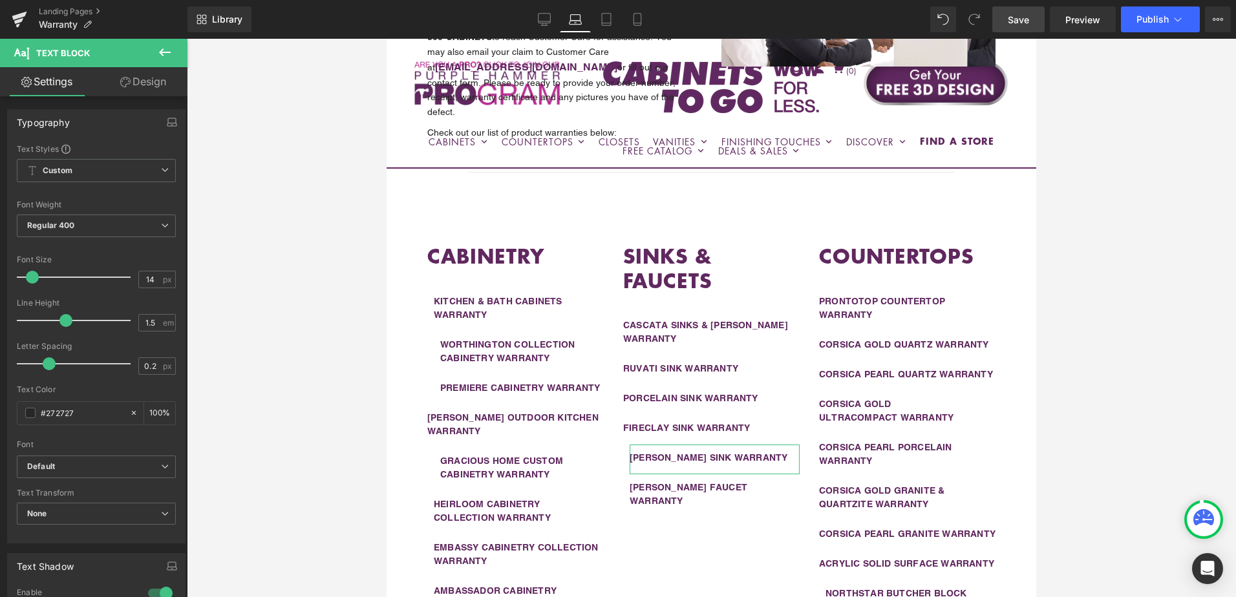
click at [140, 89] on link "Design" at bounding box center [143, 81] width 94 height 29
click at [0, 0] on div "Spacing" at bounding box center [0, 0] width 0 height 0
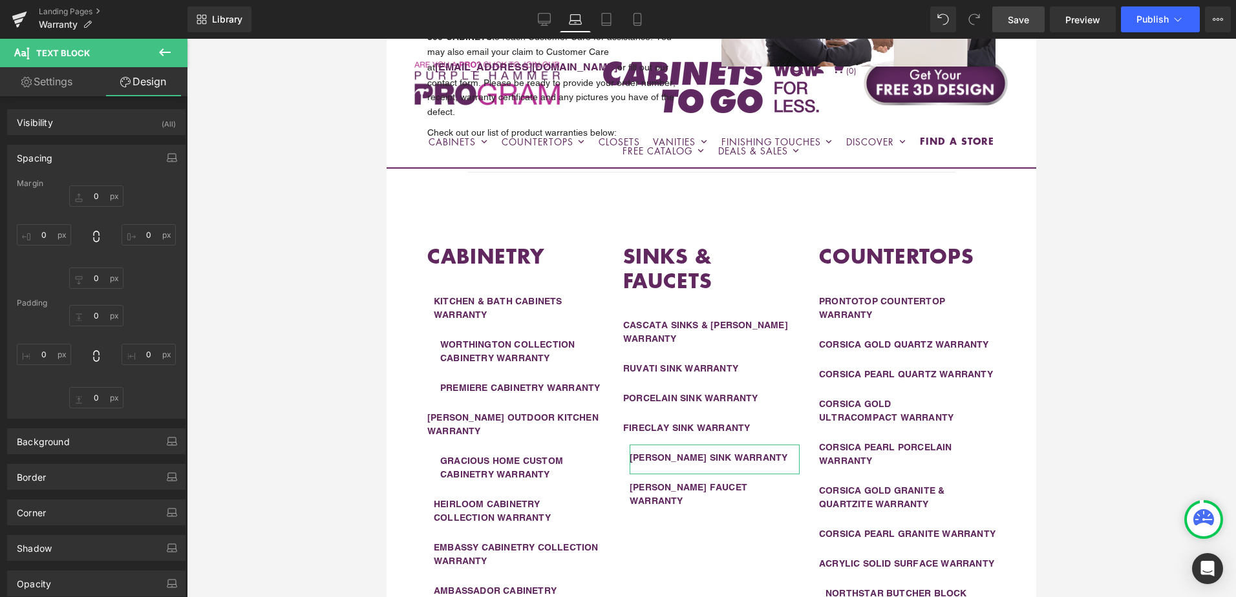
type input "0"
type input "10"
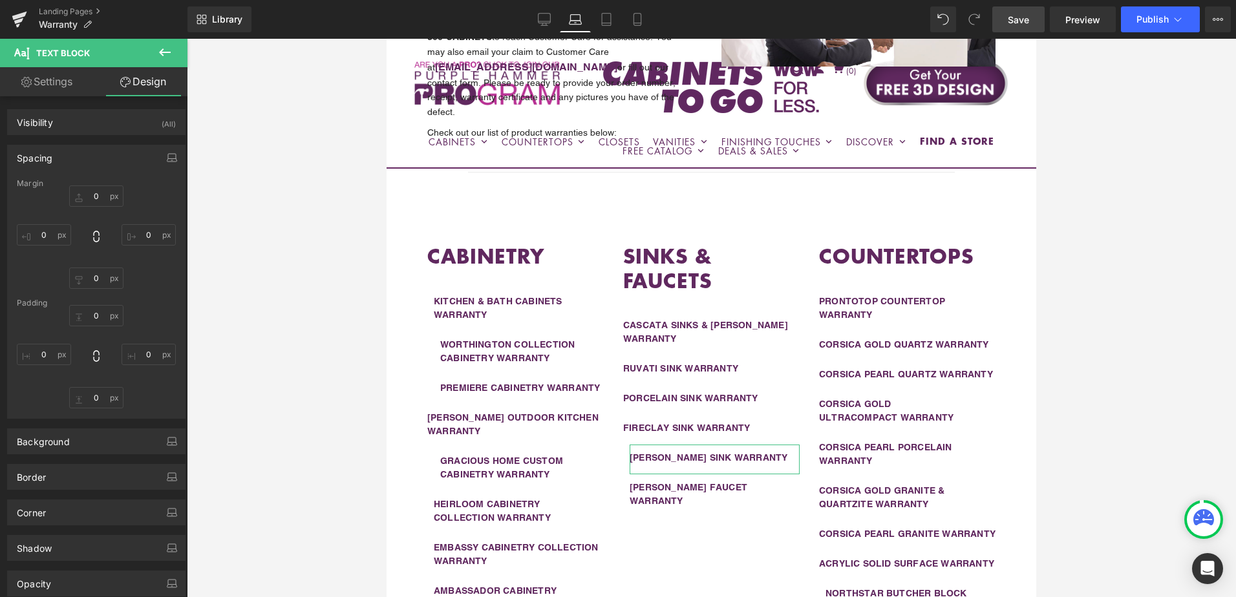
type input "0"
type input "15"
type input "0"
click at [54, 237] on input "10" at bounding box center [44, 234] width 54 height 21
type input "0"
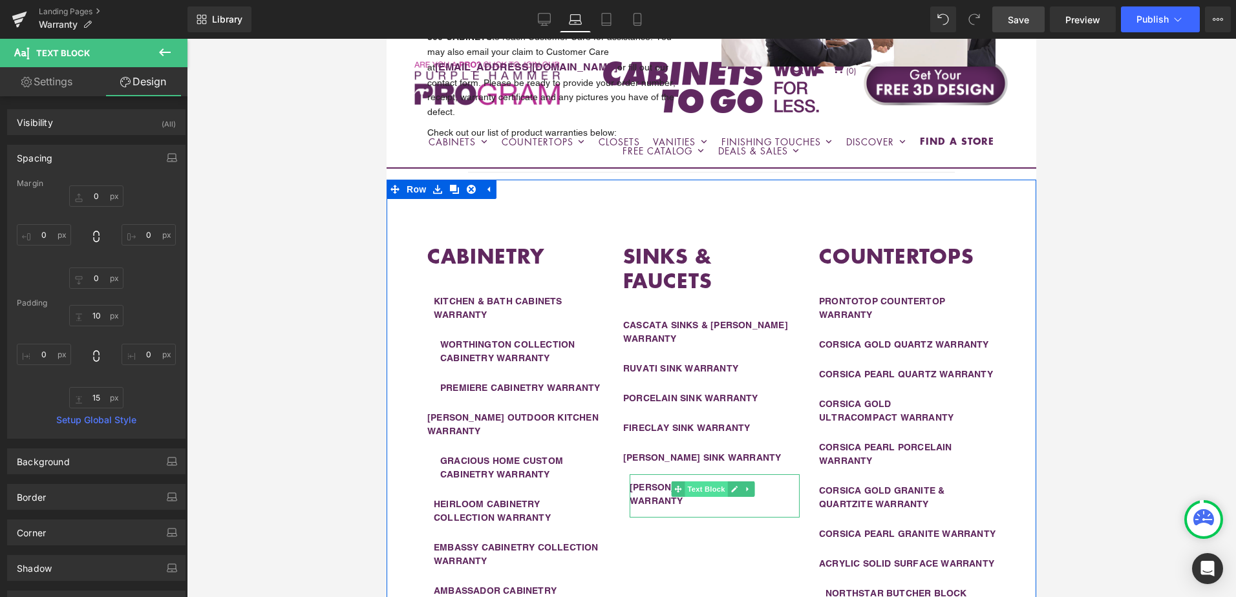
click at [690, 482] on span "Text Block" at bounding box center [706, 490] width 43 height 16
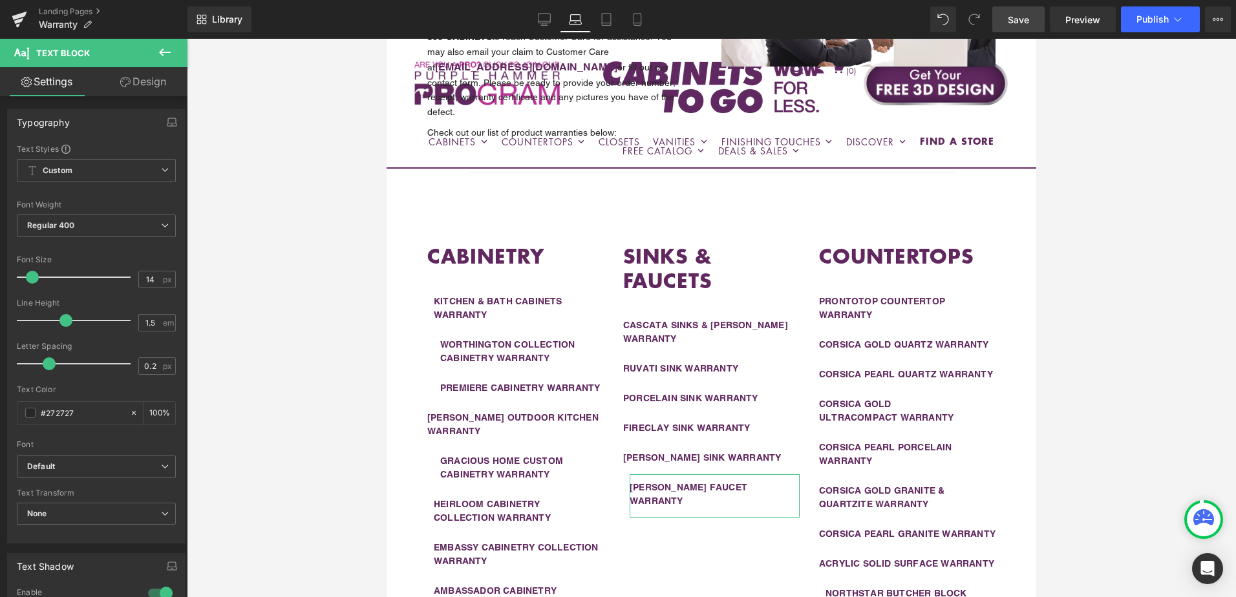
click at [129, 85] on icon at bounding box center [125, 82] width 10 height 10
click at [0, 0] on div "Spacing" at bounding box center [0, 0] width 0 height 0
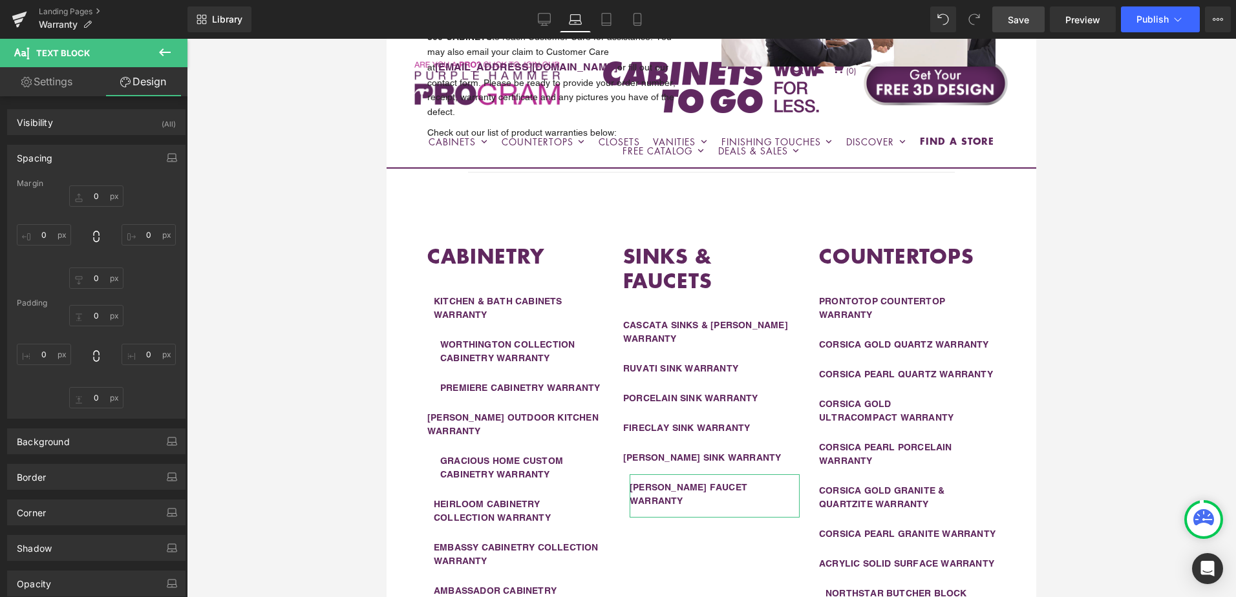
type input "0"
type input "10"
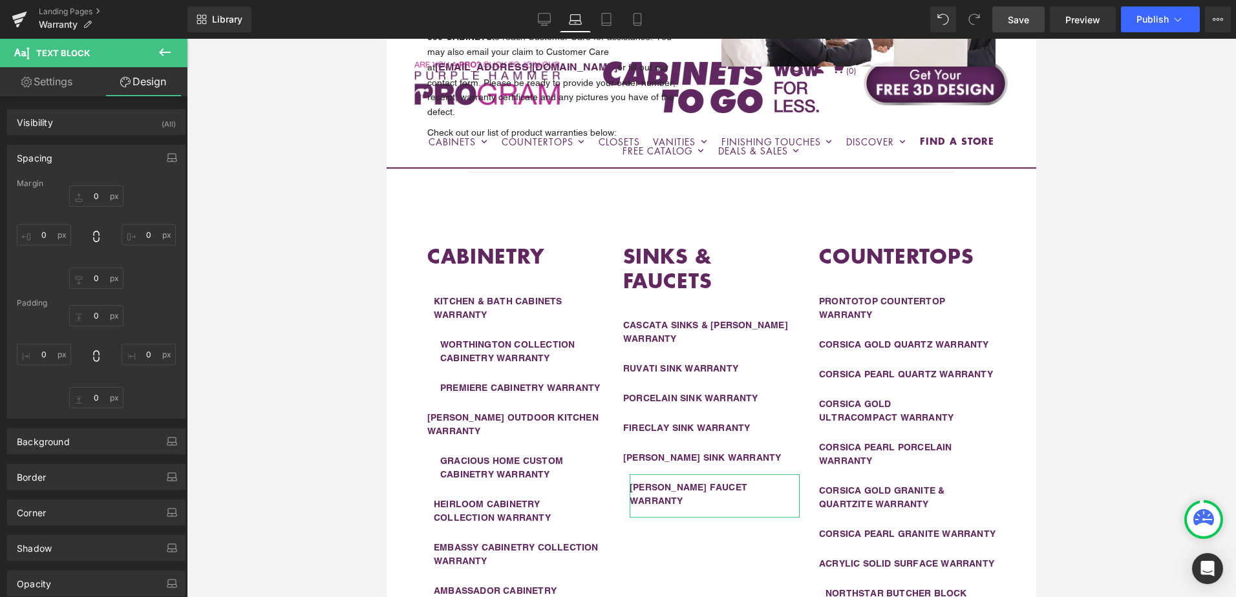
type input "0"
type input "15"
type input "0"
click at [49, 234] on input "10" at bounding box center [44, 234] width 54 height 21
type input "0"
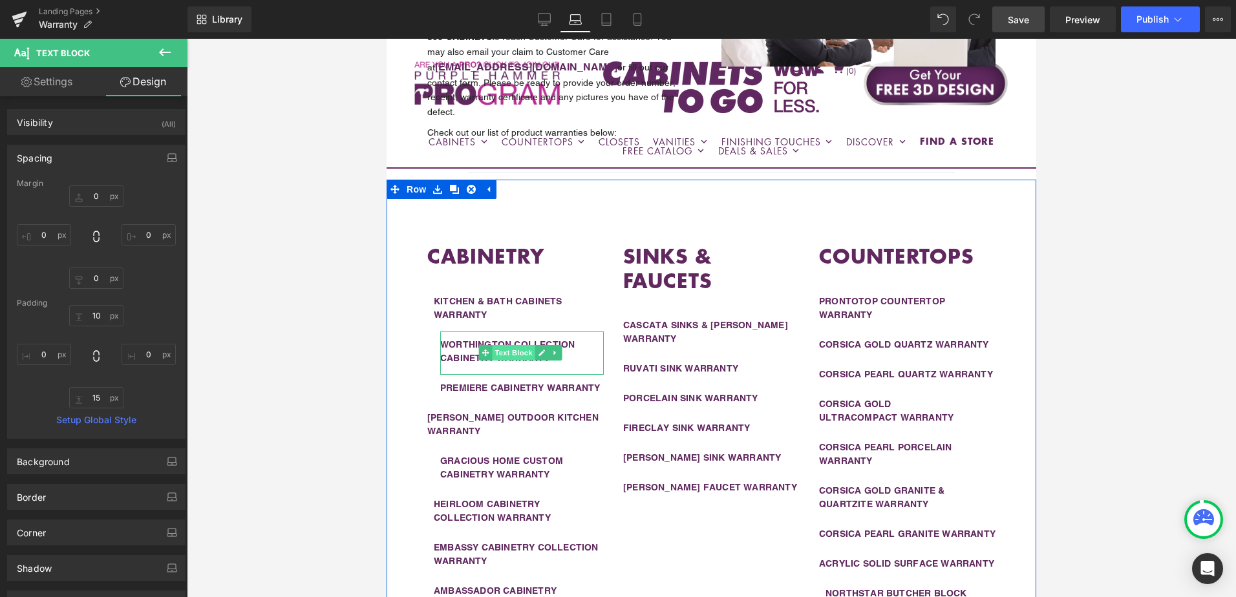
click at [506, 345] on span "Text Block" at bounding box center [513, 353] width 43 height 16
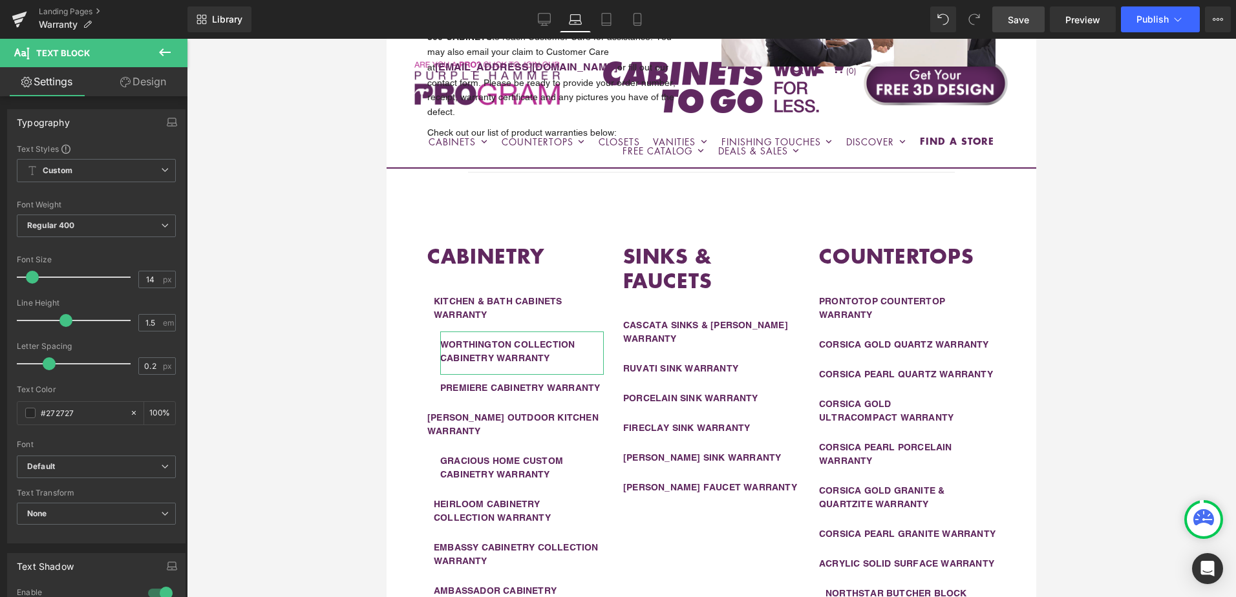
click at [134, 86] on link "Design" at bounding box center [143, 81] width 94 height 29
click at [0, 0] on div "Spacing" at bounding box center [0, 0] width 0 height 0
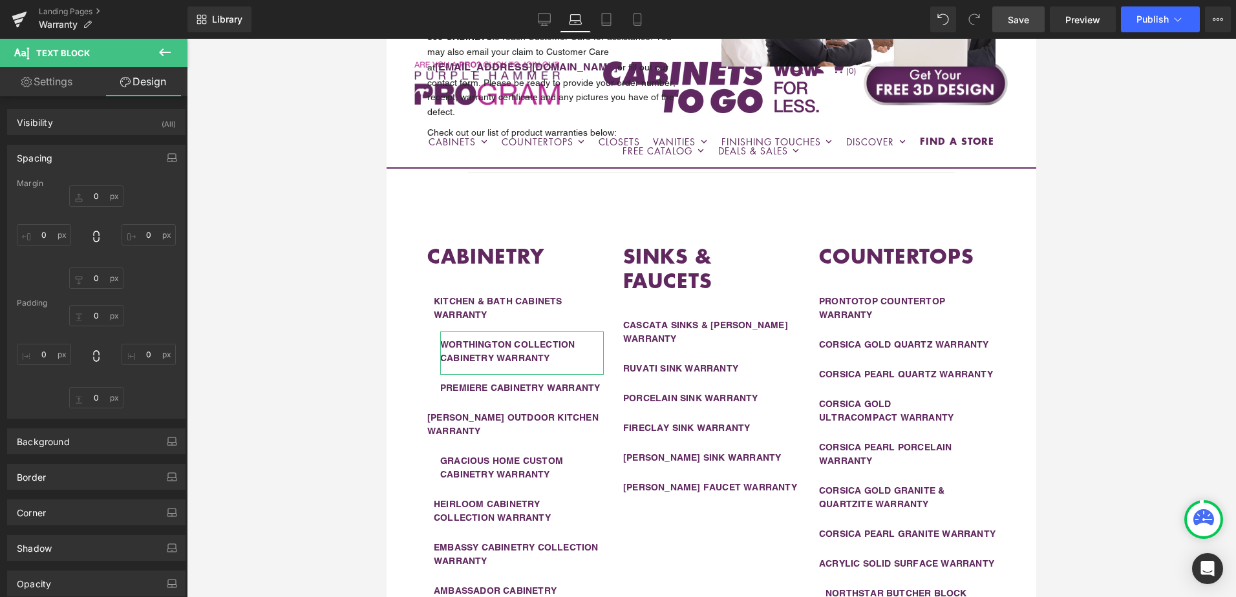
type input "0"
type input "20"
type input "10"
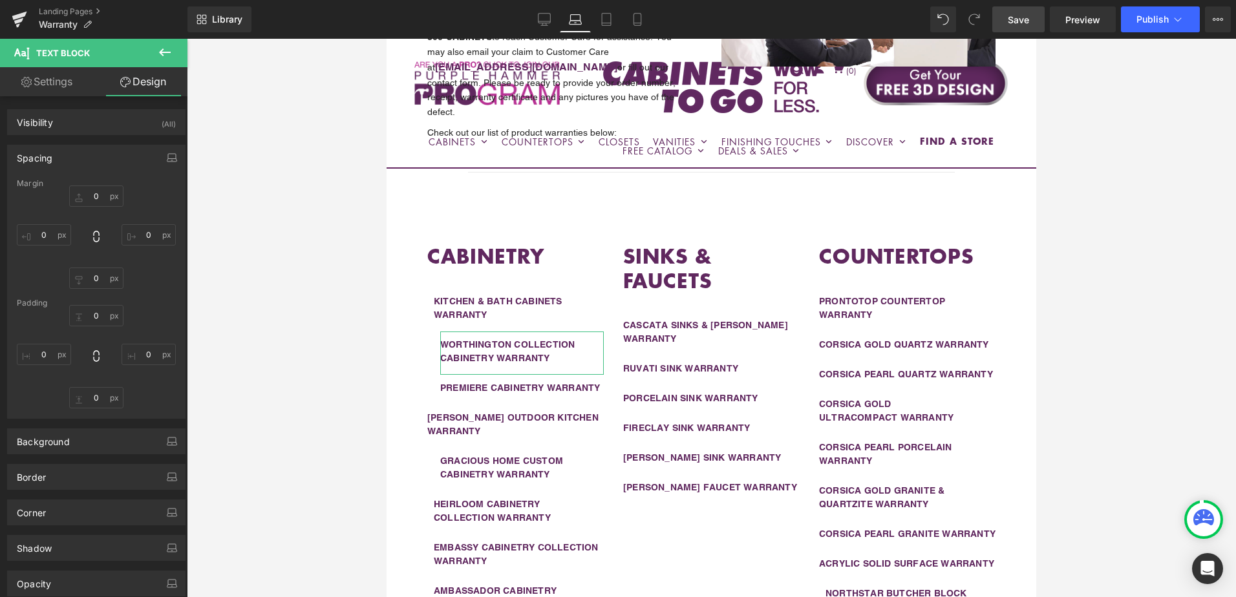
type input "0"
type input "15"
type input "0"
click at [53, 239] on input "20" at bounding box center [44, 234] width 54 height 21
type input "0"
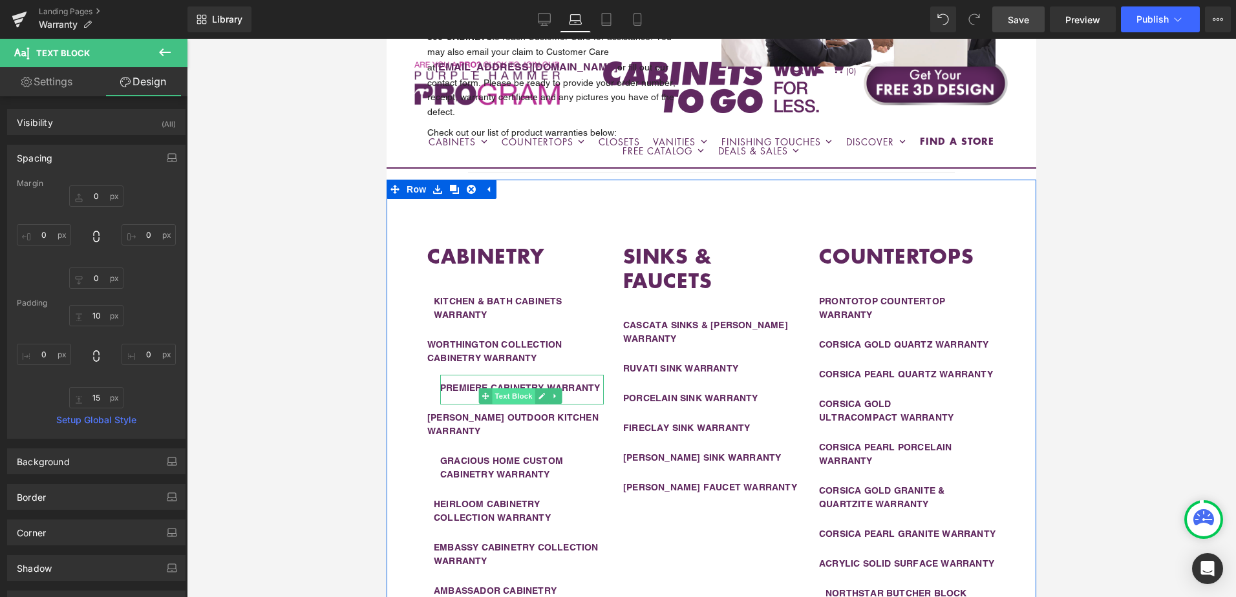
click at [509, 389] on span "Text Block" at bounding box center [513, 397] width 43 height 16
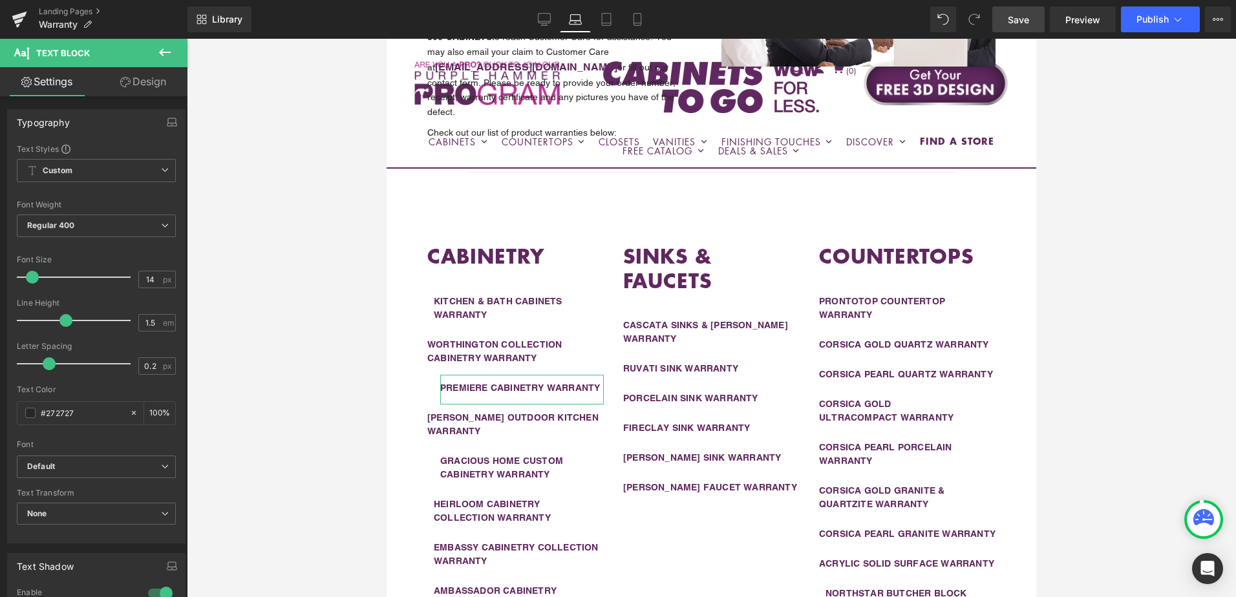
click at [138, 85] on link "Design" at bounding box center [143, 81] width 94 height 29
click at [0, 0] on div "Spacing" at bounding box center [0, 0] width 0 height 0
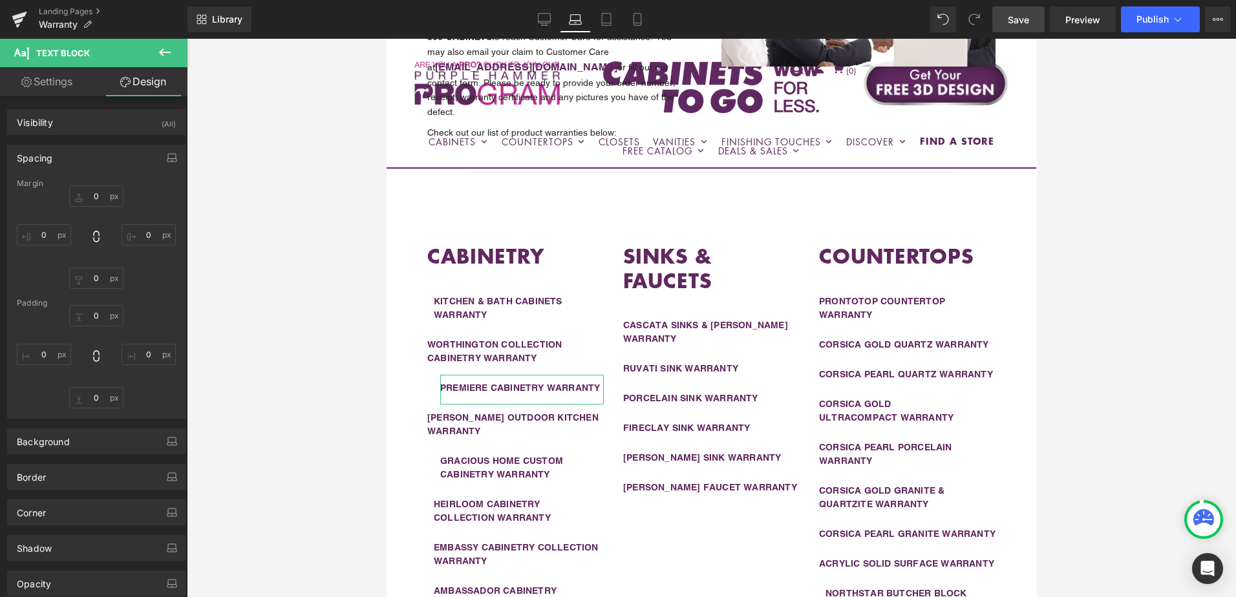
type input "0"
type input "20"
type input "10"
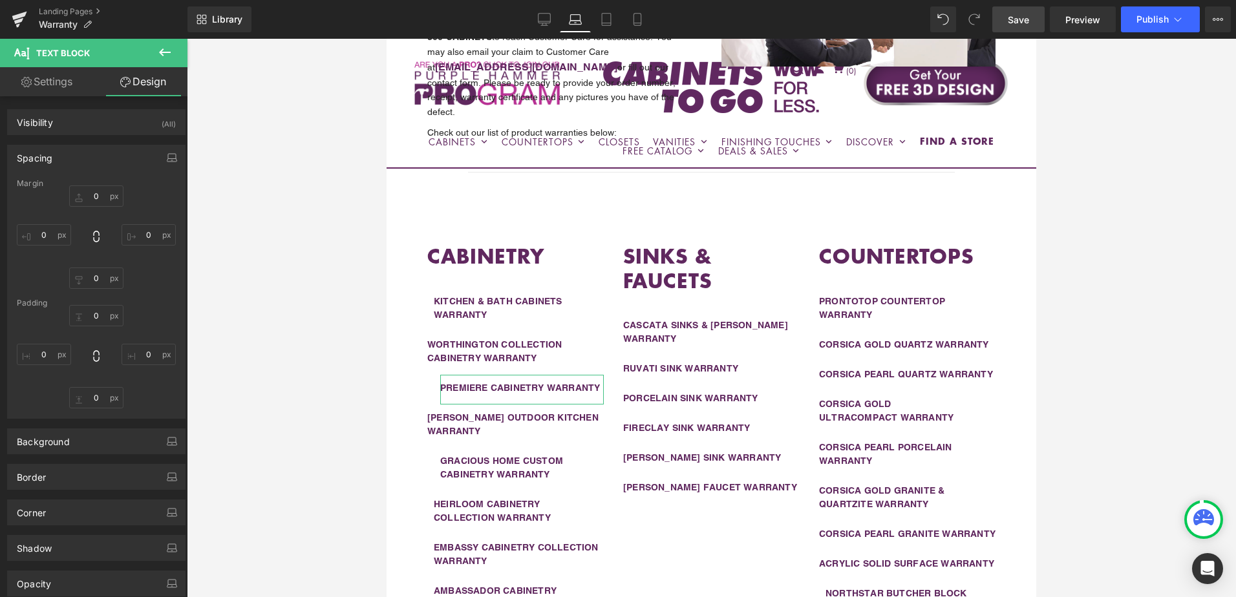
type input "0"
type input "15"
type input "0"
click at [51, 236] on input "20" at bounding box center [44, 234] width 54 height 21
type input "0"
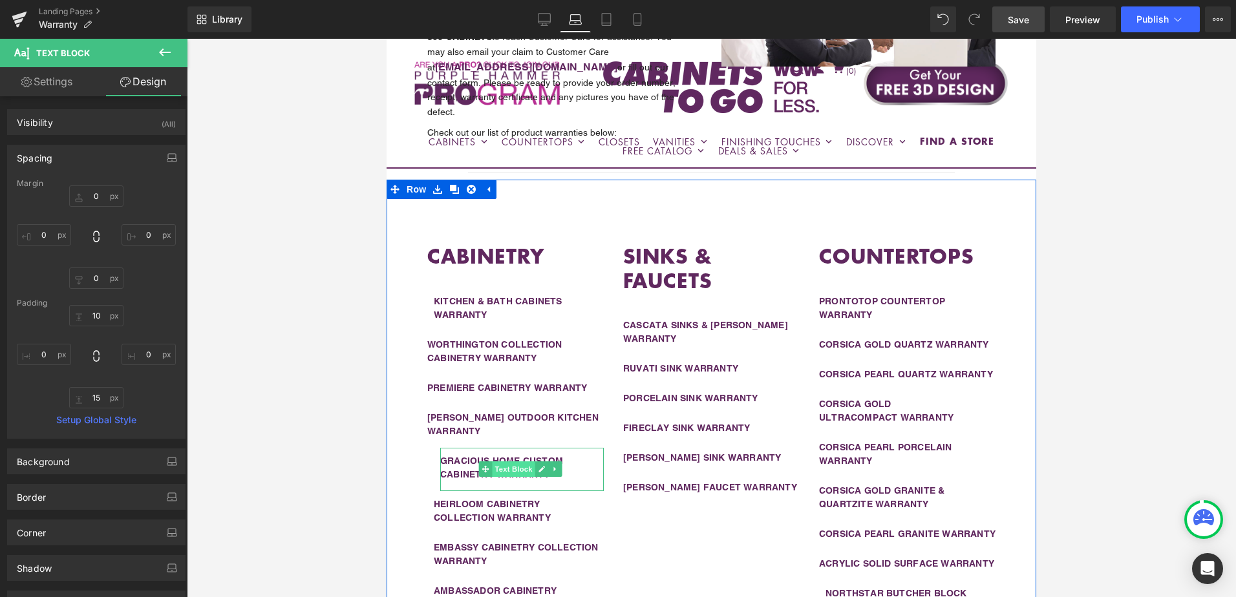
click at [503, 462] on span "Text Block" at bounding box center [513, 470] width 43 height 16
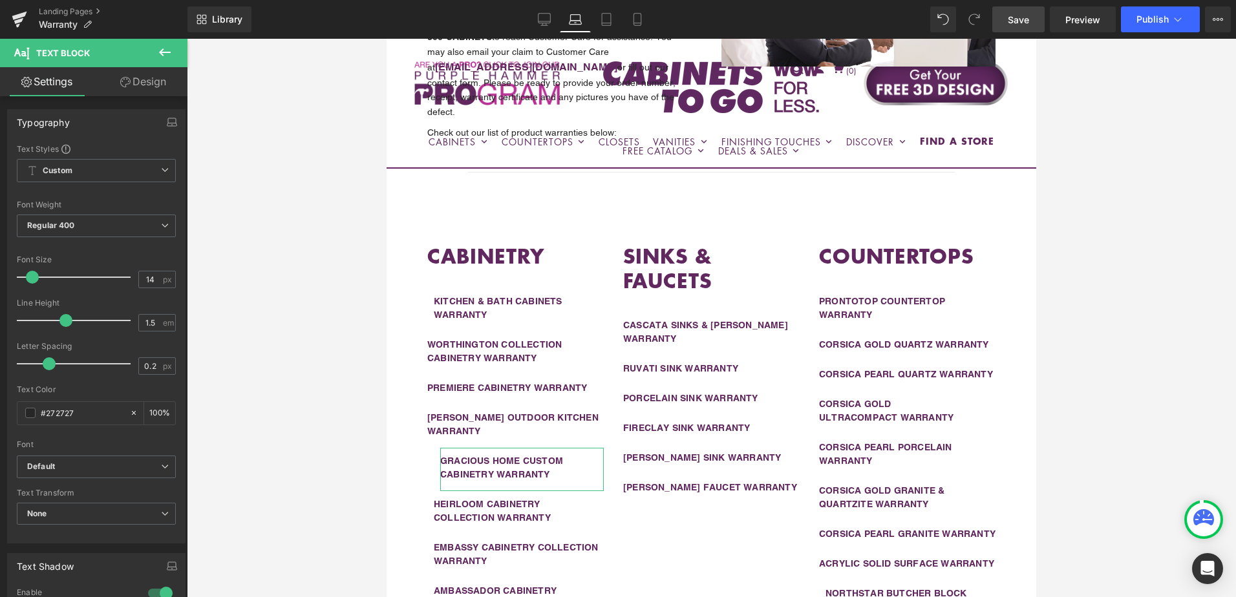
click at [138, 77] on link "Design" at bounding box center [143, 81] width 94 height 29
click at [0, 0] on div "Spacing" at bounding box center [0, 0] width 0 height 0
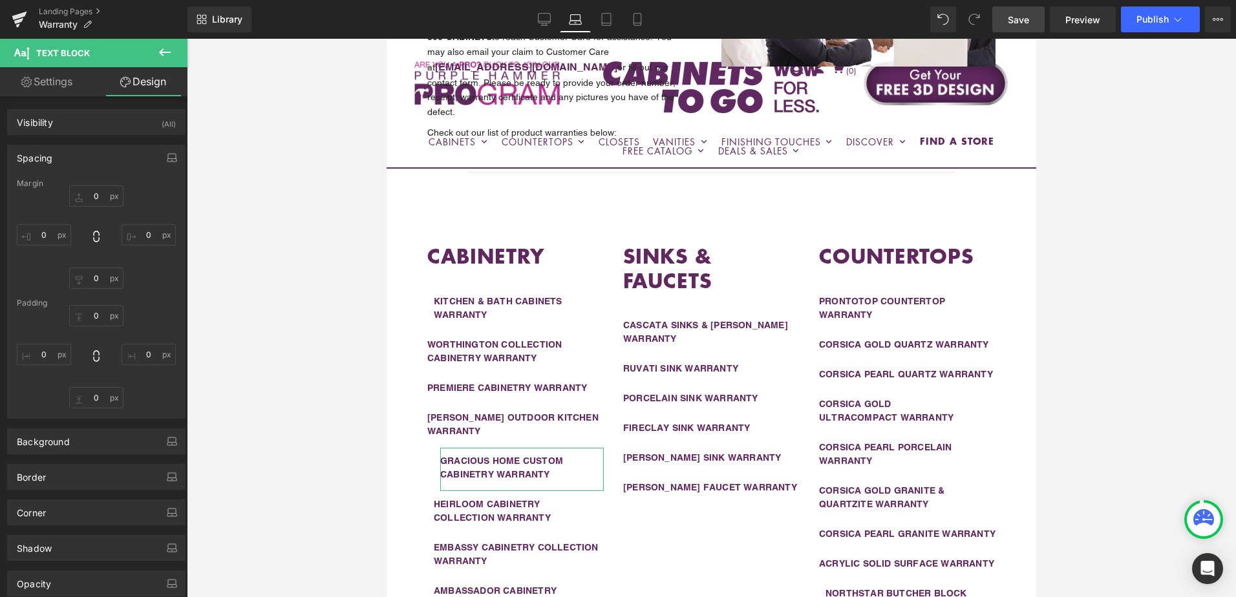
type input "0"
type input "20"
type input "10"
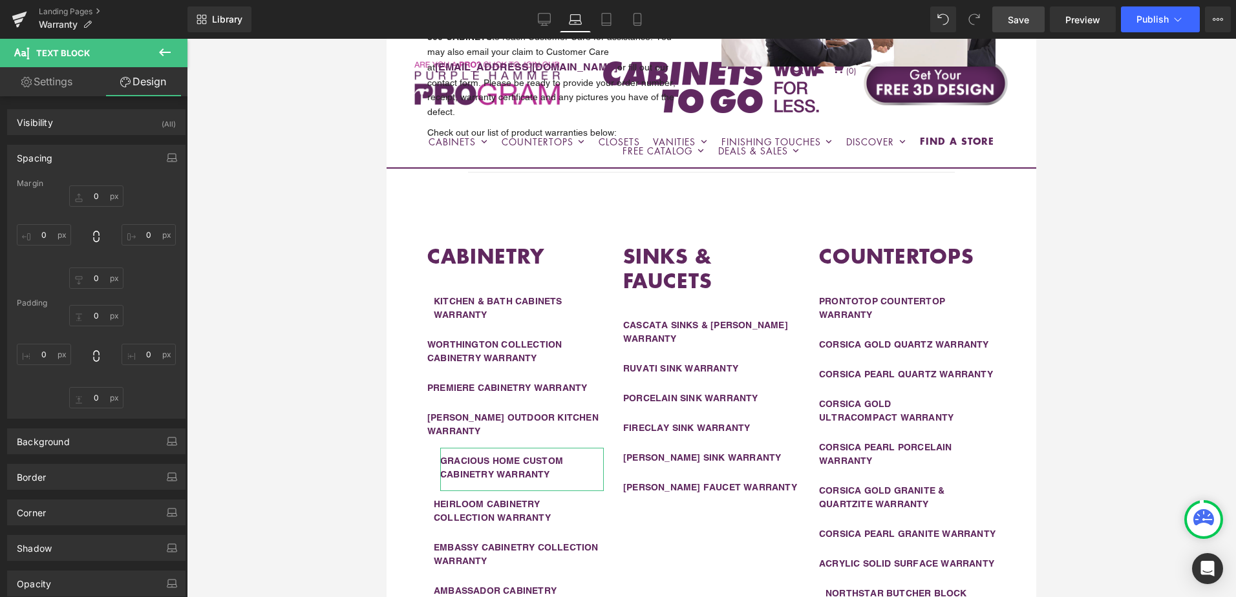
type input "0"
type input "15"
click at [52, 237] on input "20" at bounding box center [44, 234] width 54 height 21
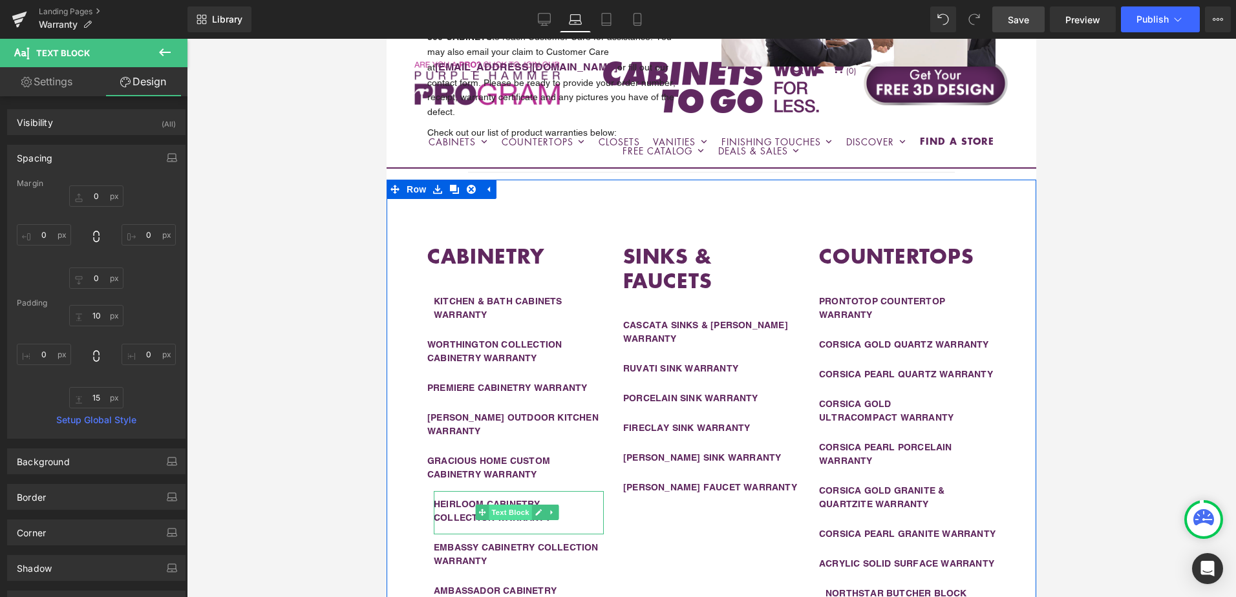
click at [498, 505] on span "Text Block" at bounding box center [510, 513] width 43 height 16
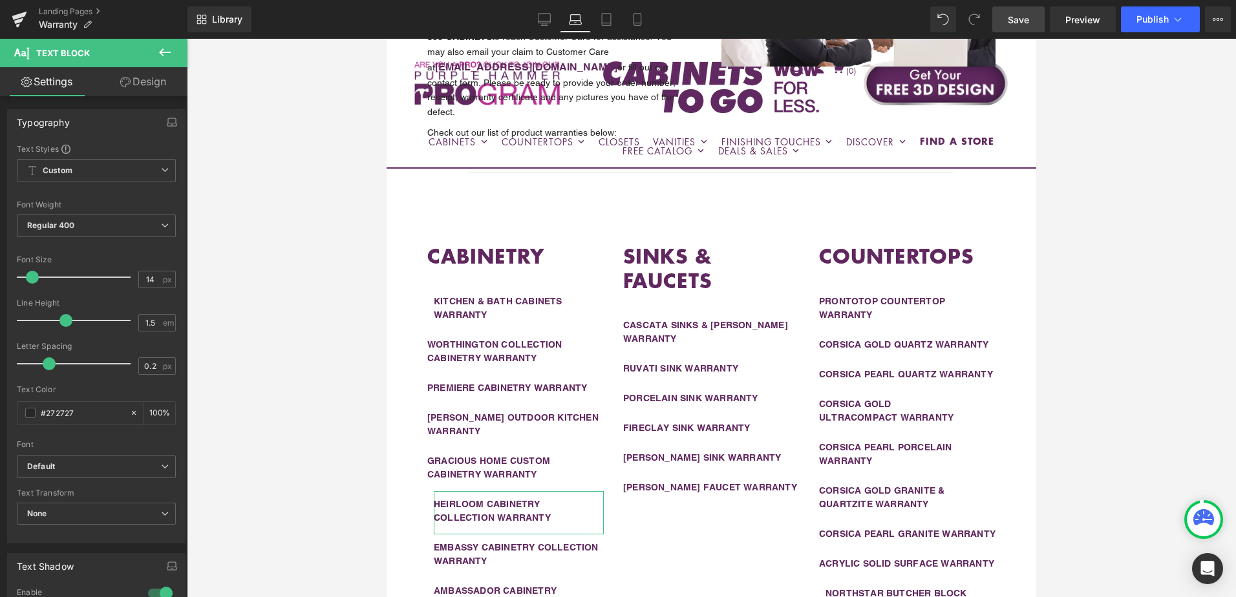
click at [131, 87] on link "Design" at bounding box center [143, 81] width 94 height 29
click at [0, 0] on div "Spacing" at bounding box center [0, 0] width 0 height 0
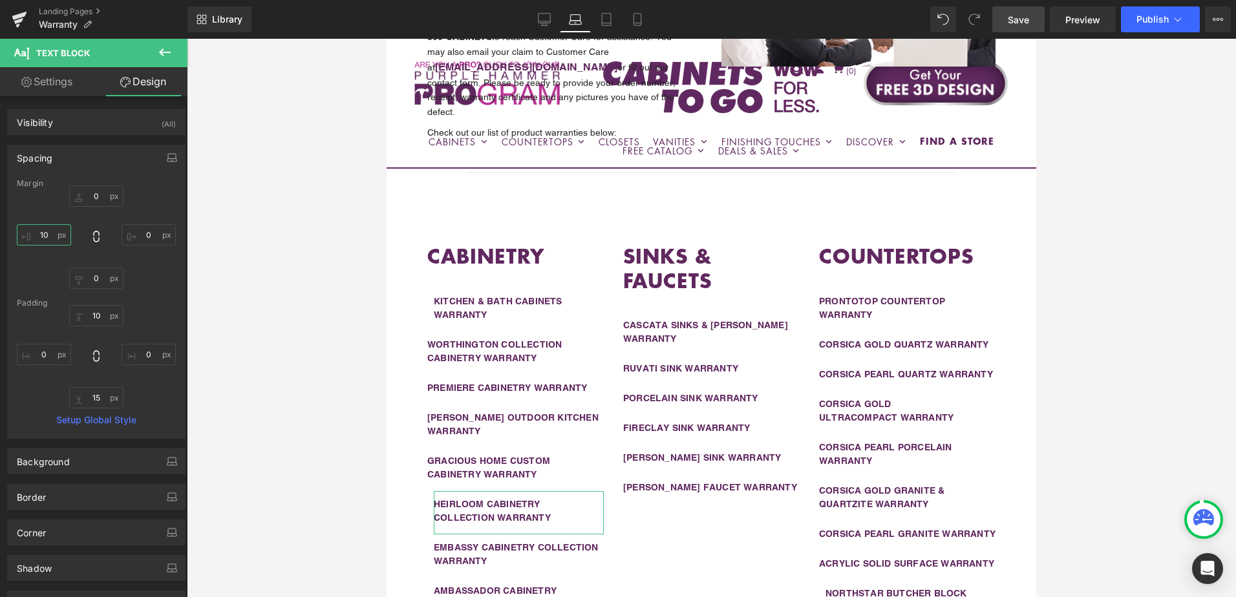
click at [50, 233] on input "10" at bounding box center [44, 234] width 54 height 21
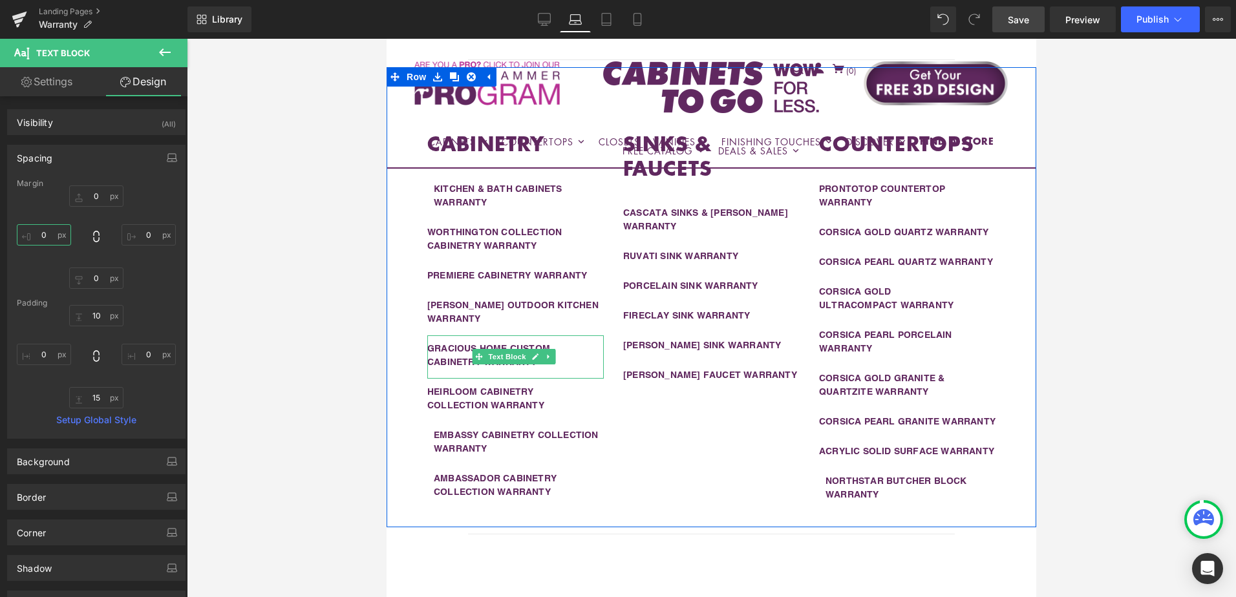
scroll to position [476, 0]
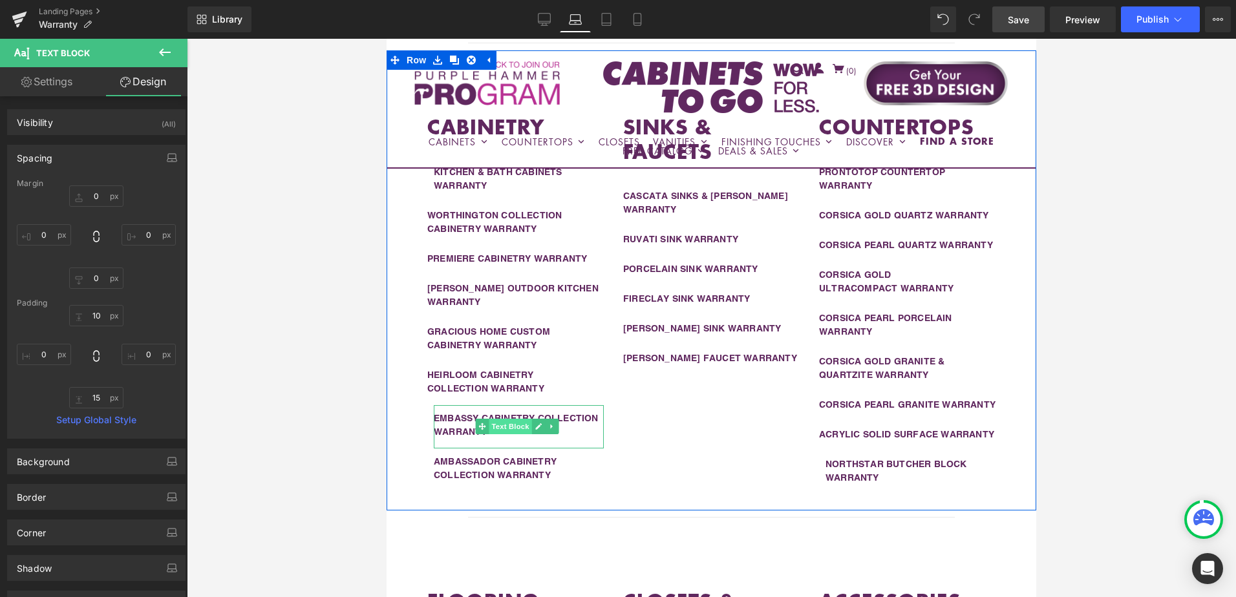
click at [510, 419] on span "Text Block" at bounding box center [510, 427] width 43 height 16
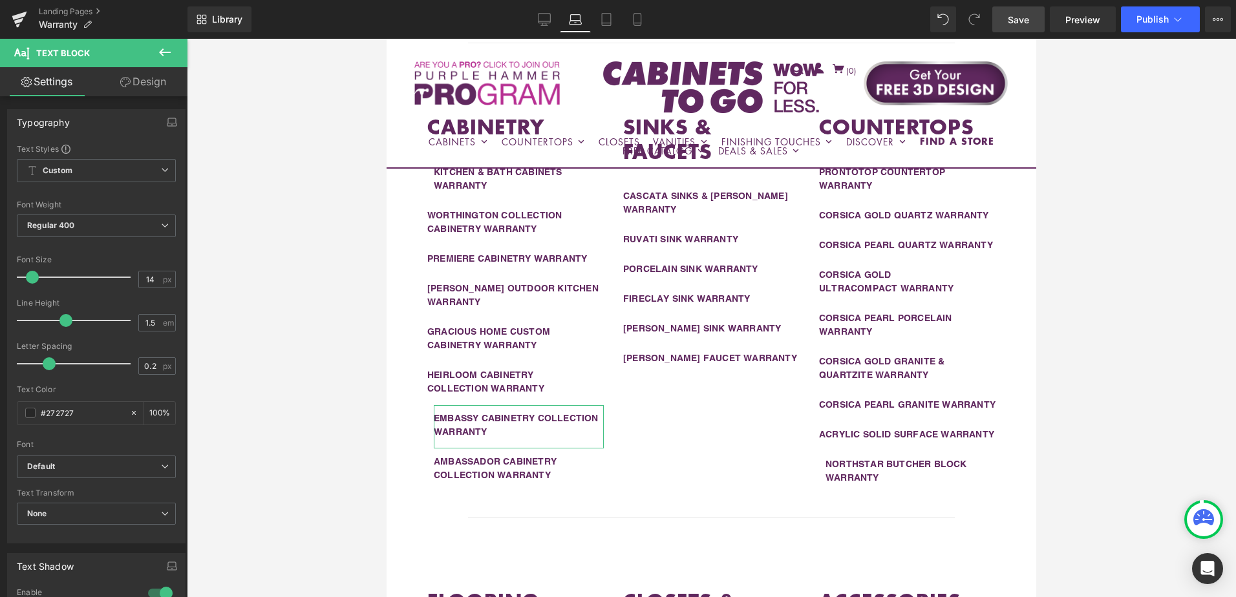
click at [146, 84] on link "Design" at bounding box center [143, 81] width 94 height 29
click at [0, 0] on div "Spacing" at bounding box center [0, 0] width 0 height 0
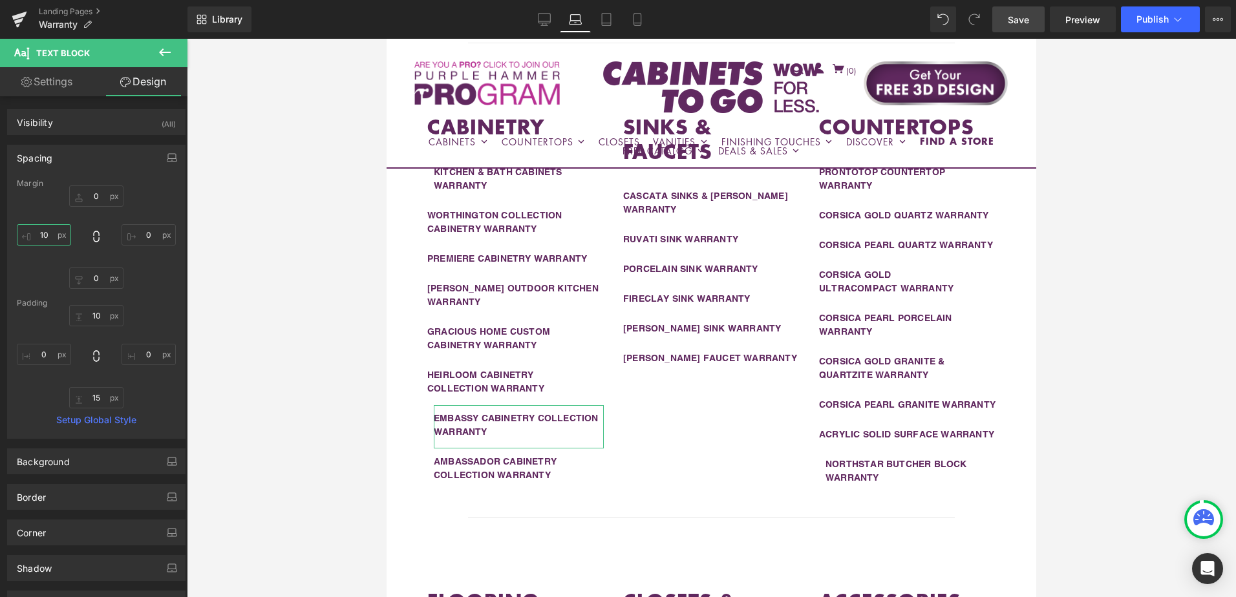
click at [52, 234] on input "10" at bounding box center [44, 234] width 54 height 21
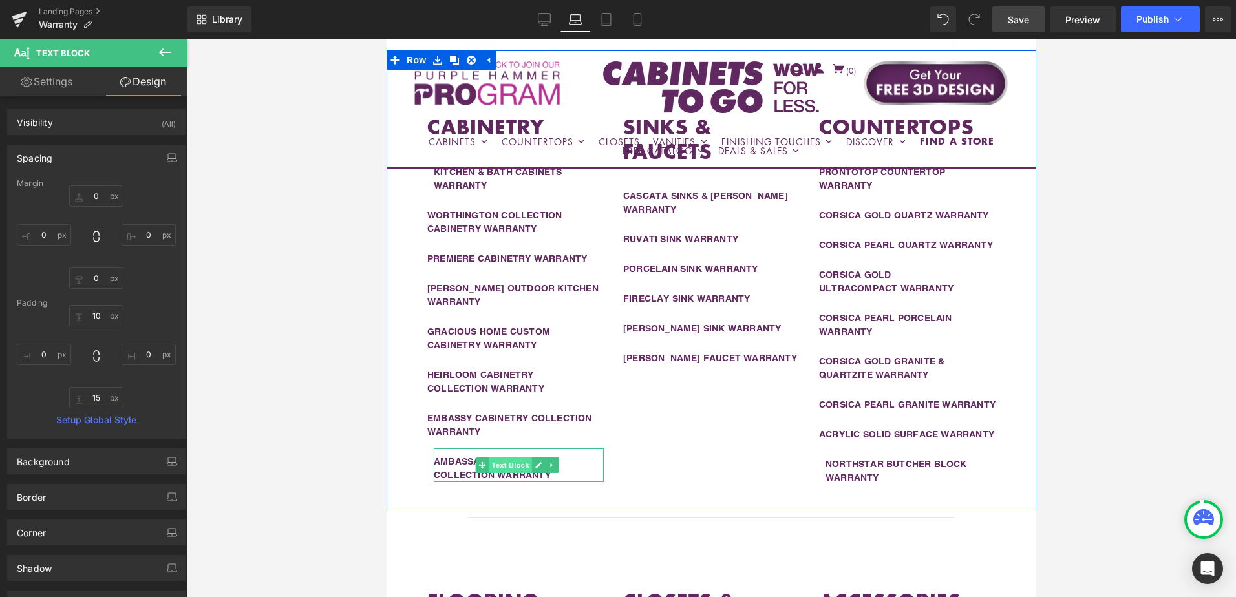
click at [496, 458] on span "Text Block" at bounding box center [510, 466] width 43 height 16
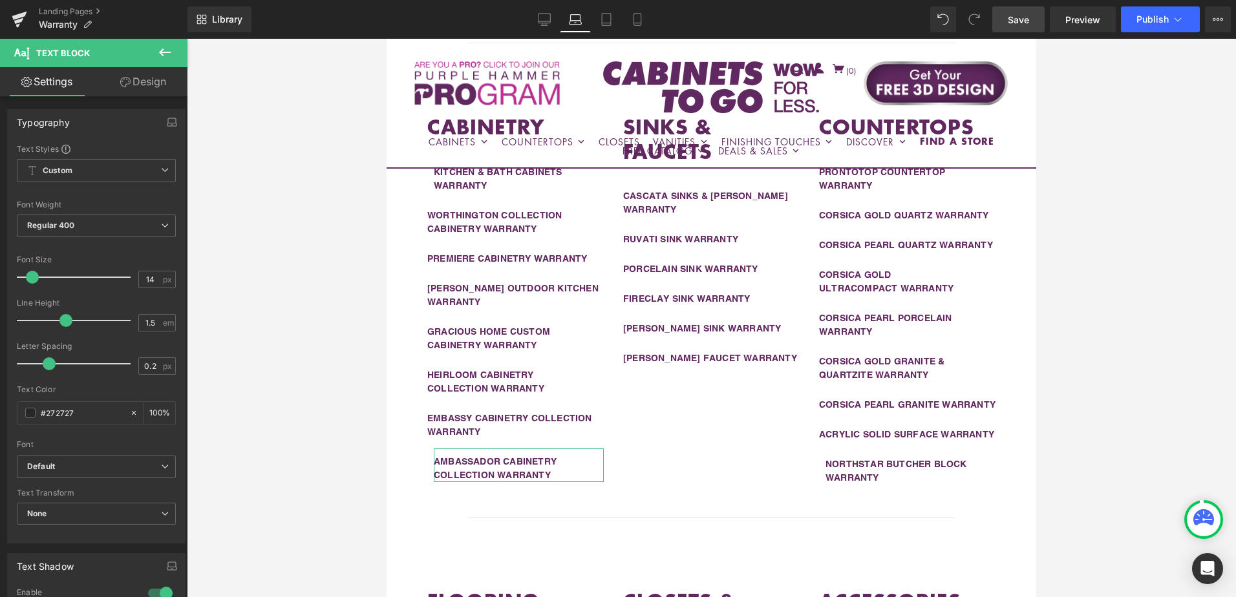
click at [138, 88] on link "Design" at bounding box center [143, 81] width 94 height 29
click at [0, 0] on div "Spacing" at bounding box center [0, 0] width 0 height 0
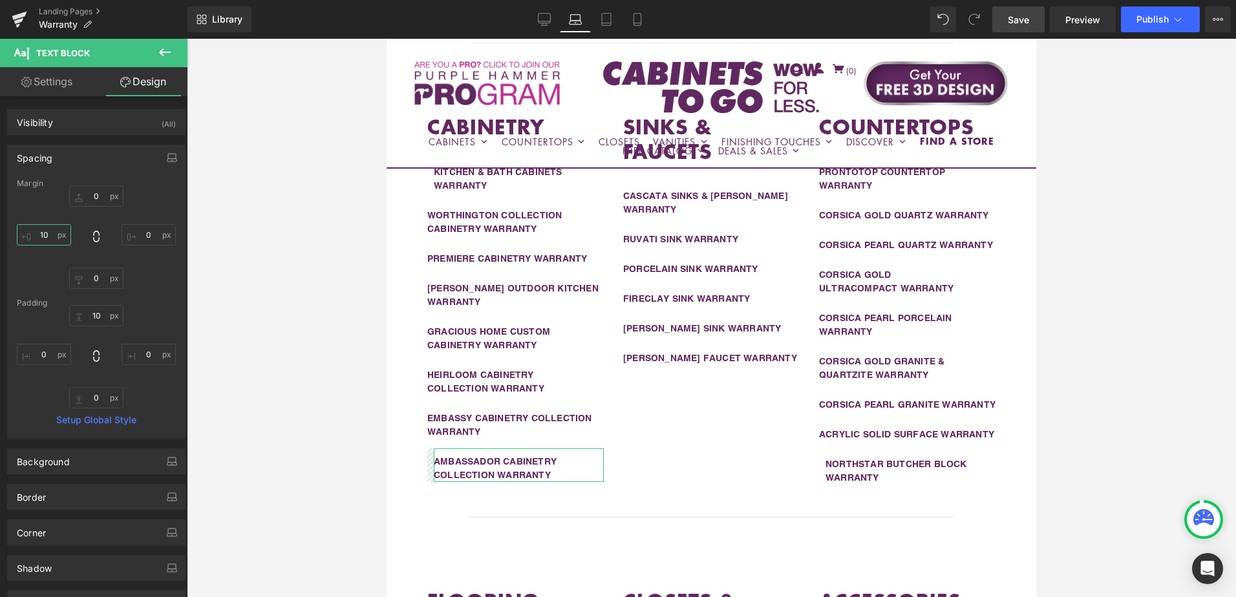
click at [50, 239] on input "10" at bounding box center [44, 234] width 54 height 21
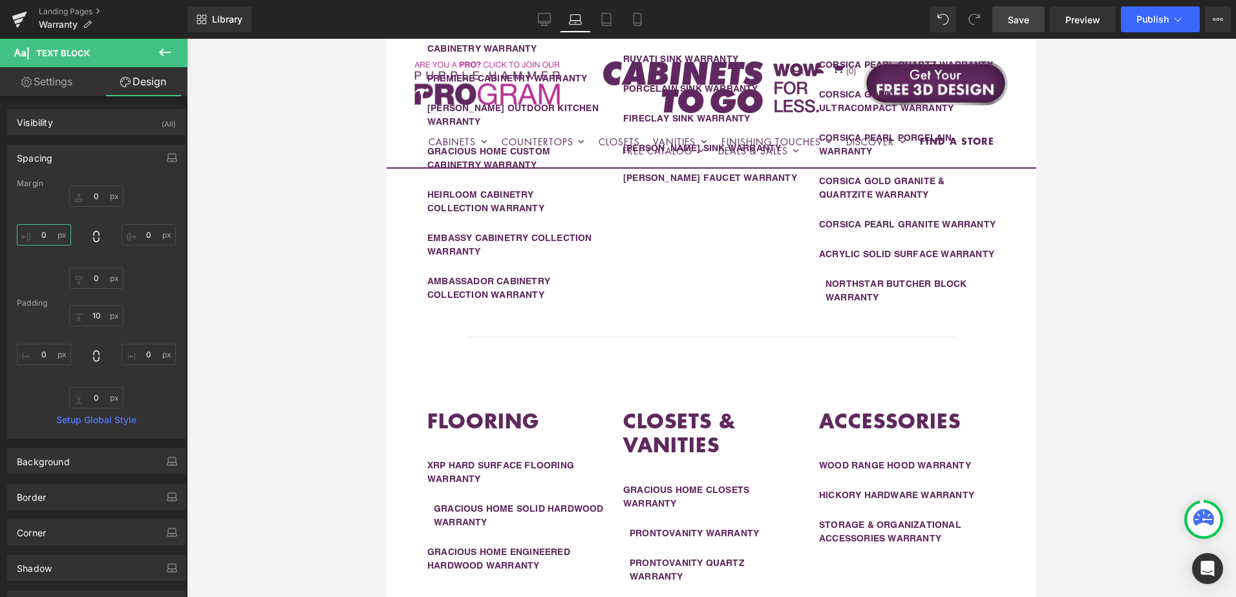
scroll to position [735, 0]
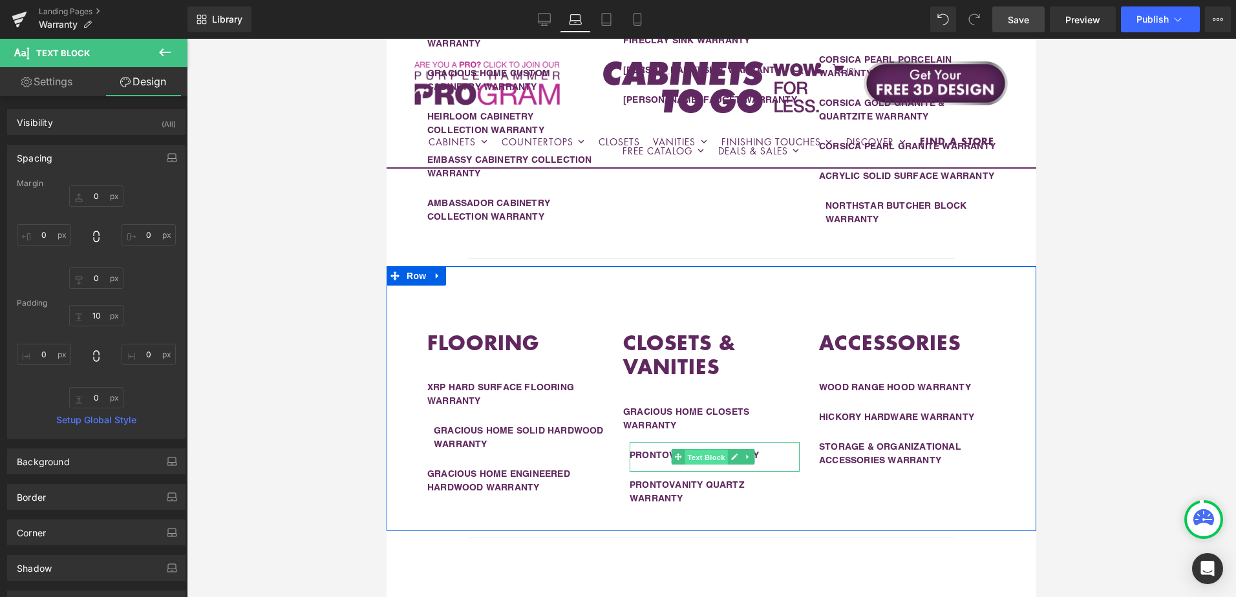
click at [697, 465] on span "Text Block" at bounding box center [706, 458] width 43 height 16
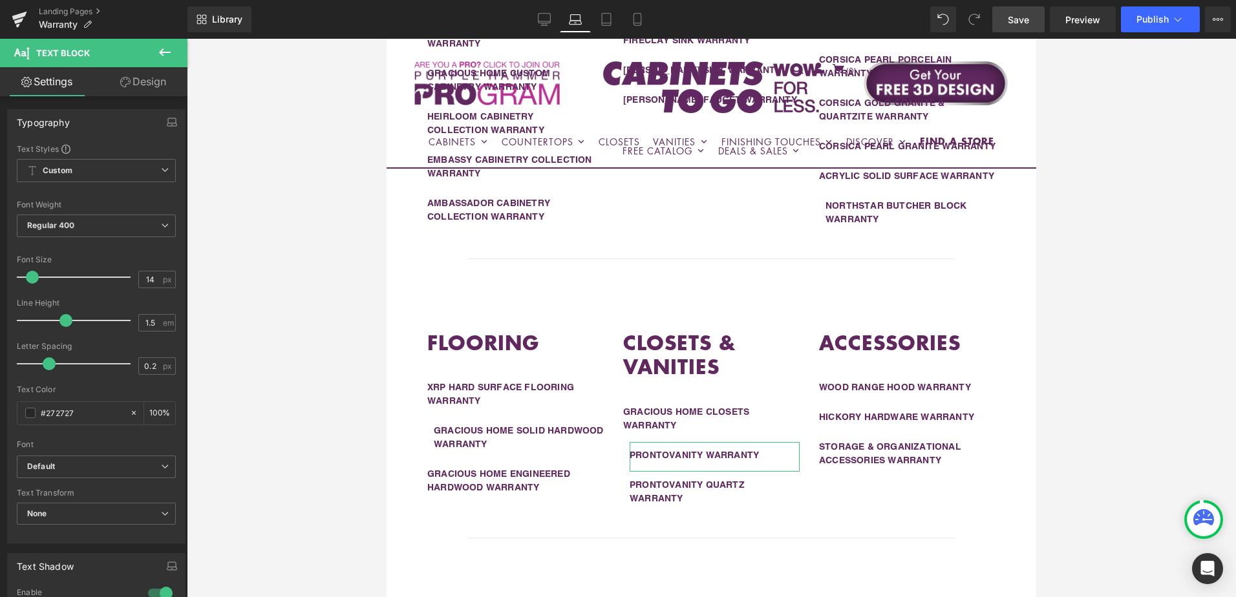
click at [142, 87] on link "Design" at bounding box center [143, 81] width 94 height 29
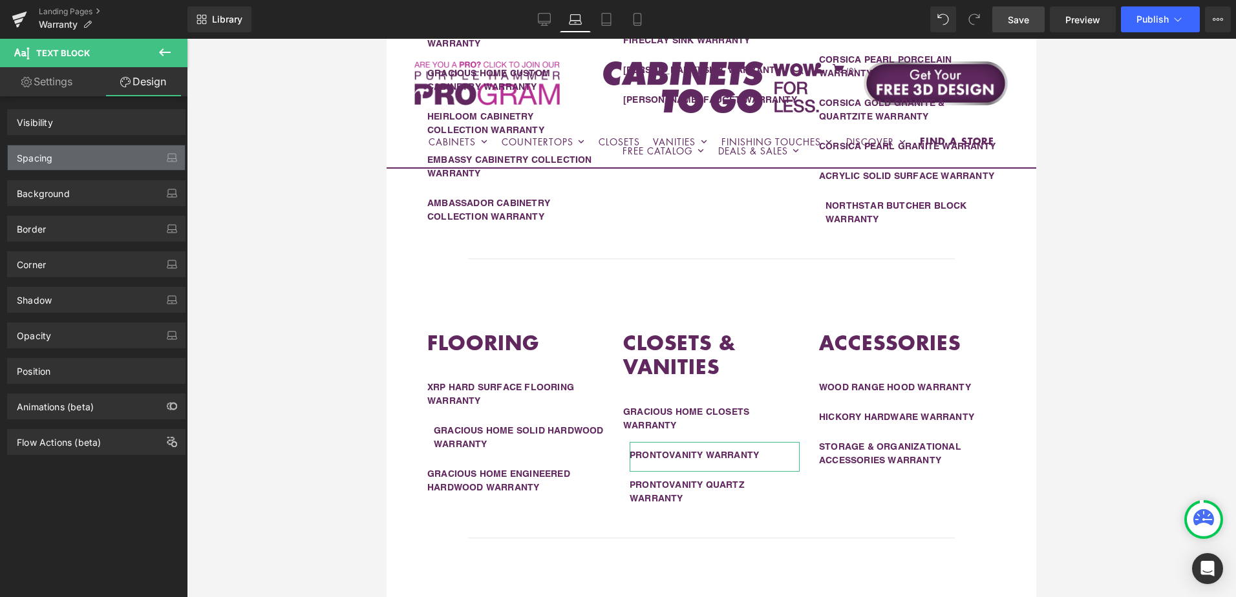
click at [100, 161] on div "Spacing" at bounding box center [96, 157] width 177 height 25
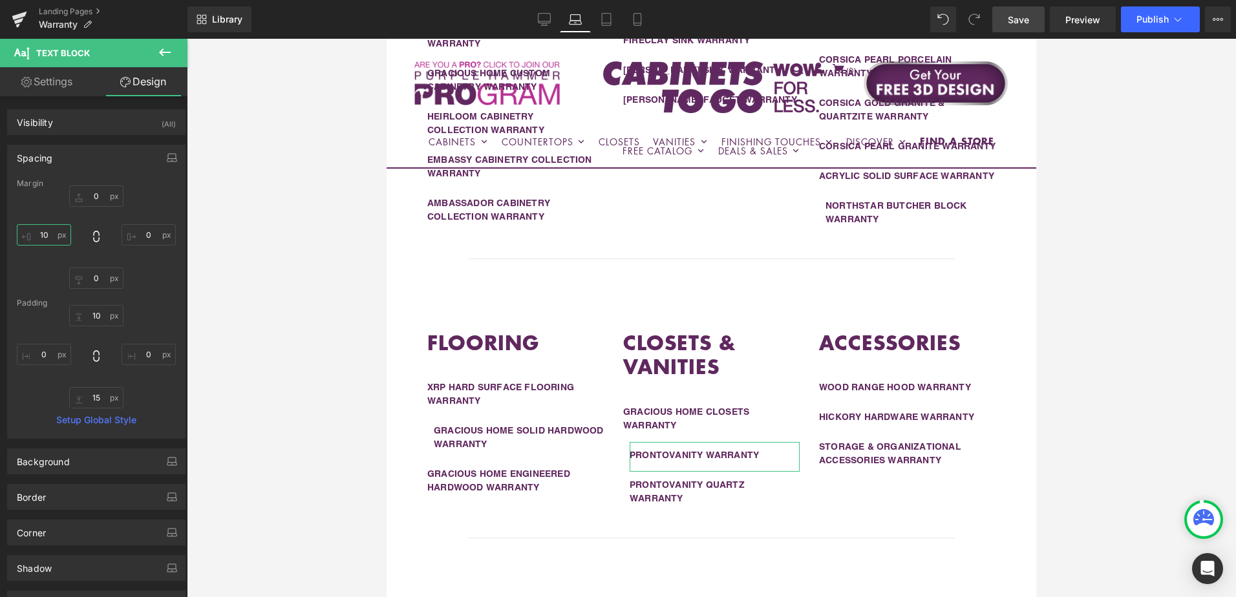
click at [54, 239] on input "10" at bounding box center [44, 234] width 54 height 21
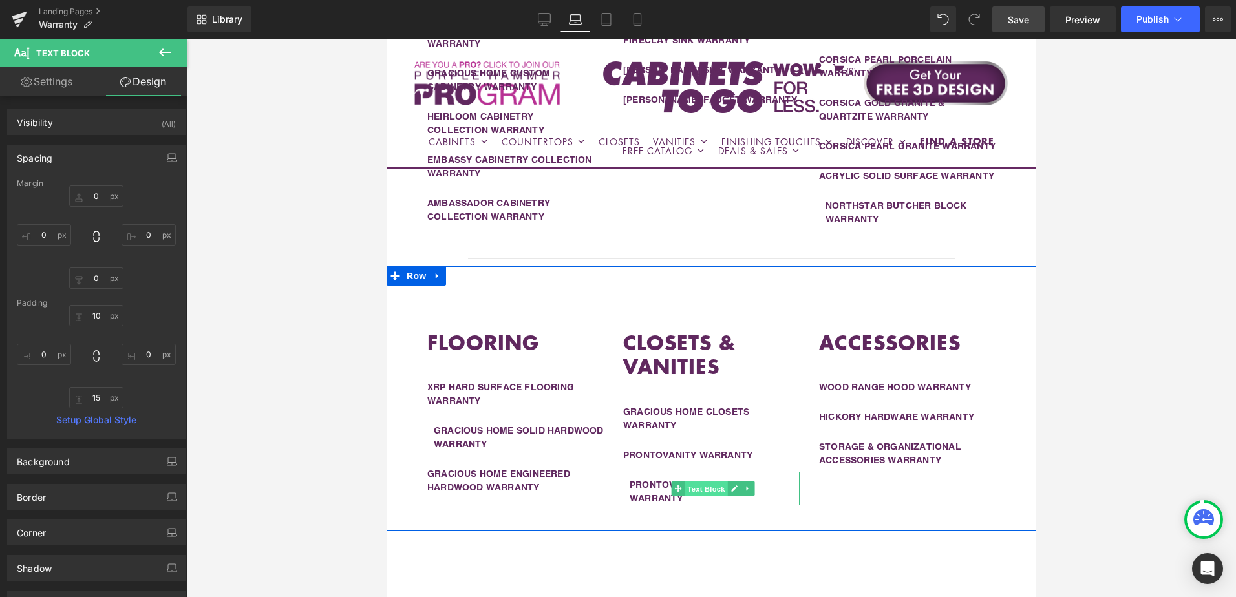
click at [697, 497] on span "Text Block" at bounding box center [706, 490] width 43 height 16
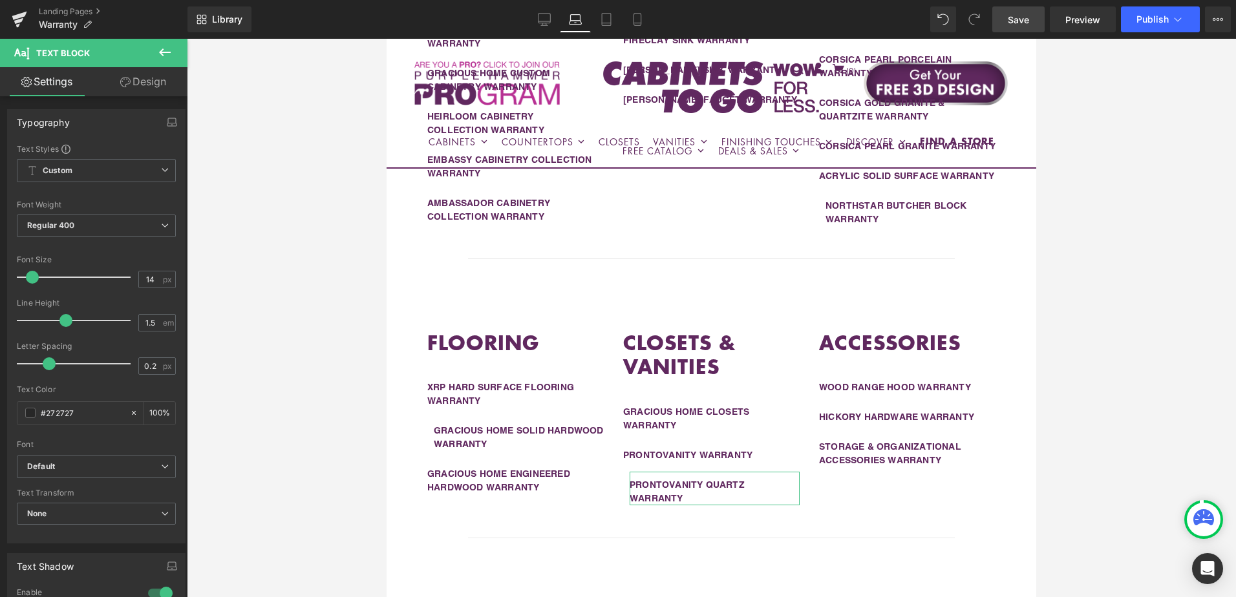
click at [137, 77] on link "Design" at bounding box center [143, 81] width 94 height 29
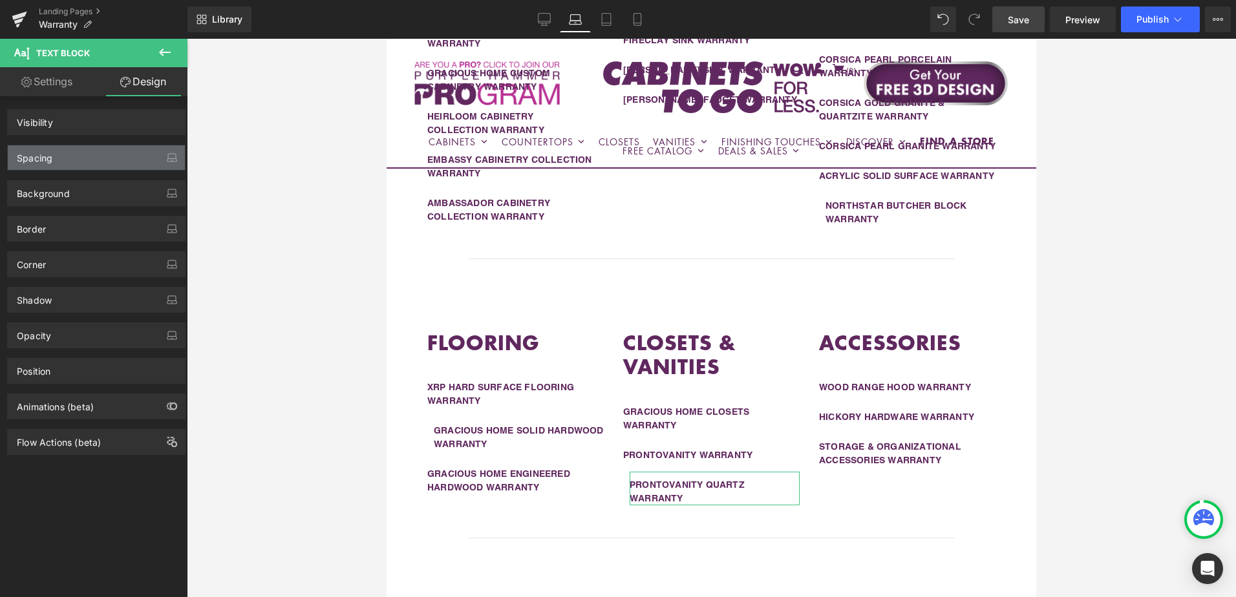
click at [78, 163] on div "Spacing" at bounding box center [96, 157] width 177 height 25
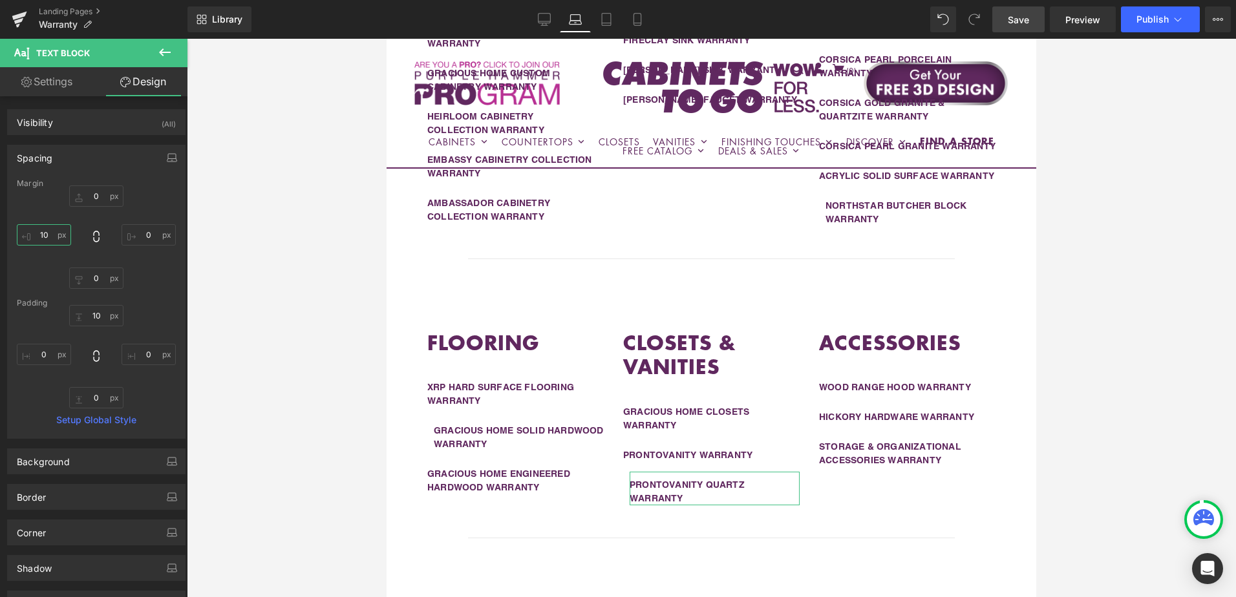
click at [50, 242] on input "10" at bounding box center [44, 234] width 54 height 21
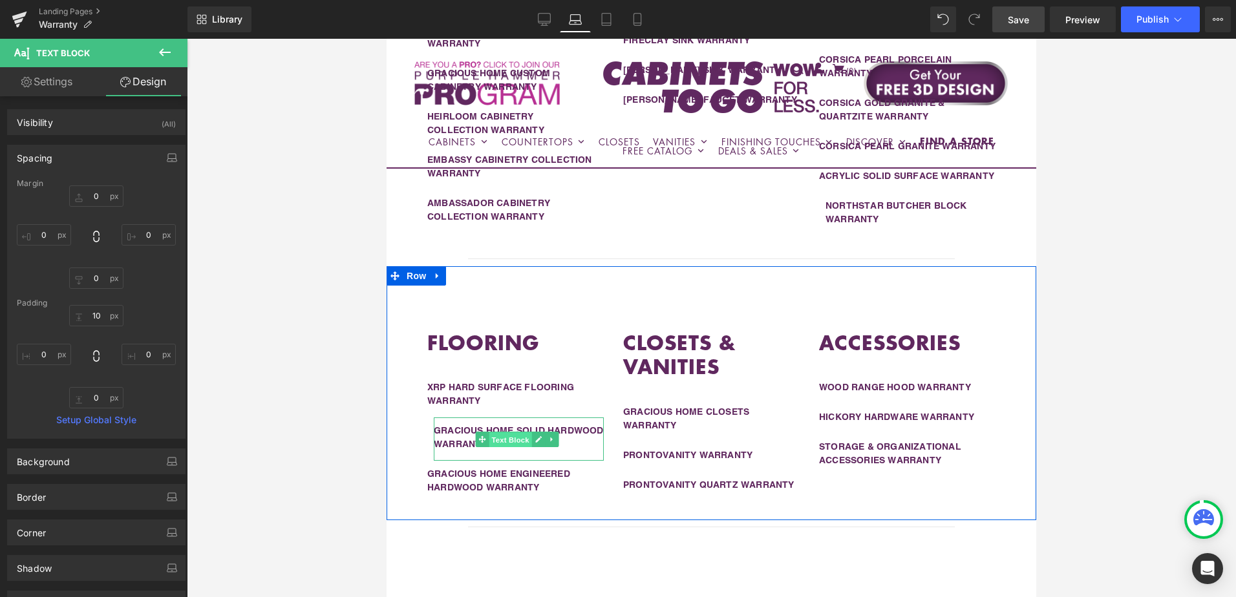
click at [504, 447] on span "Text Block" at bounding box center [510, 440] width 43 height 16
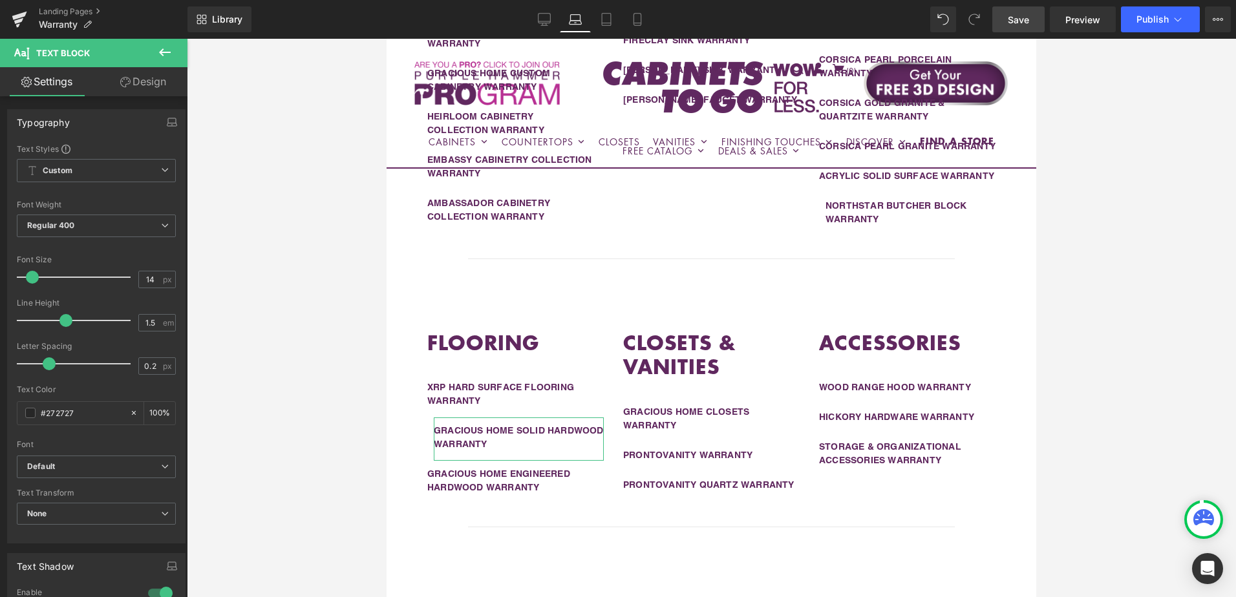
click at [127, 85] on icon at bounding box center [125, 82] width 10 height 10
click at [0, 0] on div "Spacing" at bounding box center [0, 0] width 0 height 0
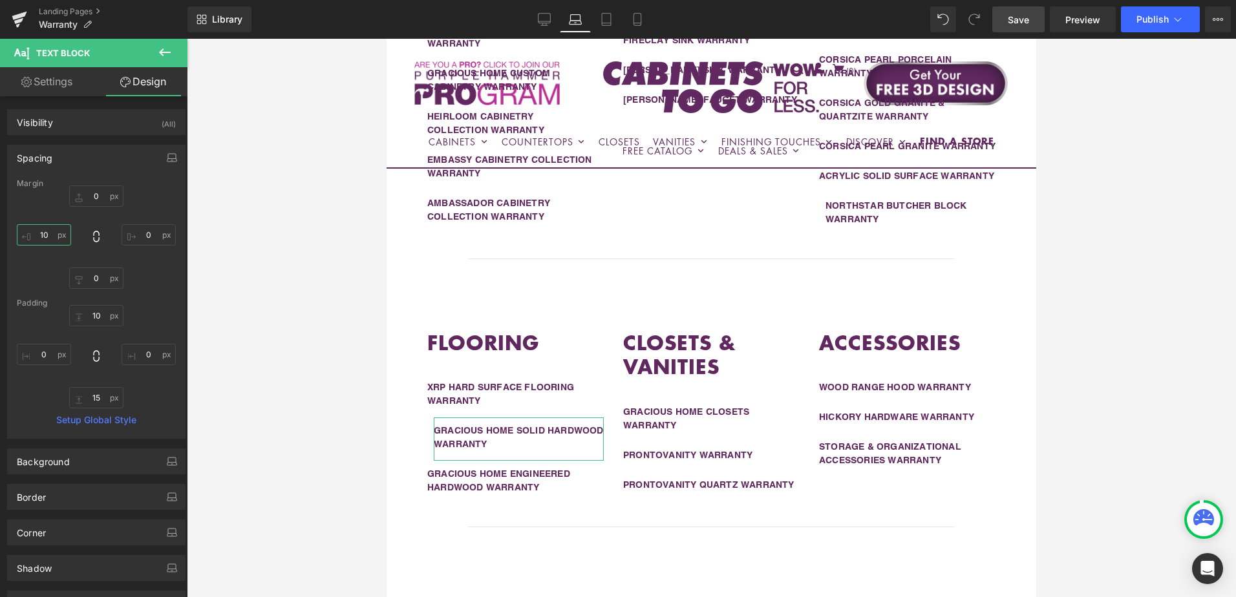
click at [52, 235] on input "10" at bounding box center [44, 234] width 54 height 21
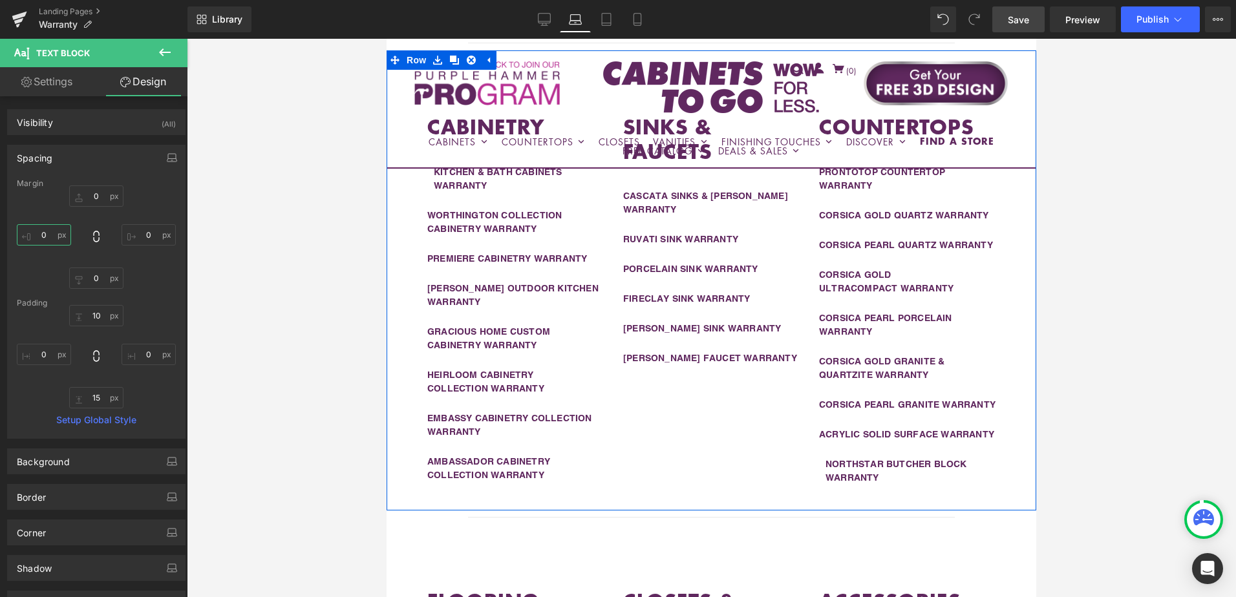
scroll to position [412, 0]
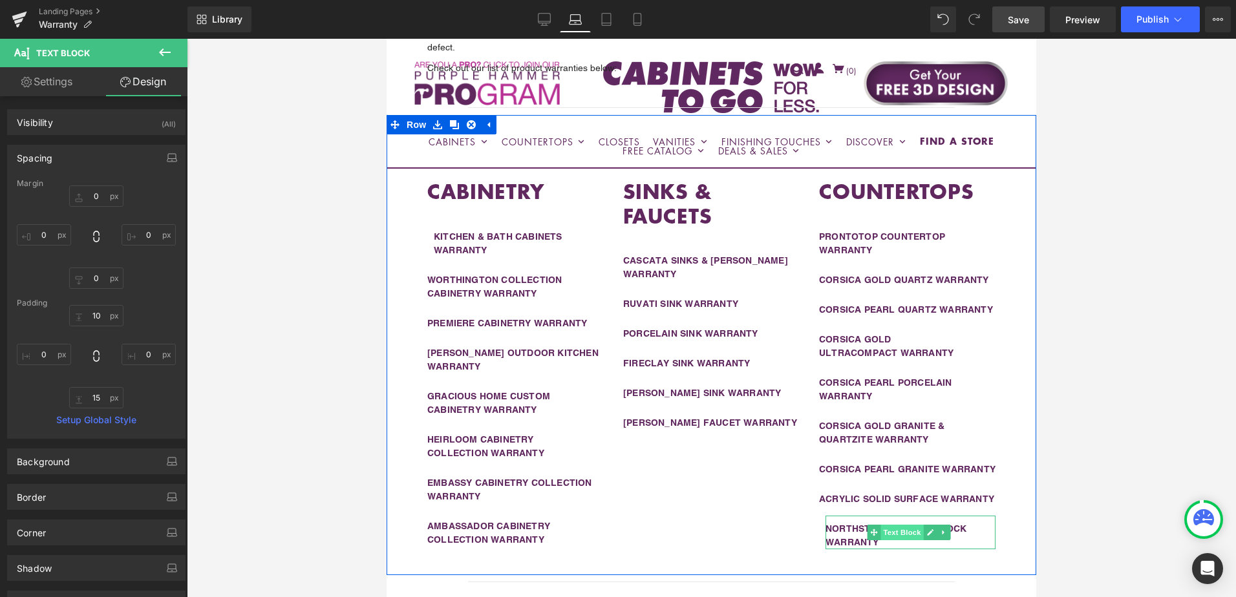
click at [897, 540] on span "Text Block" at bounding box center [902, 533] width 43 height 16
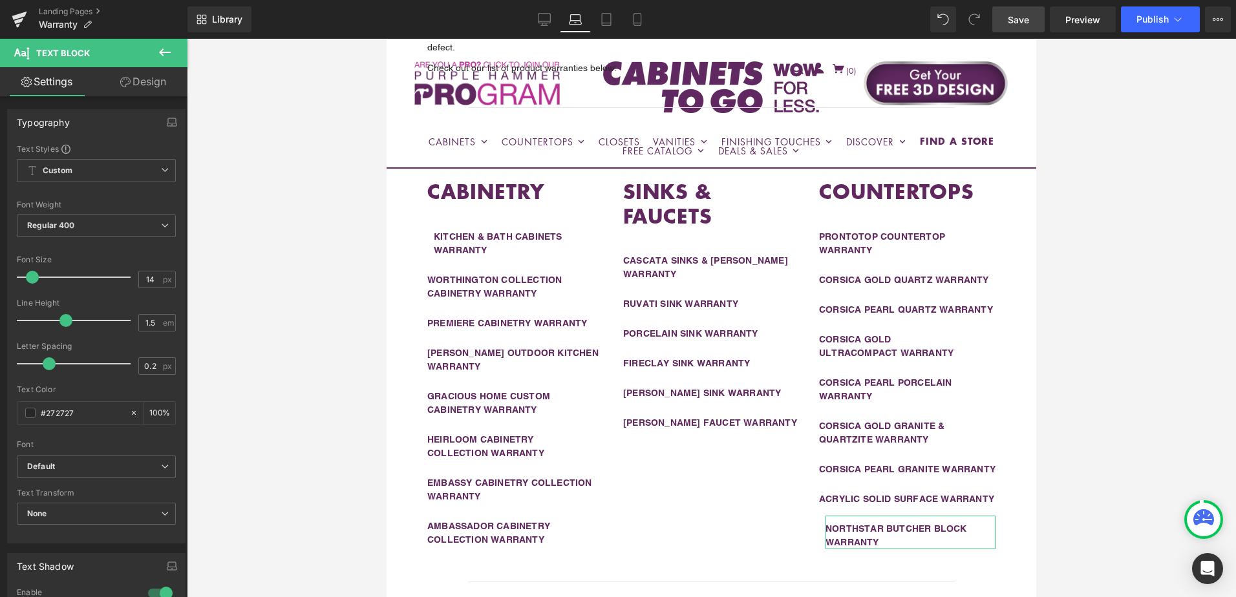
click at [141, 87] on link "Design" at bounding box center [143, 81] width 94 height 29
click at [0, 0] on div "Spacing" at bounding box center [0, 0] width 0 height 0
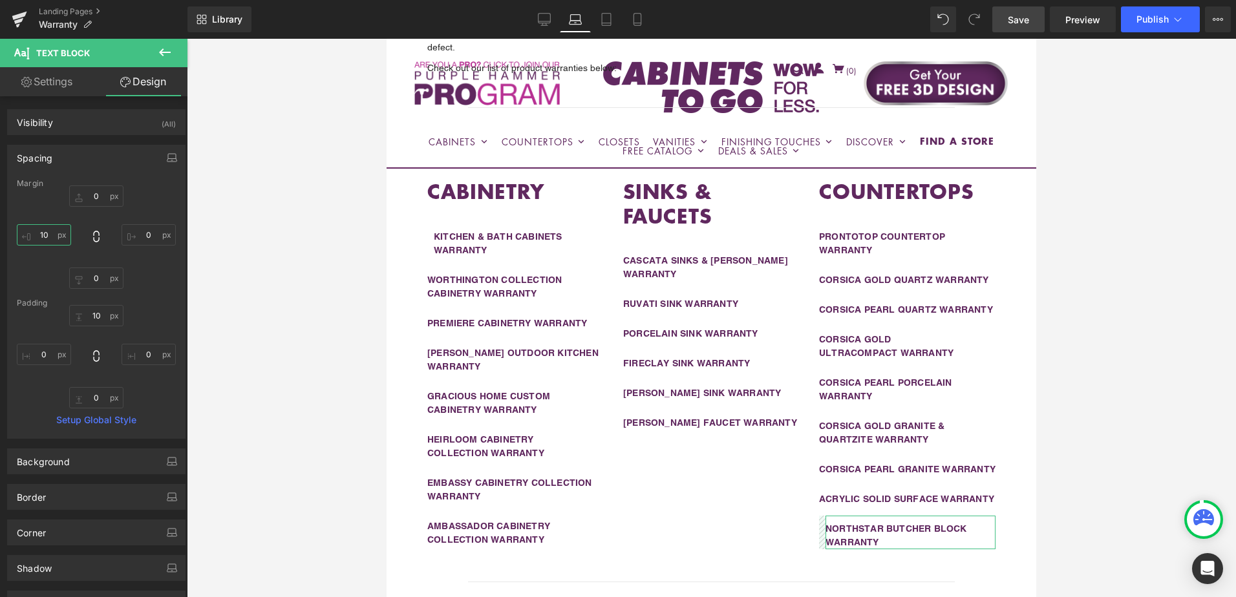
click at [45, 230] on input "10" at bounding box center [44, 234] width 54 height 21
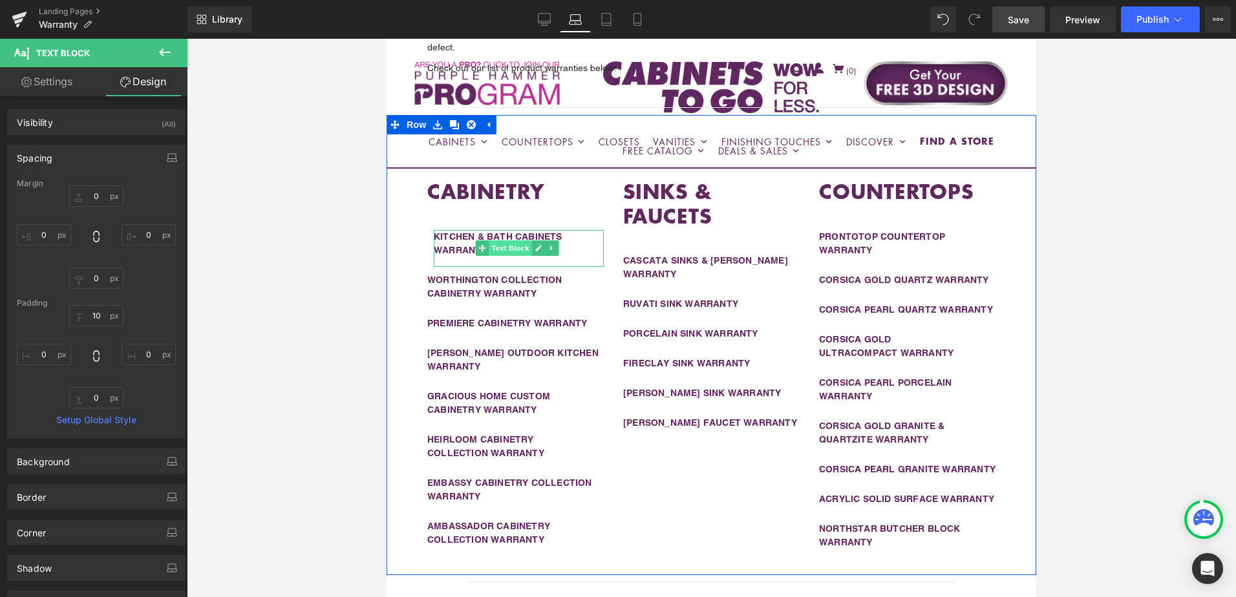
click at [511, 240] on span "Text Block" at bounding box center [510, 248] width 43 height 16
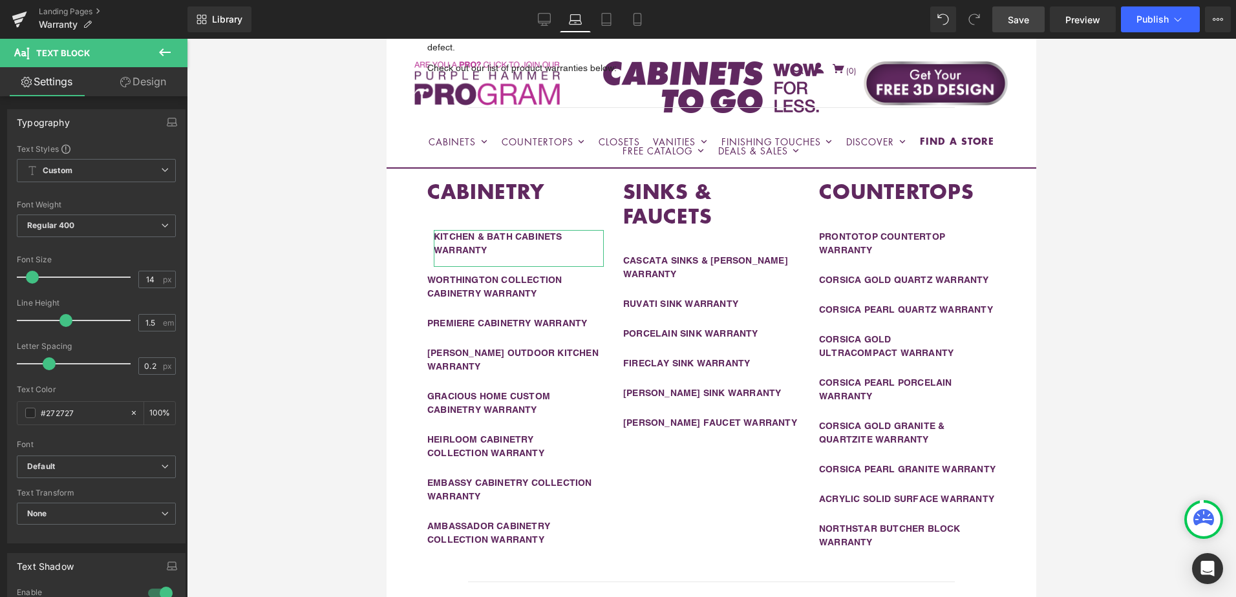
click at [145, 86] on link "Design" at bounding box center [143, 81] width 94 height 29
click at [0, 0] on div "Spacing" at bounding box center [0, 0] width 0 height 0
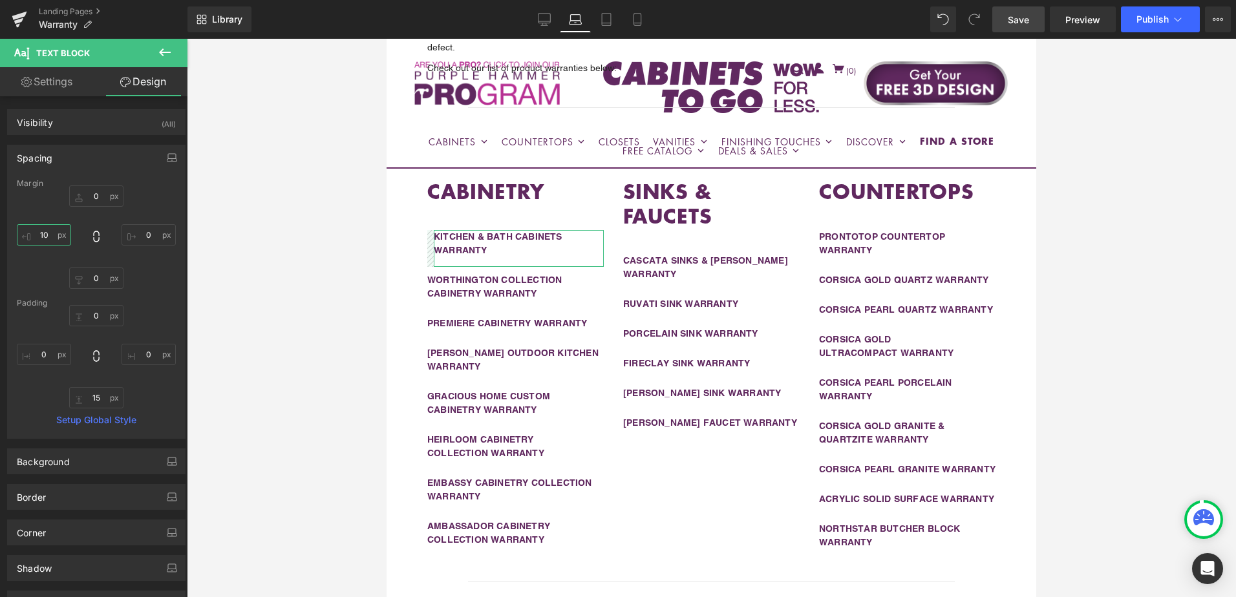
click at [45, 237] on input "10" at bounding box center [44, 234] width 54 height 21
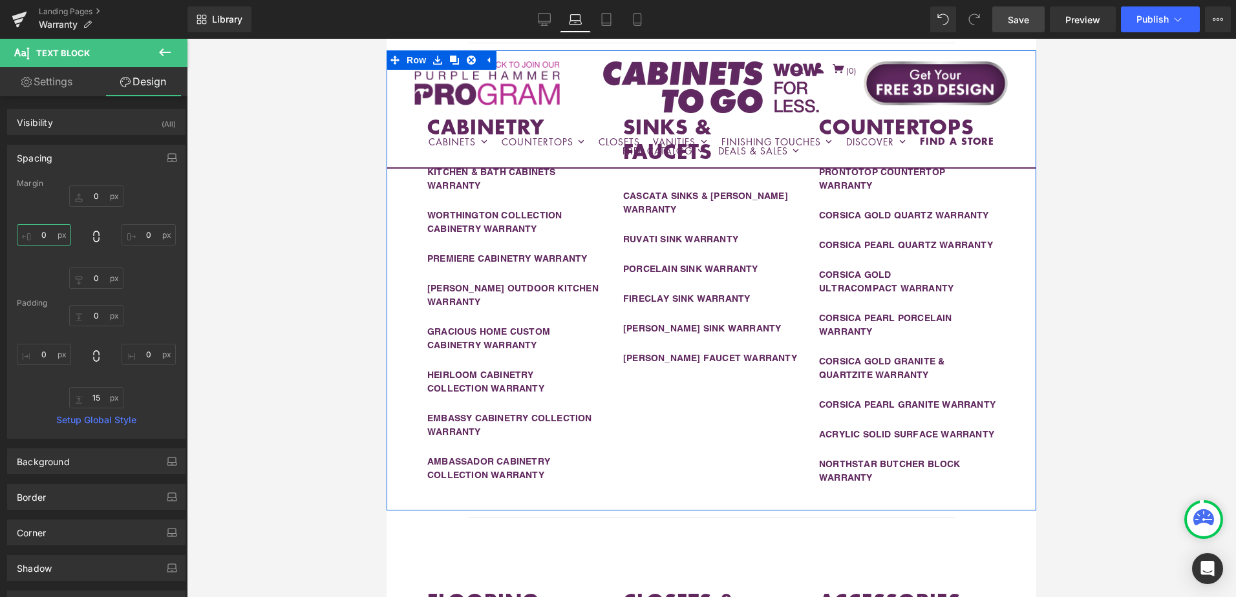
scroll to position [153, 0]
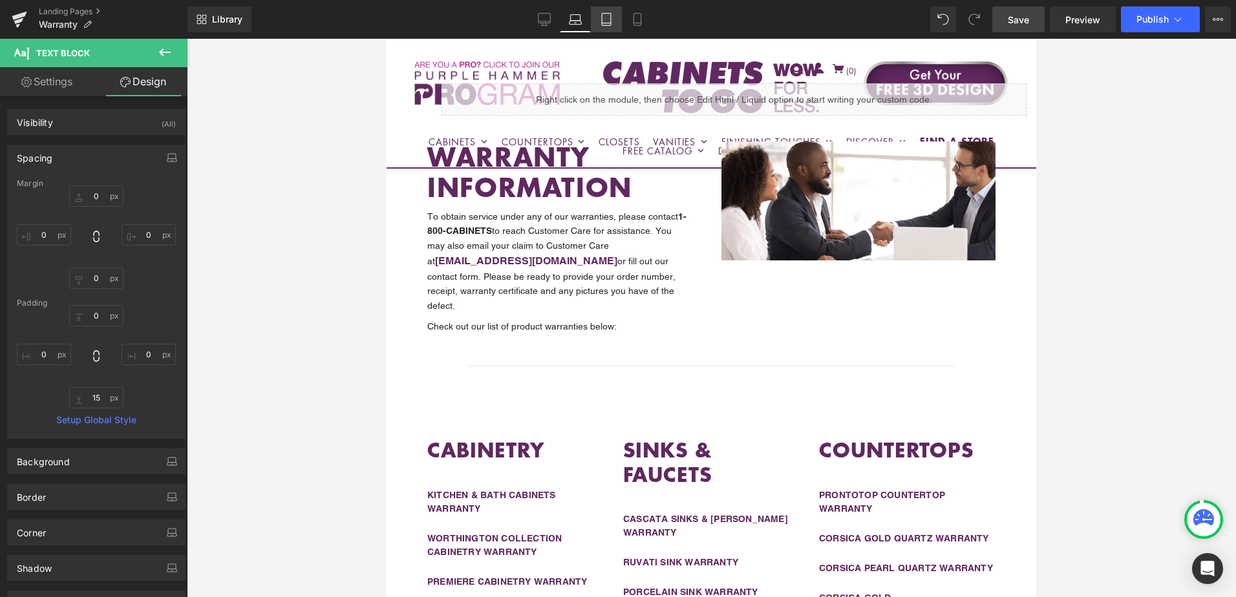
click at [610, 23] on icon at bounding box center [606, 23] width 9 height 0
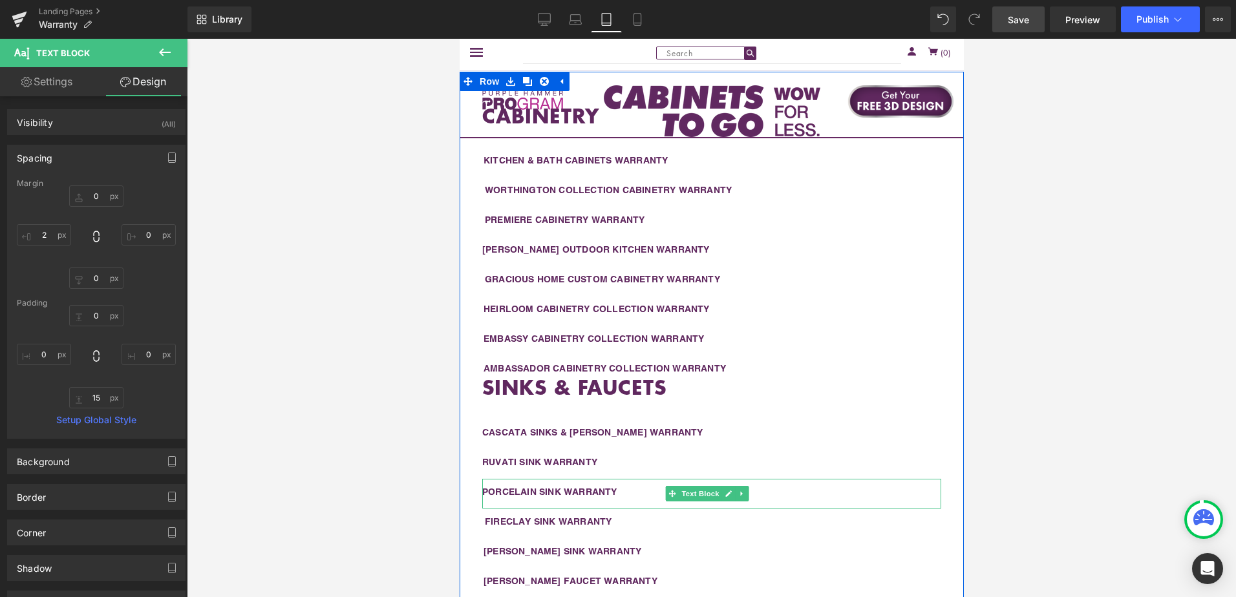
scroll to position [615, 0]
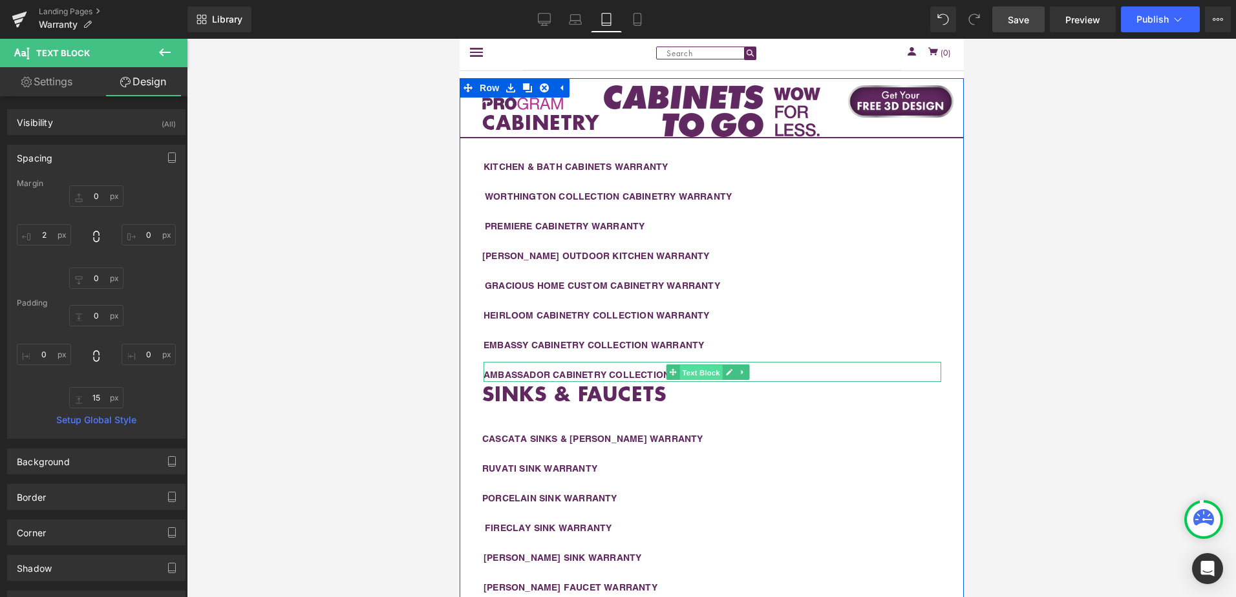
click at [696, 369] on span "Text Block" at bounding box center [700, 373] width 43 height 16
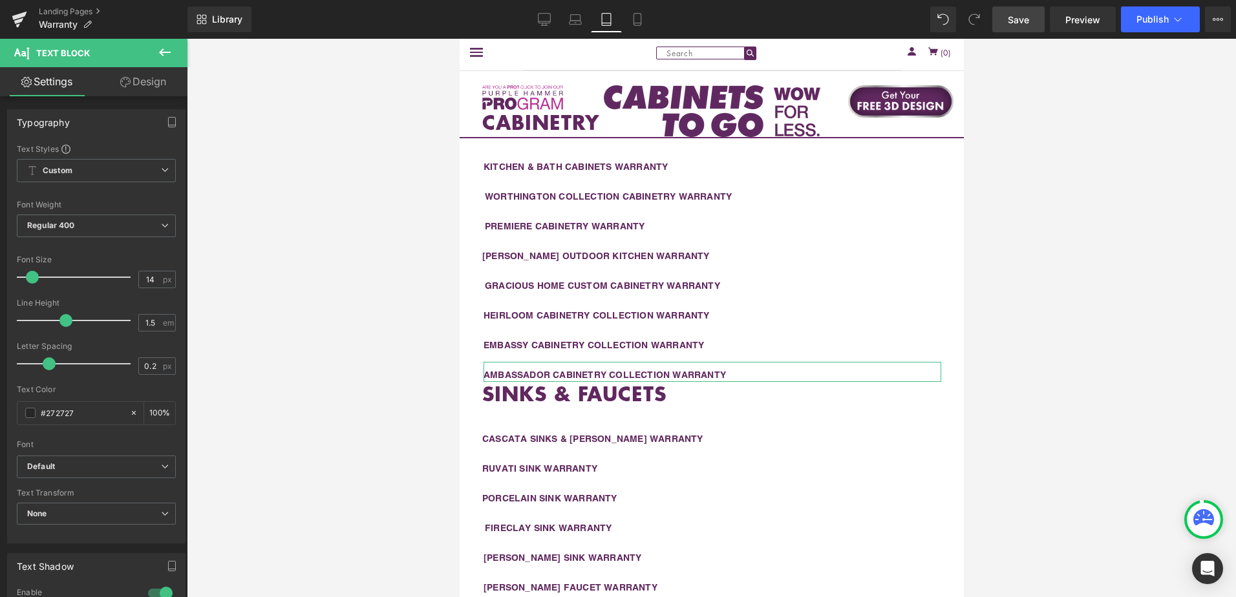
click at [126, 80] on icon at bounding box center [125, 82] width 10 height 10
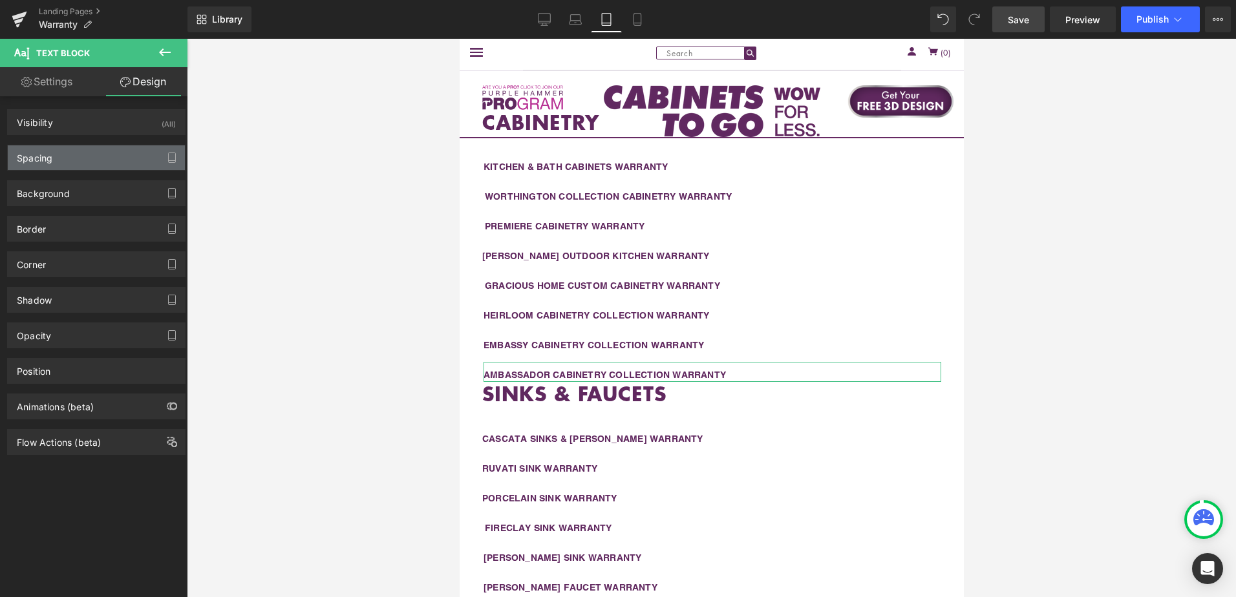
click at [89, 162] on div "Spacing" at bounding box center [96, 157] width 177 height 25
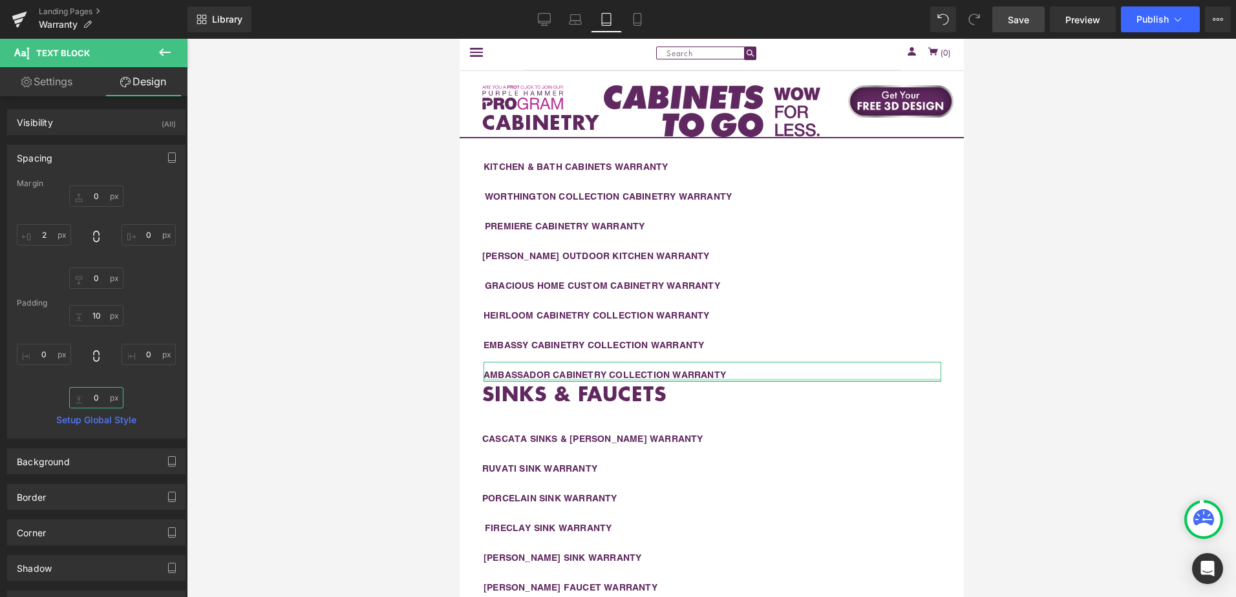
click at [100, 400] on input "0" at bounding box center [96, 397] width 54 height 21
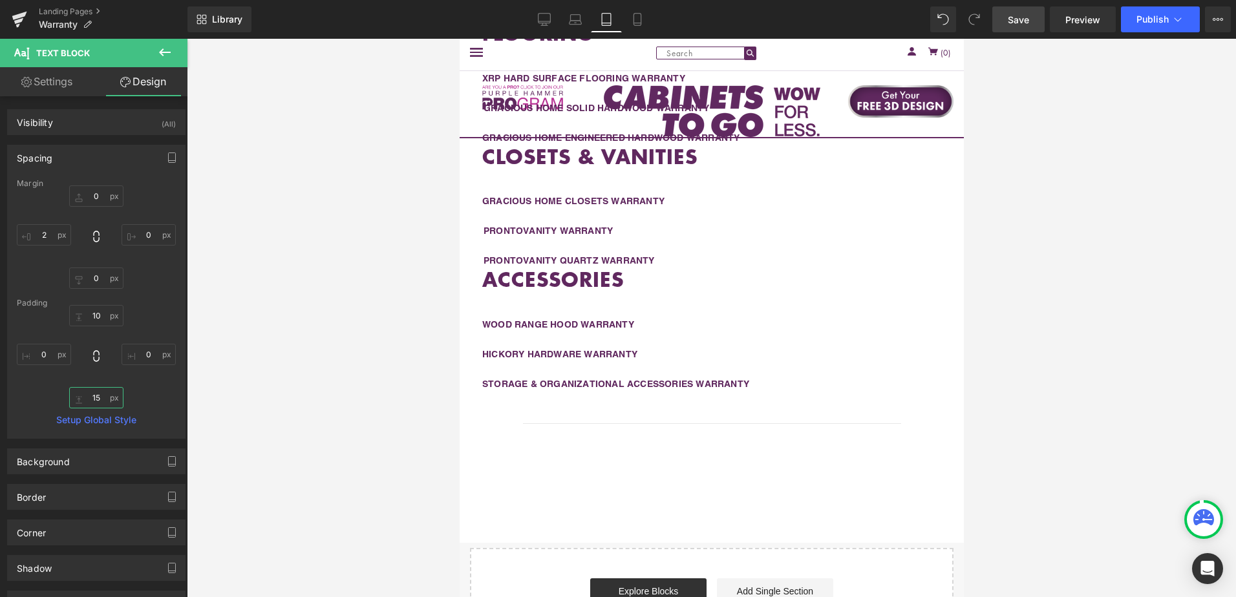
scroll to position [1391, 0]
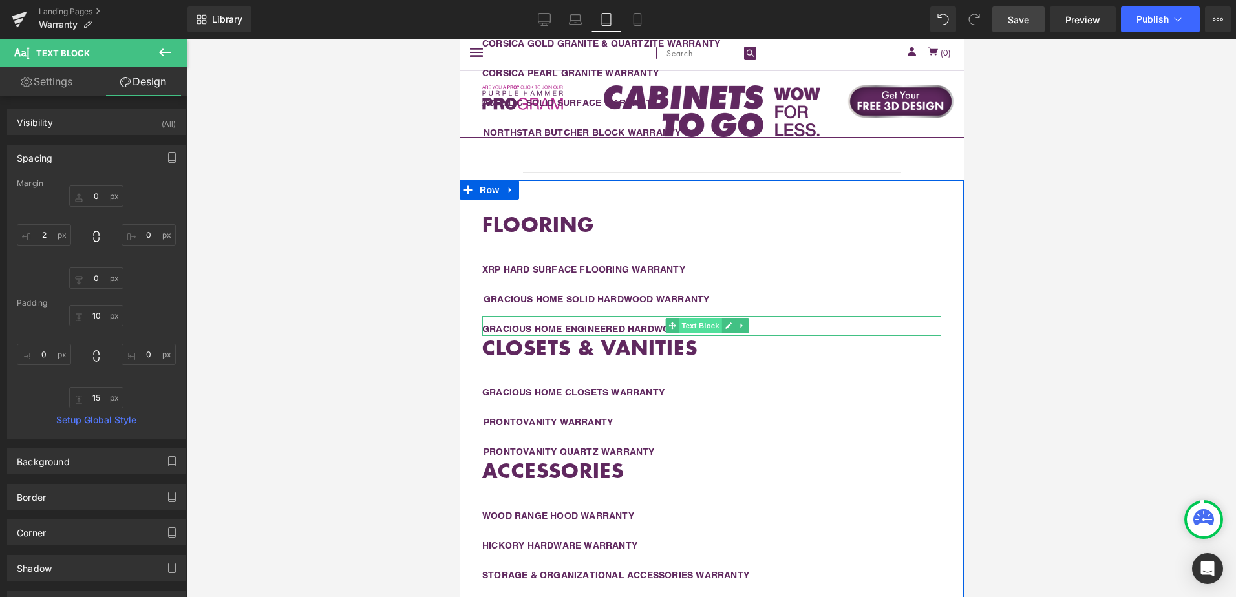
click at [691, 323] on span "Text Block" at bounding box center [699, 326] width 43 height 16
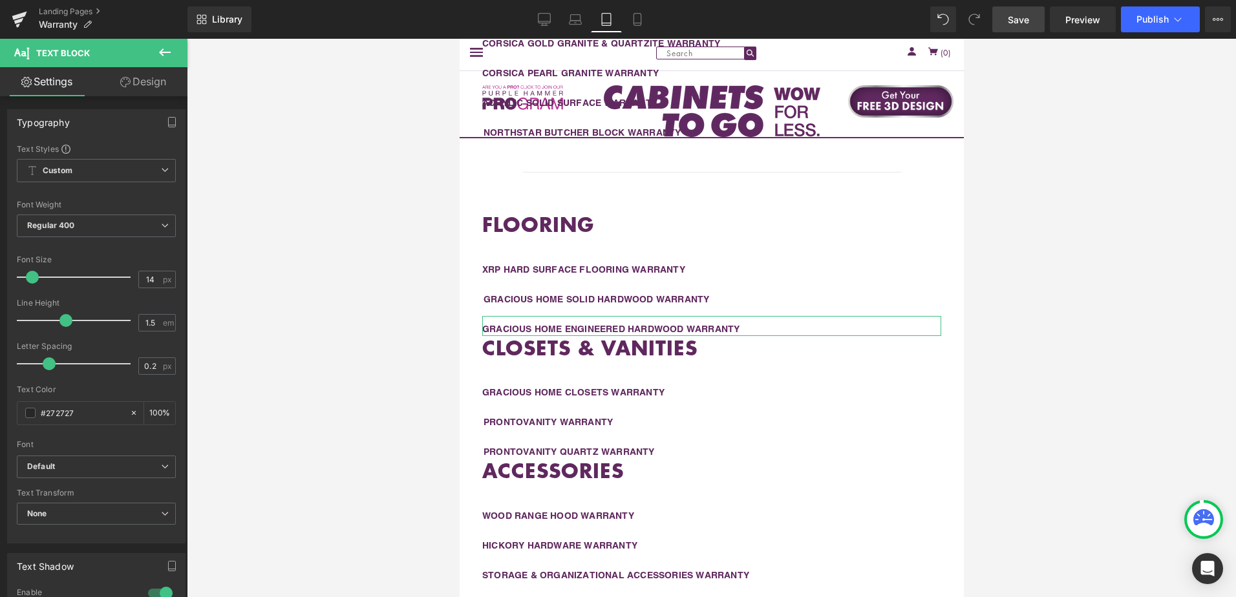
click at [142, 79] on link "Design" at bounding box center [143, 81] width 94 height 29
click at [0, 0] on div "Spacing" at bounding box center [0, 0] width 0 height 0
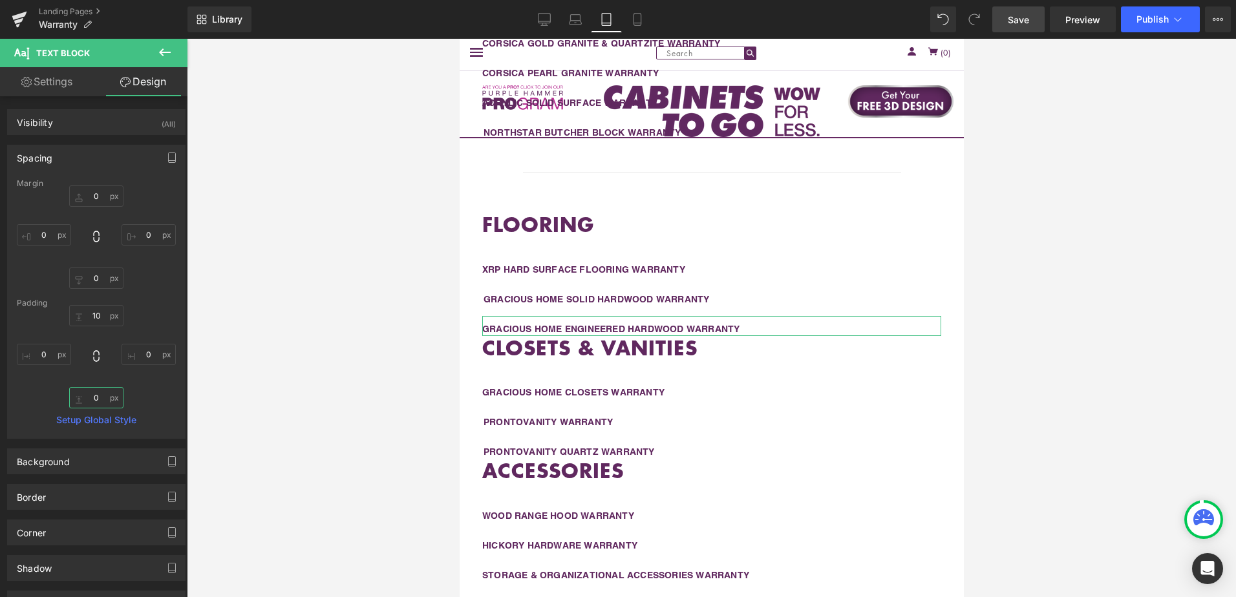
click at [95, 396] on input "0" at bounding box center [96, 397] width 54 height 21
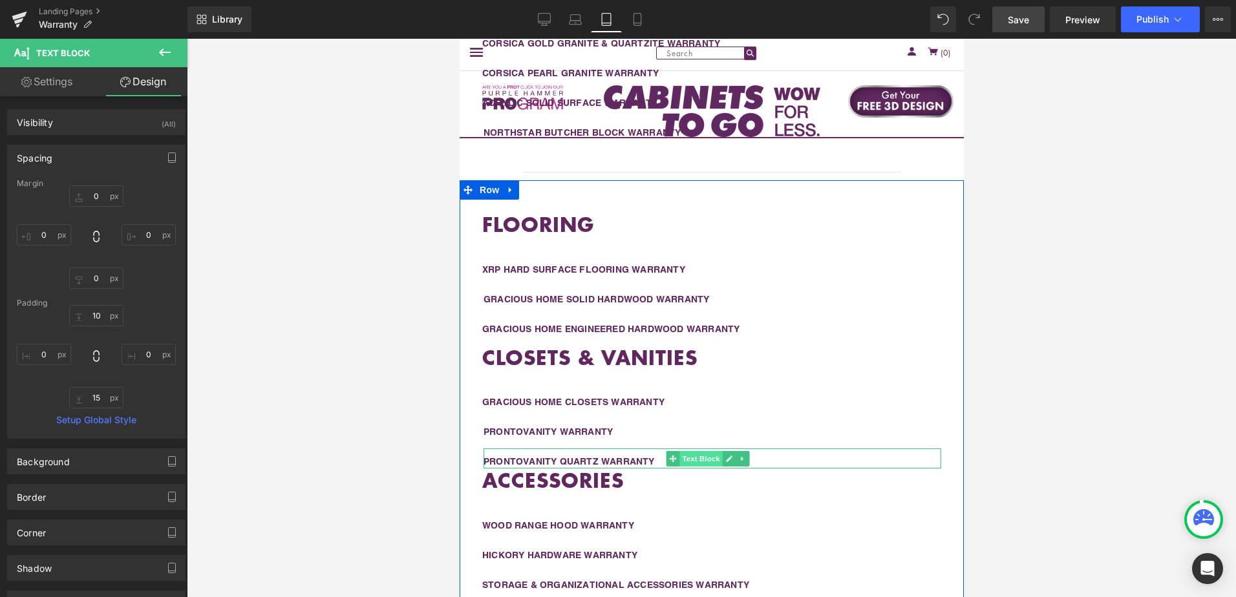
click at [703, 453] on span "Text Block" at bounding box center [700, 459] width 43 height 16
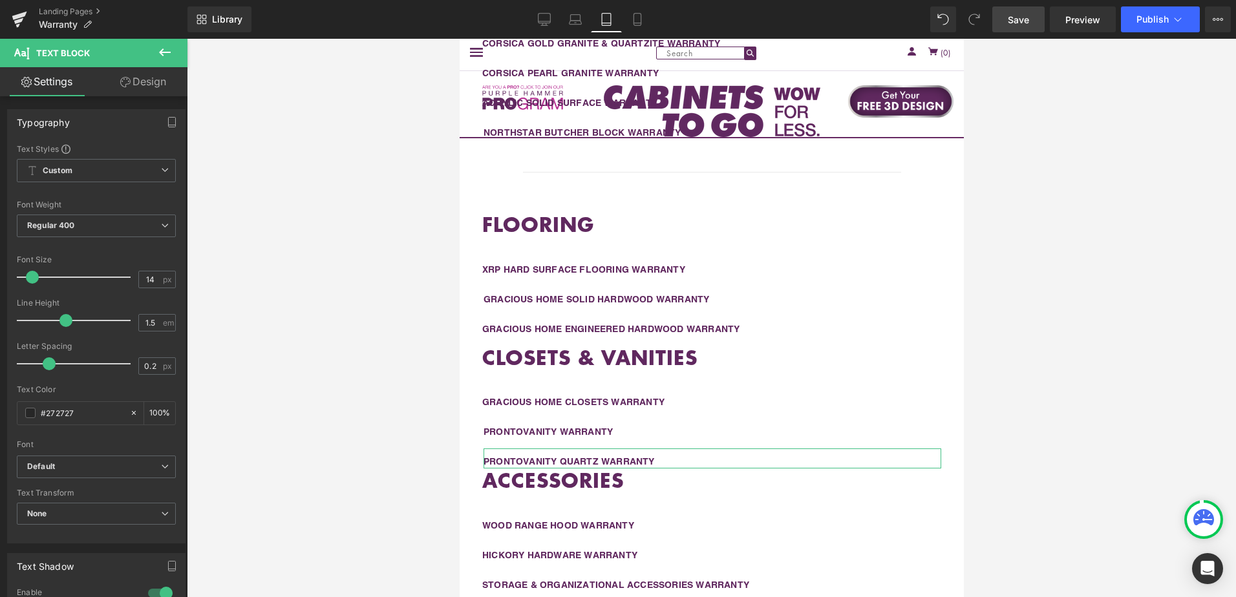
click at [142, 81] on link "Design" at bounding box center [143, 81] width 94 height 29
click at [0, 0] on div "Spacing" at bounding box center [0, 0] width 0 height 0
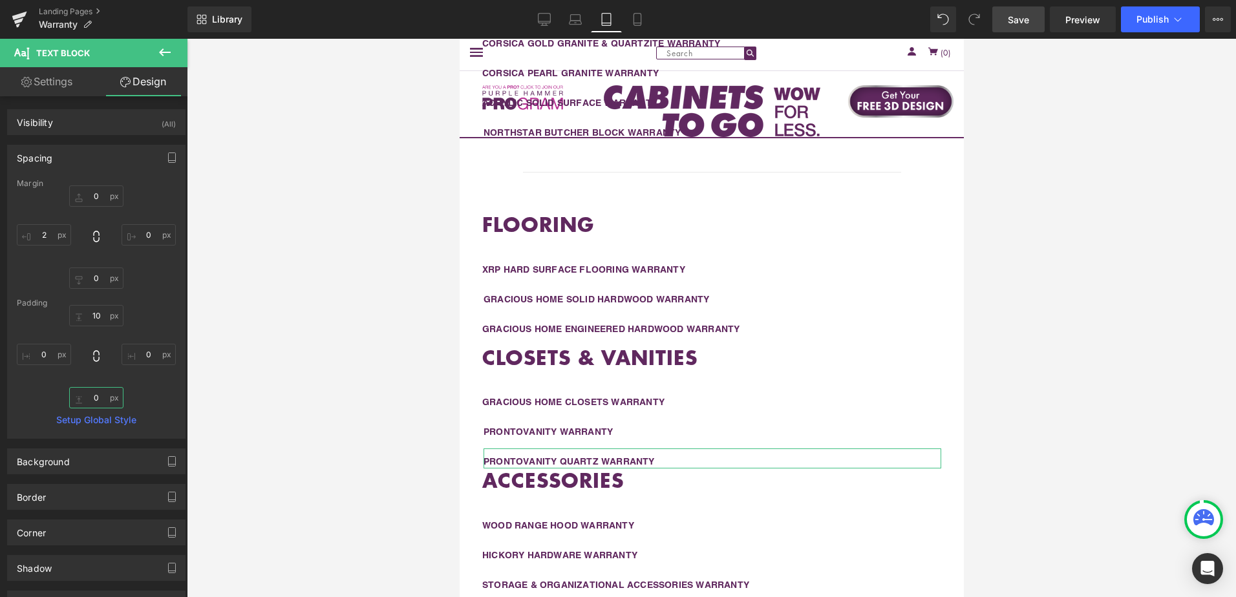
click at [98, 398] on input "0" at bounding box center [96, 397] width 54 height 21
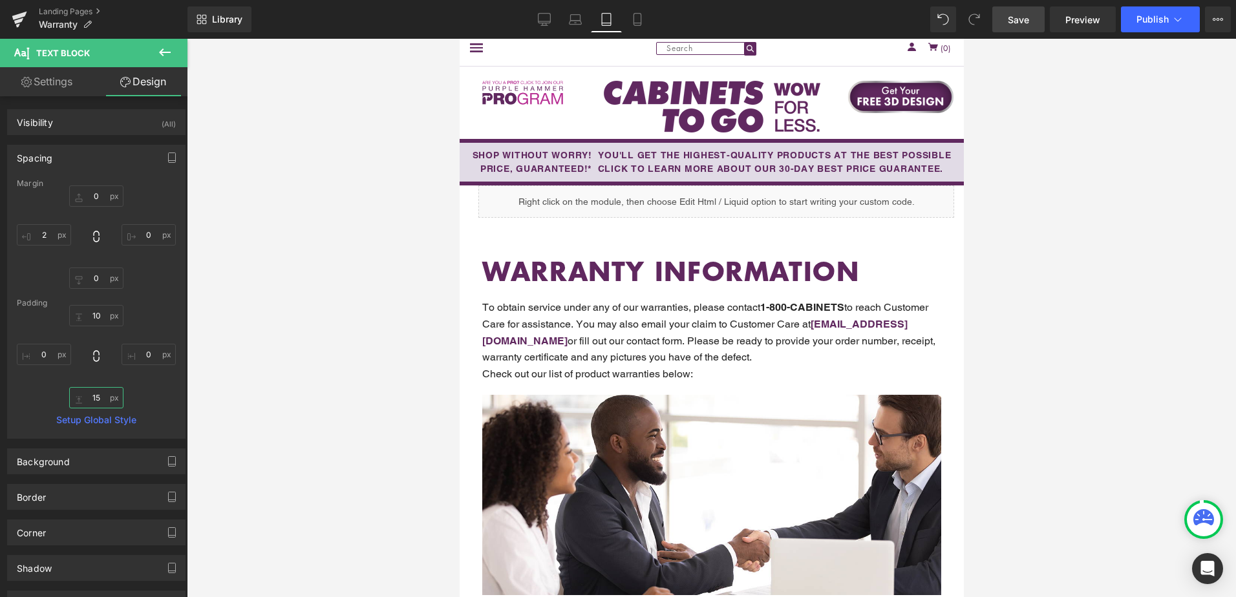
scroll to position [0, 0]
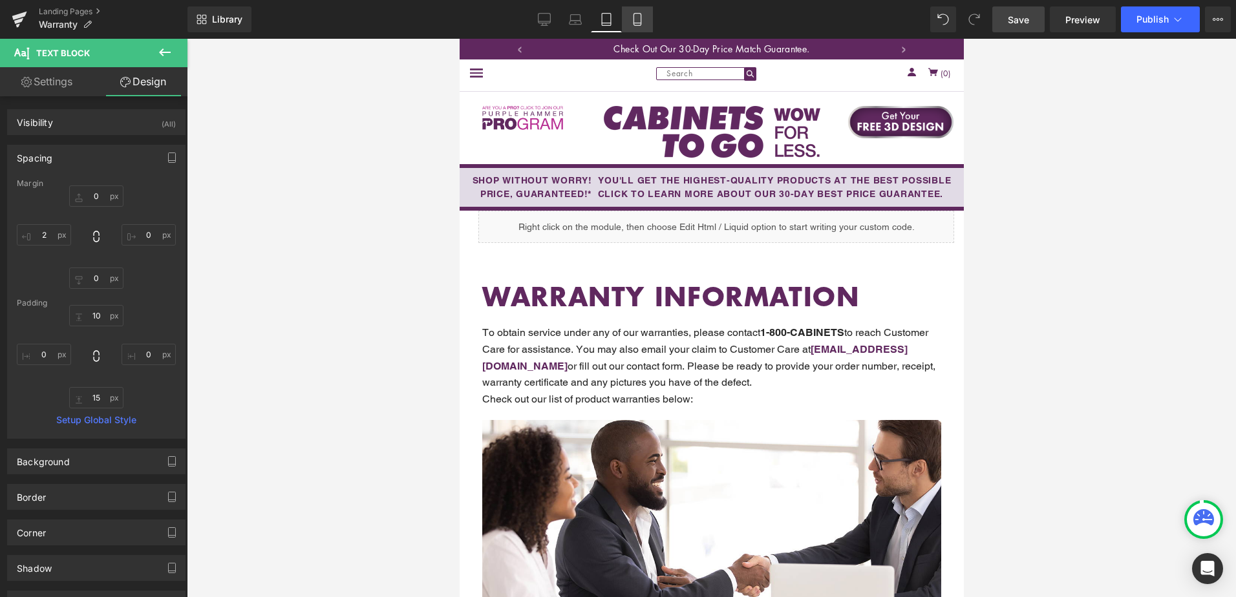
click at [639, 20] on icon at bounding box center [637, 19] width 13 height 13
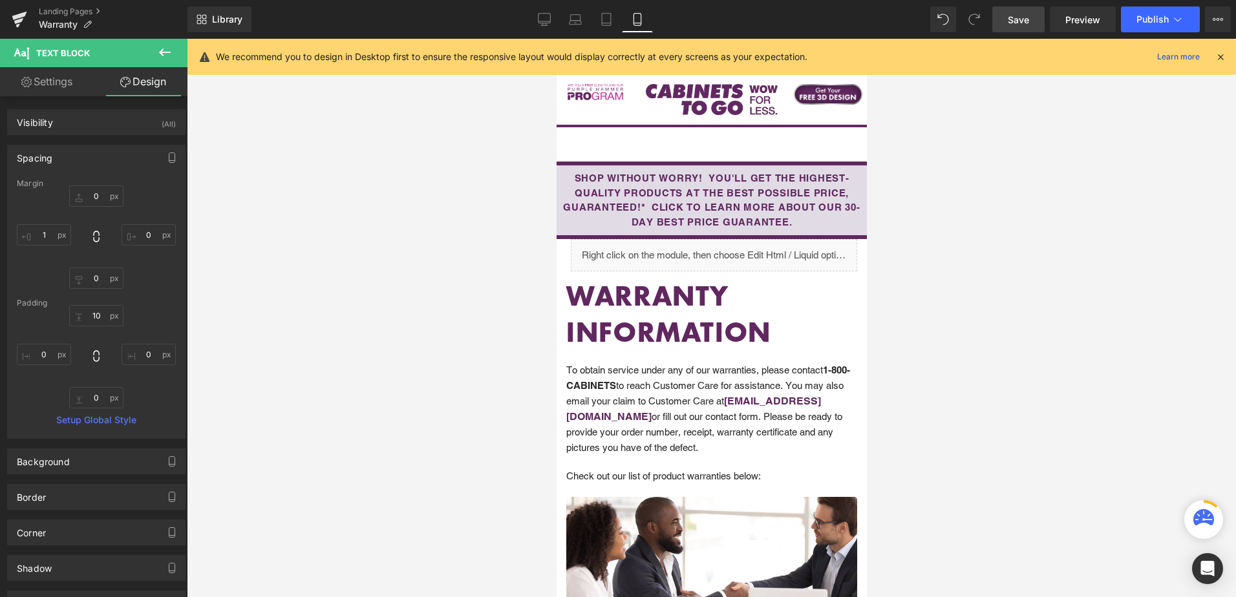
scroll to position [39, 0]
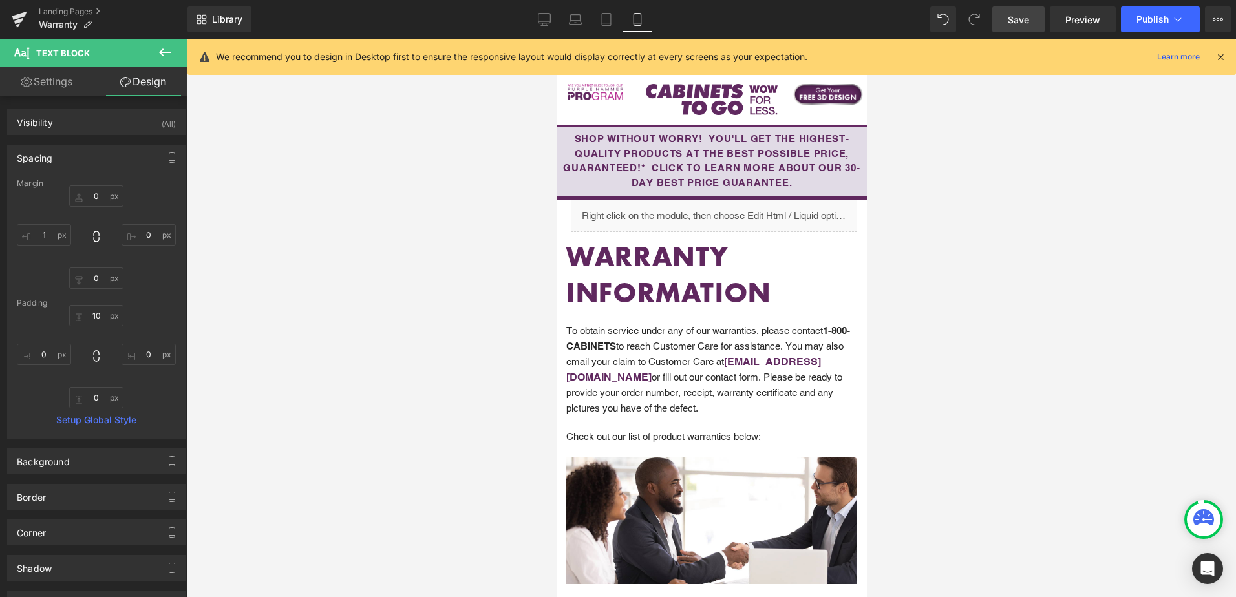
click at [1224, 54] on icon at bounding box center [1221, 57] width 12 height 12
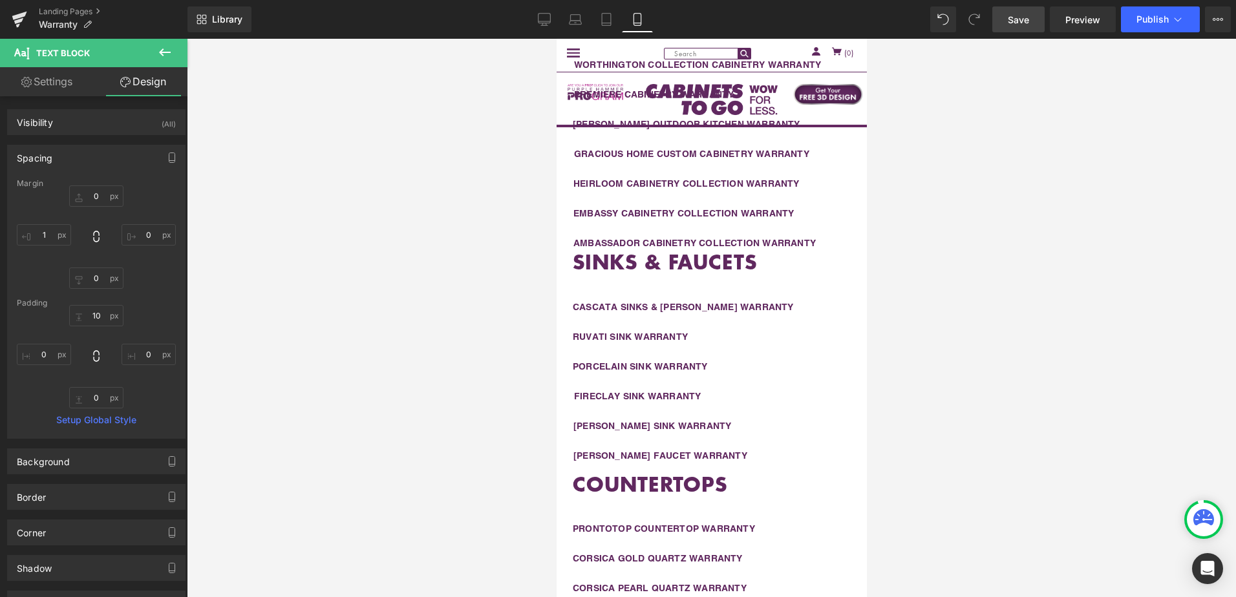
scroll to position [621, 0]
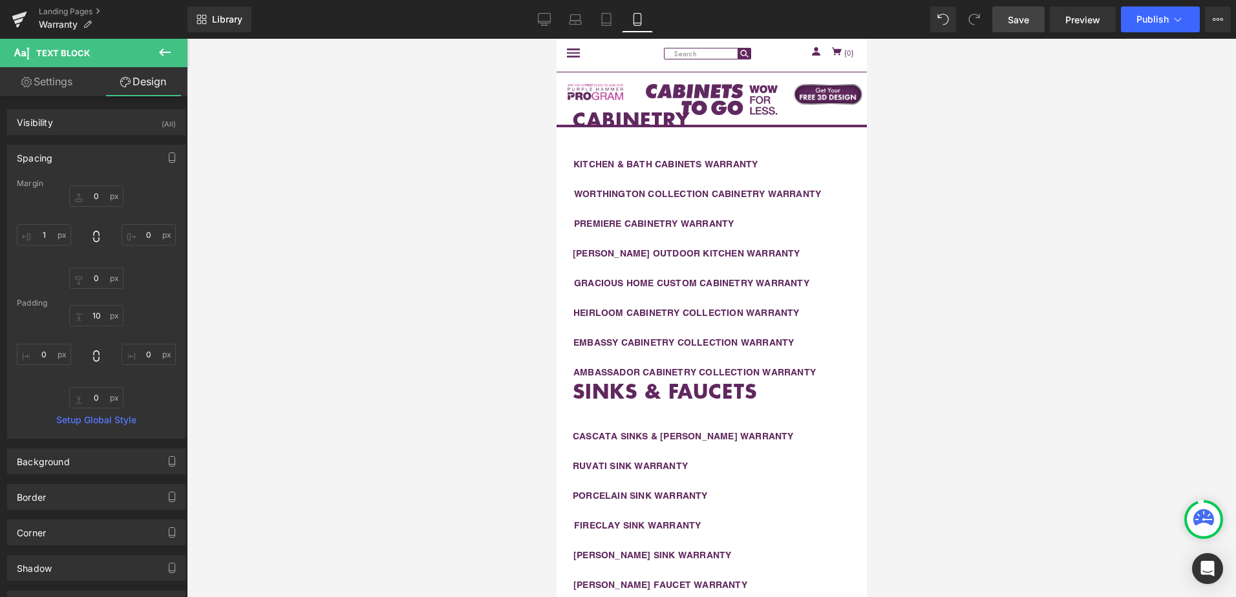
click at [831, 366] on div "AMBASSADOR CABINETRY COLLECTION WARRANTY" at bounding box center [711, 373] width 277 height 14
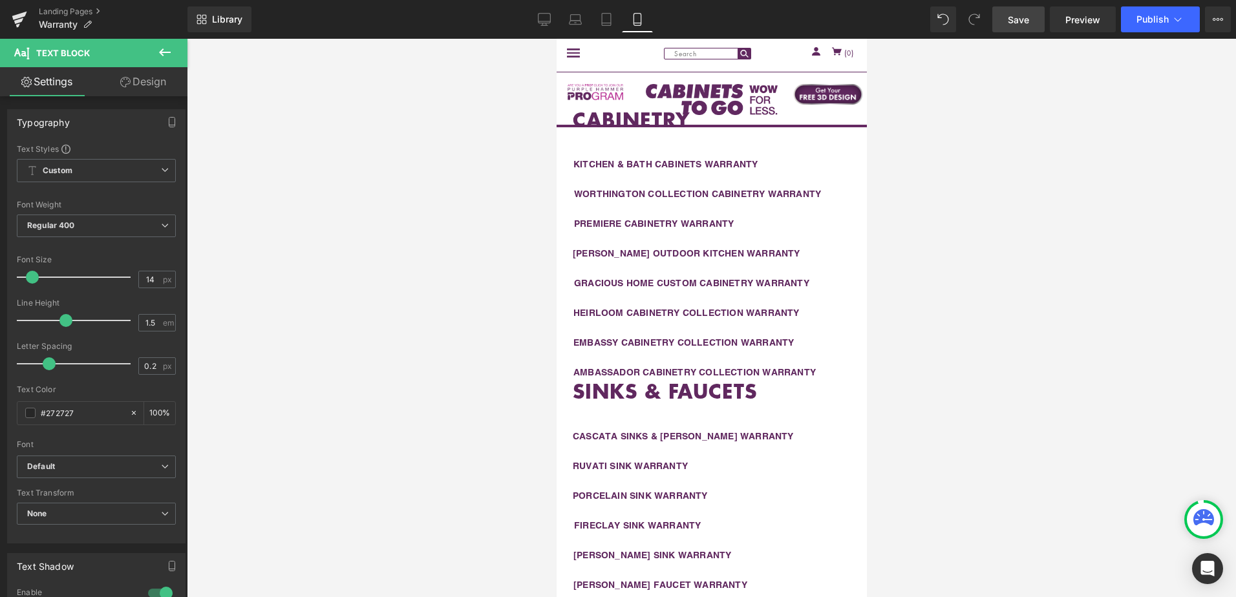
click at [140, 78] on link "Design" at bounding box center [143, 81] width 94 height 29
click at [0, 0] on div "Spacing" at bounding box center [0, 0] width 0 height 0
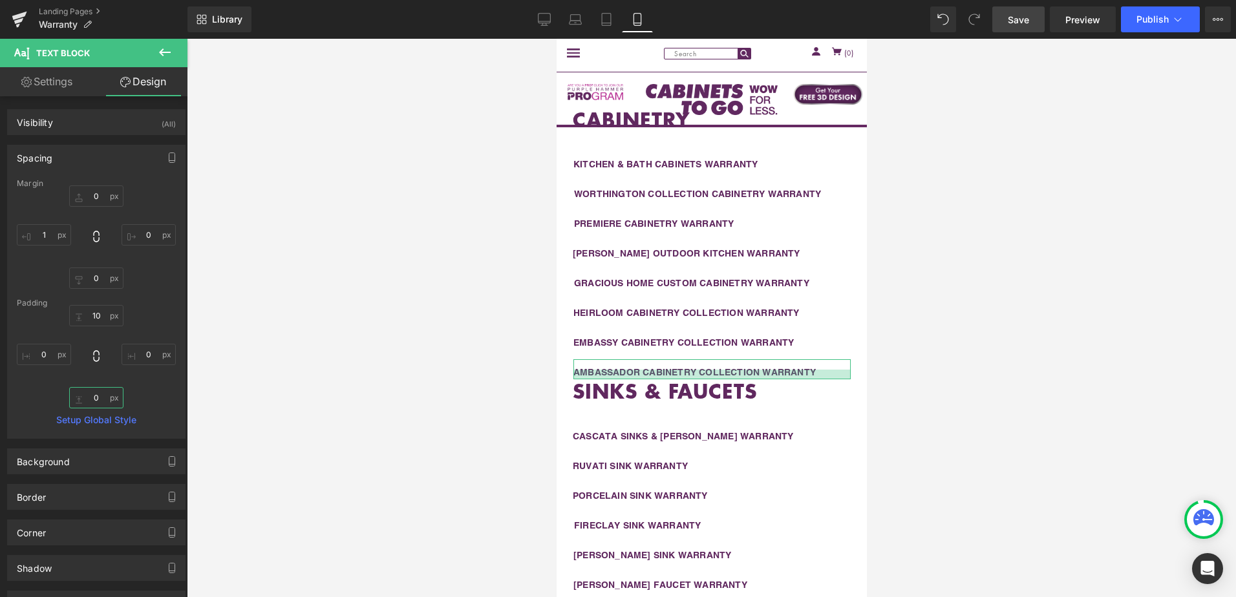
click at [99, 401] on input "0" at bounding box center [96, 397] width 54 height 21
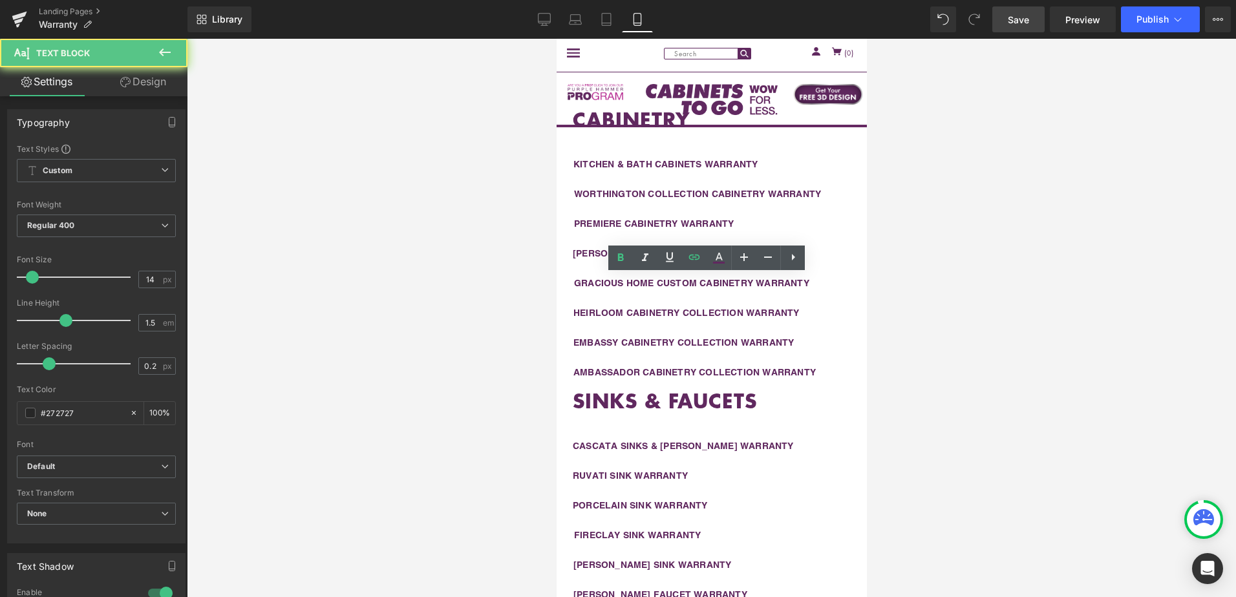
click at [168, 80] on link "Design" at bounding box center [143, 81] width 94 height 29
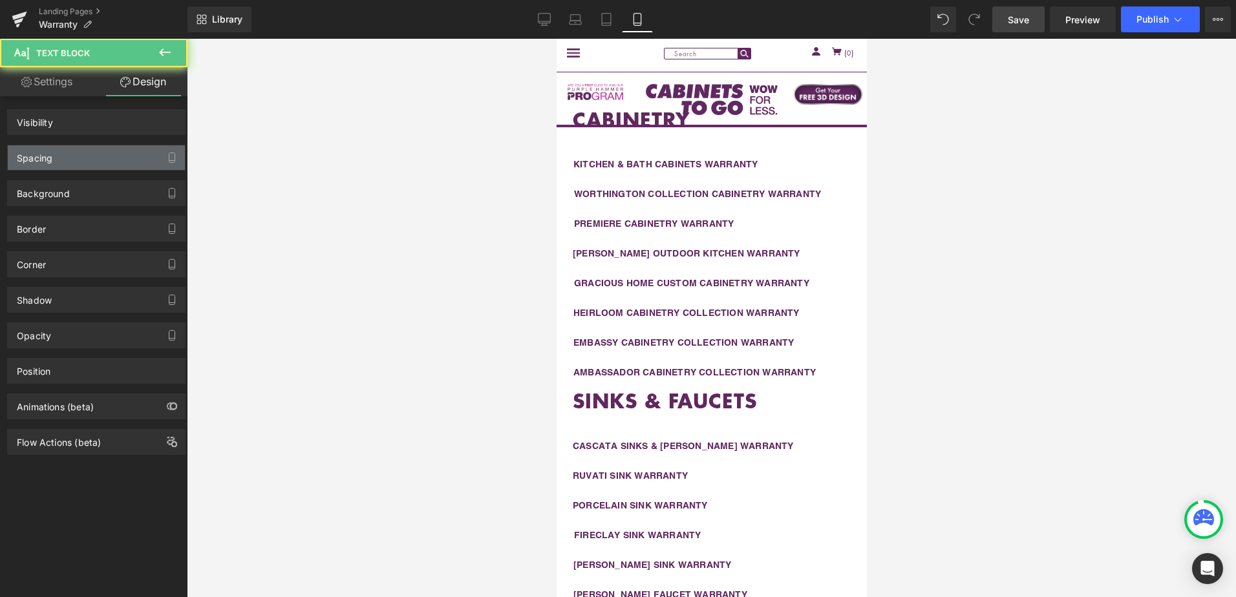
click at [102, 158] on div "Spacing" at bounding box center [96, 157] width 177 height 25
click at [103, 159] on div "Spacing" at bounding box center [96, 157] width 177 height 25
click at [103, 155] on div "Spacing" at bounding box center [96, 157] width 177 height 25
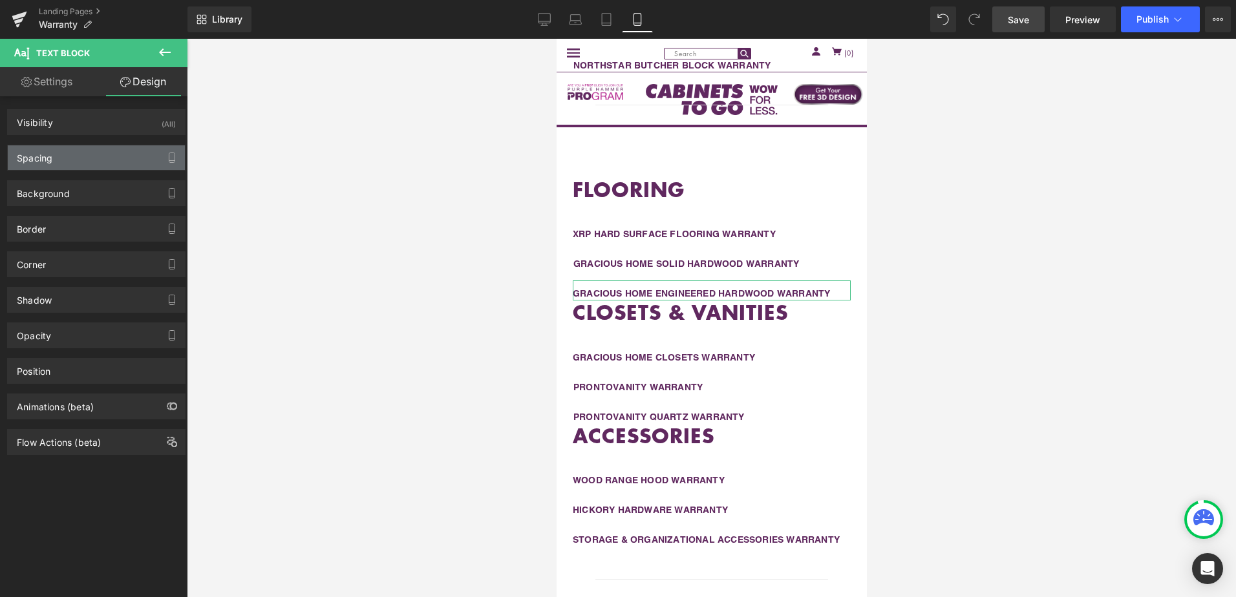
click at [83, 165] on div "Spacing" at bounding box center [96, 157] width 177 height 25
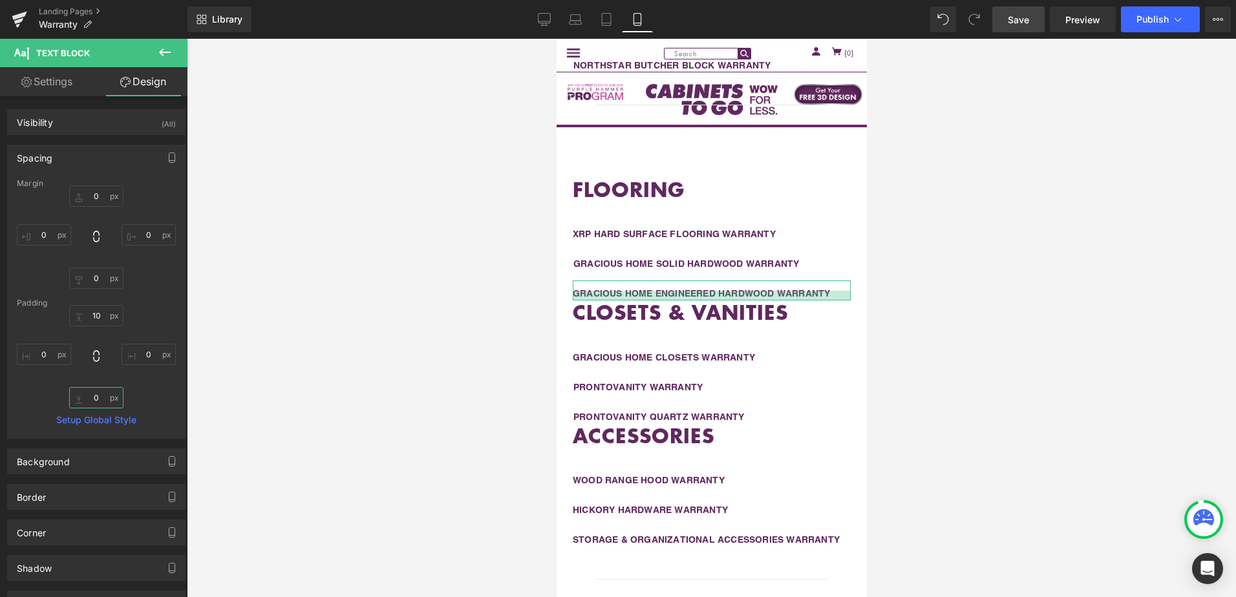
click at [96, 403] on input "0" at bounding box center [96, 397] width 54 height 21
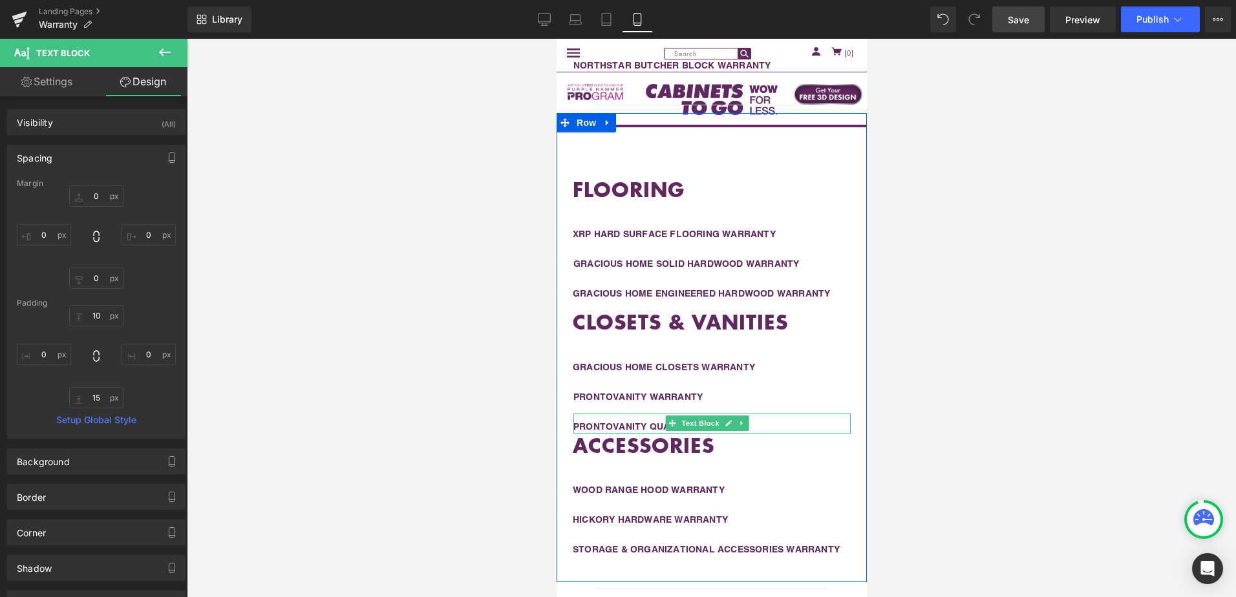
click at [798, 423] on div "PRONTOVANITY QUARTZ WARRANTY" at bounding box center [711, 424] width 277 height 20
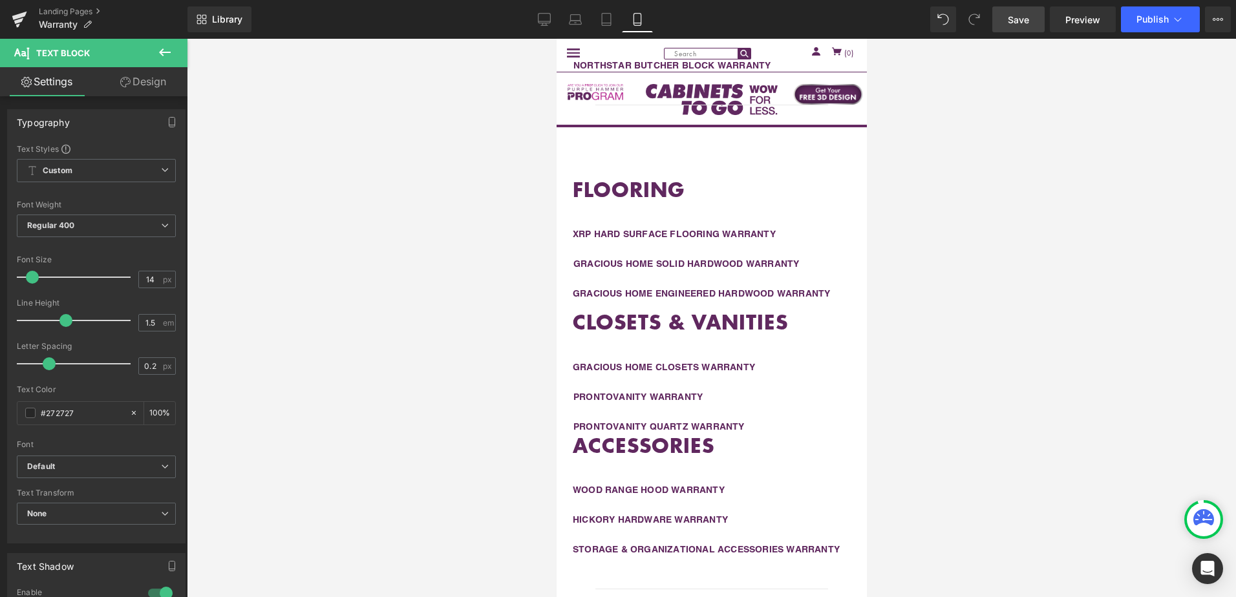
click at [134, 87] on link "Design" at bounding box center [143, 81] width 94 height 29
click at [0, 0] on div "Spacing" at bounding box center [0, 0] width 0 height 0
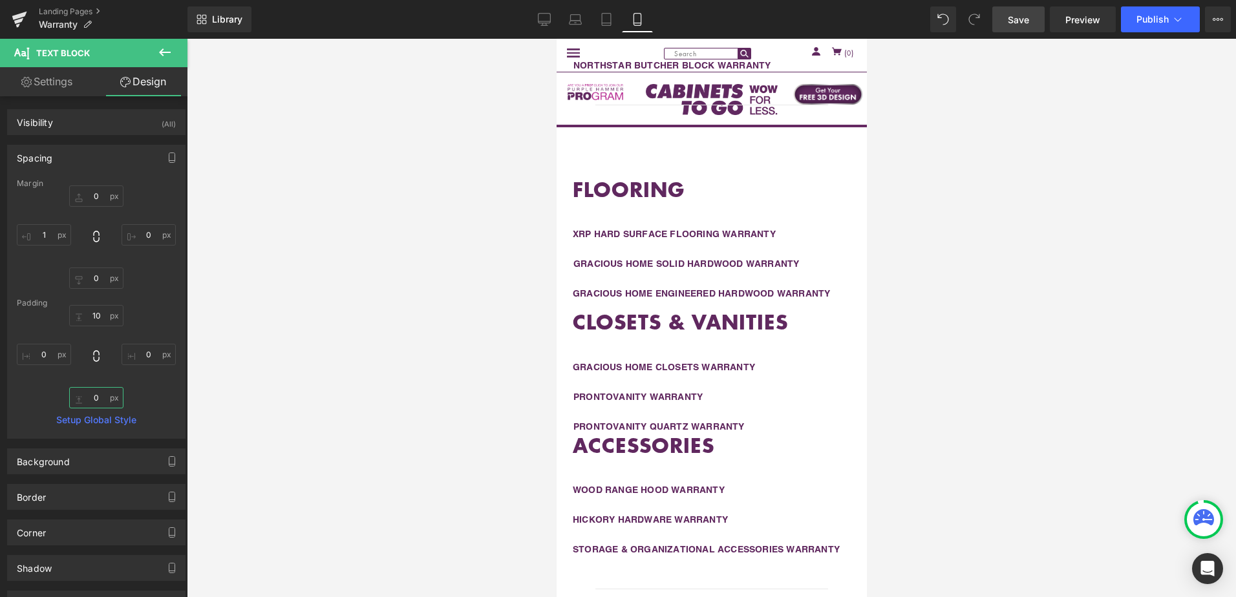
click at [100, 398] on input "0" at bounding box center [96, 397] width 54 height 21
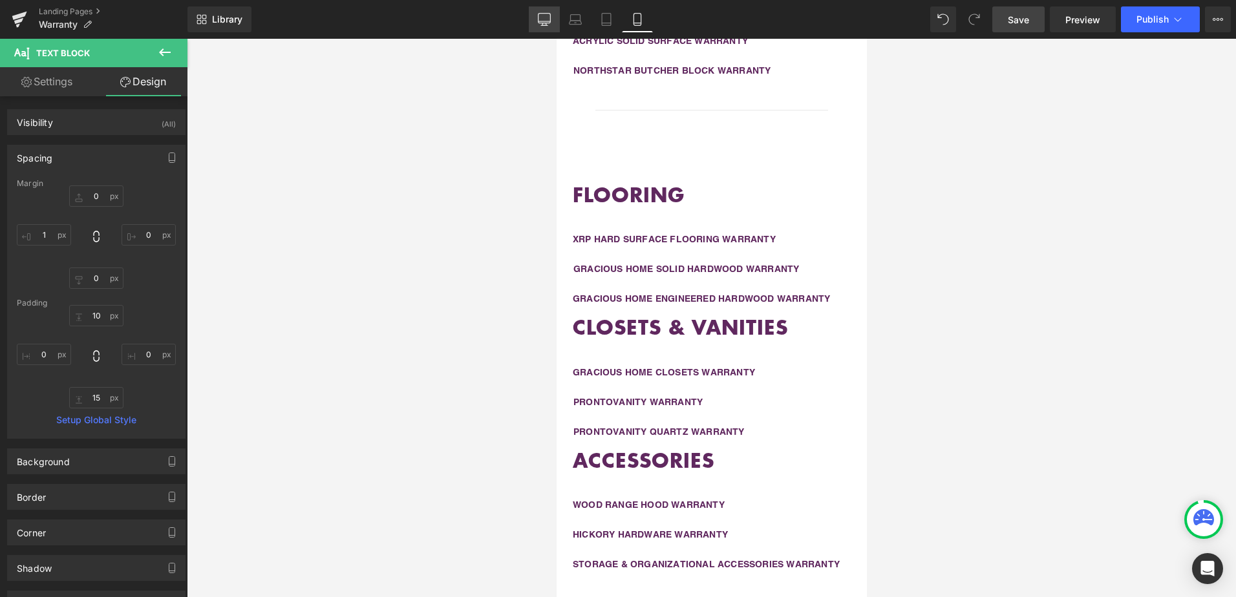
click at [545, 20] on icon at bounding box center [544, 19] width 13 height 13
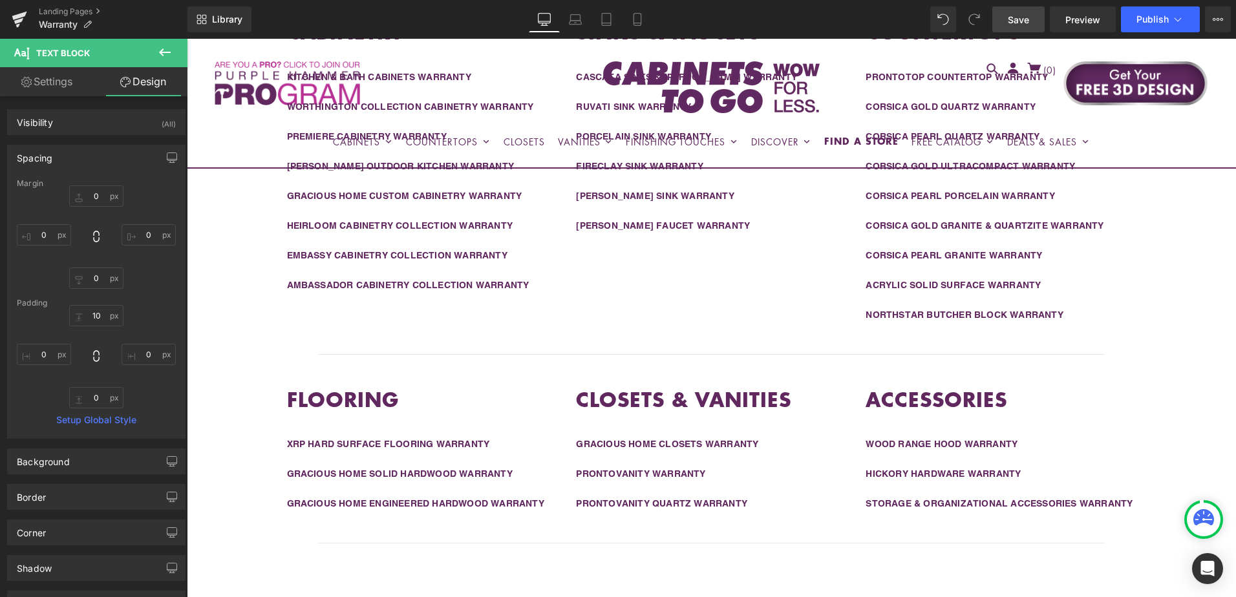
scroll to position [194, 0]
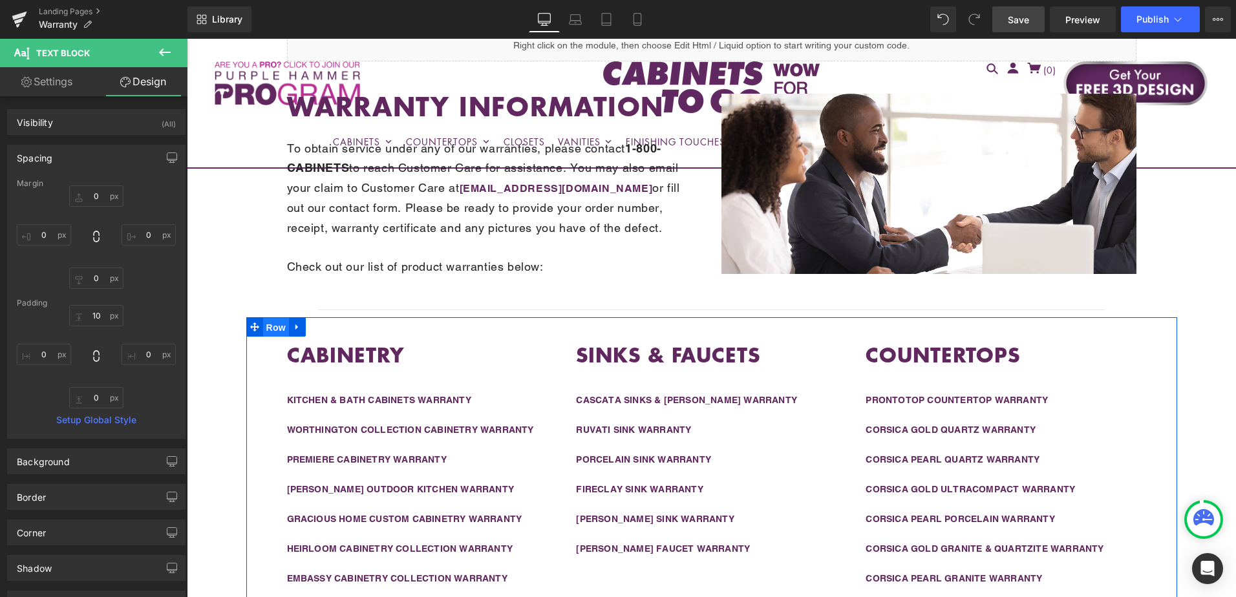
click at [273, 325] on span "Row" at bounding box center [276, 327] width 26 height 19
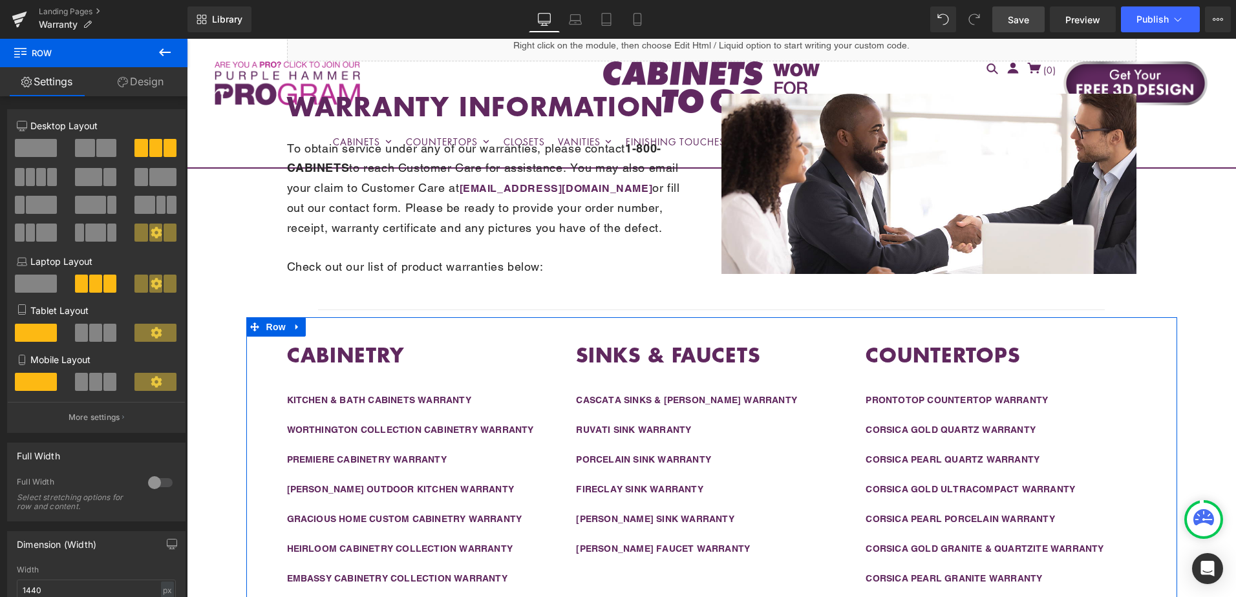
click at [135, 84] on link "Design" at bounding box center [141, 81] width 94 height 29
click at [0, 0] on div "Spacing" at bounding box center [0, 0] width 0 height 0
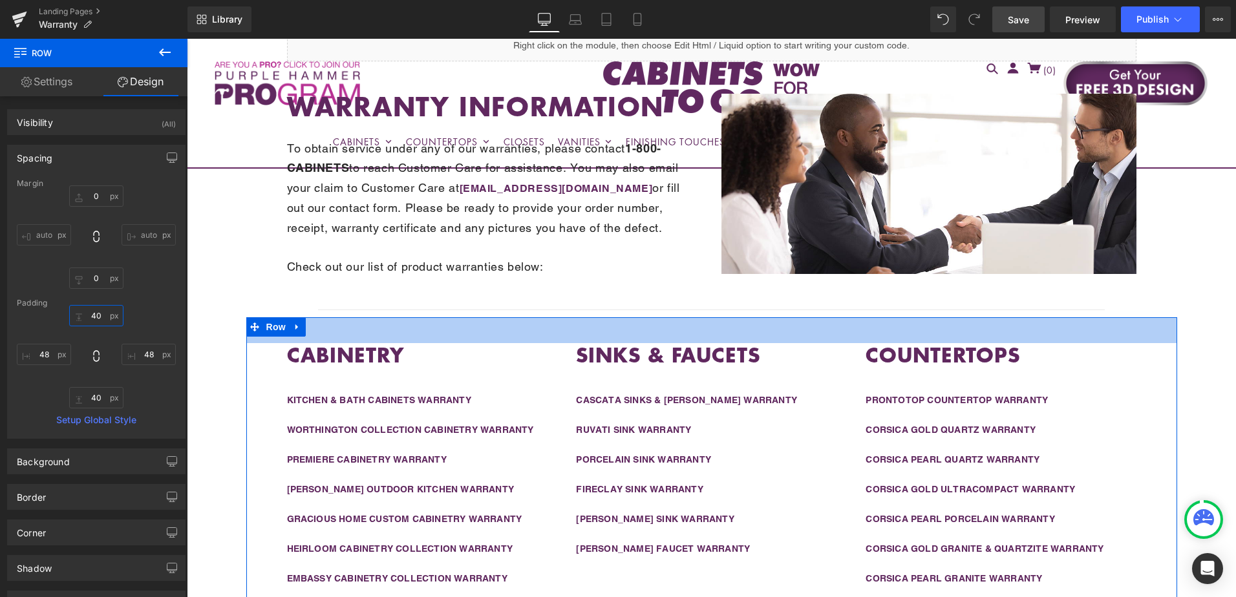
click at [101, 315] on input "40" at bounding box center [96, 315] width 54 height 21
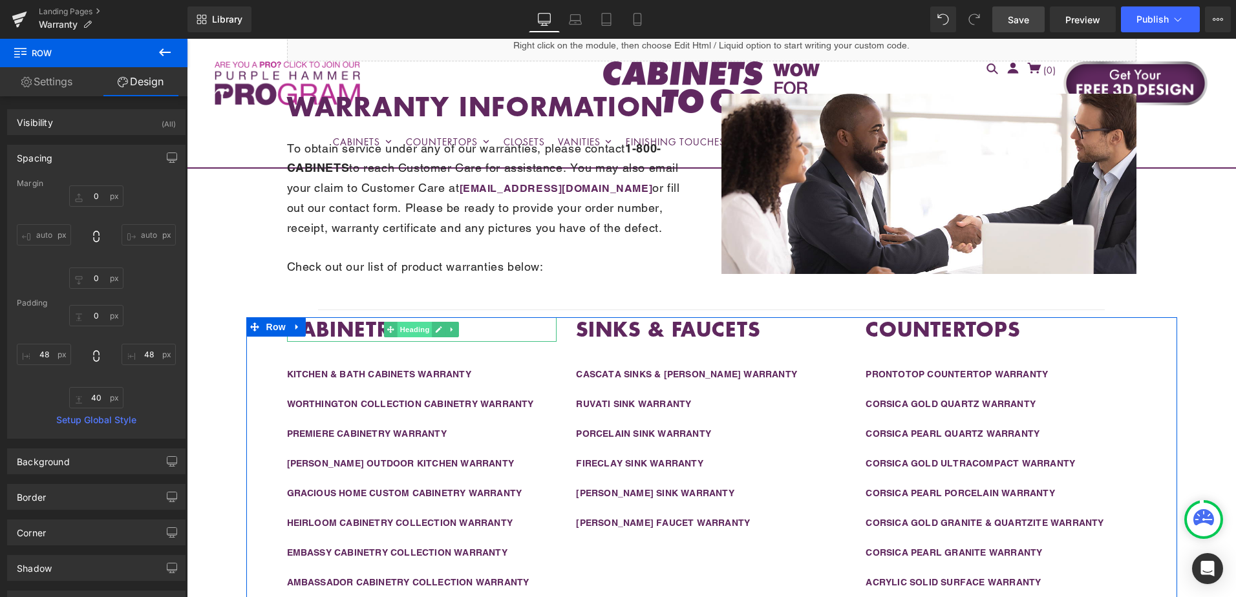
click at [407, 326] on span "Heading" at bounding box center [415, 330] width 35 height 16
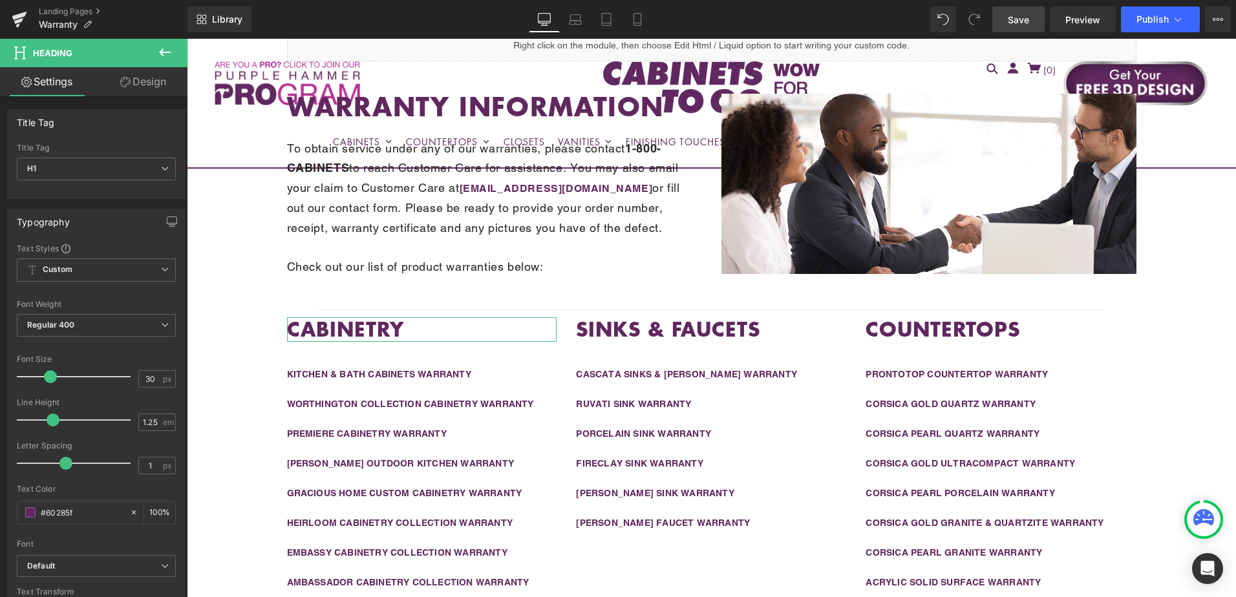
click at [142, 81] on link "Design" at bounding box center [143, 81] width 94 height 29
click at [0, 0] on div "Spacing" at bounding box center [0, 0] width 0 height 0
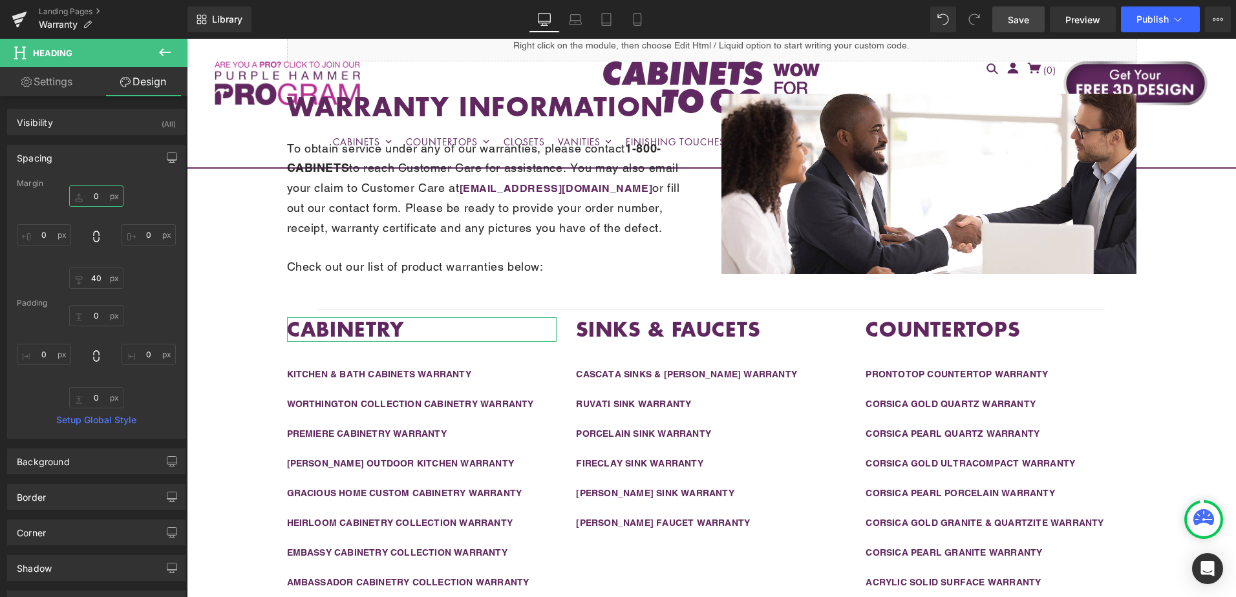
click at [101, 197] on input "0" at bounding box center [96, 196] width 54 height 21
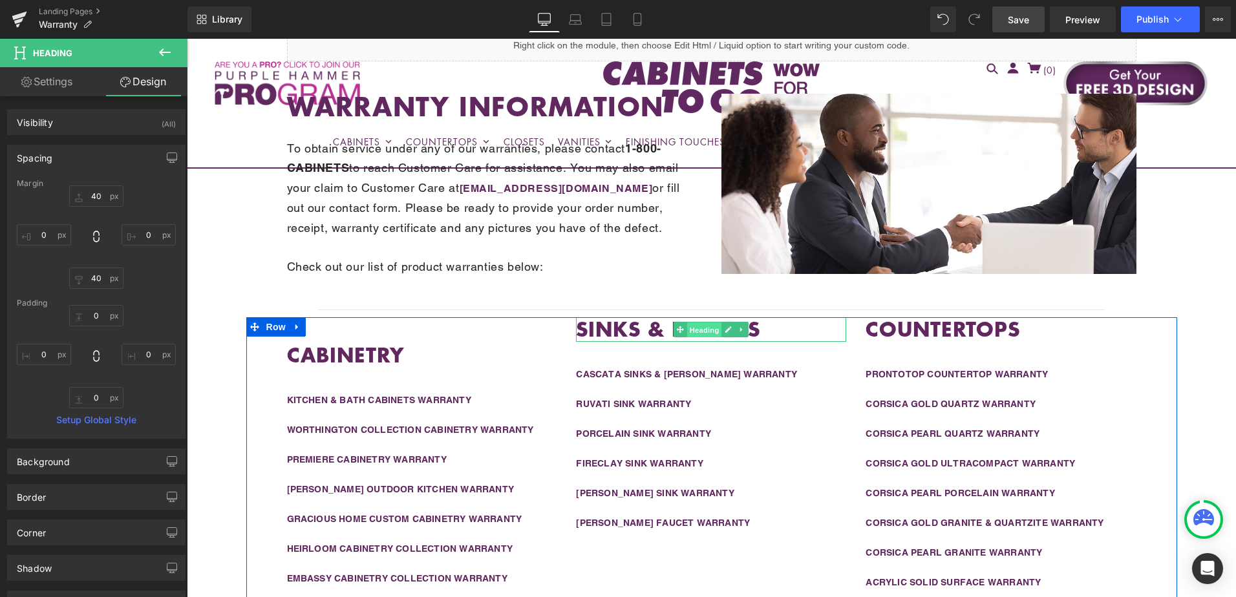
click at [704, 330] on span "Heading" at bounding box center [704, 331] width 35 height 16
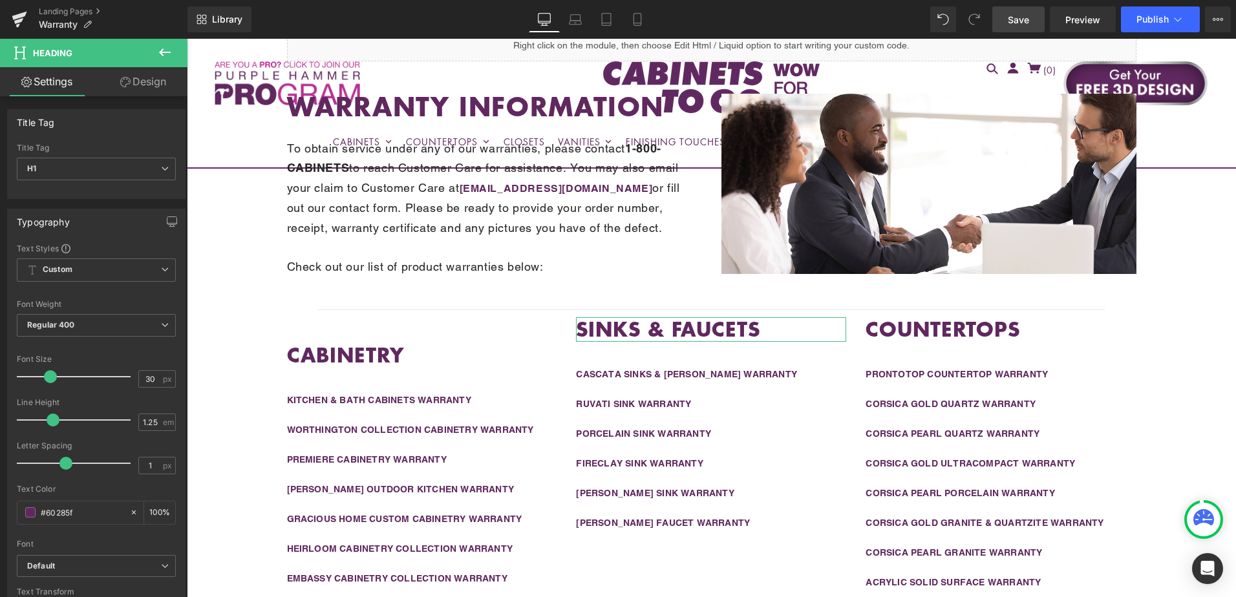
click at [145, 84] on link "Design" at bounding box center [143, 81] width 94 height 29
click at [0, 0] on div "Spacing" at bounding box center [0, 0] width 0 height 0
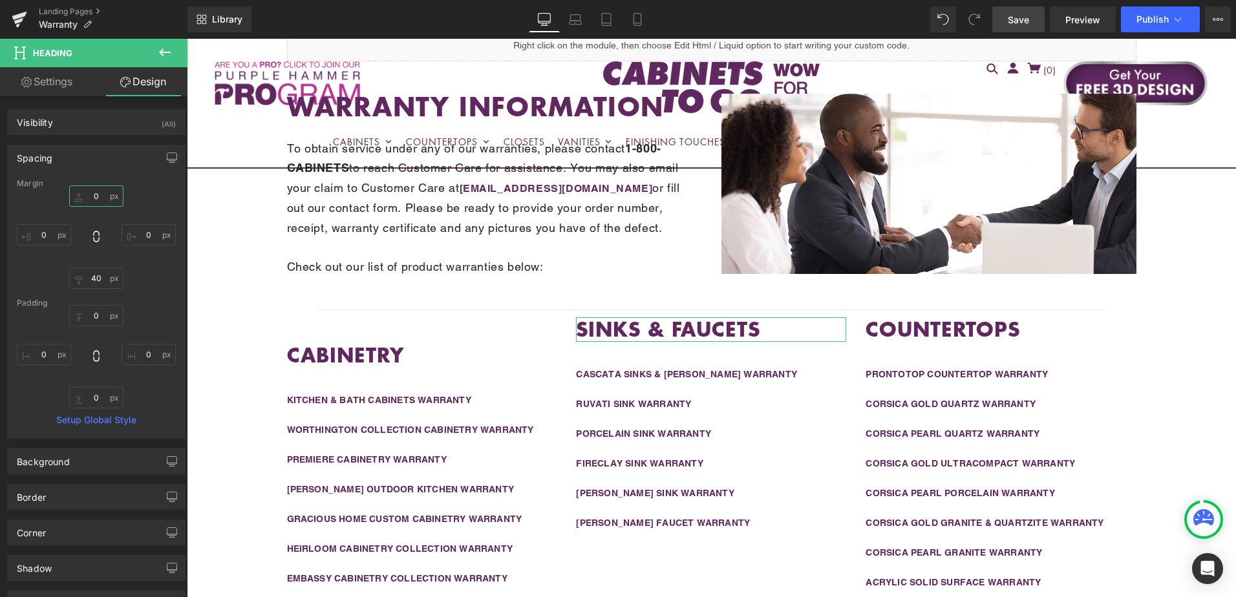
click at [97, 200] on input "0" at bounding box center [96, 196] width 54 height 21
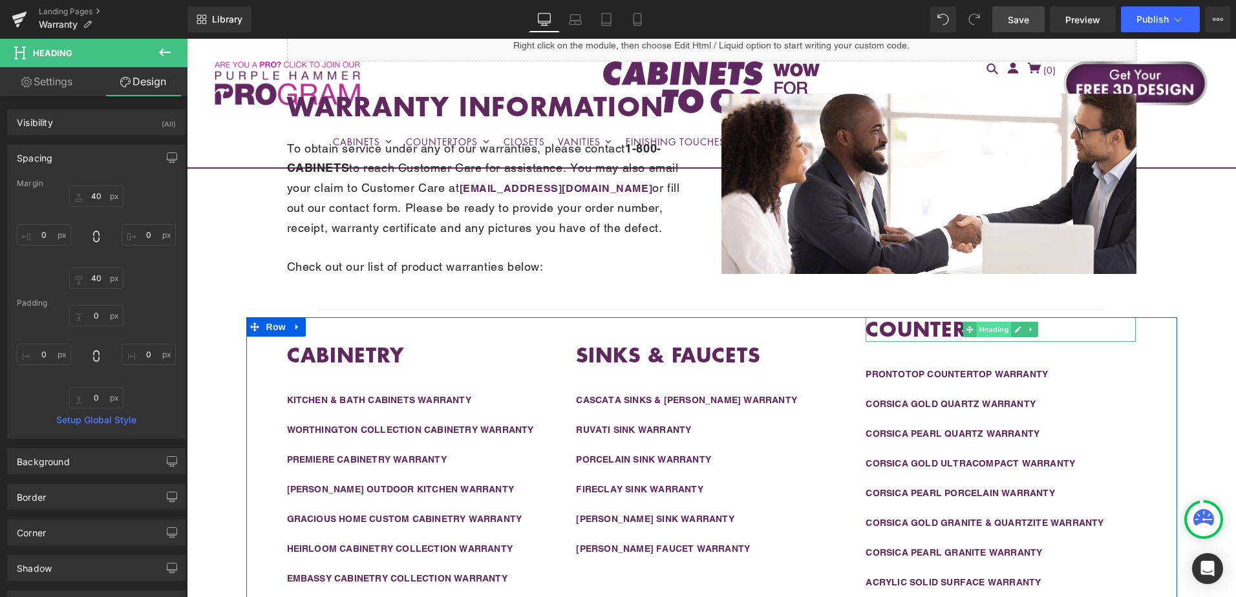
click at [996, 329] on span "Heading" at bounding box center [994, 330] width 35 height 16
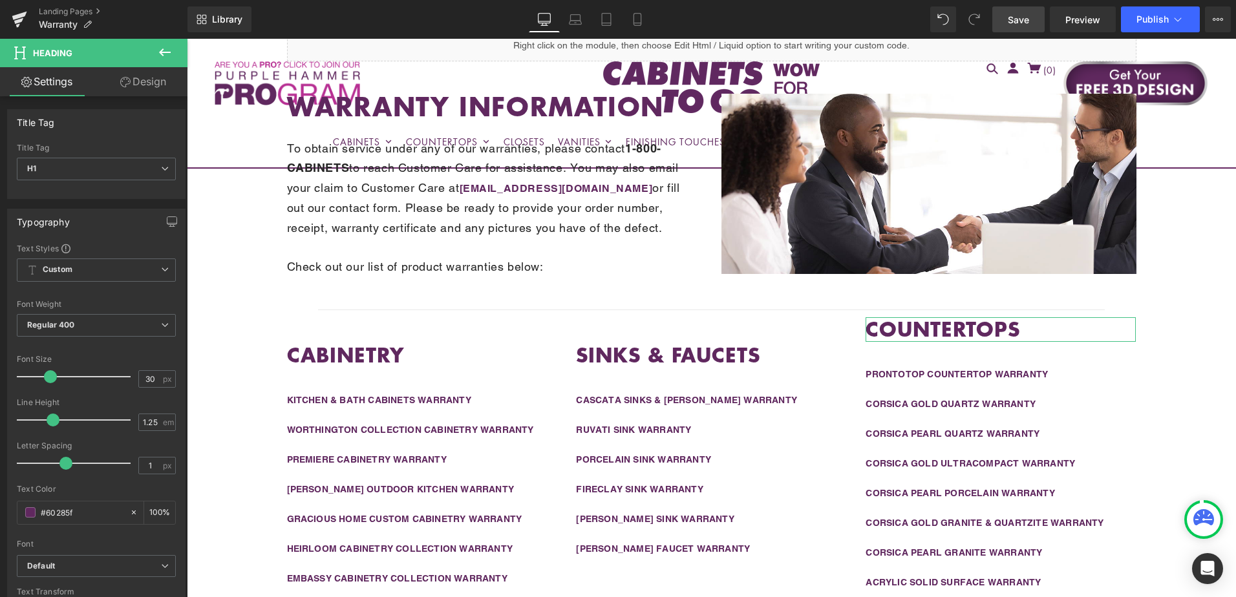
click at [144, 85] on link "Design" at bounding box center [143, 81] width 94 height 29
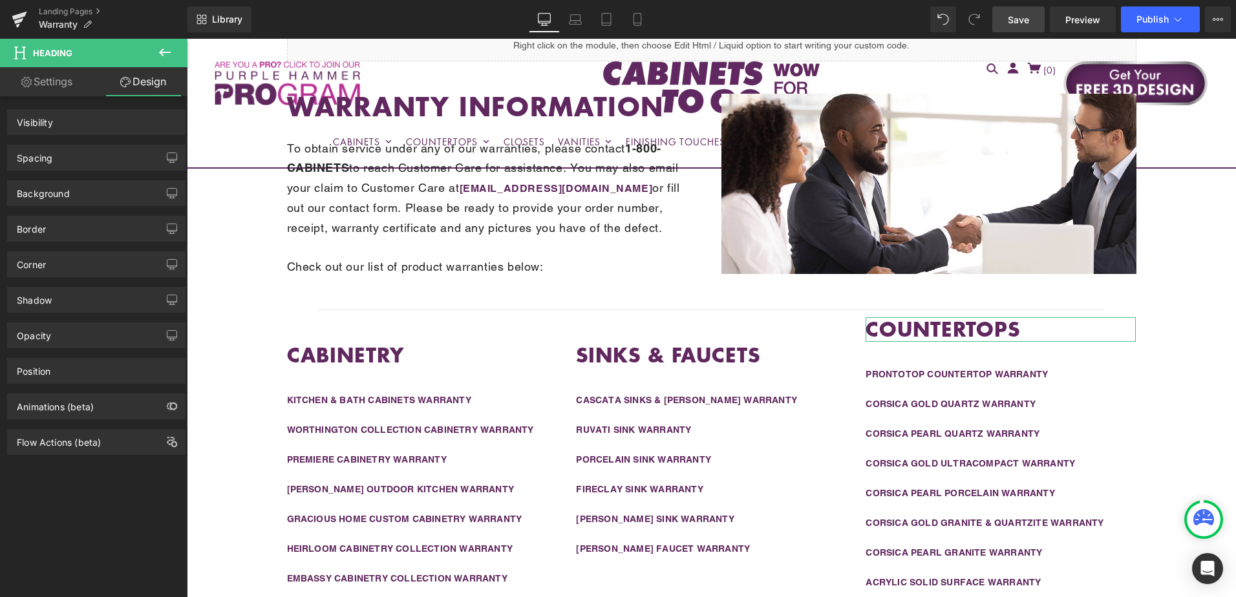
click at [89, 162] on div "Spacing" at bounding box center [96, 157] width 177 height 25
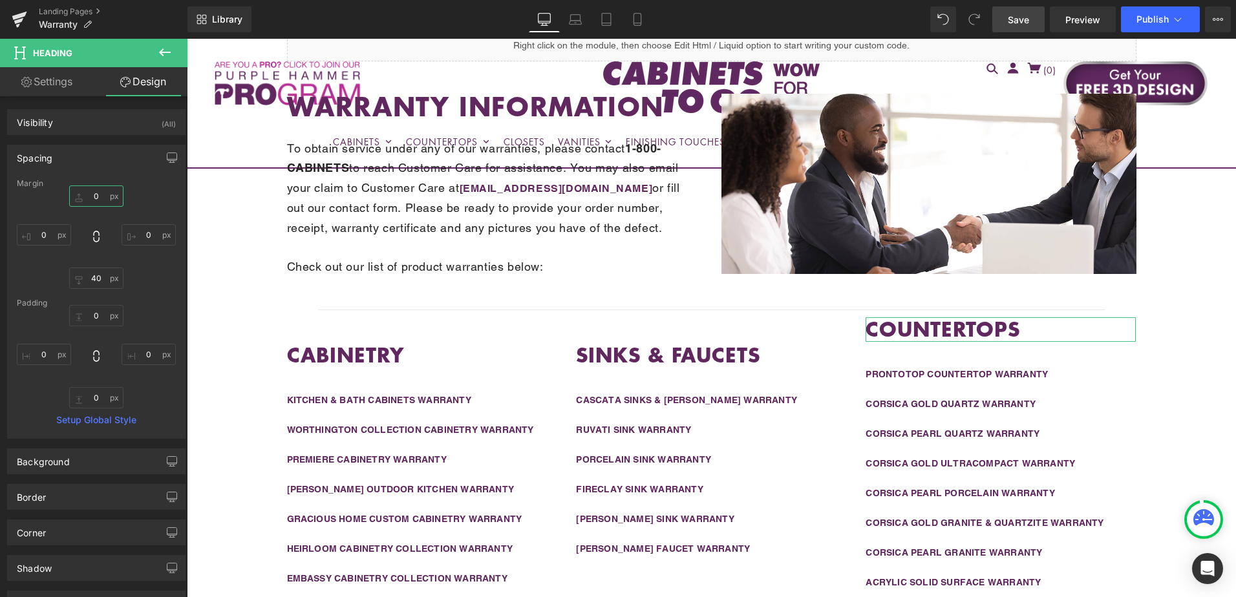
click at [100, 197] on input "0" at bounding box center [96, 196] width 54 height 21
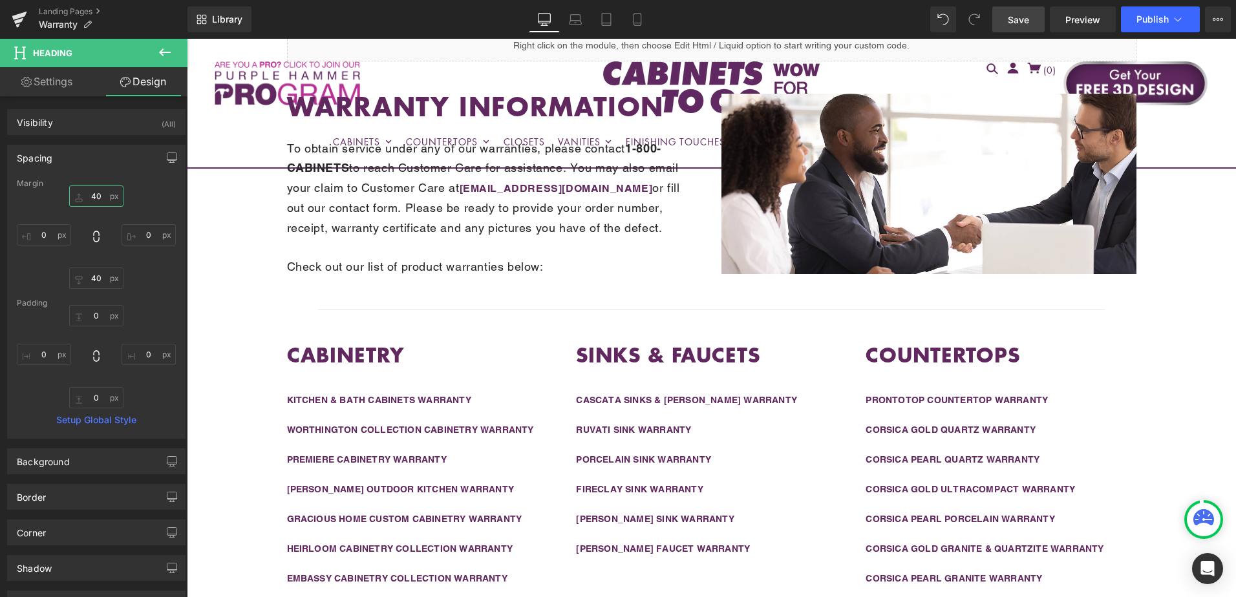
scroll to position [517, 0]
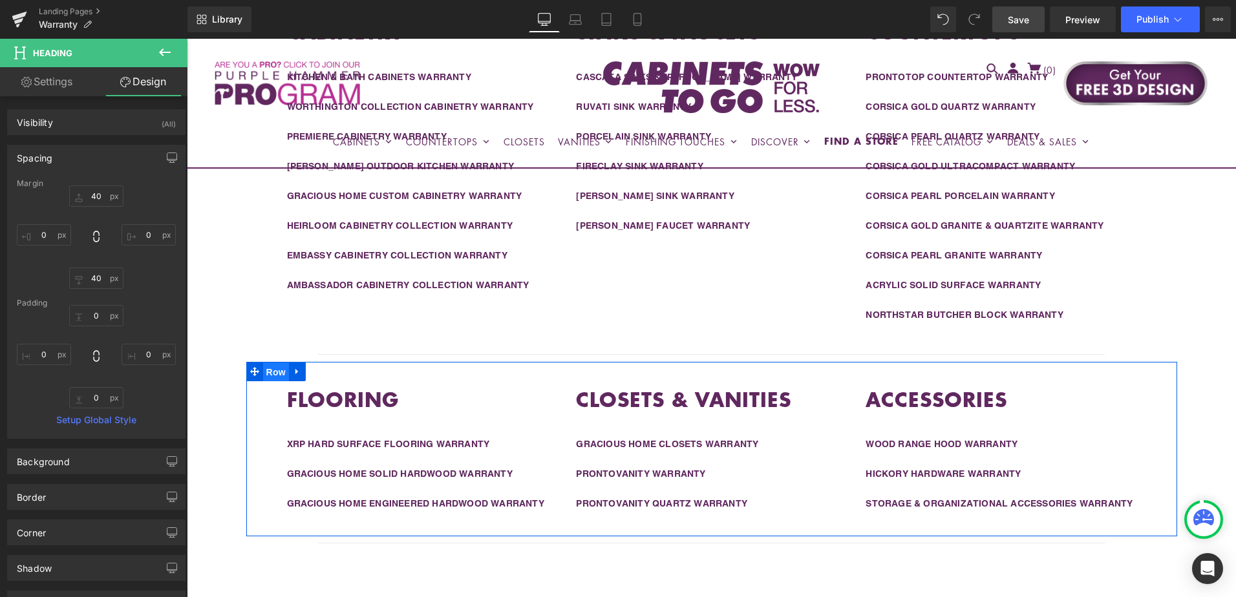
click at [270, 370] on span "Row" at bounding box center [276, 372] width 26 height 19
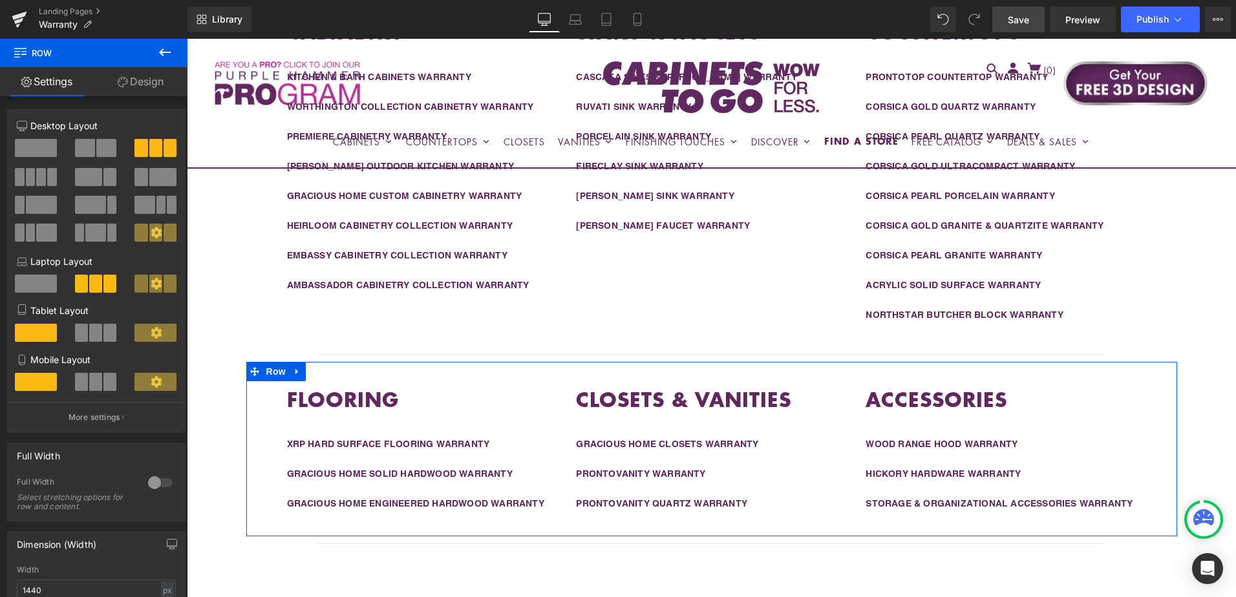
click at [140, 86] on link "Design" at bounding box center [141, 81] width 94 height 29
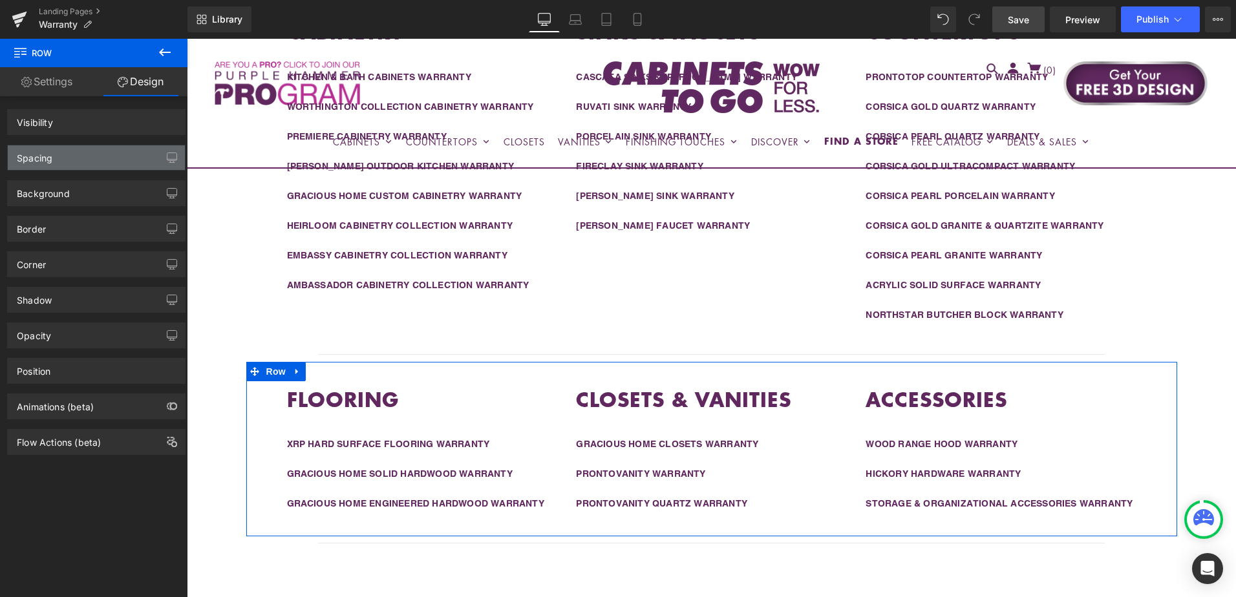
click at [105, 158] on div "Spacing" at bounding box center [96, 157] width 177 height 25
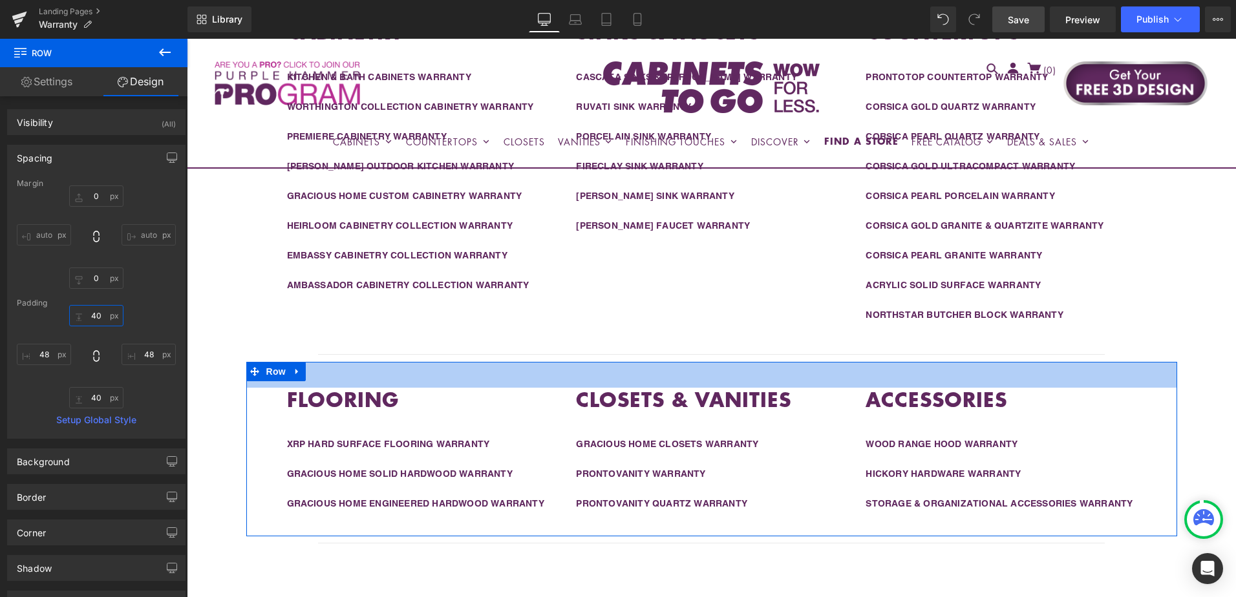
click at [101, 317] on input "40" at bounding box center [96, 315] width 54 height 21
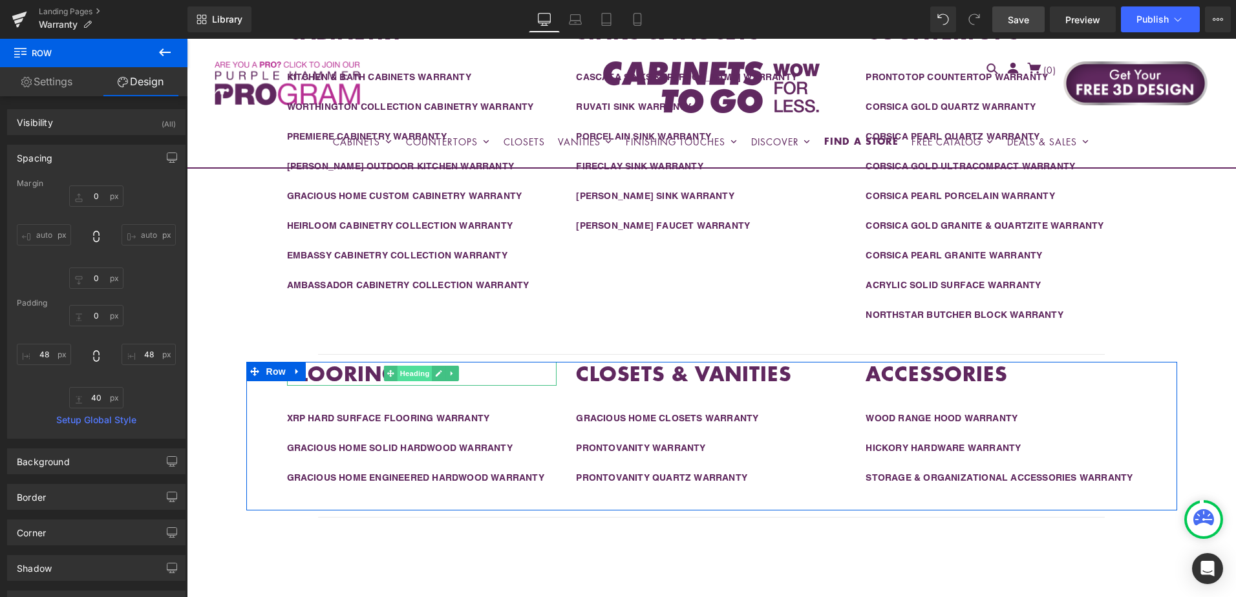
click at [409, 374] on span "Heading" at bounding box center [415, 374] width 35 height 16
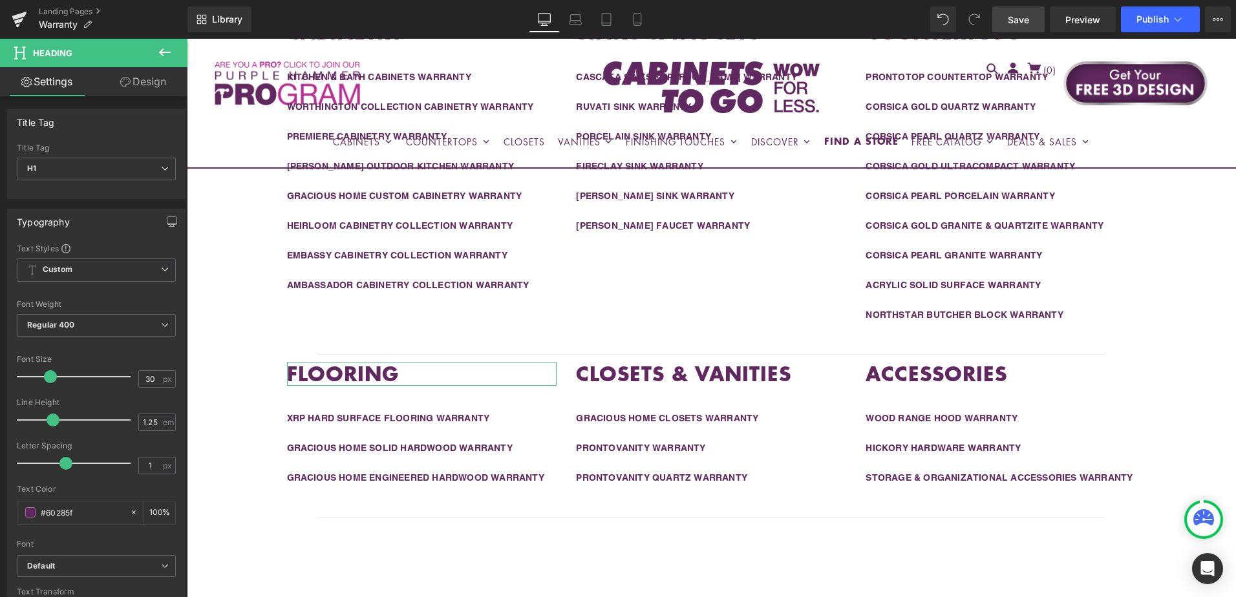
click at [145, 84] on link "Design" at bounding box center [143, 81] width 94 height 29
click at [0, 0] on div "Spacing" at bounding box center [0, 0] width 0 height 0
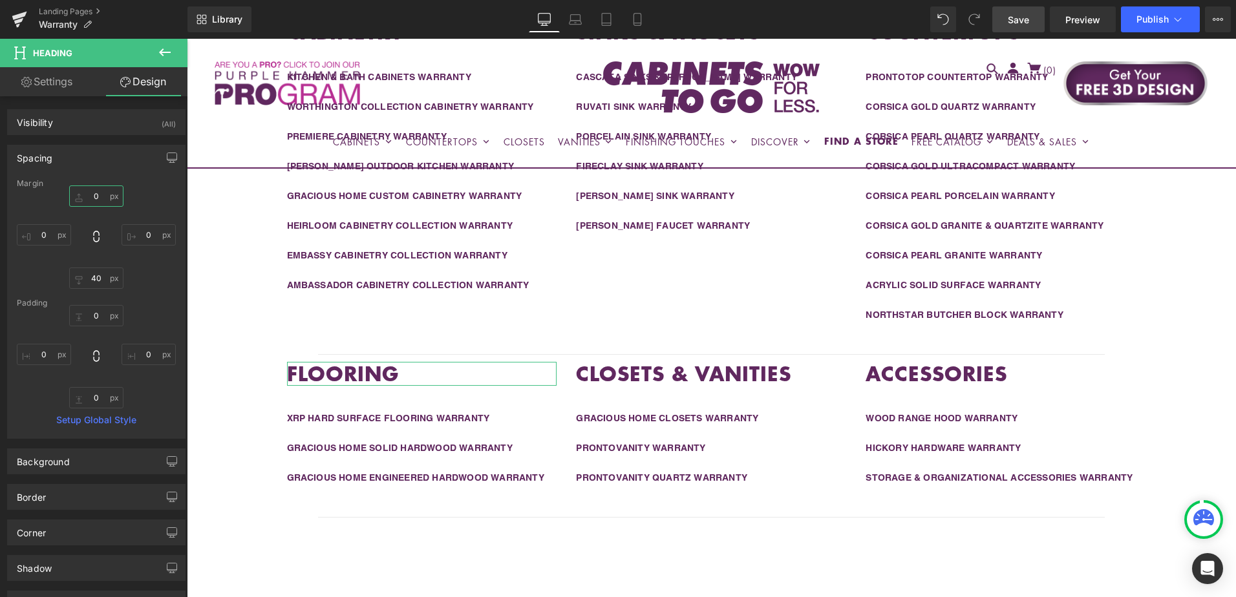
click at [97, 202] on input "0" at bounding box center [96, 196] width 54 height 21
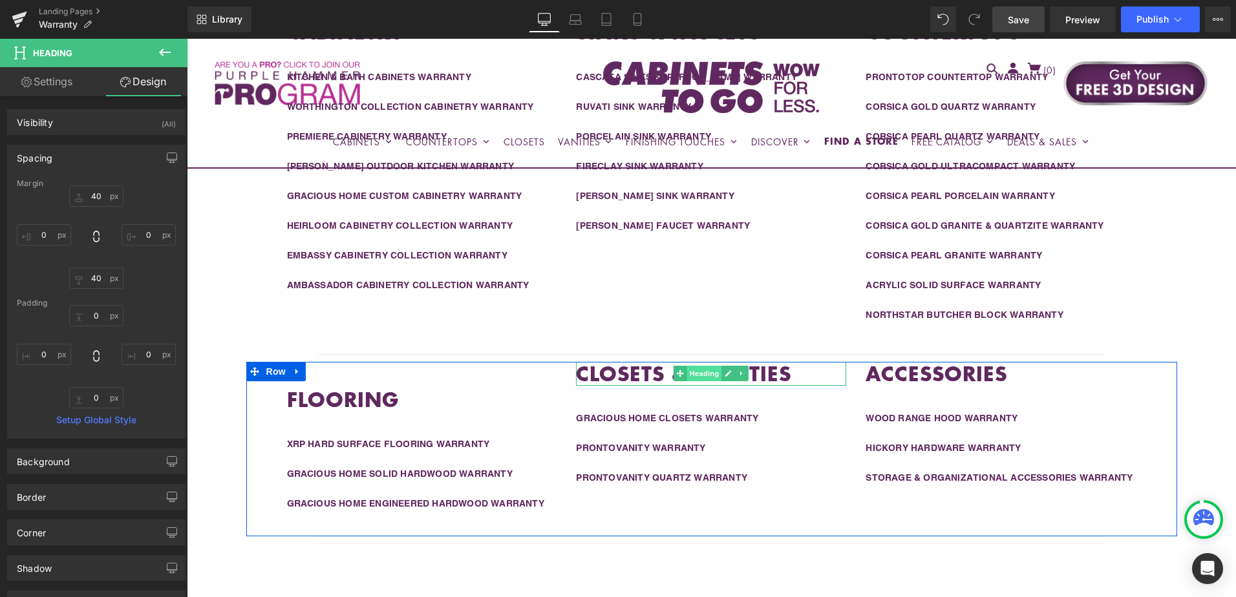
click at [694, 374] on span "Heading" at bounding box center [704, 374] width 35 height 16
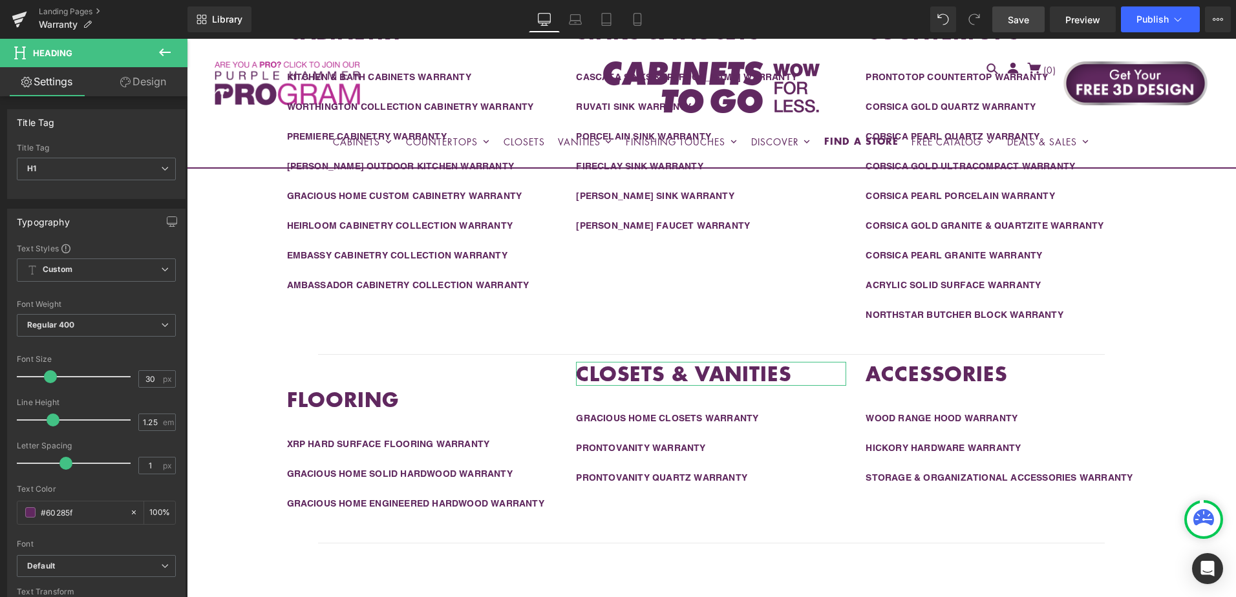
click at [145, 88] on link "Design" at bounding box center [143, 81] width 94 height 29
click at [0, 0] on div "Spacing" at bounding box center [0, 0] width 0 height 0
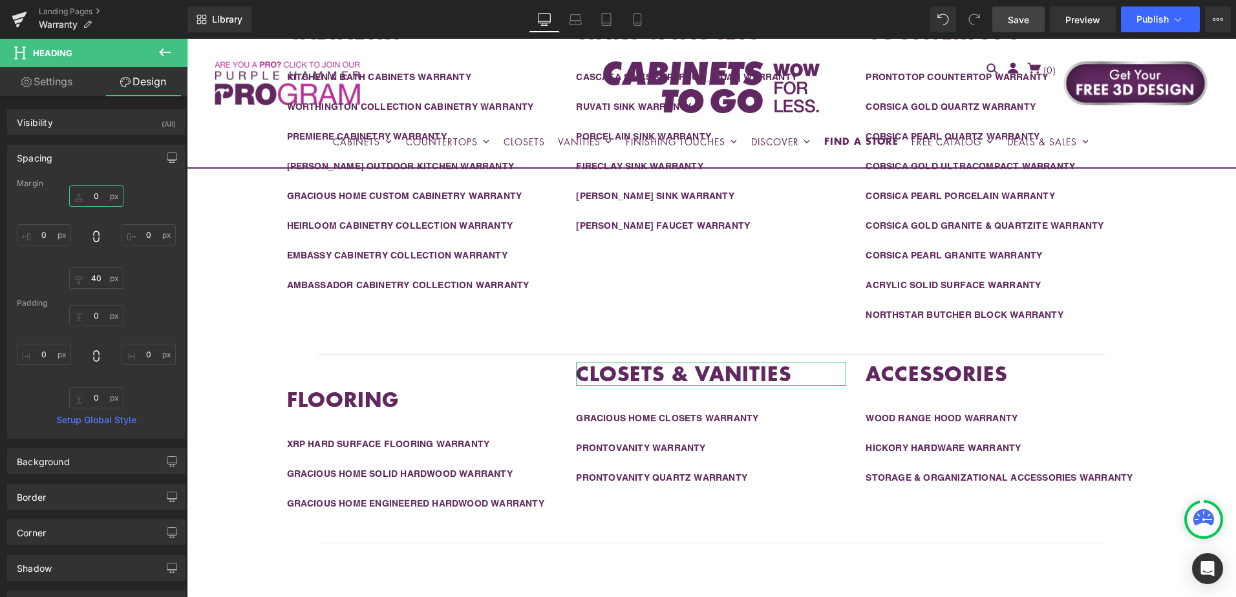
click at [95, 193] on input "0" at bounding box center [96, 196] width 54 height 21
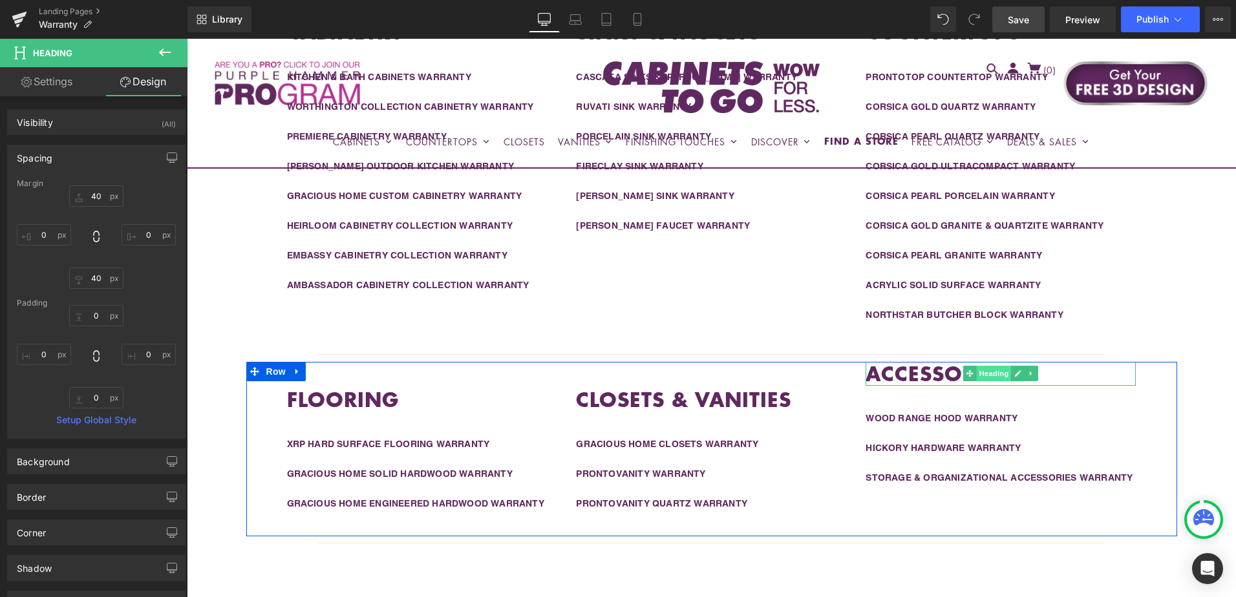
click at [990, 372] on span "Heading" at bounding box center [994, 374] width 35 height 16
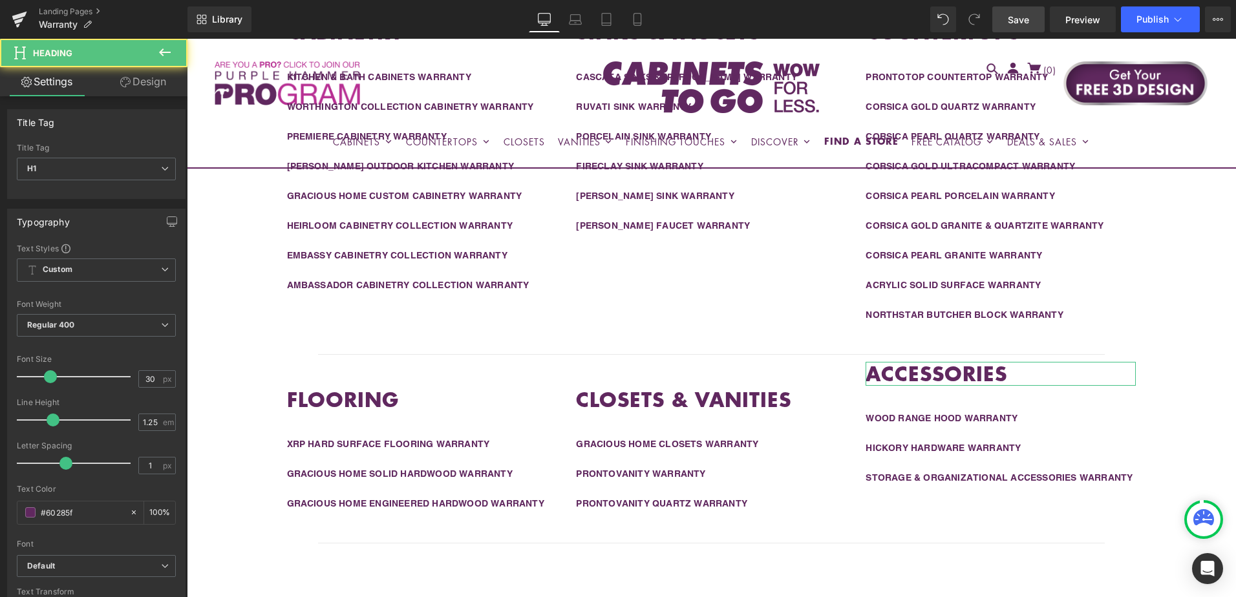
click at [144, 82] on link "Design" at bounding box center [143, 81] width 94 height 29
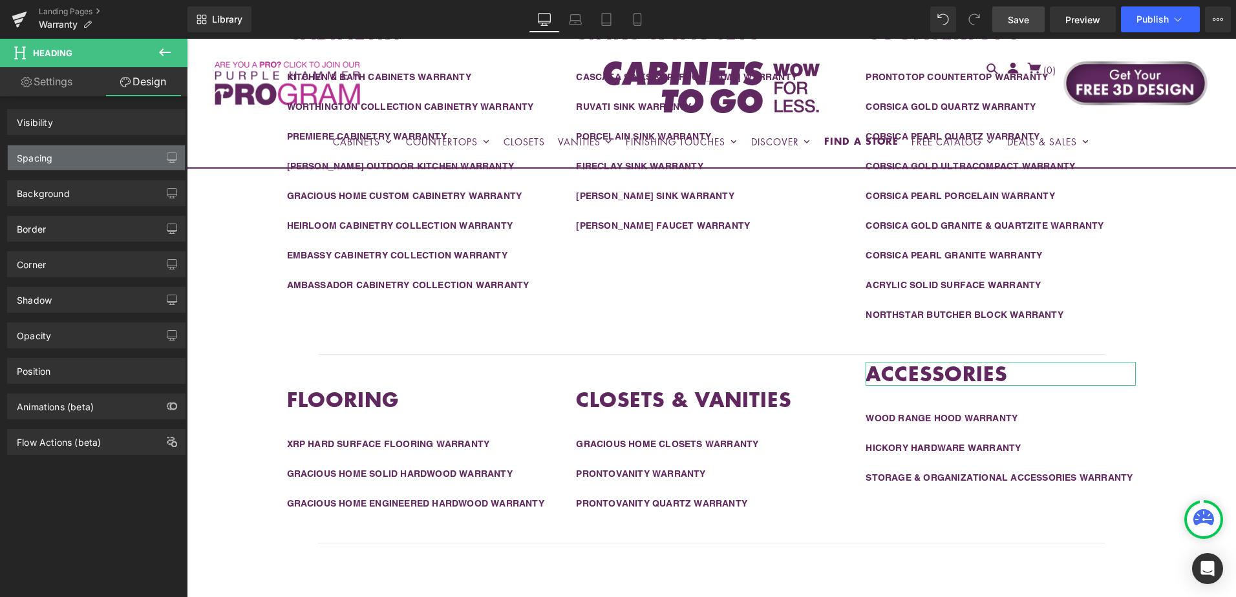
click at [105, 158] on div "Spacing" at bounding box center [96, 157] width 177 height 25
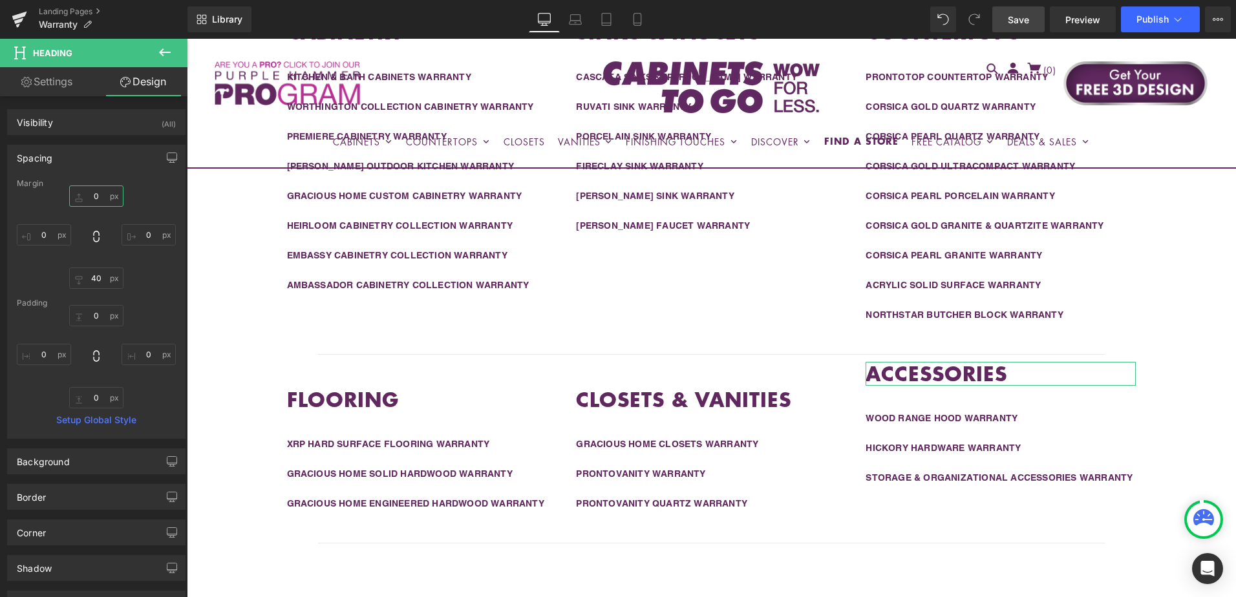
click at [95, 195] on input "0" at bounding box center [96, 196] width 54 height 21
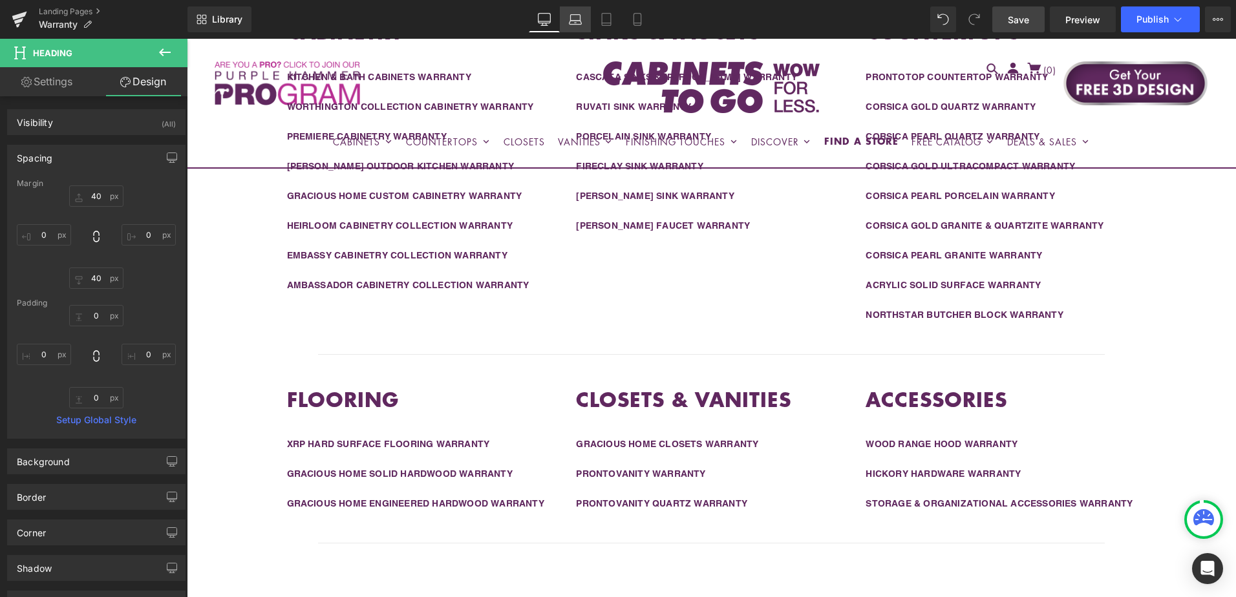
click at [577, 22] on icon at bounding box center [575, 19] width 13 height 13
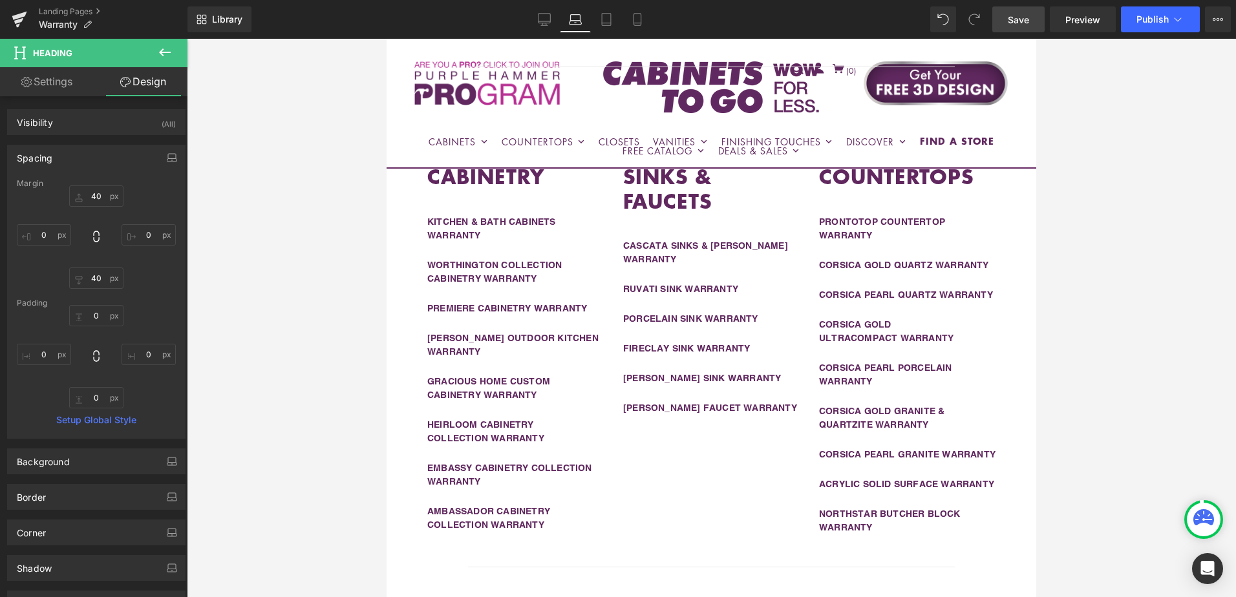
scroll to position [668, 0]
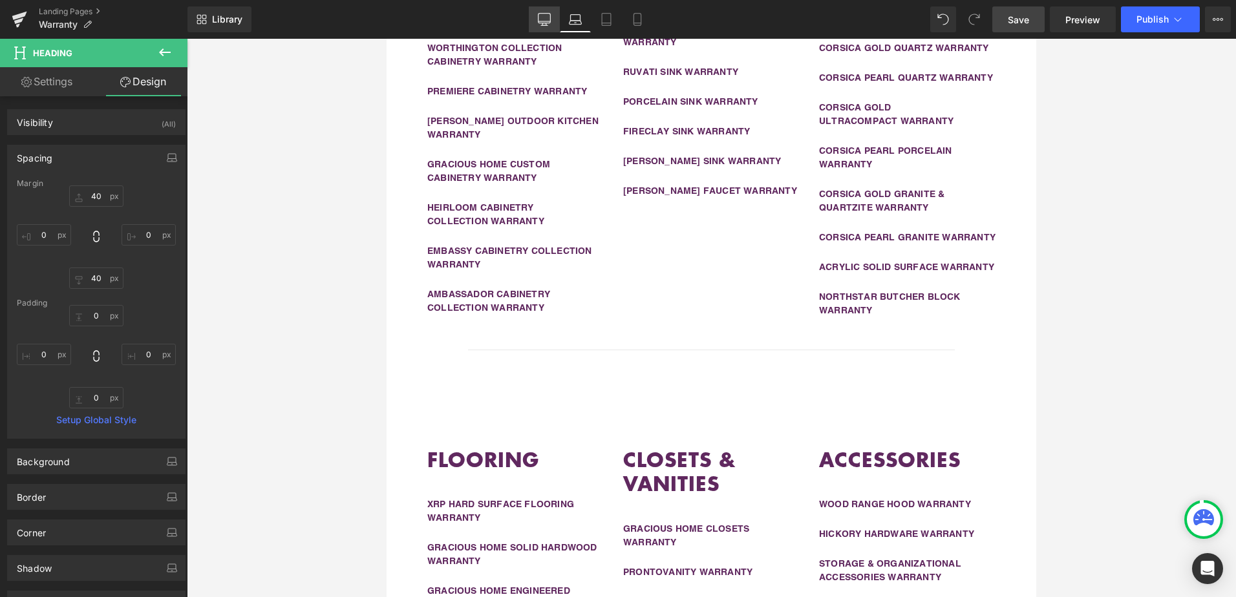
click at [544, 18] on icon at bounding box center [544, 19] width 13 height 13
click at [1175, 261] on div at bounding box center [711, 318] width 1049 height 559
click at [577, 21] on icon at bounding box center [575, 19] width 13 height 13
click at [609, 18] on icon at bounding box center [606, 19] width 13 height 13
click at [1157, 367] on div at bounding box center [711, 318] width 1049 height 559
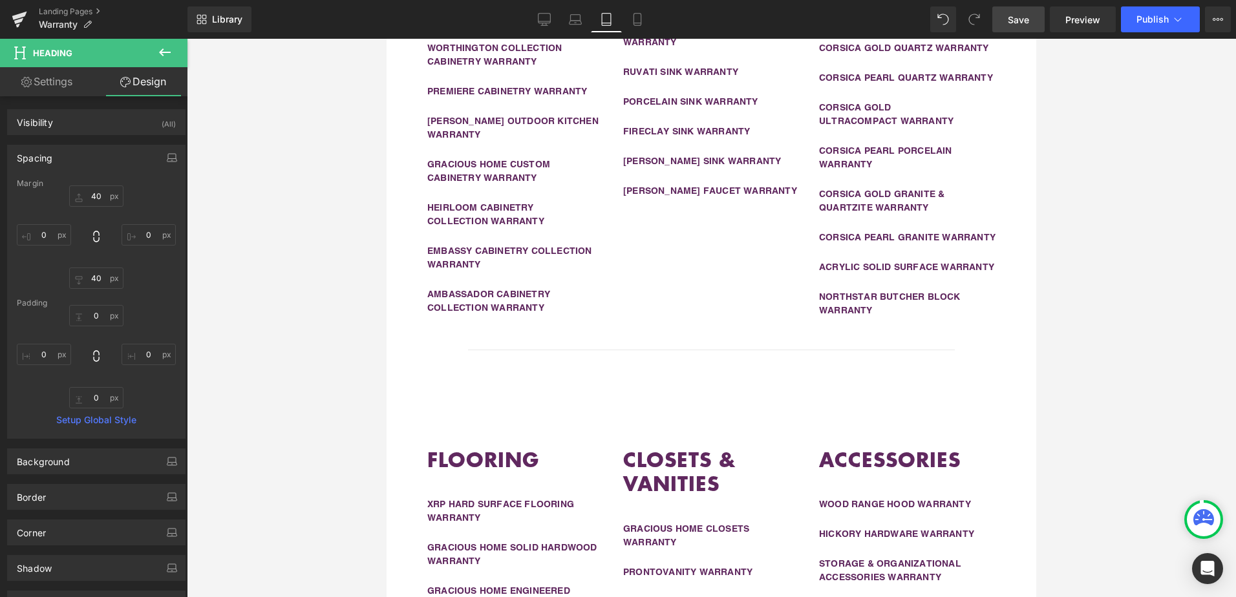
scroll to position [0, 0]
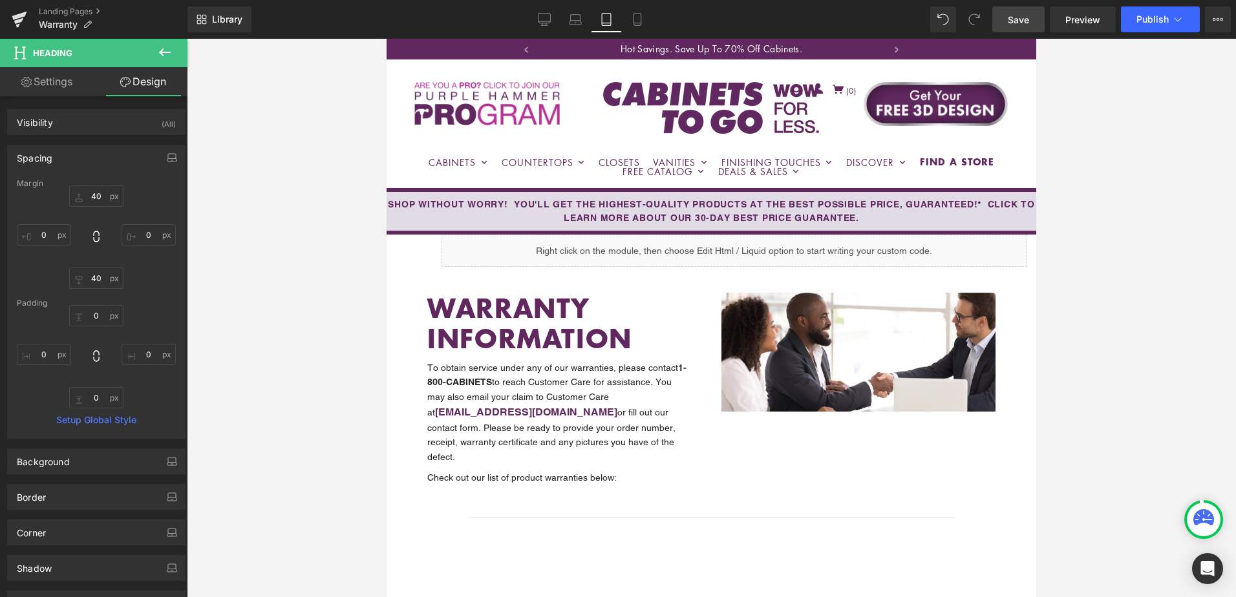
drag, startPoint x: 1120, startPoint y: 90, endPoint x: 1043, endPoint y: 47, distance: 88.3
click at [1120, 90] on div at bounding box center [711, 318] width 1049 height 559
click at [1010, 22] on span "Save" at bounding box center [1018, 20] width 21 height 14
click at [1169, 182] on div at bounding box center [711, 318] width 1049 height 559
click at [1187, 194] on div at bounding box center [711, 318] width 1049 height 559
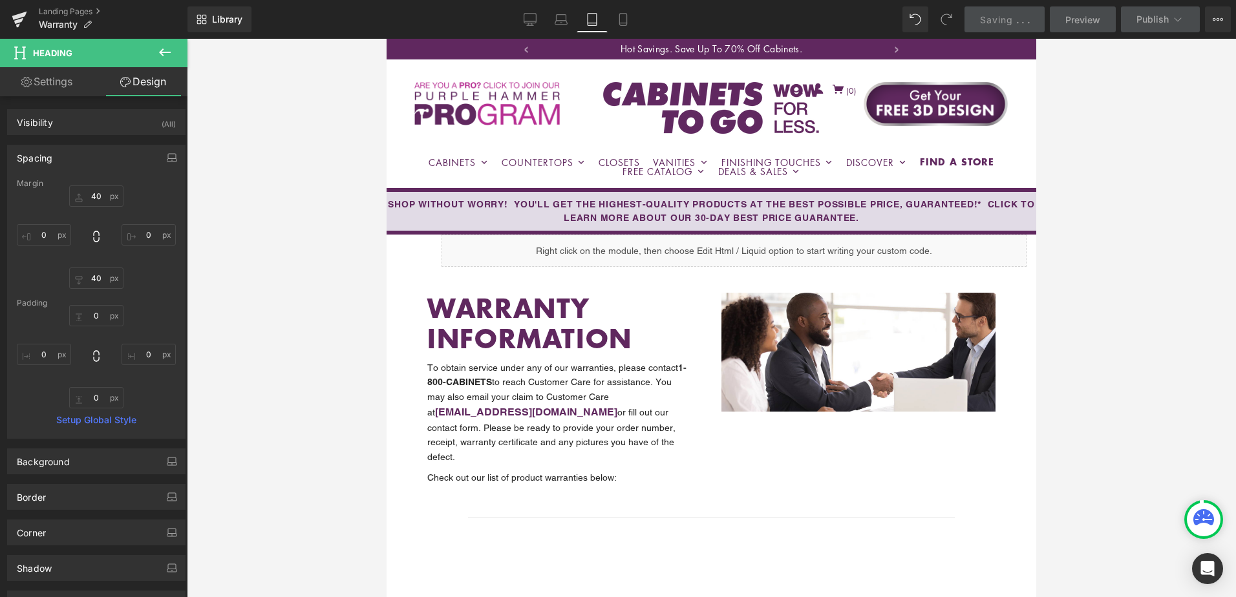
click at [1180, 163] on div at bounding box center [711, 318] width 1049 height 559
click at [1182, 192] on div at bounding box center [711, 318] width 1049 height 559
click at [1188, 198] on div at bounding box center [711, 318] width 1049 height 559
click at [1204, 197] on div at bounding box center [711, 318] width 1049 height 559
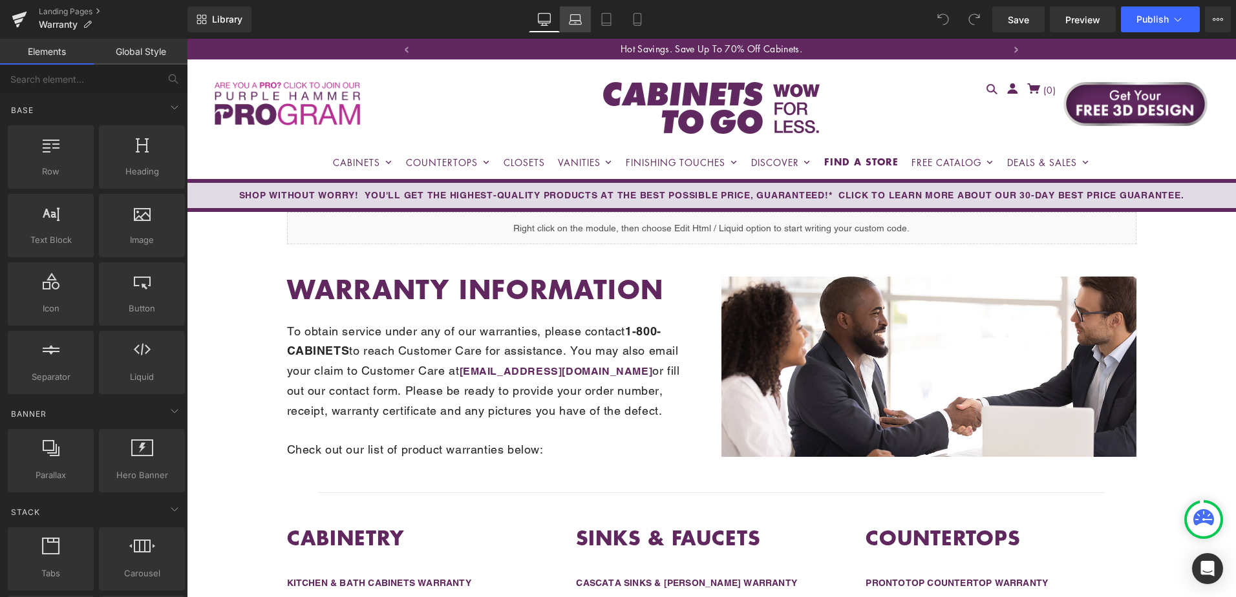
click at [577, 21] on icon at bounding box center [576, 23] width 12 height 4
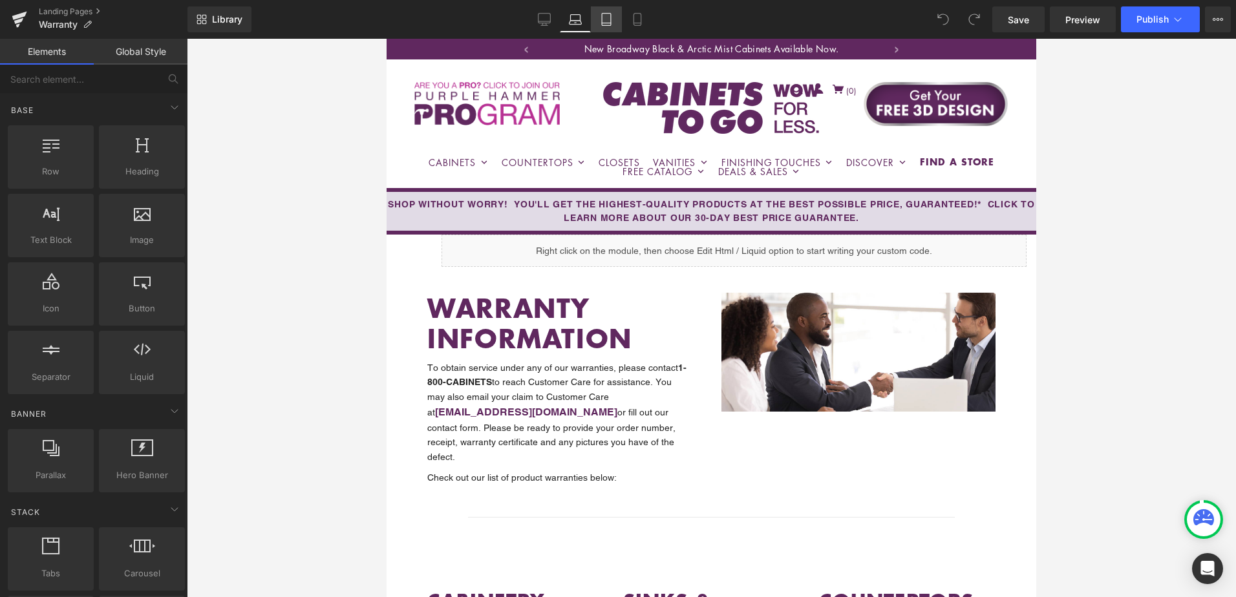
click at [612, 28] on link "Tablet" at bounding box center [606, 19] width 31 height 26
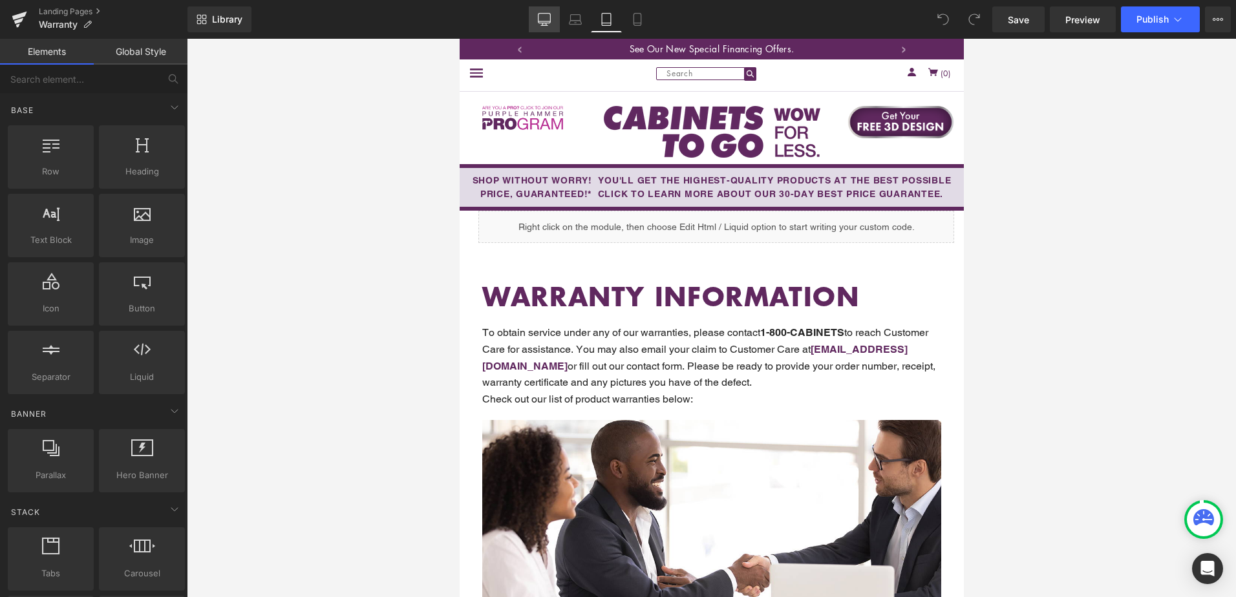
click at [544, 22] on icon at bounding box center [544, 19] width 13 height 13
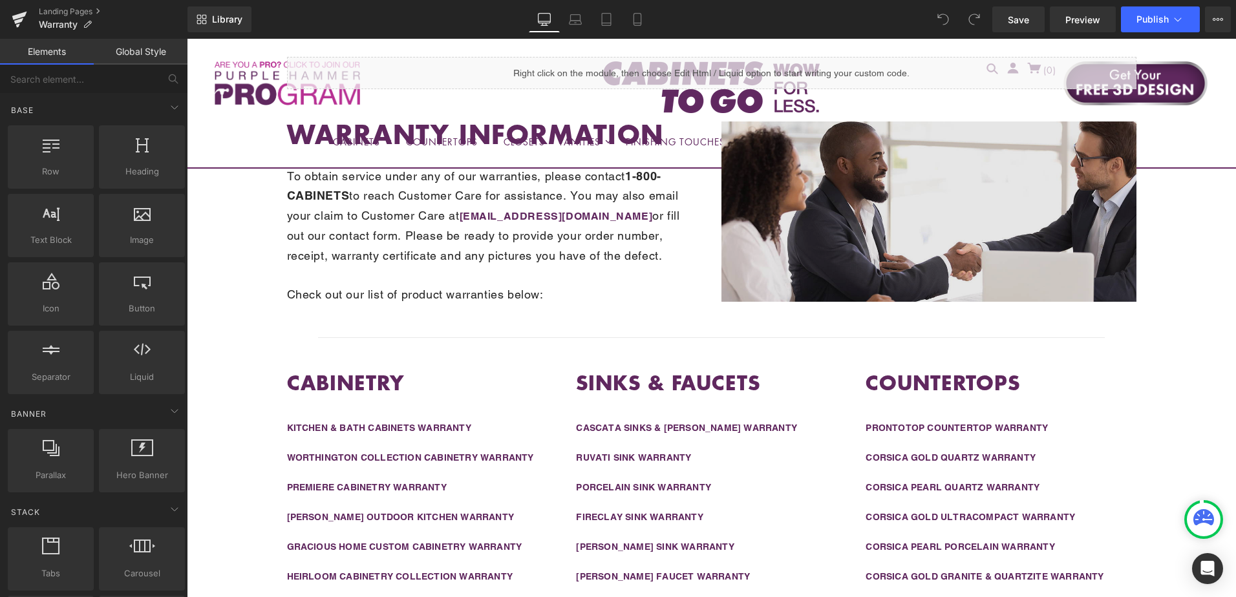
scroll to position [189, 0]
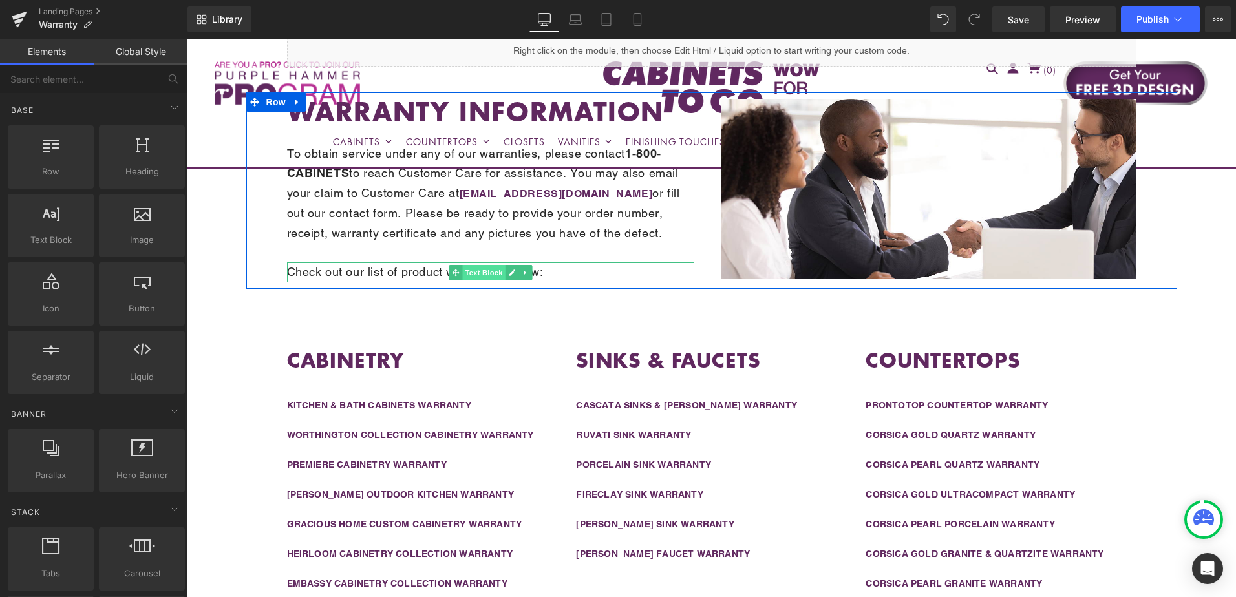
click at [471, 270] on span "Text Block" at bounding box center [483, 273] width 43 height 16
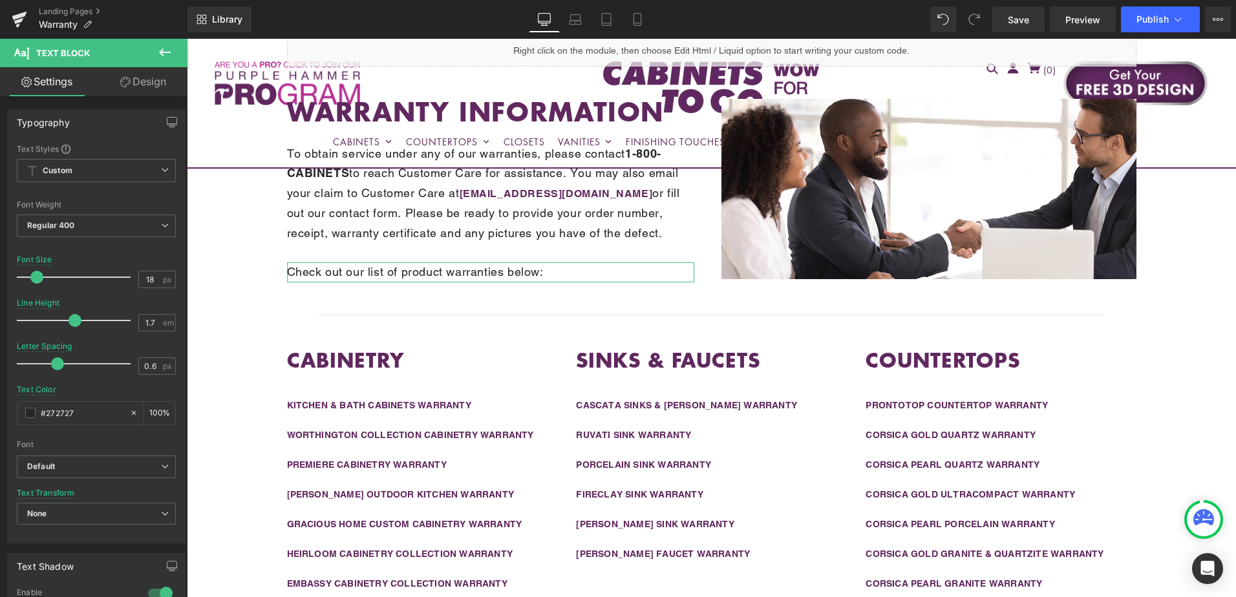
click at [144, 80] on link "Design" at bounding box center [143, 81] width 94 height 29
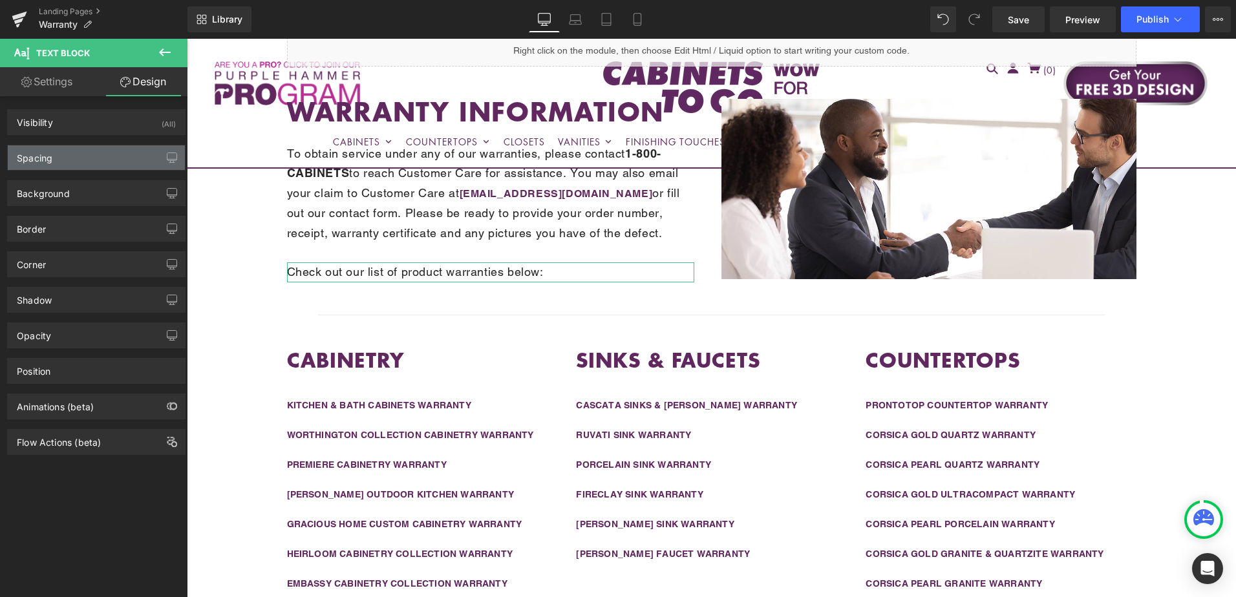
type input "30"
type input "12"
type input "0"
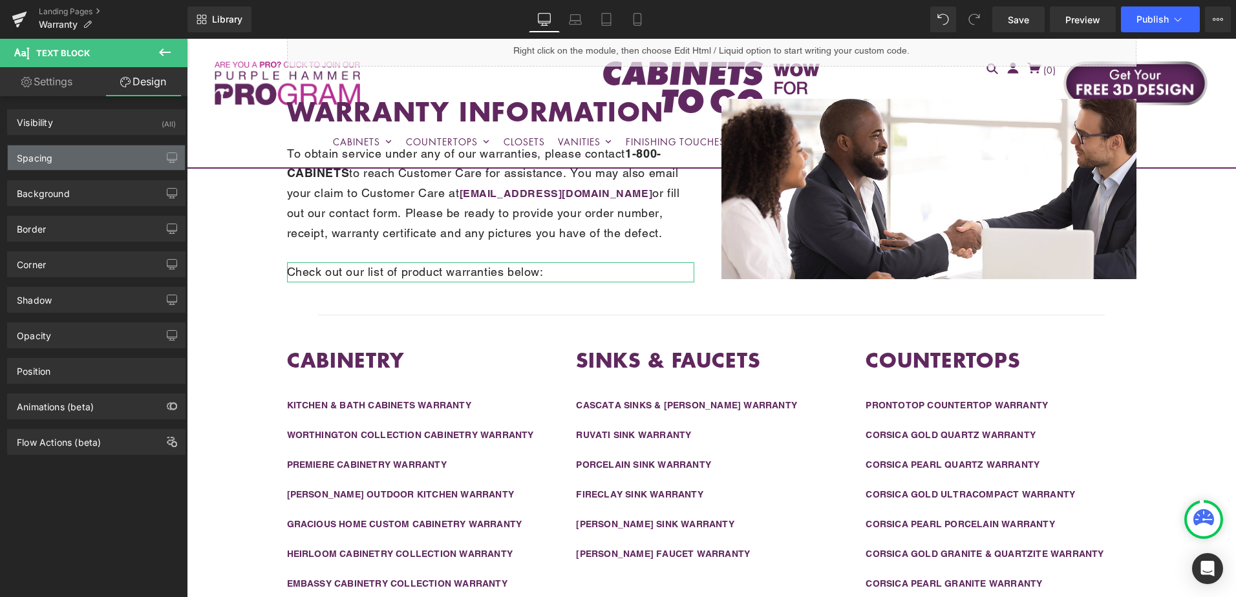
type input "0"
click at [100, 163] on div "Spacing" at bounding box center [96, 157] width 177 height 25
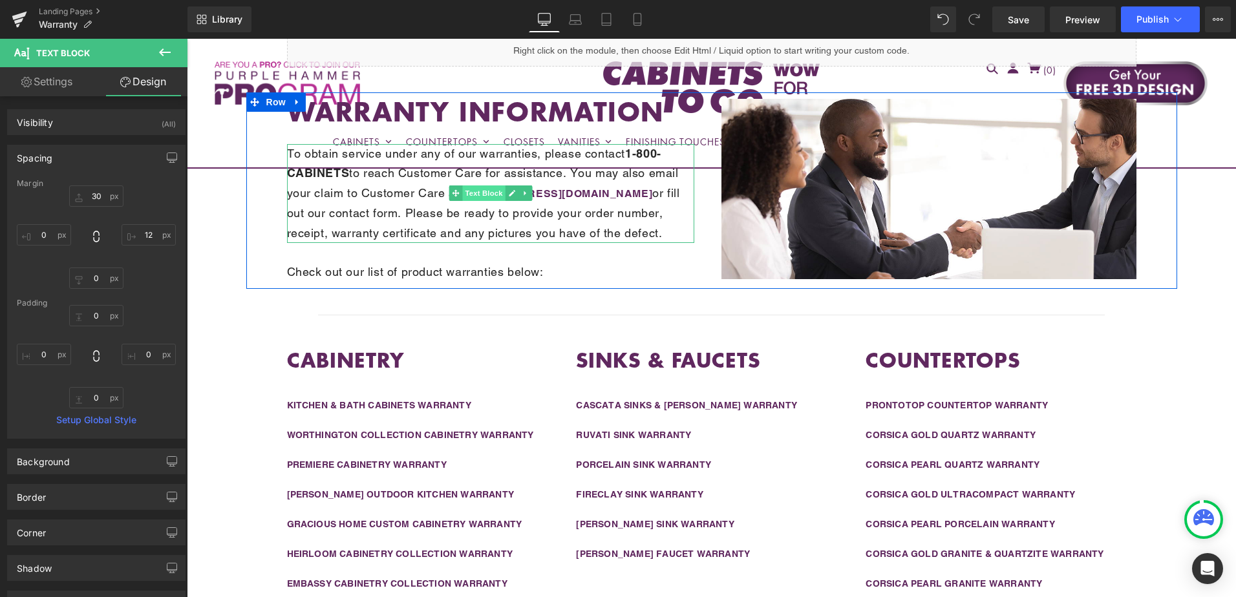
click at [475, 198] on span "Text Block" at bounding box center [483, 194] width 43 height 16
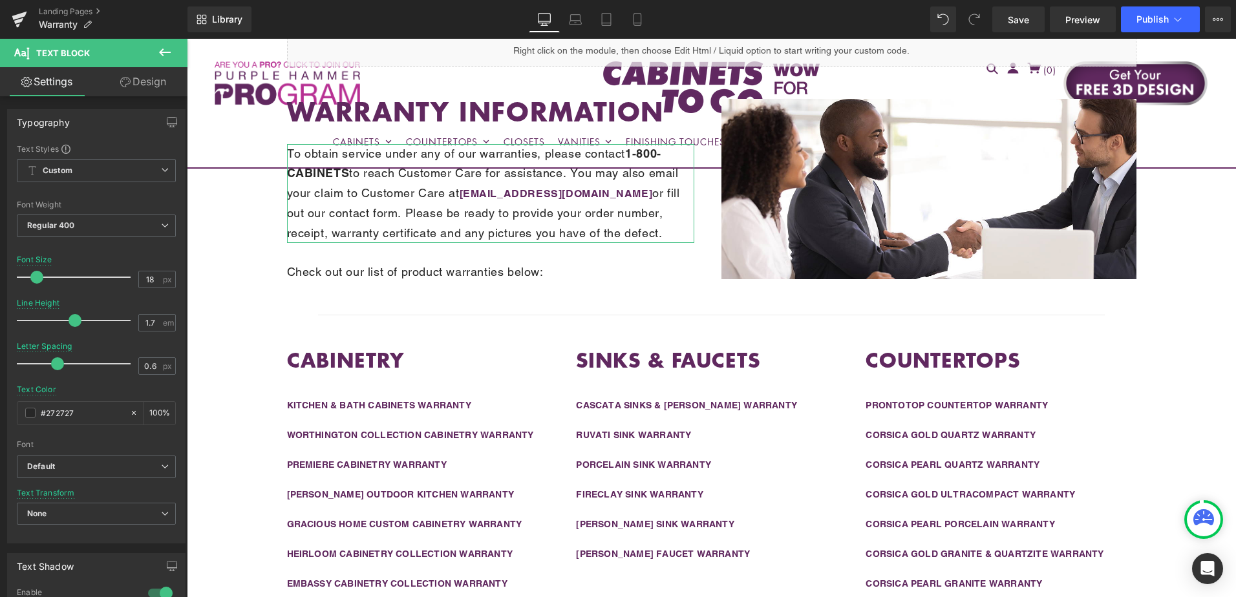
click at [138, 92] on link "Design" at bounding box center [143, 81] width 94 height 29
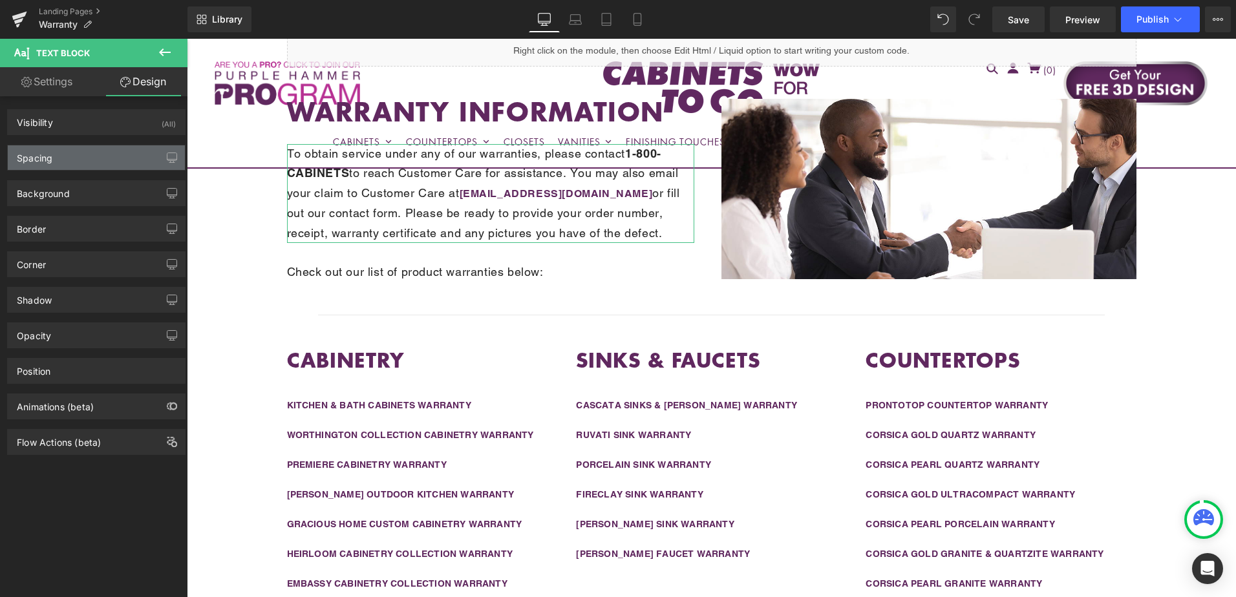
click at [112, 155] on div "Spacing" at bounding box center [96, 157] width 177 height 25
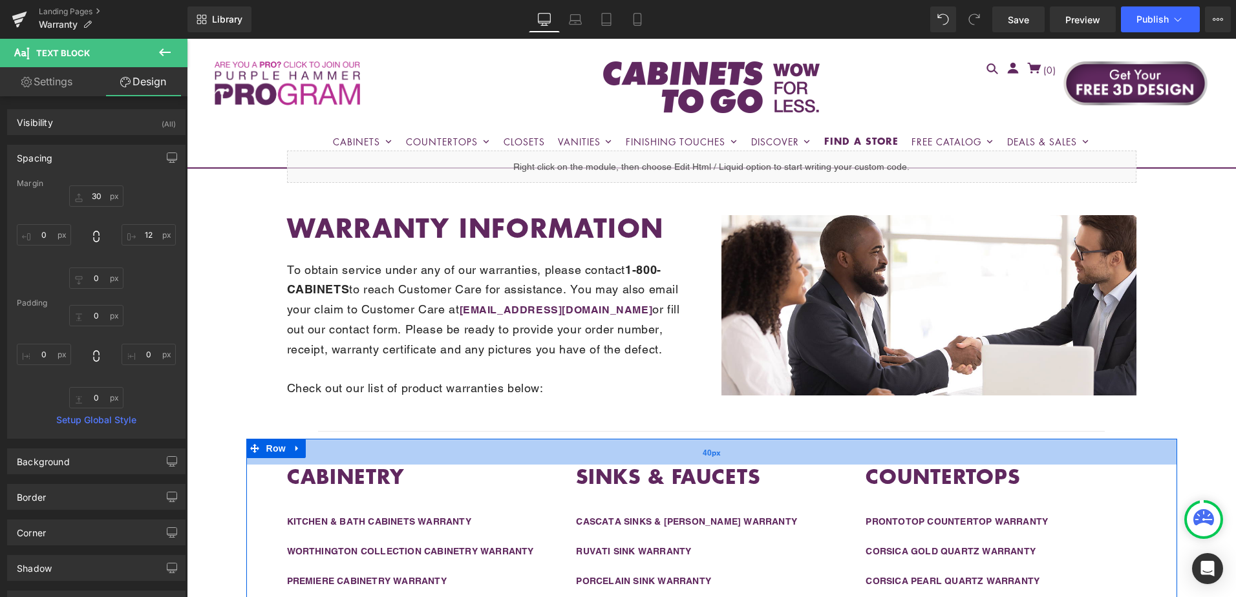
scroll to position [59, 0]
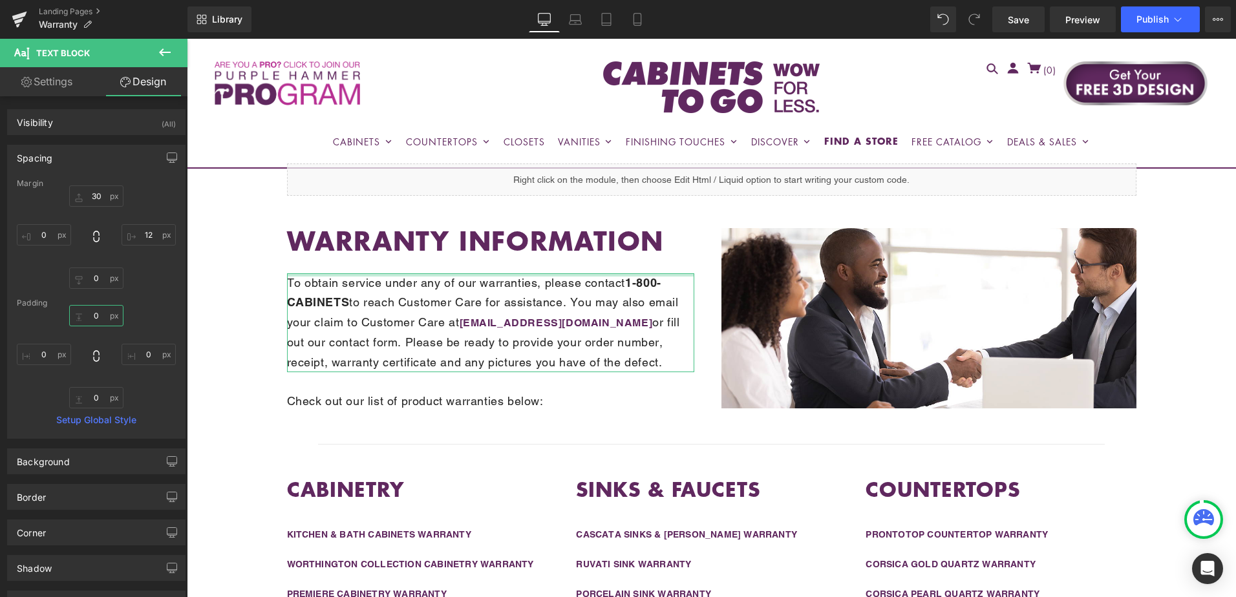
click at [96, 319] on input "0" at bounding box center [96, 315] width 54 height 21
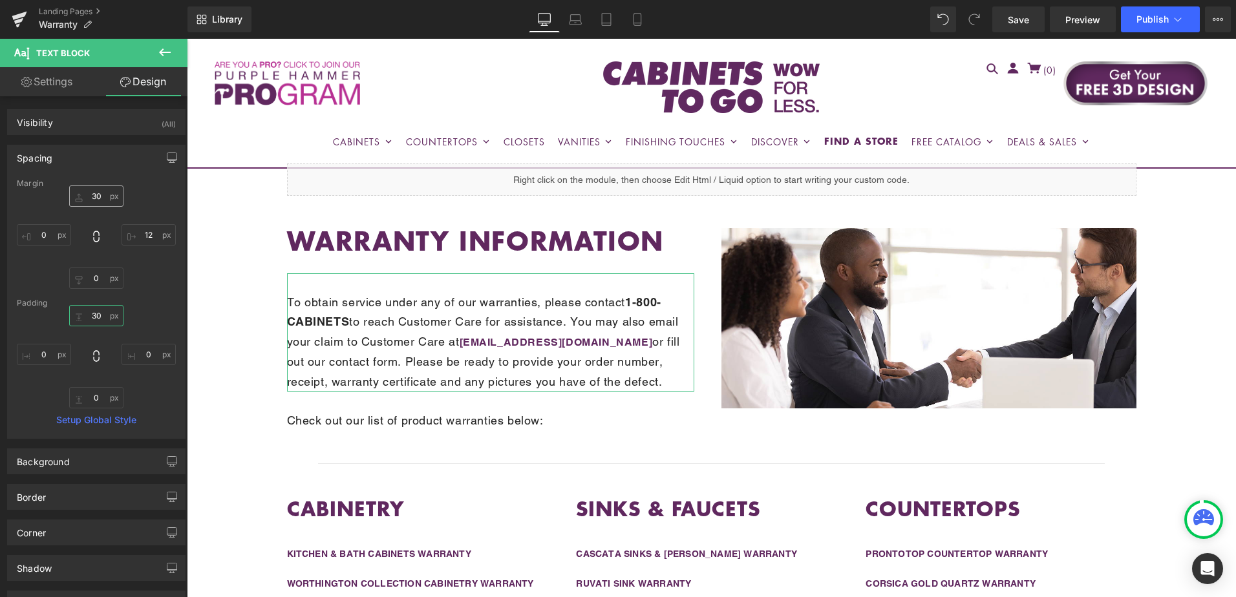
type input "30"
click at [94, 204] on input "30" at bounding box center [96, 196] width 54 height 21
type input "0"
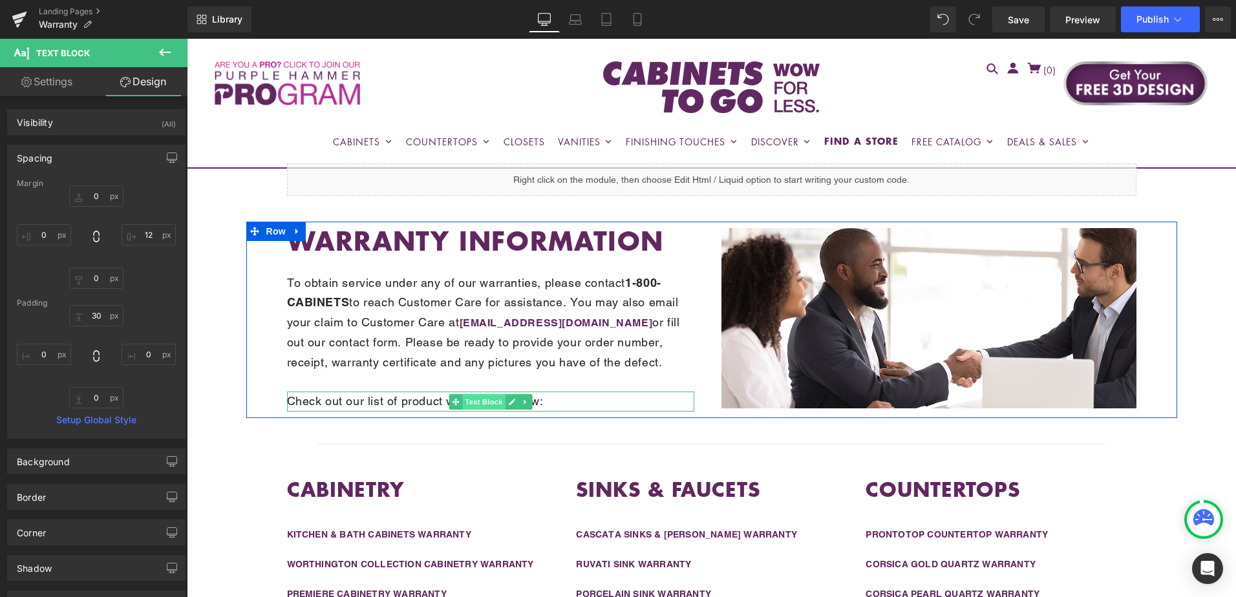
click at [466, 403] on span "Text Block" at bounding box center [483, 402] width 43 height 16
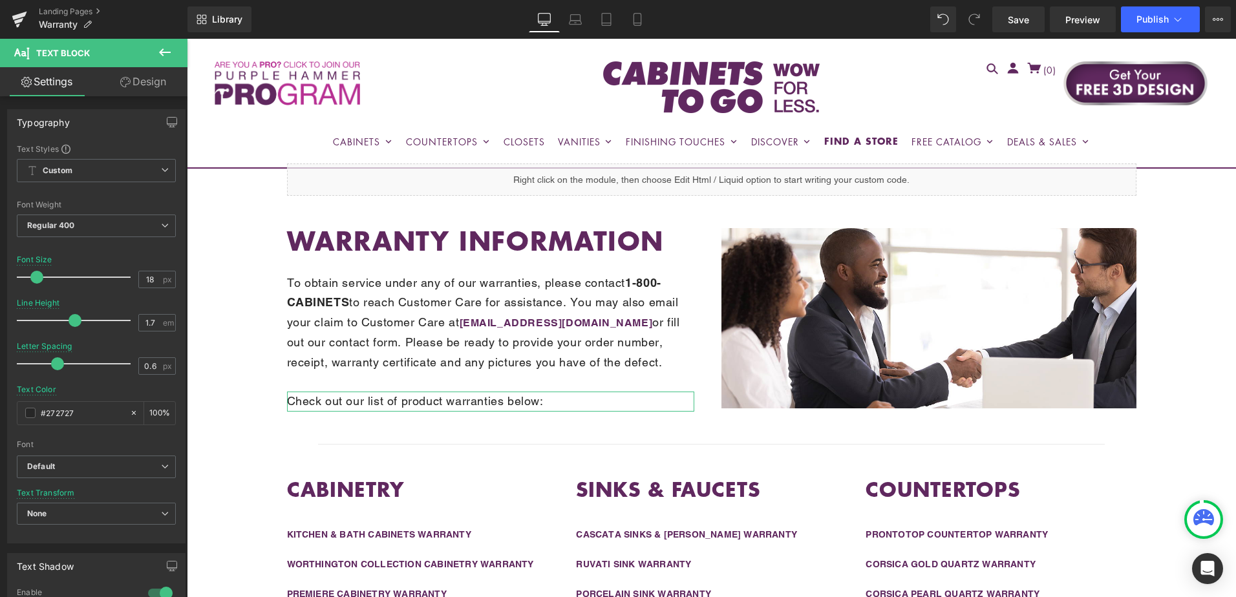
click at [144, 87] on link "Design" at bounding box center [143, 81] width 94 height 29
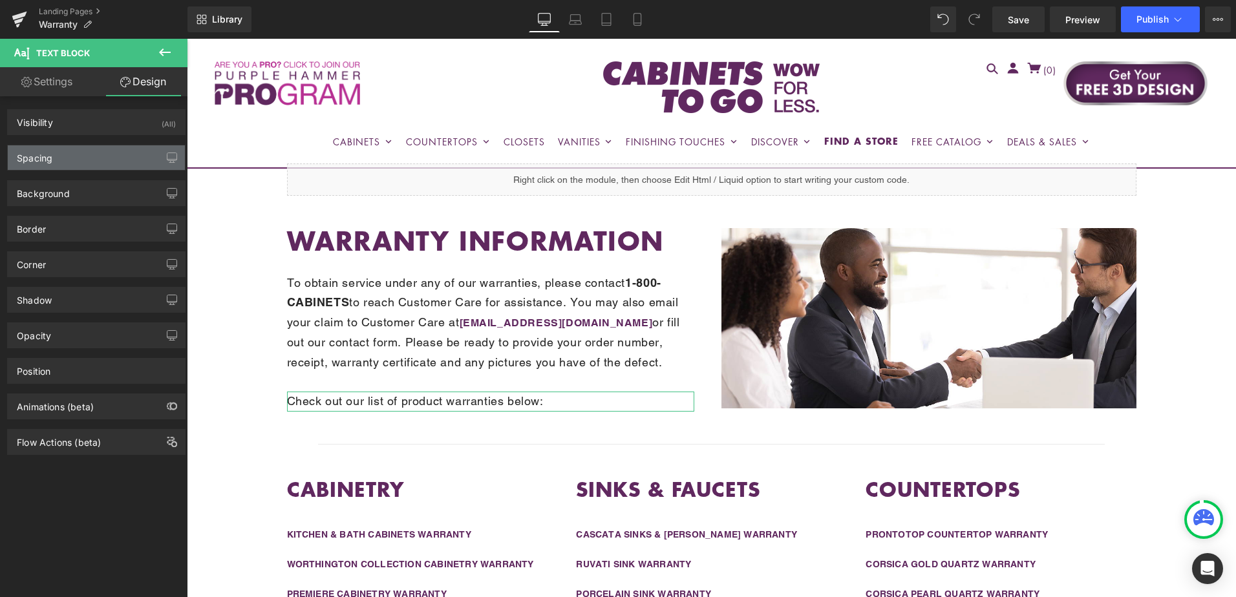
type input "30"
type input "12"
type input "0"
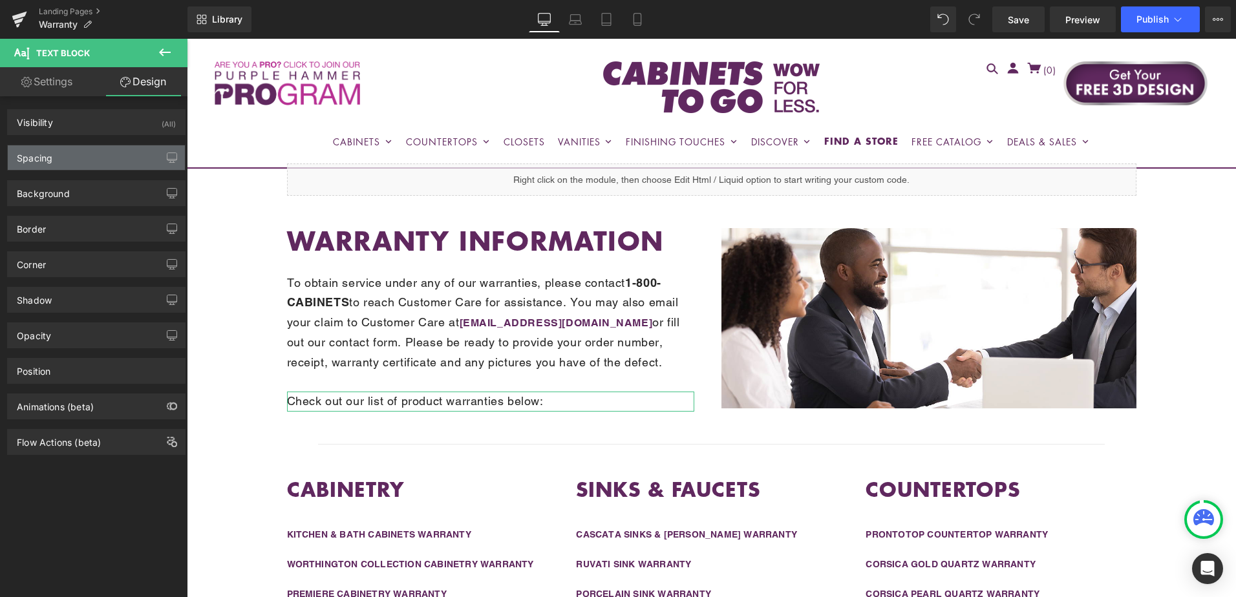
type input "0"
click at [105, 153] on div "Spacing" at bounding box center [96, 157] width 177 height 25
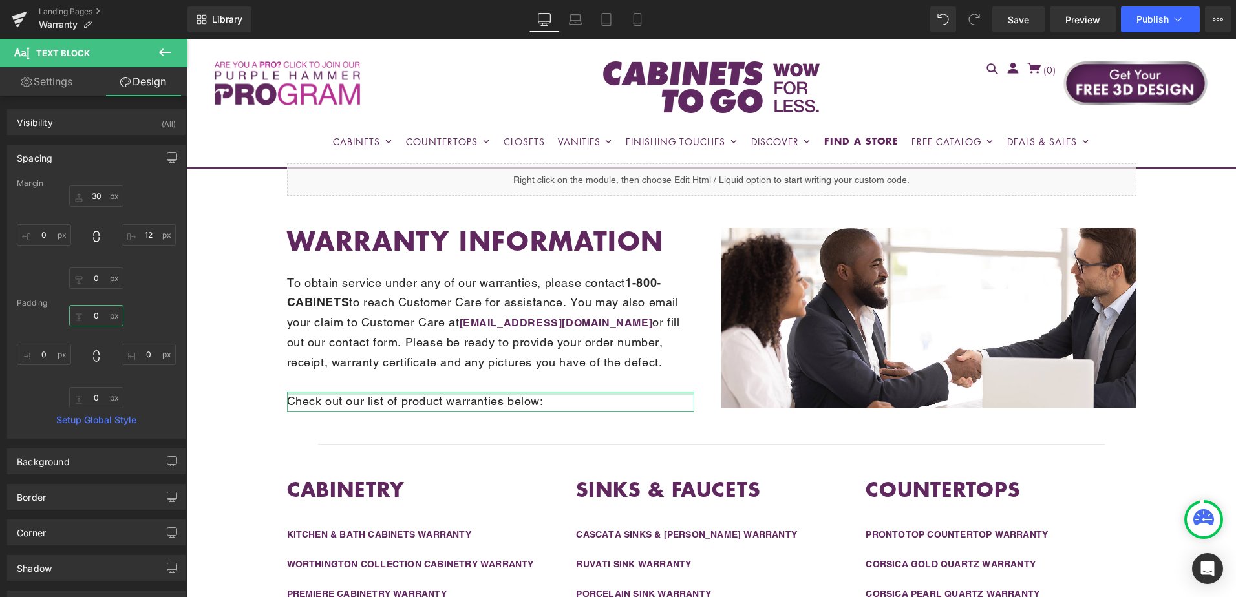
click at [102, 317] on input "0" at bounding box center [96, 315] width 54 height 21
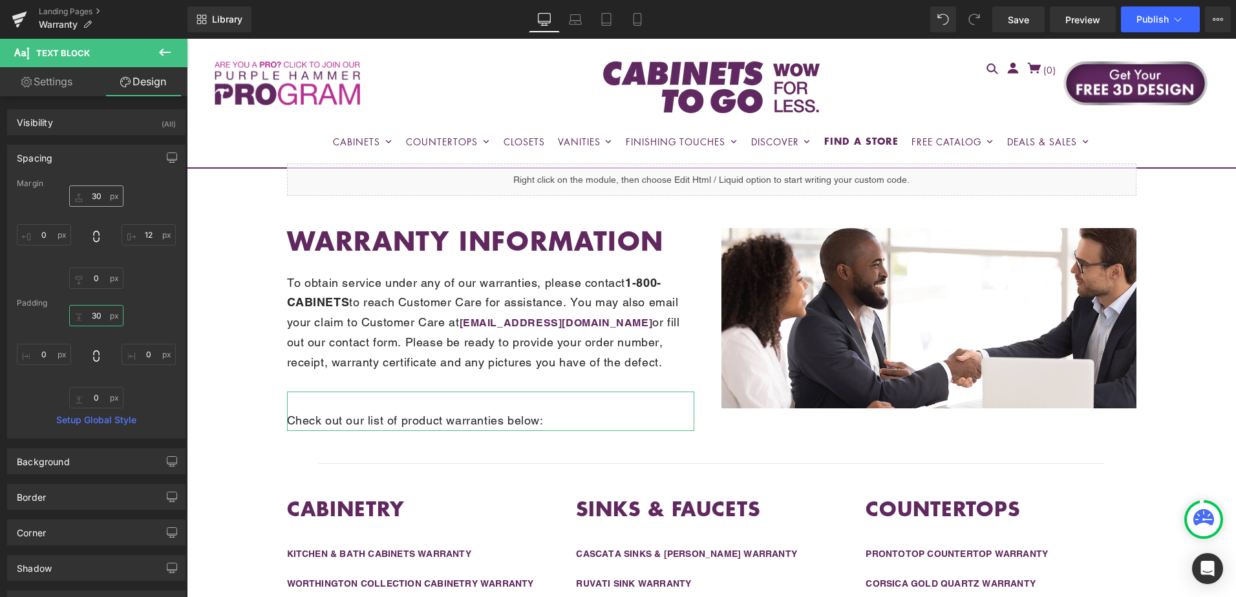
type input "30"
click at [101, 198] on input "30" at bounding box center [96, 196] width 54 height 21
type input "0"
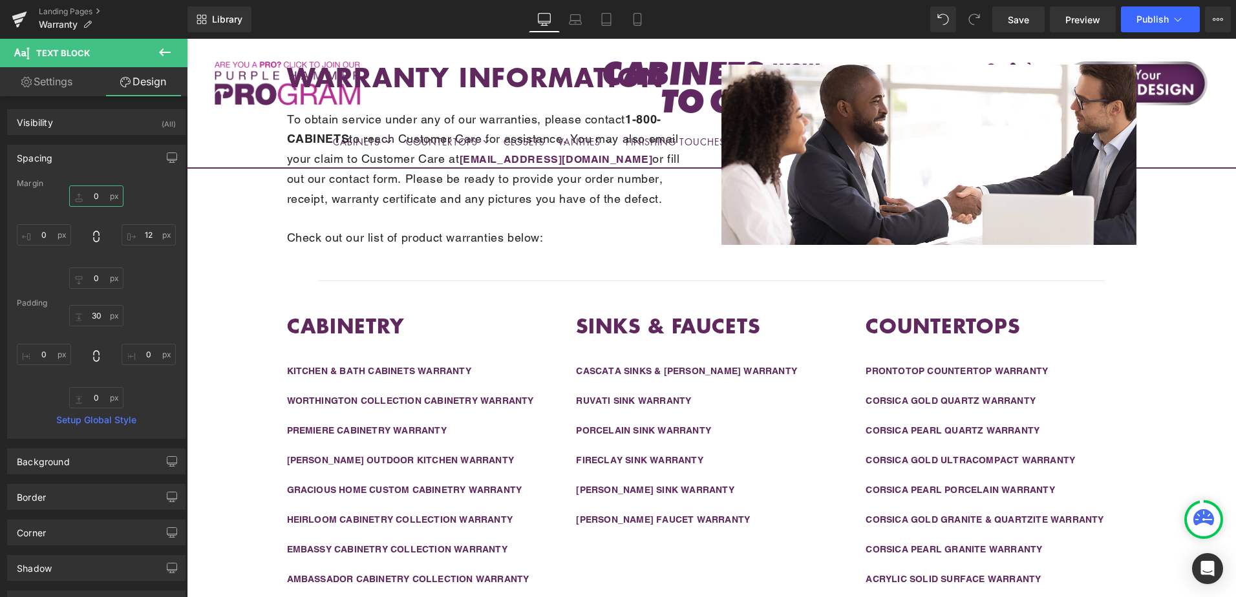
scroll to position [253, 0]
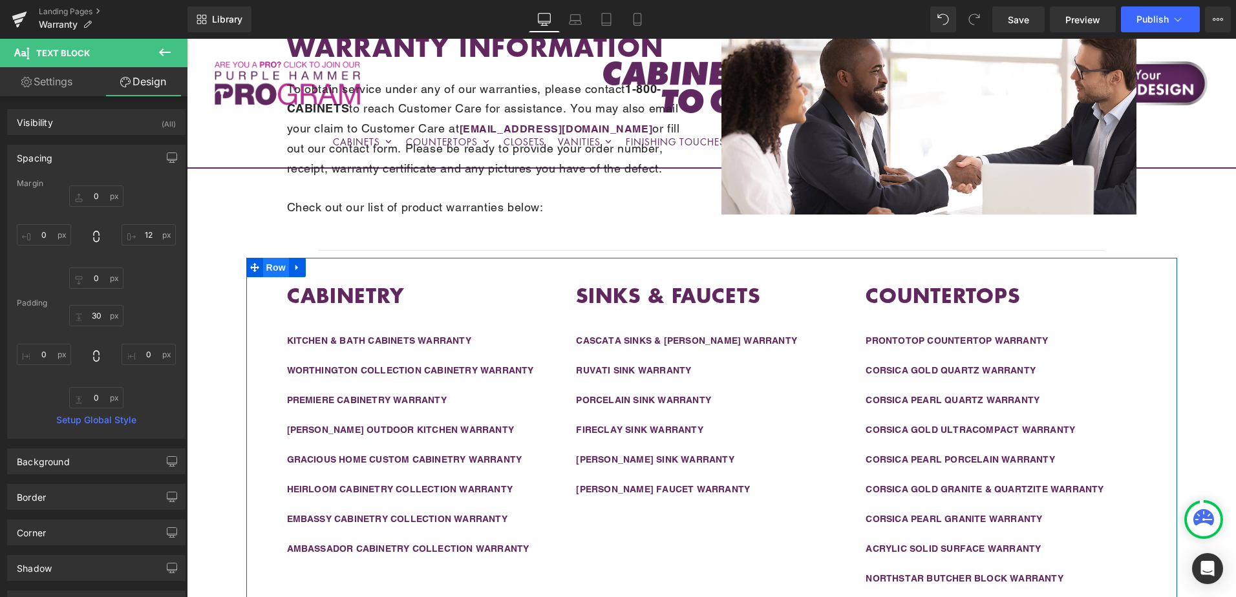
click at [272, 266] on span "Row" at bounding box center [276, 267] width 26 height 19
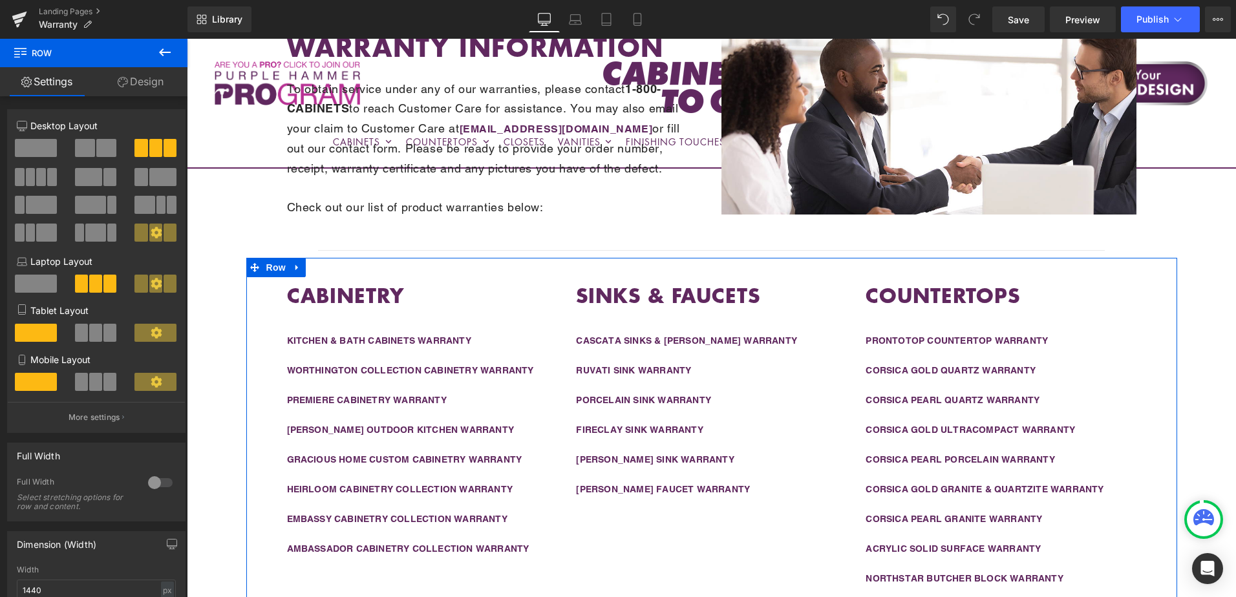
click at [150, 82] on link "Design" at bounding box center [141, 81] width 94 height 29
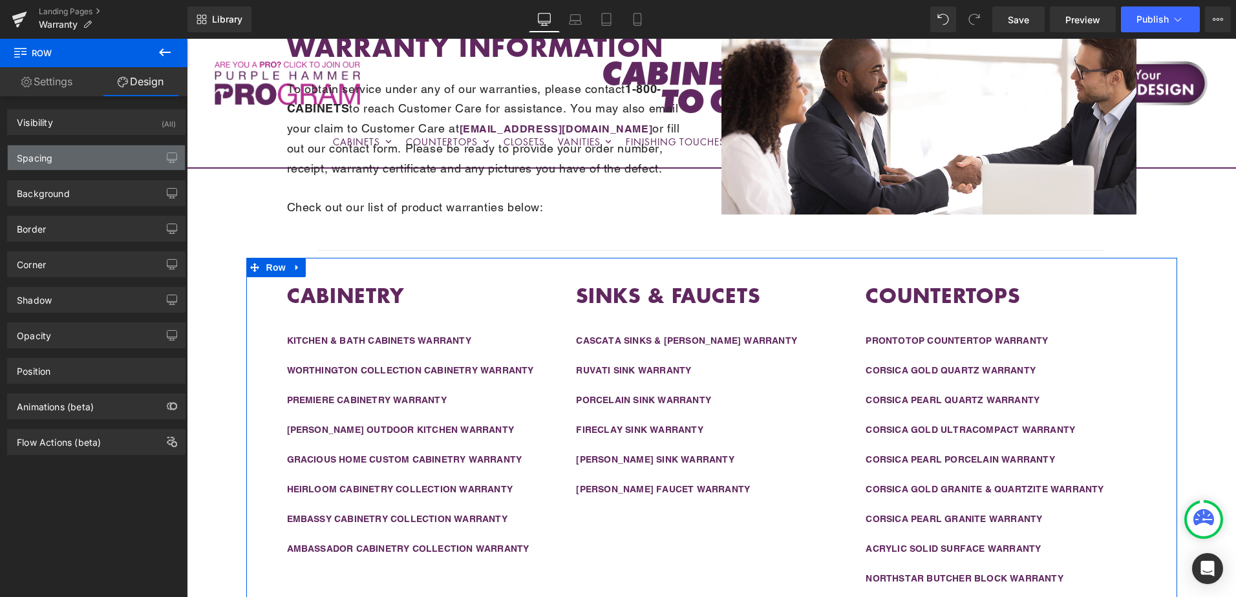
click at [114, 161] on div "Spacing" at bounding box center [96, 157] width 177 height 25
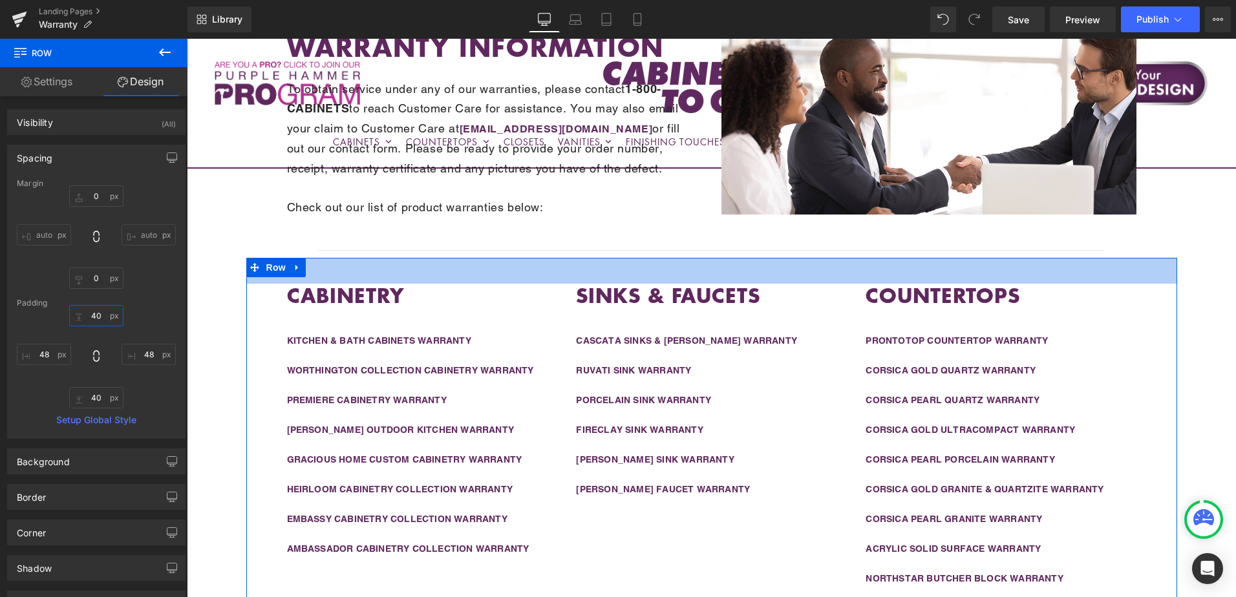
click at [102, 317] on input "40" at bounding box center [96, 315] width 54 height 21
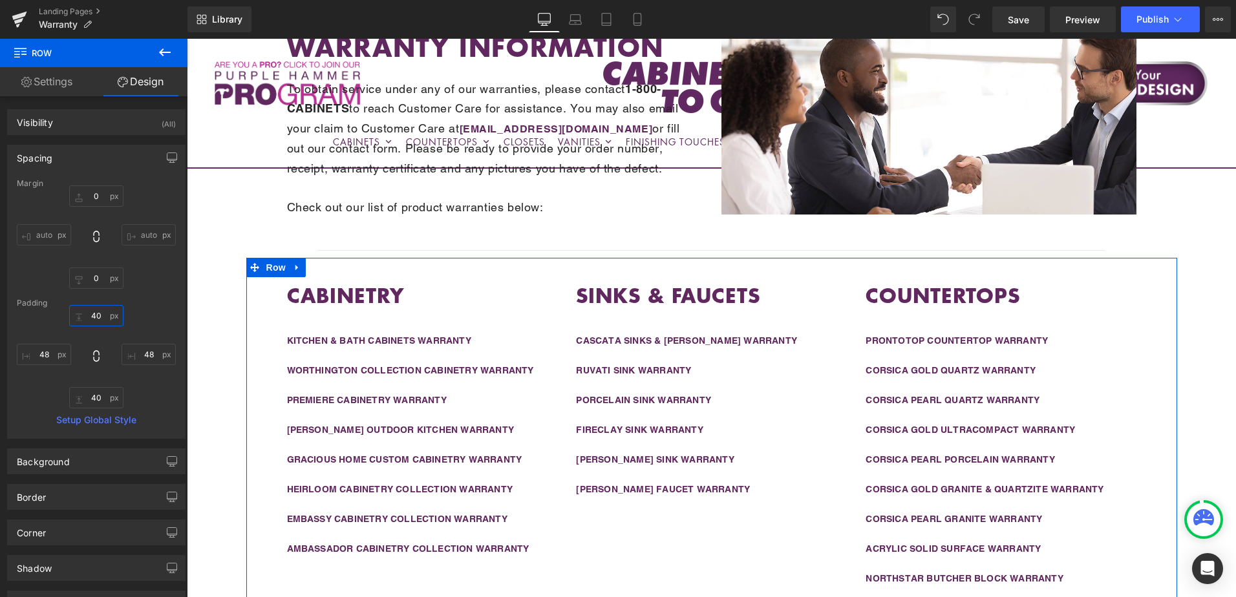
type input "0"
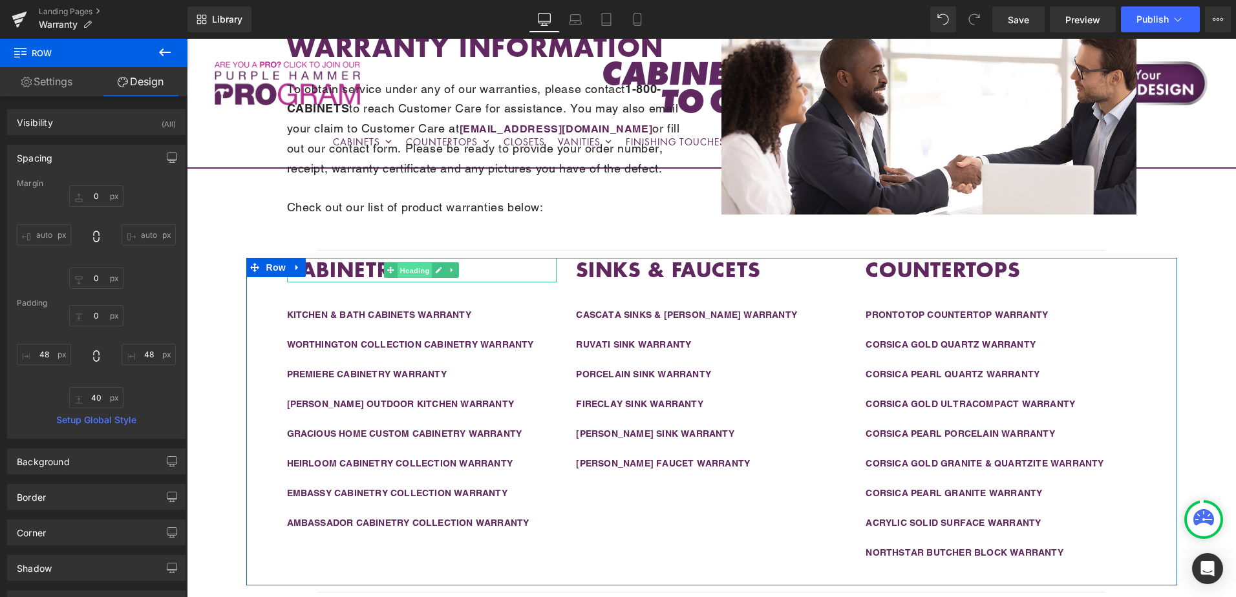
click at [409, 273] on span "Heading" at bounding box center [415, 271] width 35 height 16
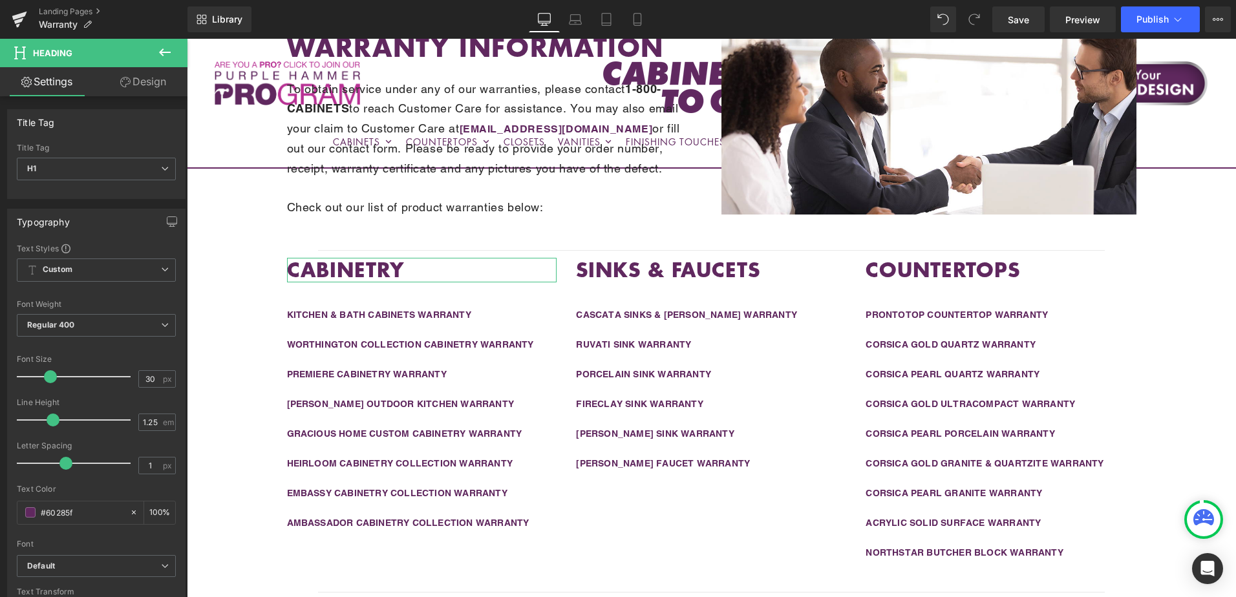
click at [134, 78] on link "Design" at bounding box center [143, 81] width 94 height 29
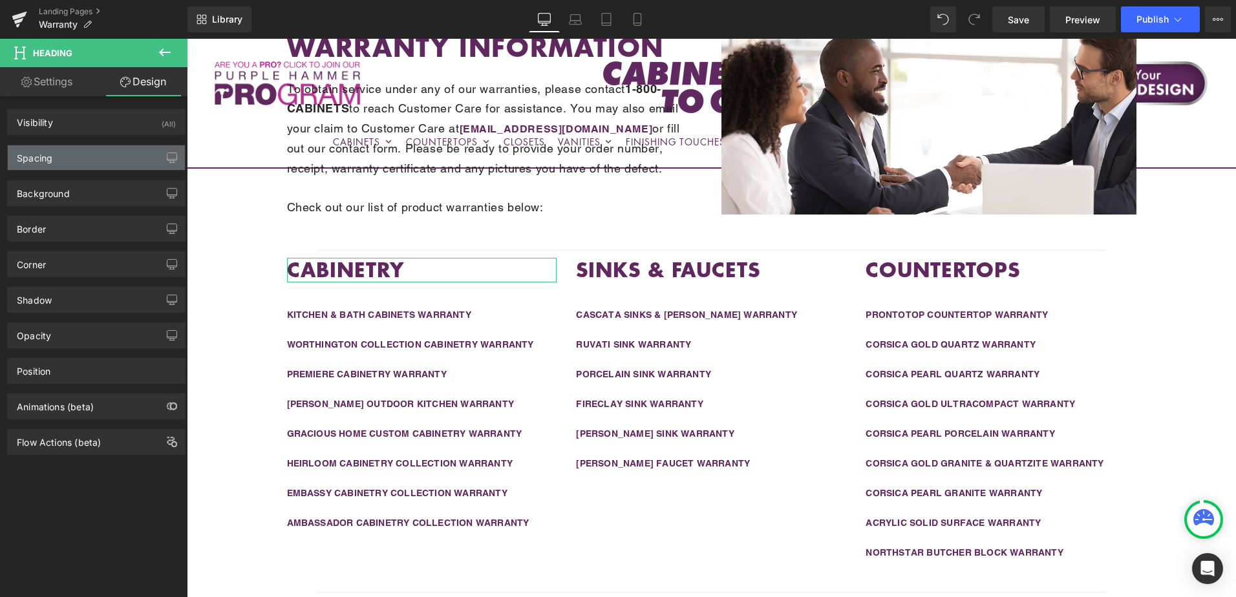
type input "0"
type input "40"
type input "0"
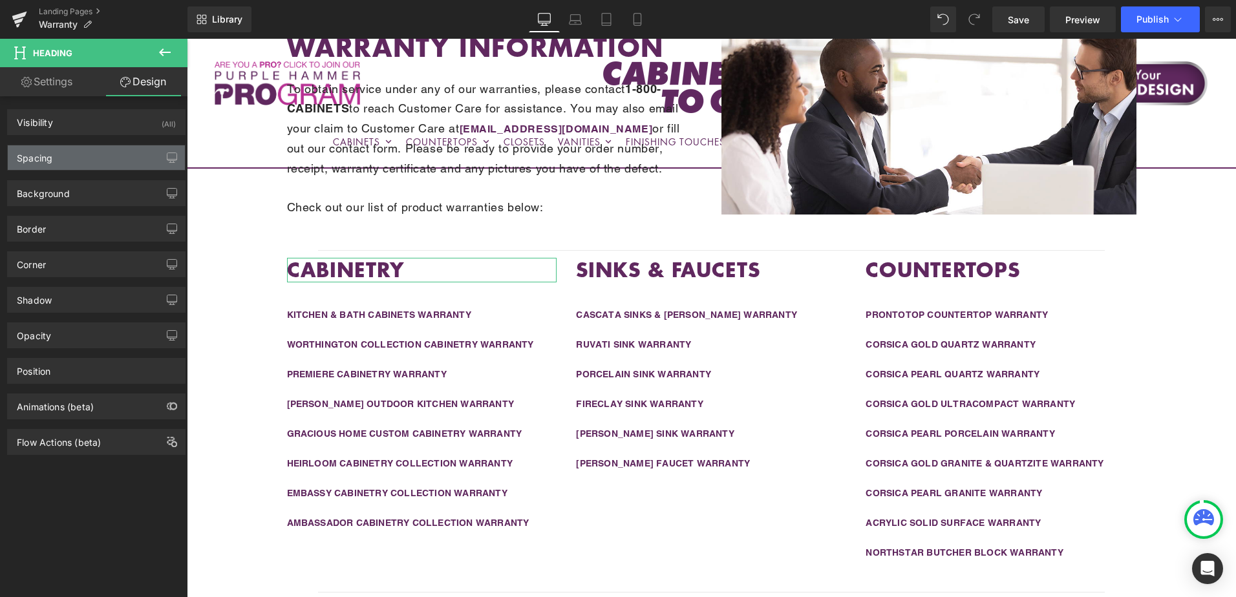
type input "0"
click at [112, 155] on div "Spacing" at bounding box center [96, 157] width 177 height 25
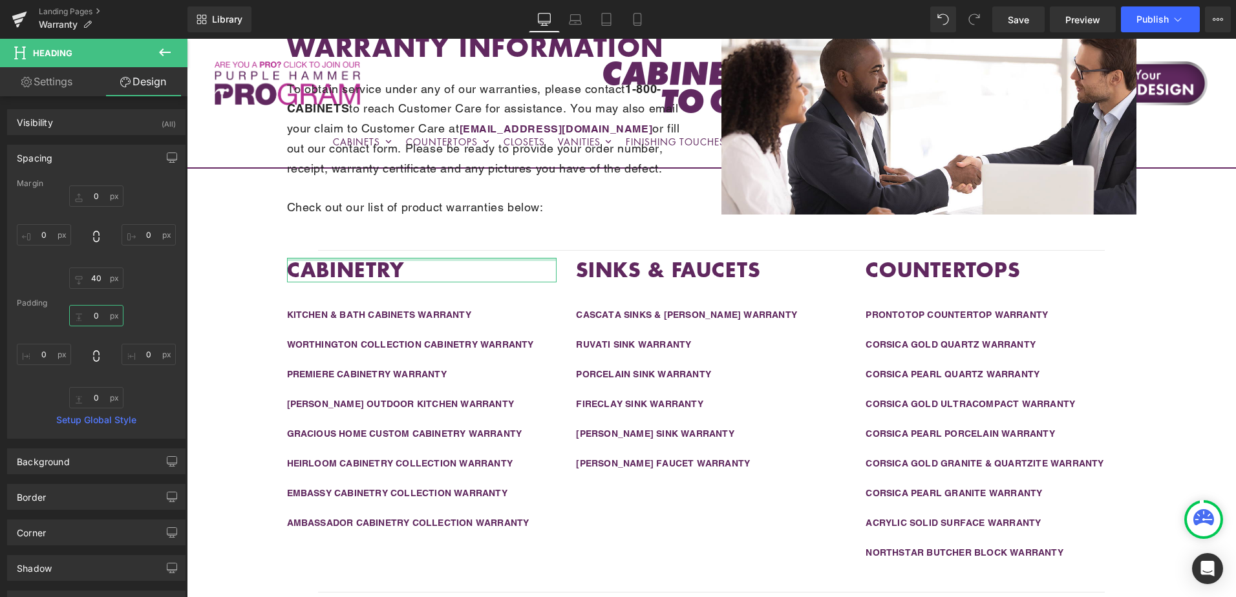
click at [100, 317] on input "0" at bounding box center [96, 315] width 54 height 21
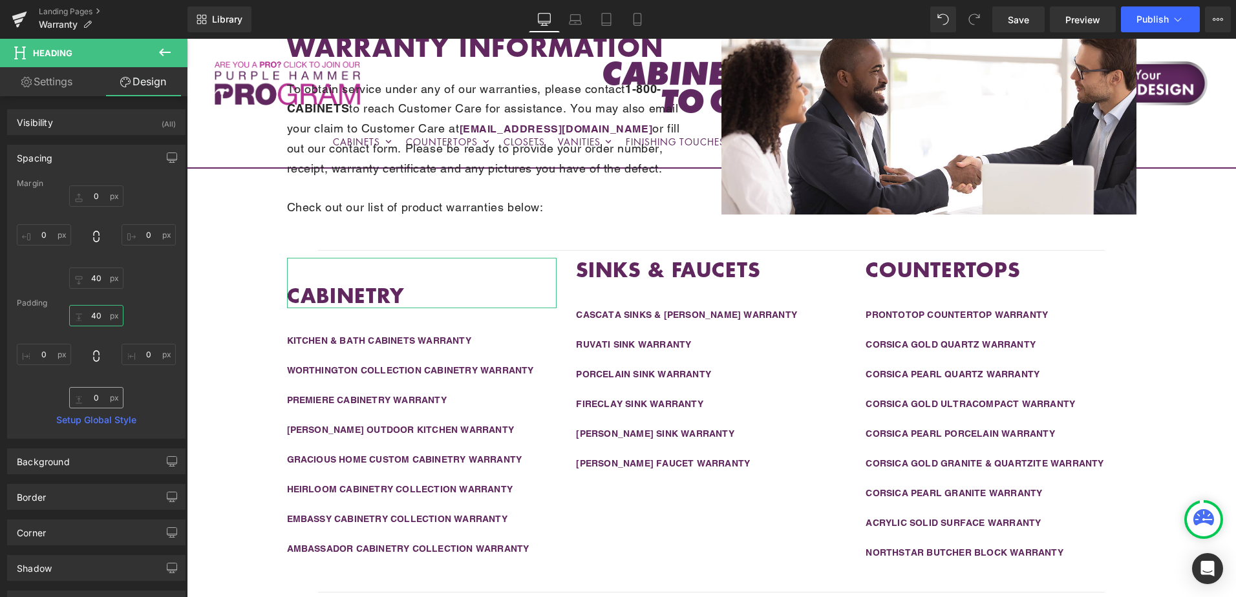
type input "40"
click at [101, 398] on input "0" at bounding box center [96, 397] width 54 height 21
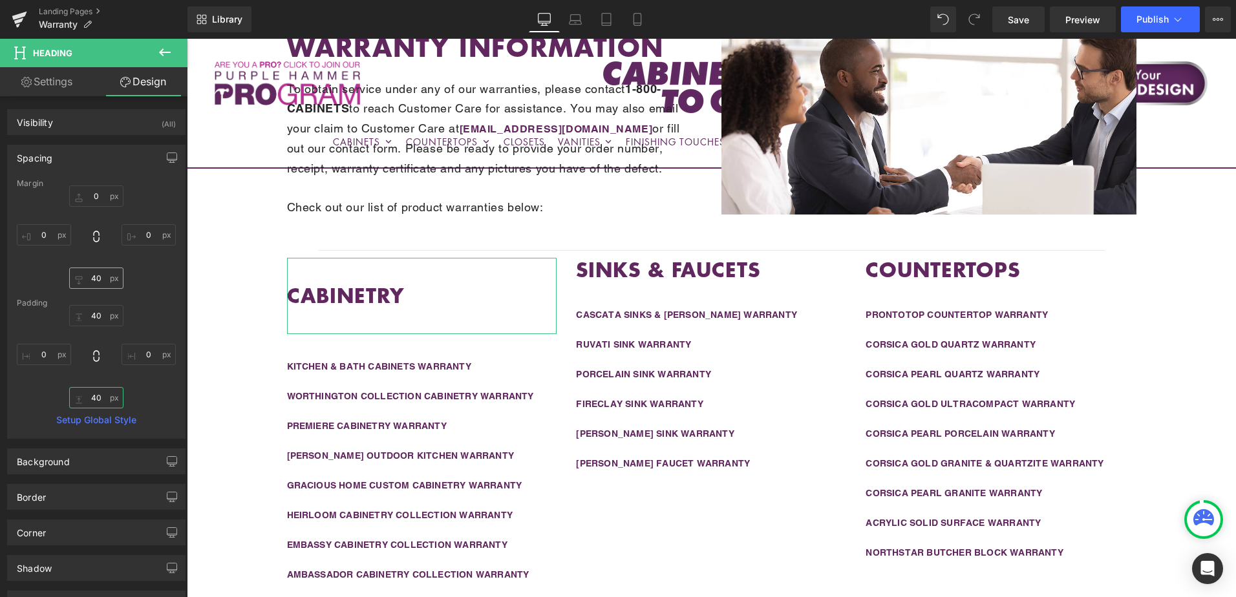
type input "40"
click at [98, 284] on input "40" at bounding box center [96, 278] width 54 height 21
type input "0"
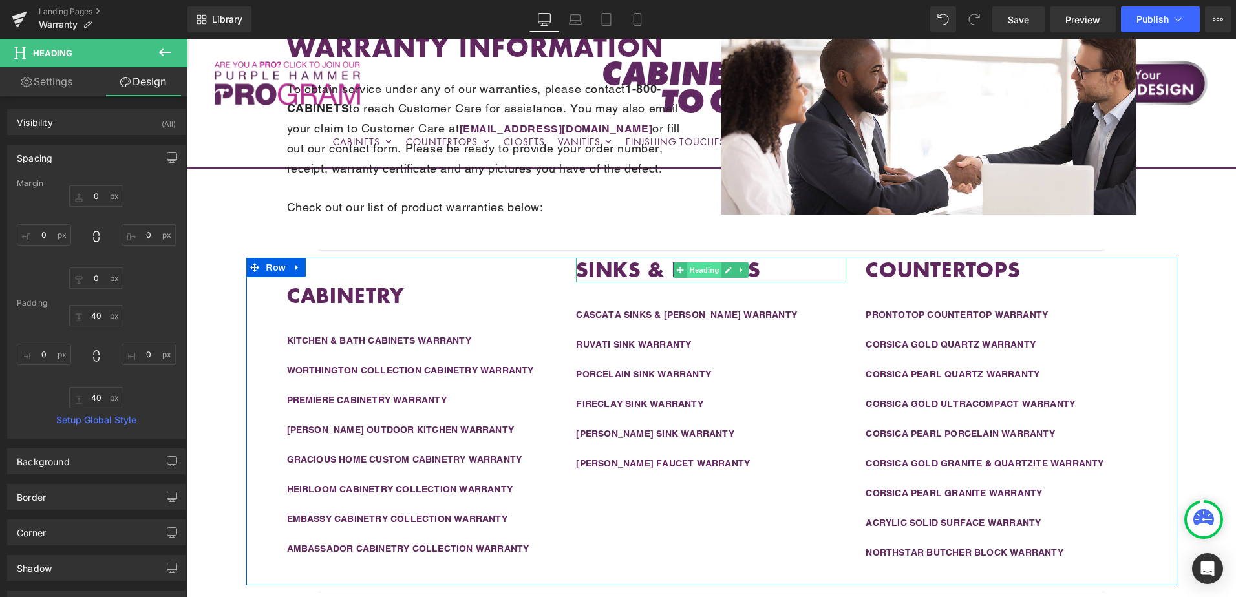
click at [692, 272] on span "Heading" at bounding box center [704, 270] width 35 height 16
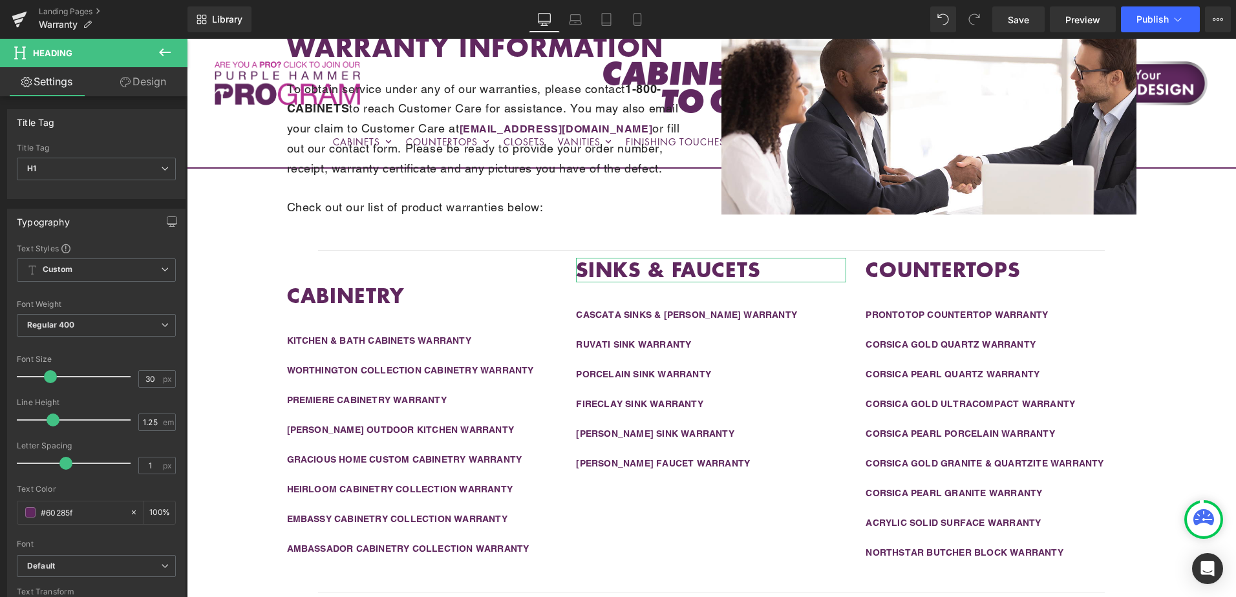
click at [145, 83] on link "Design" at bounding box center [143, 81] width 94 height 29
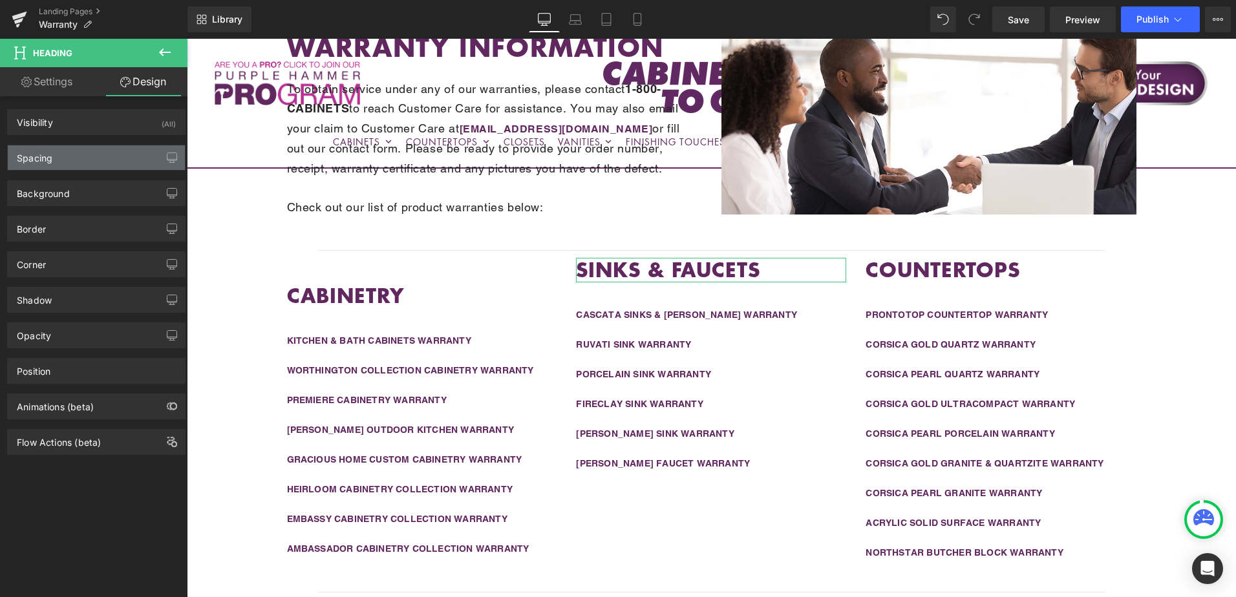
click at [111, 162] on div "Spacing" at bounding box center [96, 157] width 177 height 25
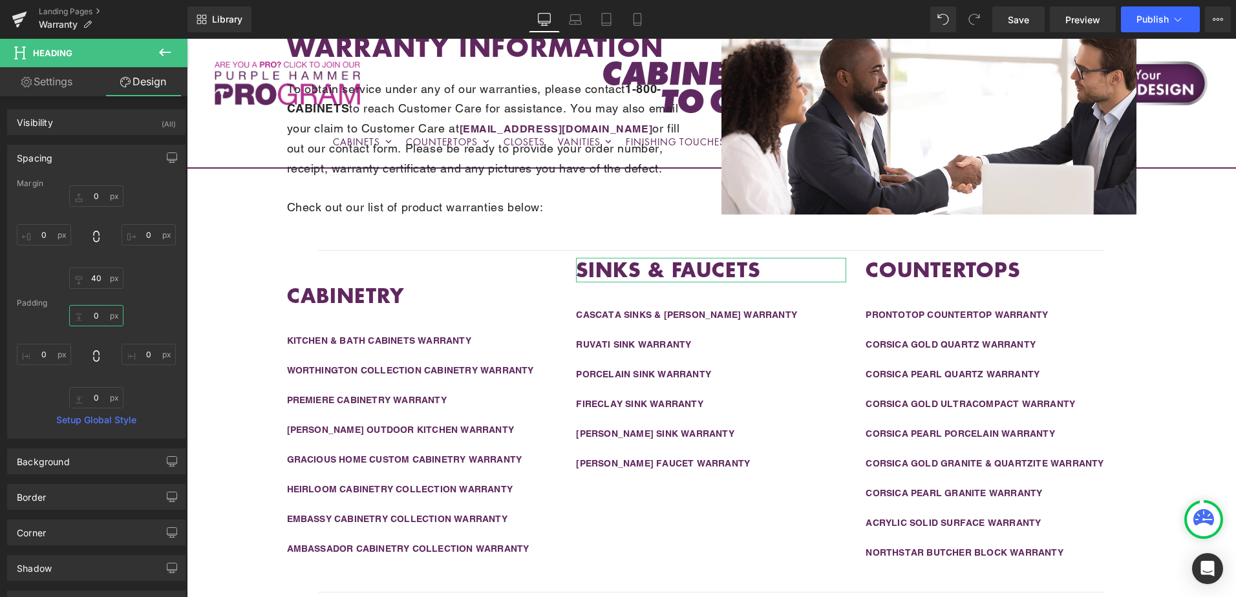
click at [97, 311] on input "0" at bounding box center [96, 315] width 54 height 21
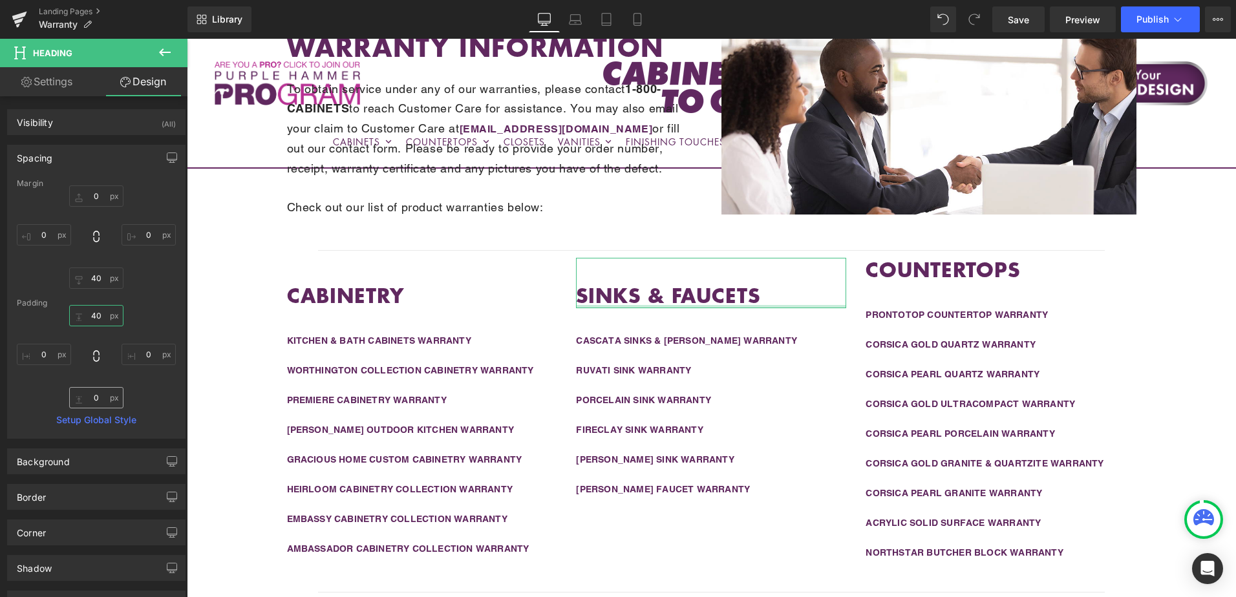
type input "40"
click at [100, 400] on input "0" at bounding box center [96, 397] width 54 height 21
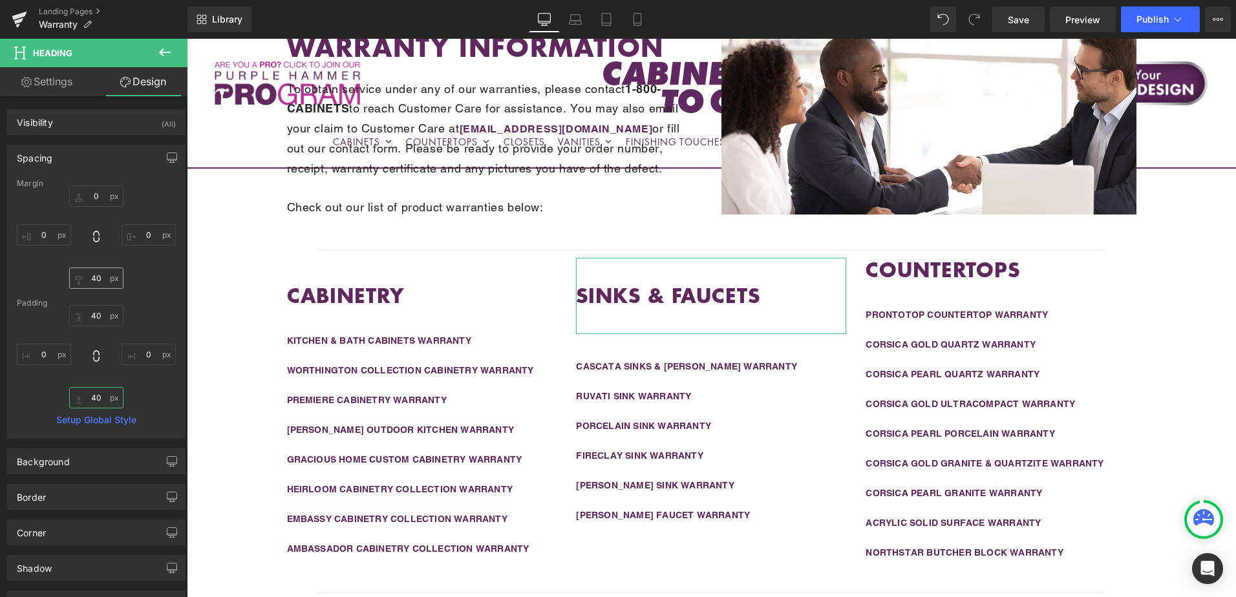
type input "40"
click at [102, 282] on input "40" at bounding box center [96, 278] width 54 height 21
type input "0"
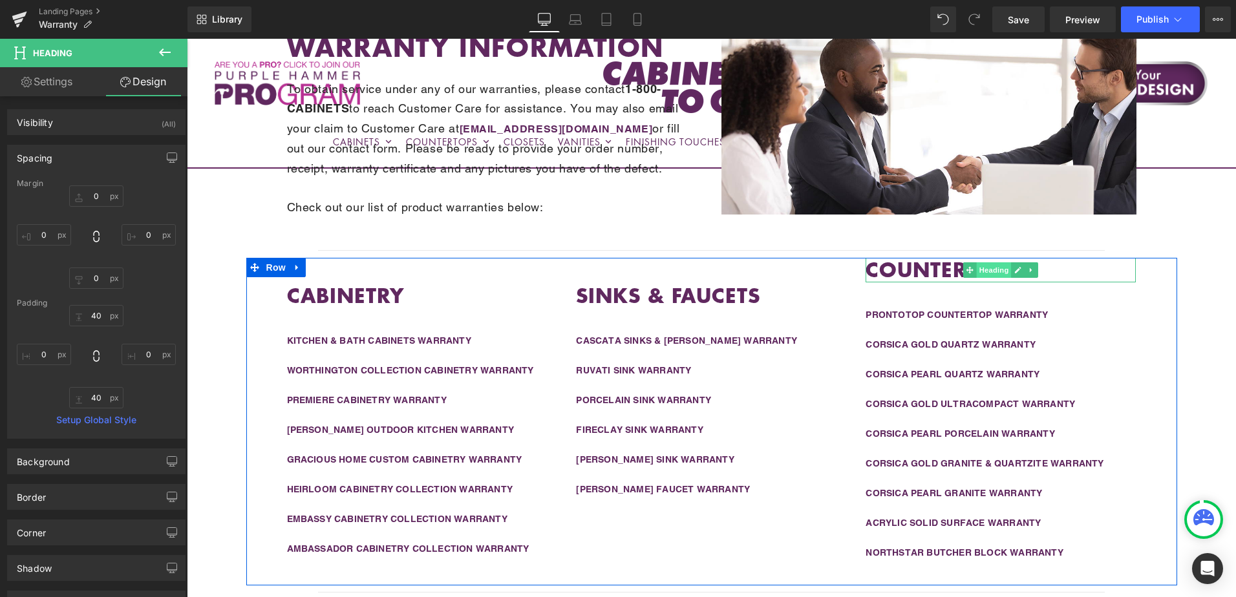
click at [1003, 266] on span "Heading" at bounding box center [994, 270] width 35 height 16
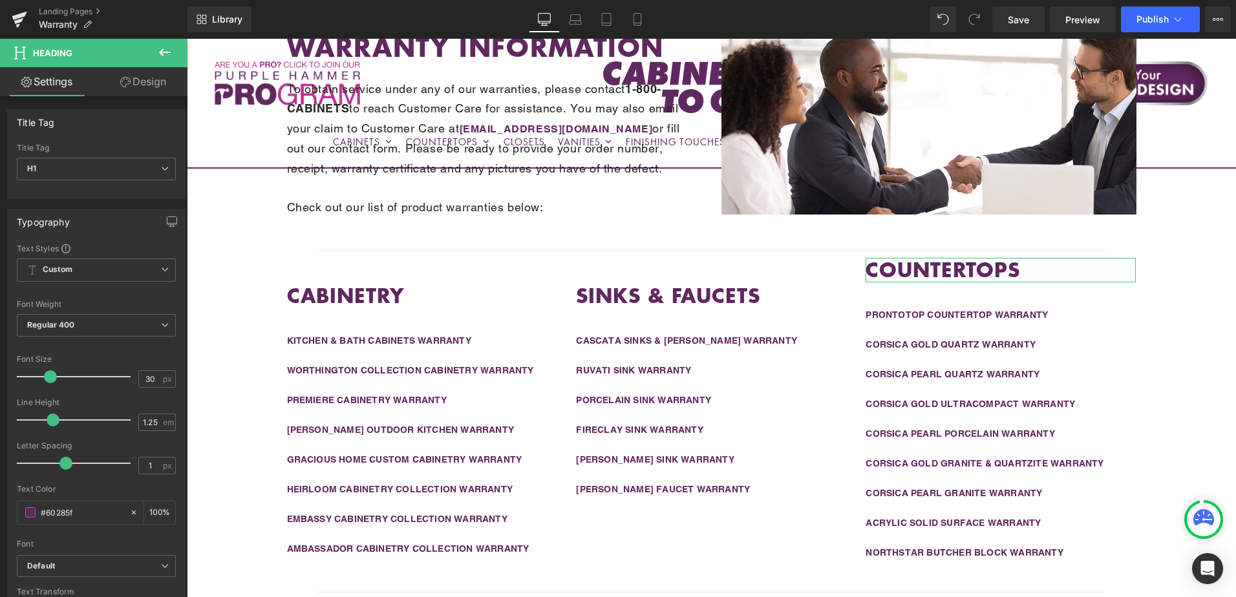
click at [148, 83] on link "Design" at bounding box center [143, 81] width 94 height 29
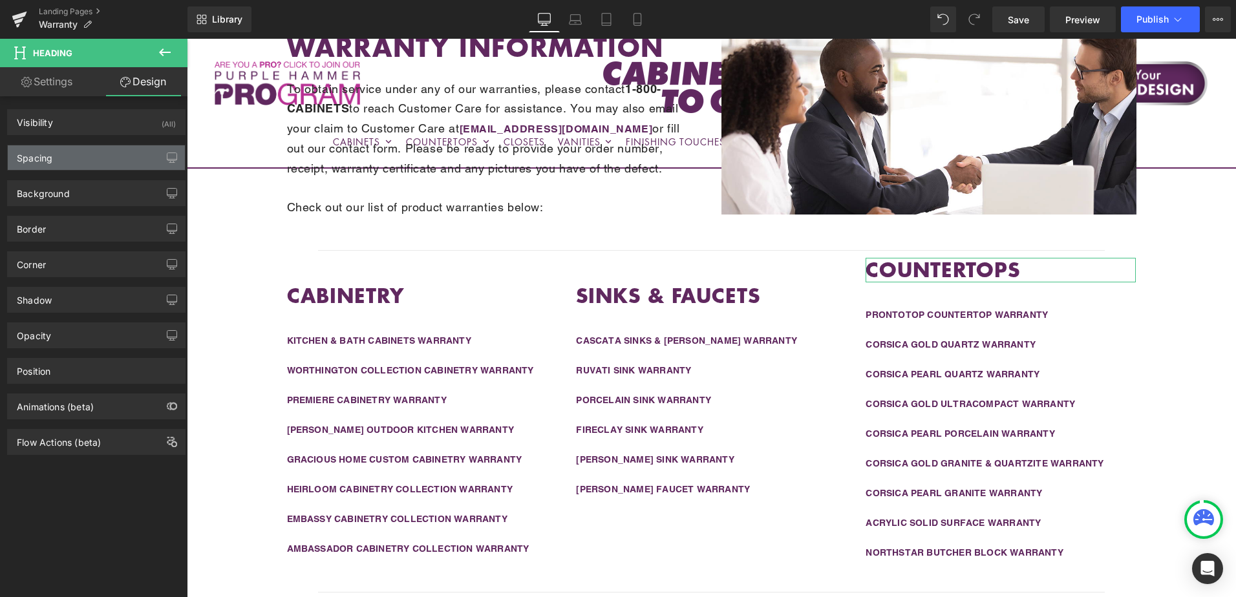
click at [99, 161] on div "Spacing" at bounding box center [96, 157] width 177 height 25
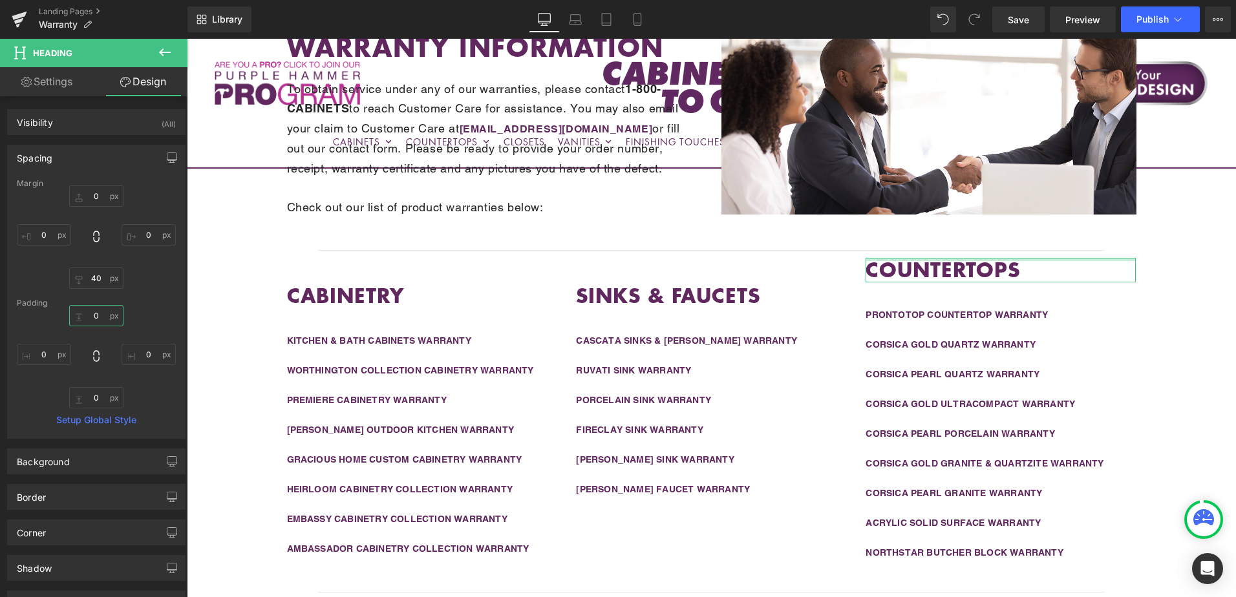
click at [99, 316] on input "0" at bounding box center [96, 315] width 54 height 21
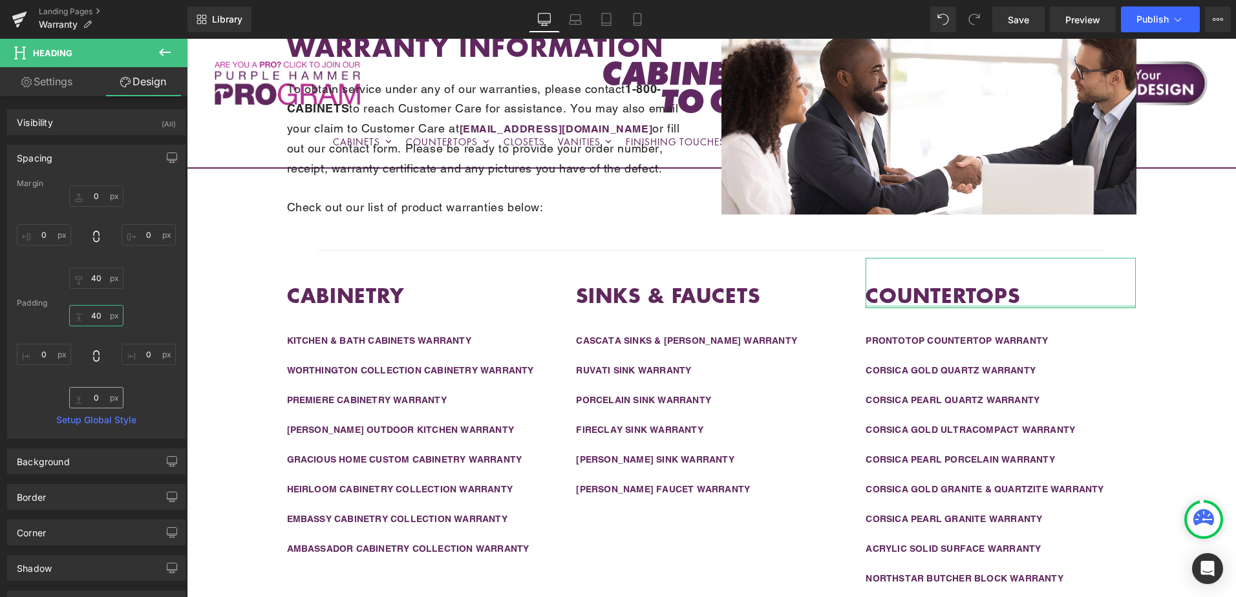
type input "40"
click at [96, 392] on input "0" at bounding box center [96, 397] width 54 height 21
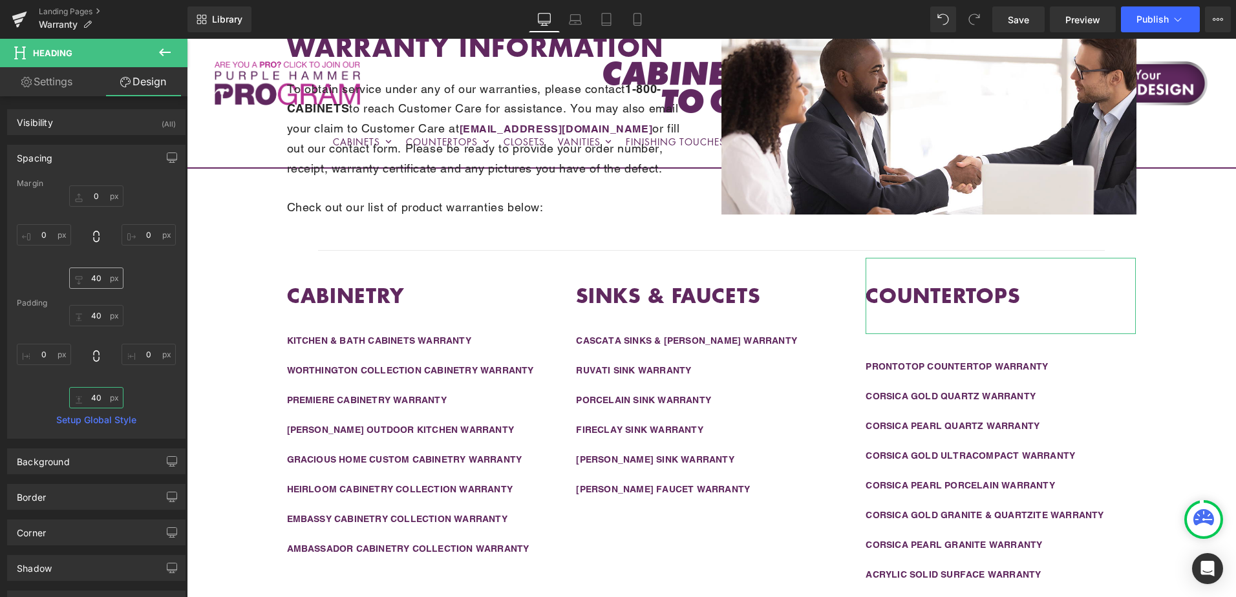
type input "40"
click at [101, 278] on input "40" at bounding box center [96, 278] width 54 height 21
type input "0"
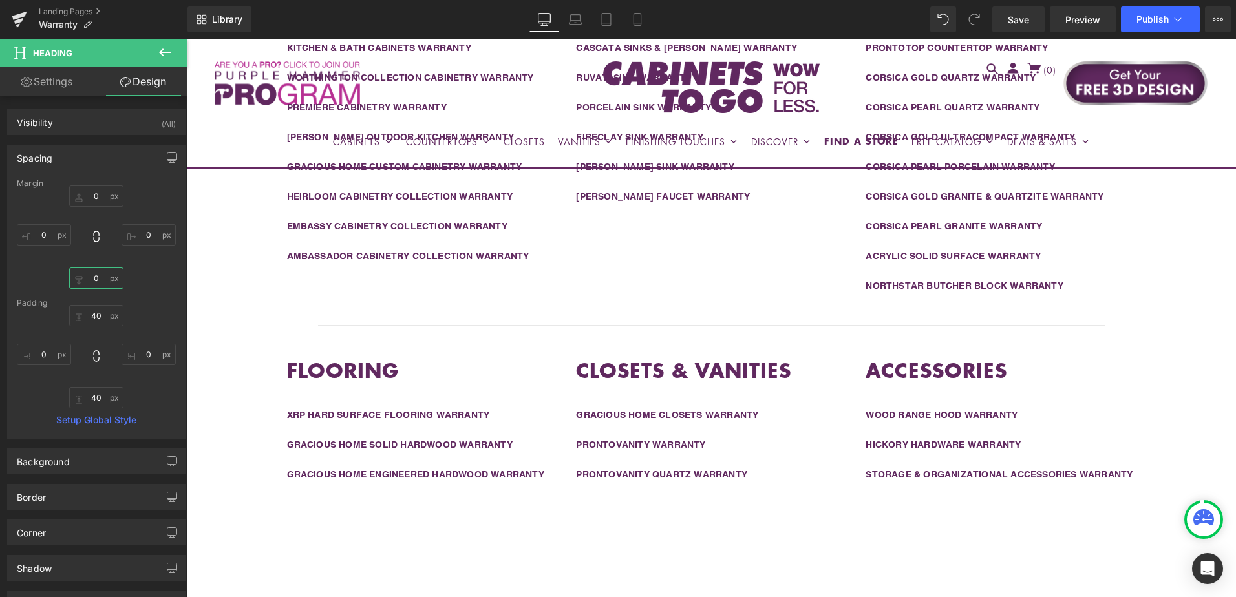
scroll to position [577, 0]
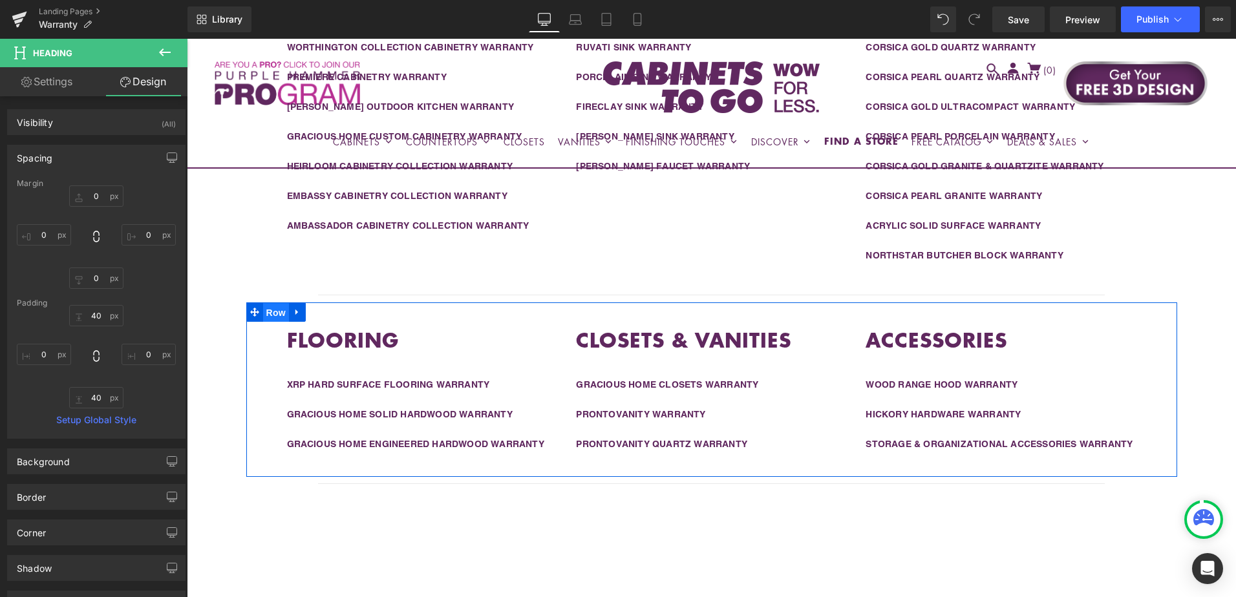
click at [277, 314] on span "Row" at bounding box center [276, 312] width 26 height 19
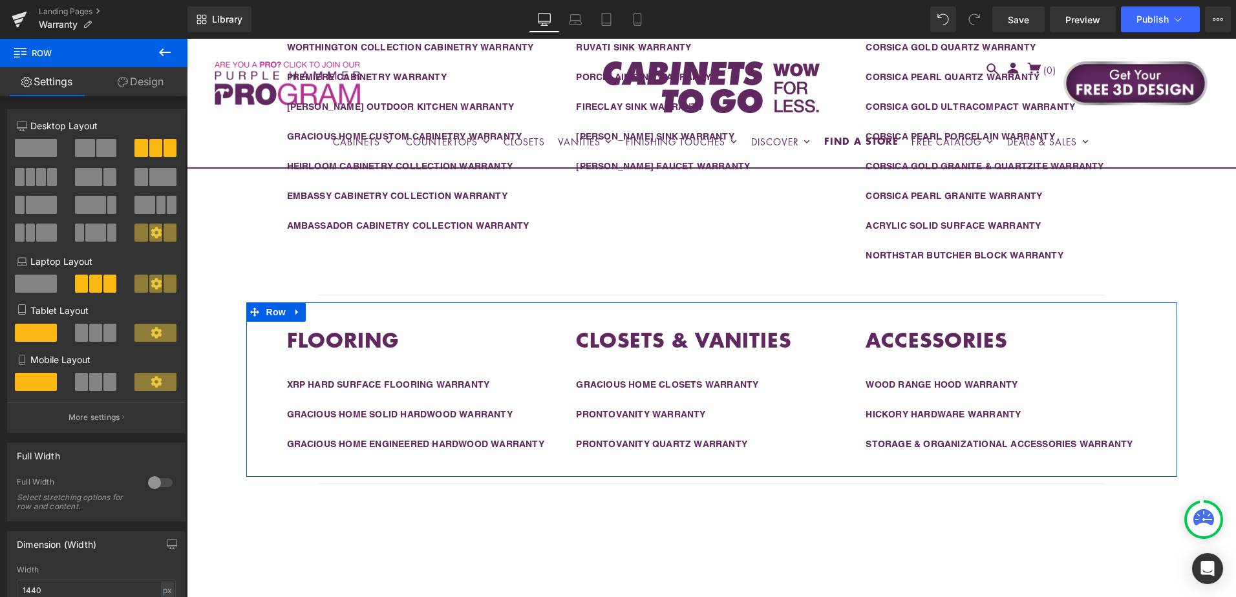
click at [138, 83] on link "Design" at bounding box center [141, 81] width 94 height 29
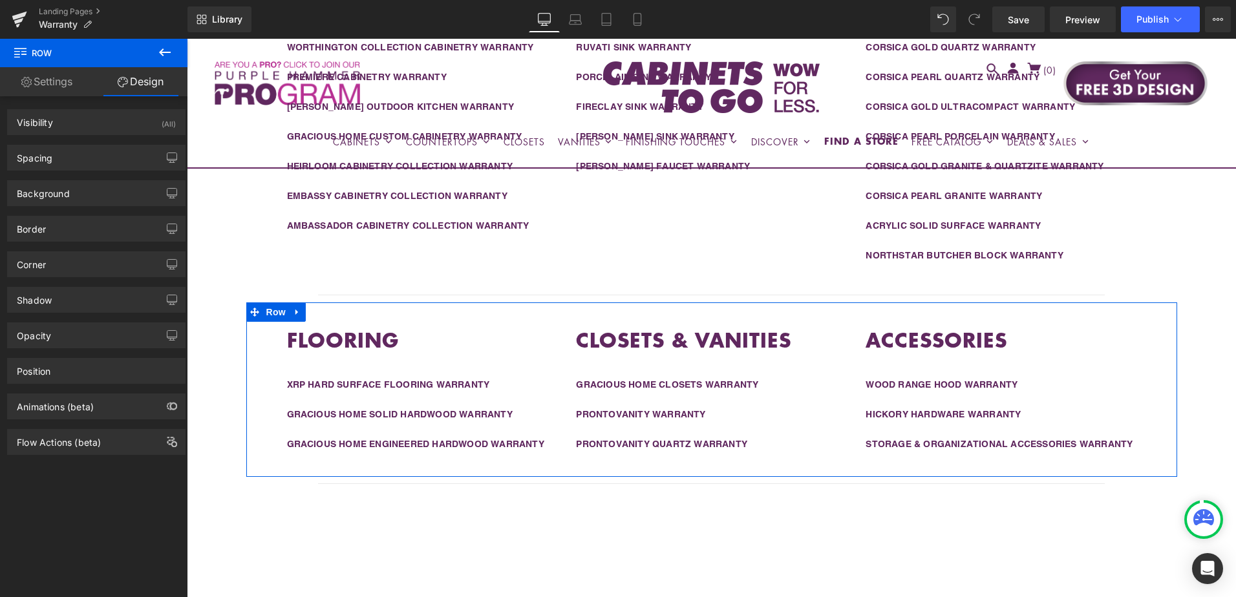
type input "0"
type input "40"
type input "48"
type input "40"
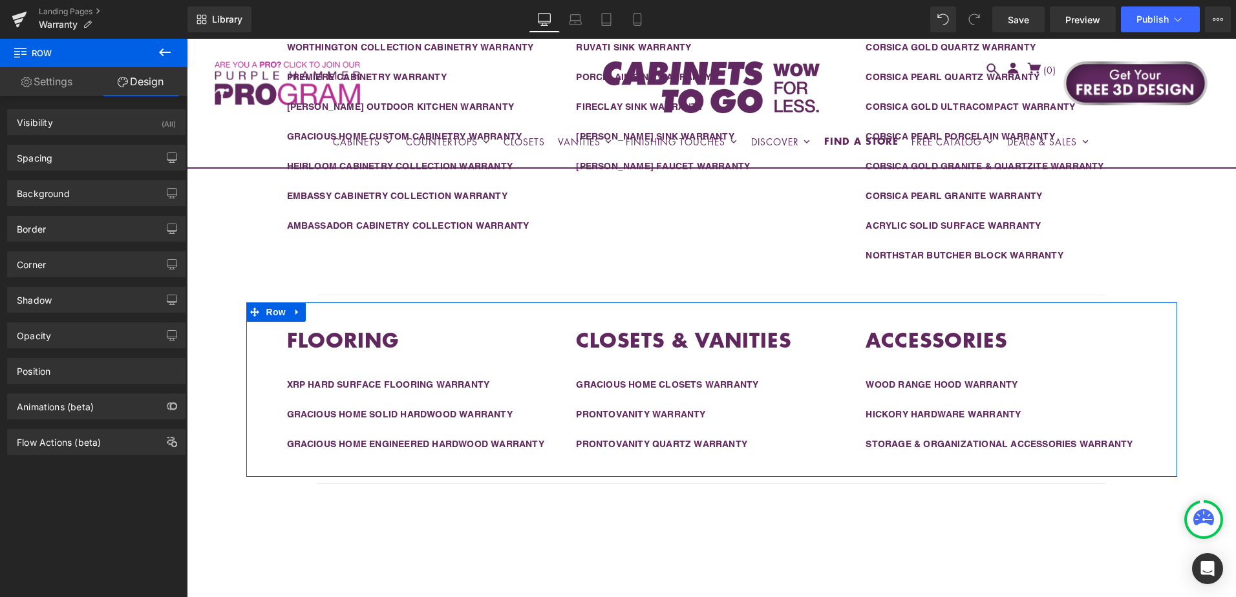
type input "48"
click at [109, 160] on div "Spacing" at bounding box center [96, 157] width 177 height 25
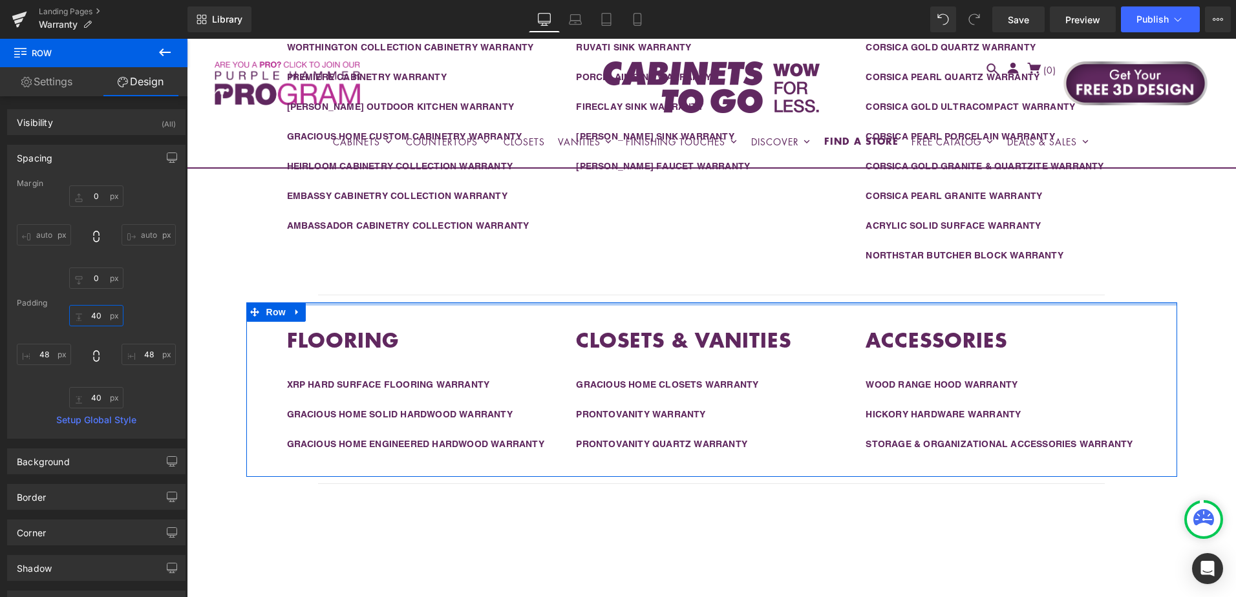
click at [101, 317] on input "40" at bounding box center [96, 315] width 54 height 21
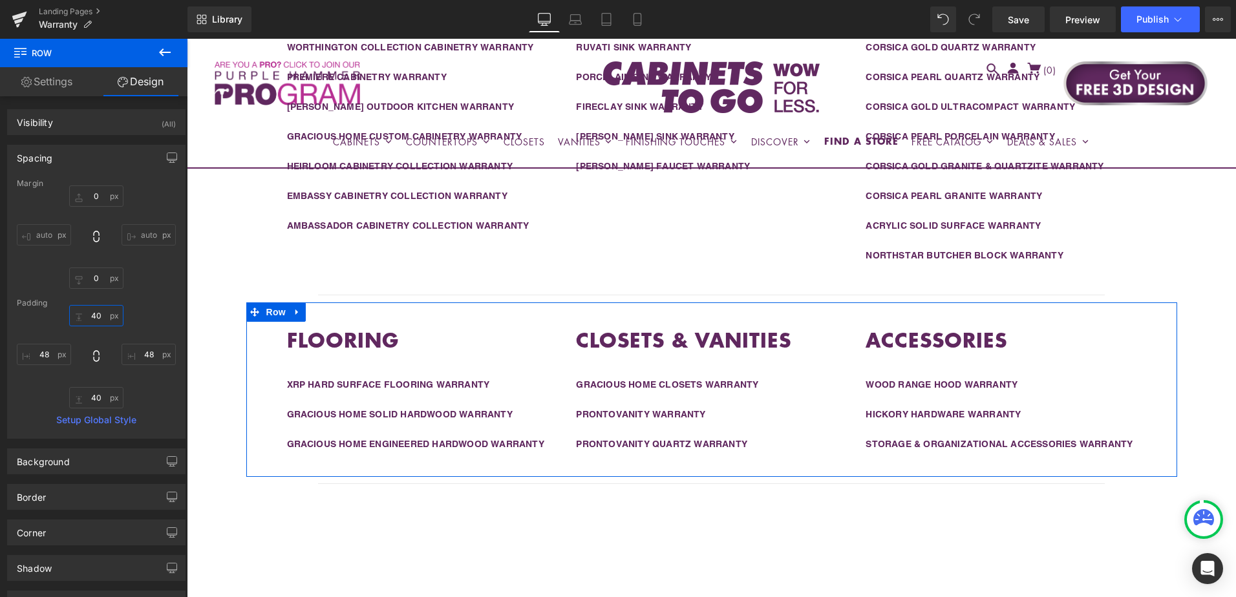
type input "0"
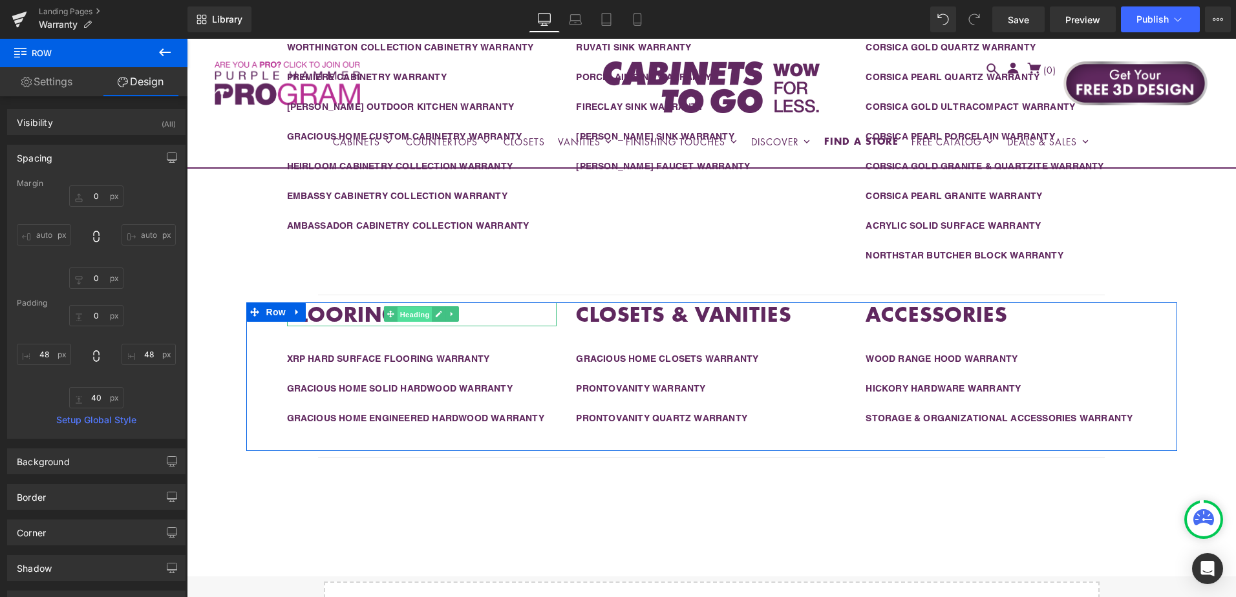
click at [406, 314] on span "Heading" at bounding box center [415, 315] width 35 height 16
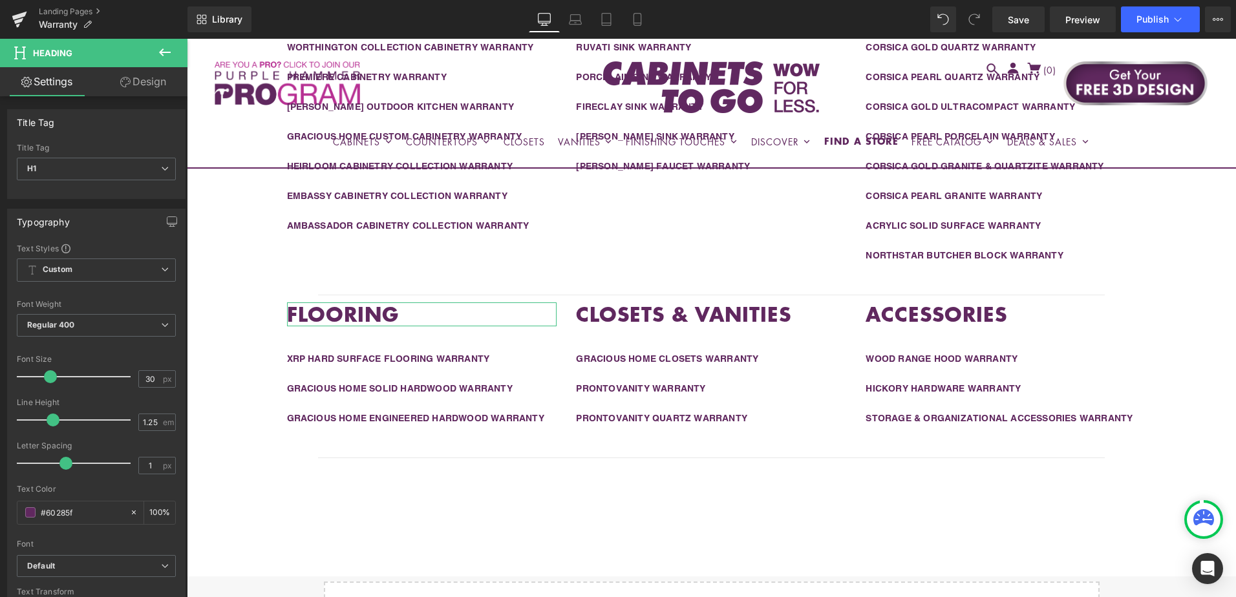
click at [141, 80] on link "Design" at bounding box center [143, 81] width 94 height 29
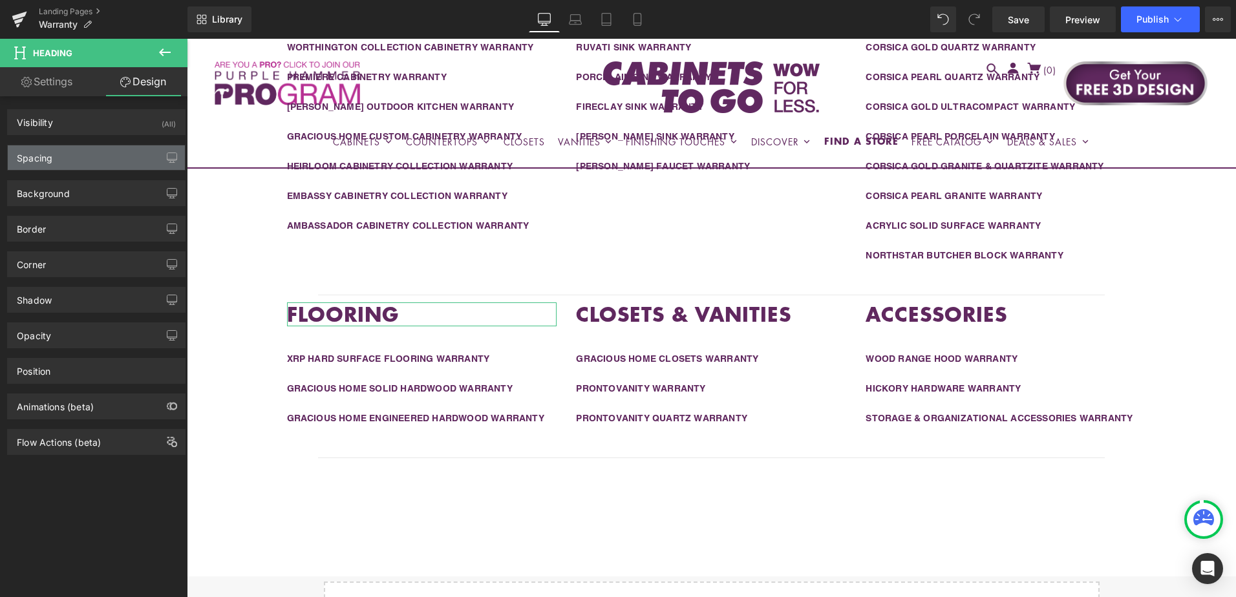
type input "0"
type input "40"
type input "0"
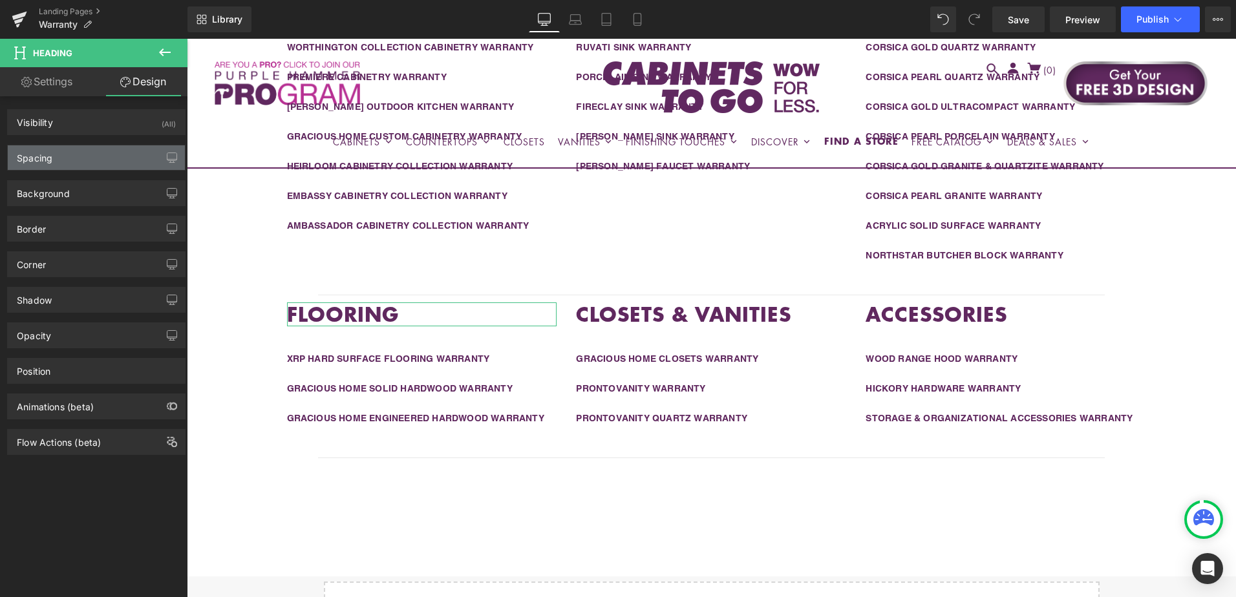
type input "0"
click at [103, 160] on div "Spacing" at bounding box center [96, 157] width 177 height 25
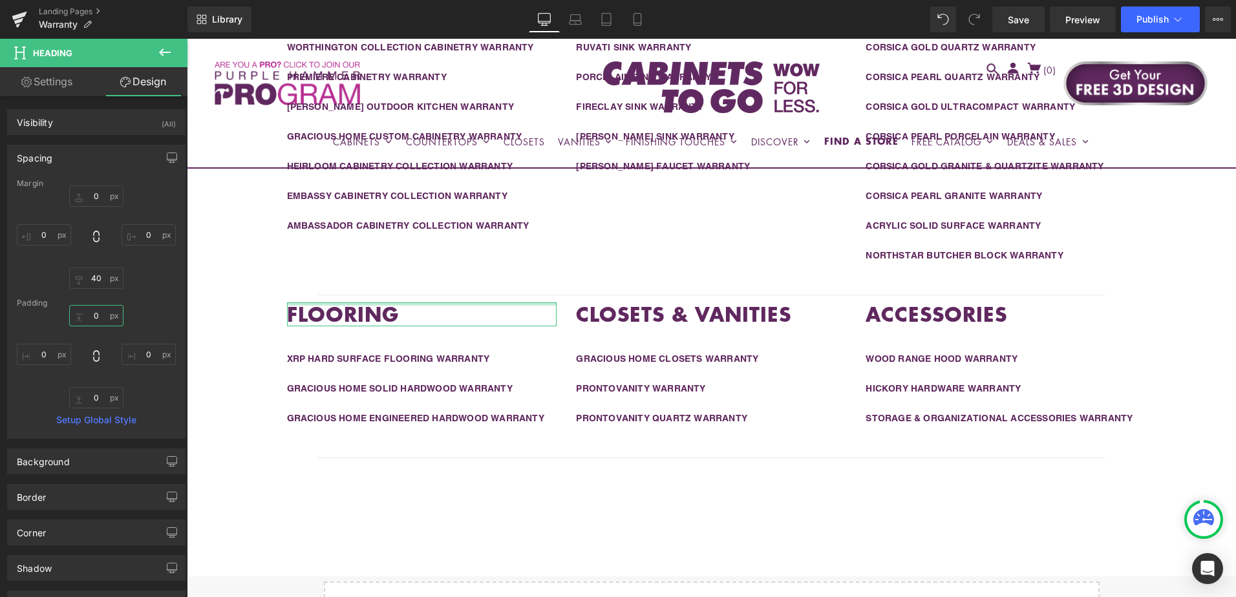
click at [100, 318] on input "0" at bounding box center [96, 315] width 54 height 21
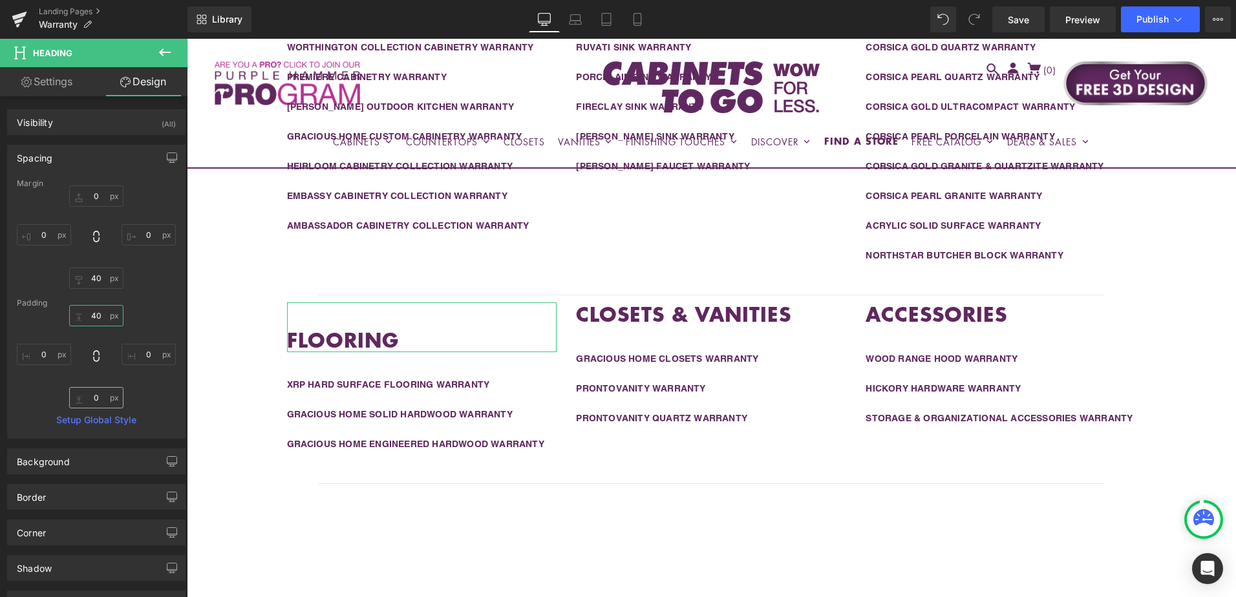
type input "40"
click at [97, 399] on input "0" at bounding box center [96, 397] width 54 height 21
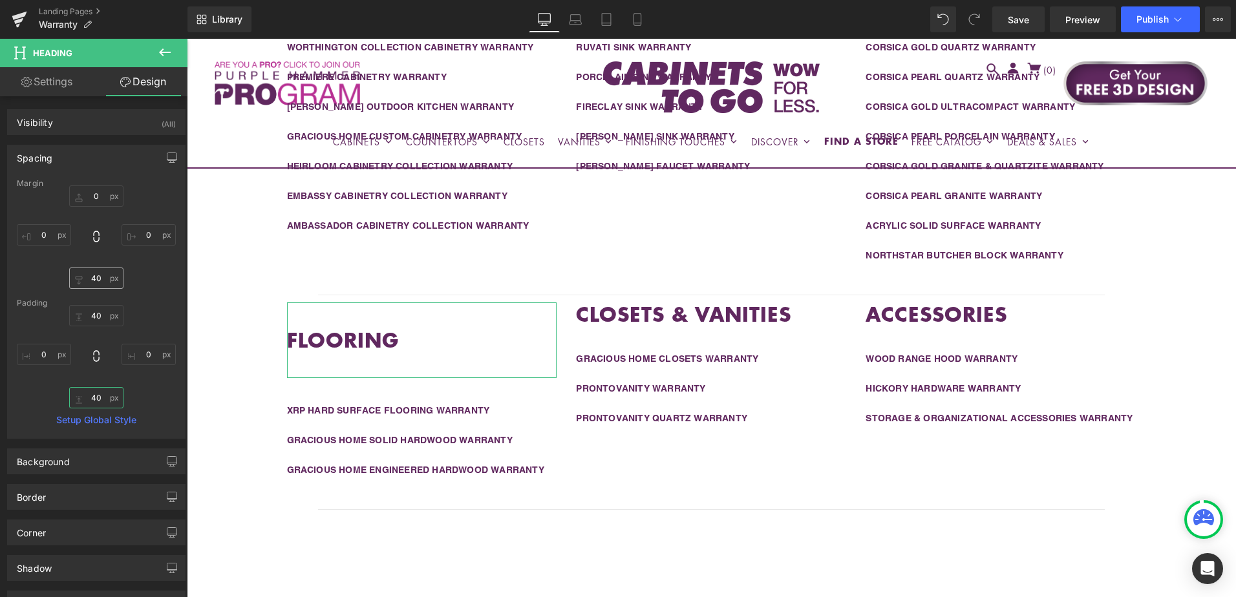
type input "40"
click at [98, 280] on input "40" at bounding box center [96, 278] width 54 height 21
type input "0"
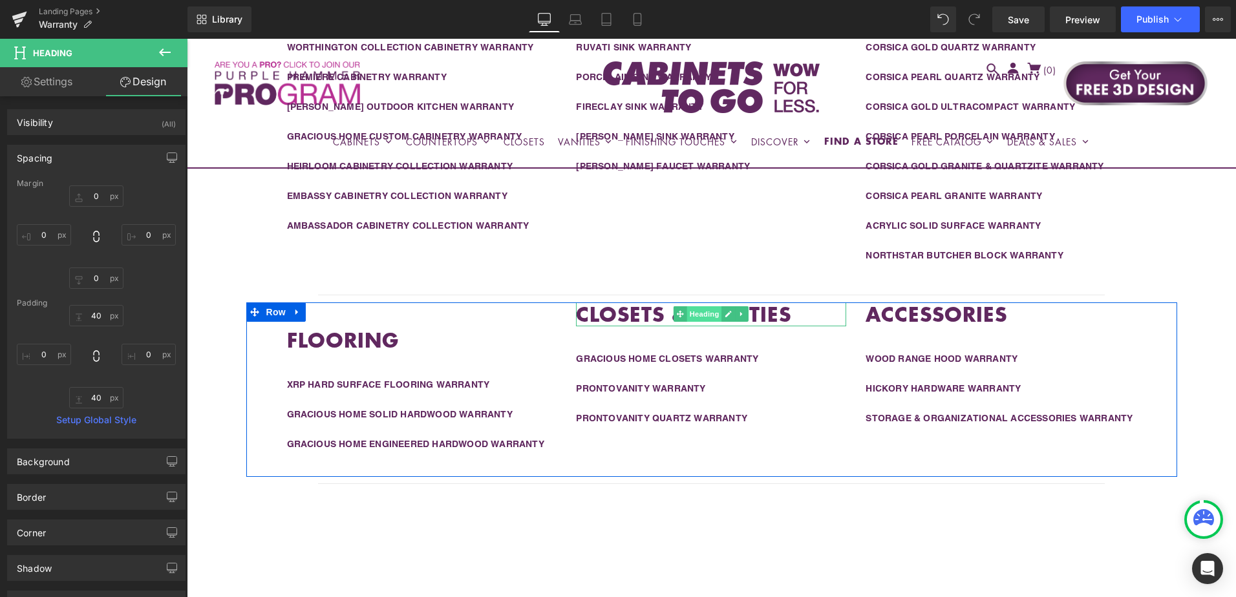
click at [696, 317] on span "Heading" at bounding box center [704, 314] width 35 height 16
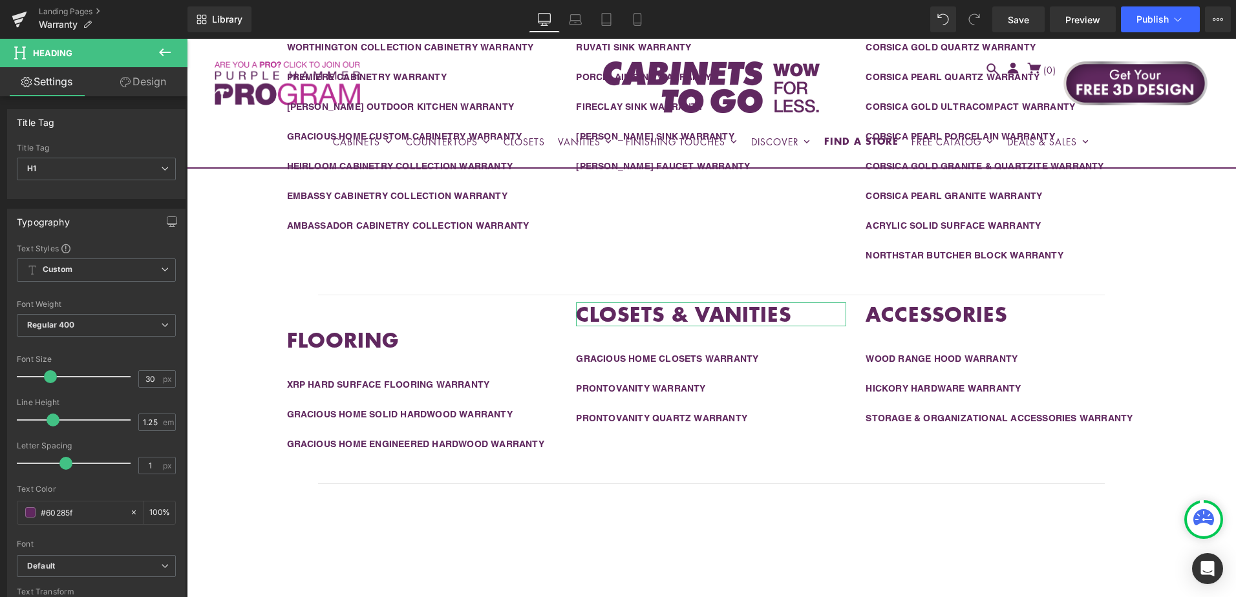
click at [151, 84] on link "Design" at bounding box center [143, 81] width 94 height 29
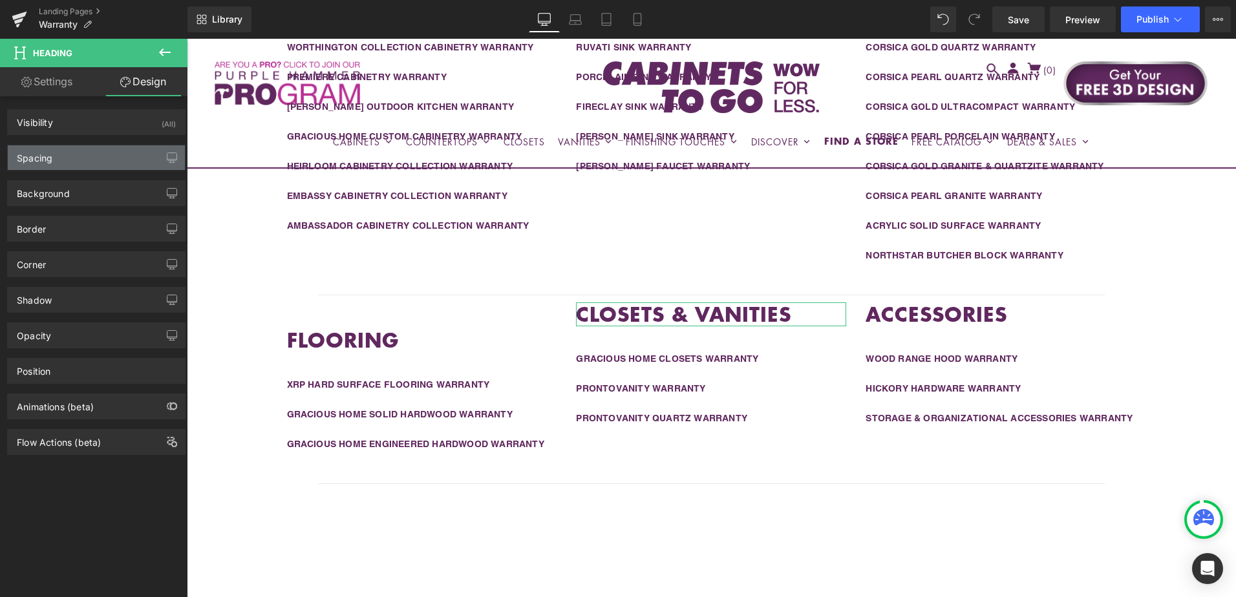
type input "0"
type input "40"
type input "0"
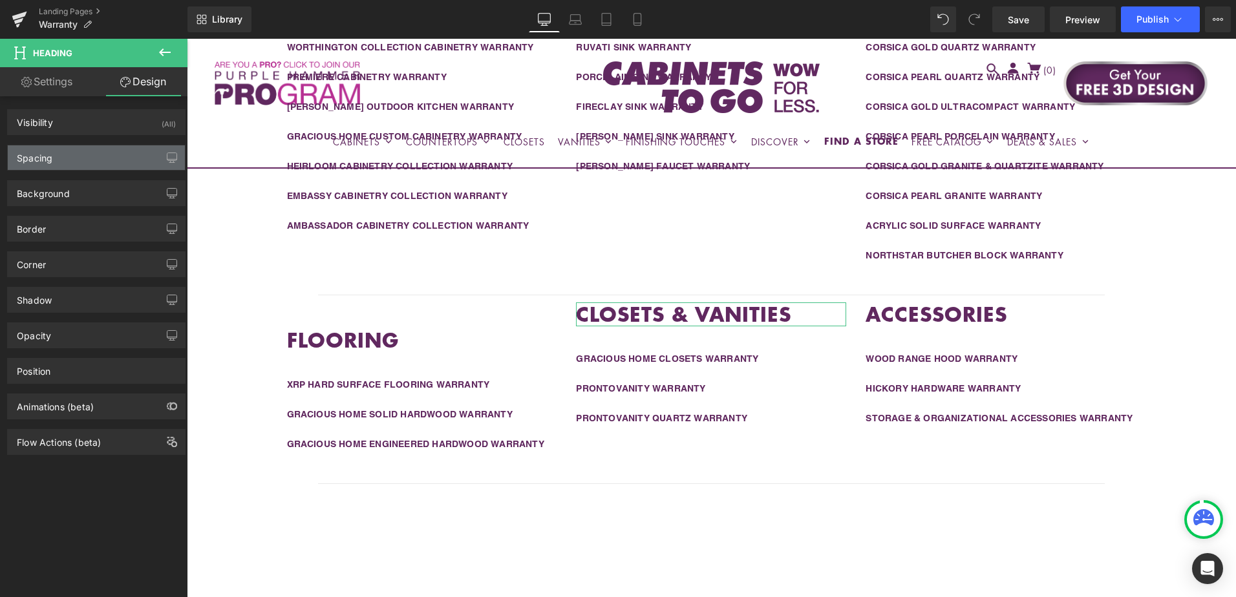
type input "0"
click at [114, 155] on div "Spacing" at bounding box center [96, 157] width 177 height 25
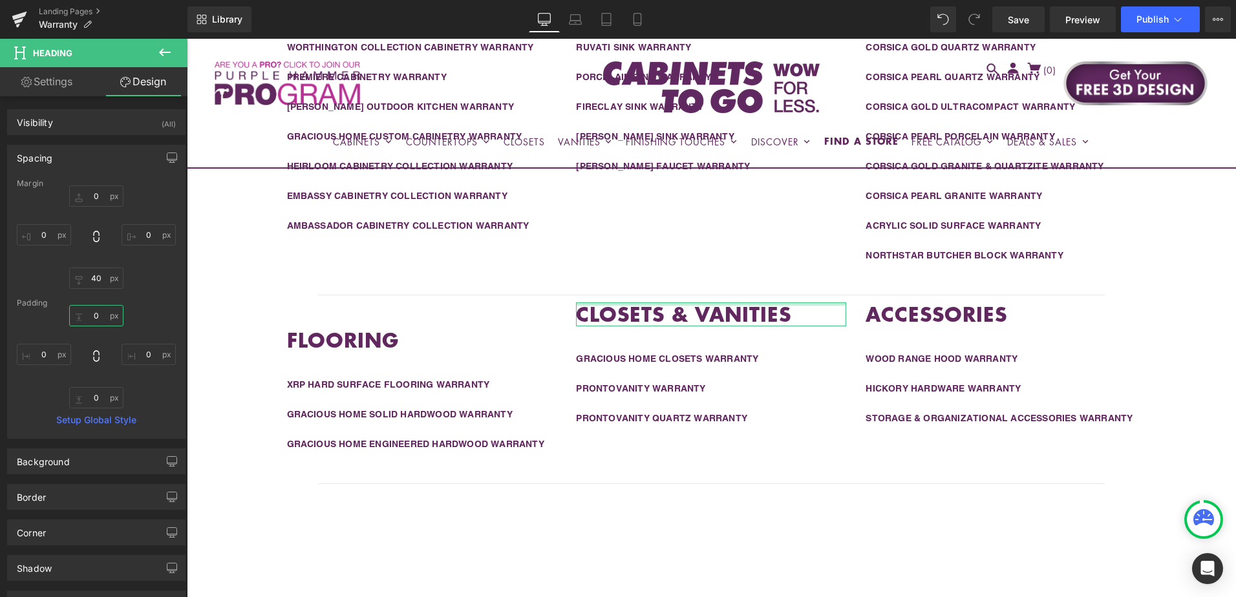
click at [98, 313] on input "0" at bounding box center [96, 315] width 54 height 21
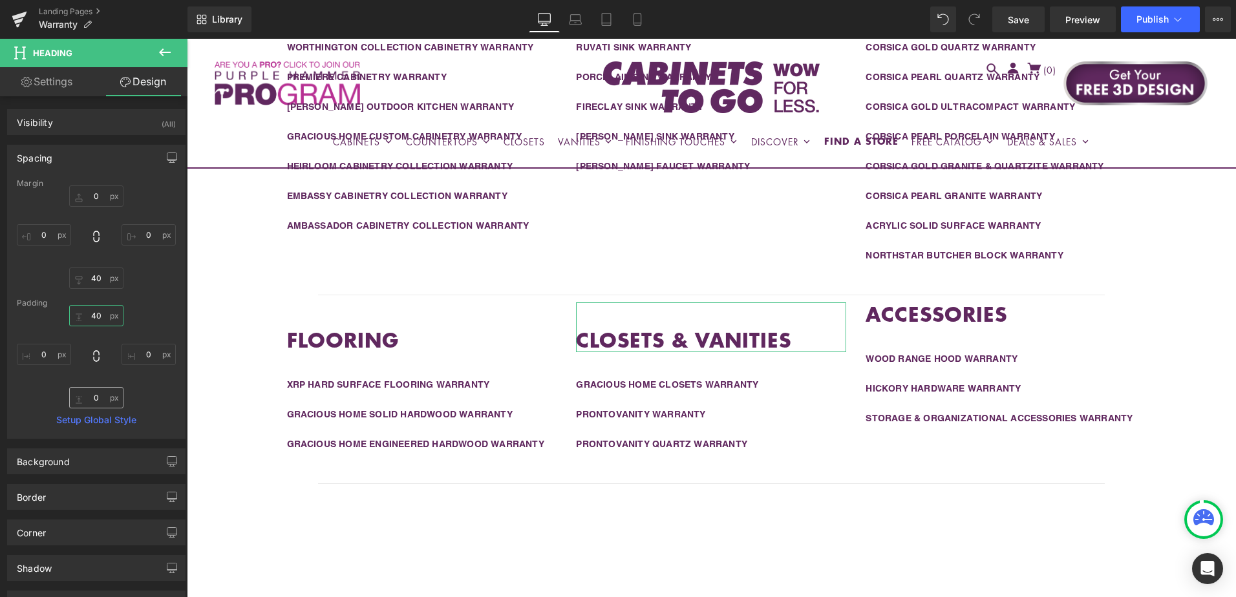
type input "40"
click at [98, 391] on input "0" at bounding box center [96, 397] width 54 height 21
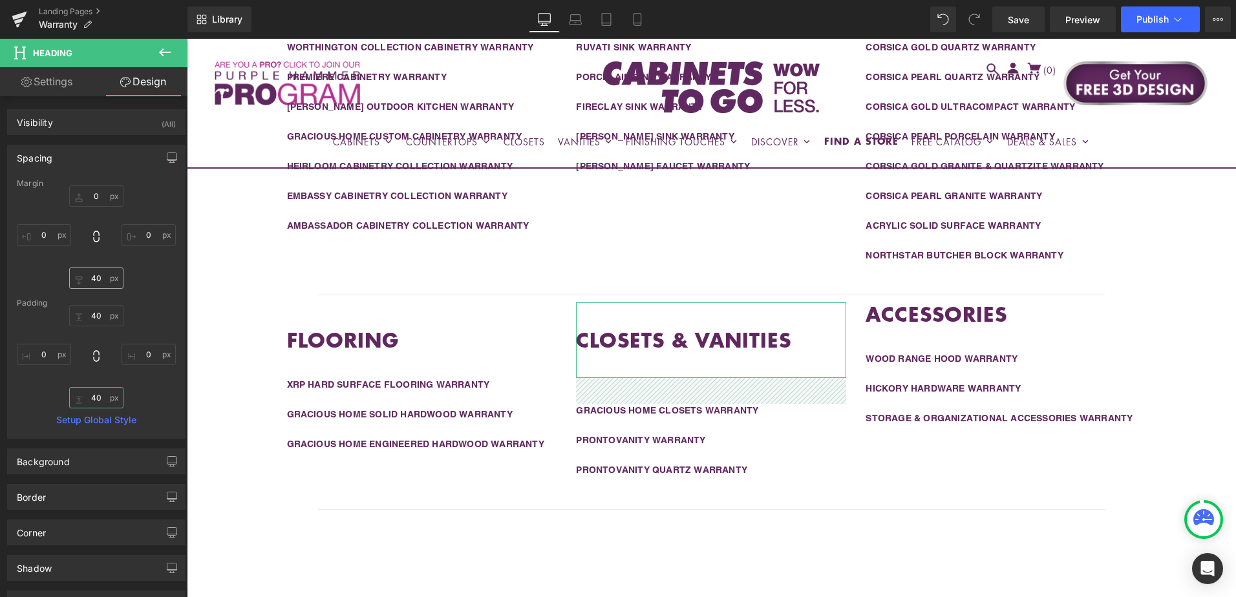
type input "40"
click at [96, 280] on input "40" at bounding box center [96, 278] width 54 height 21
type input "0"
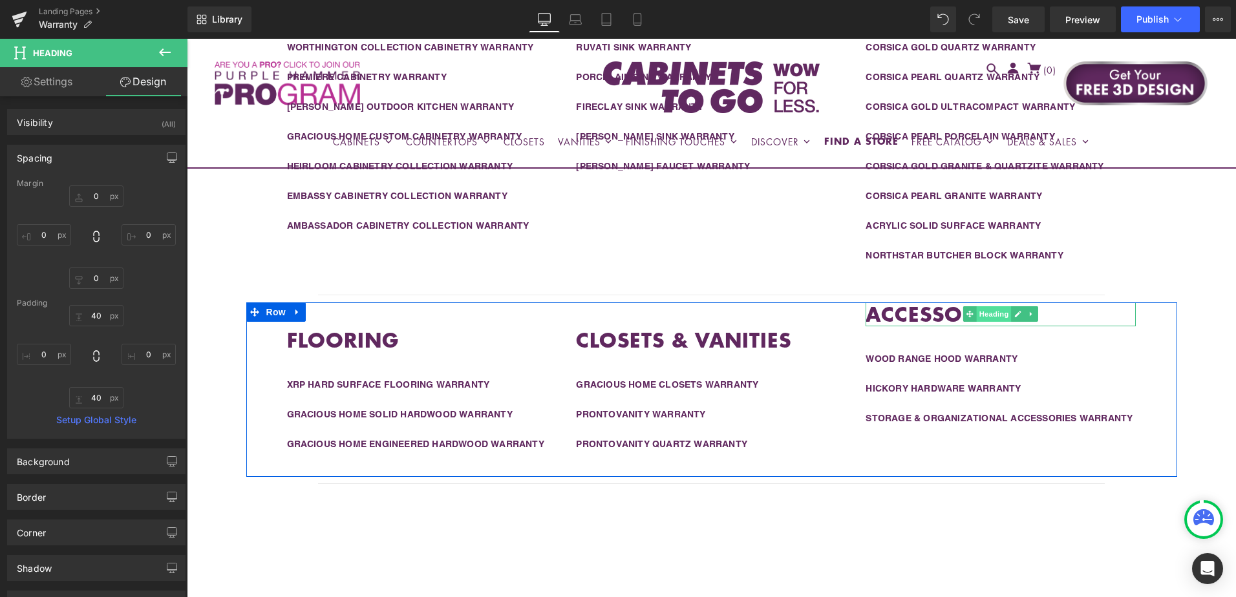
click at [984, 317] on span "Heading" at bounding box center [994, 314] width 35 height 16
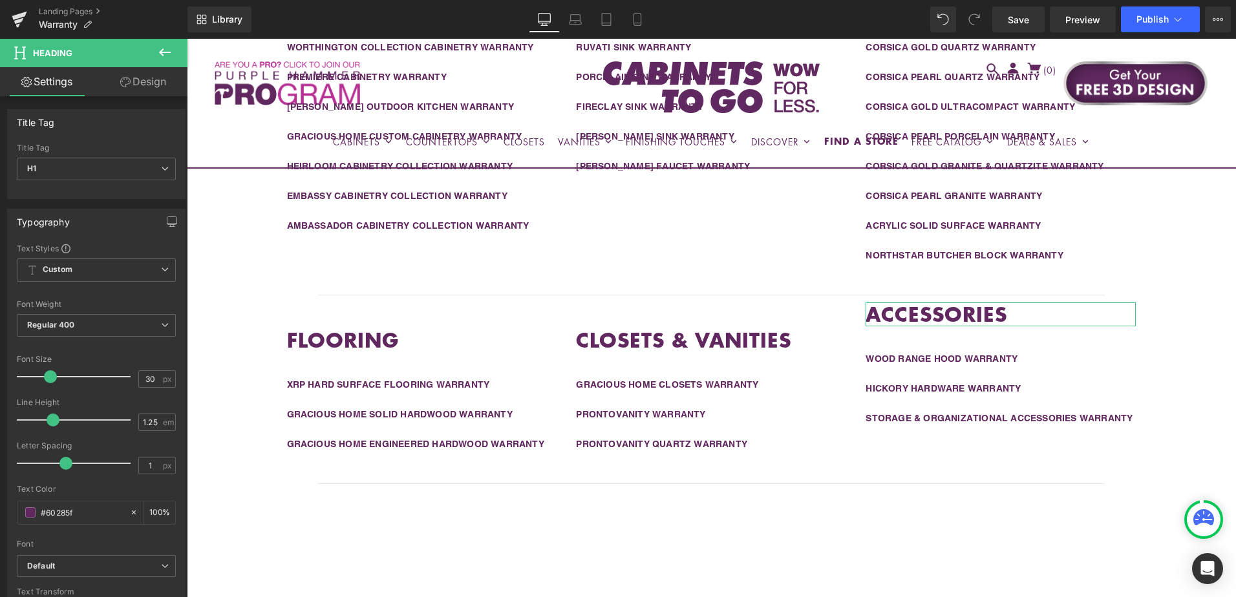
click at [150, 76] on link "Design" at bounding box center [143, 81] width 94 height 29
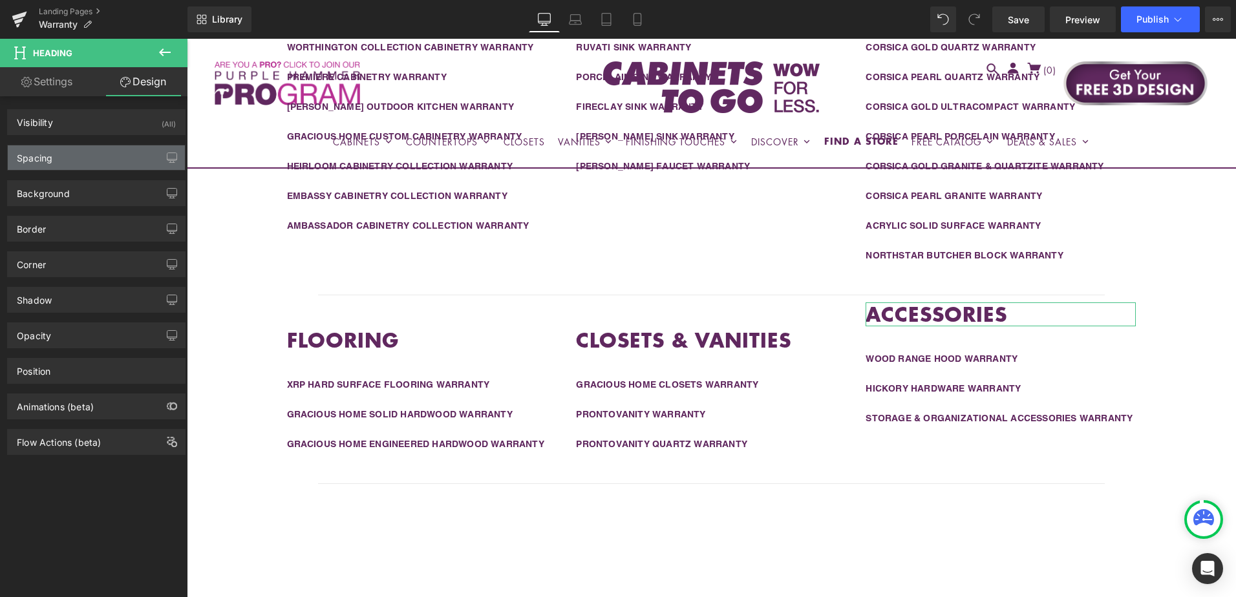
click at [95, 163] on div "Spacing" at bounding box center [96, 157] width 177 height 25
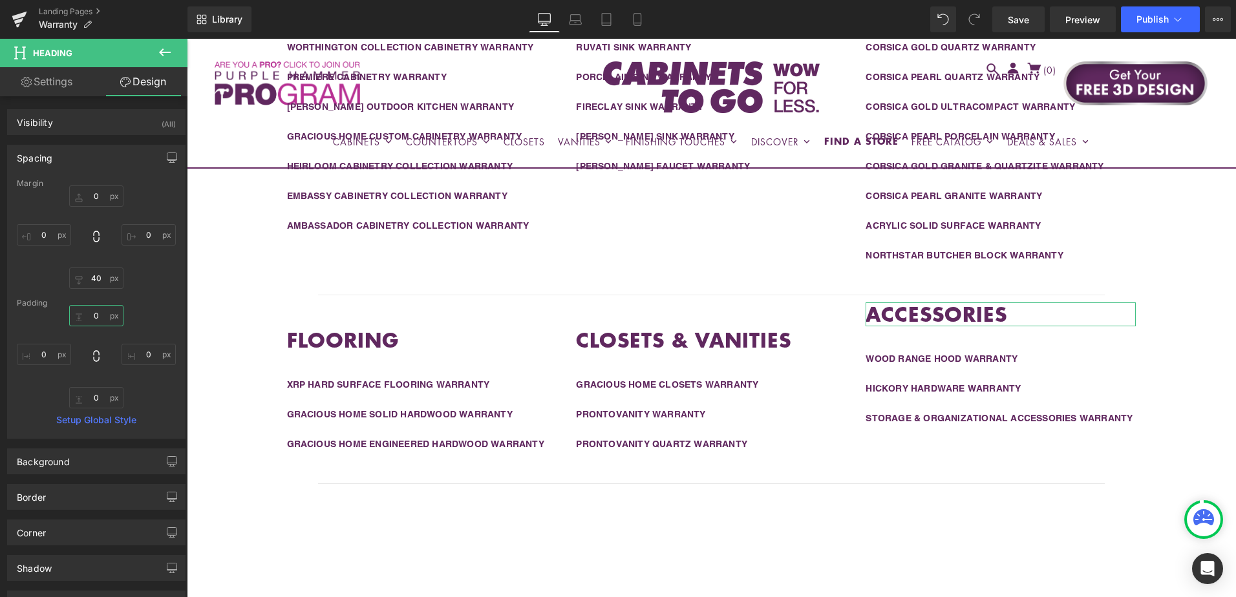
click at [96, 314] on input "0" at bounding box center [96, 315] width 54 height 21
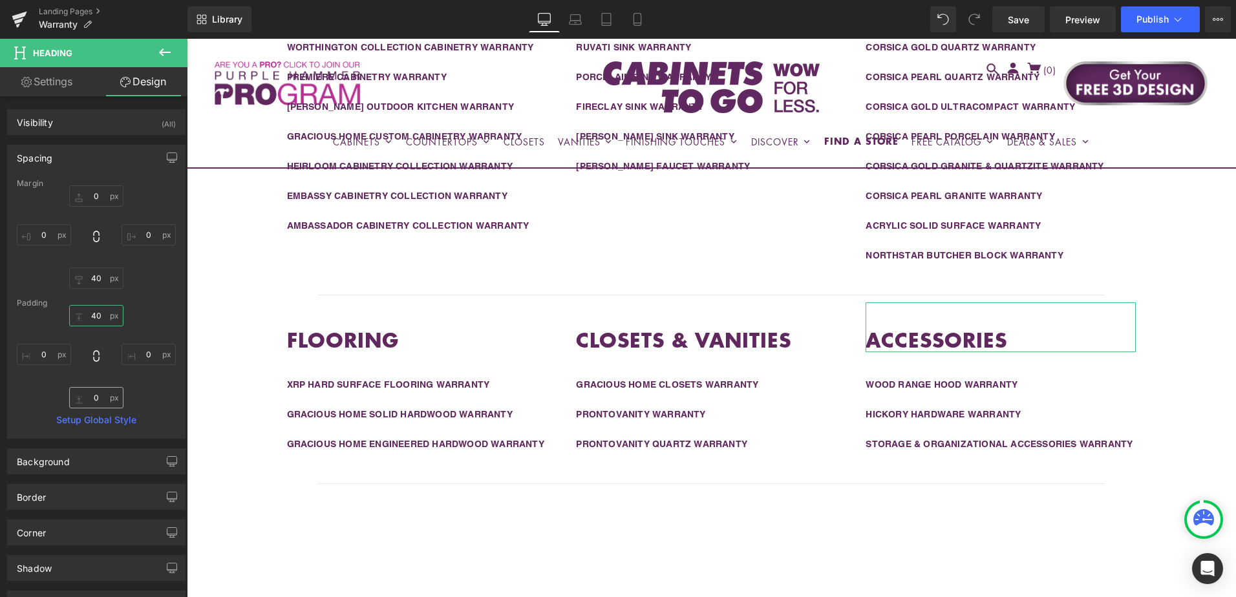
type input "40"
click at [98, 398] on input "0" at bounding box center [96, 397] width 54 height 21
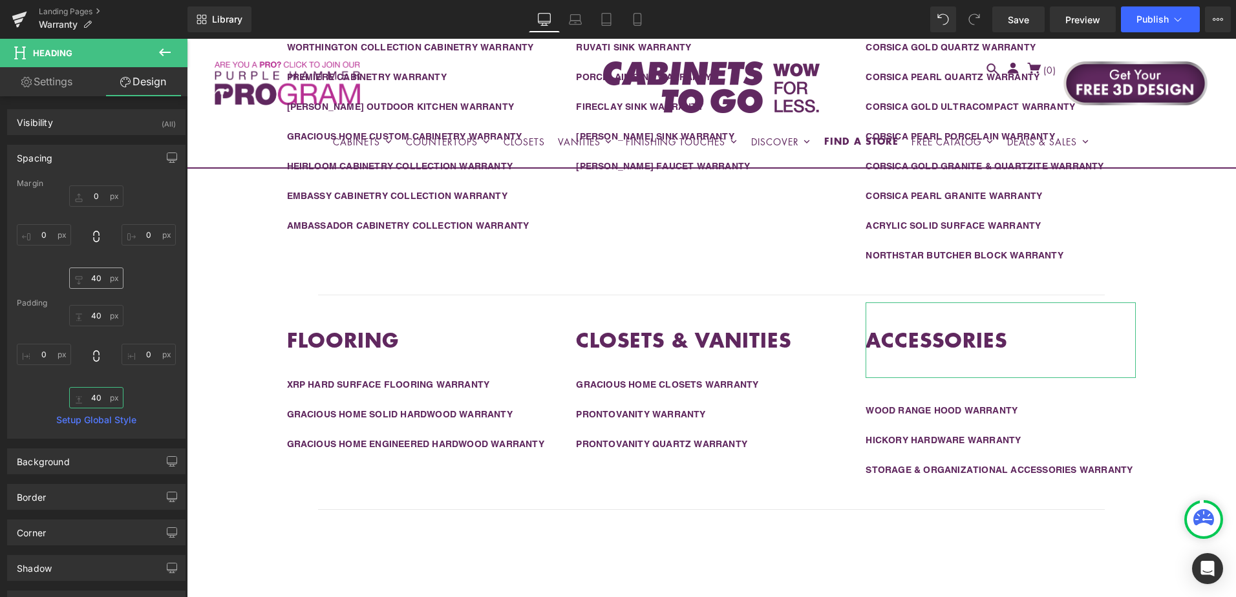
type input "40"
click at [90, 284] on input "40" at bounding box center [96, 278] width 54 height 21
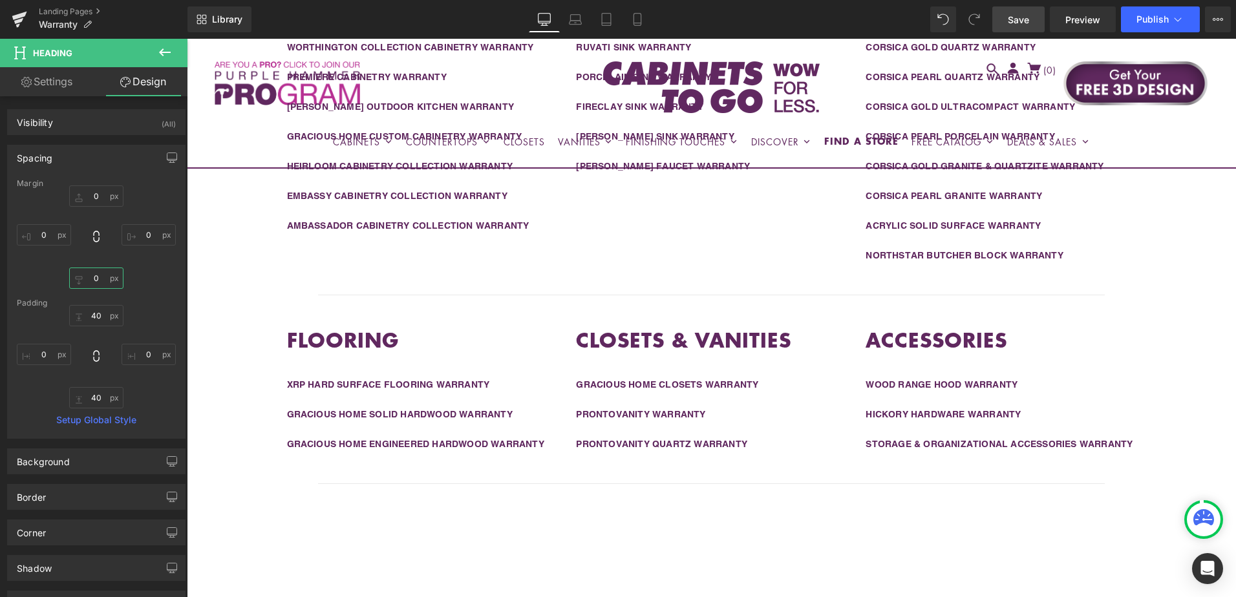
type input "0"
click at [1022, 21] on span "Save" at bounding box center [1018, 20] width 21 height 14
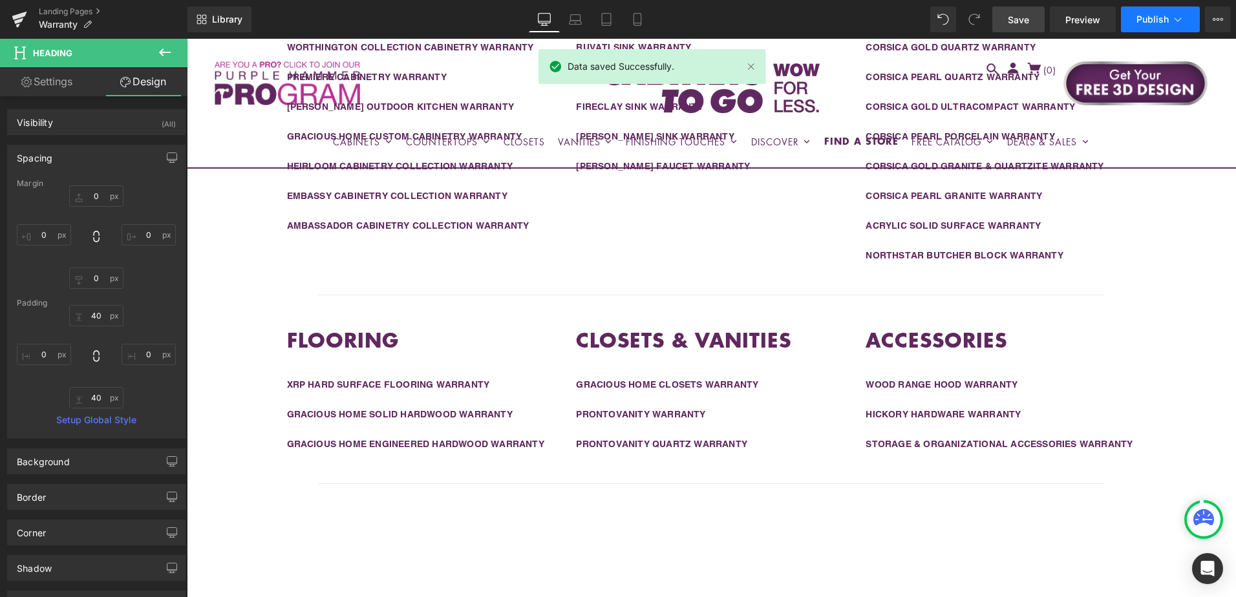
click at [1141, 13] on button "Publish" at bounding box center [1160, 19] width 79 height 26
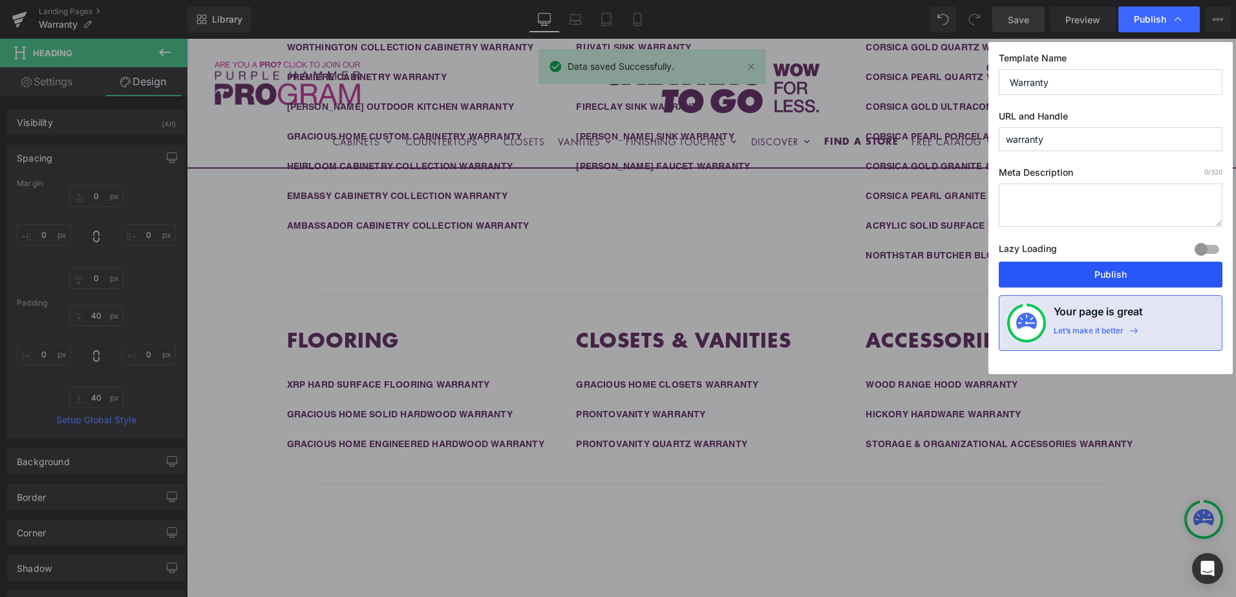
click at [1114, 272] on button "Publish" at bounding box center [1111, 275] width 224 height 26
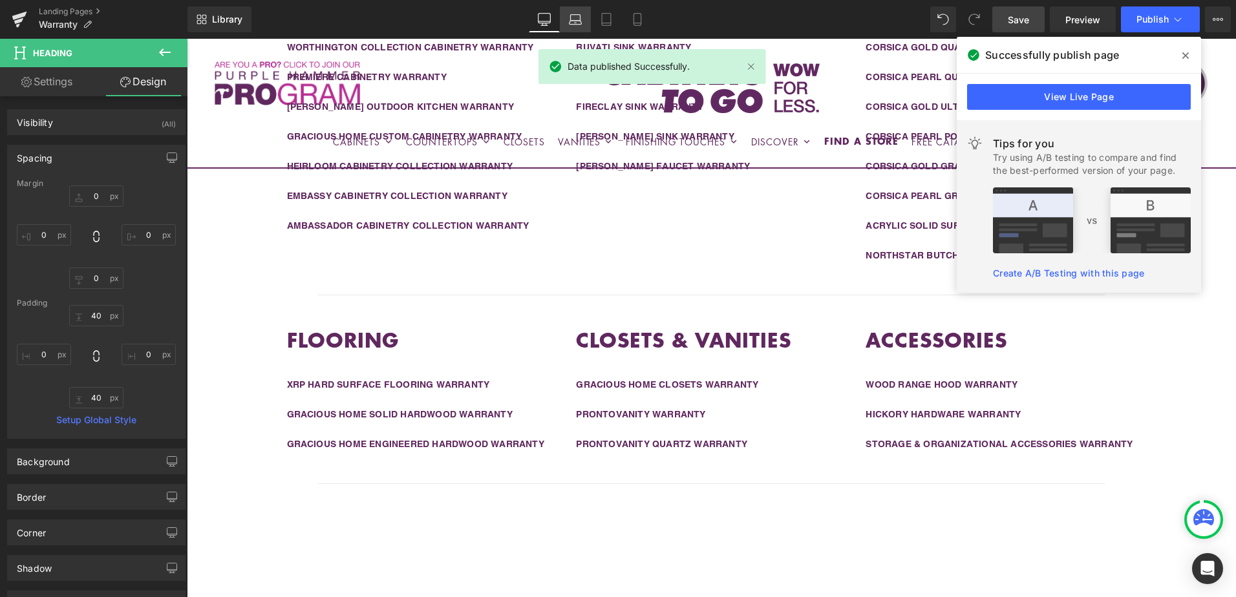
click at [576, 23] on icon at bounding box center [576, 23] width 2 height 0
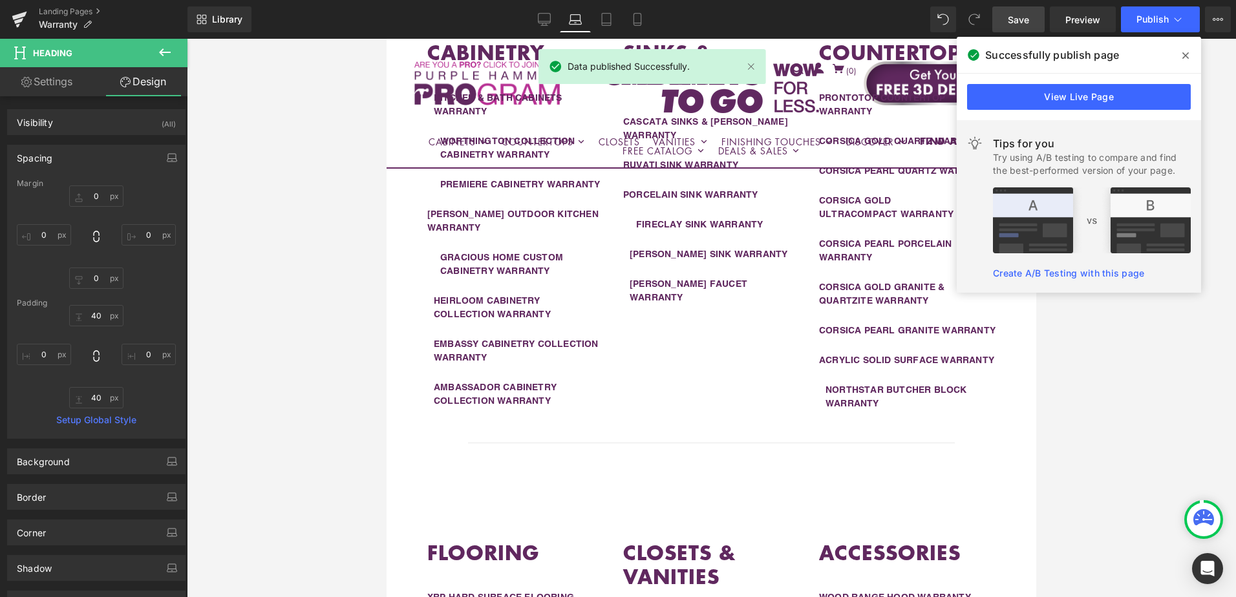
type input "0"
type input "40"
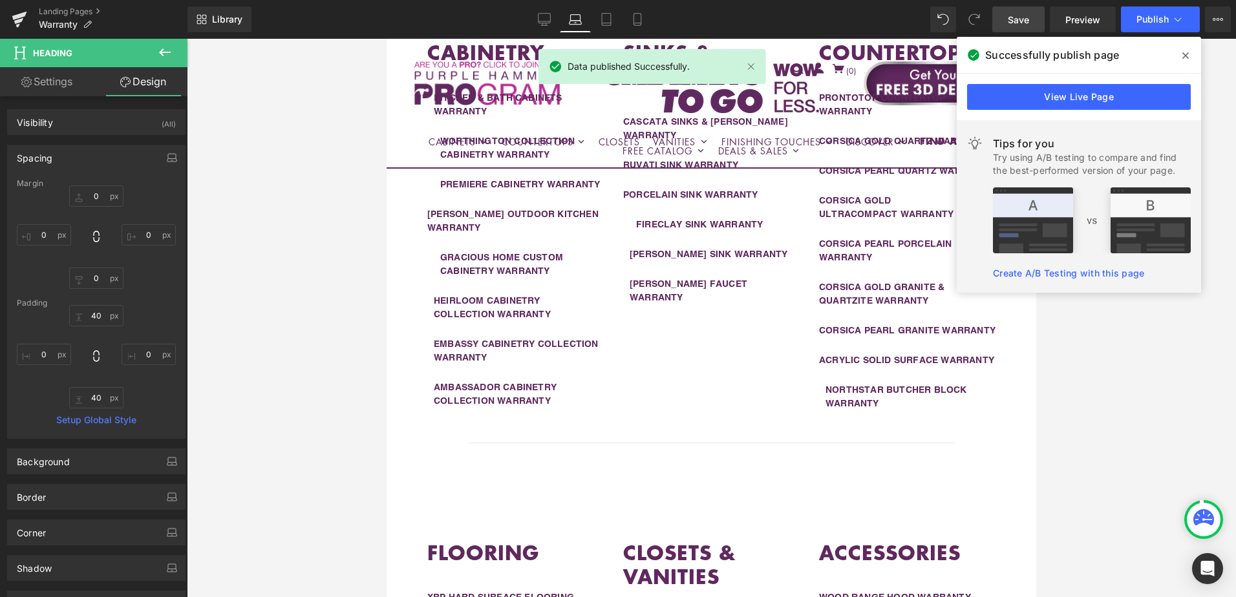
type input "0"
type input "40"
type input "0"
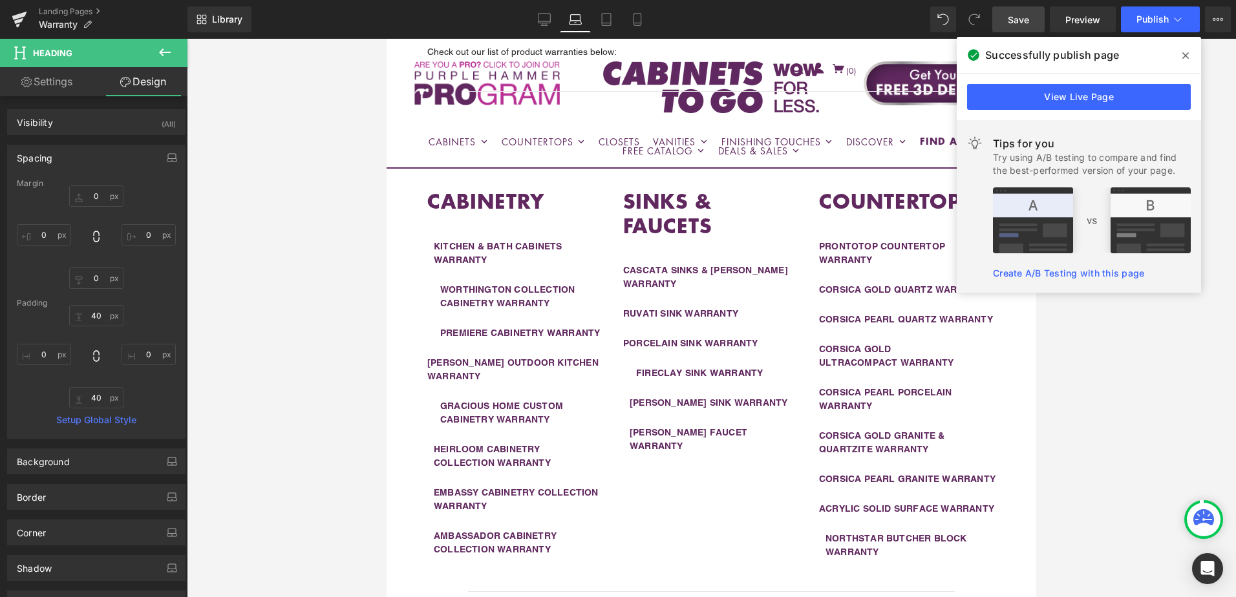
scroll to position [0, 0]
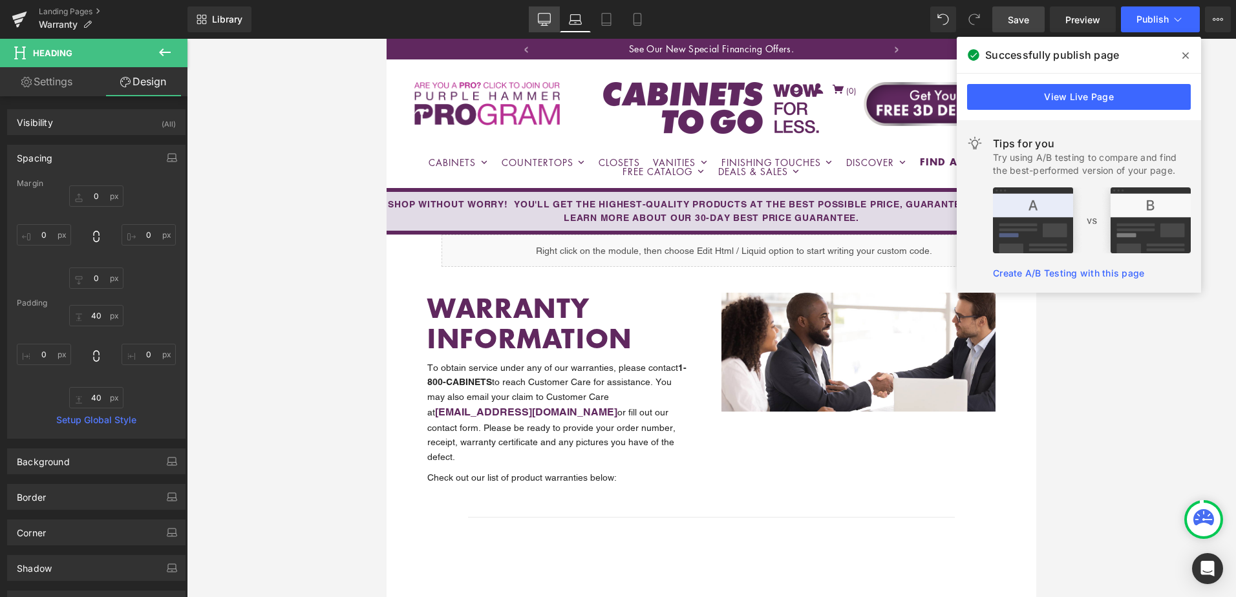
click at [554, 23] on link "Desktop" at bounding box center [544, 19] width 31 height 26
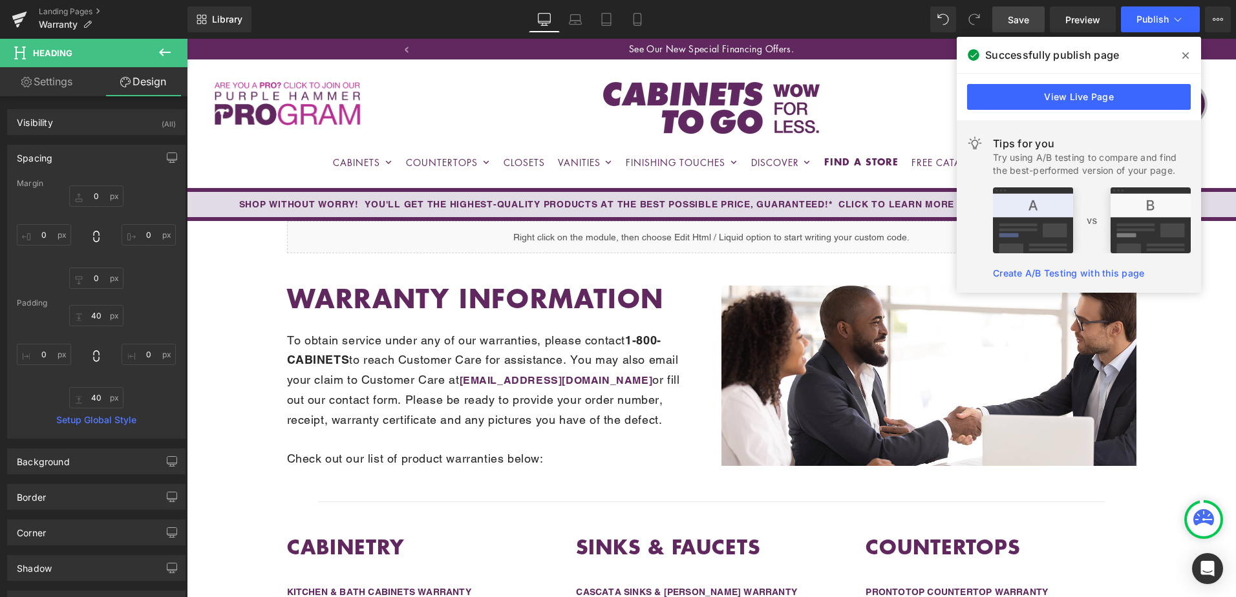
type input "0"
type input "40"
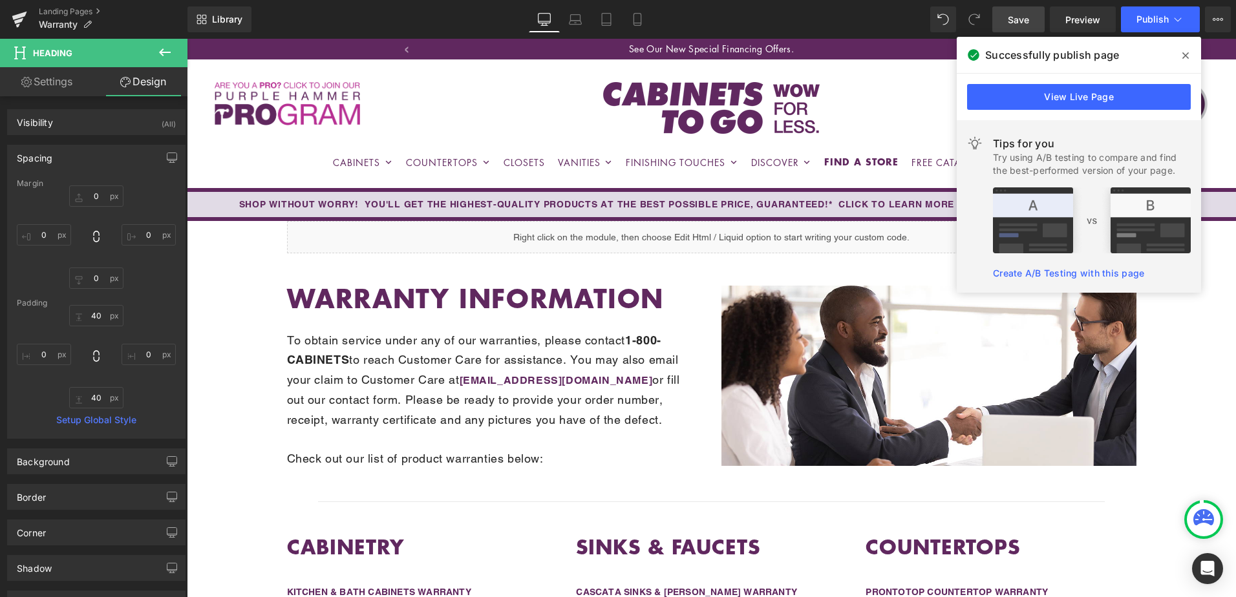
type input "0"
type input "40"
type input "0"
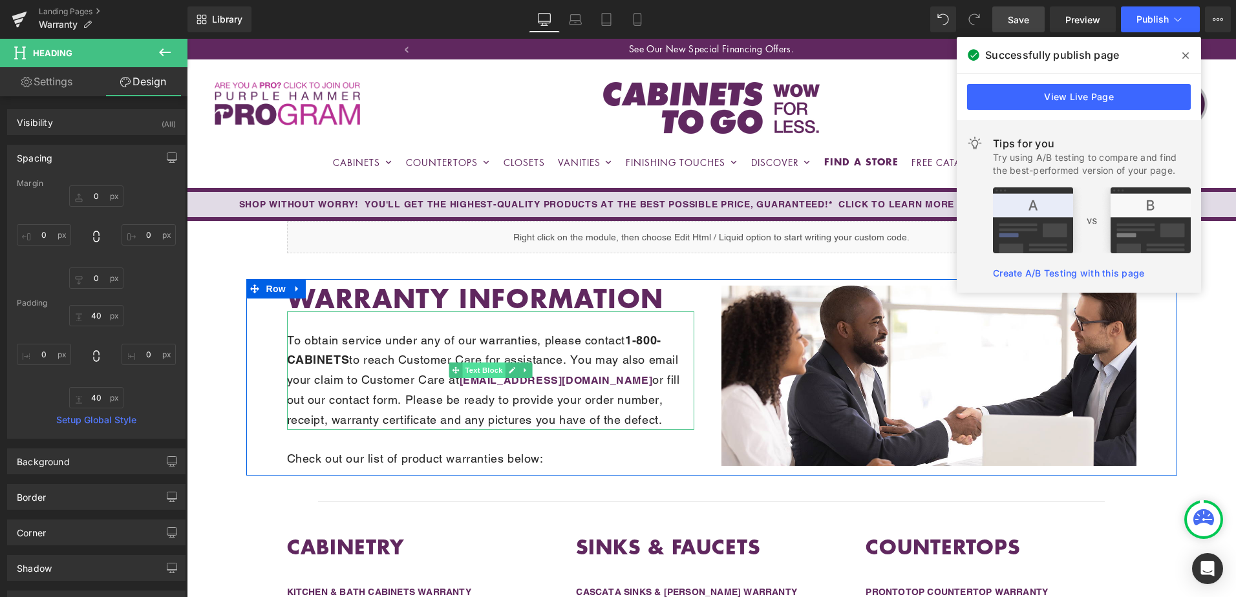
click at [475, 368] on span "Text Block" at bounding box center [483, 371] width 43 height 16
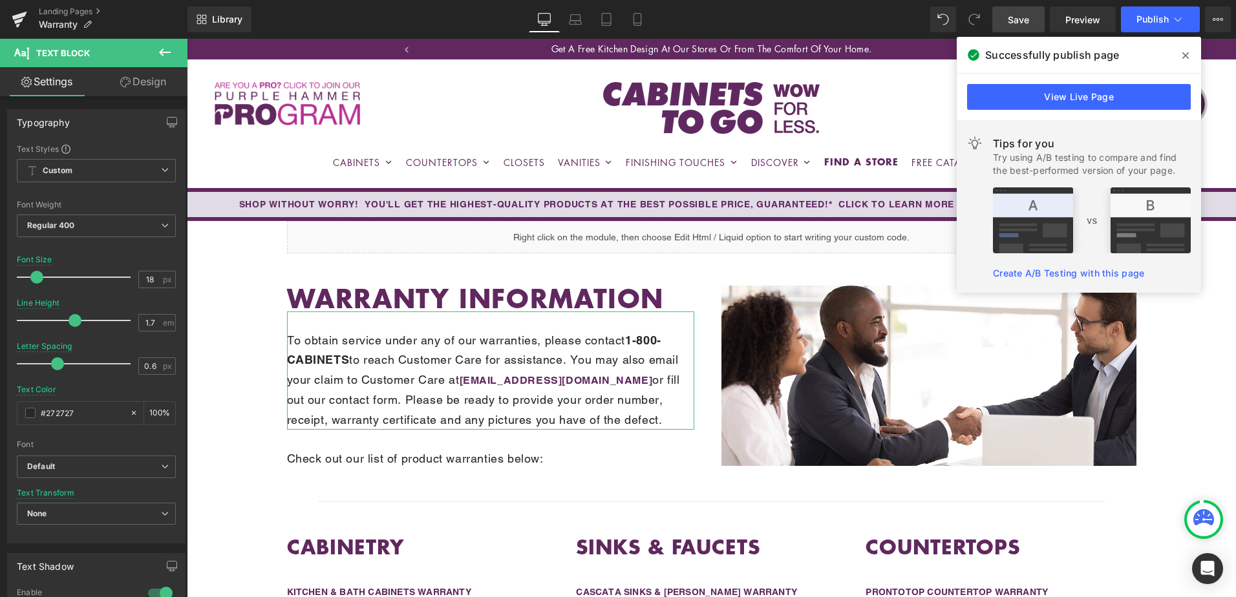
click at [159, 86] on link "Design" at bounding box center [143, 81] width 94 height 29
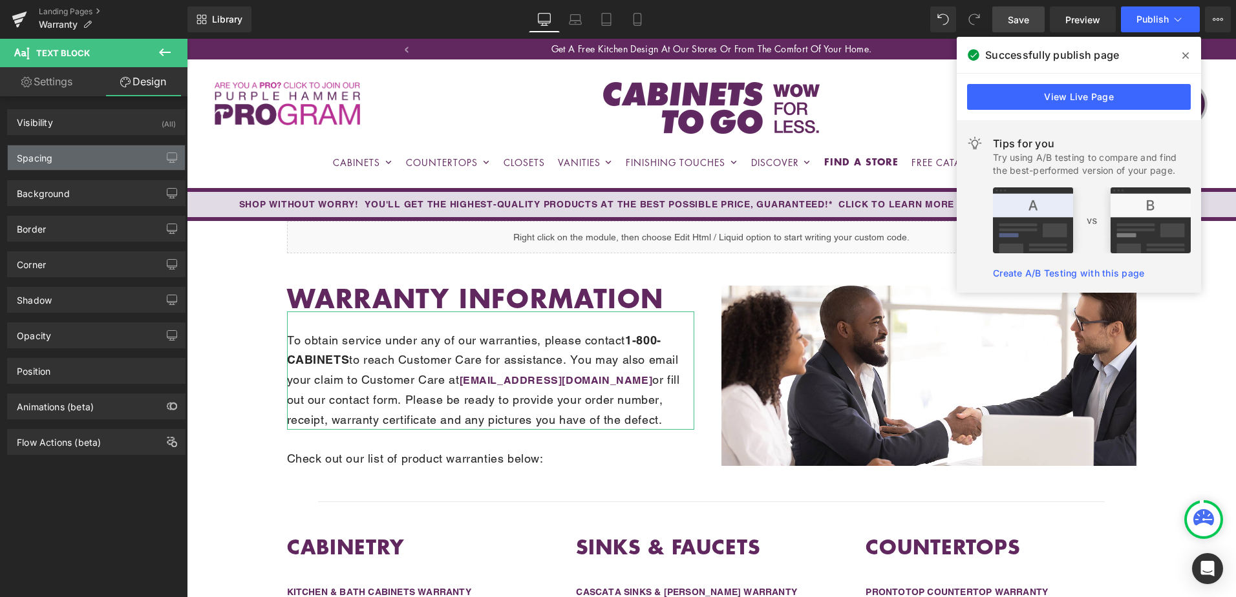
click at [85, 156] on div "Spacing" at bounding box center [96, 157] width 177 height 25
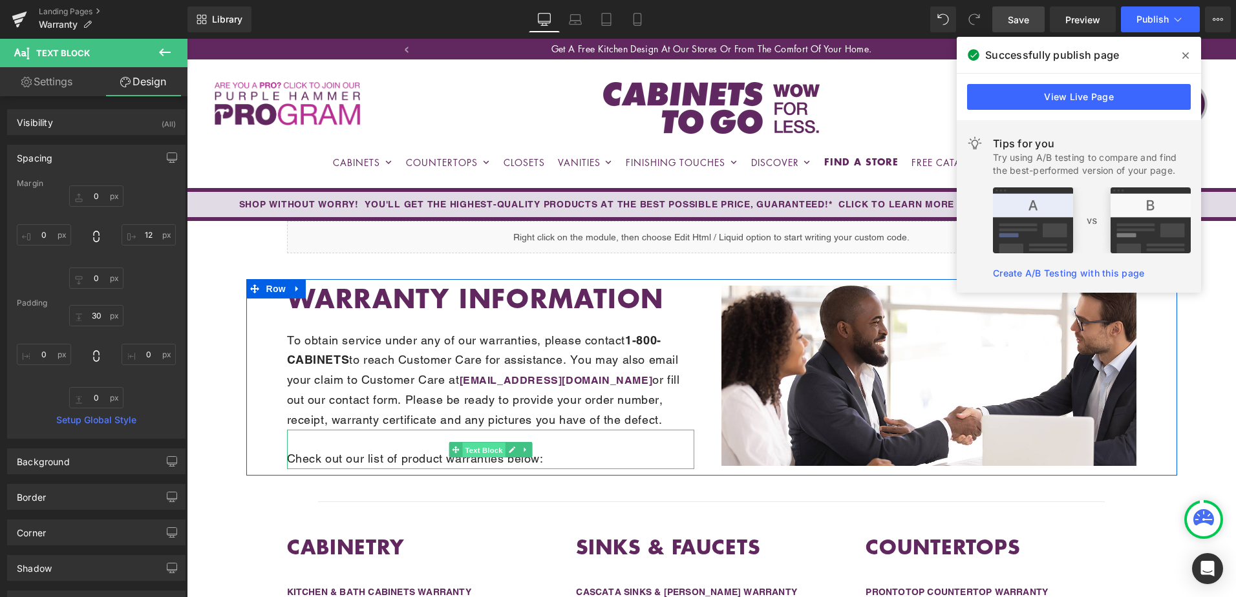
click at [476, 453] on span "Text Block" at bounding box center [483, 451] width 43 height 16
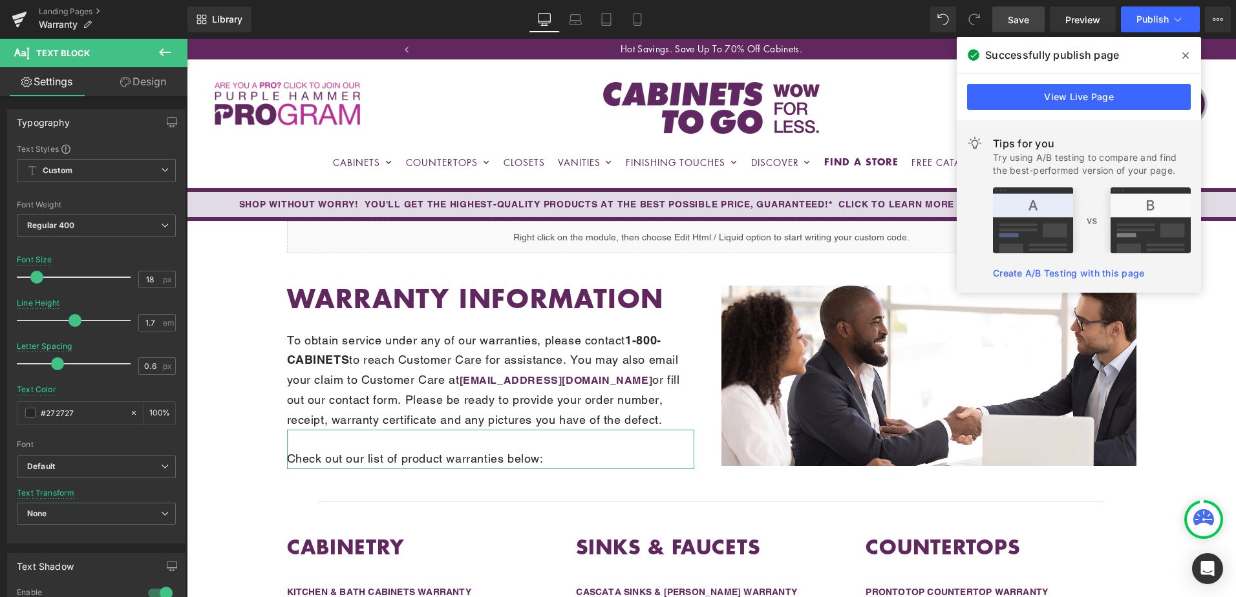
click at [136, 82] on link "Design" at bounding box center [143, 81] width 94 height 29
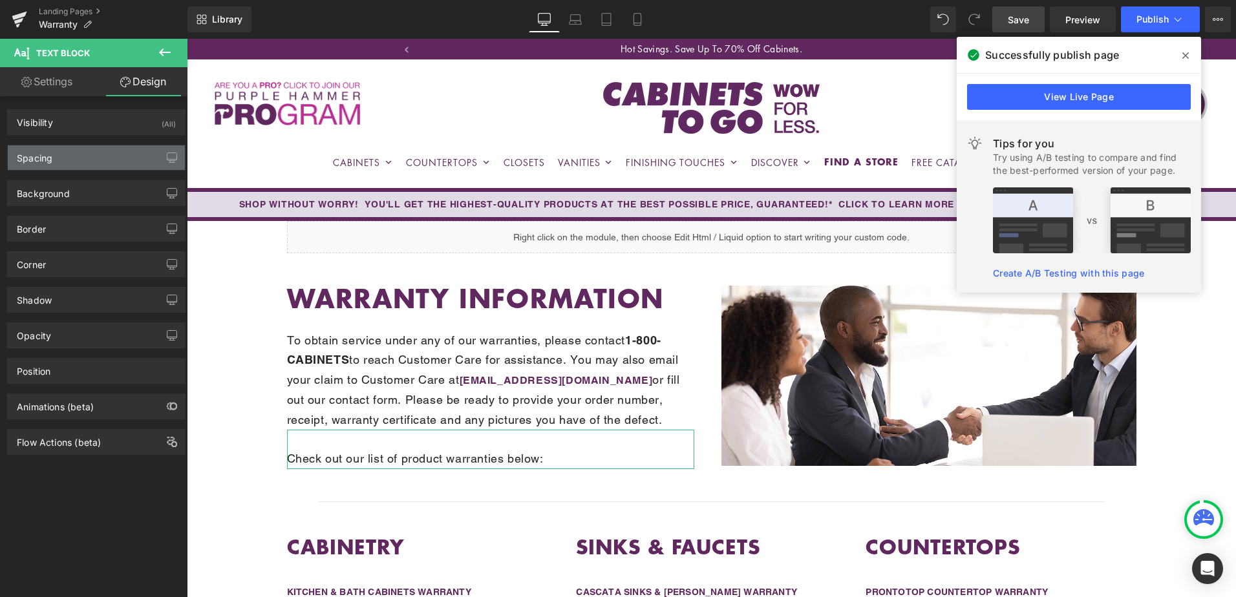
type input "0"
type input "12"
type input "0"
type input "30"
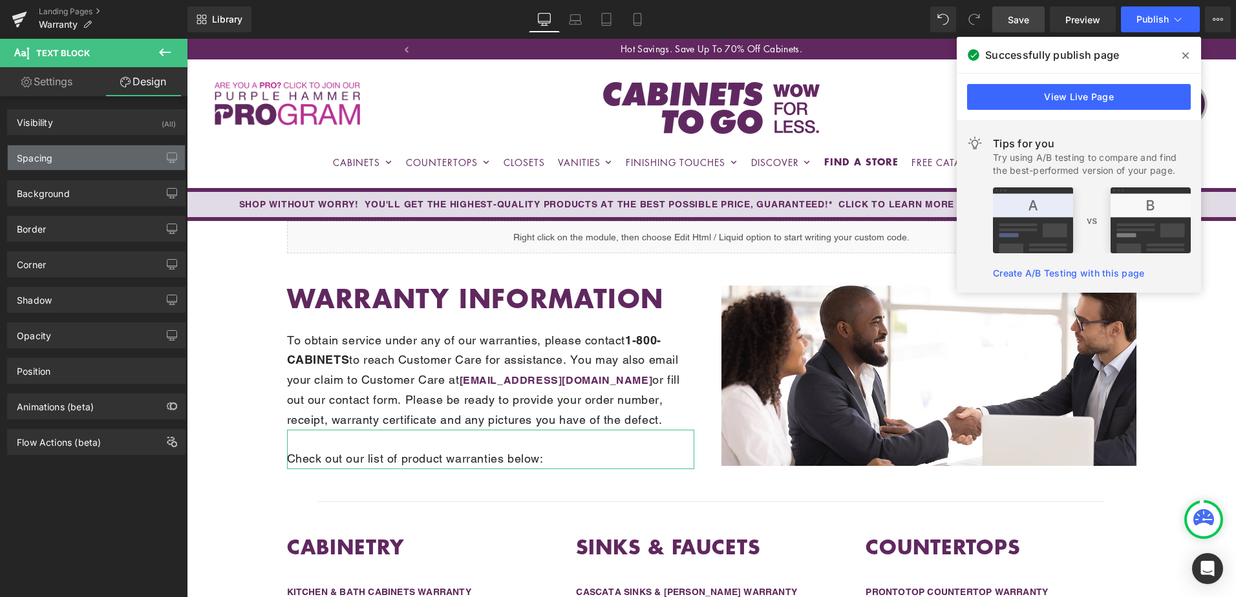
type input "0"
click at [104, 153] on div "Spacing" at bounding box center [96, 157] width 177 height 25
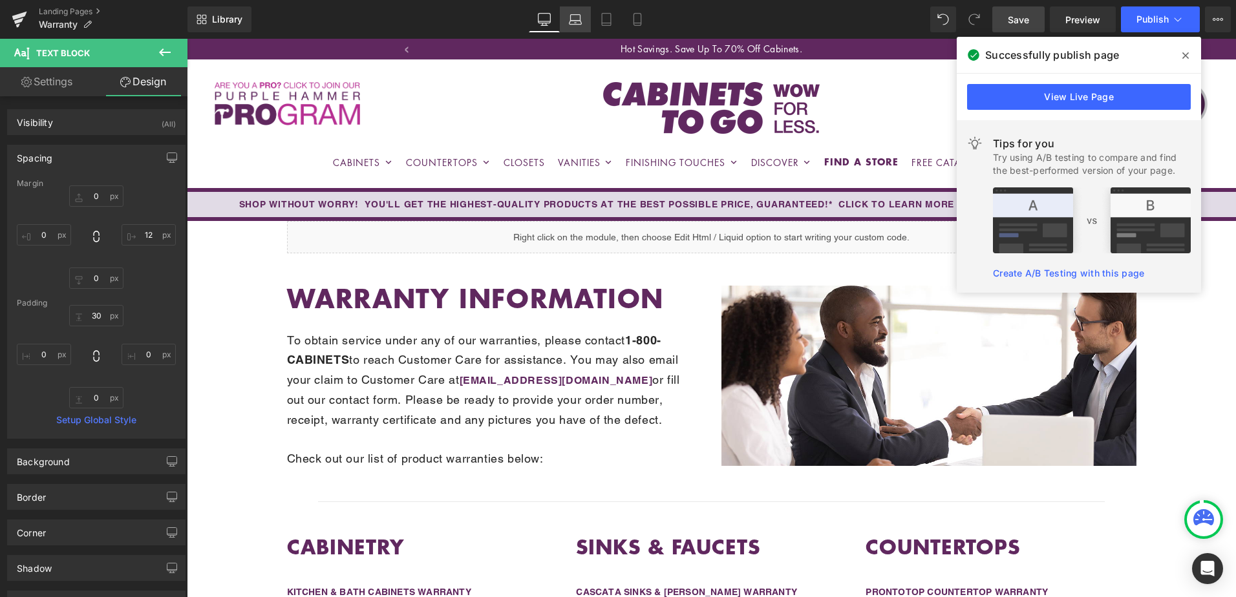
click at [578, 26] on link "Laptop" at bounding box center [575, 19] width 31 height 26
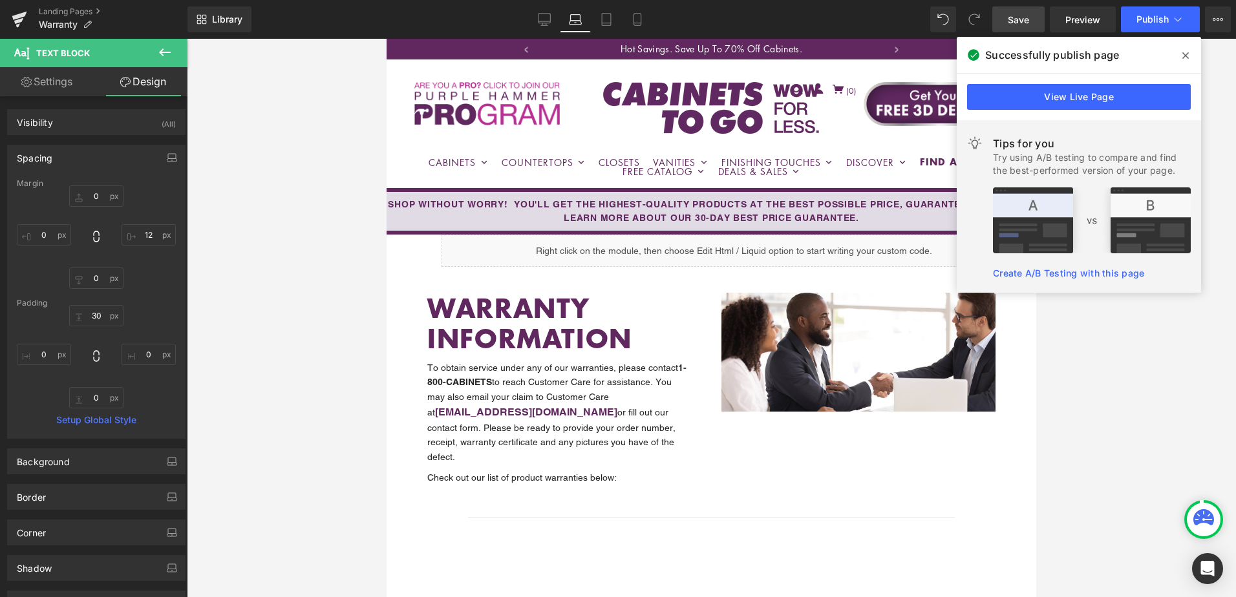
type input "0"
type input "10"
type input "0"
type input "10"
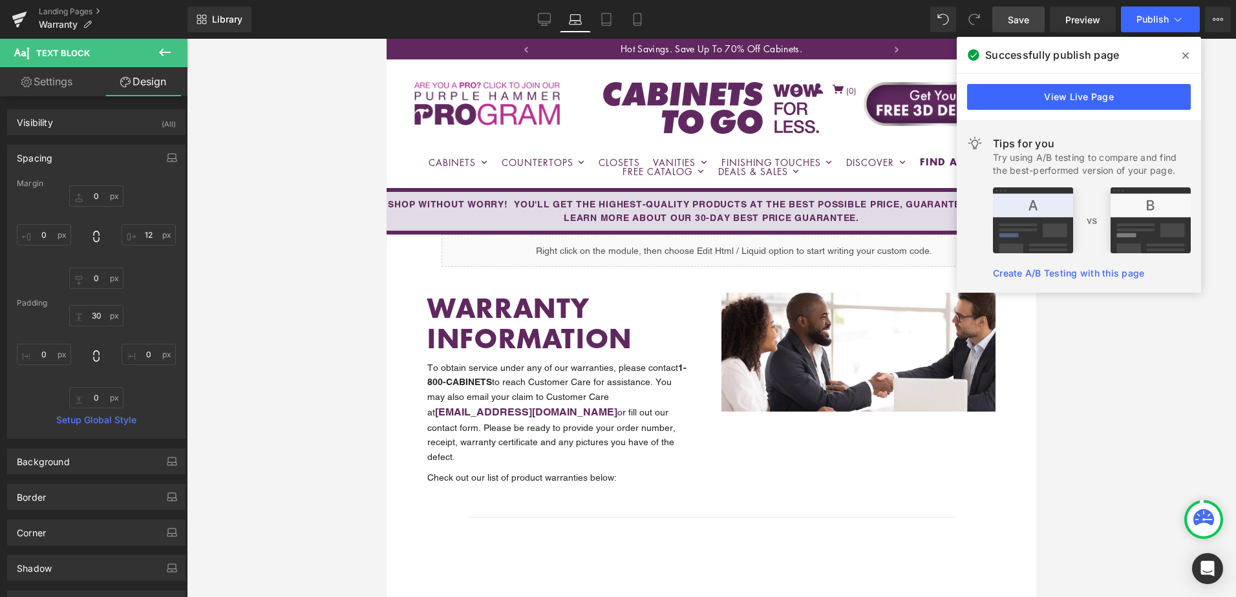
type input "10"
type input "0"
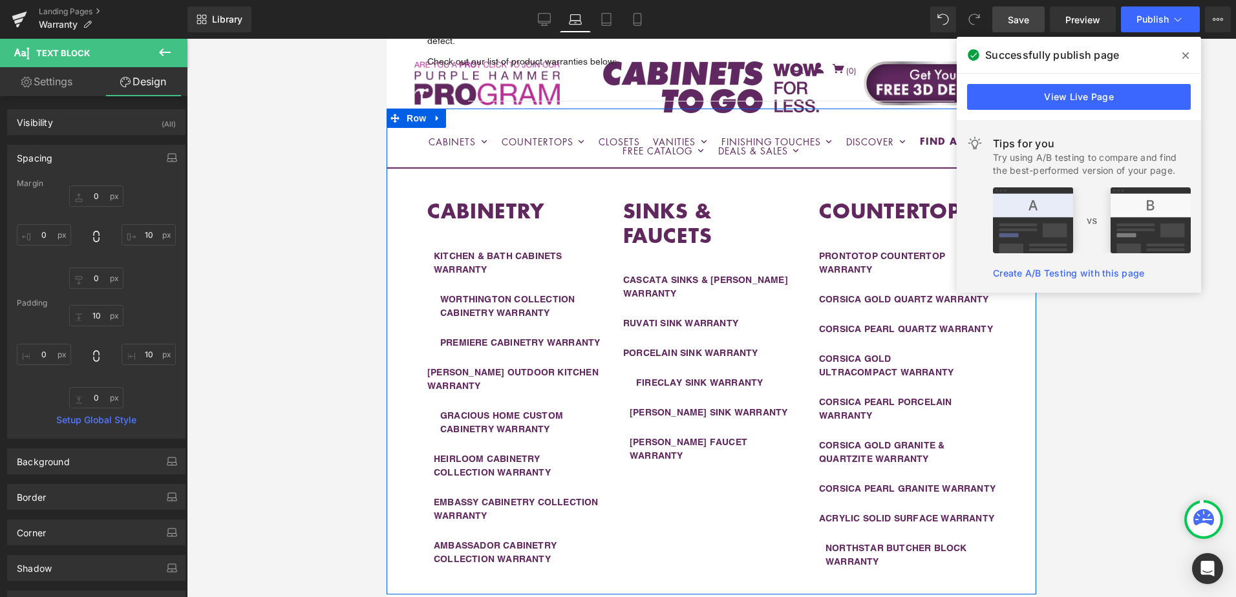
scroll to position [422, 0]
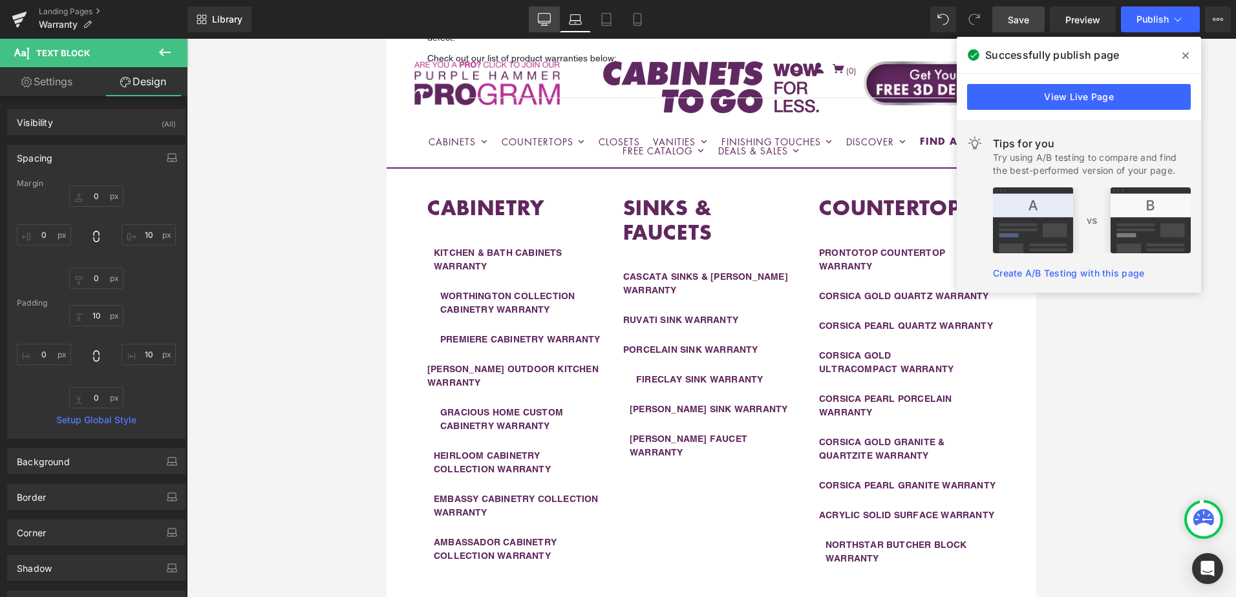
click at [542, 29] on link "Desktop" at bounding box center [544, 19] width 31 height 26
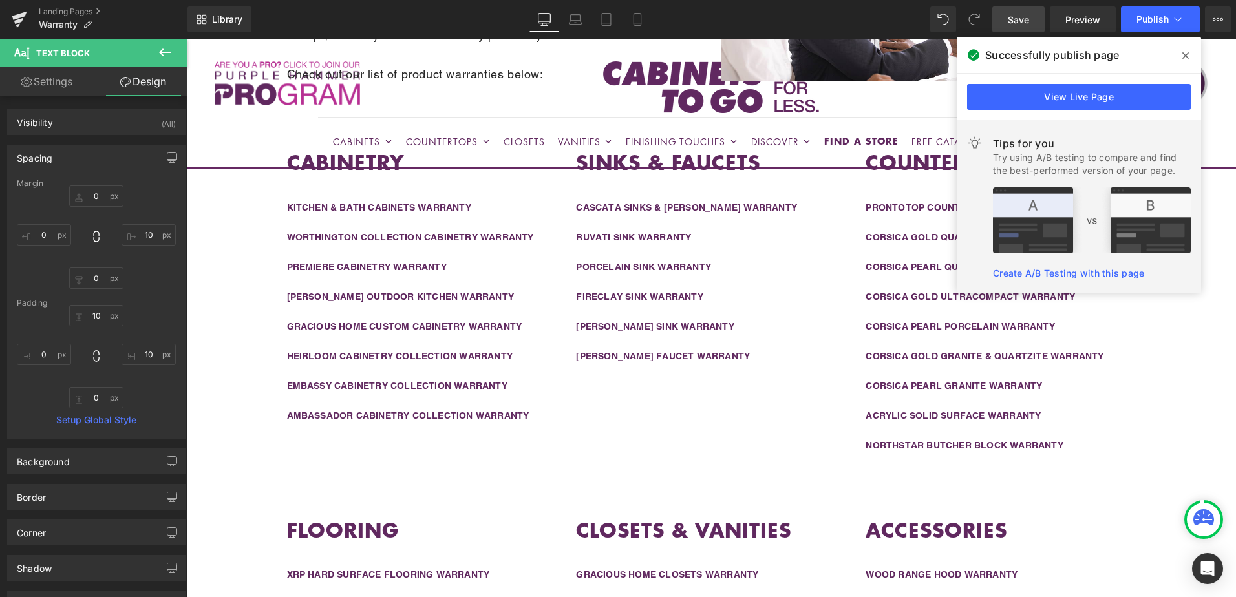
type input "0"
type input "12"
type input "0"
type input "30"
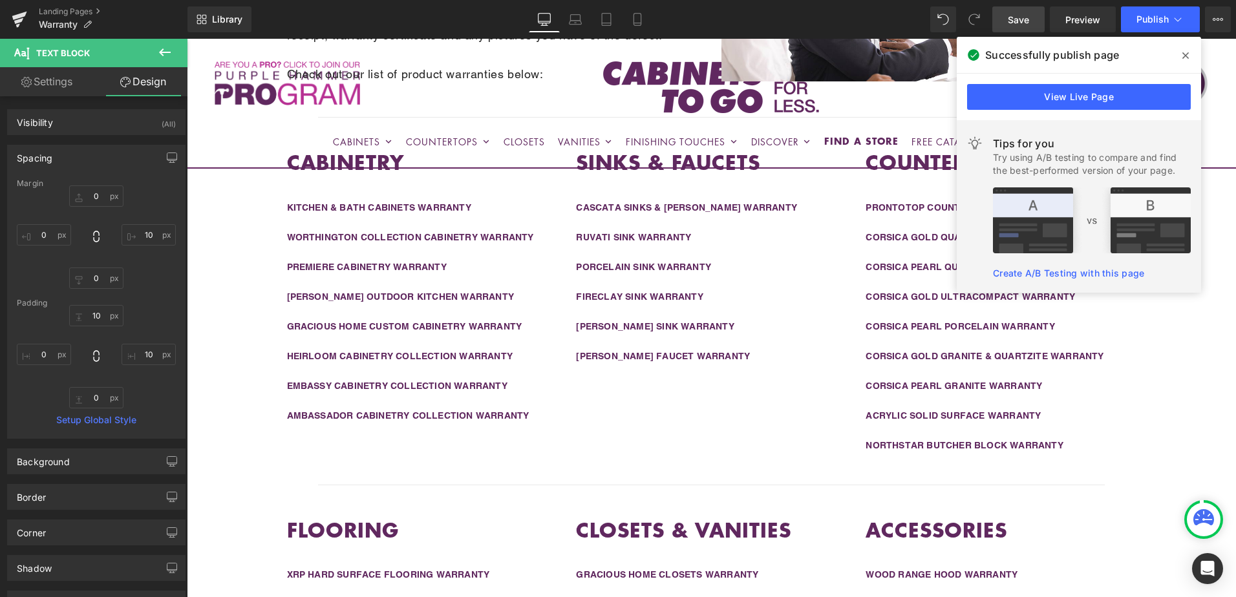
type input "0"
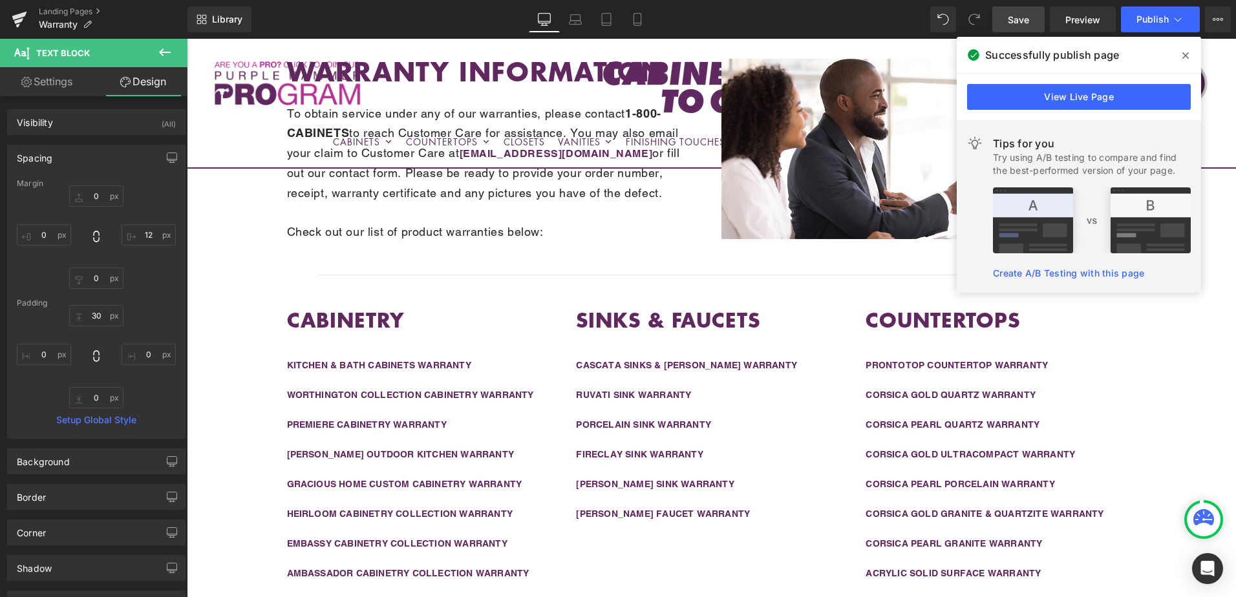
scroll to position [204, 0]
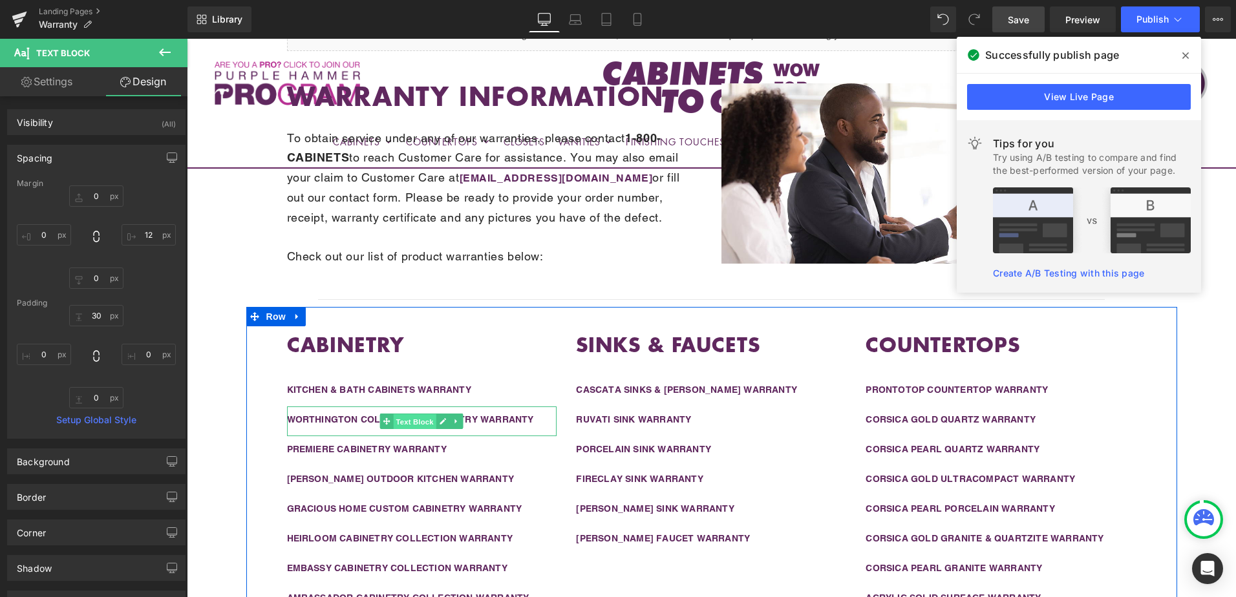
click at [409, 420] on span "Text Block" at bounding box center [415, 422] width 43 height 16
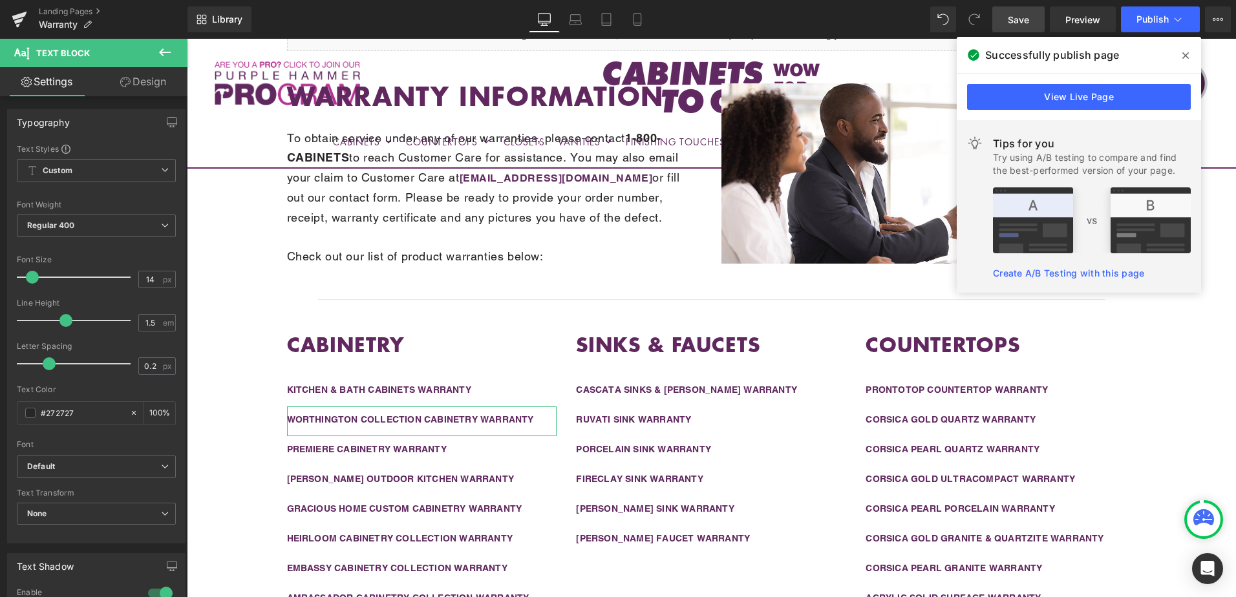
click at [152, 80] on link "Design" at bounding box center [143, 81] width 94 height 29
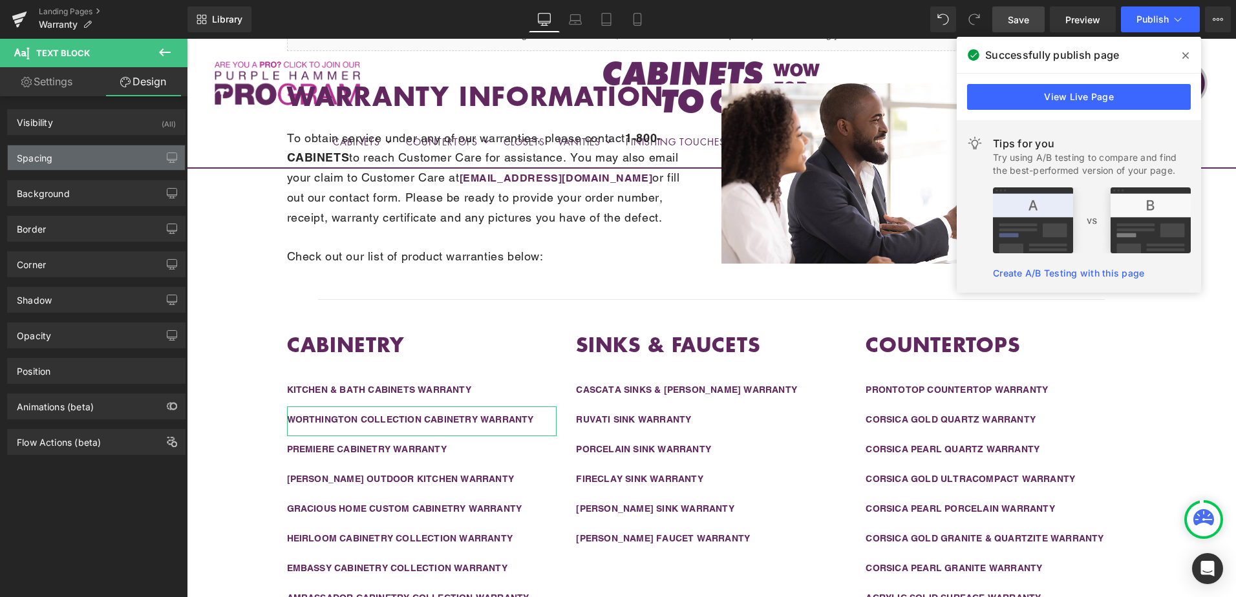
type input "0"
type input "10"
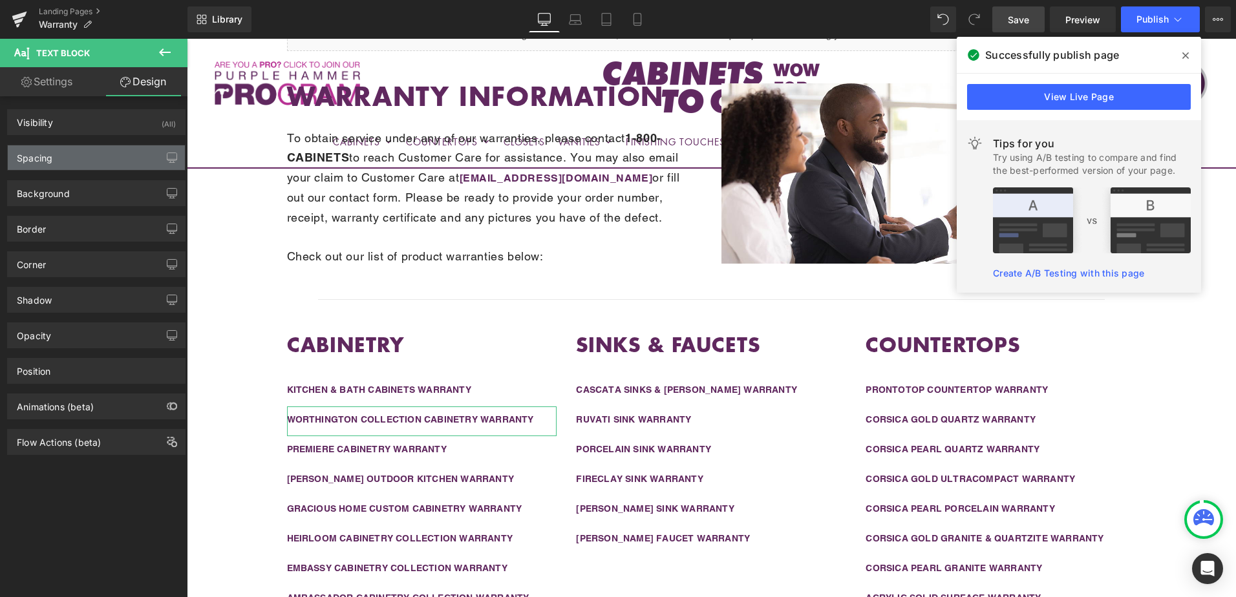
type input "0"
type input "15"
type input "0"
click at [92, 158] on div "Spacing" at bounding box center [96, 157] width 177 height 25
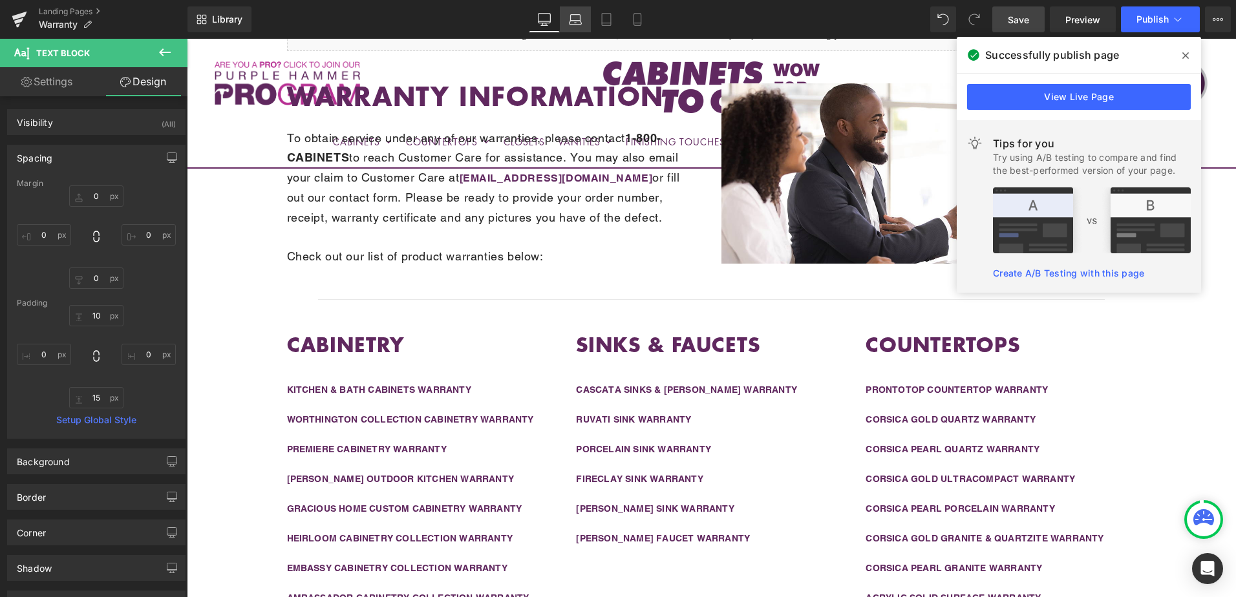
click at [579, 20] on icon at bounding box center [575, 19] width 13 height 13
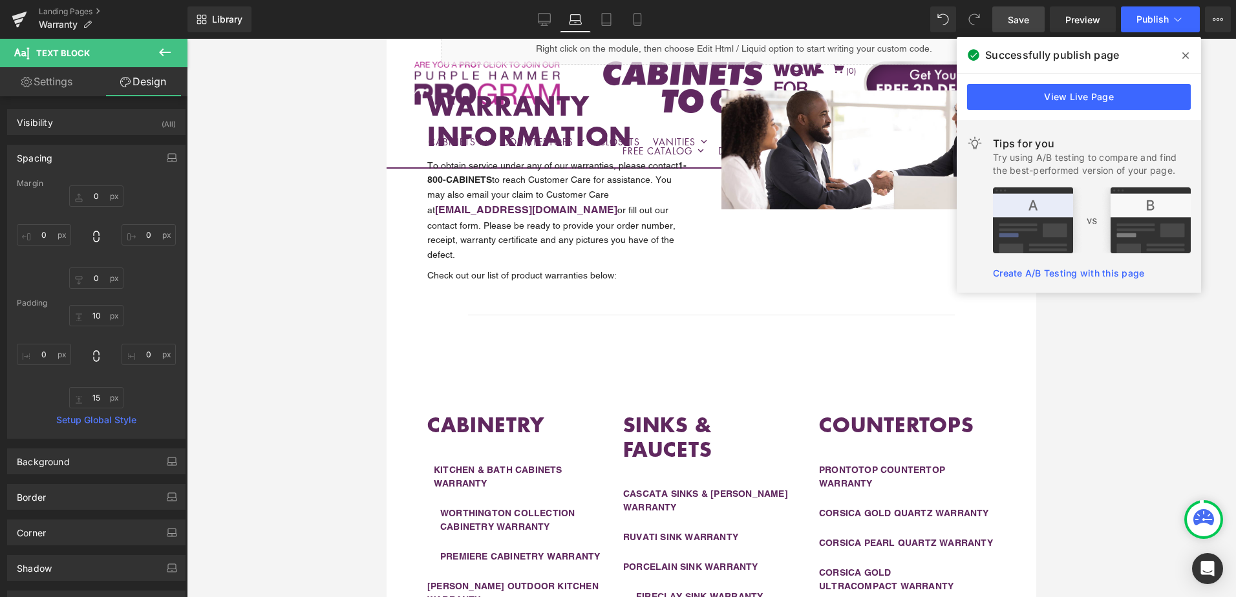
type input "0"
type input "20"
type input "10"
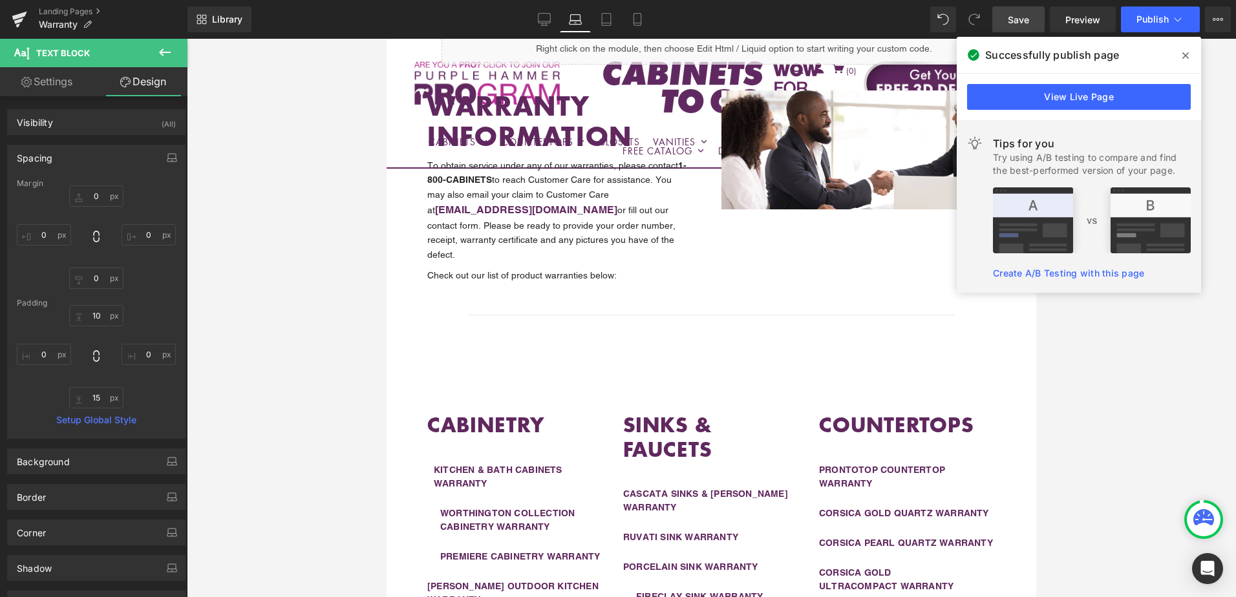
type input "0"
type input "15"
type input "0"
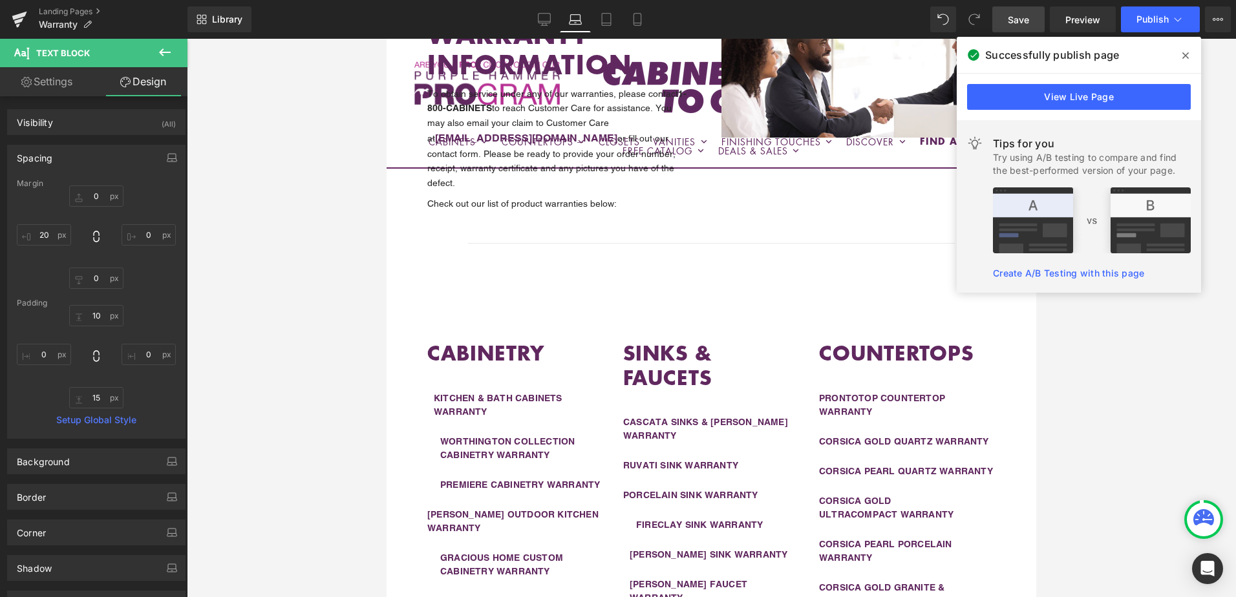
scroll to position [297, 0]
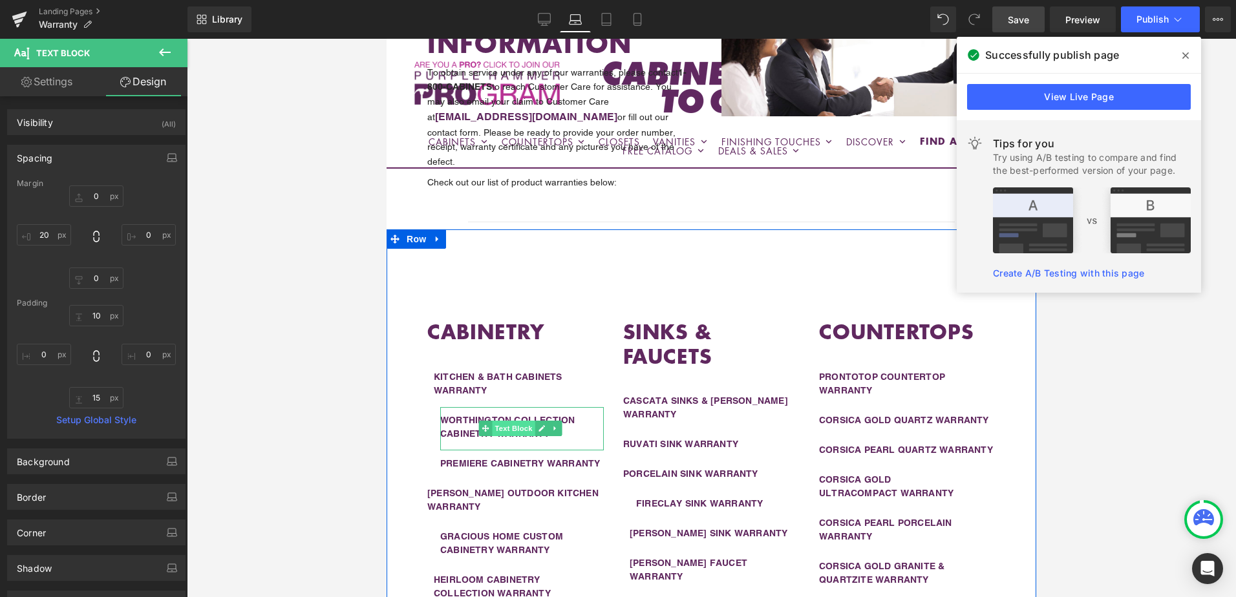
click at [506, 421] on span "Text Block" at bounding box center [513, 429] width 43 height 16
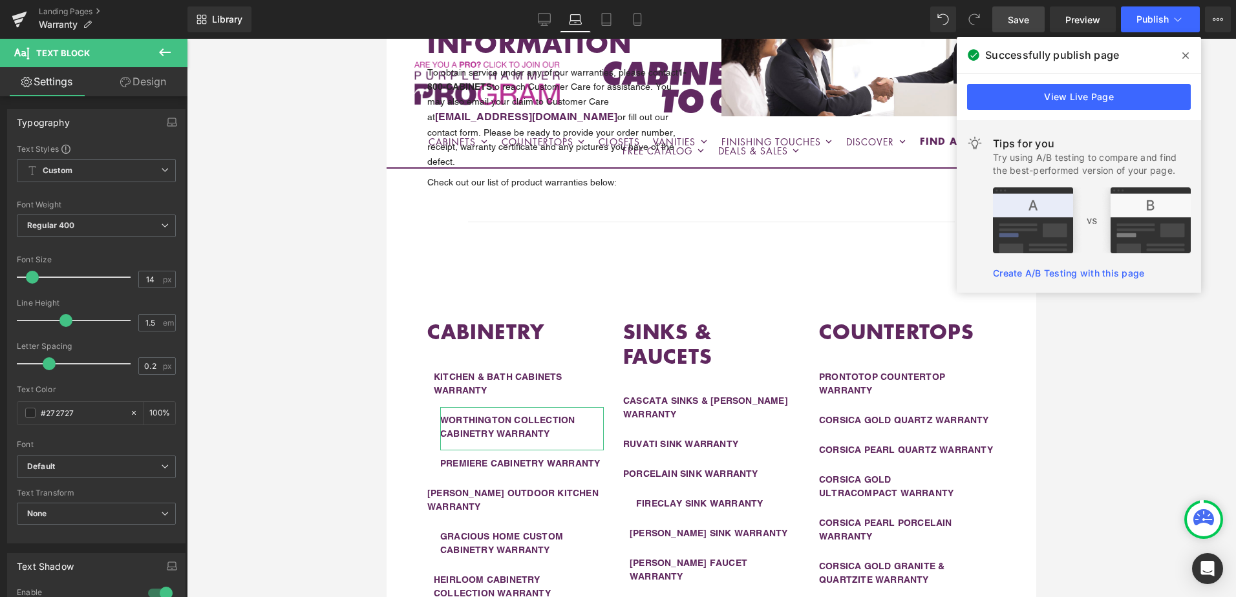
click at [147, 85] on link "Design" at bounding box center [143, 81] width 94 height 29
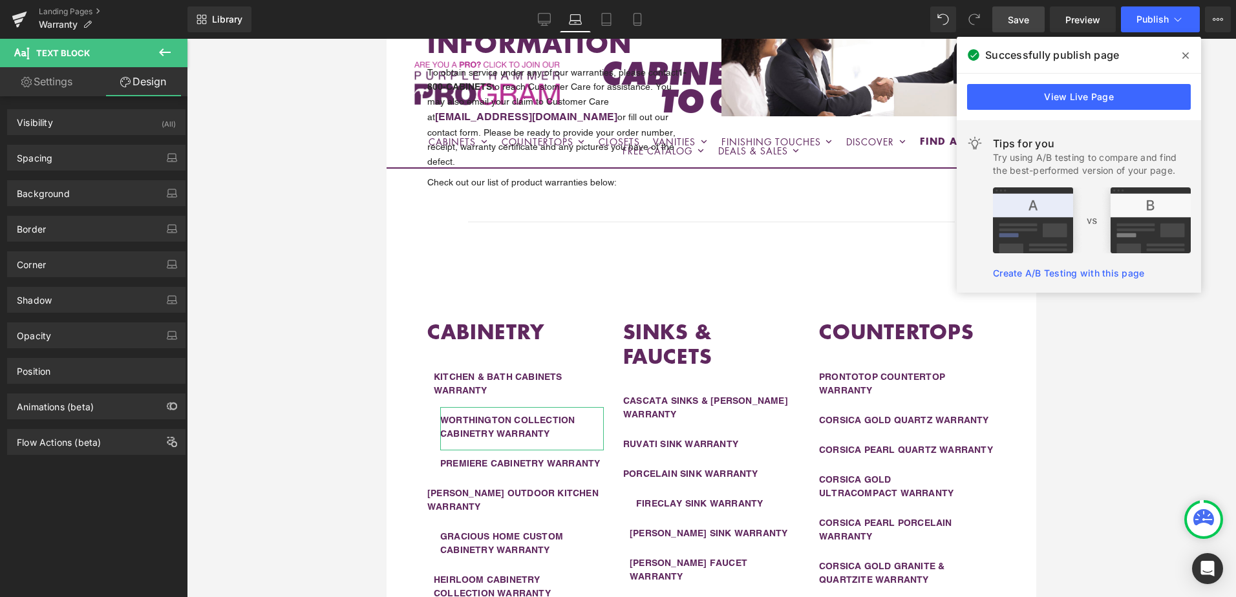
type input "0"
type input "20"
type input "10"
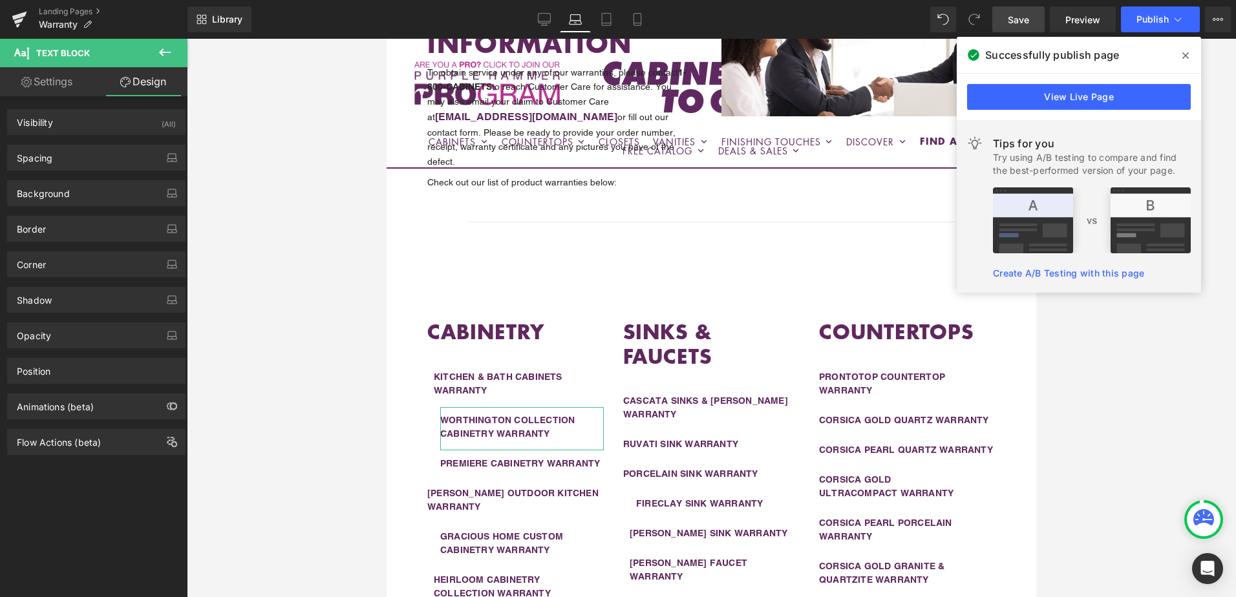
type input "0"
type input "15"
type input "0"
click at [96, 163] on div "Spacing" at bounding box center [96, 157] width 177 height 25
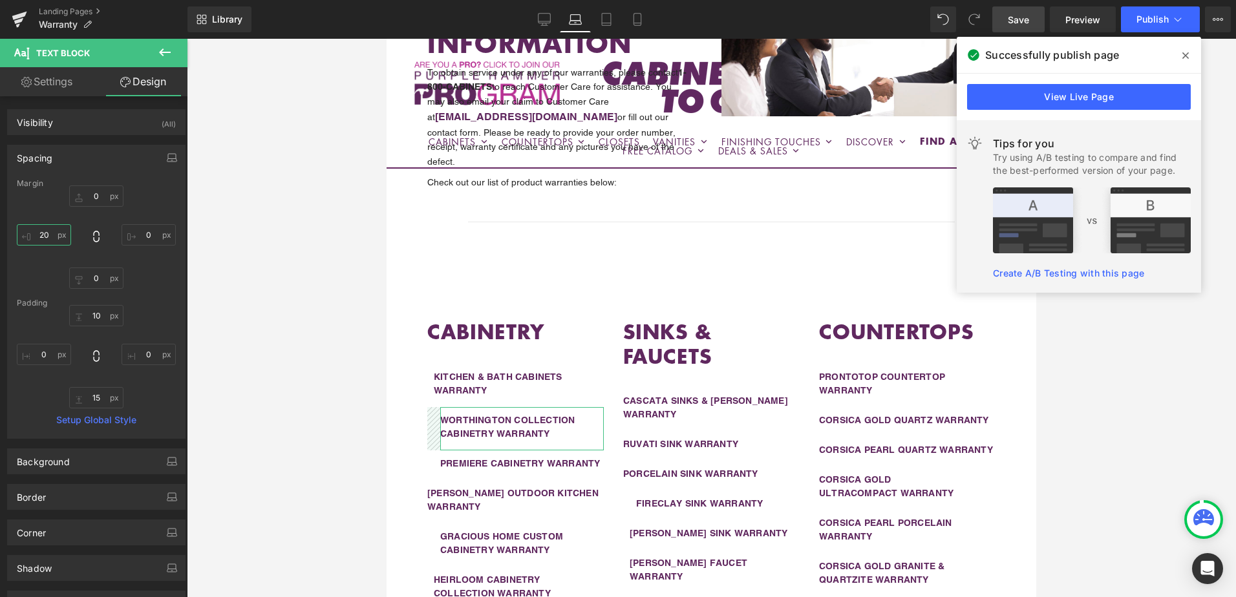
click at [58, 241] on input "20" at bounding box center [44, 234] width 54 height 21
type input "0"
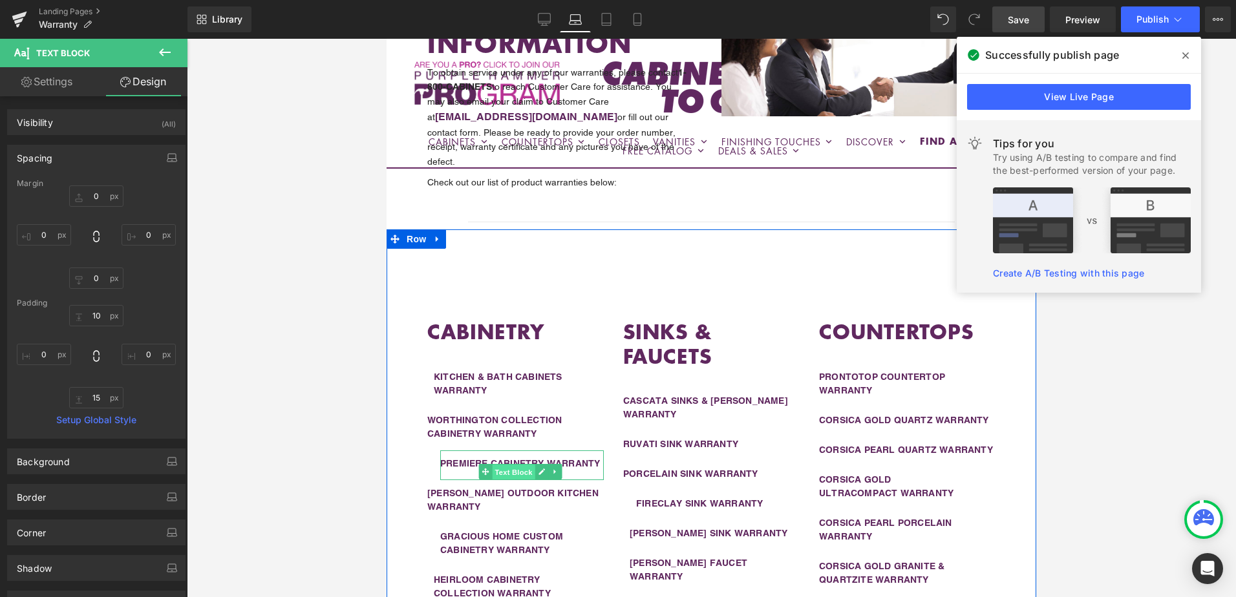
click at [499, 465] on span "Text Block" at bounding box center [513, 473] width 43 height 16
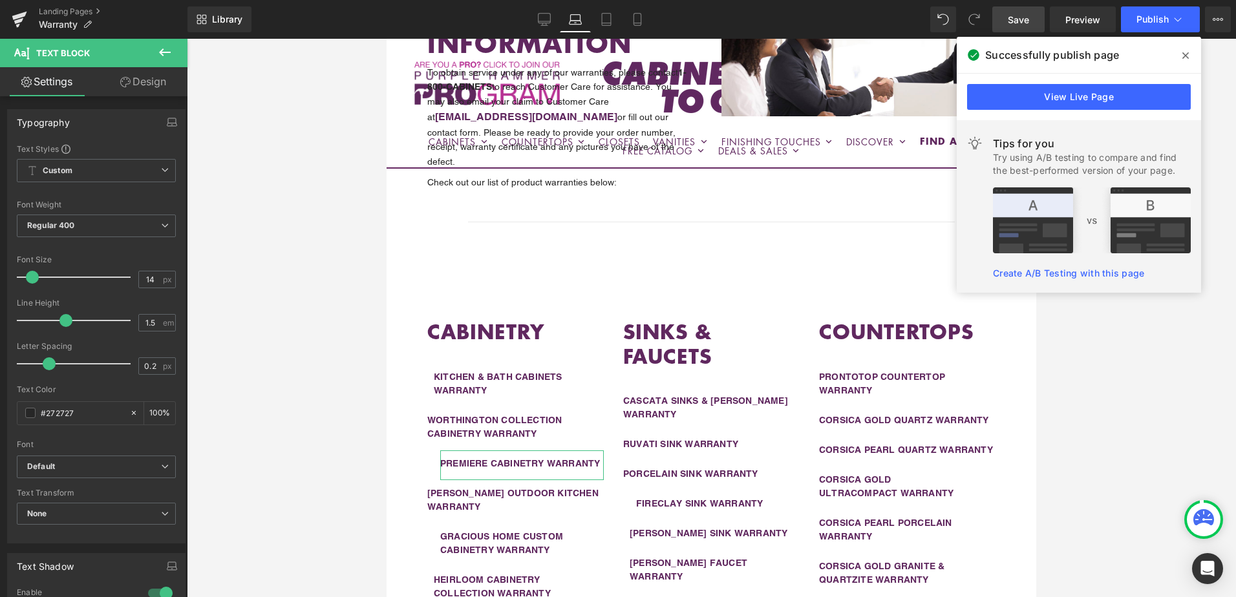
click at [151, 81] on link "Design" at bounding box center [143, 81] width 94 height 29
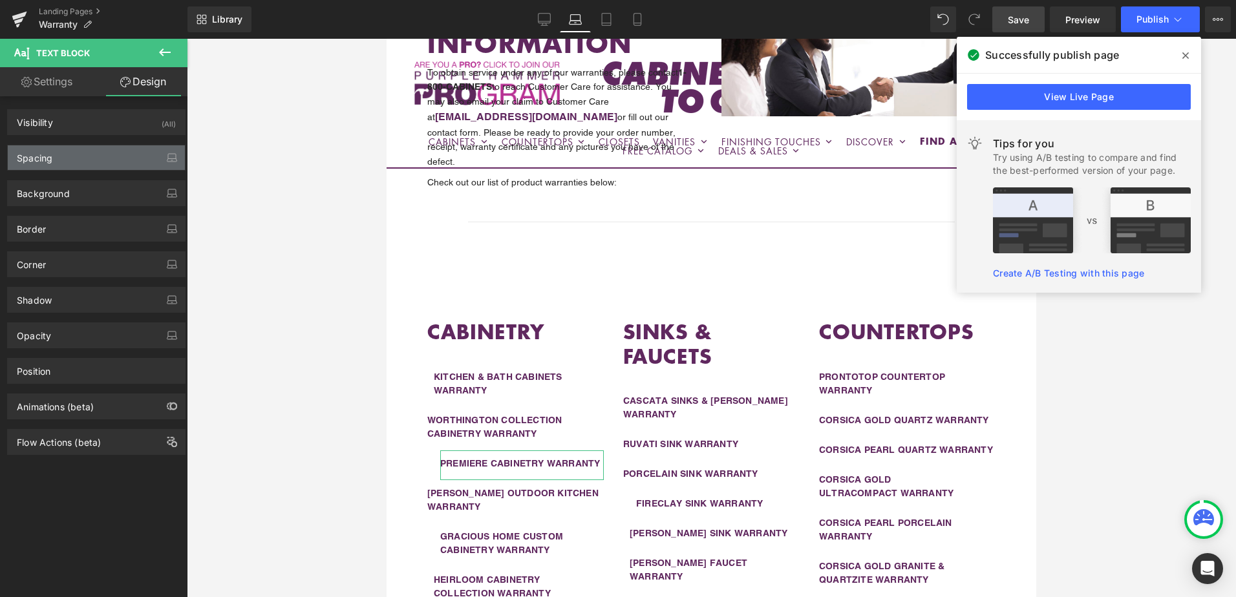
type input "0"
type input "20"
type input "10"
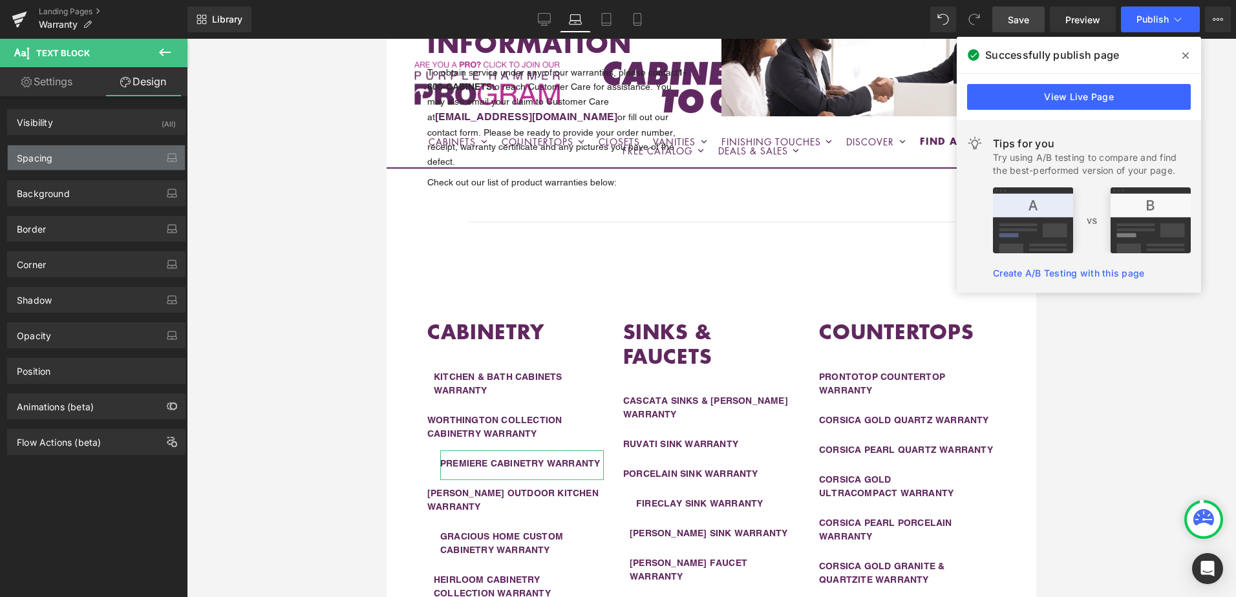
type input "0"
type input "15"
type input "0"
click at [94, 162] on div "Spacing" at bounding box center [96, 157] width 177 height 25
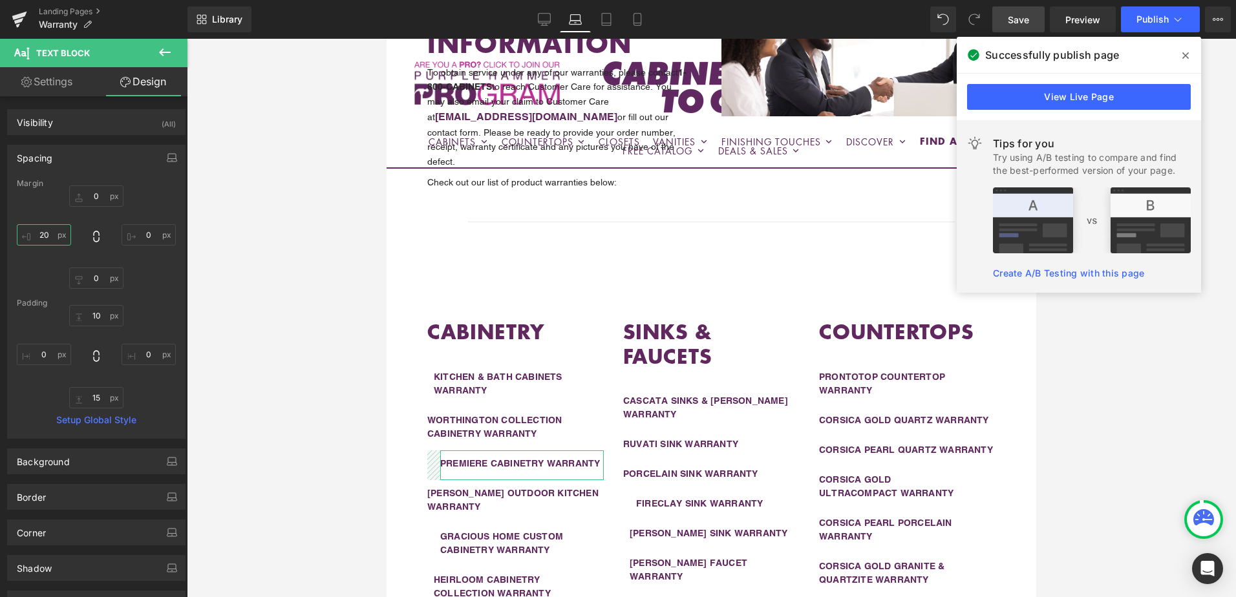
click at [51, 239] on input "20" at bounding box center [44, 234] width 54 height 21
type input "0"
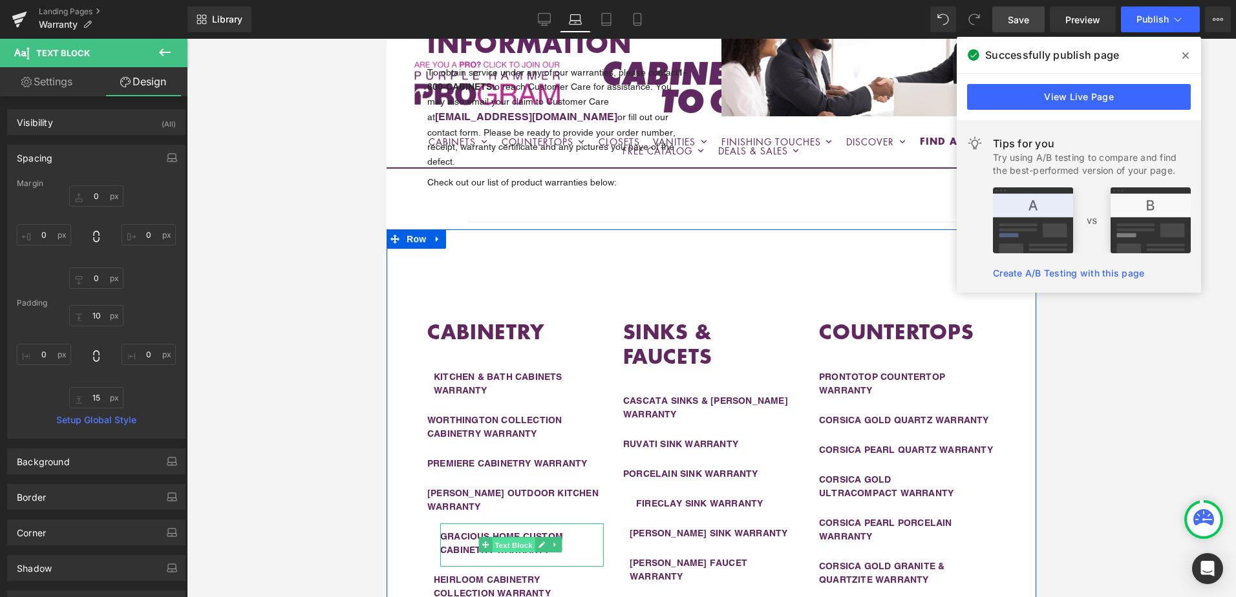
click at [506, 538] on span "Text Block" at bounding box center [513, 546] width 43 height 16
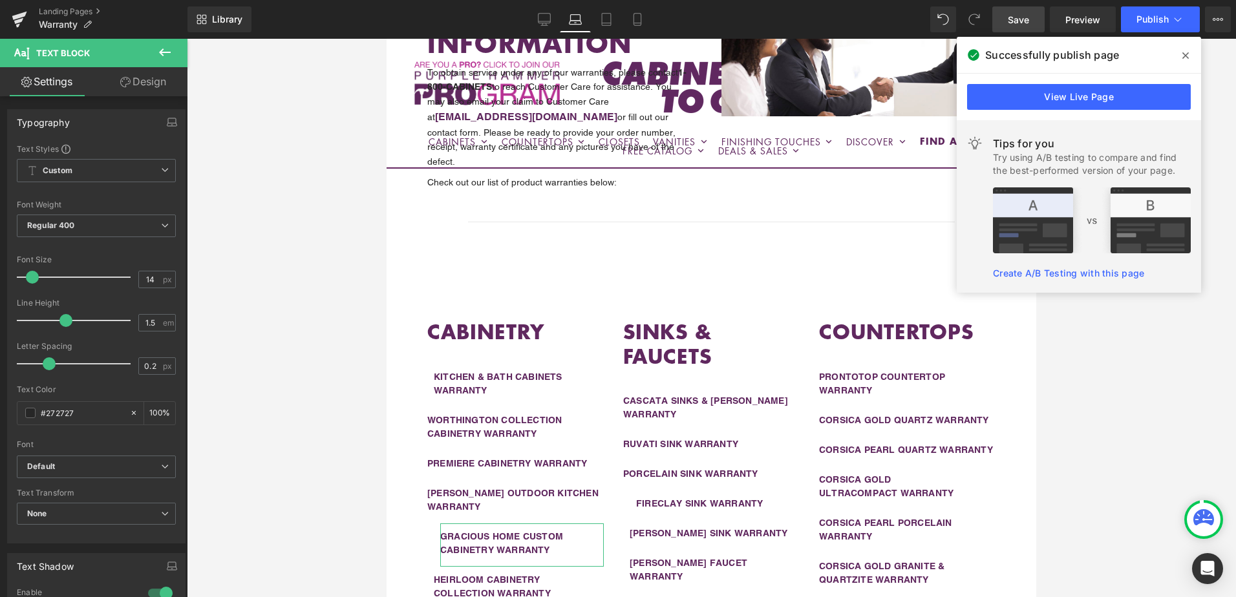
click at [138, 81] on link "Design" at bounding box center [143, 81] width 94 height 29
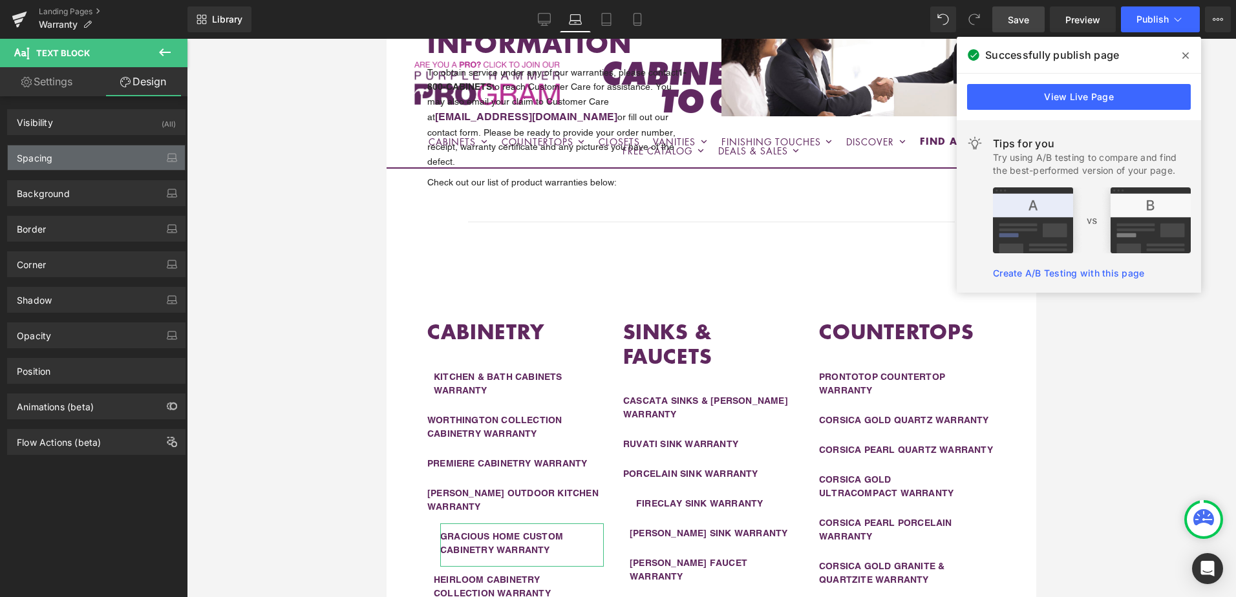
click at [105, 164] on div "Spacing" at bounding box center [96, 157] width 177 height 25
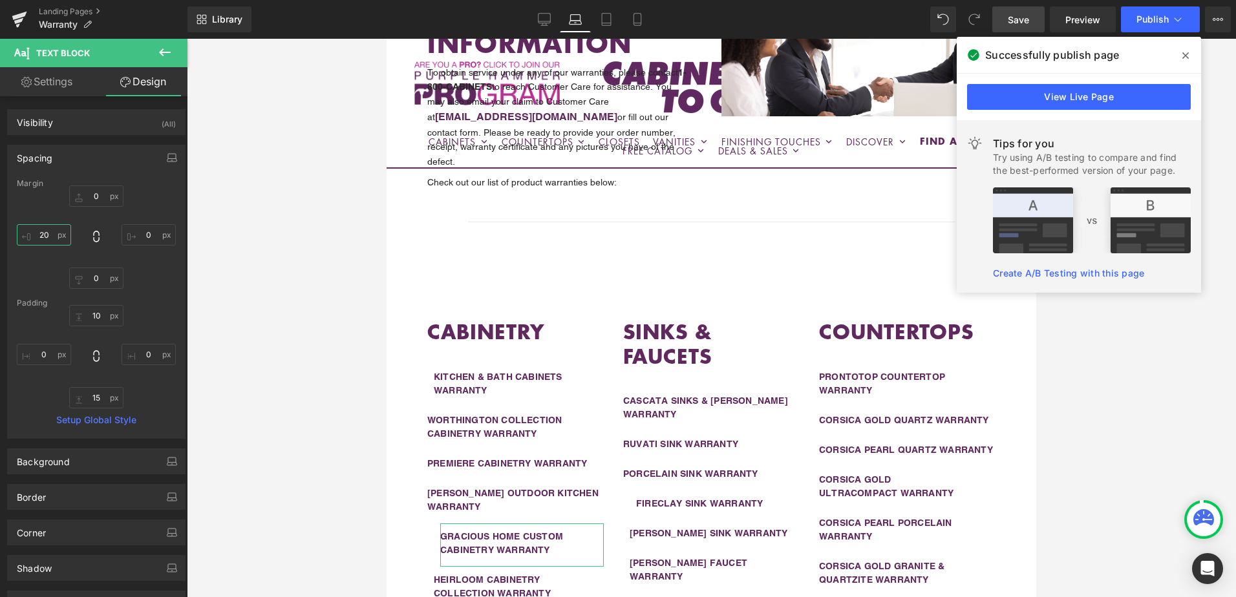
click at [53, 232] on input "20" at bounding box center [44, 234] width 54 height 21
type input "0"
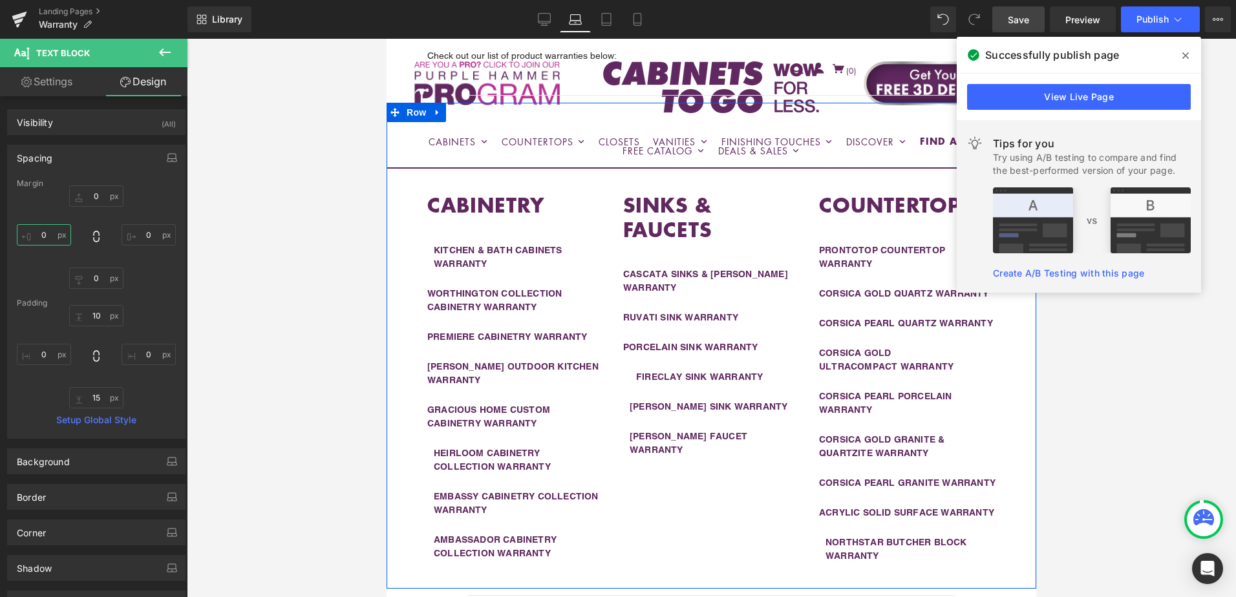
scroll to position [427, 0]
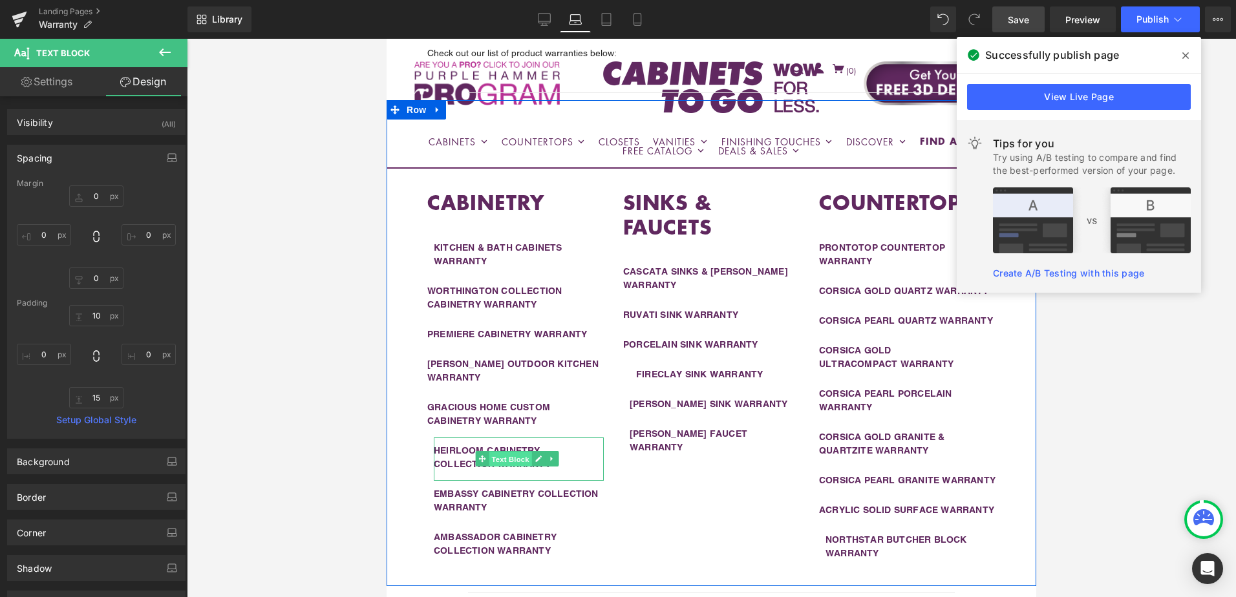
click at [496, 452] on span "Text Block" at bounding box center [510, 460] width 43 height 16
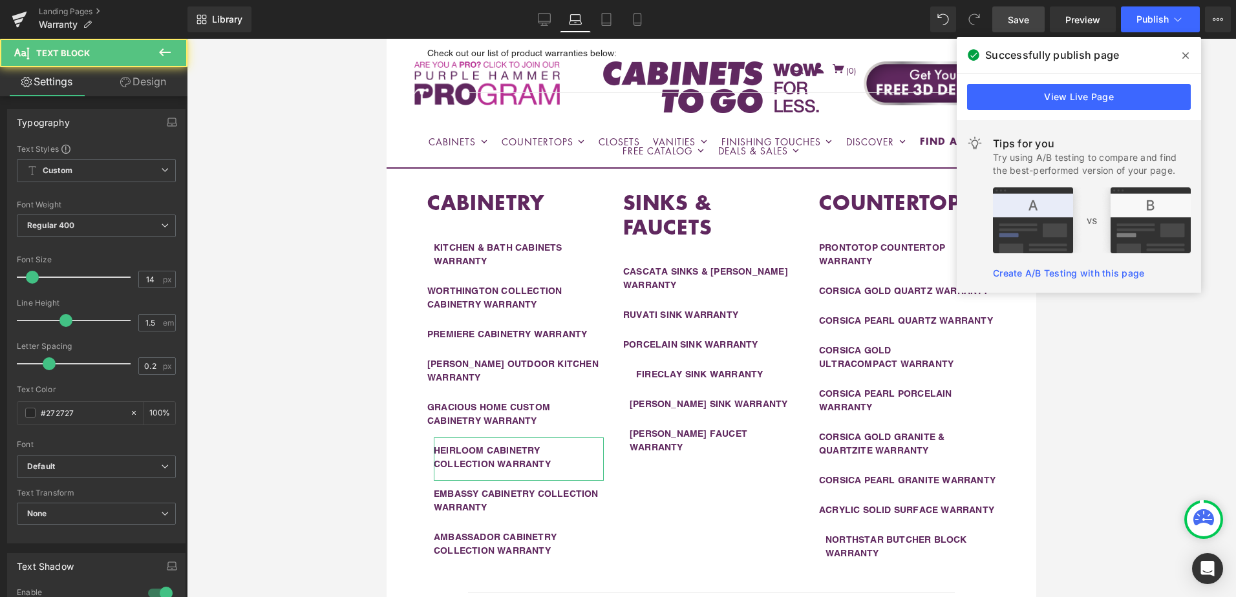
click at [136, 80] on link "Design" at bounding box center [143, 81] width 94 height 29
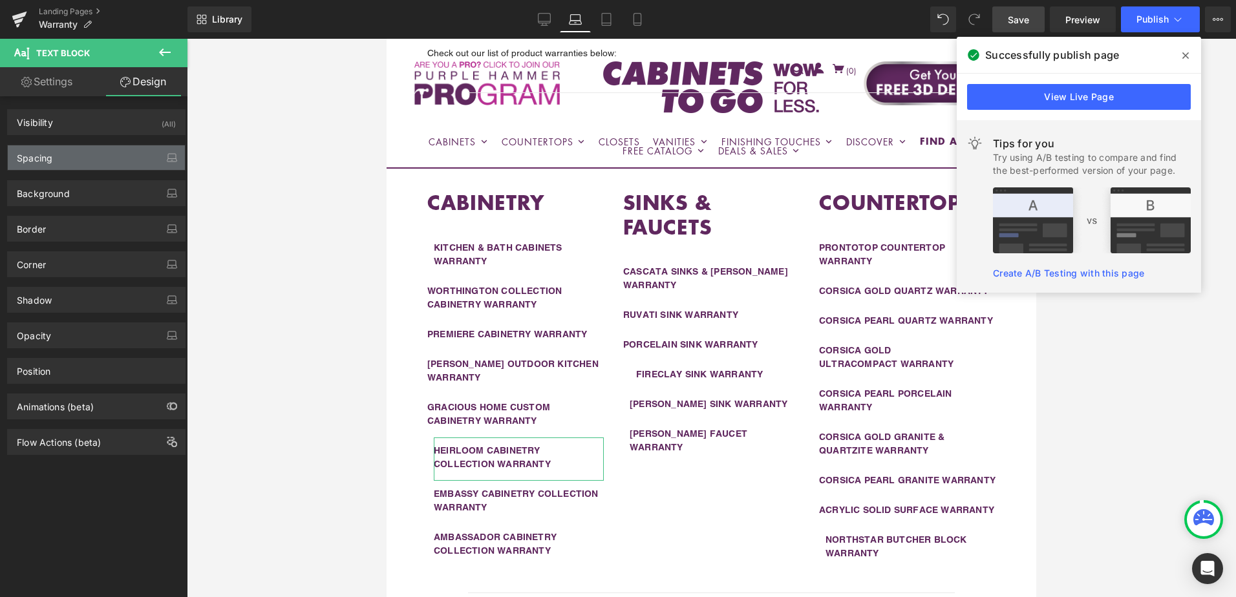
type input "0"
type input "10"
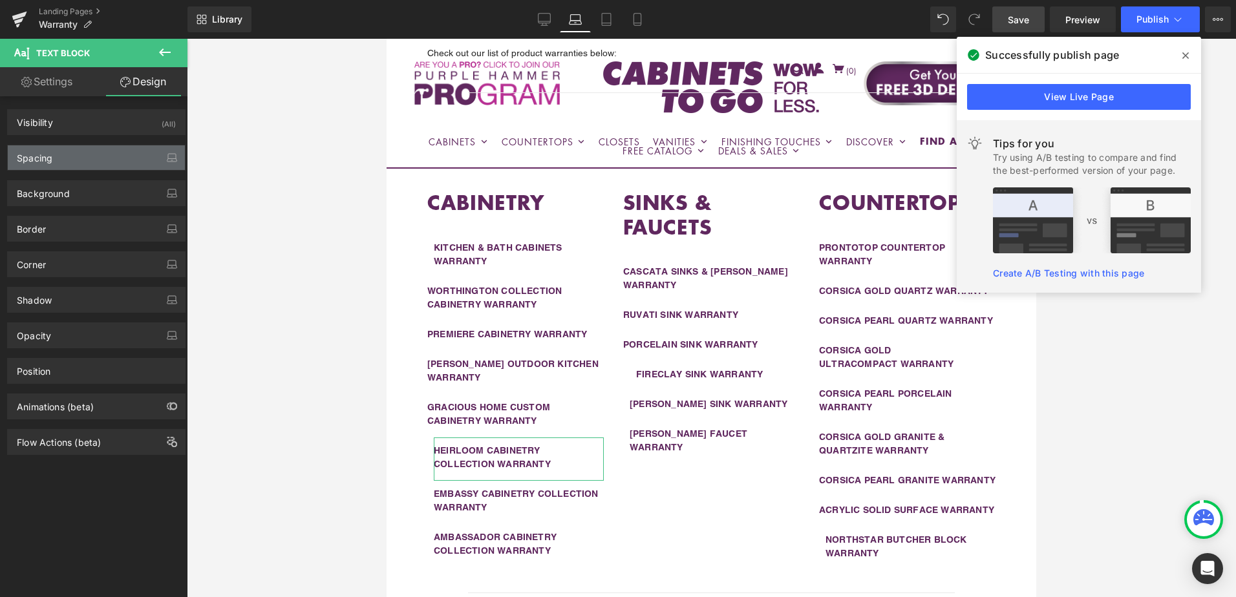
type input "0"
type input "15"
type input "0"
click at [101, 152] on div "Spacing" at bounding box center [96, 157] width 177 height 25
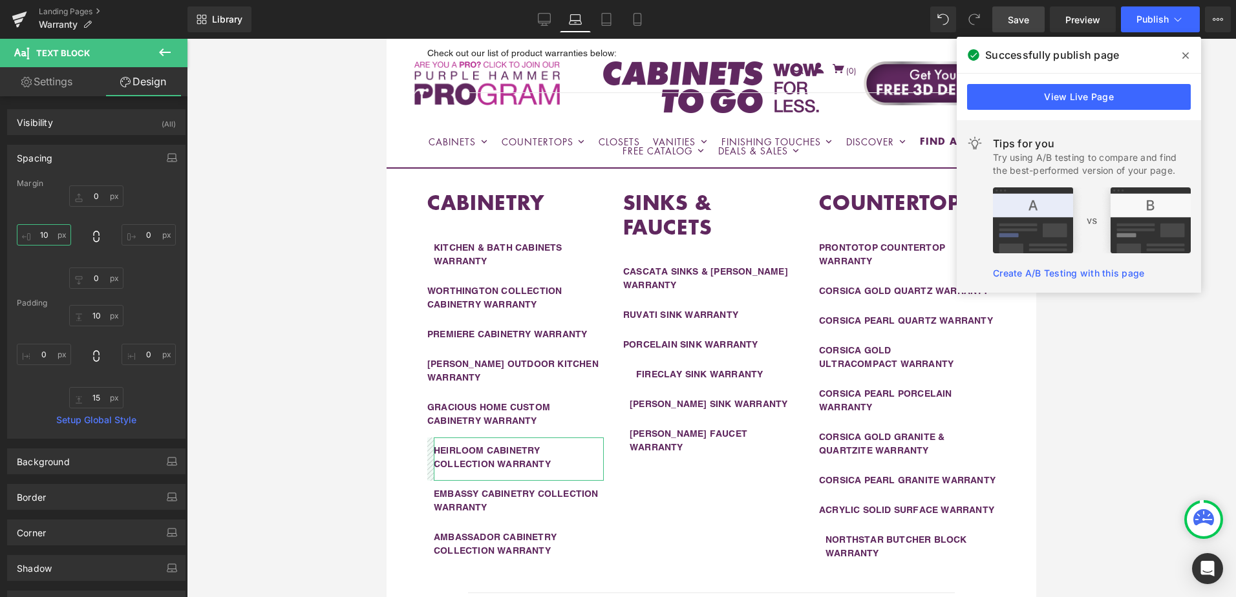
click at [54, 237] on input "10" at bounding box center [44, 234] width 54 height 21
type input "0"
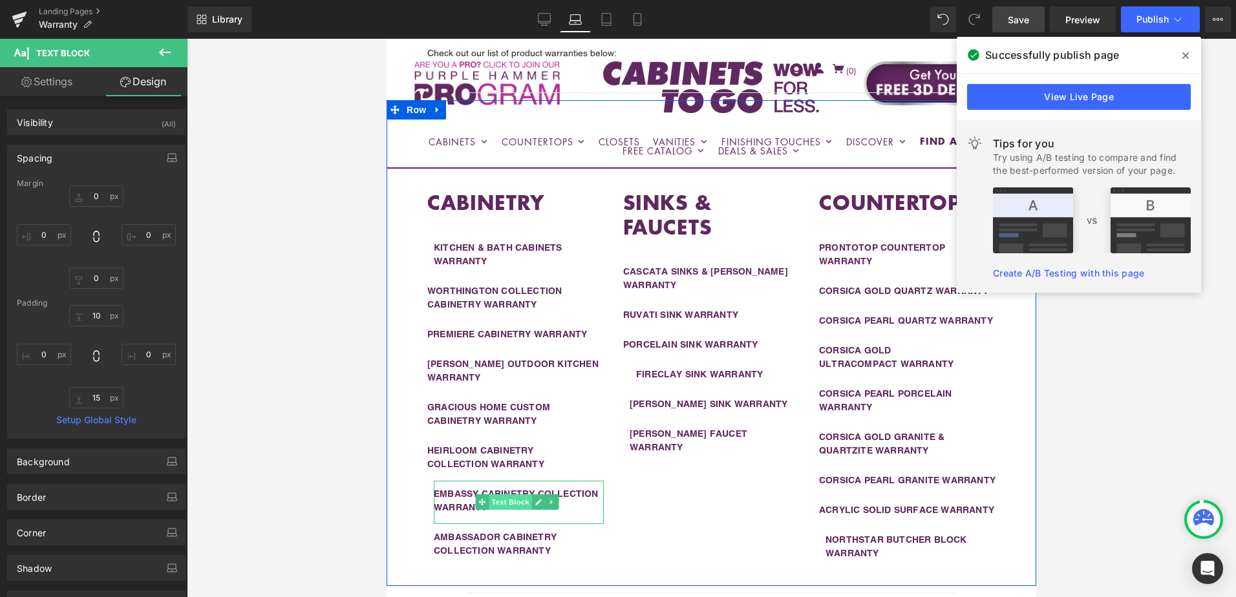
click at [506, 495] on span "Text Block" at bounding box center [510, 503] width 43 height 16
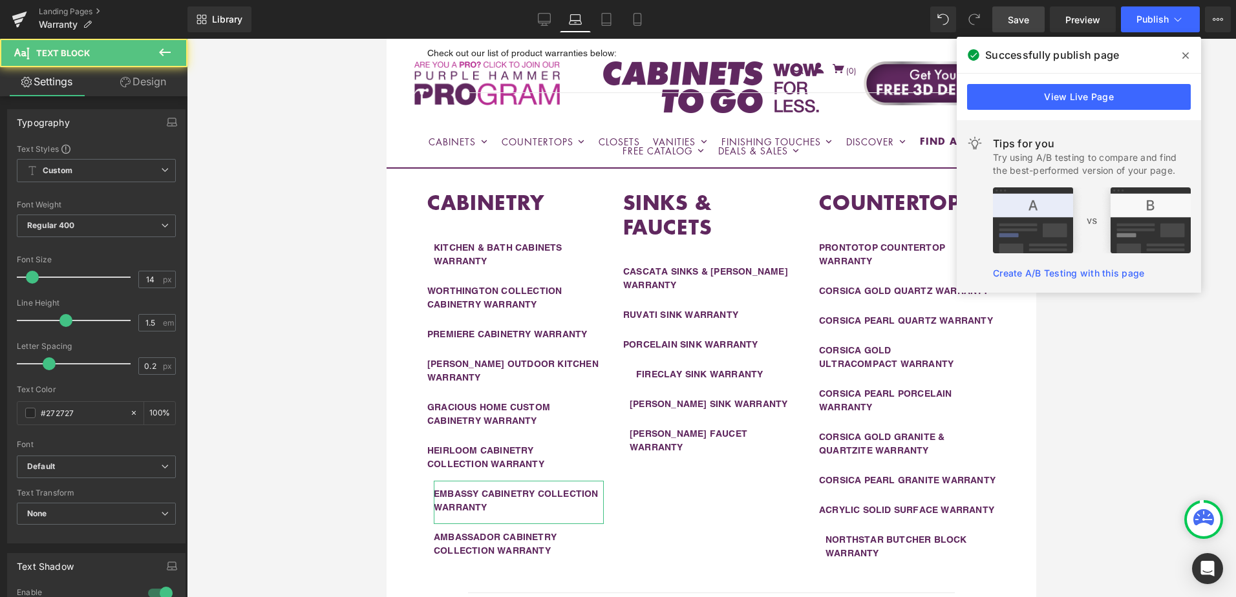
click at [153, 73] on link "Design" at bounding box center [143, 81] width 94 height 29
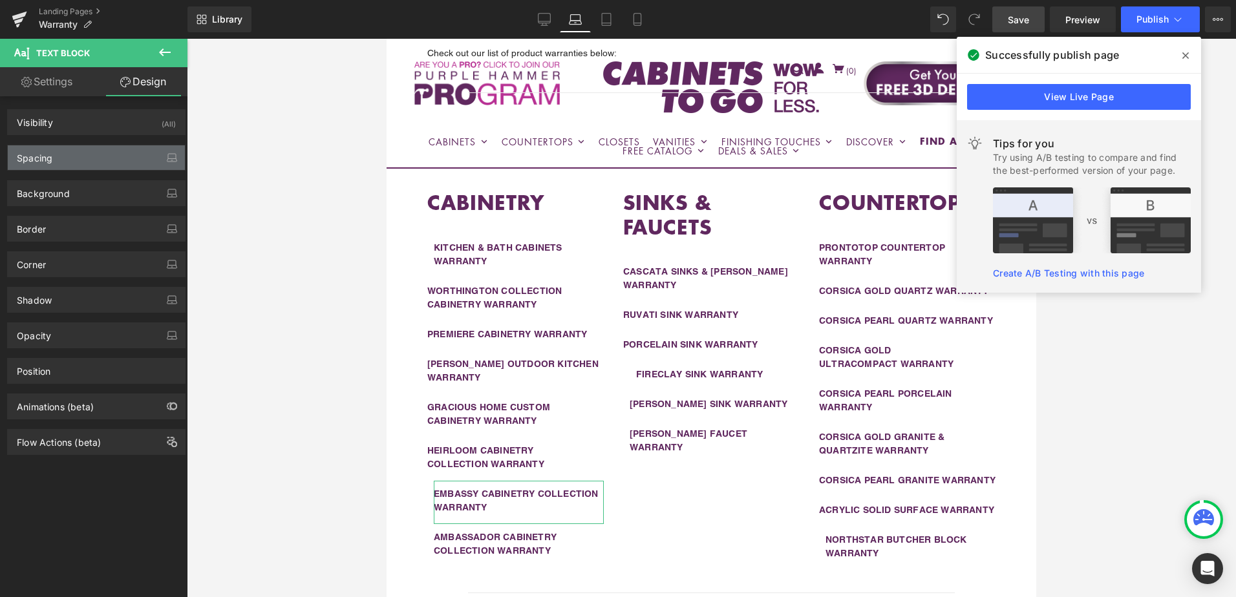
type input "0"
type input "10"
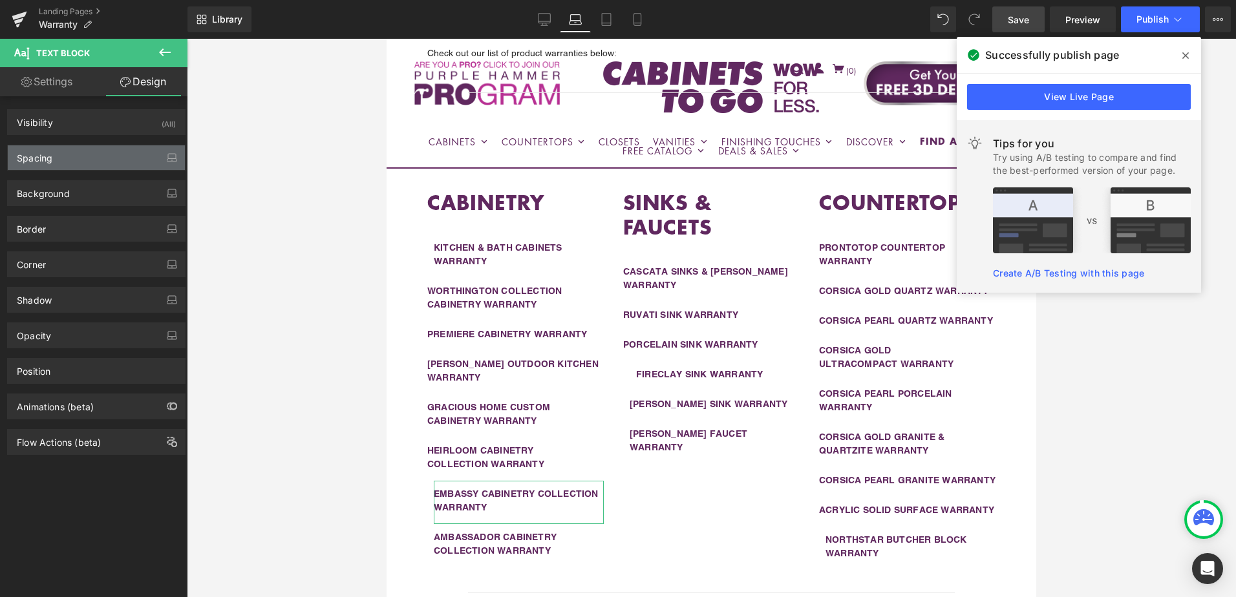
type input "0"
type input "15"
type input "0"
click at [74, 158] on div "Spacing" at bounding box center [96, 157] width 177 height 25
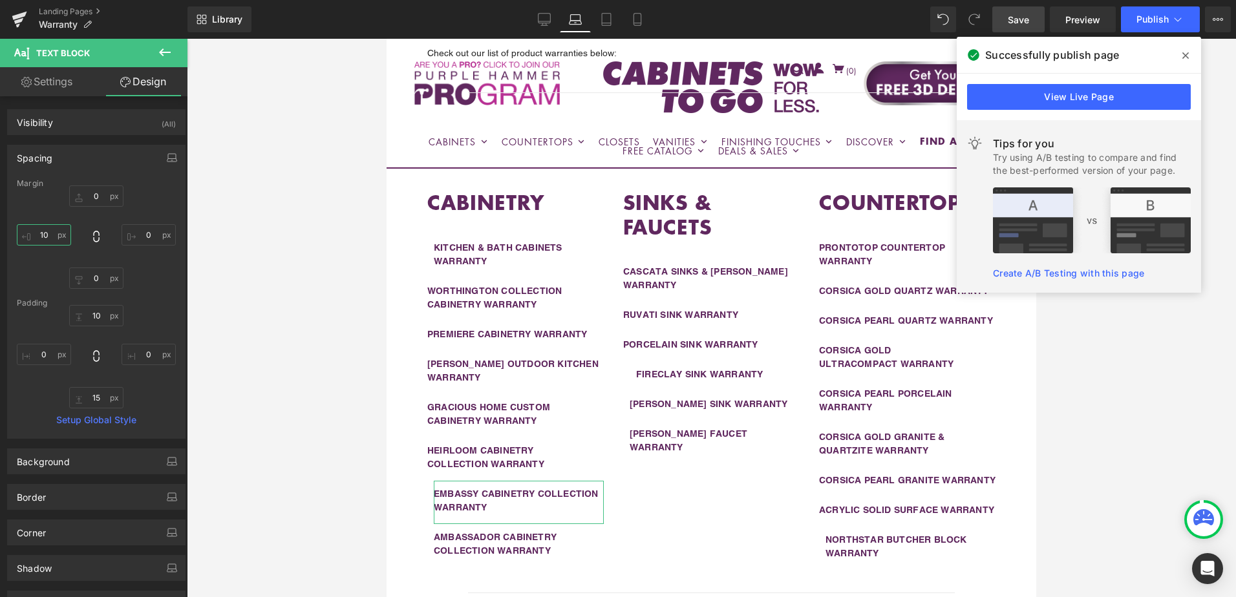
click at [47, 239] on input "10" at bounding box center [44, 234] width 54 height 21
type input "0"
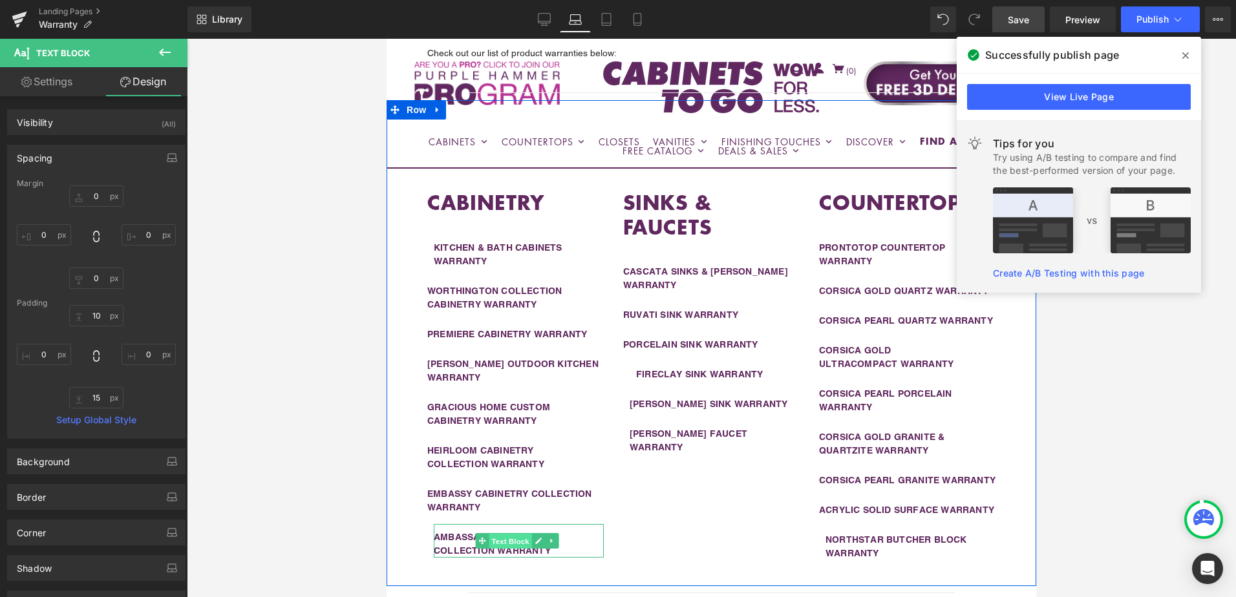
click at [504, 534] on span "Text Block" at bounding box center [510, 542] width 43 height 16
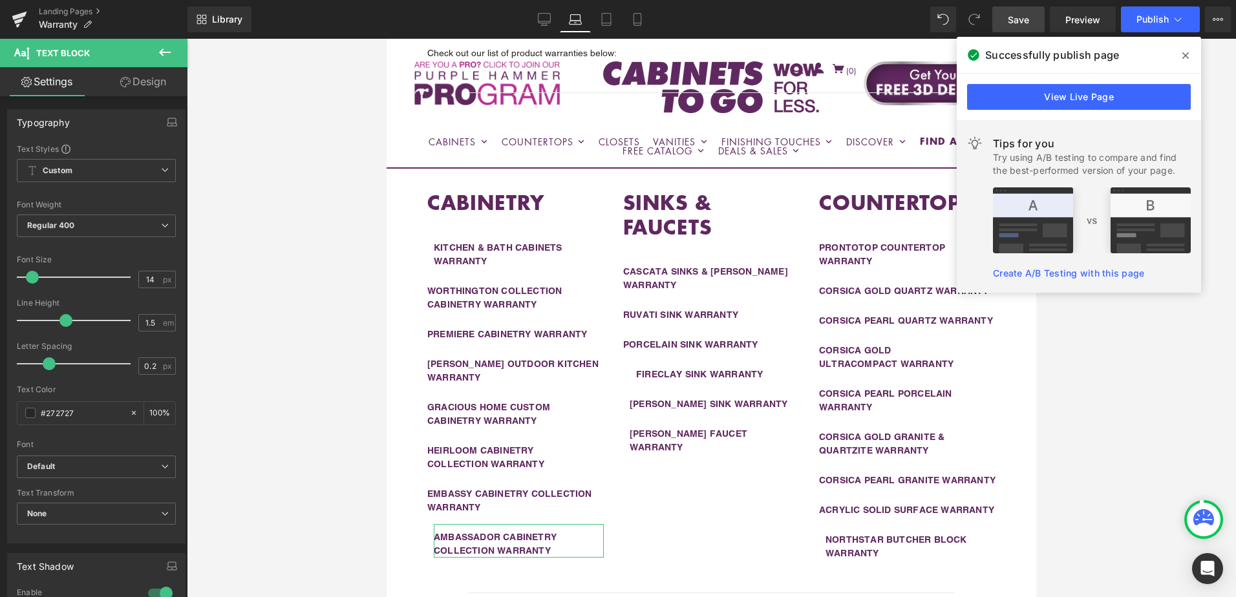
click at [125, 83] on icon at bounding box center [125, 82] width 10 height 10
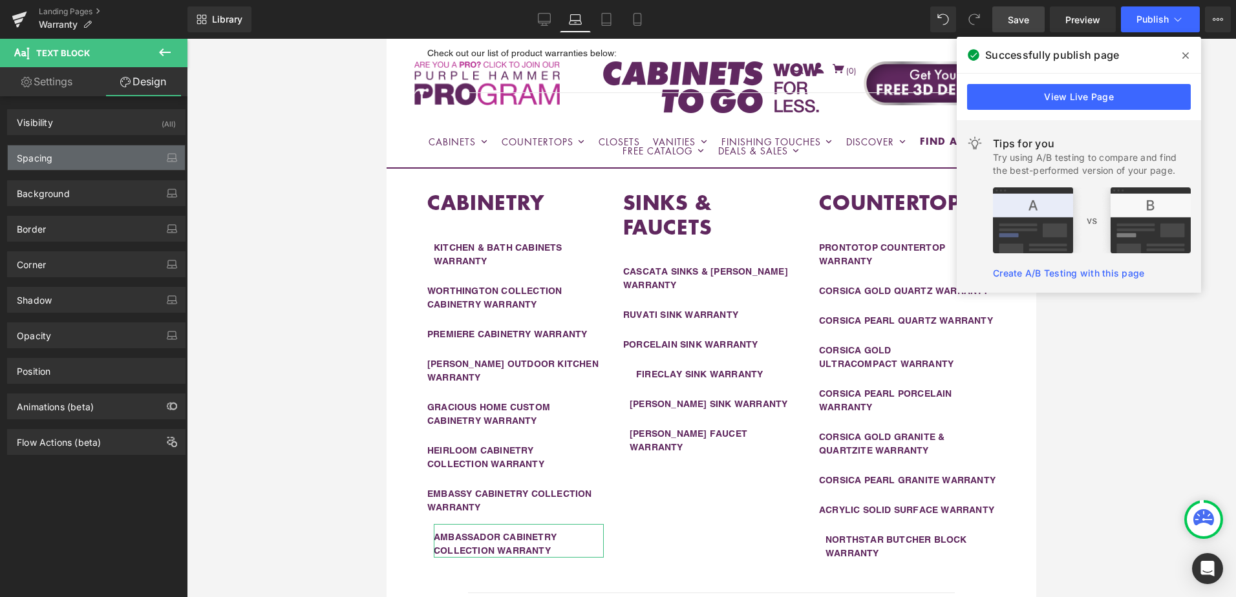
type input "0"
type input "10"
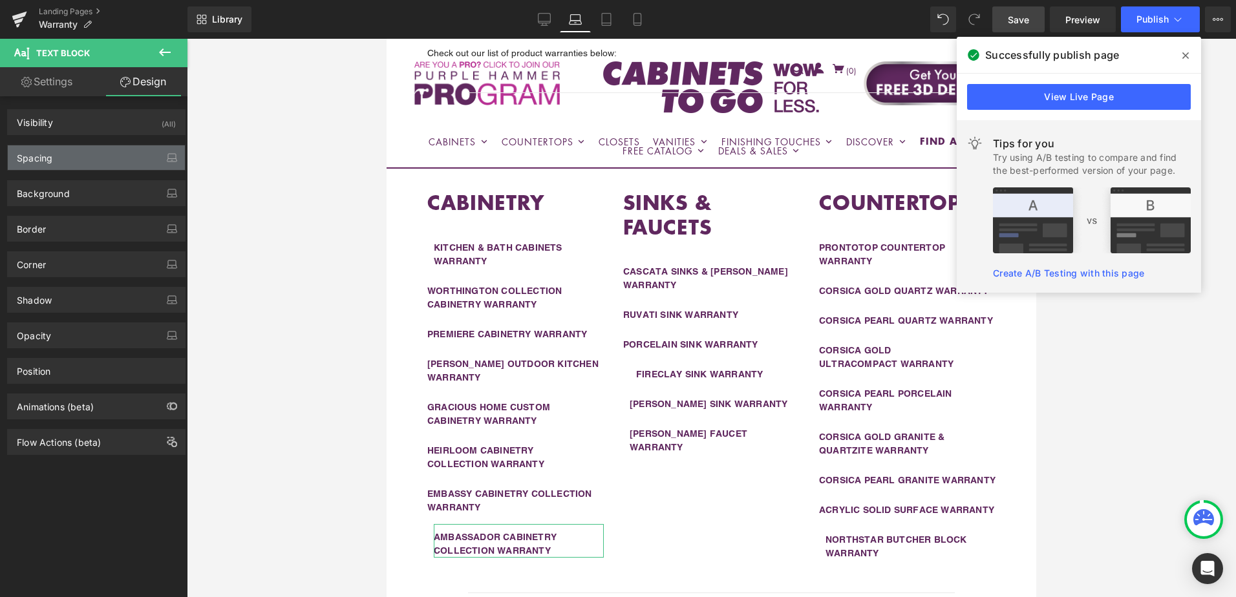
type input "0"
click at [82, 165] on div "Spacing" at bounding box center [96, 157] width 177 height 25
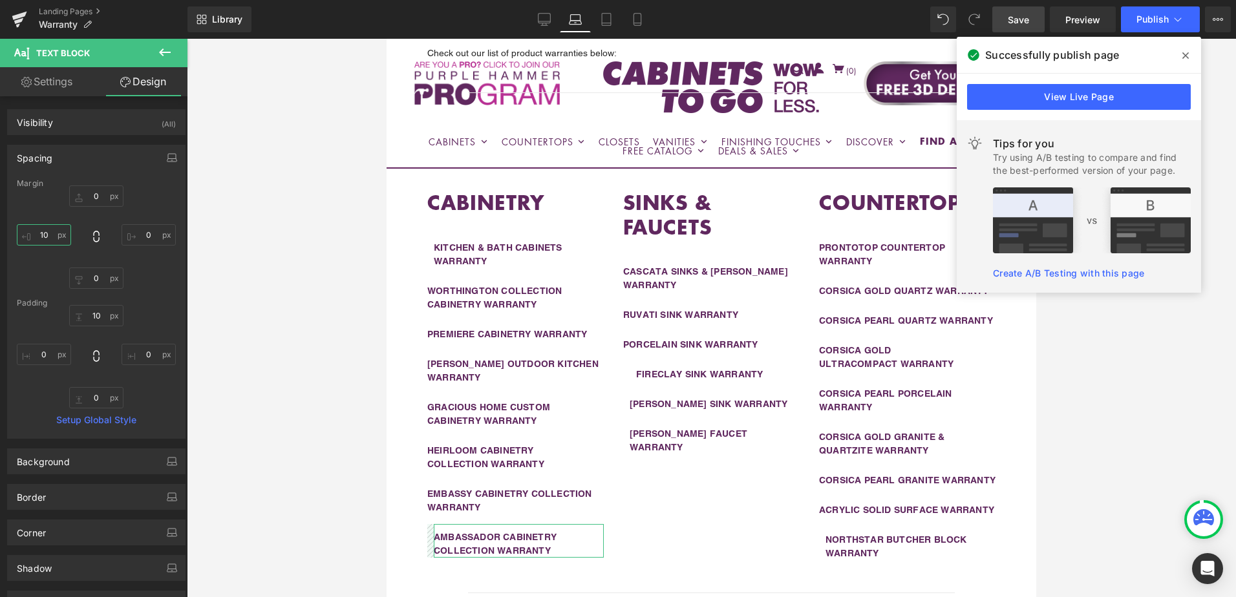
click at [54, 236] on input "10" at bounding box center [44, 234] width 54 height 21
type input "0"
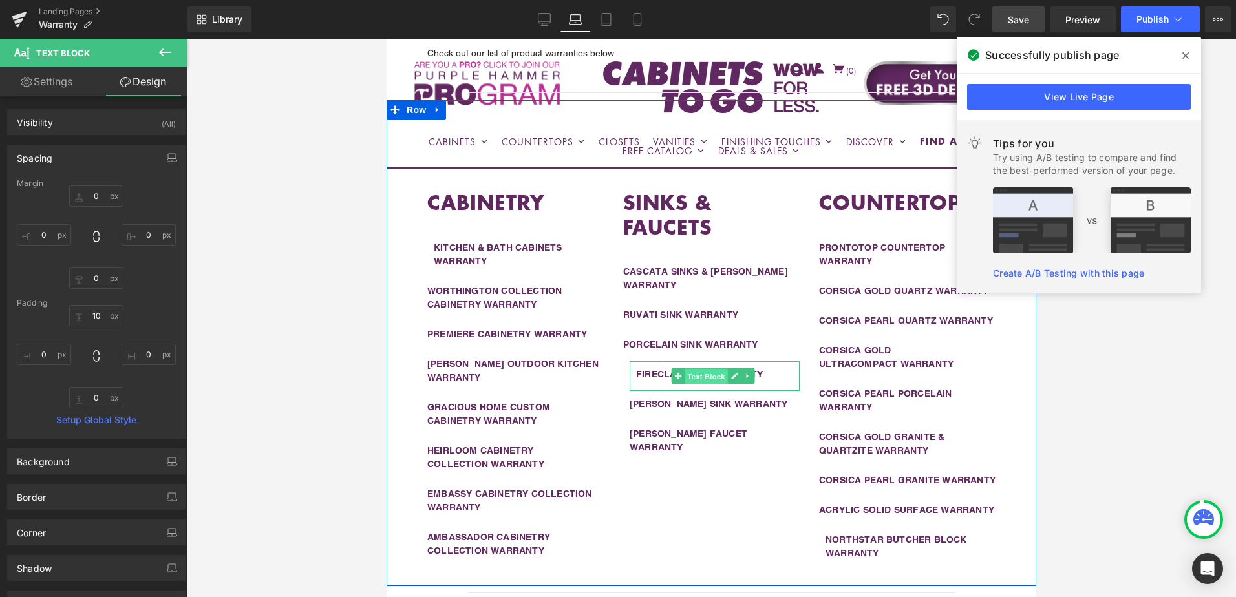
click at [701, 369] on span "Text Block" at bounding box center [706, 377] width 43 height 16
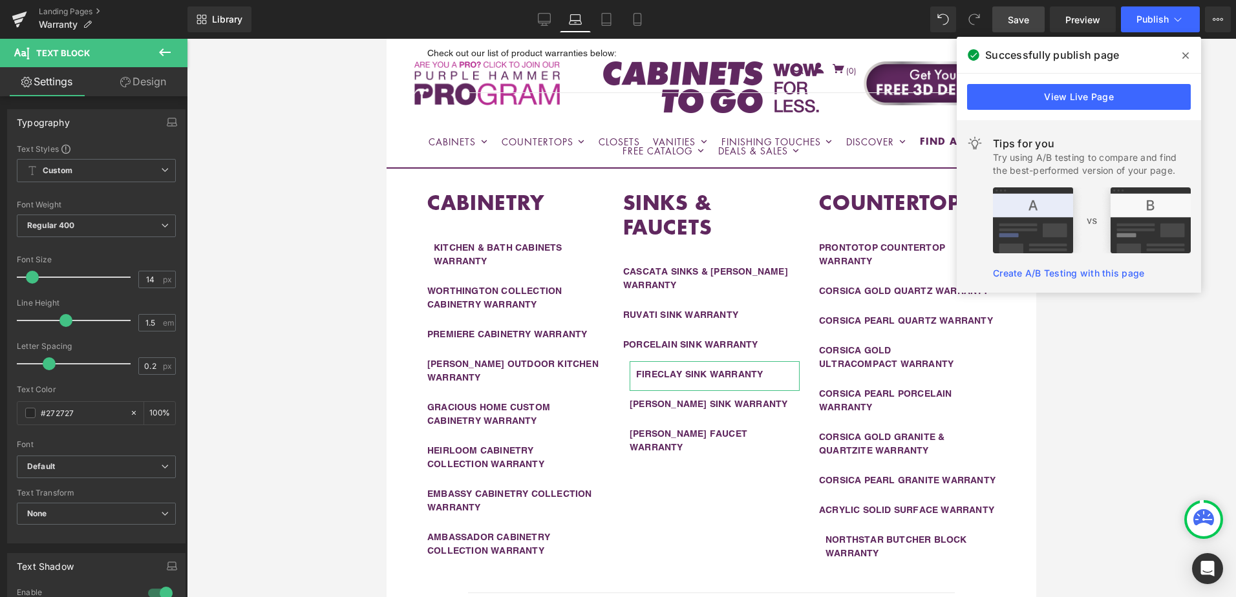
click at [133, 85] on link "Design" at bounding box center [143, 81] width 94 height 29
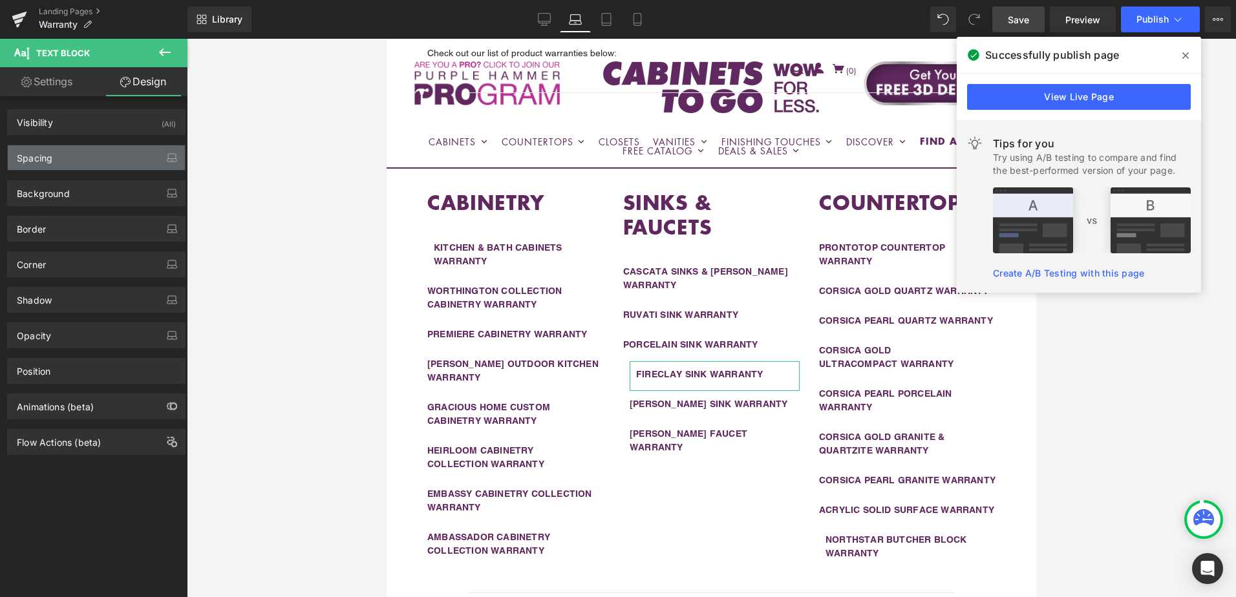
type input "0"
type input "10"
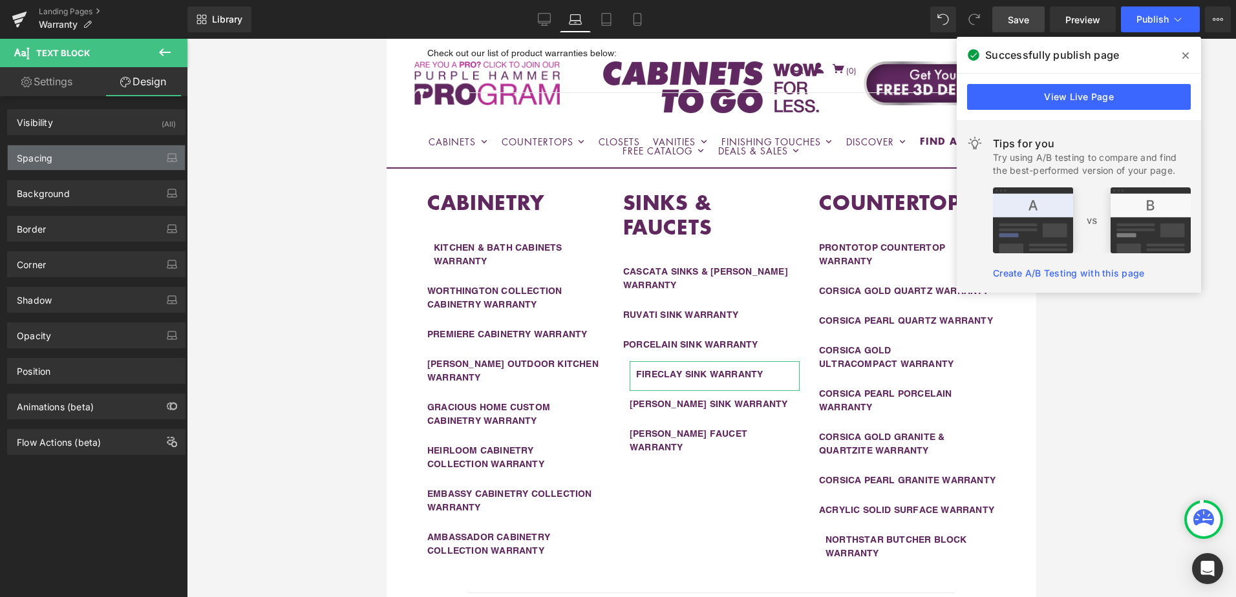
type input "0"
type input "15"
type input "10"
click at [92, 155] on div "Spacing" at bounding box center [96, 157] width 177 height 25
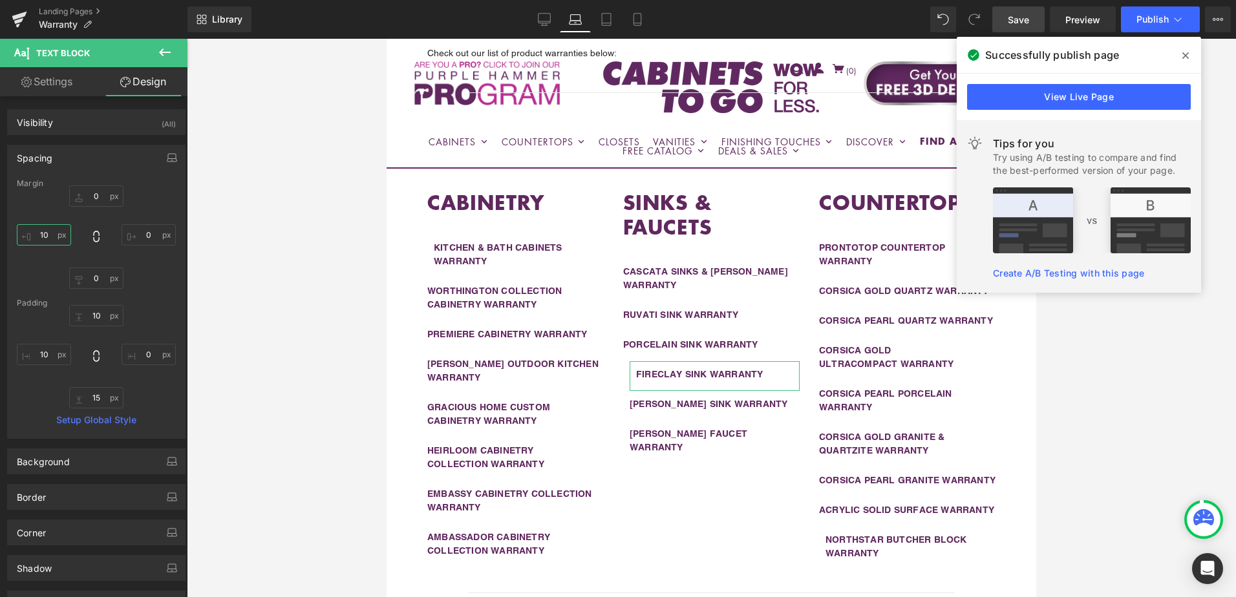
click at [59, 233] on input "10" at bounding box center [44, 234] width 54 height 21
type input "0"
click at [47, 353] on input "10" at bounding box center [44, 354] width 54 height 21
type input "0"
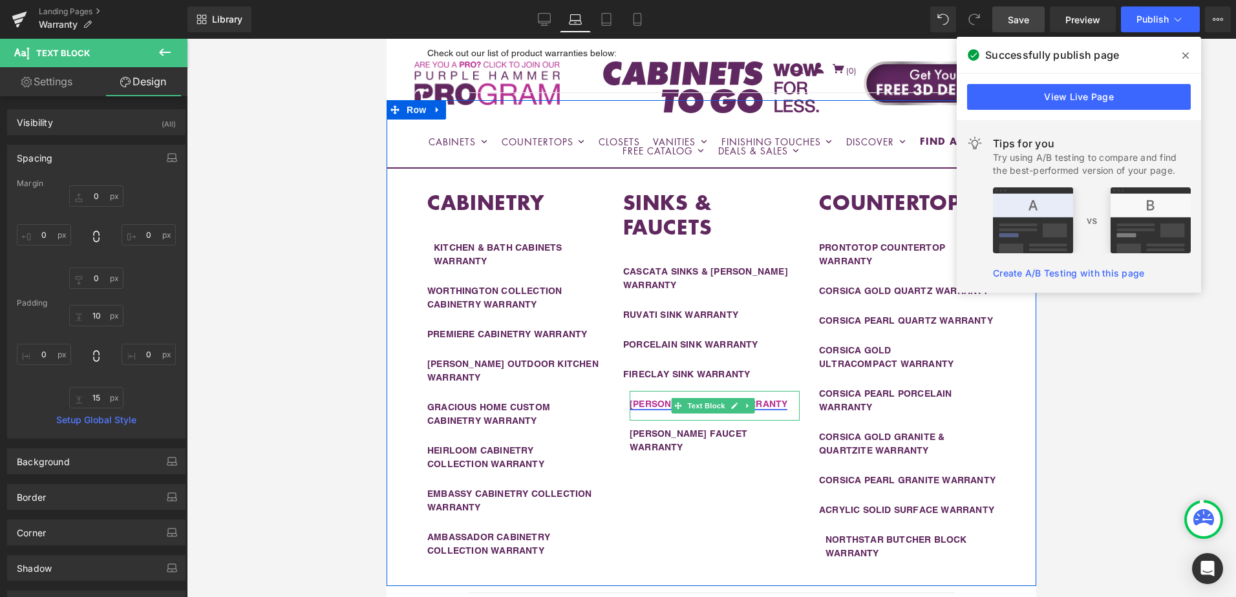
click at [705, 398] on span "Text Block" at bounding box center [706, 406] width 43 height 16
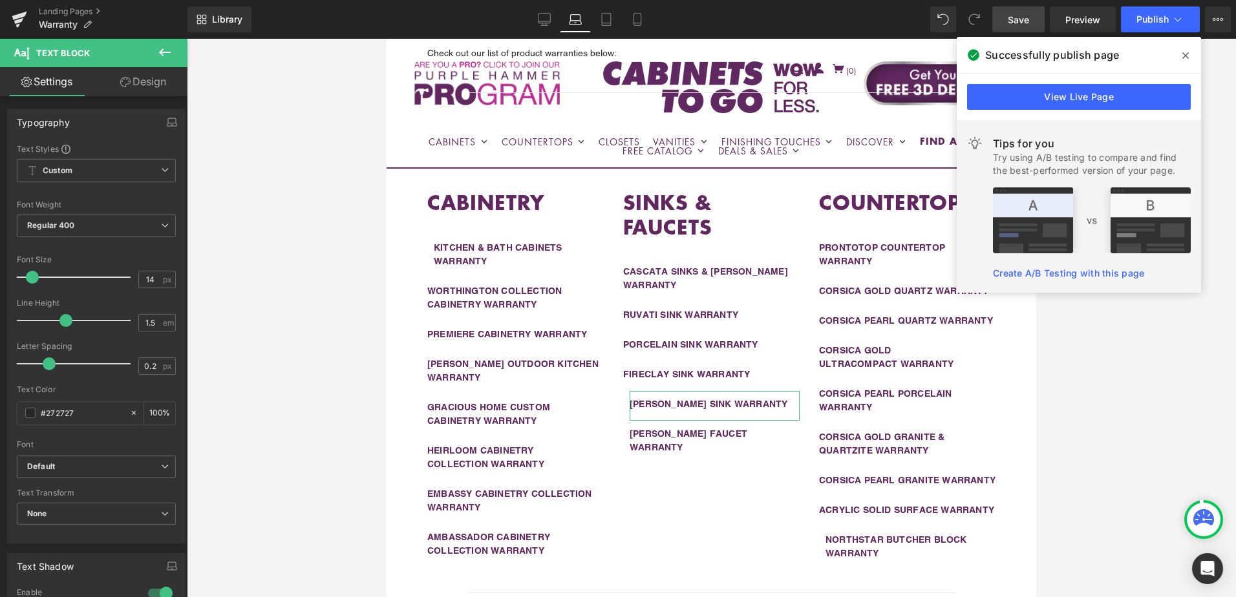
click at [133, 87] on link "Design" at bounding box center [143, 81] width 94 height 29
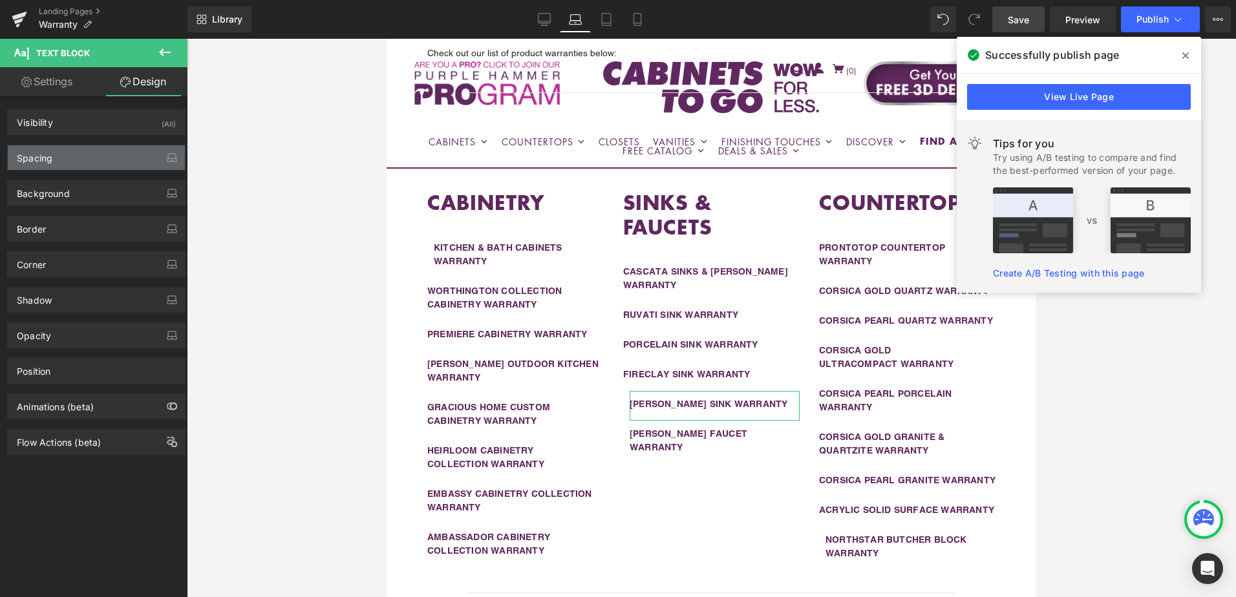
click at [85, 153] on div "Spacing" at bounding box center [96, 157] width 177 height 25
type input "0"
type input "10"
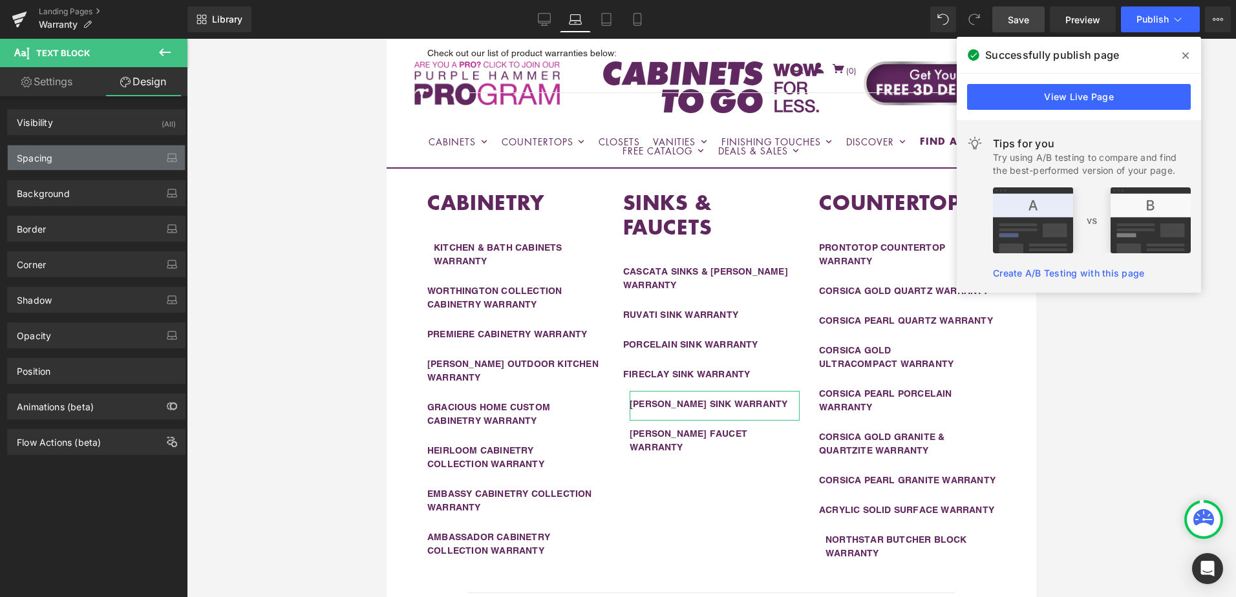
type input "10"
type input "0"
type input "15"
type input "0"
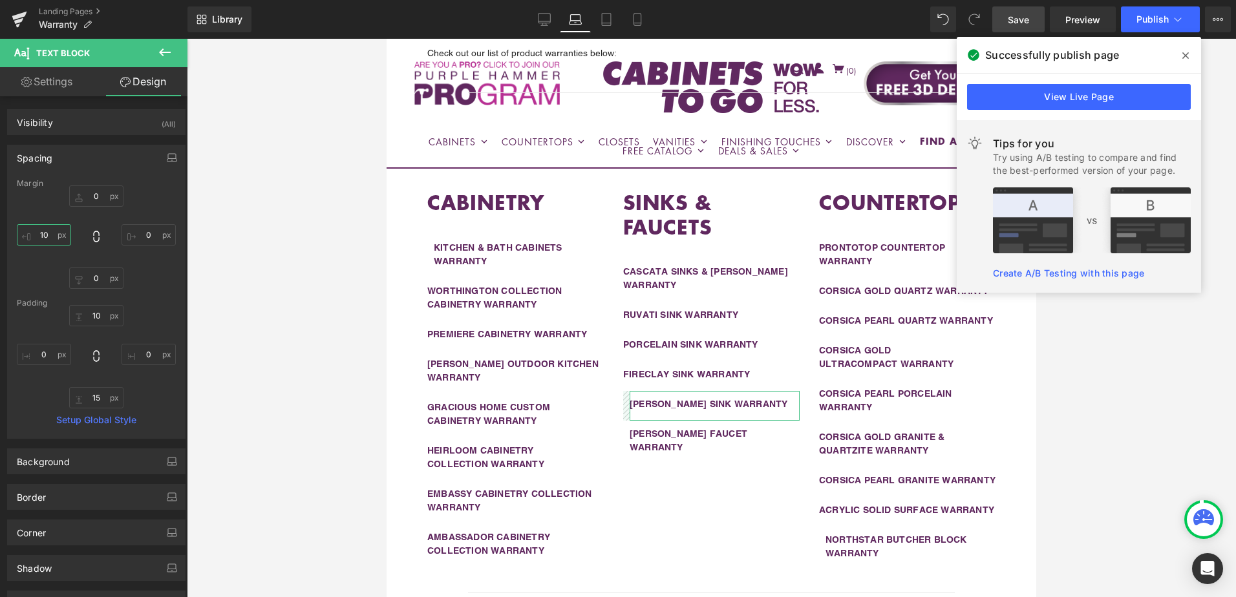
click at [52, 233] on input "10" at bounding box center [44, 234] width 54 height 21
type input "0"
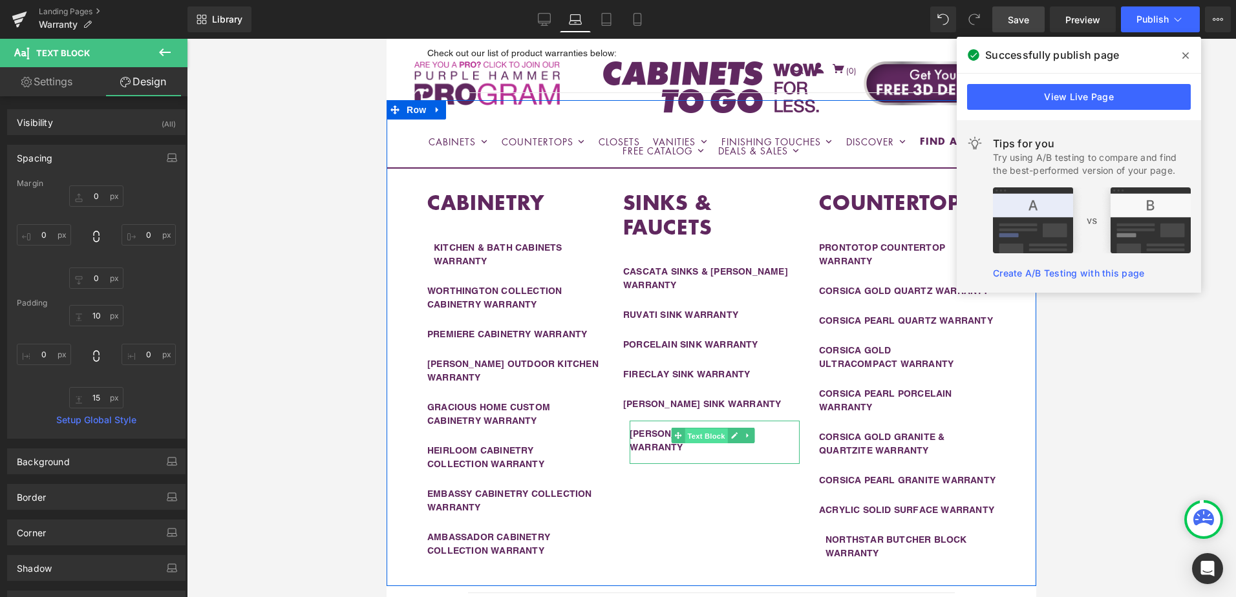
click at [698, 429] on span "Text Block" at bounding box center [706, 437] width 43 height 16
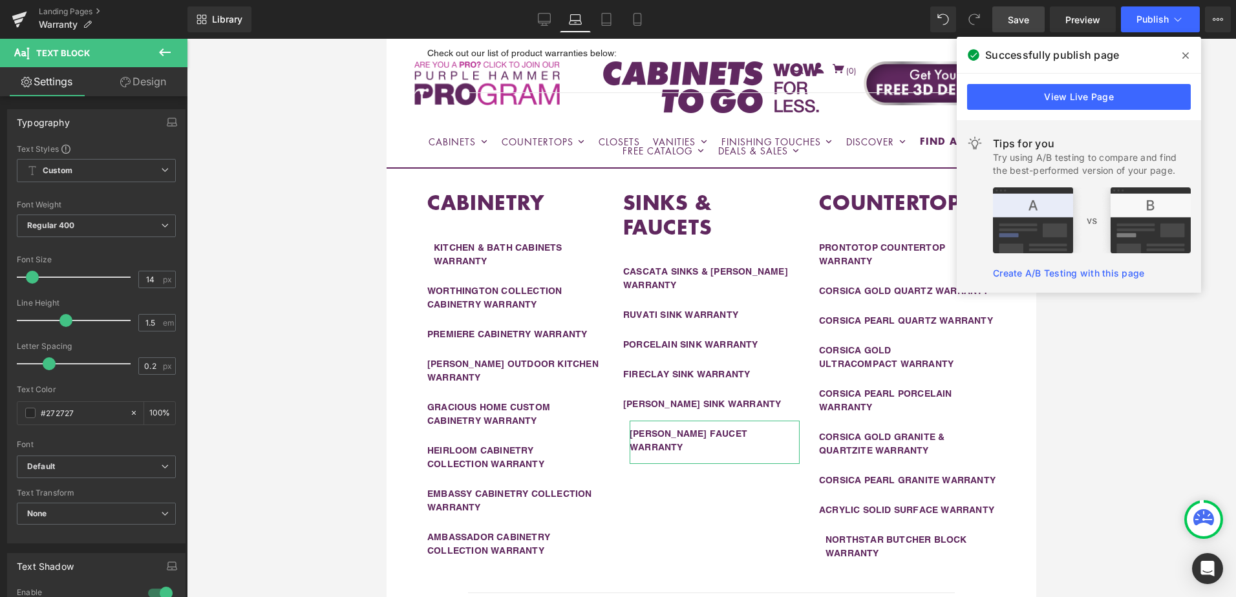
click at [145, 80] on link "Design" at bounding box center [143, 81] width 94 height 29
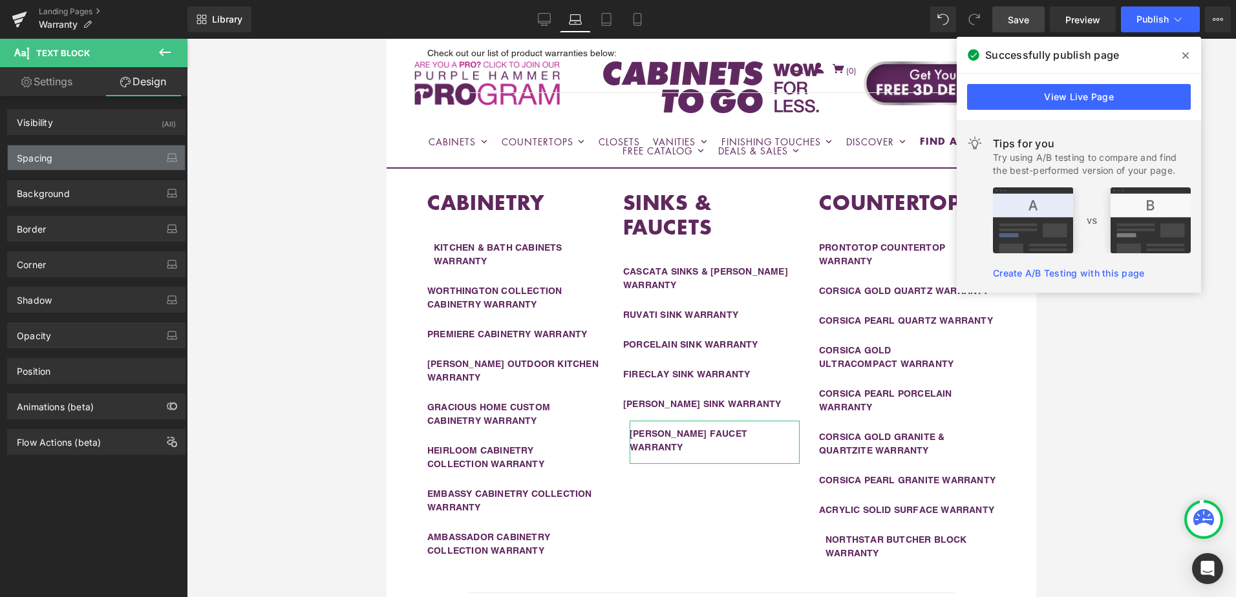
type input "0"
type input "10"
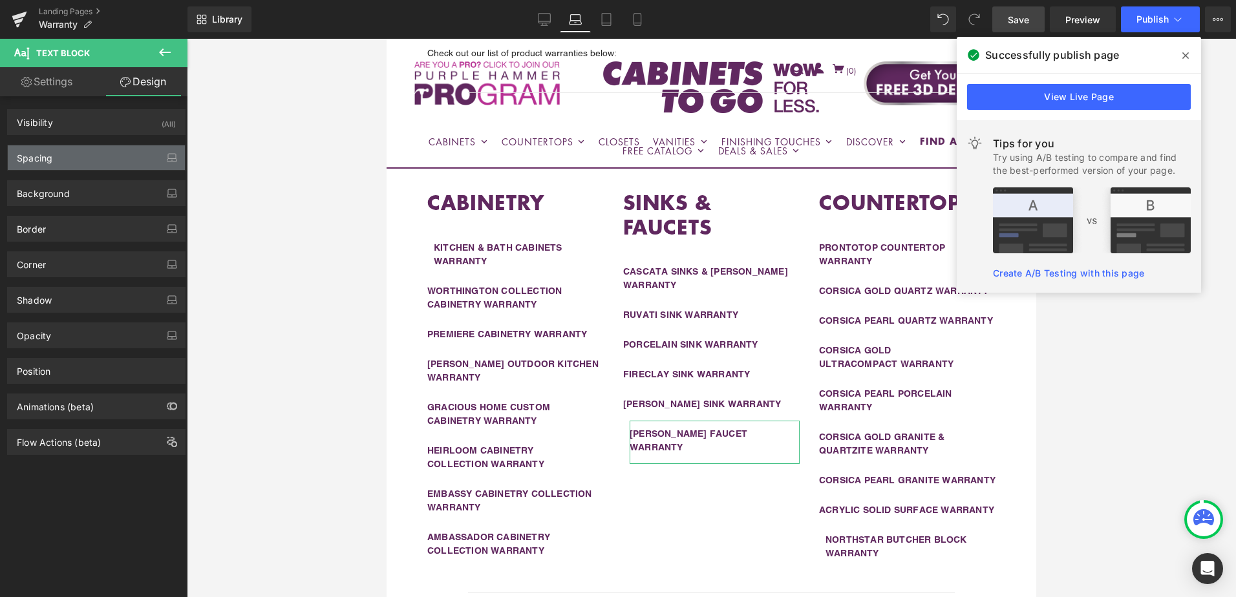
type input "0"
type input "15"
type input "0"
click at [80, 159] on div "Spacing" at bounding box center [96, 157] width 177 height 25
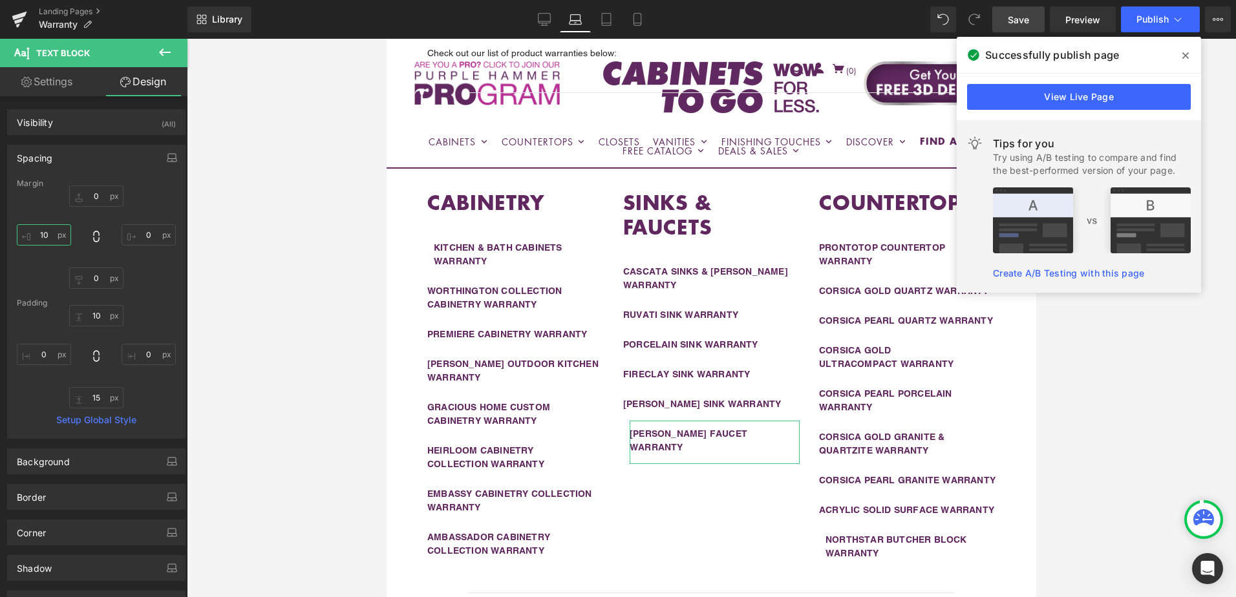
click at [43, 234] on input "10" at bounding box center [44, 234] width 54 height 21
type input "0"
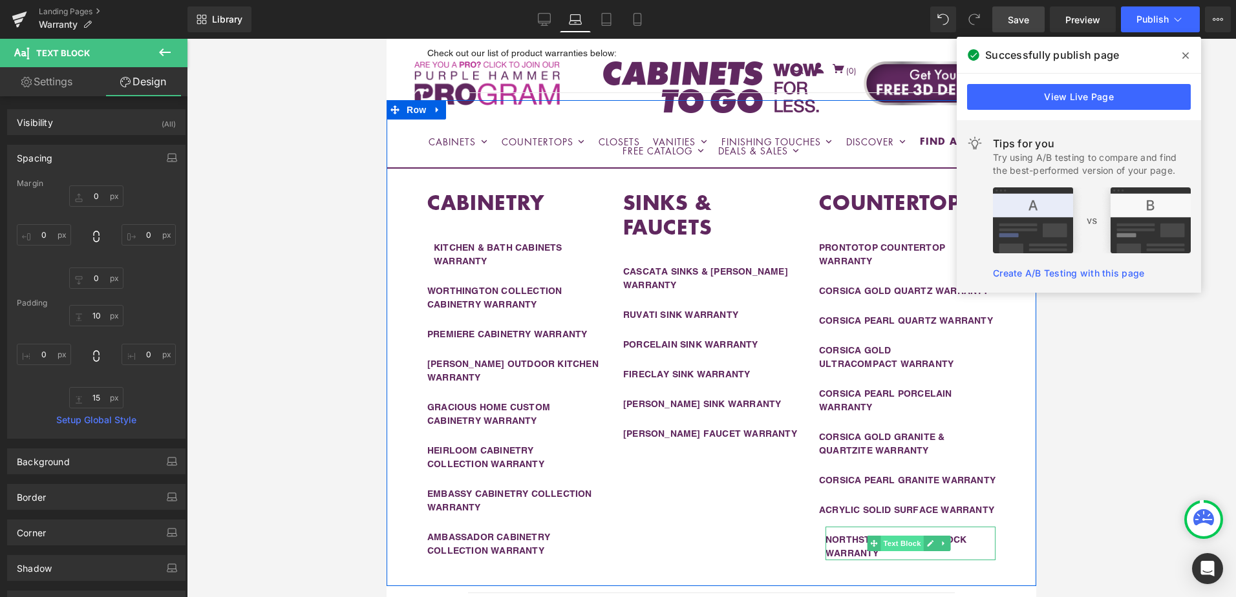
click at [886, 551] on span "Text Block" at bounding box center [902, 544] width 43 height 16
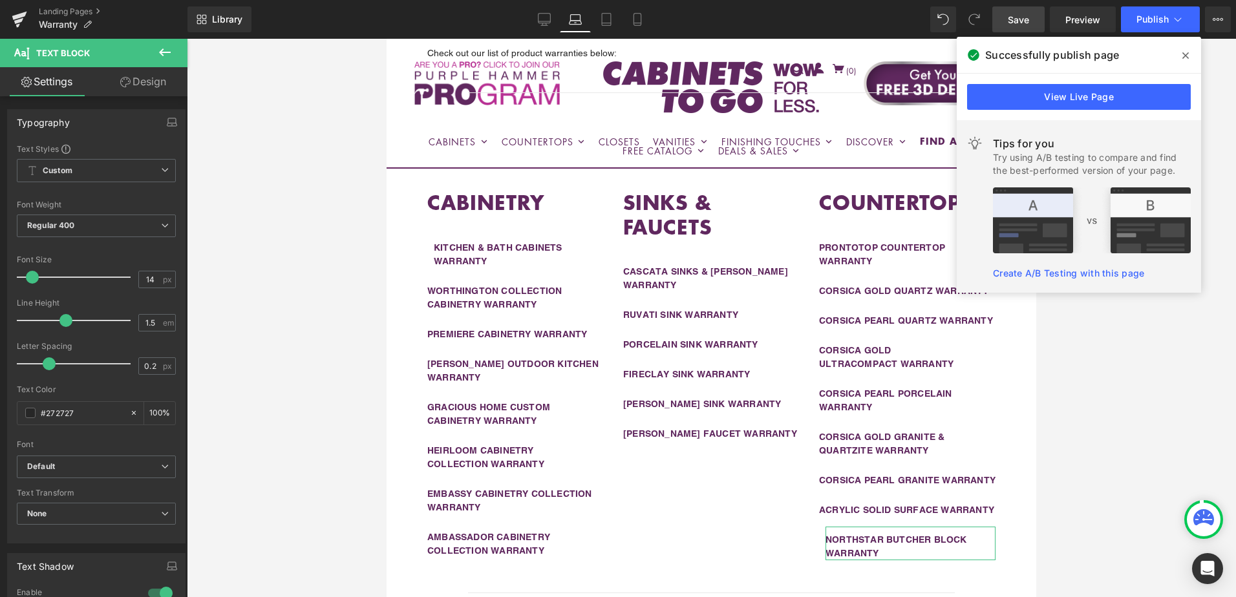
click at [145, 89] on link "Design" at bounding box center [143, 81] width 94 height 29
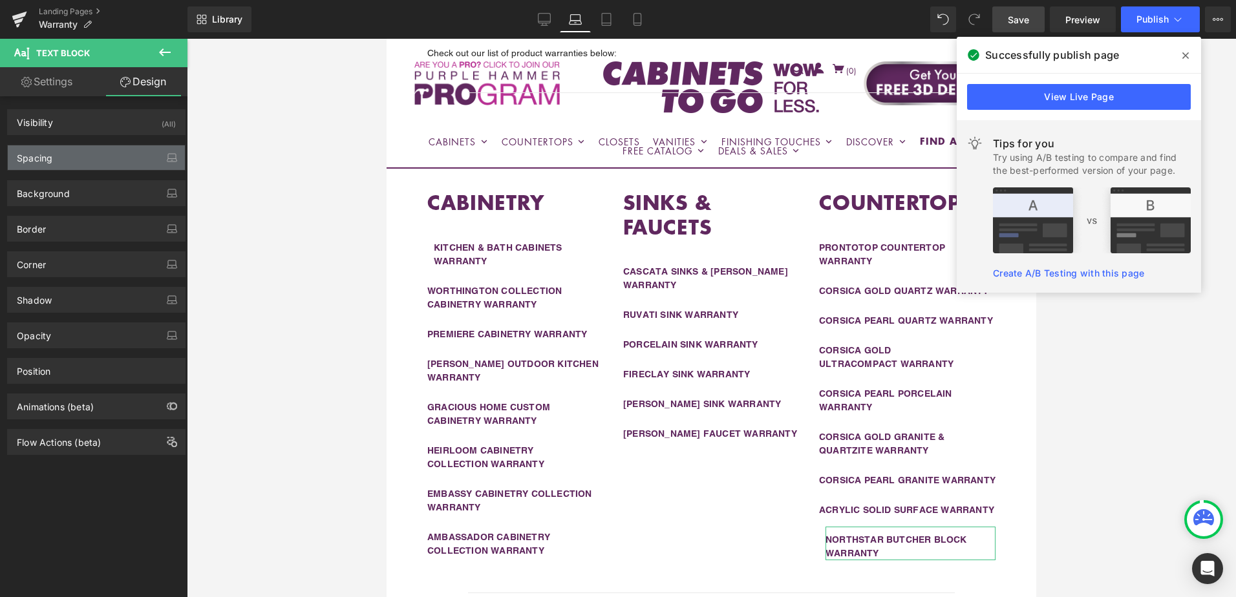
click at [85, 157] on div "Spacing" at bounding box center [96, 157] width 177 height 25
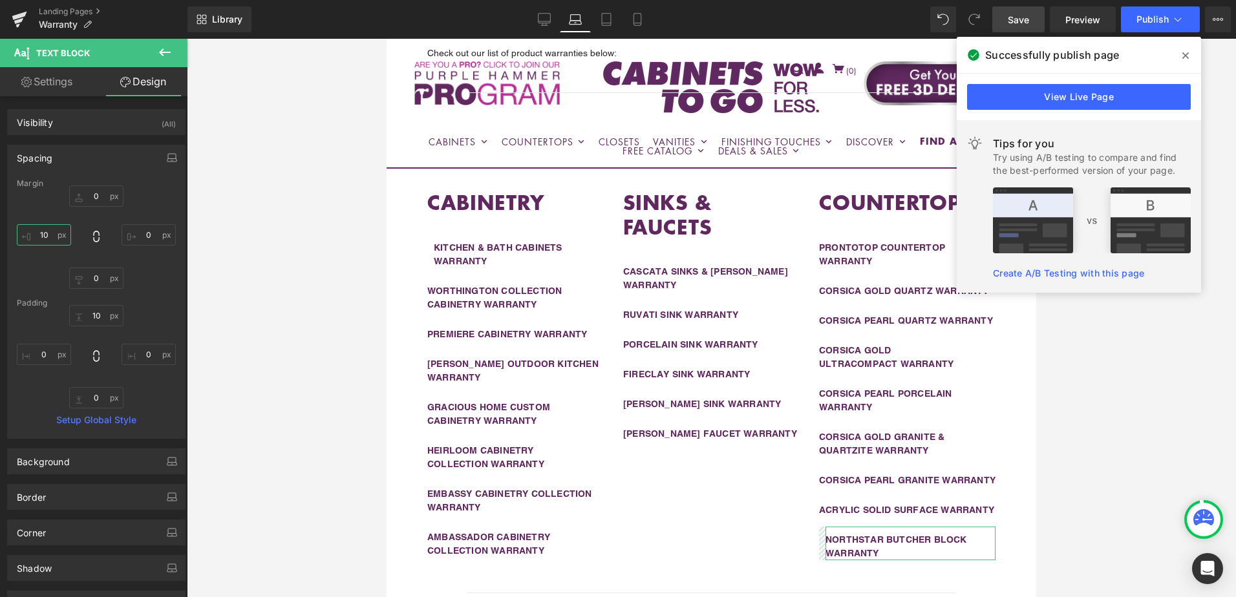
click at [53, 238] on input "10" at bounding box center [44, 234] width 54 height 21
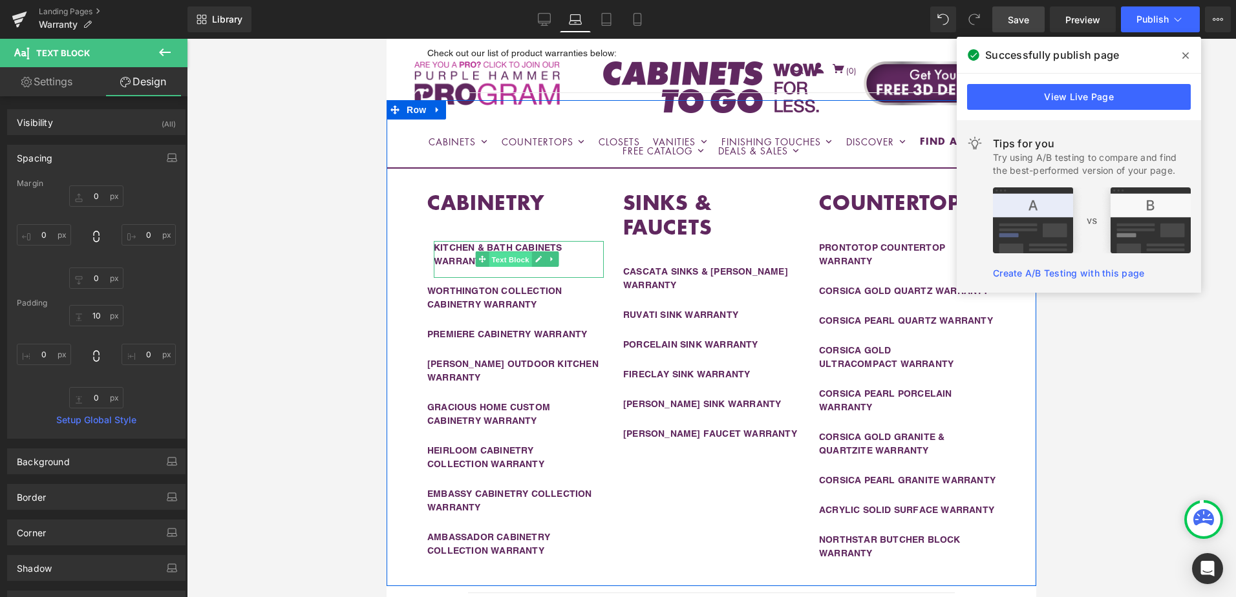
click at [519, 252] on span "Text Block" at bounding box center [510, 260] width 43 height 16
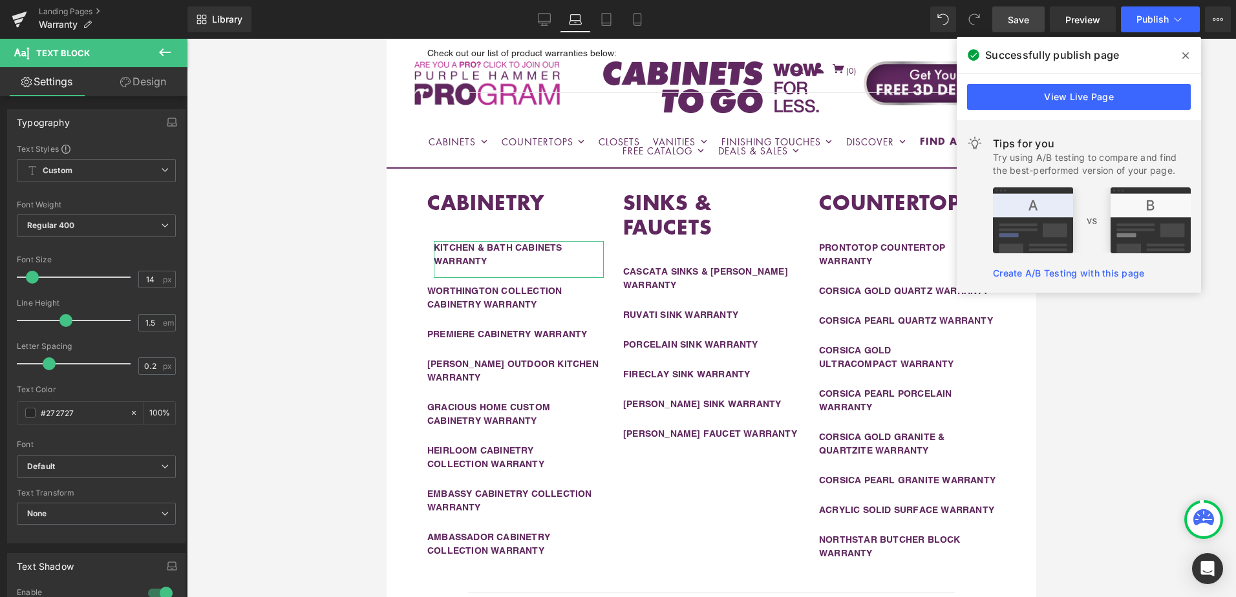
drag, startPoint x: 141, startPoint y: 78, endPoint x: 71, endPoint y: 154, distance: 102.9
click at [140, 80] on link "Design" at bounding box center [143, 81] width 94 height 29
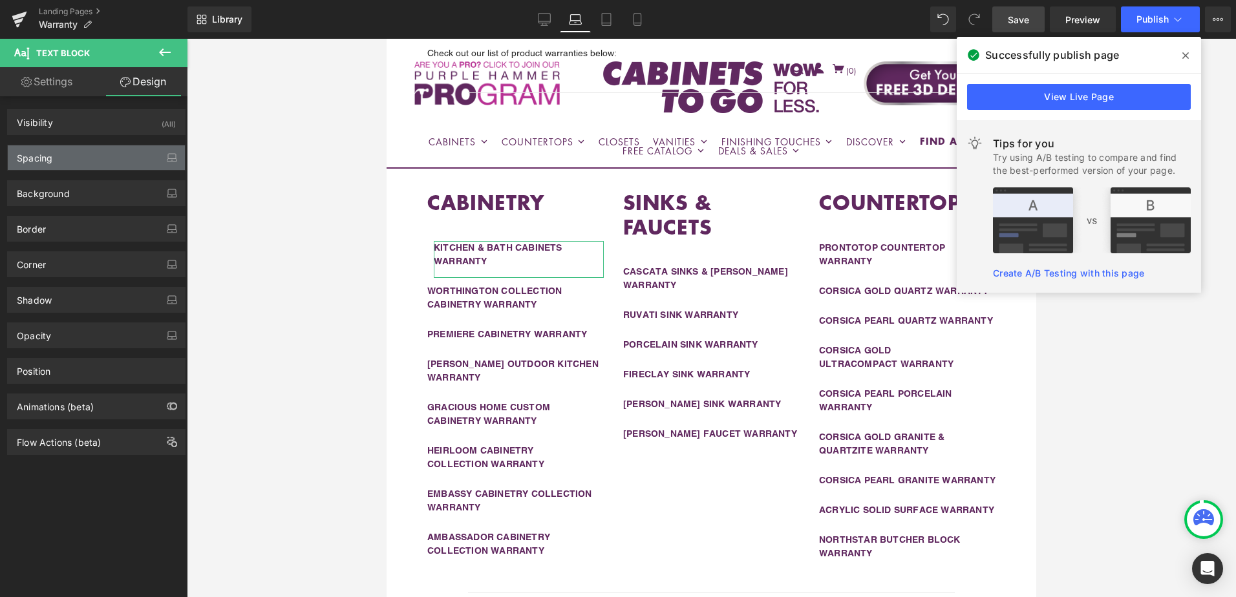
click at [71, 154] on div "Spacing" at bounding box center [96, 157] width 177 height 25
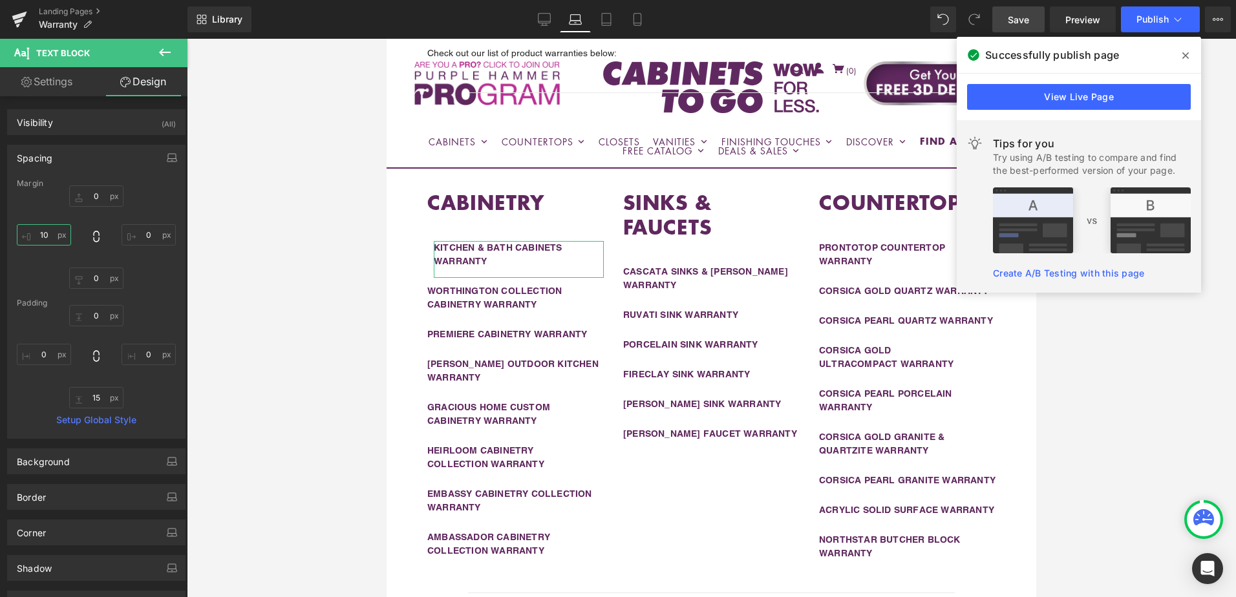
click at [48, 231] on input "10" at bounding box center [44, 234] width 54 height 21
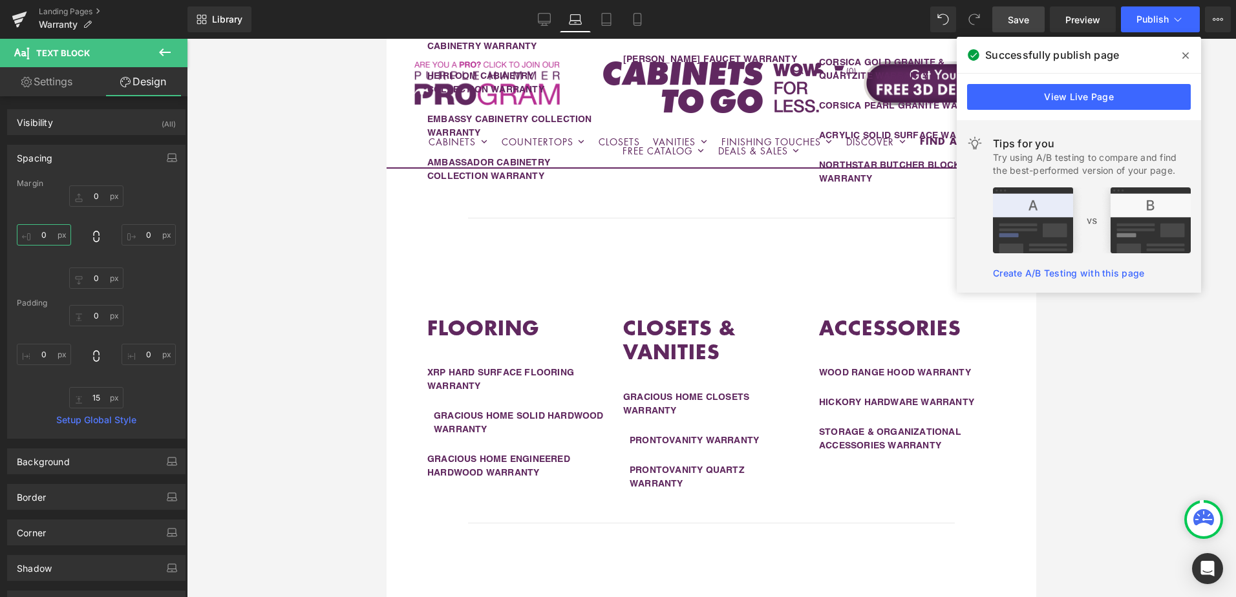
scroll to position [879, 0]
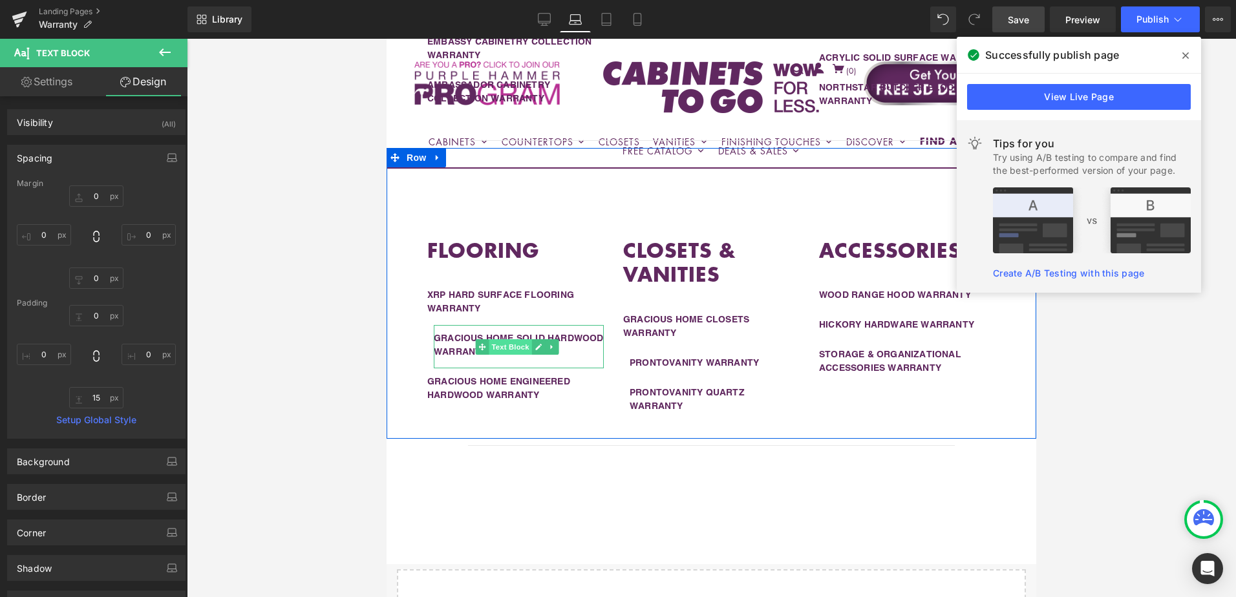
click at [500, 355] on span "Text Block" at bounding box center [510, 347] width 43 height 16
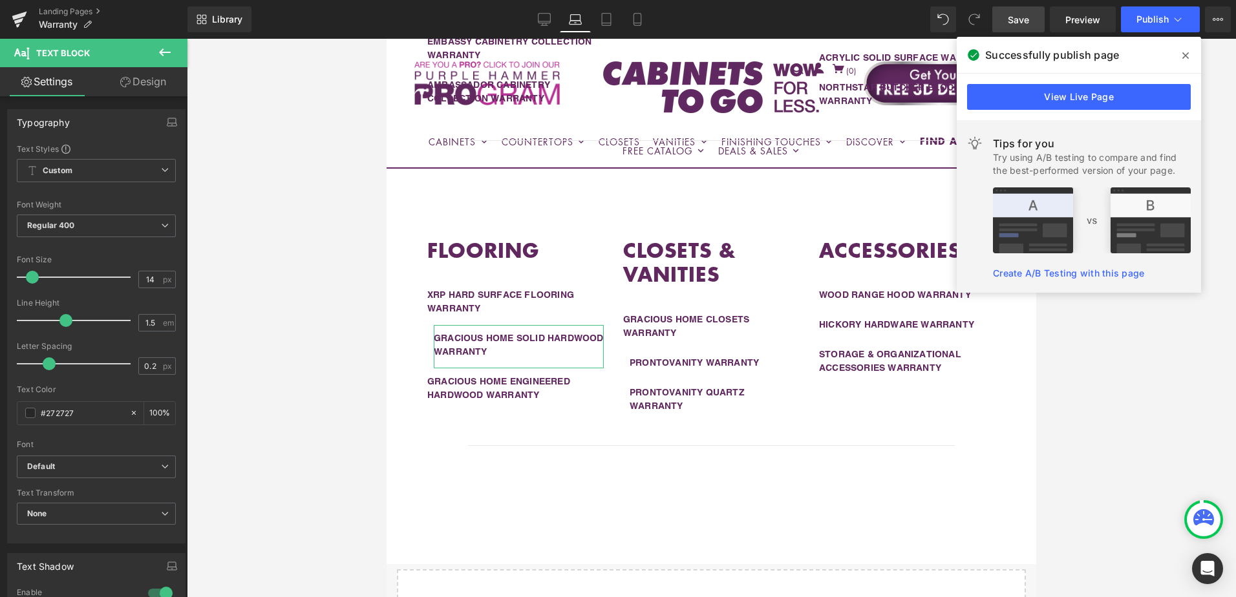
click at [136, 90] on link "Design" at bounding box center [143, 81] width 94 height 29
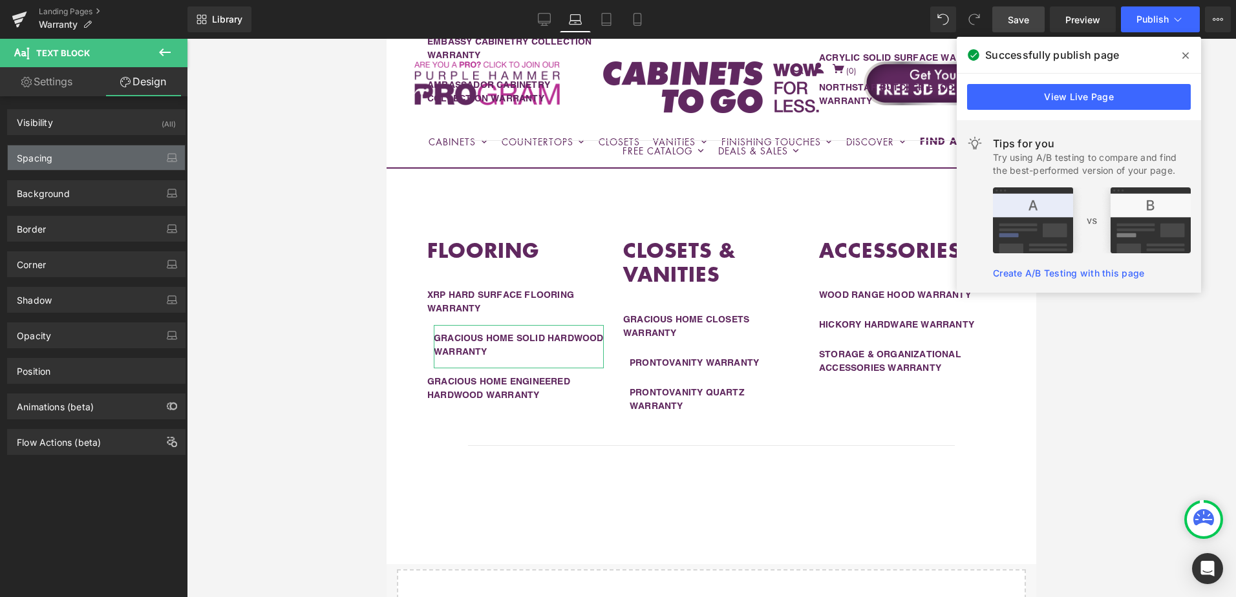
click at [89, 169] on div "Spacing" at bounding box center [96, 157] width 177 height 25
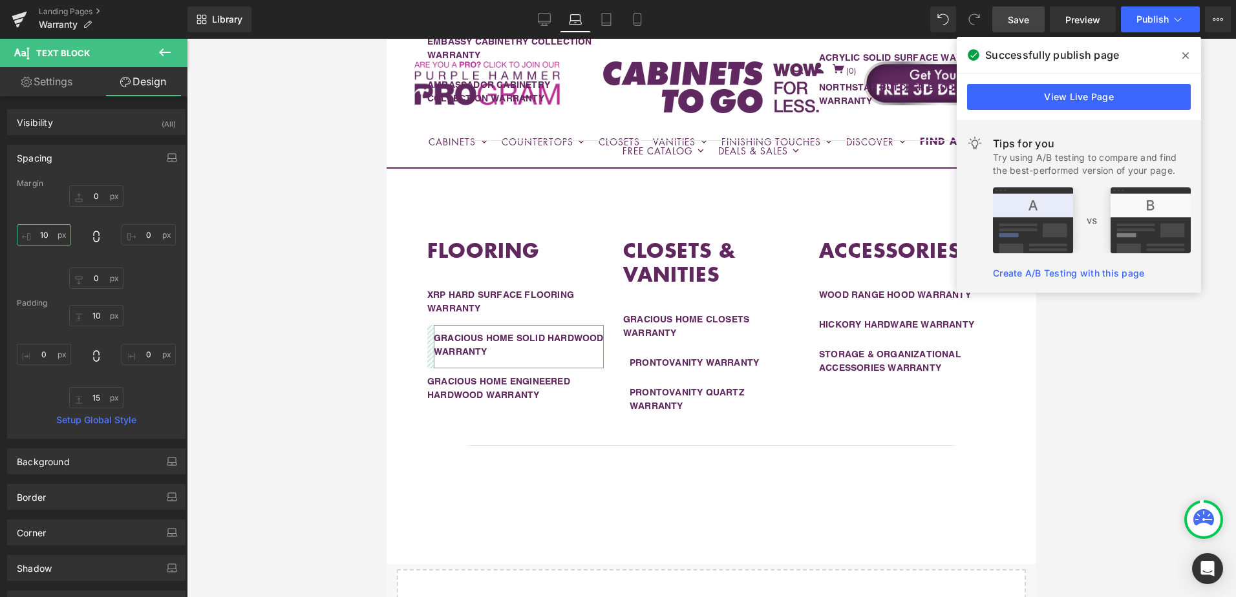
click at [50, 241] on input "10" at bounding box center [44, 234] width 54 height 21
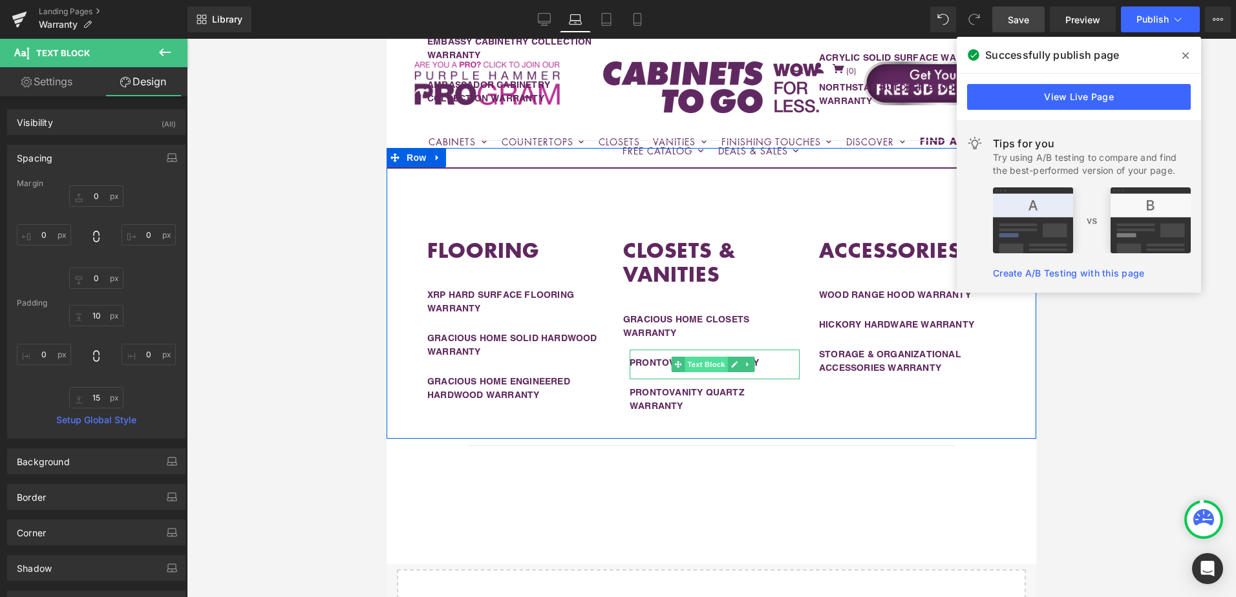
click at [696, 372] on span "Text Block" at bounding box center [706, 365] width 43 height 16
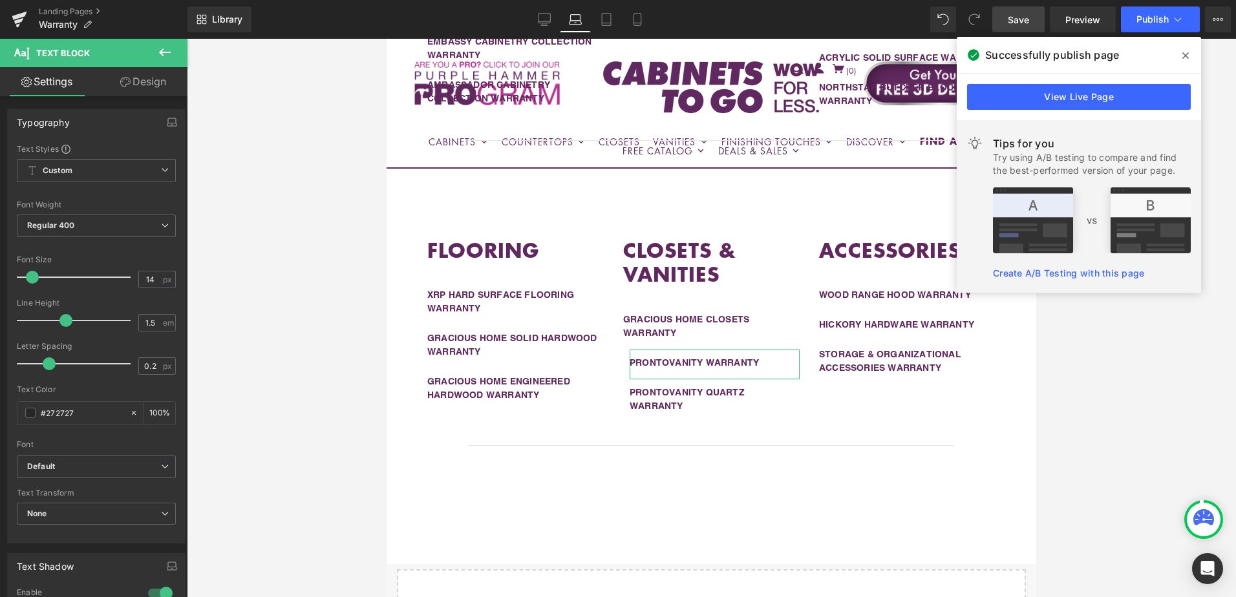
click at [142, 79] on link "Design" at bounding box center [143, 81] width 94 height 29
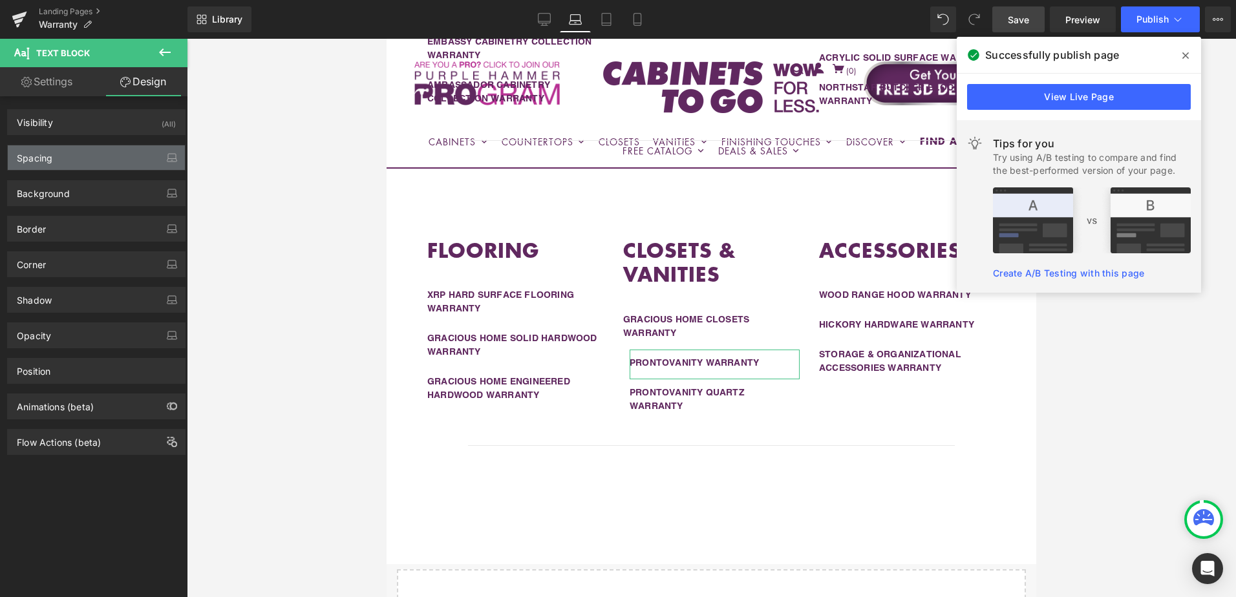
click at [87, 156] on div "Spacing" at bounding box center [96, 157] width 177 height 25
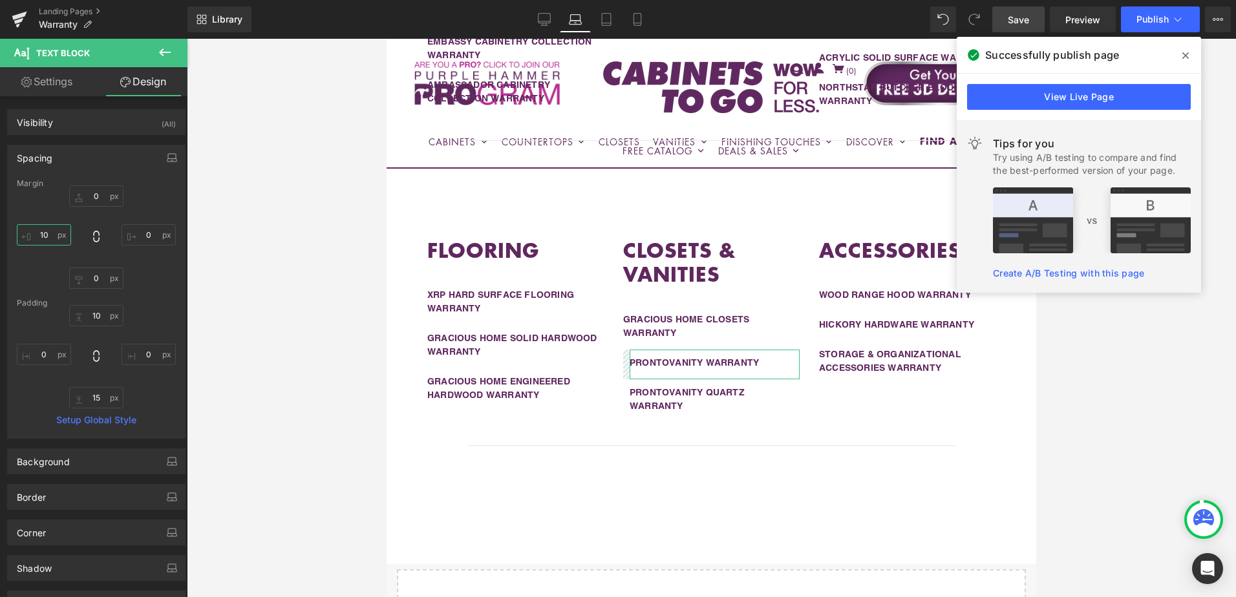
click at [45, 241] on input "10" at bounding box center [44, 234] width 54 height 21
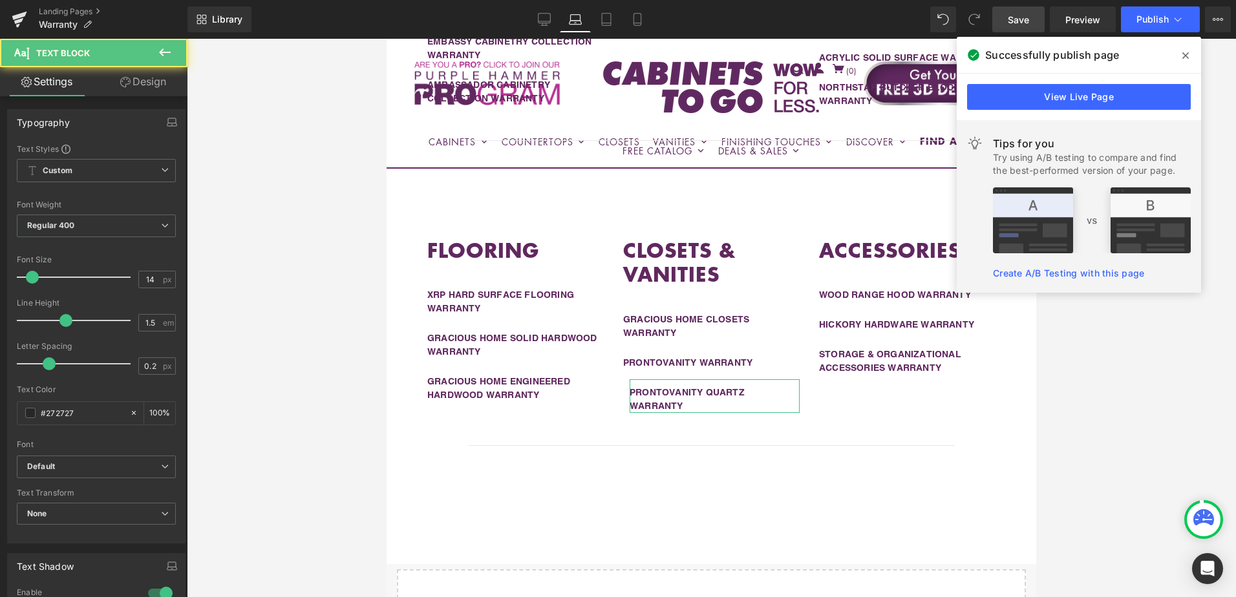
click at [158, 85] on link "Design" at bounding box center [143, 81] width 94 height 29
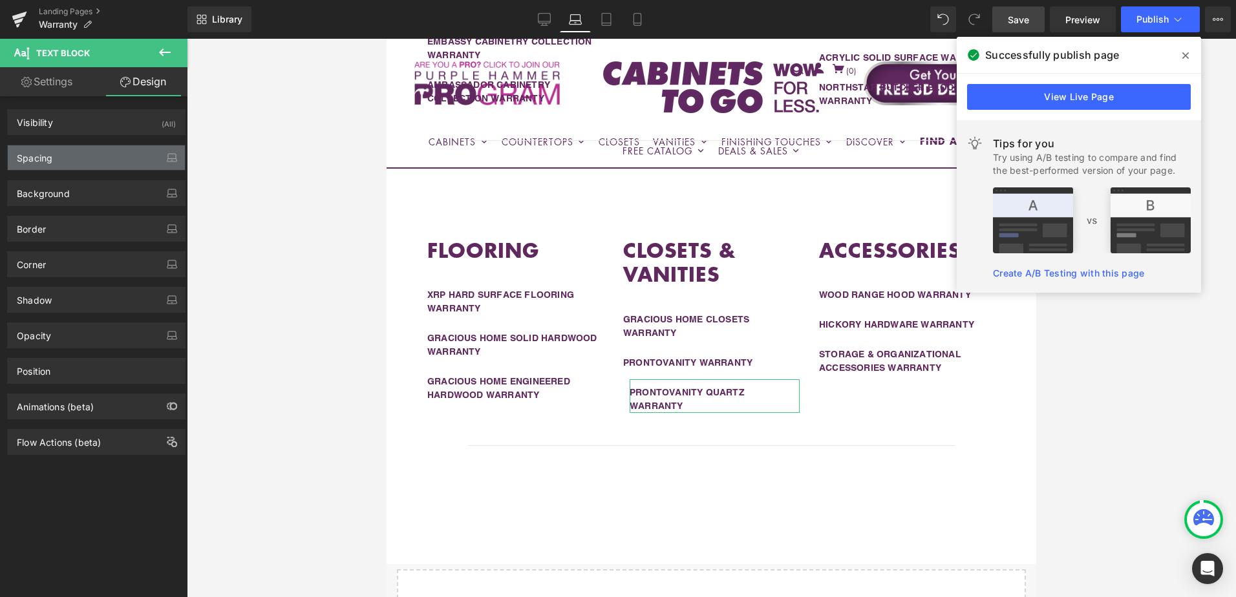
click at [86, 159] on div "Spacing" at bounding box center [96, 157] width 177 height 25
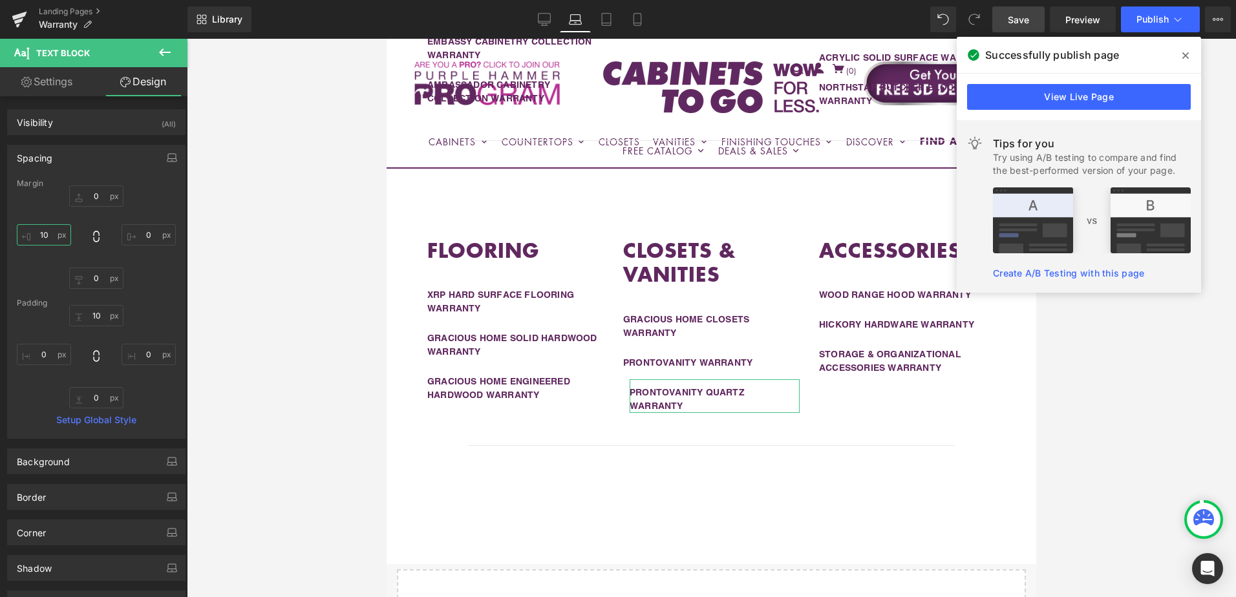
click at [56, 231] on input "10" at bounding box center [44, 234] width 54 height 21
click at [1017, 27] on link "Save" at bounding box center [1018, 19] width 52 height 26
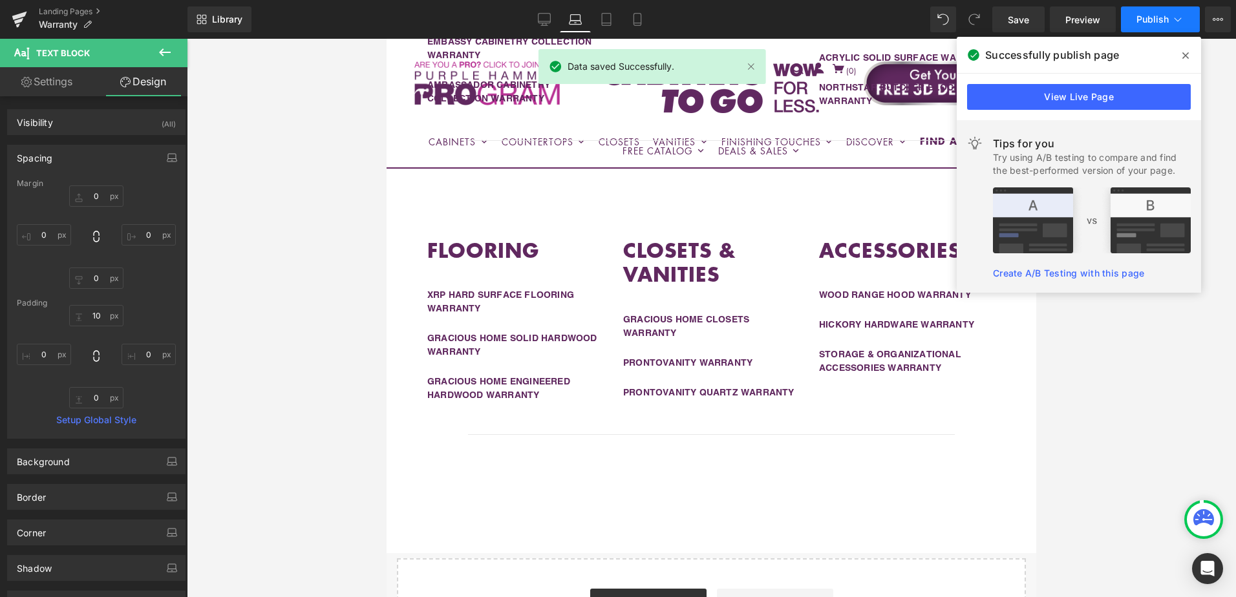
click at [1152, 30] on button "Publish" at bounding box center [1160, 19] width 79 height 26
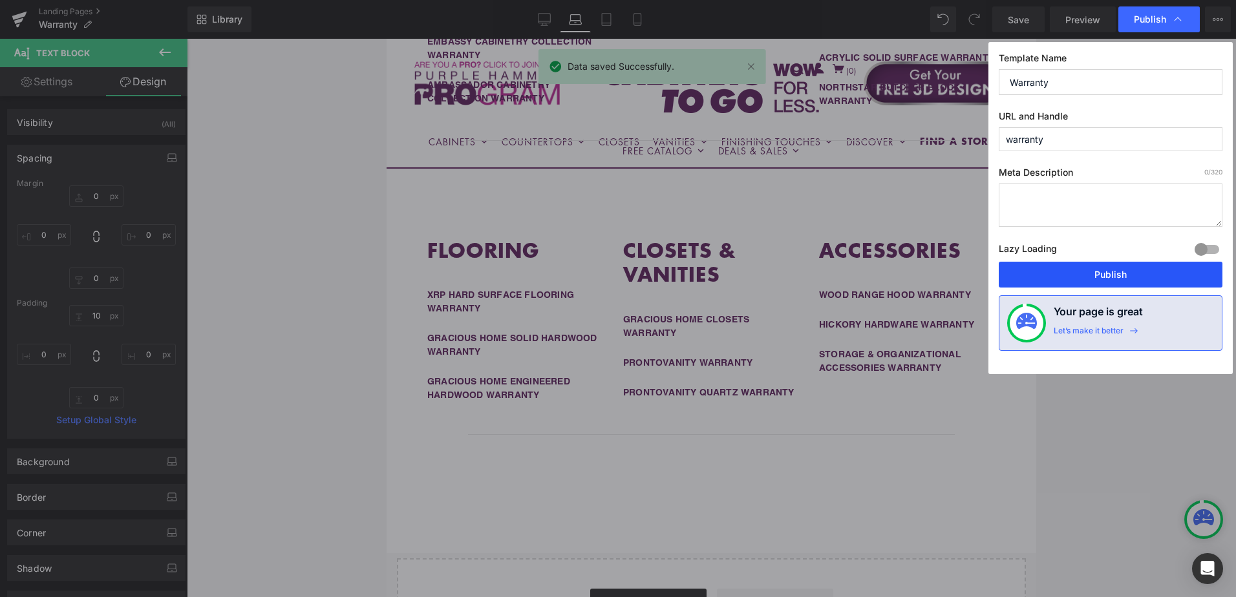
click at [1116, 275] on button "Publish" at bounding box center [1111, 275] width 224 height 26
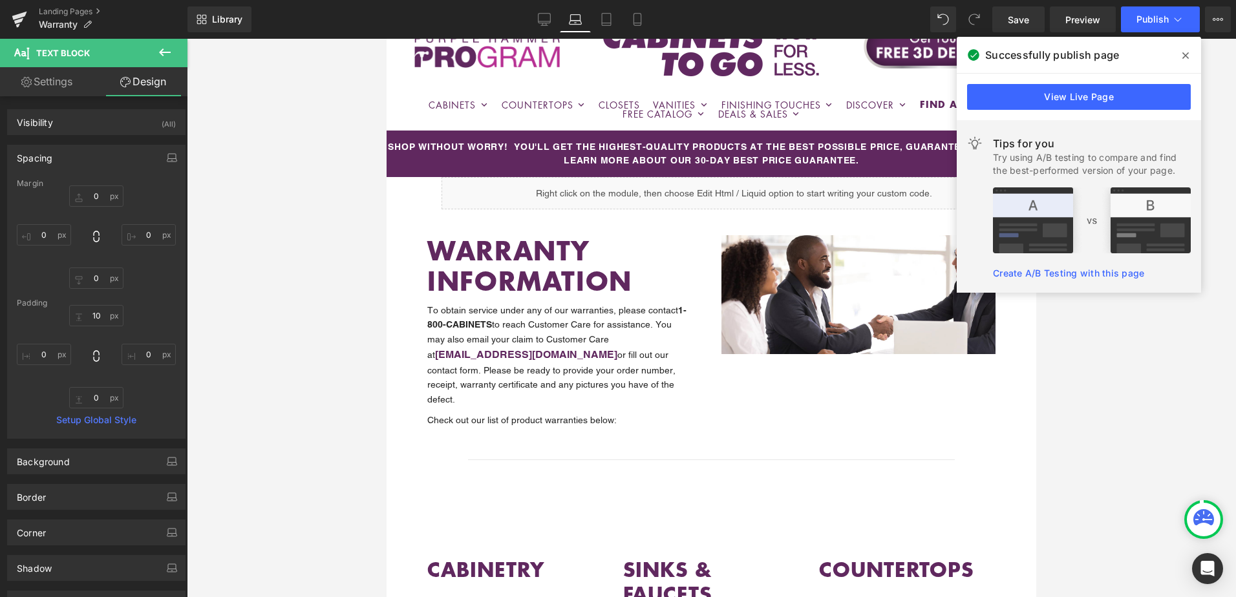
scroll to position [0, 0]
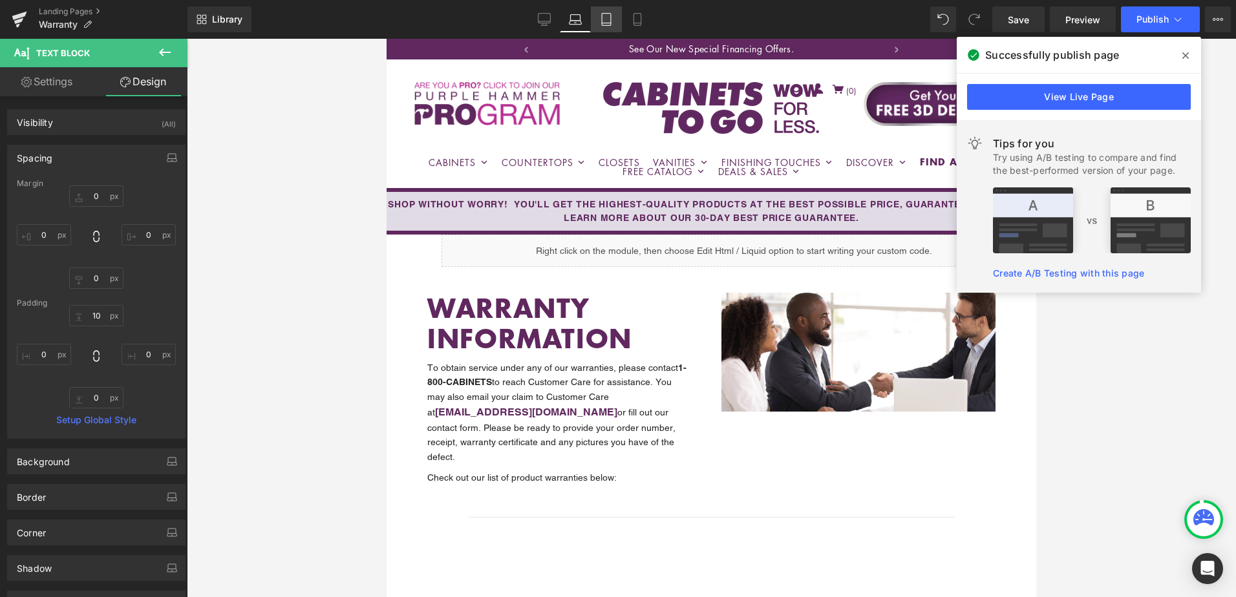
click at [604, 17] on icon at bounding box center [606, 19] width 13 height 13
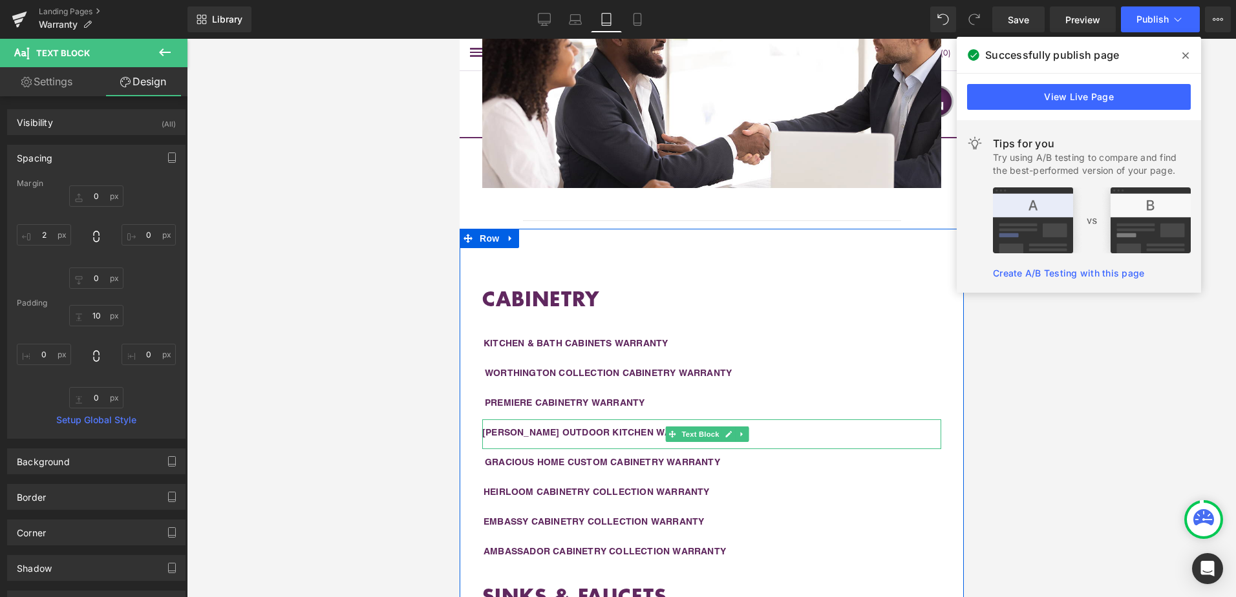
scroll to position [444, 0]
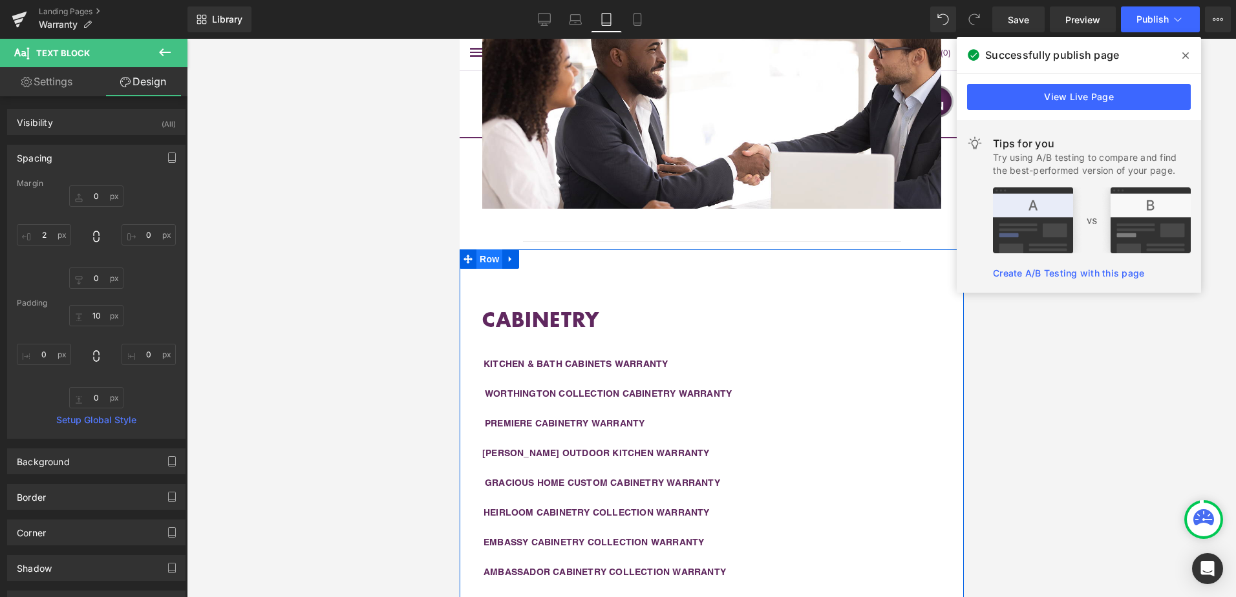
click at [486, 257] on span "Row" at bounding box center [489, 259] width 26 height 19
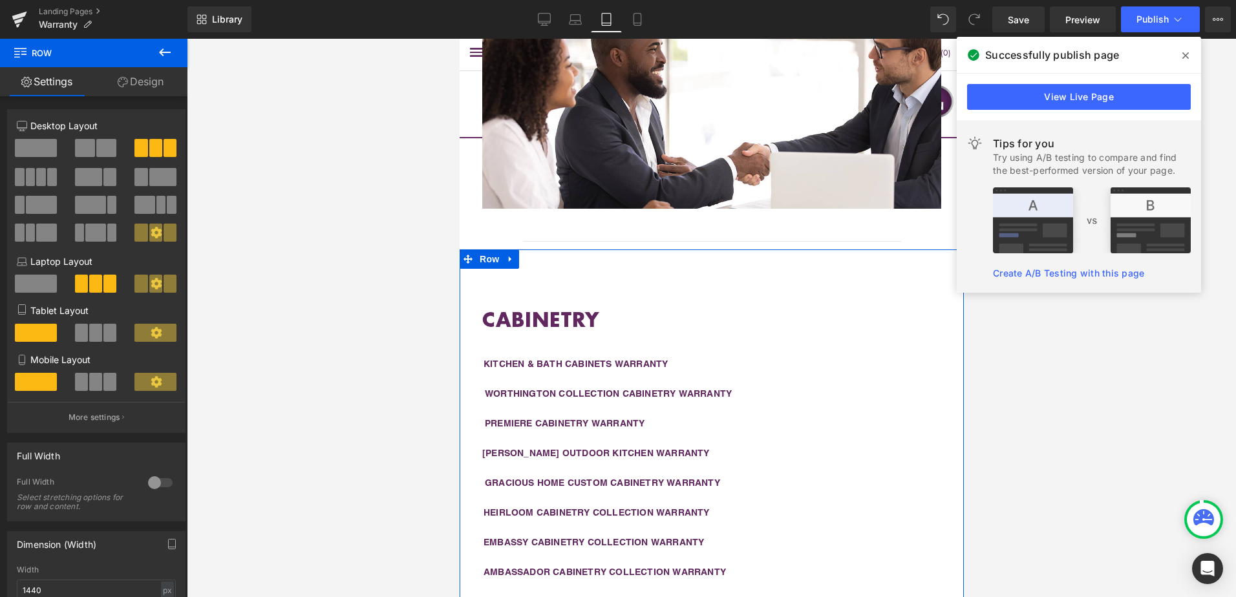
click at [132, 83] on link "Design" at bounding box center [141, 81] width 94 height 29
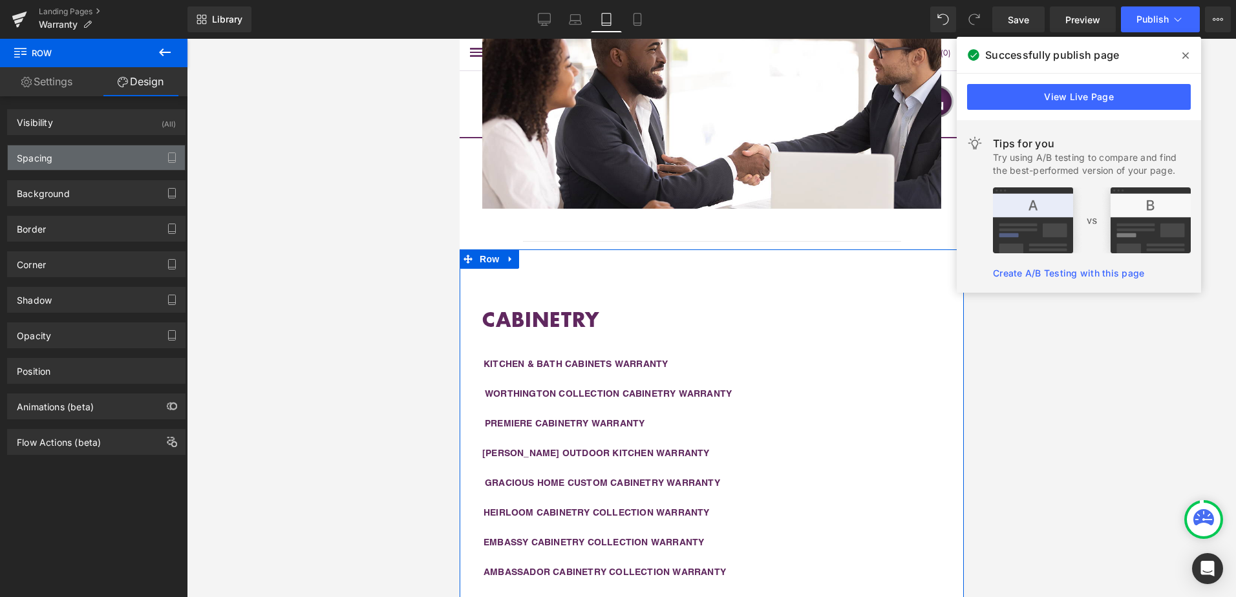
click at [104, 164] on div "Spacing" at bounding box center [96, 157] width 177 height 25
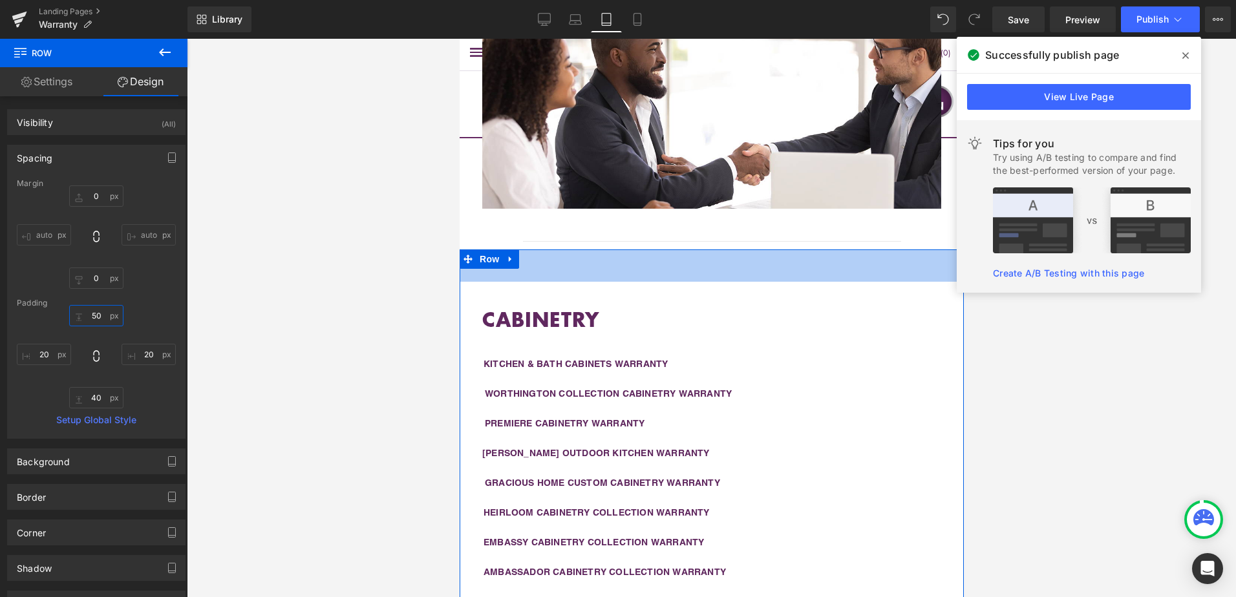
click at [101, 314] on input "50" at bounding box center [96, 315] width 54 height 21
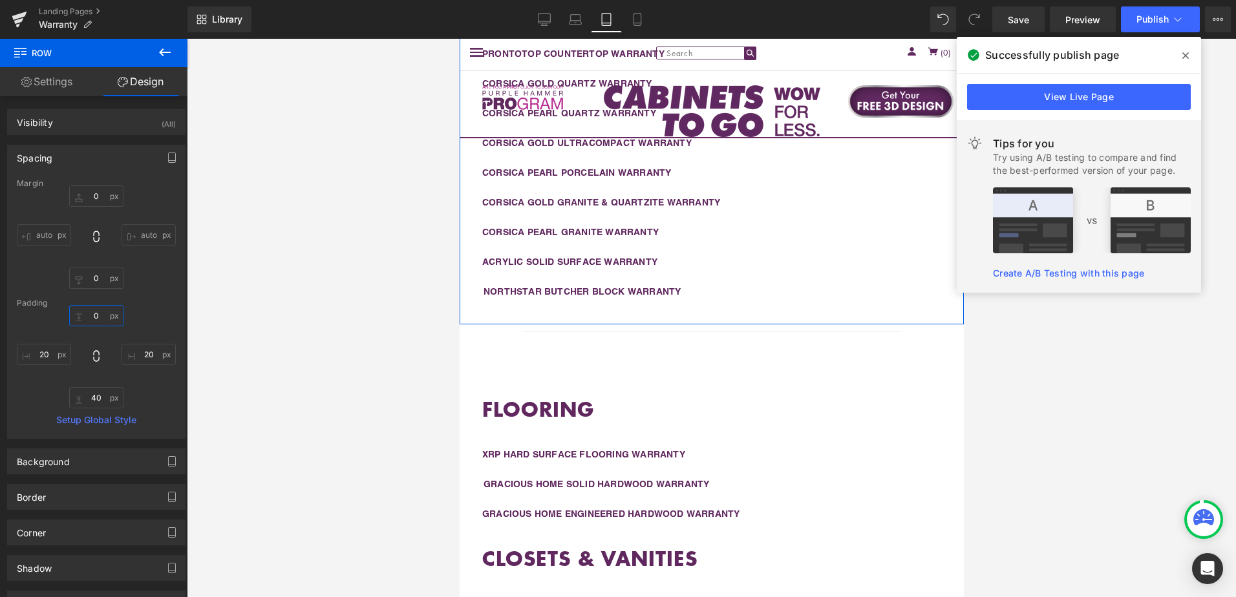
scroll to position [1349, 0]
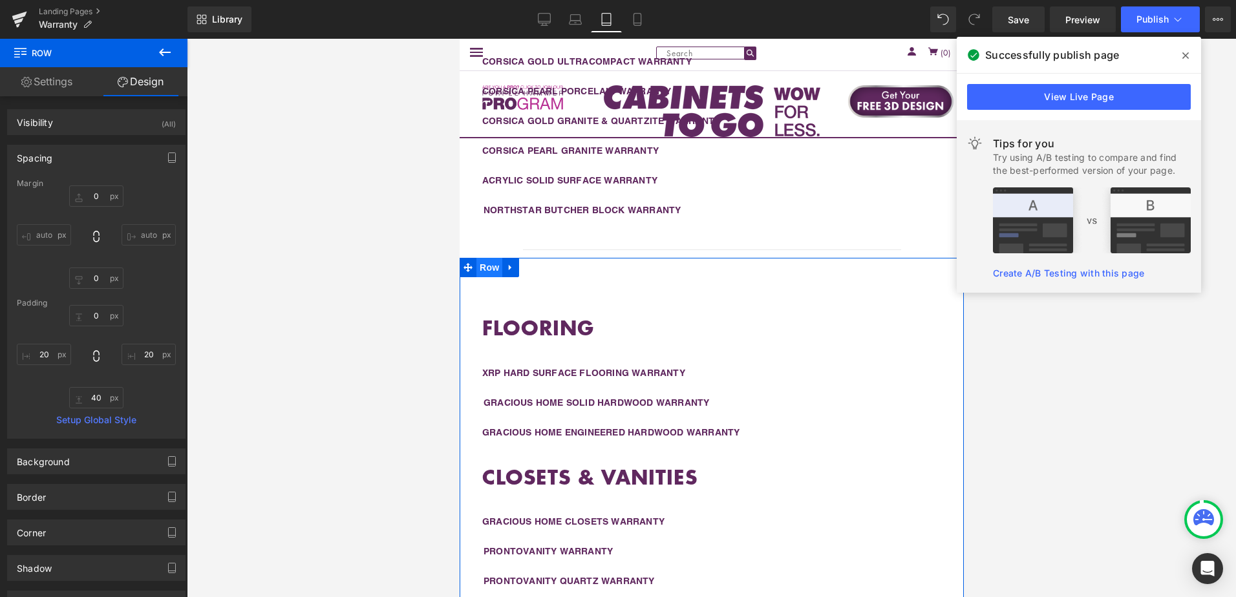
click at [488, 262] on span "Row" at bounding box center [489, 267] width 26 height 19
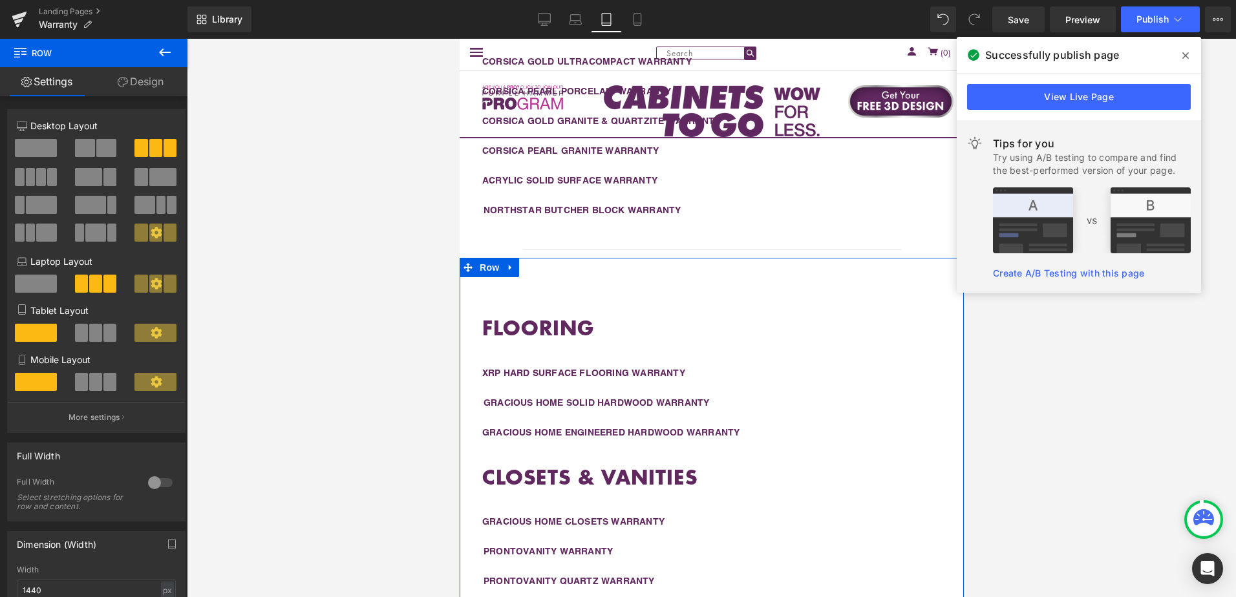
click at [132, 78] on link "Design" at bounding box center [141, 81] width 94 height 29
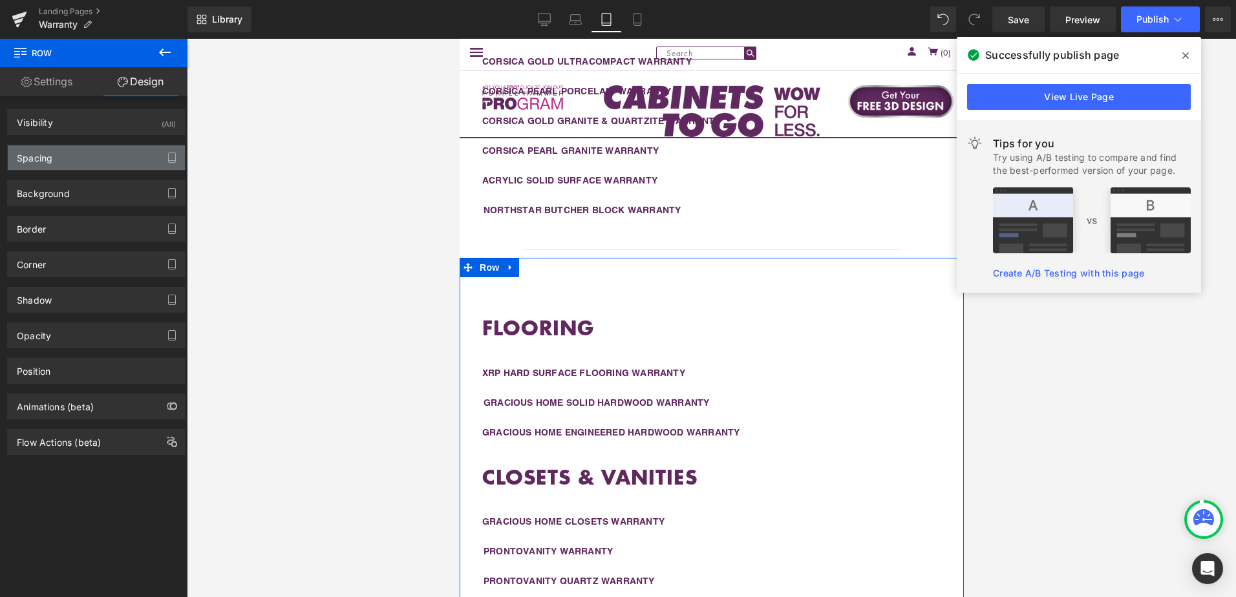
click at [92, 152] on div "Spacing" at bounding box center [96, 157] width 177 height 25
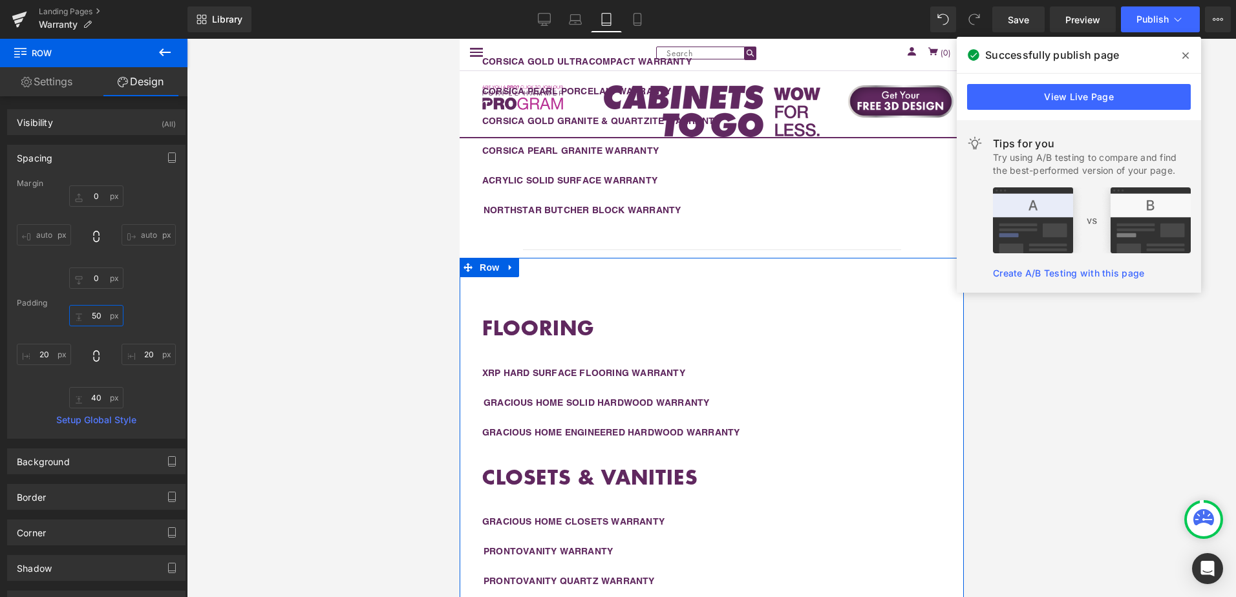
click at [94, 314] on input "50" at bounding box center [96, 315] width 54 height 21
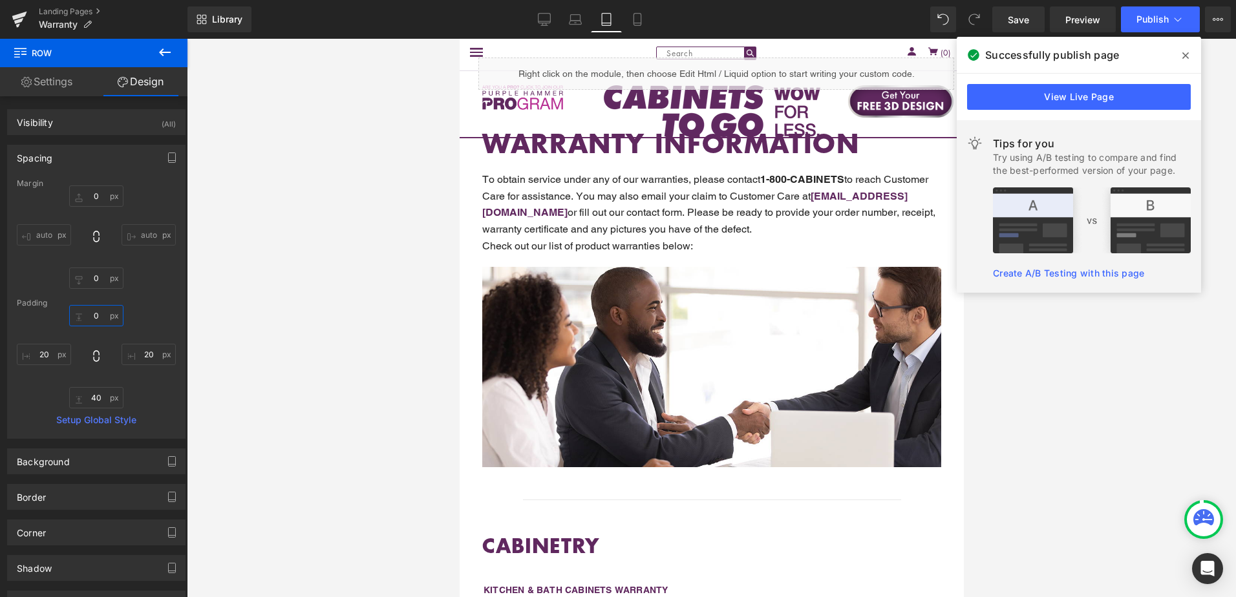
scroll to position [0, 0]
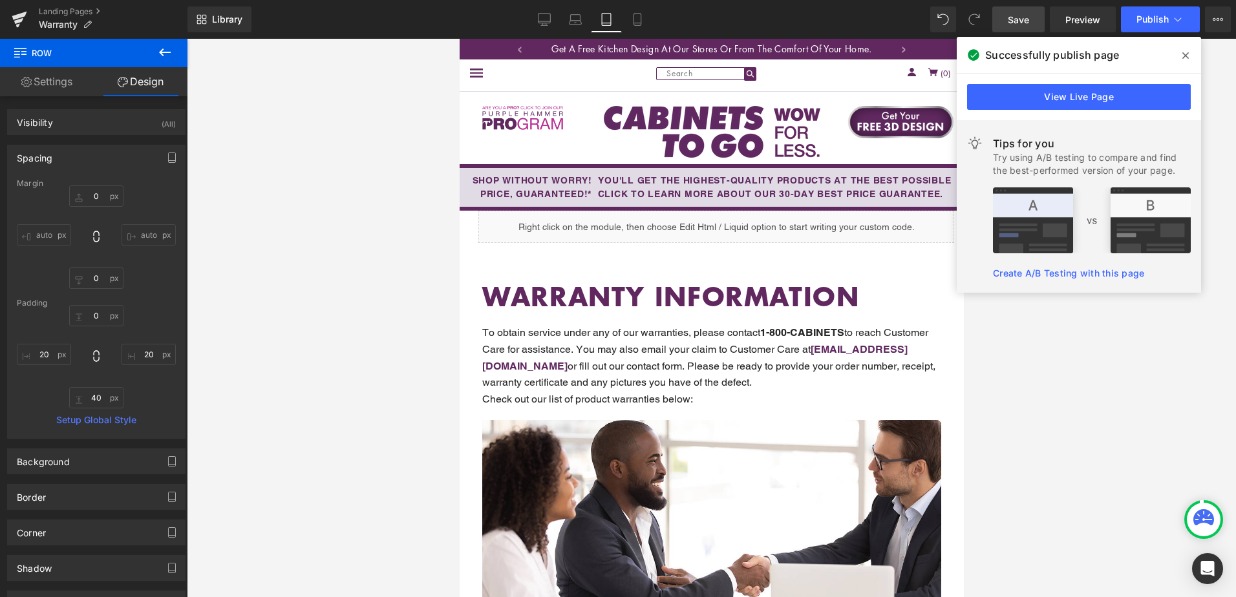
click at [1030, 27] on link "Save" at bounding box center [1018, 19] width 52 height 26
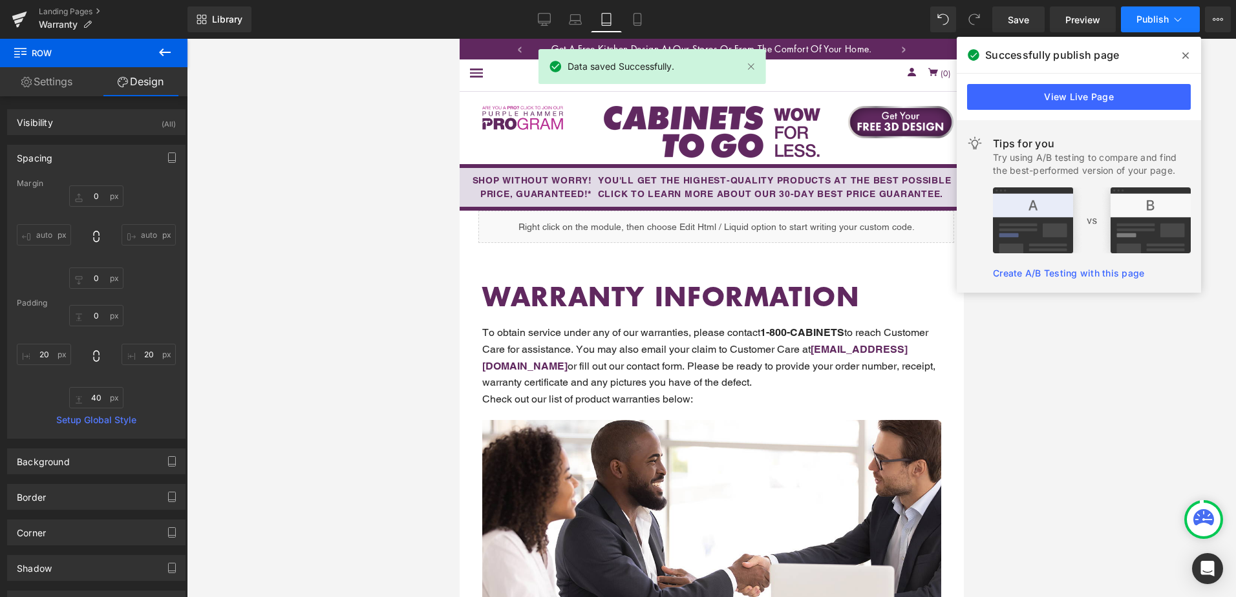
click at [1151, 25] on button "Publish" at bounding box center [1160, 19] width 79 height 26
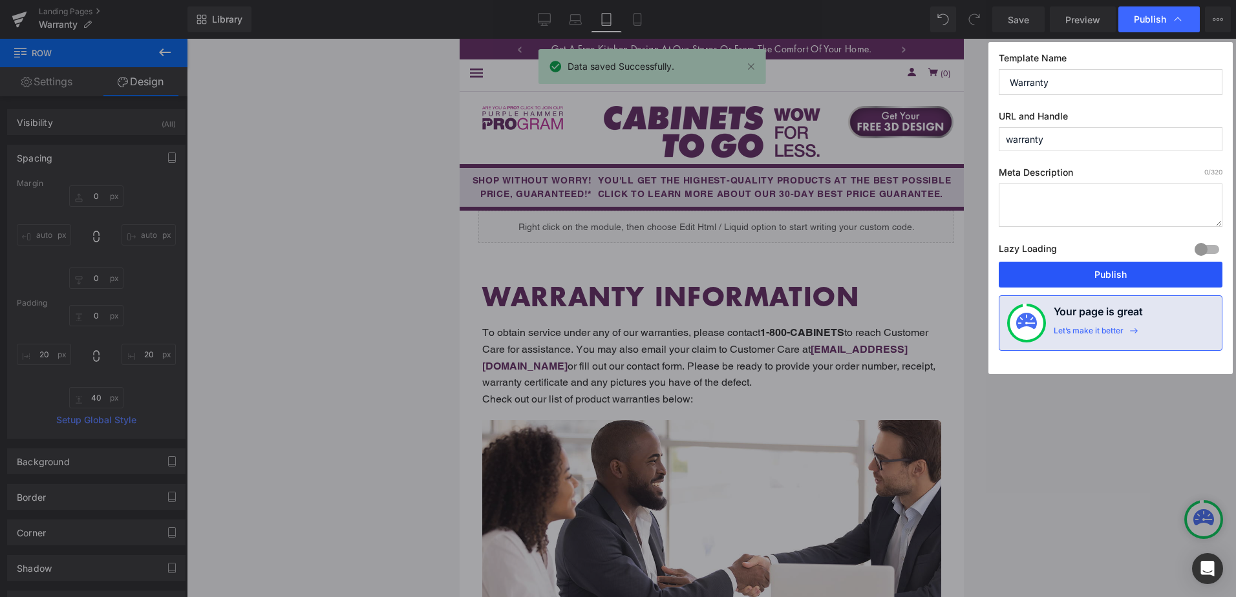
click at [1118, 282] on button "Publish" at bounding box center [1111, 275] width 224 height 26
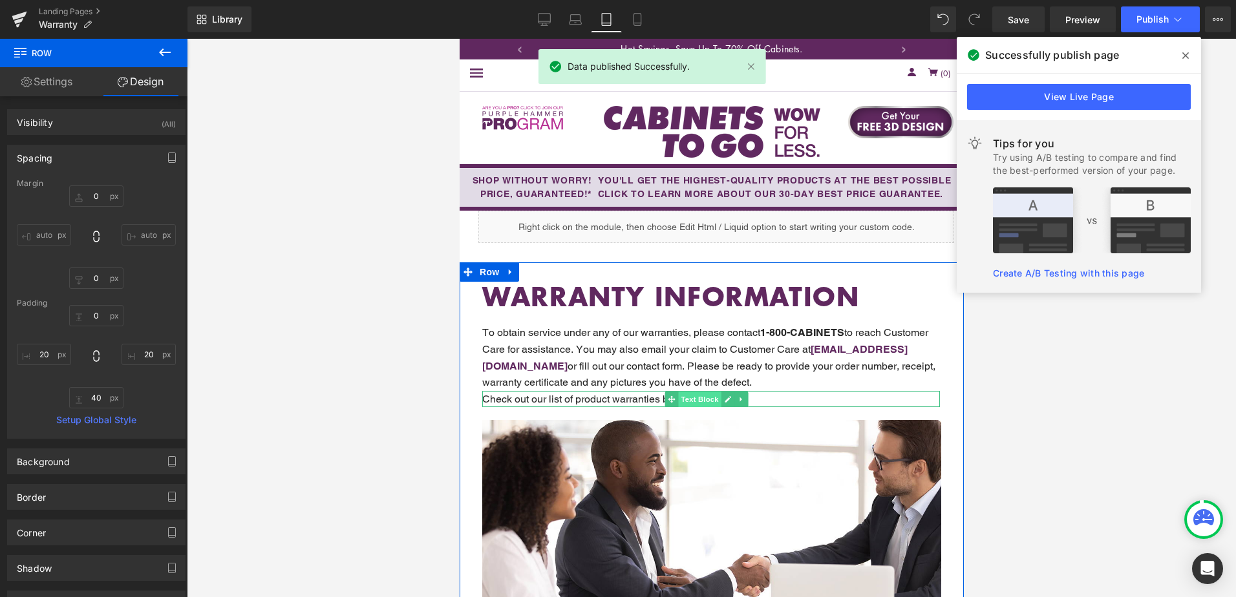
click at [696, 398] on span "Text Block" at bounding box center [699, 400] width 43 height 16
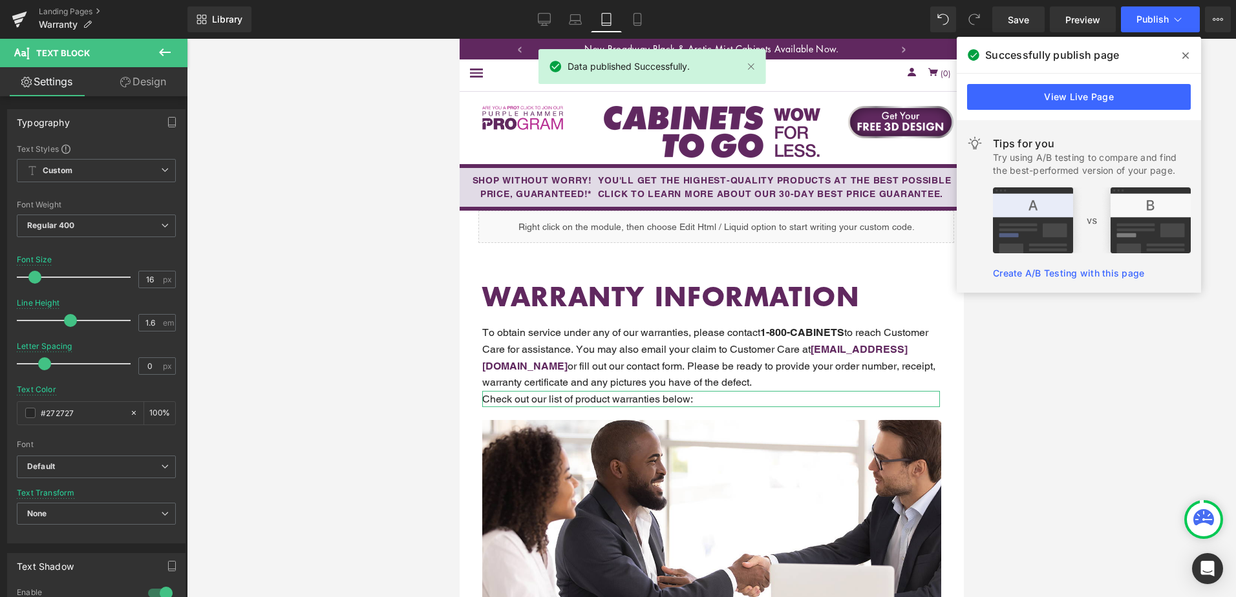
click at [121, 83] on icon at bounding box center [125, 82] width 10 height 10
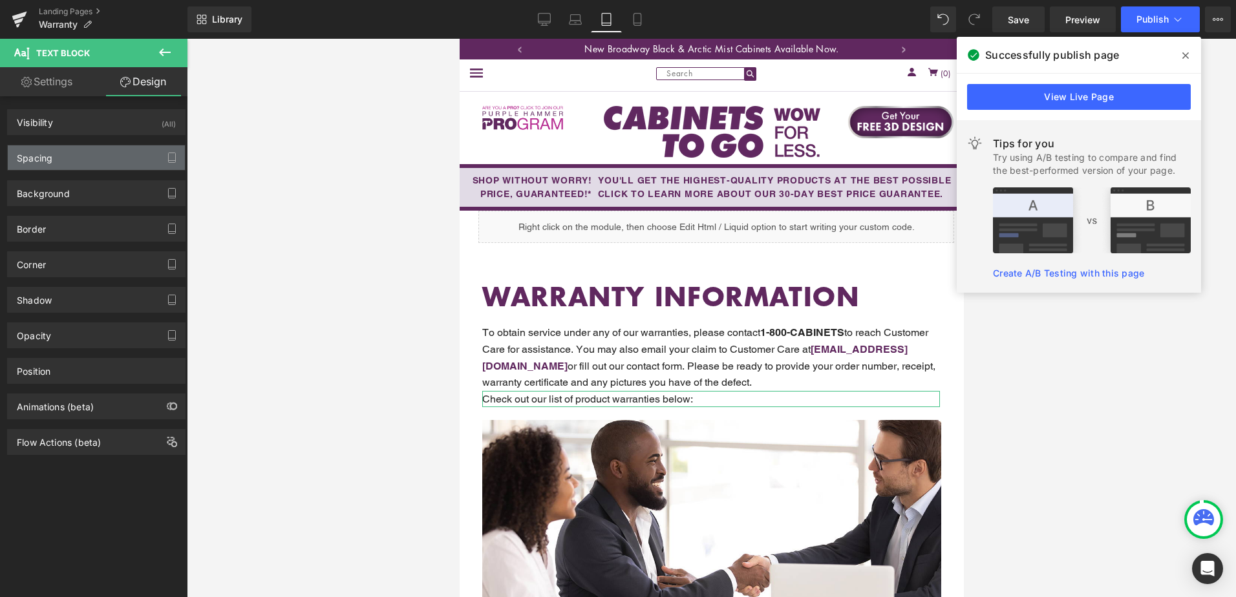
click at [100, 158] on div "Spacing" at bounding box center [96, 157] width 177 height 25
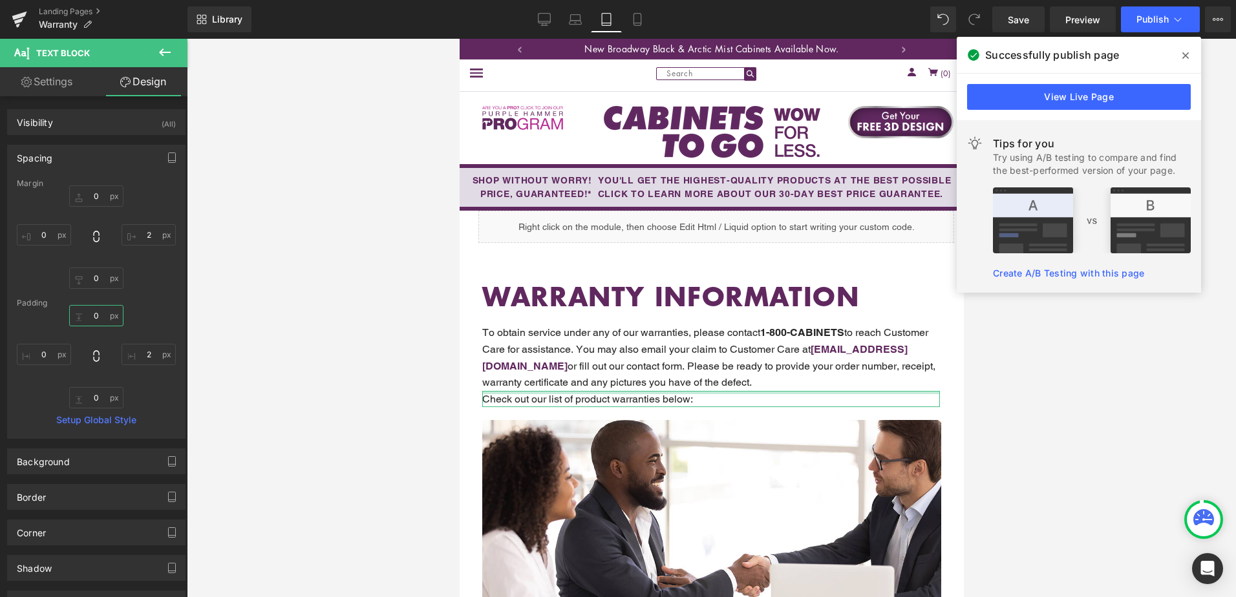
click at [98, 314] on input "0" at bounding box center [96, 315] width 54 height 21
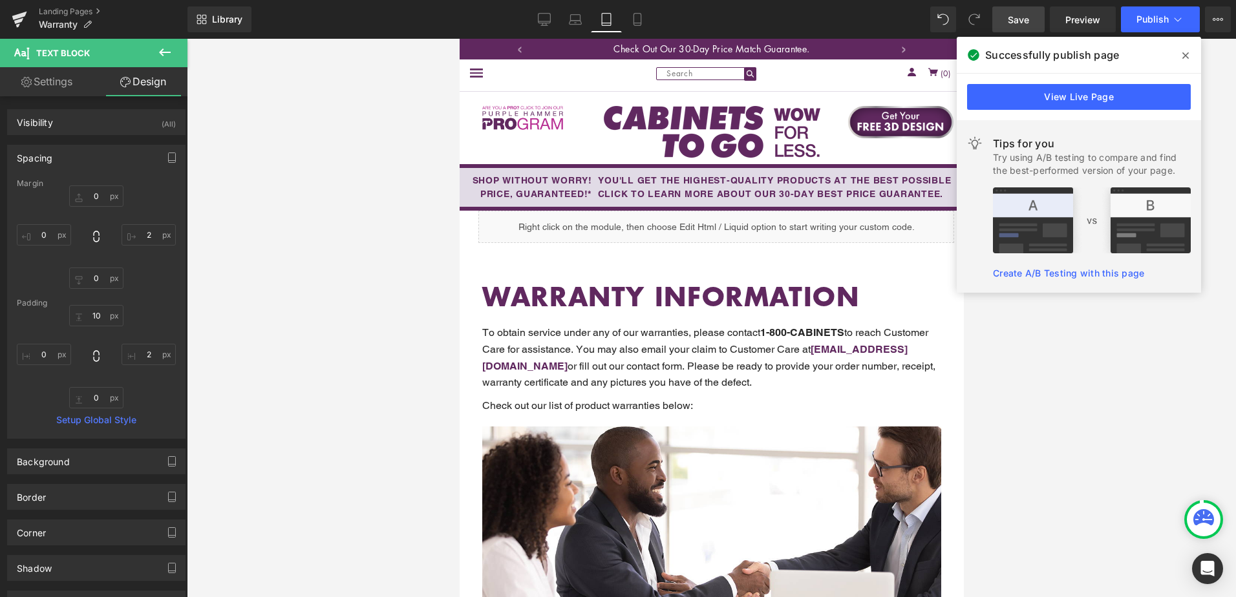
click at [1038, 23] on link "Save" at bounding box center [1018, 19] width 52 height 26
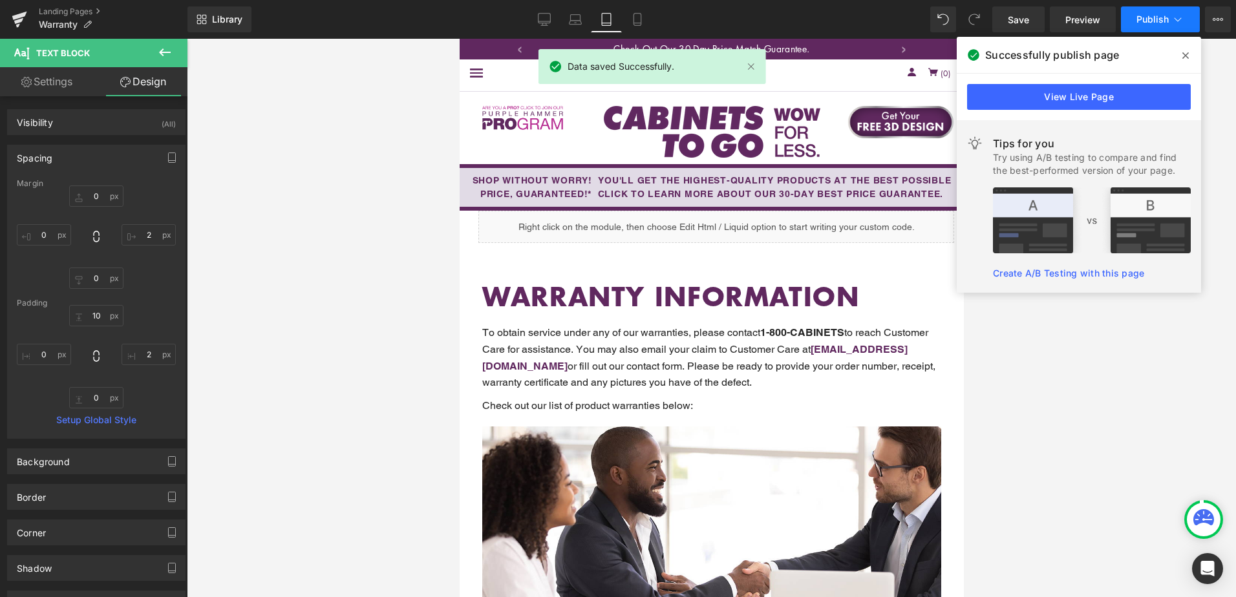
click at [1138, 13] on button "Publish" at bounding box center [1160, 19] width 79 height 26
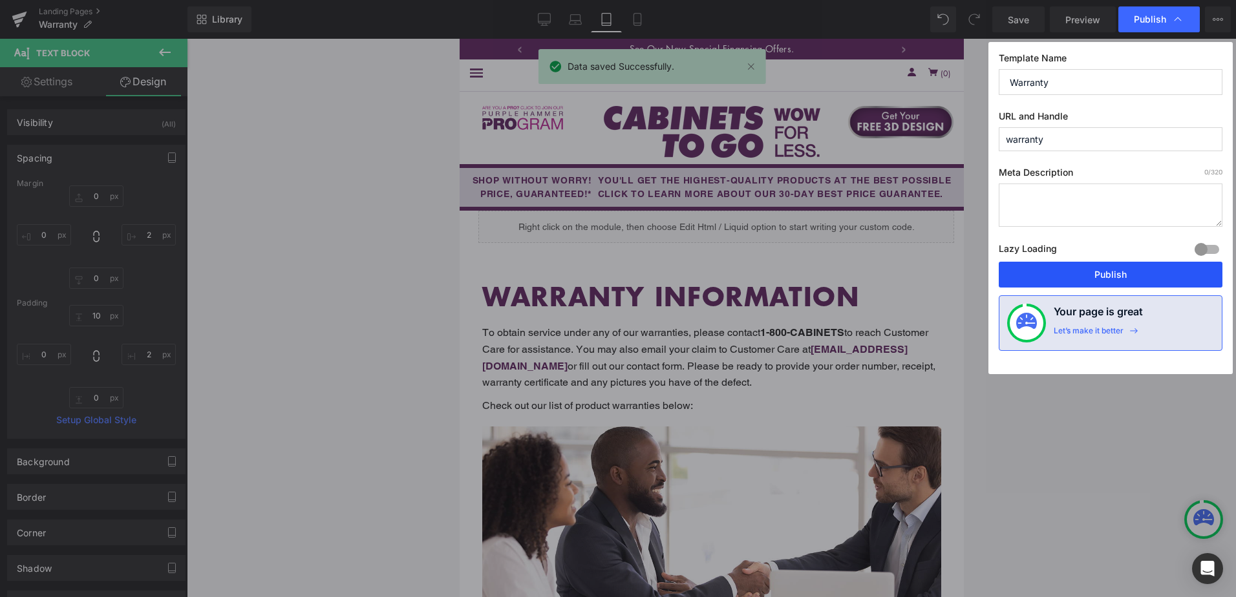
click at [1105, 277] on button "Publish" at bounding box center [1111, 275] width 224 height 26
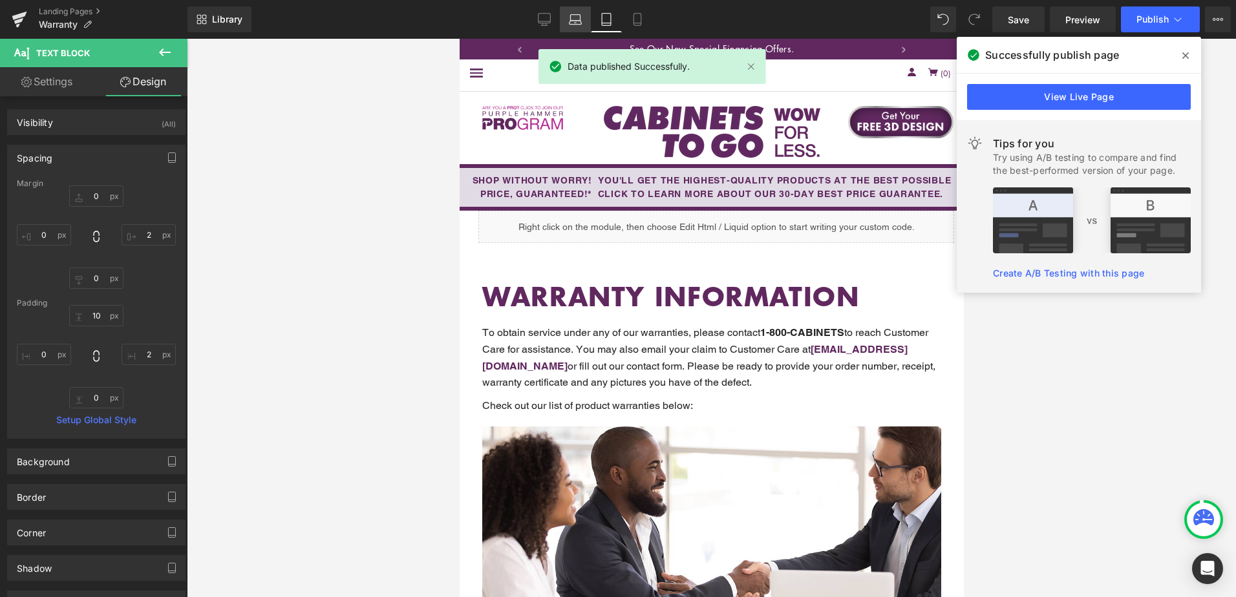
click at [577, 17] on icon at bounding box center [575, 19] width 13 height 13
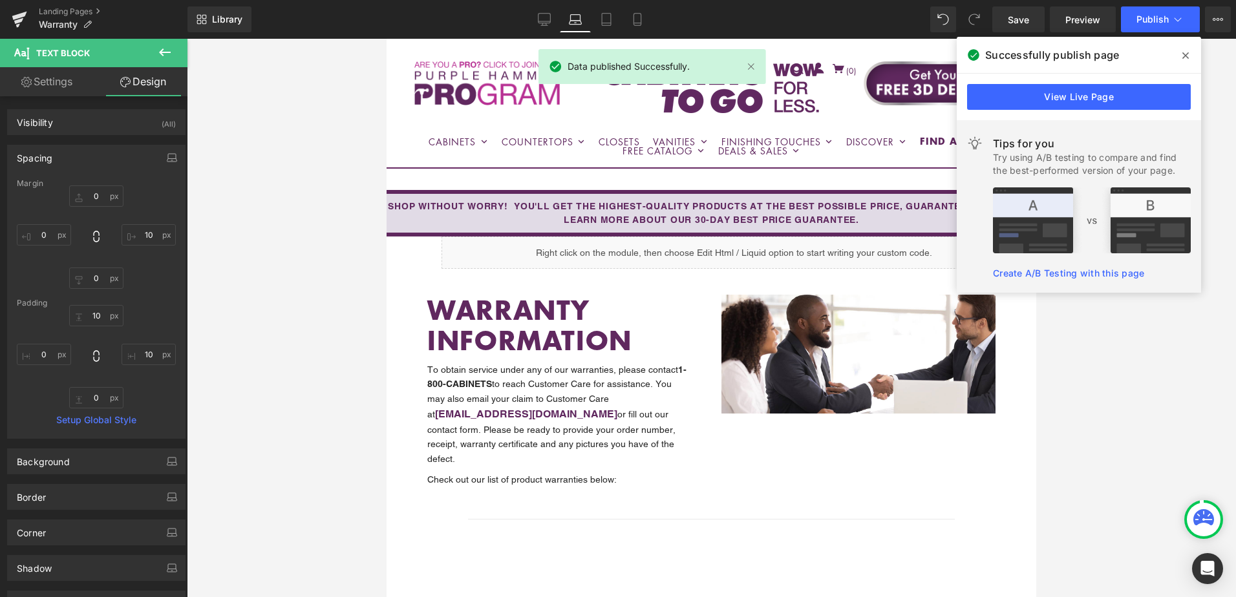
scroll to position [65, 0]
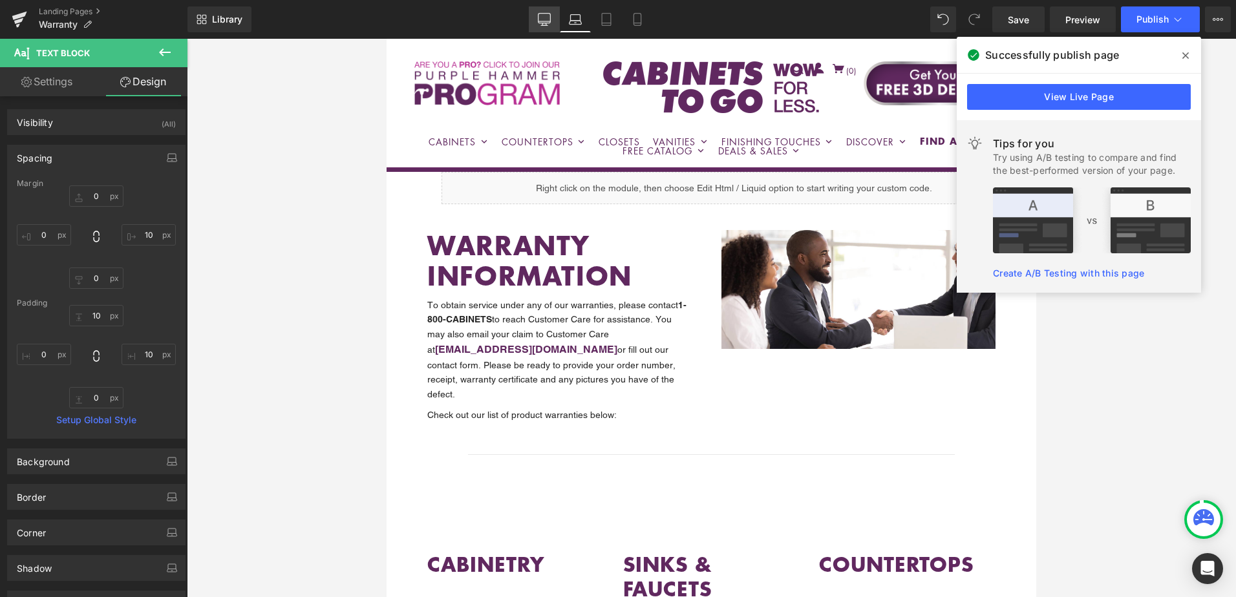
click at [544, 17] on icon at bounding box center [544, 19] width 13 height 13
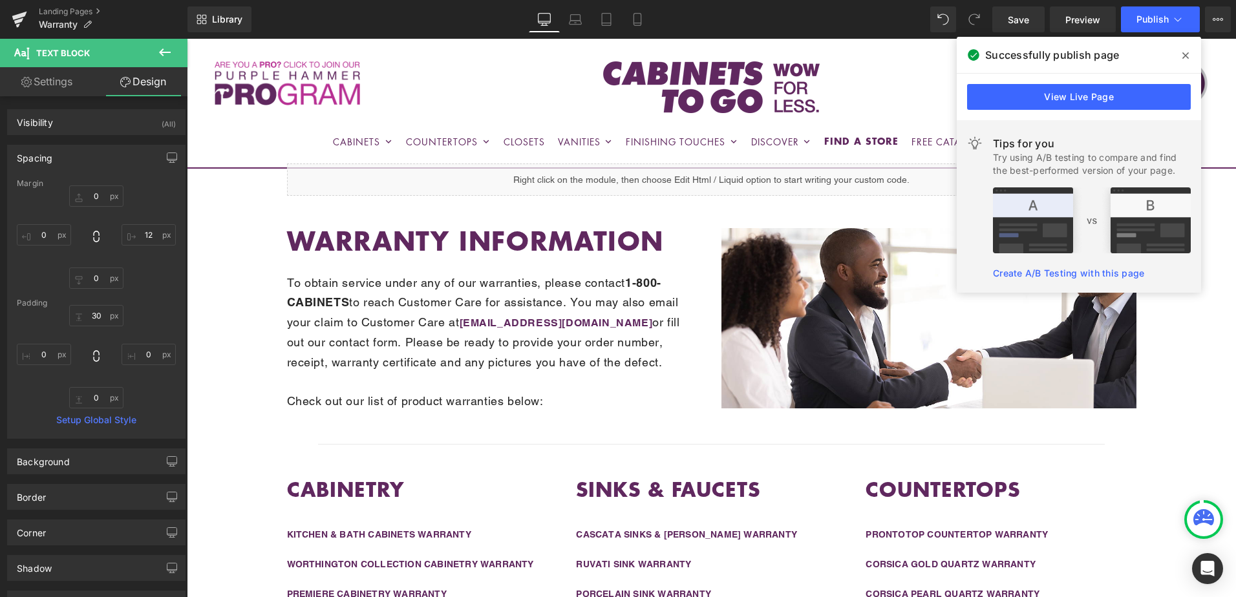
scroll to position [46, 0]
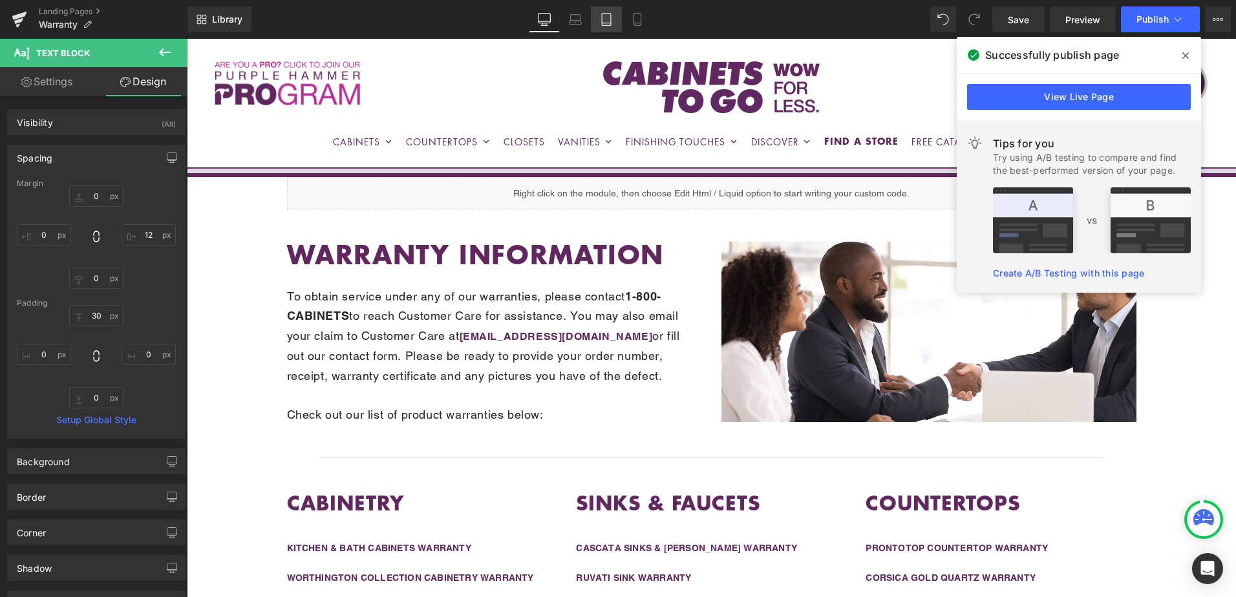
click at [605, 22] on icon at bounding box center [606, 19] width 13 height 13
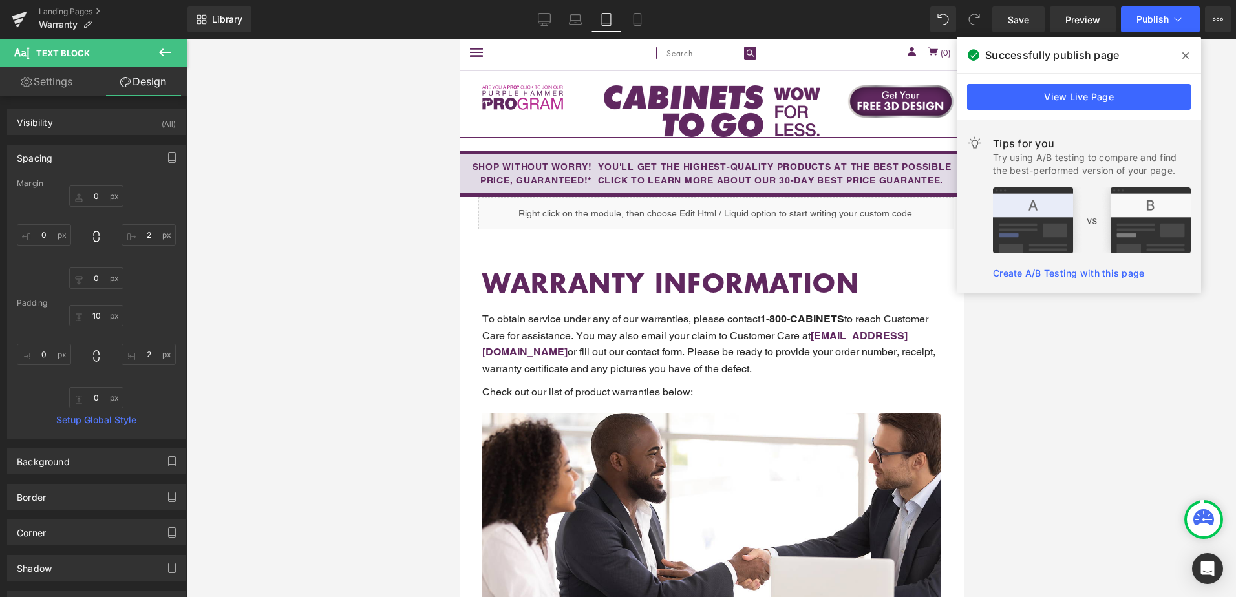
scroll to position [34, 0]
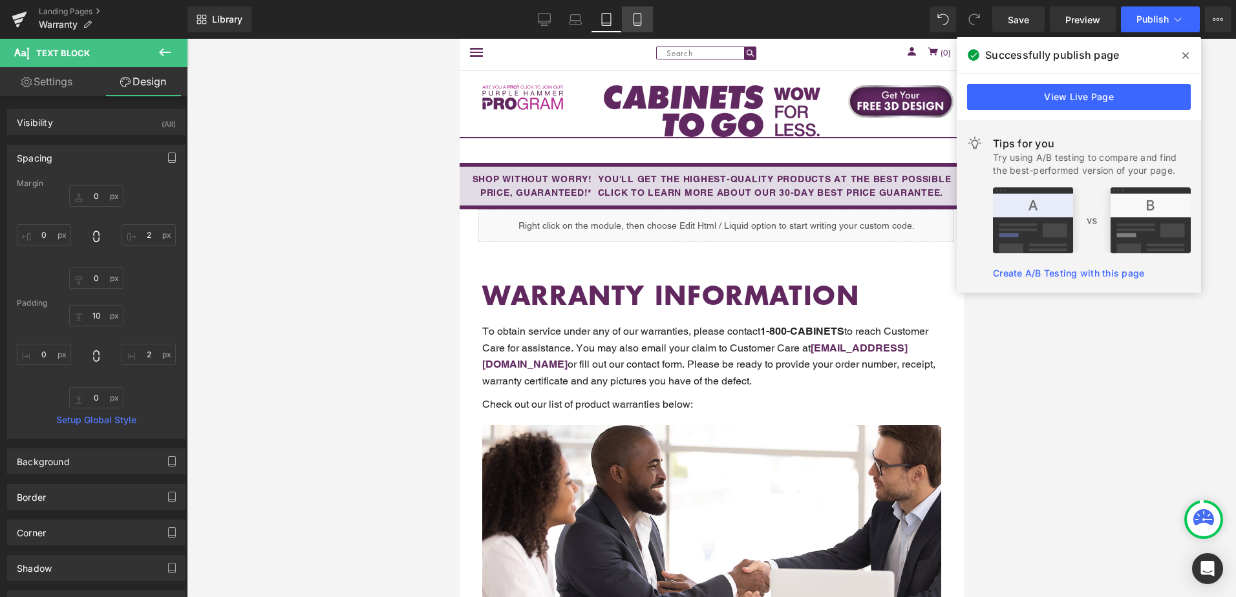
click at [641, 26] on link "Mobile" at bounding box center [637, 19] width 31 height 26
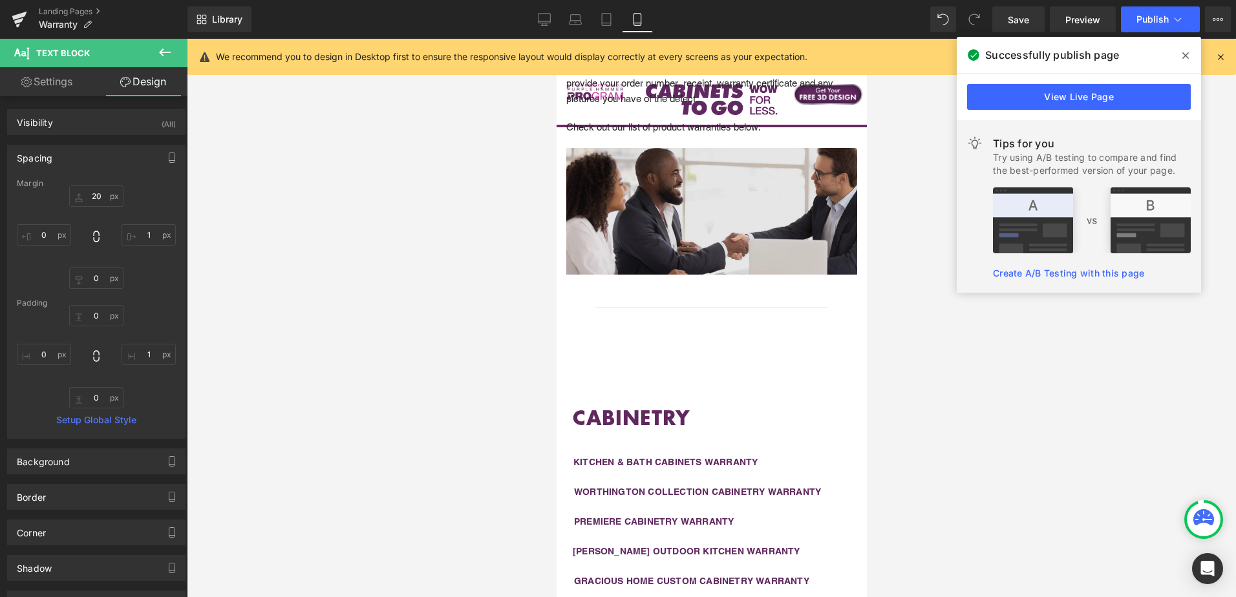
scroll to position [384, 0]
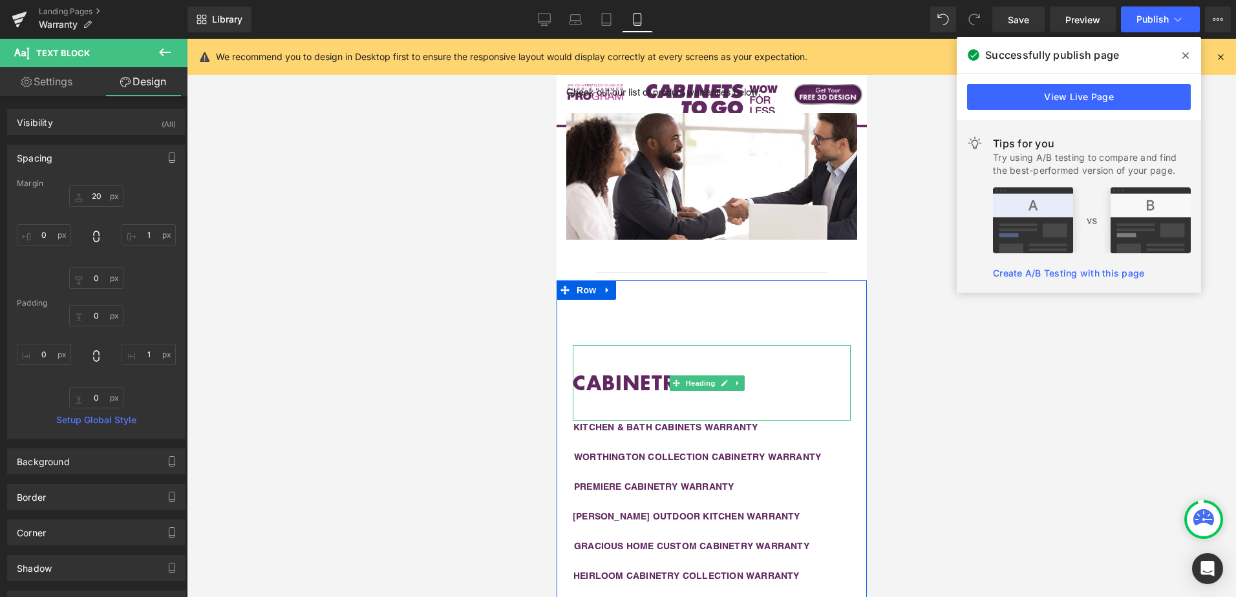
click at [802, 348] on div "CABINETRY" at bounding box center [711, 383] width 278 height 76
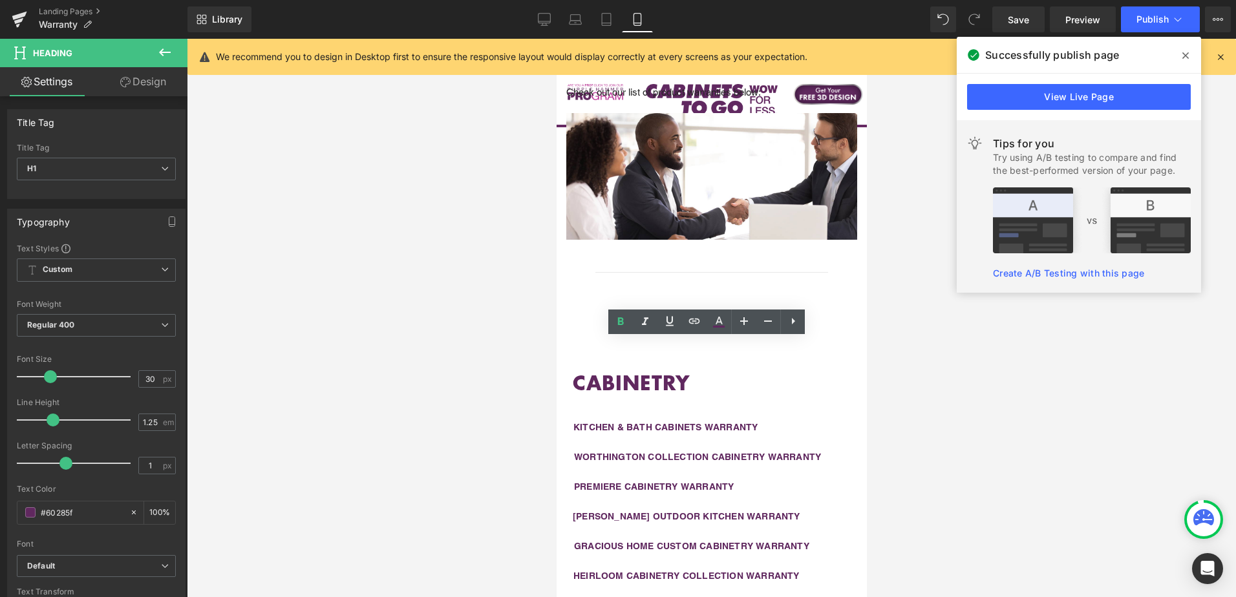
click at [1003, 304] on div at bounding box center [711, 318] width 1049 height 559
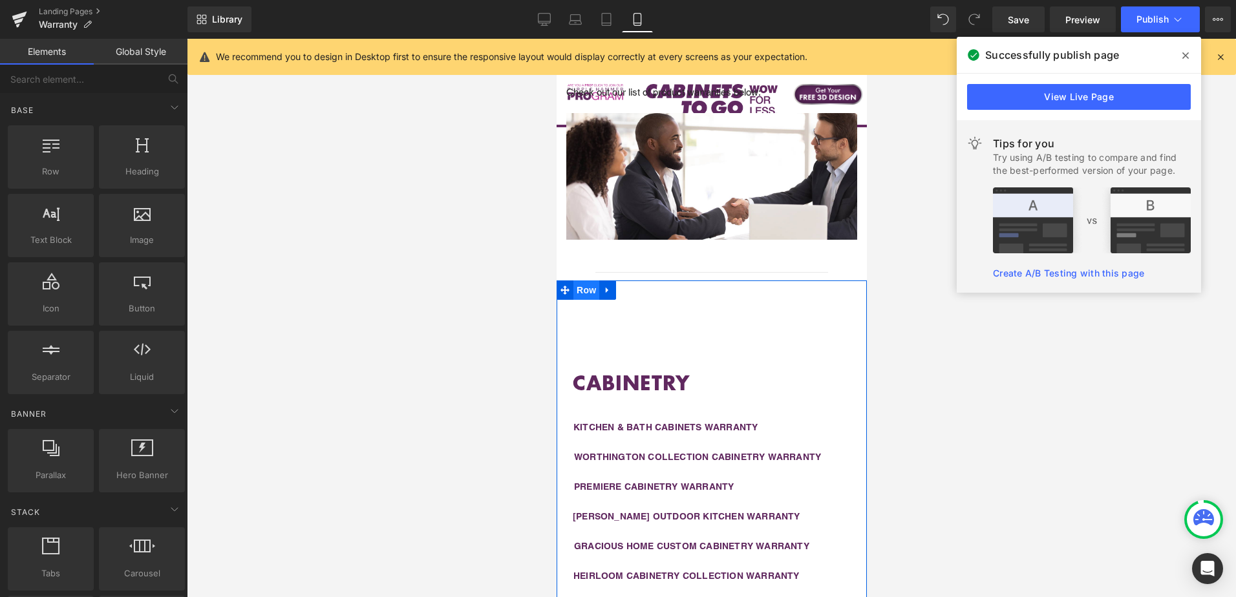
click at [587, 288] on span "Row" at bounding box center [586, 290] width 26 height 19
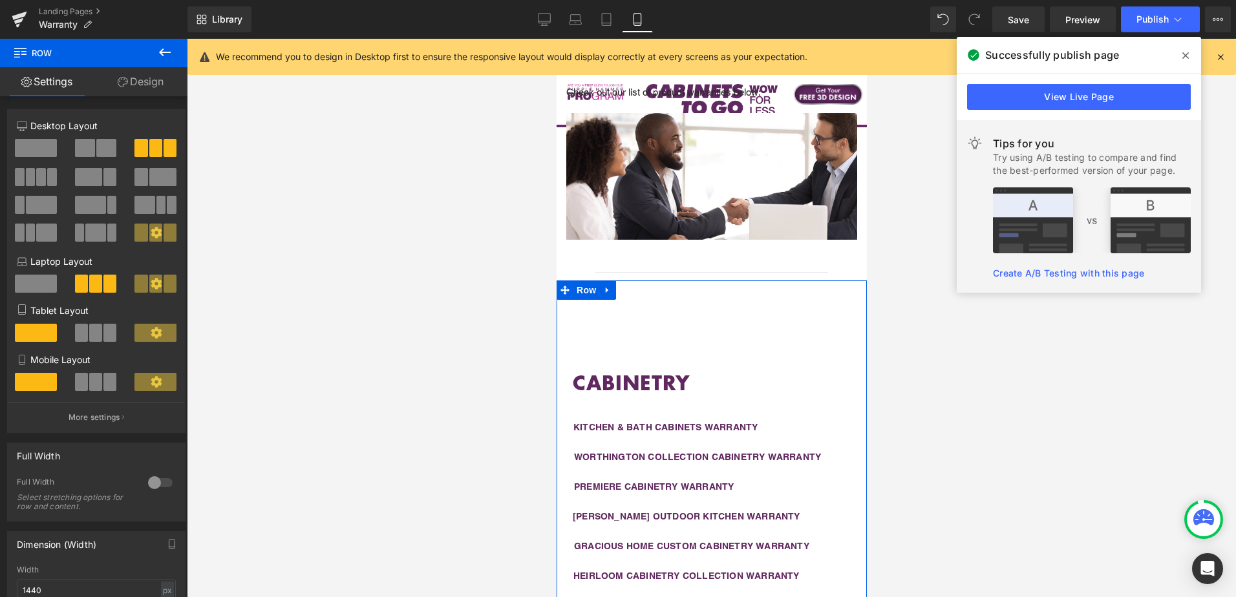
click at [140, 89] on link "Design" at bounding box center [141, 81] width 94 height 29
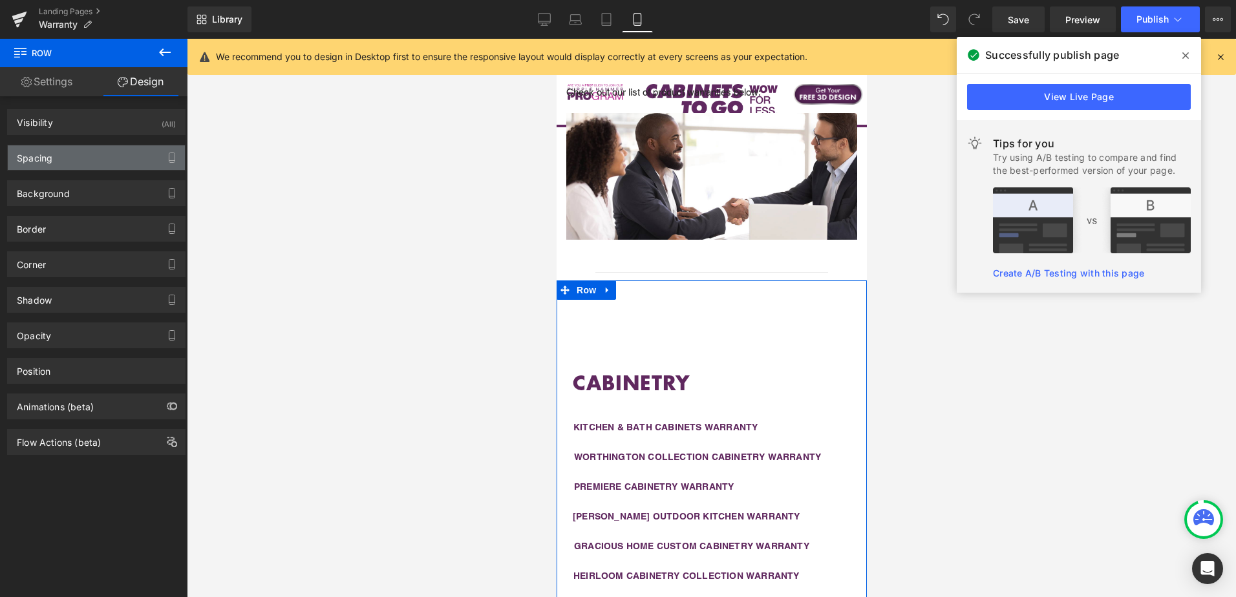
click at [105, 165] on div "Spacing" at bounding box center [96, 157] width 177 height 25
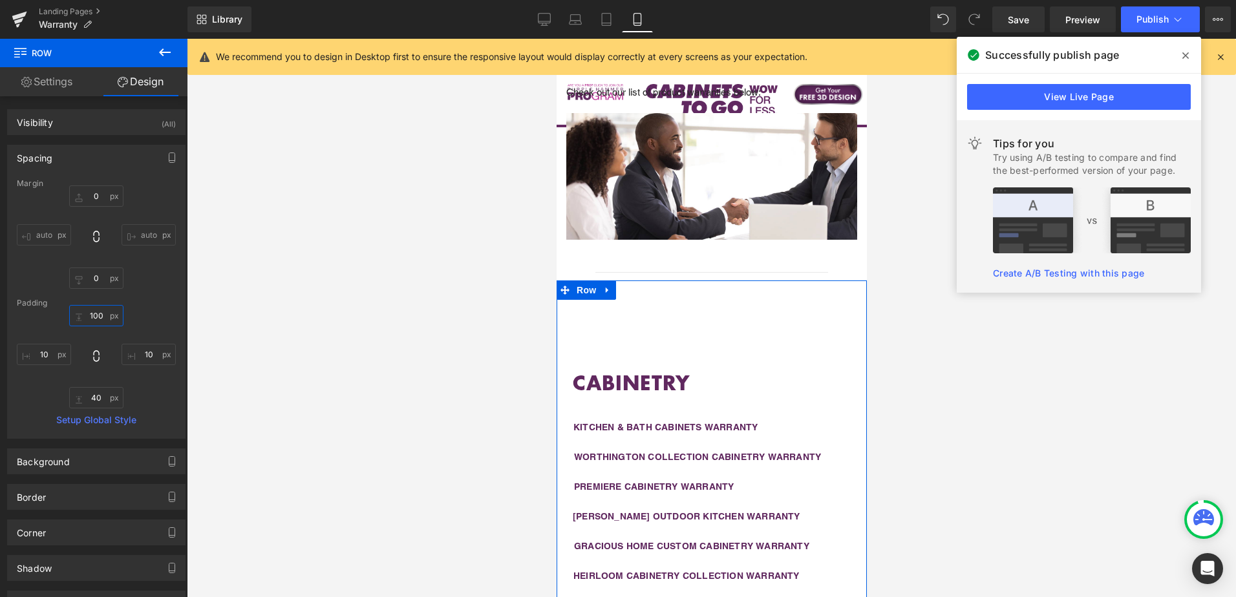
click at [102, 315] on input "100" at bounding box center [96, 315] width 54 height 21
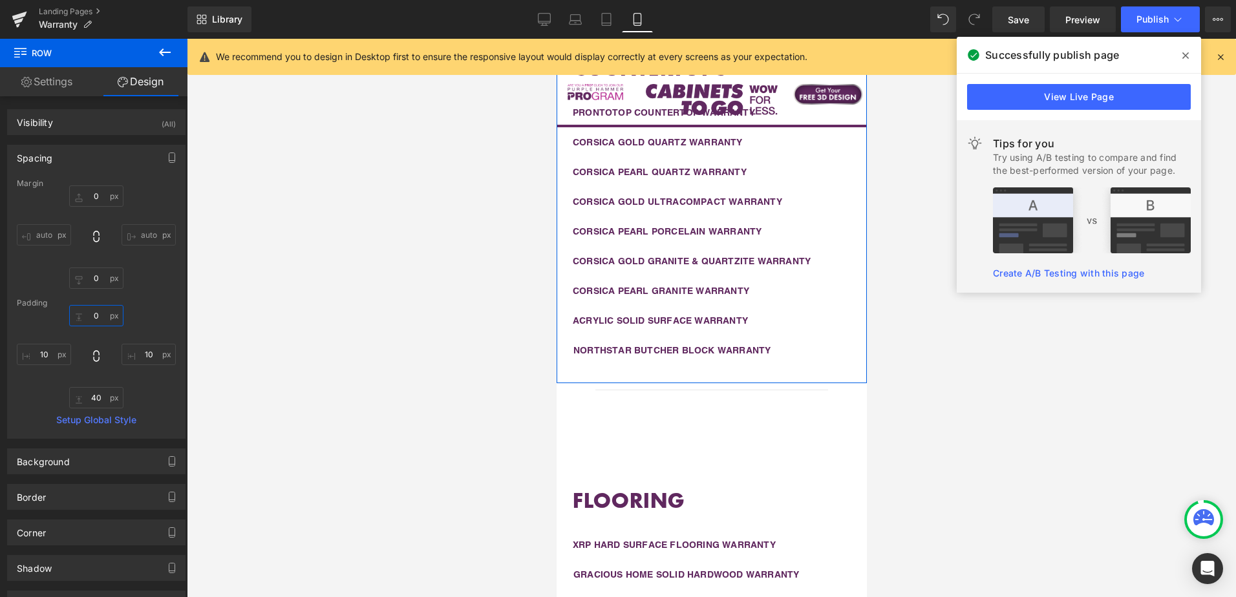
scroll to position [1224, 0]
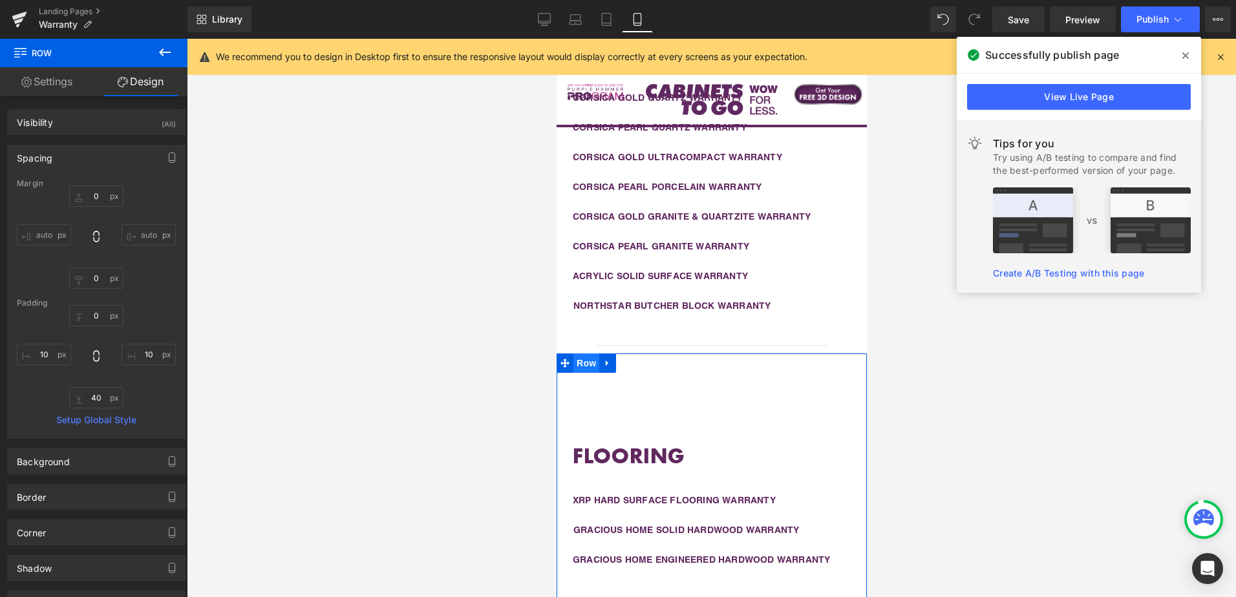
click at [584, 361] on span "Row" at bounding box center [586, 363] width 26 height 19
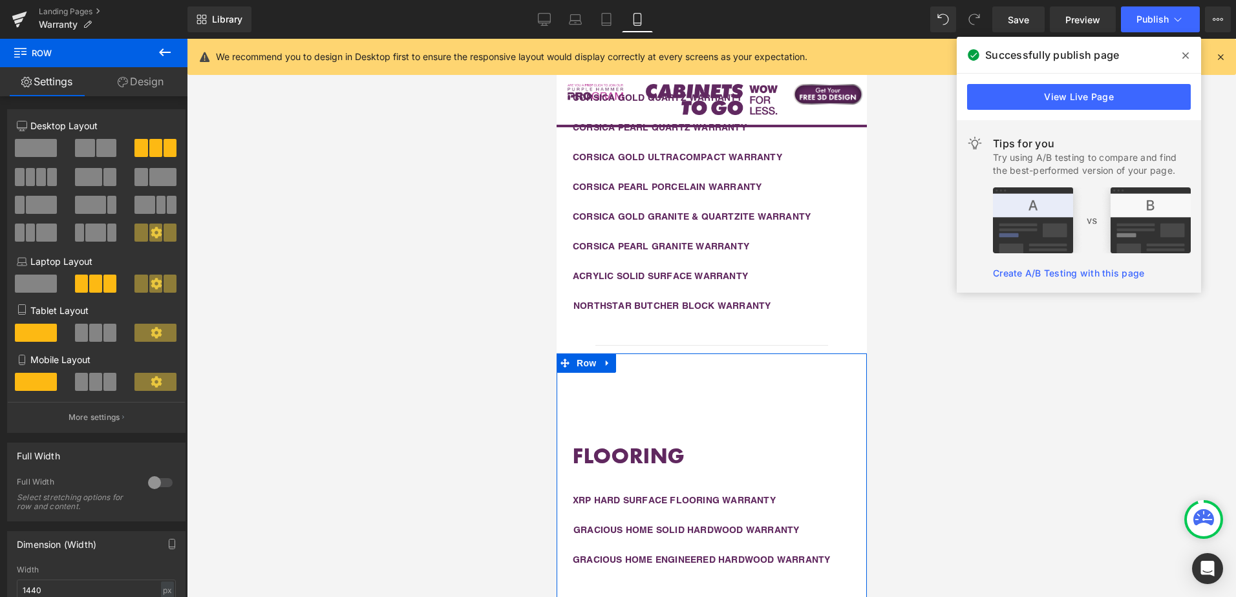
drag, startPoint x: 131, startPoint y: 76, endPoint x: 111, endPoint y: 162, distance: 88.3
click at [132, 76] on link "Design" at bounding box center [141, 81] width 94 height 29
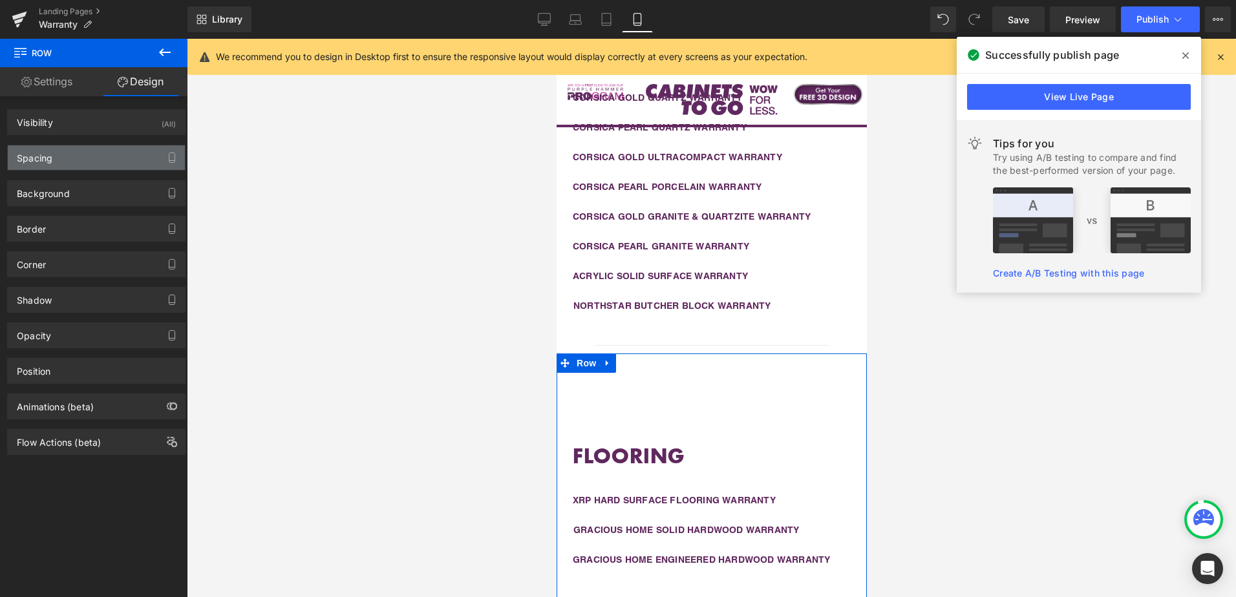
click at [111, 162] on div "Spacing" at bounding box center [96, 157] width 177 height 25
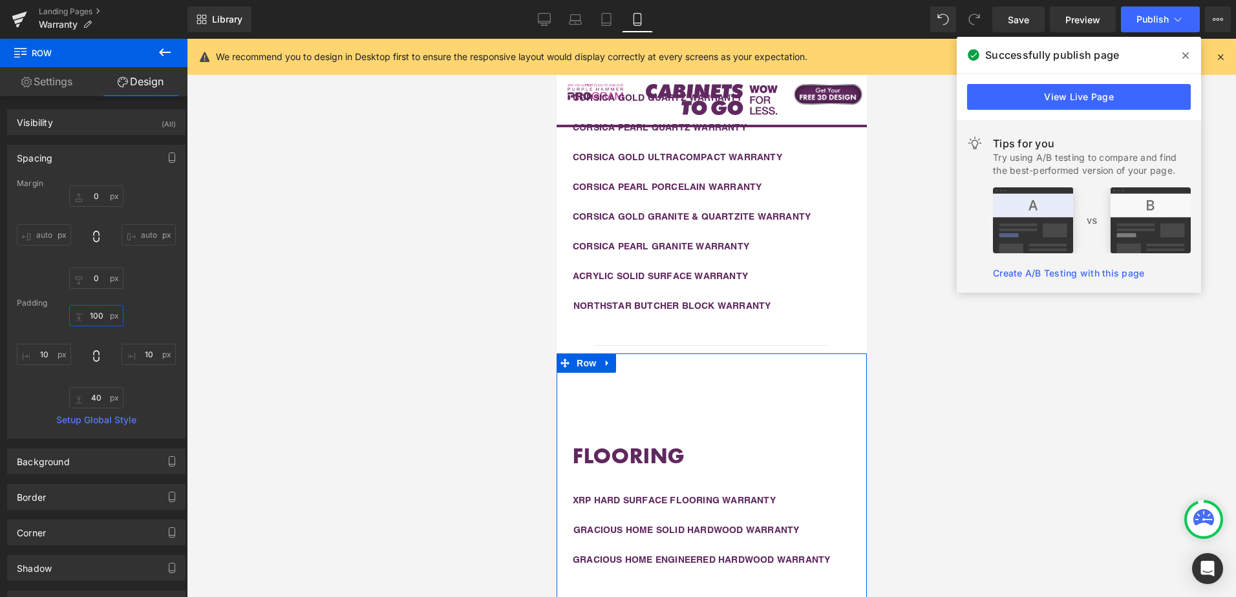
click at [92, 318] on input "100" at bounding box center [96, 315] width 54 height 21
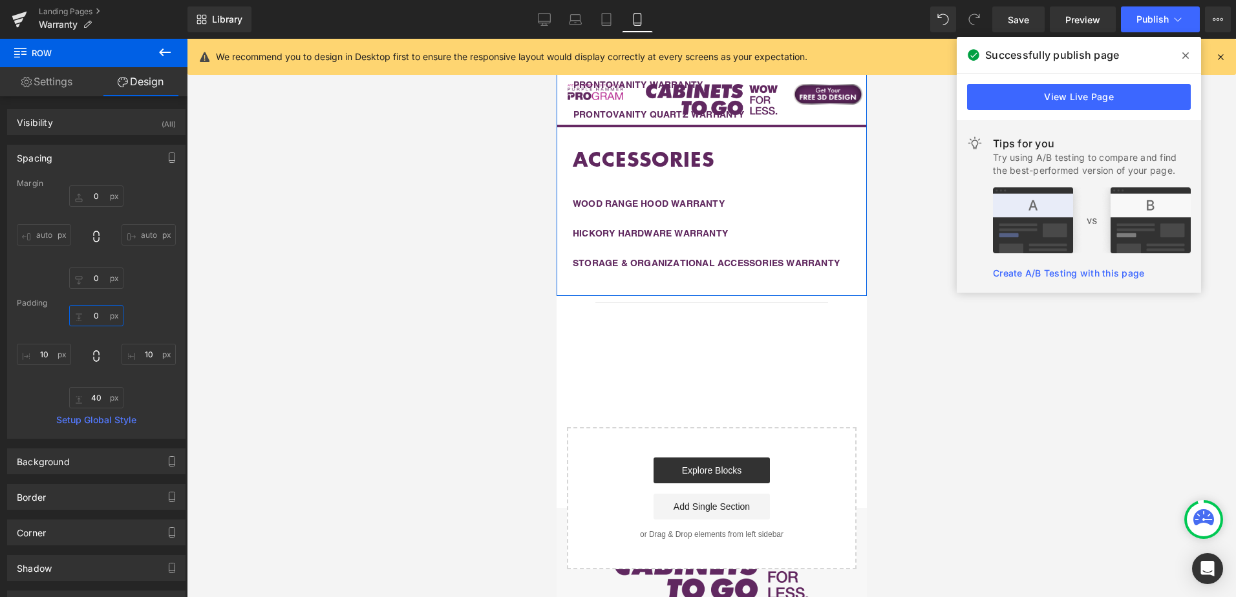
scroll to position [1806, 0]
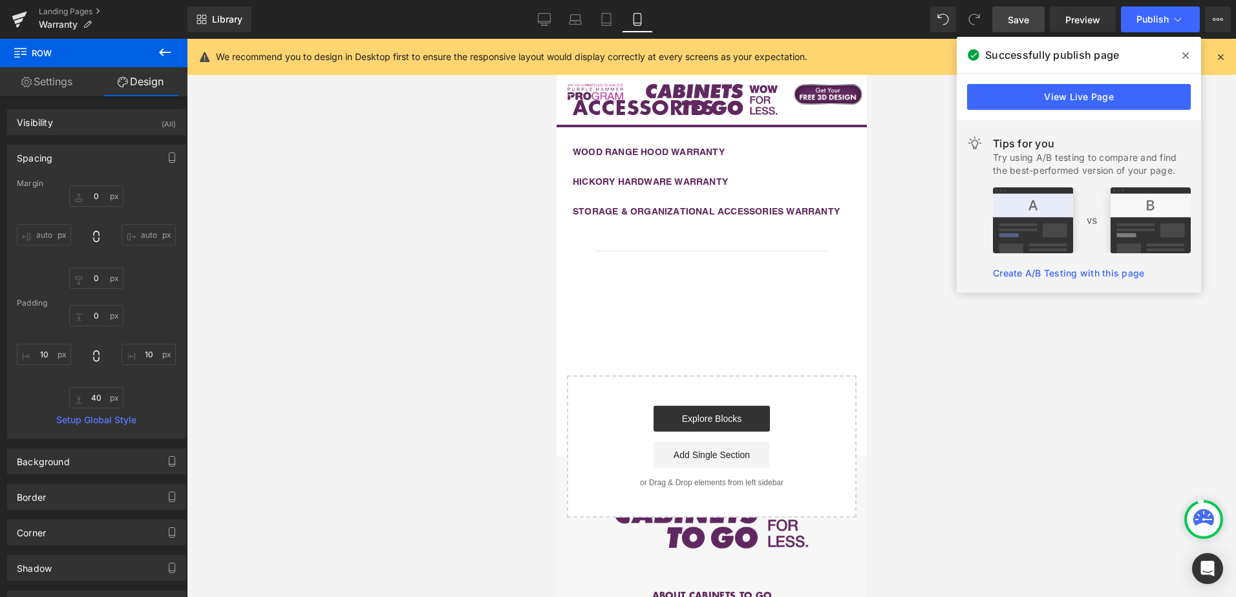
click at [1017, 23] on span "Save" at bounding box center [1018, 20] width 21 height 14
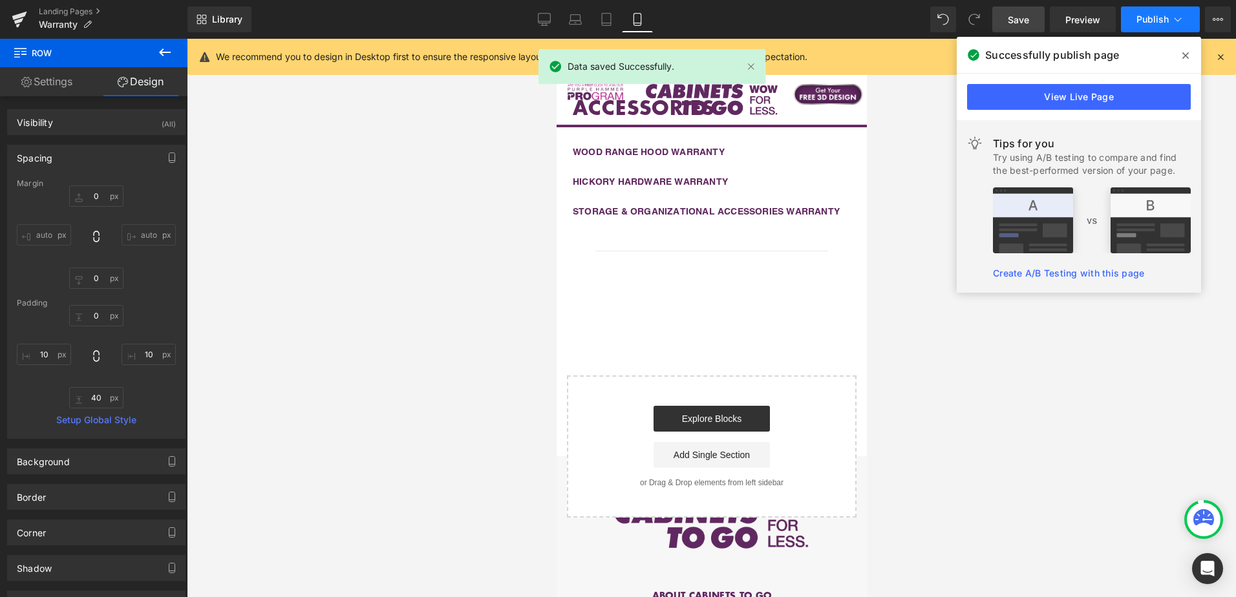
click at [1153, 20] on span "Publish" at bounding box center [1153, 19] width 32 height 10
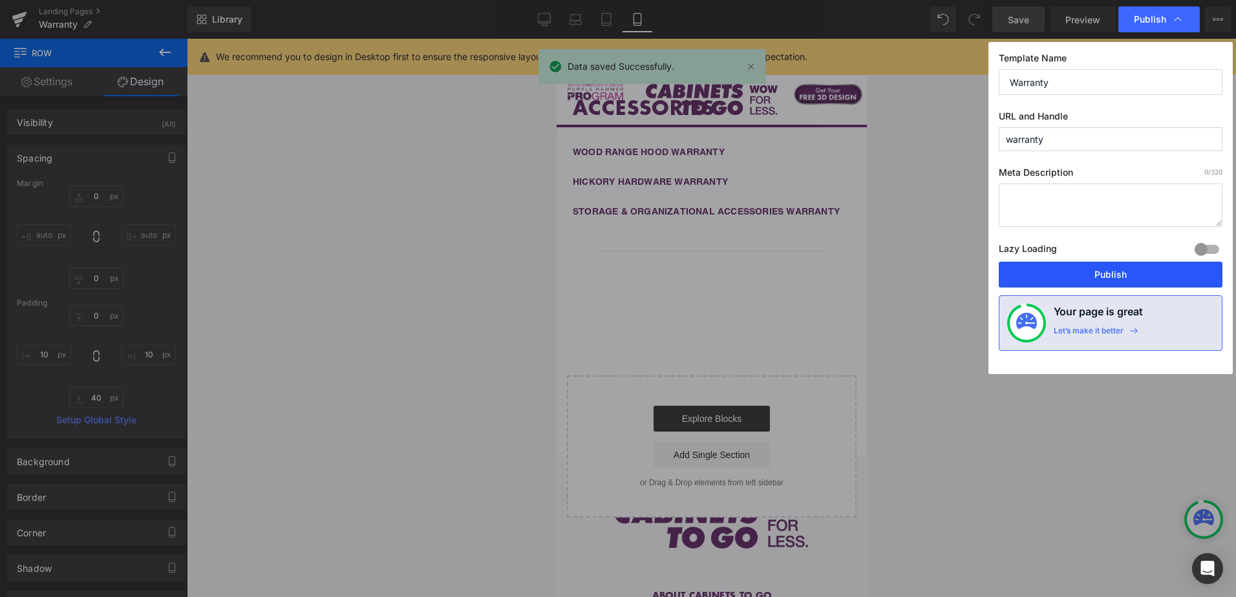
click at [1114, 278] on button "Publish" at bounding box center [1111, 275] width 224 height 26
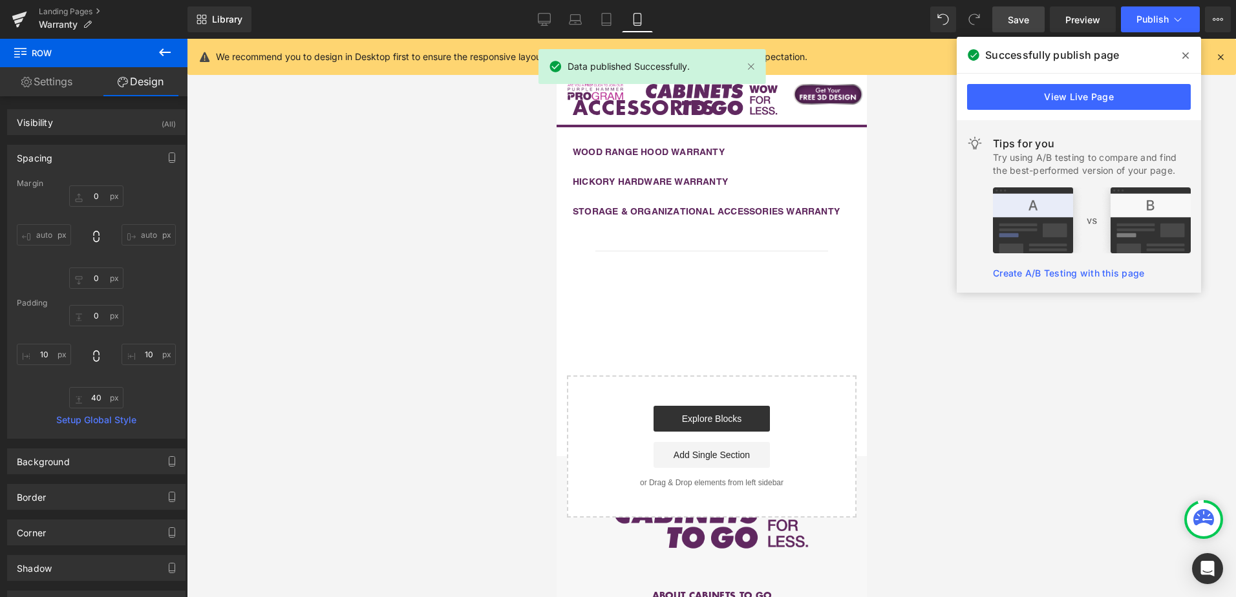
click at [1220, 56] on icon at bounding box center [1221, 57] width 12 height 12
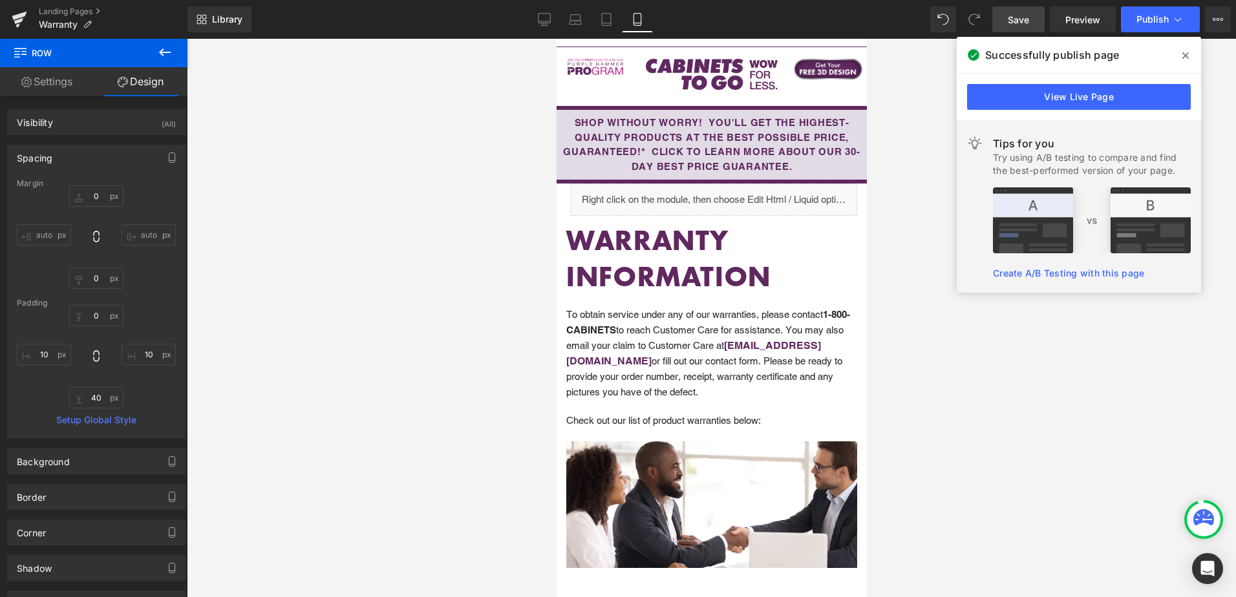
scroll to position [0, 0]
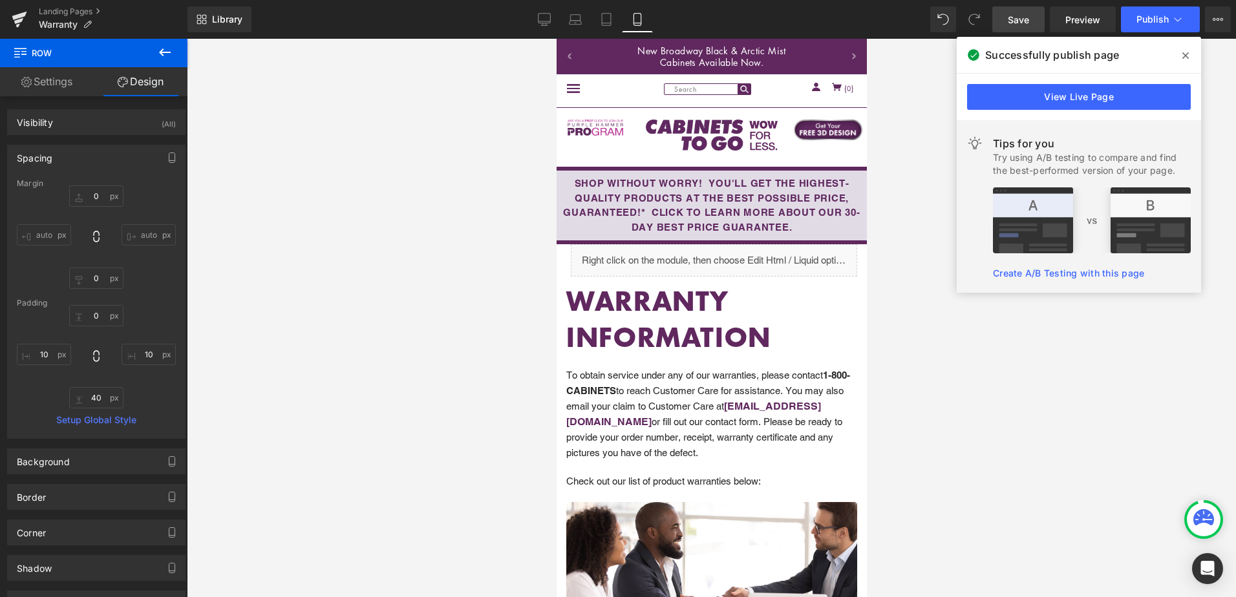
click at [930, 272] on div at bounding box center [711, 318] width 1049 height 559
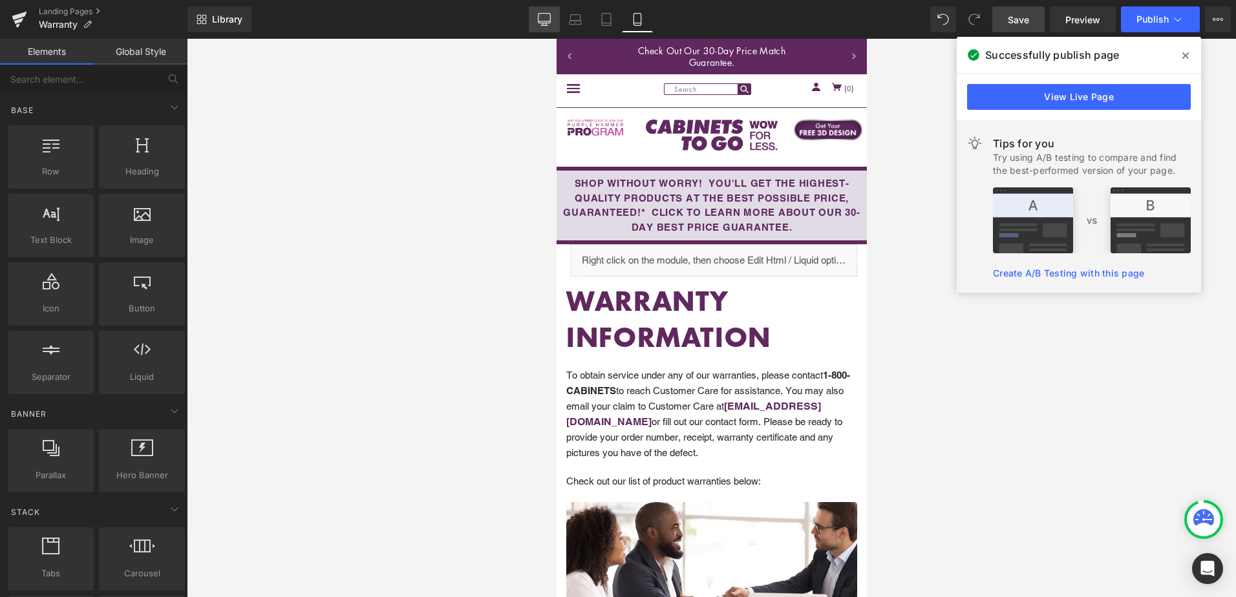
click at [544, 21] on icon at bounding box center [544, 19] width 13 height 13
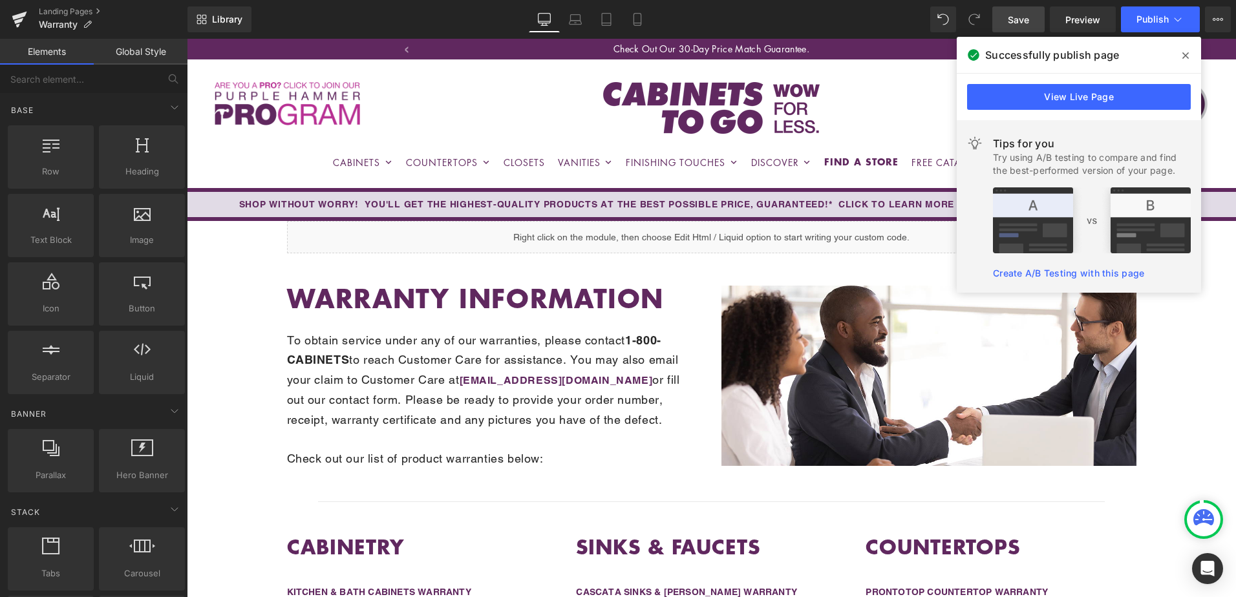
click at [1184, 52] on icon at bounding box center [1185, 55] width 6 height 10
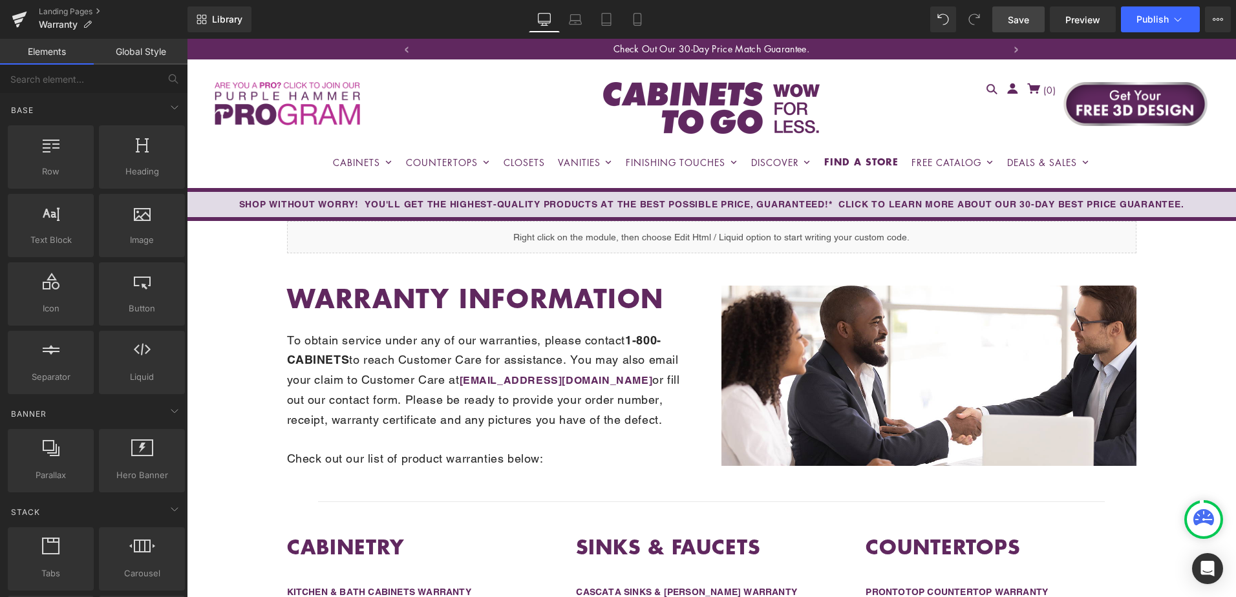
click at [1027, 18] on span "Save" at bounding box center [1018, 20] width 21 height 14
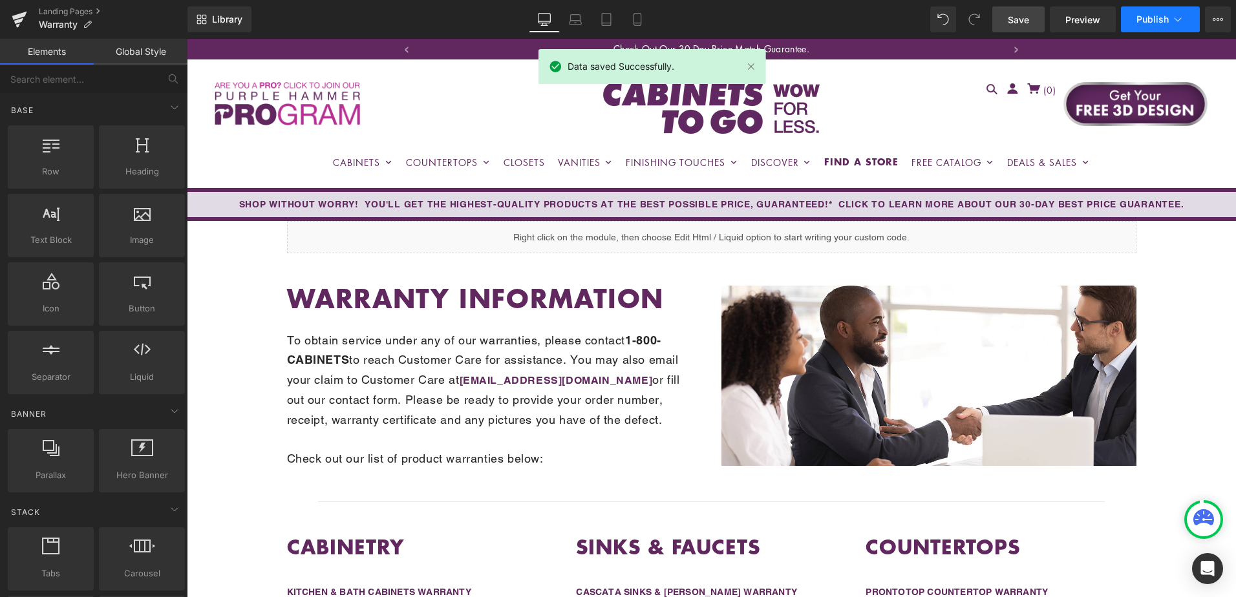
click at [1148, 17] on span "Publish" at bounding box center [1153, 19] width 32 height 10
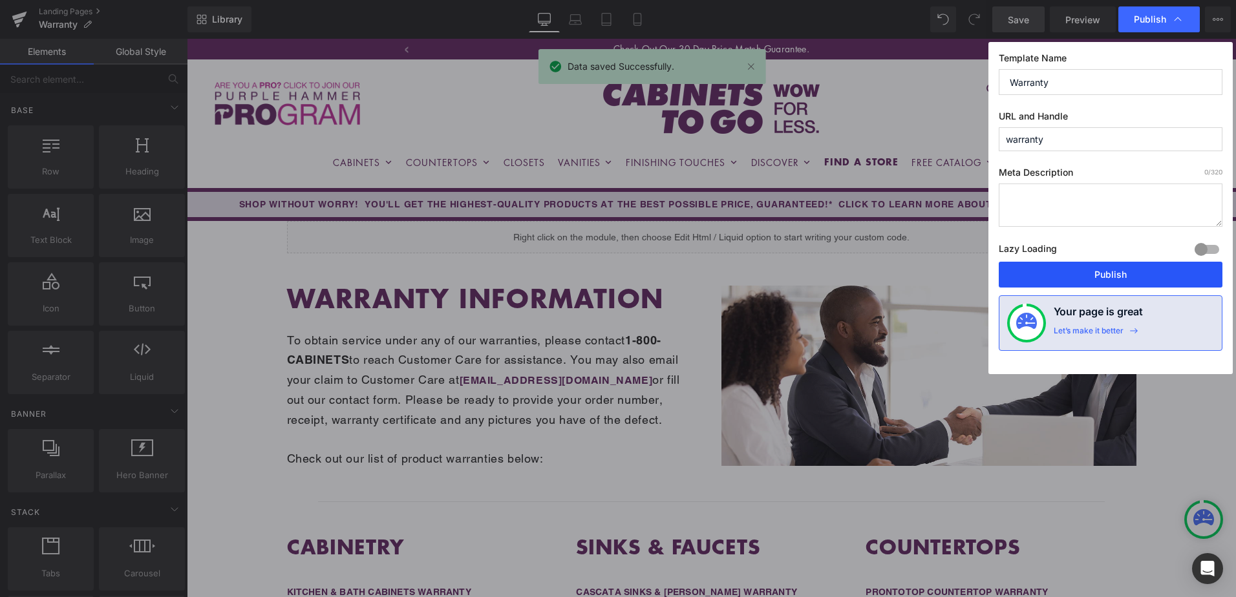
drag, startPoint x: 1118, startPoint y: 277, endPoint x: 987, endPoint y: 315, distance: 136.5
click at [1118, 277] on button "Publish" at bounding box center [1111, 275] width 224 height 26
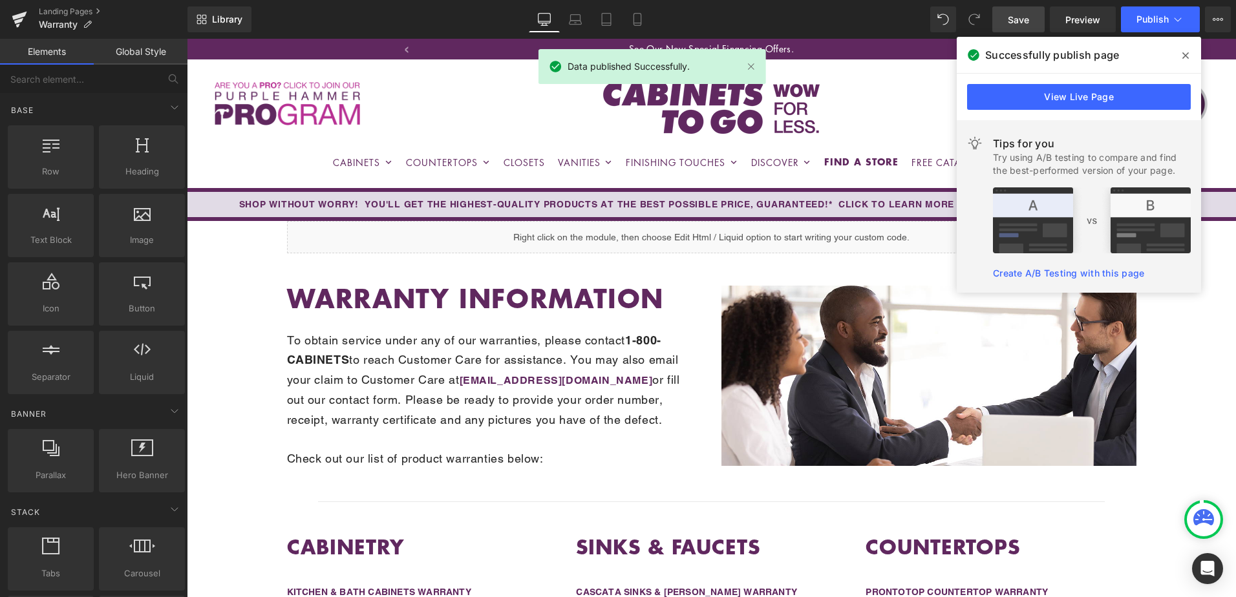
drag, startPoint x: 1184, startPoint y: 52, endPoint x: 1002, endPoint y: 343, distance: 343.5
click at [1184, 52] on icon at bounding box center [1185, 55] width 6 height 10
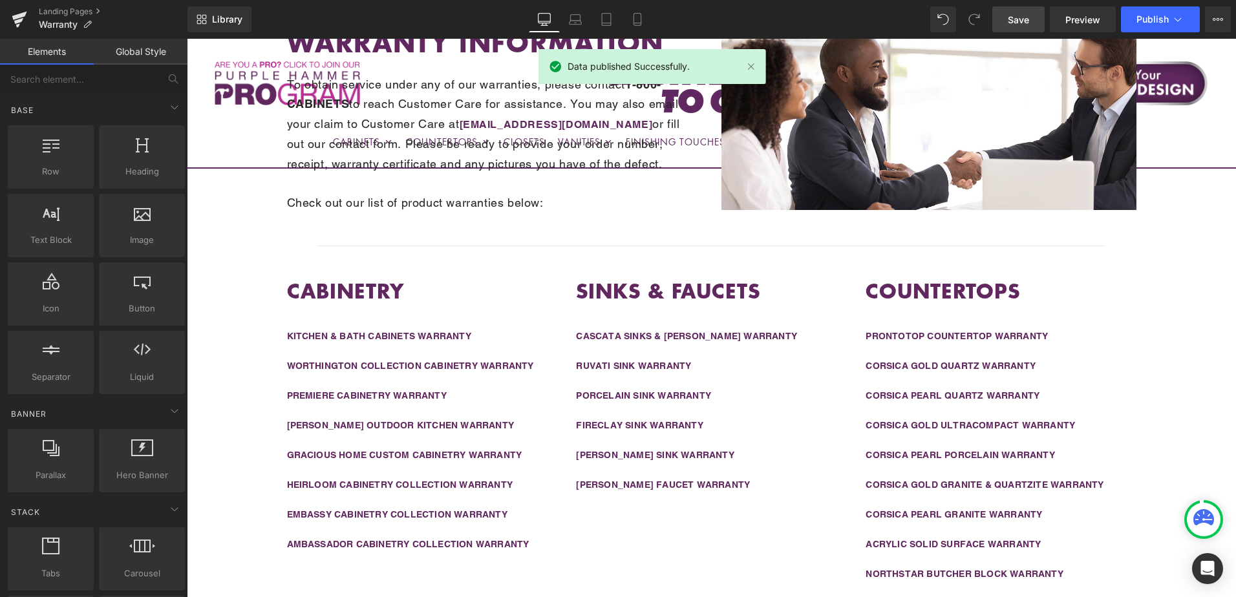
scroll to position [259, 0]
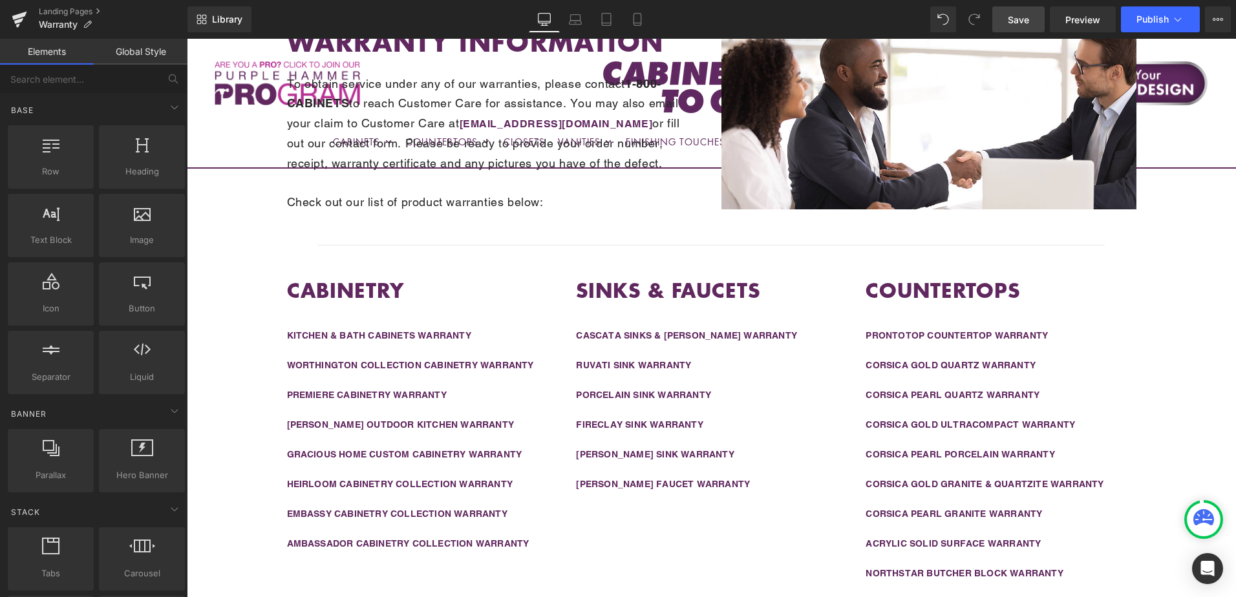
click at [1014, 19] on span "Save" at bounding box center [1018, 20] width 21 height 14
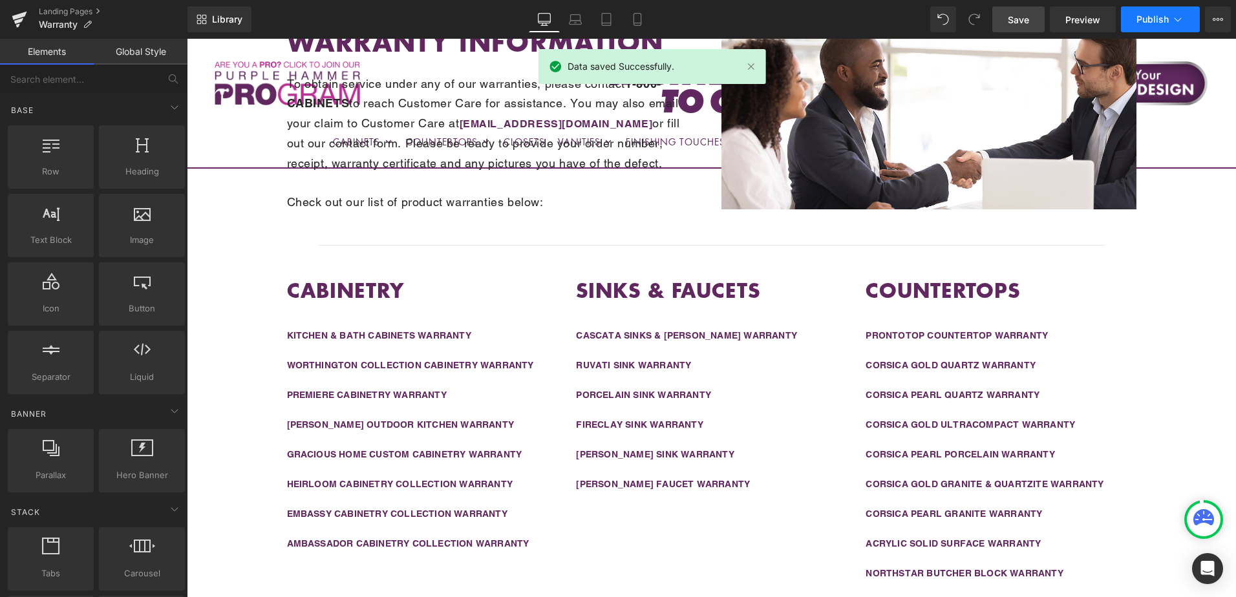
click at [1149, 18] on span "Publish" at bounding box center [1153, 19] width 32 height 10
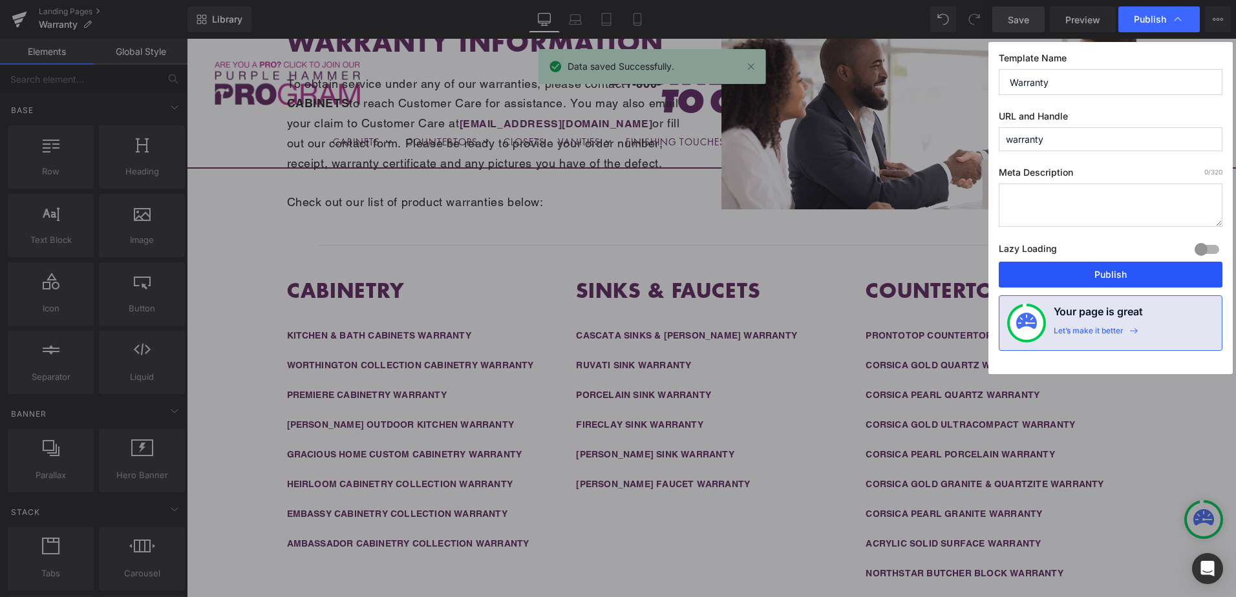
click at [1135, 277] on button "Publish" at bounding box center [1111, 275] width 224 height 26
